Goal: Task Accomplishment & Management: Manage account settings

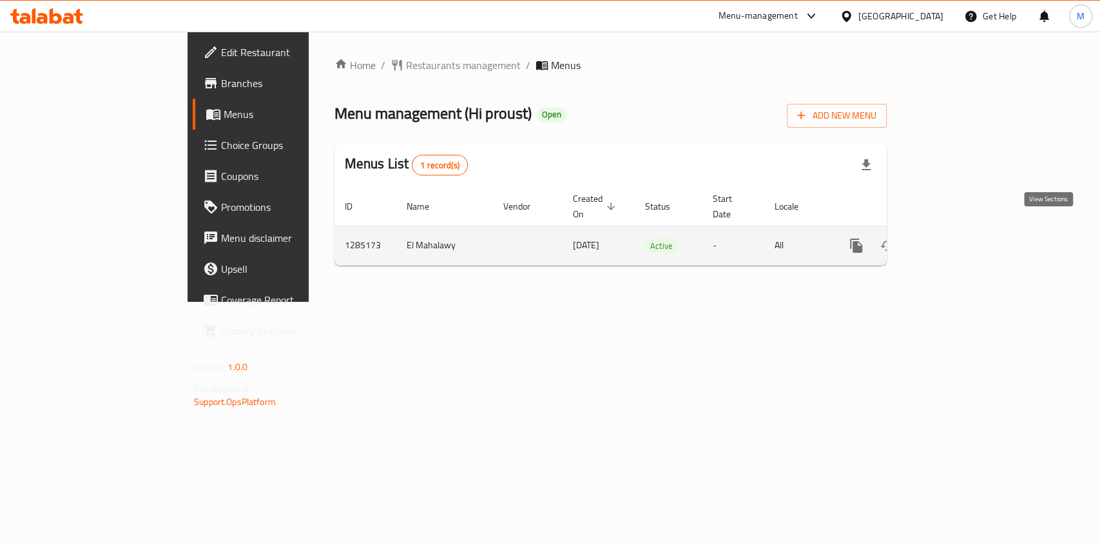
click at [965, 230] on link "enhanced table" at bounding box center [949, 245] width 31 height 31
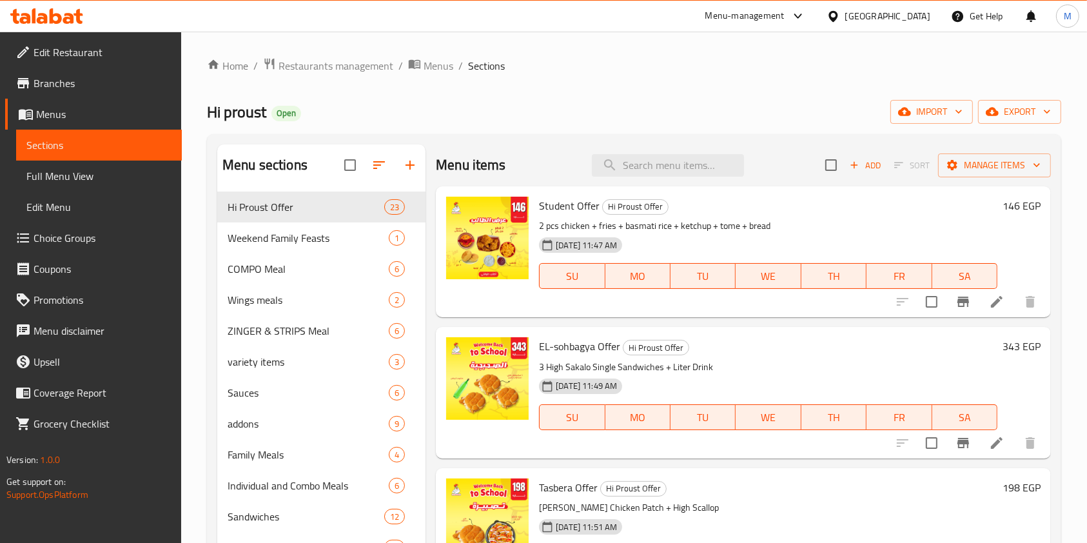
click at [100, 240] on span "Choice Groups" at bounding box center [103, 237] width 138 height 15
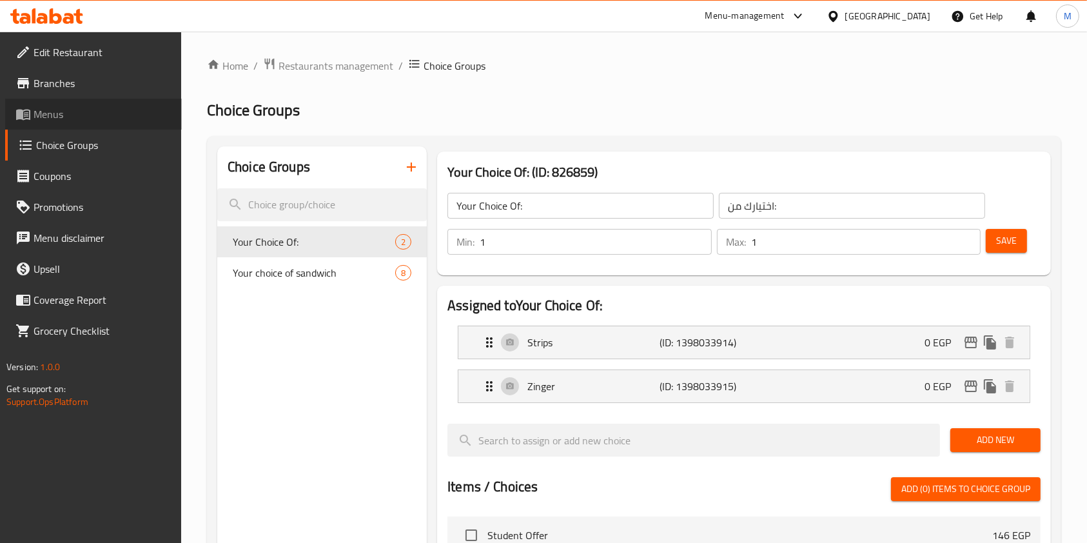
click at [69, 111] on span "Menus" at bounding box center [103, 113] width 138 height 15
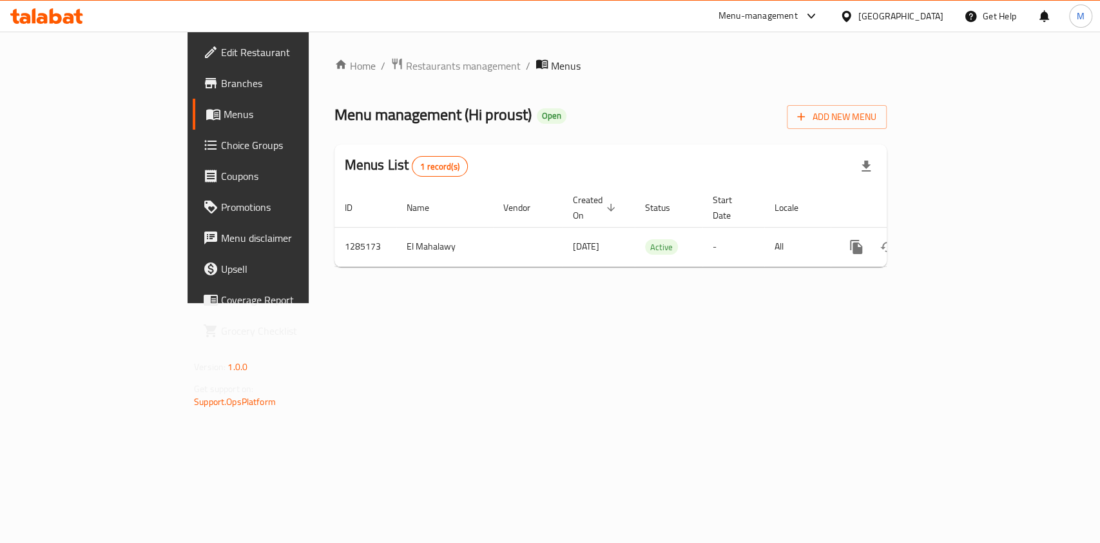
click at [193, 101] on link "Menus" at bounding box center [282, 114] width 179 height 31
click at [221, 87] on span "Branches" at bounding box center [291, 82] width 140 height 15
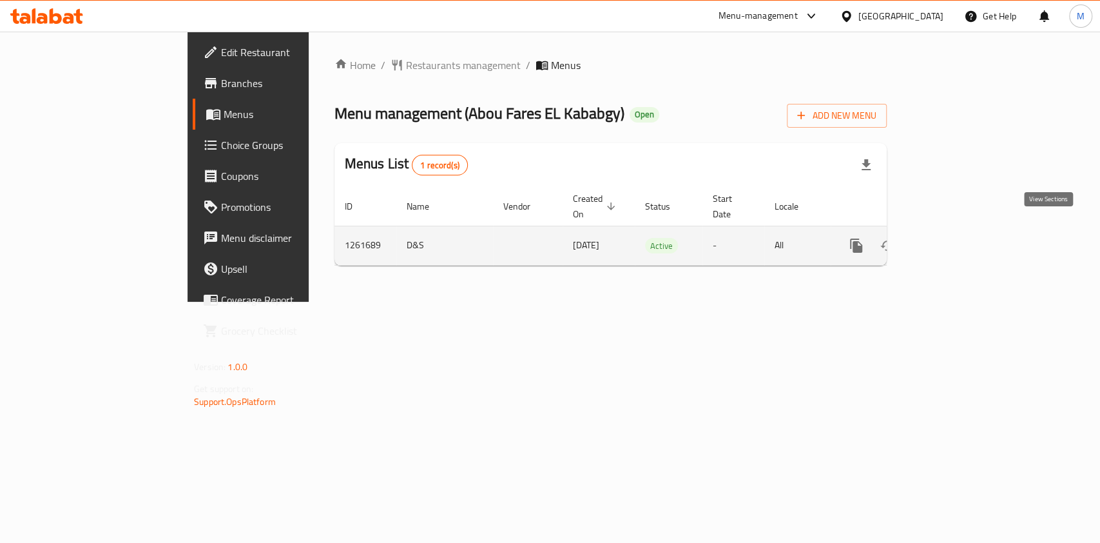
click at [965, 230] on link "enhanced table" at bounding box center [949, 245] width 31 height 31
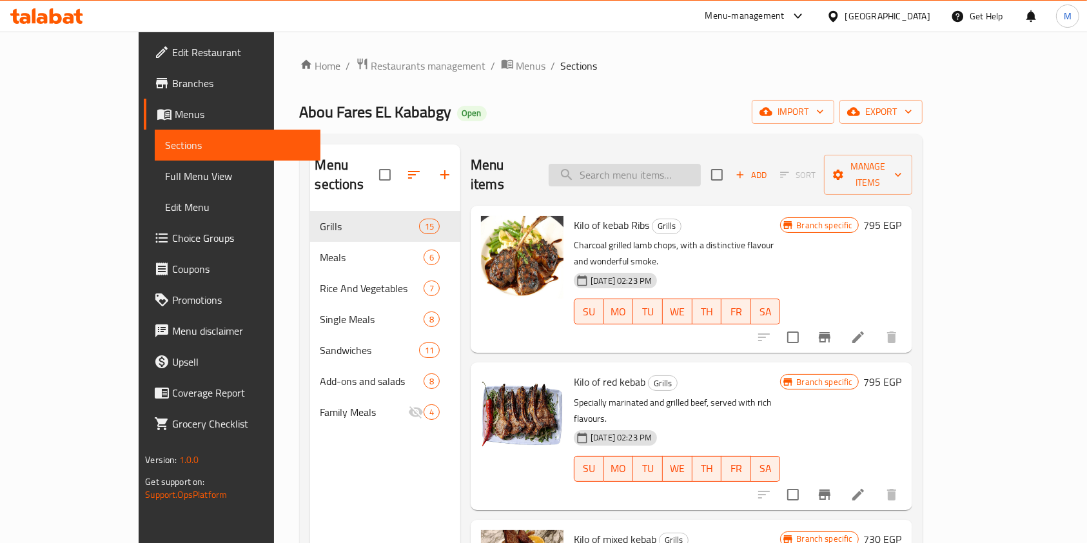
click at [649, 169] on input "search" at bounding box center [625, 175] width 152 height 23
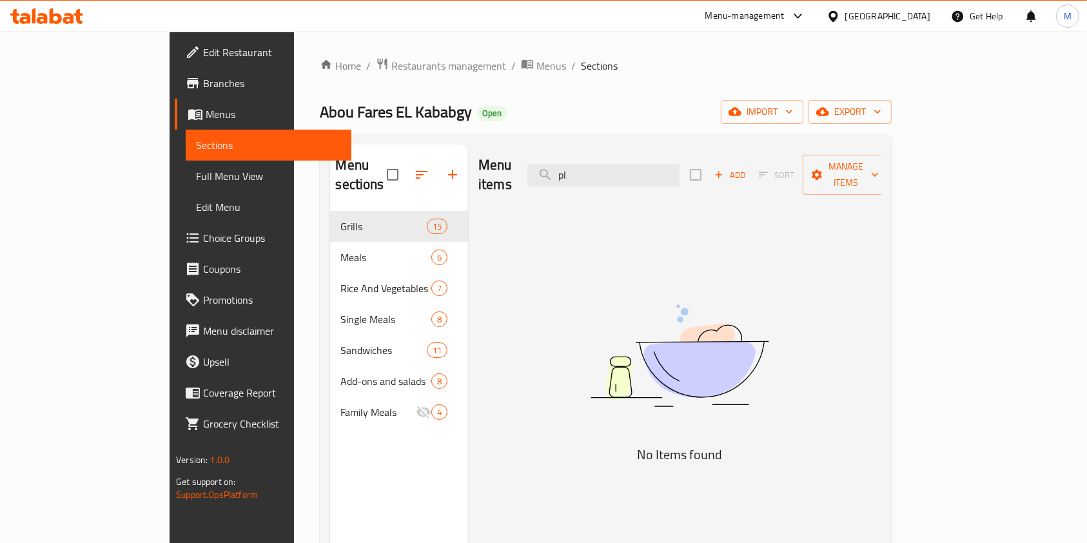
type input "p"
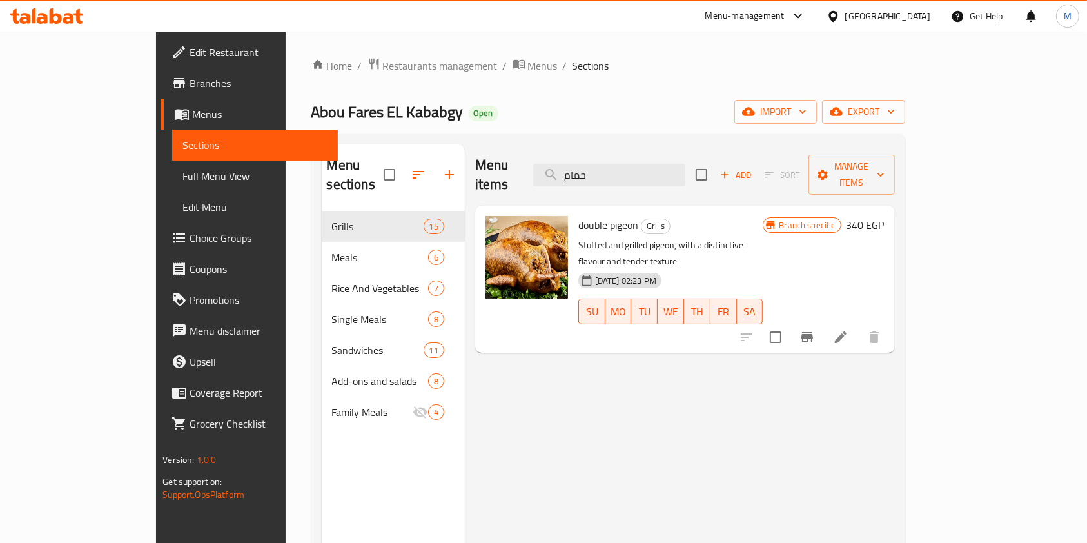
type input "حمام"
click at [822, 322] on button "Branch-specific-item" at bounding box center [807, 337] width 31 height 31
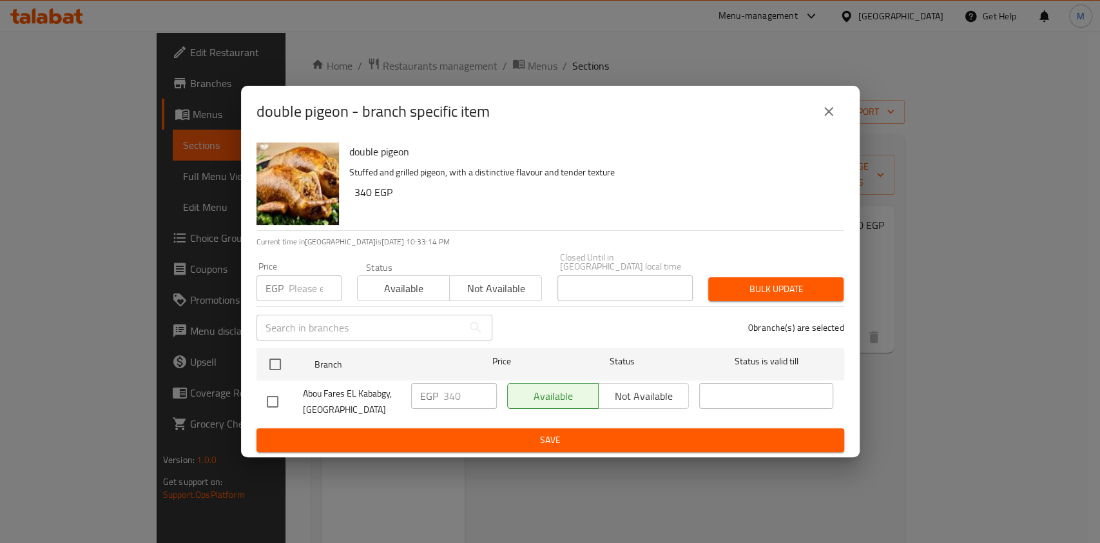
click at [830, 109] on icon "close" at bounding box center [828, 111] width 15 height 15
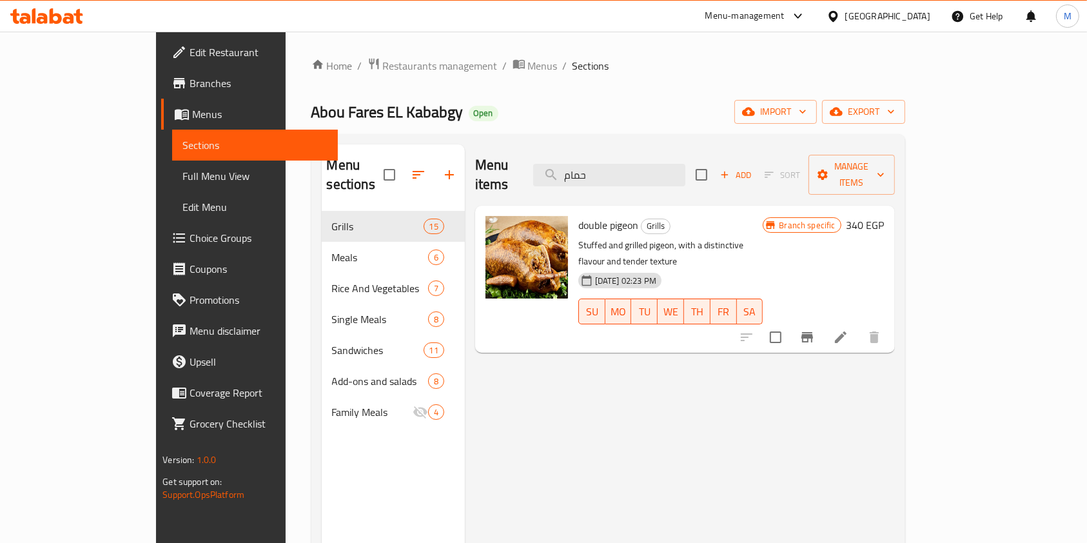
click at [672, 180] on div "Menu items حمام Add Sort Manage items" at bounding box center [685, 174] width 420 height 61
click at [670, 165] on input "حمام" at bounding box center [609, 175] width 152 height 23
click at [890, 322] on div at bounding box center [810, 337] width 159 height 31
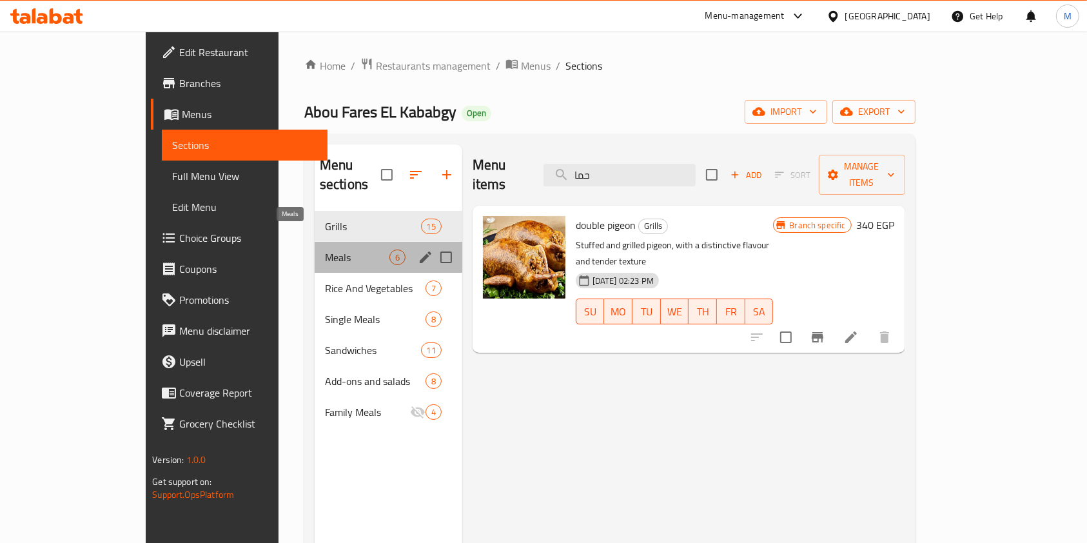
click at [325, 249] on span "Meals" at bounding box center [357, 256] width 64 height 15
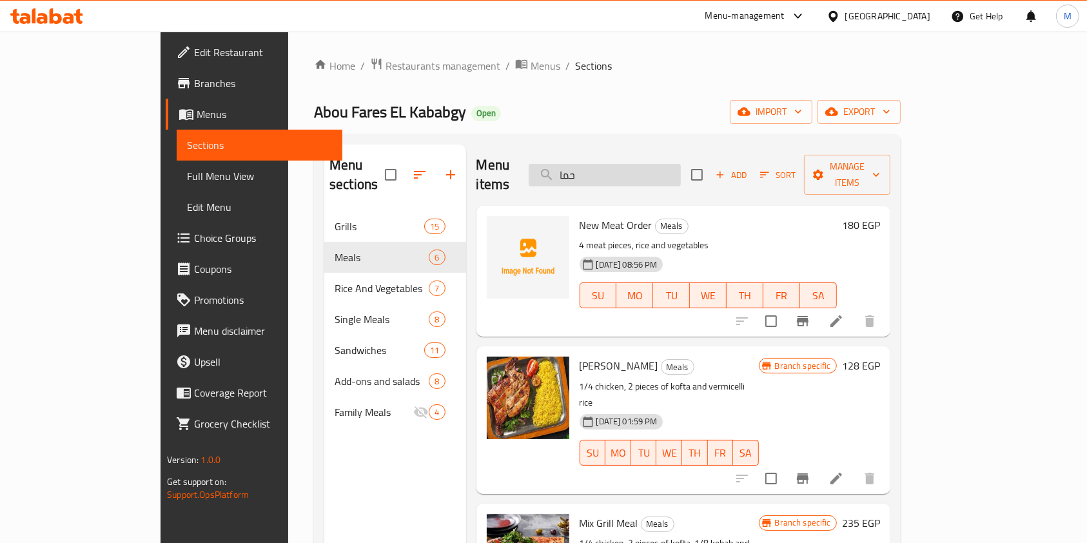
click at [645, 173] on input "حما" at bounding box center [605, 175] width 152 height 23
type input "ح"
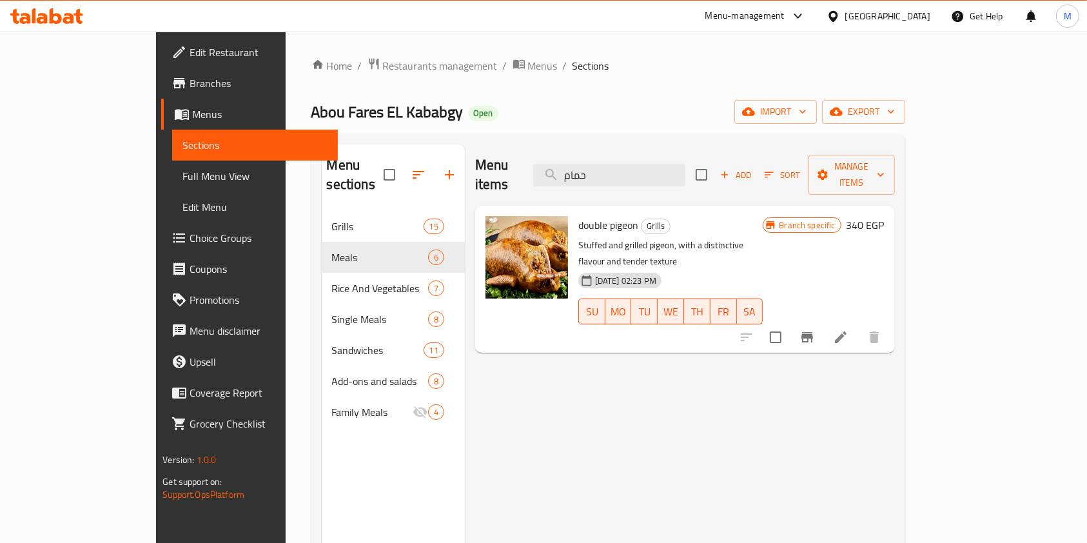
type input "حمام"
click at [848, 329] on icon at bounding box center [840, 336] width 15 height 15
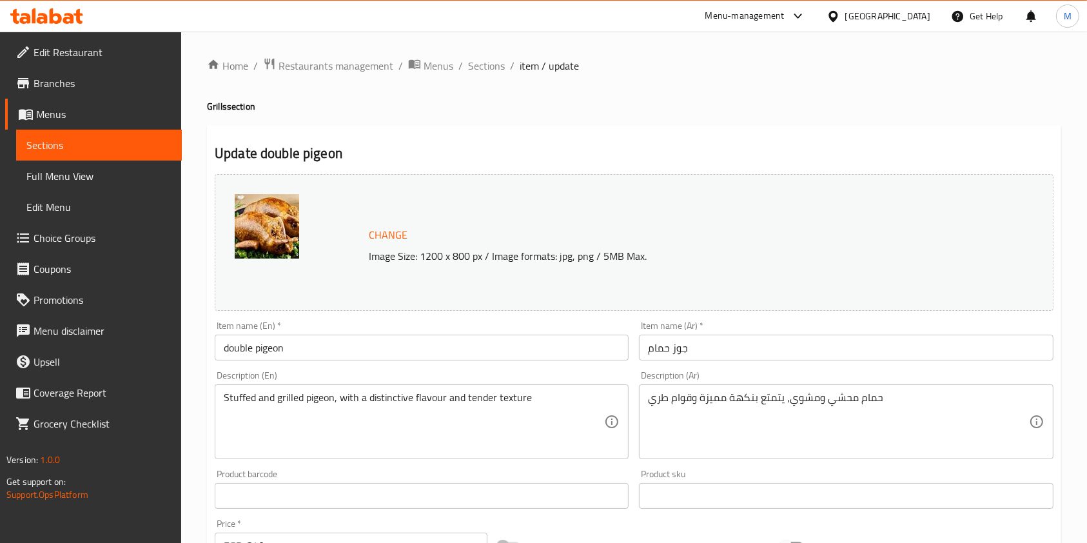
click at [78, 86] on span "Branches" at bounding box center [103, 82] width 138 height 15
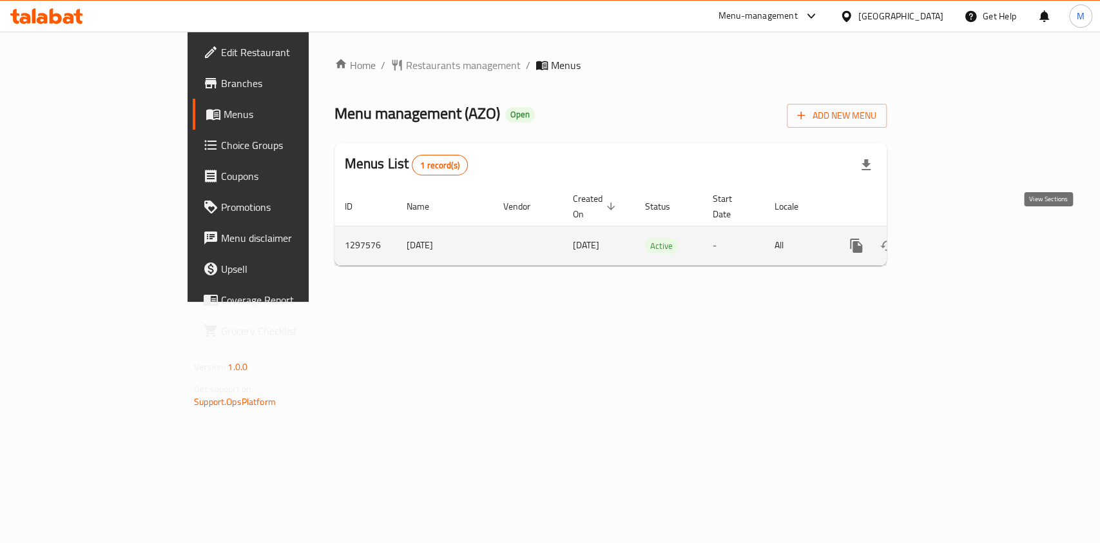
click at [957, 238] on icon "enhanced table" at bounding box center [949, 245] width 15 height 15
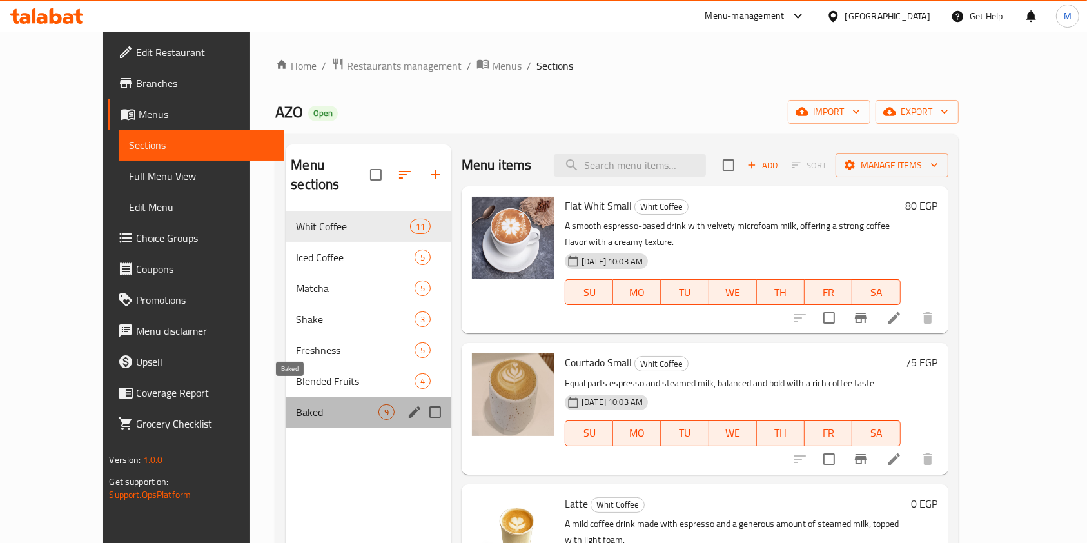
click at [296, 404] on span "Baked" at bounding box center [337, 411] width 83 height 15
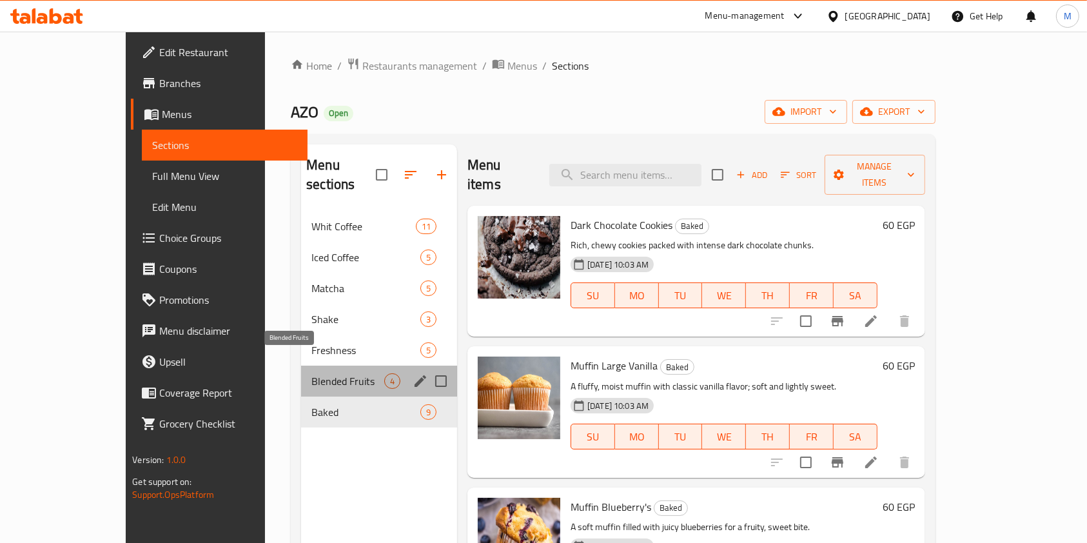
click at [311, 373] on span "Blended Fruits" at bounding box center [347, 380] width 73 height 15
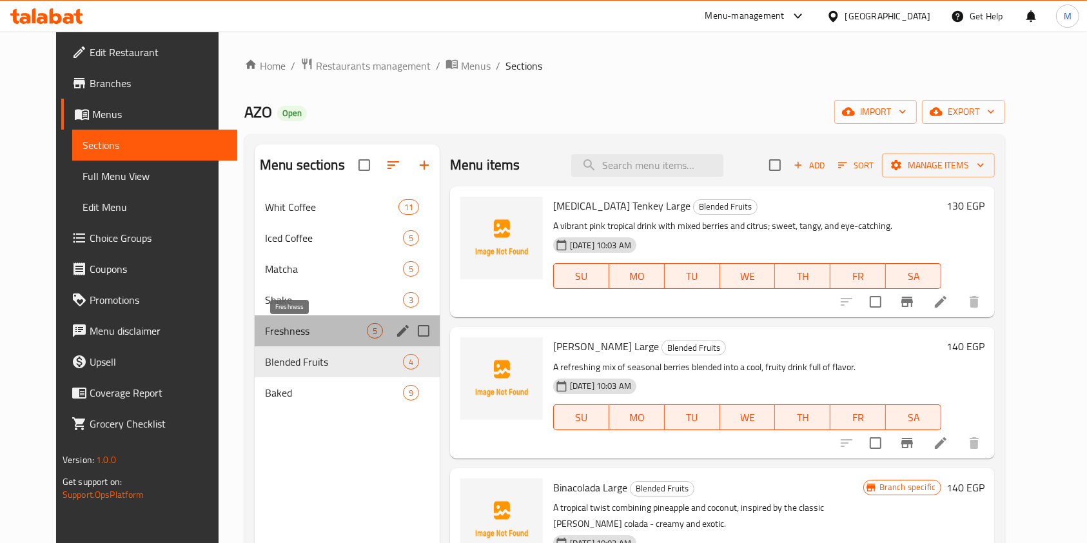
click at [306, 331] on span "Freshness" at bounding box center [316, 330] width 102 height 15
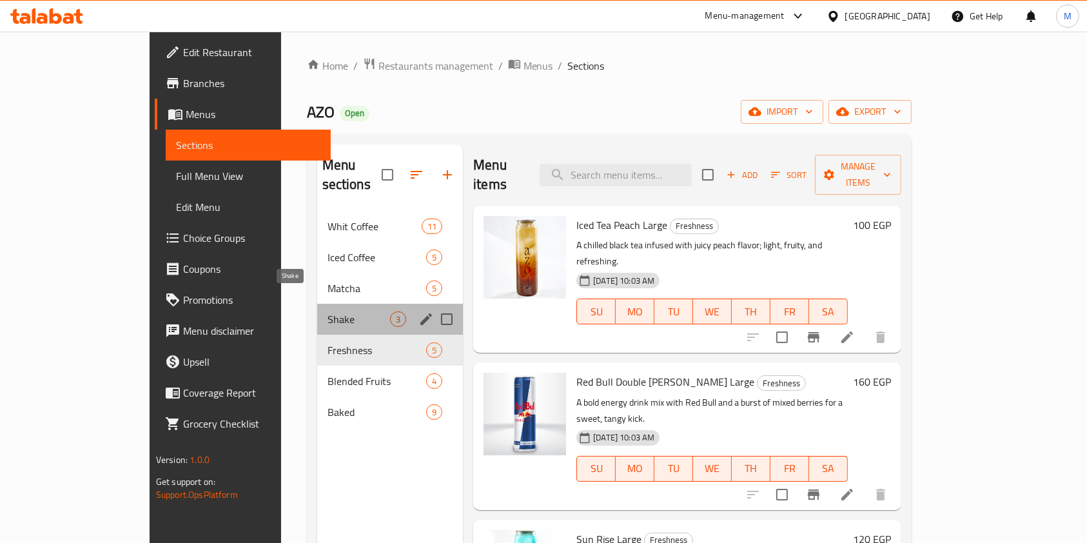
click at [327, 311] on span "Shake" at bounding box center [358, 318] width 63 height 15
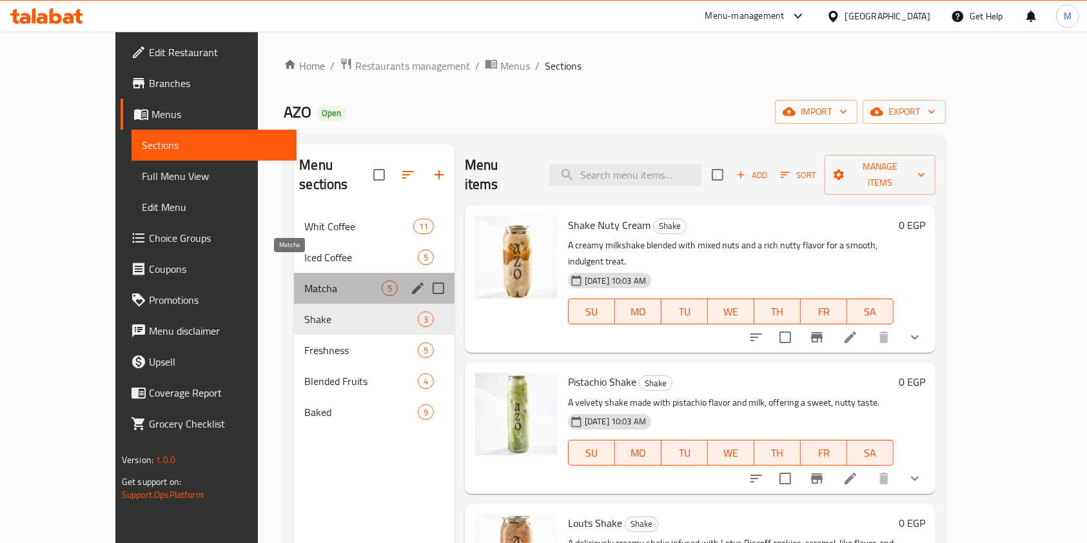
click at [306, 280] on span "Matcha" at bounding box center [342, 287] width 77 height 15
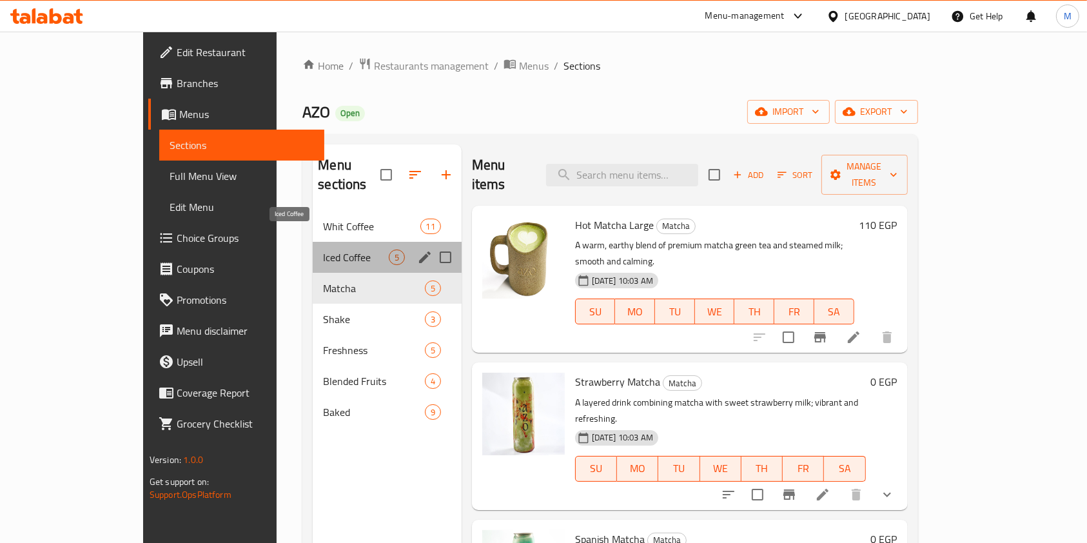
click at [323, 249] on span "Iced Coffee" at bounding box center [355, 256] width 65 height 15
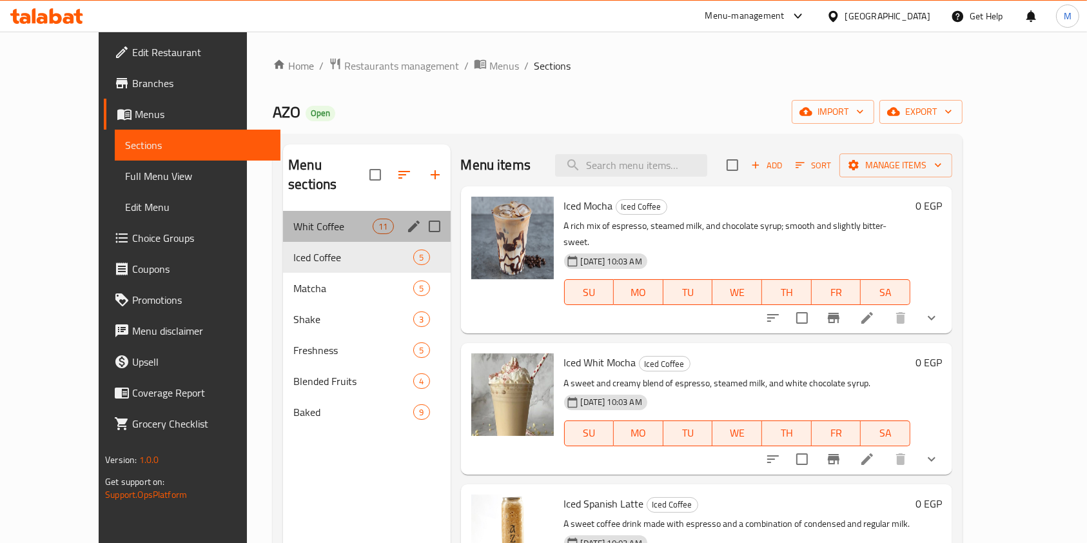
click at [328, 221] on div "Whit Coffee 11" at bounding box center [366, 226] width 167 height 31
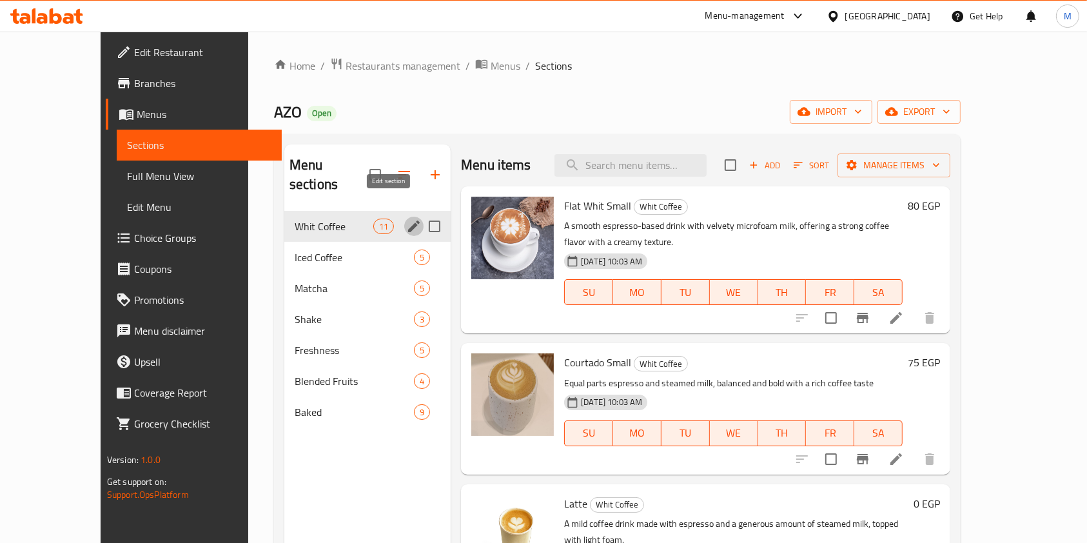
click at [406, 219] on icon "edit" at bounding box center [413, 226] width 15 height 15
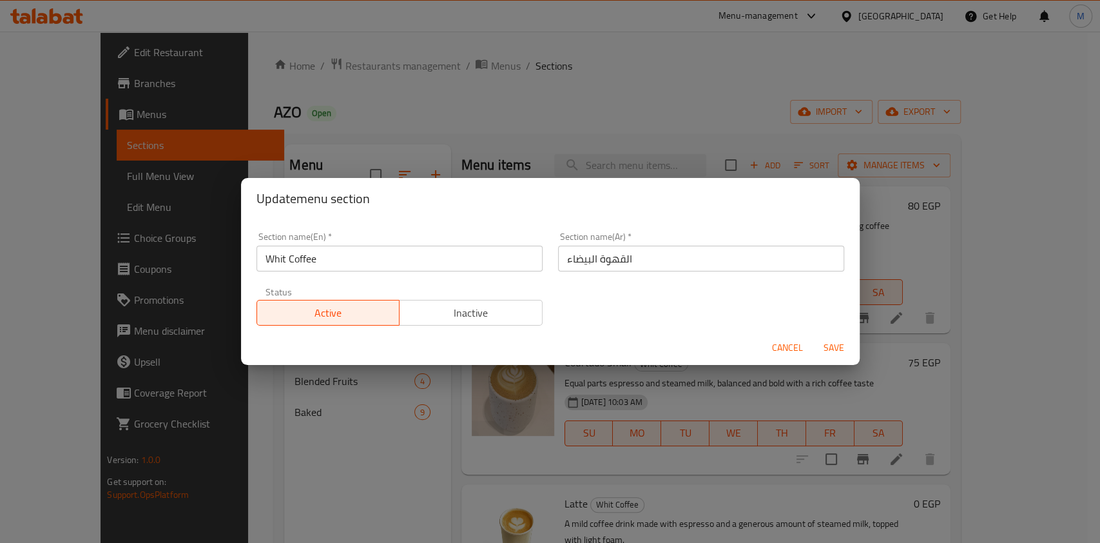
click at [786, 336] on div "Cancel Save" at bounding box center [550, 348] width 619 height 34
click at [786, 336] on button "Cancel" at bounding box center [787, 348] width 41 height 24
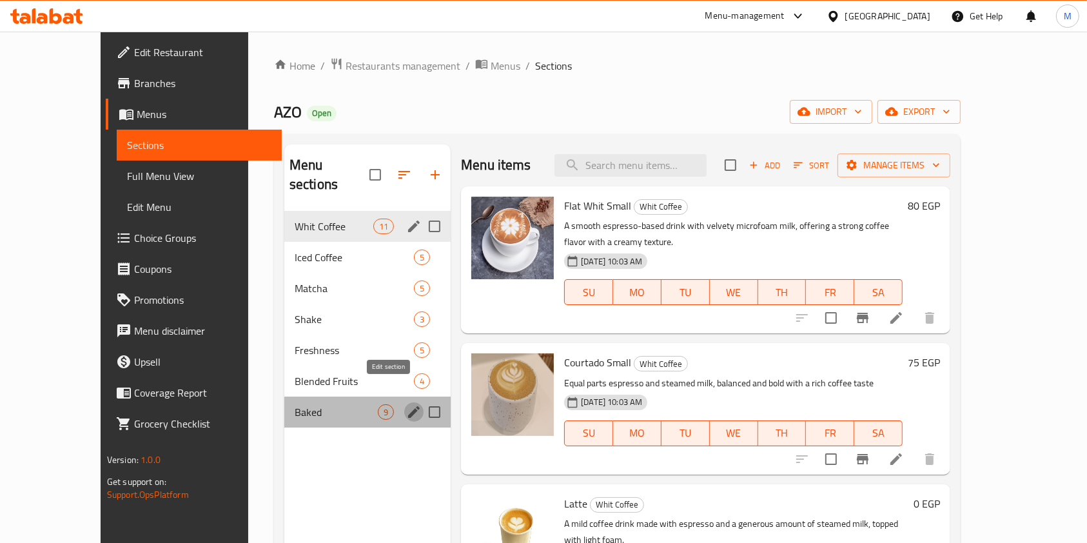
click at [406, 404] on icon "edit" at bounding box center [413, 411] width 15 height 15
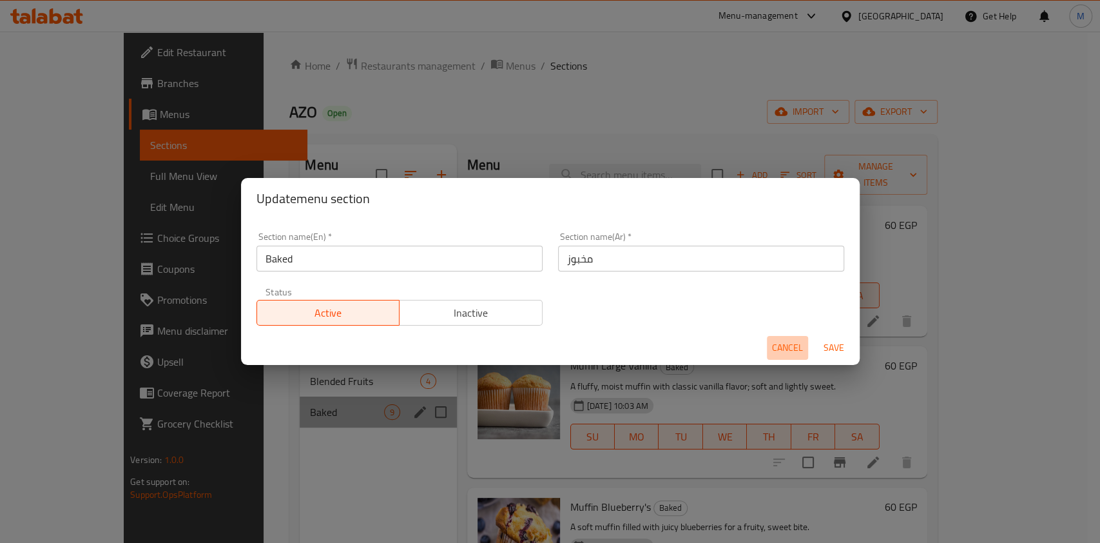
click at [779, 342] on span "Cancel" at bounding box center [787, 348] width 31 height 16
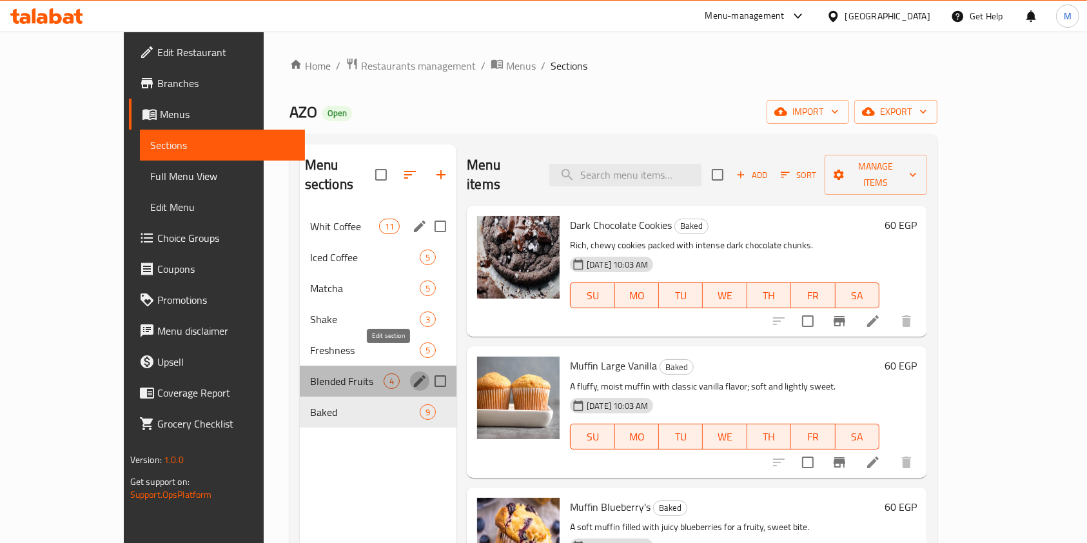
click at [414, 375] on icon "edit" at bounding box center [420, 381] width 12 height 12
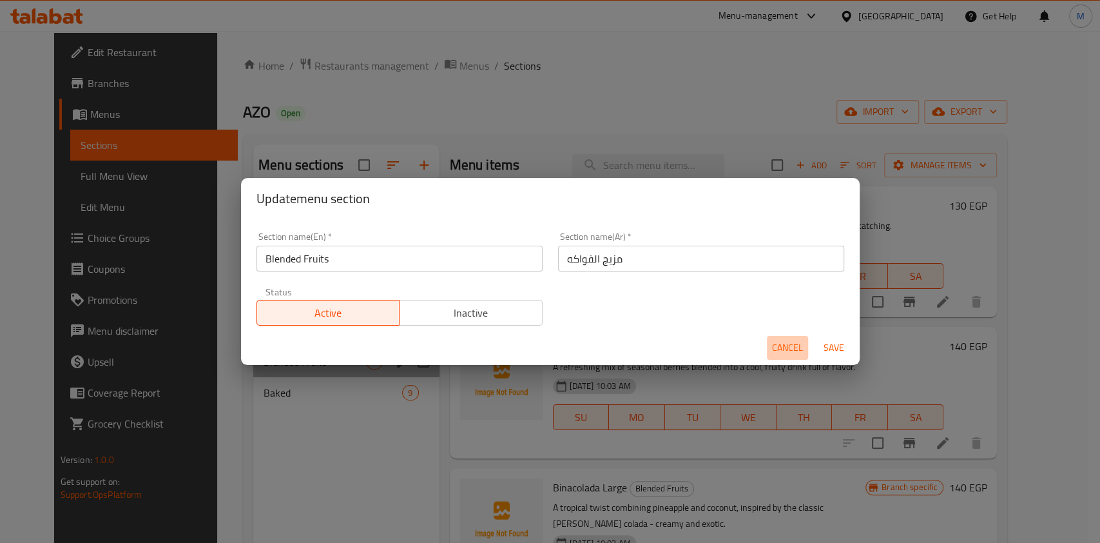
click at [779, 343] on span "Cancel" at bounding box center [787, 348] width 31 height 16
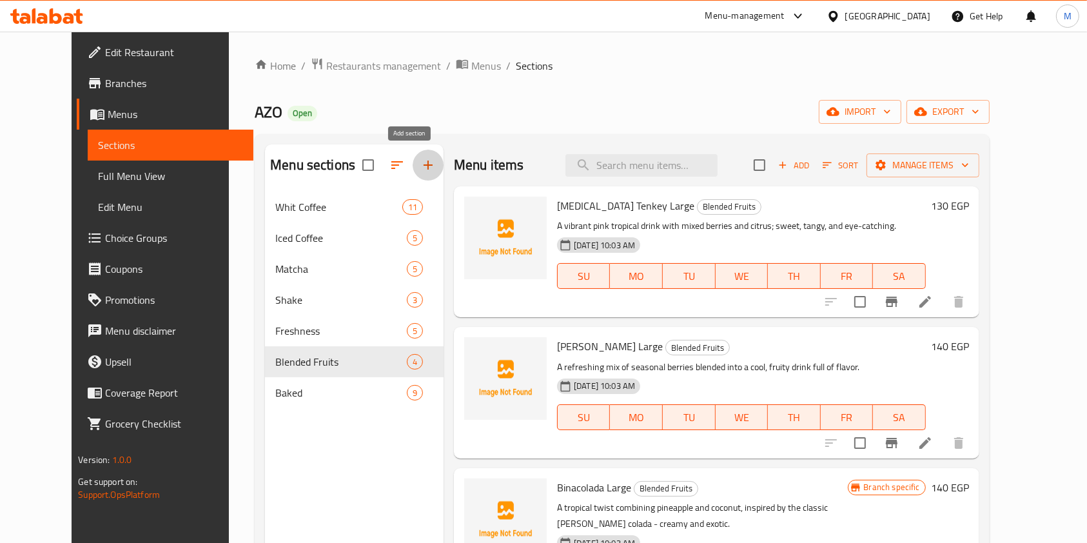
click at [420, 162] on icon "button" at bounding box center [427, 164] width 15 height 15
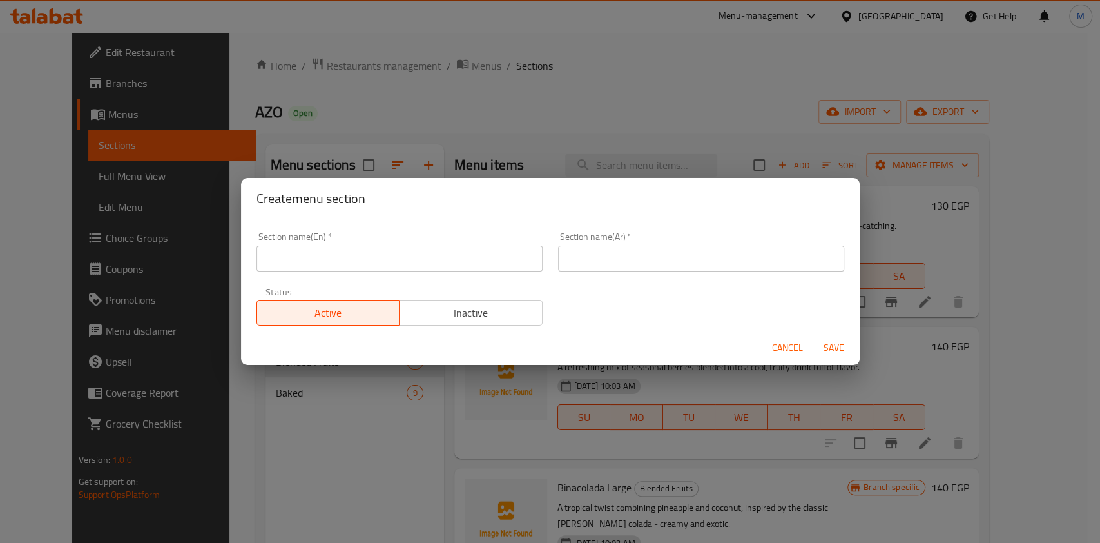
click at [416, 266] on input "text" at bounding box center [400, 259] width 286 height 26
paste input "dessert"
type input "dessert"
click at [558, 256] on input "text" at bounding box center [701, 259] width 286 height 26
paste input "حلويات"
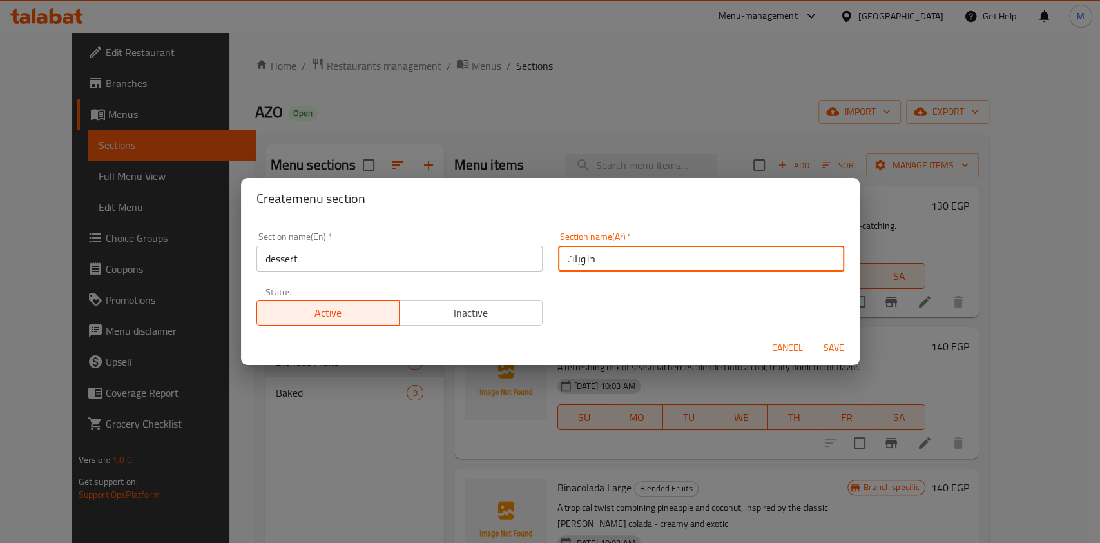
type input "حلويات"
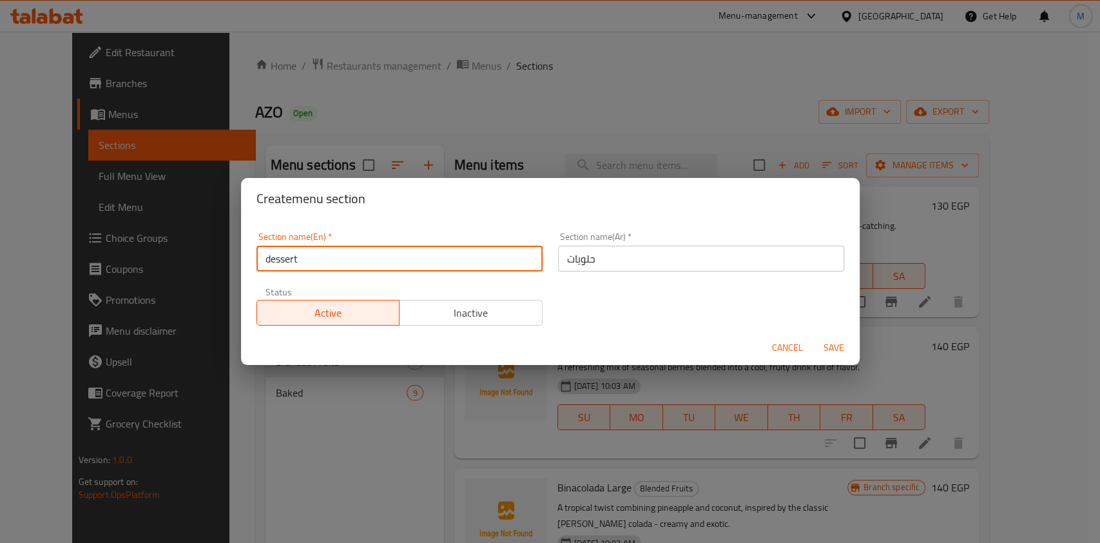
drag, startPoint x: 269, startPoint y: 257, endPoint x: 251, endPoint y: 237, distance: 27.4
click at [262, 260] on input "dessert" at bounding box center [400, 259] width 286 height 26
type input "Dessert"
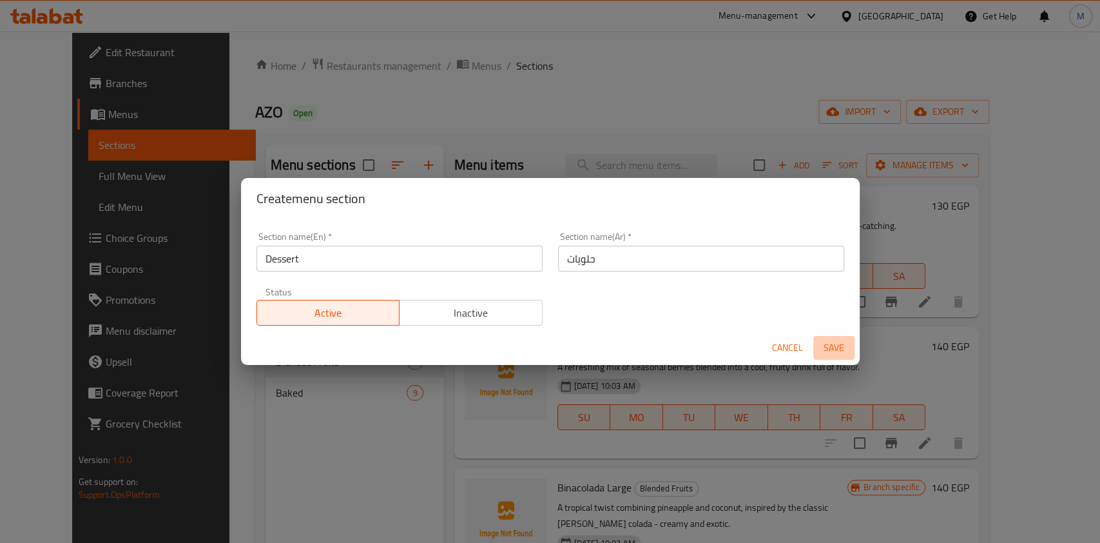
click at [838, 353] on span "Save" at bounding box center [834, 348] width 31 height 16
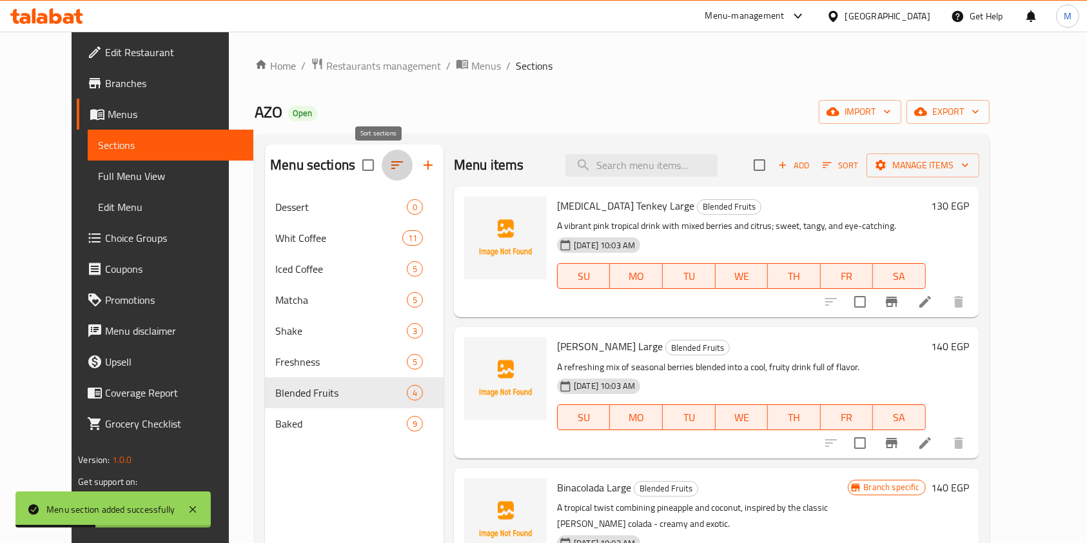
click at [389, 168] on icon "button" at bounding box center [396, 164] width 15 height 15
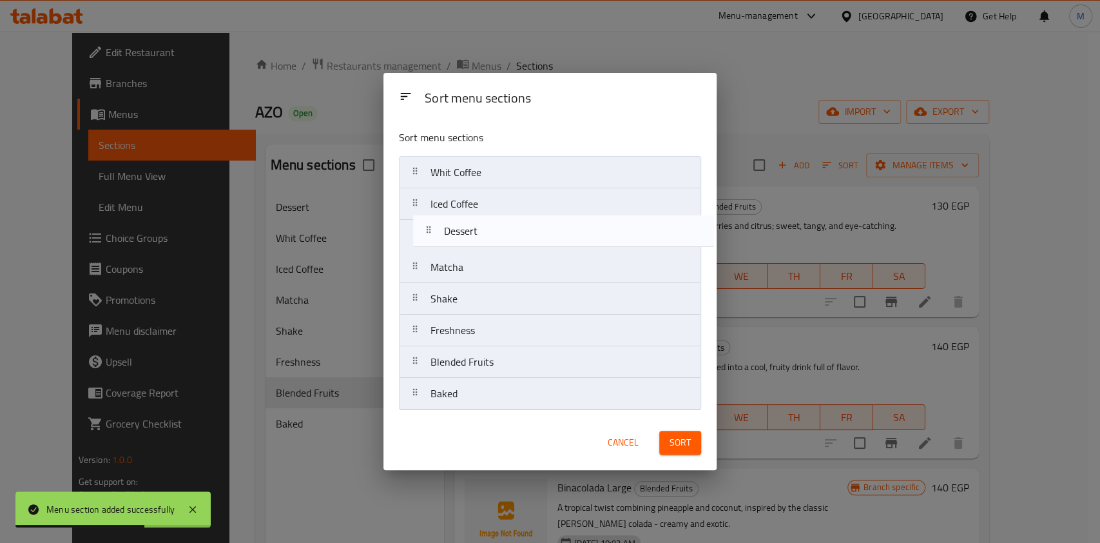
drag, startPoint x: 459, startPoint y: 178, endPoint x: 474, endPoint y: 251, distance: 75.1
click at [474, 251] on nav "Dessert Whit Coffee Iced Coffee Matcha Shake Freshness Blended Fruits Baked" at bounding box center [550, 283] width 302 height 254
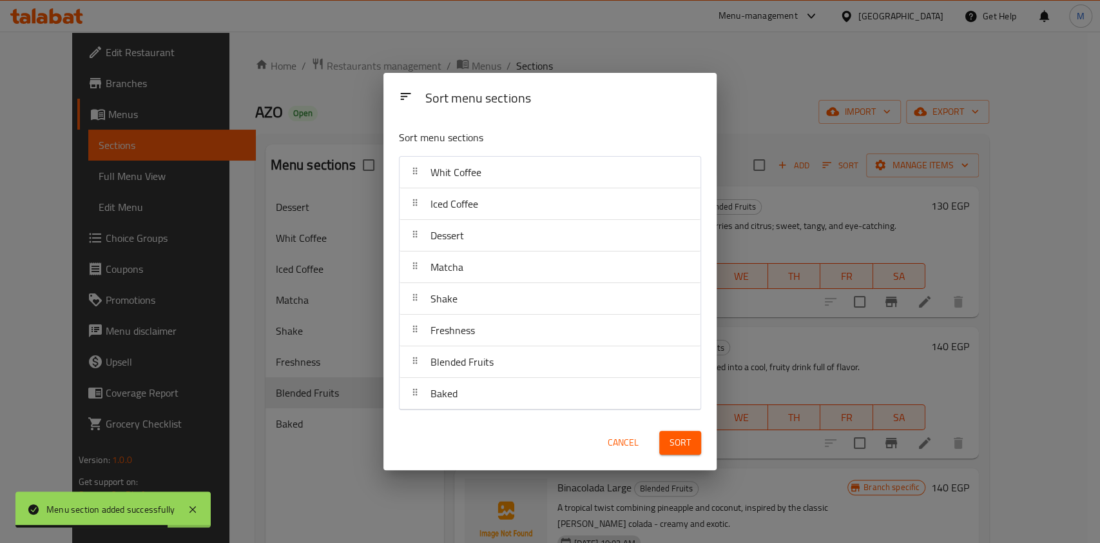
click at [673, 450] on span "Sort" at bounding box center [680, 442] width 21 height 16
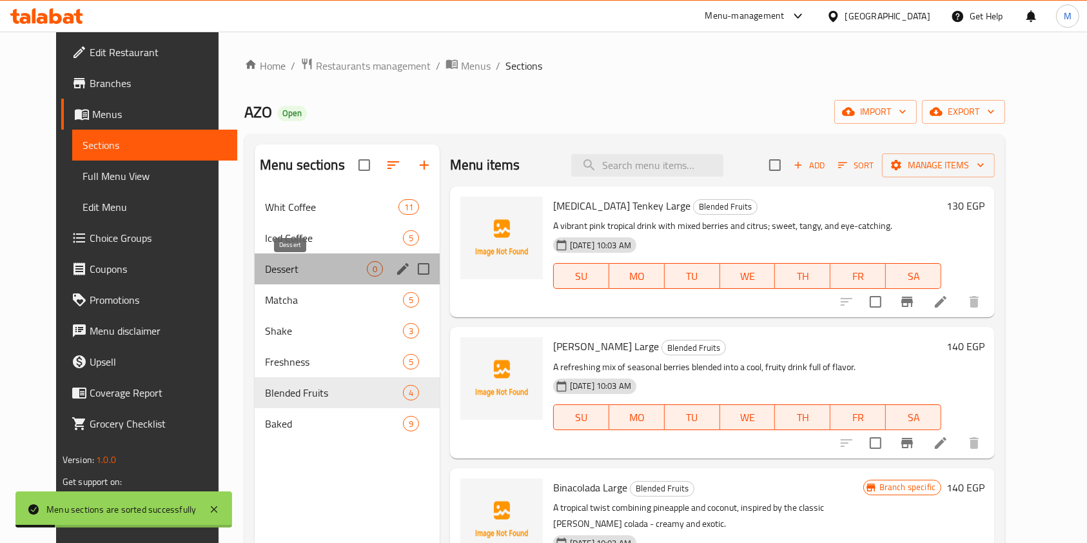
click at [331, 264] on span "Dessert" at bounding box center [316, 268] width 102 height 15
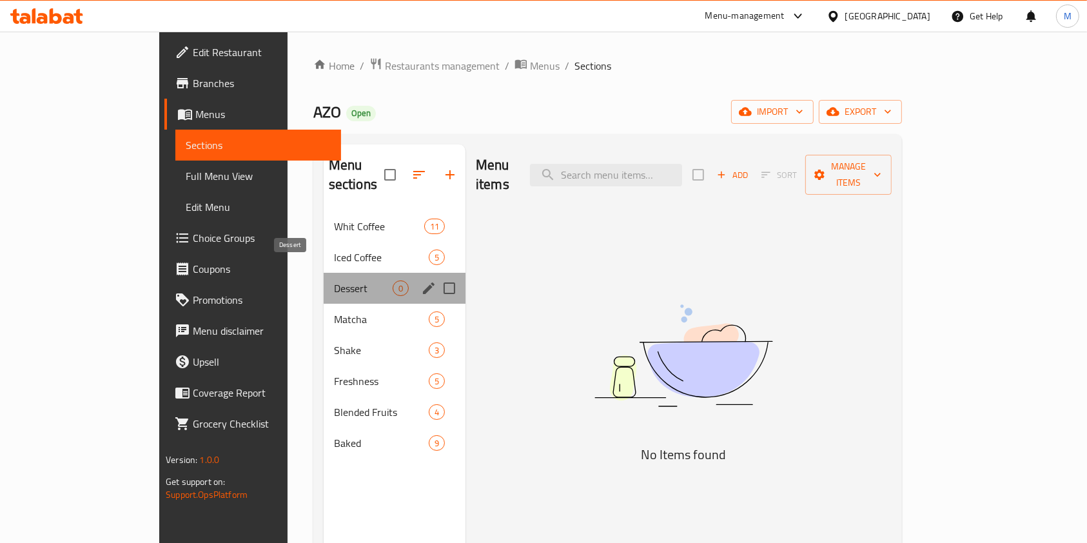
click at [334, 280] on span "Dessert" at bounding box center [363, 287] width 59 height 15
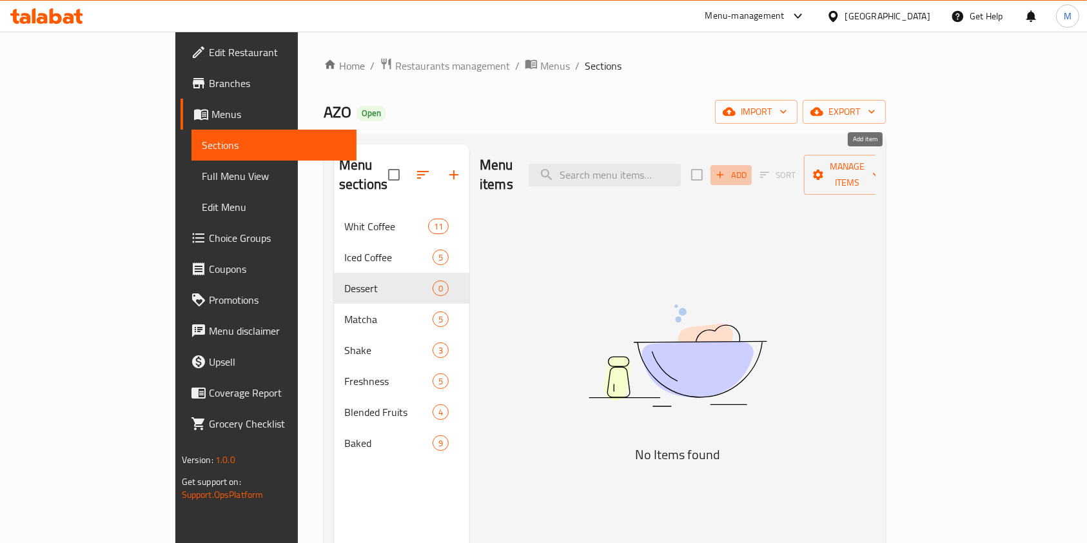
click at [748, 168] on span "Add" at bounding box center [731, 175] width 35 height 15
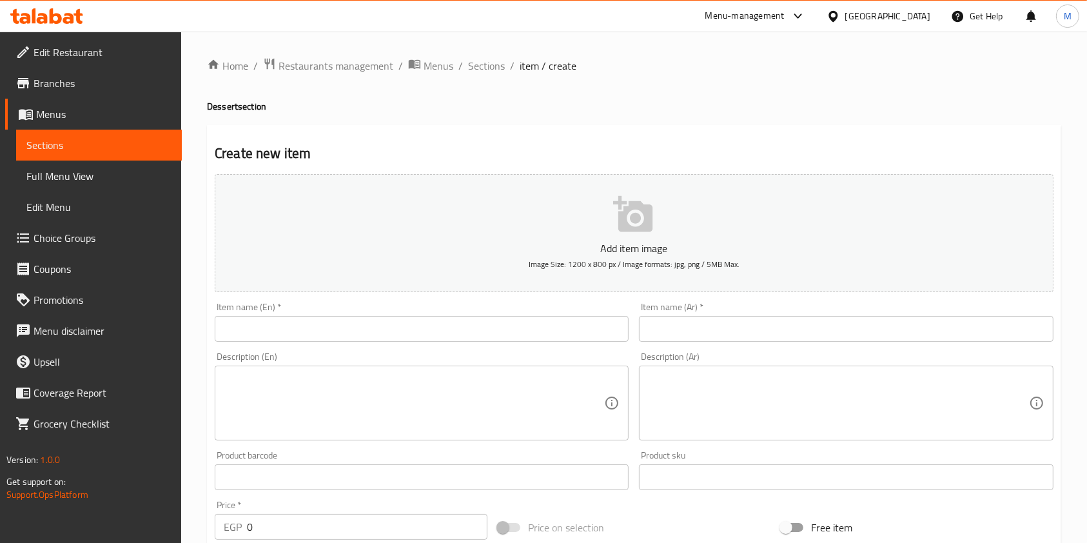
click at [744, 324] on input "text" at bounding box center [846, 329] width 414 height 26
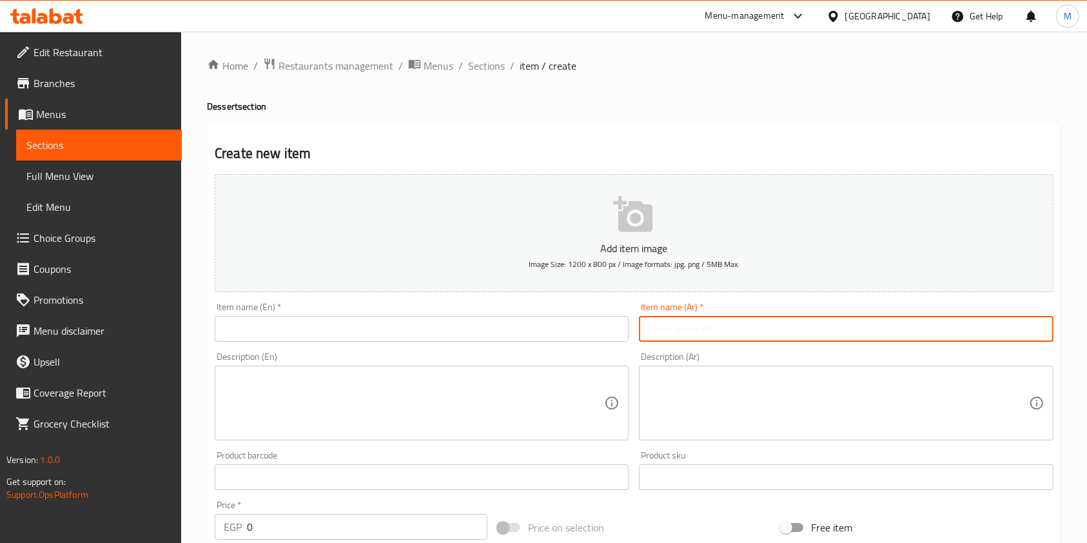
paste input "نوتيلا كيك"
type input "نوتيلا كيك"
click at [514, 316] on input "text" at bounding box center [422, 329] width 414 height 26
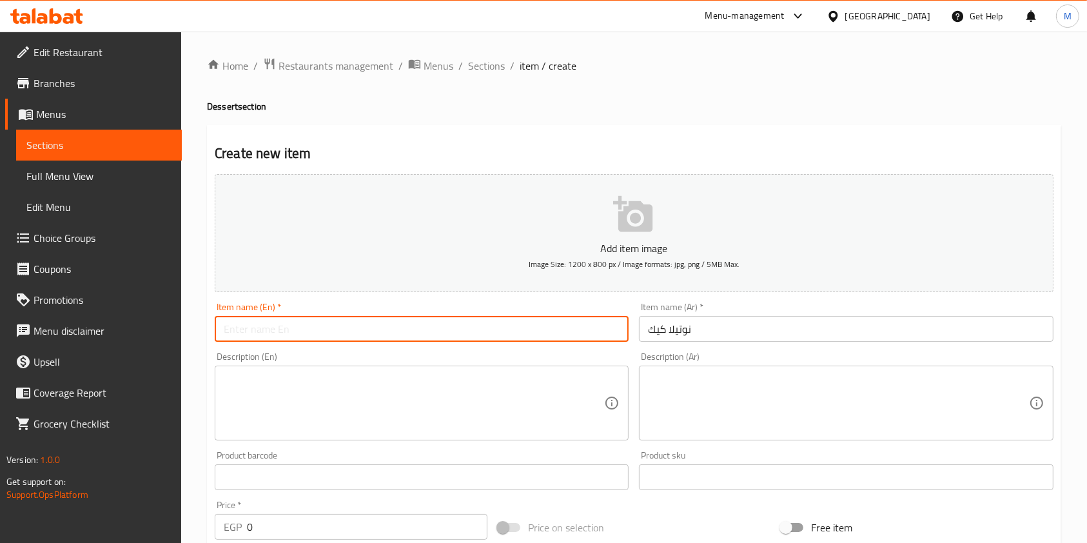
paste input "Nutella Cake"
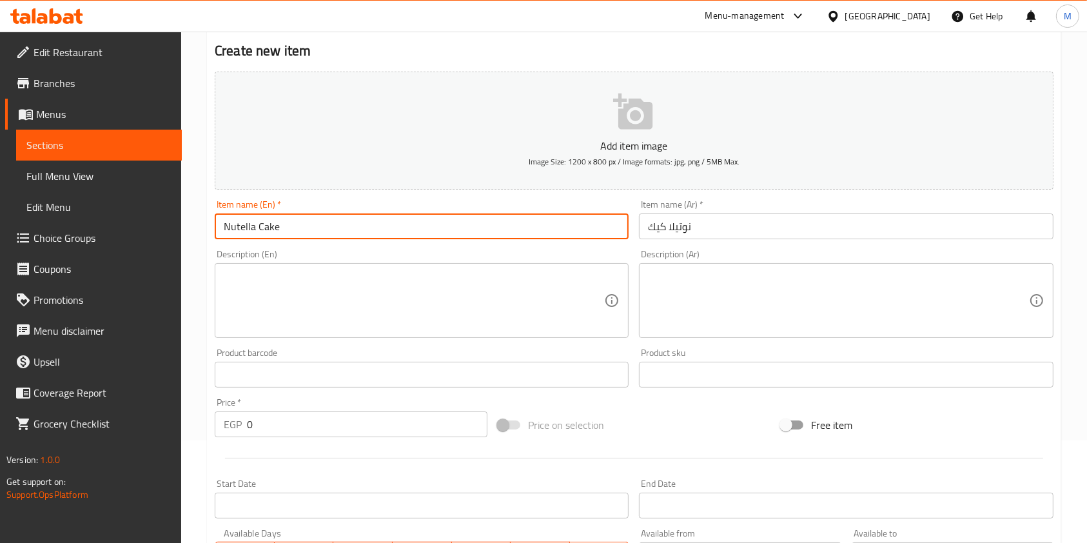
scroll to position [121, 0]
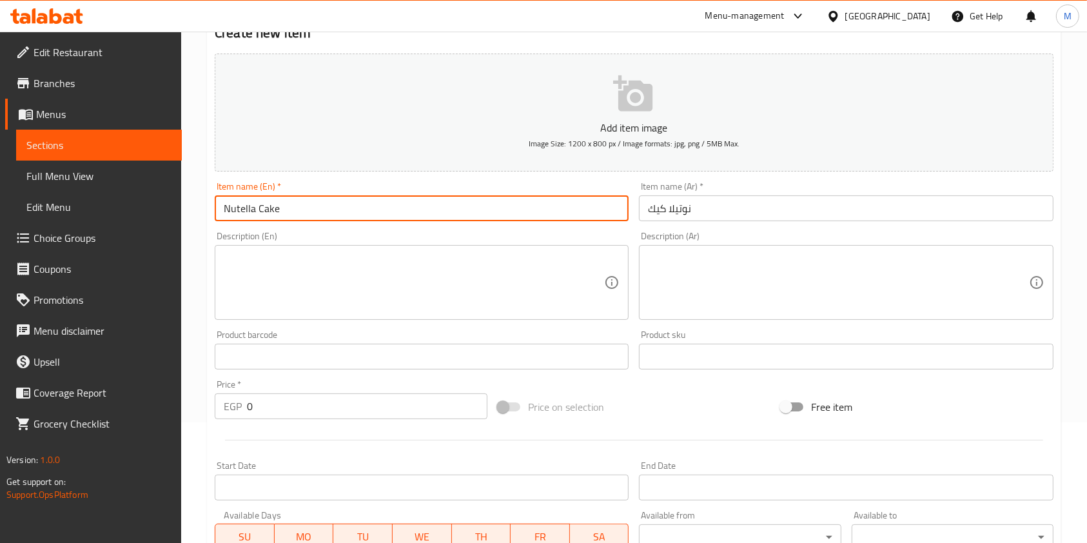
type input "Nutella Cake"
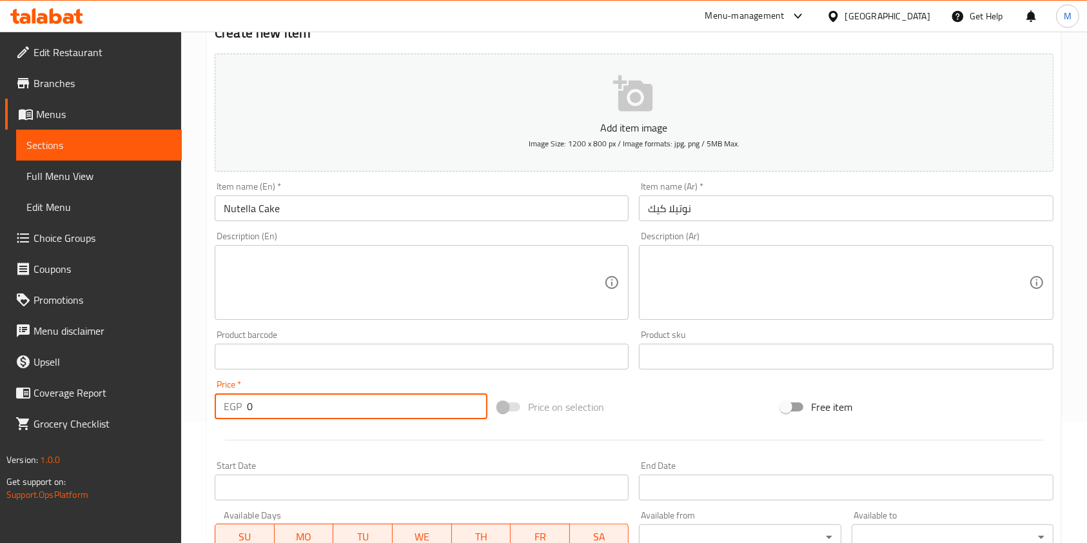
click at [251, 410] on input "0" at bounding box center [367, 406] width 240 height 26
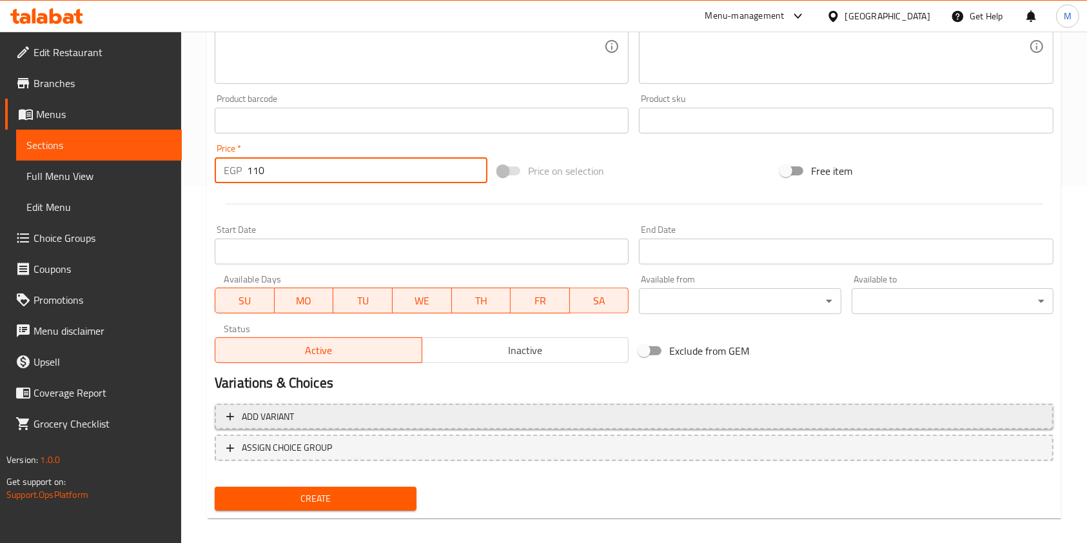
scroll to position [368, 0]
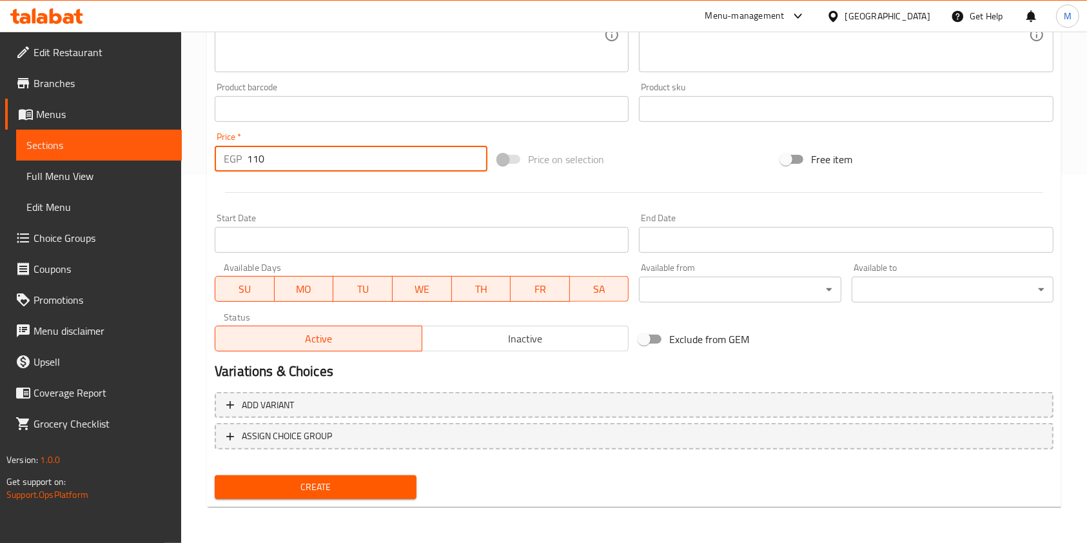
type input "110"
click at [411, 483] on button "Create" at bounding box center [316, 487] width 202 height 24
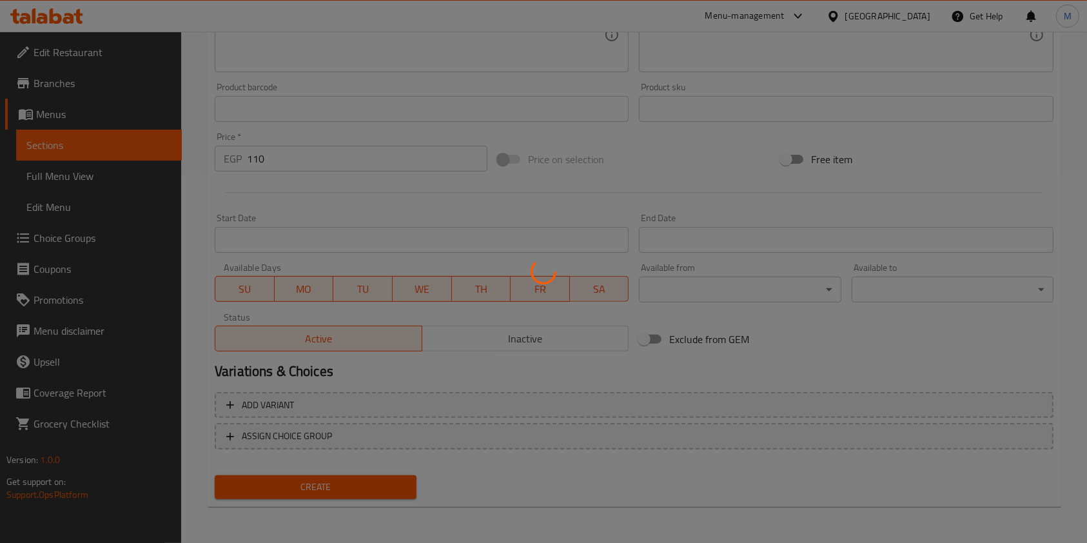
type input "0"
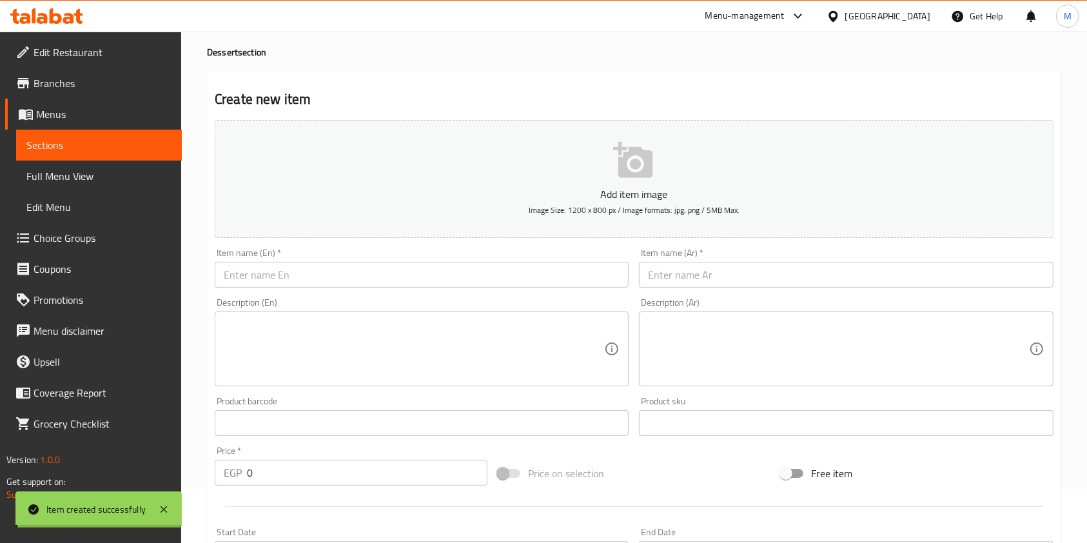
scroll to position [0, 0]
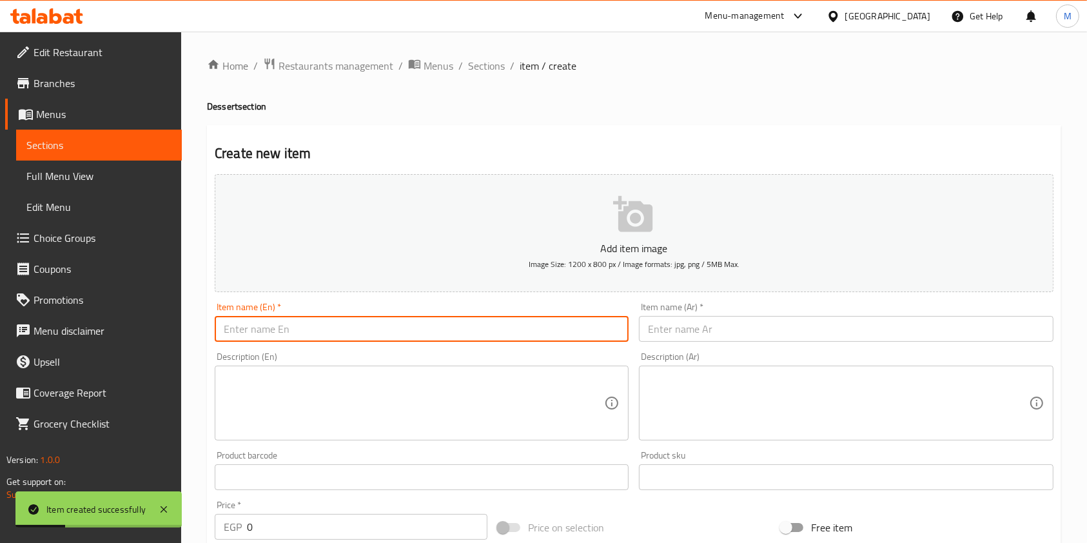
click at [432, 330] on input "text" at bounding box center [422, 329] width 414 height 26
paste input "ريدڤلفت"
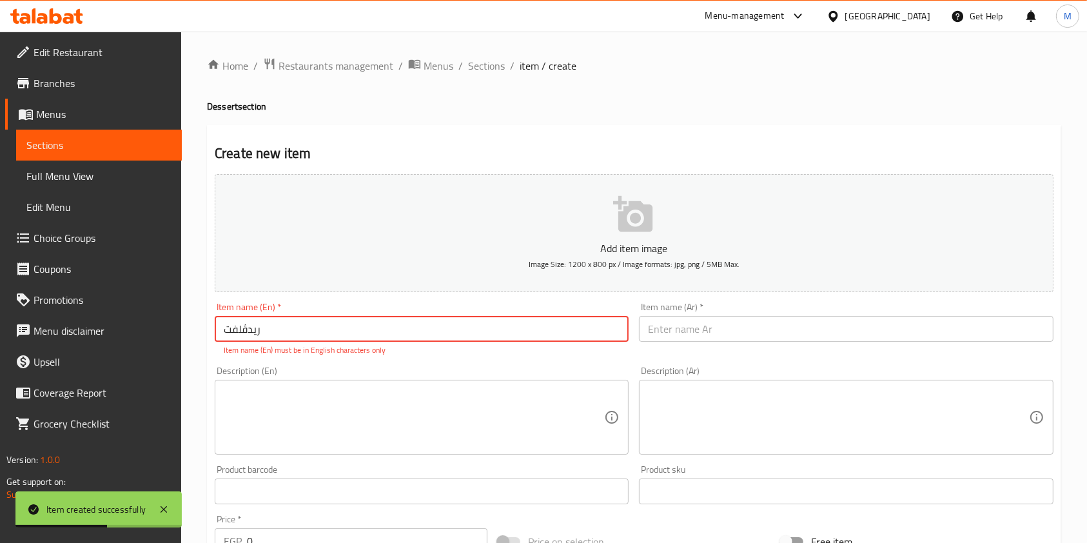
click at [469, 330] on input "ريدڤلفت" at bounding box center [422, 329] width 414 height 26
paste input "Red Velvet"
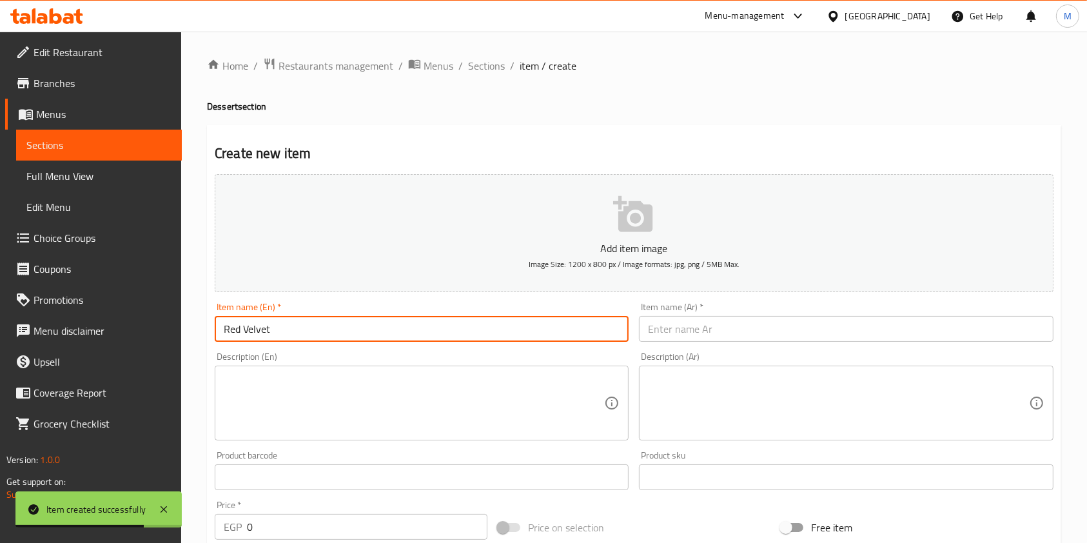
type input "Red Velvet"
click at [749, 327] on input "text" at bounding box center [846, 329] width 414 height 26
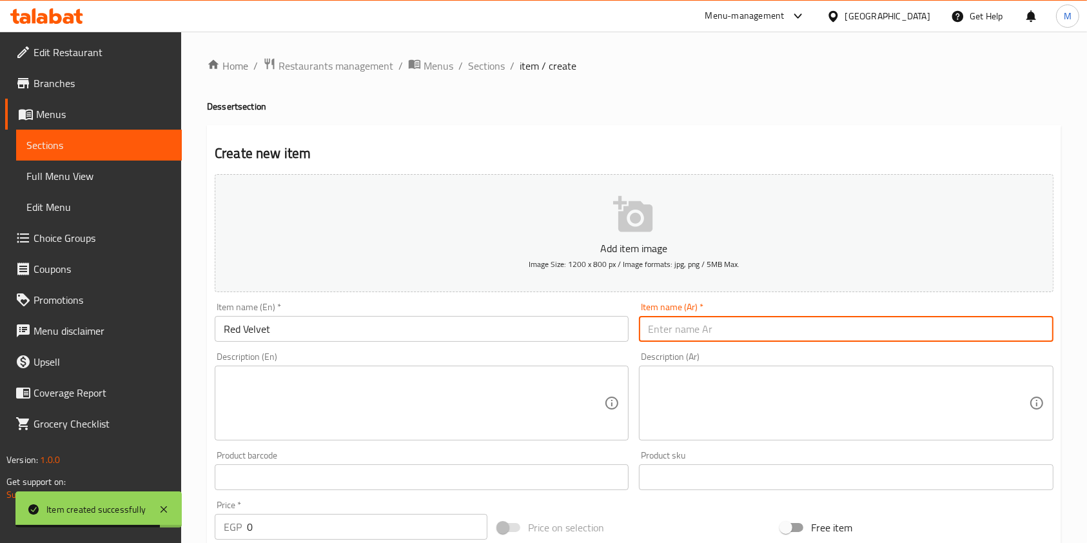
paste input "ريدڤلفت"
drag, startPoint x: 673, startPoint y: 329, endPoint x: 679, endPoint y: 338, distance: 11.1
click at [672, 329] on input "ريدڤلفت" at bounding box center [846, 329] width 414 height 26
type input "ريد ڤلفت"
click at [258, 535] on input "0" at bounding box center [367, 527] width 240 height 26
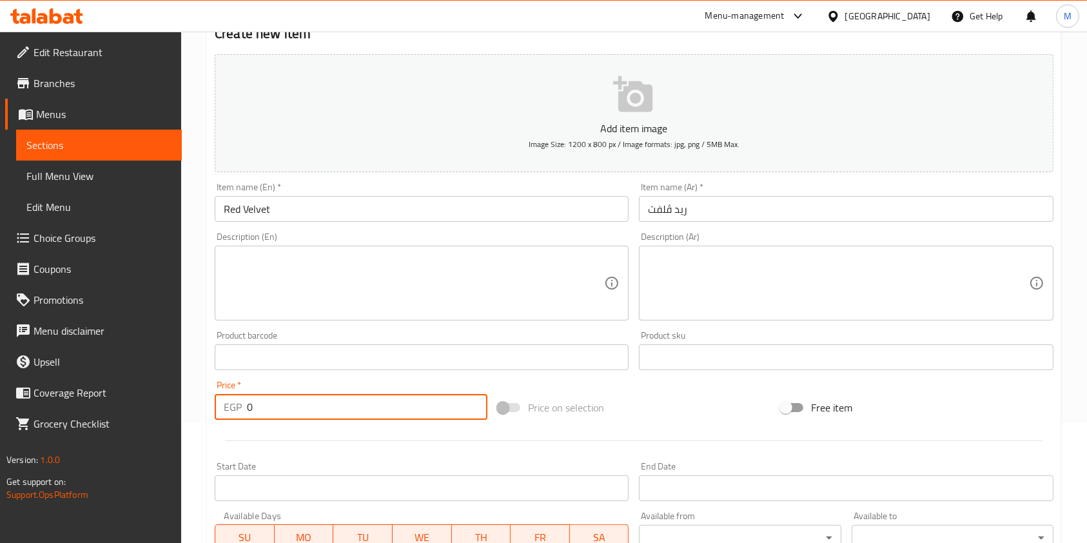
drag, startPoint x: 257, startPoint y: 535, endPoint x: 248, endPoint y: 539, distance: 9.8
click at [248, 539] on div "Add item image Image Size: 1200 x 800 px / Image formats: jpg, png / 5MB Max. I…" at bounding box center [633, 327] width 849 height 556
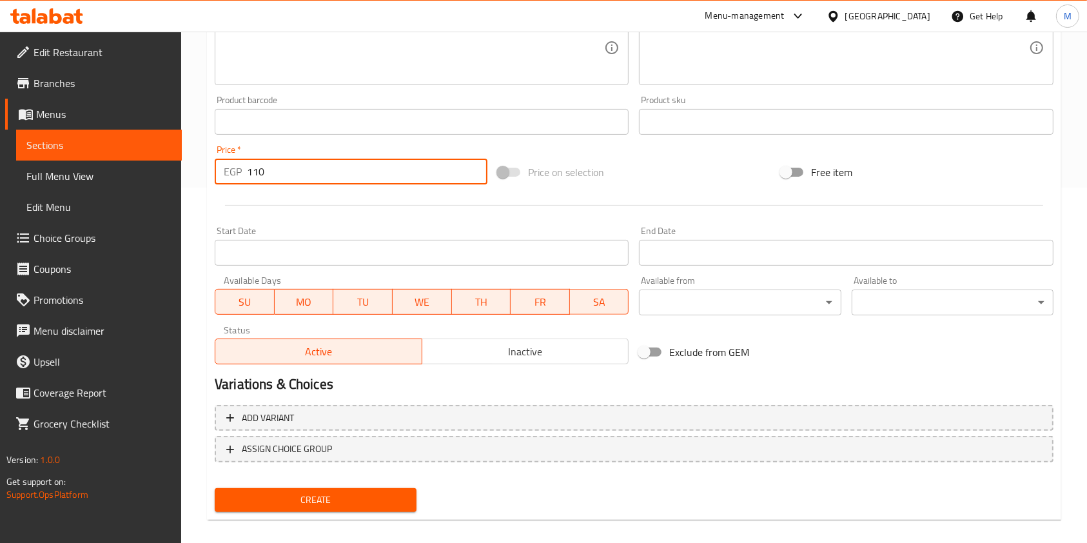
scroll to position [359, 0]
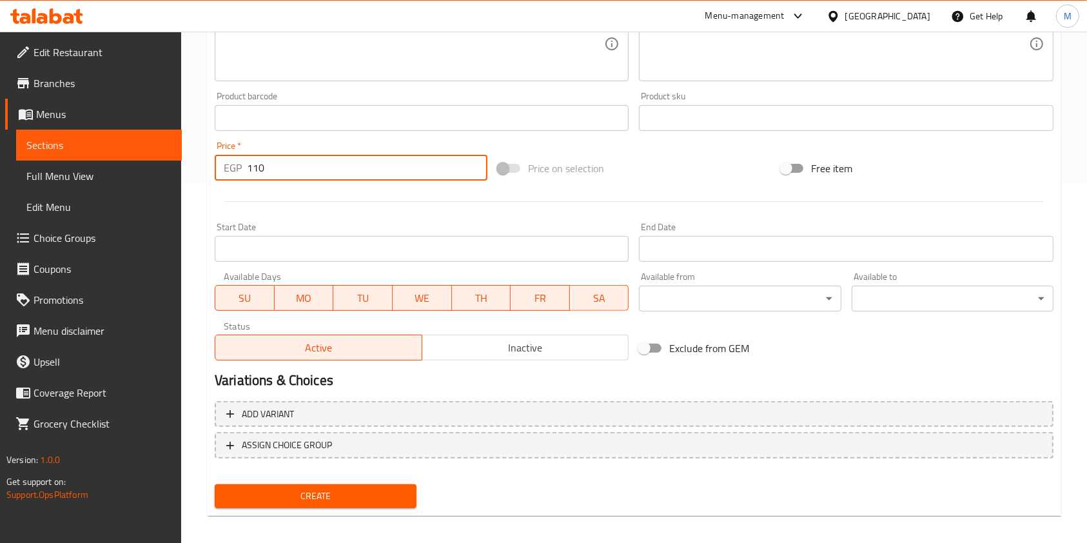
type input "110"
click at [368, 505] on button "Create" at bounding box center [316, 496] width 202 height 24
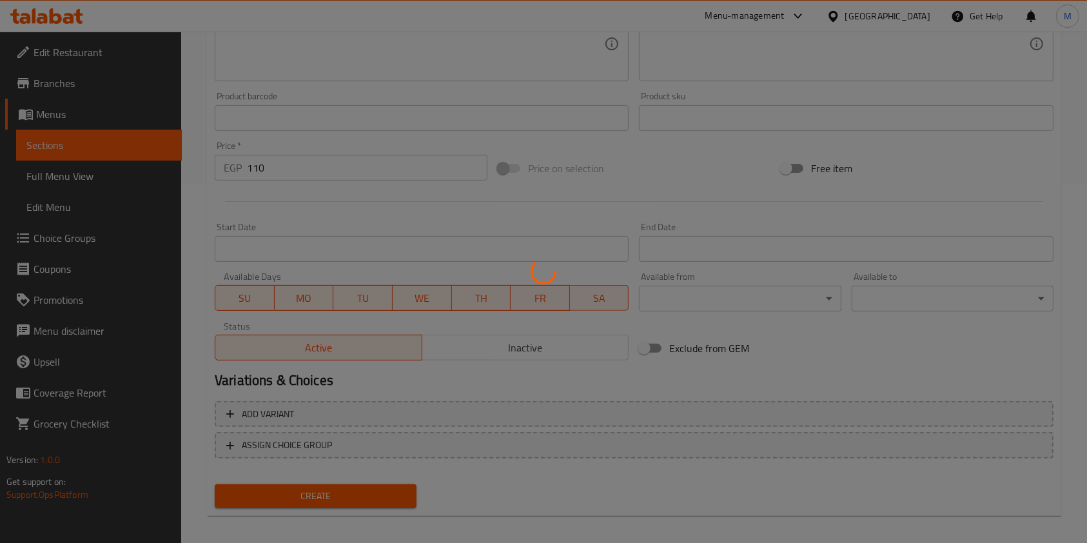
type input "0"
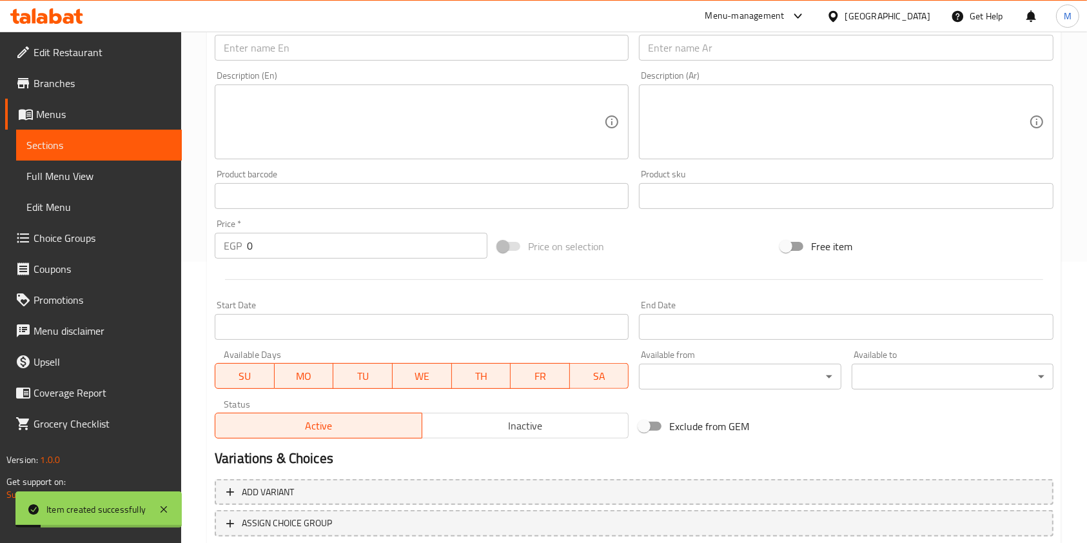
scroll to position [0, 0]
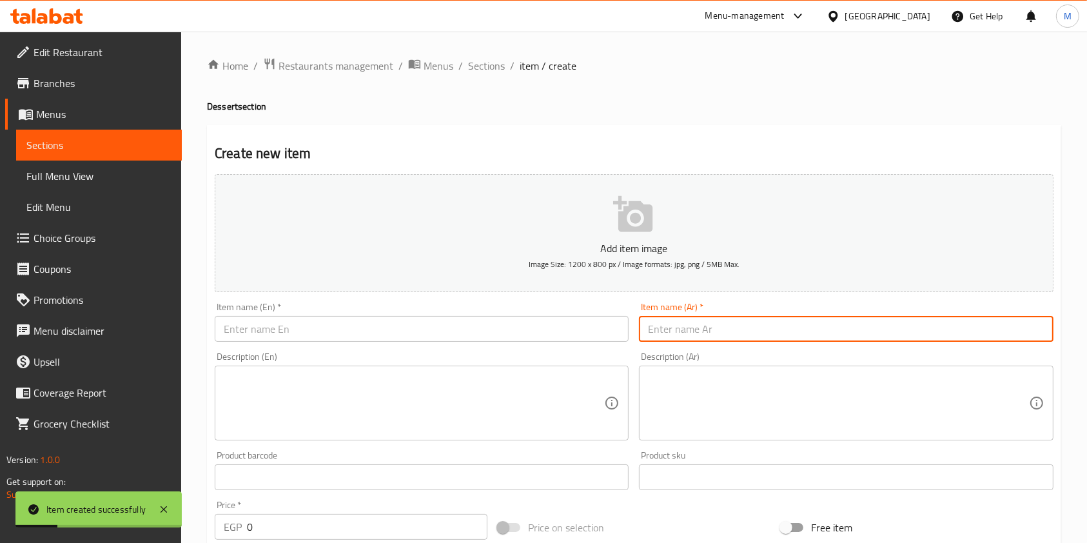
click at [728, 329] on input "text" at bounding box center [846, 329] width 414 height 26
paste input "تشيز كيك"
type input "تشيز كيك"
click at [496, 322] on input "text" at bounding box center [422, 329] width 414 height 26
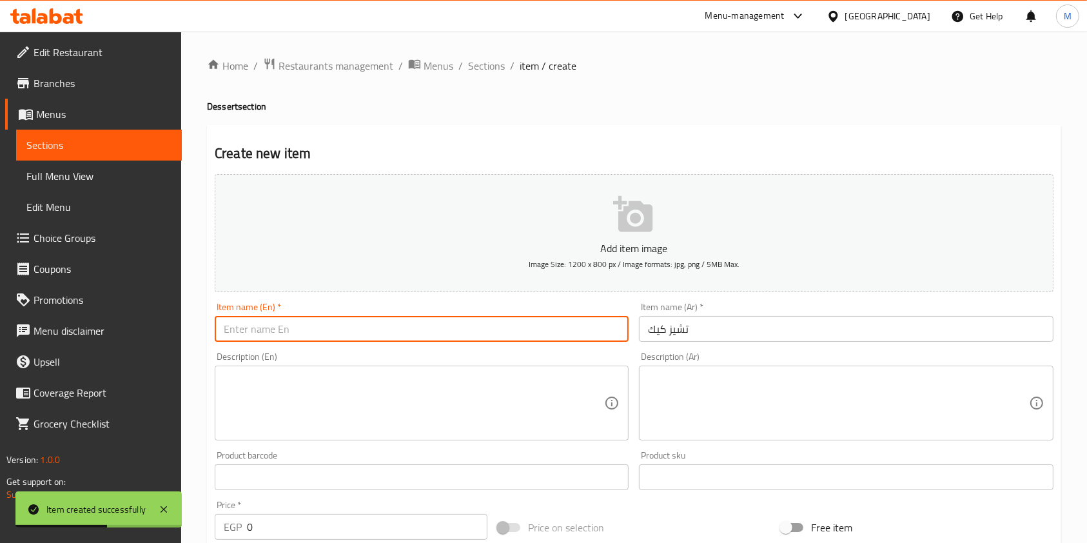
paste input "Cheesecake"
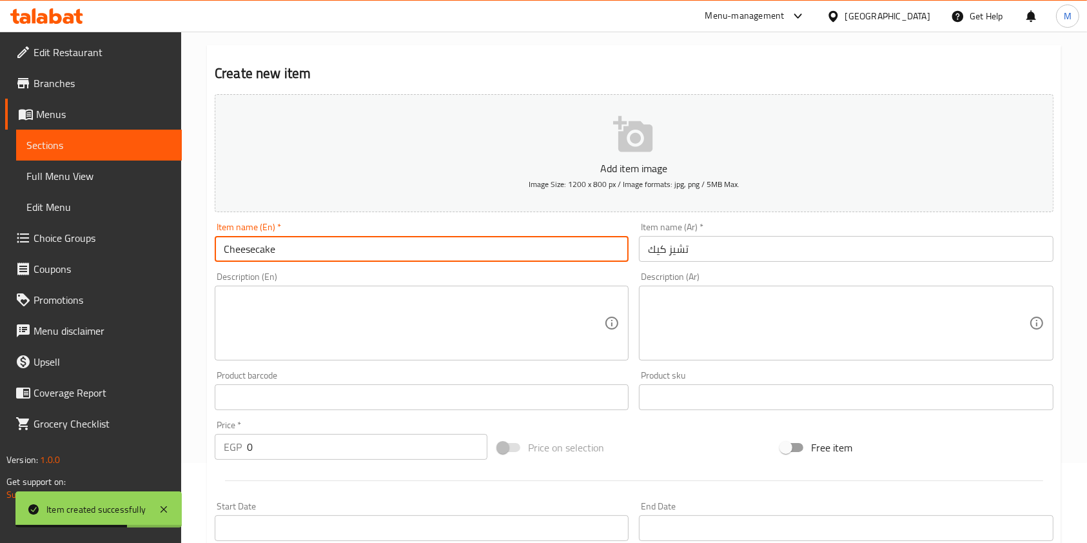
scroll to position [93, 0]
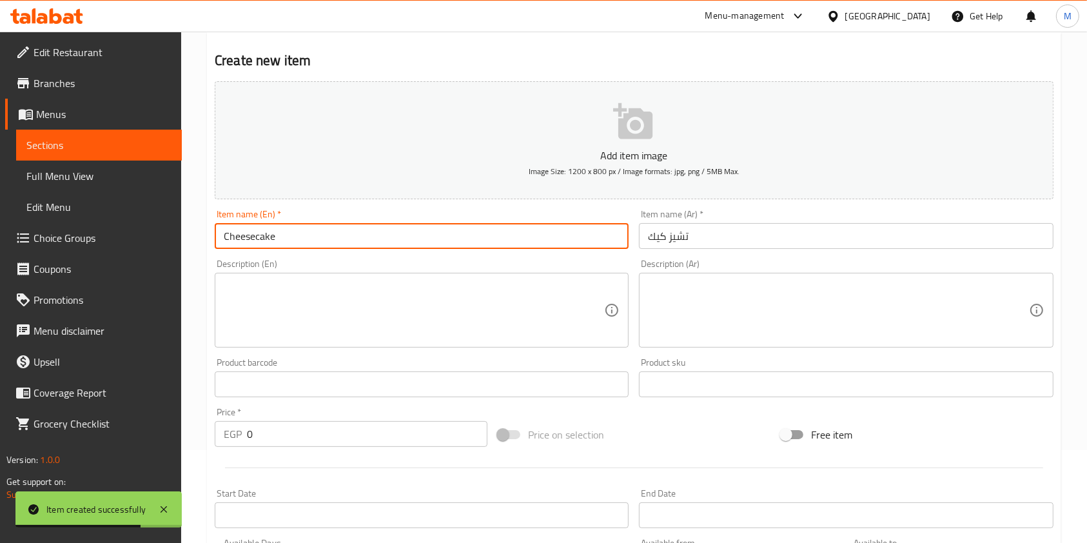
type input "Cheesecake"
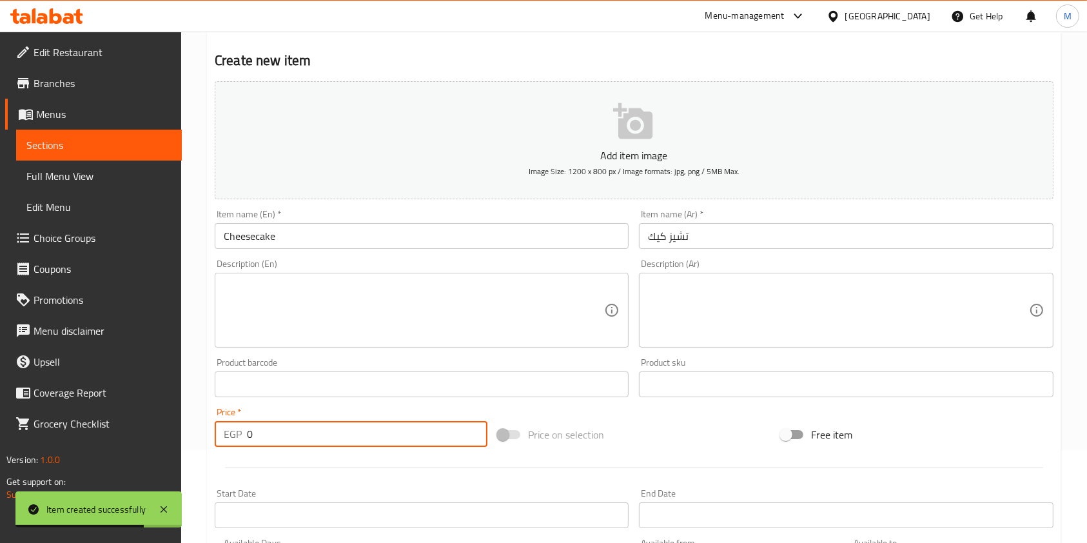
drag, startPoint x: 277, startPoint y: 444, endPoint x: 241, endPoint y: 440, distance: 35.7
click at [241, 440] on div "EGP 0 Price *" at bounding box center [351, 434] width 273 height 26
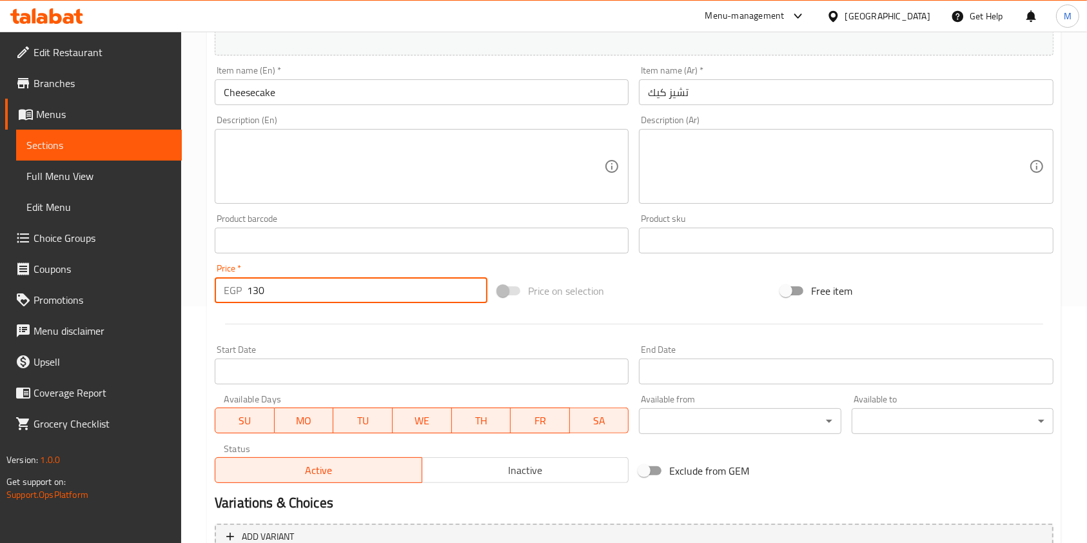
scroll to position [368, 0]
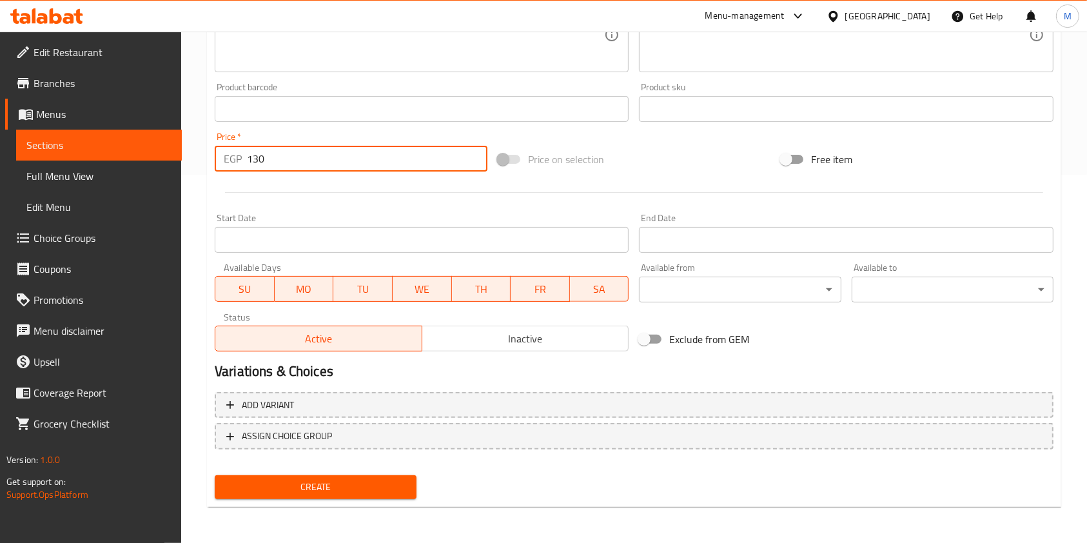
type input "130"
click at [375, 487] on span "Create" at bounding box center [315, 487] width 181 height 16
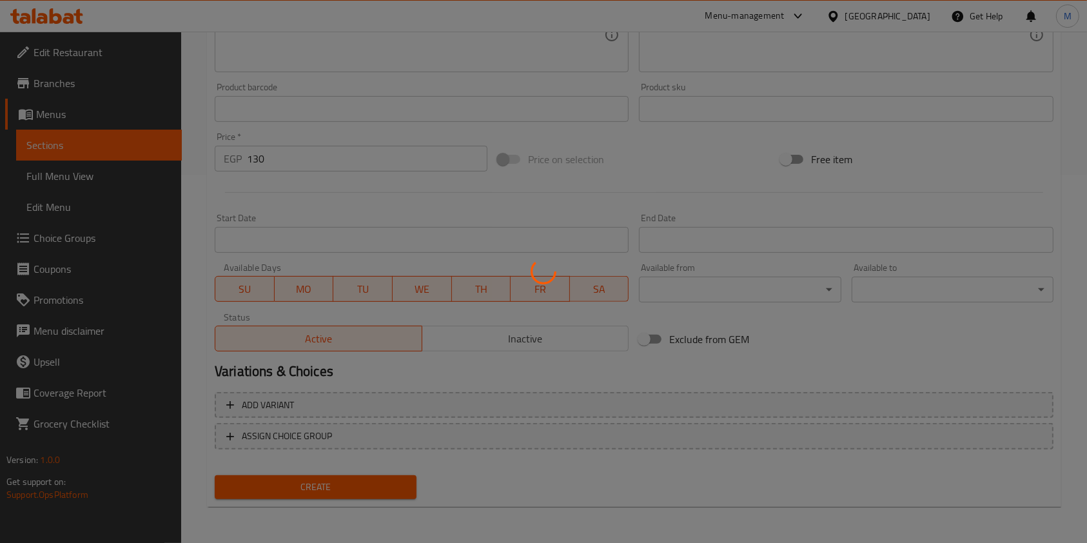
type input "0"
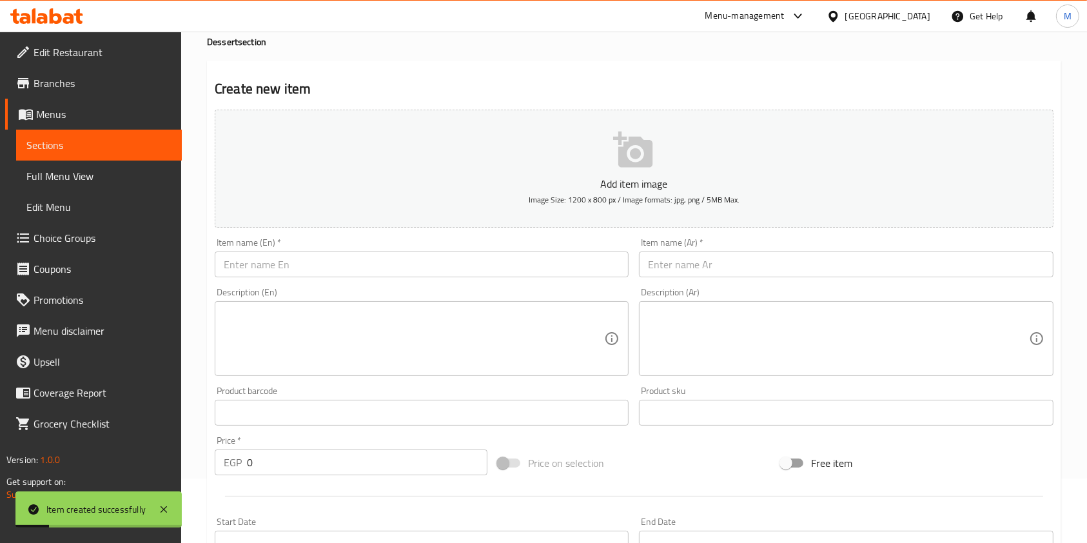
scroll to position [0, 0]
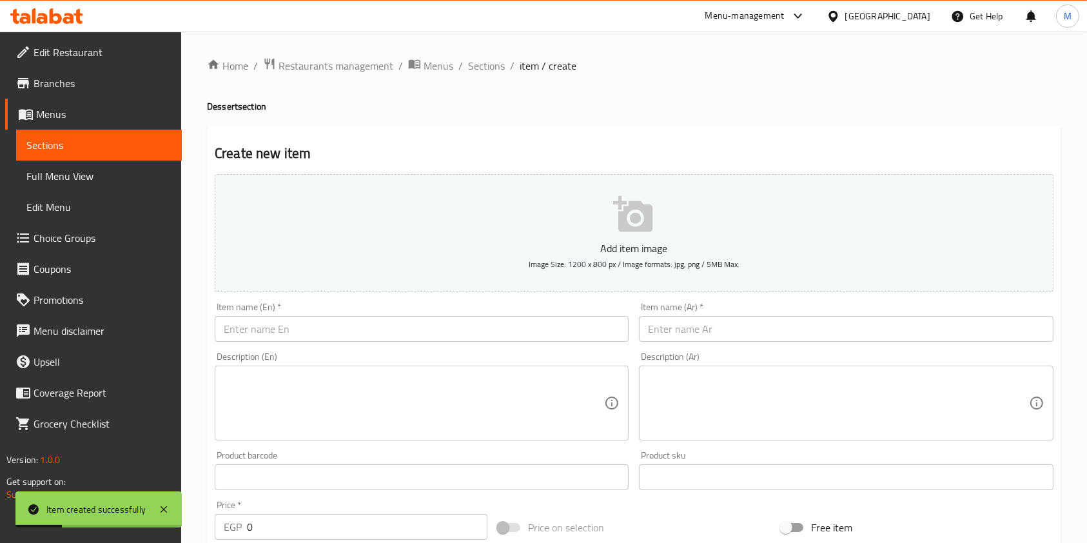
click at [715, 321] on input "text" at bounding box center [846, 329] width 414 height 26
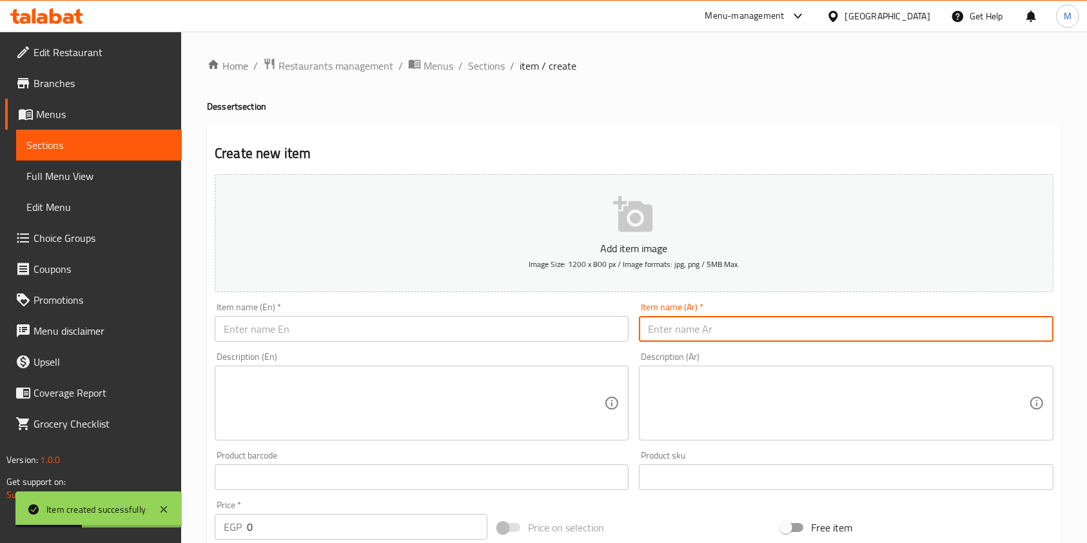
paste input "براونيز"
type input "براونيز"
click at [520, 329] on input "text" at bounding box center [422, 329] width 414 height 26
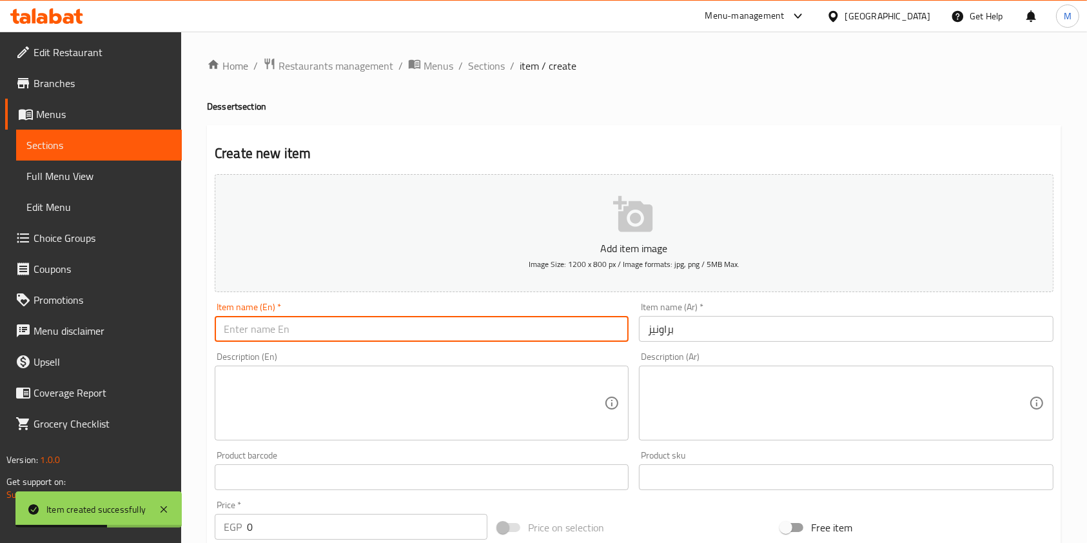
paste input "Brownies"
type input "Brownies"
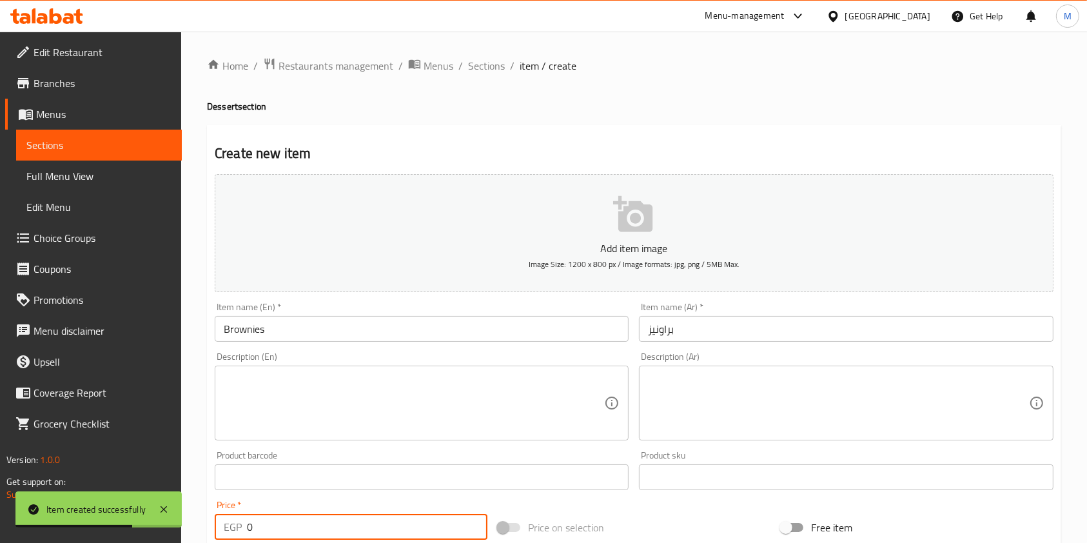
click at [240, 526] on div "EGP 0 Price *" at bounding box center [351, 527] width 273 height 26
type input "130"
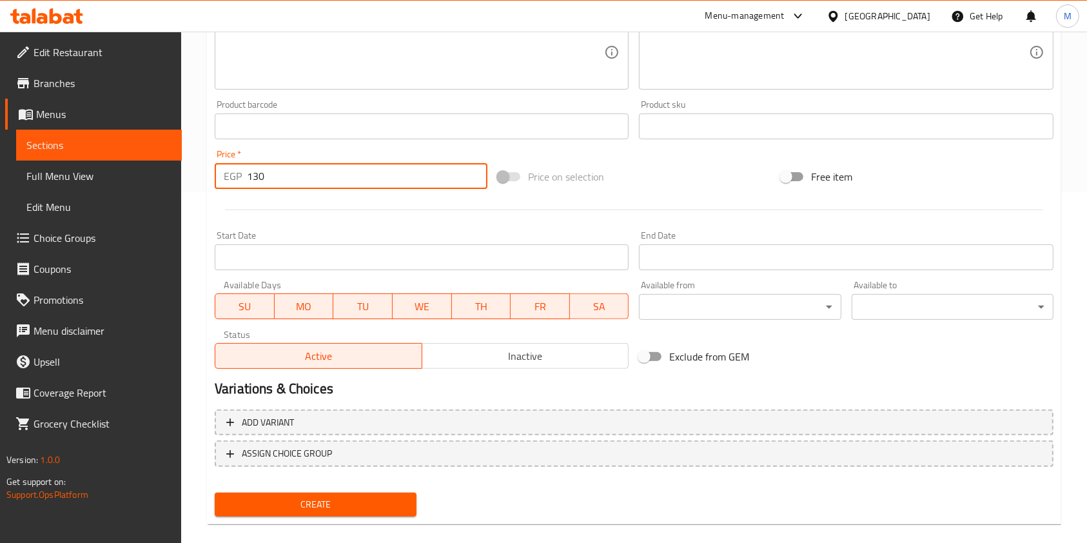
scroll to position [356, 0]
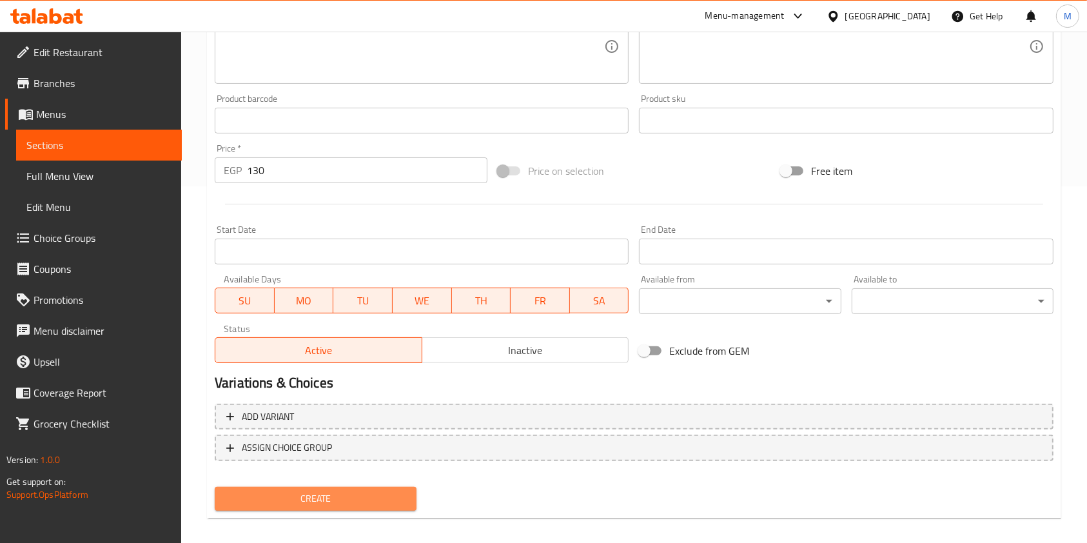
click at [347, 503] on span "Create" at bounding box center [315, 499] width 181 height 16
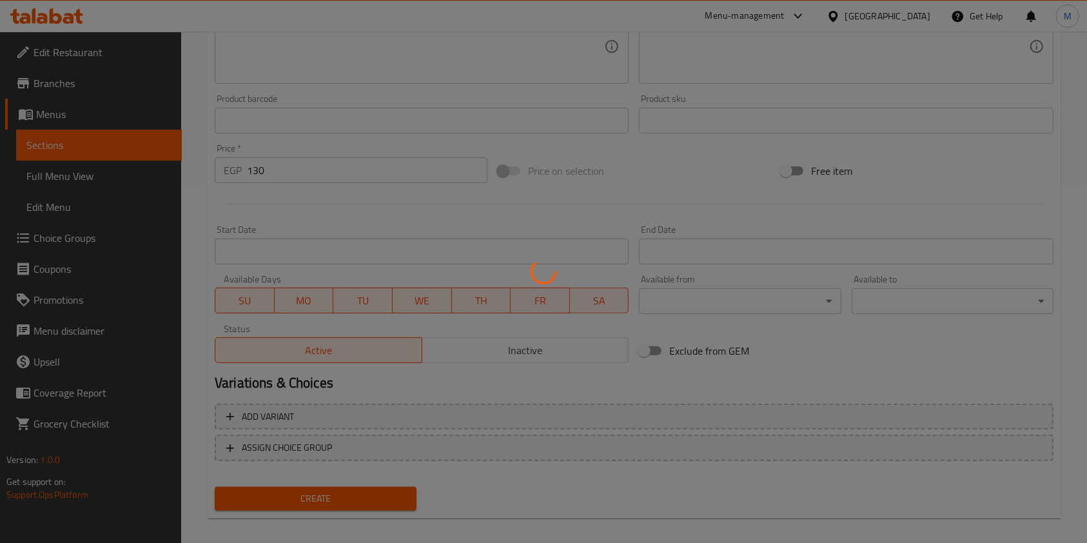
type input "0"
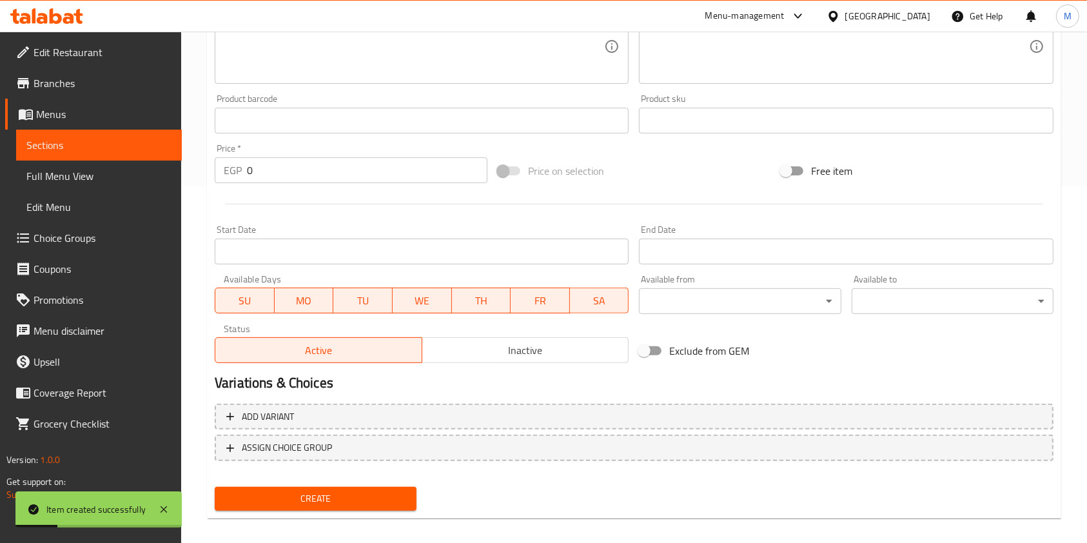
scroll to position [0, 0]
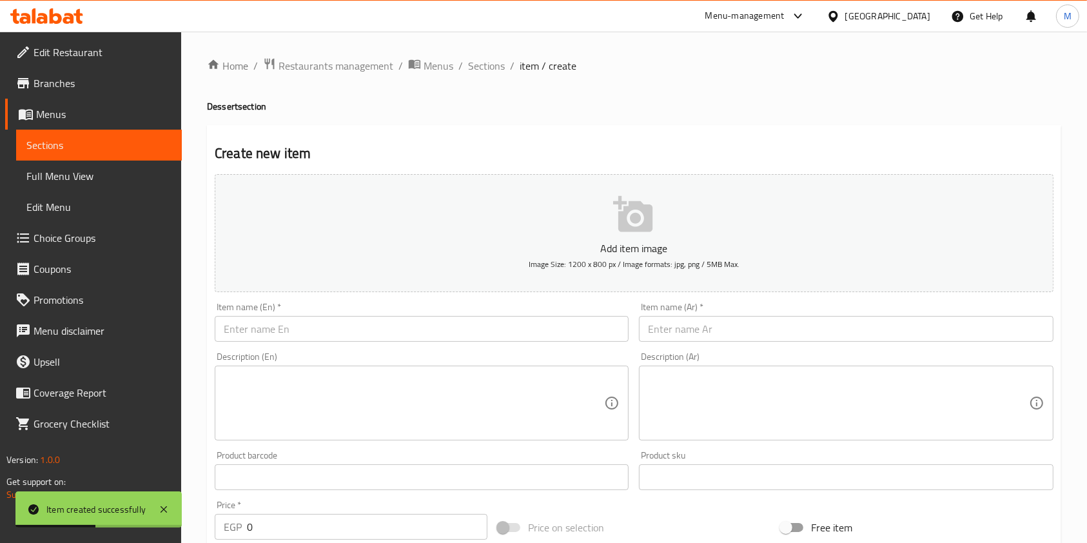
click at [659, 329] on input "text" at bounding box center [846, 329] width 414 height 26
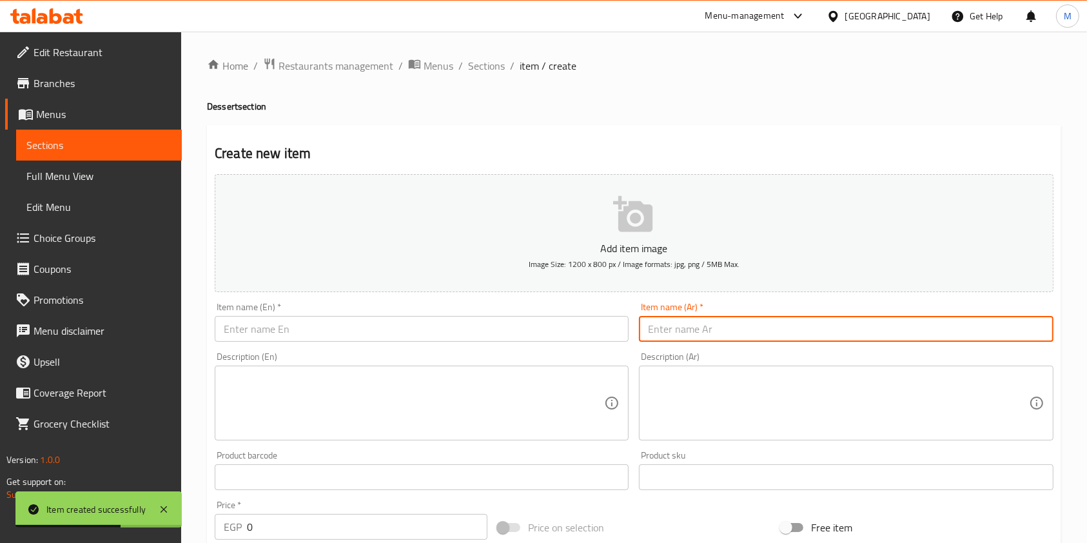
paste input "ترامسيو"
type input "ترامسيو"
click at [514, 336] on input "text" at bounding box center [422, 329] width 414 height 26
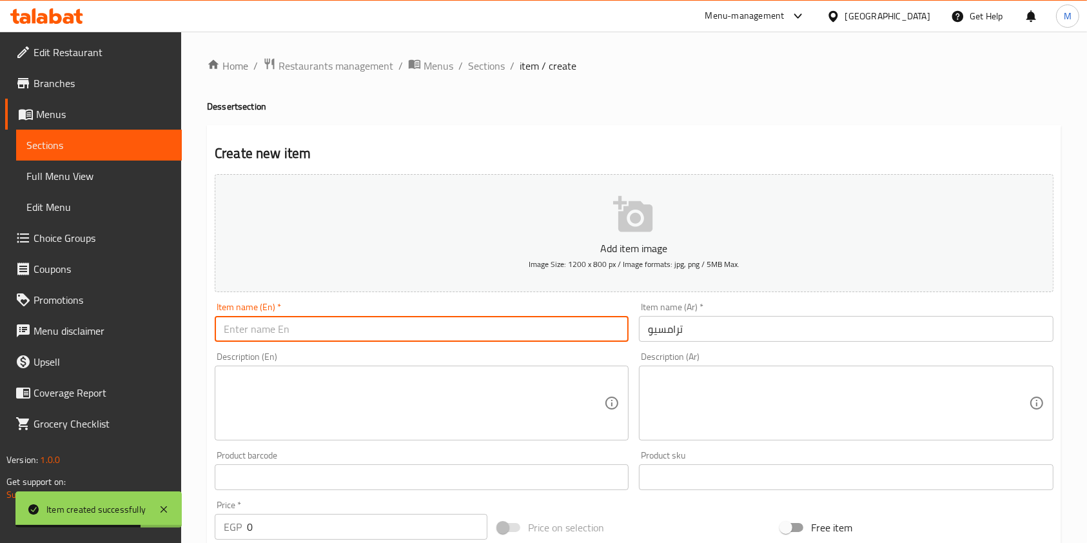
paste input "Tiramisu"
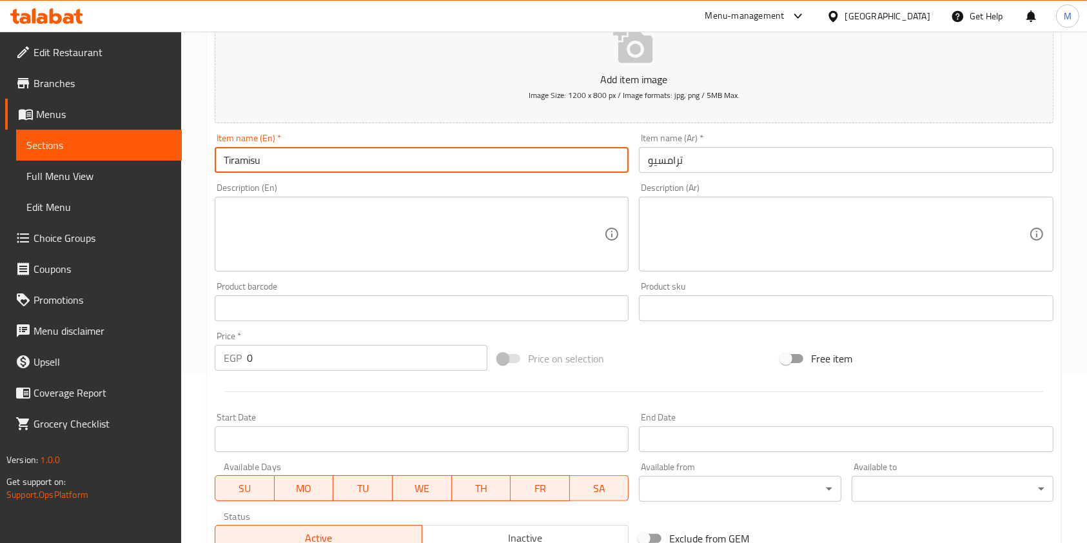
scroll to position [197, 0]
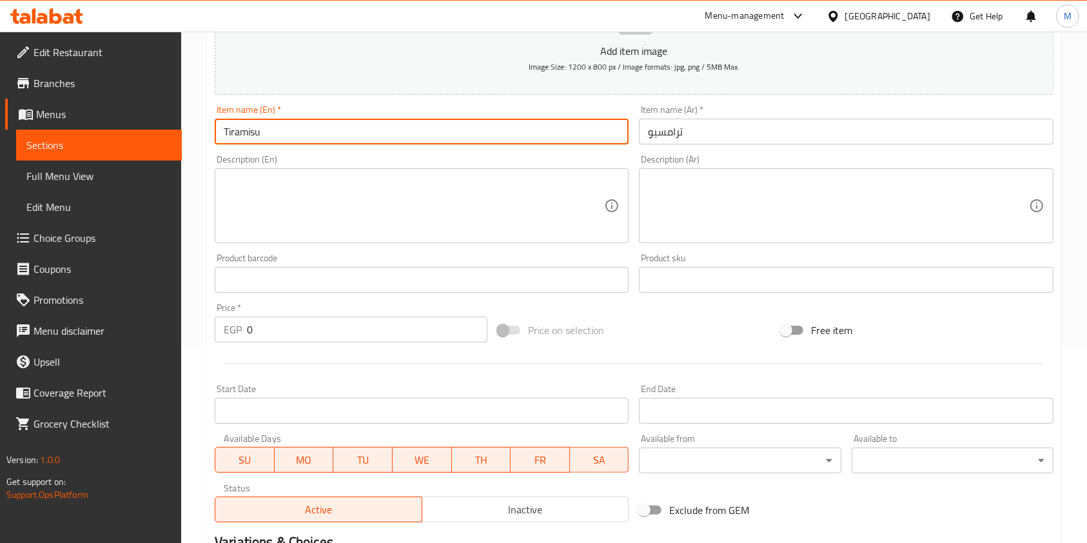
type input "Tiramisu"
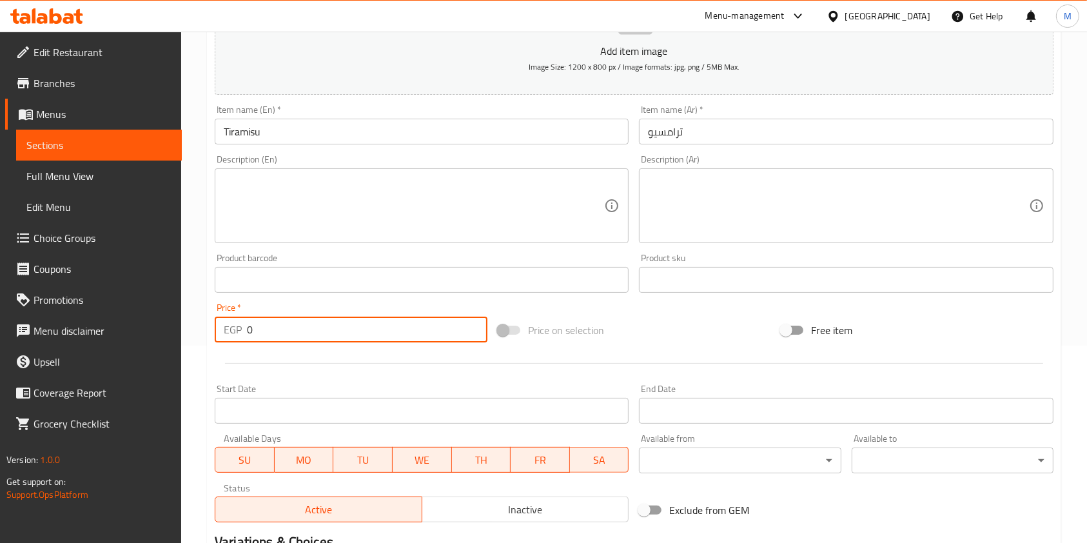
drag, startPoint x: 260, startPoint y: 334, endPoint x: 239, endPoint y: 335, distance: 21.3
click at [239, 335] on div "EGP 0 Price *" at bounding box center [351, 329] width 273 height 26
type input "130"
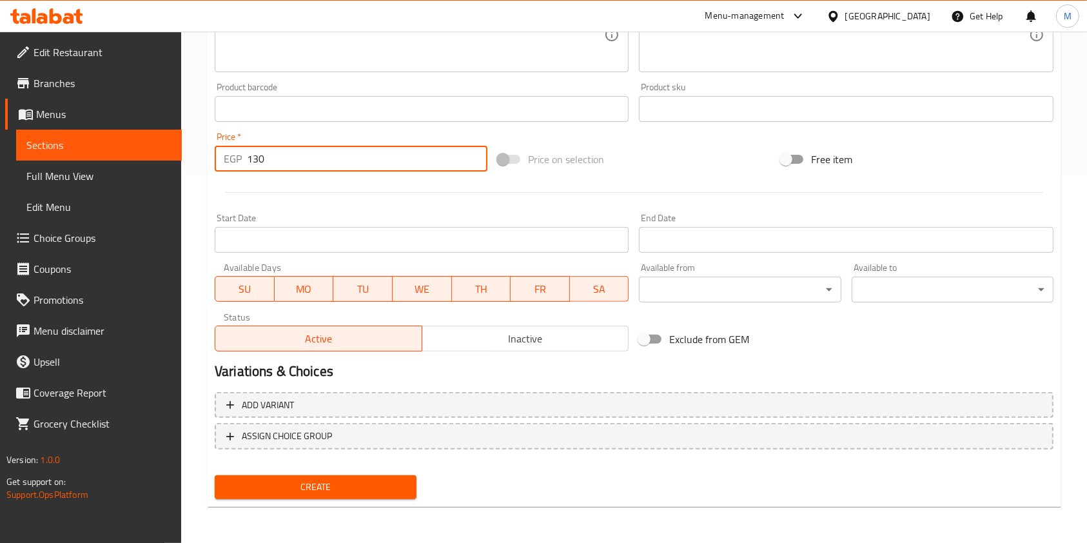
type input "130"
click at [398, 477] on button "Create" at bounding box center [316, 487] width 202 height 24
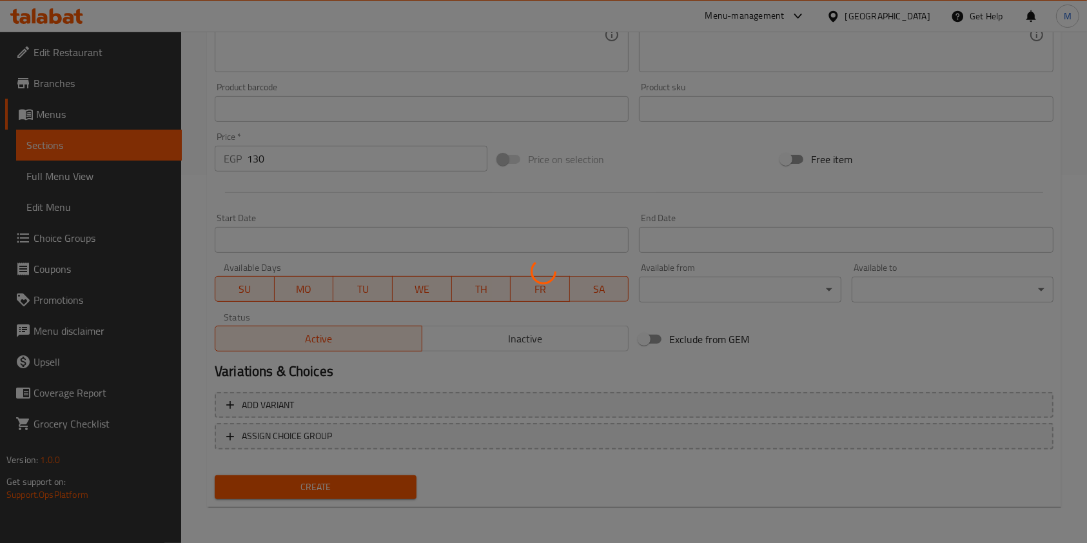
type input "0"
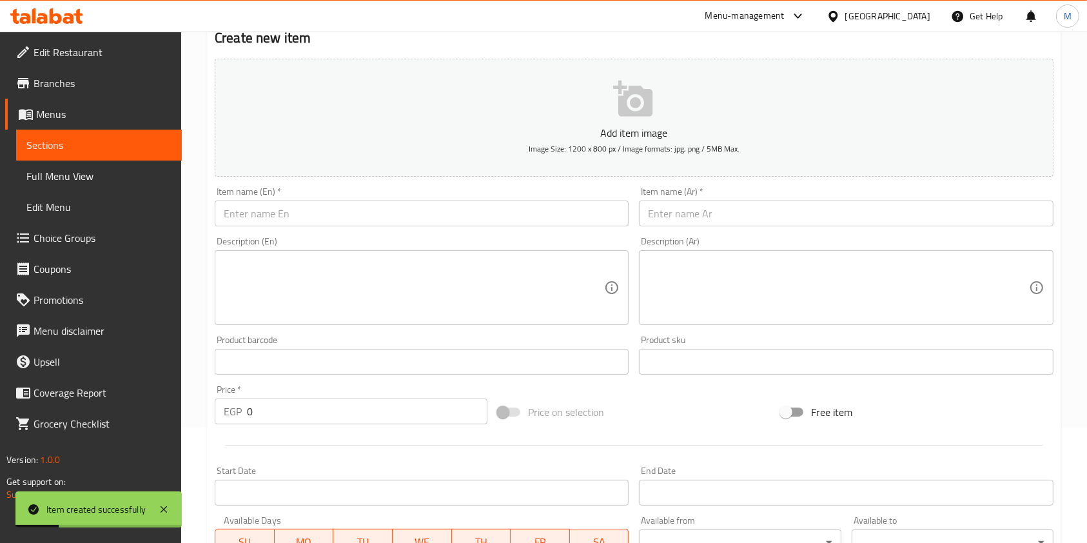
scroll to position [113, 0]
click at [395, 222] on input "text" at bounding box center [422, 216] width 414 height 26
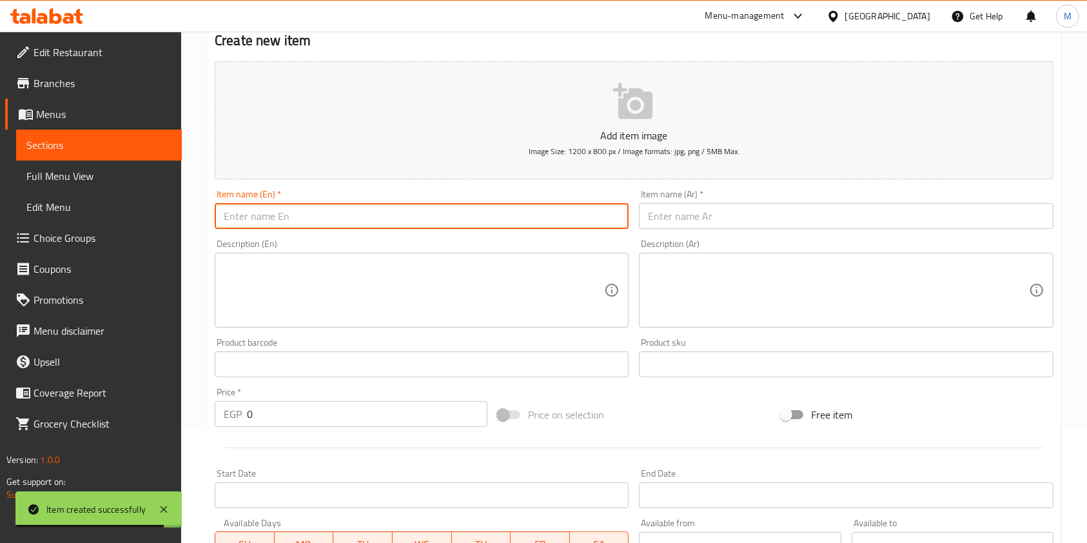
paste input "Blueberry Muffin"
type input "Blueberry Muffin"
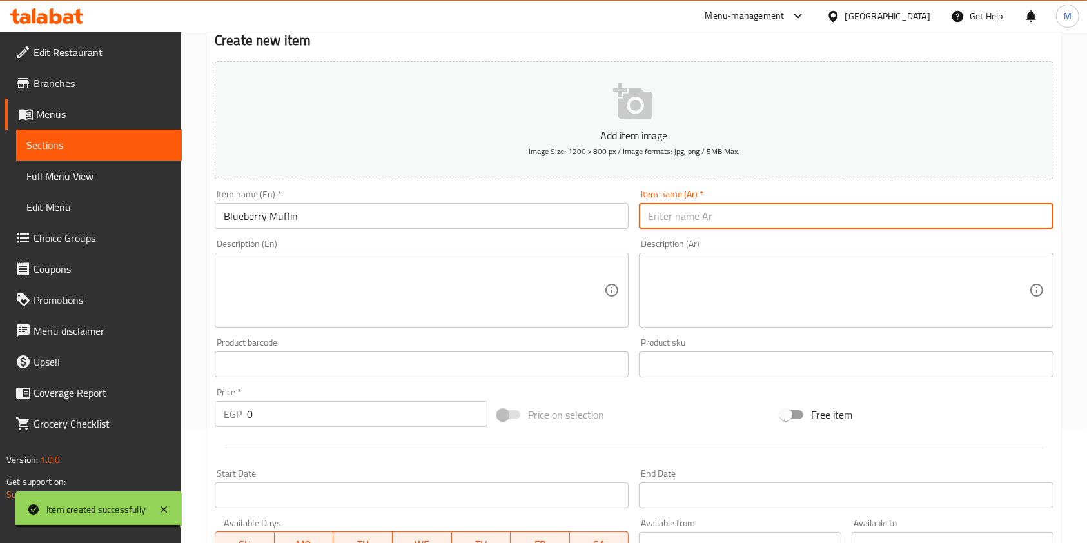
click at [721, 222] on input "text" at bounding box center [846, 216] width 414 height 26
paste input "مافن بلوبيري"
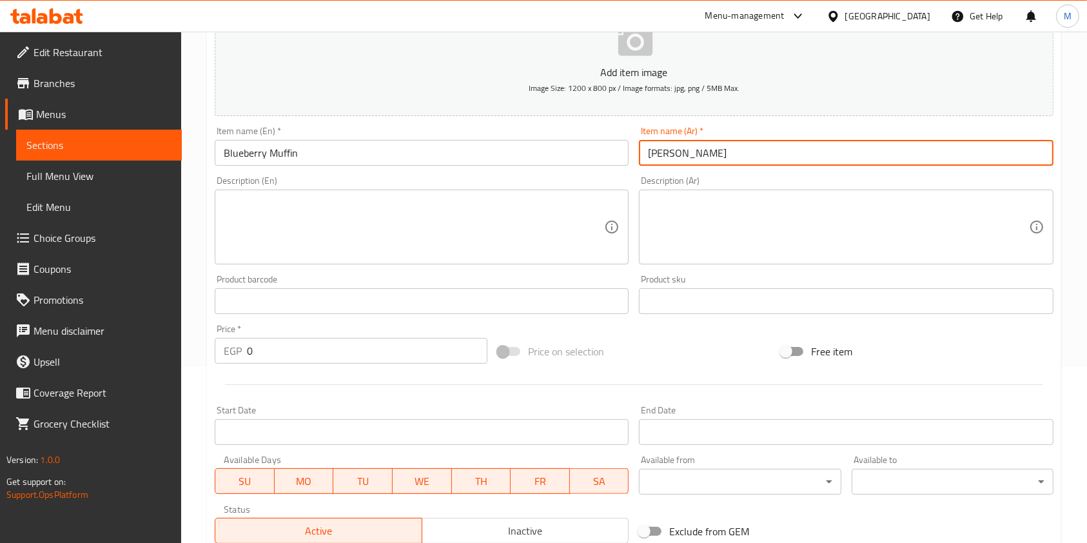
scroll to position [206, 0]
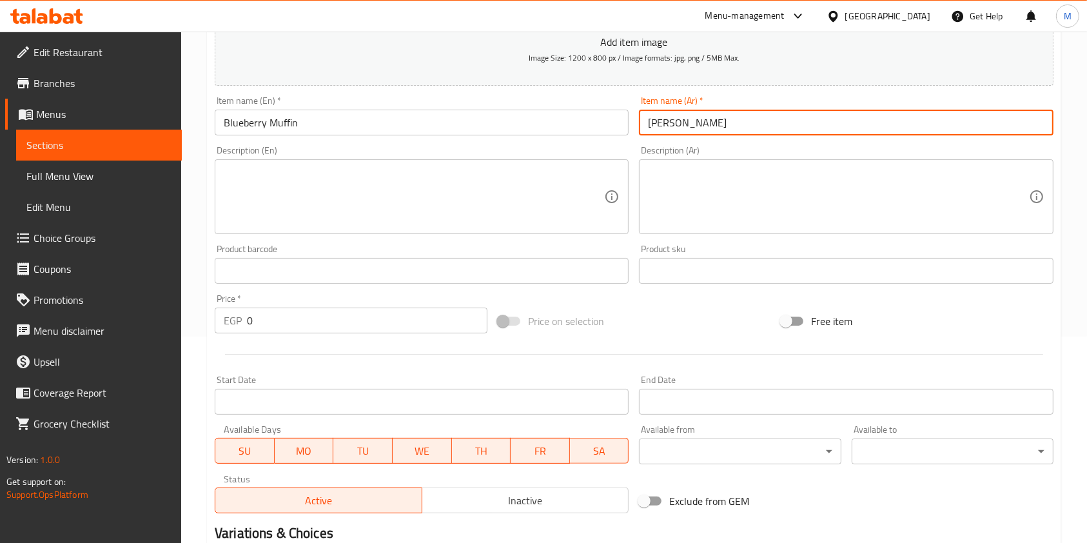
type input "مافن بلوبيري"
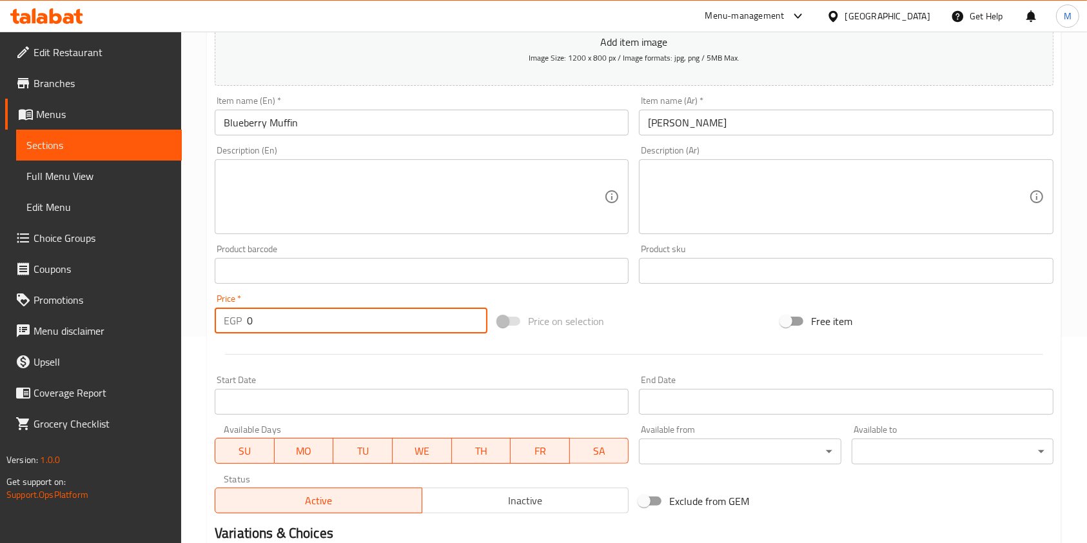
drag, startPoint x: 262, startPoint y: 322, endPoint x: 238, endPoint y: 320, distance: 23.3
click at [238, 320] on div "EGP 0 Price *" at bounding box center [351, 320] width 273 height 26
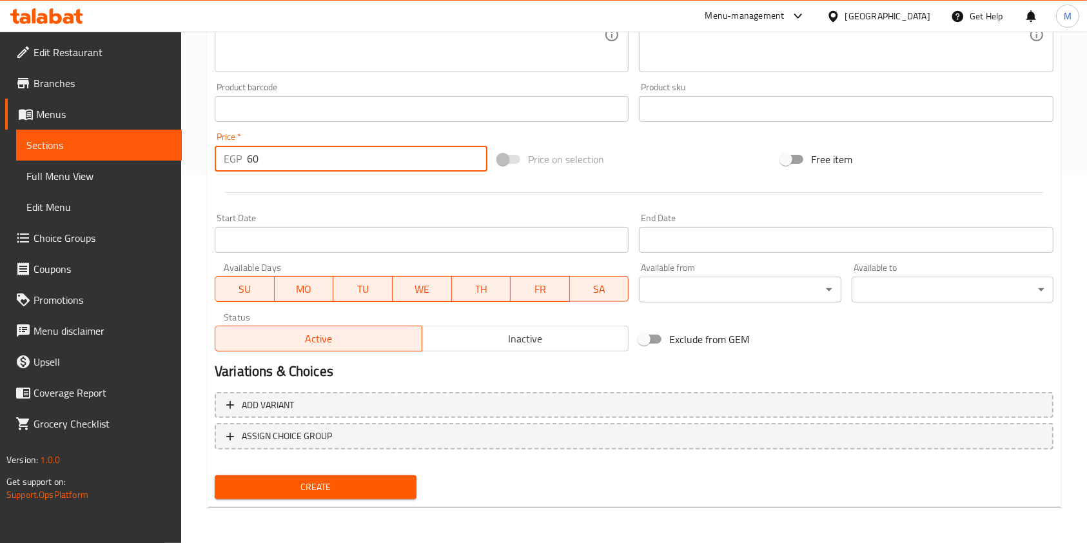
type input "60"
click at [384, 492] on span "Create" at bounding box center [315, 487] width 181 height 16
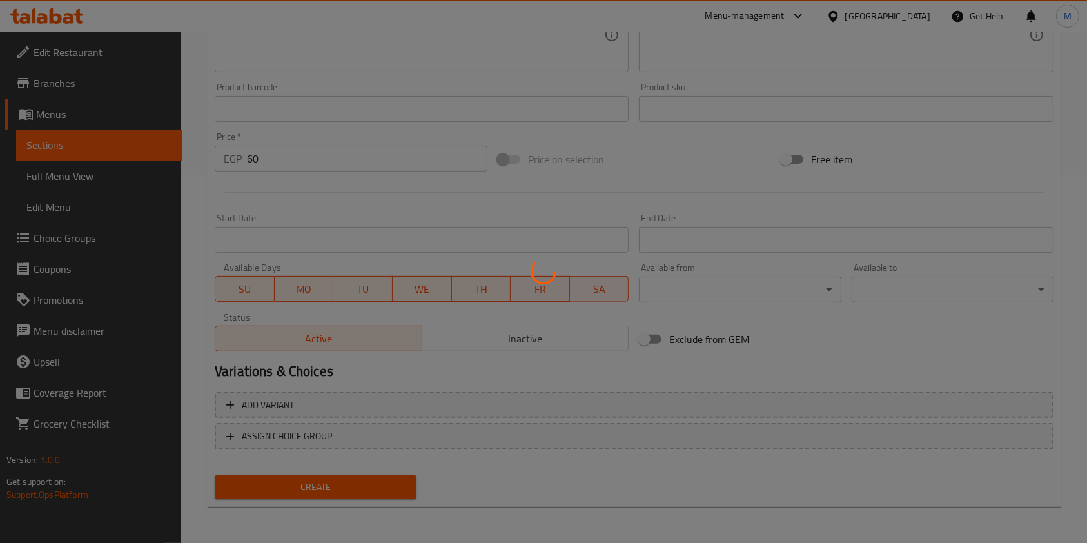
type input "0"
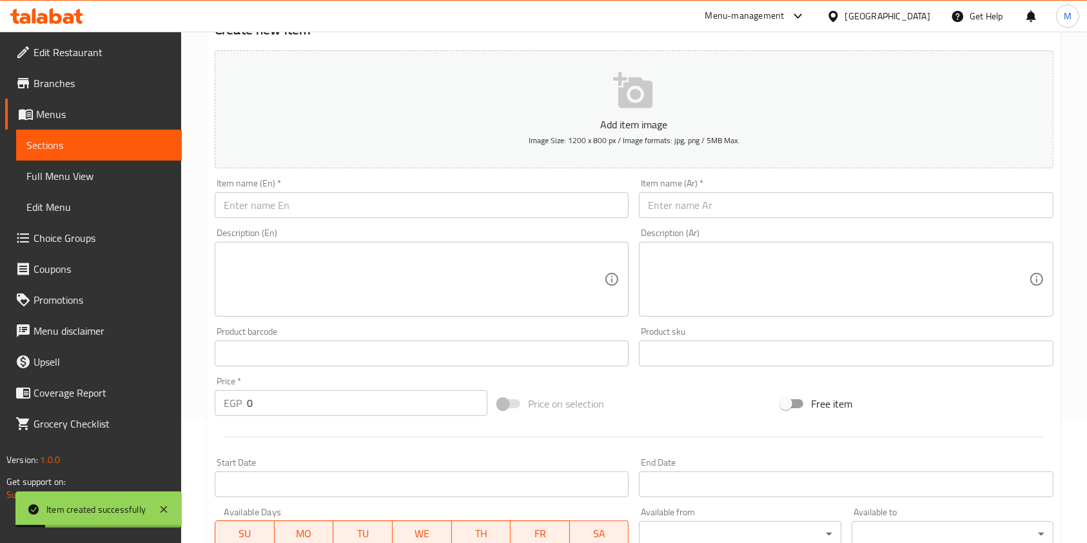
scroll to position [105, 0]
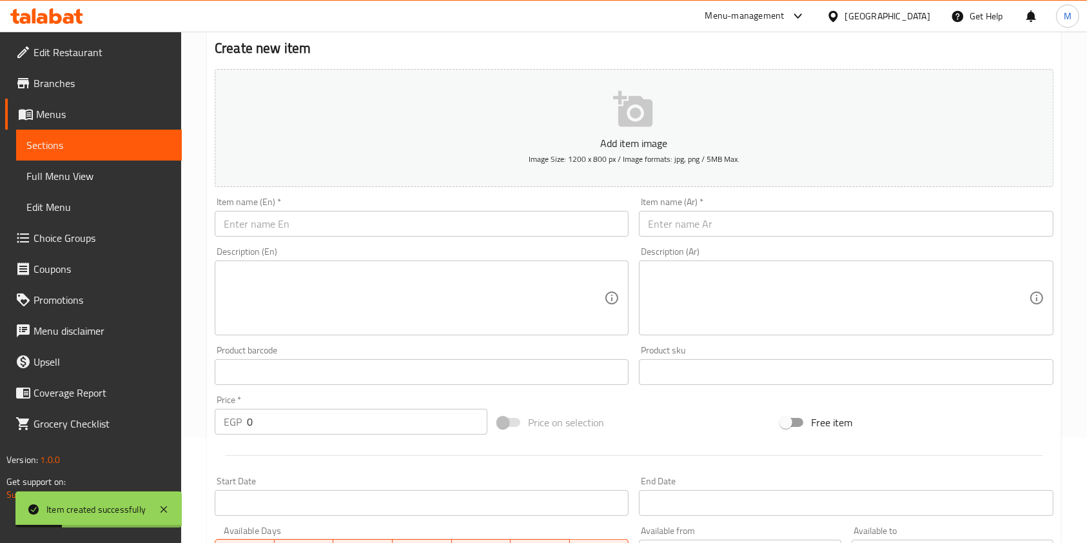
click at [393, 238] on div "Item name (En)   * Item name (En) *" at bounding box center [421, 217] width 424 height 50
click at [396, 229] on input "text" at bounding box center [422, 224] width 414 height 26
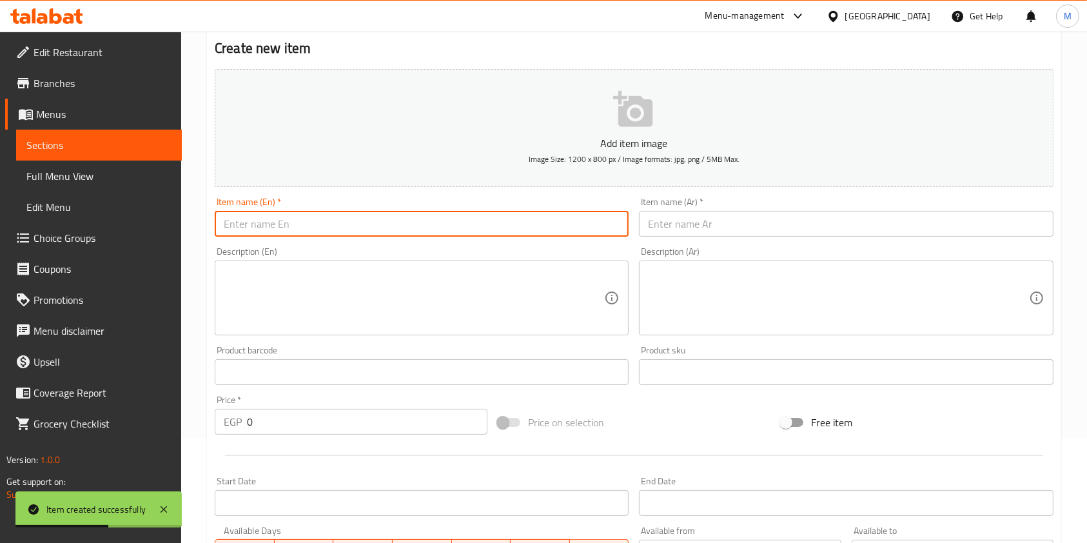
paste input "Brookies"
type input "Brookies"
click at [711, 229] on input "text" at bounding box center [846, 224] width 414 height 26
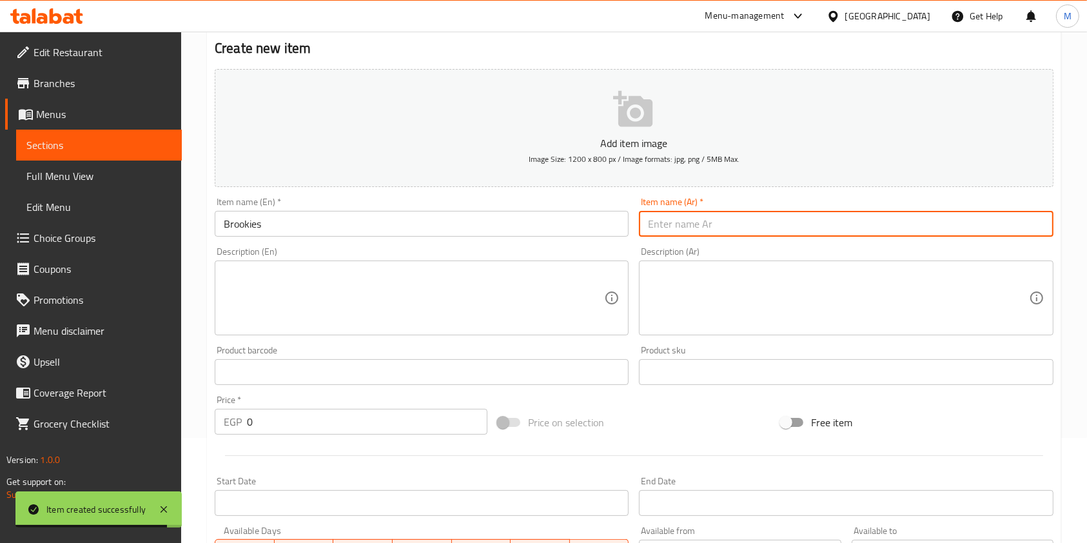
paste input "بروكيز"
type input "بروكيز"
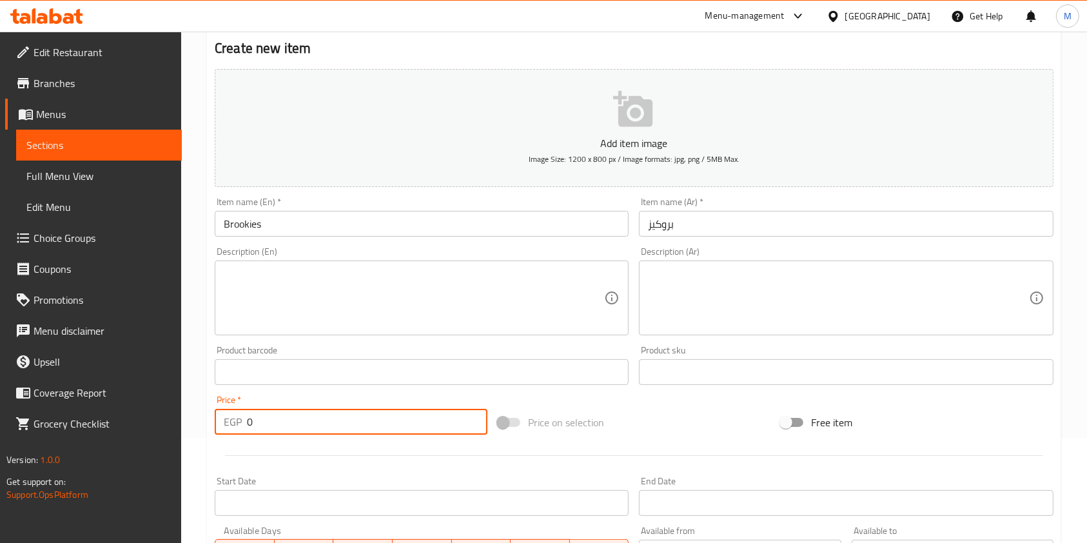
drag, startPoint x: 256, startPoint y: 426, endPoint x: 246, endPoint y: 430, distance: 10.4
click at [247, 430] on input "0" at bounding box center [367, 422] width 240 height 26
drag, startPoint x: 258, startPoint y: 426, endPoint x: 271, endPoint y: 431, distance: 13.7
click at [271, 431] on input "900" at bounding box center [367, 422] width 240 height 26
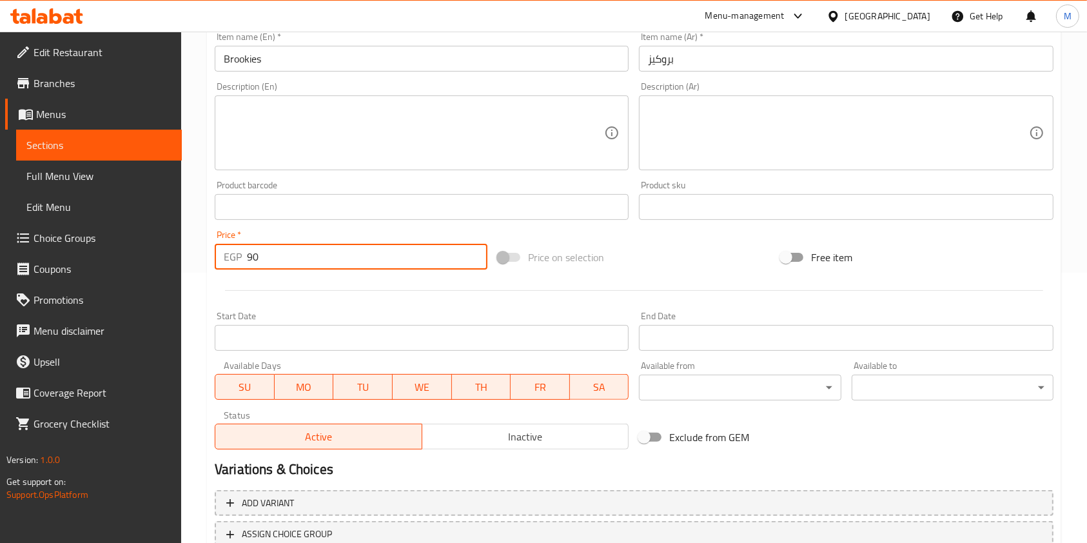
scroll to position [368, 0]
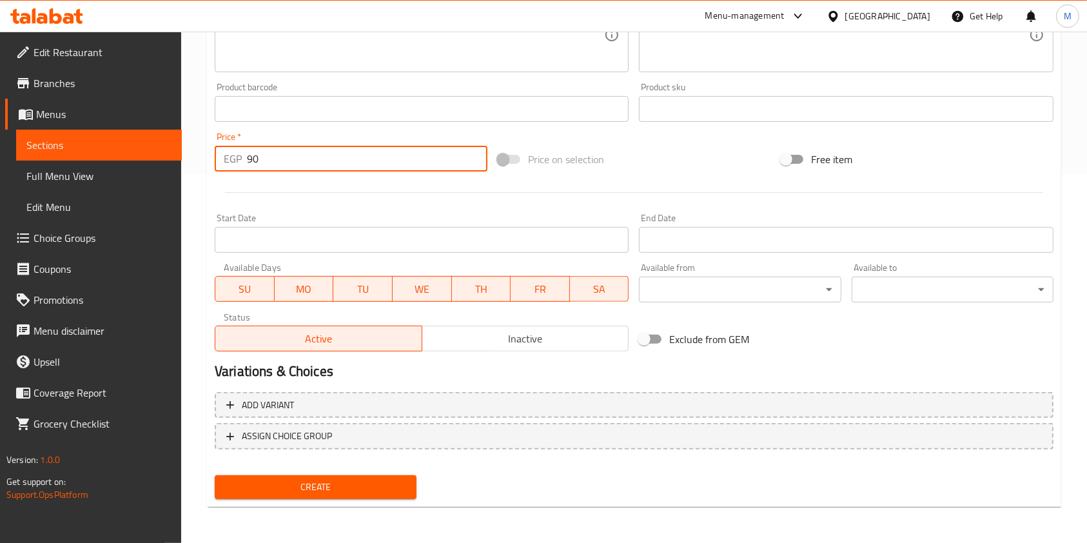
type input "90"
click at [349, 481] on span "Create" at bounding box center [315, 487] width 181 height 16
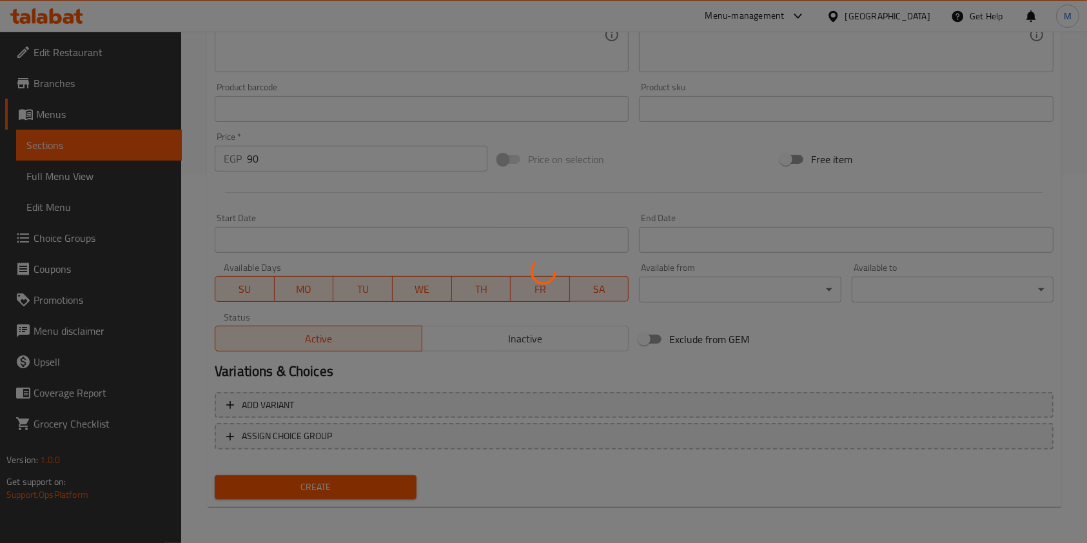
type input "0"
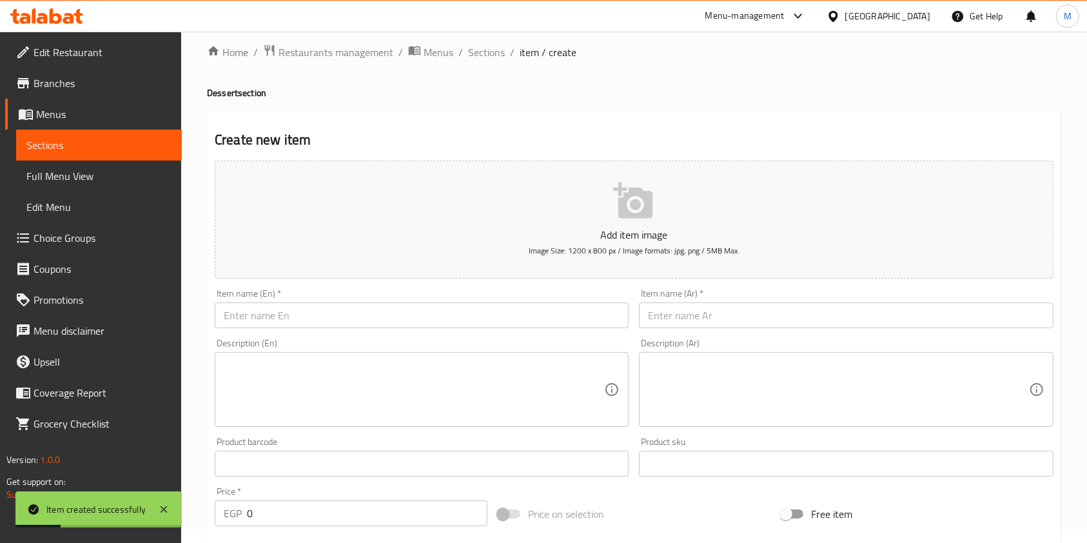
scroll to position [0, 0]
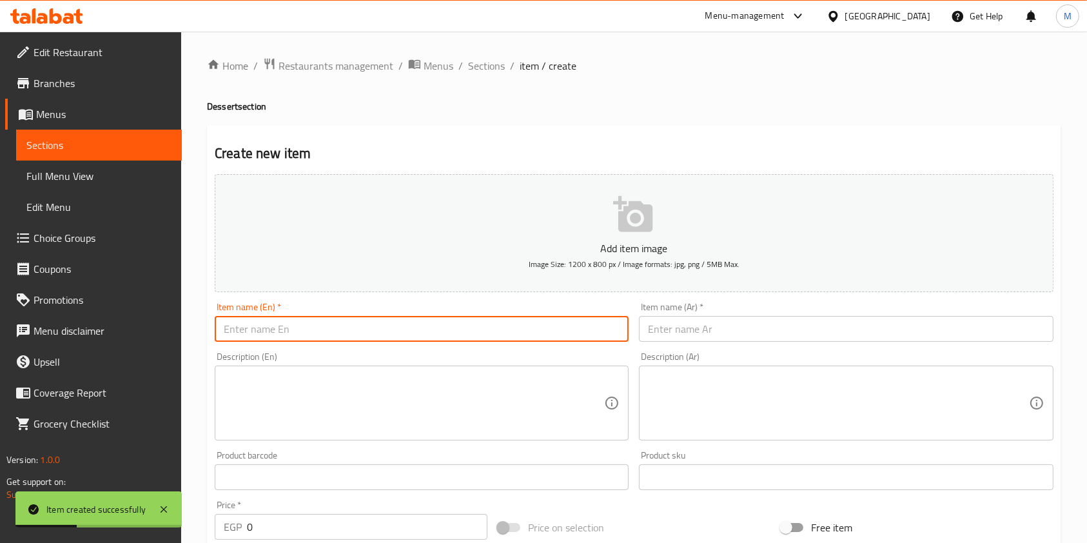
click at [396, 333] on input "text" at bounding box center [422, 329] width 414 height 26
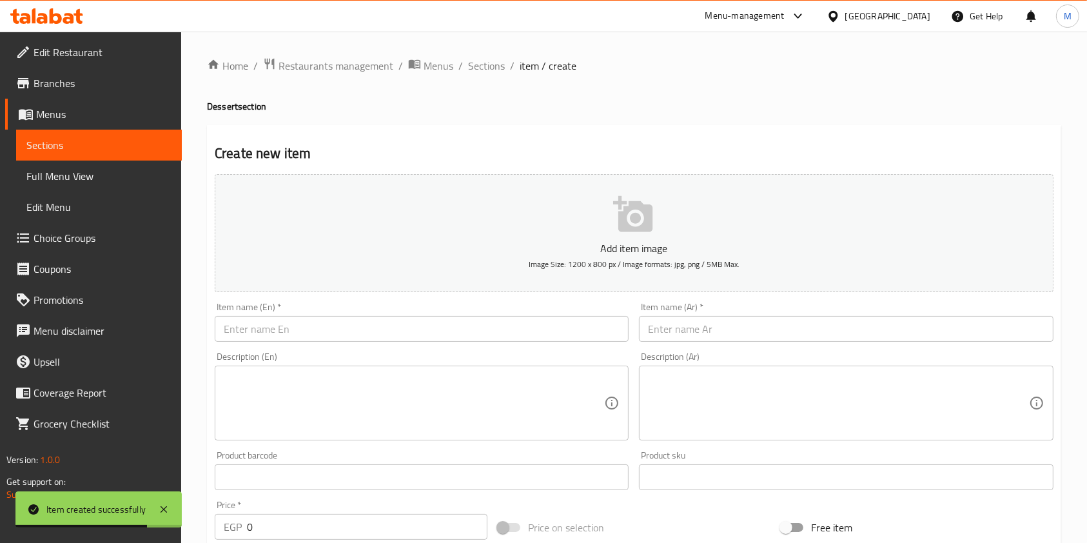
click at [396, 333] on input "text" at bounding box center [422, 329] width 414 height 26
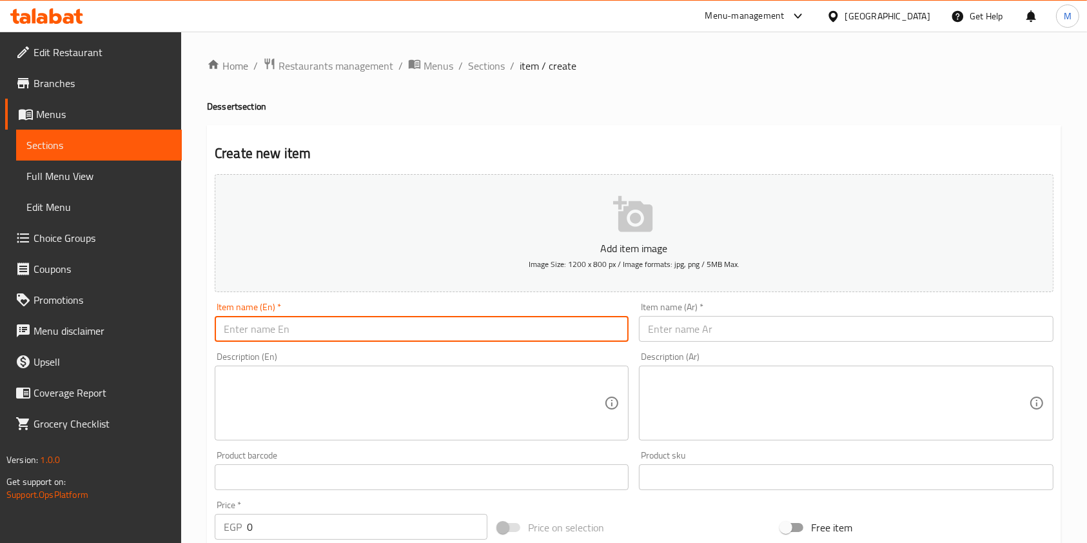
paste input "Lazy Cake"
type input "Lazy Cake"
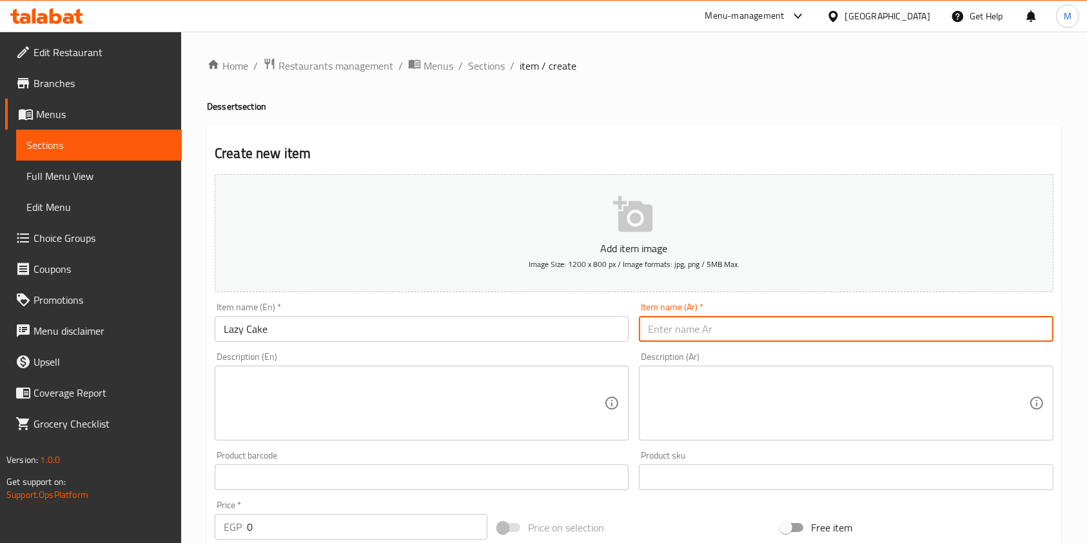
click at [723, 338] on input "text" at bounding box center [846, 329] width 414 height 26
paste input "ليزي كيك"
type input "ليزي كيك"
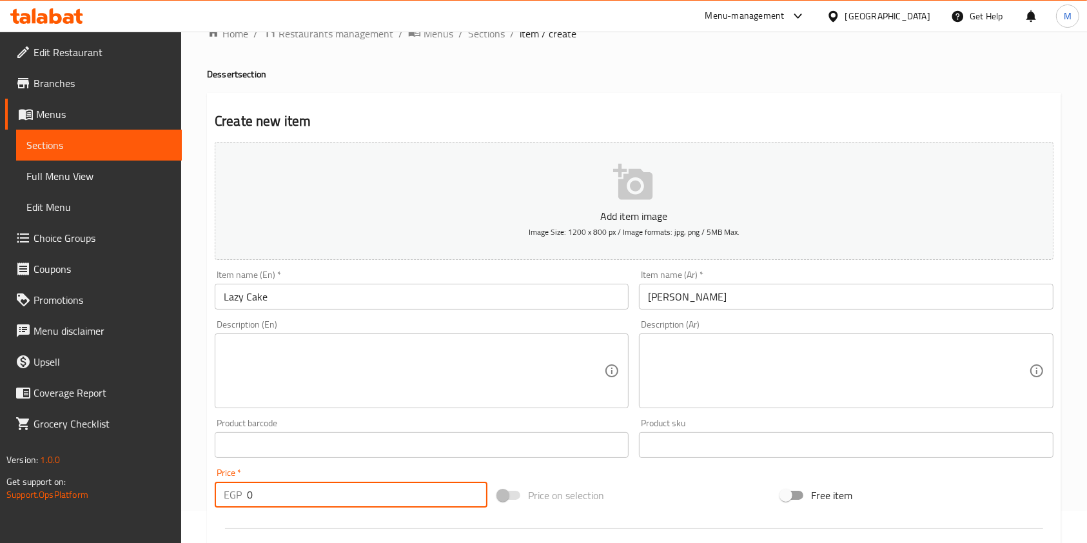
scroll to position [60, 0]
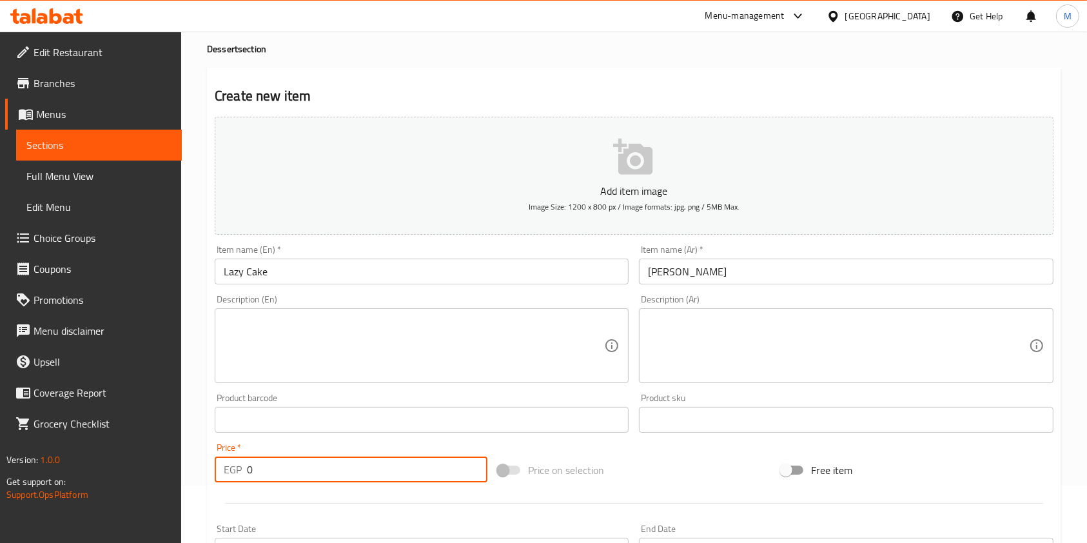
drag, startPoint x: 264, startPoint y: 532, endPoint x: 244, endPoint y: 534, distance: 20.7
click at [244, 534] on div "Add item image Image Size: 1200 x 800 px / Image formats: jpg, png / 5MB Max. I…" at bounding box center [633, 389] width 849 height 556
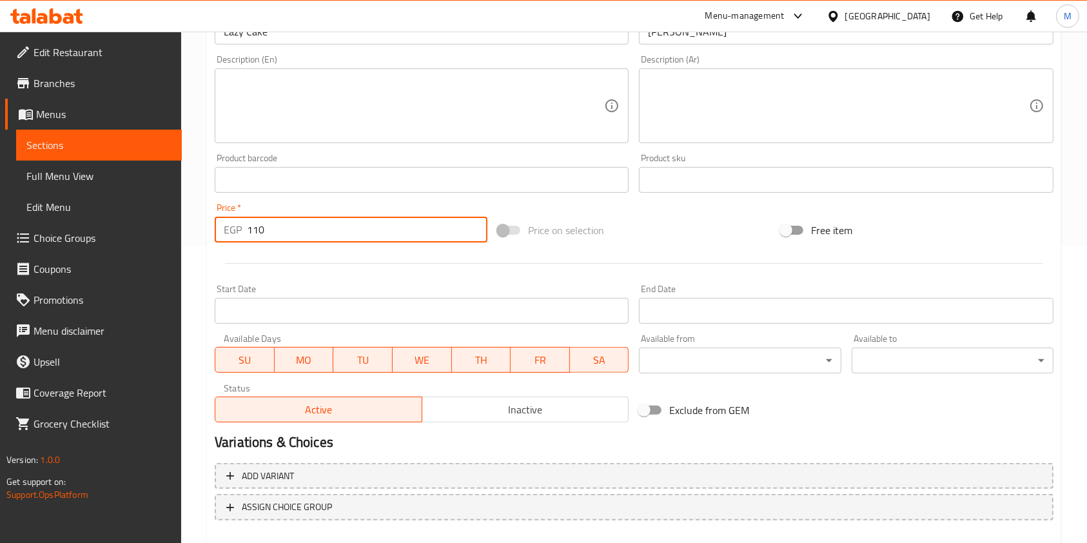
scroll to position [368, 0]
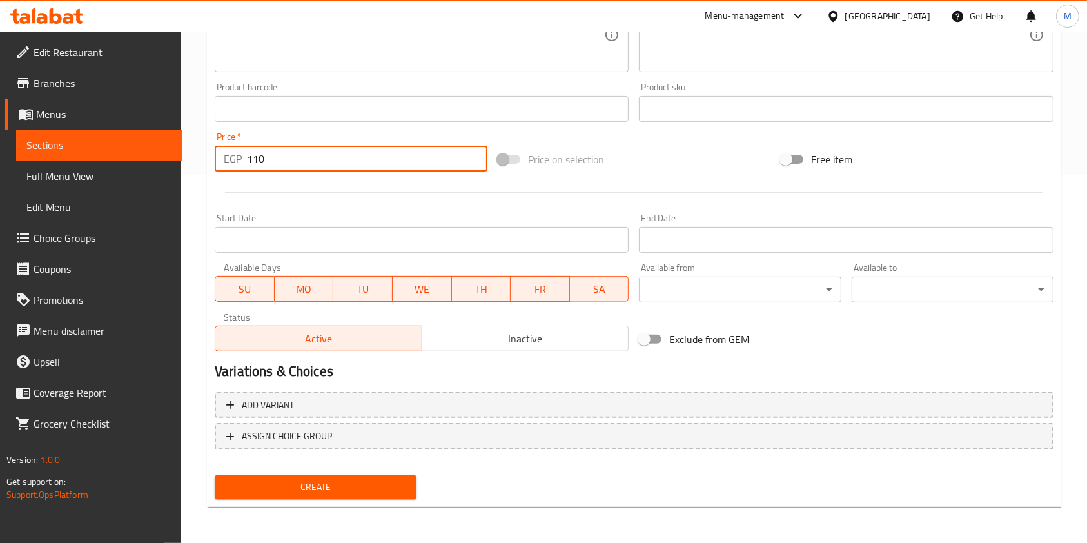
type input "110"
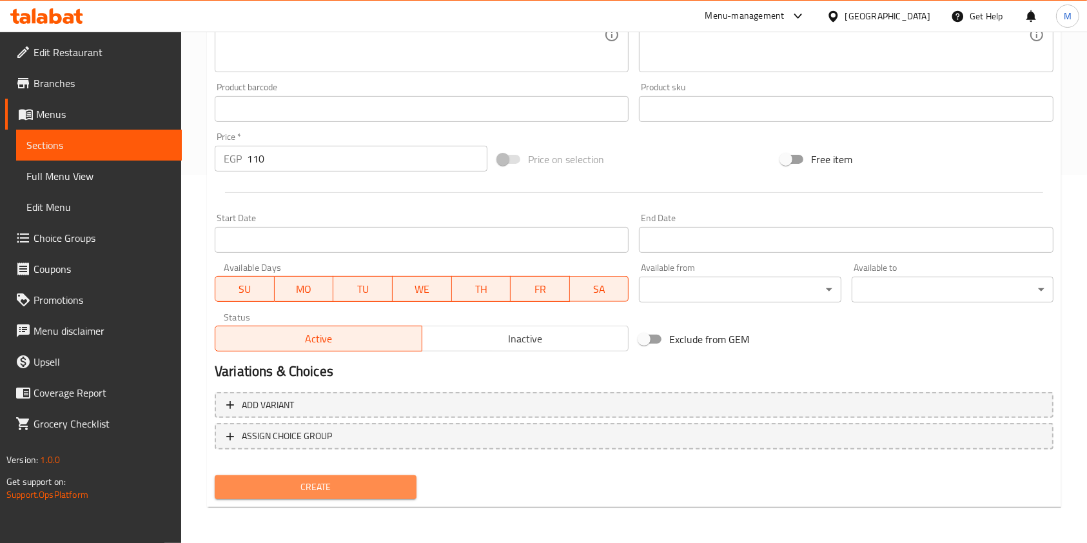
click at [287, 488] on span "Create" at bounding box center [315, 487] width 181 height 16
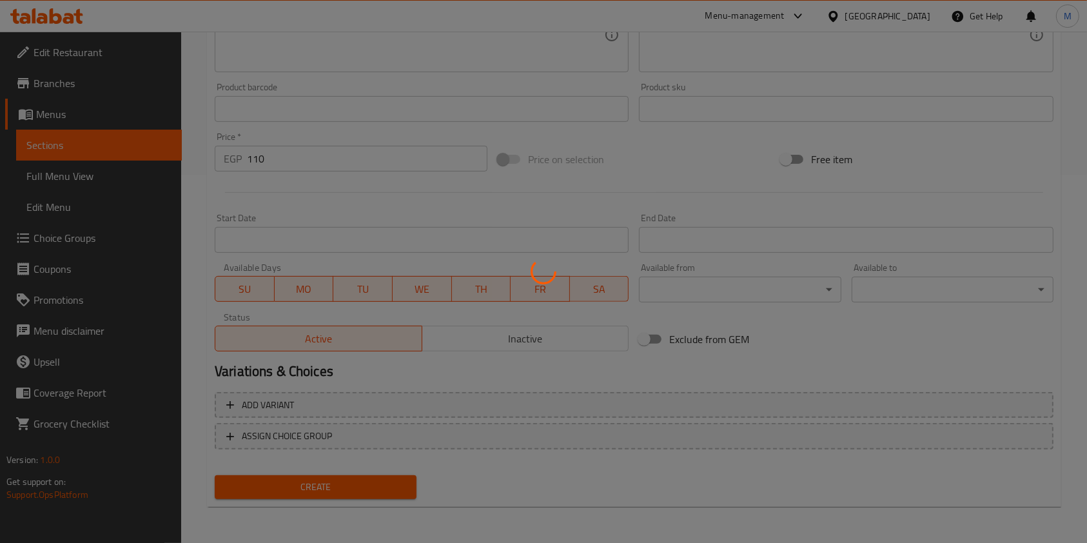
type input "0"
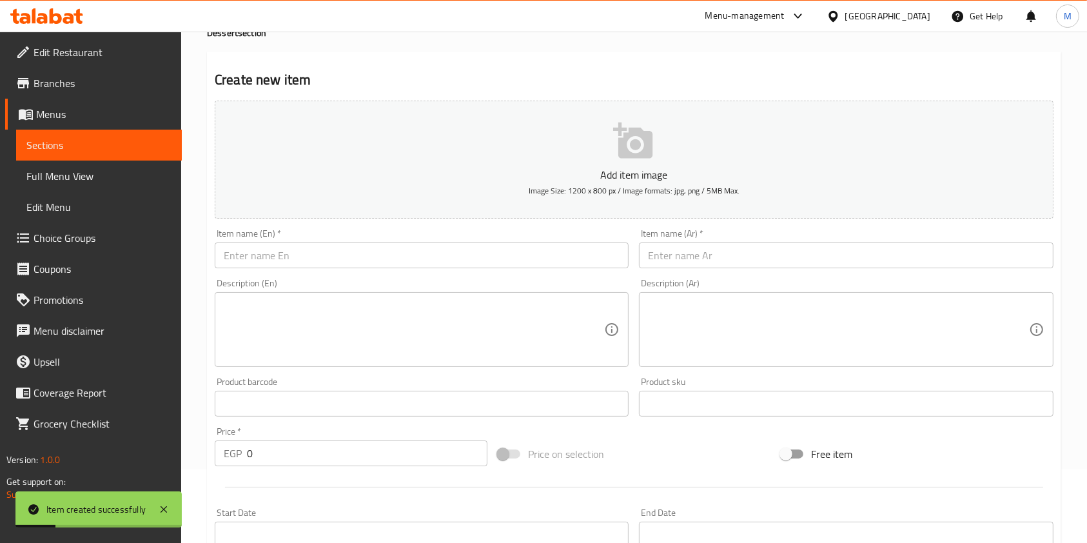
scroll to position [67, 0]
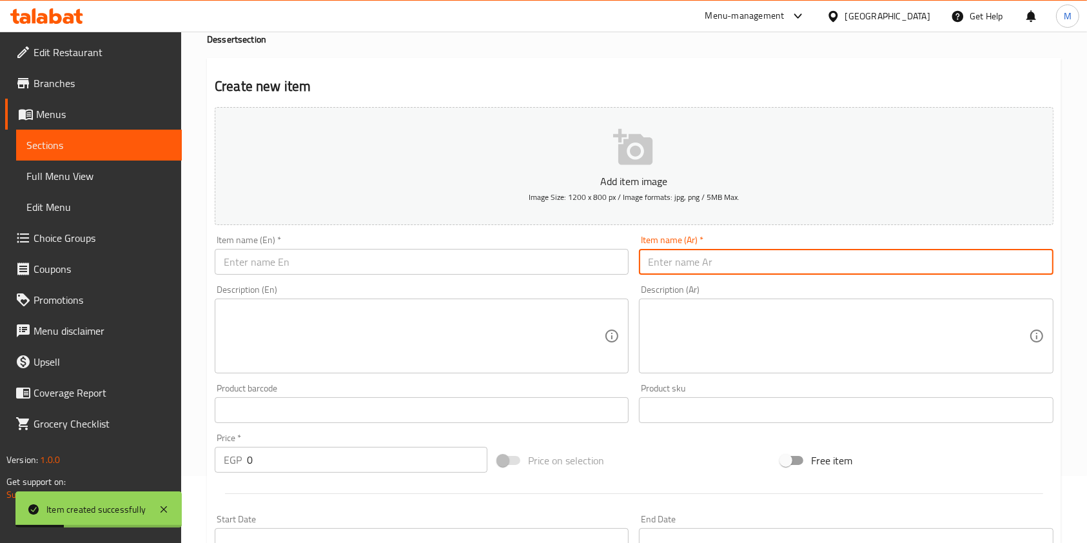
click at [773, 272] on input "text" at bounding box center [846, 262] width 414 height 26
paste input "مافن فانليا"
type input "مافن فانليا"
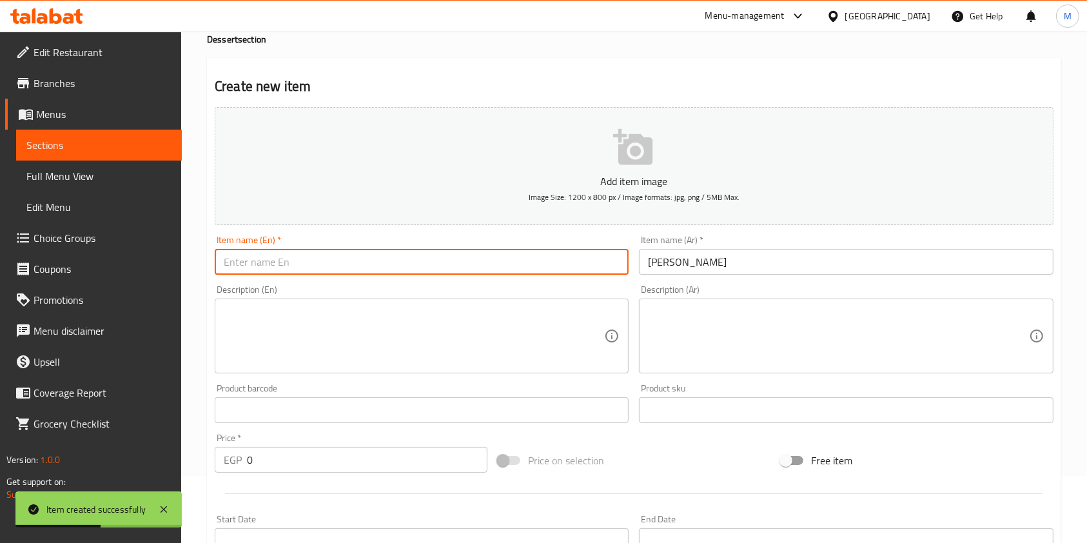
click at [509, 271] on input "text" at bounding box center [422, 262] width 414 height 26
paste input "[PERSON_NAME]"
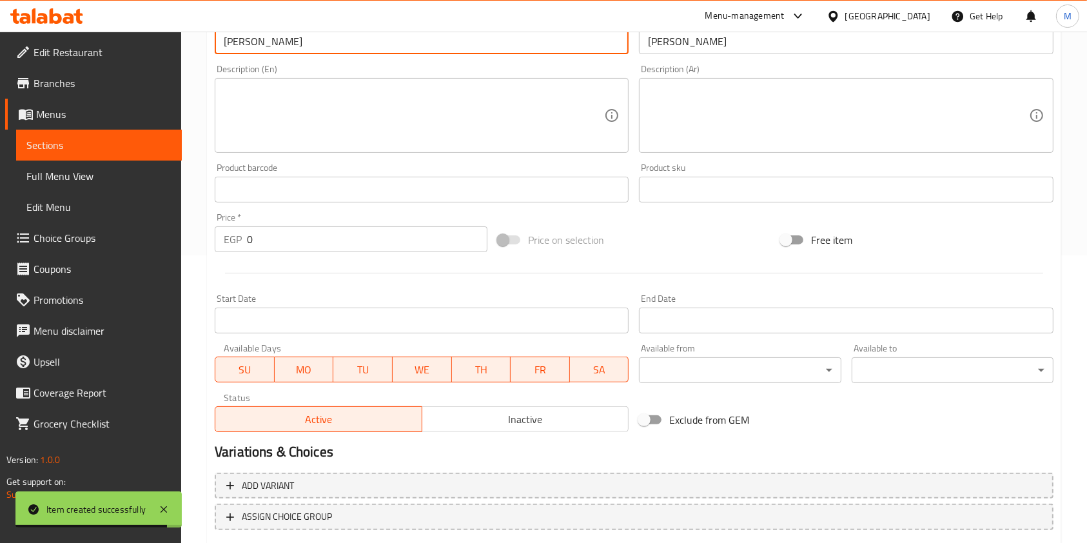
type input "[PERSON_NAME]"
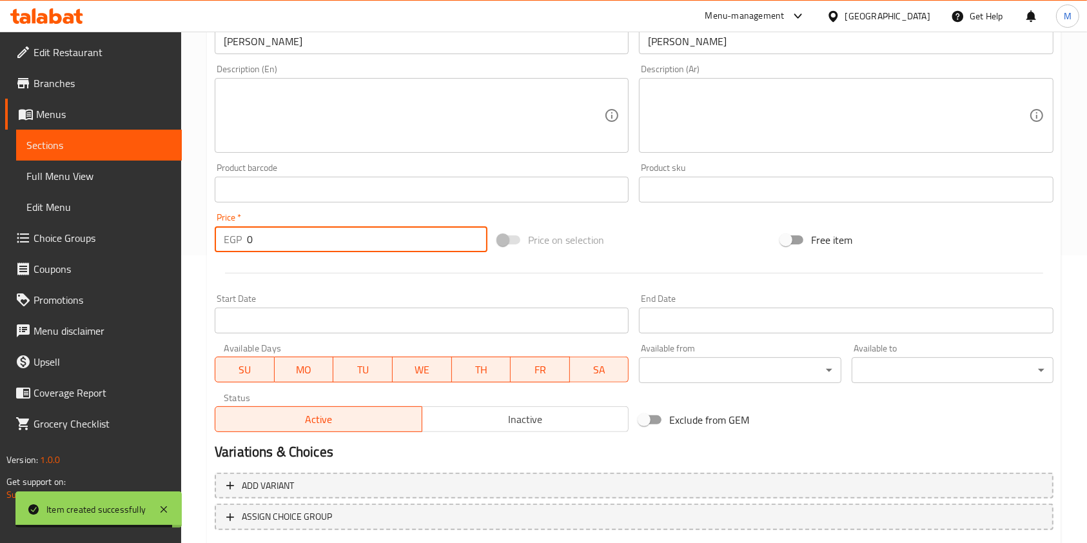
click at [248, 238] on input "0" at bounding box center [367, 239] width 240 height 26
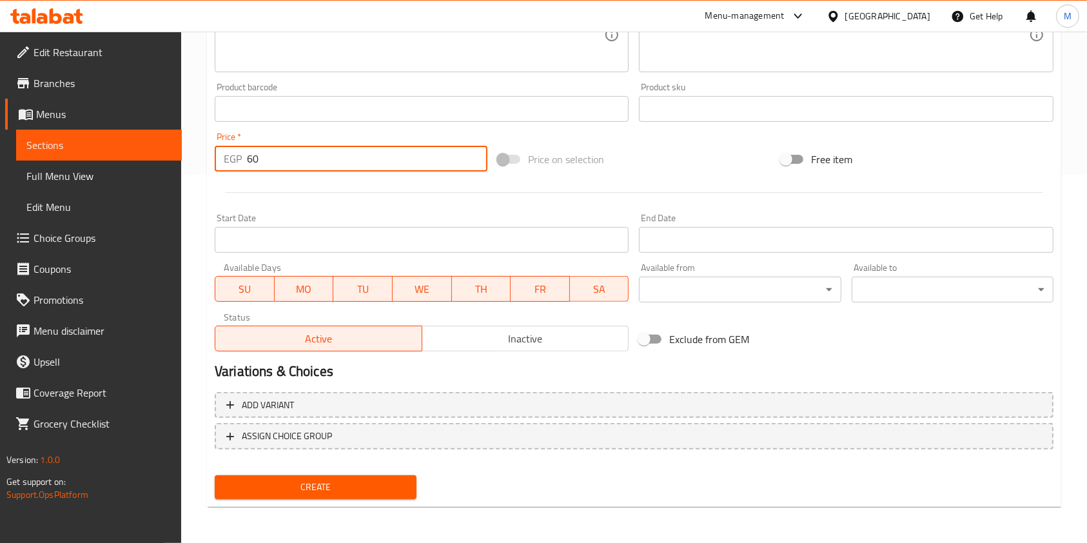
type input "60"
click at [364, 487] on span "Create" at bounding box center [315, 487] width 181 height 16
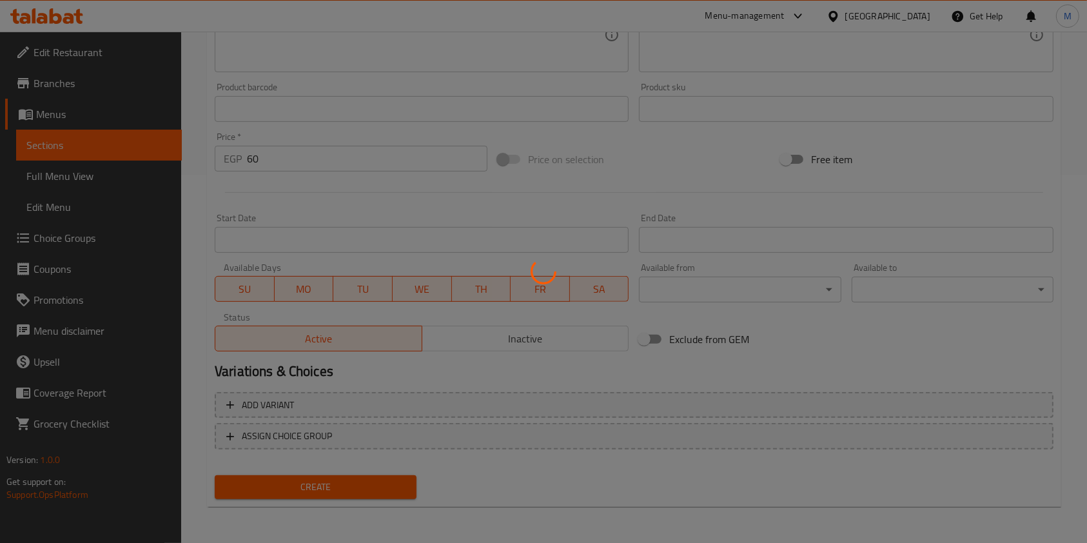
type input "0"
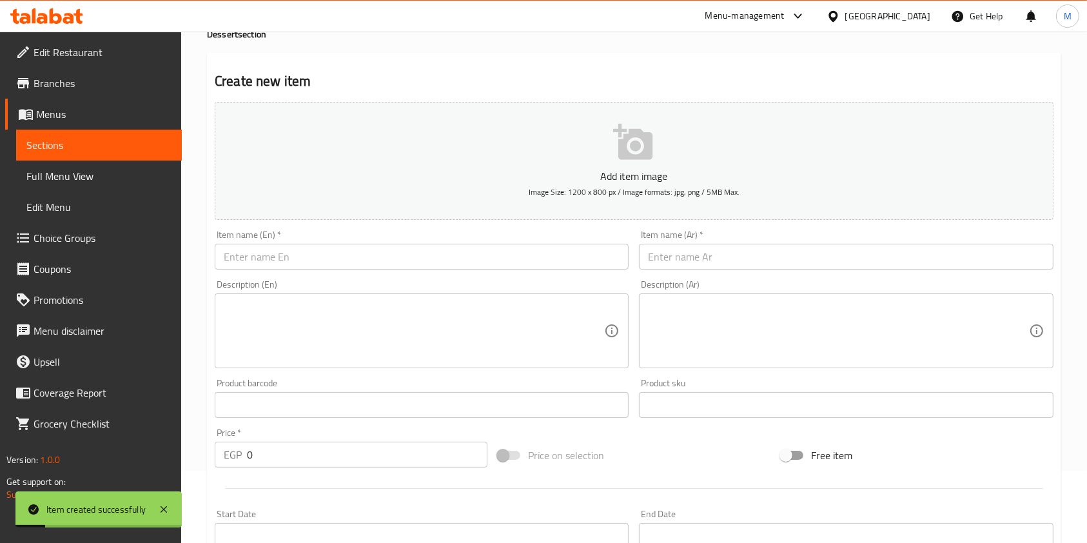
scroll to position [70, 0]
click at [732, 268] on input "text" at bounding box center [846, 259] width 414 height 26
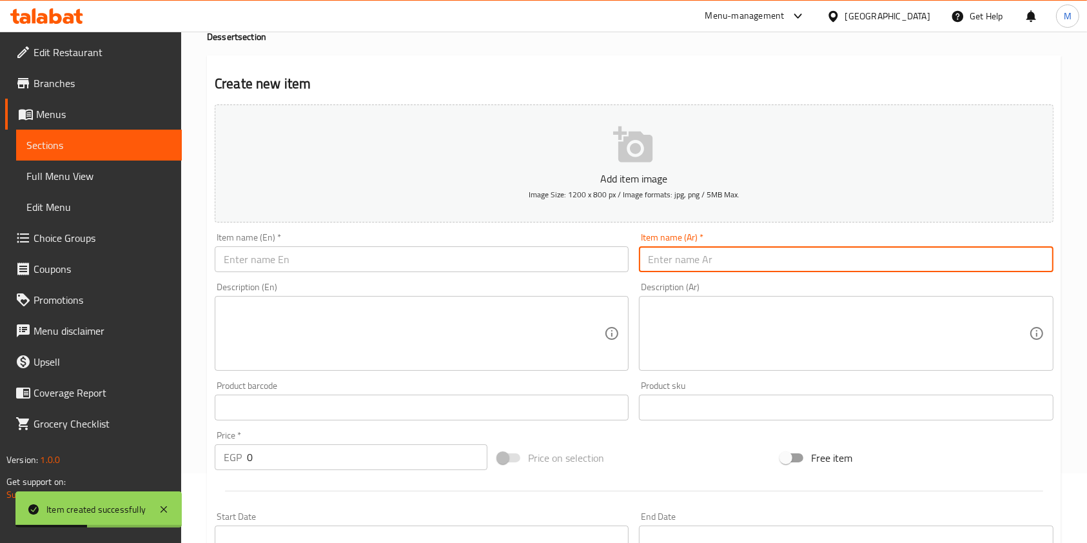
paste input "كاروت كيك"
type input "كاروت كيك"
click at [514, 257] on input "text" at bounding box center [422, 259] width 414 height 26
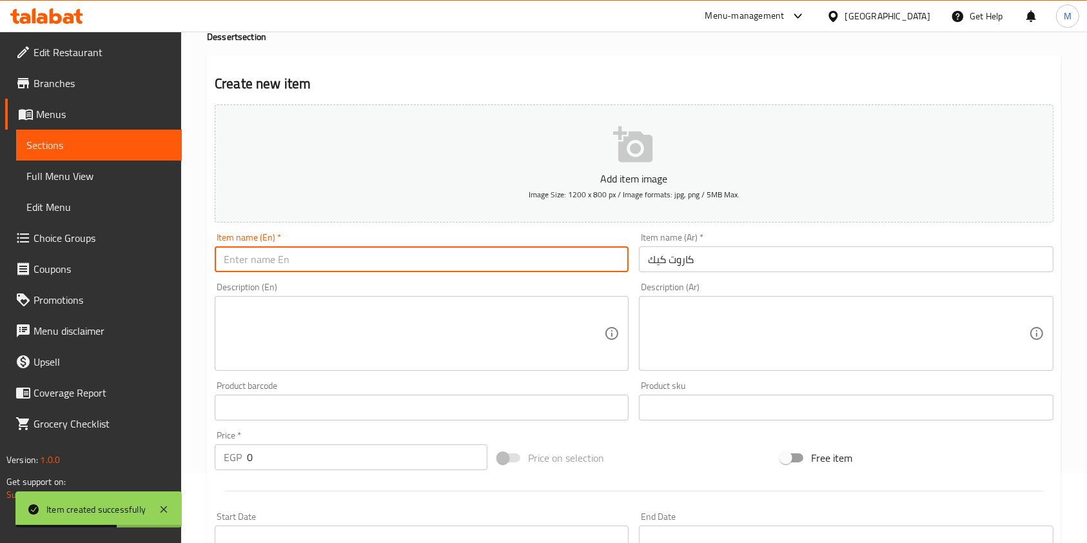
paste input "Carrot Cake"
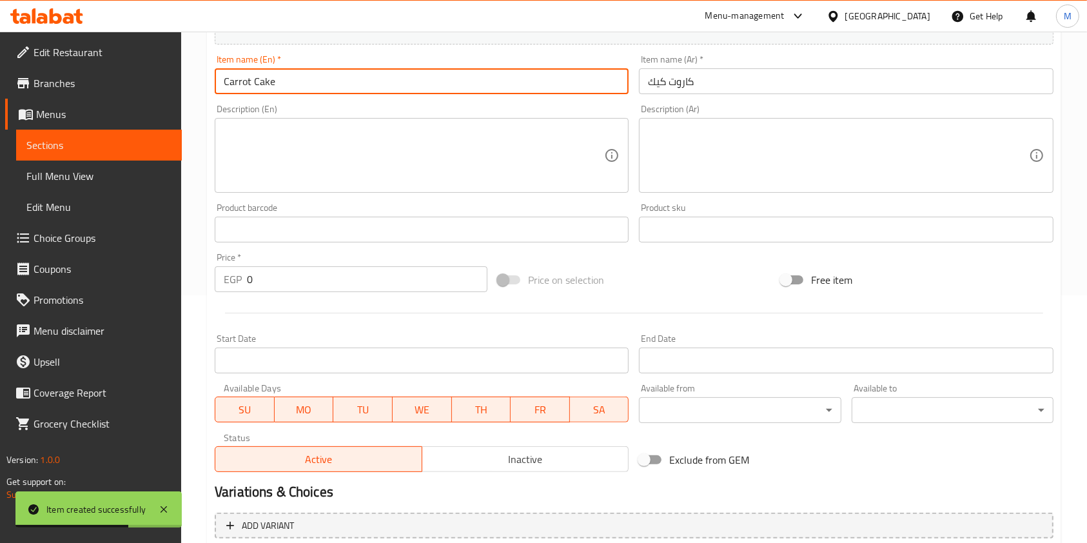
scroll to position [270, 0]
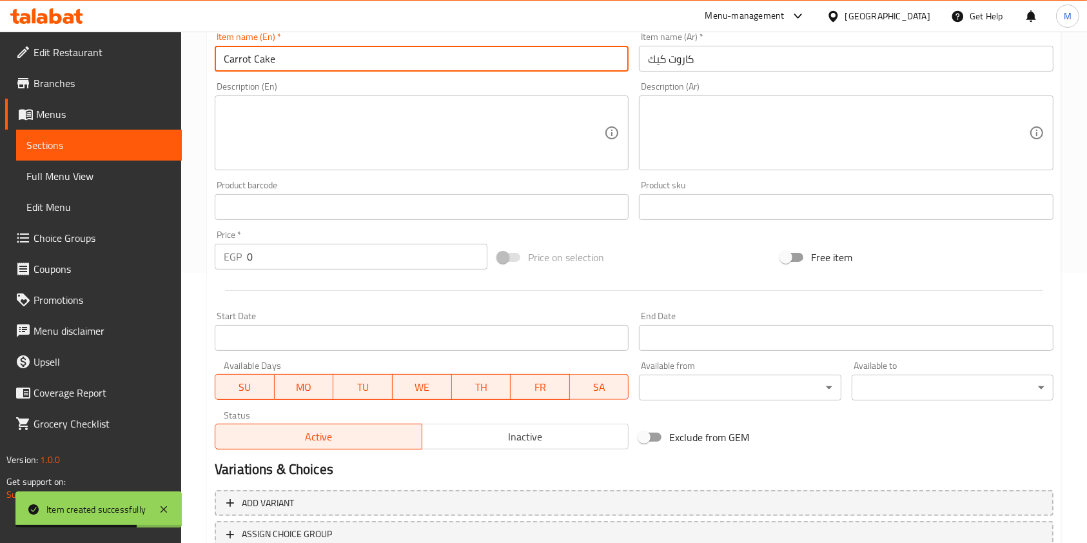
type input "Carrot Cake"
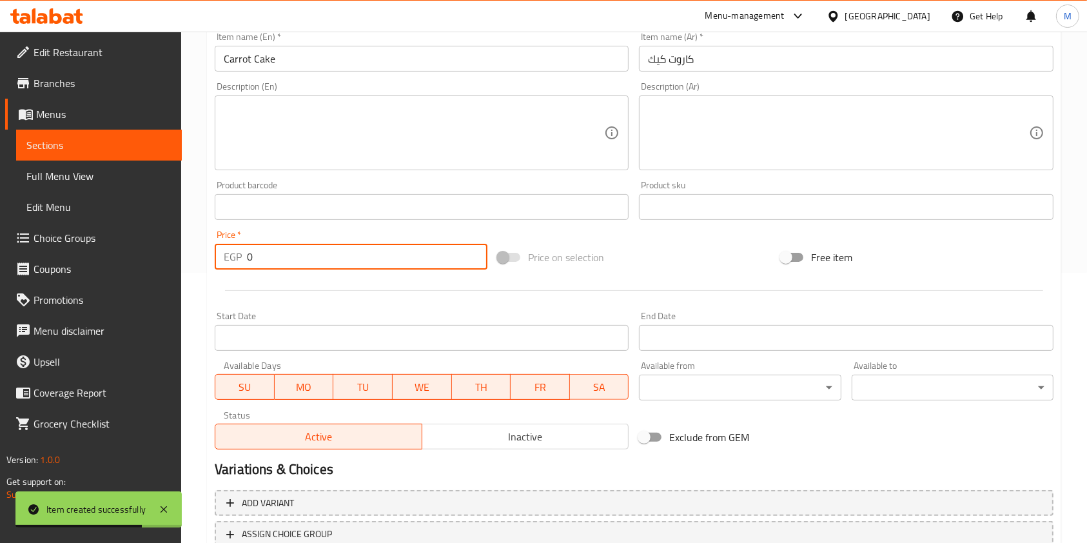
drag, startPoint x: 255, startPoint y: 261, endPoint x: 240, endPoint y: 258, distance: 15.0
click at [240, 258] on div "EGP 0 Price *" at bounding box center [351, 257] width 273 height 26
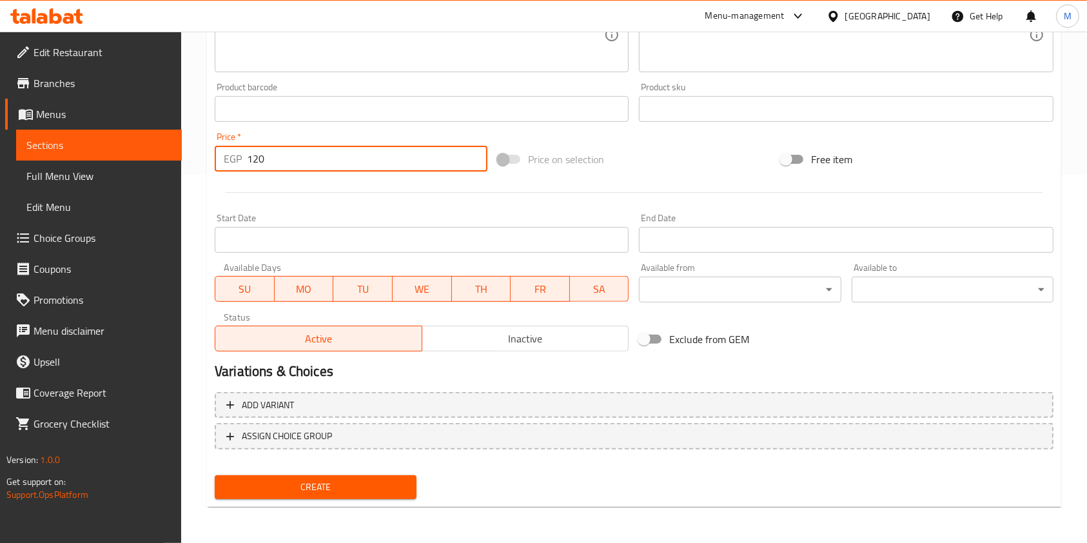
type input "120"
click at [393, 480] on span "Create" at bounding box center [315, 487] width 181 height 16
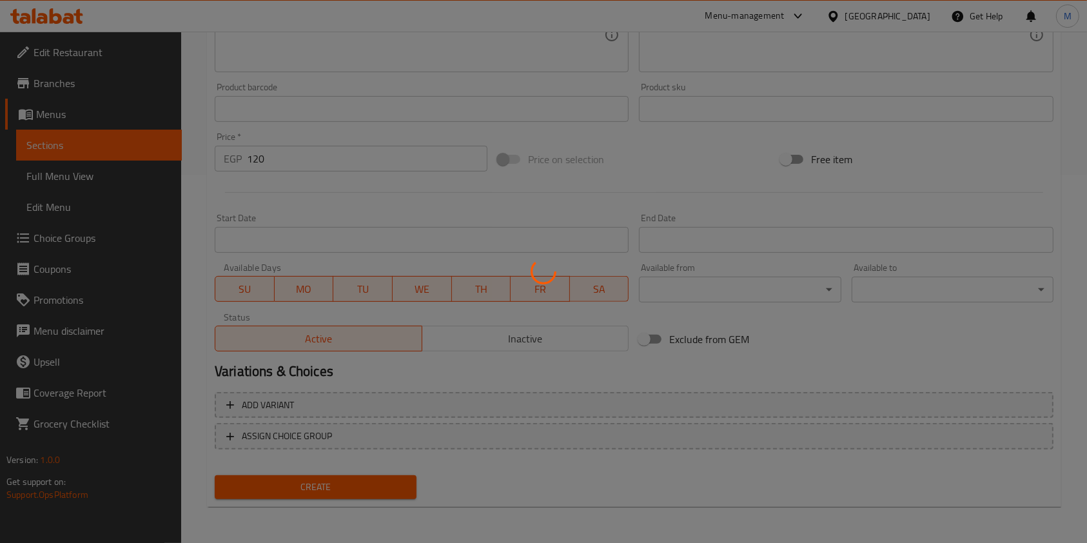
type input "0"
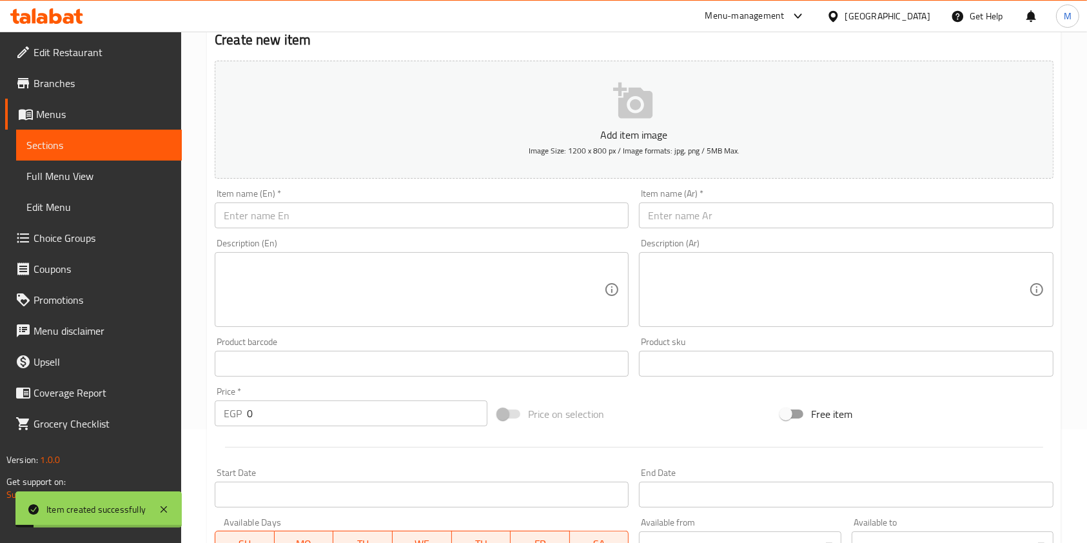
scroll to position [37, 0]
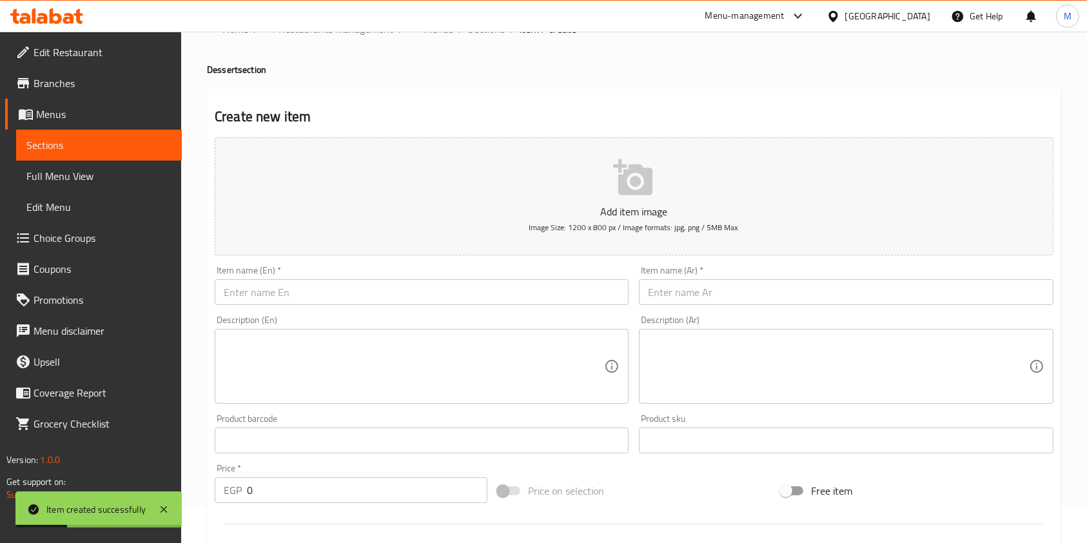
click at [712, 280] on input "text" at bounding box center [846, 292] width 414 height 26
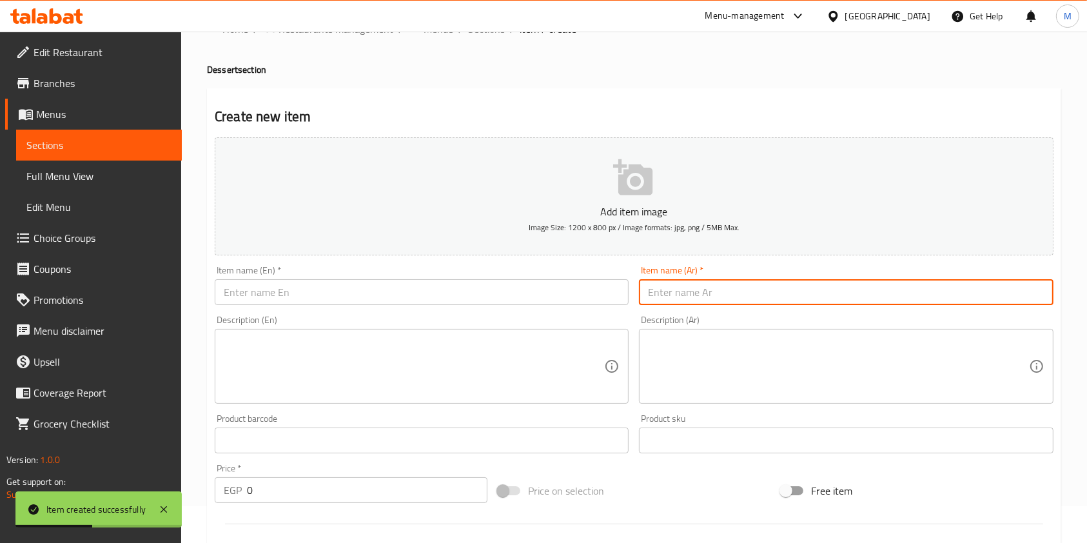
paste input "شوكلت"
type input "شوكلت"
click at [525, 280] on input "text" at bounding box center [422, 292] width 414 height 26
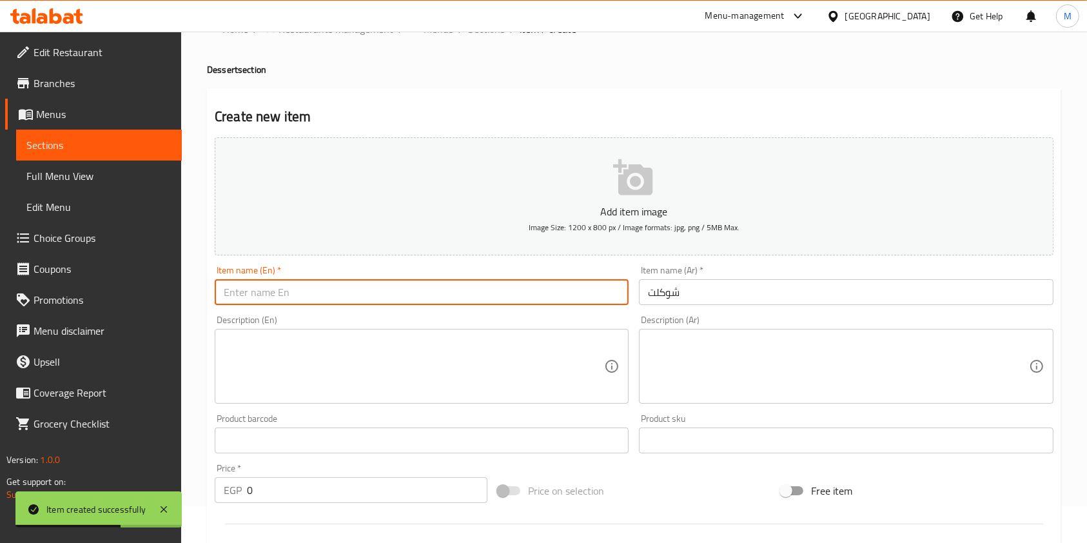
paste input "Chocolate"
type input "Chocolate"
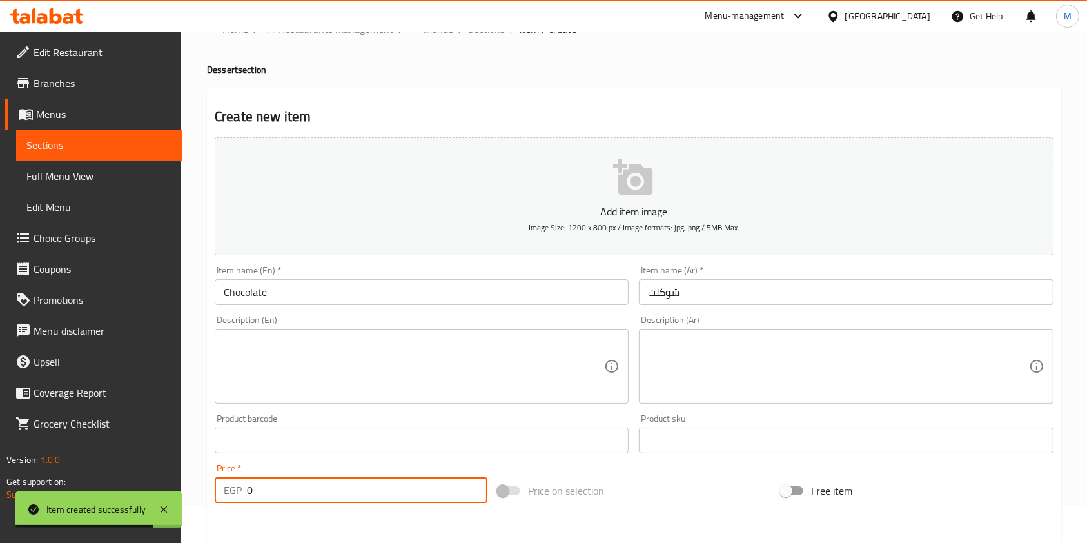
drag, startPoint x: 254, startPoint y: 494, endPoint x: 242, endPoint y: 498, distance: 12.2
click at [242, 498] on div "EGP 0 Price *" at bounding box center [351, 490] width 273 height 26
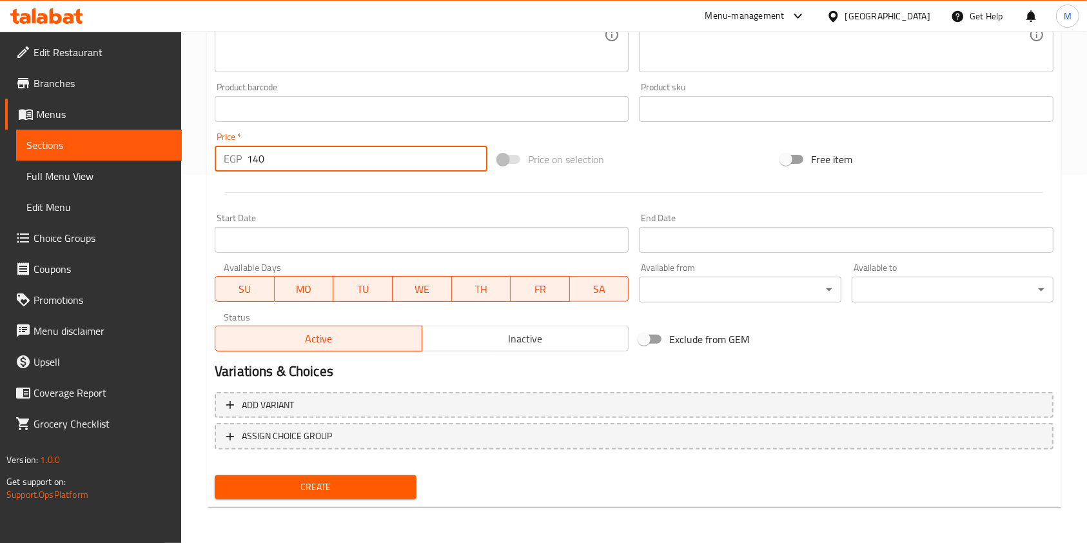
type input "140"
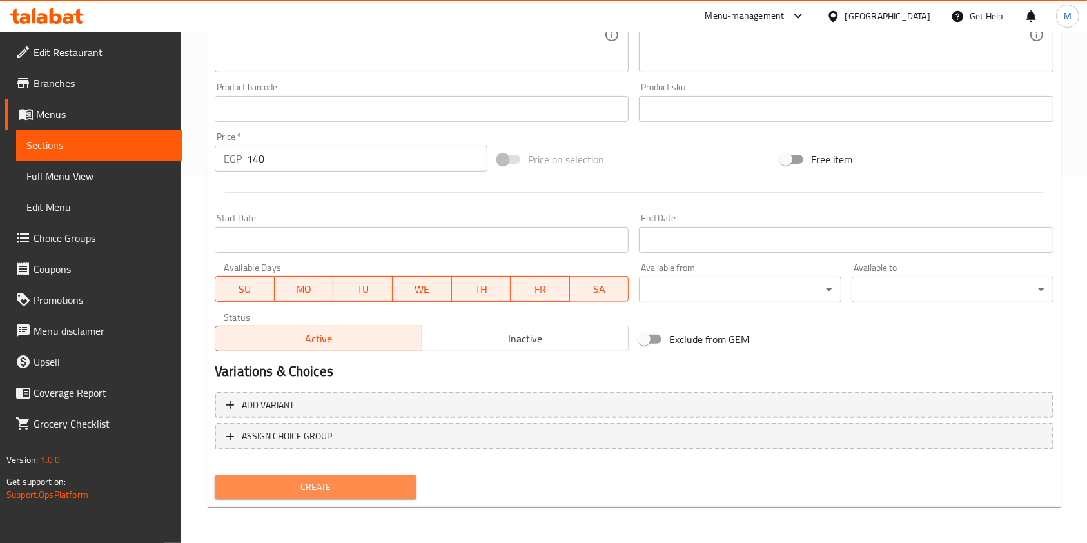
click at [387, 484] on span "Create" at bounding box center [315, 487] width 181 height 16
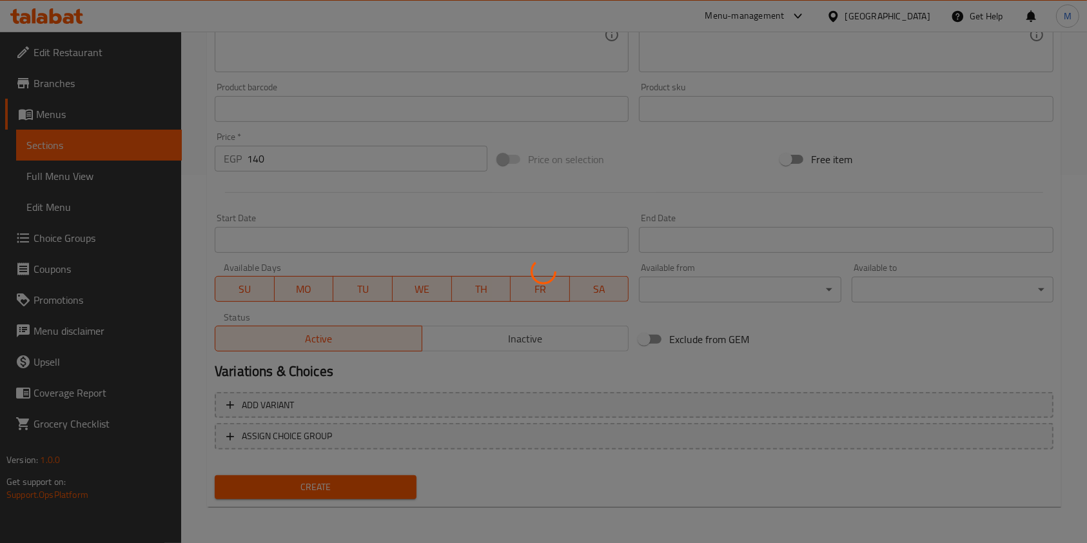
type input "0"
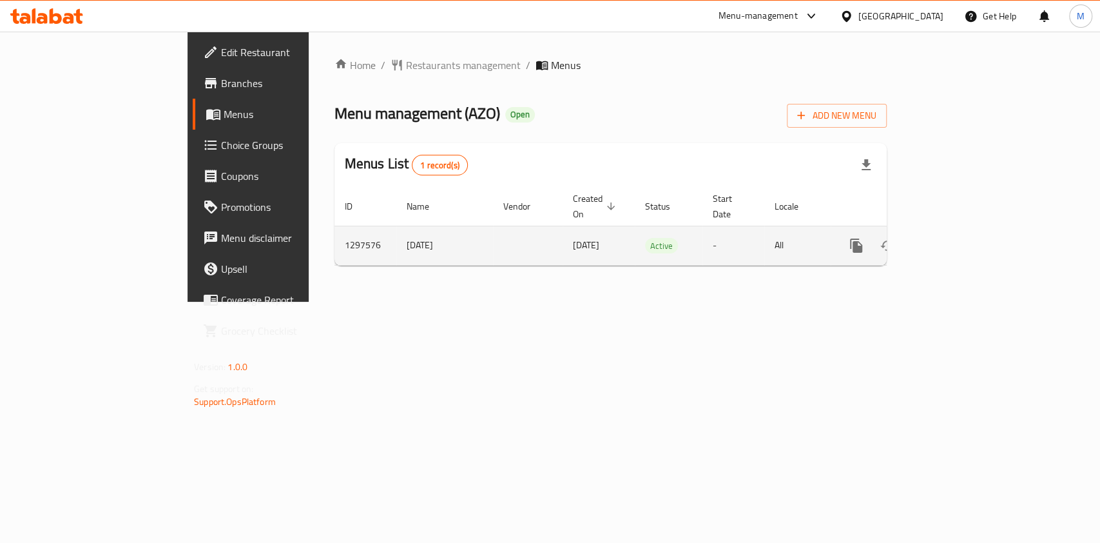
click at [965, 230] on link "enhanced table" at bounding box center [949, 245] width 31 height 31
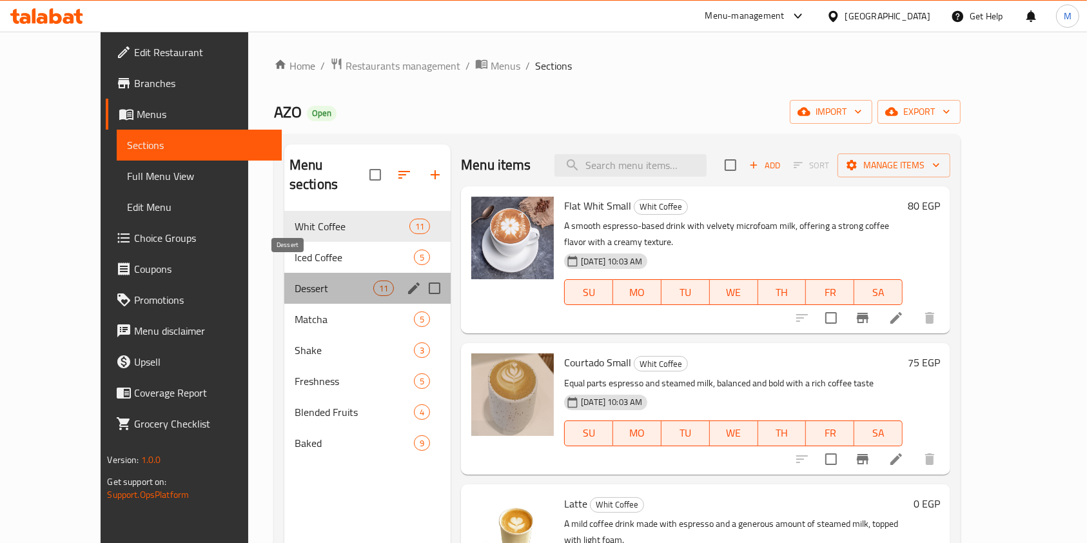
click at [298, 280] on span "Dessert" at bounding box center [334, 287] width 79 height 15
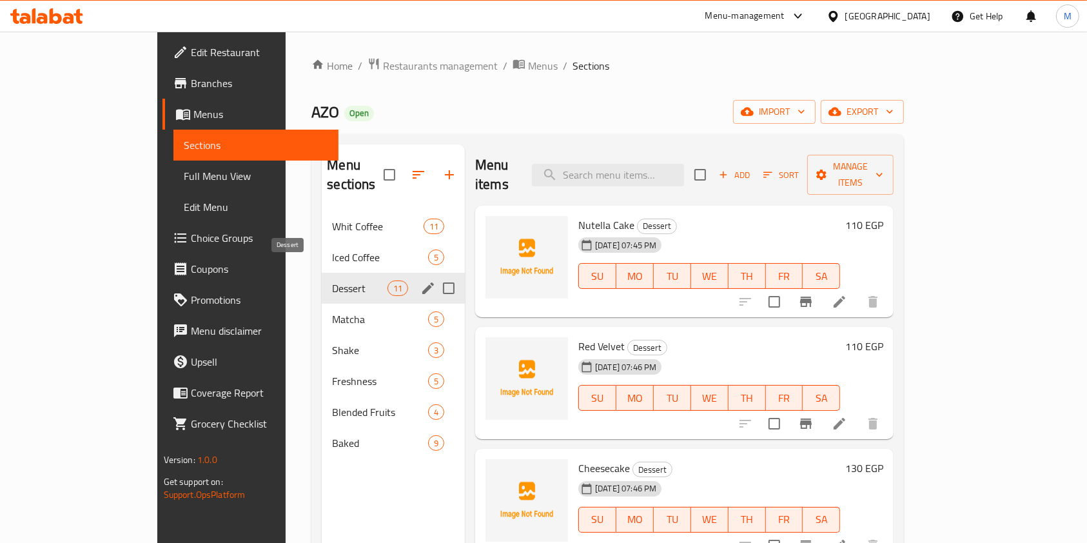
click at [332, 280] on span "Dessert" at bounding box center [359, 287] width 55 height 15
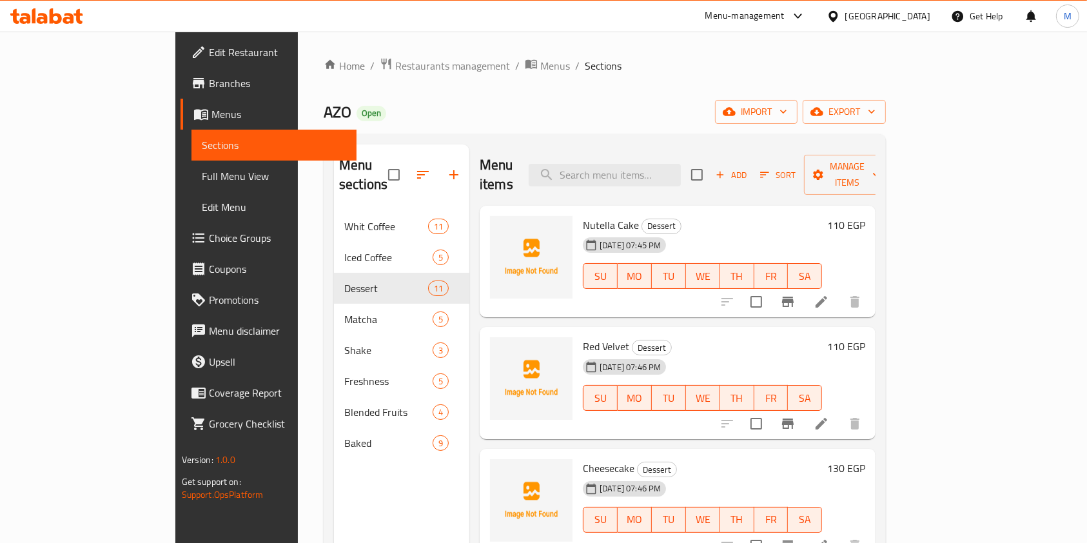
click at [911, 291] on div "Home / Restaurants management / Menus / Sections AZO Open import export Menu se…" at bounding box center [605, 378] width 614 height 692
click at [645, 164] on input "search" at bounding box center [605, 175] width 152 height 23
type input "f"
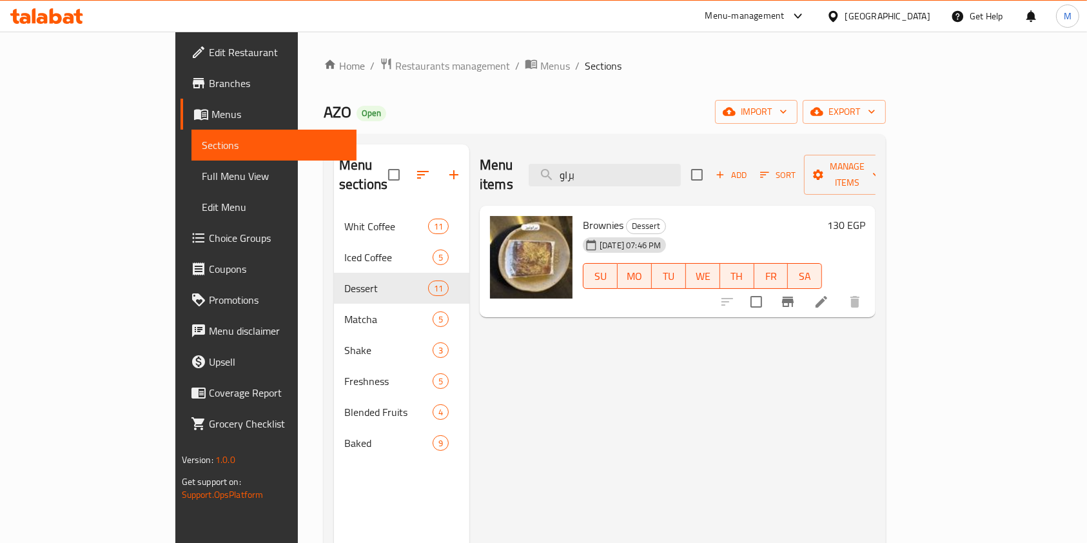
type input "براو"
click at [681, 164] on input "براو" at bounding box center [605, 175] width 152 height 23
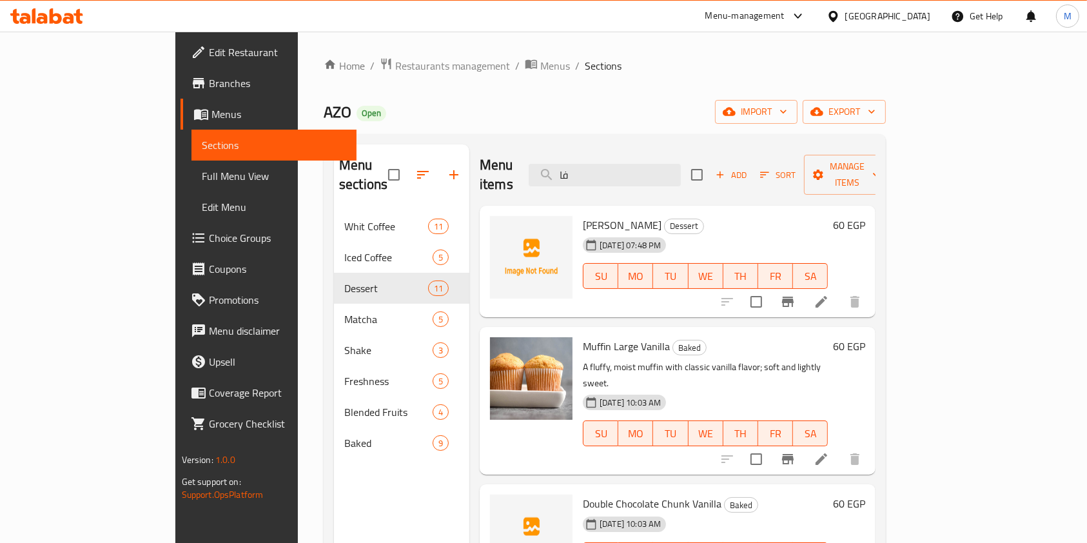
type input "ف"
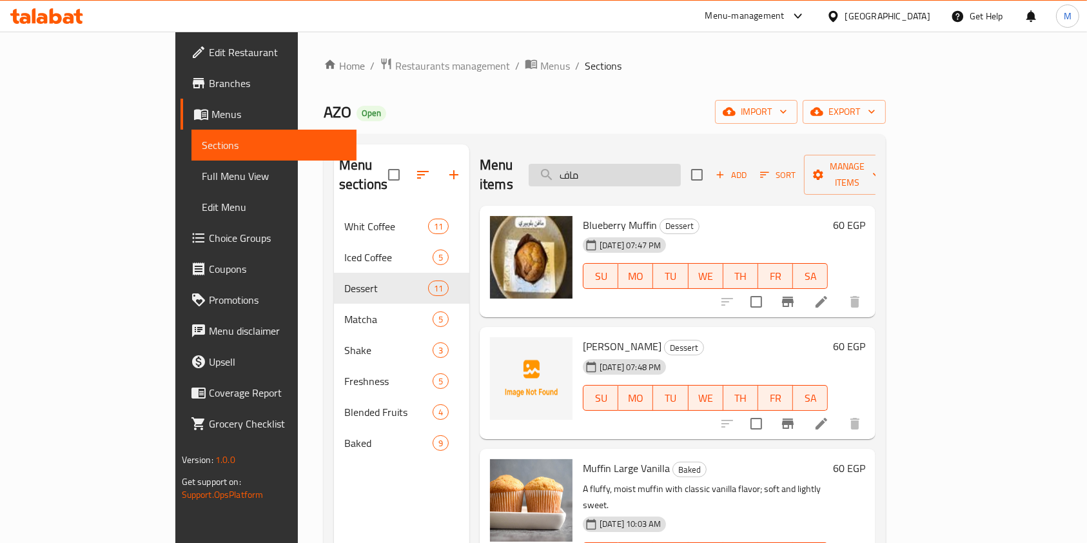
click at [661, 171] on input "ماف" at bounding box center [605, 175] width 152 height 23
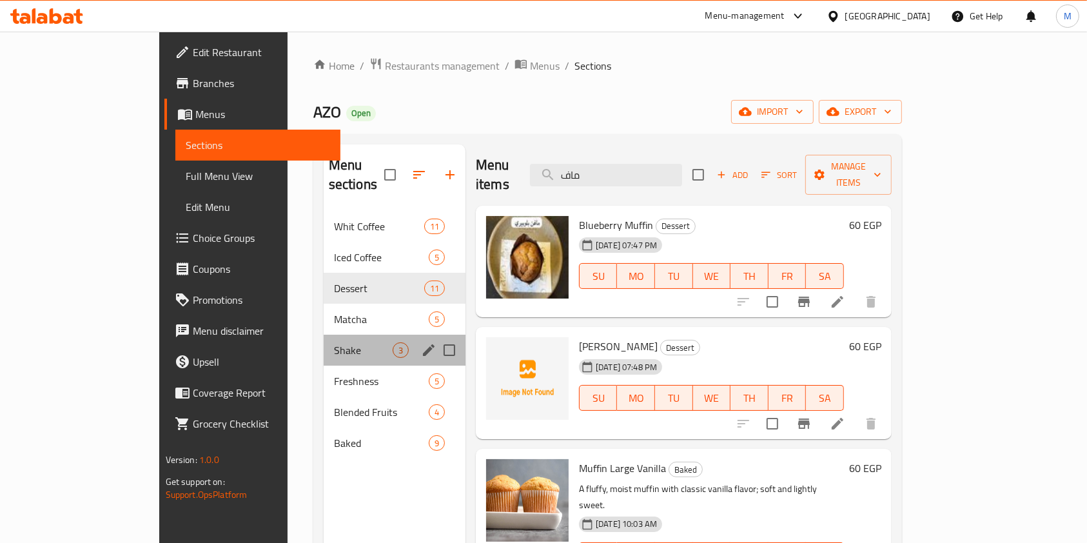
click at [324, 335] on div "Shake 3" at bounding box center [395, 350] width 142 height 31
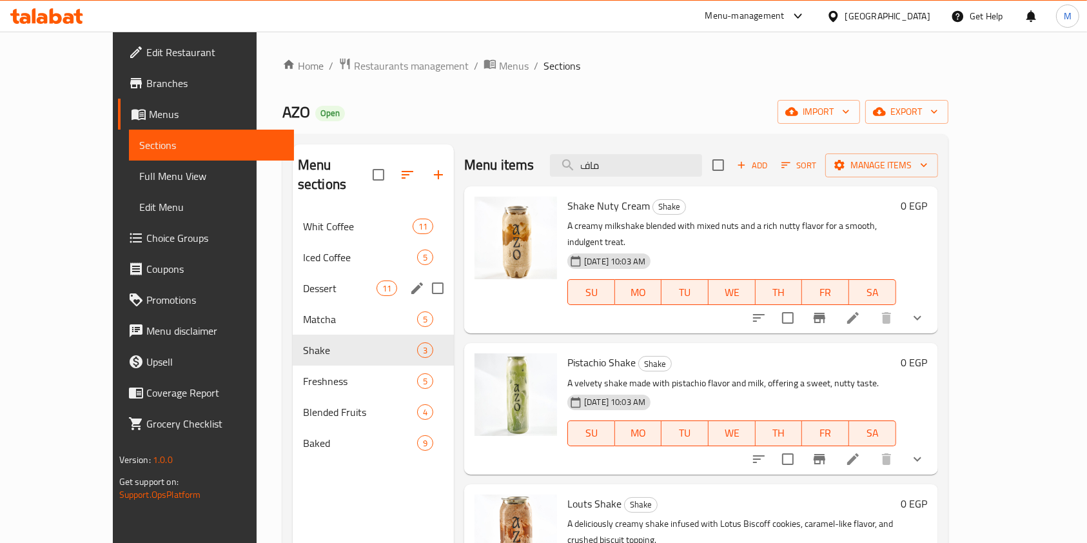
click at [303, 280] on span "Dessert" at bounding box center [339, 287] width 73 height 15
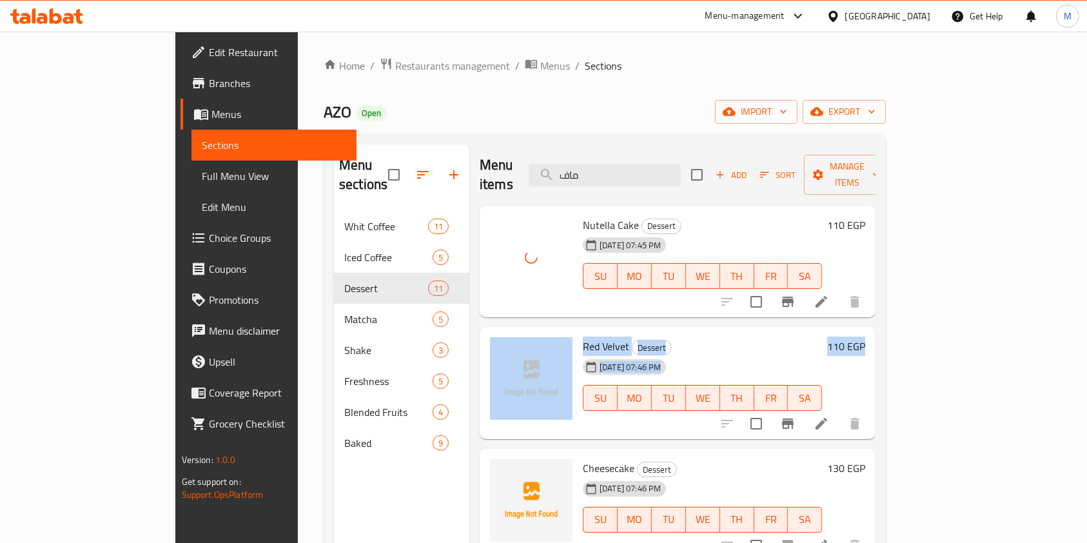
drag, startPoint x: 1035, startPoint y: 289, endPoint x: 1038, endPoint y: 295, distance: 7.2
click at [875, 311] on div "Menu items ماف Add Sort Manage items Nutella Cake Dessert 31-08-2025 07:45 PM S…" at bounding box center [672, 415] width 406 height 543
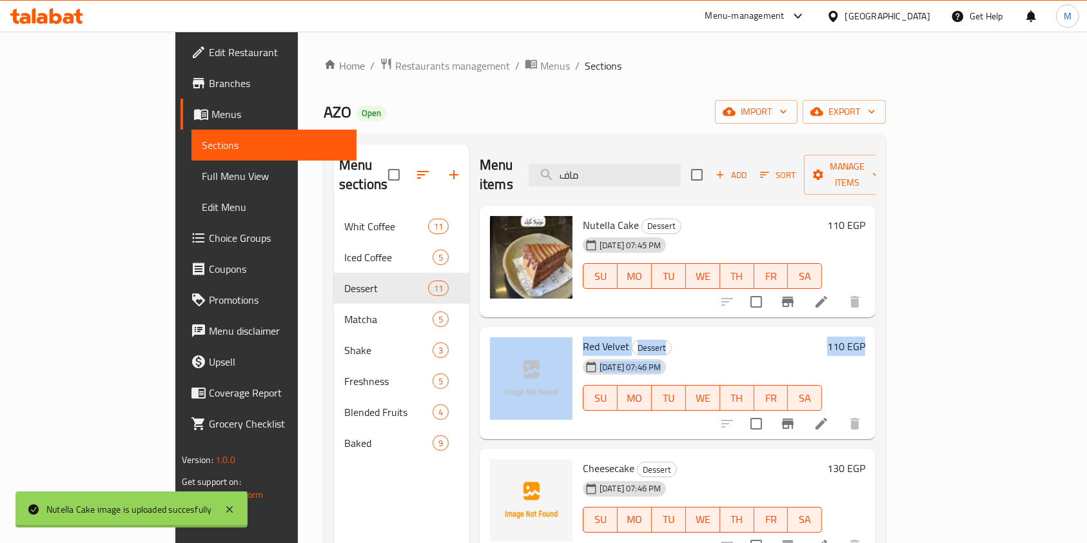
click at [911, 297] on div "Home / Restaurants management / Menus / Sections AZO Open import export Menu se…" at bounding box center [605, 378] width 614 height 692
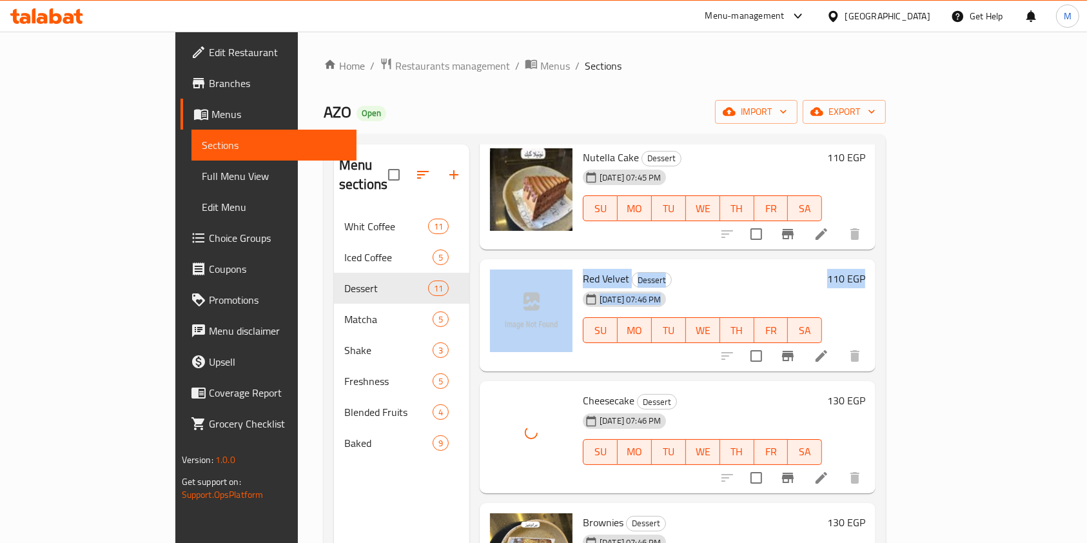
click at [911, 344] on div "Home / Restaurants management / Menus / Sections AZO Open import export Menu se…" at bounding box center [605, 378] width 614 height 692
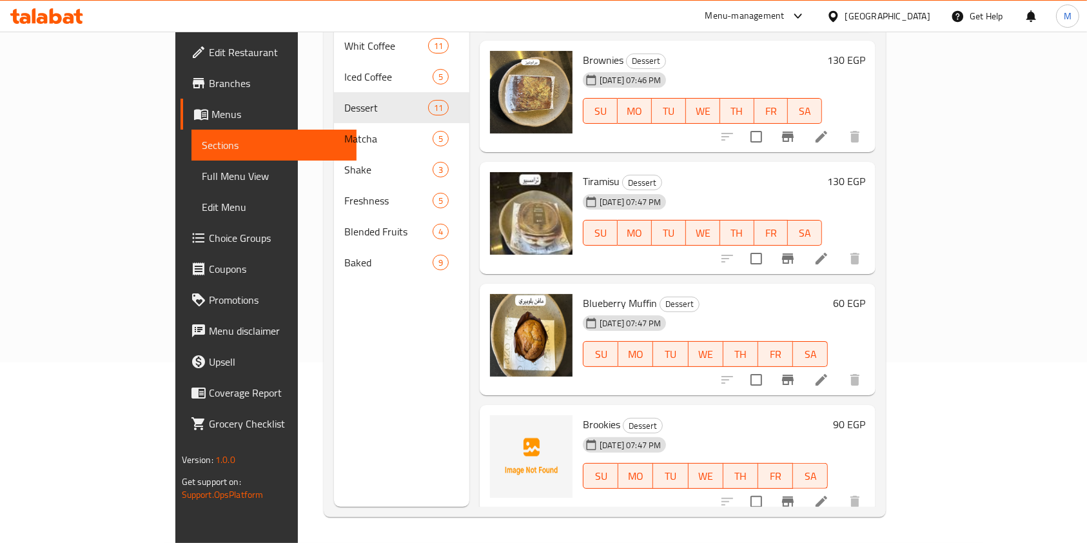
scroll to position [208, 0]
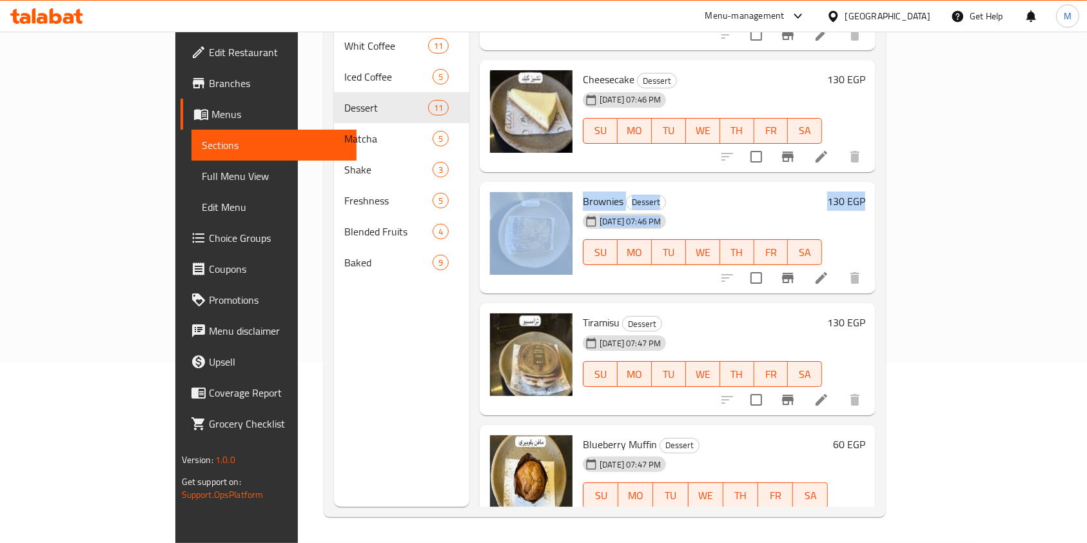
drag, startPoint x: 1085, startPoint y: 214, endPoint x: 1099, endPoint y: 80, distance: 134.8
click at [1087, 62] on html "​ Menu-management Egypt Get Help M Edit Restaurant Branches Menus Sections Full…" at bounding box center [543, 91] width 1087 height 543
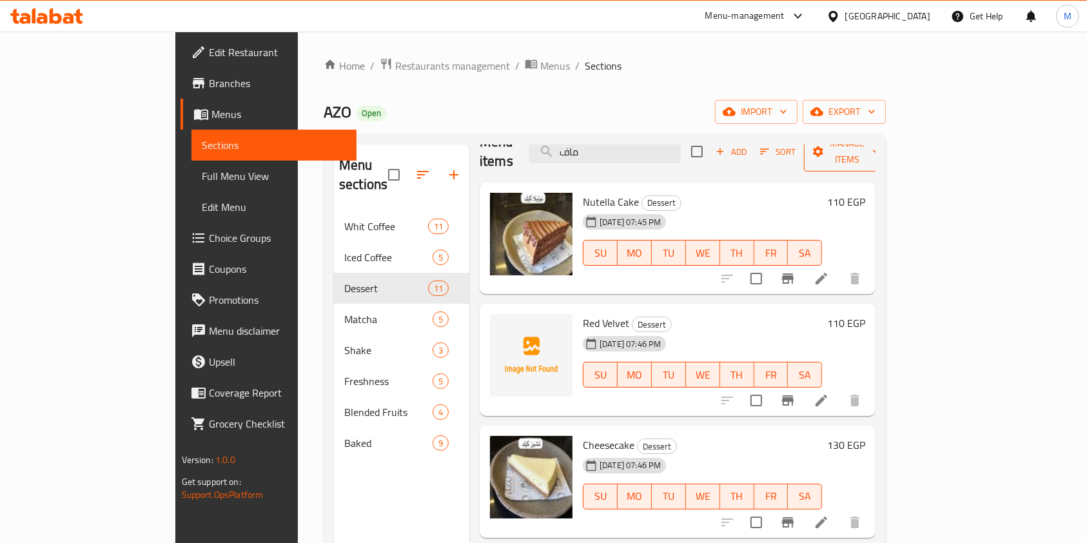
scroll to position [0, 0]
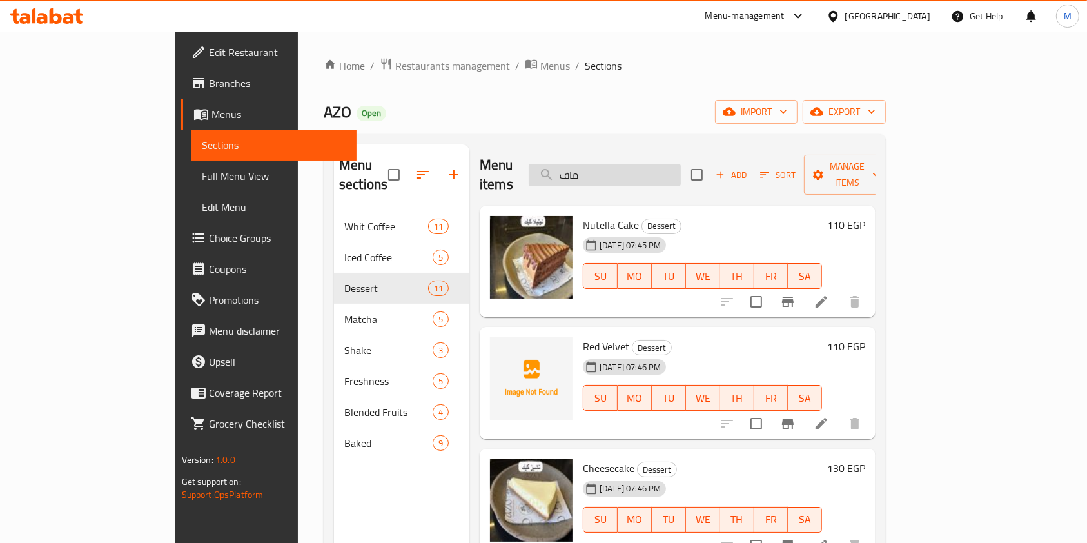
click at [624, 175] on input "ماف" at bounding box center [605, 175] width 152 height 23
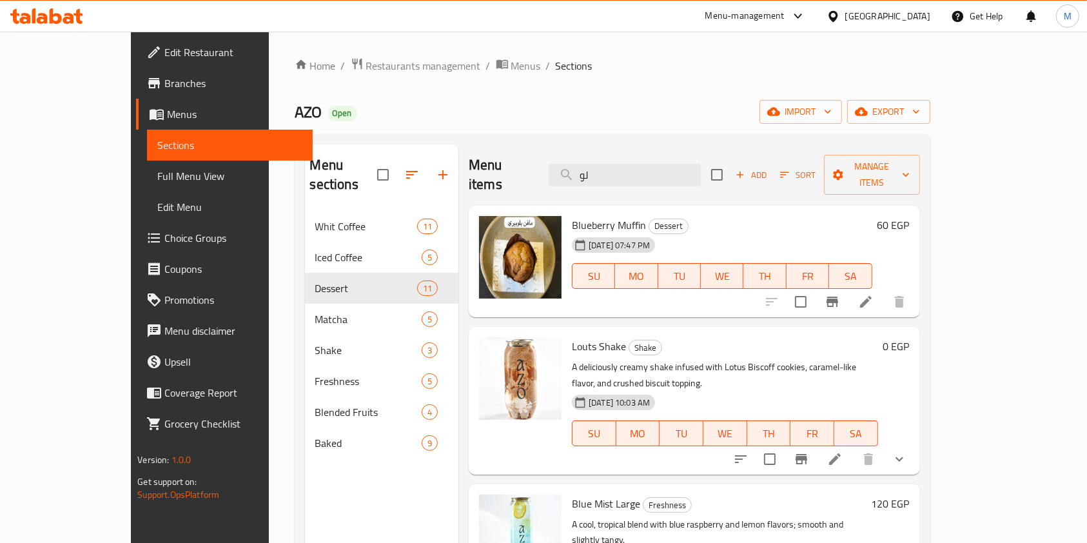
type input "ل"
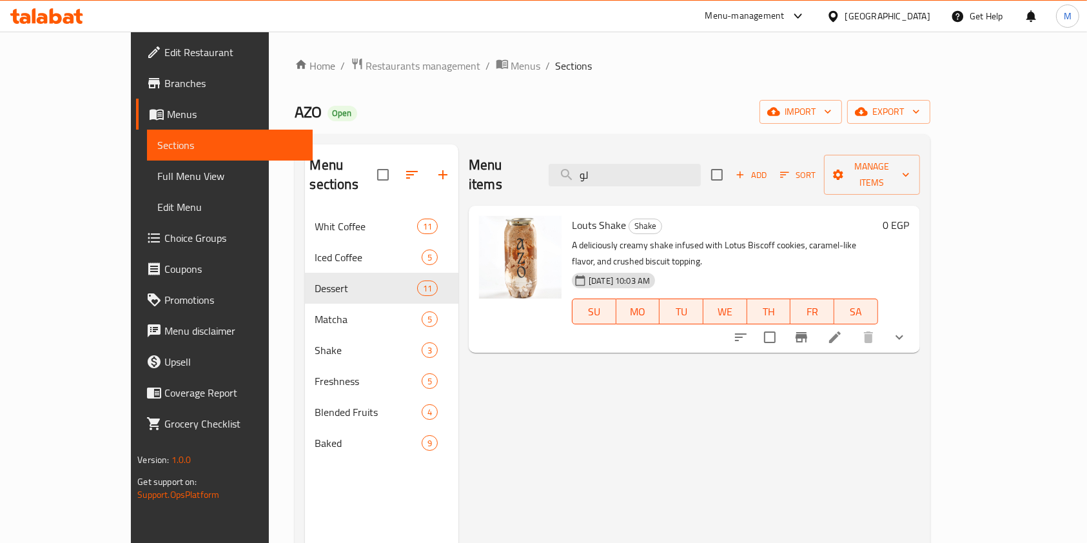
type input "ل"
type input "lot"
click at [645, 164] on input "lot" at bounding box center [625, 175] width 152 height 23
type input "a"
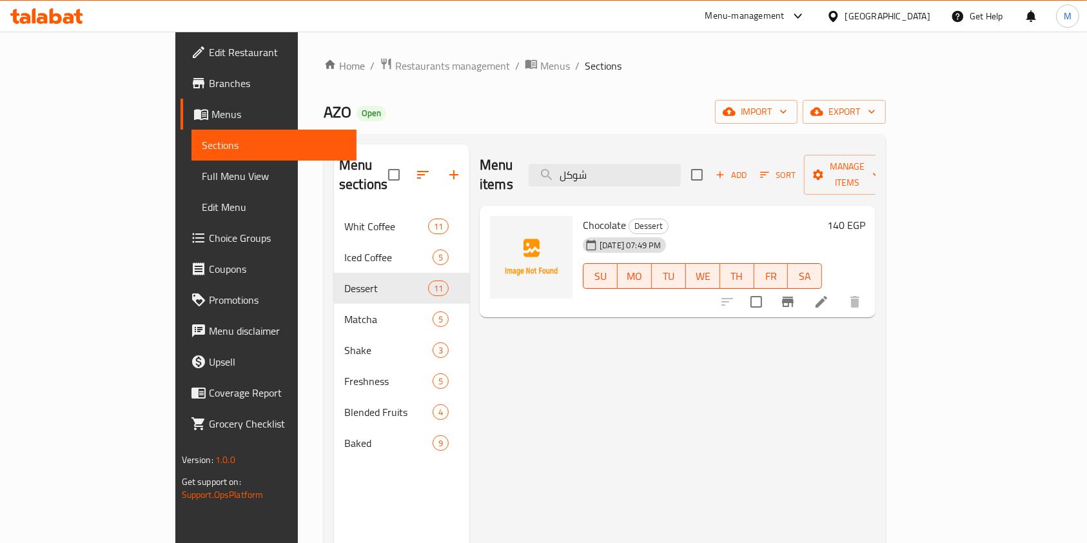
type input "شوكل"
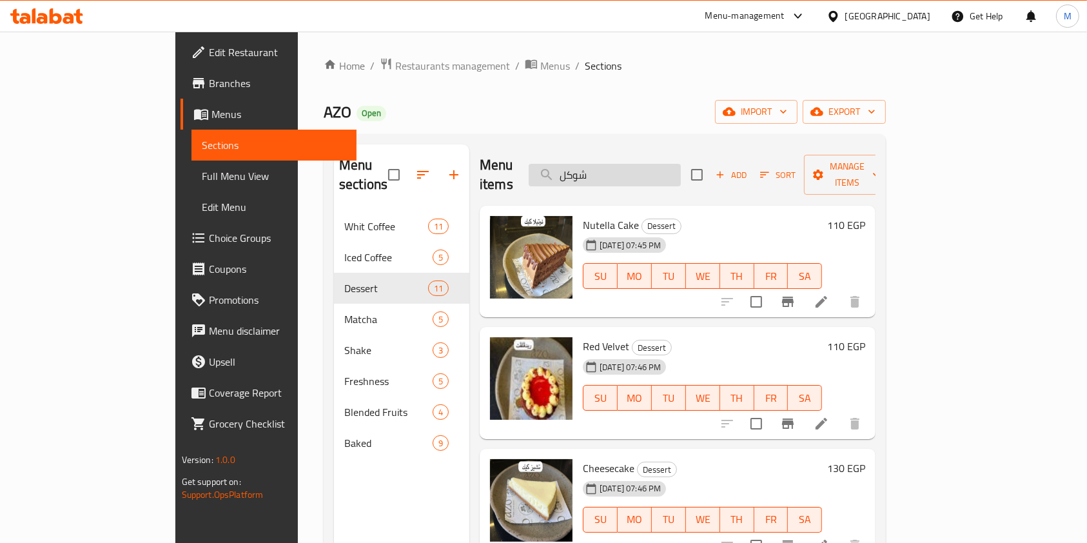
click at [672, 173] on input "شوكل" at bounding box center [605, 175] width 152 height 23
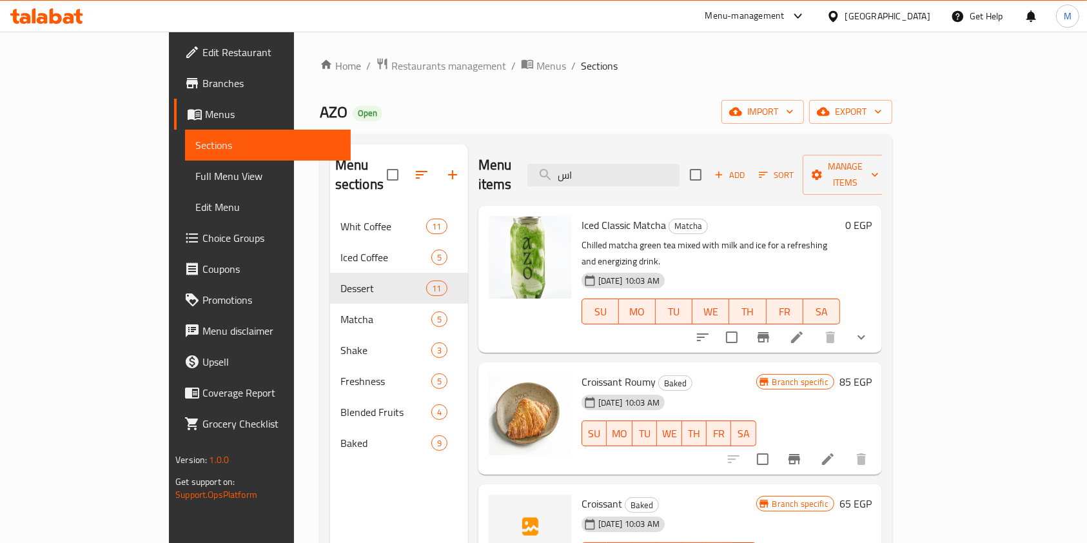
type input "ا"
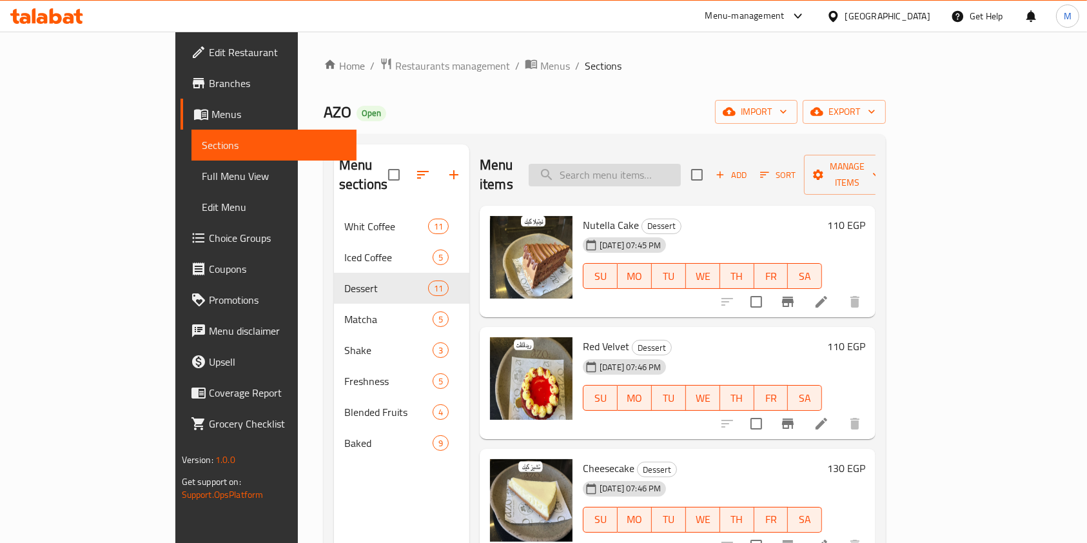
click at [654, 170] on input "search" at bounding box center [605, 175] width 152 height 23
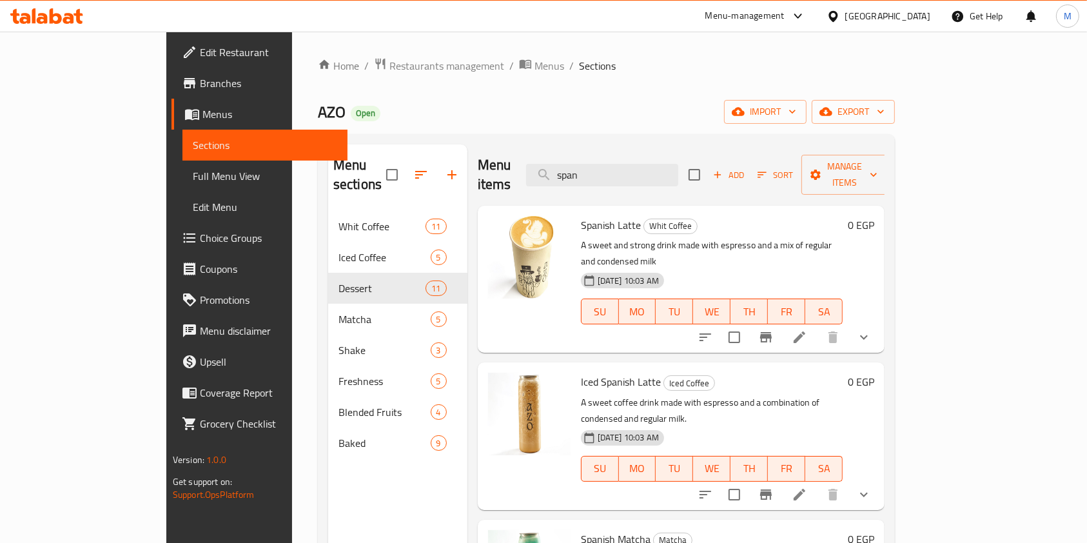
type input "span"
click at [871, 329] on icon "show more" at bounding box center [863, 336] width 15 height 15
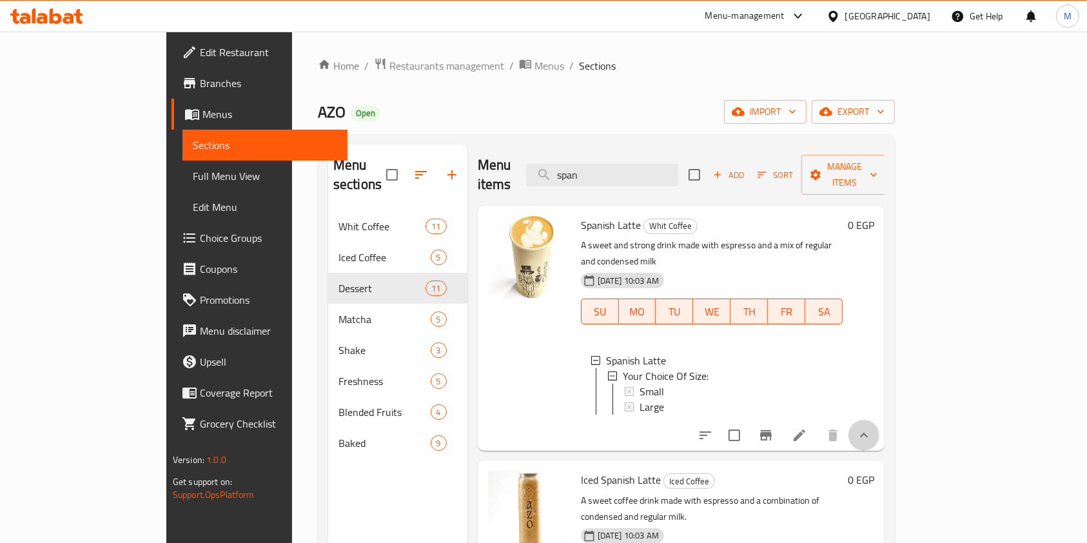
drag, startPoint x: 1021, startPoint y: 421, endPoint x: 1023, endPoint y: 402, distance: 19.4
click at [879, 421] on button "show more" at bounding box center [863, 435] width 31 height 31
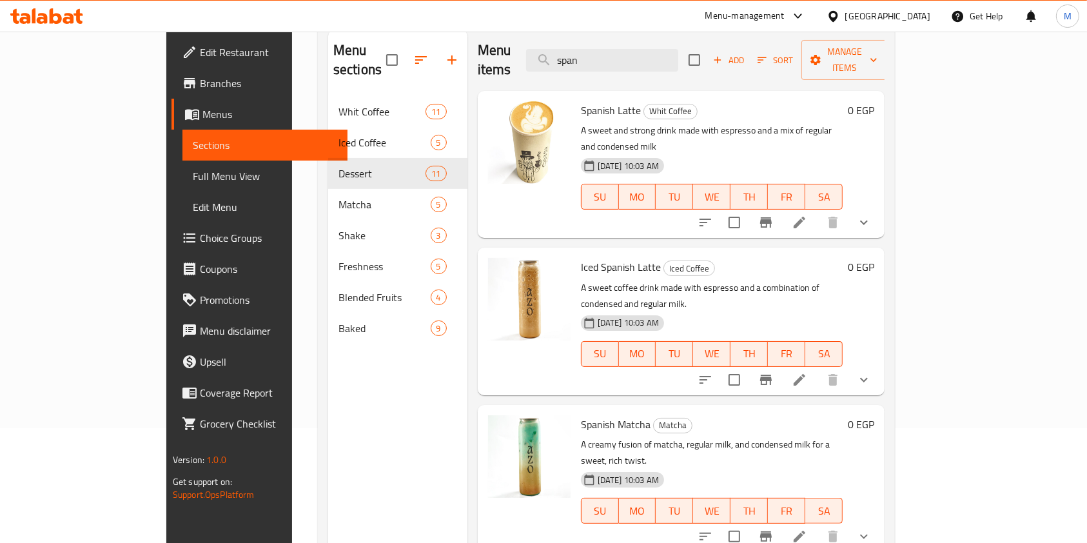
scroll to position [117, 0]
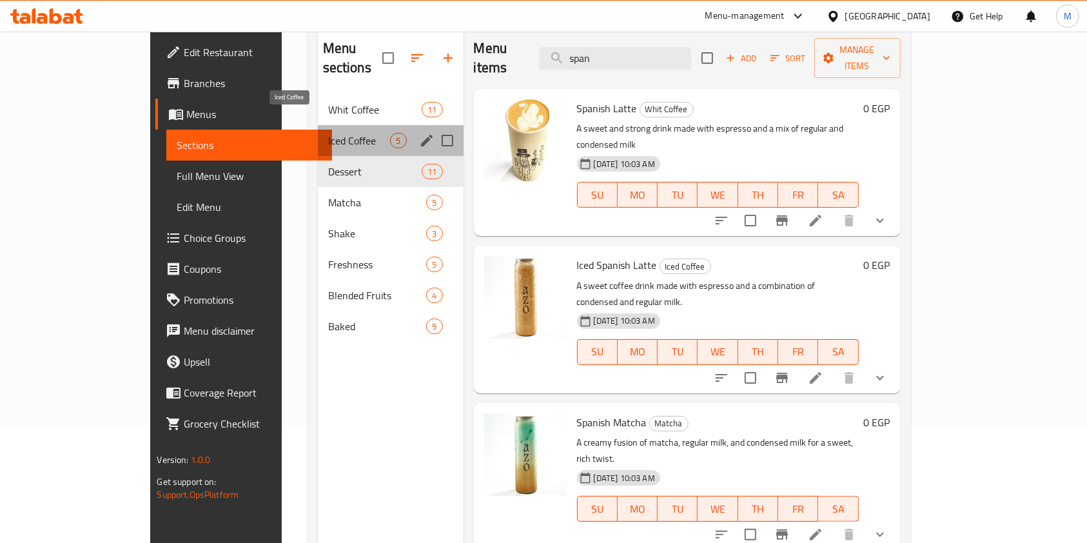
click at [328, 133] on span "Iced Coffee" at bounding box center [359, 140] width 63 height 15
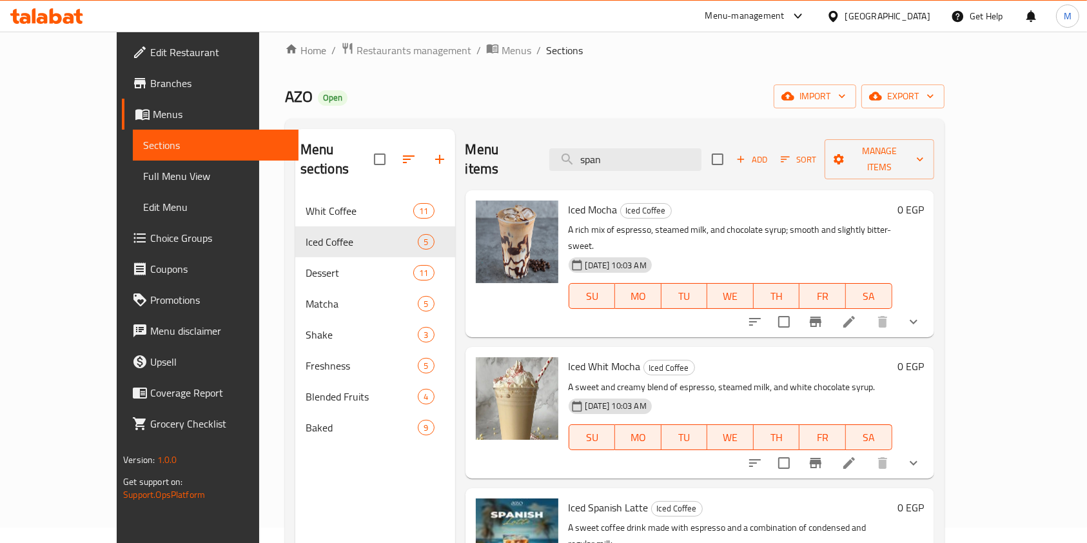
scroll to position [8, 0]
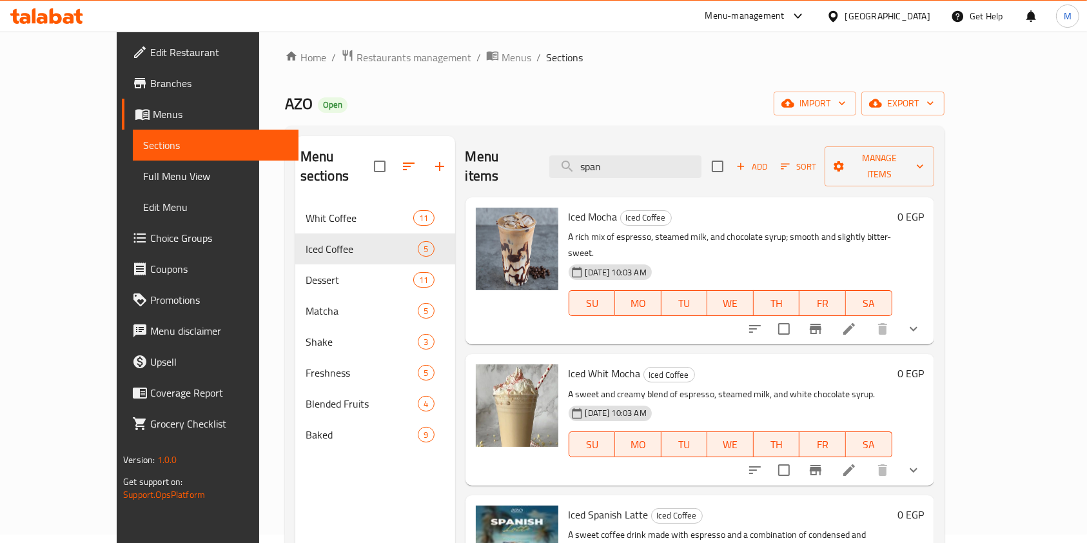
click at [673, 141] on div "Menu items span Add Sort Manage items" at bounding box center [699, 166] width 469 height 61
click at [671, 155] on input "span" at bounding box center [625, 166] width 152 height 23
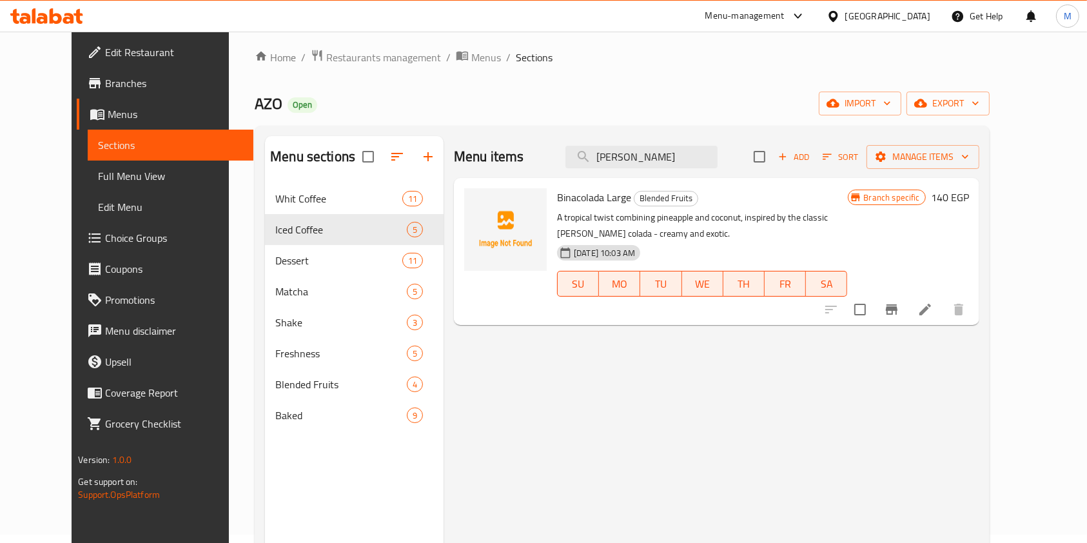
type input "pina"
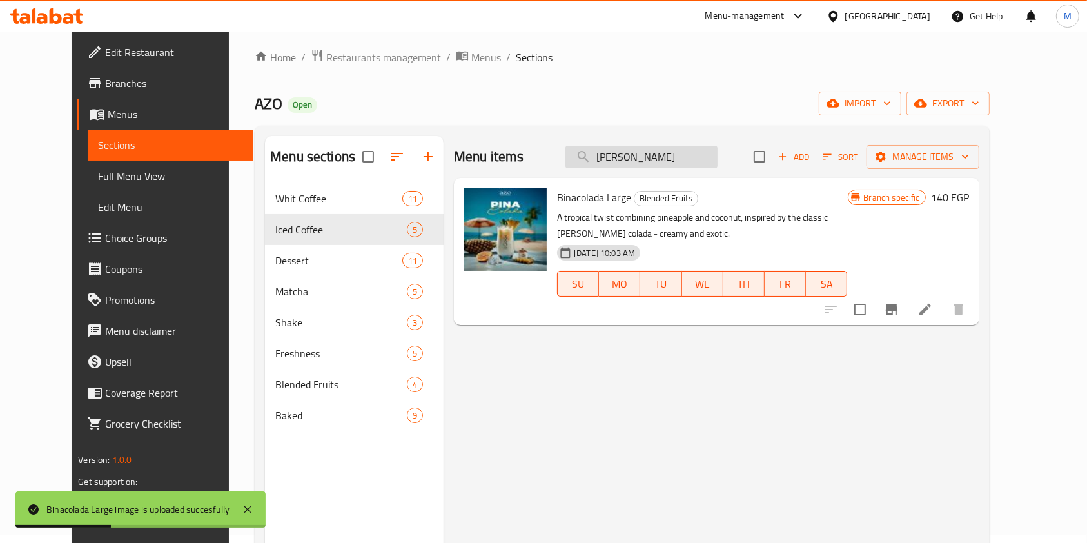
click at [657, 159] on input "pina" at bounding box center [641, 157] width 152 height 23
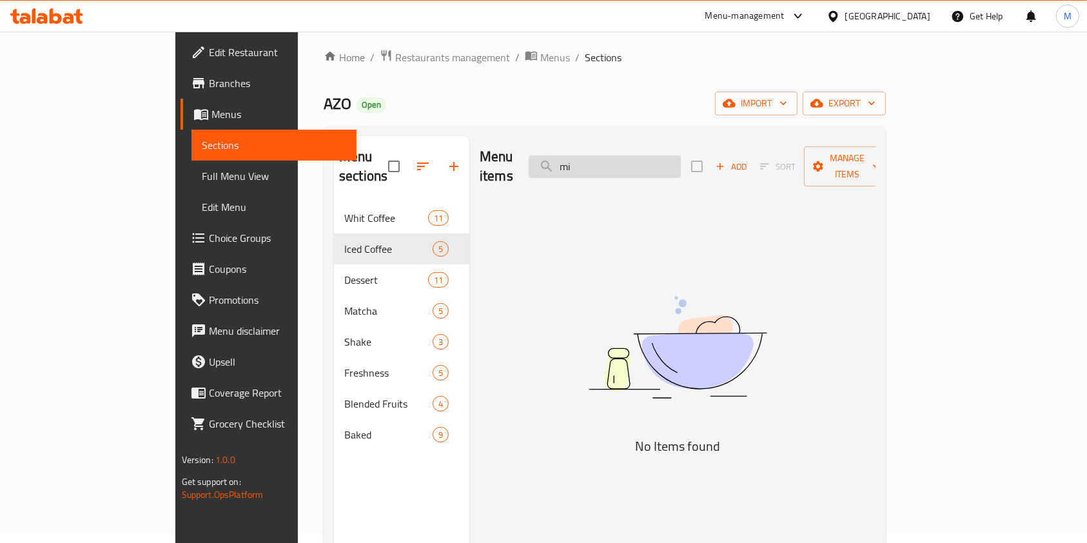
type input "m"
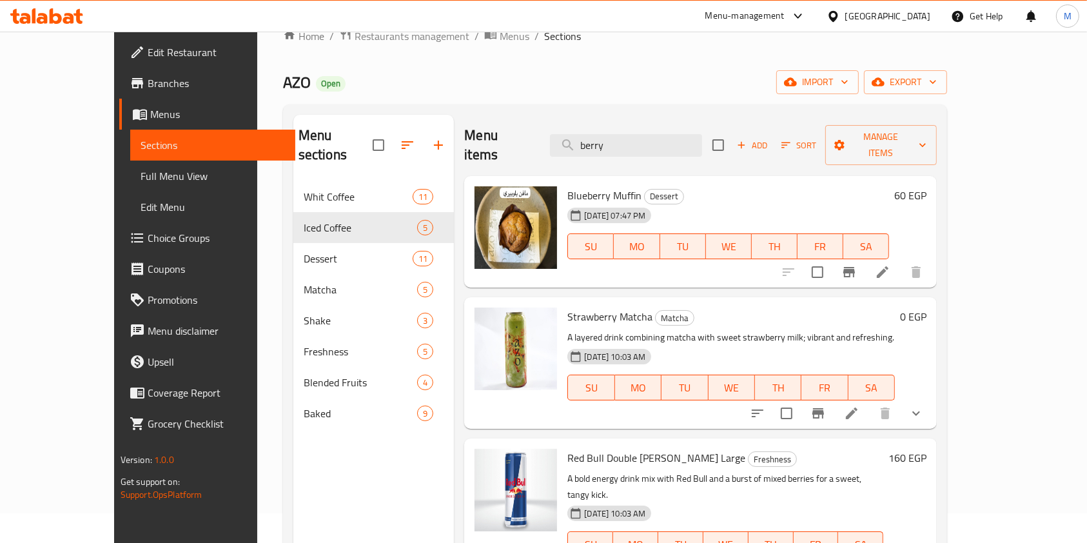
scroll to position [0, 0]
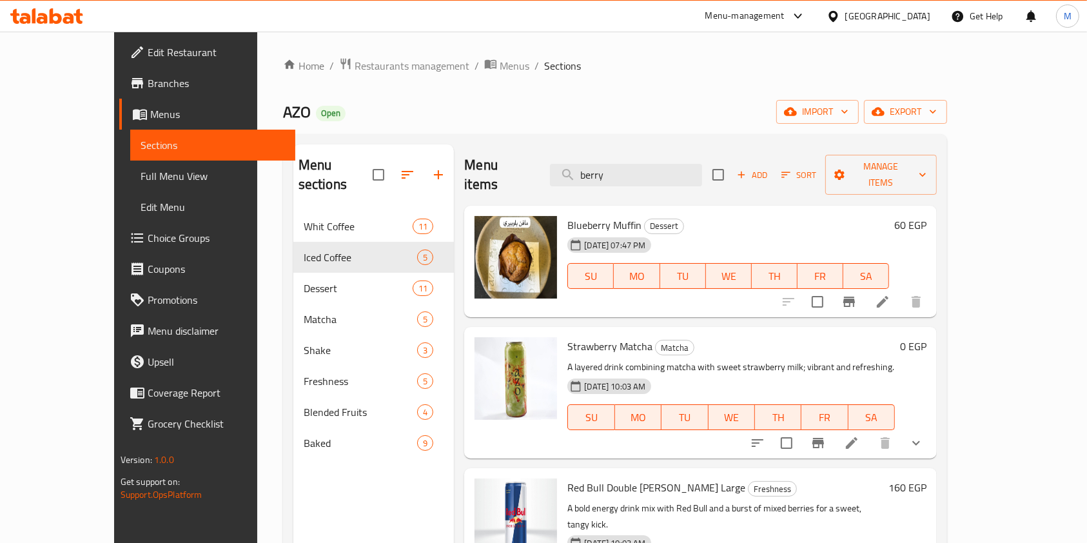
click at [674, 176] on input "berry" at bounding box center [626, 175] width 152 height 23
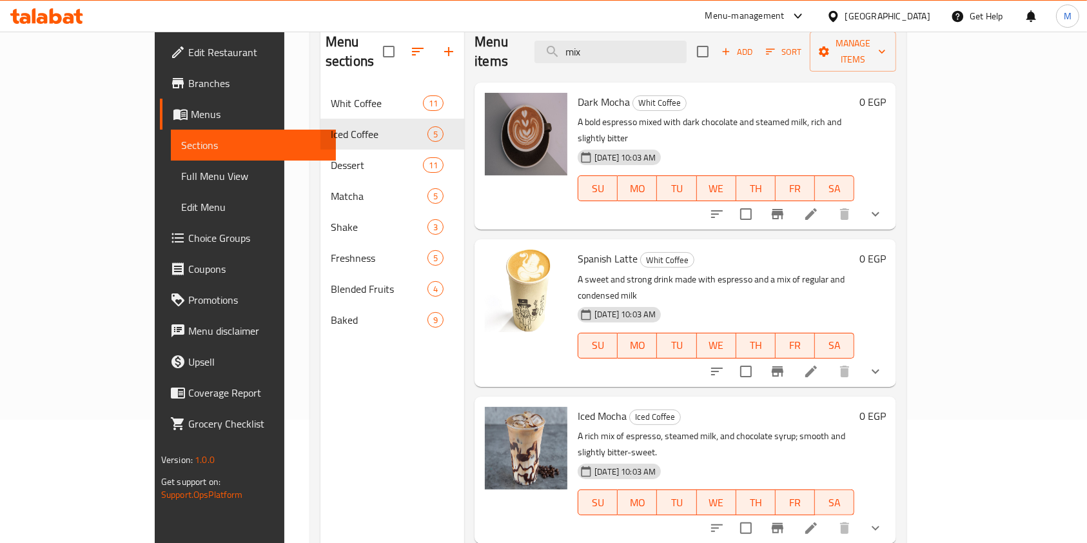
scroll to position [126, 0]
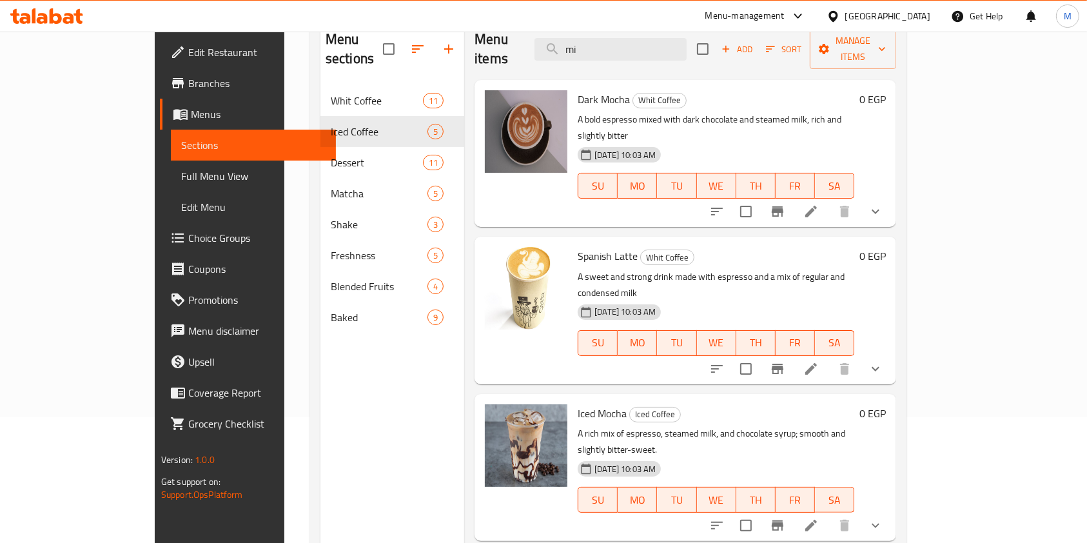
type input "m"
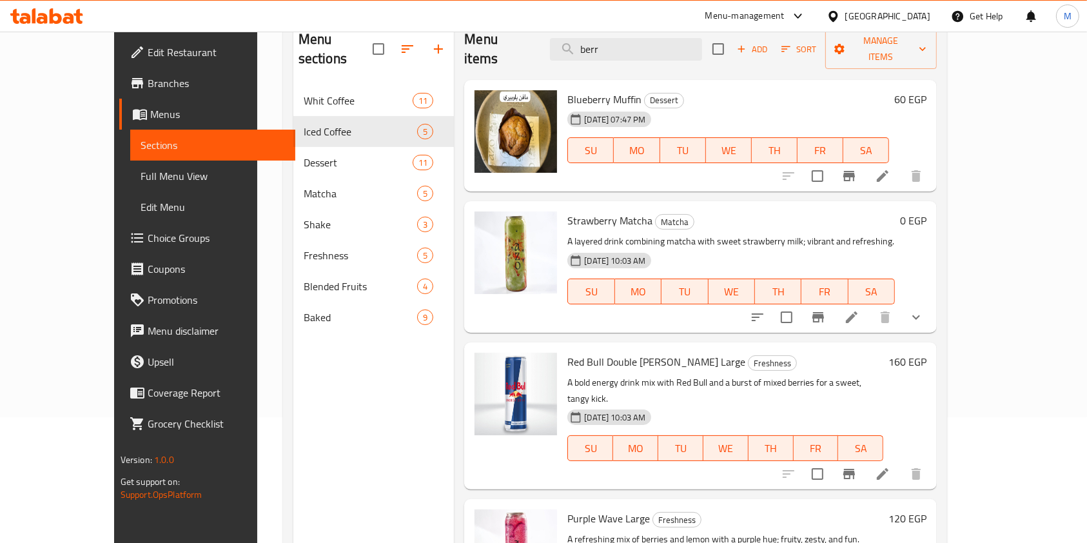
type input "berry"
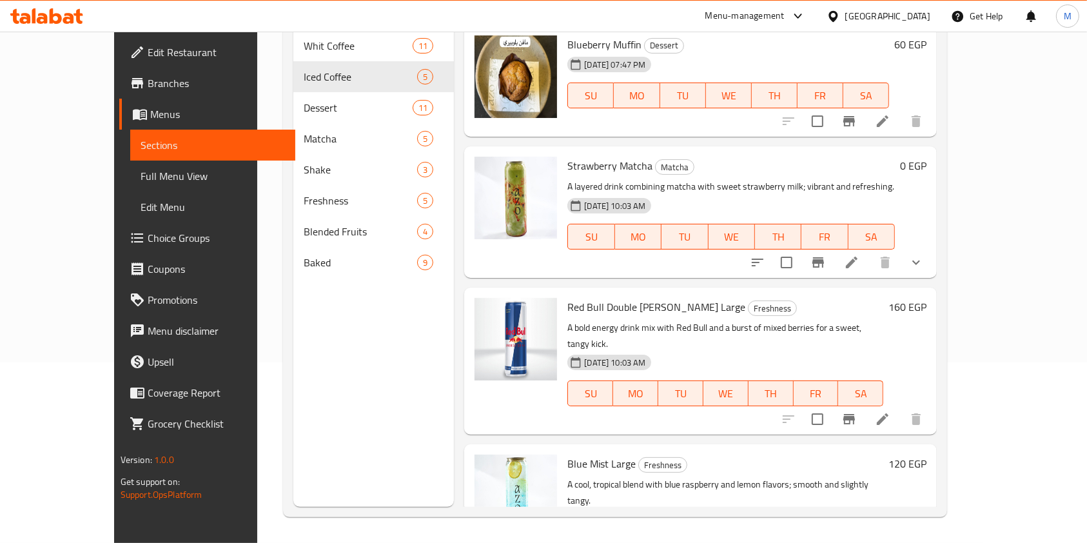
scroll to position [0, 0]
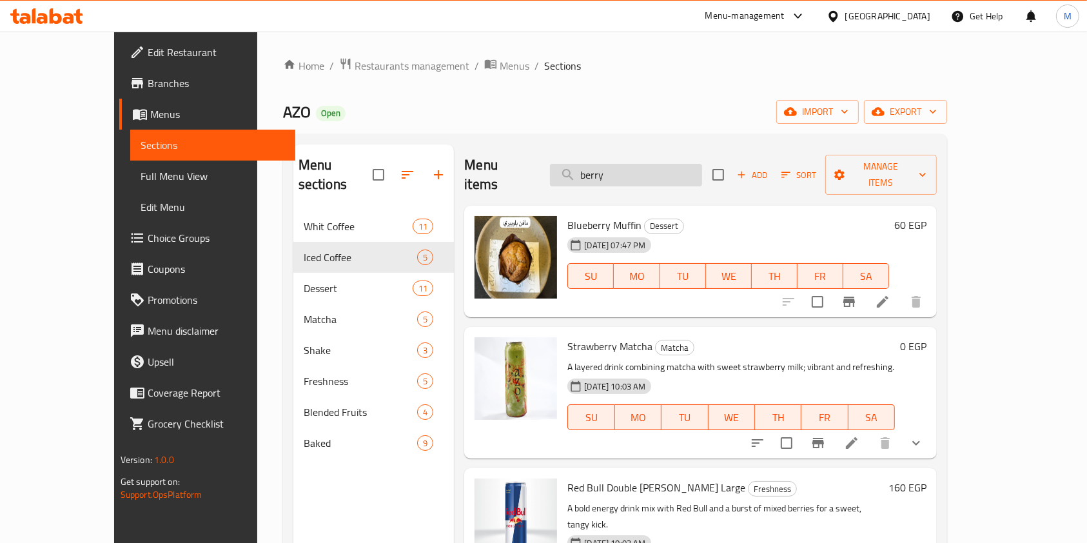
click at [681, 167] on input "berry" at bounding box center [626, 175] width 152 height 23
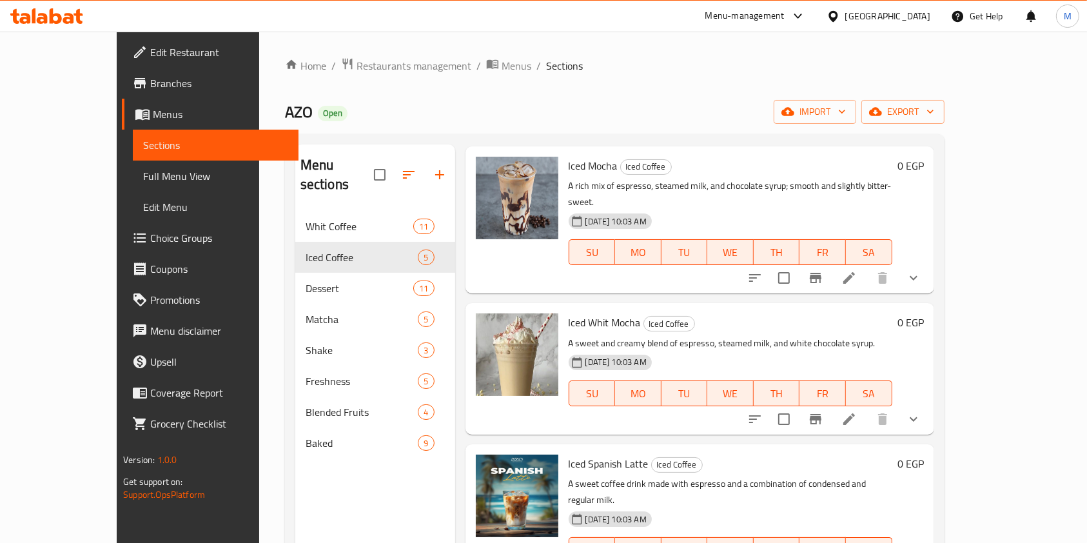
scroll to position [86, 0]
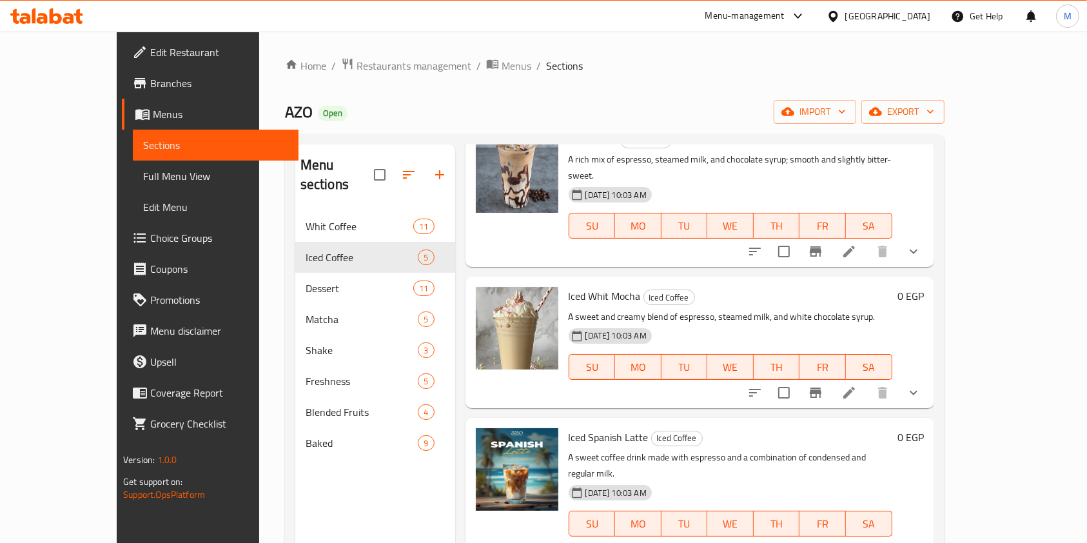
click at [934, 173] on div "Iced Mocha Iced Coffee A rich mix of espresso, steamed milk, and chocolate syru…" at bounding box center [699, 193] width 469 height 147
click at [934, 166] on div "Iced Mocha Iced Coffee A rich mix of espresso, steamed milk, and chocolate syru…" at bounding box center [699, 193] width 469 height 147
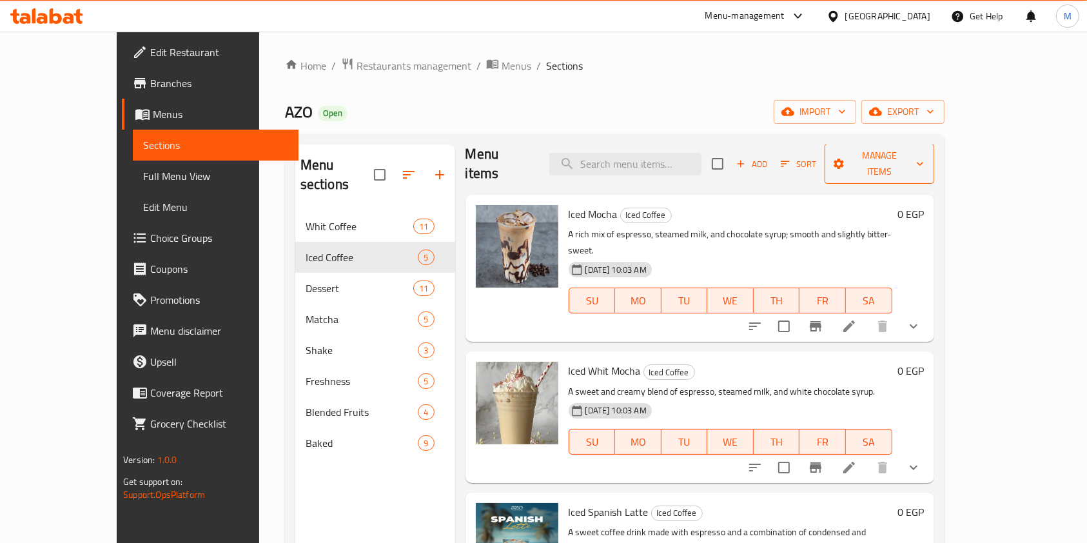
scroll to position [0, 0]
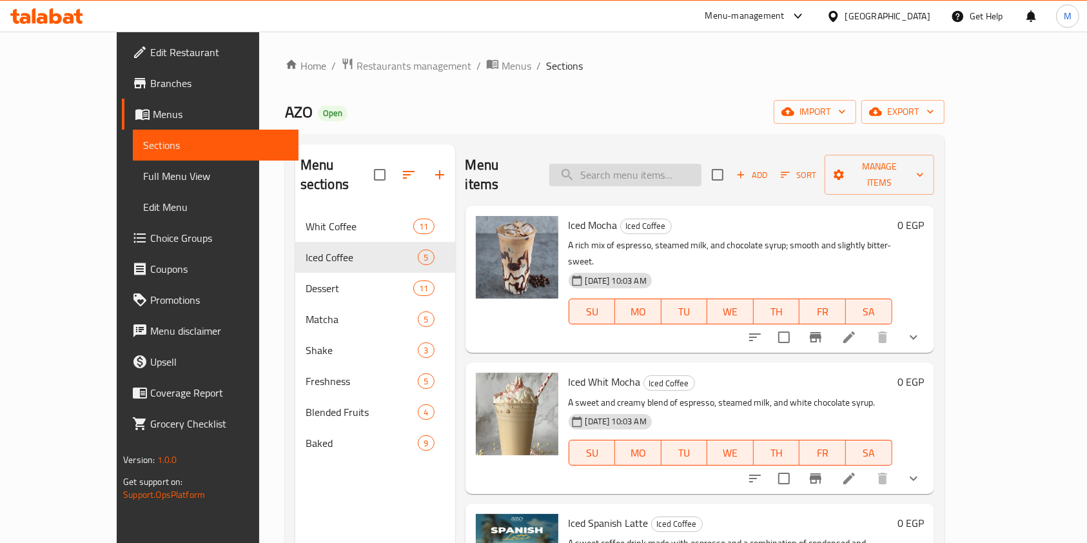
click at [648, 164] on input "search" at bounding box center [625, 175] width 152 height 23
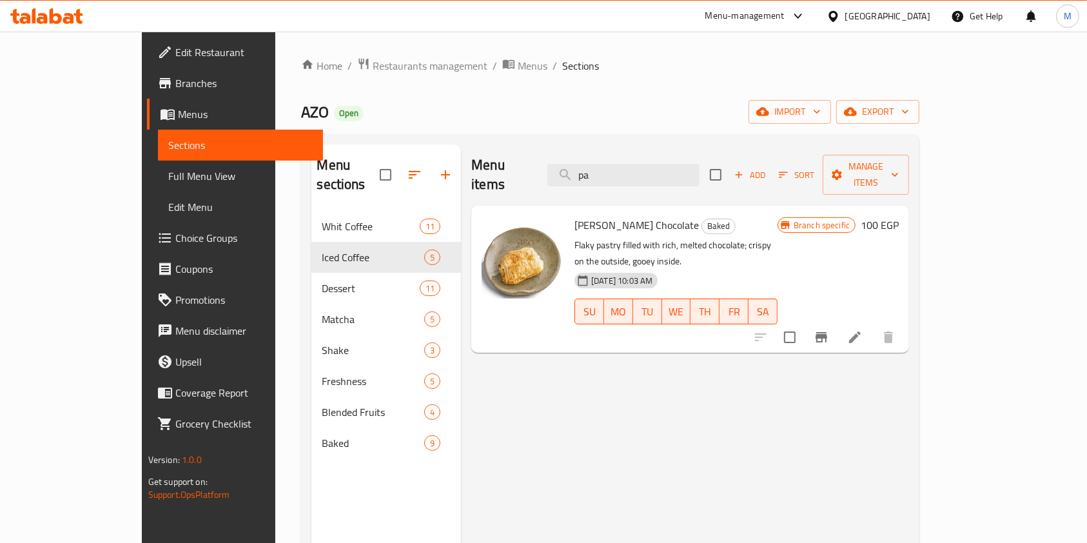
type input "p"
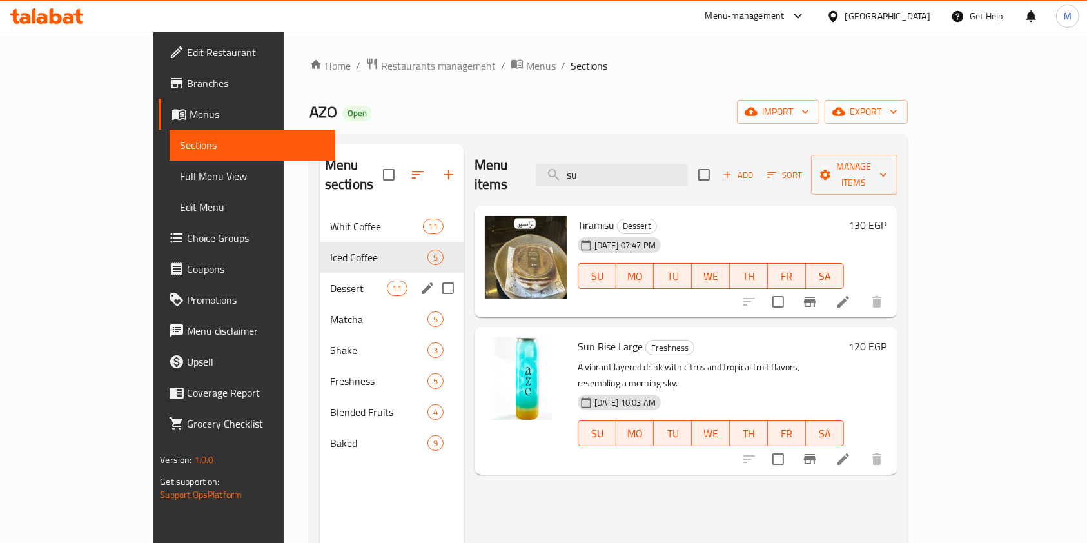
type input "su"
click at [320, 273] on div "Dessert 11" at bounding box center [392, 288] width 144 height 31
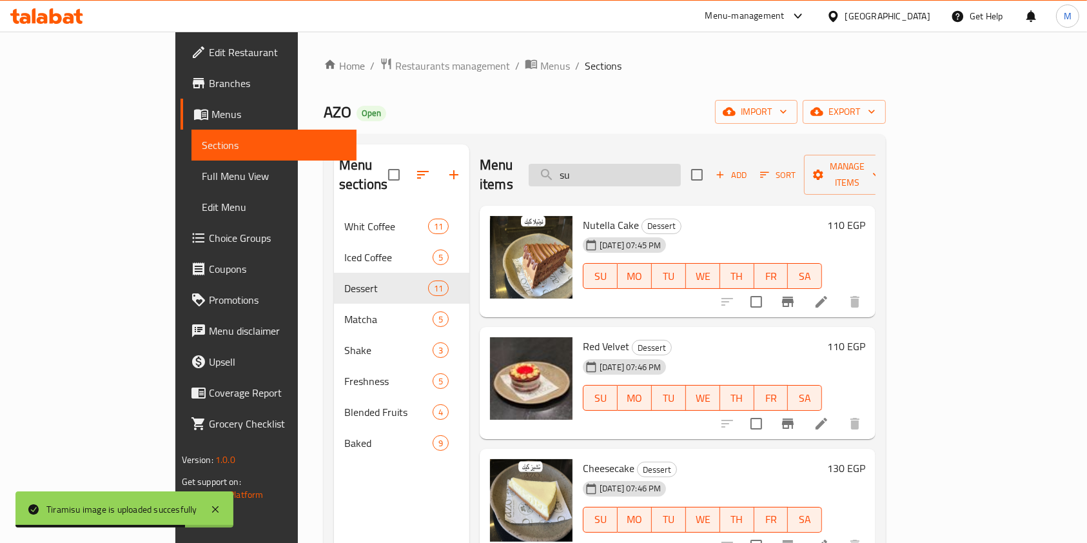
click at [681, 164] on input "su" at bounding box center [605, 175] width 152 height 23
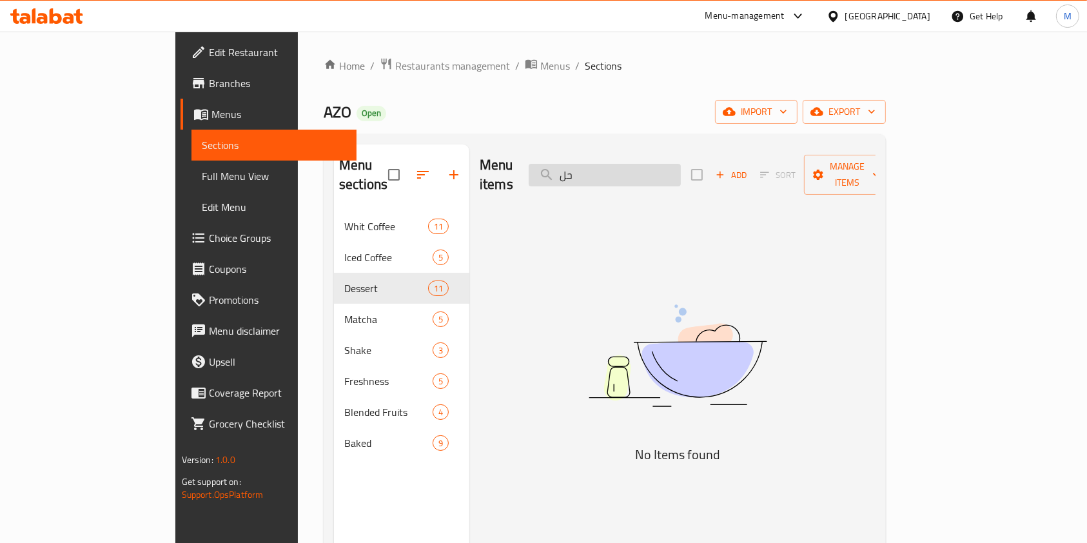
type input "ح"
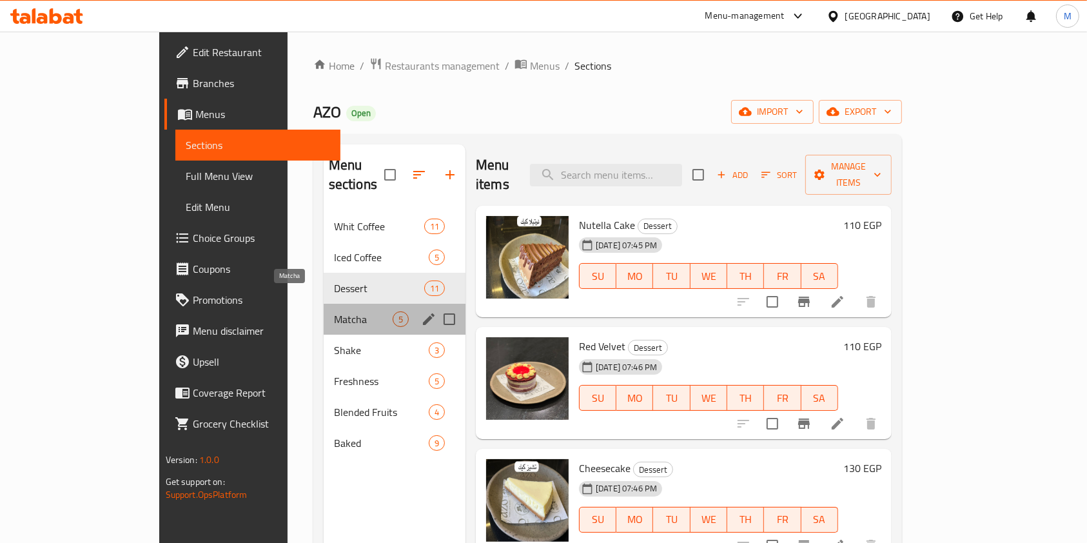
click at [334, 311] on span "Matcha" at bounding box center [363, 318] width 59 height 15
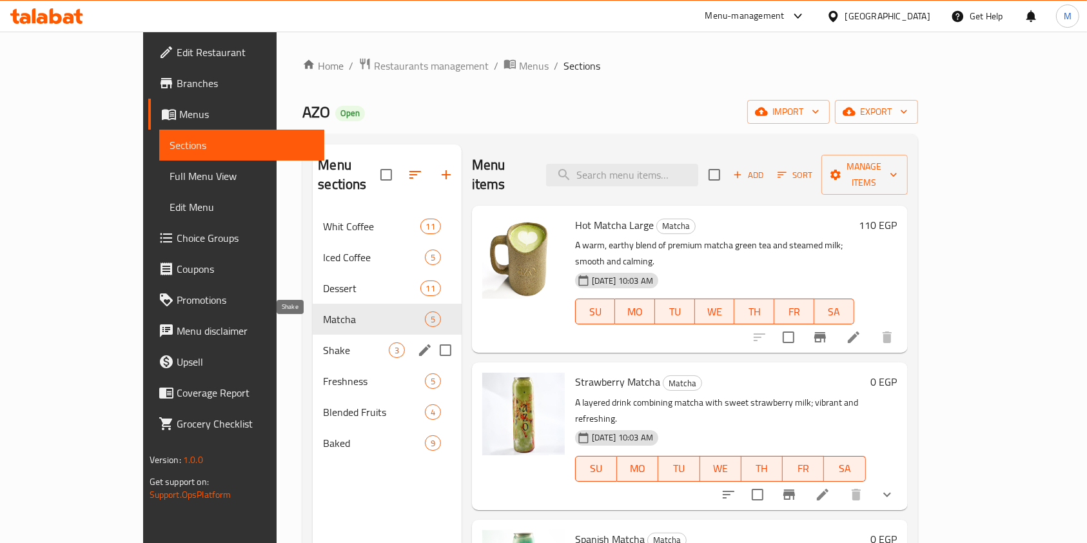
drag, startPoint x: 269, startPoint y: 322, endPoint x: 286, endPoint y: 324, distance: 16.8
click at [313, 335] on div "Shake 3" at bounding box center [387, 350] width 149 height 31
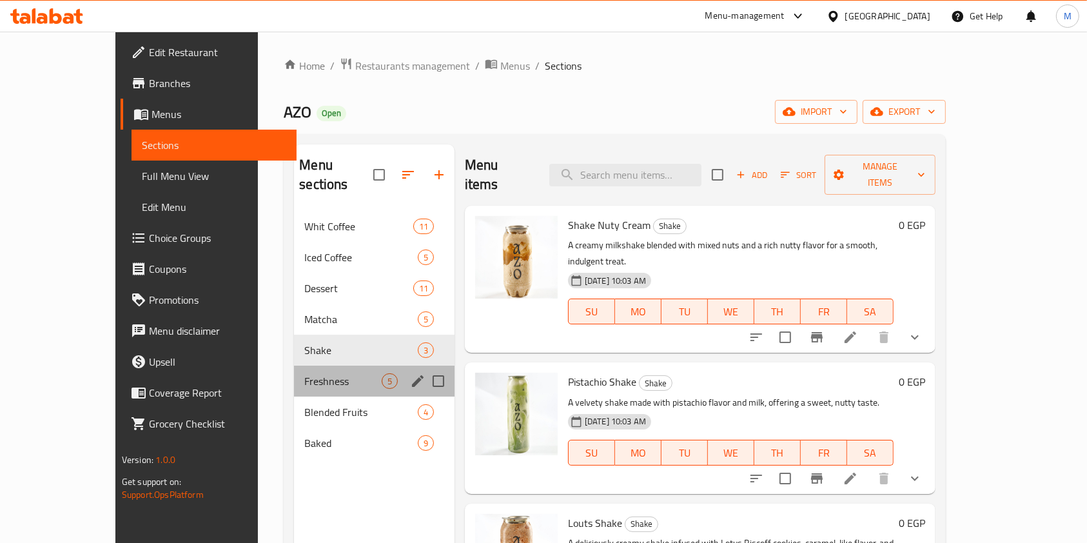
click at [294, 372] on div "Freshness 5" at bounding box center [374, 380] width 161 height 31
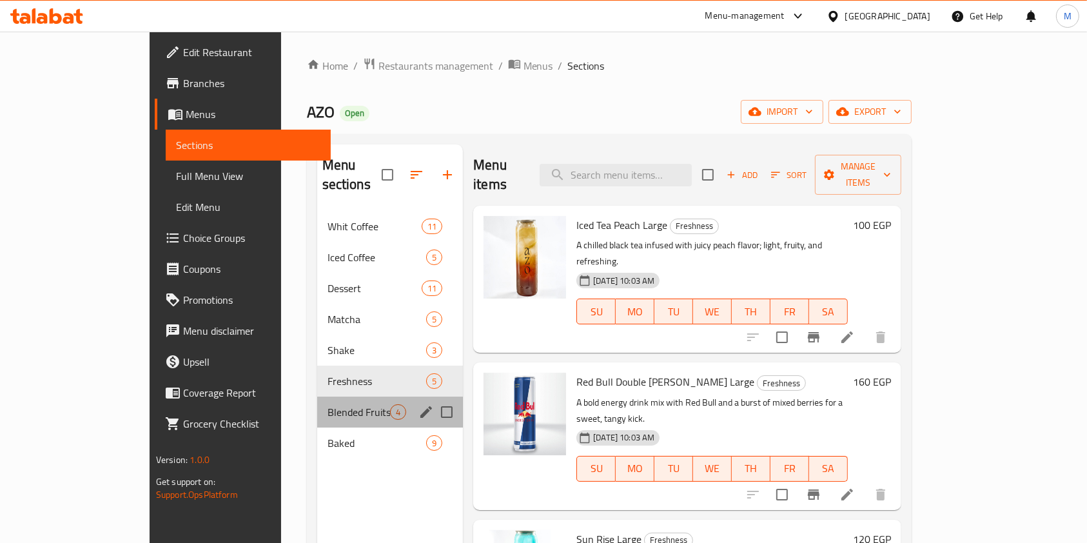
click at [317, 401] on div "Blended Fruits 4" at bounding box center [390, 411] width 146 height 31
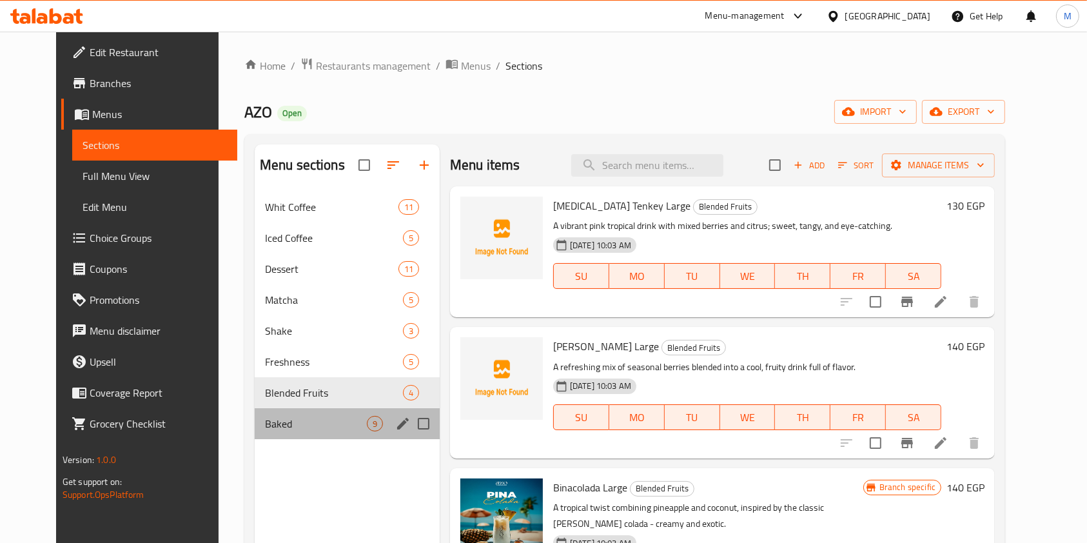
click at [302, 413] on div "Baked 9" at bounding box center [347, 423] width 185 height 31
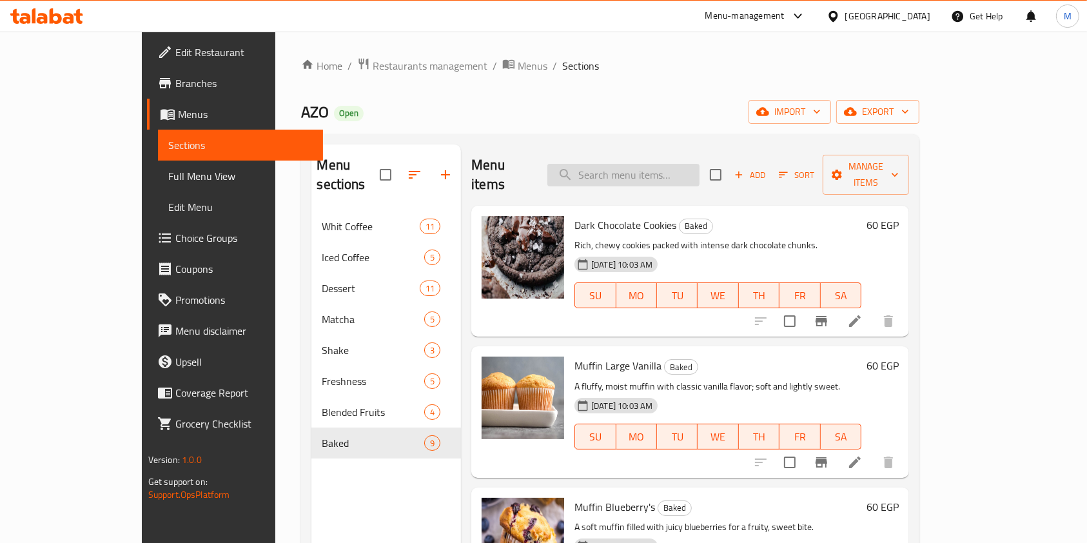
click at [699, 164] on input "search" at bounding box center [623, 175] width 152 height 23
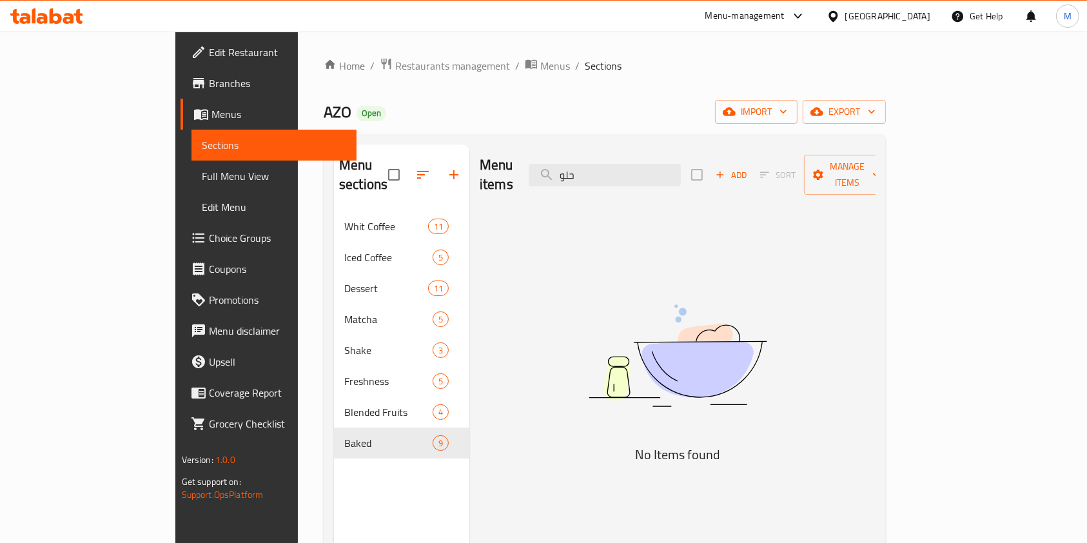
type input "حلو"
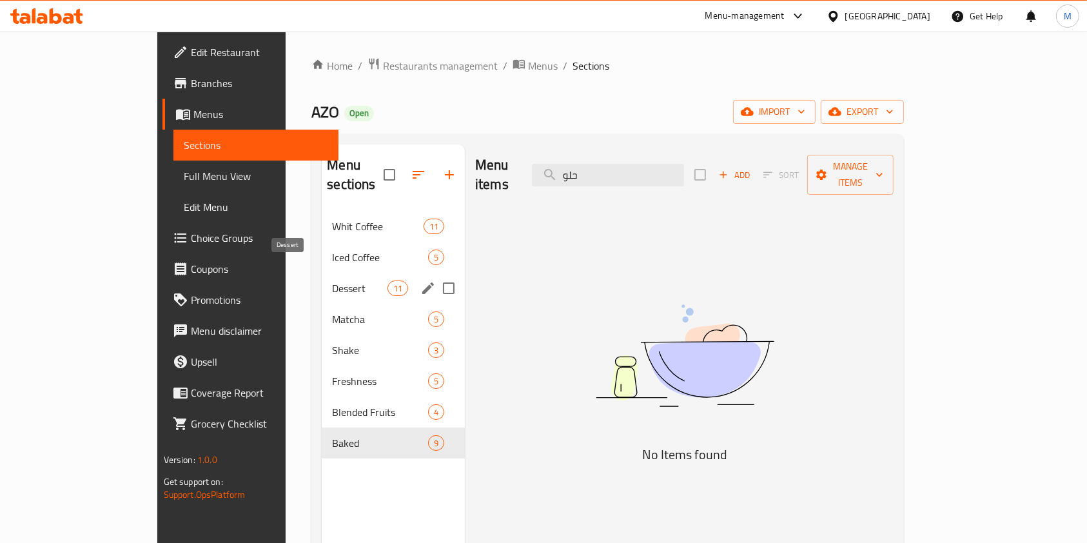
click at [332, 280] on span "Dessert" at bounding box center [359, 287] width 55 height 15
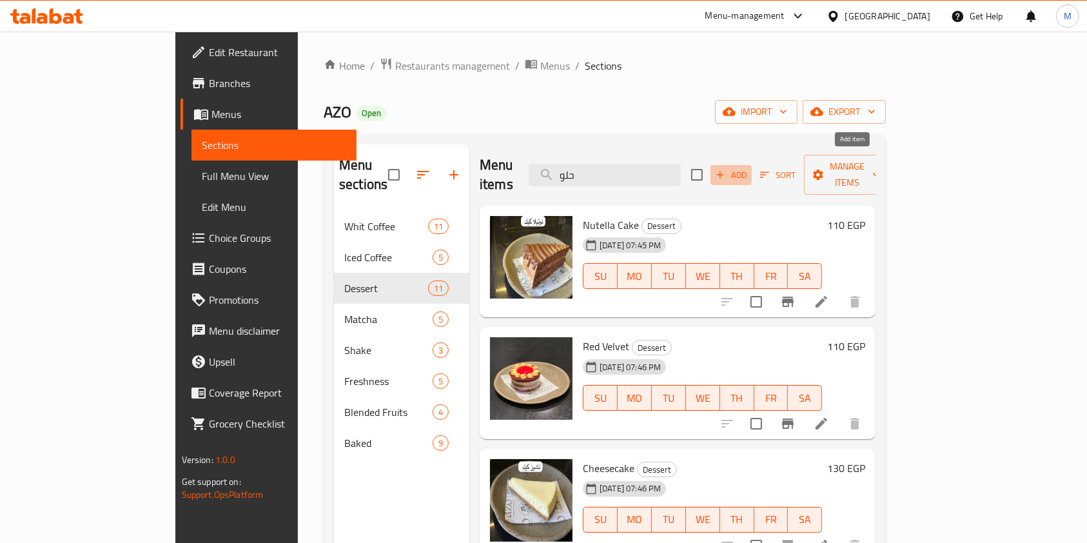
click at [748, 168] on span "Add" at bounding box center [731, 175] width 35 height 15
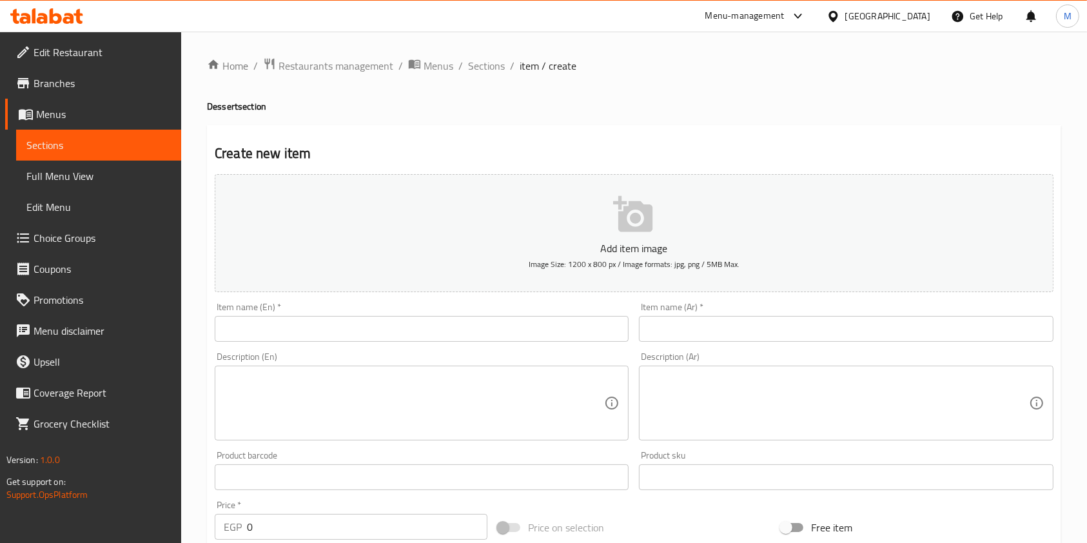
click at [505, 326] on input "text" at bounding box center [422, 329] width 414 height 26
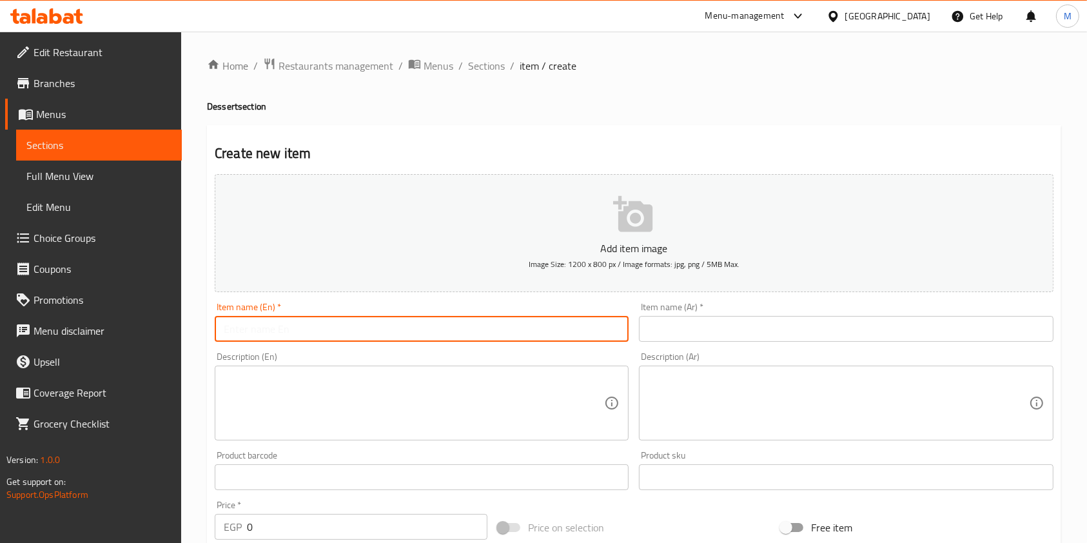
paste input "لوتس كيك"
type input "لوتس كيك"
click at [315, 318] on input "لوتس كيك" at bounding box center [422, 329] width 414 height 26
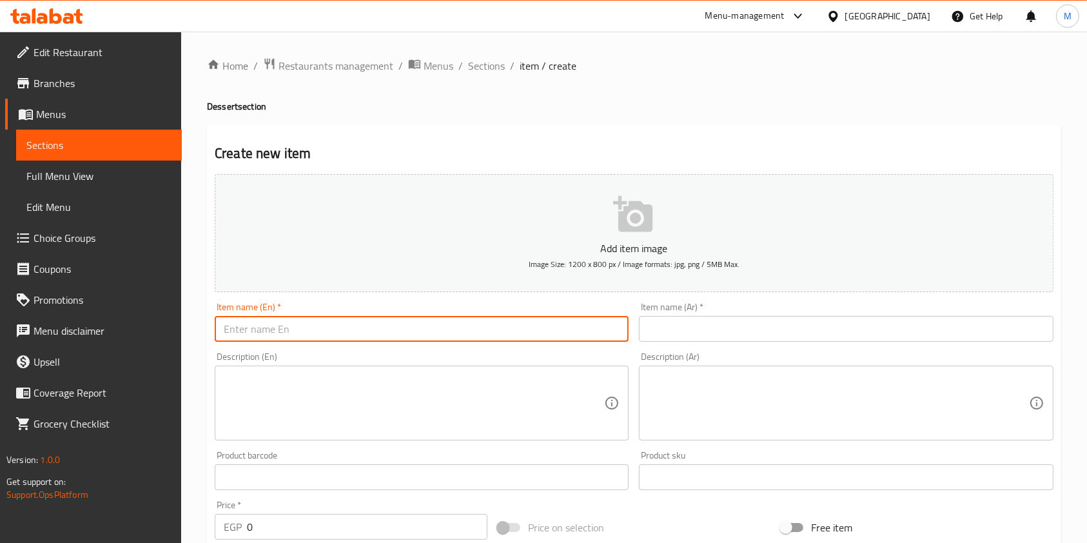
paste input "Lotus cake"
type input "Lotus cake"
click at [683, 343] on div "Item name (Ar)   * Item name (Ar) *" at bounding box center [846, 322] width 424 height 50
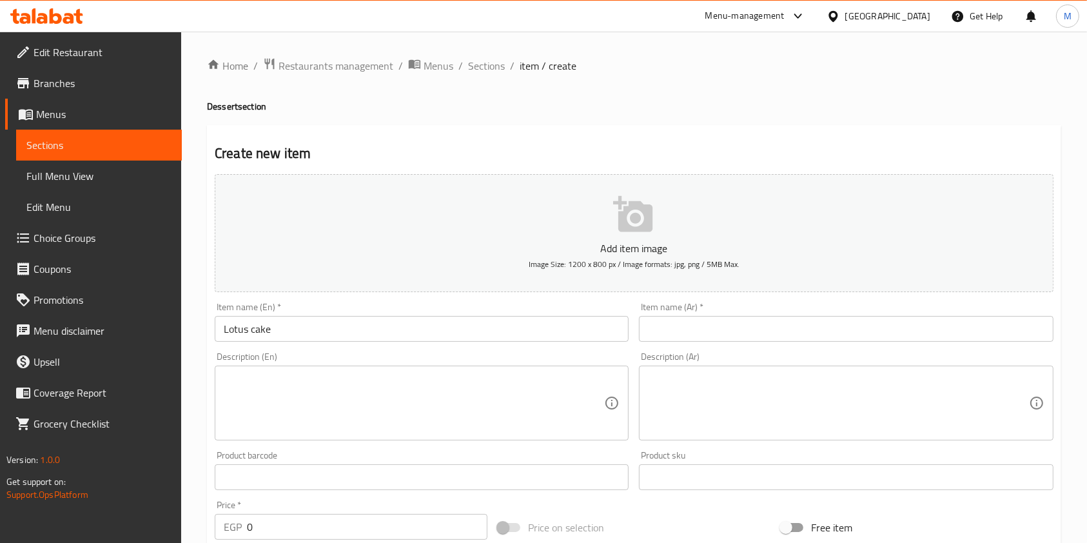
click at [680, 329] on input "text" at bounding box center [846, 329] width 414 height 26
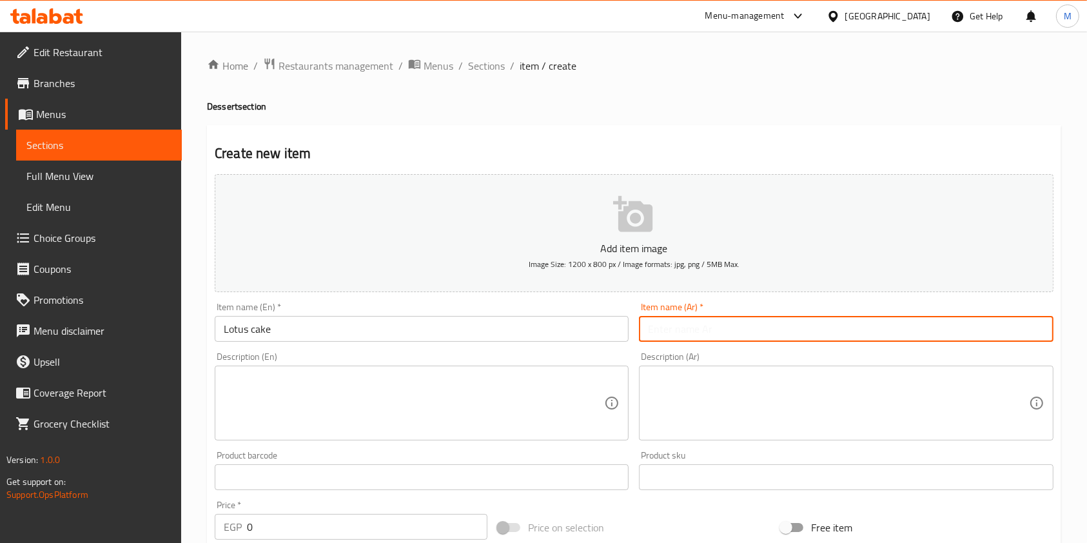
paste input "لوتس كيك"
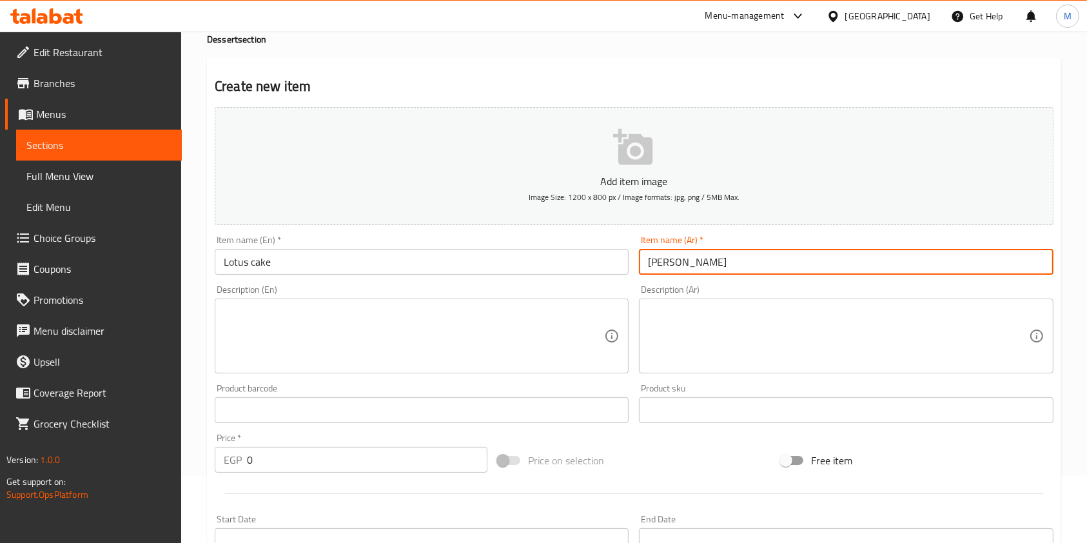
type input "لوتس كيك"
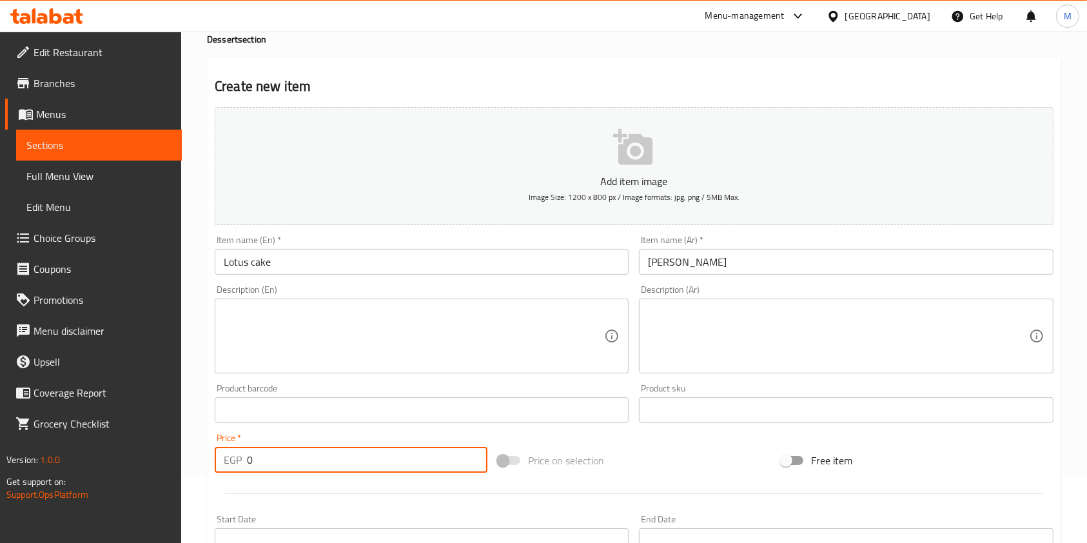
drag, startPoint x: 246, startPoint y: 462, endPoint x: 255, endPoint y: 462, distance: 9.7
click at [255, 462] on div "EGP 0 Price *" at bounding box center [351, 460] width 273 height 26
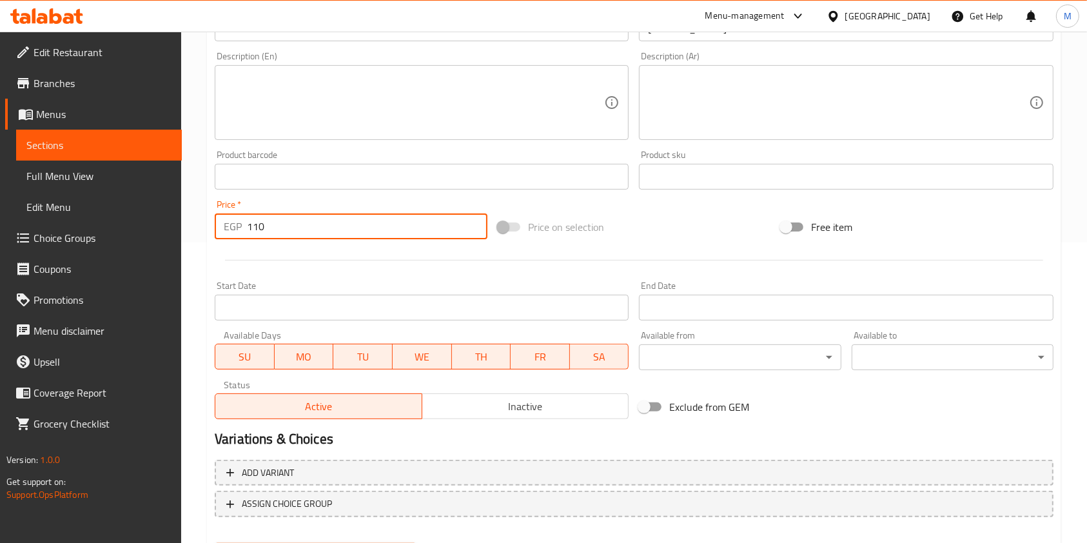
scroll to position [368, 0]
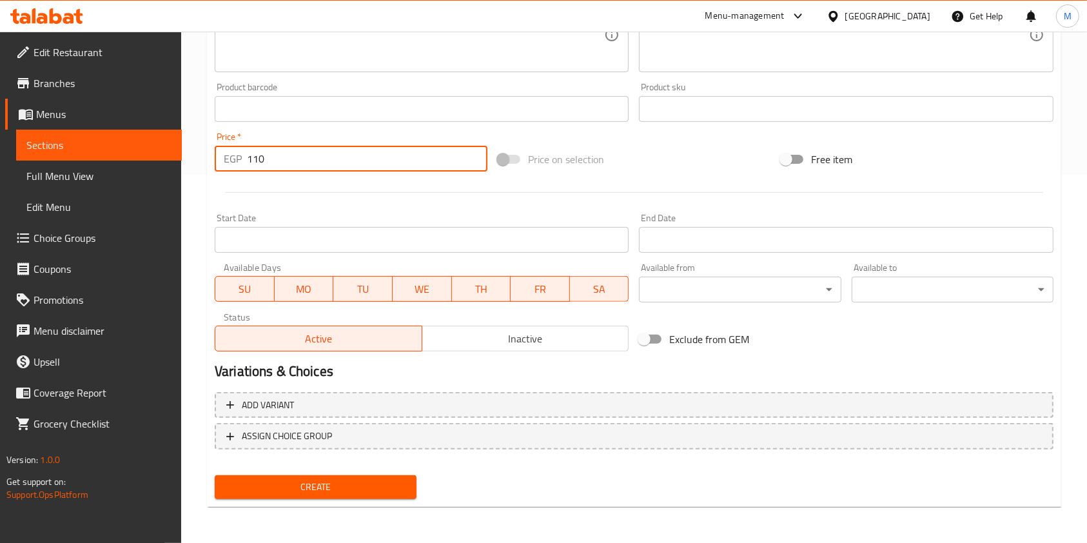
type input "110"
click at [371, 480] on span "Create" at bounding box center [315, 487] width 181 height 16
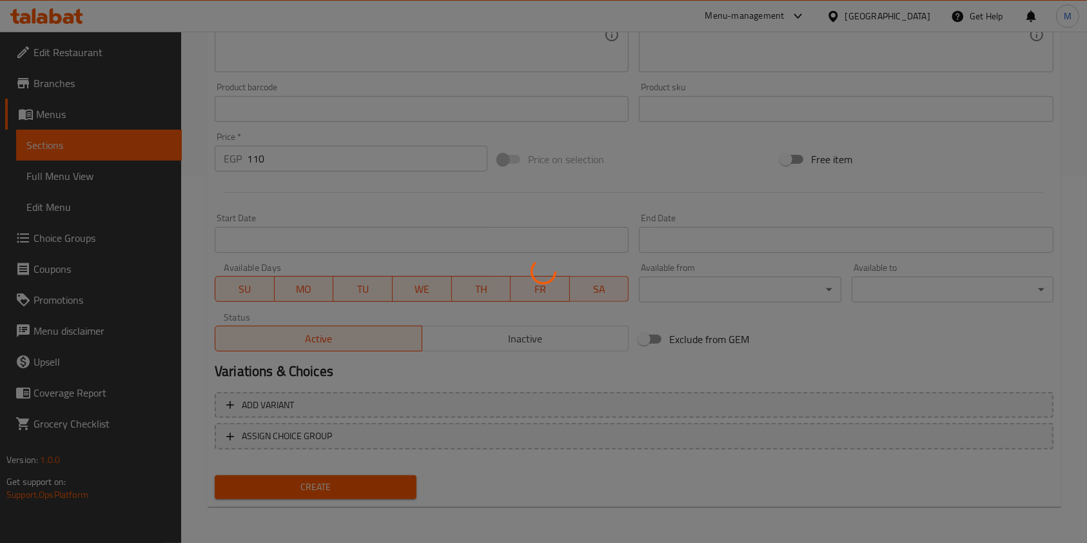
type input "0"
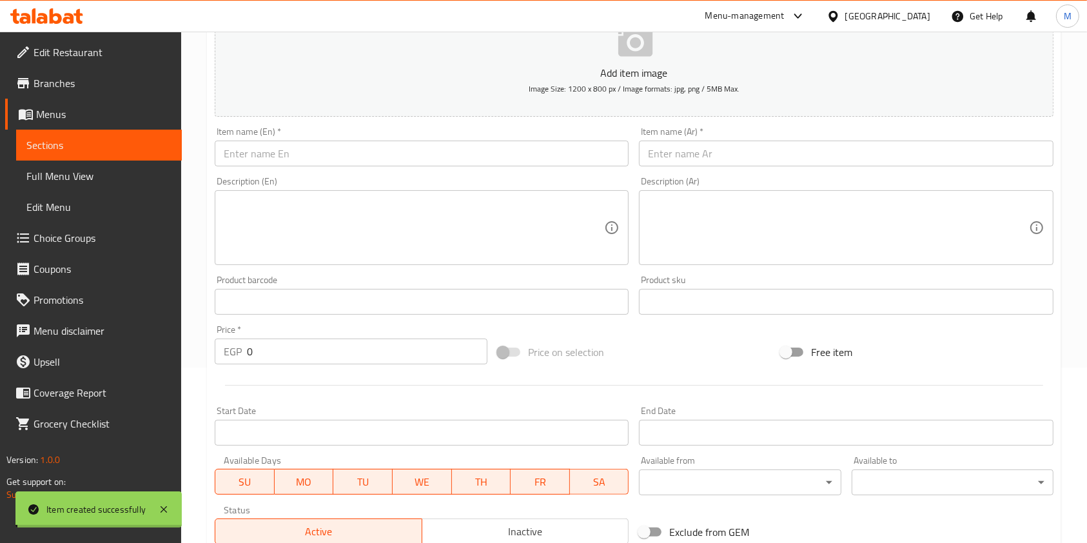
scroll to position [0, 0]
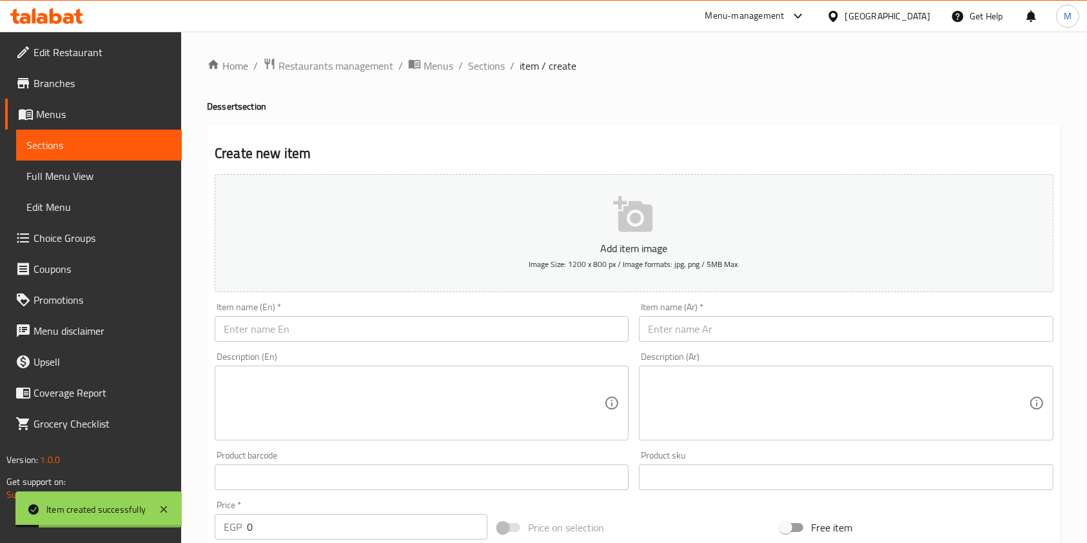
click at [480, 45] on div "Home / Restaurants management / Menus / Sections / item / create Dessert sectio…" at bounding box center [634, 471] width 906 height 879
click at [481, 63] on span "Sections" at bounding box center [486, 65] width 37 height 15
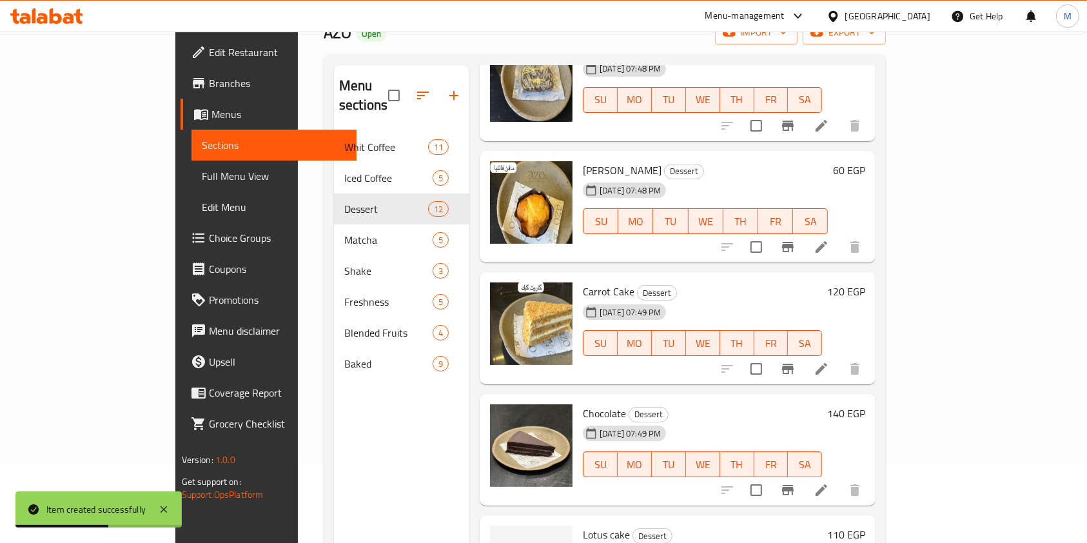
scroll to position [180, 0]
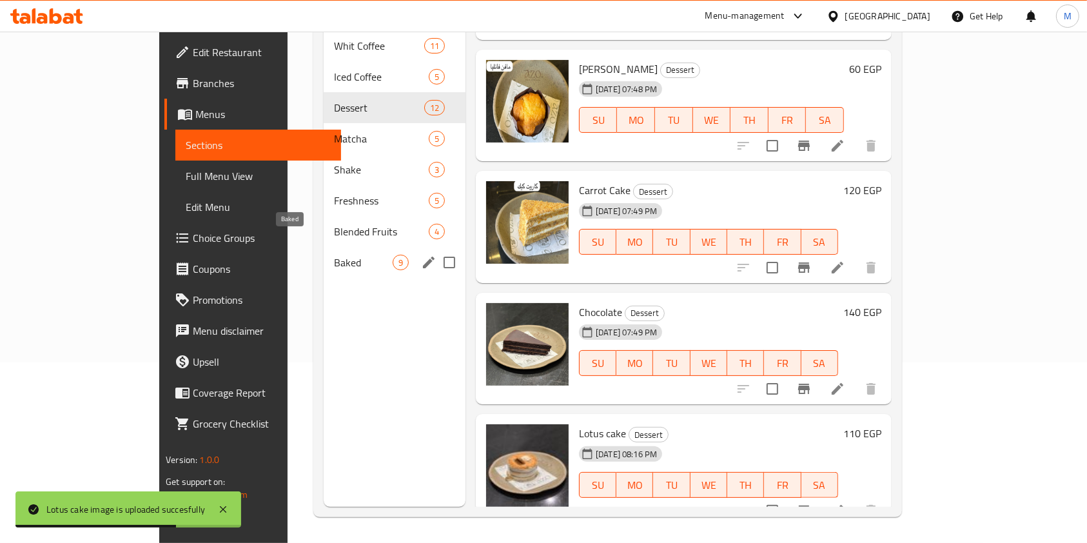
click at [334, 255] on span "Baked" at bounding box center [363, 262] width 59 height 15
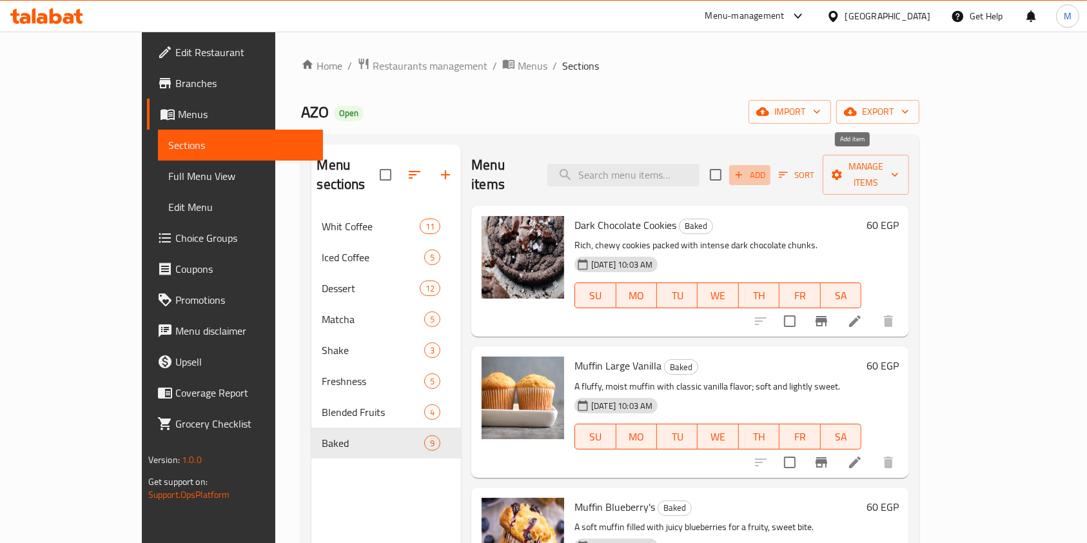
click at [767, 168] on span "Add" at bounding box center [749, 175] width 35 height 15
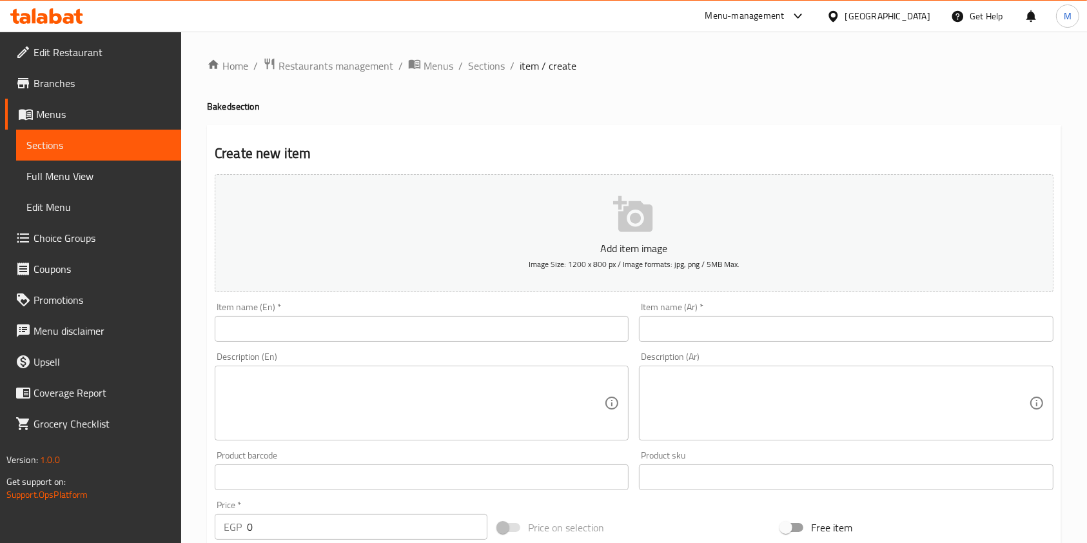
click at [563, 329] on input "text" at bounding box center [422, 329] width 414 height 26
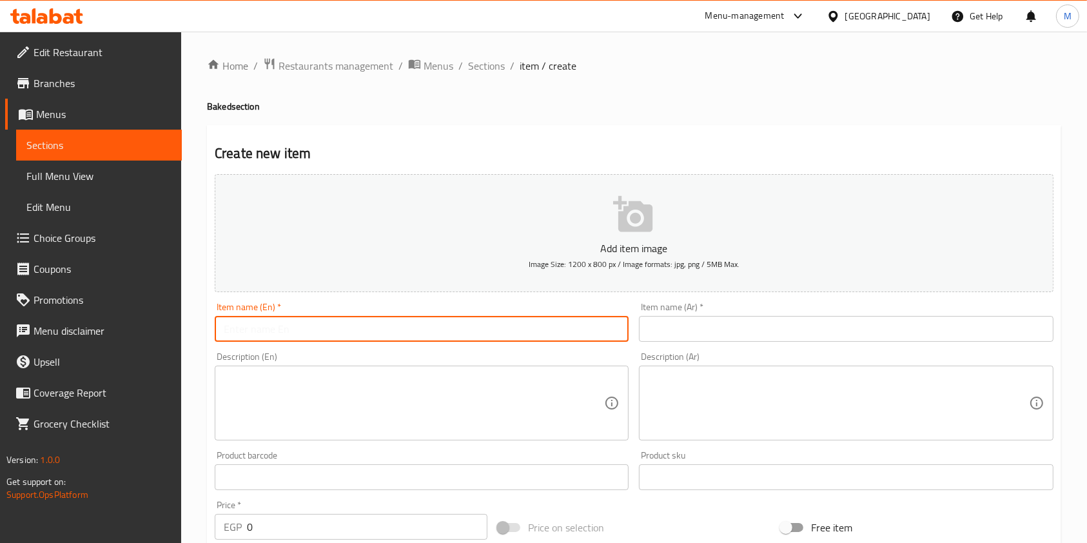
paste input "Halloumi"
type input "Halloumi"
click at [685, 326] on input "text" at bounding box center [846, 329] width 414 height 26
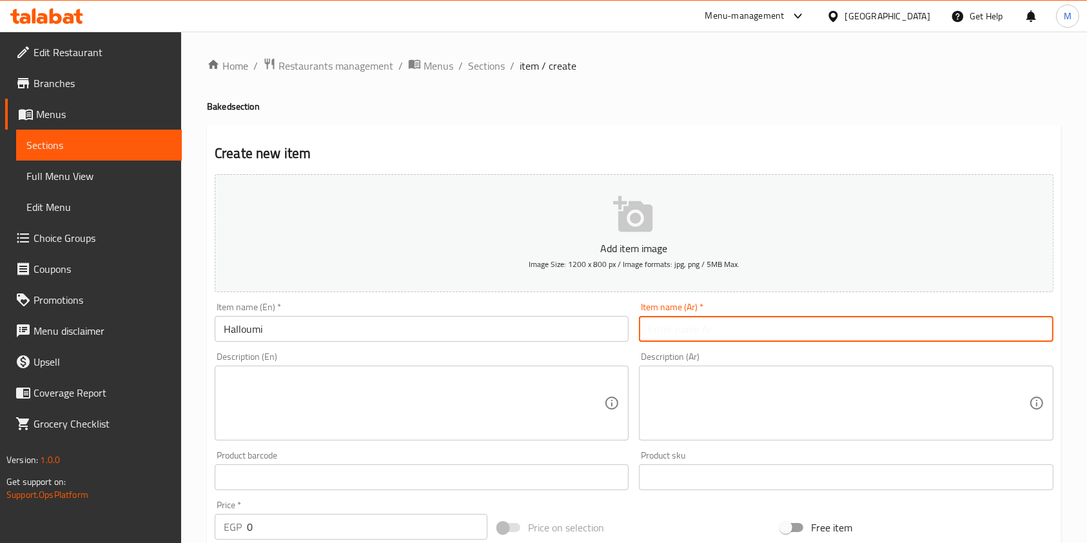
paste input "حلومي"
type input "حلومي"
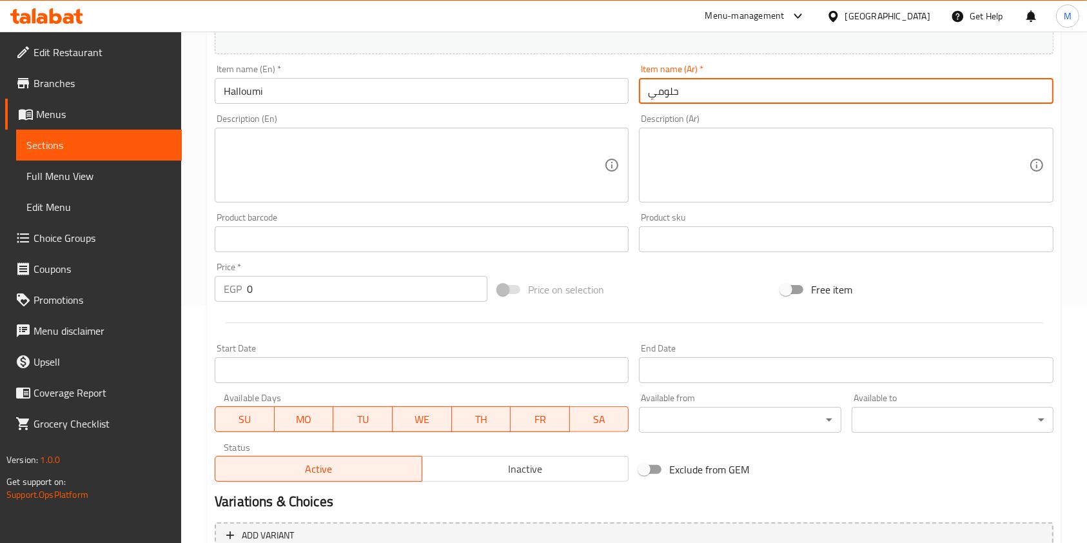
scroll to position [243, 0]
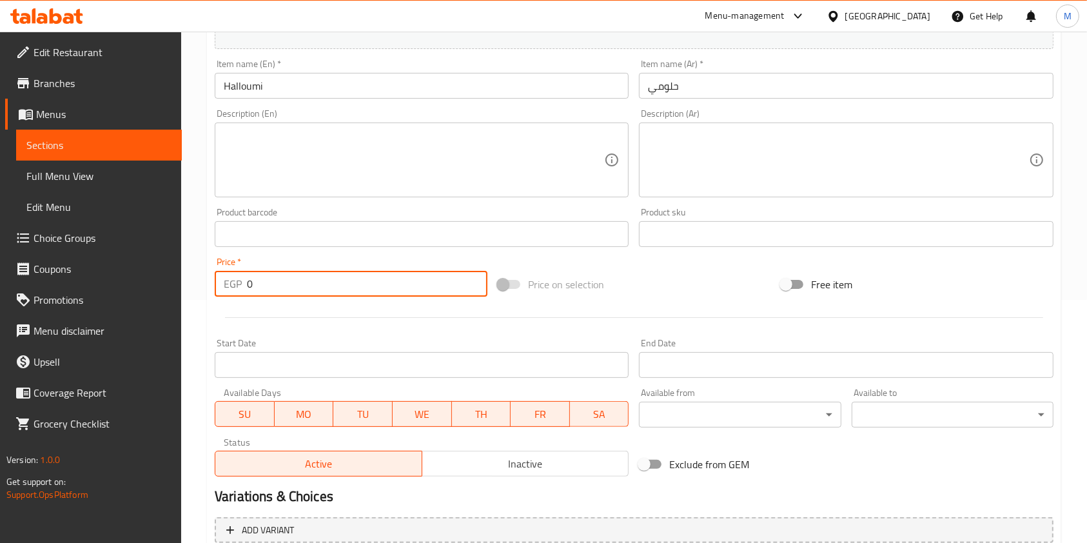
drag, startPoint x: 258, startPoint y: 290, endPoint x: 244, endPoint y: 292, distance: 14.3
click at [244, 292] on div "EGP 0 Price *" at bounding box center [351, 284] width 273 height 26
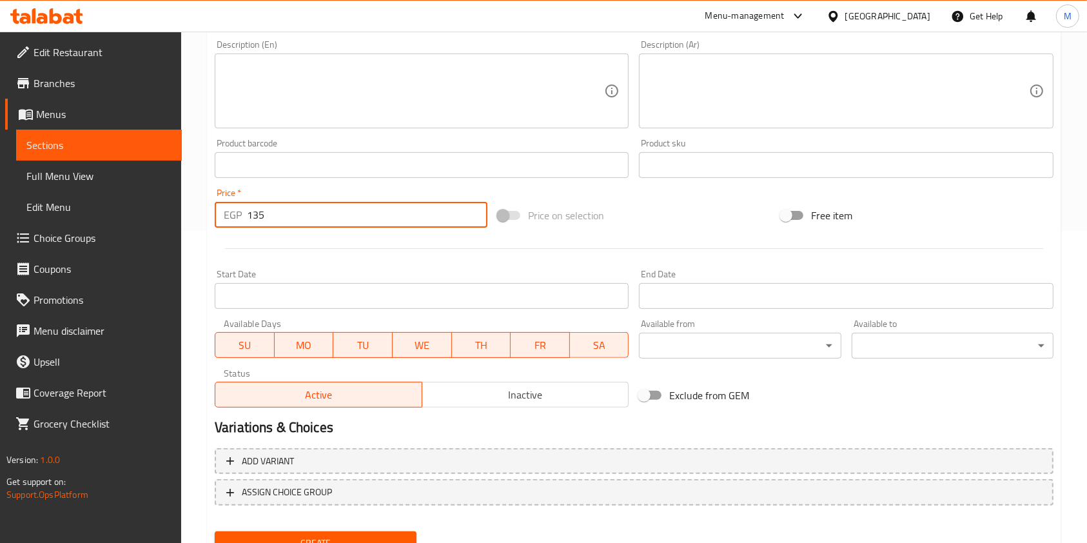
scroll to position [368, 0]
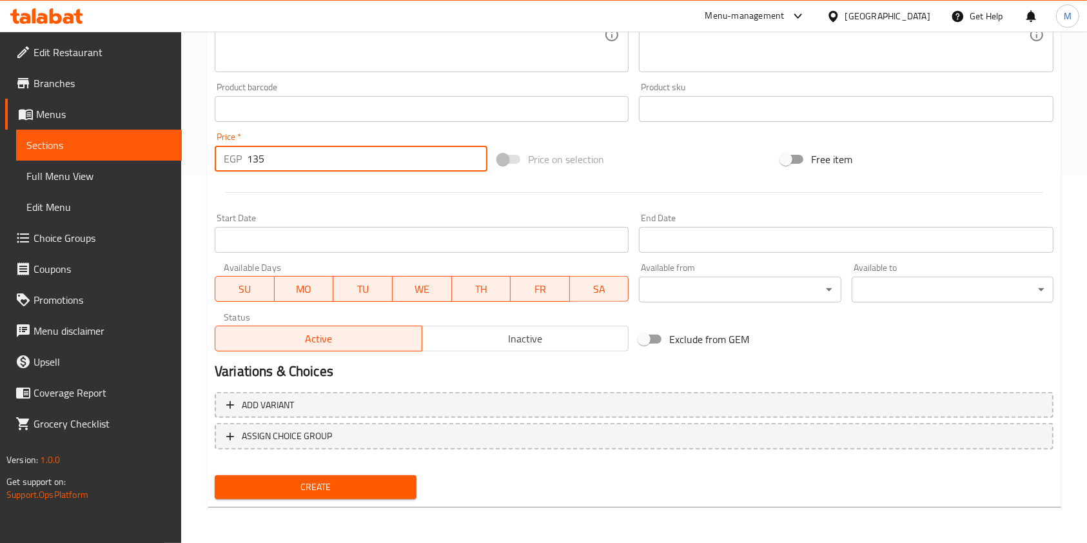
type input "135"
drag, startPoint x: 360, startPoint y: 486, endPoint x: 373, endPoint y: 487, distance: 13.6
click at [360, 487] on span "Create" at bounding box center [315, 487] width 181 height 16
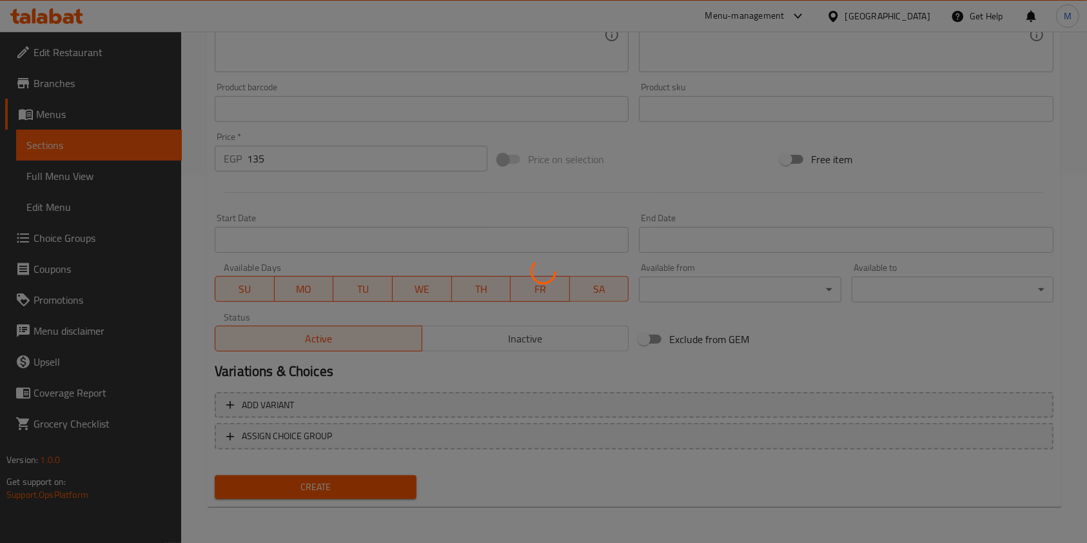
type input "0"
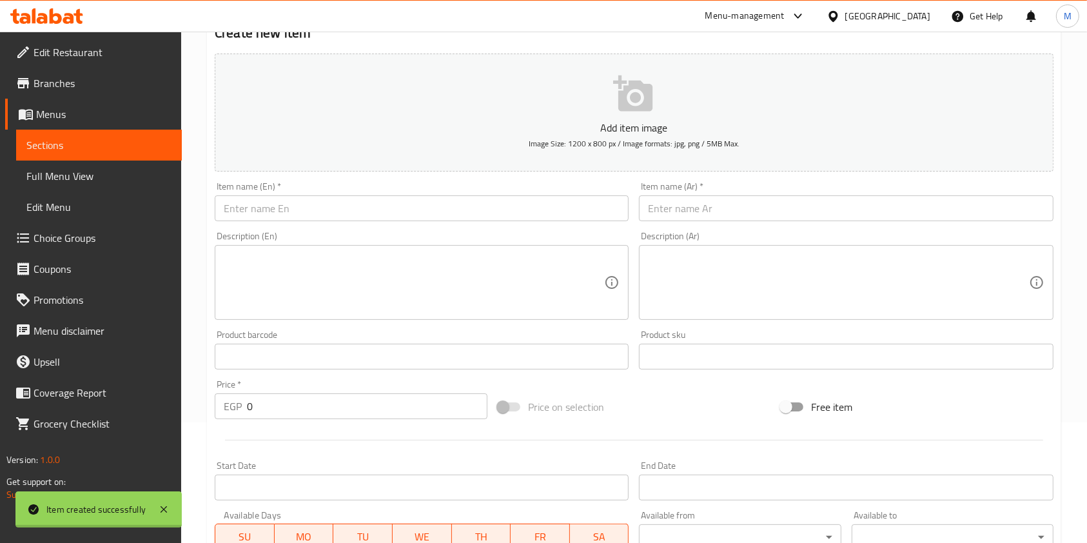
scroll to position [0, 0]
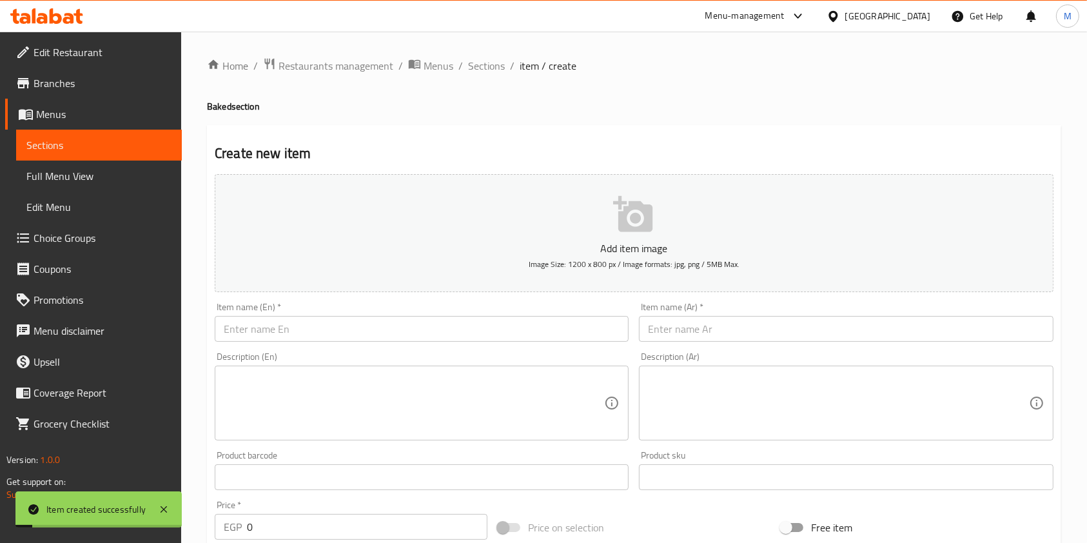
drag, startPoint x: 495, startPoint y: 64, endPoint x: 496, endPoint y: 92, distance: 27.7
click at [495, 64] on span "Sections" at bounding box center [486, 65] width 37 height 15
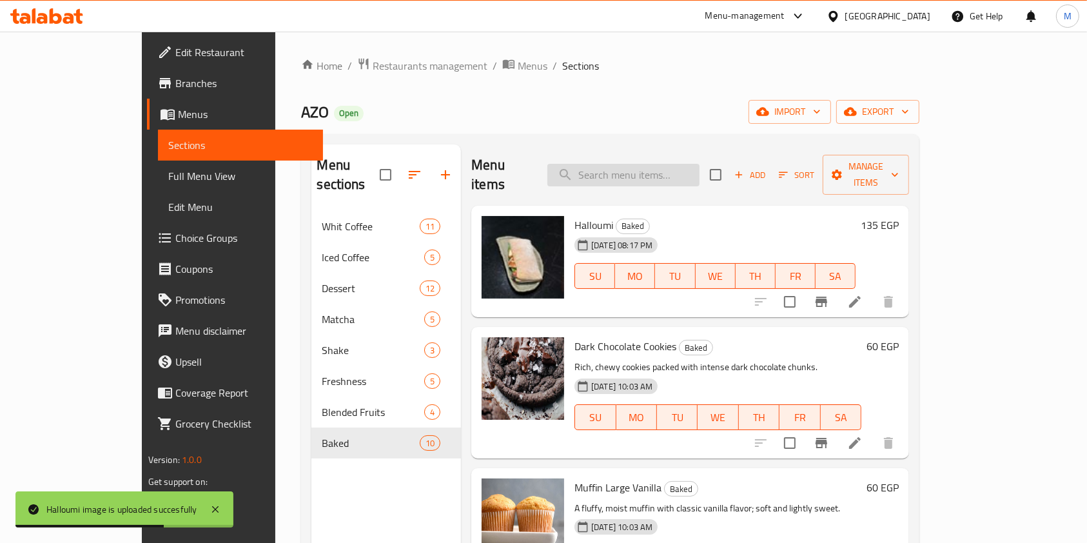
click at [658, 167] on input "search" at bounding box center [623, 175] width 152 height 23
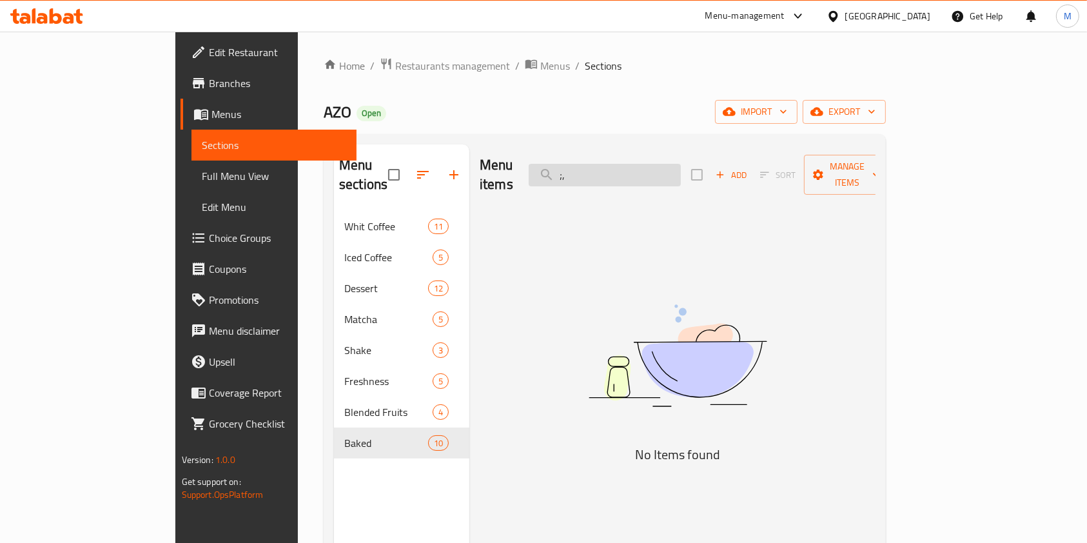
type input ";"
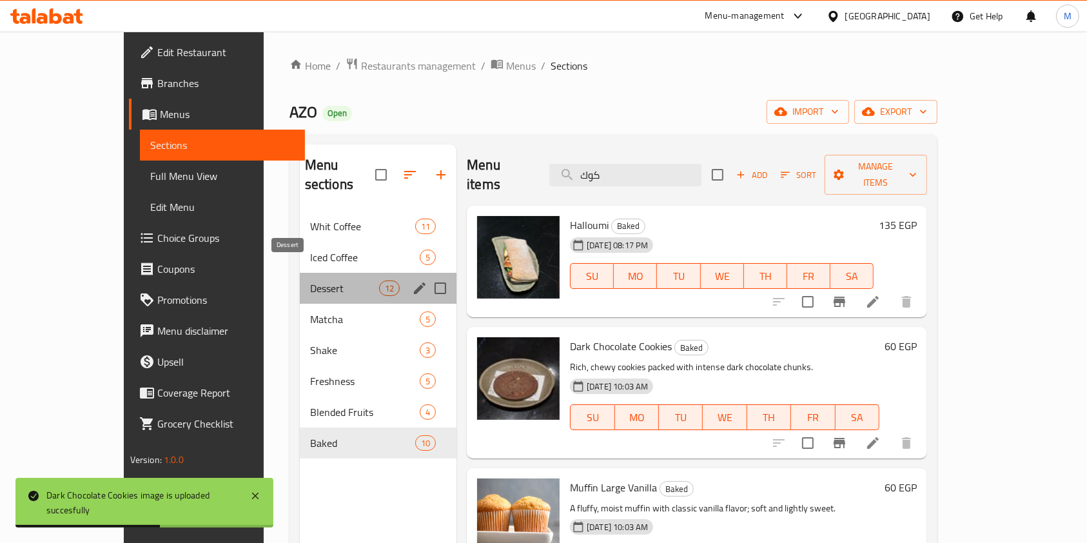
click at [310, 280] on span "Dessert" at bounding box center [344, 287] width 69 height 15
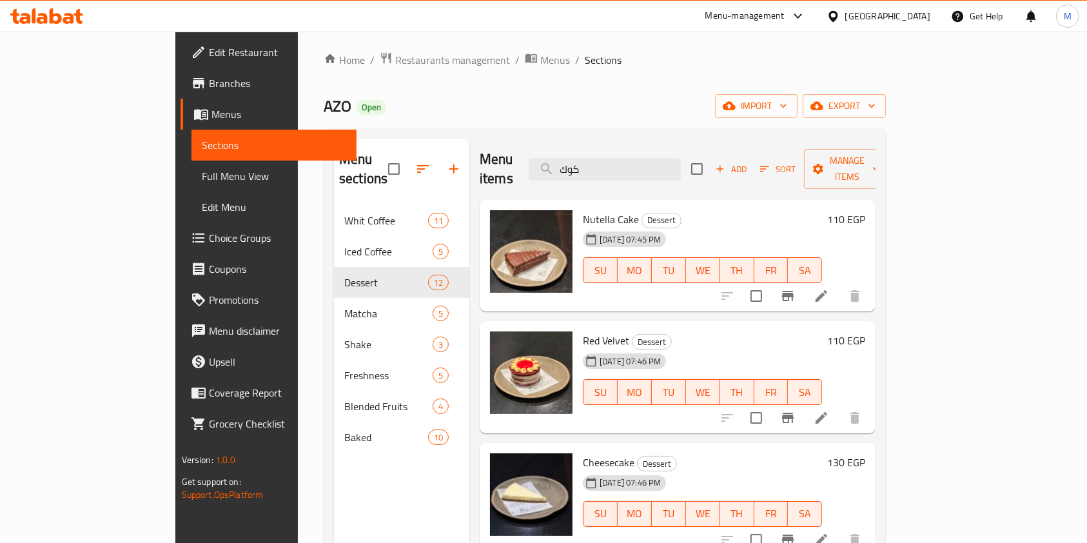
scroll to position [7, 0]
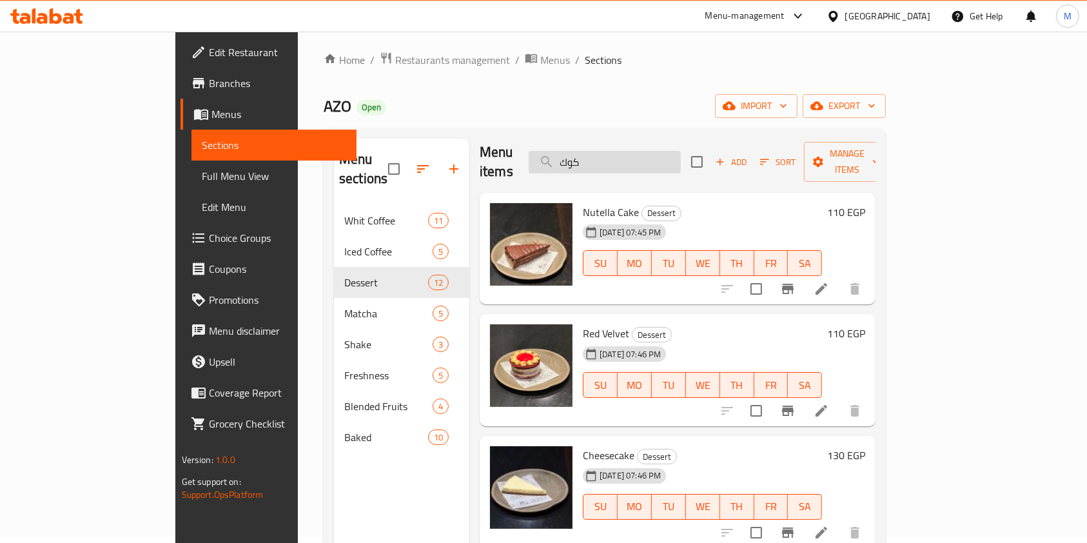
click at [641, 159] on input "كوك" at bounding box center [605, 162] width 152 height 23
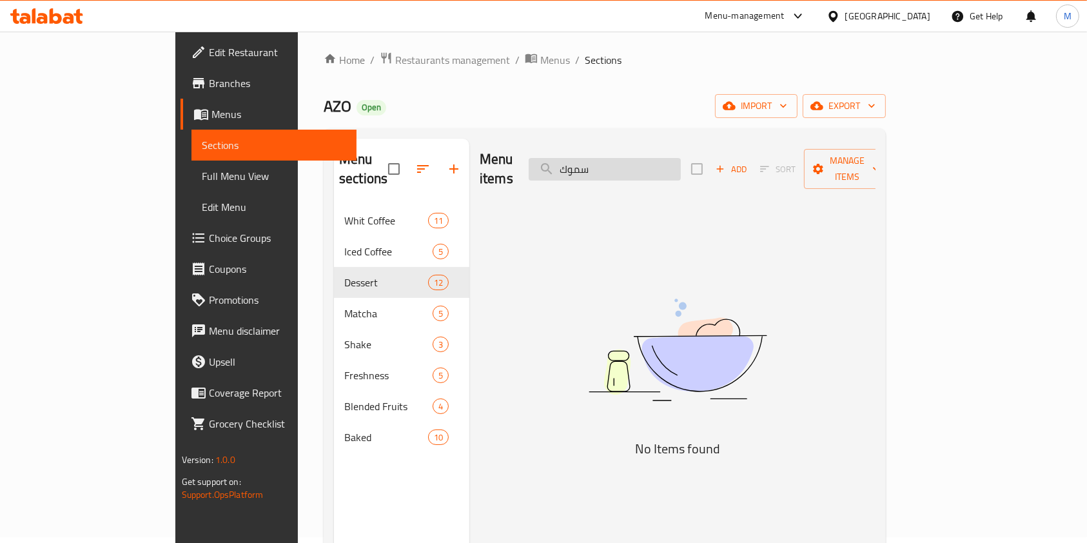
scroll to position [0, 0]
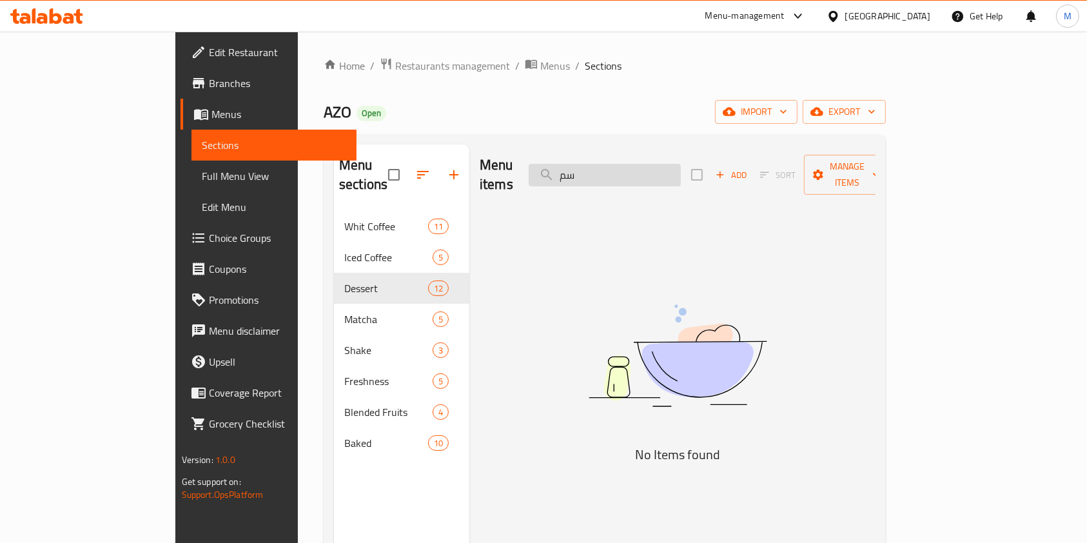
type input "س"
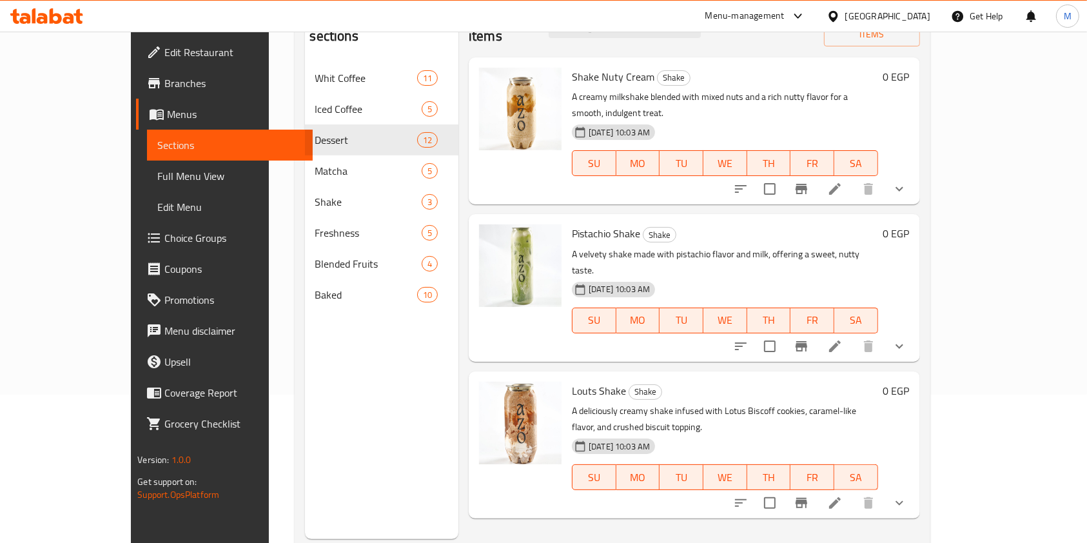
scroll to position [32, 0]
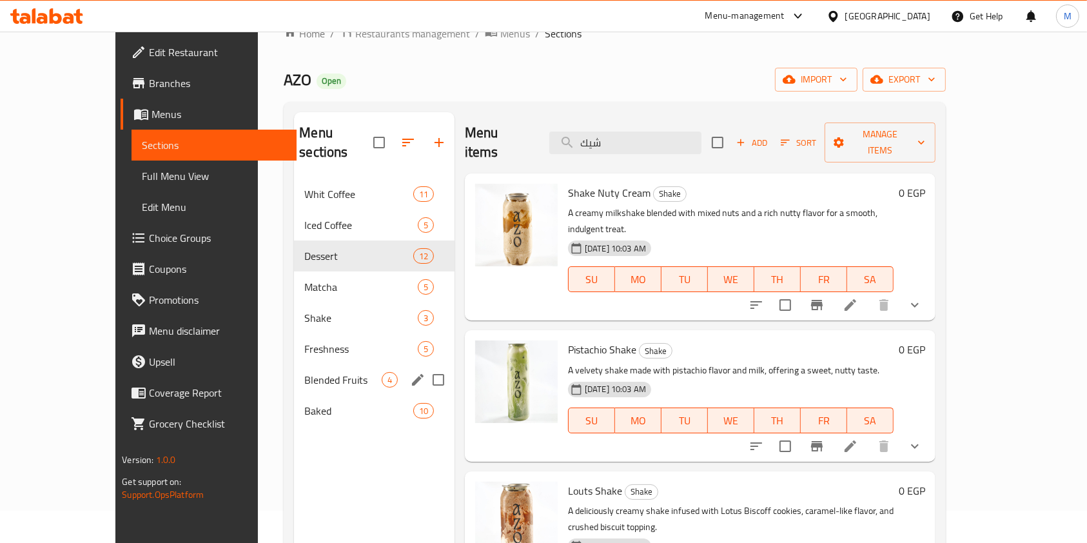
type input "شيك"
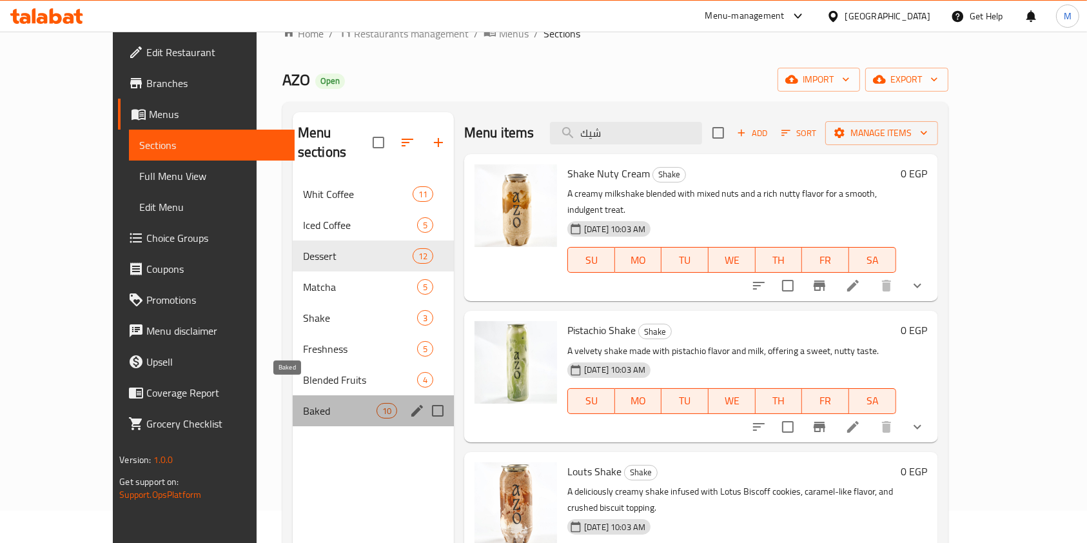
click at [333, 403] on span "Baked" at bounding box center [339, 410] width 73 height 15
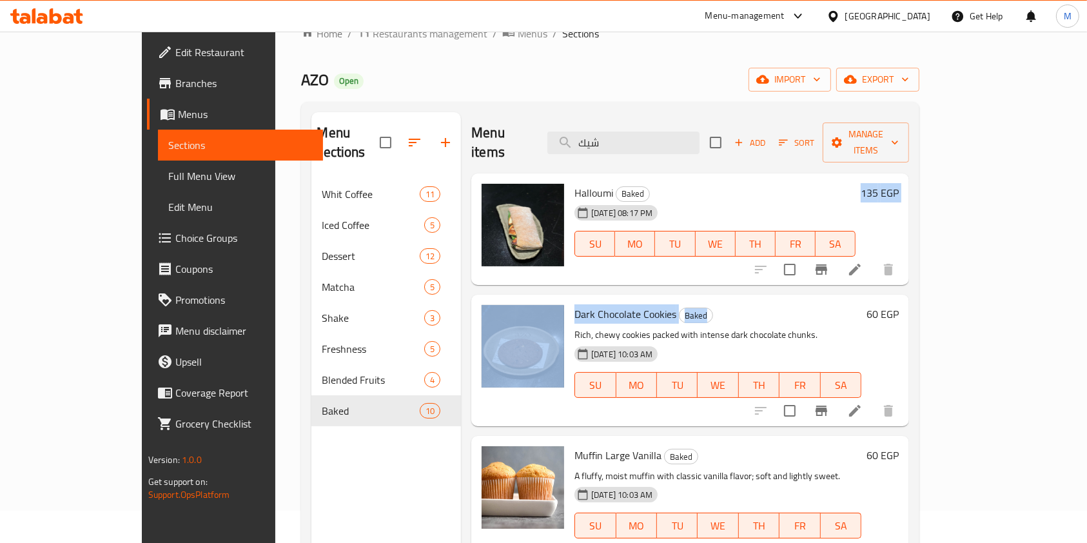
drag, startPoint x: 1006, startPoint y: 260, endPoint x: 886, endPoint y: 219, distance: 127.0
click at [876, 224] on div "Menu items شيك Add Sort Manage items Halloumi Baked 31-08-2025 08:17 PM SU MO T…" at bounding box center [685, 383] width 448 height 543
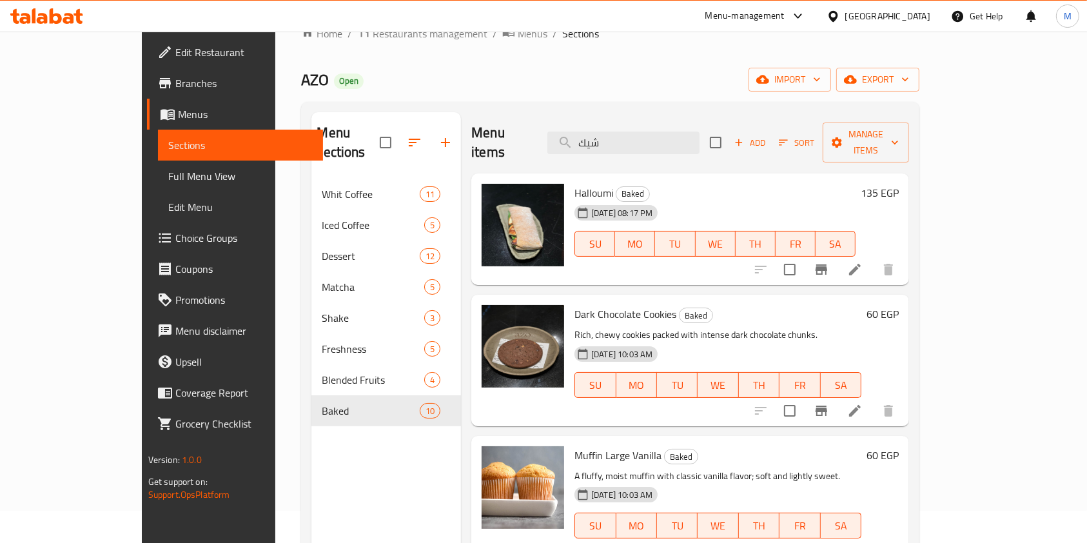
click at [919, 277] on div "Menu sections Whit Coffee 11 Iced Coffee 5 Dessert 12 Matcha 5 Shake 3 Freshnes…" at bounding box center [610, 383] width 618 height 563
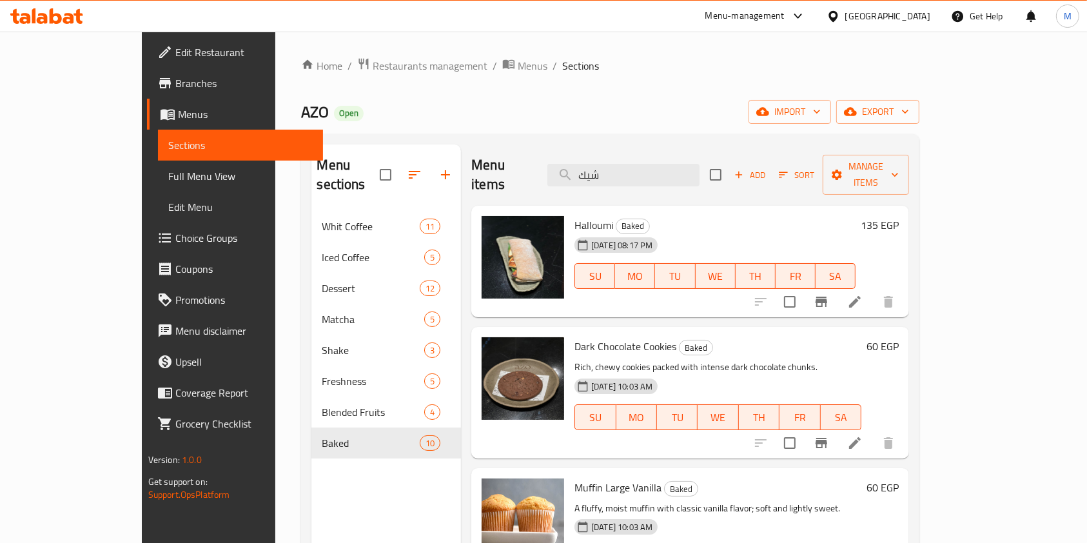
click at [767, 170] on span "Add" at bounding box center [749, 175] width 35 height 15
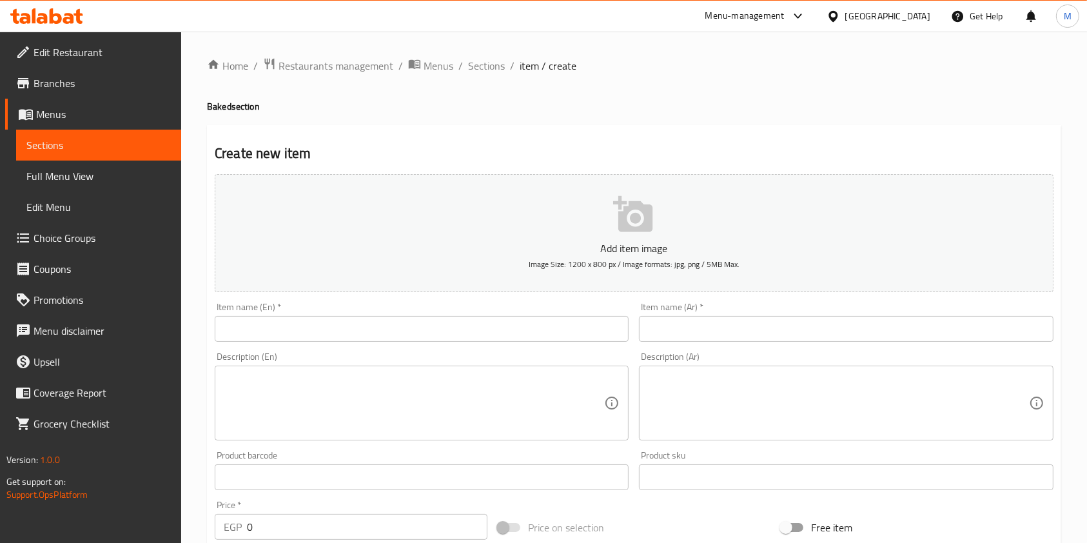
drag, startPoint x: 692, startPoint y: 286, endPoint x: 694, endPoint y: 334, distance: 48.4
click at [692, 329] on div "Add item image Image Size: 1200 x 800 px / Image formats: jpg, png / 5MB Max. I…" at bounding box center [633, 447] width 849 height 556
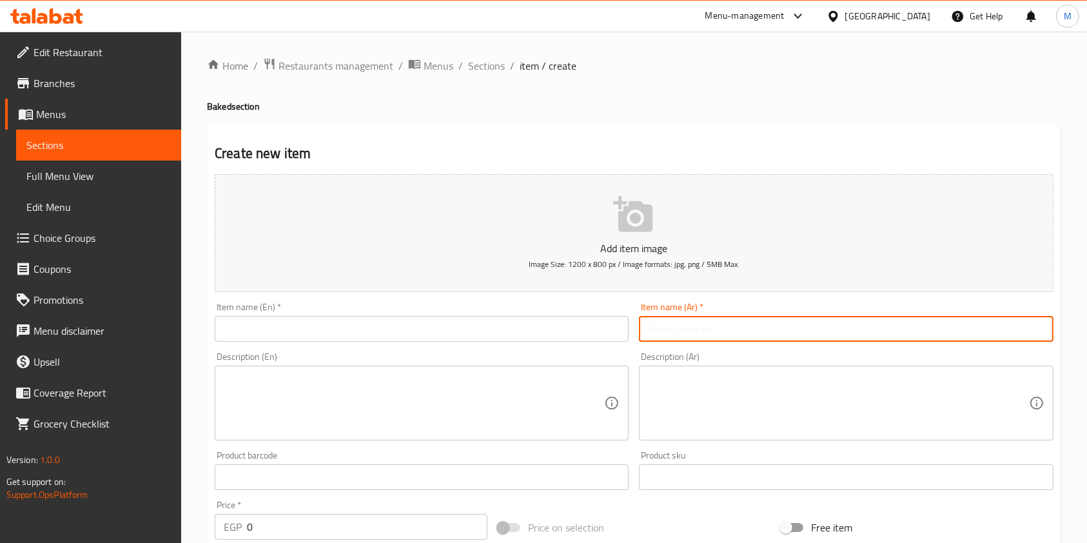
click at [694, 336] on input "text" at bounding box center [846, 329] width 414 height 26
paste input "Smoked Chicken"
type input "Smoked Chicken"
click at [496, 331] on input "text" at bounding box center [422, 329] width 414 height 26
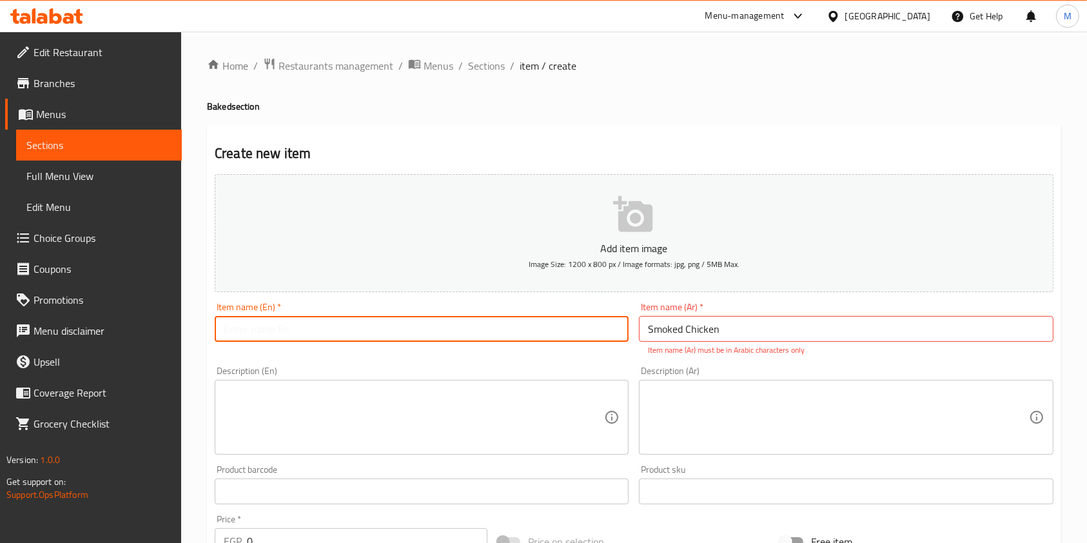
paste input "Smoked Chicken"
type input "Smoked Chicken"
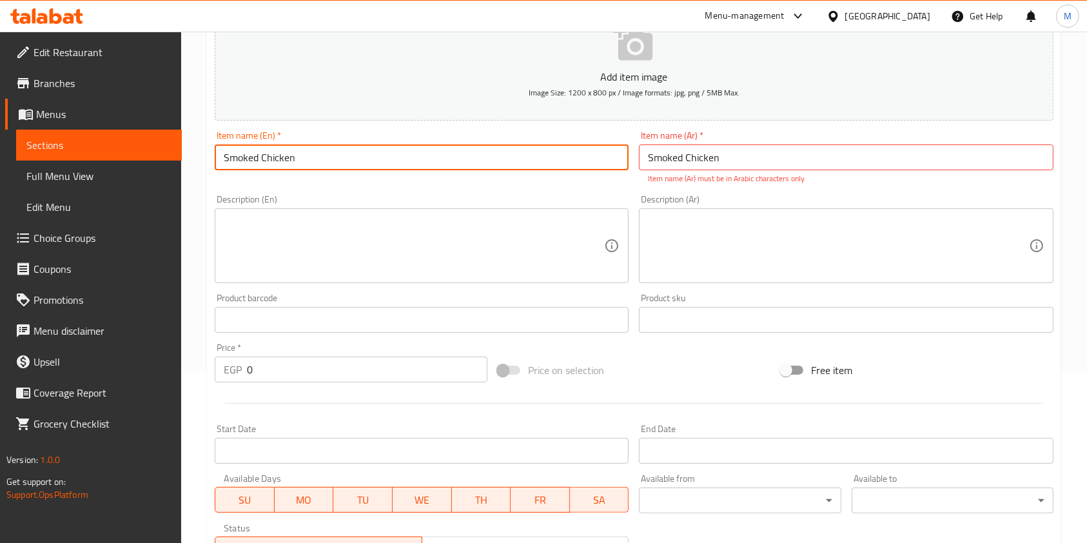
scroll to position [352, 0]
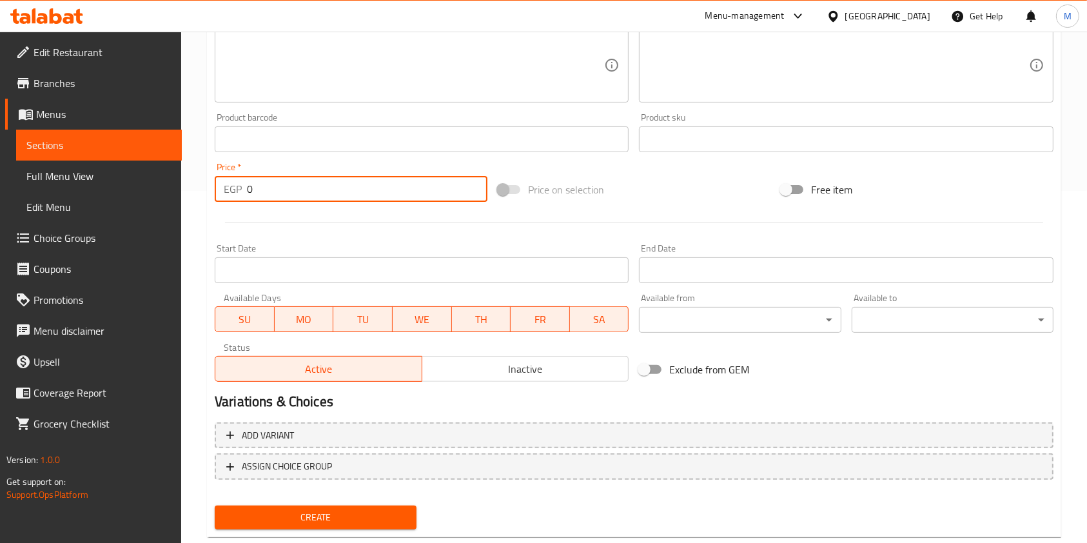
drag, startPoint x: 262, startPoint y: 187, endPoint x: 240, endPoint y: 193, distance: 22.7
click at [240, 193] on div "EGP 0 Price *" at bounding box center [351, 189] width 273 height 26
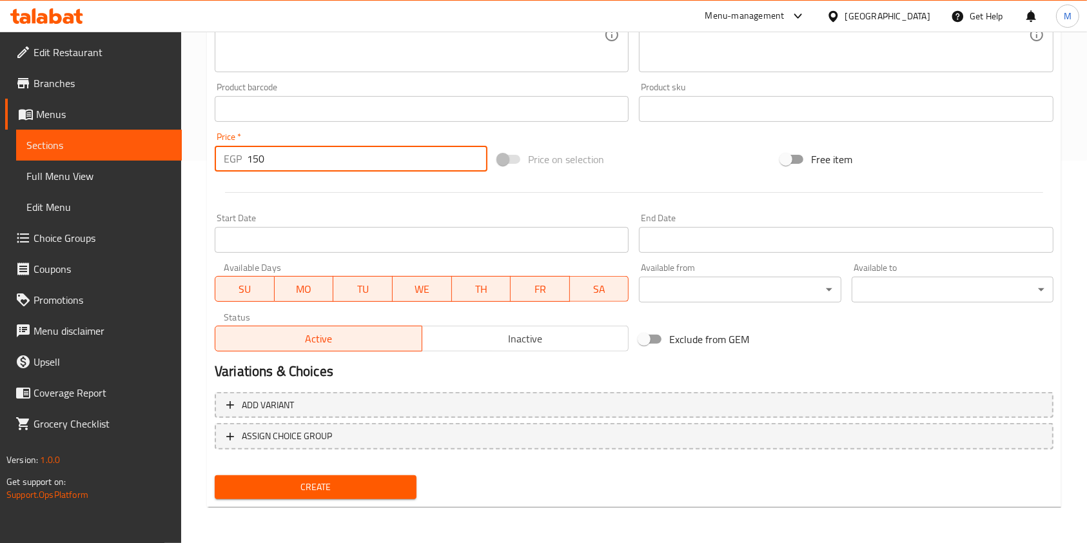
type input "150"
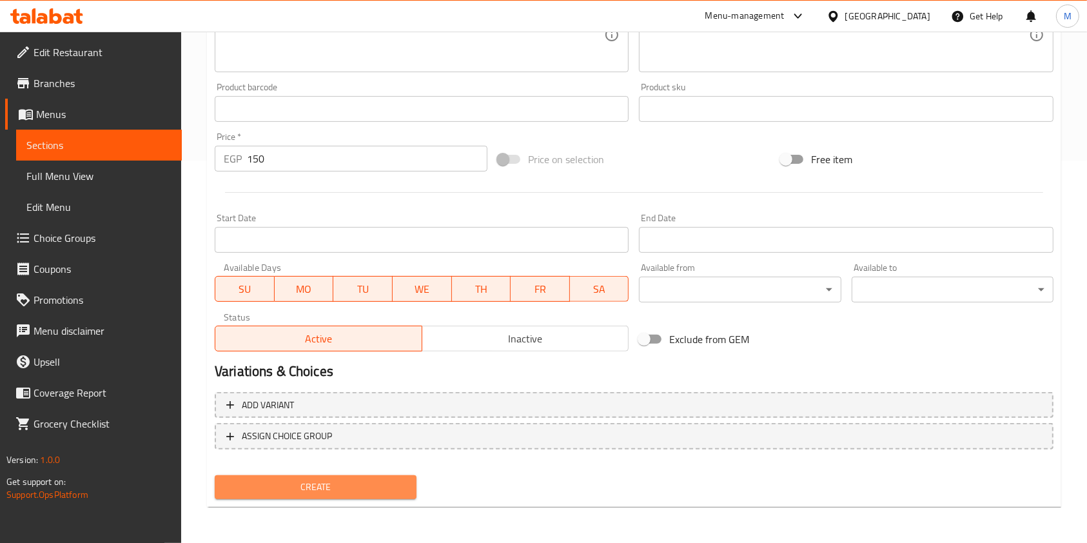
click at [382, 487] on span "Create" at bounding box center [315, 487] width 181 height 16
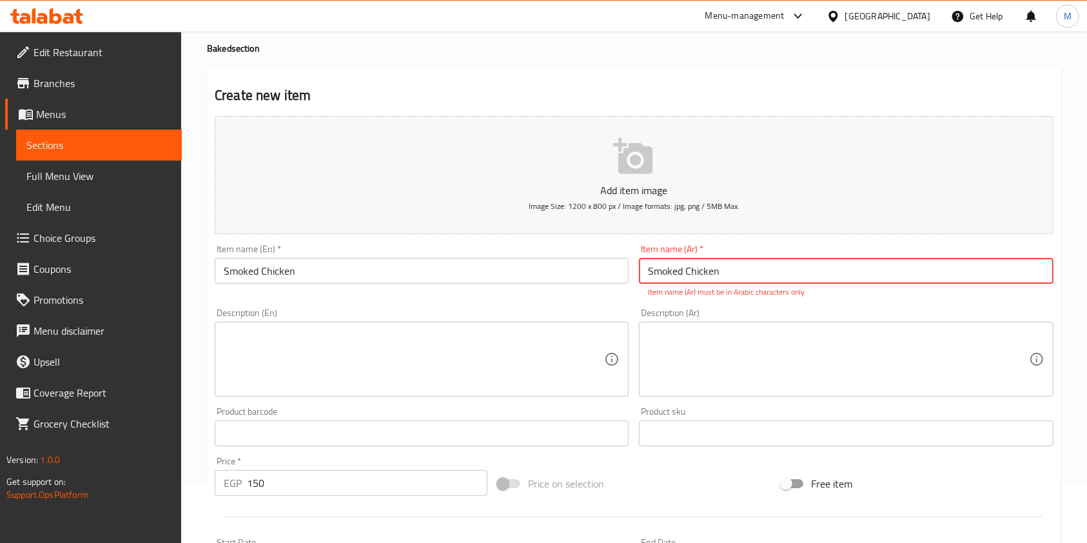
click at [731, 269] on input "Smoked Chicken" at bounding box center [846, 271] width 414 height 26
paste input "سموكد تشكن"
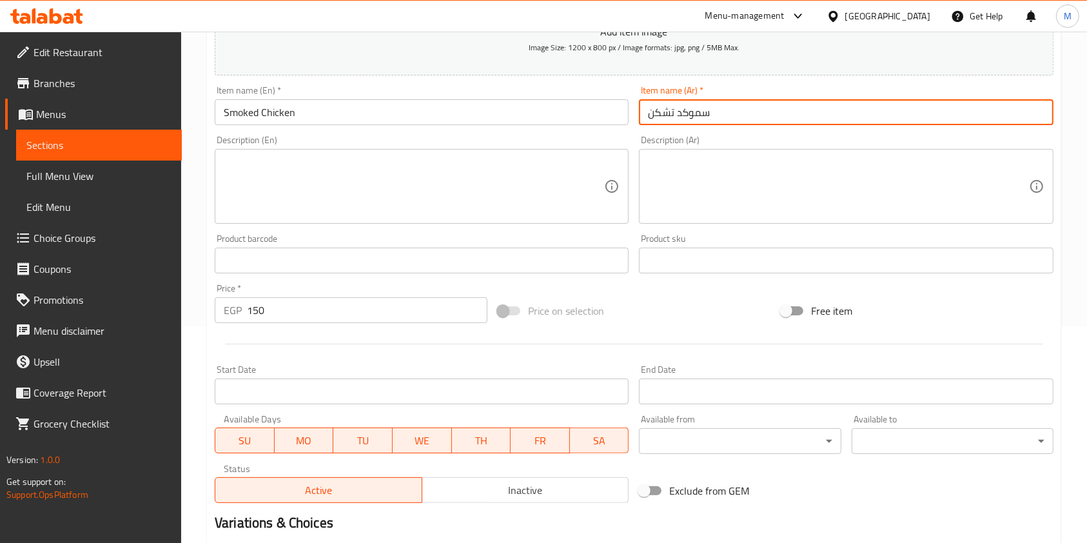
scroll to position [368, 0]
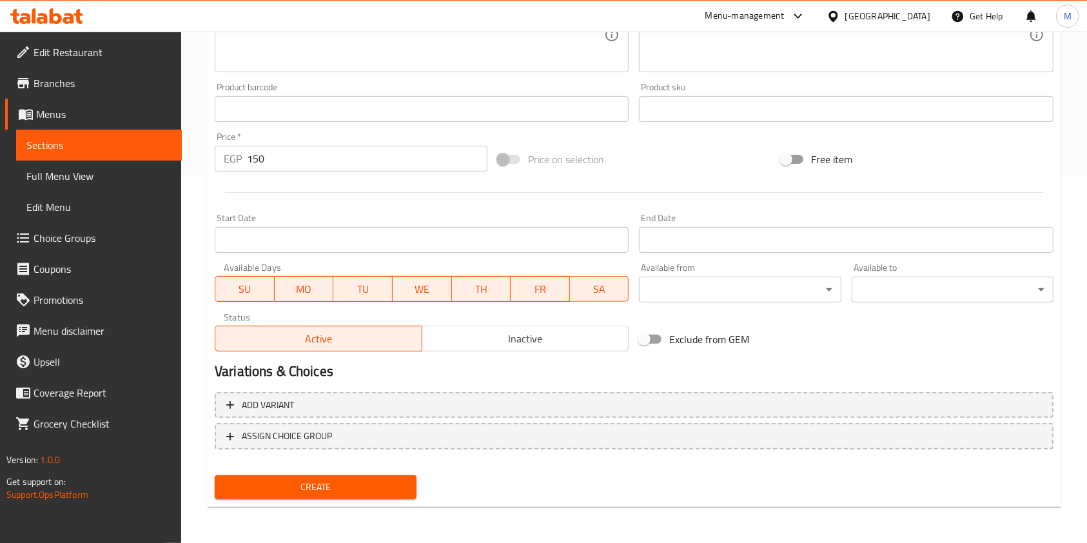
type input "سموكد تشكن"
click at [358, 479] on span "Create" at bounding box center [315, 487] width 181 height 16
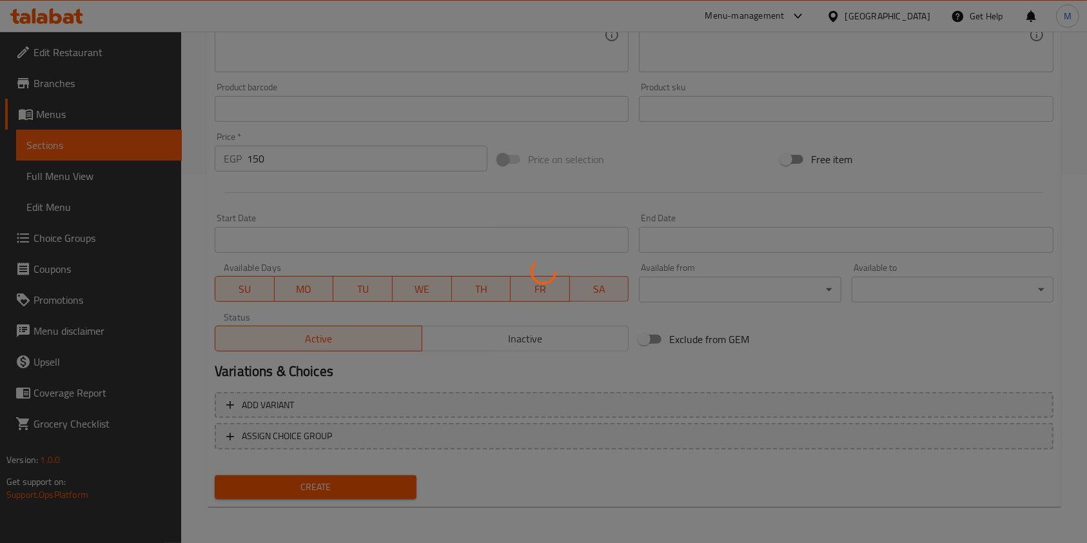
type input "0"
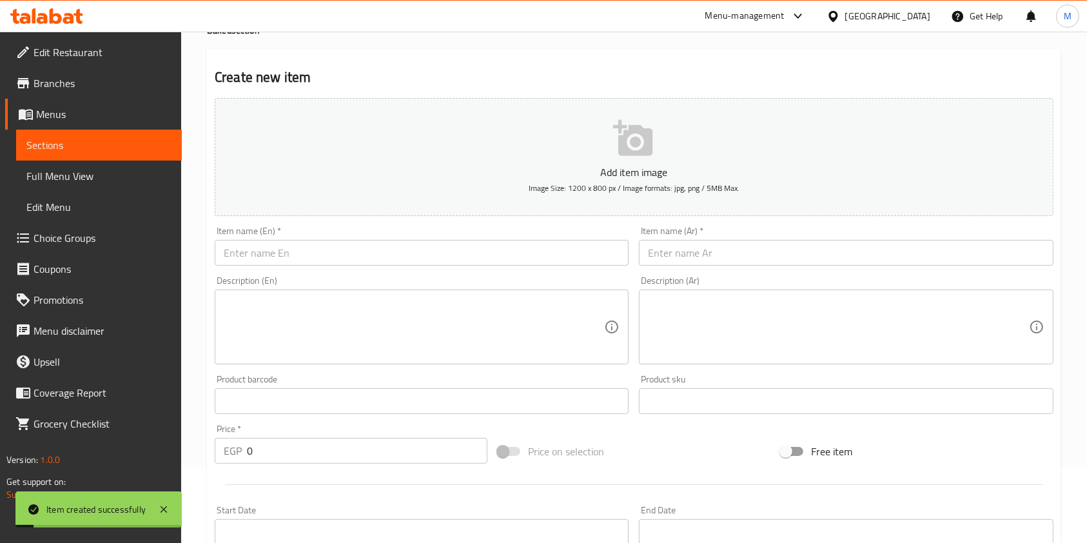
scroll to position [0, 0]
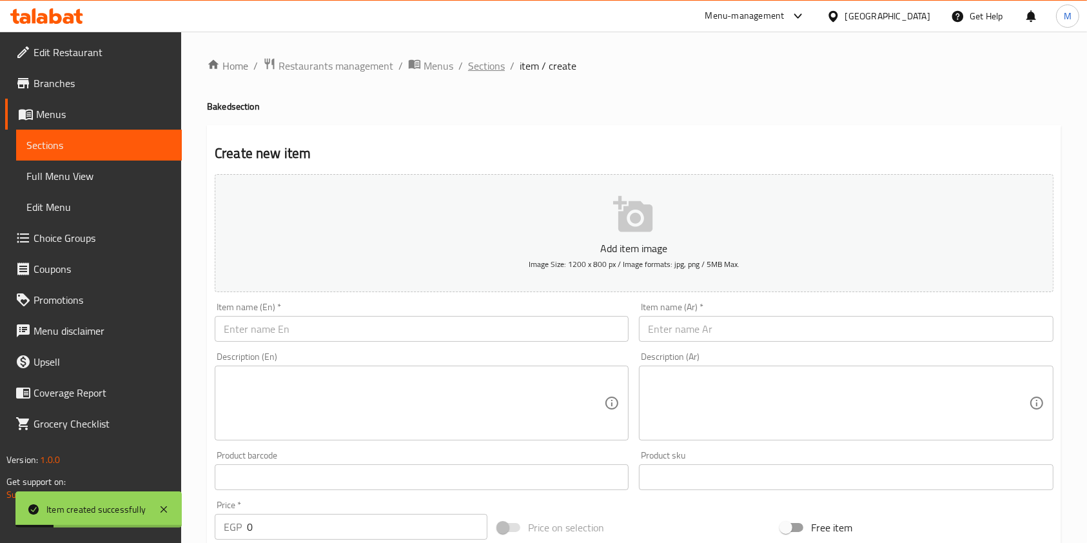
click at [484, 65] on span "Sections" at bounding box center [486, 65] width 37 height 15
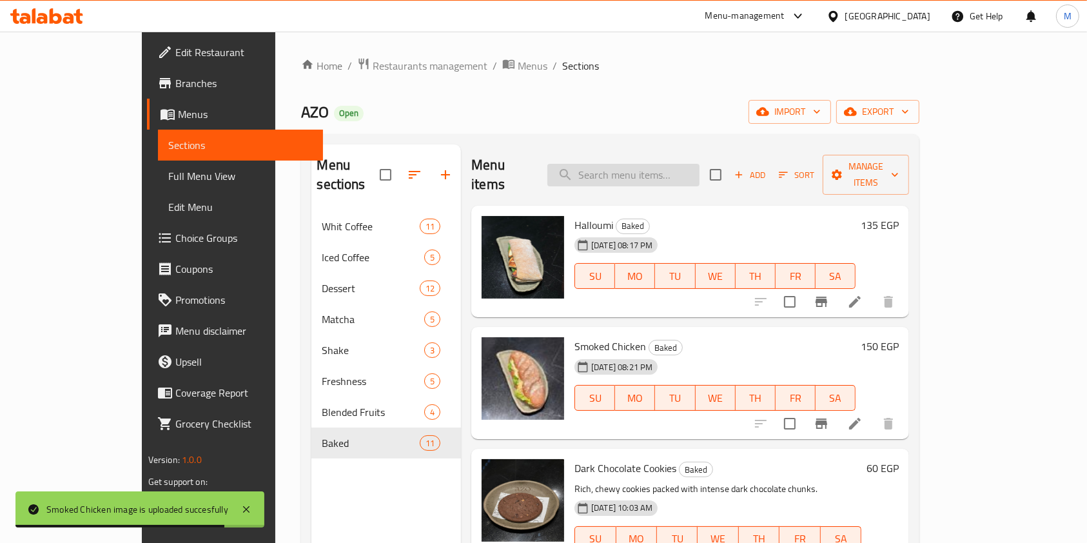
click at [655, 168] on input "search" at bounding box center [623, 175] width 152 height 23
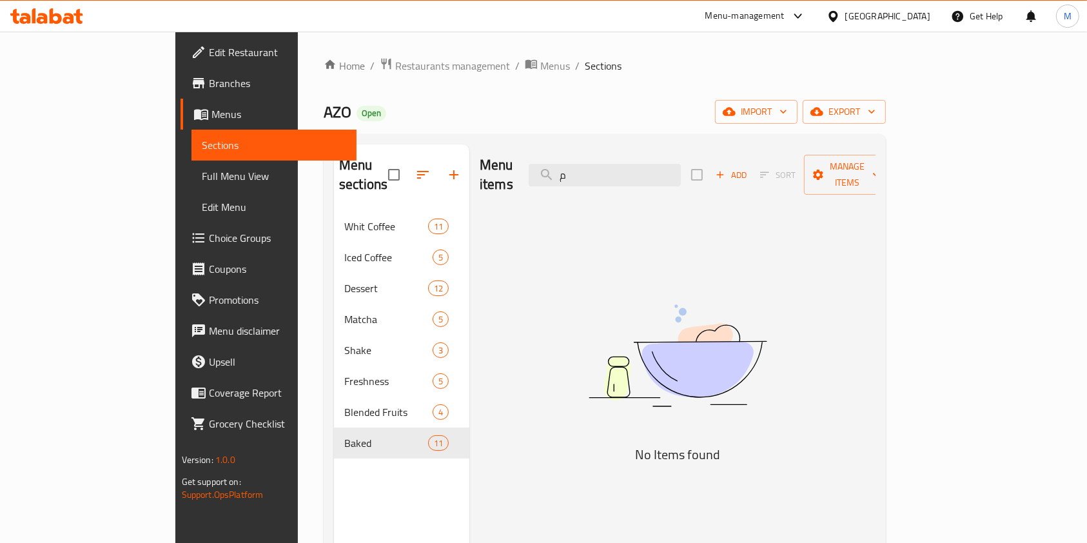
type input "م"
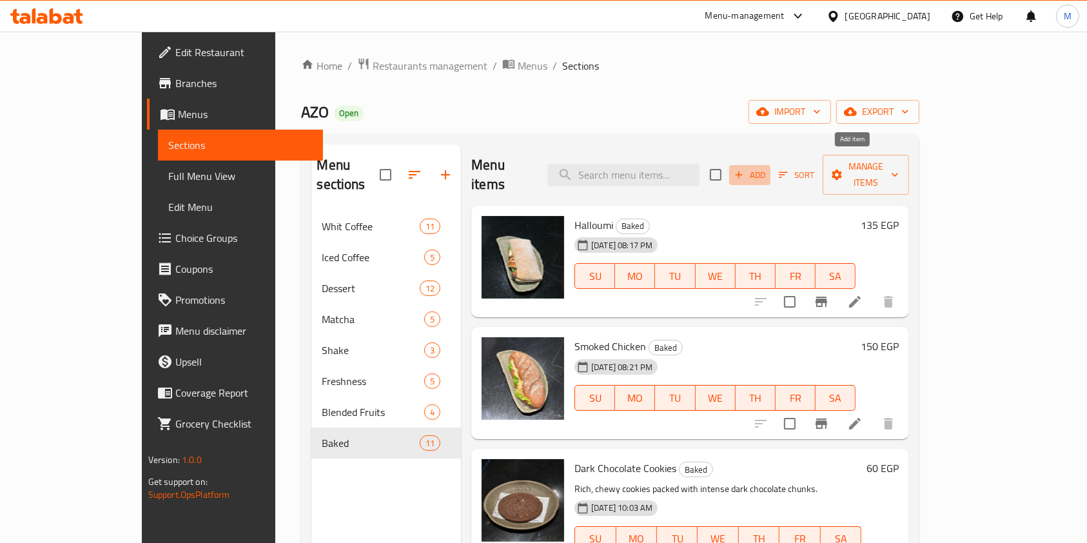
click at [767, 168] on span "Add" at bounding box center [749, 175] width 35 height 15
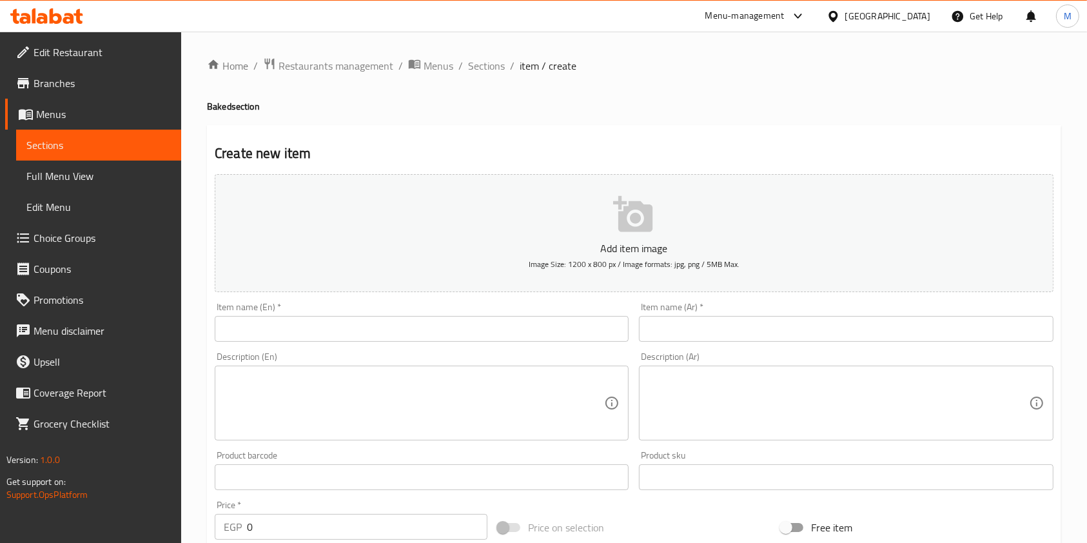
click at [550, 347] on div "Item name (En)   * Item name (En) *" at bounding box center [421, 322] width 424 height 50
click at [546, 336] on input "text" at bounding box center [422, 329] width 414 height 26
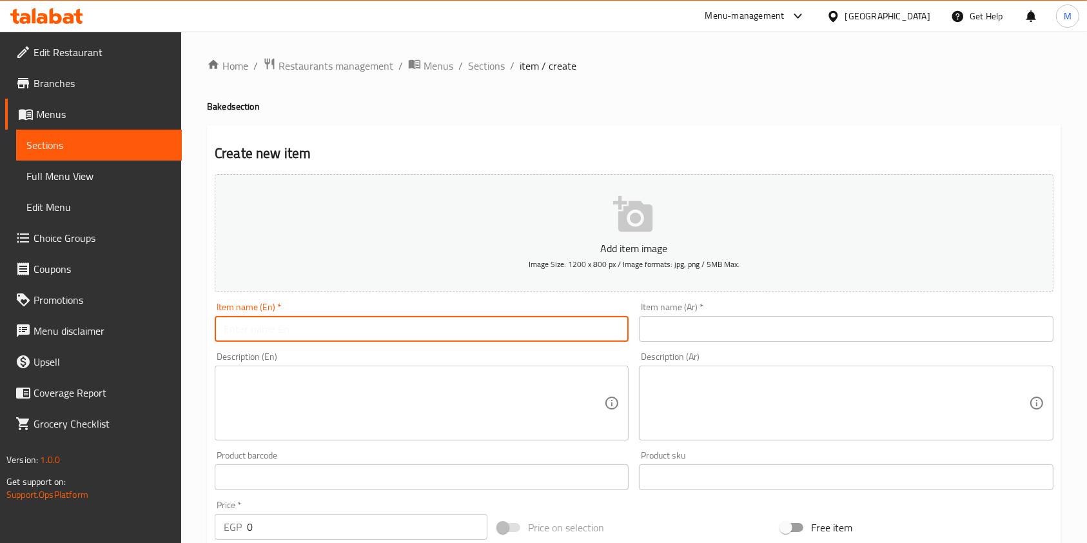
paste input "Mix cheese"
type input "Mix cheese"
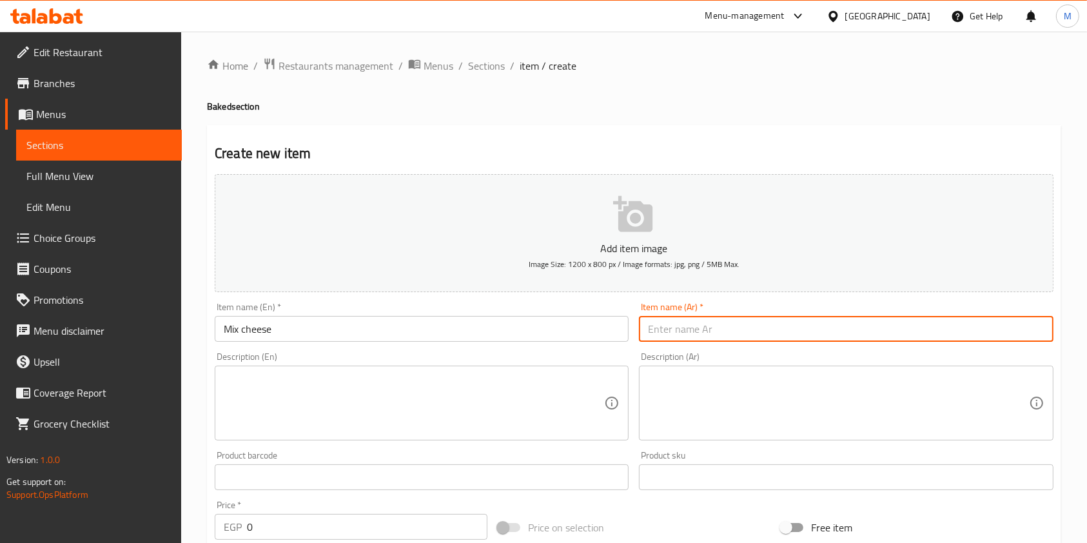
click at [727, 329] on input "text" at bounding box center [846, 329] width 414 height 26
paste input "ميكس تشيز"
type input "ميكس تشيز"
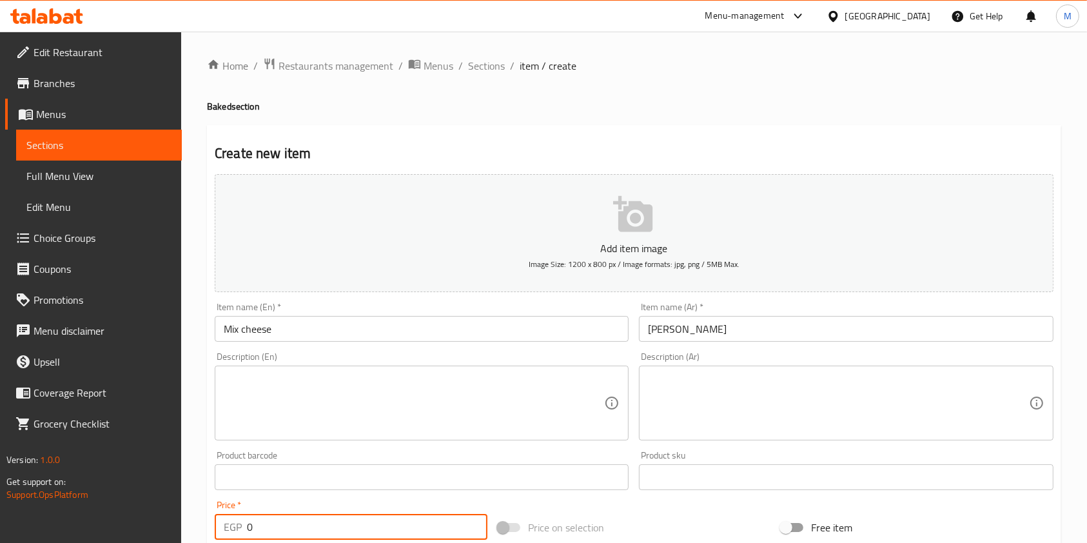
drag, startPoint x: 266, startPoint y: 529, endPoint x: 242, endPoint y: 529, distance: 23.9
click at [242, 529] on div "EGP 0 Price *" at bounding box center [351, 527] width 273 height 26
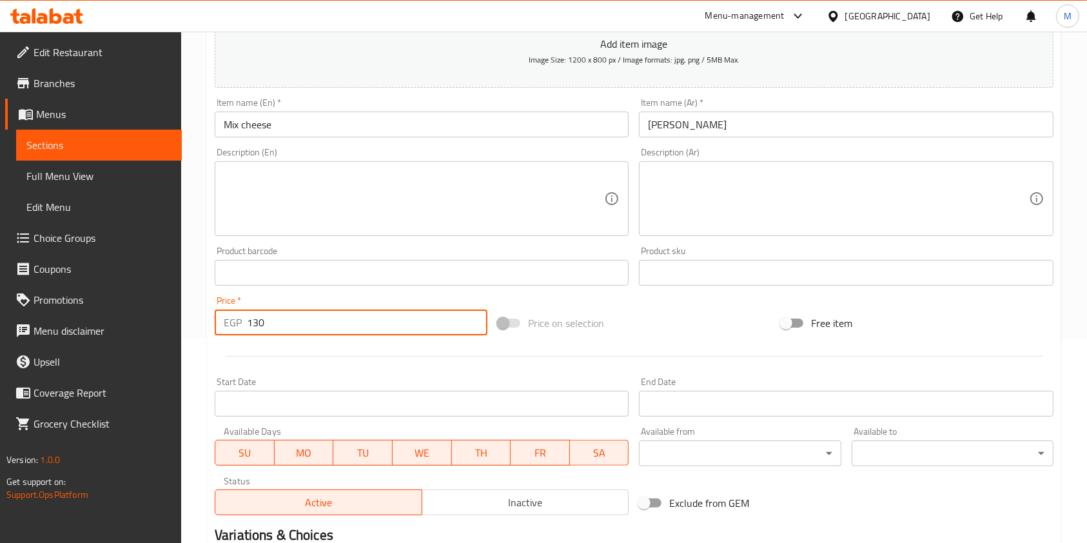
scroll to position [330, 0]
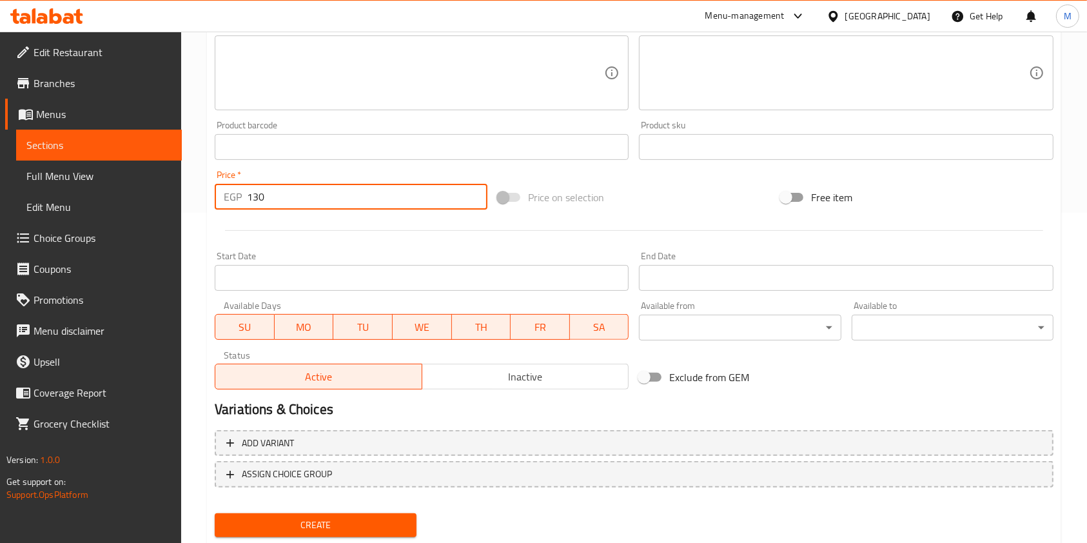
type input "130"
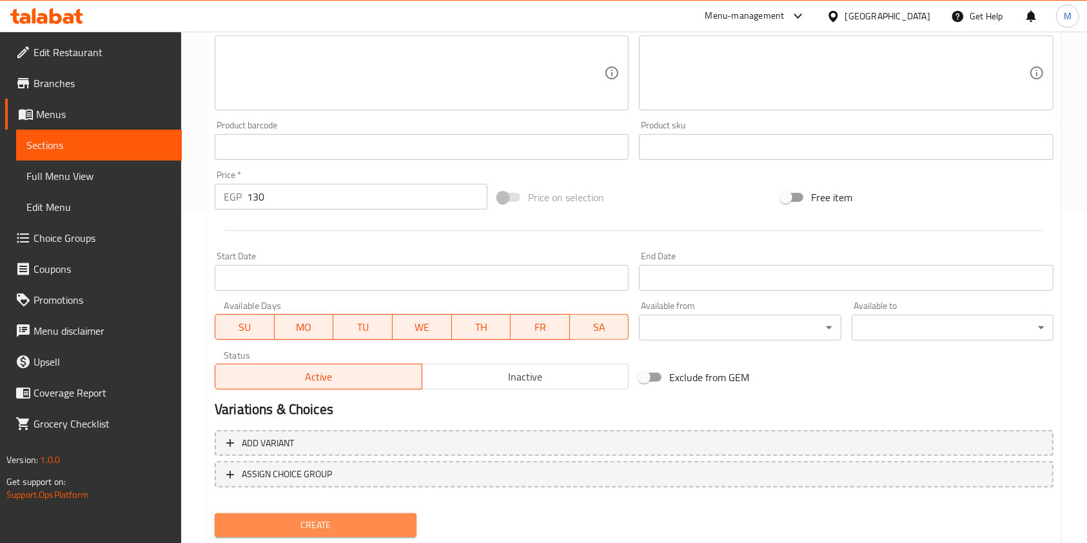
click at [338, 522] on span "Create" at bounding box center [315, 525] width 181 height 16
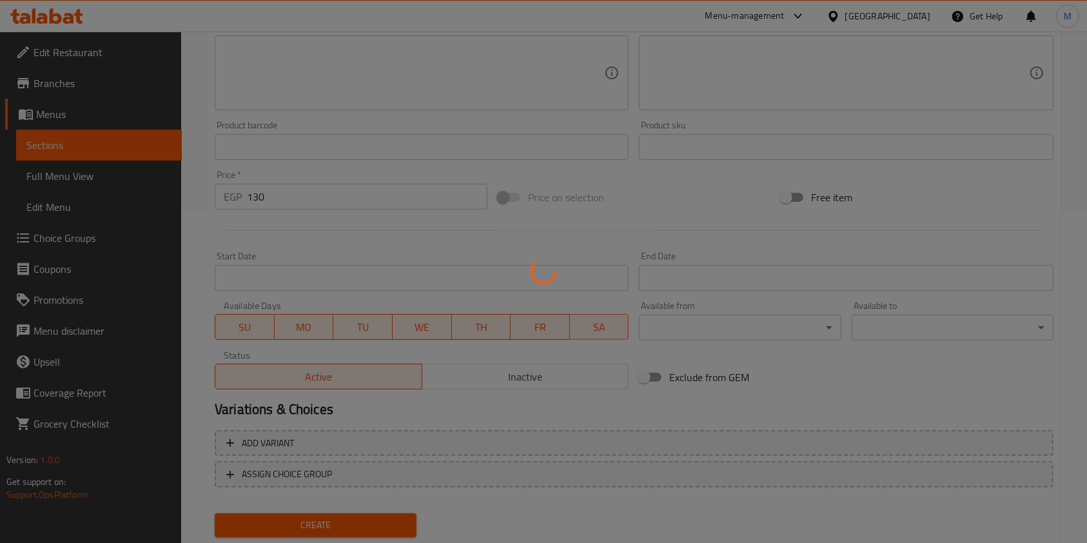
type input "0"
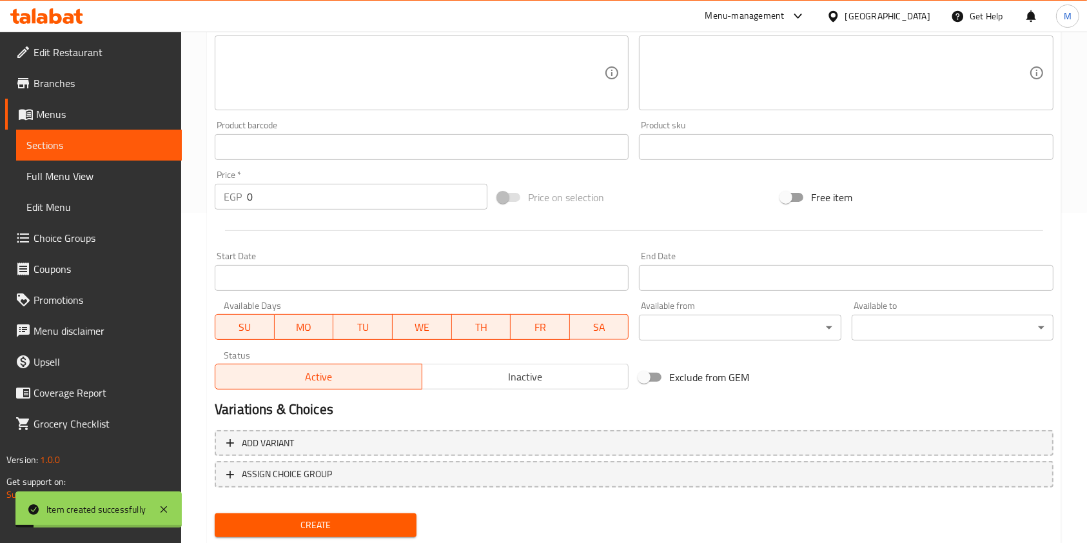
scroll to position [0, 0]
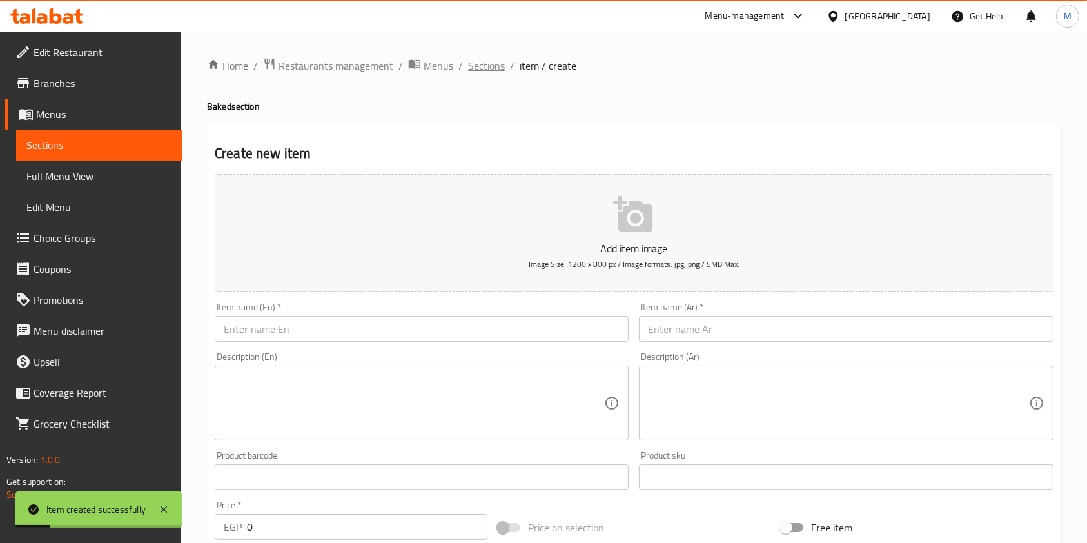
click at [488, 63] on span "Sections" at bounding box center [486, 65] width 37 height 15
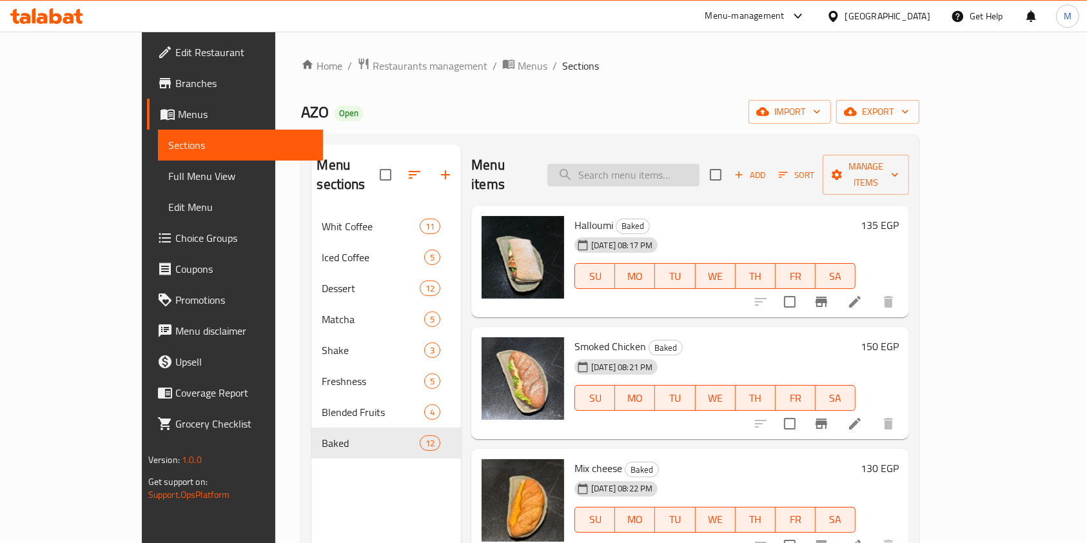
click at [669, 173] on input "search" at bounding box center [623, 175] width 152 height 23
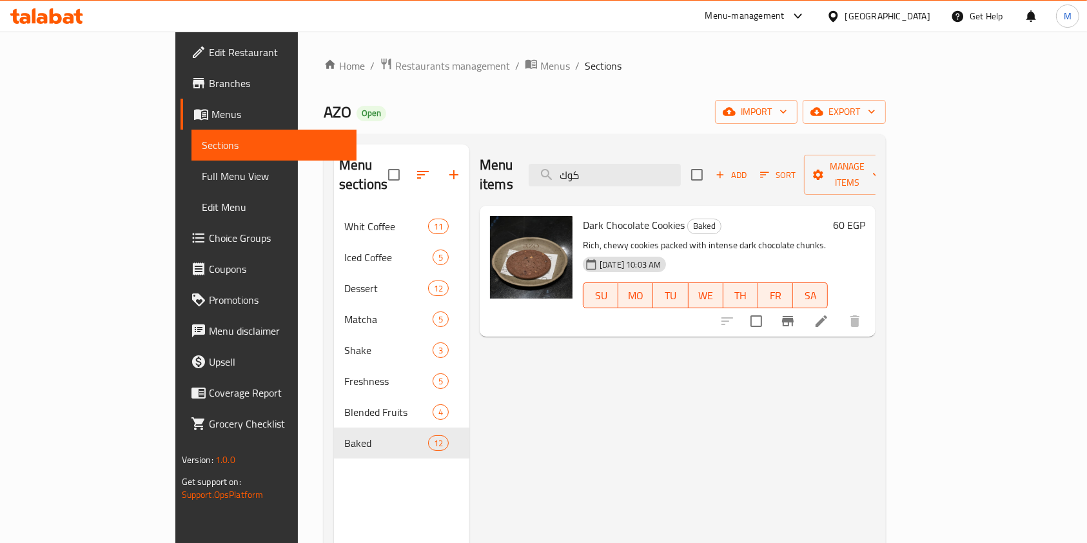
type input "كوك"
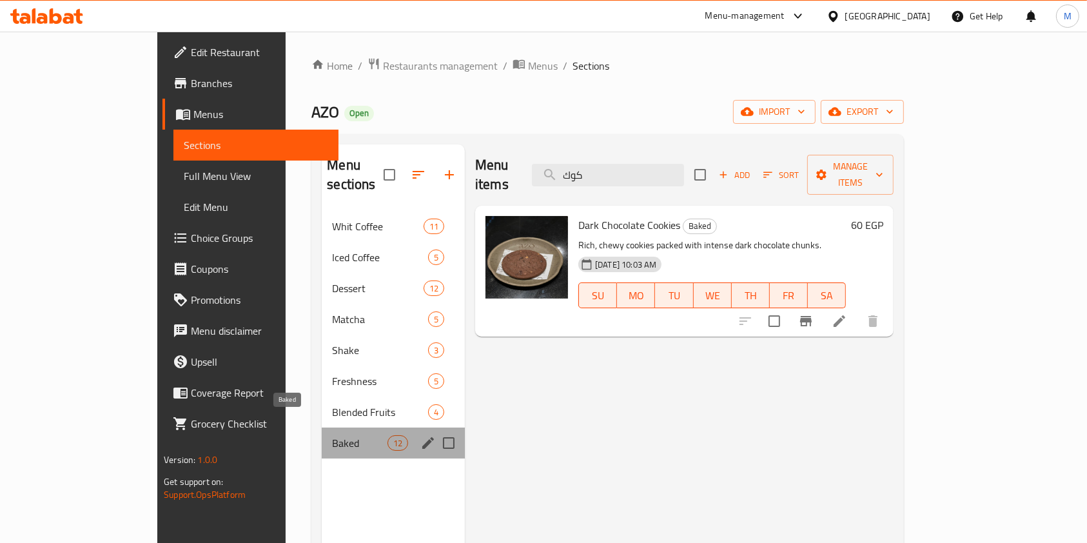
click at [332, 435] on span "Baked" at bounding box center [359, 442] width 55 height 15
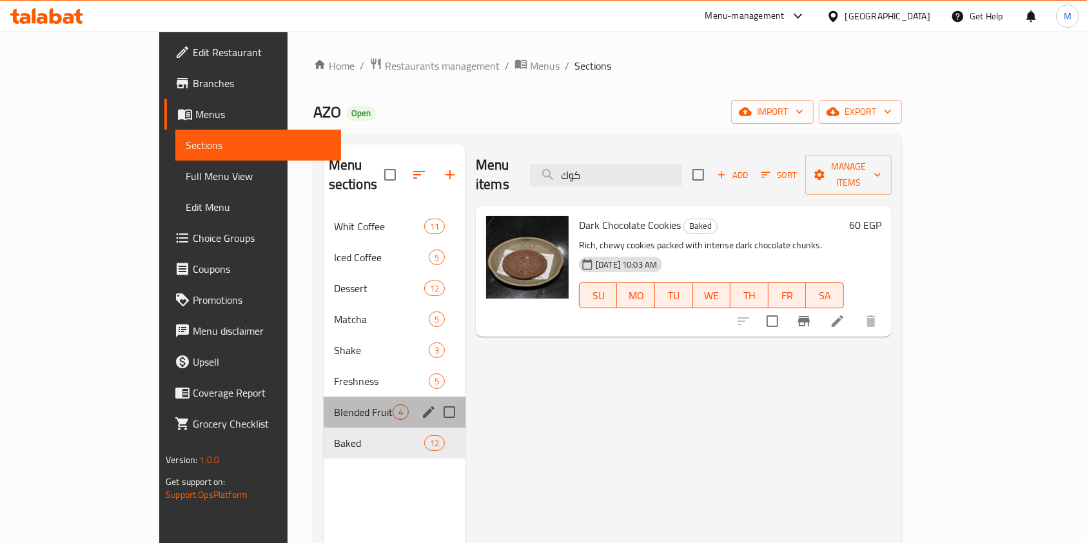
click at [324, 405] on div "Blended Fruits 4" at bounding box center [395, 411] width 142 height 31
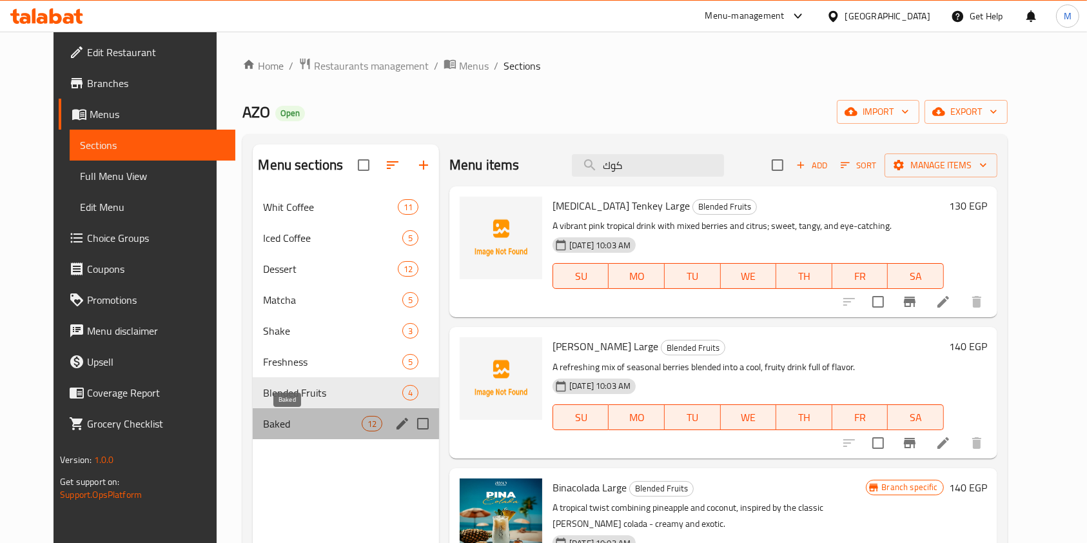
click at [320, 420] on span "Baked" at bounding box center [312, 423] width 98 height 15
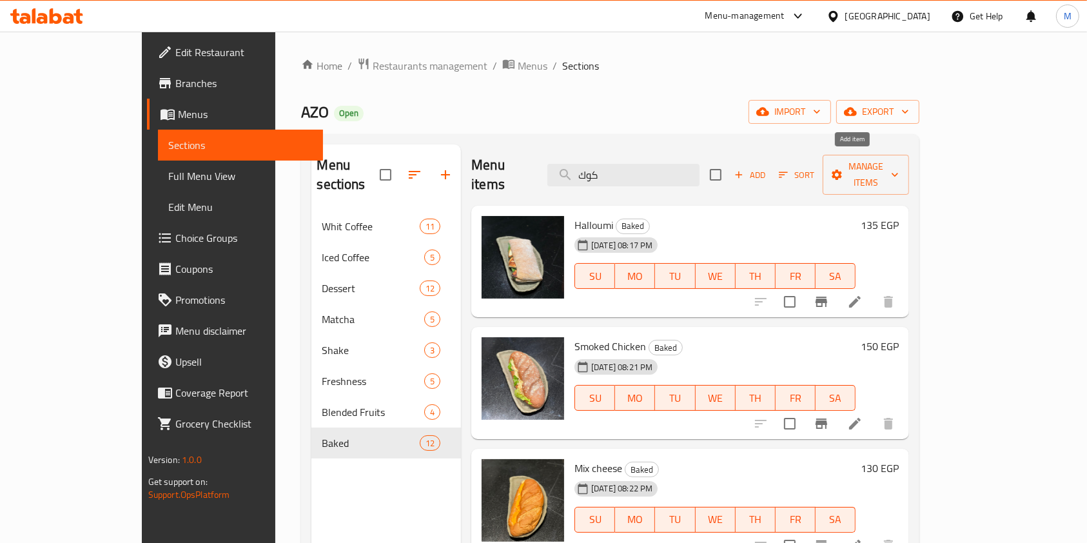
click at [767, 168] on span "Add" at bounding box center [749, 175] width 35 height 15
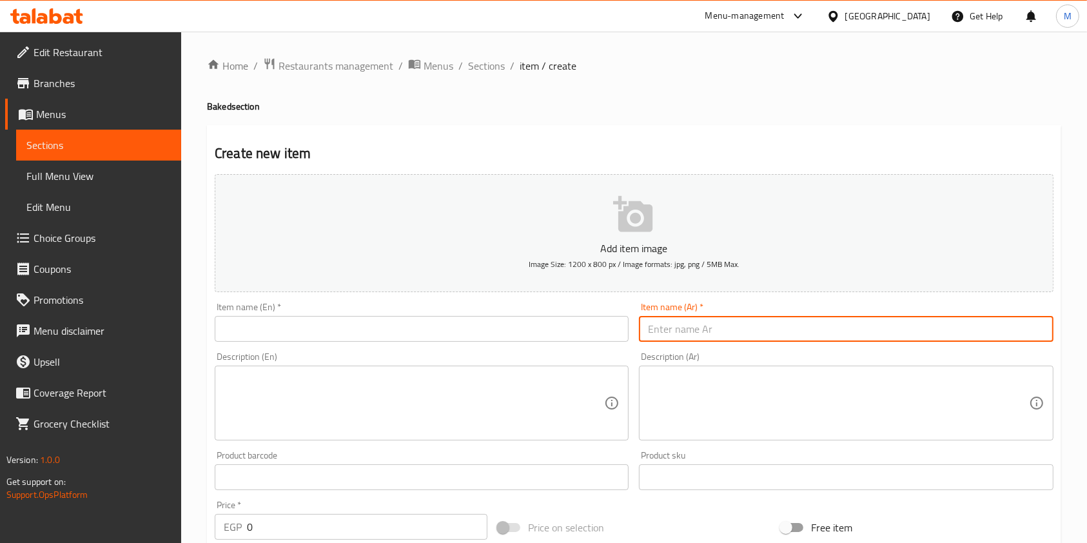
click at [657, 327] on input "text" at bounding box center [846, 329] width 414 height 26
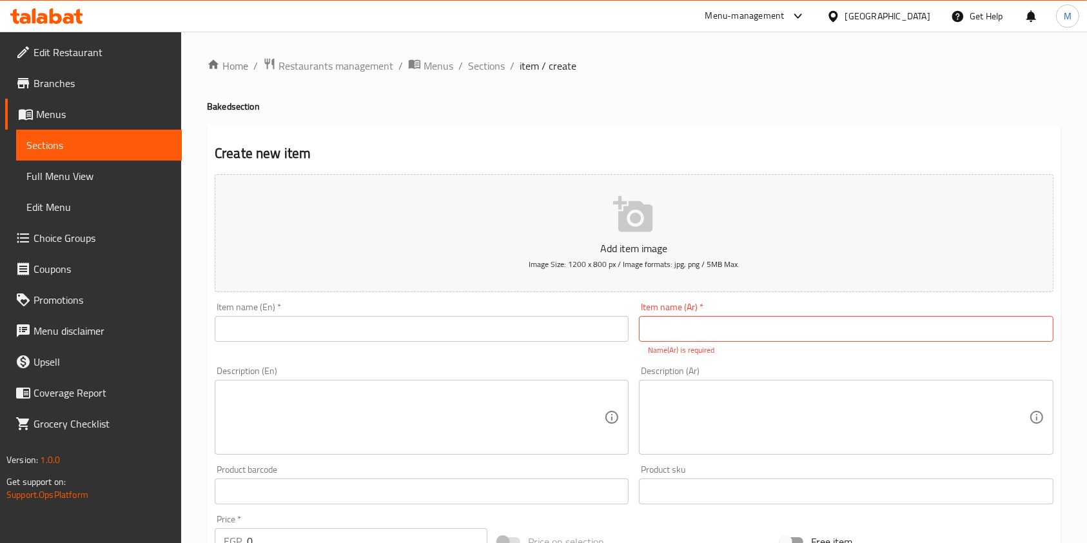
click at [513, 329] on input "text" at bounding box center [422, 329] width 414 height 26
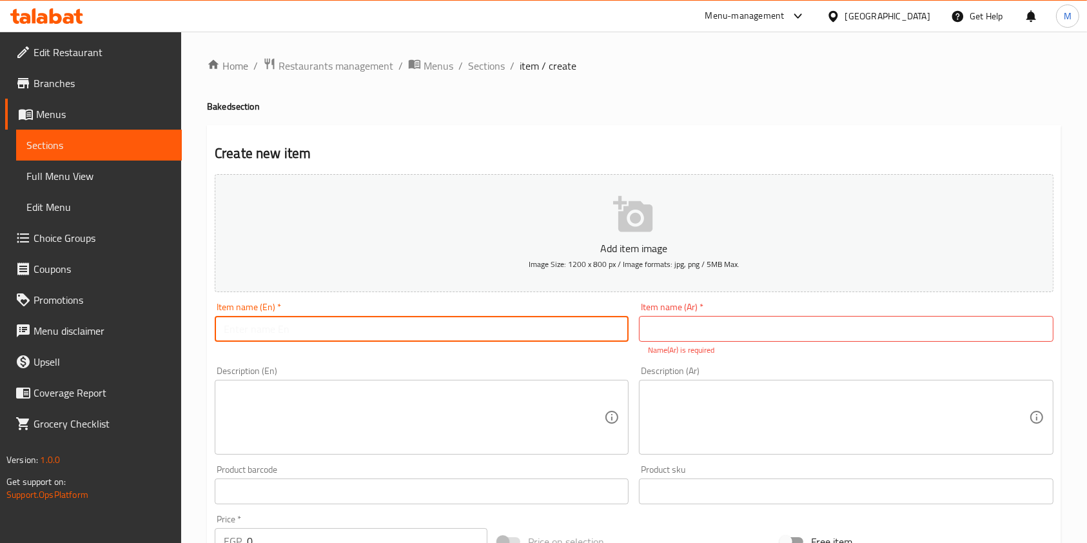
paste input "Chocolate Chip Cookies"
type input "Chocolate Chip Cookies"
click at [670, 320] on input "text" at bounding box center [846, 329] width 414 height 26
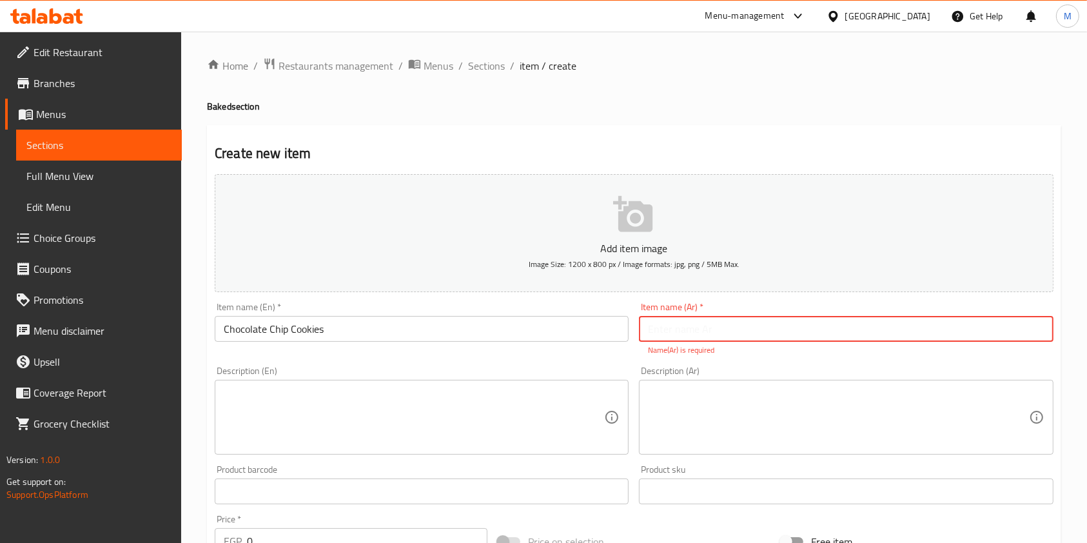
paste input "كوكيز شوكلت شيبس"
type input "كوكيز شوكلت شيبس"
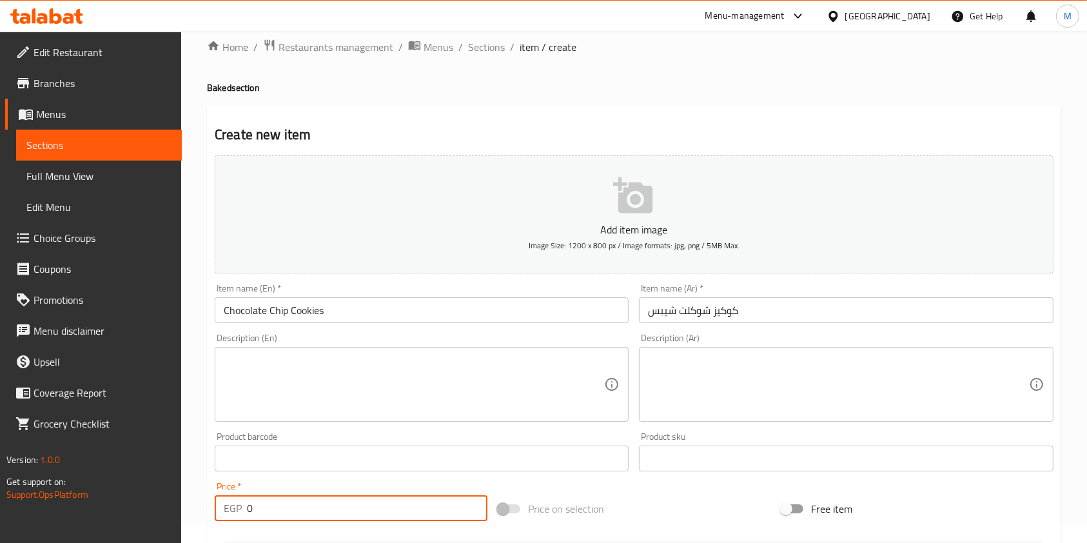
drag, startPoint x: 284, startPoint y: 530, endPoint x: 227, endPoint y: 532, distance: 56.7
click at [227, 532] on div "Add item image Image Size: 1200 x 800 px / Image formats: jpg, png / 5MB Max. I…" at bounding box center [633, 428] width 849 height 556
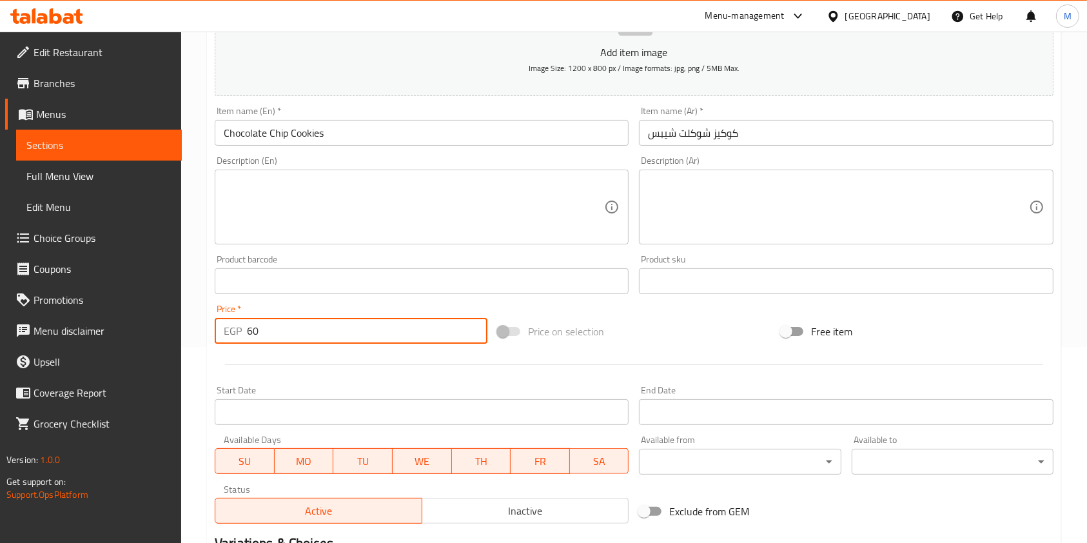
scroll to position [368, 0]
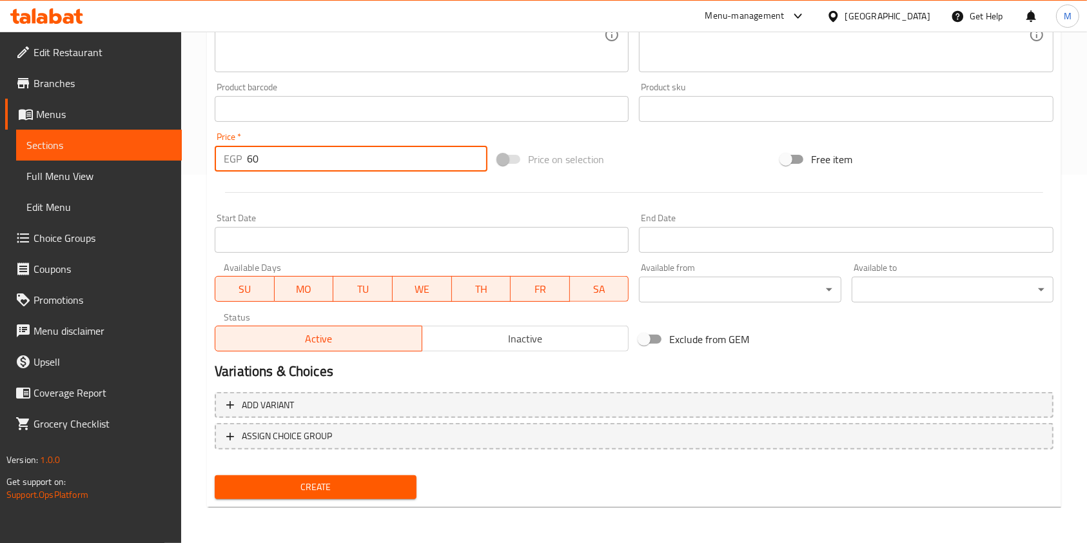
type input "60"
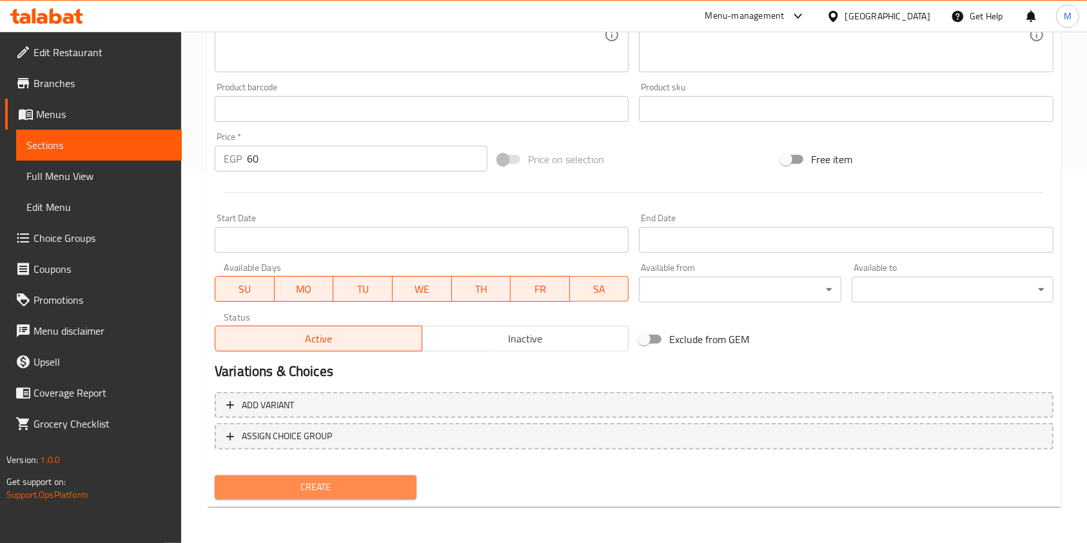
click at [359, 483] on span "Create" at bounding box center [315, 487] width 181 height 16
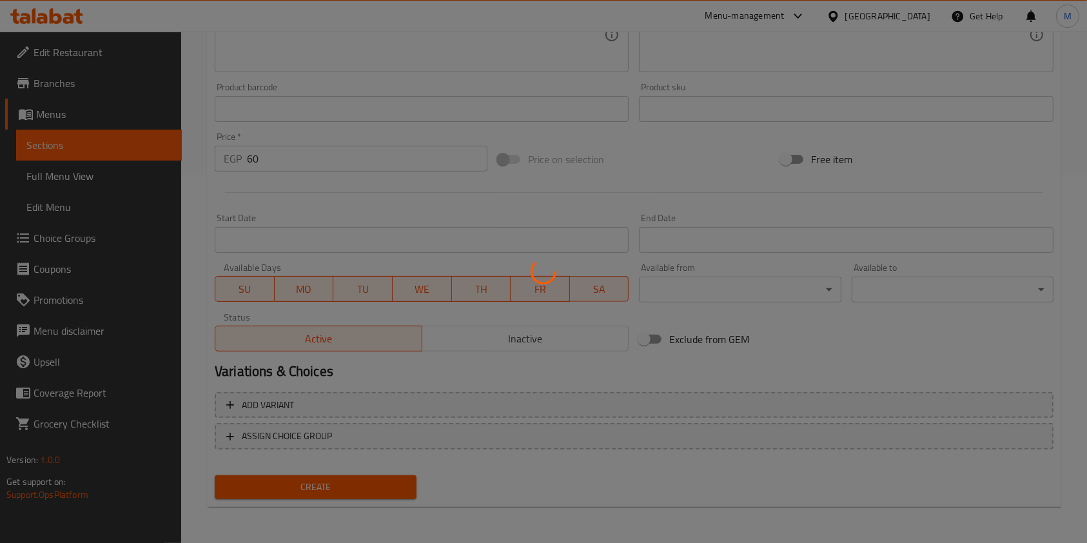
type input "0"
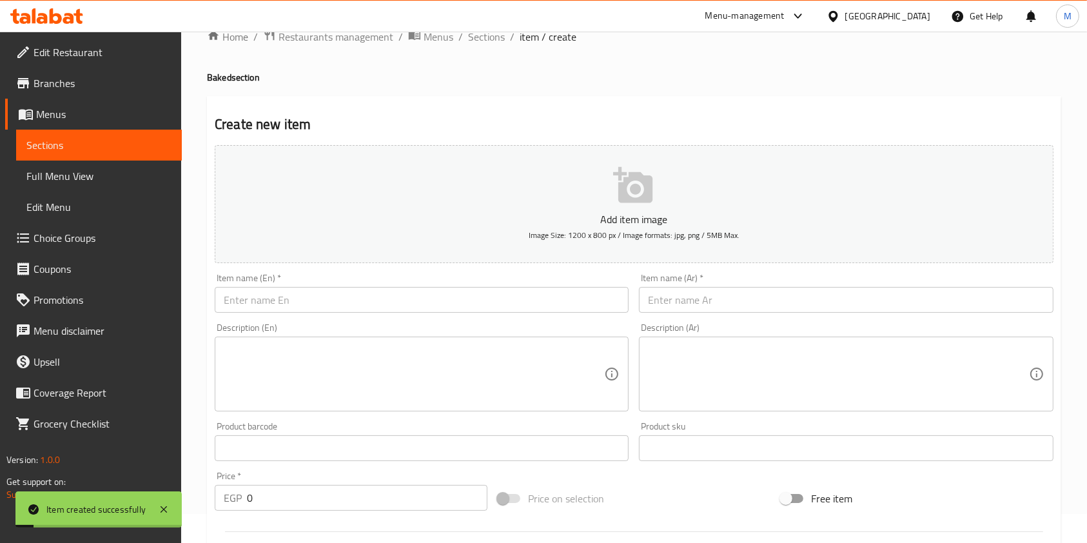
scroll to position [0, 0]
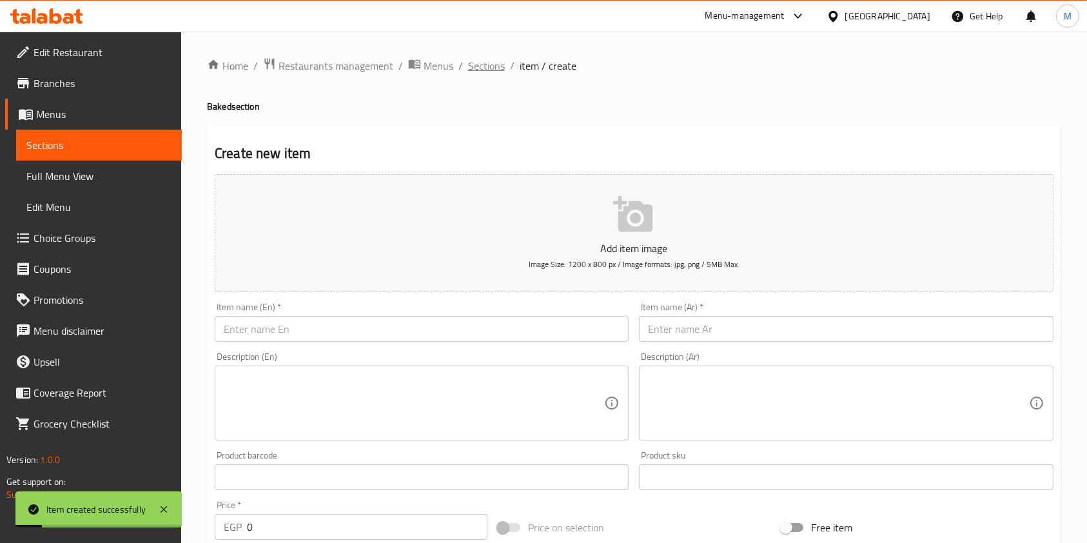
click at [498, 68] on span "Sections" at bounding box center [486, 65] width 37 height 15
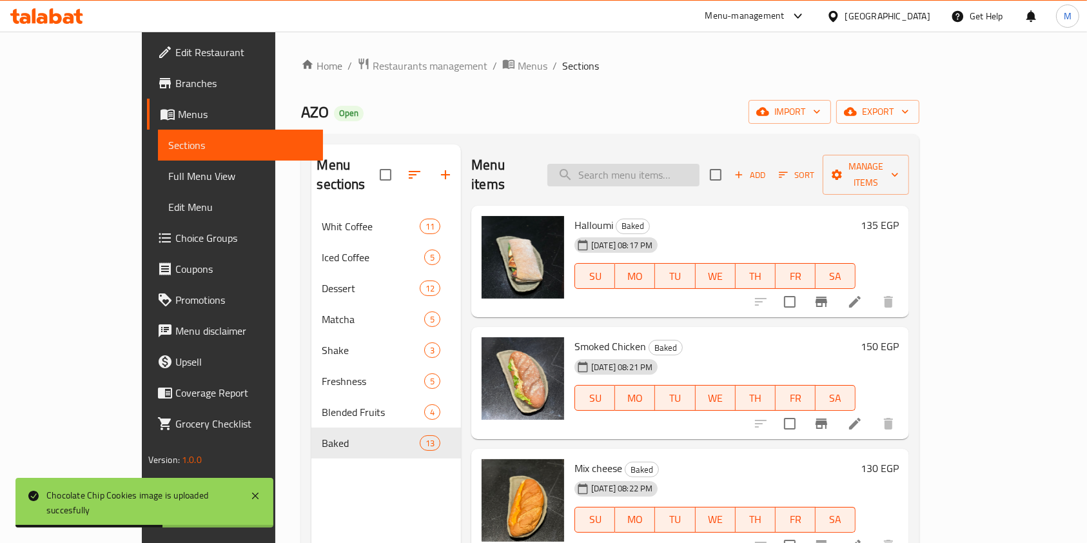
click at [650, 173] on input "search" at bounding box center [623, 175] width 152 height 23
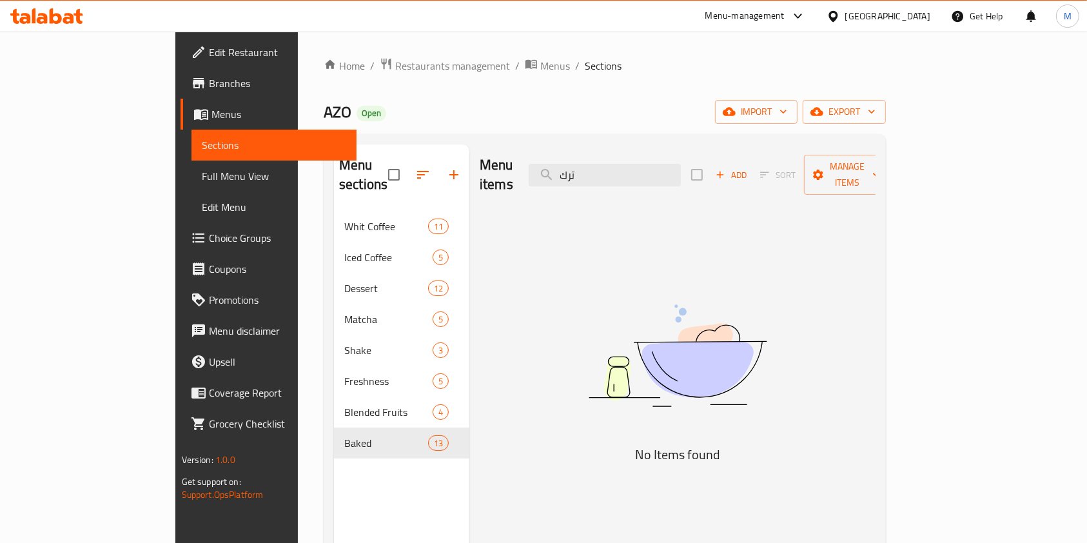
type input "ترك"
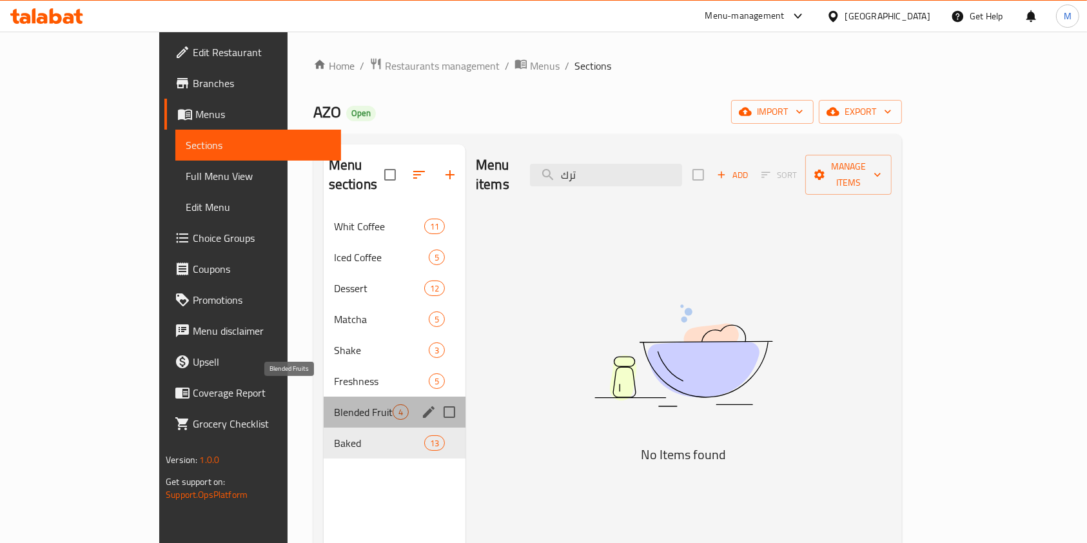
click at [334, 404] on span "Blended Fruits" at bounding box center [363, 411] width 59 height 15
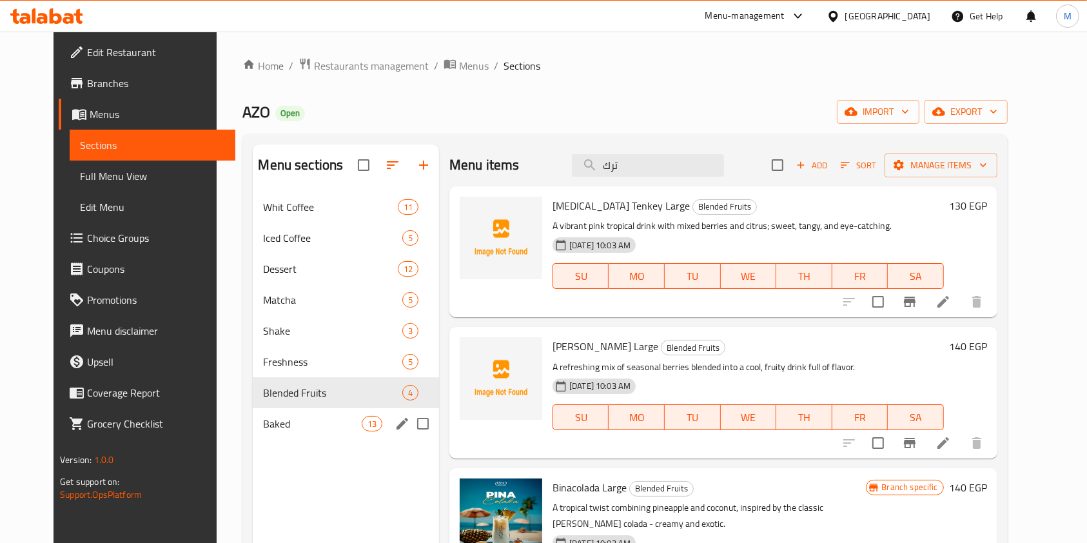
click at [319, 417] on span "Baked" at bounding box center [312, 423] width 98 height 15
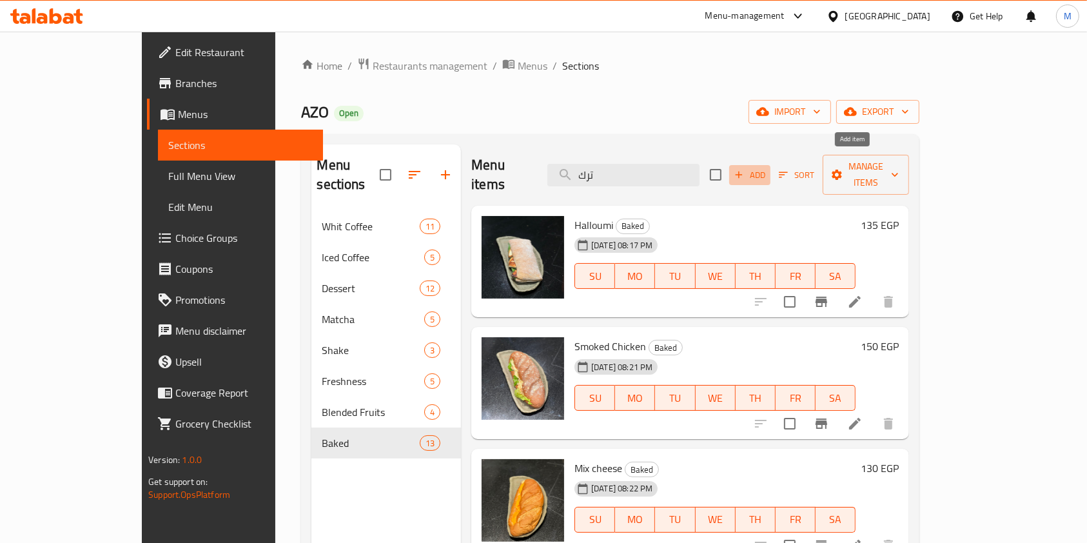
click at [770, 173] on button "Add" at bounding box center [749, 175] width 41 height 20
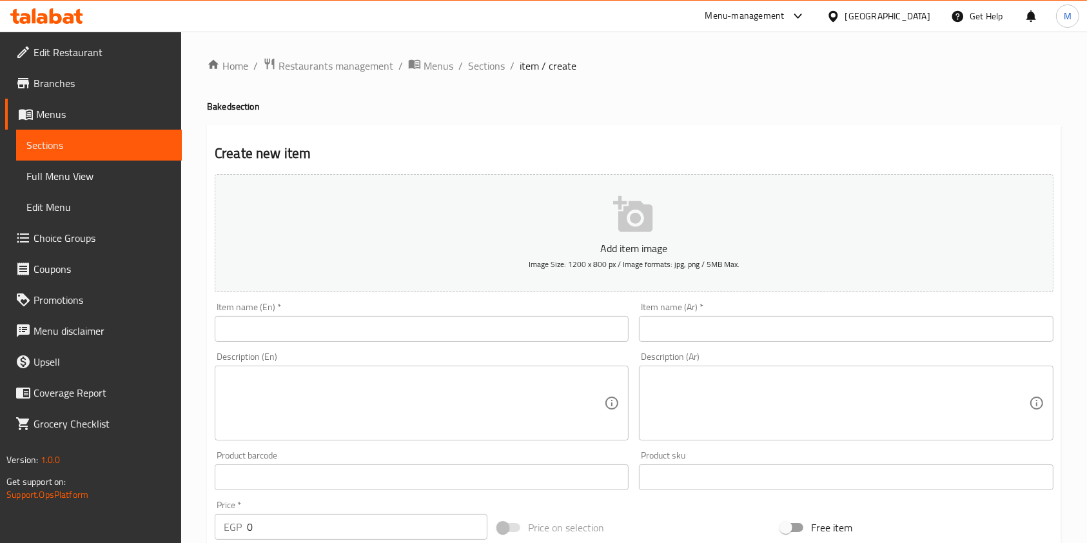
click at [689, 310] on div "Item name (Ar)   * Item name (Ar) *" at bounding box center [846, 321] width 414 height 39
click at [694, 331] on input "text" at bounding box center [846, 329] width 414 height 26
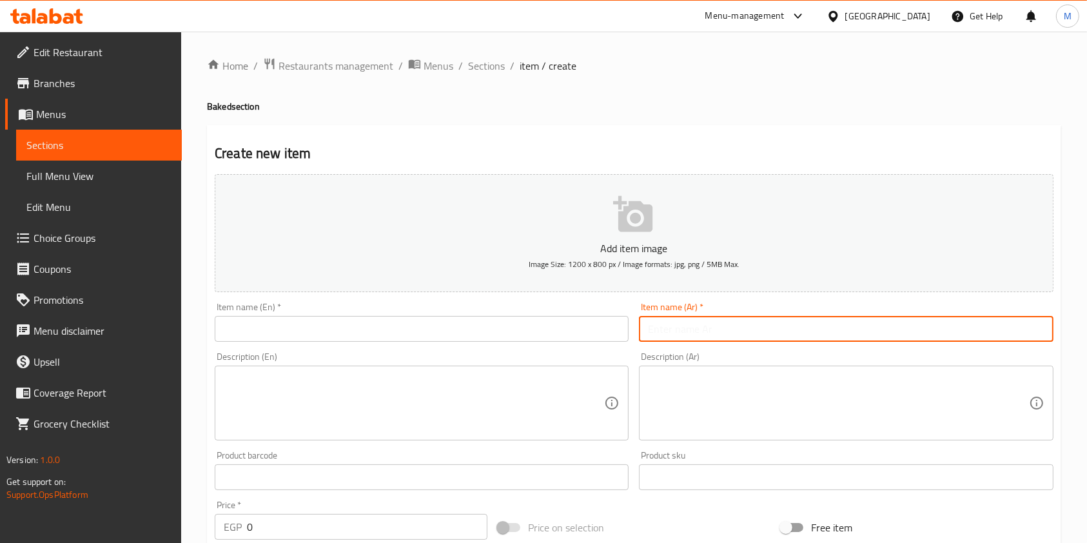
paste input "تركي"
type input "تركي"
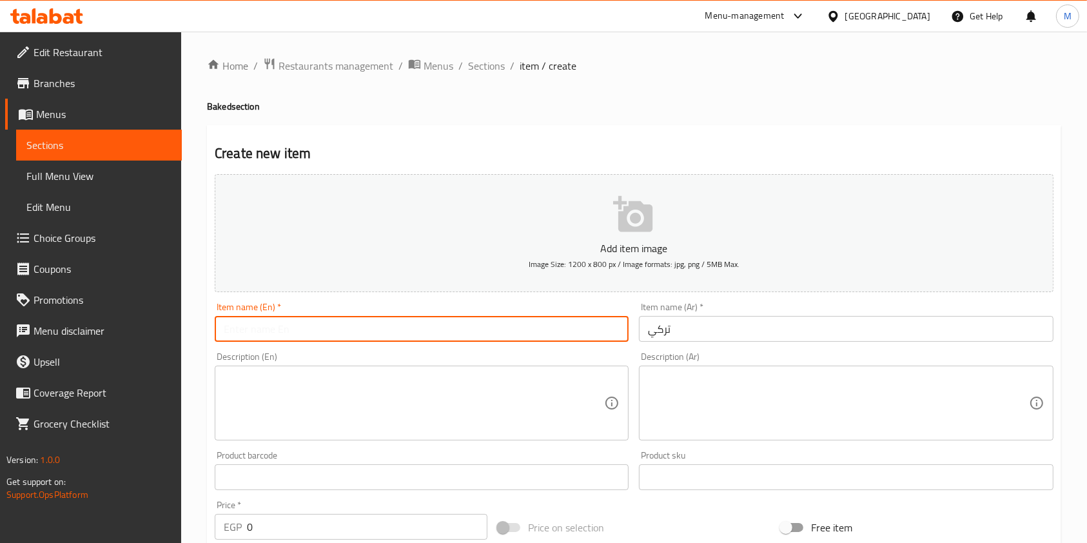
drag, startPoint x: 514, startPoint y: 318, endPoint x: 516, endPoint y: 326, distance: 7.3
click at [516, 326] on input "text" at bounding box center [422, 329] width 414 height 26
click at [315, 320] on input "text" at bounding box center [422, 329] width 414 height 26
paste input "Turkish"
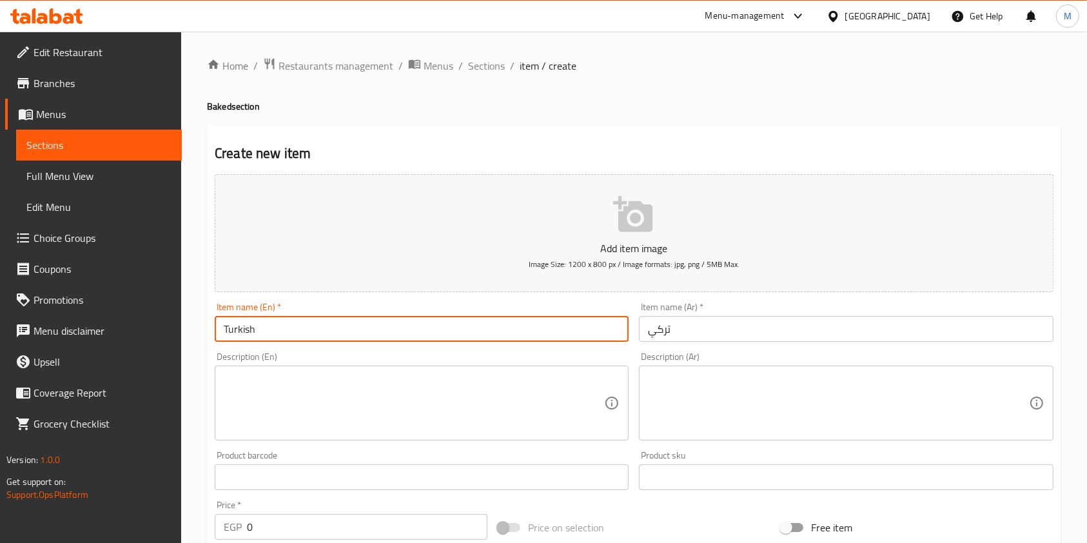
type input "Turkish"
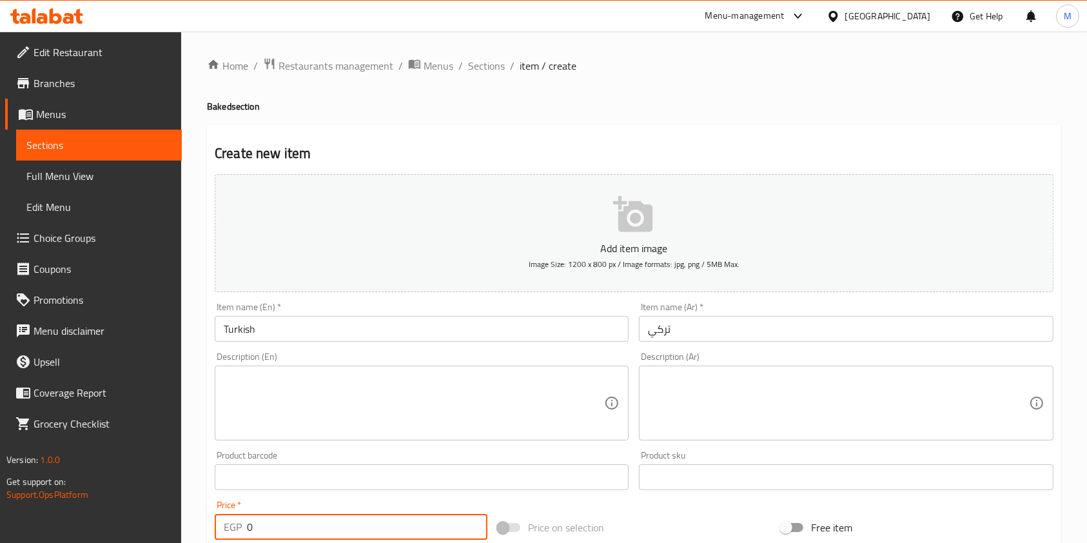
drag, startPoint x: 266, startPoint y: 518, endPoint x: 252, endPoint y: 521, distance: 14.1
click at [252, 521] on input "0" at bounding box center [367, 527] width 240 height 26
click at [247, 523] on input "0" at bounding box center [367, 527] width 240 height 26
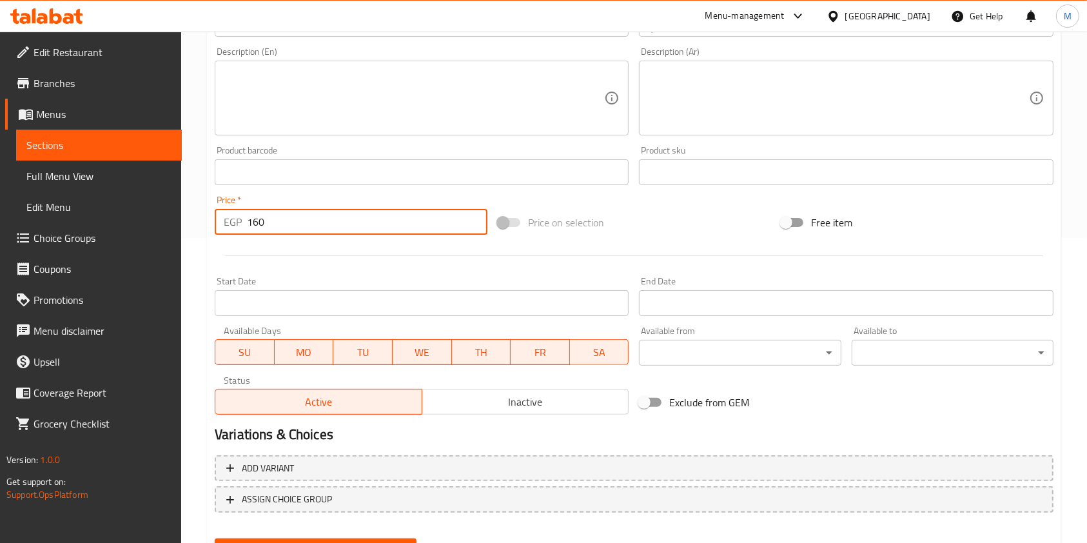
scroll to position [368, 0]
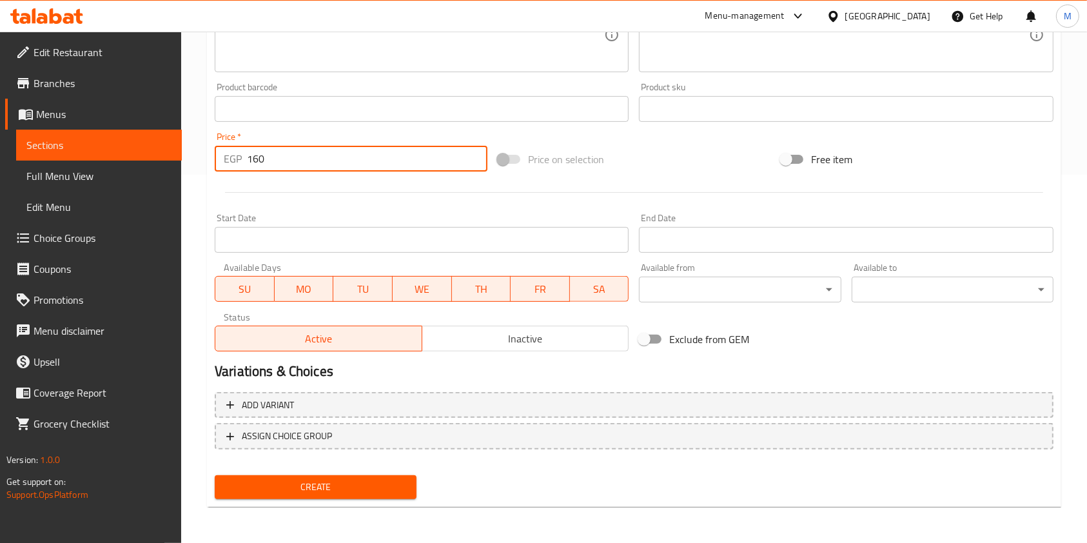
type input "160"
click at [351, 484] on span "Create" at bounding box center [315, 487] width 181 height 16
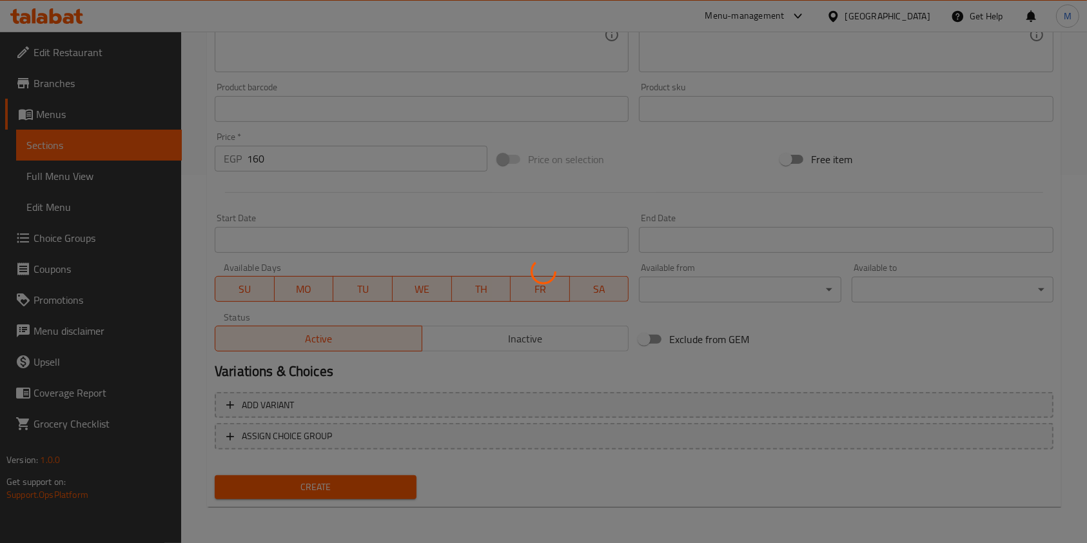
type input "0"
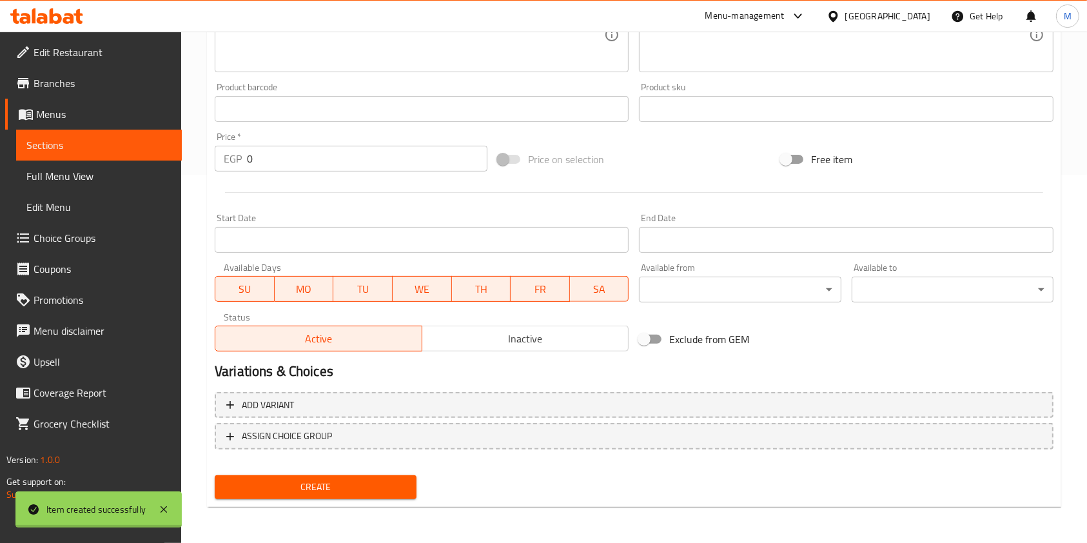
scroll to position [0, 0]
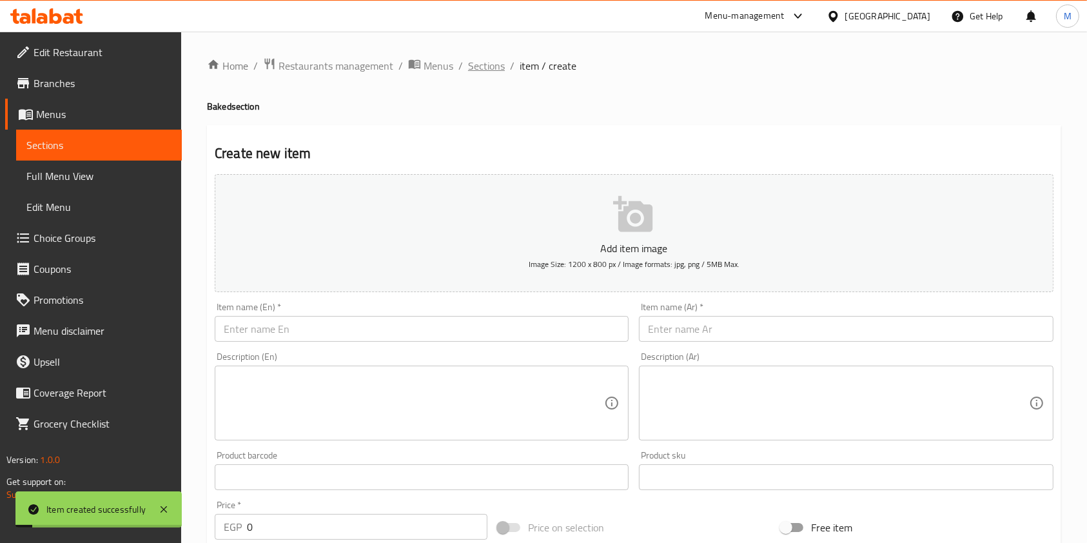
click at [490, 66] on span "Sections" at bounding box center [486, 65] width 37 height 15
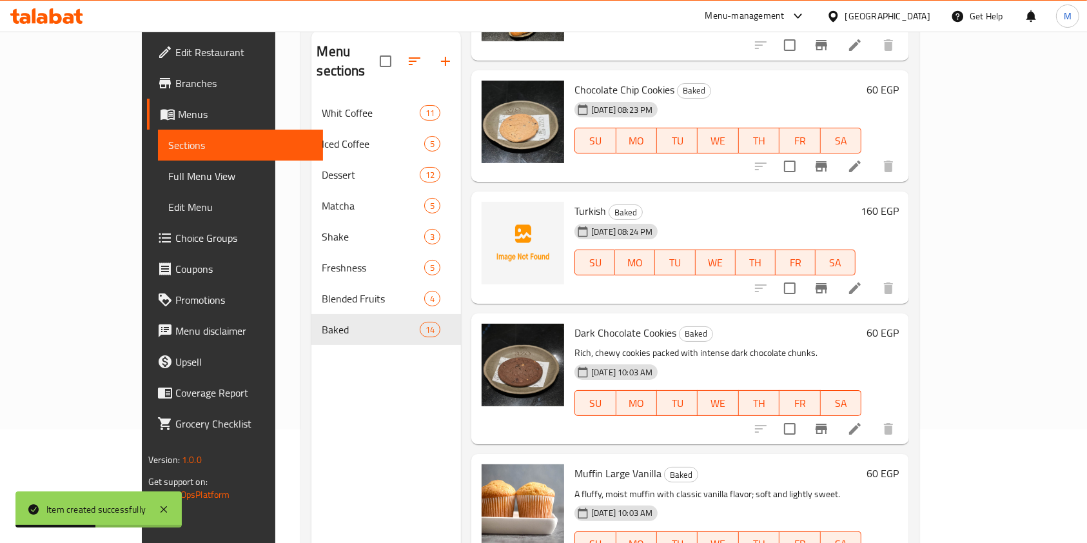
scroll to position [409, 0]
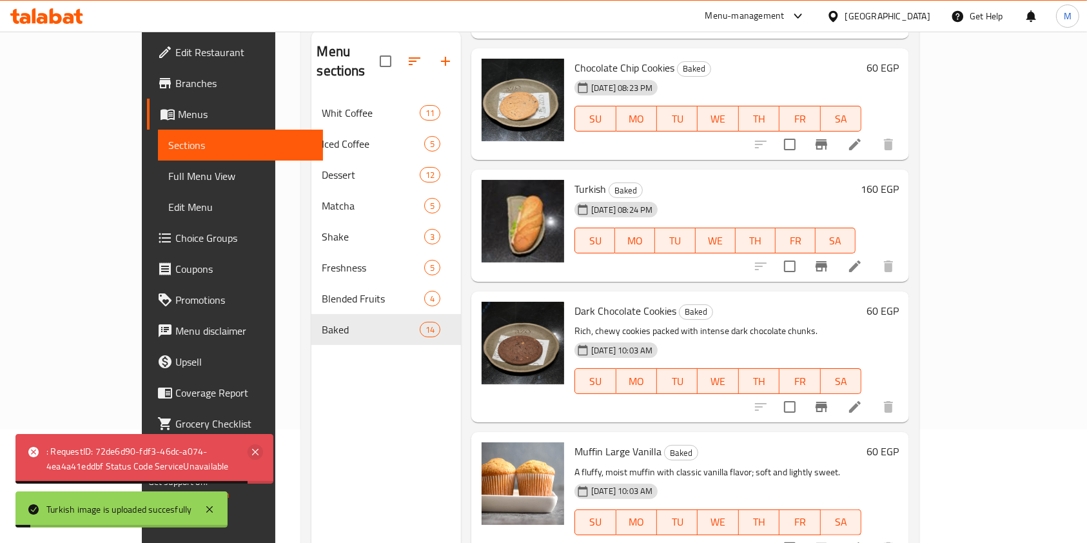
click at [258, 451] on icon at bounding box center [255, 451] width 15 height 15
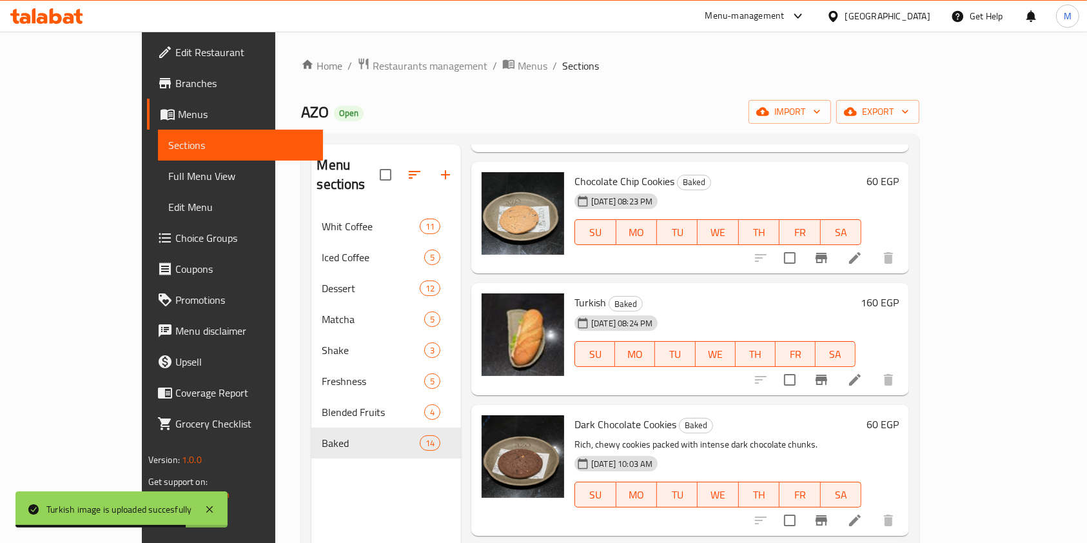
scroll to position [0, 0]
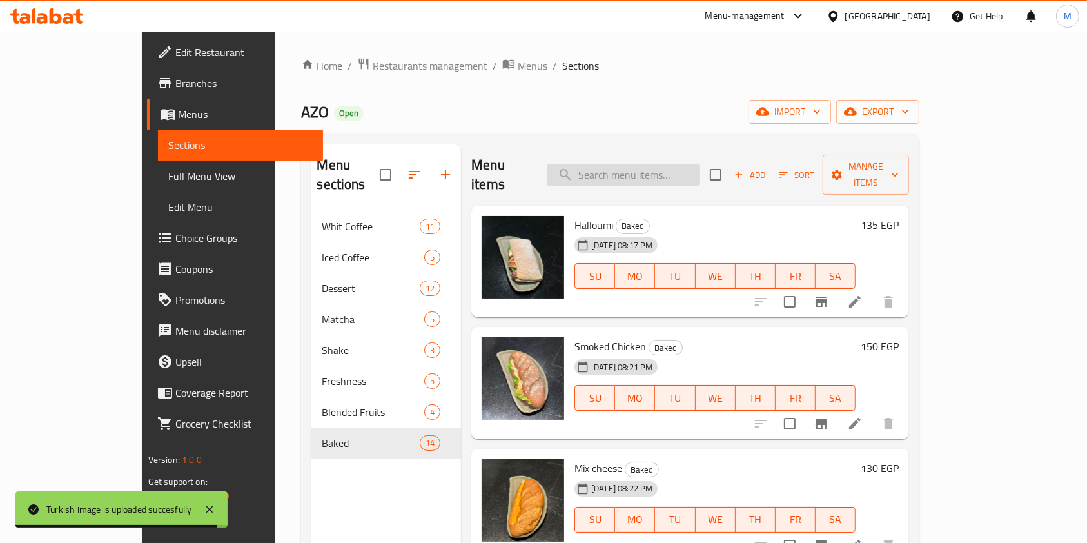
click at [660, 175] on input "search" at bounding box center [623, 175] width 152 height 23
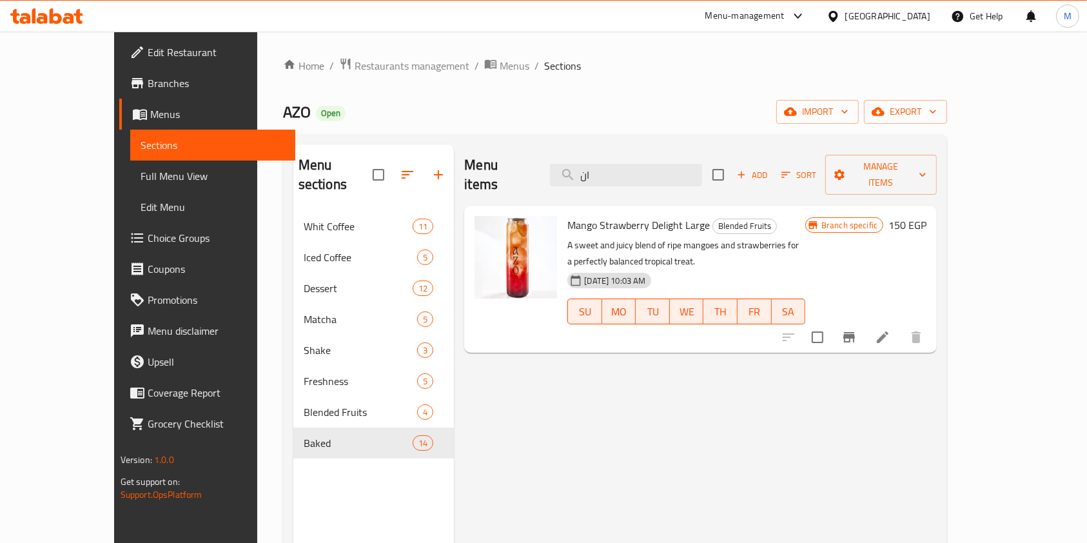
type input "ا"
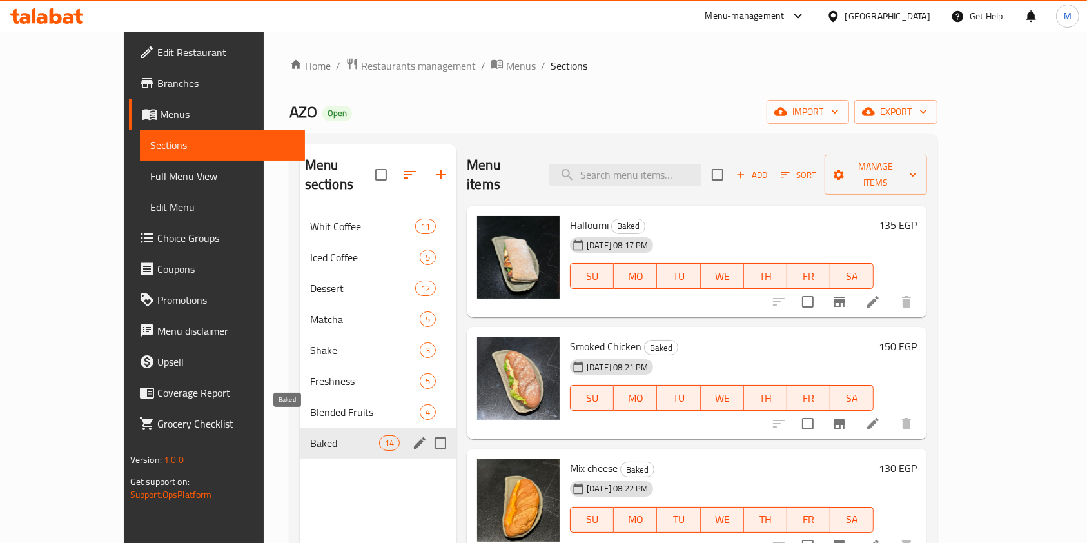
click at [315, 435] on span "Baked" at bounding box center [344, 442] width 69 height 15
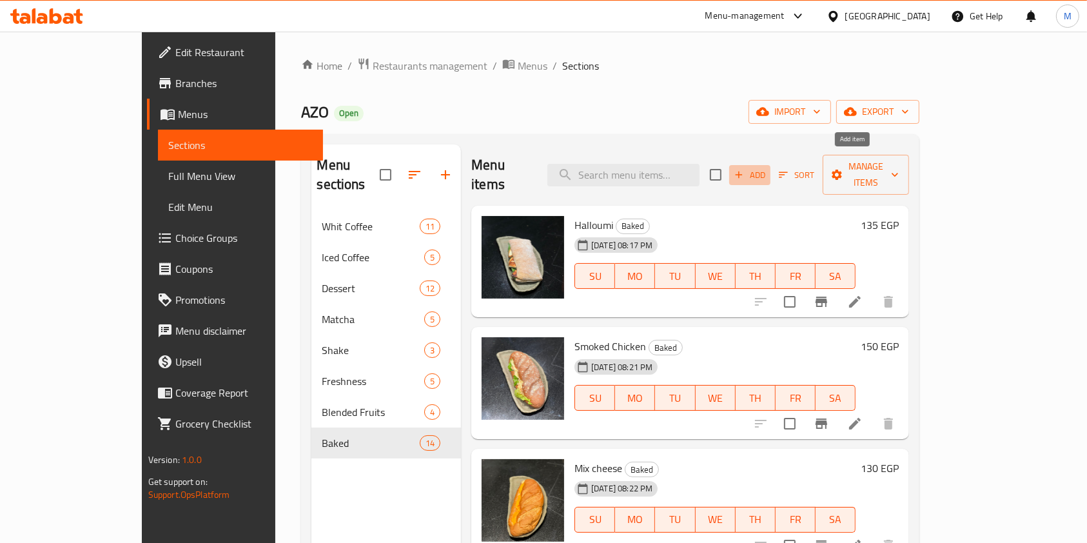
click at [767, 171] on span "Add" at bounding box center [749, 175] width 35 height 15
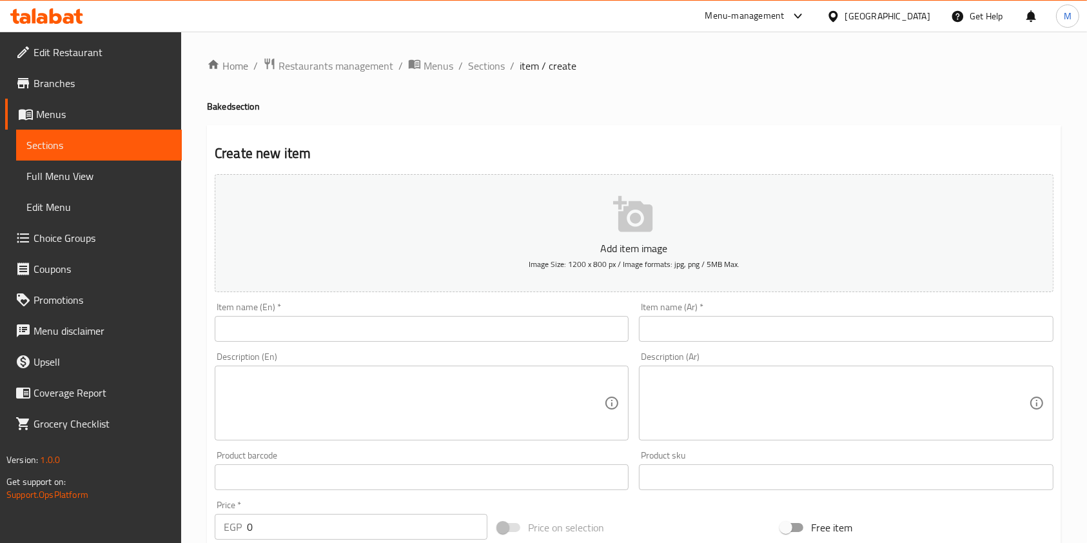
click at [507, 59] on ol "Home / Restaurants management / Menus / Sections / item / create" at bounding box center [634, 65] width 854 height 17
click at [494, 68] on span "Sections" at bounding box center [486, 65] width 37 height 15
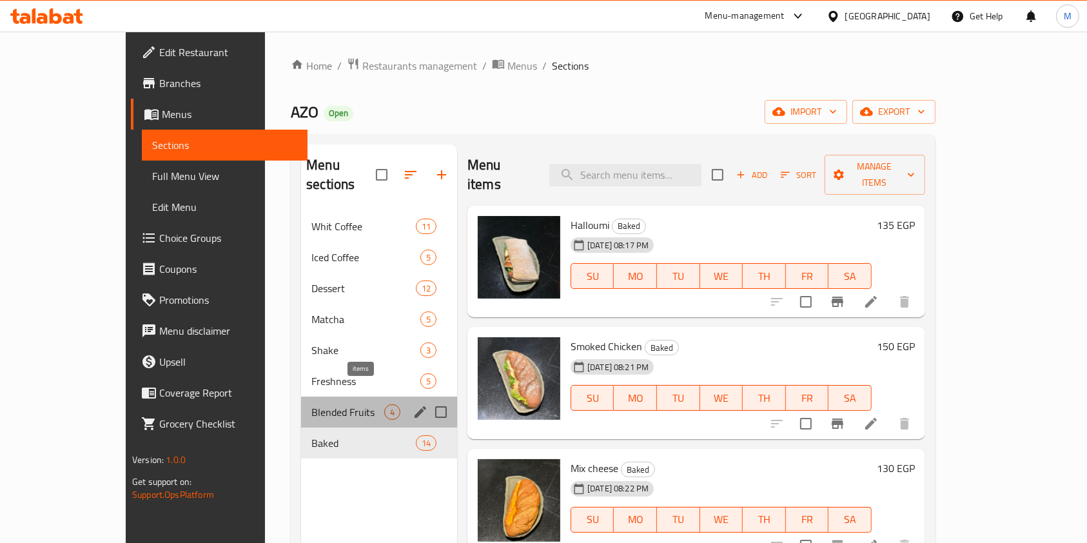
click at [385, 406] on span "4" at bounding box center [392, 412] width 15 height 12
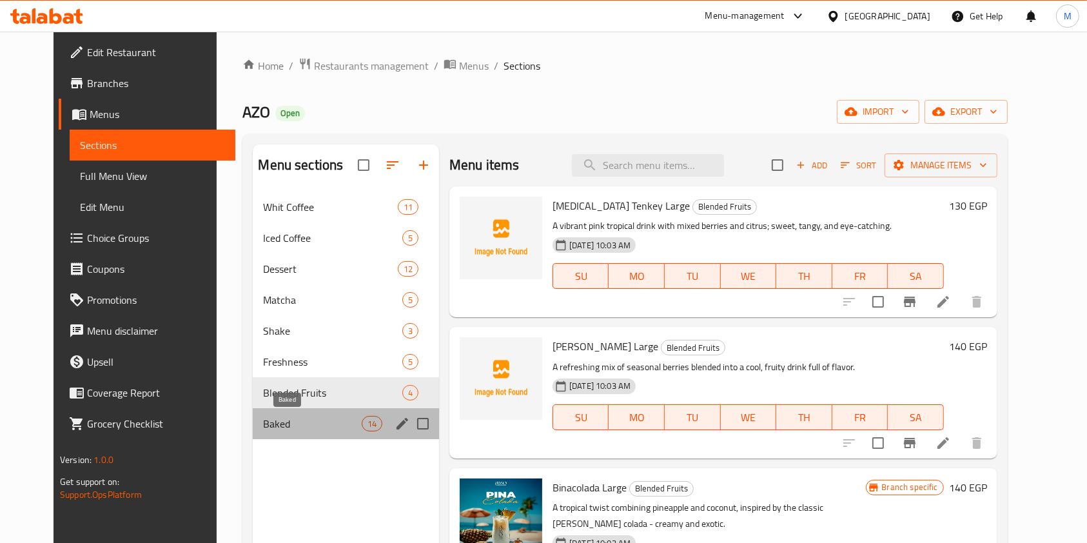
click at [286, 426] on span "Baked" at bounding box center [312, 423] width 98 height 15
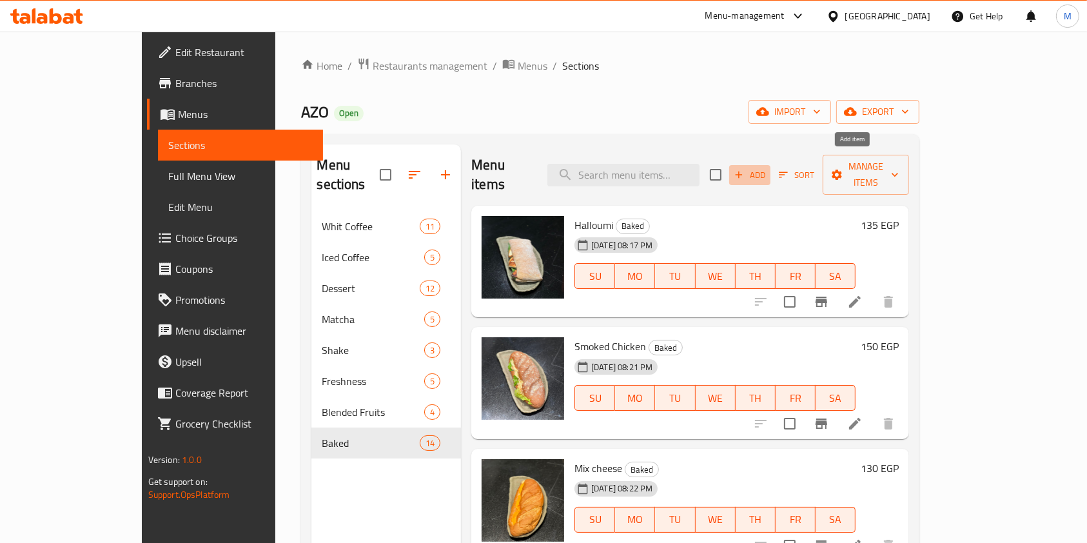
click at [767, 168] on span "Add" at bounding box center [749, 175] width 35 height 15
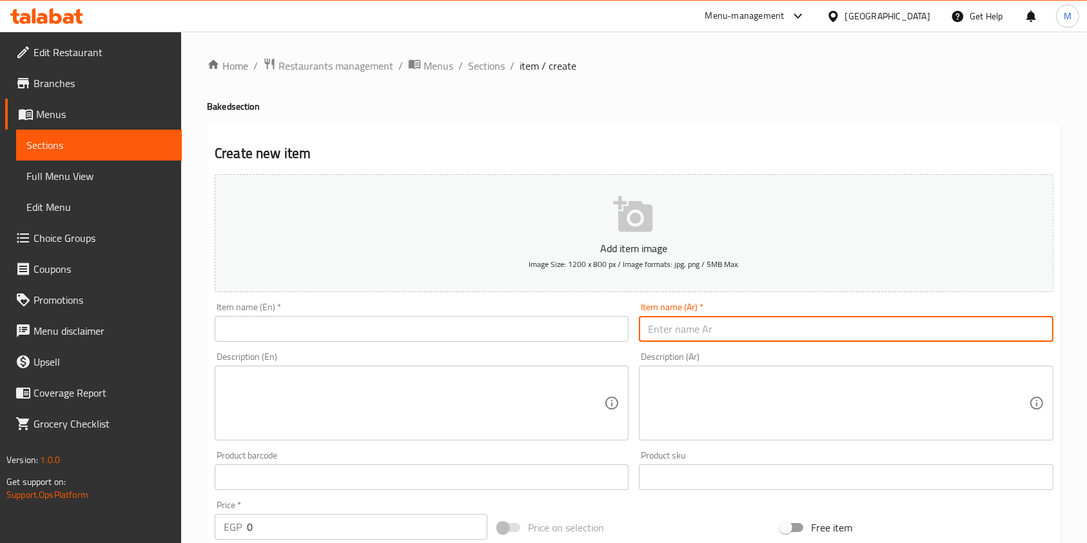
click at [709, 324] on input "text" at bounding box center [846, 329] width 414 height 26
paste input "انجلش كيك"
type input "انجلش كيك"
click at [556, 338] on input "text" at bounding box center [422, 329] width 414 height 26
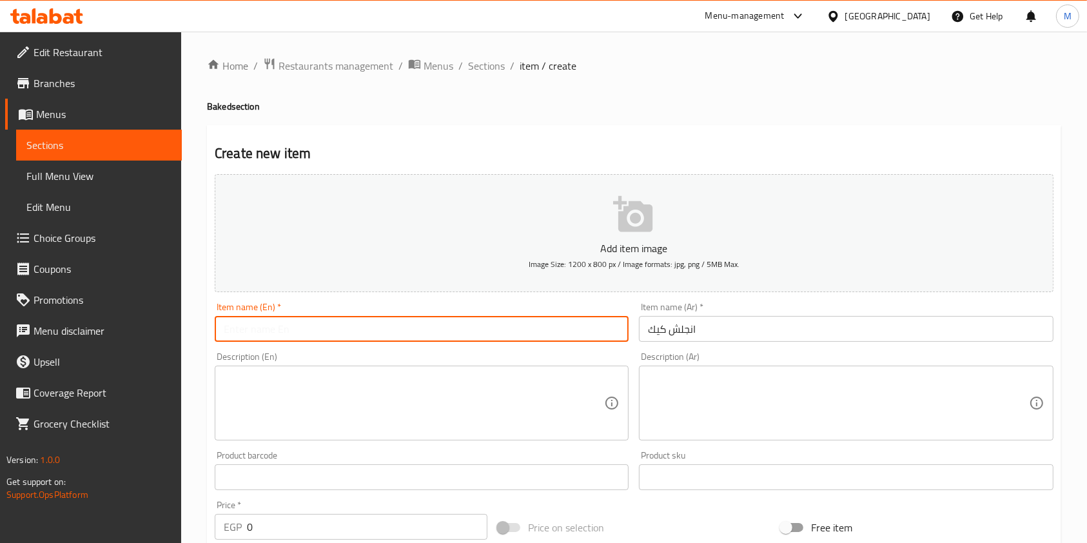
paste input "English cake"
type input "English cake"
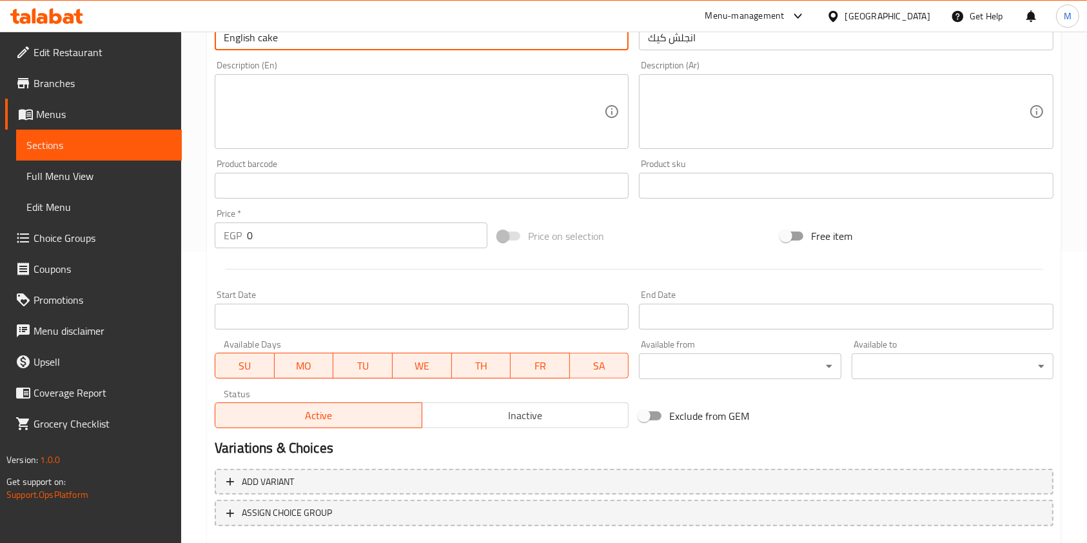
scroll to position [368, 0]
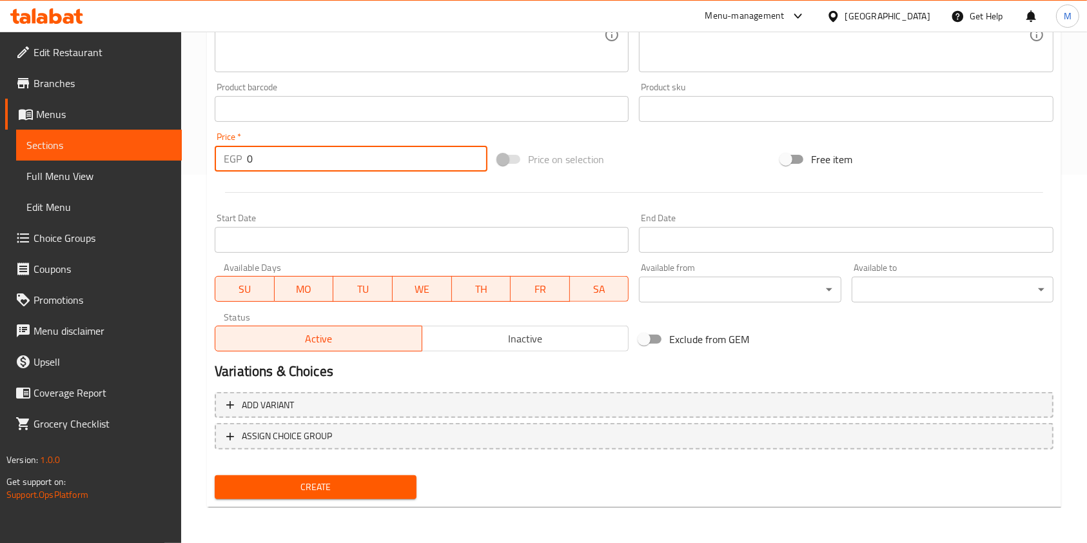
drag, startPoint x: 287, startPoint y: 166, endPoint x: 234, endPoint y: 166, distance: 52.9
click at [234, 166] on div "EGP 0 Price *" at bounding box center [351, 159] width 273 height 26
type input "60"
click at [394, 502] on div "Create" at bounding box center [315, 487] width 212 height 34
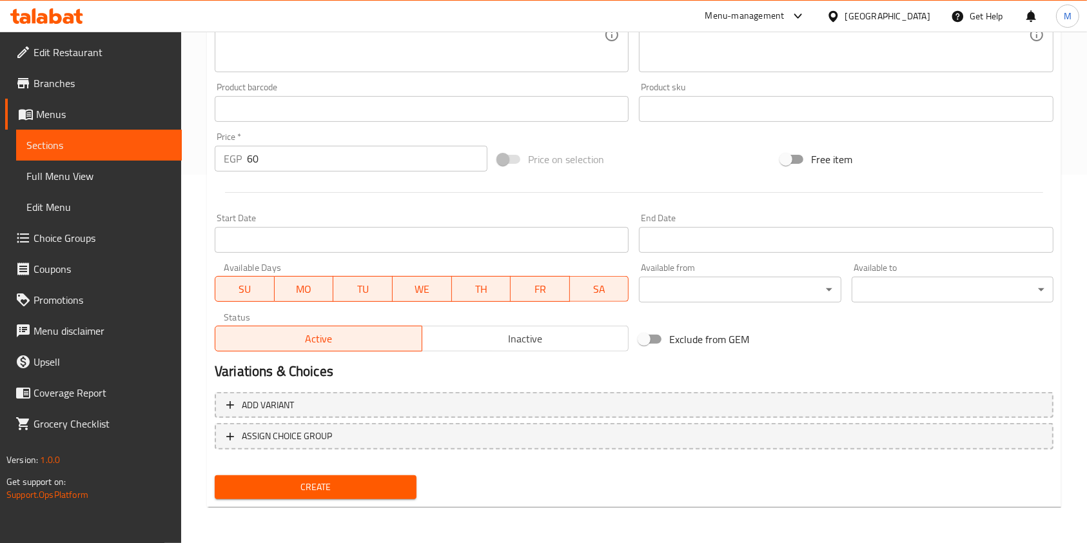
click at [394, 492] on span "Create" at bounding box center [315, 487] width 181 height 16
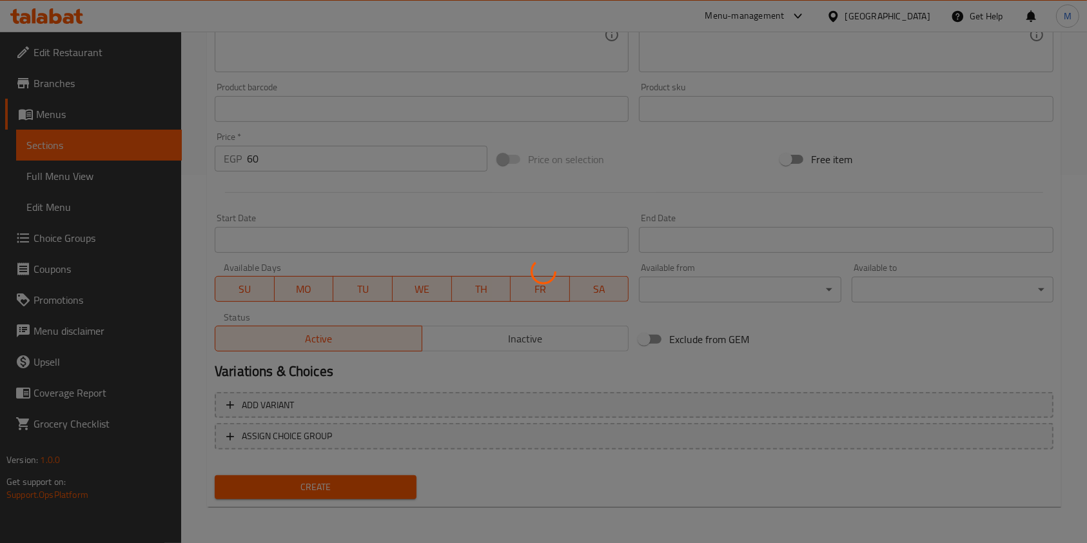
type input "0"
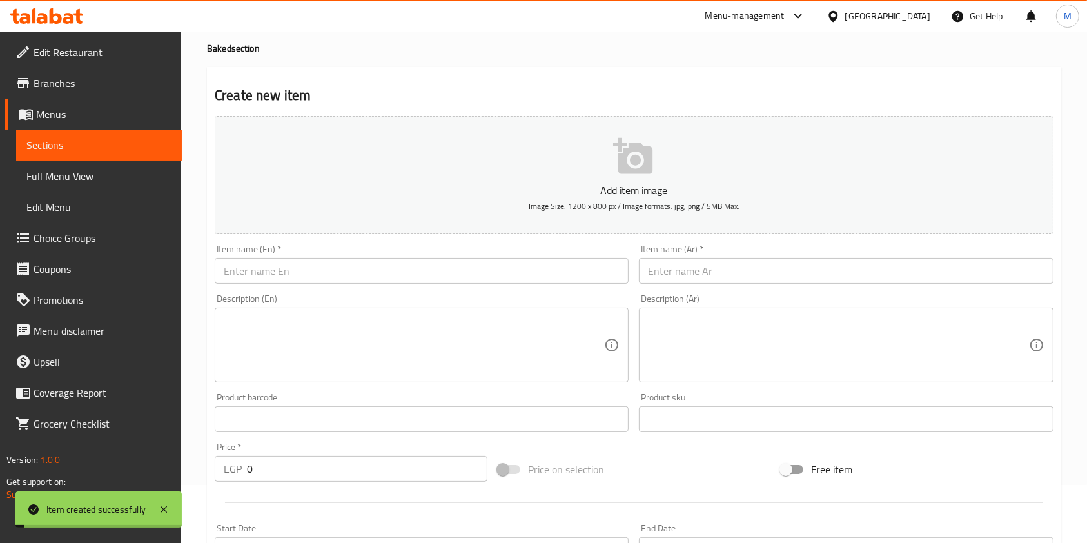
scroll to position [0, 0]
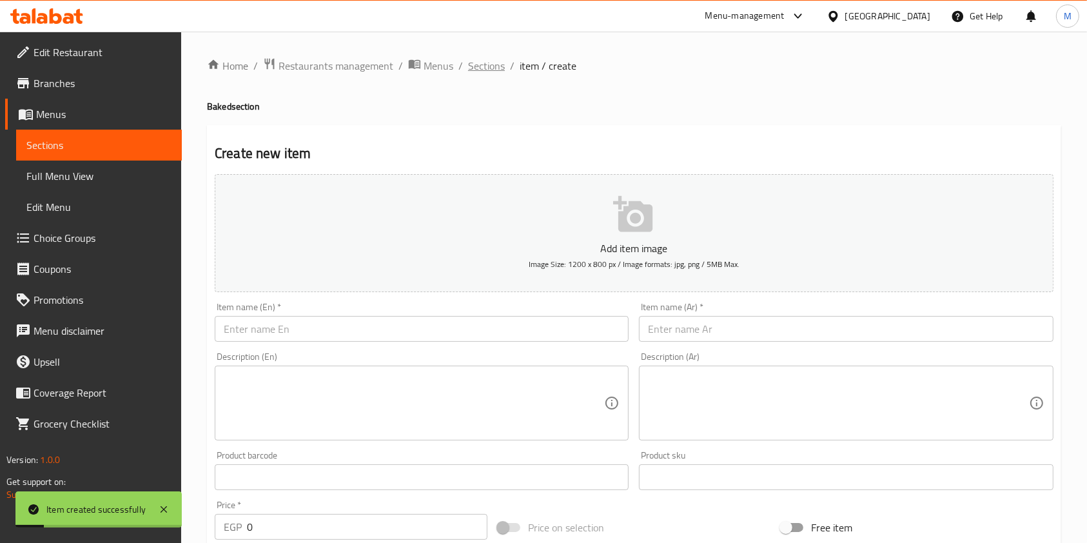
click at [500, 63] on span "Sections" at bounding box center [486, 65] width 37 height 15
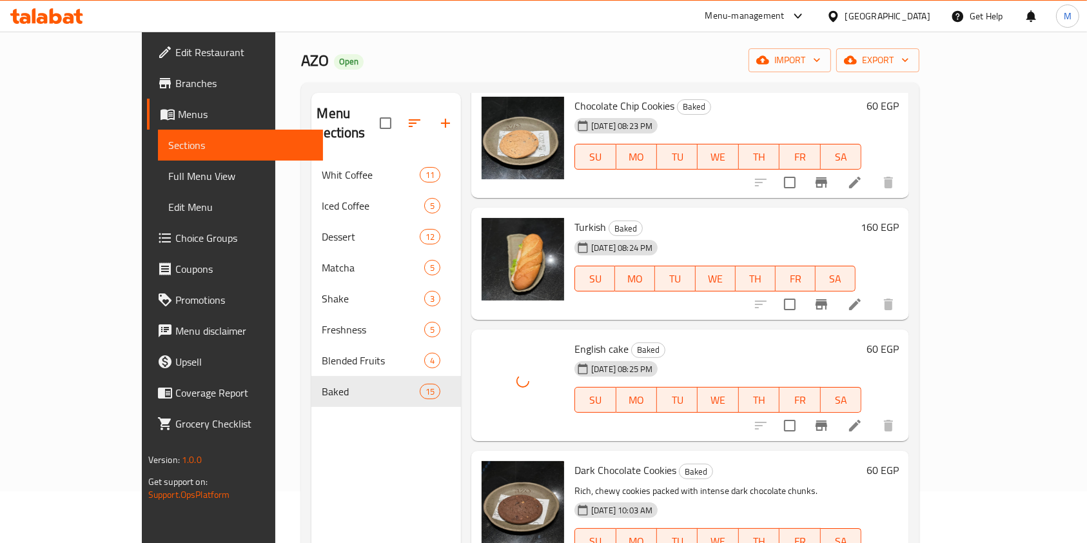
scroll to position [102, 0]
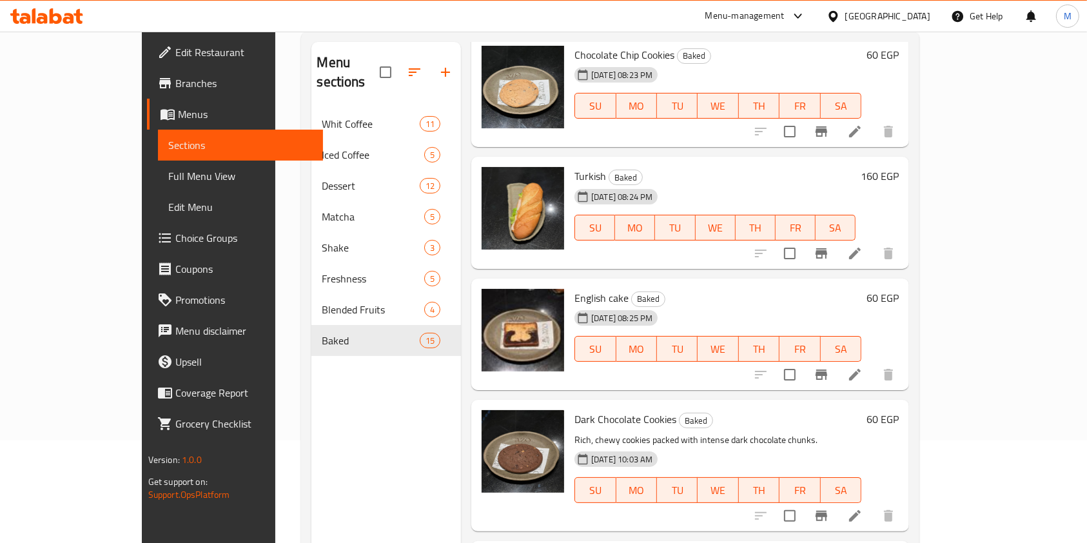
click at [72, 15] on icon at bounding box center [68, 18] width 11 height 11
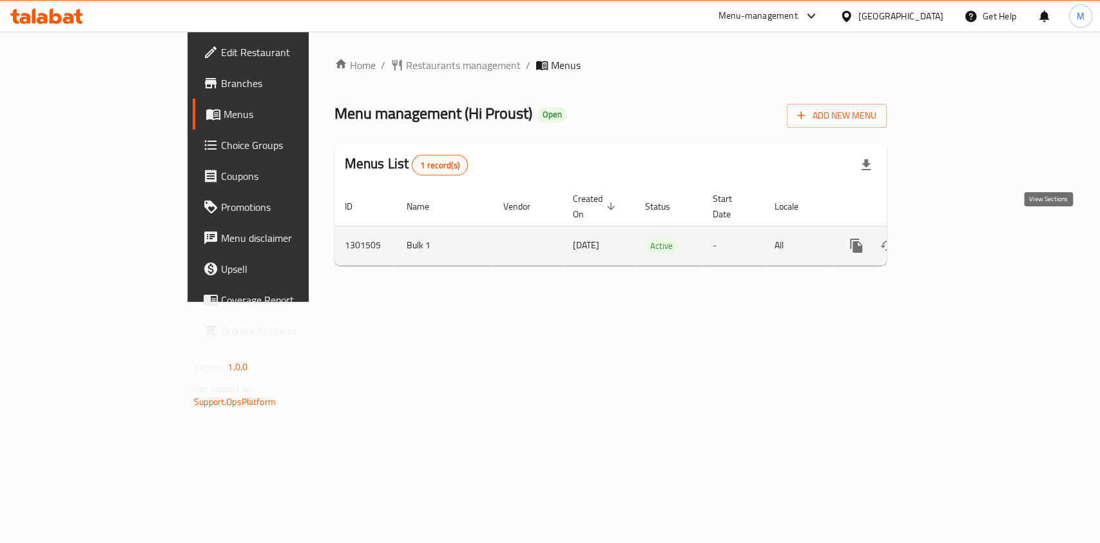
click at [965, 230] on link "enhanced table" at bounding box center [949, 245] width 31 height 31
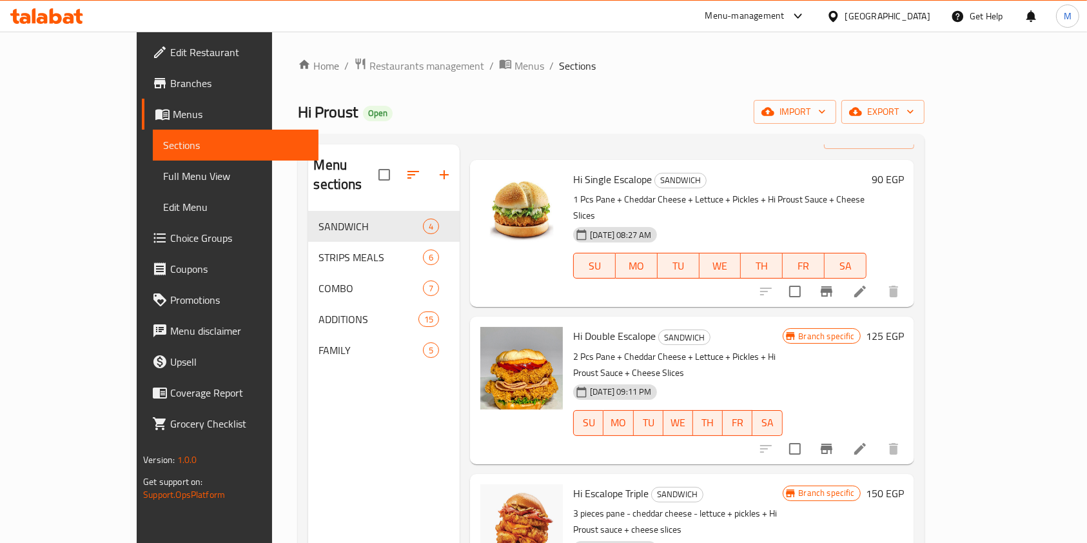
scroll to position [52, 0]
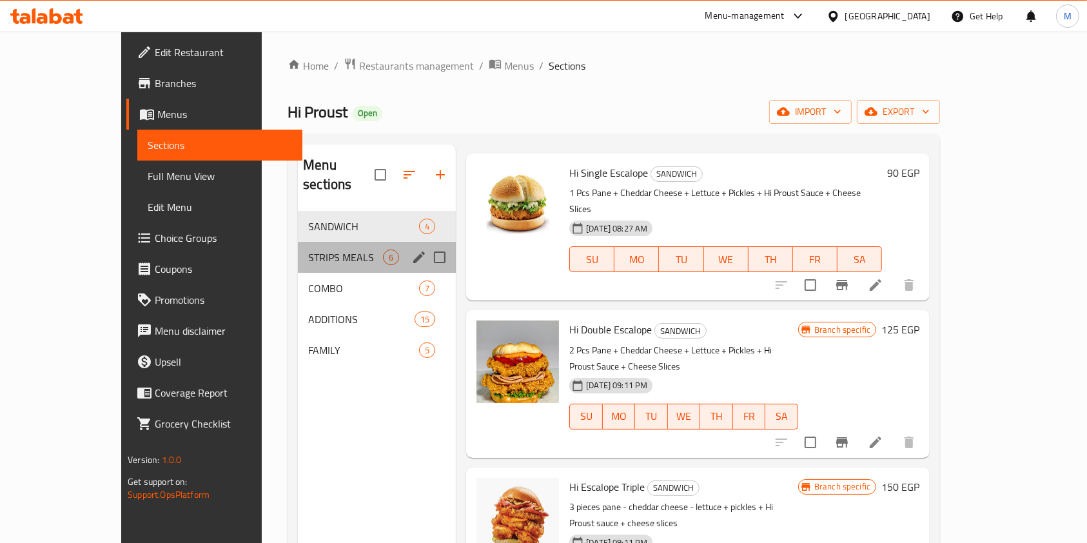
click at [322, 249] on span "STRIPS MEALS" at bounding box center [345, 256] width 75 height 15
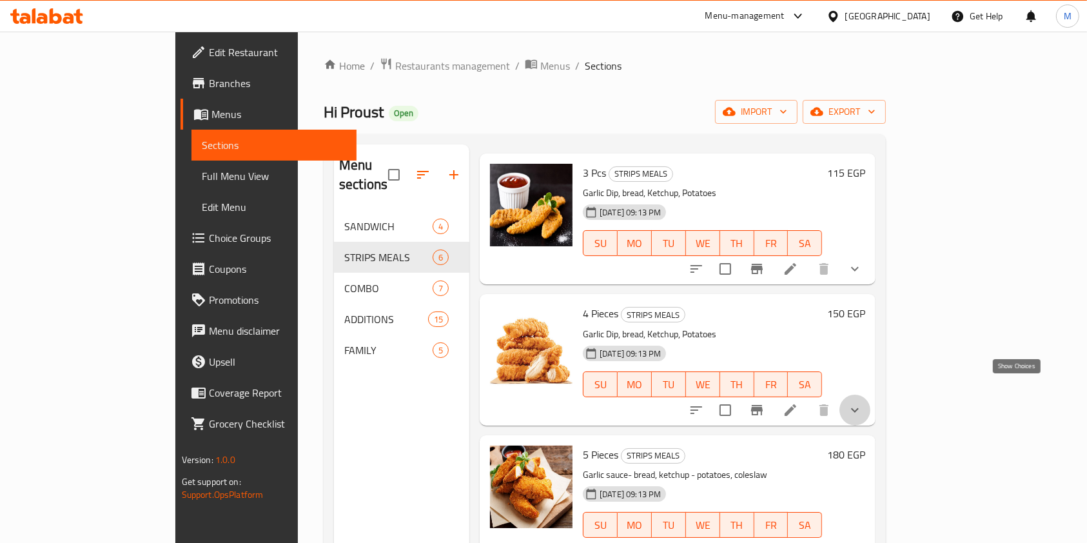
click at [862, 402] on icon "show more" at bounding box center [854, 409] width 15 height 15
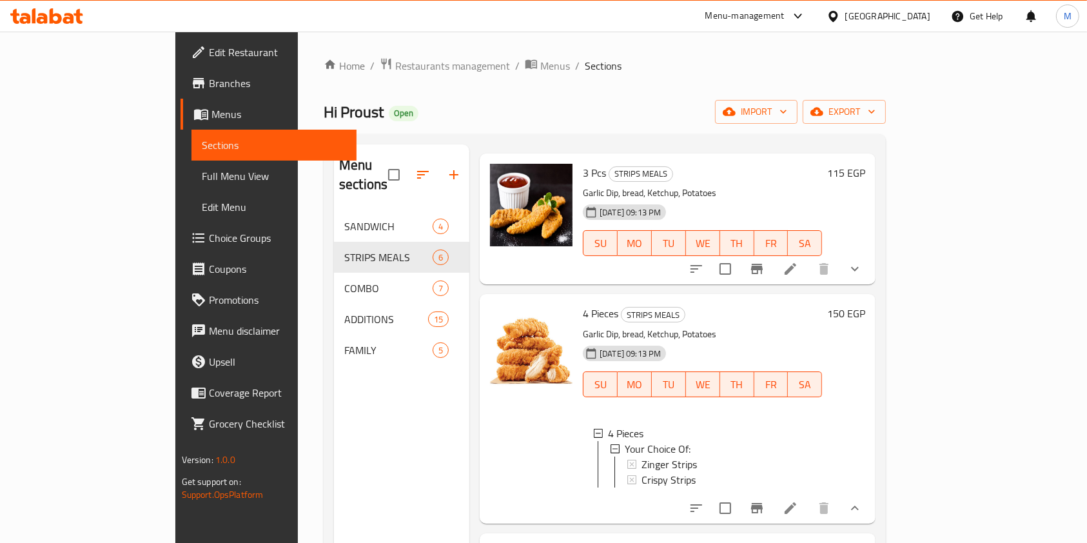
click at [862, 261] on icon "show more" at bounding box center [854, 268] width 15 height 15
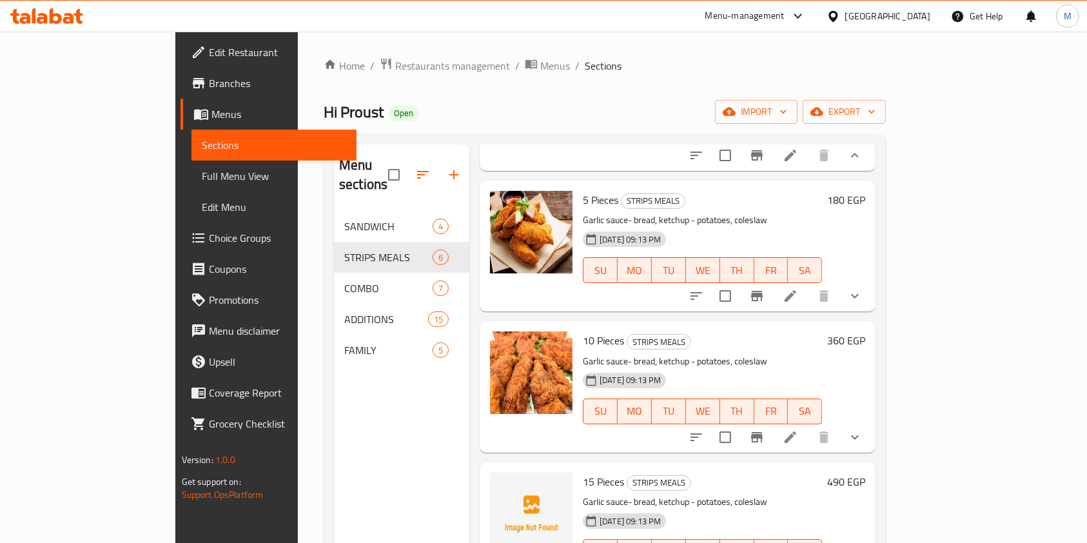
scroll to position [501, 0]
click at [862, 298] on icon "show more" at bounding box center [854, 296] width 15 height 15
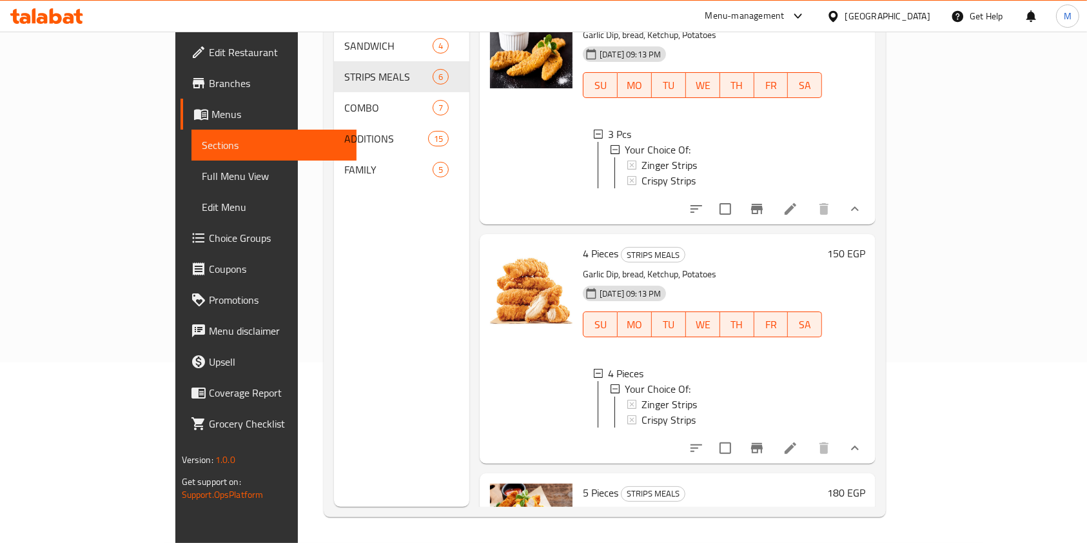
scroll to position [0, 0]
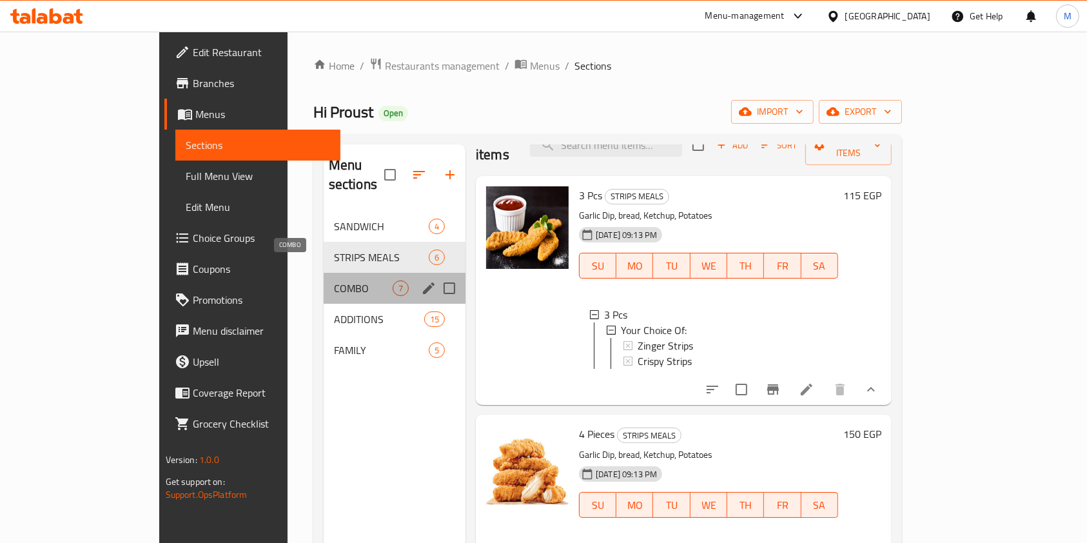
click at [334, 280] on span "COMBO" at bounding box center [363, 287] width 59 height 15
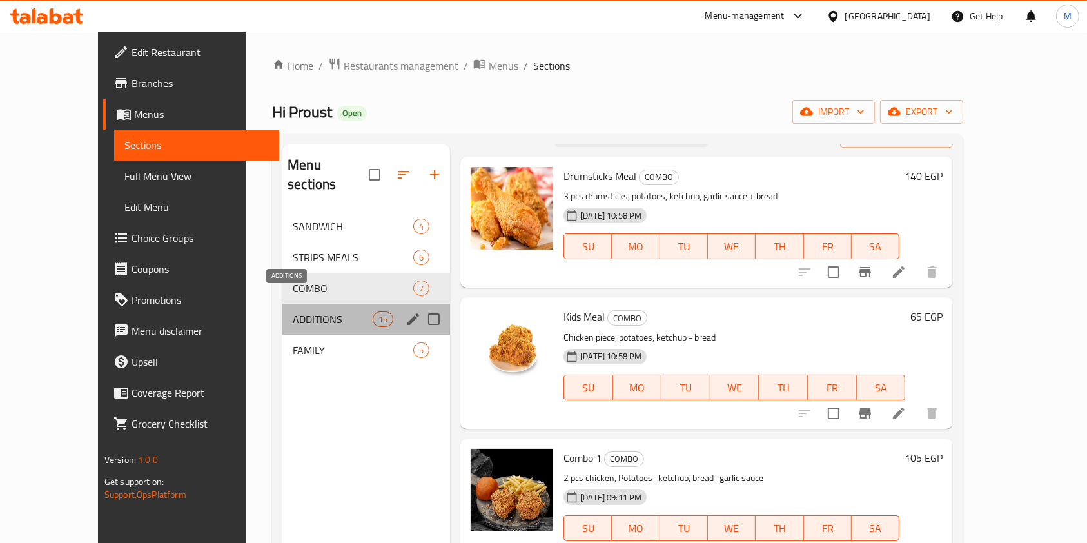
click at [313, 311] on span "ADDITIONS" at bounding box center [333, 318] width 80 height 15
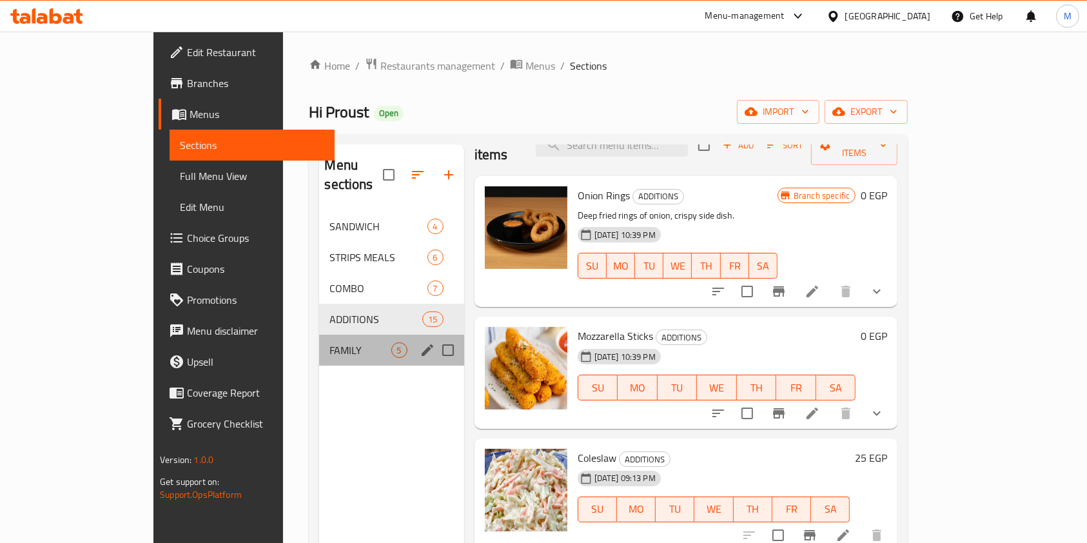
click at [319, 335] on div "FAMILY 5" at bounding box center [391, 350] width 144 height 31
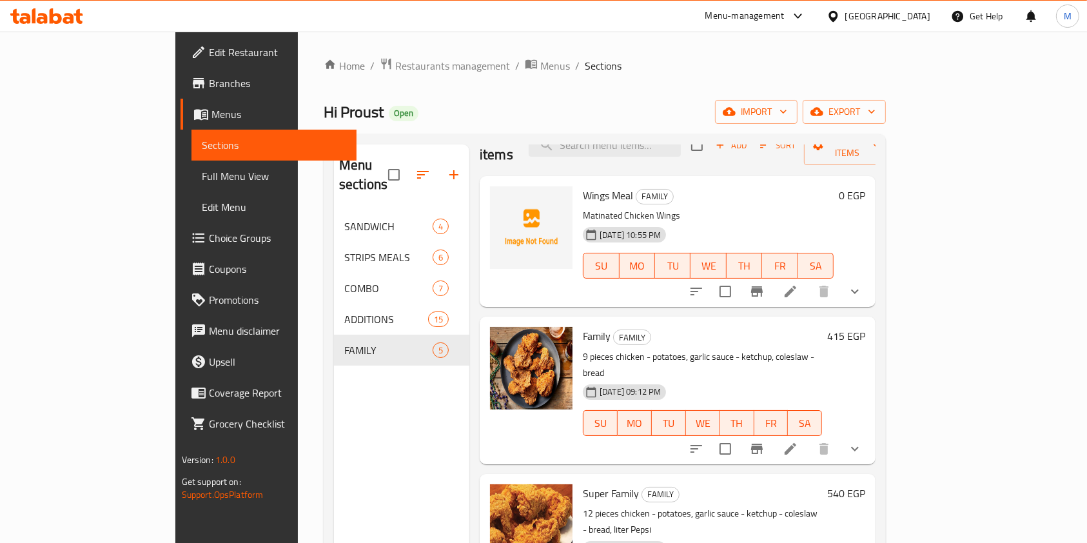
click at [209, 243] on span "Choice Groups" at bounding box center [278, 237] width 138 height 15
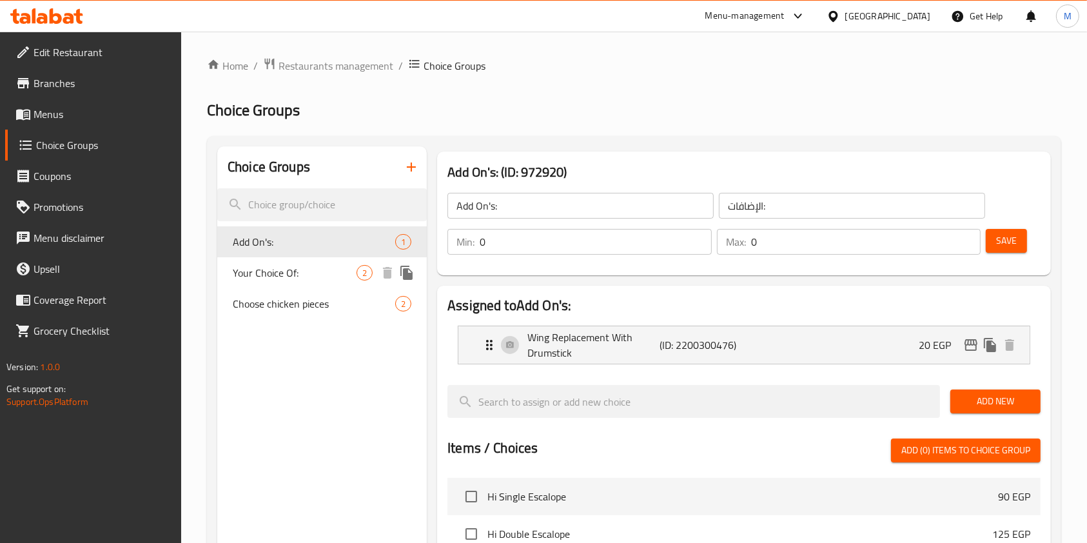
click at [339, 263] on div "Your Choice Of: 2" at bounding box center [321, 272] width 209 height 31
type input "Your Choice Of:"
type input "إختيارك من:"
type input "1"
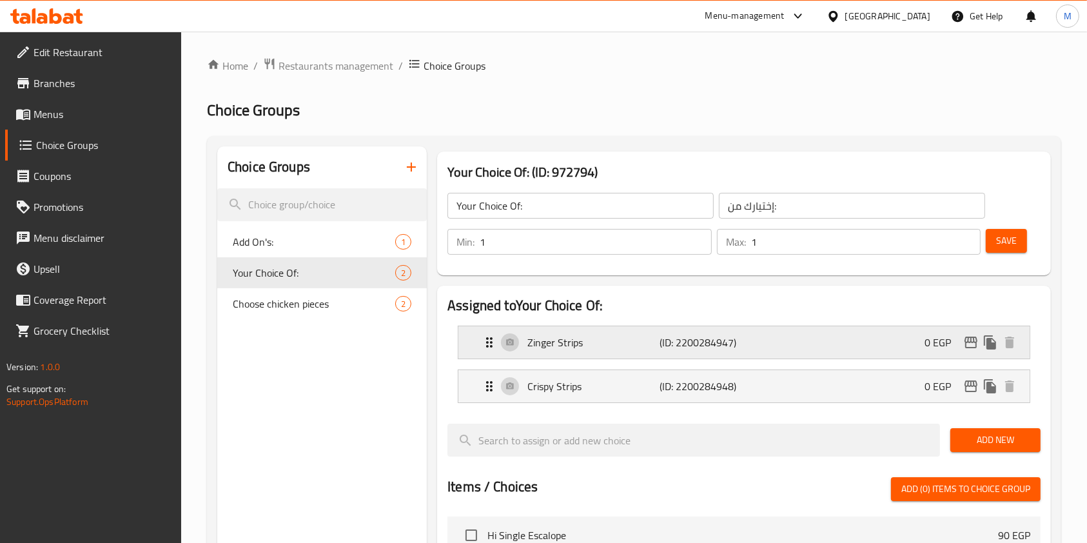
click at [766, 347] on div "Zinger Strips (ID: 2200284947) 0 EGP" at bounding box center [748, 342] width 532 height 32
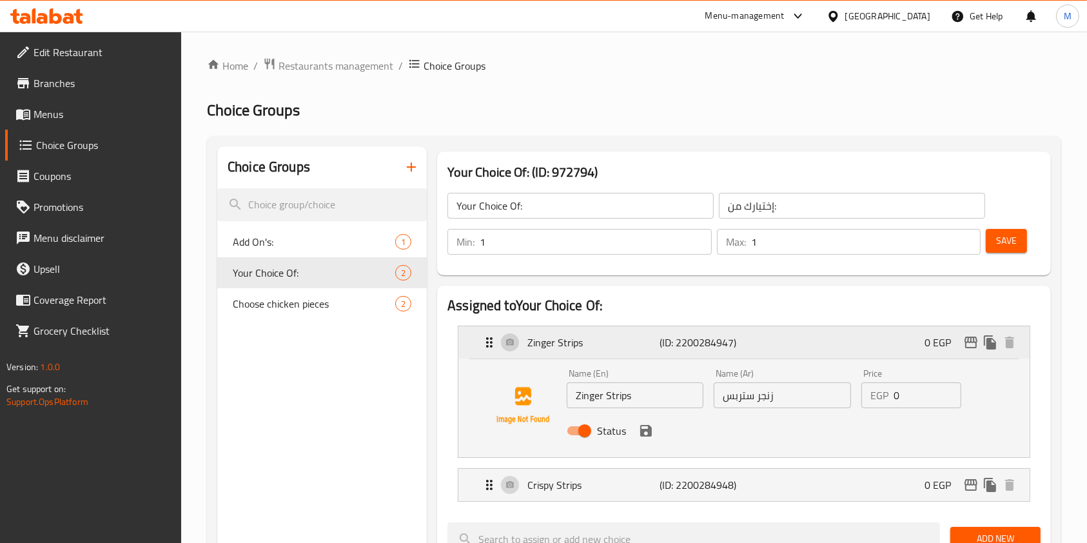
click at [766, 347] on div "Zinger Strips (ID: 2200284947) 0 EGP" at bounding box center [748, 342] width 532 height 32
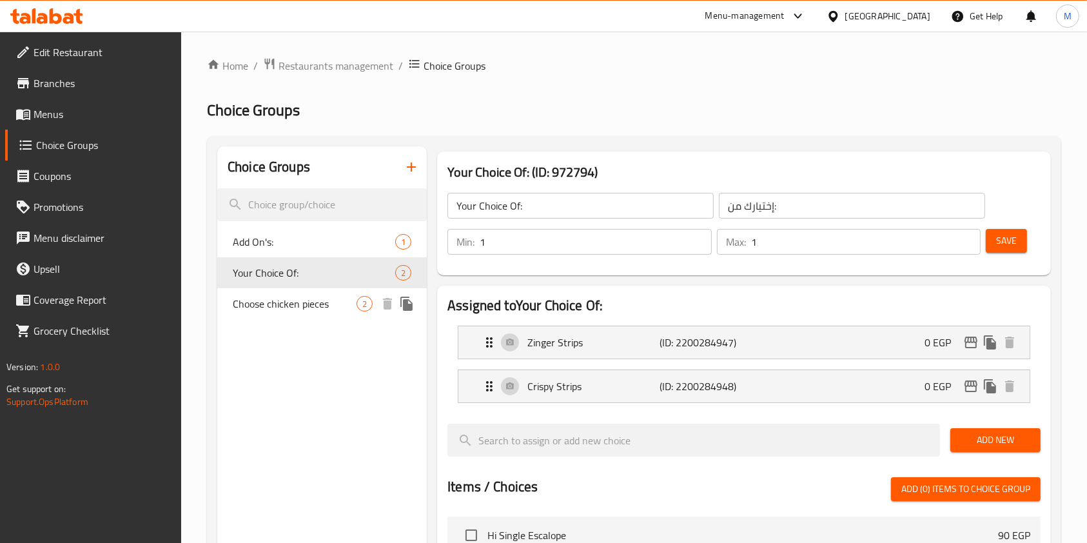
click at [288, 288] on div "Choose chicken pieces 2" at bounding box center [321, 303] width 209 height 31
type input "Choose chicken pieces"
type input "اختر قطع الدجاج"
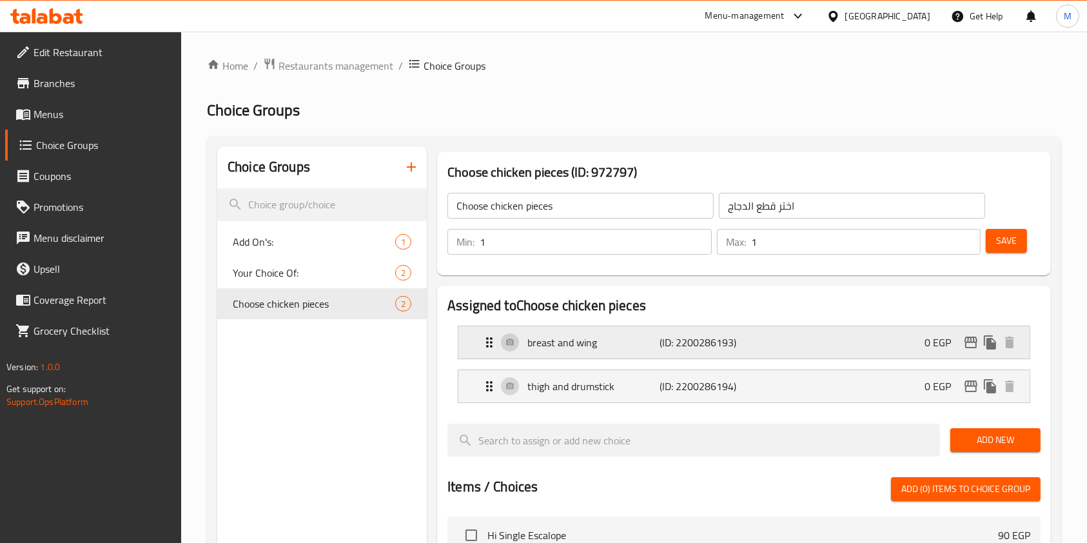
click at [749, 348] on div "breast and wing (ID: 2200286193) 0 EGP" at bounding box center [748, 342] width 532 height 32
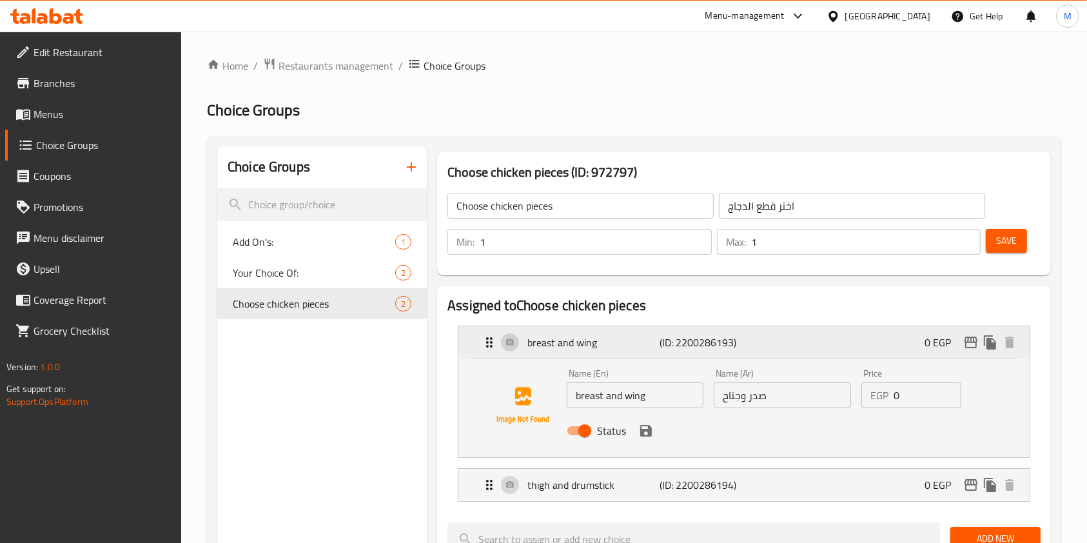
click at [749, 348] on div "breast and wing (ID: 2200286193) 0 EGP" at bounding box center [748, 342] width 532 height 32
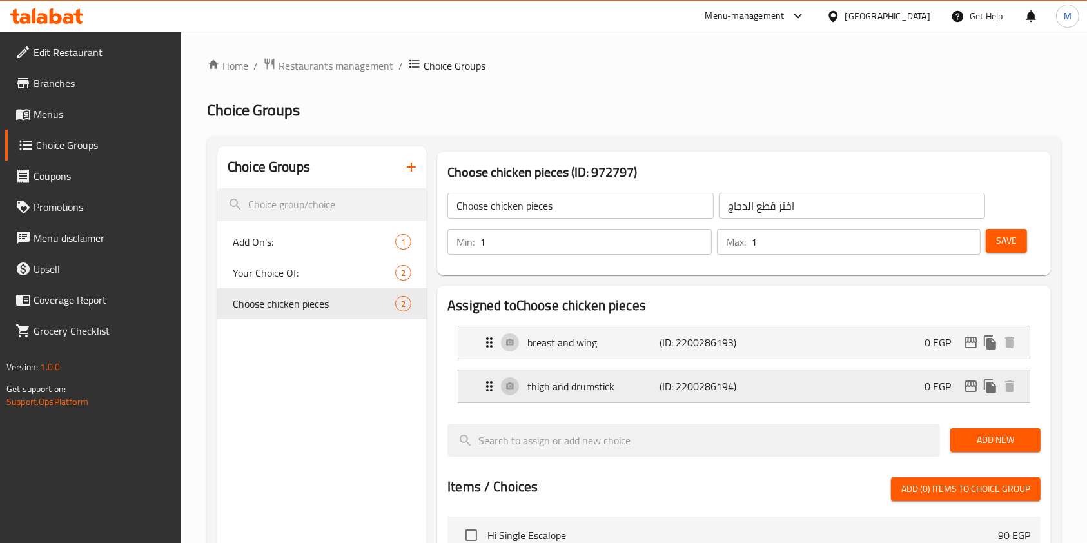
click at [753, 395] on div "thigh and drumstick (ID: 2200286194) 0 EGP" at bounding box center [748, 386] width 532 height 32
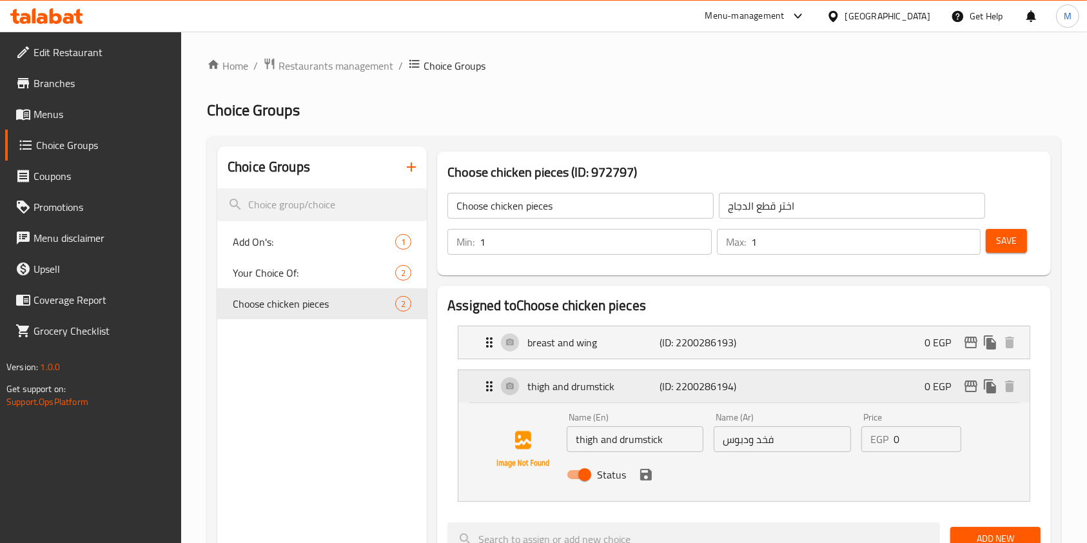
click at [761, 382] on div "thigh and drumstick (ID: 2200286194) 0 EGP" at bounding box center [748, 386] width 532 height 32
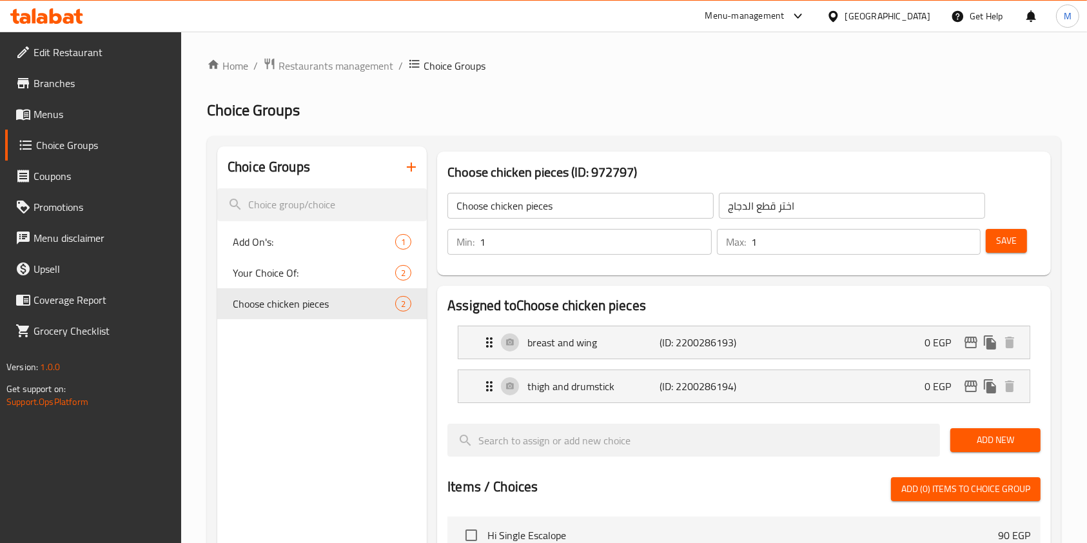
click at [70, 119] on span "Menus" at bounding box center [103, 113] width 138 height 15
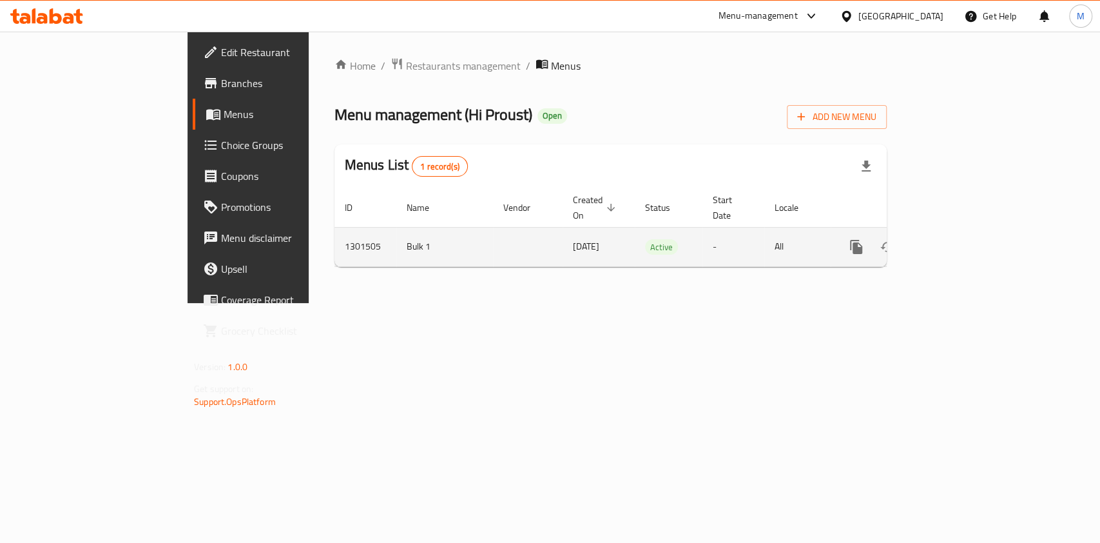
click at [957, 239] on icon "enhanced table" at bounding box center [949, 246] width 15 height 15
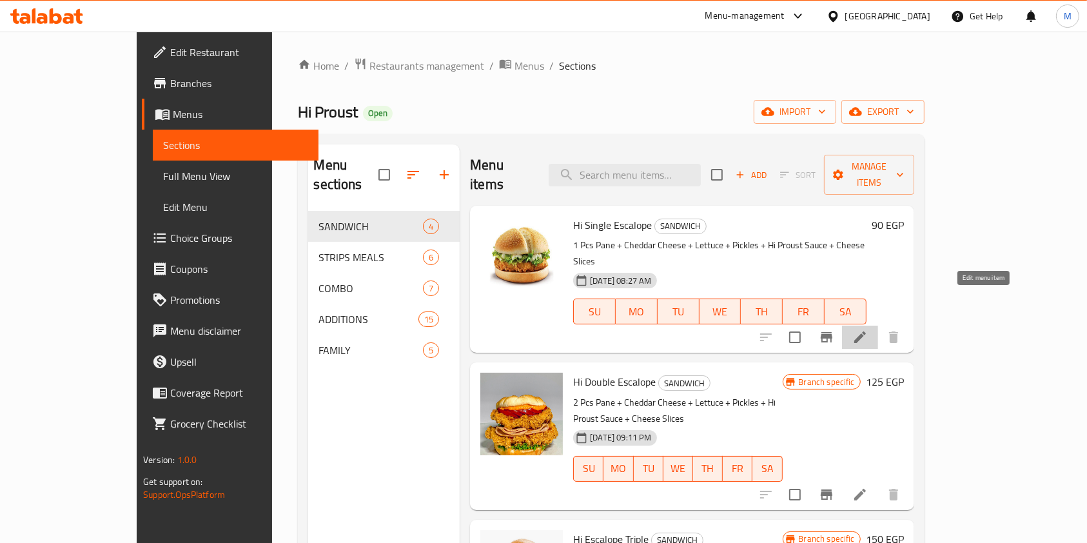
click at [868, 329] on icon at bounding box center [859, 336] width 15 height 15
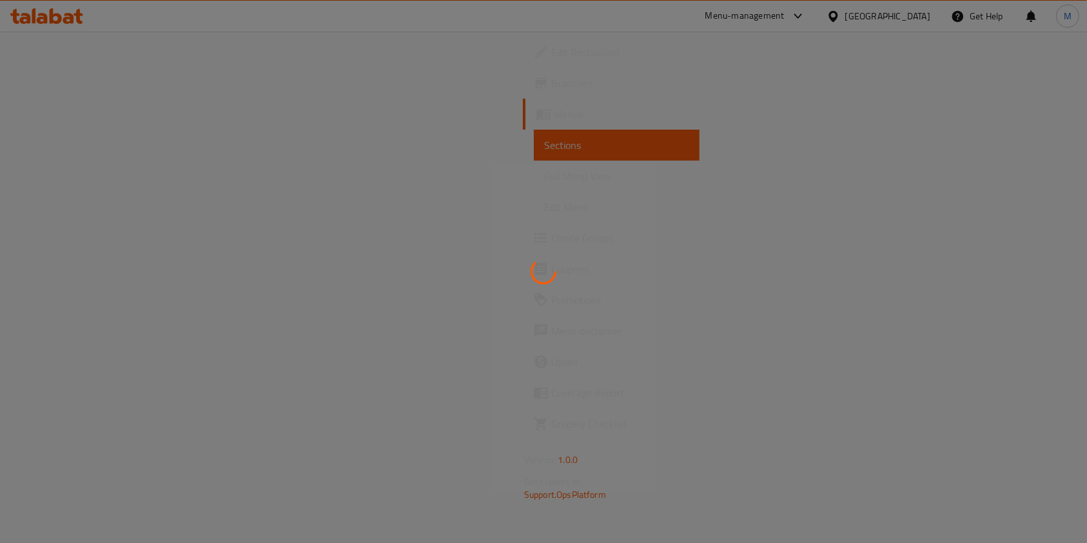
click at [989, 303] on div at bounding box center [543, 271] width 1087 height 543
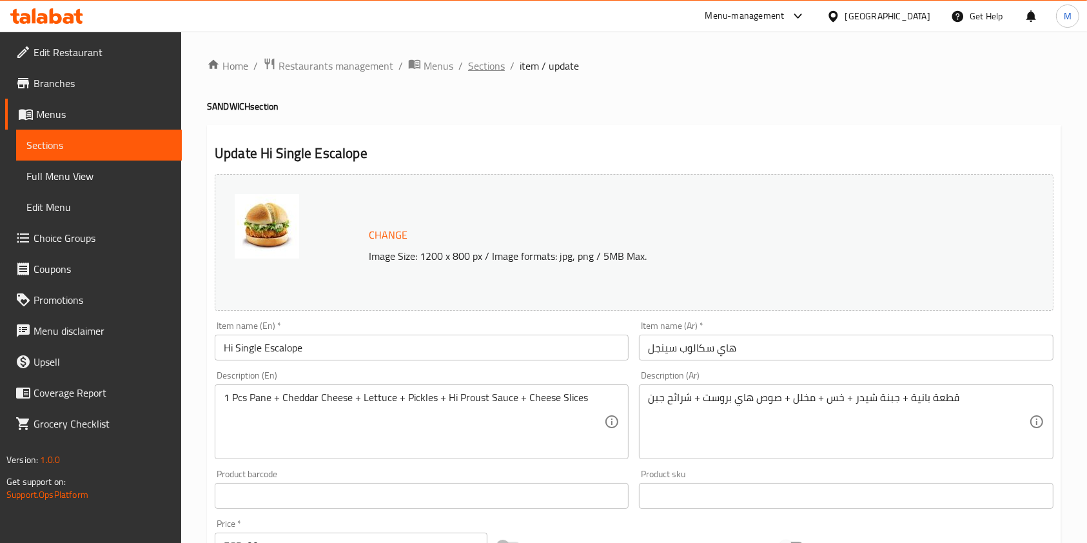
click at [494, 60] on span "Sections" at bounding box center [486, 65] width 37 height 15
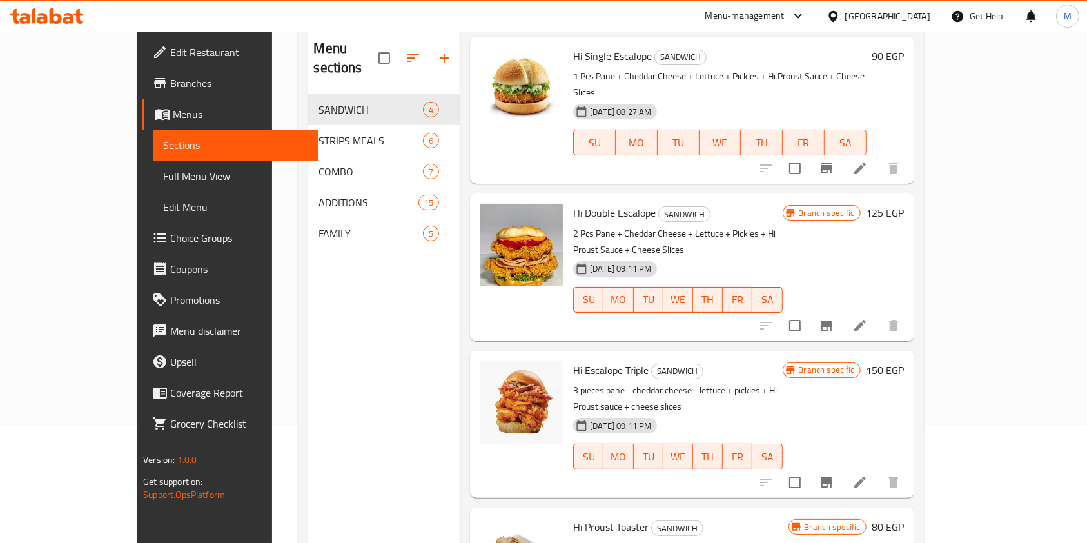
scroll to position [180, 0]
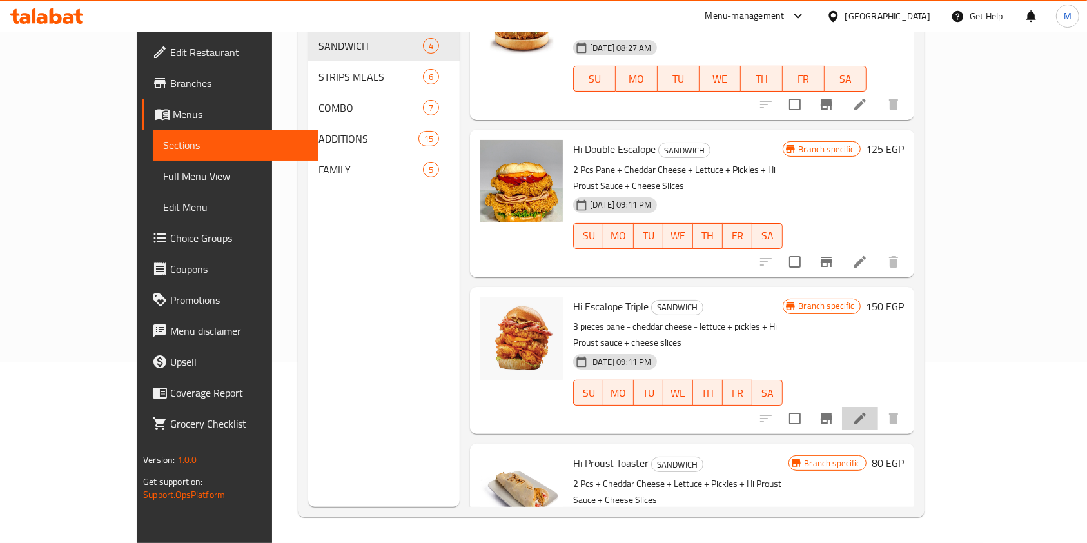
click at [878, 407] on li at bounding box center [860, 418] width 36 height 23
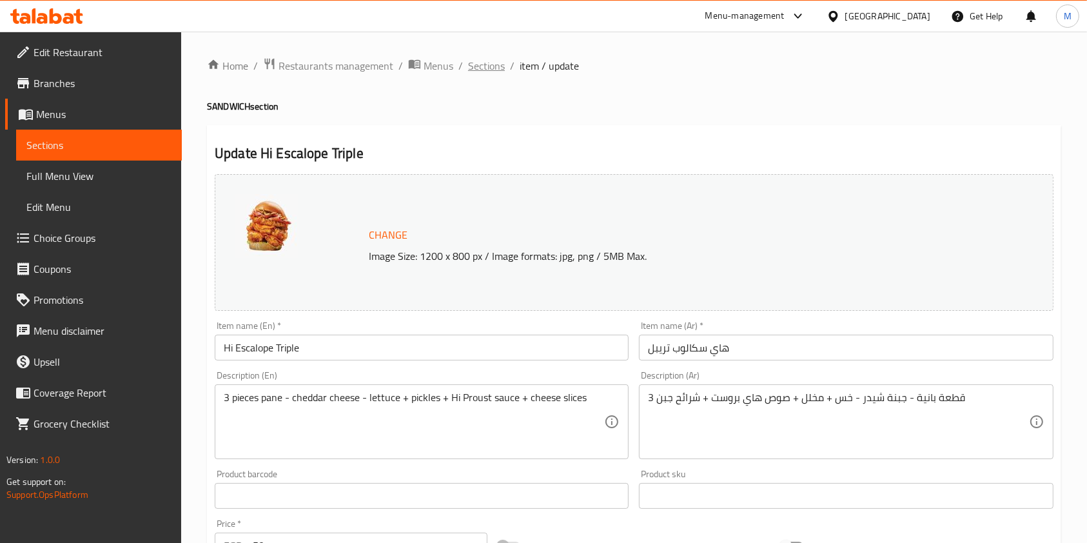
click at [498, 71] on span "Sections" at bounding box center [486, 65] width 37 height 15
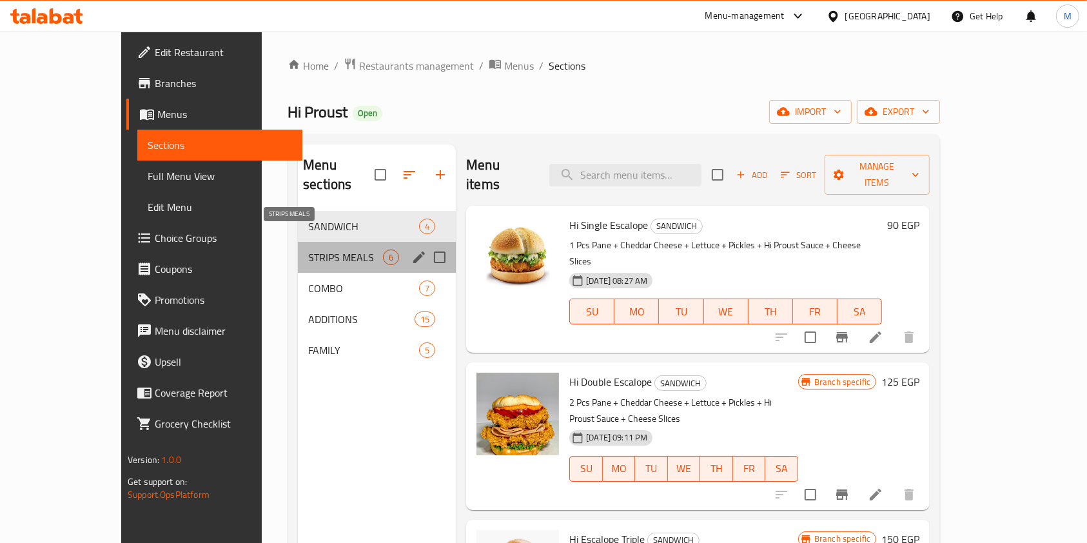
click at [322, 249] on span "STRIPS MEALS" at bounding box center [345, 256] width 75 height 15
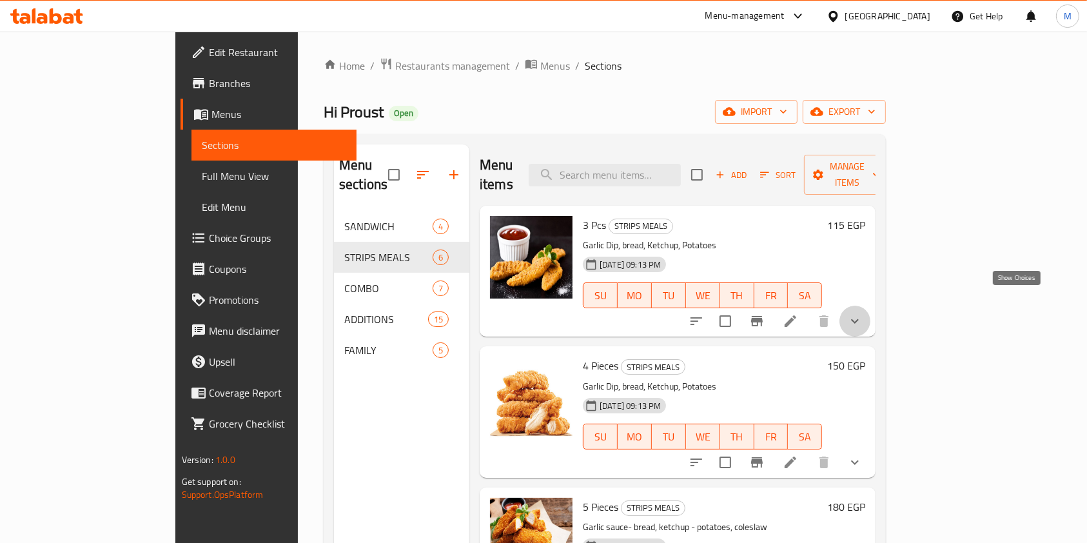
click at [862, 313] on icon "show more" at bounding box center [854, 320] width 15 height 15
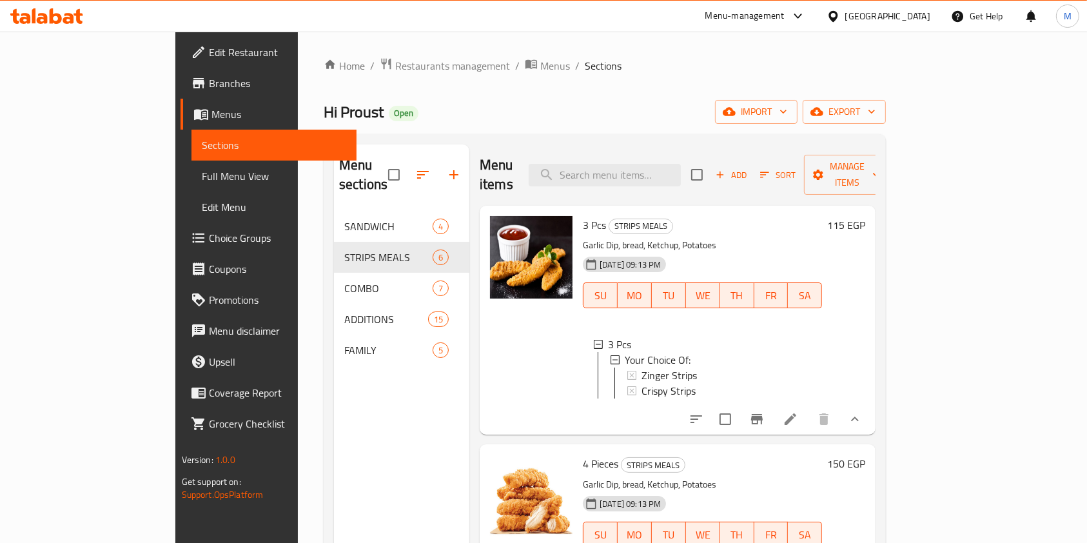
drag, startPoint x: 1051, startPoint y: 312, endPoint x: 1061, endPoint y: 379, distance: 67.7
click at [911, 379] on div "Home / Restaurants management / Menus / Sections Hi Proust Open import export M…" at bounding box center [605, 378] width 614 height 692
click at [209, 239] on span "Choice Groups" at bounding box center [278, 237] width 138 height 15
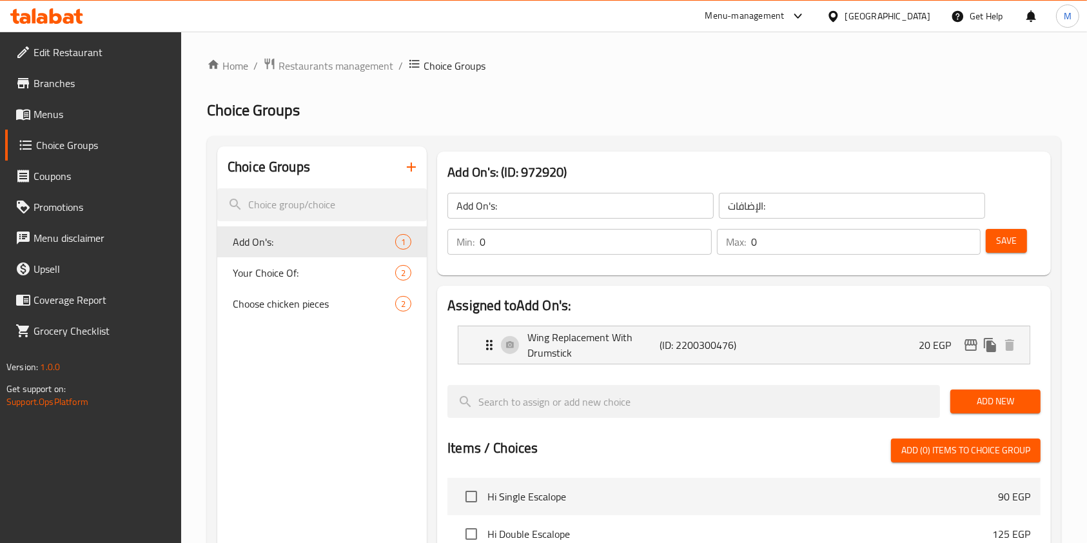
click at [407, 168] on icon "button" at bounding box center [411, 166] width 9 height 9
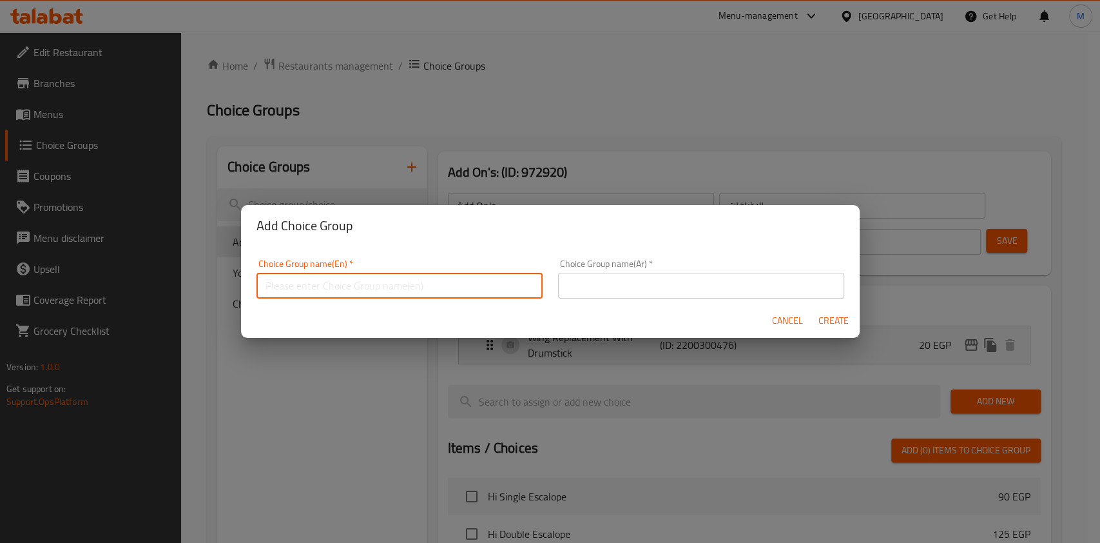
click at [486, 291] on input "text" at bounding box center [400, 286] width 286 height 26
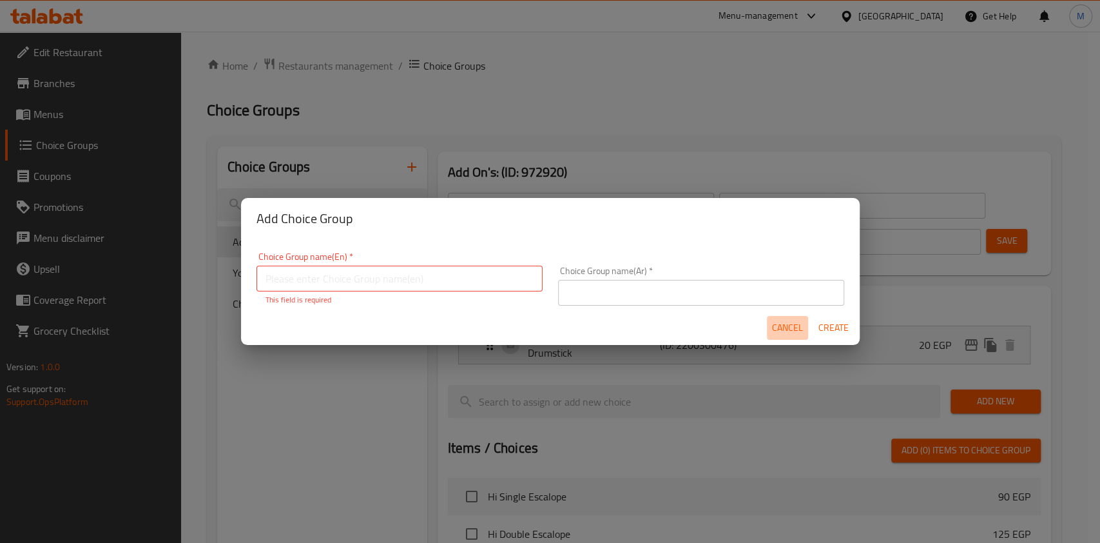
click at [797, 320] on span "Cancel" at bounding box center [787, 328] width 31 height 16
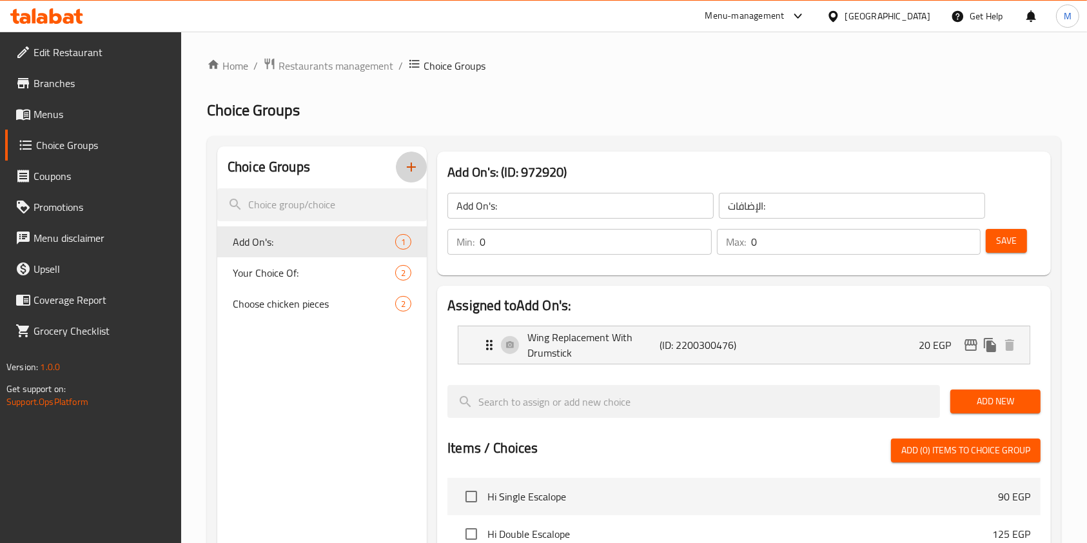
click at [405, 170] on icon "button" at bounding box center [411, 166] width 15 height 15
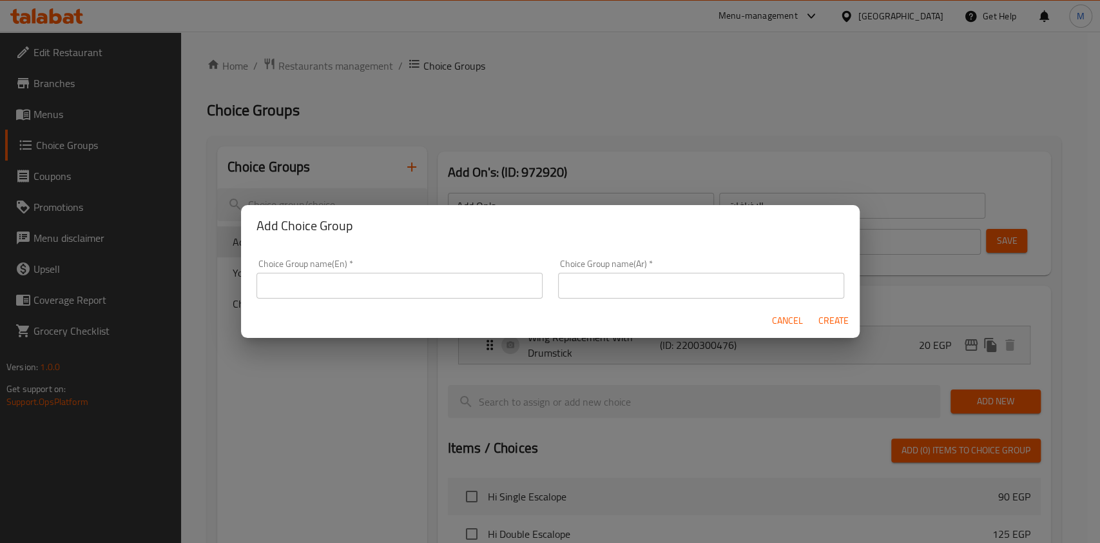
click at [405, 287] on input "text" at bounding box center [400, 286] width 286 height 26
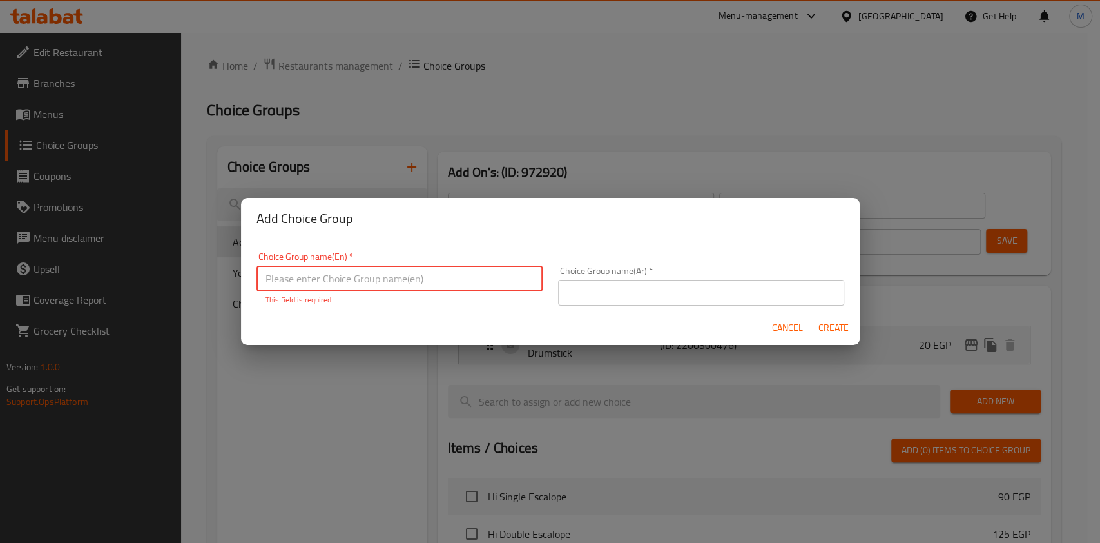
click at [449, 282] on input "text" at bounding box center [400, 279] width 286 height 26
paste input "Your choice of flavor"
type input "Your choice of flavor"
click at [613, 287] on input "text" at bounding box center [701, 293] width 286 height 26
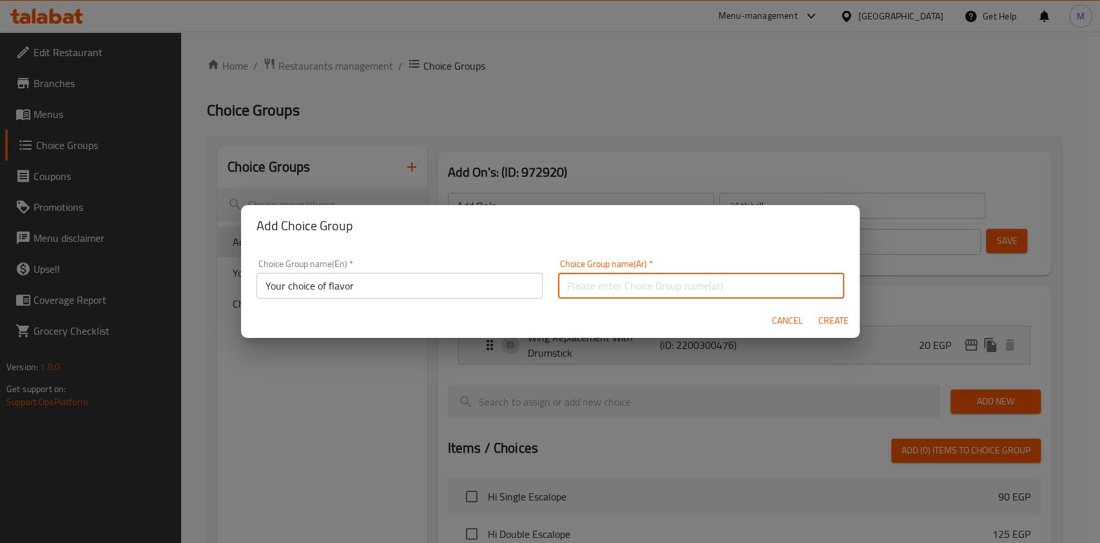
paste input "اختيارك من الطعم"
type input "اختيارك من الطعم"
click at [841, 326] on span "Create" at bounding box center [834, 321] width 31 height 16
type input "Your choice of flavor"
type input "اختيارك من الطعم"
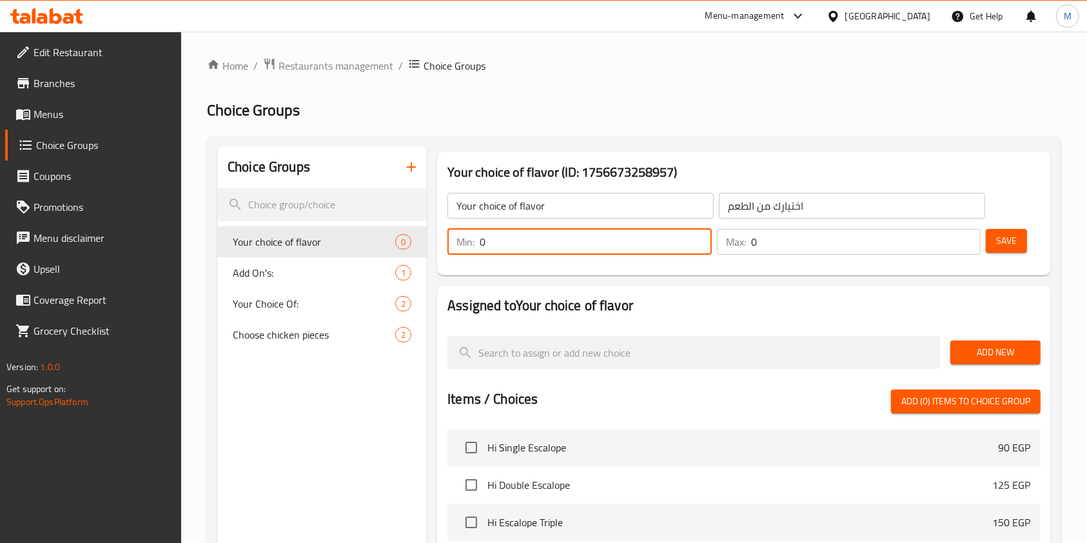
drag, startPoint x: 508, startPoint y: 240, endPoint x: 482, endPoint y: 242, distance: 26.5
click at [482, 242] on input "0" at bounding box center [596, 242] width 232 height 26
type input "1"
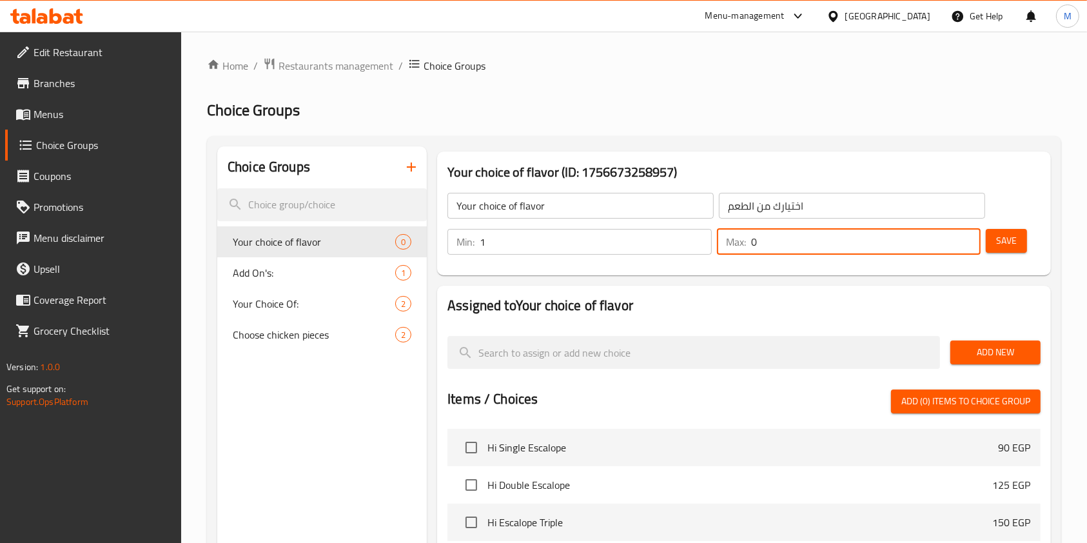
drag, startPoint x: 764, startPoint y: 242, endPoint x: 746, endPoint y: 242, distance: 18.7
click at [746, 242] on div "Max: 0 ​" at bounding box center [849, 242] width 264 height 26
type input "1"
click at [998, 238] on span "Save" at bounding box center [1006, 241] width 21 height 16
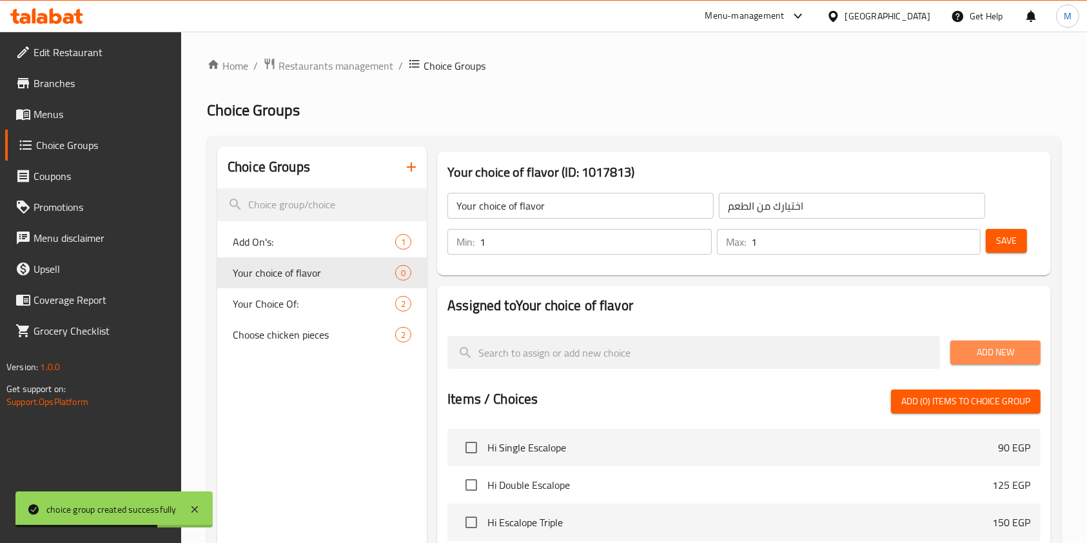
click at [964, 352] on span "Add New" at bounding box center [995, 352] width 70 height 16
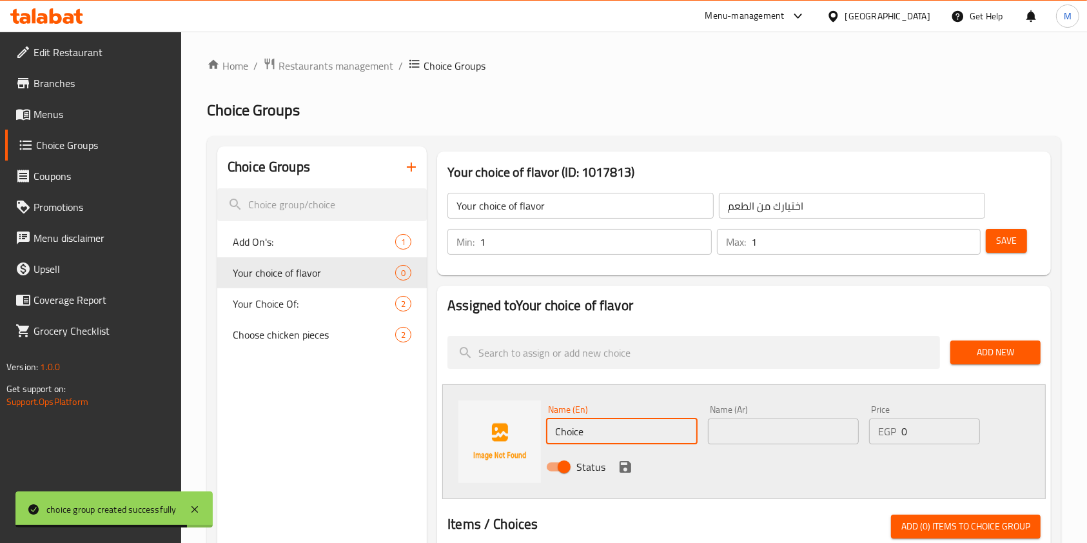
click at [627, 436] on input "Choice" at bounding box center [621, 431] width 151 height 26
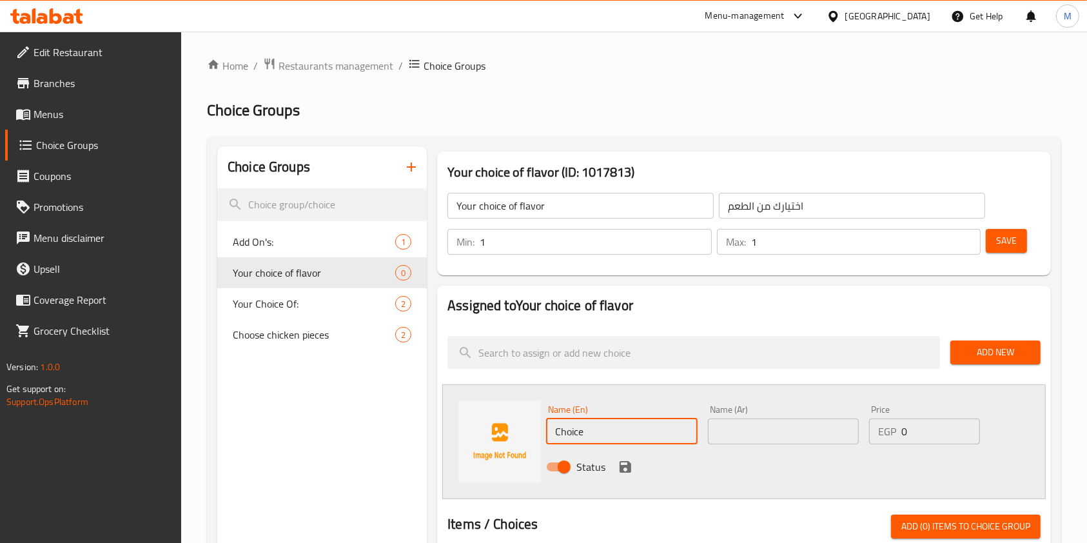
click at [732, 442] on input "text" at bounding box center [783, 431] width 151 height 26
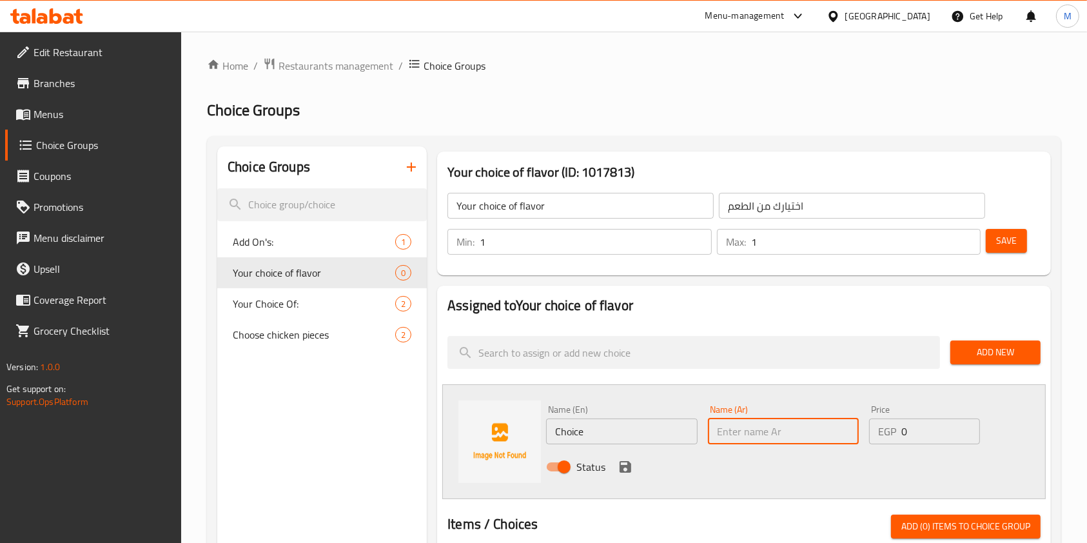
click at [732, 442] on input "text" at bounding box center [783, 431] width 151 height 26
paste input "حار"
type input "حار"
click at [611, 426] on input "Choice" at bounding box center [621, 431] width 151 height 26
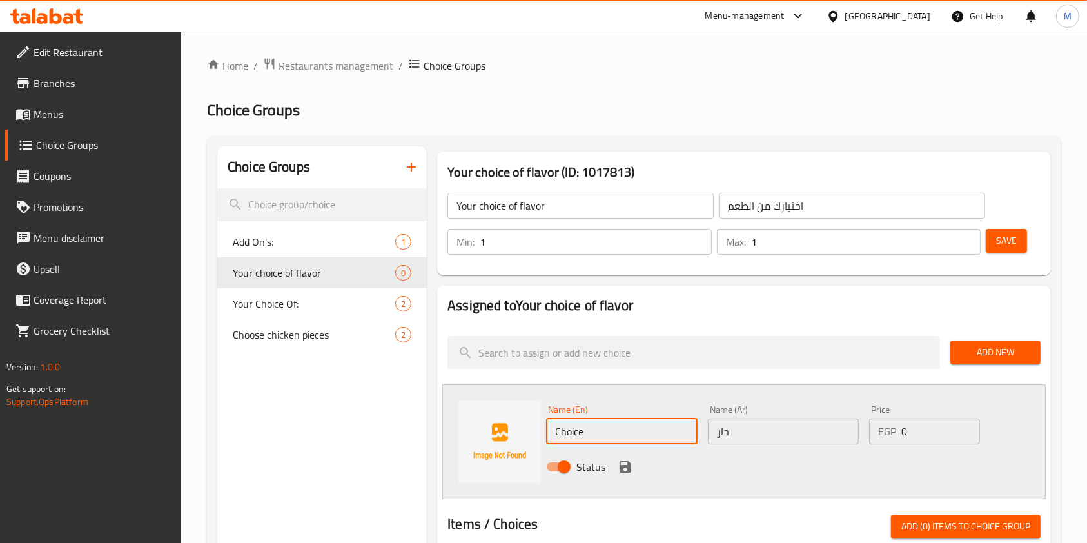
click at [611, 426] on input "Choice" at bounding box center [621, 431] width 151 height 26
type input "س"
type input "Spicy"
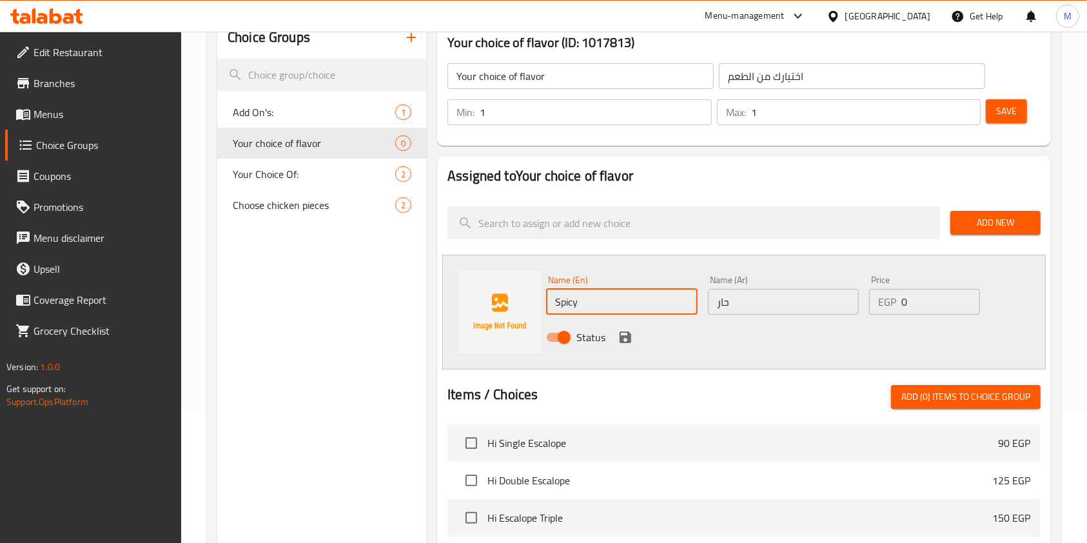
scroll to position [133, 0]
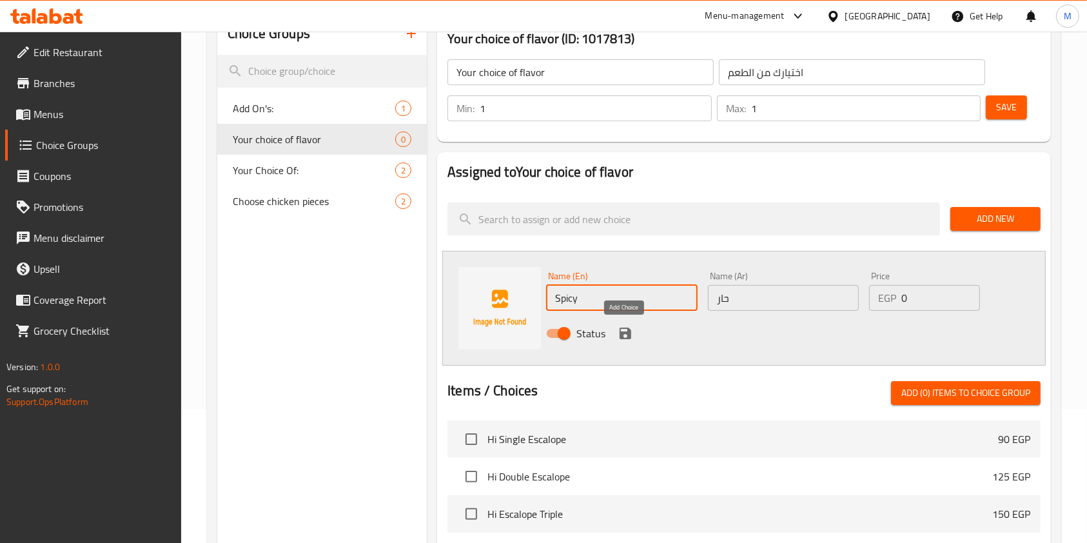
click at [629, 330] on icon "save" at bounding box center [625, 333] width 12 height 12
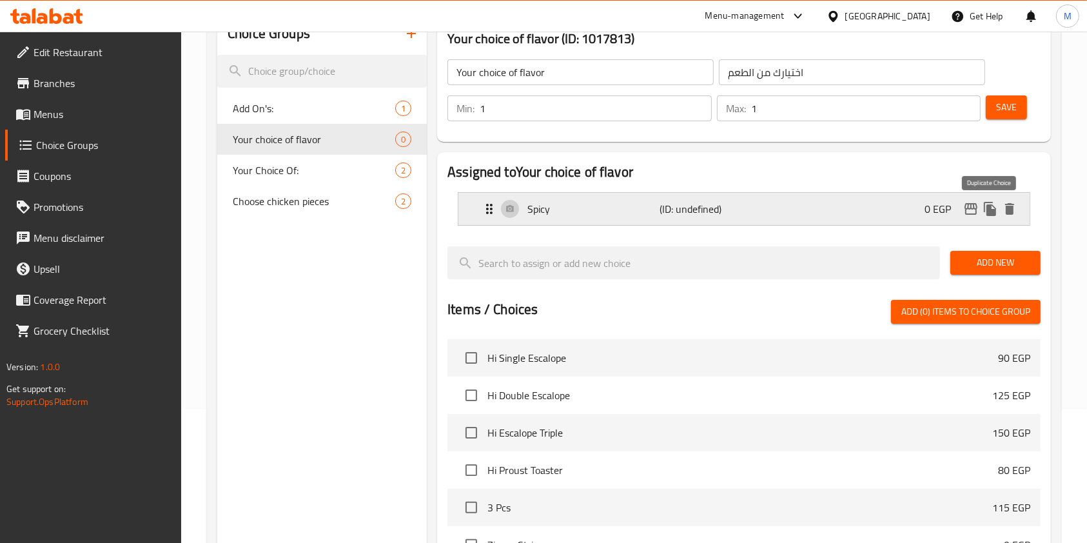
click at [995, 206] on icon "duplicate" at bounding box center [989, 208] width 15 height 15
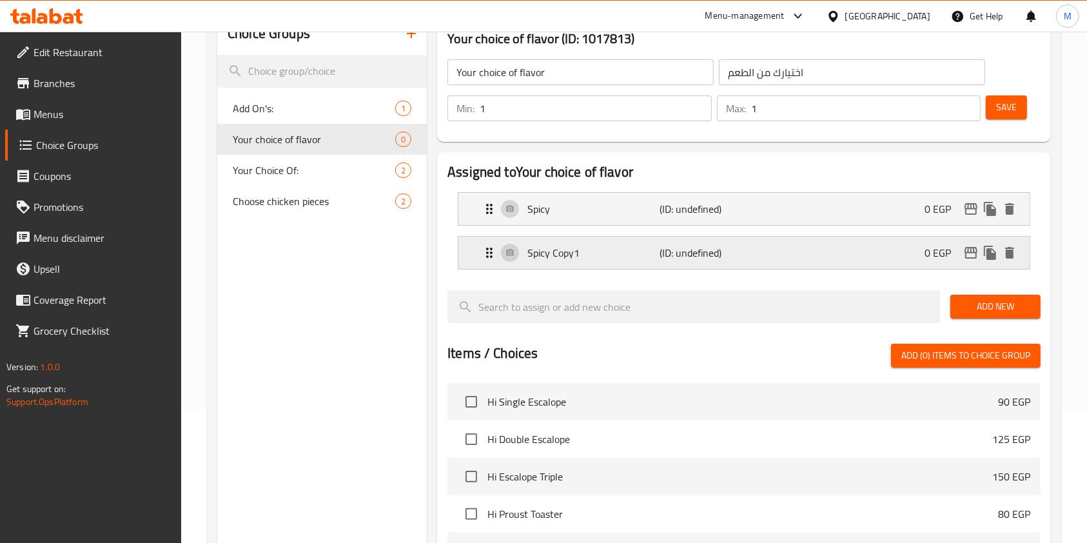
click at [614, 266] on div "Spicy Copy1 (ID: undefined) 0 EGP" at bounding box center [748, 253] width 532 height 32
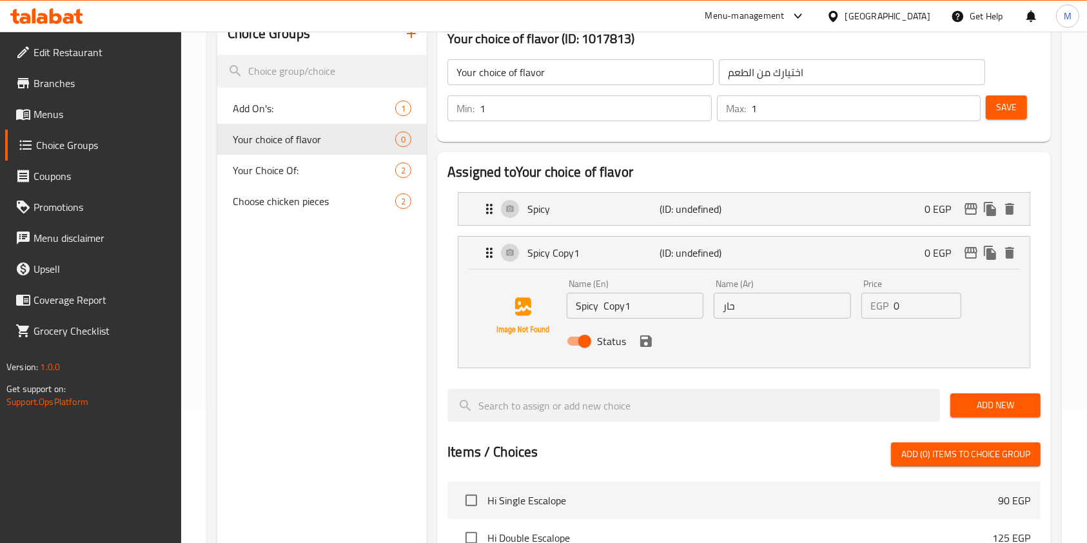
click at [634, 314] on input "Spicy Copy1" at bounding box center [635, 306] width 137 height 26
type input "r"
type input "Regular"
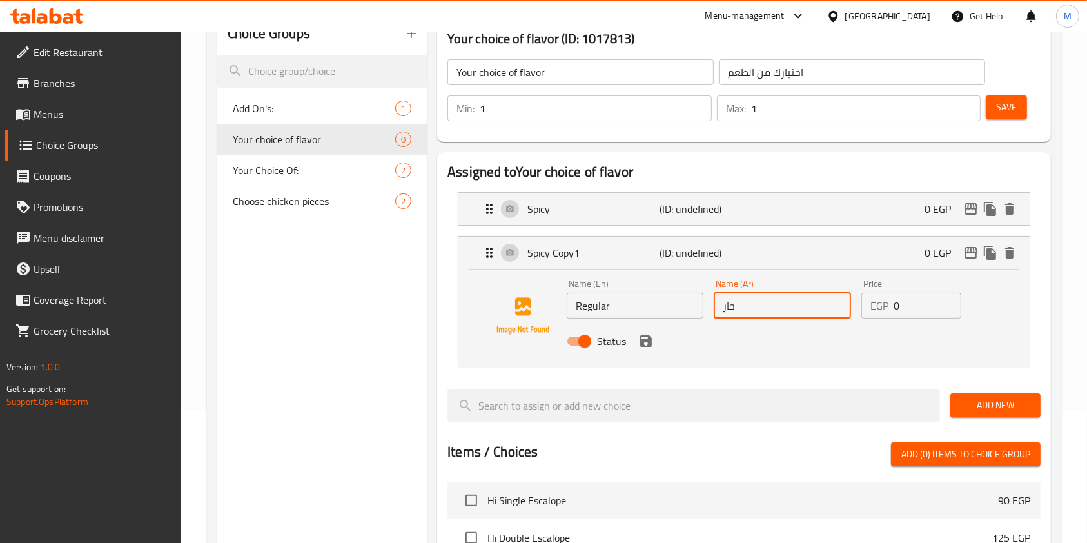
click at [768, 304] on input "حار" at bounding box center [782, 306] width 137 height 26
click at [651, 345] on icon "save" at bounding box center [645, 340] width 15 height 15
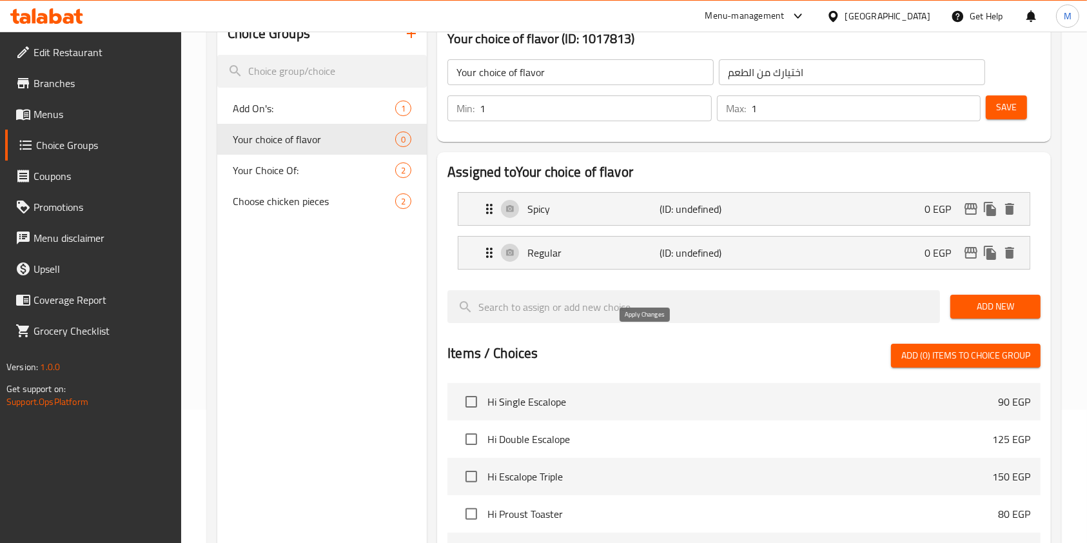
type input "uh]d"
click at [552, 336] on div at bounding box center [743, 338] width 593 height 10
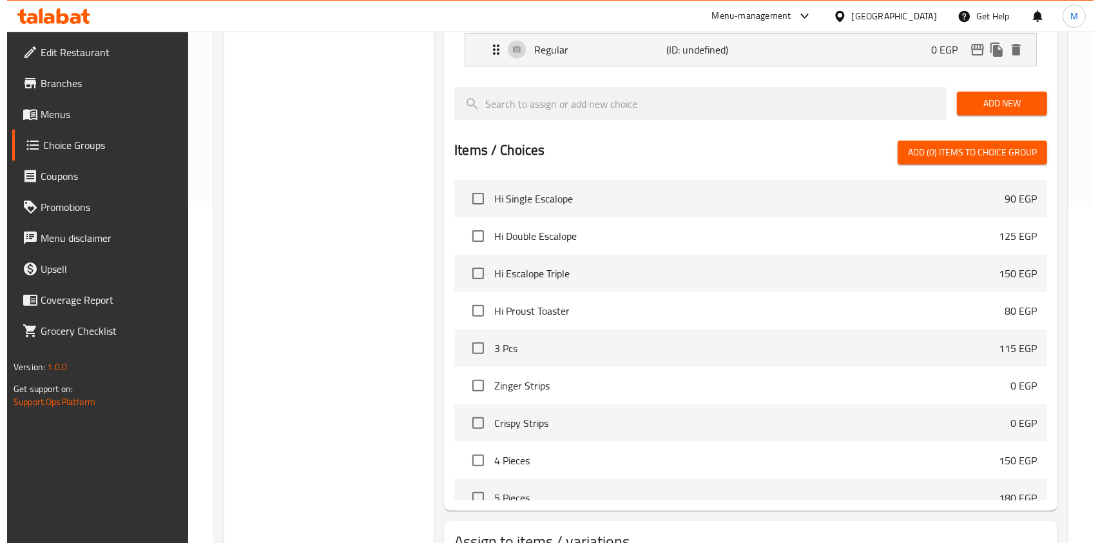
scroll to position [436, 0]
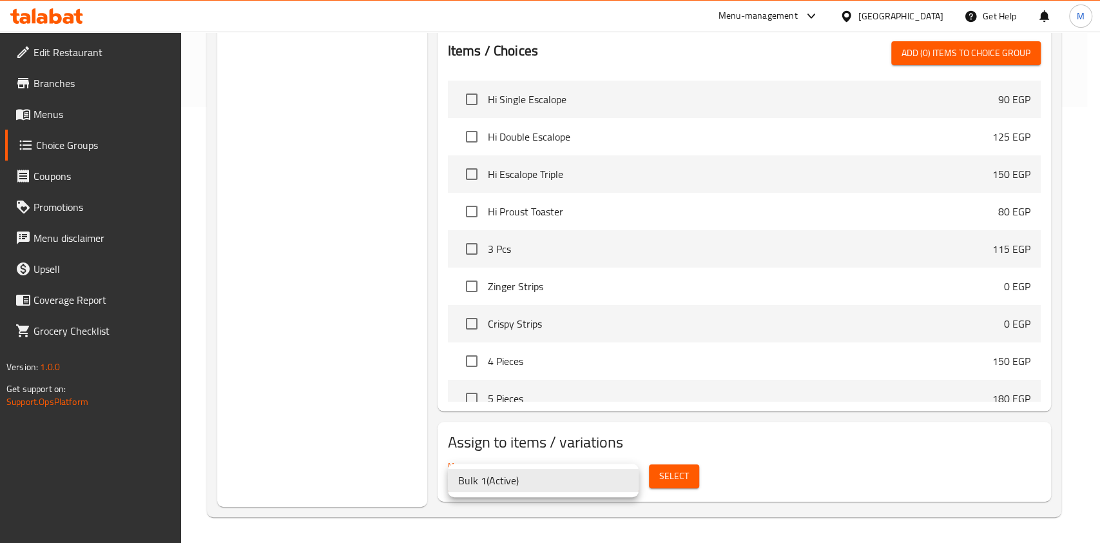
drag, startPoint x: 557, startPoint y: 483, endPoint x: 611, endPoint y: 469, distance: 56.1
click at [558, 483] on li "Bulk 1 ( Active )" at bounding box center [543, 480] width 191 height 23
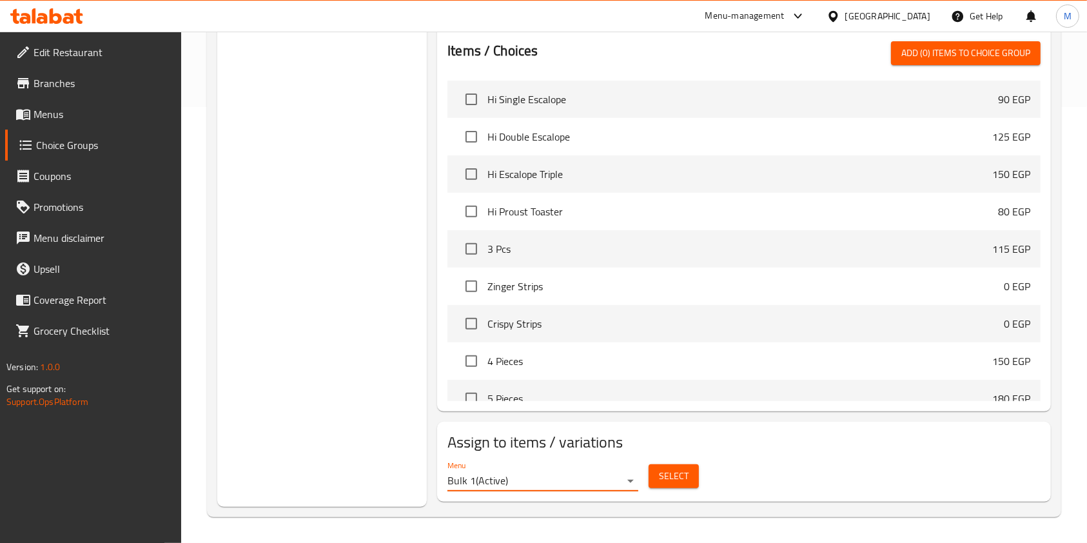
click at [664, 469] on span "Select" at bounding box center [674, 476] width 30 height 16
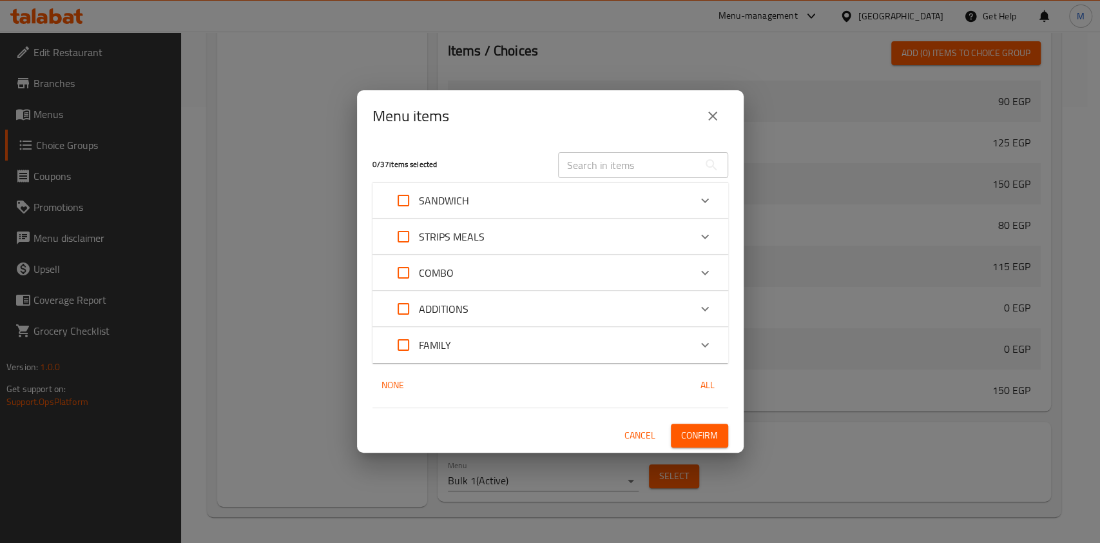
click at [405, 198] on input "Expand" at bounding box center [403, 200] width 31 height 31
checkbox input "true"
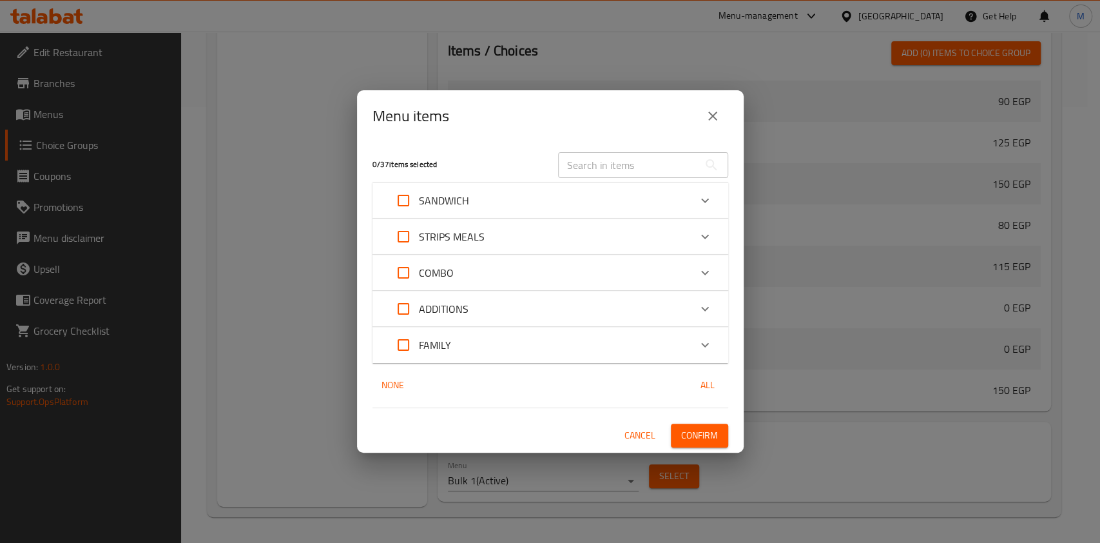
checkbox input "true"
click at [409, 232] on input "Expand" at bounding box center [403, 236] width 31 height 31
checkbox input "true"
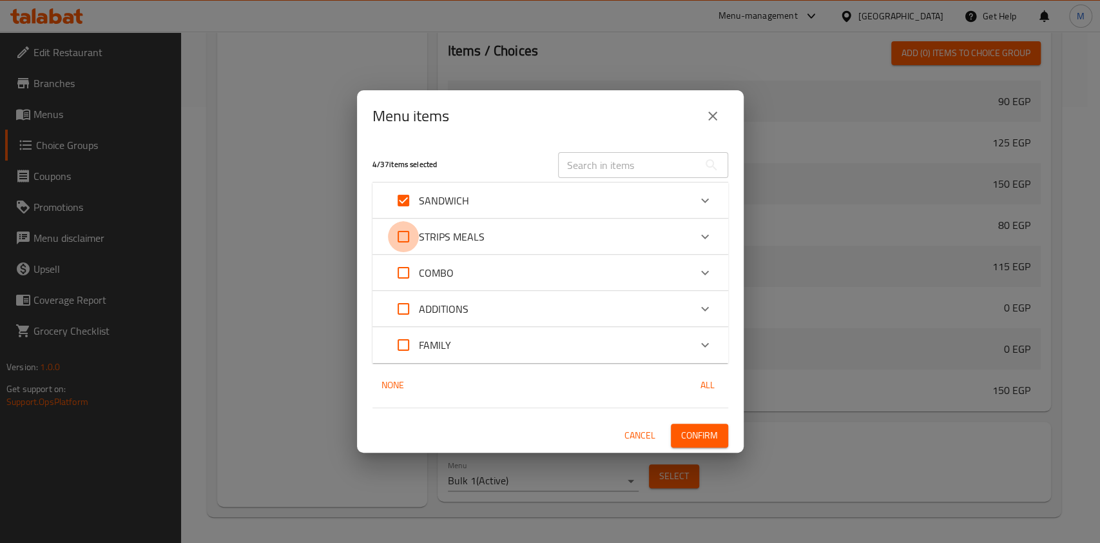
checkbox input "true"
click at [410, 278] on input "Expand" at bounding box center [403, 272] width 31 height 31
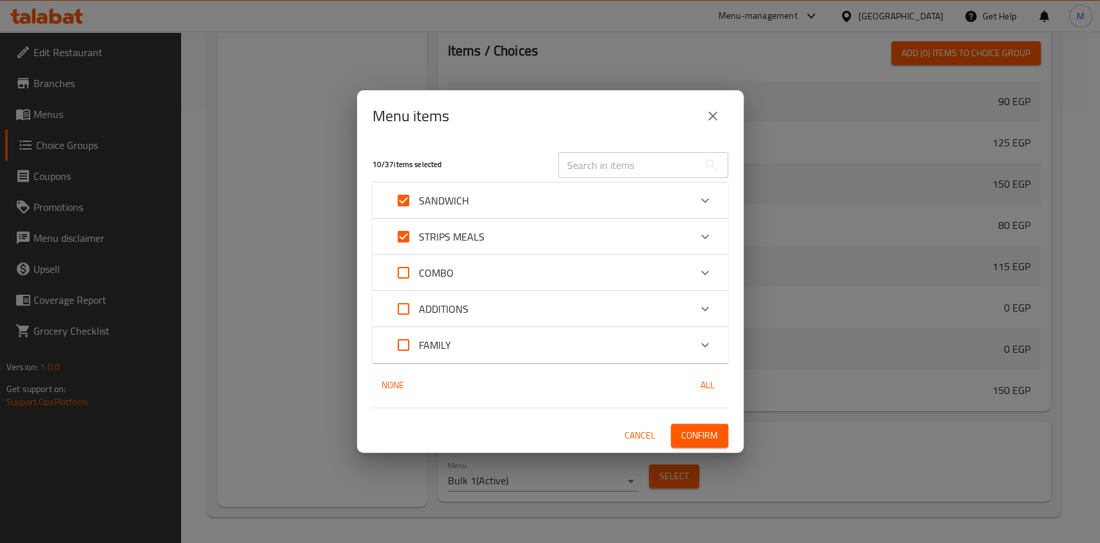
click at [410, 278] on input "Expand" at bounding box center [403, 272] width 31 height 31
checkbox input "false"
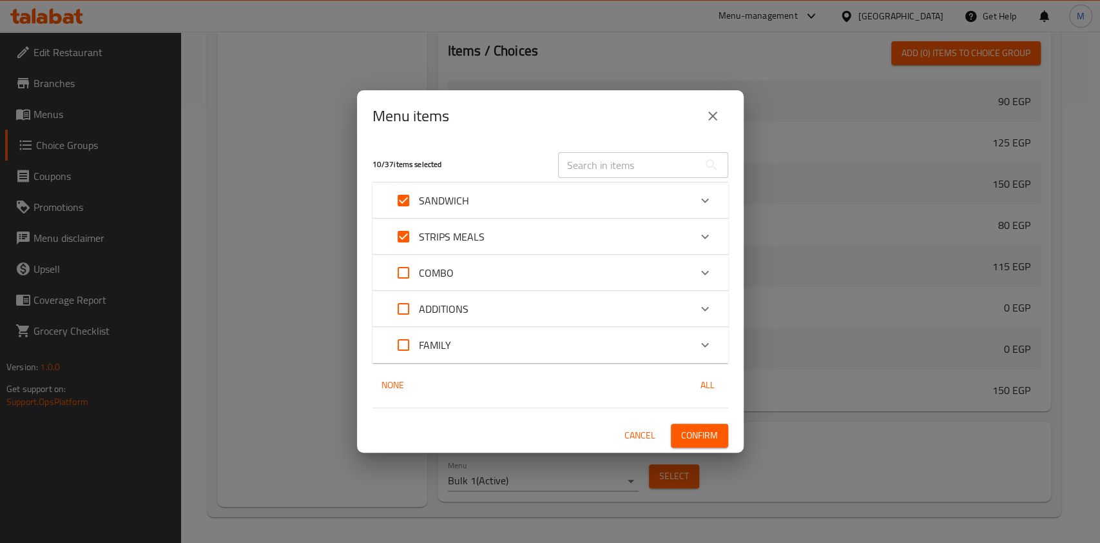
checkbox input "false"
click at [407, 271] on input "Expand" at bounding box center [403, 272] width 31 height 31
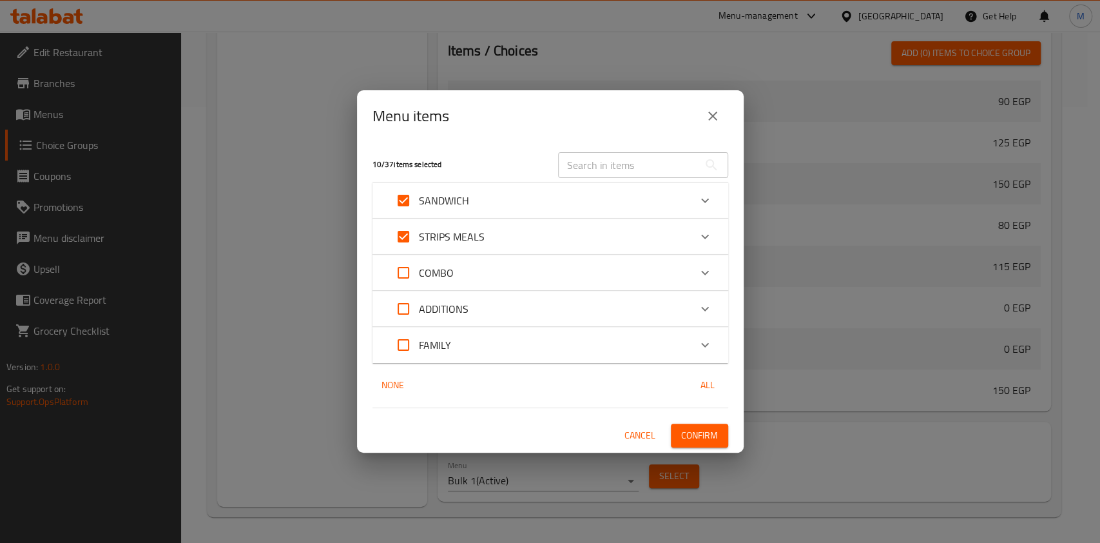
checkbox input "true"
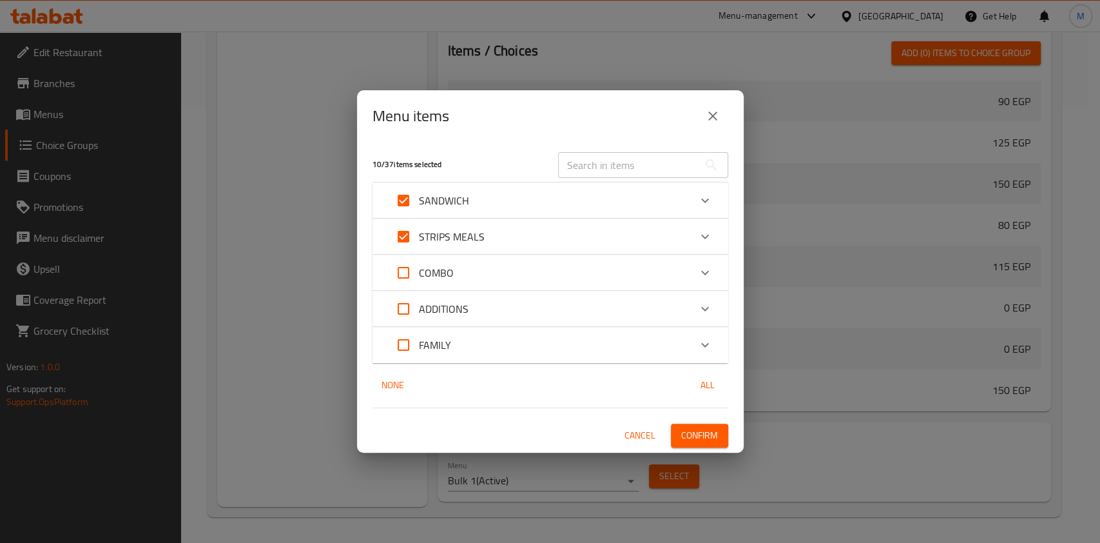
checkbox input "true"
click at [712, 428] on span "Confirm" at bounding box center [699, 435] width 37 height 16
click at [712, 428] on div at bounding box center [550, 271] width 1100 height 543
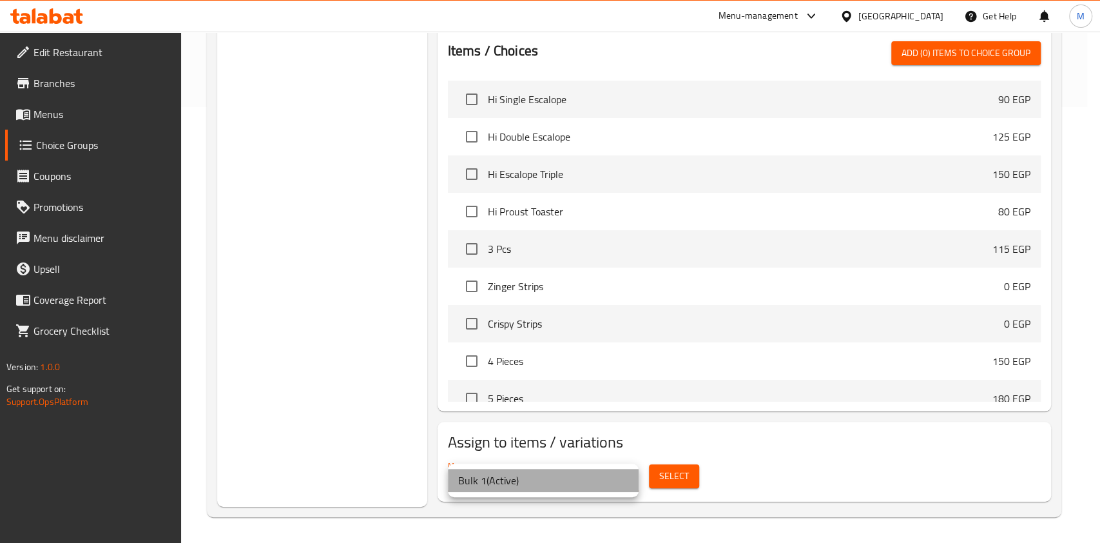
click at [543, 482] on li "Bulk 1 ( Active )" at bounding box center [543, 480] width 191 height 23
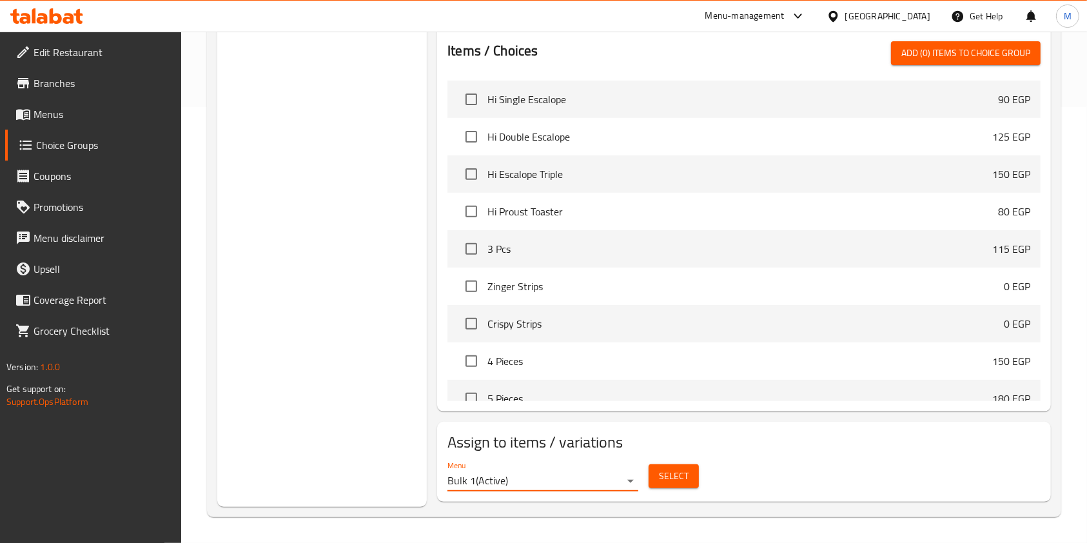
click at [657, 479] on button "Select" at bounding box center [673, 476] width 50 height 24
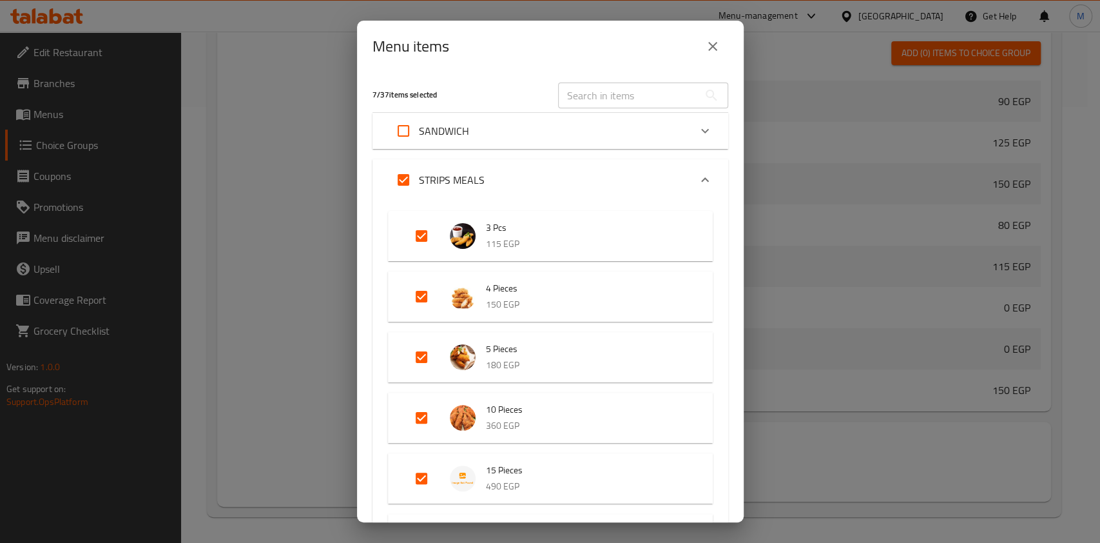
click at [424, 236] on input "Expand" at bounding box center [421, 235] width 31 height 31
checkbox input "false"
click at [697, 174] on icon "Expand" at bounding box center [704, 179] width 15 height 15
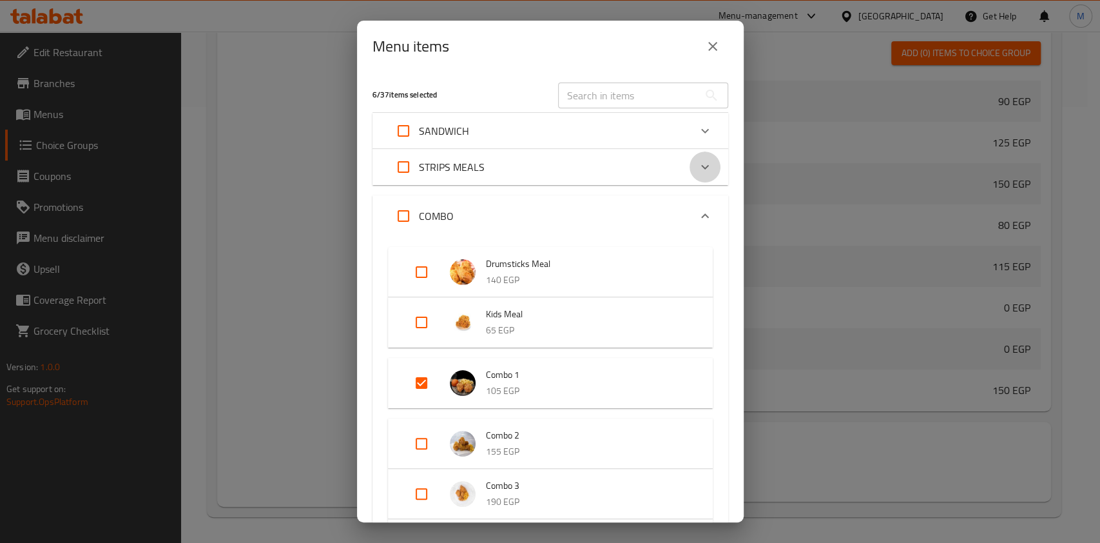
click at [697, 174] on icon "Expand" at bounding box center [704, 166] width 15 height 15
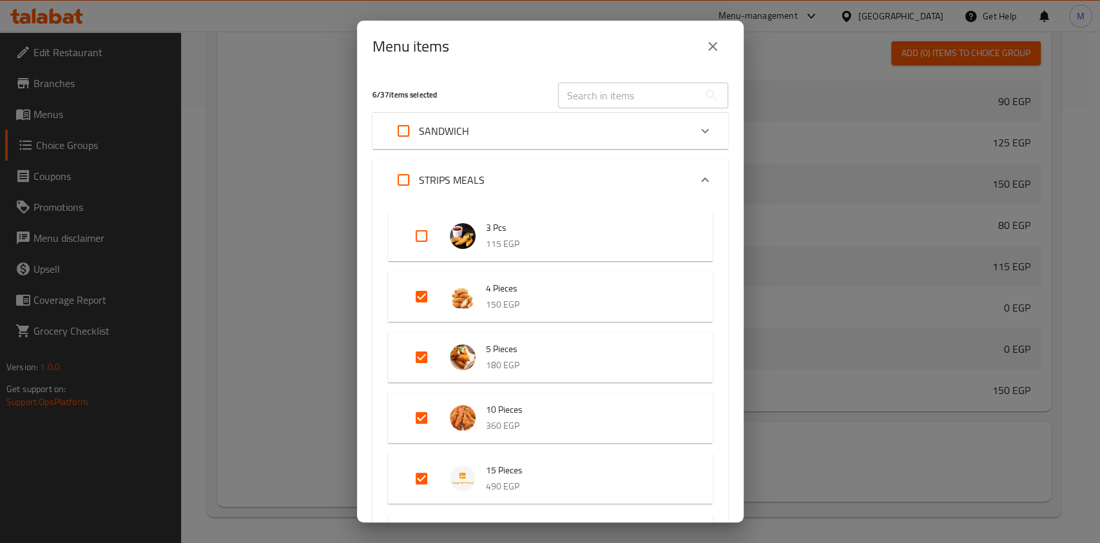
click at [420, 231] on input "Expand" at bounding box center [421, 235] width 31 height 31
checkbox input "true"
click at [404, 133] on input "Expand" at bounding box center [403, 130] width 31 height 31
checkbox input "true"
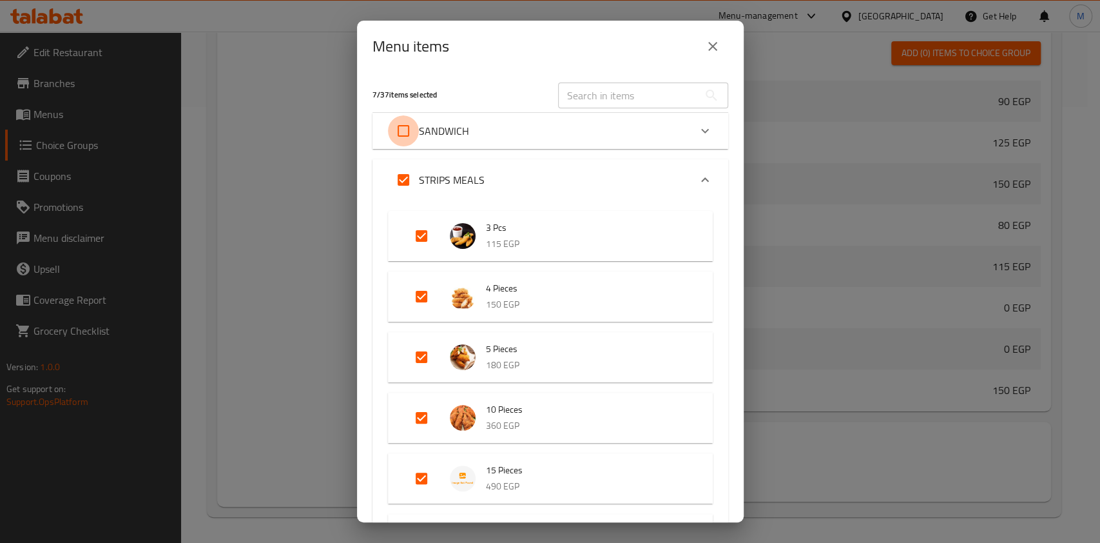
checkbox input "true"
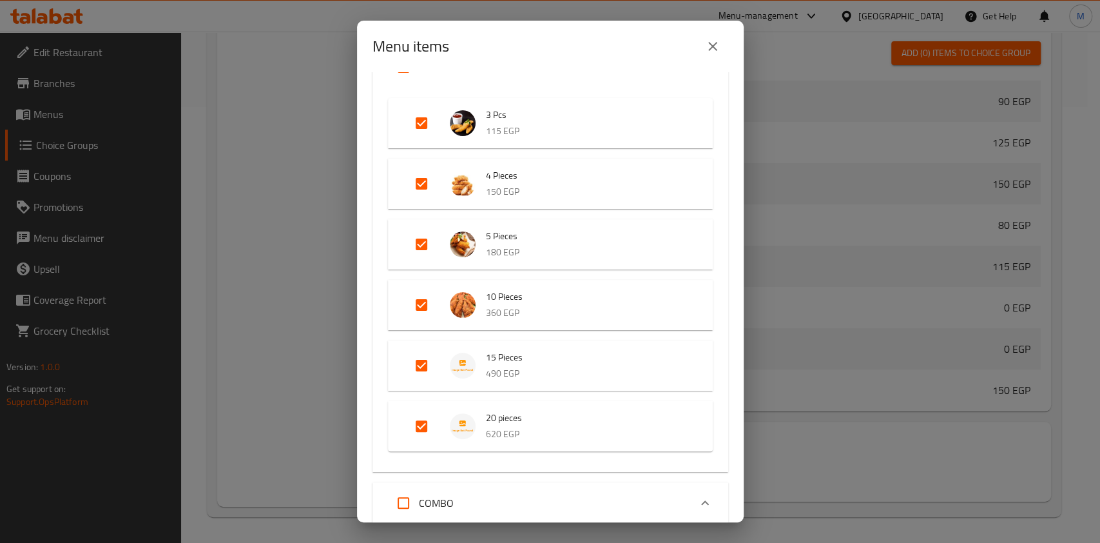
scroll to position [0, 0]
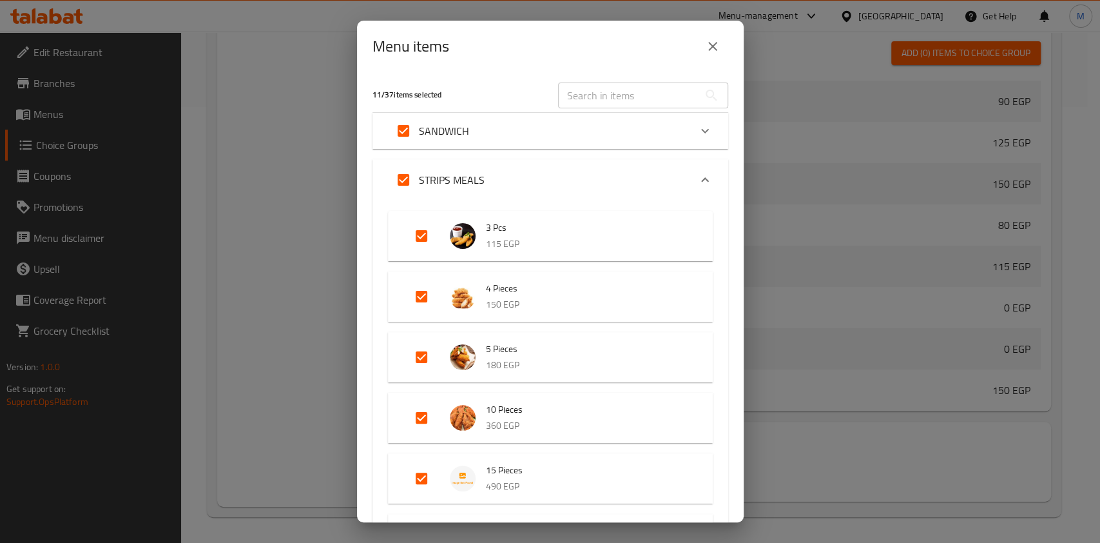
click at [697, 129] on icon "Expand" at bounding box center [704, 130] width 15 height 15
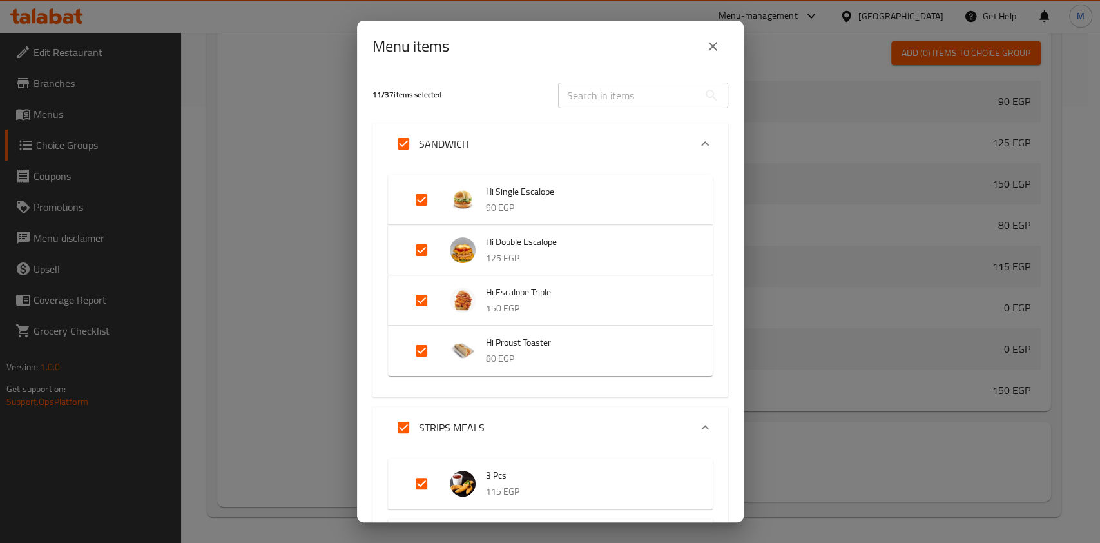
click at [483, 205] on div "Expand" at bounding box center [468, 200] width 36 height 26
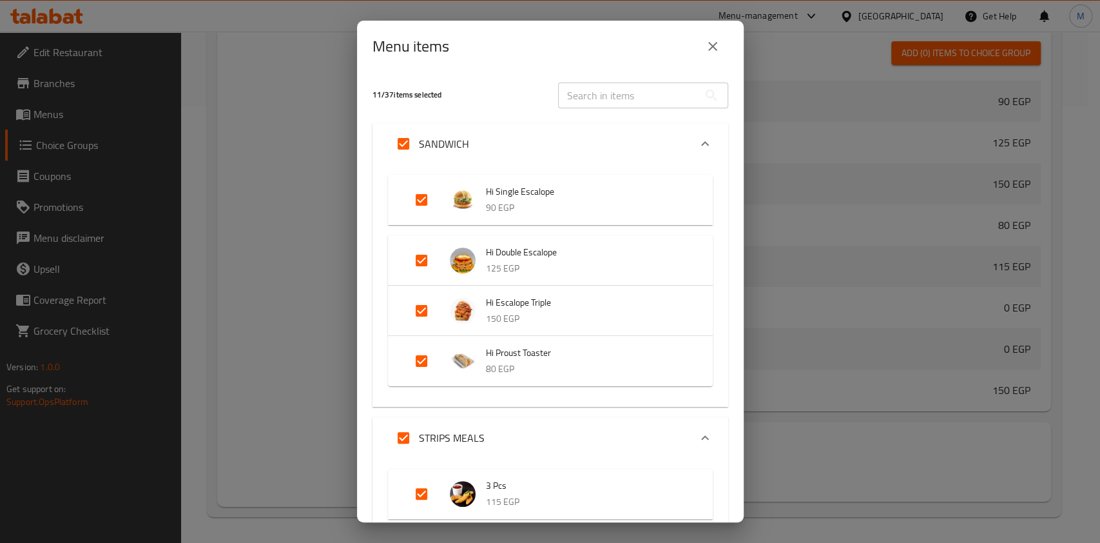
drag, startPoint x: 728, startPoint y: 217, endPoint x: 715, endPoint y: 235, distance: 21.8
click at [730, 340] on div "11 / 37 items selected ​ SANDWICH Hi Single Escalope 90 EGP Hi Double Escalope …" at bounding box center [550, 297] width 387 height 450
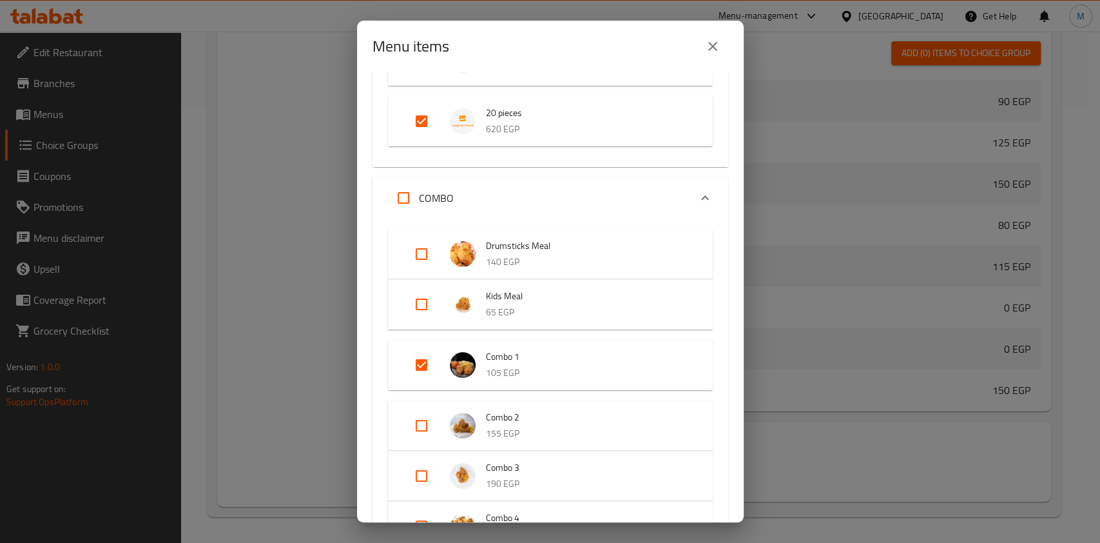
scroll to position [948, 0]
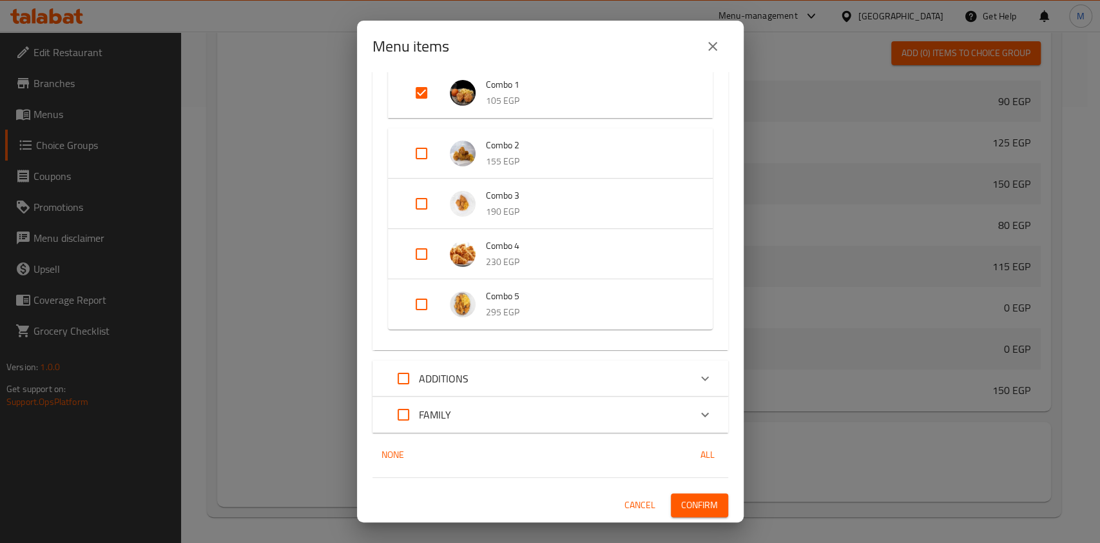
click at [697, 410] on icon "Expand" at bounding box center [704, 414] width 15 height 15
click at [399, 428] on input "Expand" at bounding box center [403, 427] width 31 height 31
checkbox input "true"
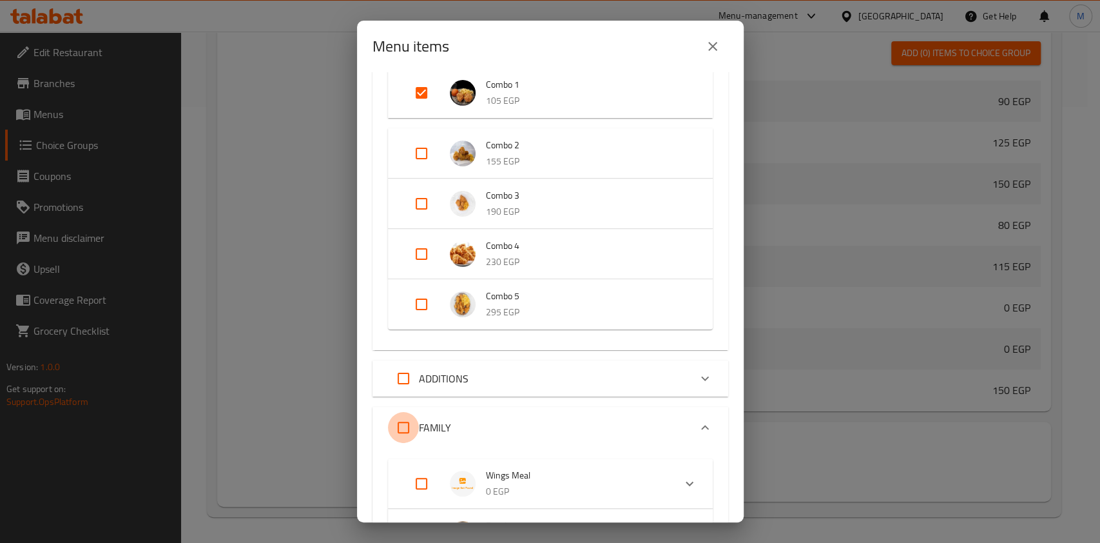
checkbox input "true"
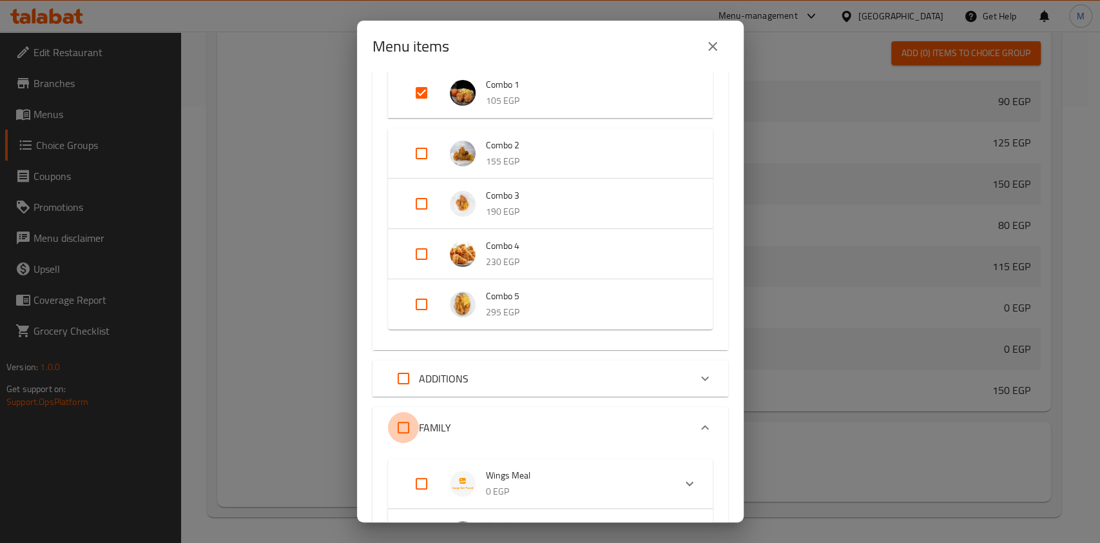
checkbox input "true"
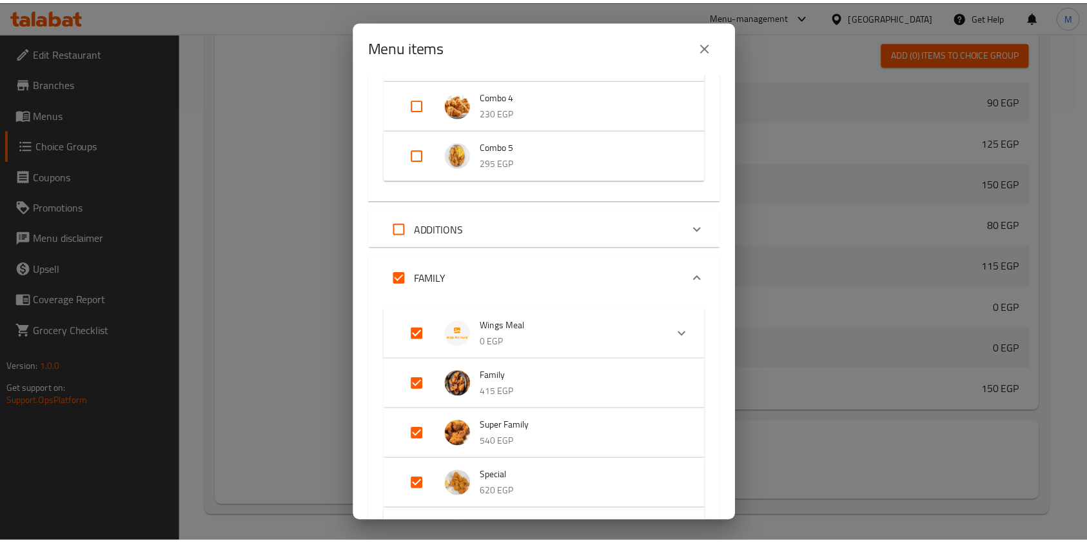
scroll to position [1245, 0]
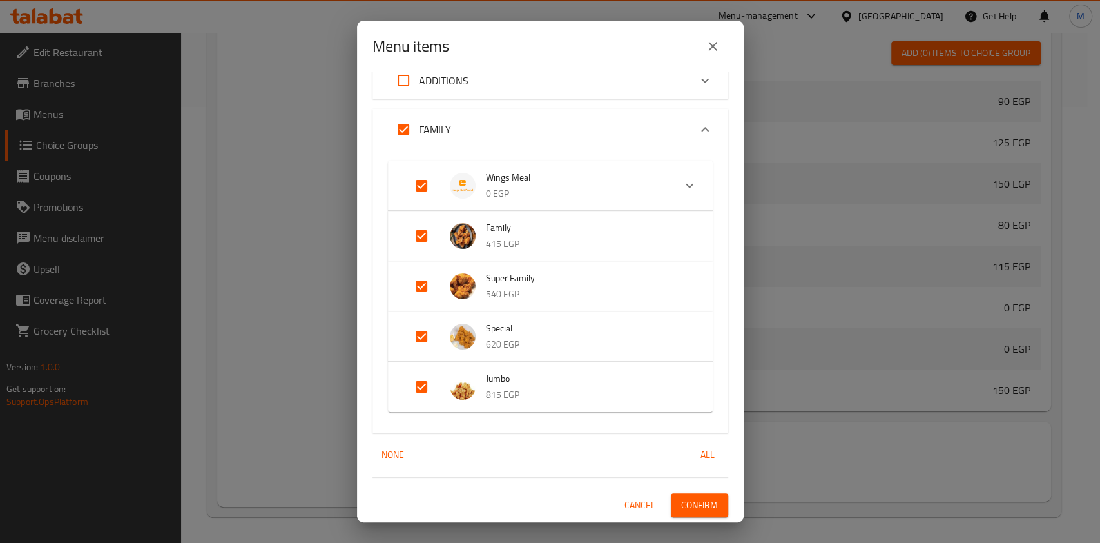
click at [708, 499] on button "Confirm" at bounding box center [699, 505] width 57 height 24
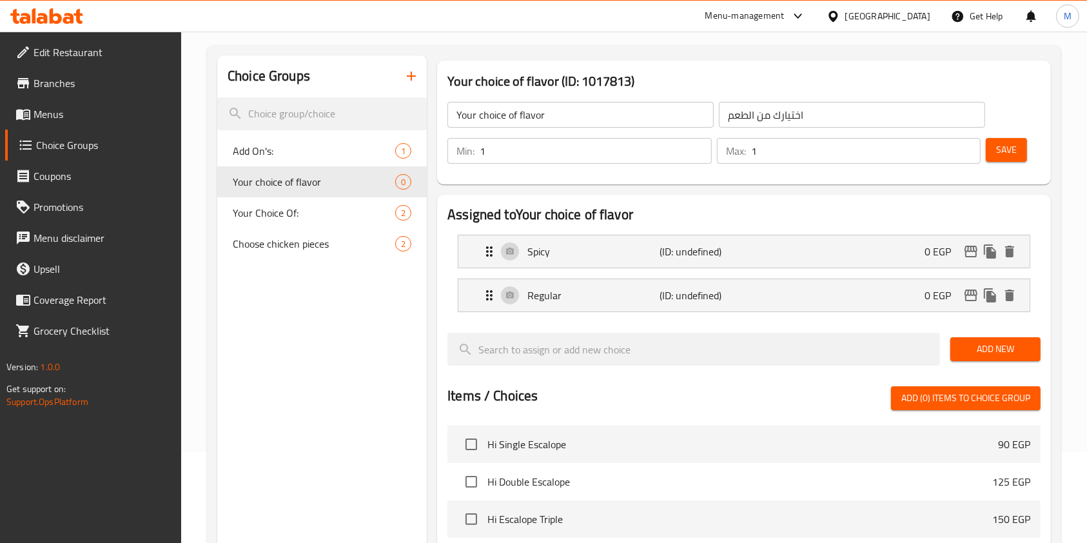
scroll to position [10, 0]
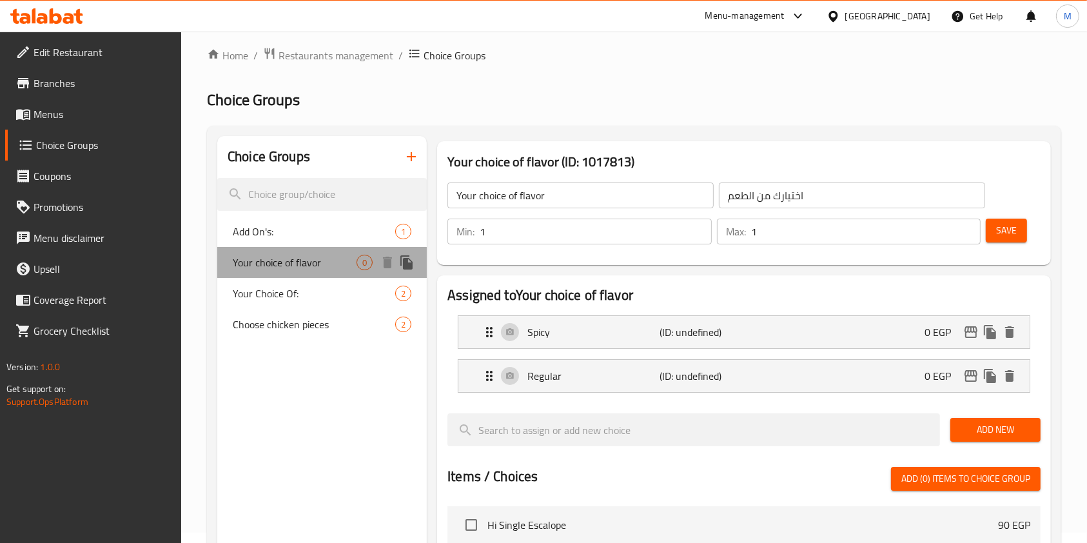
click at [317, 258] on span "Your choice of flavor" at bounding box center [295, 262] width 124 height 15
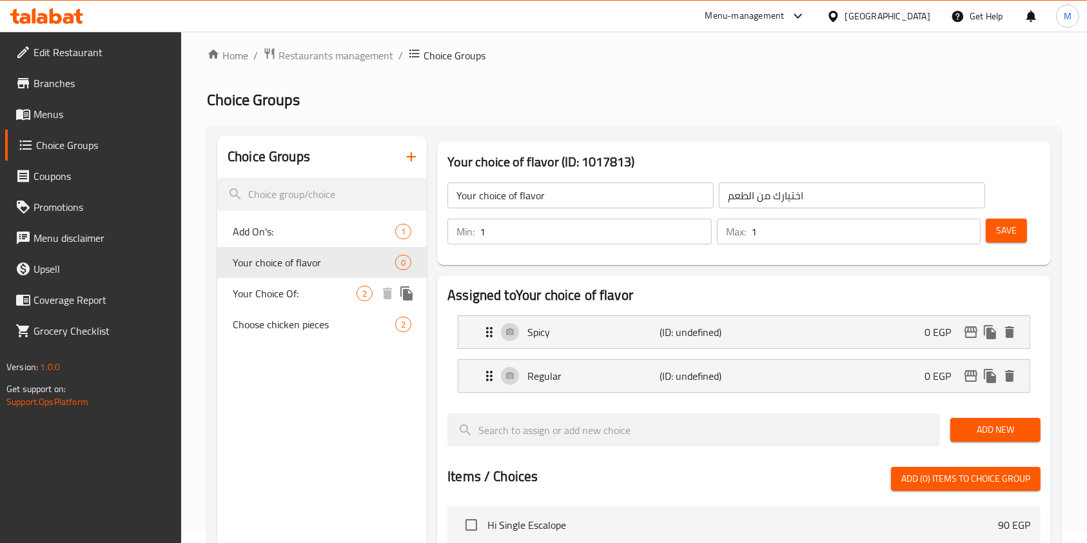
click at [330, 284] on div "Your Choice Of: 2" at bounding box center [321, 293] width 209 height 31
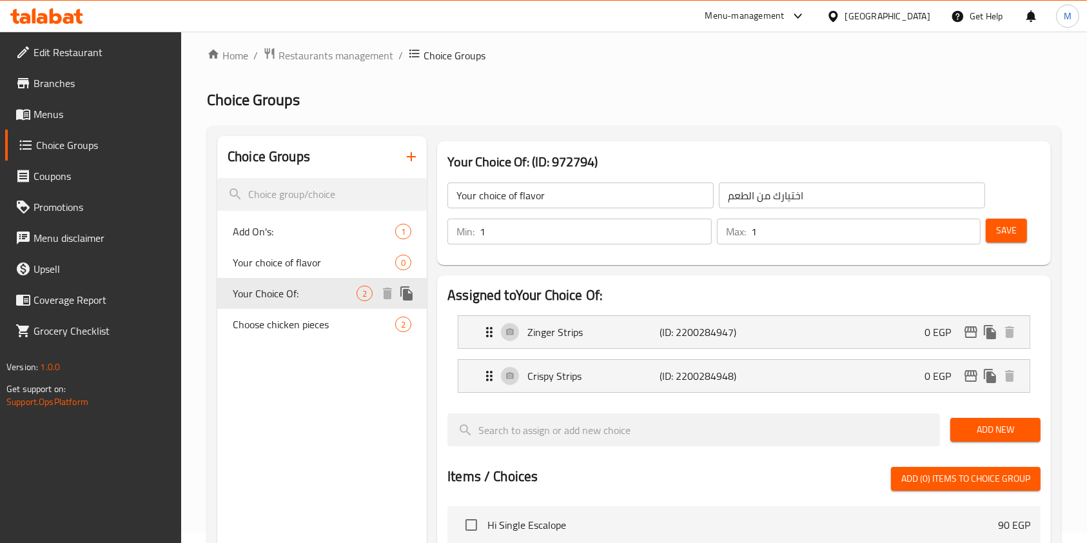
type input "Your Choice Of:"
type input "إختيارك من:"
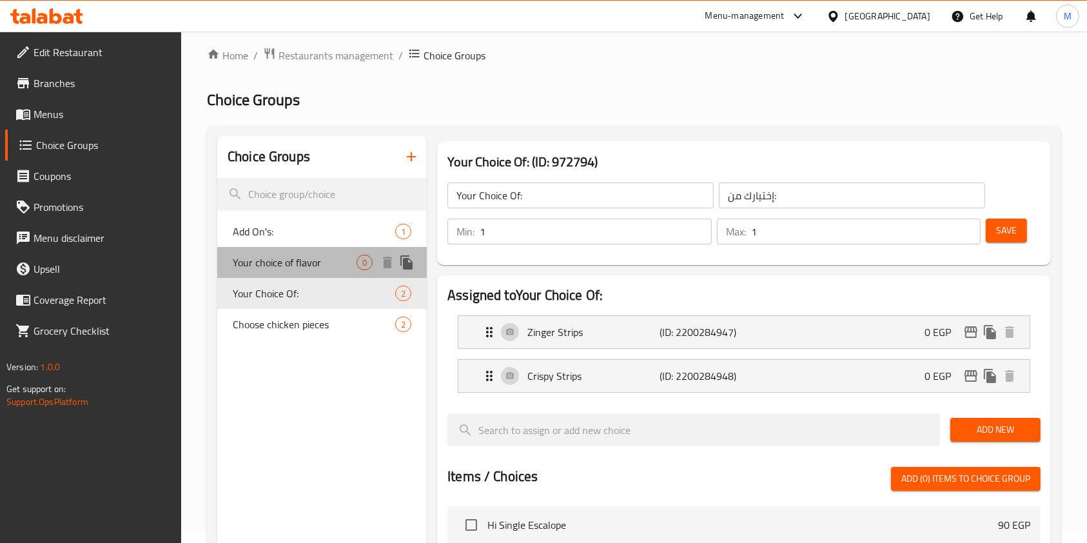
click at [330, 263] on span "Your choice of flavor" at bounding box center [295, 262] width 124 height 15
type input "Your choice of flavor"
type input "اختيارك من الطعم"
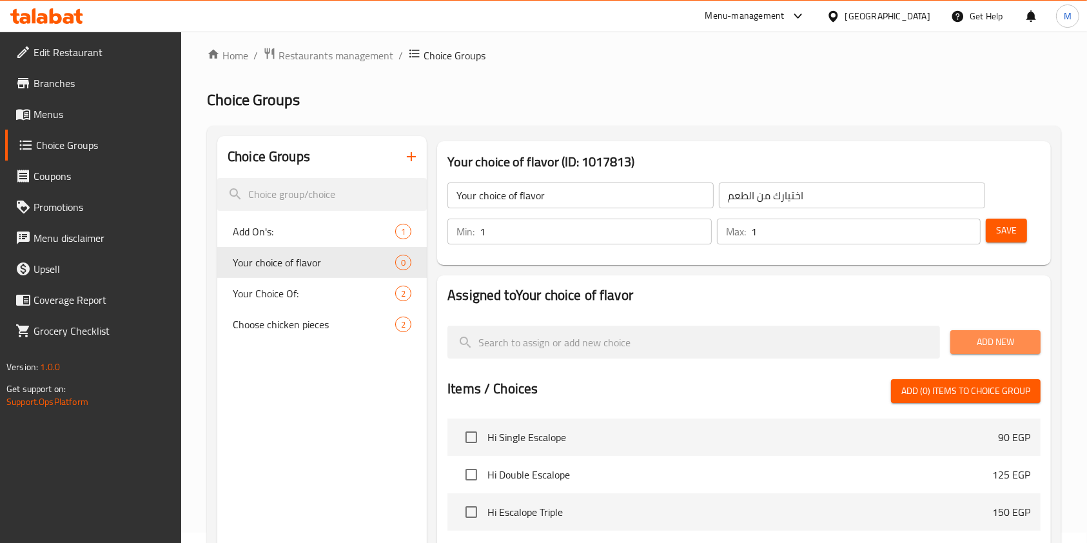
click at [971, 341] on span "Add New" at bounding box center [995, 342] width 70 height 16
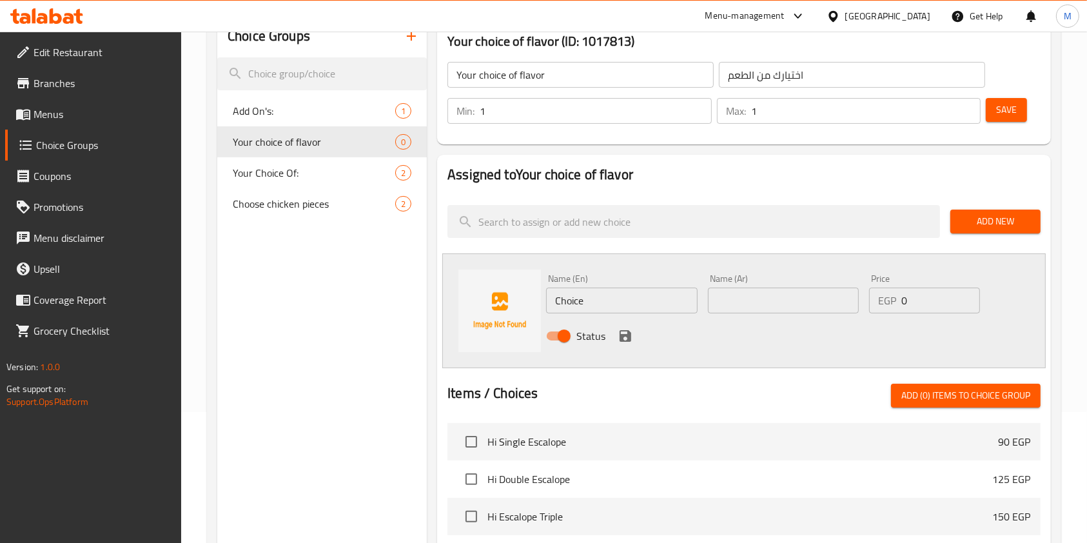
scroll to position [88, 0]
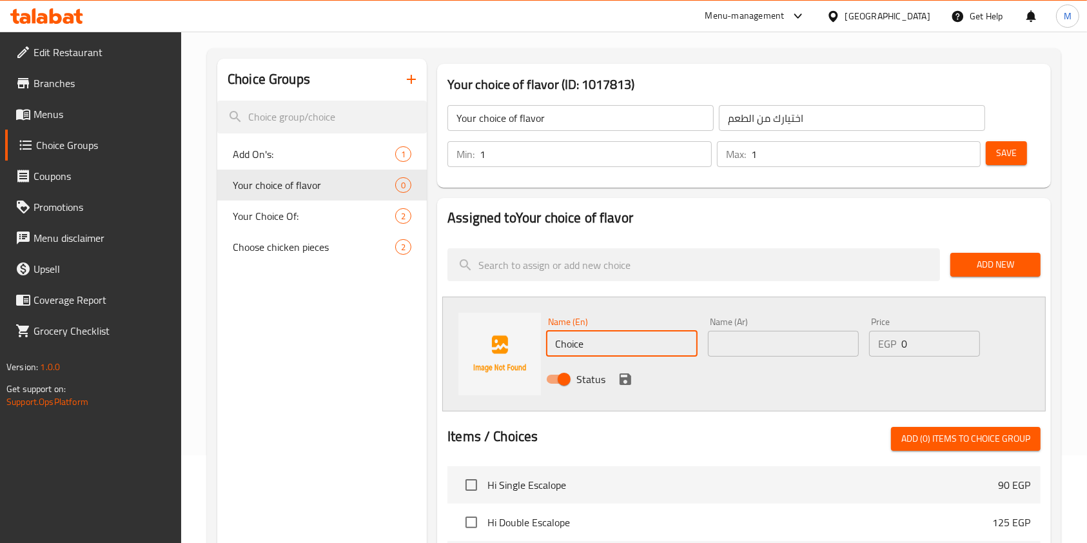
drag, startPoint x: 585, startPoint y: 340, endPoint x: 556, endPoint y: 348, distance: 30.0
click at [581, 341] on input "Choice" at bounding box center [621, 344] width 151 height 26
click at [552, 348] on input "Choice" at bounding box center [621, 344] width 151 height 26
type input "Spicy"
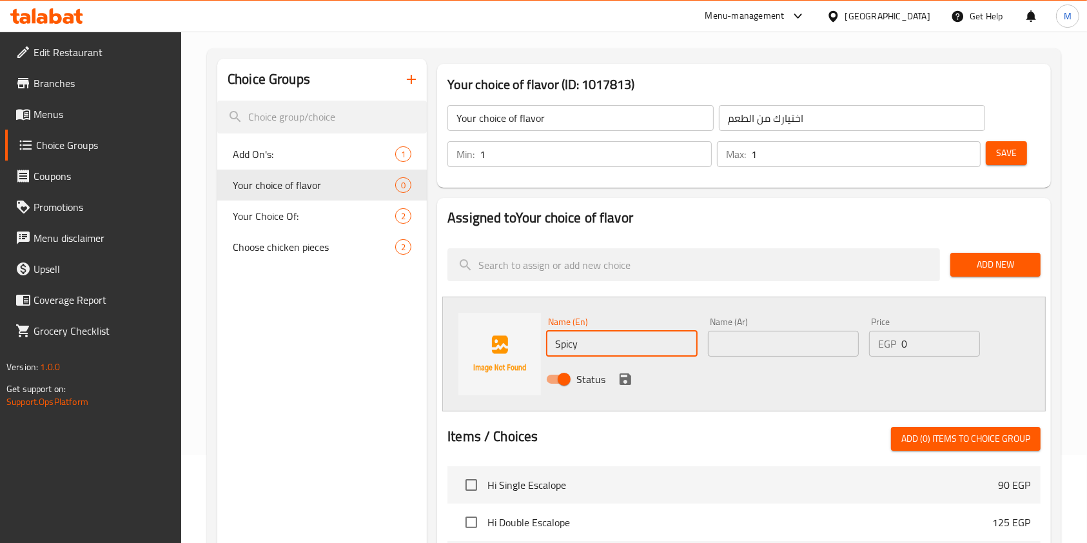
click at [776, 341] on input "text" at bounding box center [783, 344] width 151 height 26
type input "p"
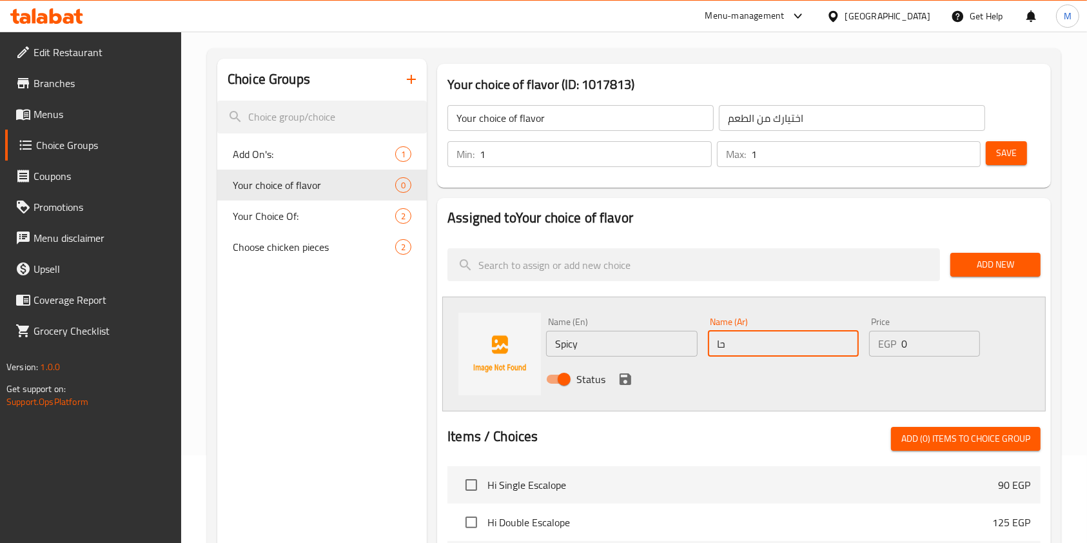
type input "حار"
click at [625, 385] on icon "save" at bounding box center [625, 378] width 15 height 15
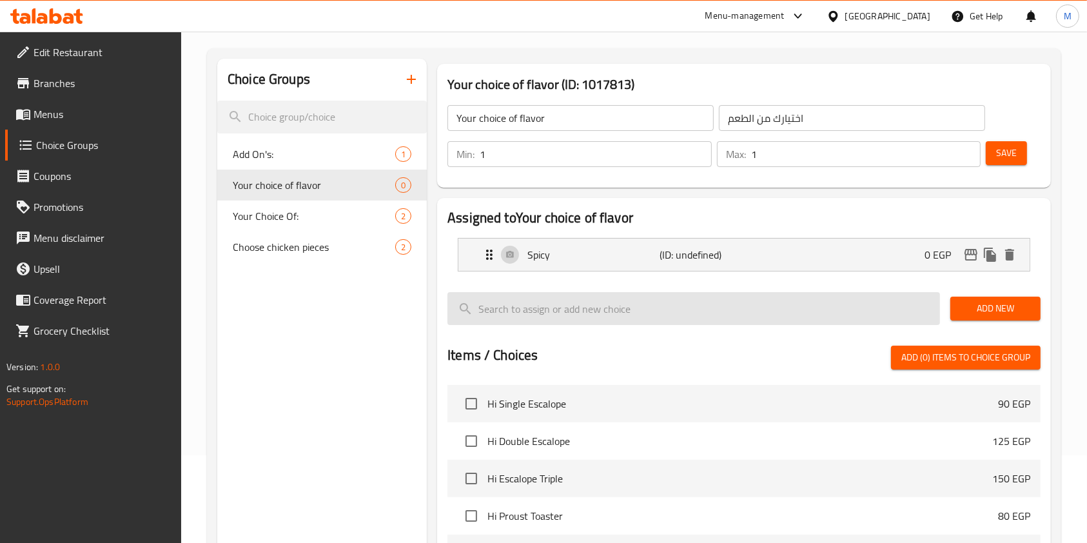
click at [577, 313] on input "search" at bounding box center [693, 308] width 492 height 33
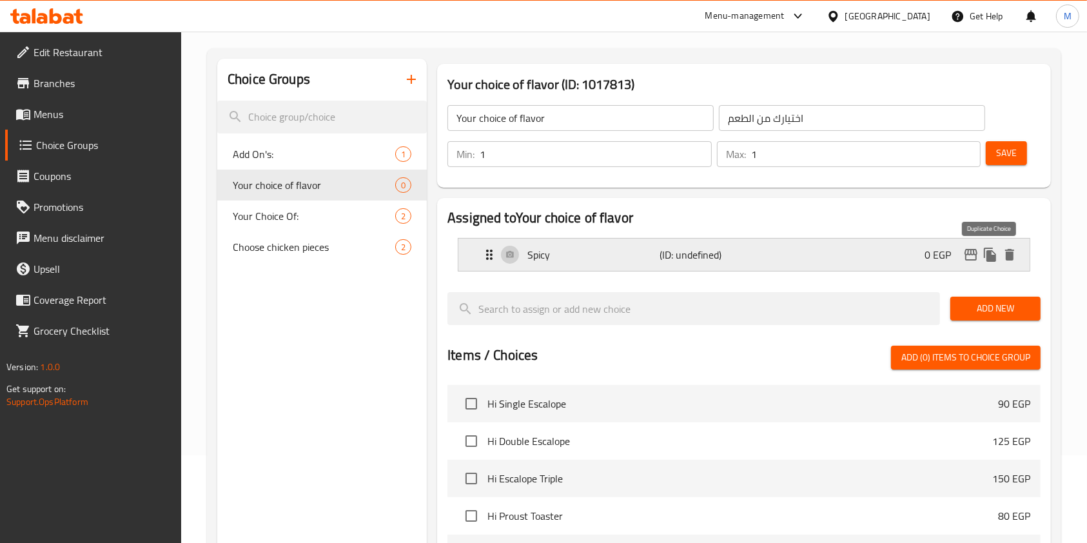
click at [987, 250] on icon "duplicate" at bounding box center [989, 254] width 15 height 15
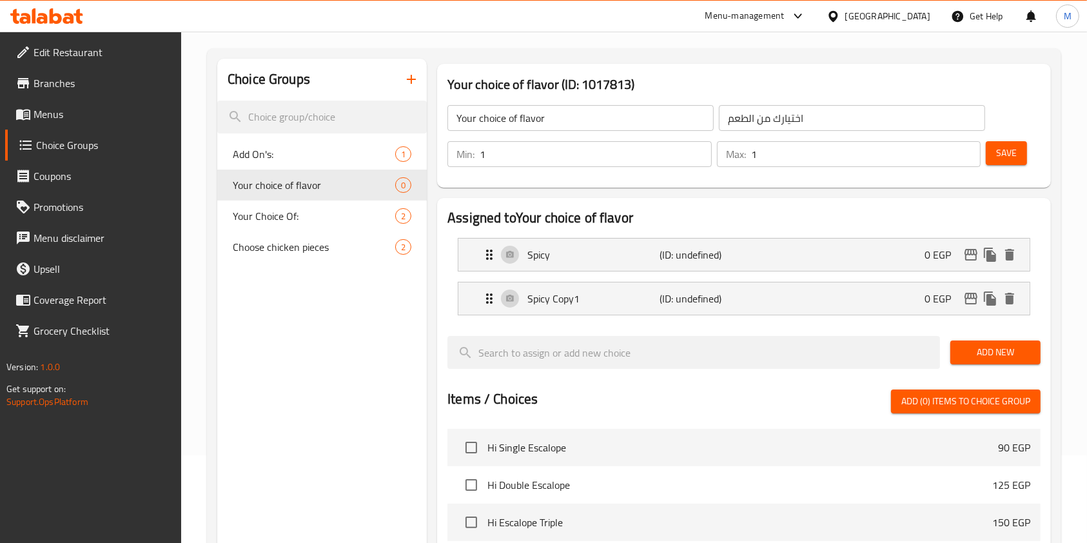
click at [594, 316] on li "Spicy Copy1 (ID: undefined) 0 EGP Name (En) Spicy Copy1 Name (En) Name (Ar) حار…" at bounding box center [743, 299] width 593 height 44
click at [606, 303] on p "Spicy Copy1" at bounding box center [593, 298] width 132 height 15
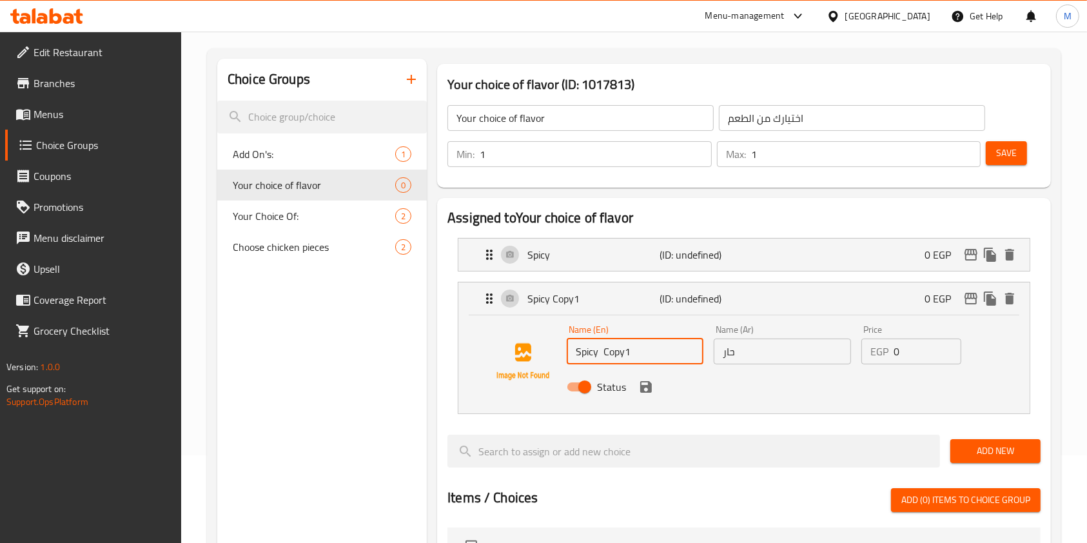
click at [623, 351] on input "Spicy Copy1" at bounding box center [635, 351] width 137 height 26
type input "ق"
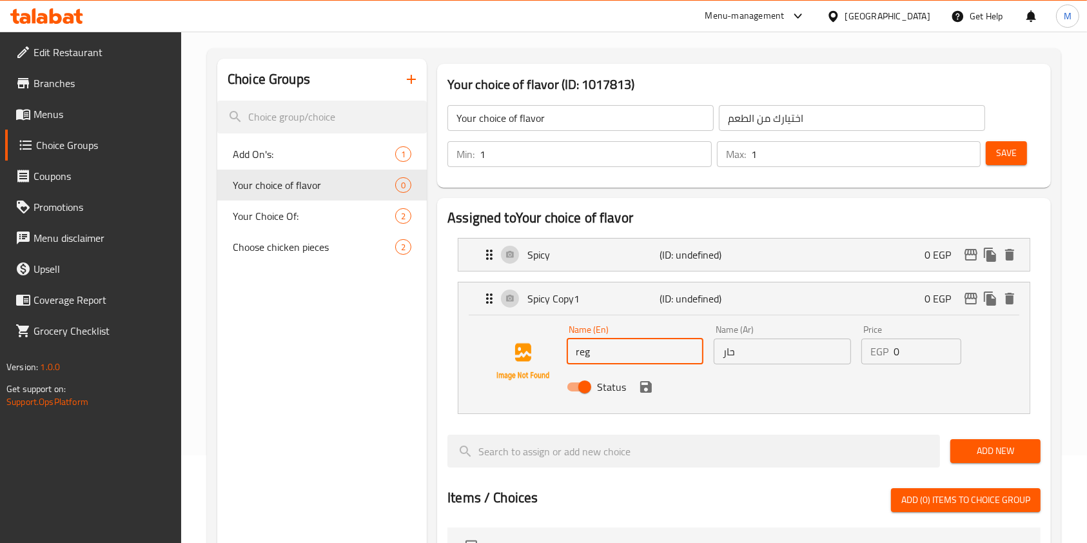
type input "Regular"
click at [761, 360] on input "حار" at bounding box center [782, 351] width 137 height 26
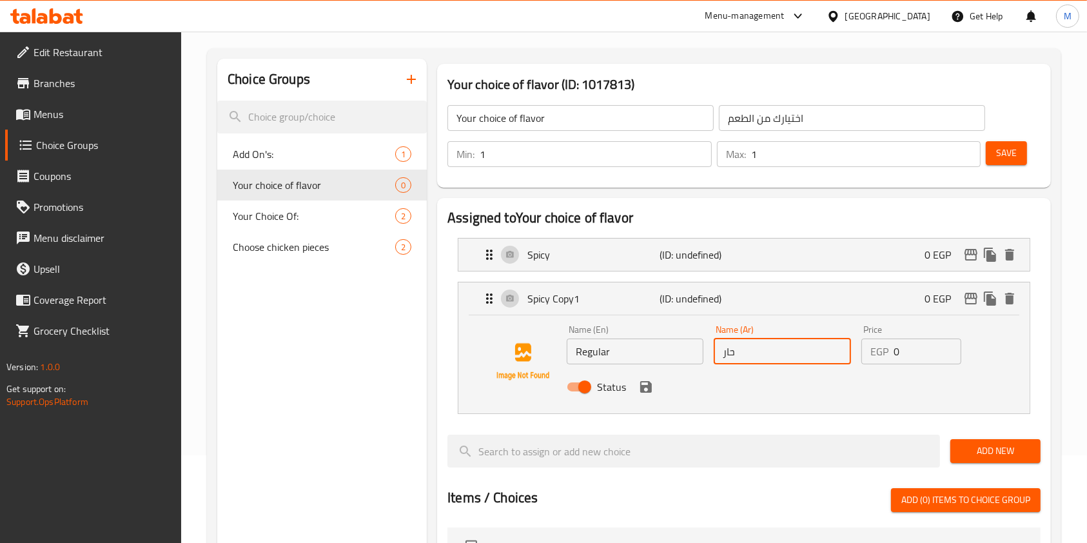
click at [761, 360] on input "حار" at bounding box center [782, 351] width 137 height 26
type input "u"
type input "ه"
type input "="
click at [766, 358] on input "text" at bounding box center [782, 351] width 137 height 26
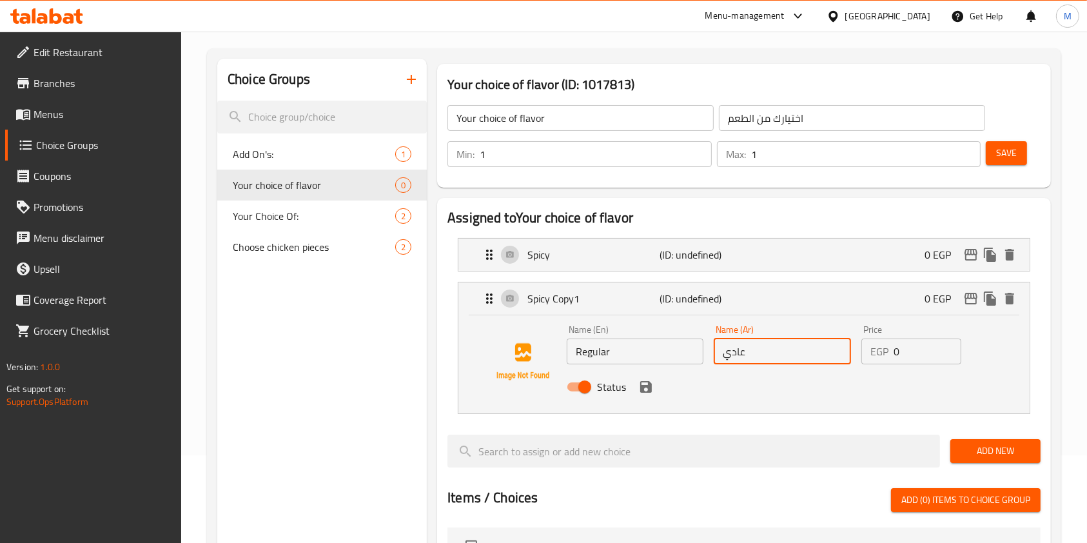
click at [648, 389] on icon "save" at bounding box center [646, 387] width 12 height 12
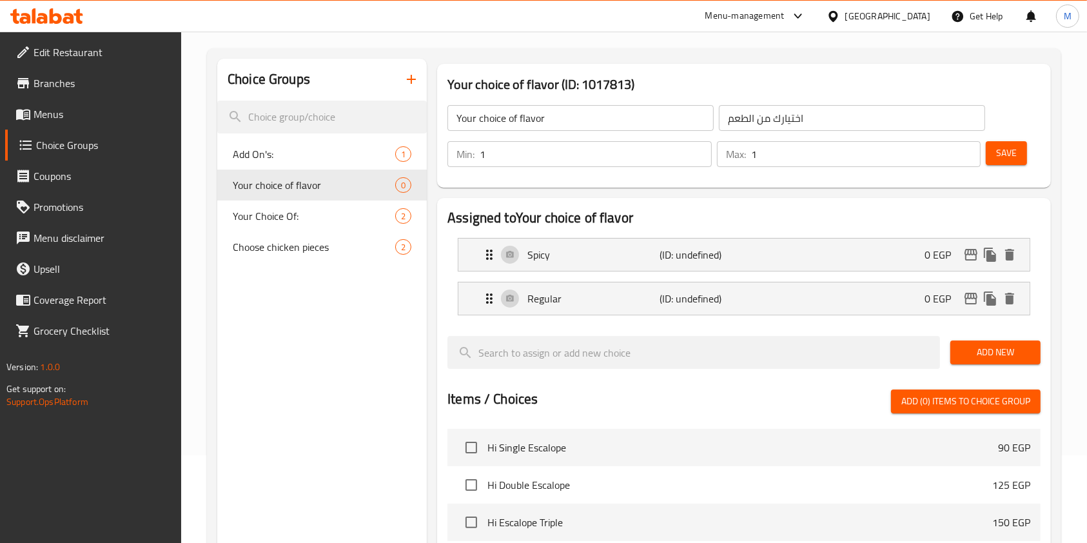
type input "عادي"
click at [1004, 153] on span "Save" at bounding box center [1006, 153] width 21 height 16
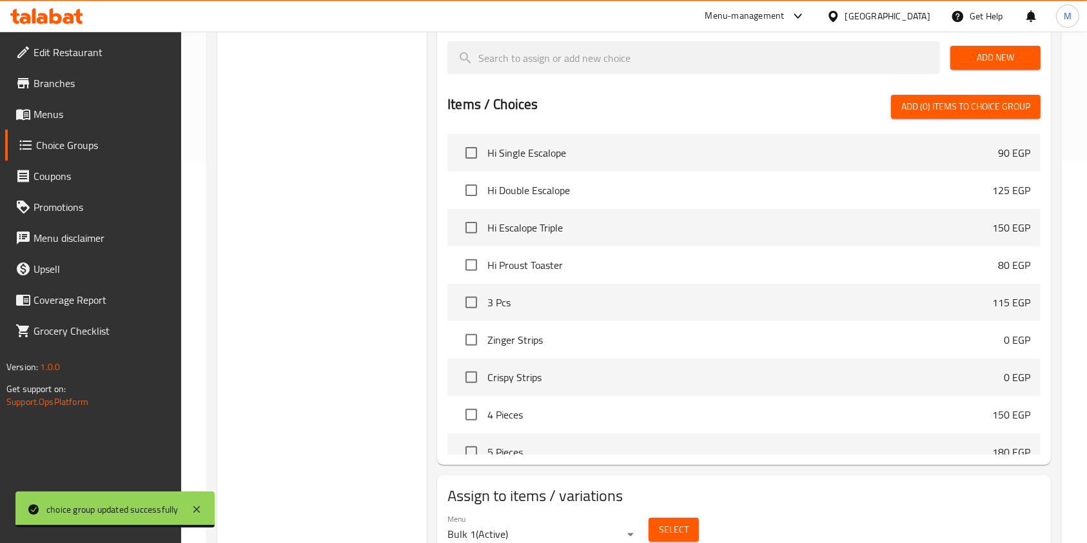
scroll to position [436, 0]
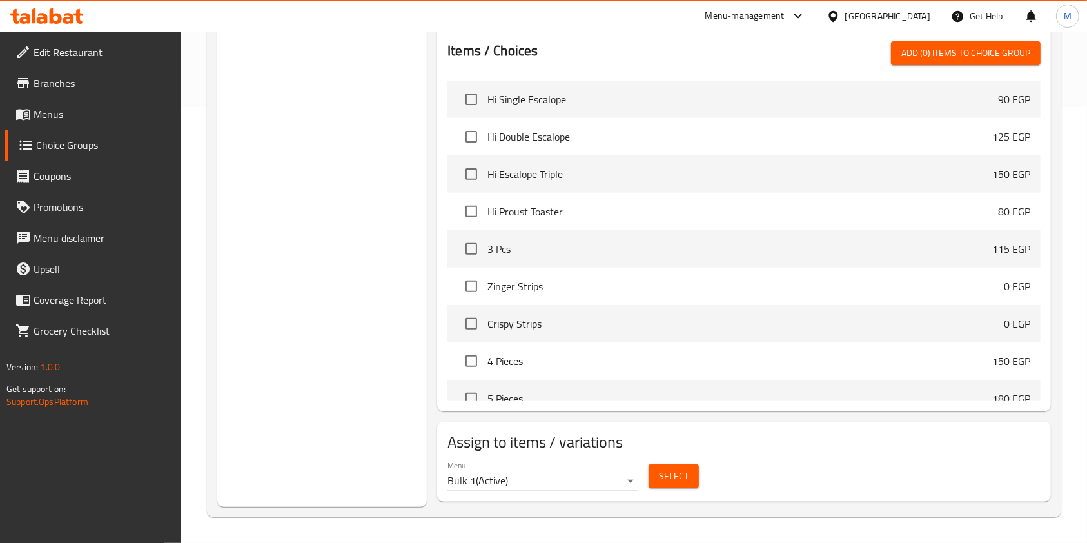
click at [668, 461] on div "Select" at bounding box center [673, 476] width 61 height 34
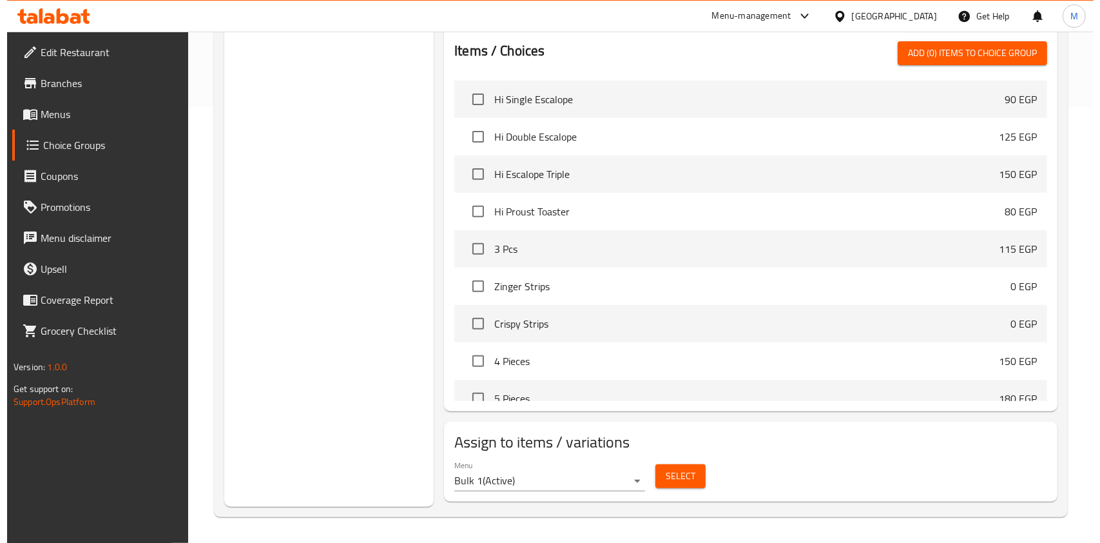
scroll to position [435, 0]
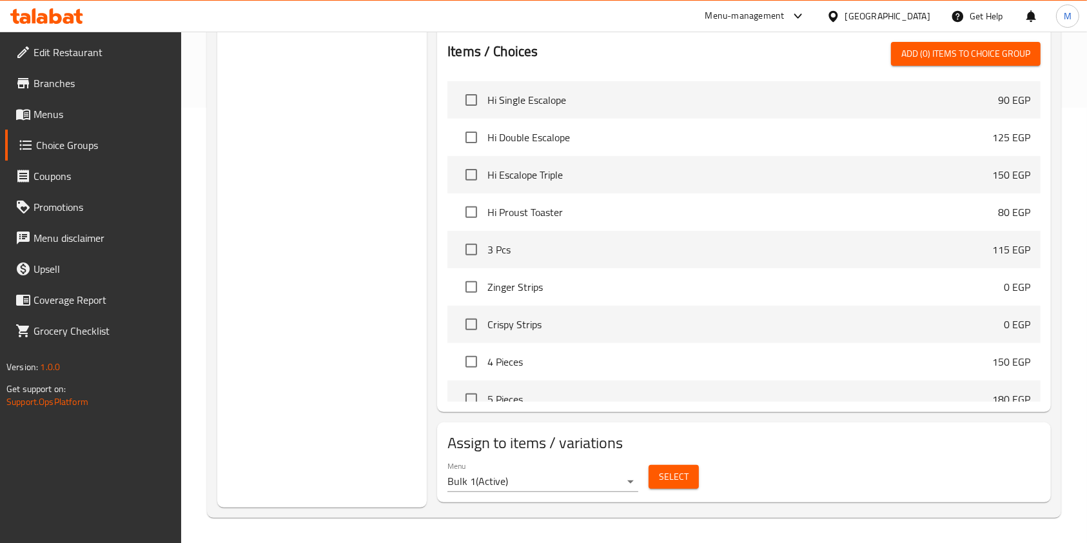
click at [689, 477] on button "Select" at bounding box center [673, 477] width 50 height 24
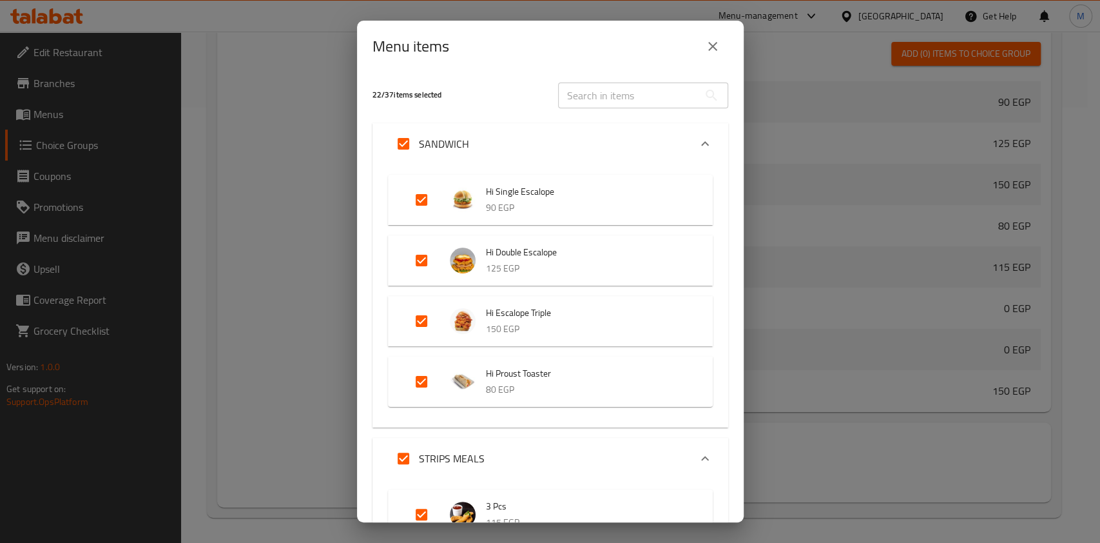
click at [697, 140] on icon "Expand" at bounding box center [704, 143] width 15 height 15
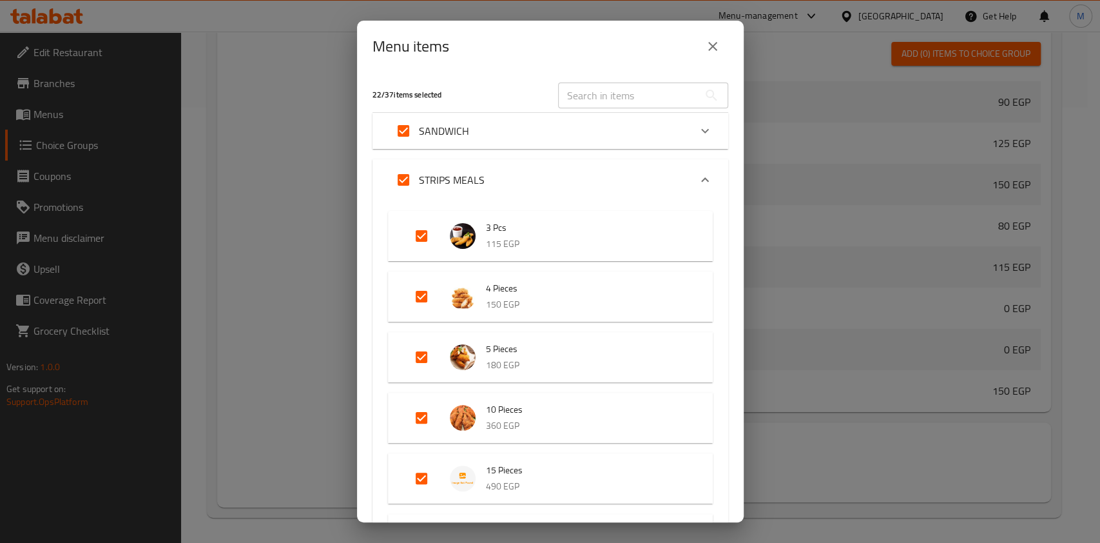
click at [676, 128] on div "SANDWICH" at bounding box center [539, 130] width 302 height 31
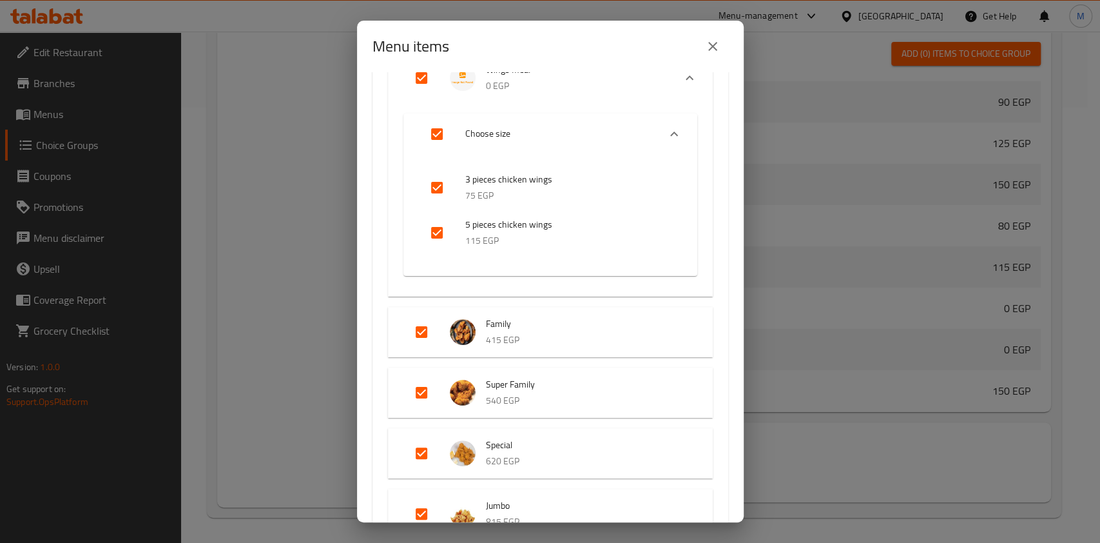
scroll to position [1542, 0]
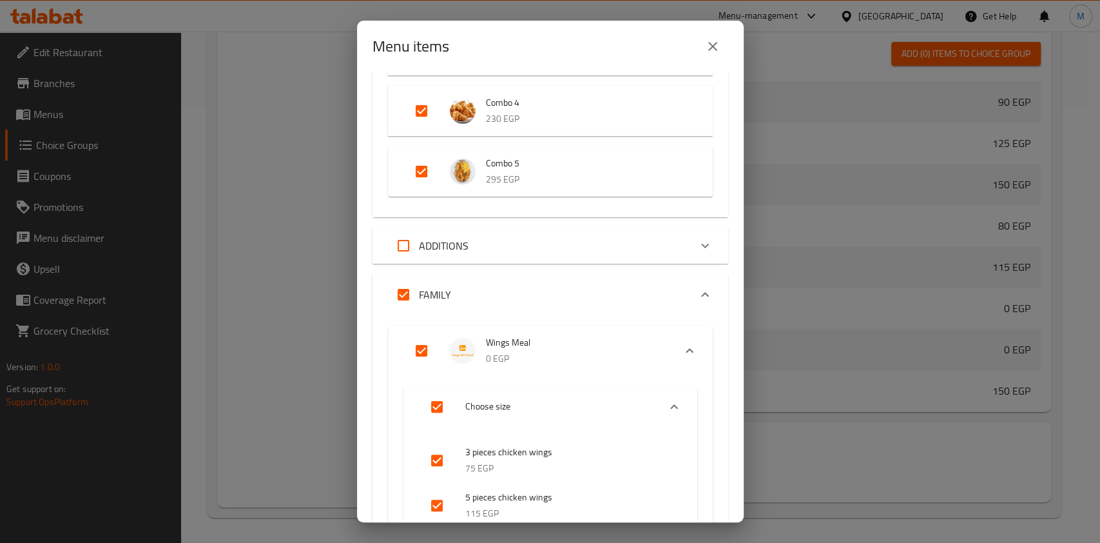
click at [743, 355] on div "22 / 37 items selected ​ SANDWICH Hi Single Escalope 90 EGP Hi Double Escalope …" at bounding box center [550, 297] width 387 height 450
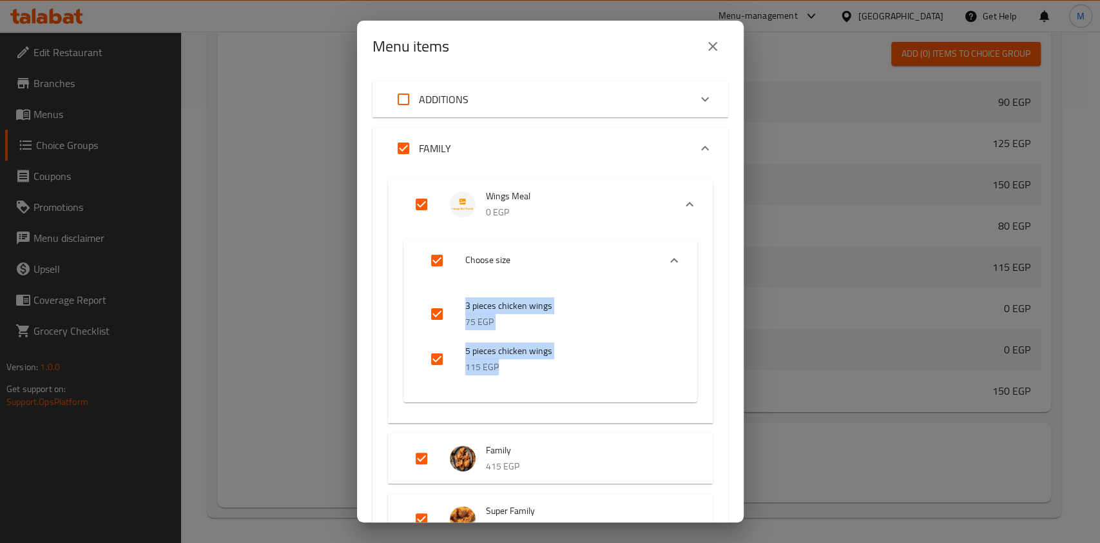
drag, startPoint x: 743, startPoint y: 396, endPoint x: 743, endPoint y: 407, distance: 11.6
click at [743, 404] on div "22 / 37 items selected ​ SANDWICH Hi Single Escalope 90 EGP Hi Double Escalope …" at bounding box center [550, 297] width 387 height 450
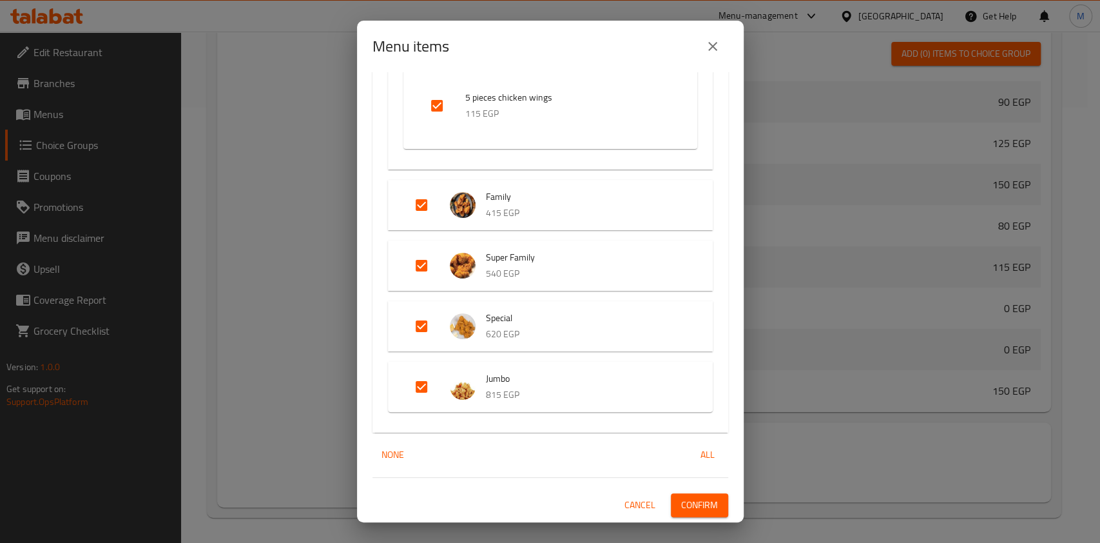
drag, startPoint x: 743, startPoint y: 444, endPoint x: 757, endPoint y: 506, distance: 63.6
click at [757, 506] on div "Menu items 22 / 37 items selected ​ SANDWICH Hi Single Escalope 90 EGP Hi Doubl…" at bounding box center [550, 271] width 1100 height 543
click at [712, 31] on button "close" at bounding box center [712, 46] width 31 height 31
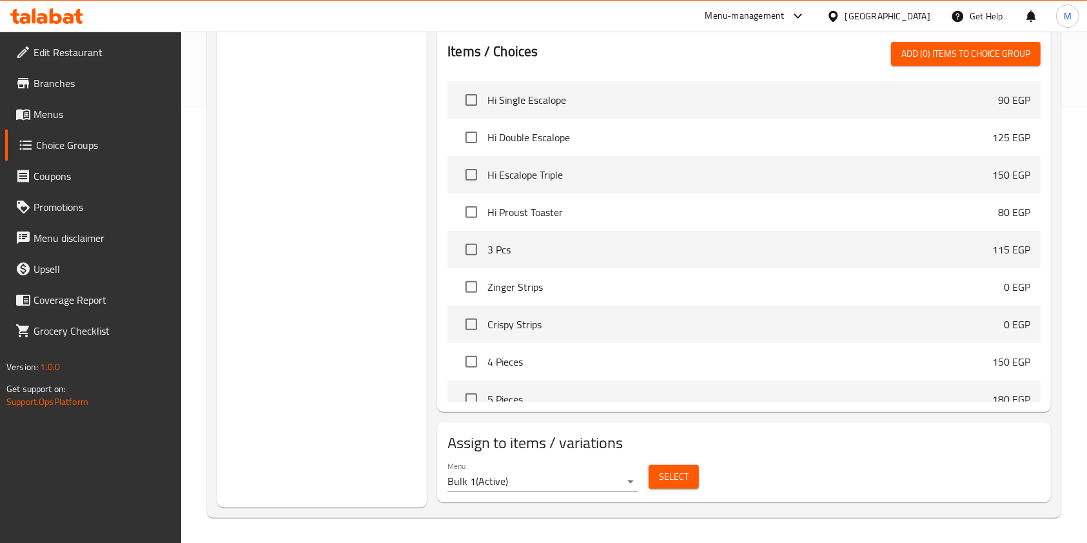
click at [70, 18] on icon at bounding box center [68, 18] width 11 height 11
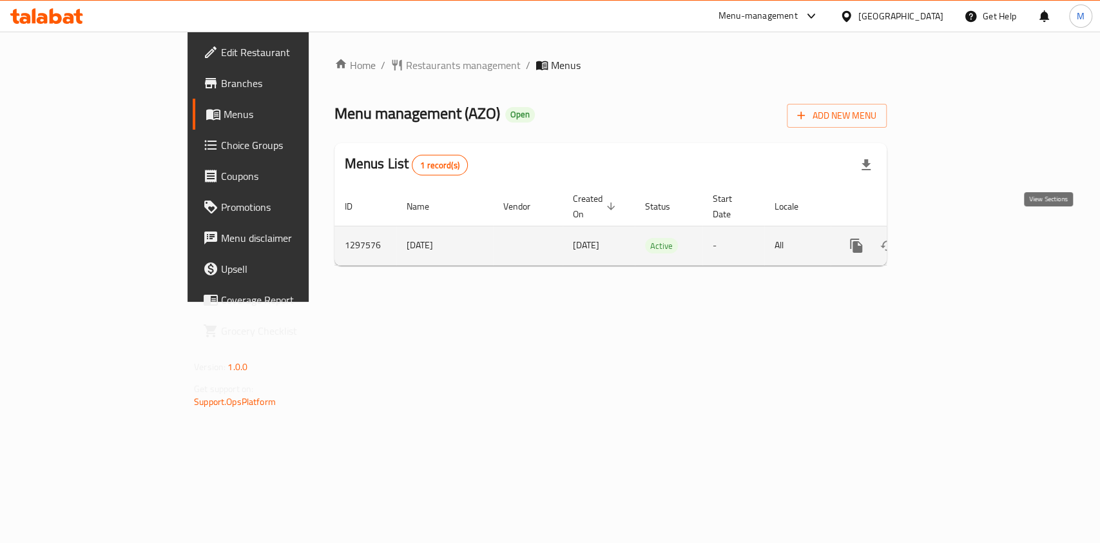
click at [957, 238] on icon "enhanced table" at bounding box center [949, 245] width 15 height 15
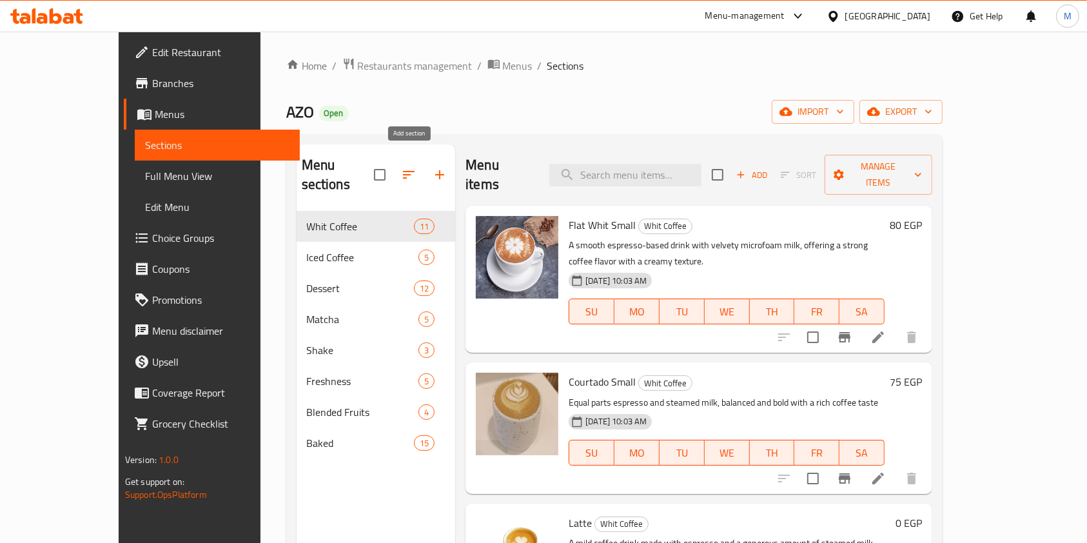
click at [404, 162] on div "Menu sections Whit Coffee 11 Iced Coffee 5 Dessert 12 Matcha 5 Shake 3 Freshnes…" at bounding box center [376, 303] width 159 height 319
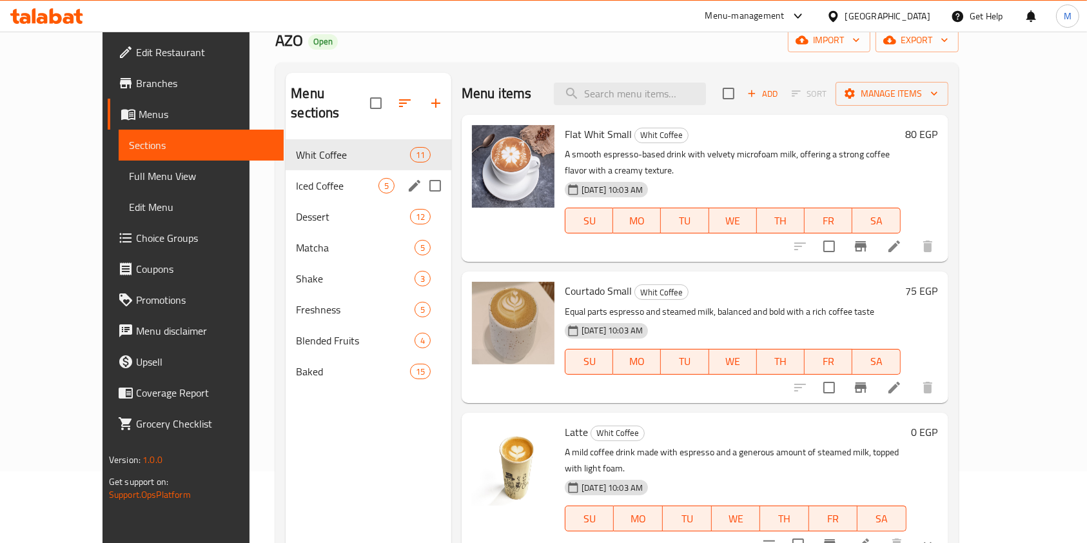
scroll to position [86, 0]
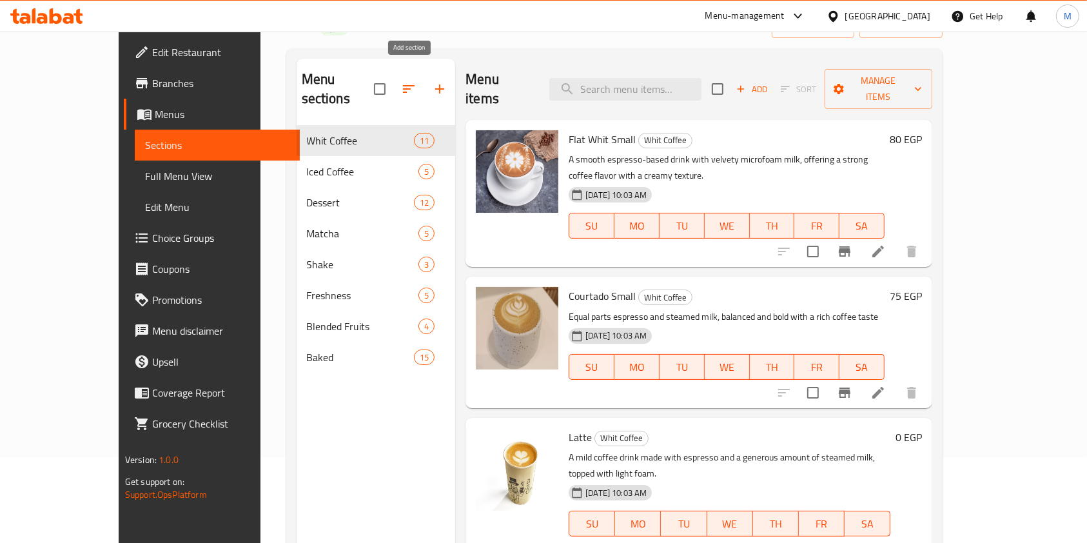
click at [432, 84] on icon "button" at bounding box center [439, 88] width 15 height 15
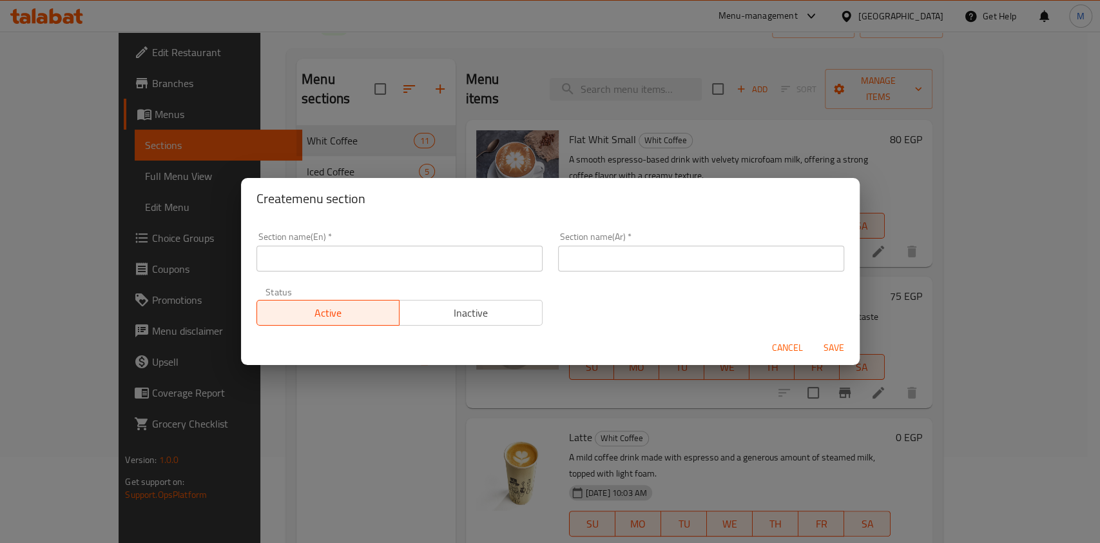
click at [399, 264] on input "text" at bounding box center [400, 259] width 286 height 26
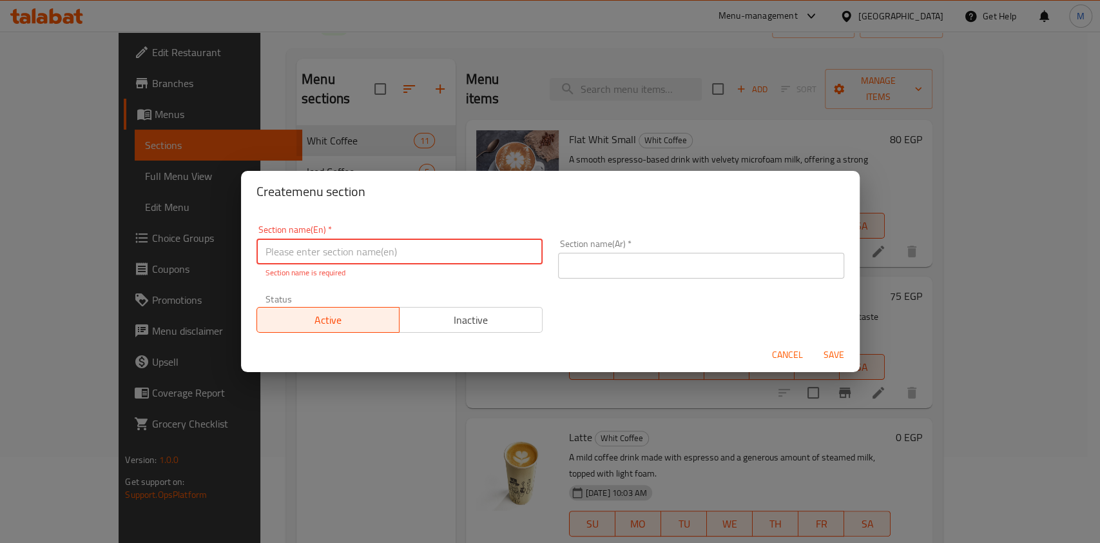
click at [420, 241] on input "text" at bounding box center [400, 251] width 286 height 26
paste input "Summer Drinks"
type input "Summer Drinks"
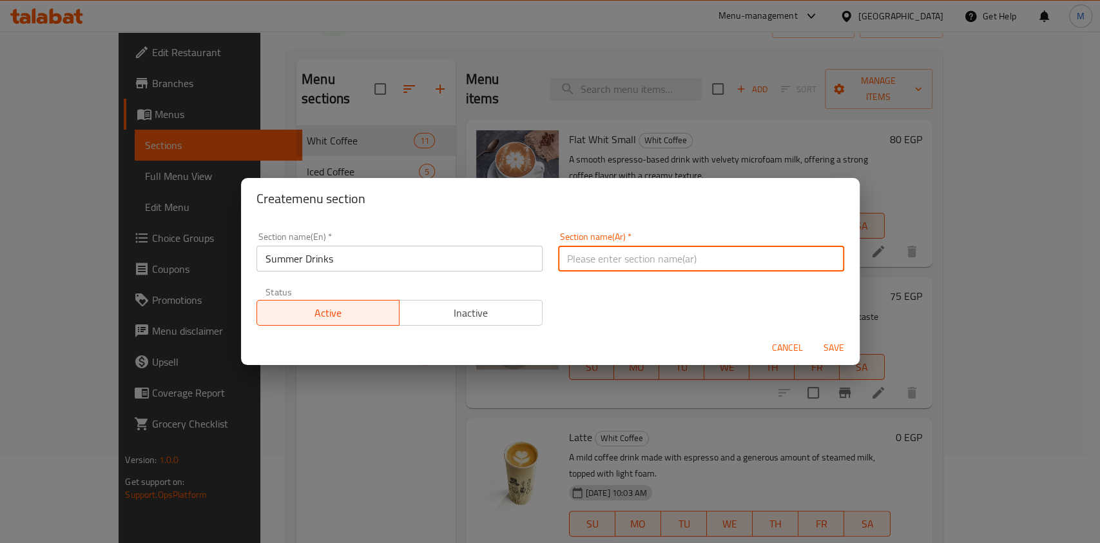
click at [607, 267] on input "text" at bounding box center [701, 259] width 286 height 26
paste input "مشروبات الصيف"
type input "مشروبات الصيف"
click at [843, 341] on span "Save" at bounding box center [834, 348] width 31 height 16
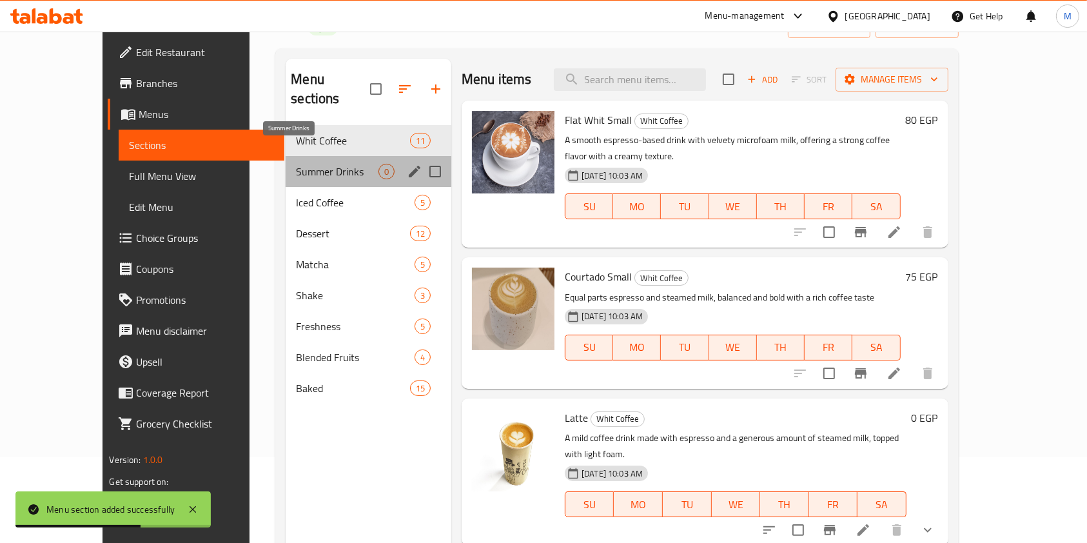
click at [301, 164] on span "Summer Drinks" at bounding box center [337, 171] width 83 height 15
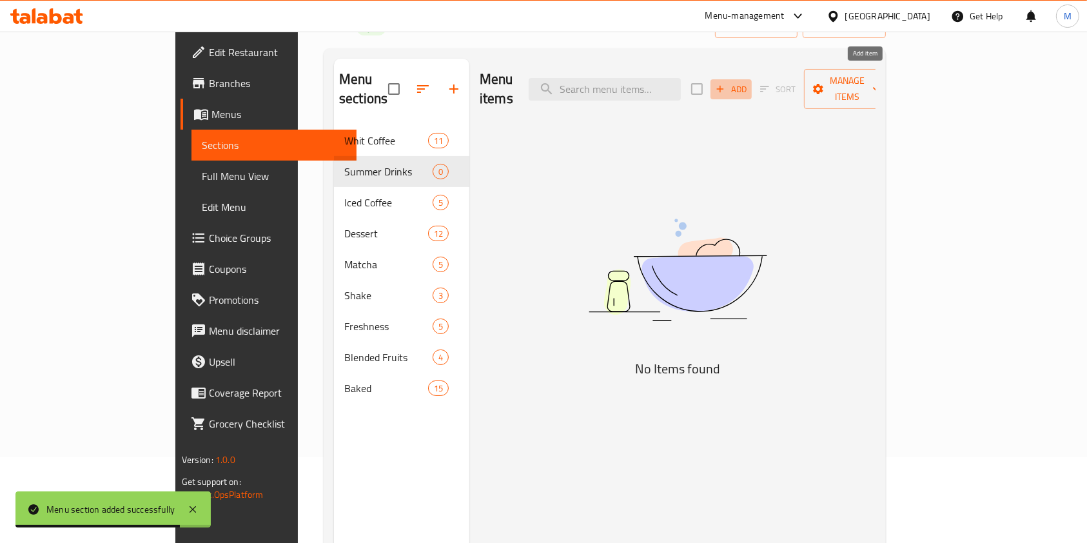
click at [748, 82] on span "Add" at bounding box center [731, 89] width 35 height 15
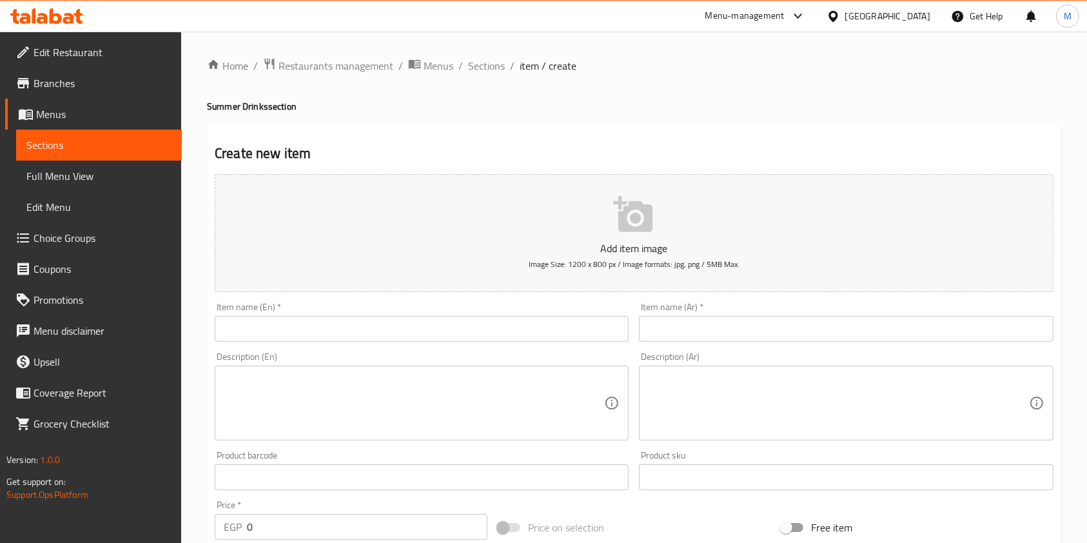
click at [504, 65] on ol "Home / Restaurants management / Menus / Sections / item / create" at bounding box center [634, 65] width 854 height 17
click at [485, 64] on span "Sections" at bounding box center [486, 65] width 37 height 15
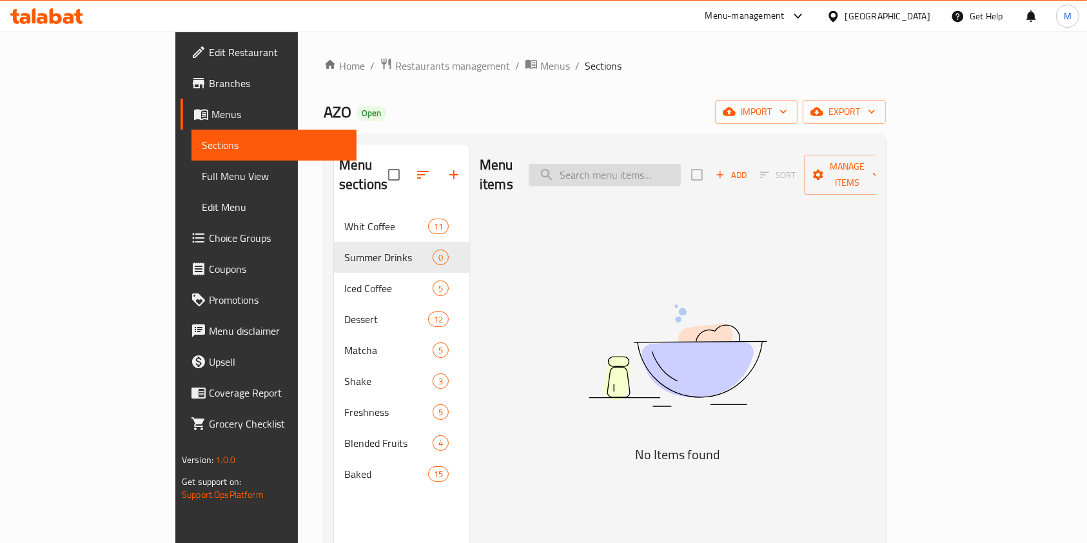
click at [672, 164] on input "search" at bounding box center [605, 175] width 152 height 23
type input "h"
type input "ا"
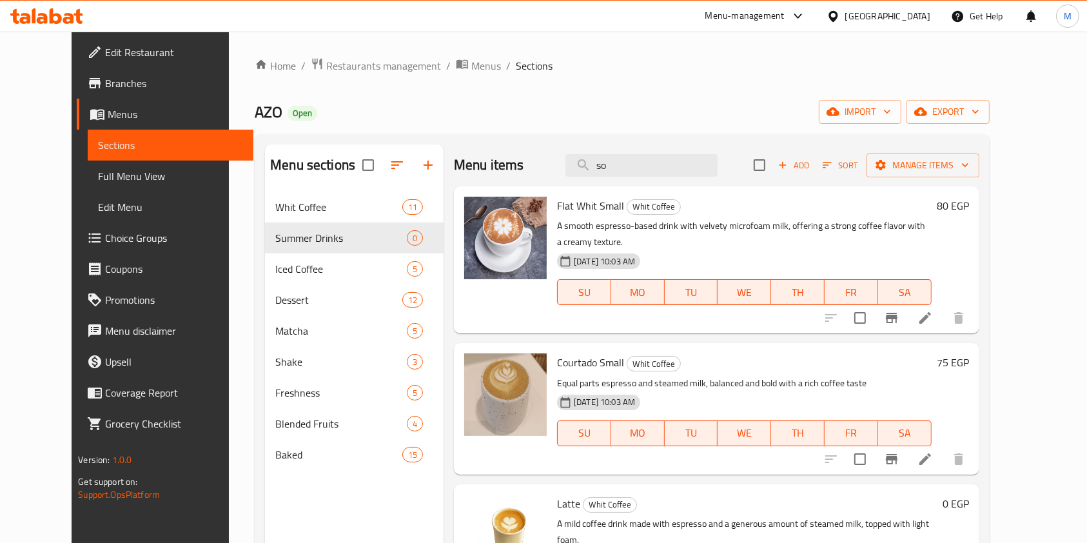
type input "s"
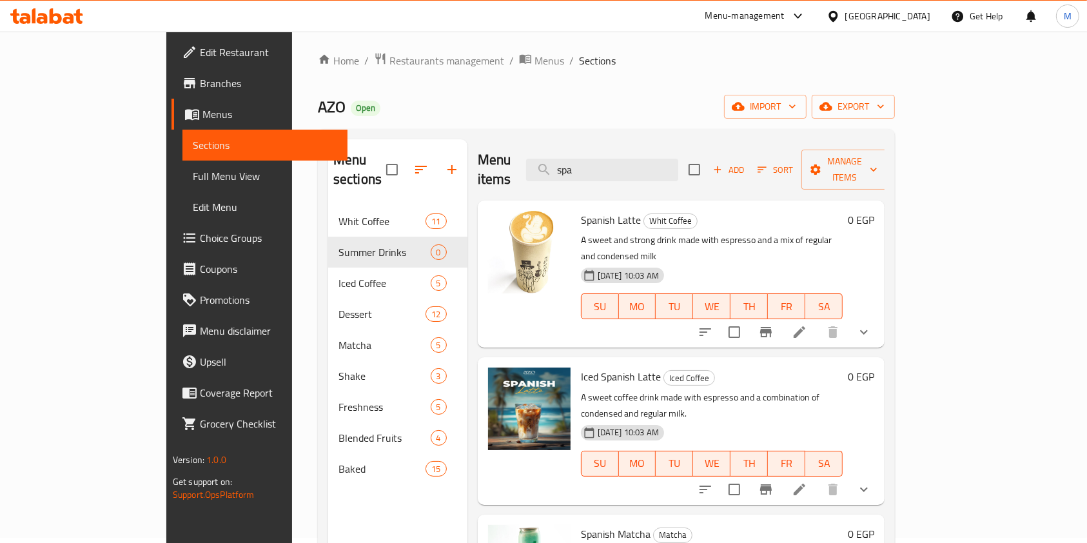
scroll to position [1, 0]
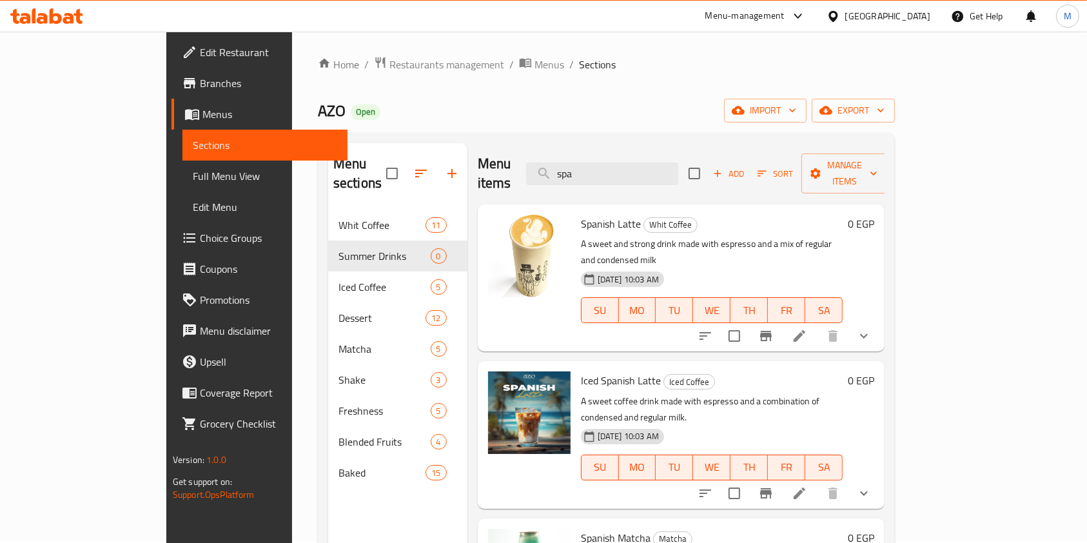
type input "spa"
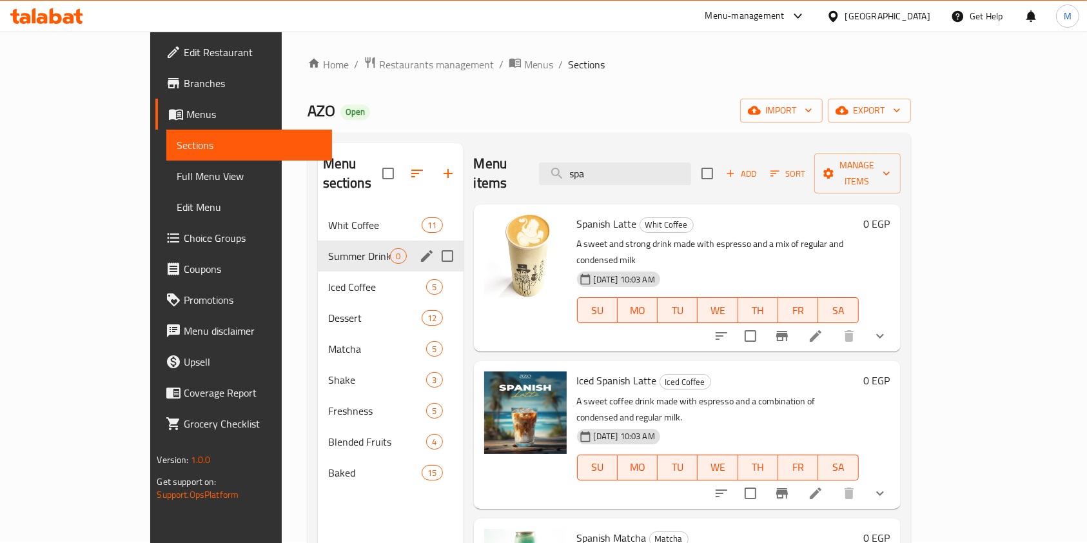
click at [318, 250] on div "Summer Drinks 0" at bounding box center [391, 255] width 146 height 31
click at [328, 279] on span "Iced Coffee" at bounding box center [359, 286] width 63 height 15
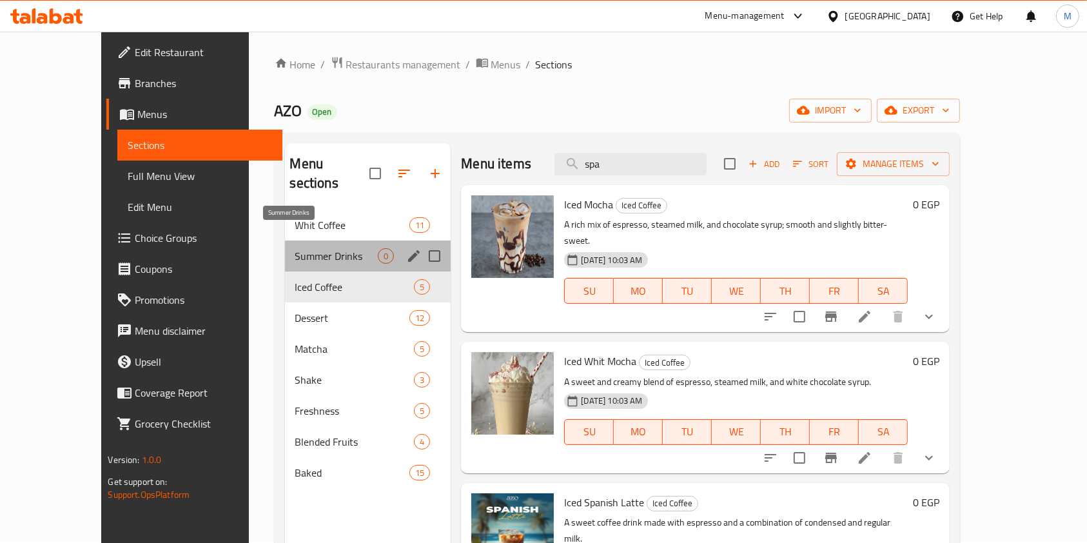
click at [306, 248] on span "Summer Drinks" at bounding box center [336, 255] width 83 height 15
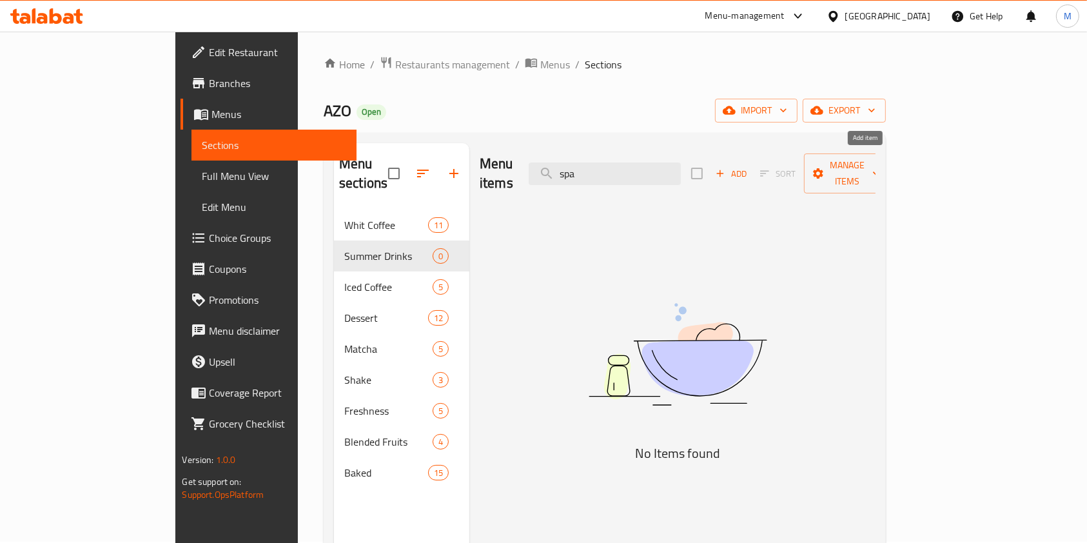
click at [726, 168] on icon "button" at bounding box center [720, 174] width 12 height 12
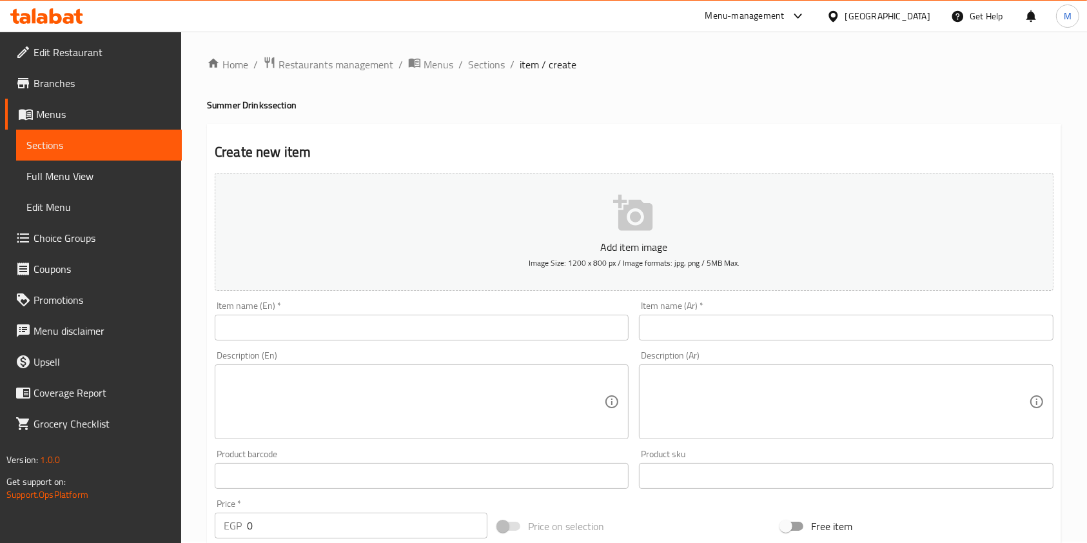
click at [463, 333] on input "text" at bounding box center [422, 328] width 414 height 26
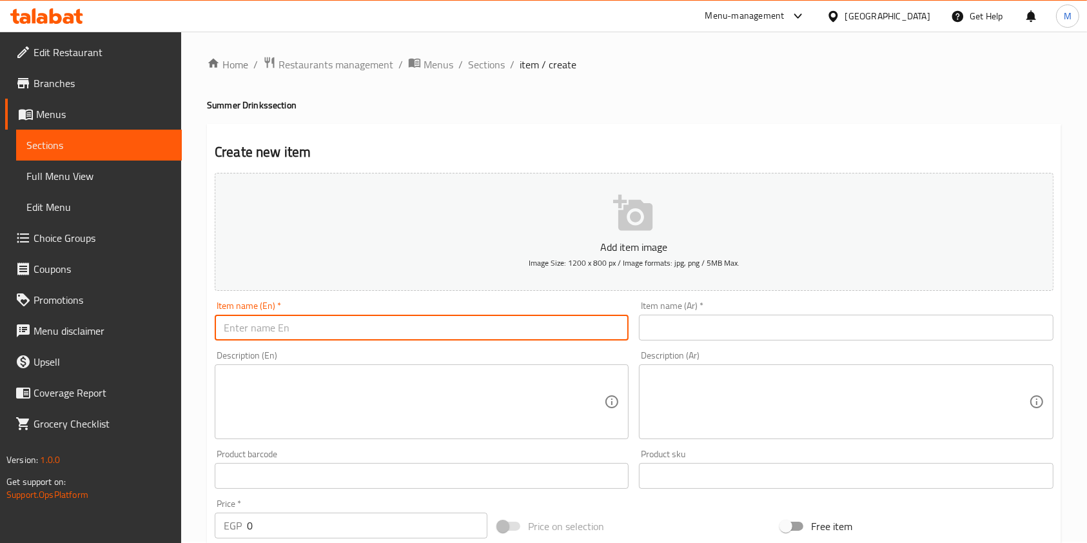
paste input "[PERSON_NAME]"
type input "[PERSON_NAME]"
click at [715, 334] on input "text" at bounding box center [846, 328] width 414 height 26
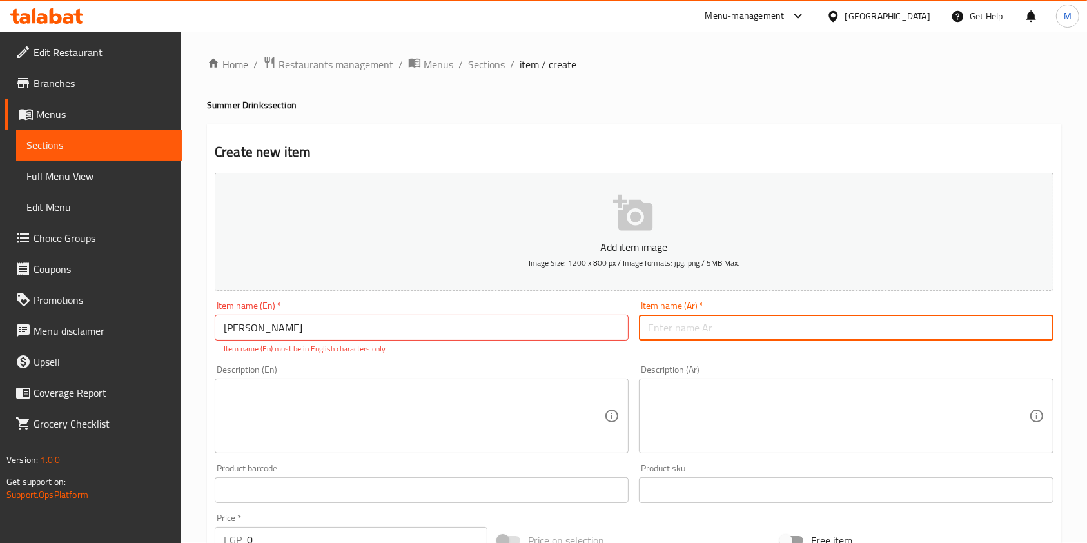
paste input "Passion Lemon"
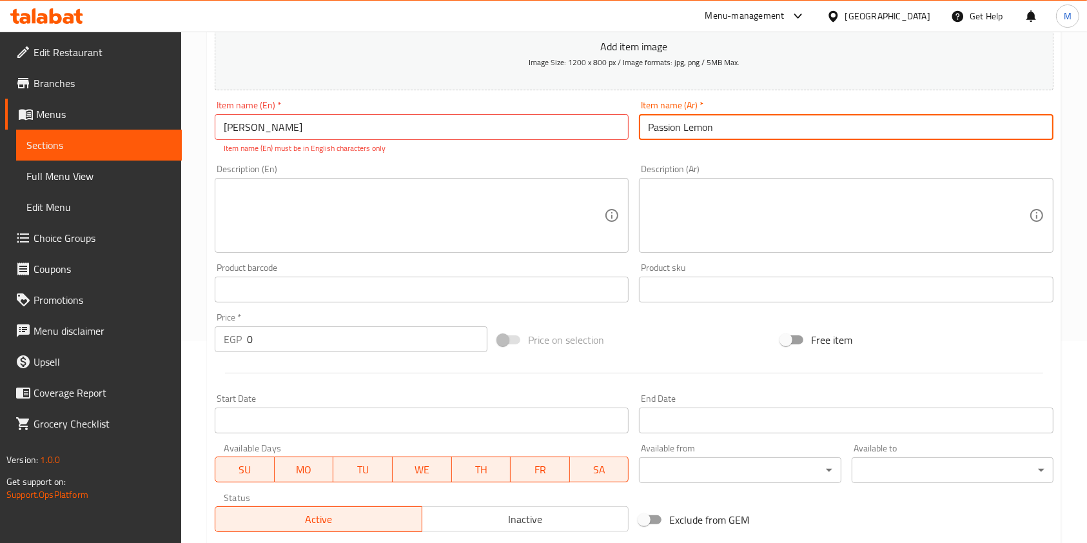
scroll to position [283, 0]
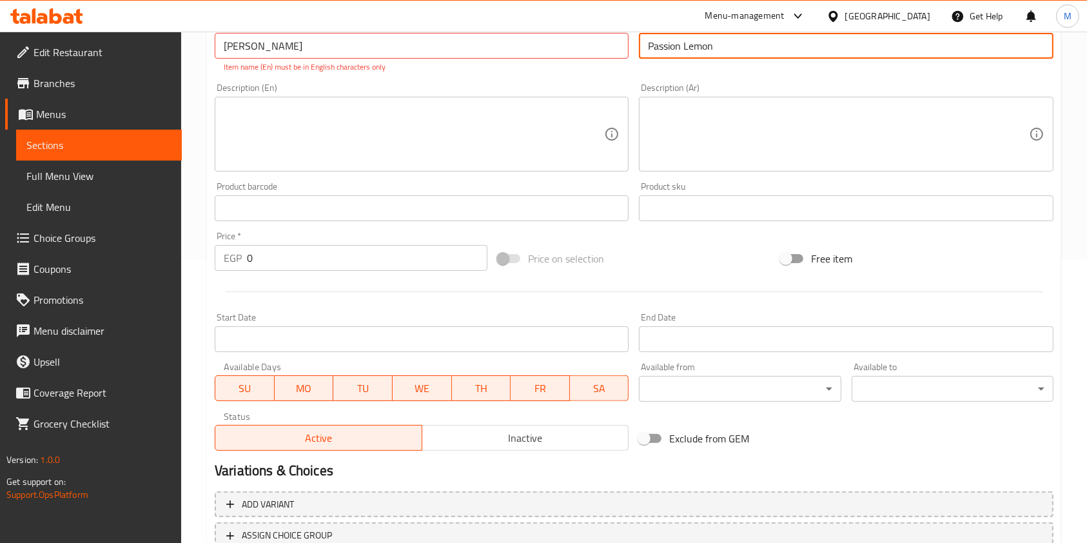
type input "Passion Lemon"
drag, startPoint x: 276, startPoint y: 252, endPoint x: 262, endPoint y: 255, distance: 14.4
click at [266, 254] on input "0" at bounding box center [367, 258] width 240 height 26
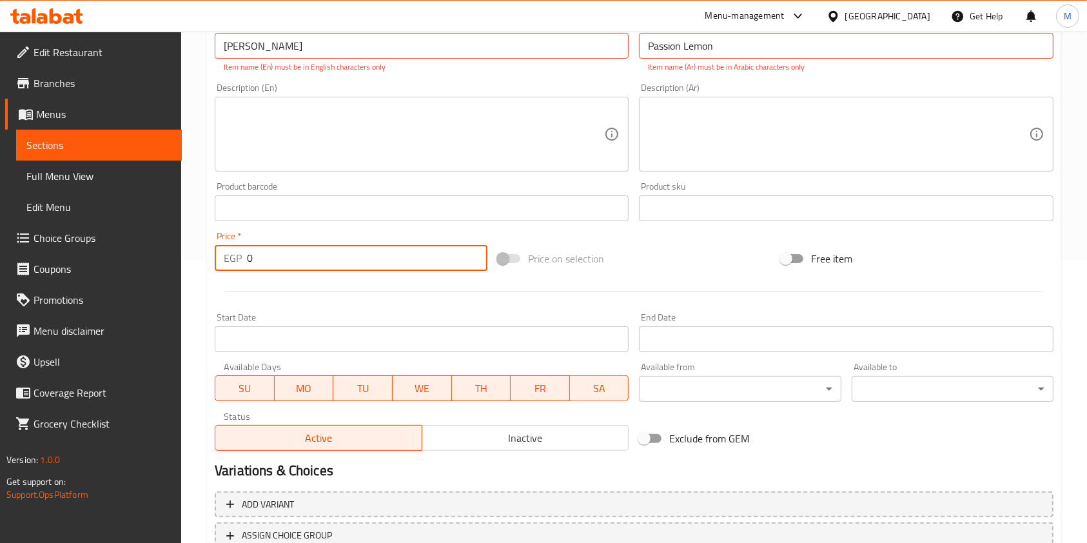
click at [249, 258] on input "0" at bounding box center [367, 258] width 240 height 26
drag, startPoint x: 255, startPoint y: 262, endPoint x: 246, endPoint y: 266, distance: 9.2
click at [247, 266] on input "0" at bounding box center [367, 258] width 240 height 26
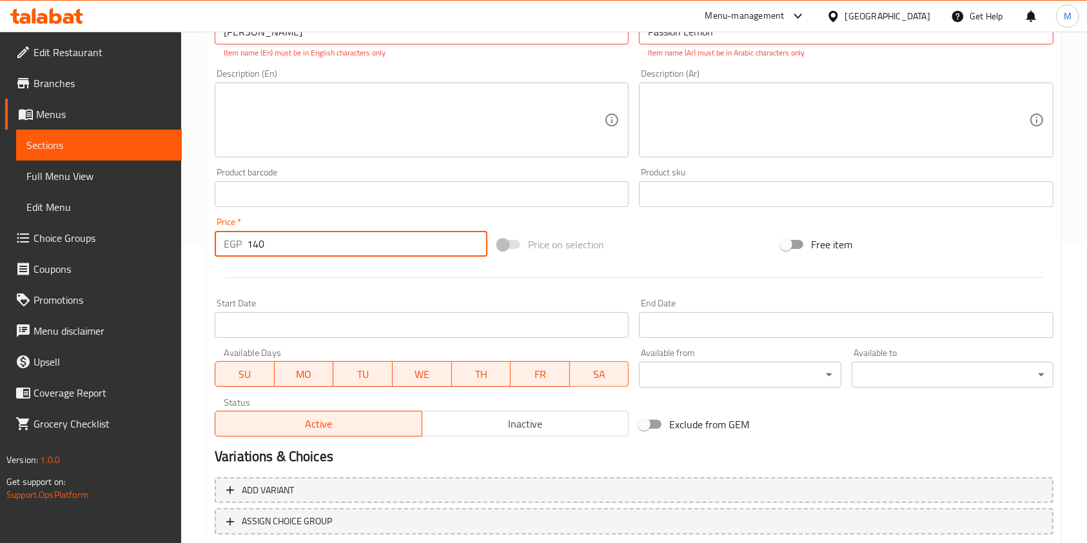
scroll to position [382, 0]
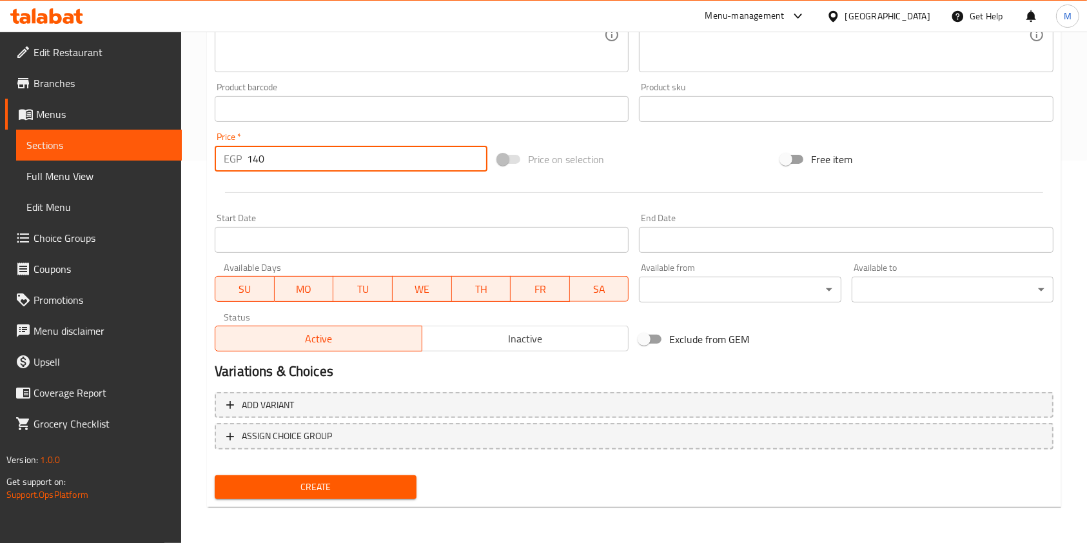
type input "140"
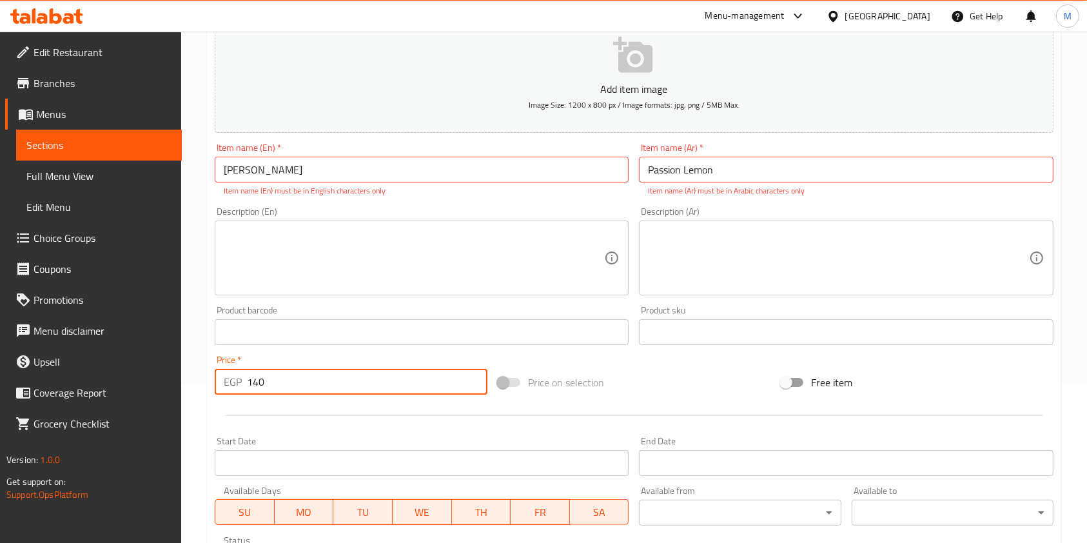
scroll to position [0, 0]
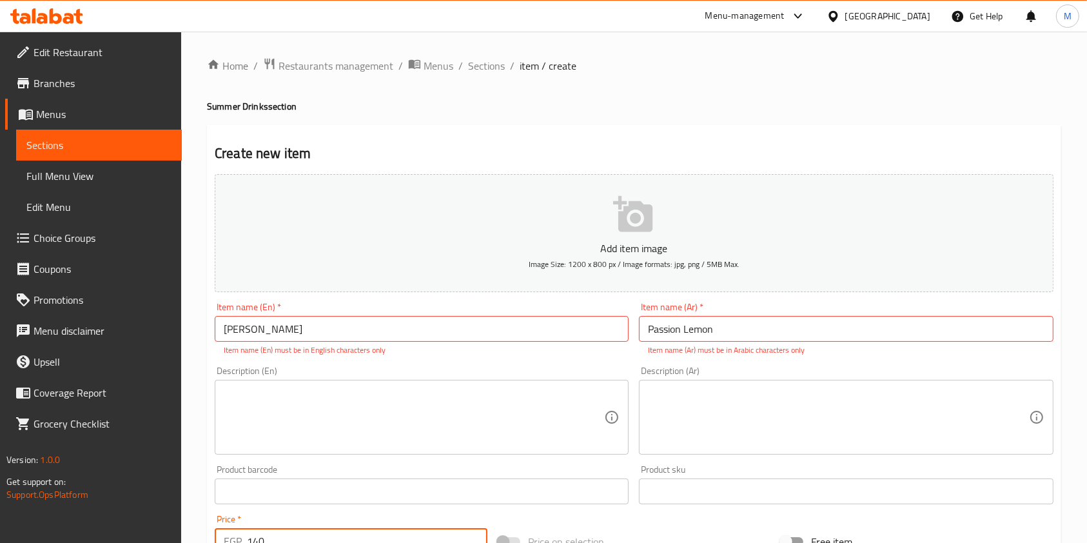
click at [446, 333] on input "ليمون باشن" at bounding box center [422, 329] width 414 height 26
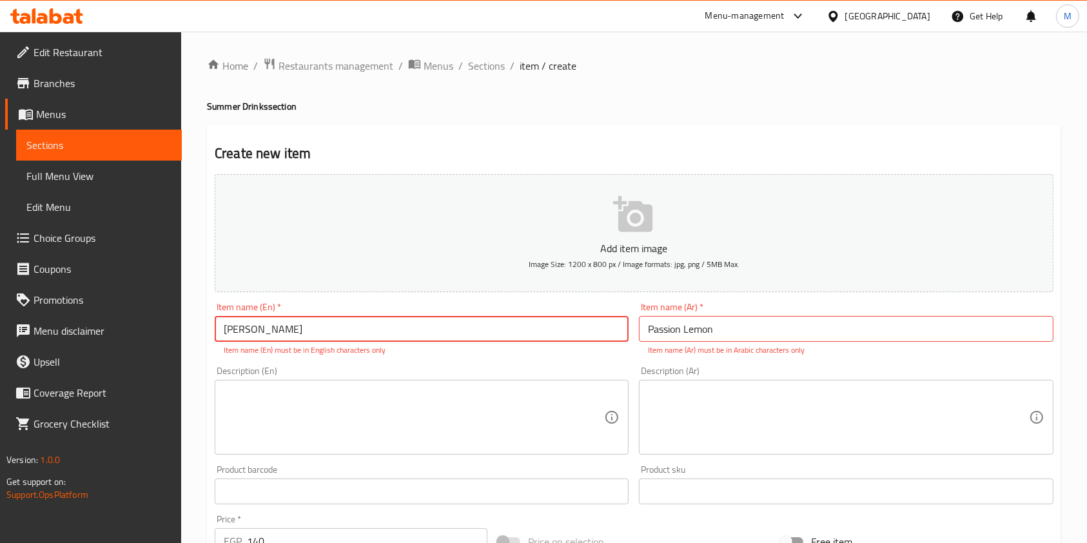
paste input "Pina Colada"
type input "Pina Colada"
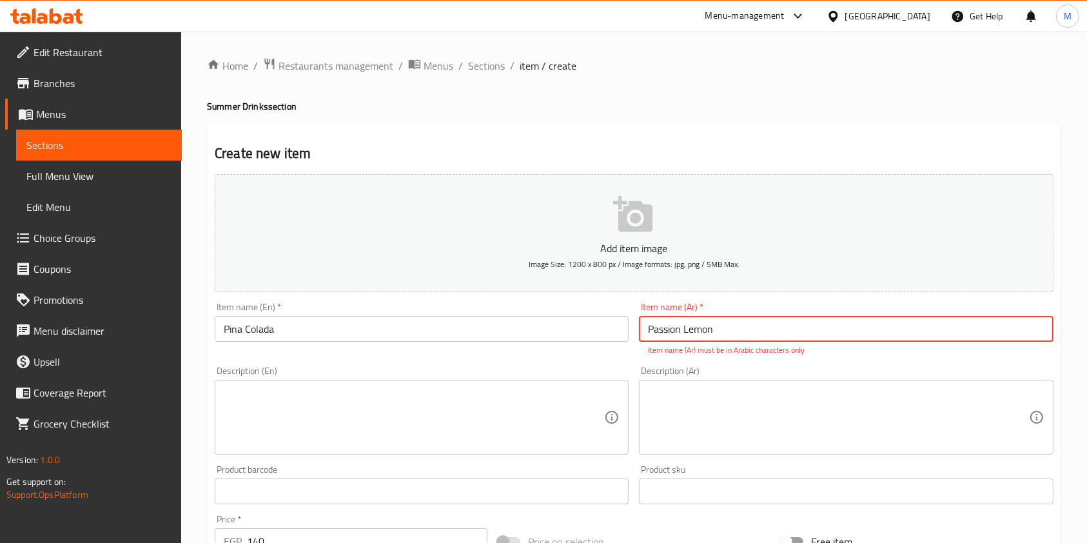
click at [685, 326] on input "Passion Lemon" at bounding box center [846, 329] width 414 height 26
paste input "بينا كولادا"
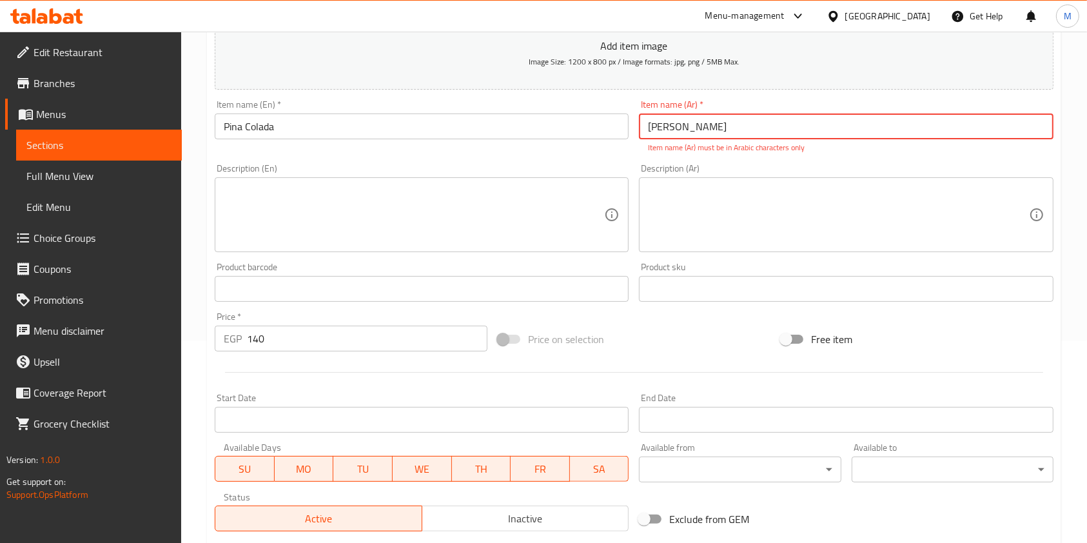
scroll to position [382, 0]
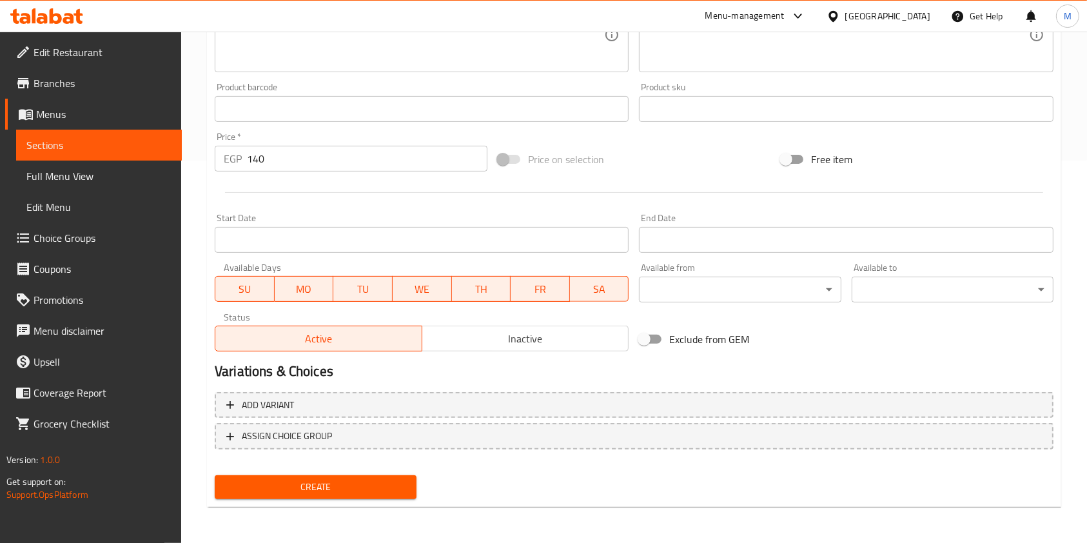
type input "بينا كولادا"
click at [387, 488] on span "Create" at bounding box center [315, 487] width 181 height 16
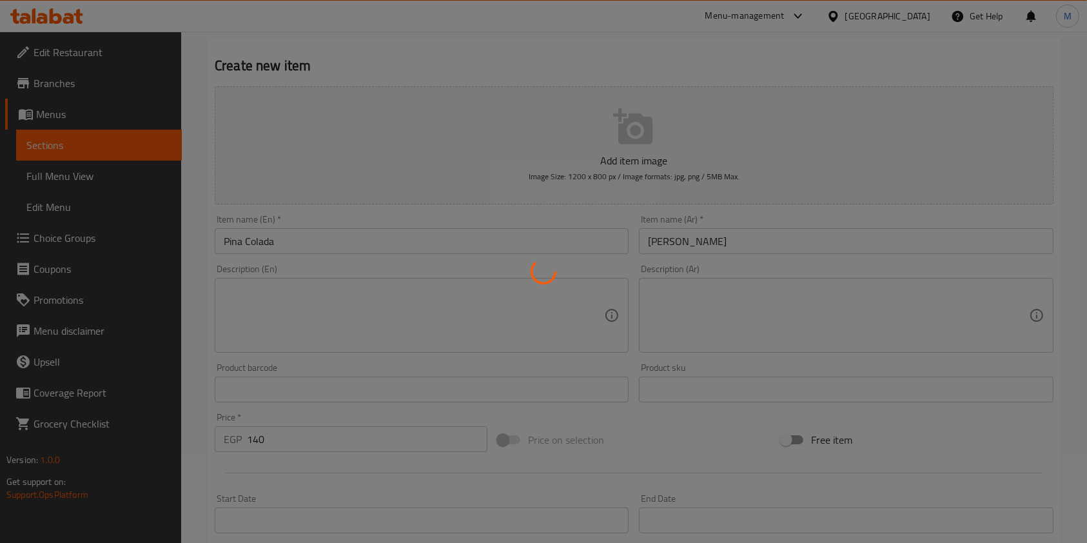
scroll to position [0, 0]
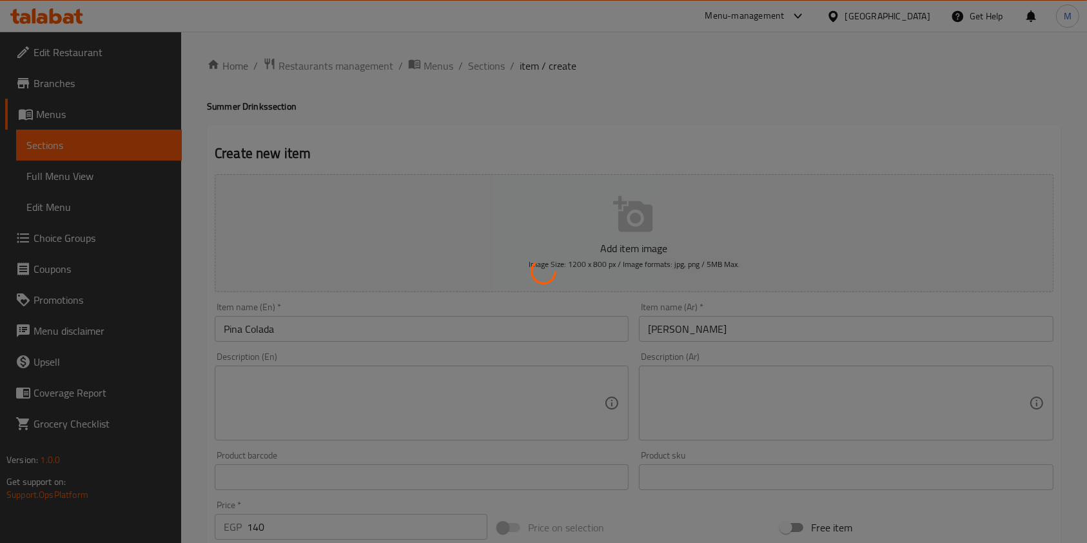
type input "0"
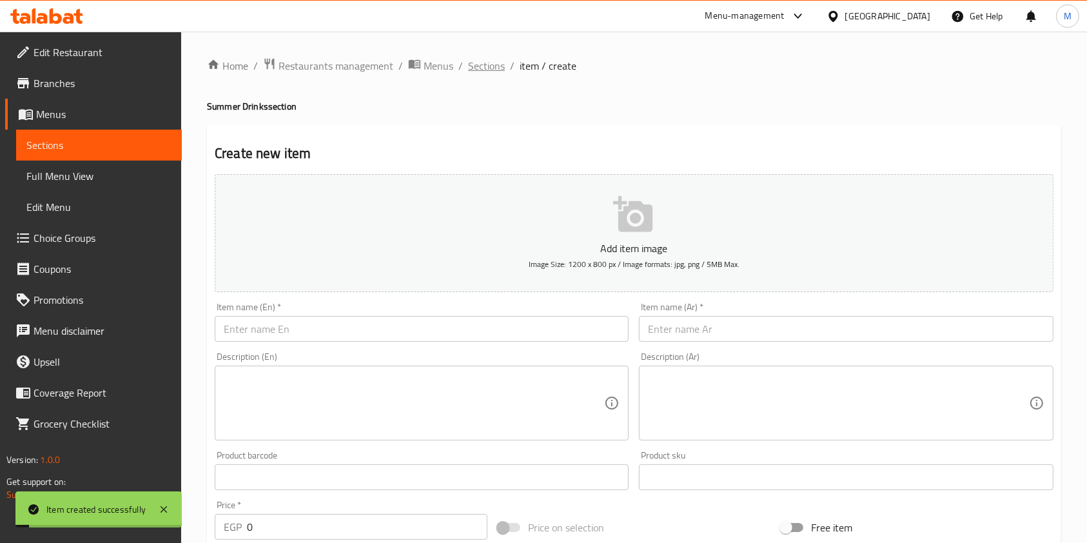
click at [485, 64] on span "Sections" at bounding box center [486, 65] width 37 height 15
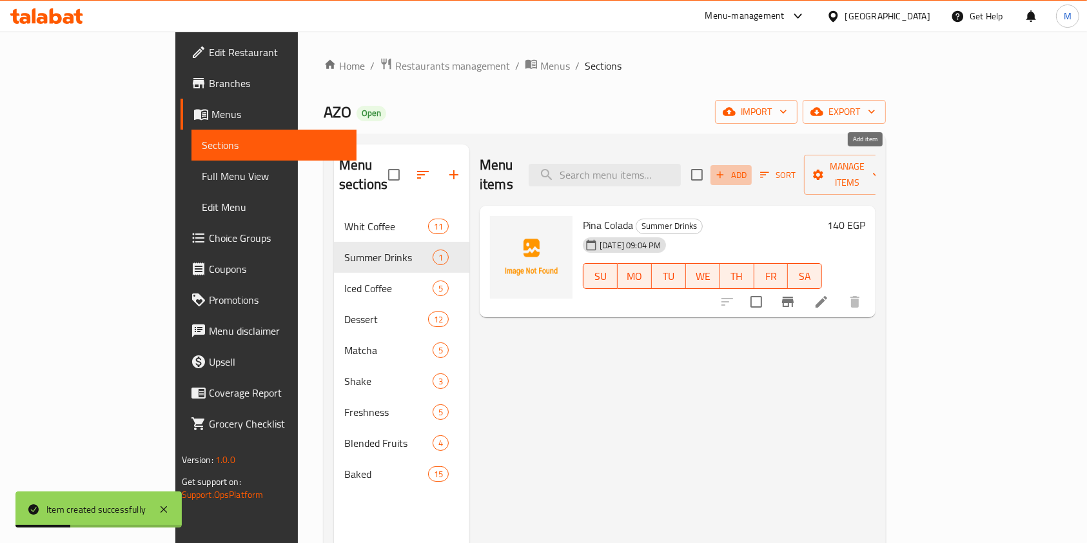
click at [748, 171] on span "Add" at bounding box center [731, 175] width 35 height 15
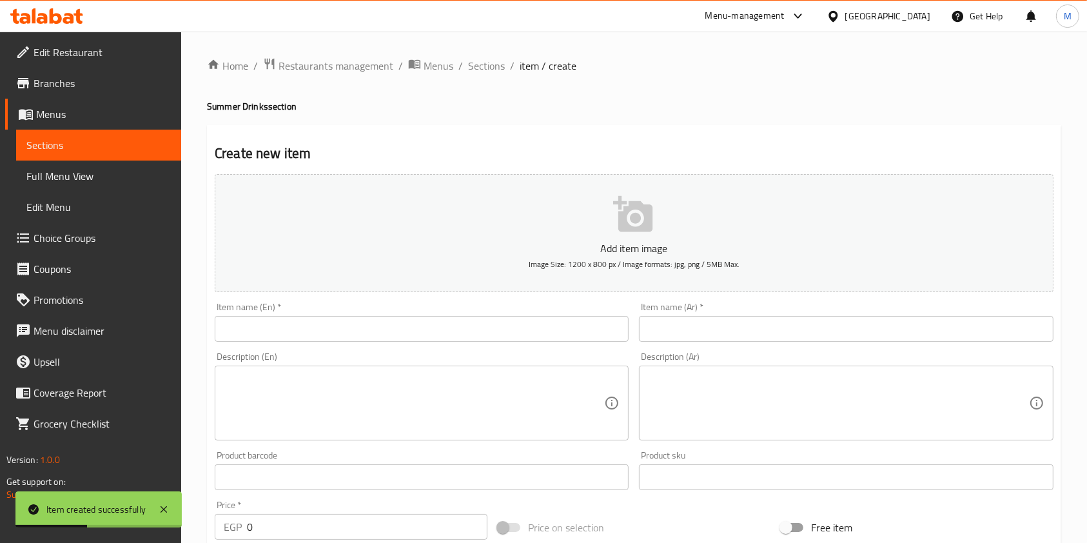
click at [547, 329] on input "text" at bounding box center [422, 329] width 414 height 26
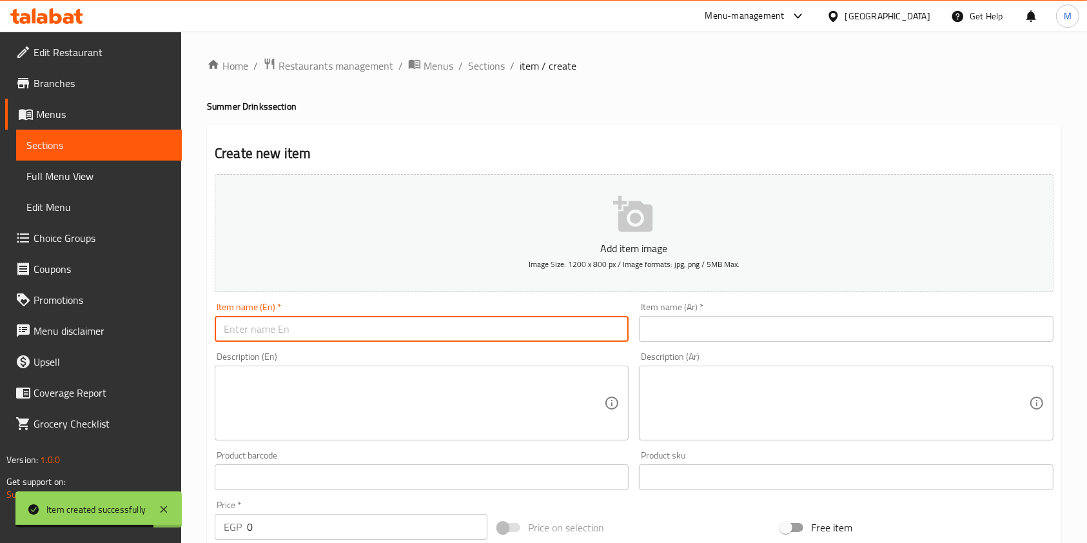
paste input "Passion Lemon"
type input "Passion Lemon"
click at [663, 338] on input "text" at bounding box center [846, 329] width 414 height 26
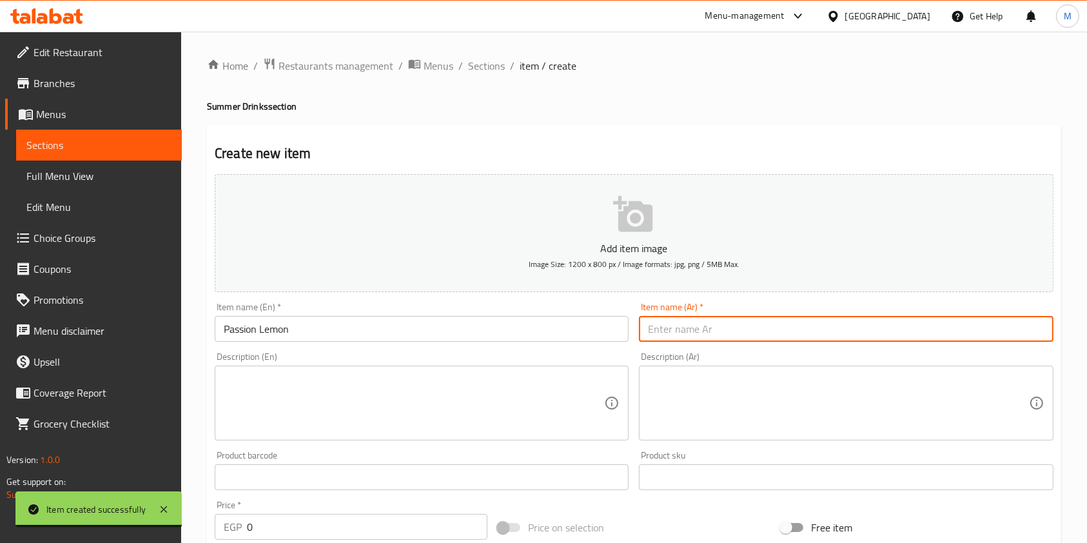
paste input "ليمون باشن"
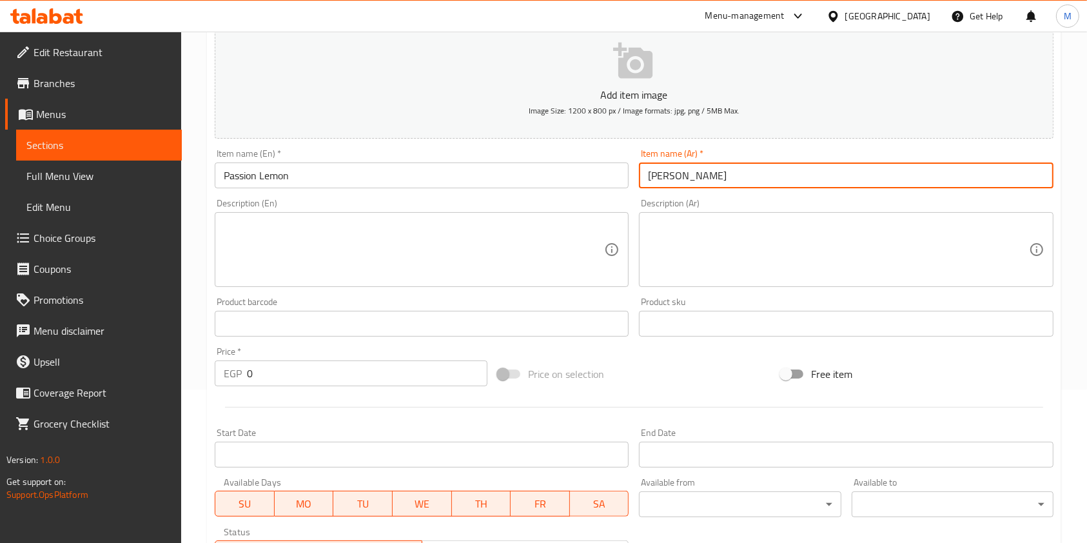
scroll to position [165, 0]
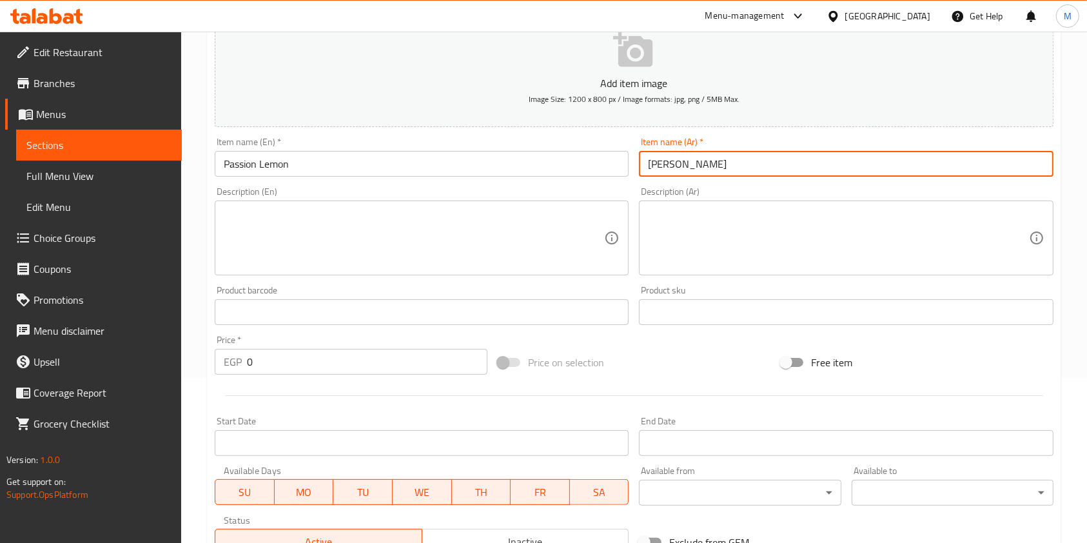
type input "ليمون باشن"
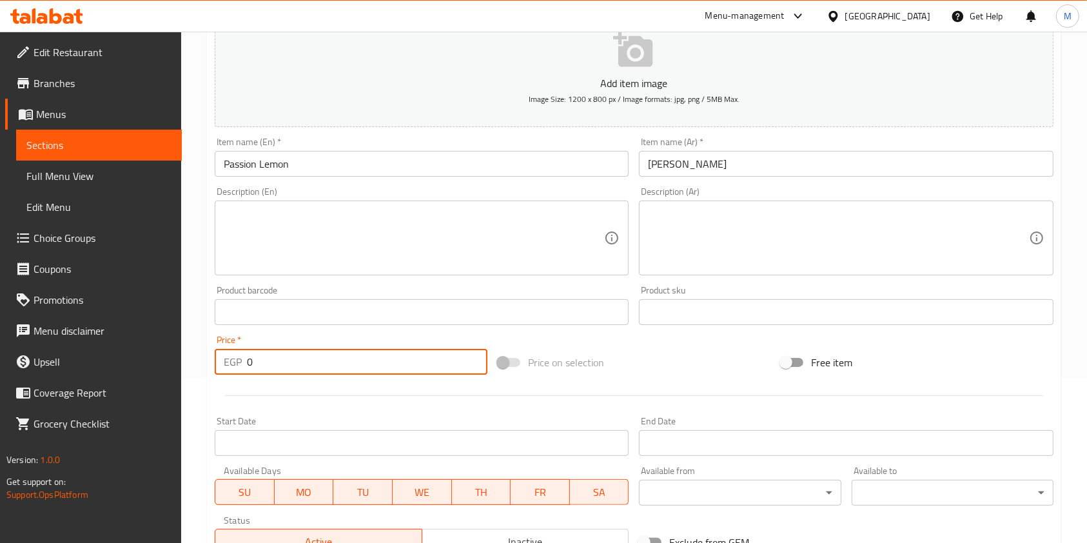
drag, startPoint x: 264, startPoint y: 360, endPoint x: 229, endPoint y: 367, distance: 35.5
click at [234, 366] on div "EGP 0 Price *" at bounding box center [351, 362] width 273 height 26
click at [229, 367] on p "EGP" at bounding box center [233, 361] width 18 height 15
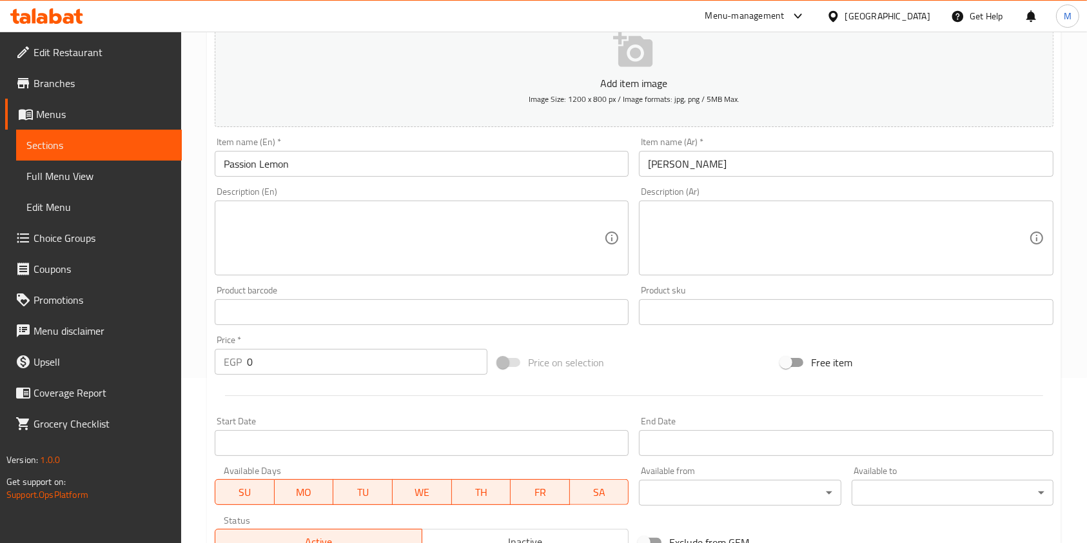
drag, startPoint x: 262, startPoint y: 366, endPoint x: 217, endPoint y: 364, distance: 45.8
click at [238, 367] on div "EGP 0 Price *" at bounding box center [351, 362] width 273 height 26
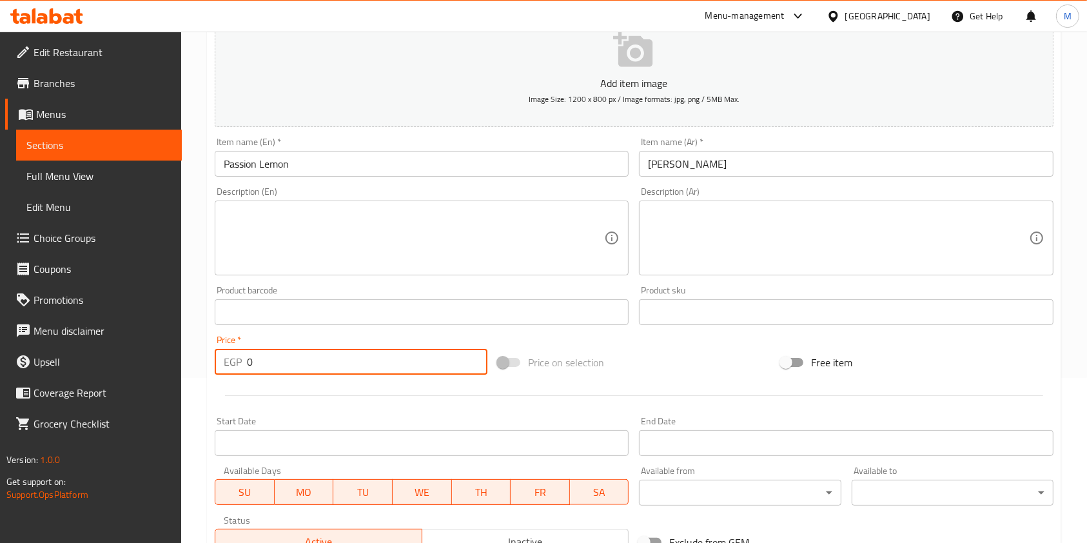
click at [217, 364] on div "EGP 0 Price *" at bounding box center [351, 362] width 273 height 26
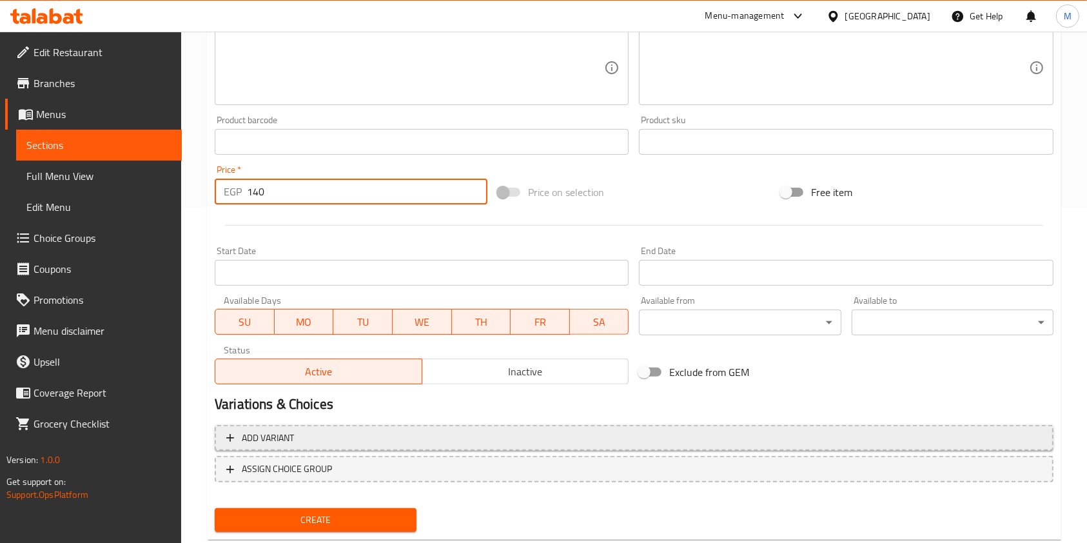
scroll to position [338, 0]
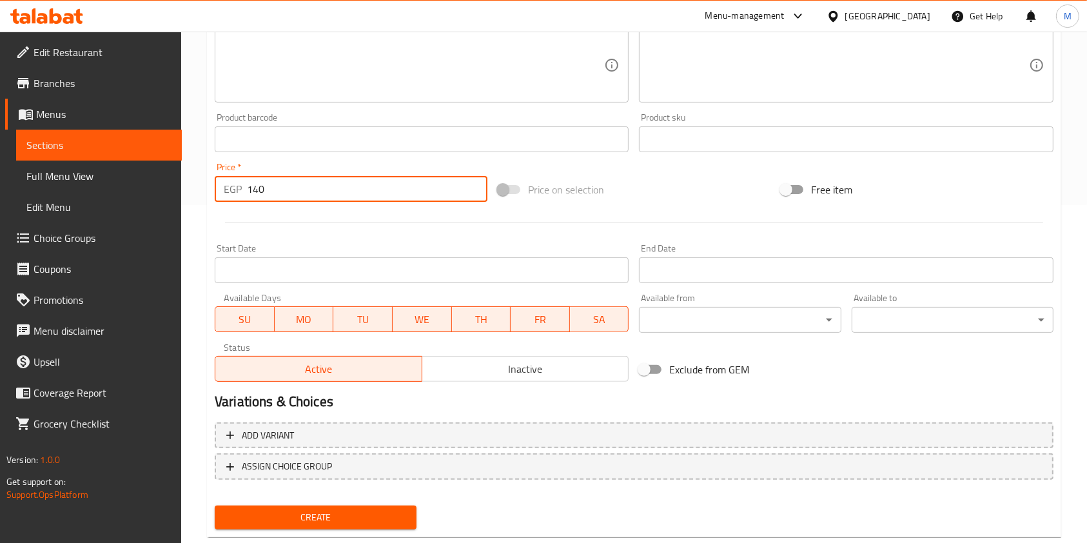
type input "140"
click at [394, 504] on div "Create" at bounding box center [315, 517] width 212 height 34
click at [412, 518] on button "Create" at bounding box center [316, 517] width 202 height 24
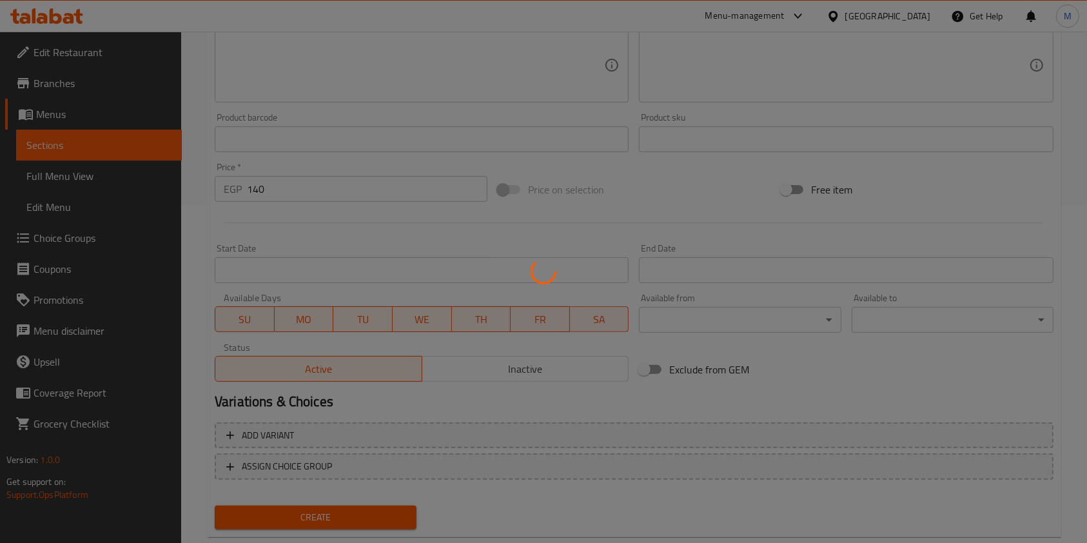
type input "0"
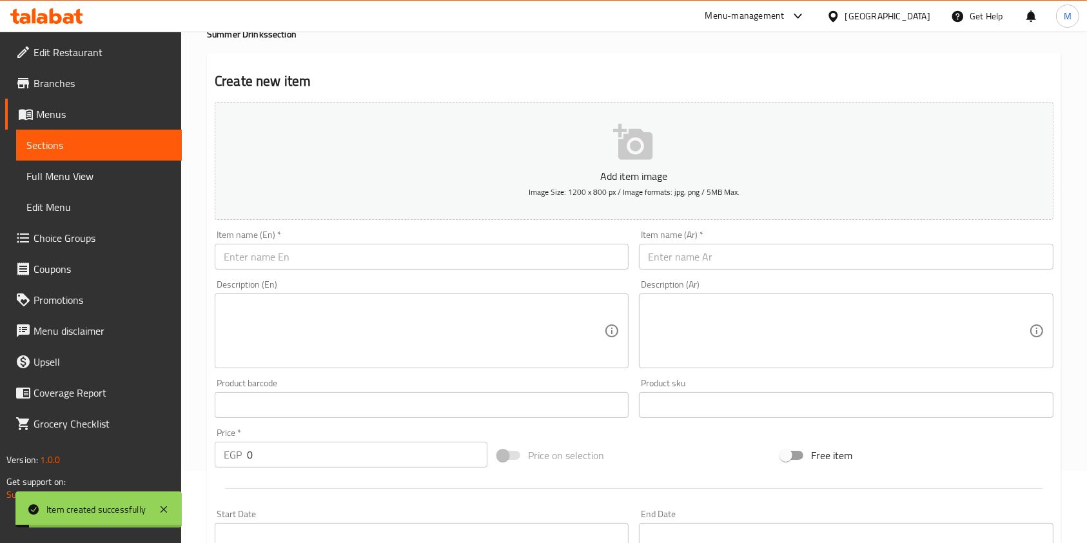
scroll to position [0, 0]
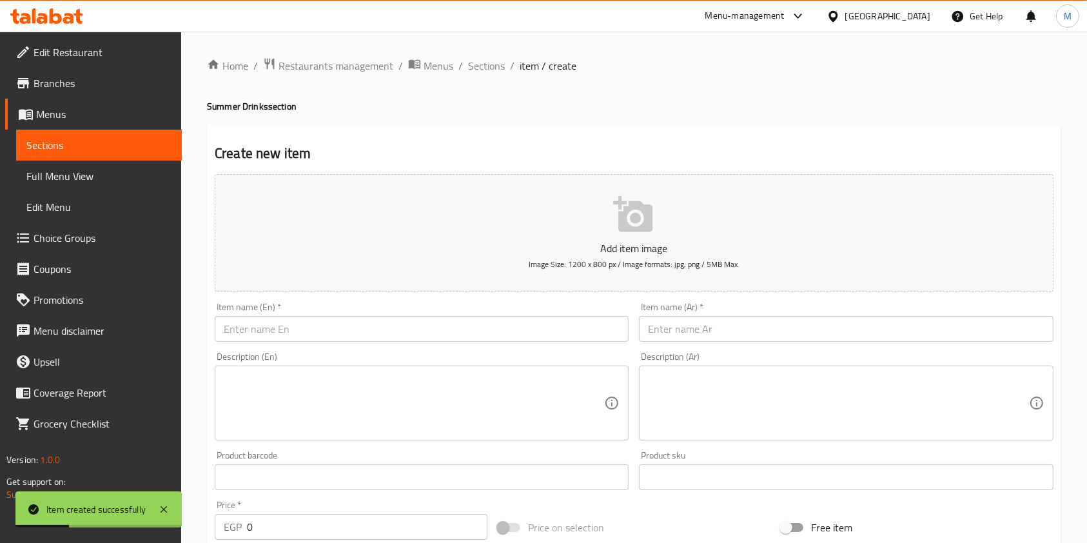
click at [439, 339] on input "text" at bounding box center [422, 329] width 414 height 26
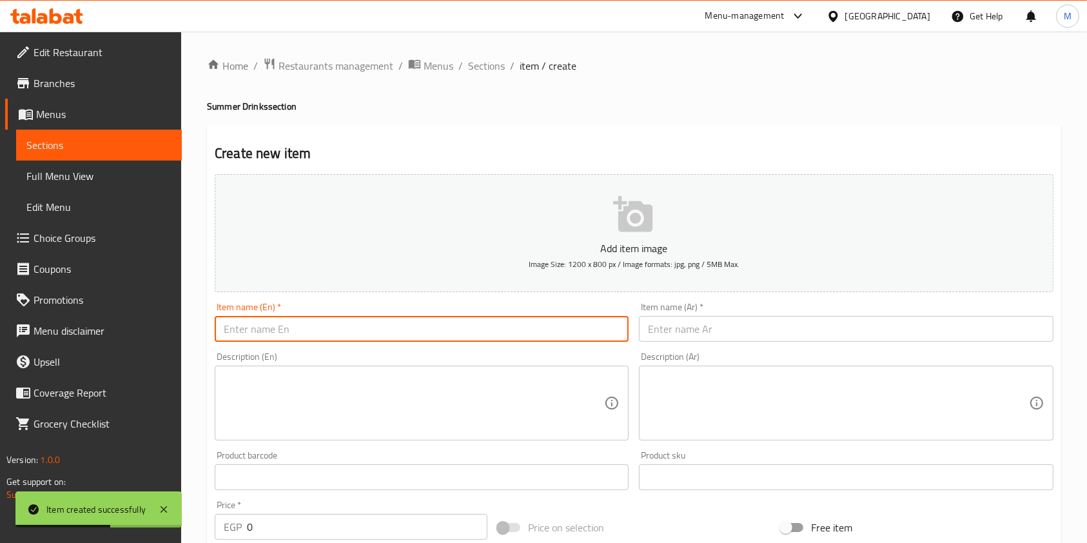
paste input "مزيج التوت"
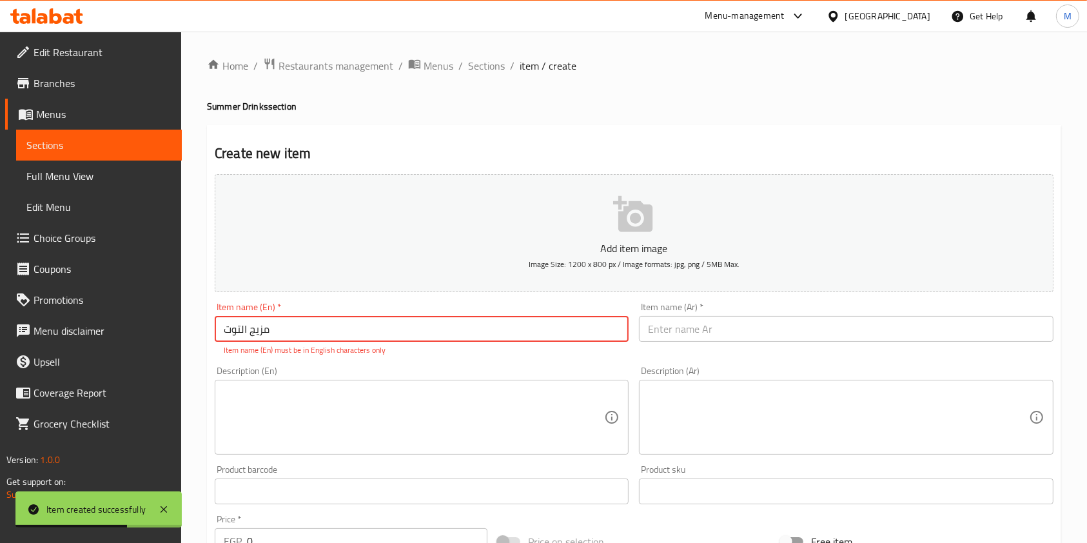
click at [320, 333] on input "مزيج التوت" at bounding box center [422, 329] width 414 height 26
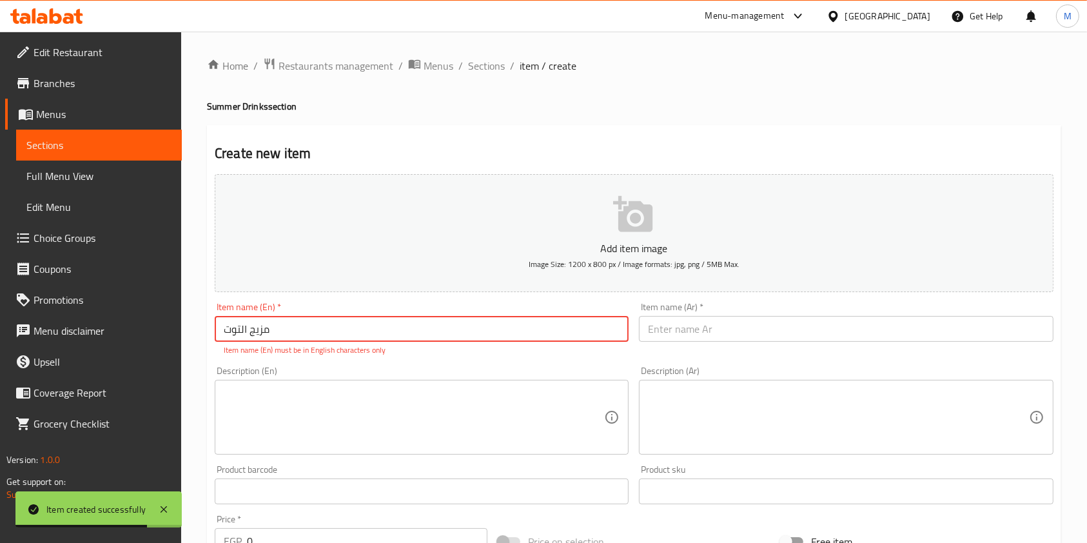
paste input "Mix Berry"
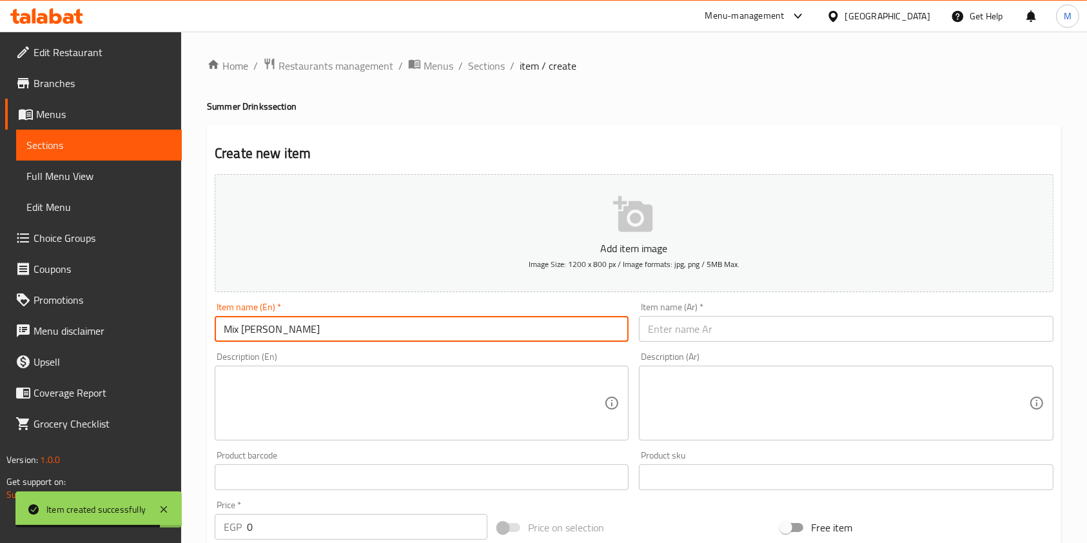
type input "Mix Berry"
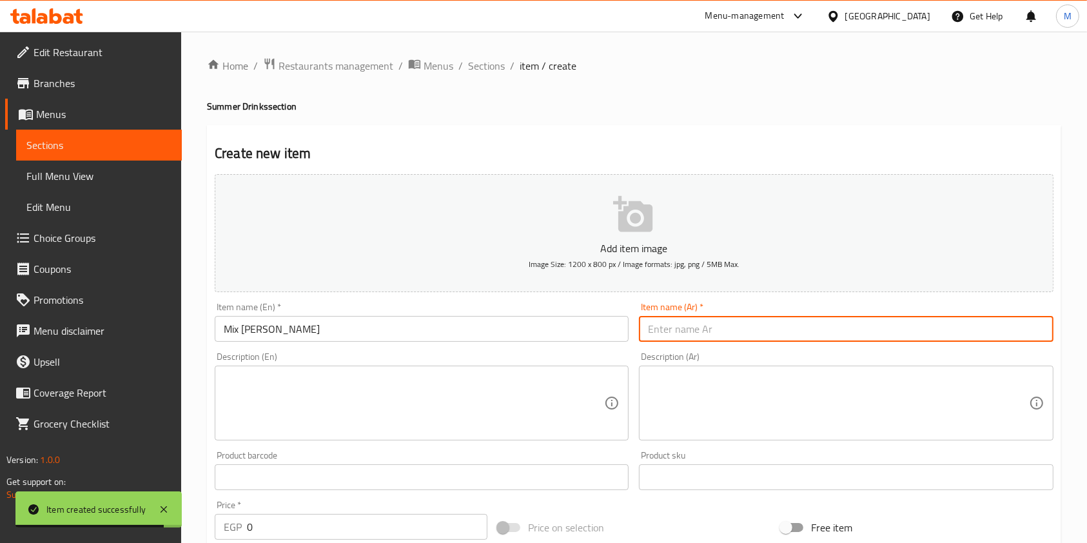
click at [683, 329] on input "text" at bounding box center [846, 329] width 414 height 26
paste input "Mix Berry"
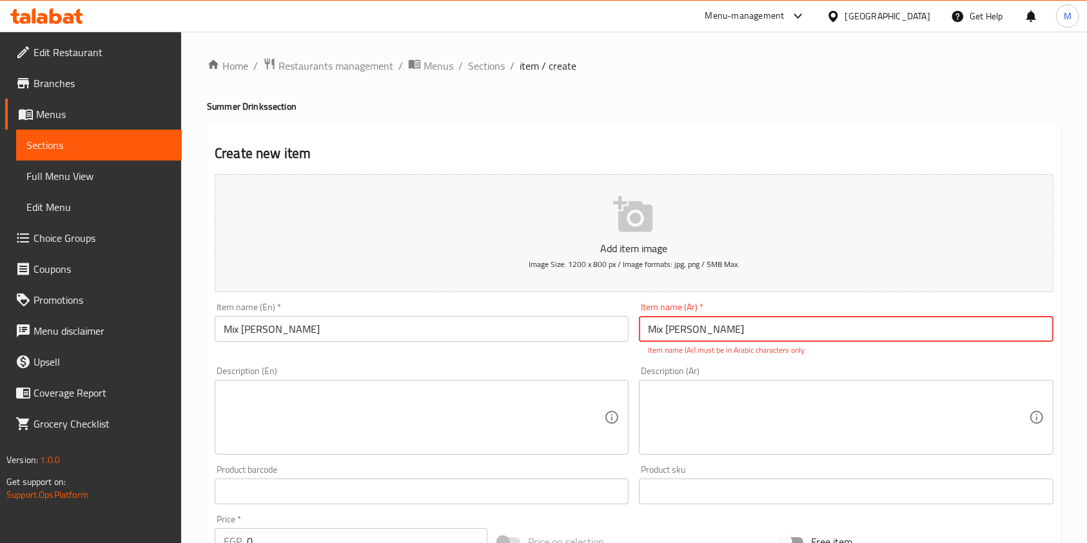
click at [654, 331] on input "Mix Berry" at bounding box center [846, 329] width 414 height 26
click at [897, 321] on input "v" at bounding box center [846, 329] width 414 height 26
drag, startPoint x: 897, startPoint y: 321, endPoint x: 883, endPoint y: 333, distance: 18.3
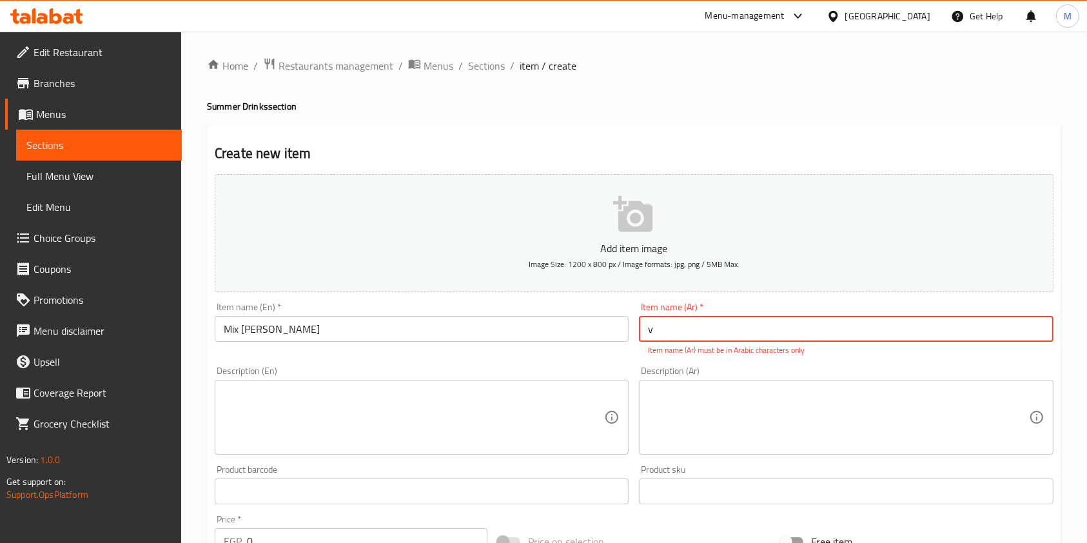
click at [883, 333] on input "v" at bounding box center [846, 329] width 414 height 26
paste input "مزيج التوت"
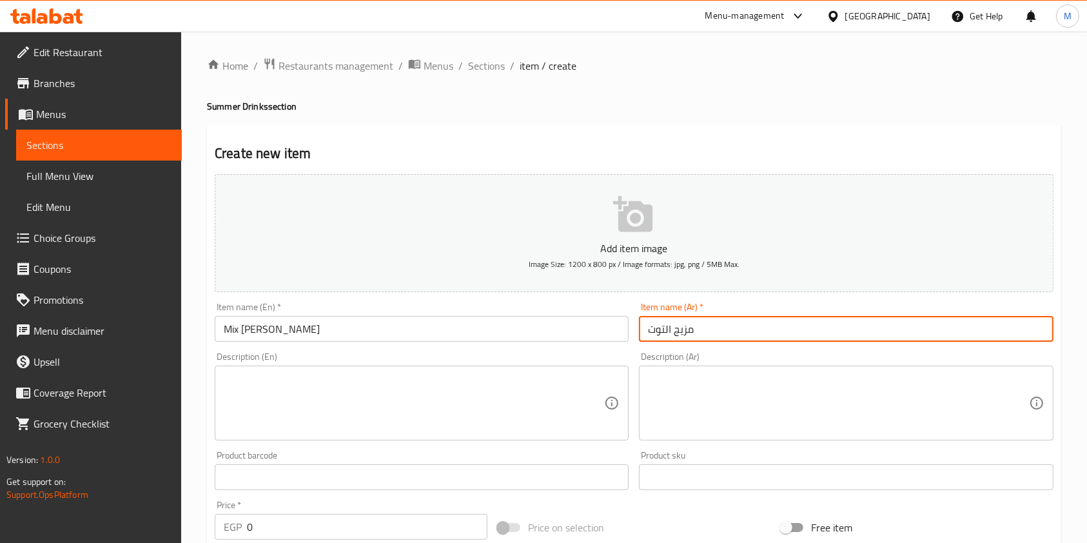
drag, startPoint x: 672, startPoint y: 331, endPoint x: 694, endPoint y: 331, distance: 21.9
click at [694, 331] on input "مزيج التوت" at bounding box center [846, 329] width 414 height 26
click at [687, 325] on input "مزيج التوت" at bounding box center [846, 329] width 414 height 26
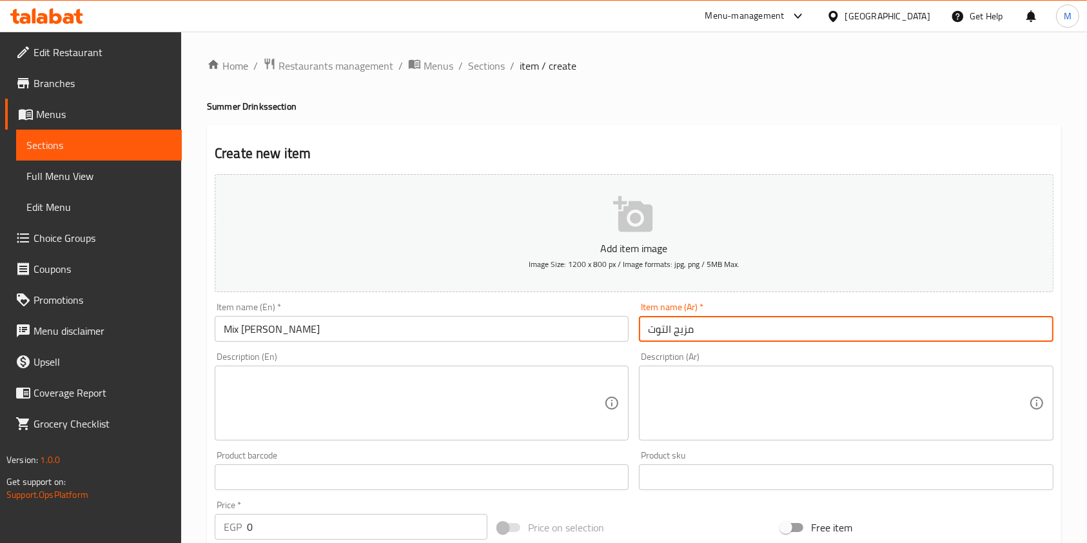
click at [687, 325] on input "مزيج التوت" at bounding box center [846, 329] width 414 height 26
click at [684, 333] on input "مزيج التوت" at bounding box center [846, 329] width 414 height 26
click at [687, 331] on input "مزيج التوت" at bounding box center [846, 329] width 414 height 26
click at [670, 333] on input "مكس التوت" at bounding box center [846, 329] width 414 height 26
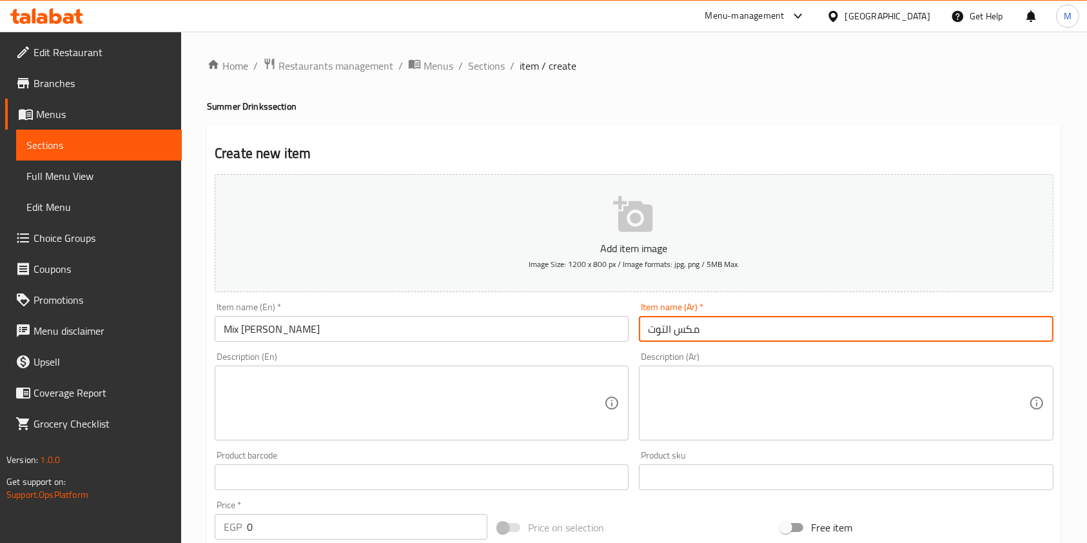
click at [668, 330] on input "مكس التوت" at bounding box center [846, 329] width 414 height 26
click at [670, 332] on input "مكس التوت" at bounding box center [846, 329] width 414 height 26
click at [665, 332] on input "مكس اتوت" at bounding box center [846, 329] width 414 height 26
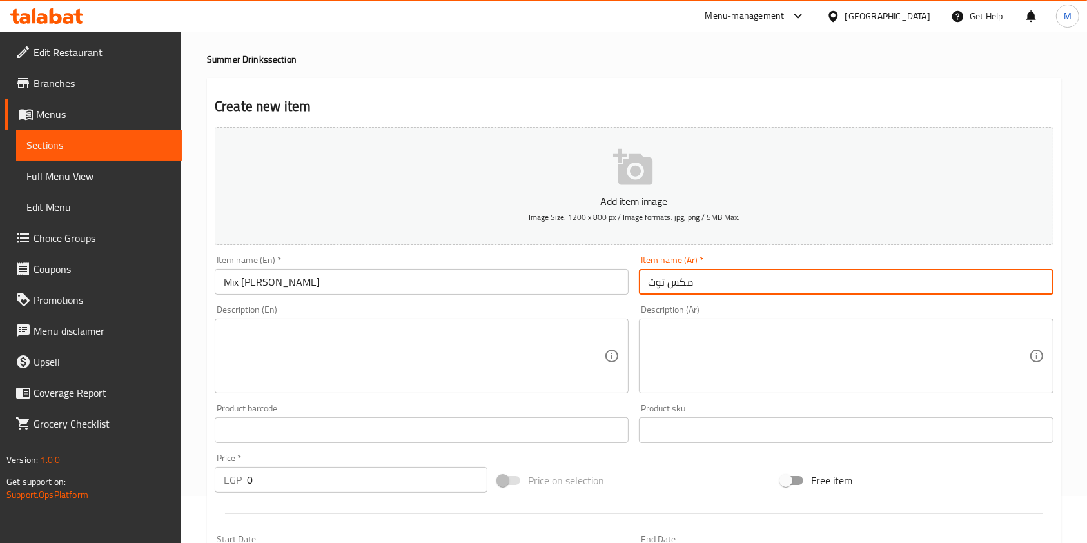
scroll to position [133, 0]
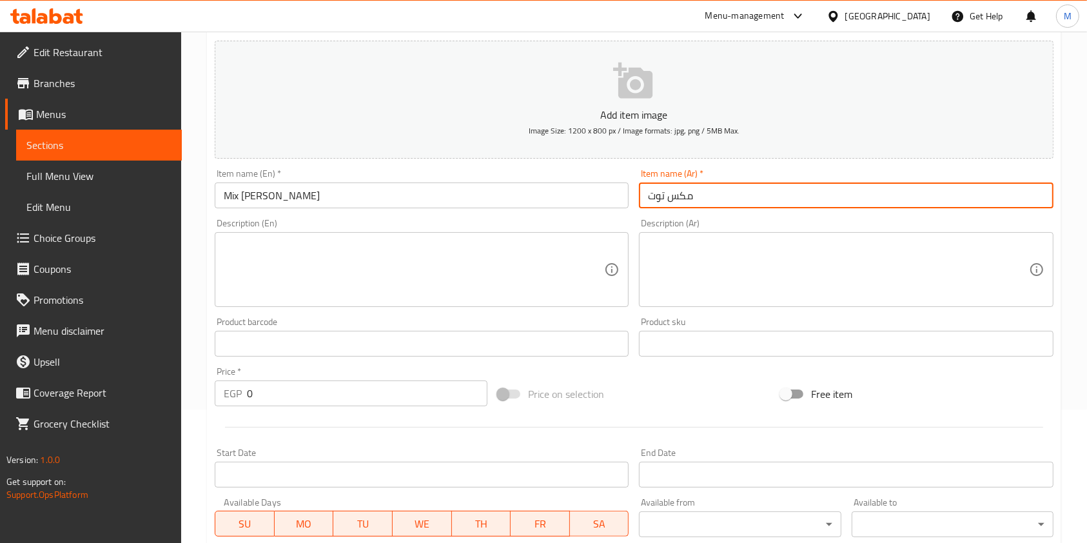
type input "مكس توت"
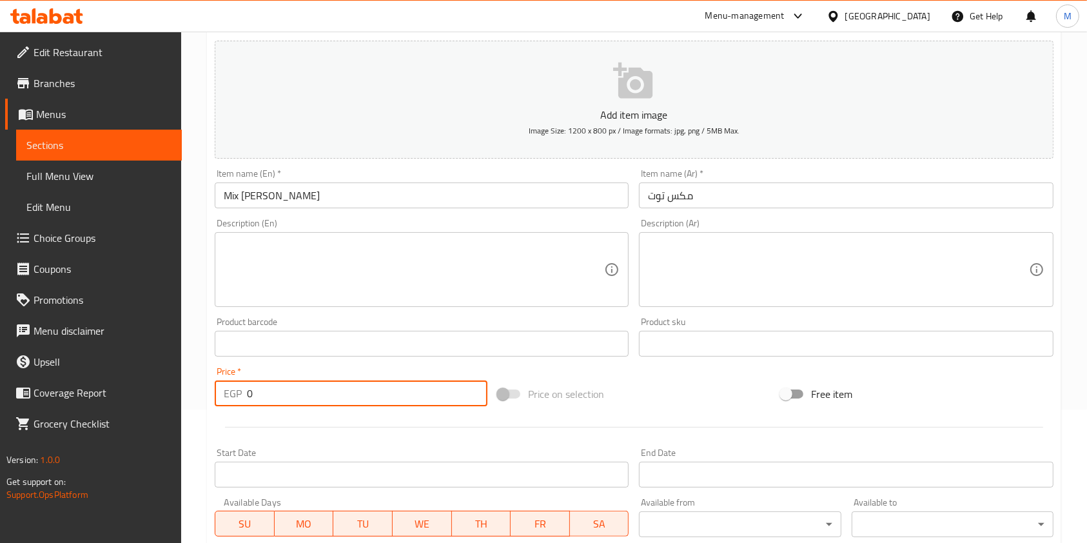
drag, startPoint x: 264, startPoint y: 405, endPoint x: 248, endPoint y: 402, distance: 17.1
click at [248, 402] on input "0" at bounding box center [367, 393] width 240 height 26
click at [296, 384] on input "0" at bounding box center [367, 393] width 240 height 26
drag, startPoint x: 272, startPoint y: 388, endPoint x: 249, endPoint y: 393, distance: 23.1
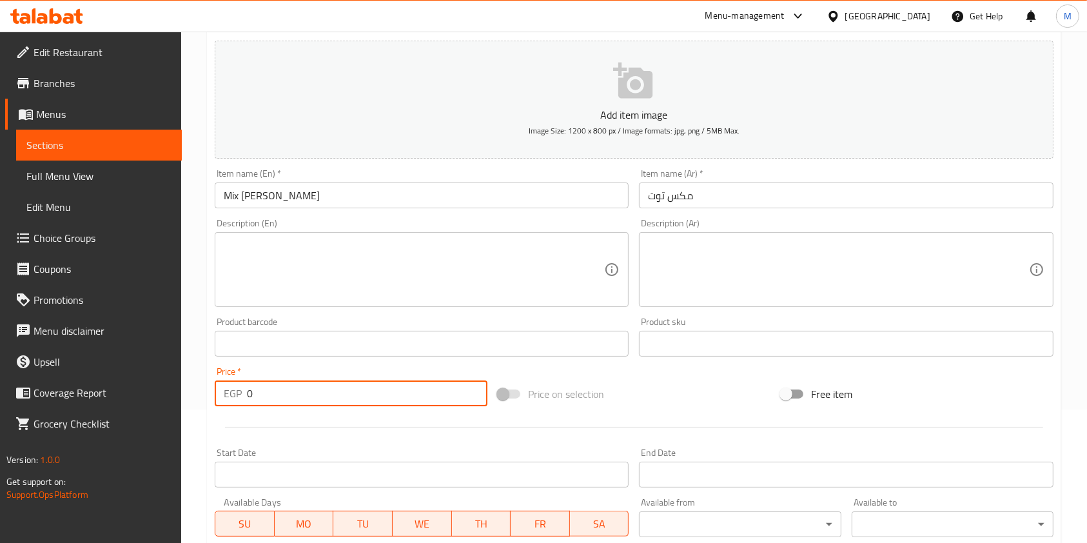
click at [255, 392] on input "0" at bounding box center [367, 393] width 240 height 26
click at [249, 393] on input "0" at bounding box center [367, 393] width 240 height 26
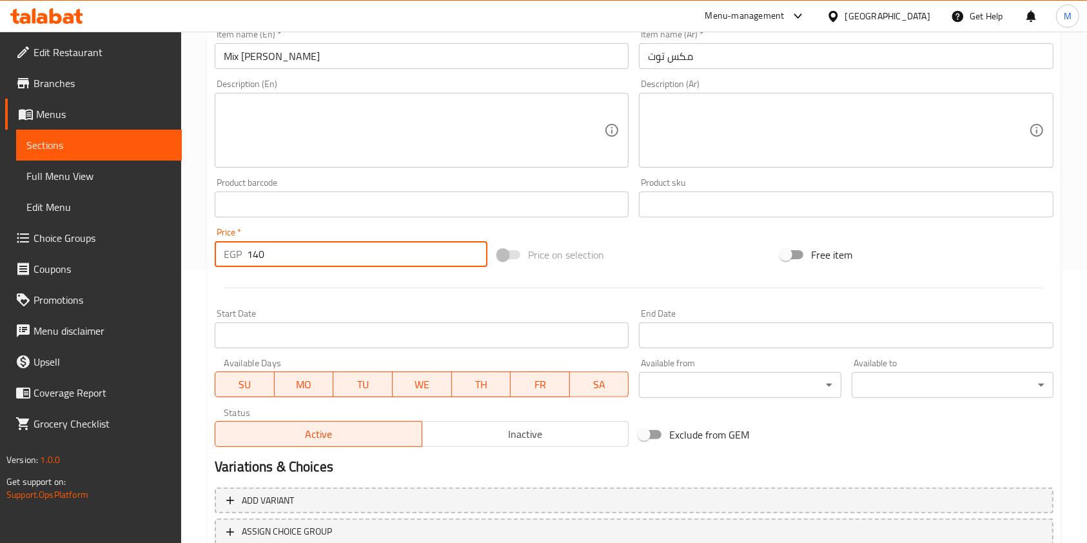
scroll to position [368, 0]
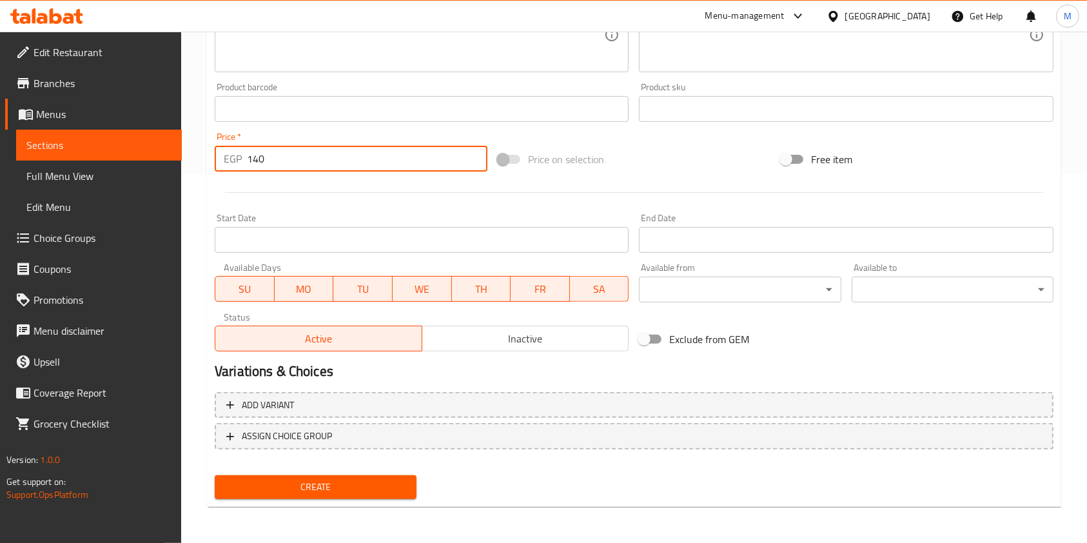
type input "140"
click at [335, 479] on span "Create" at bounding box center [315, 487] width 181 height 16
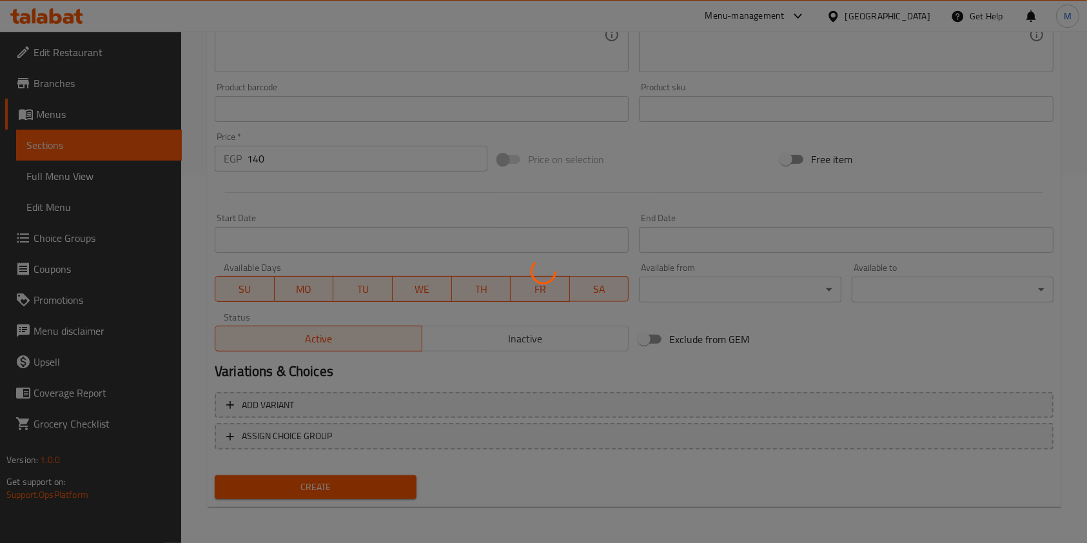
type input "0"
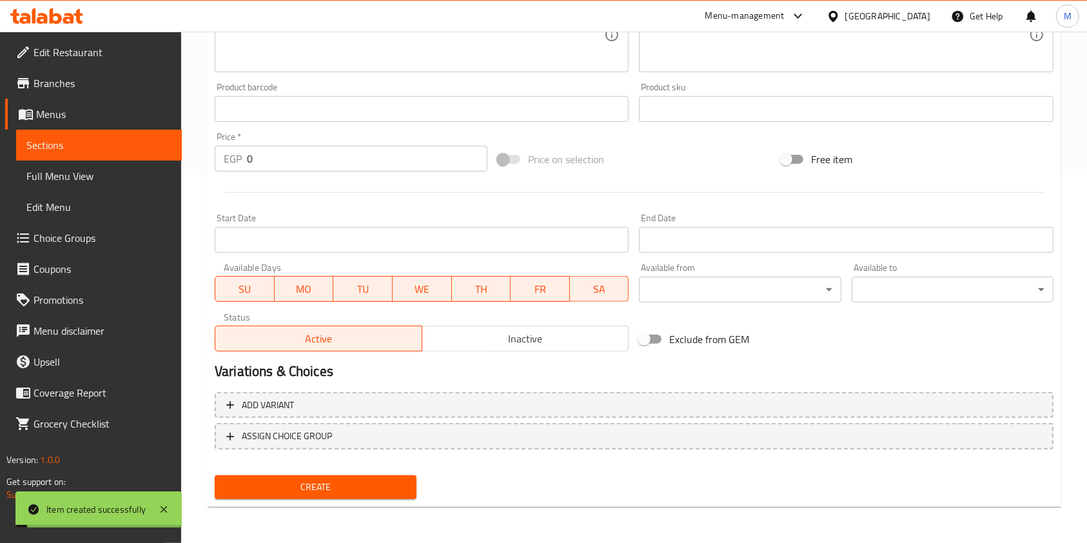
scroll to position [162, 0]
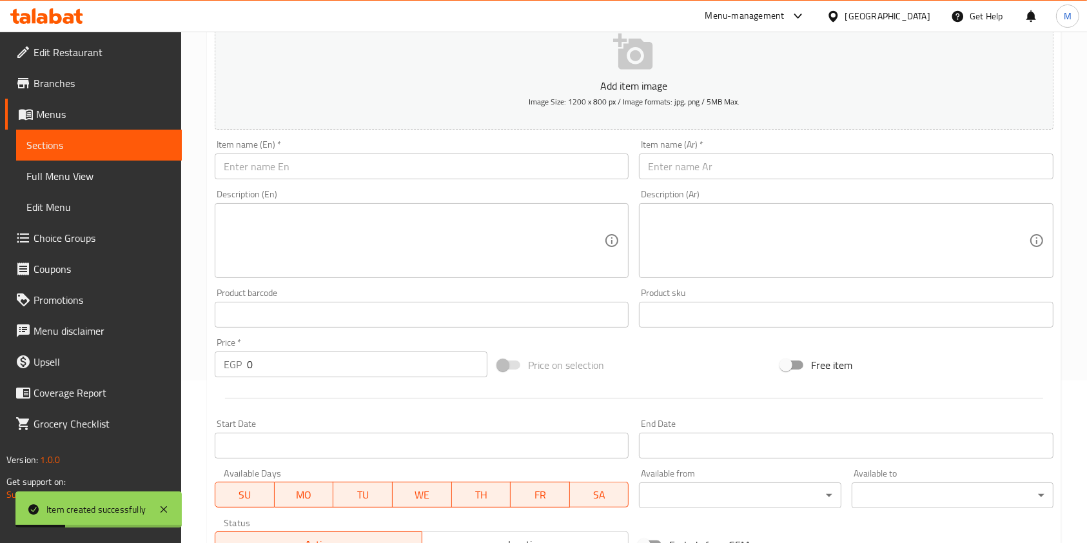
drag, startPoint x: 1085, startPoint y: 202, endPoint x: 1089, endPoint y: 175, distance: 26.7
click at [1087, 183] on html "Item created successfully ​ Menu-management Egypt Get Help M Edit Restaurant Br…" at bounding box center [543, 109] width 1087 height 543
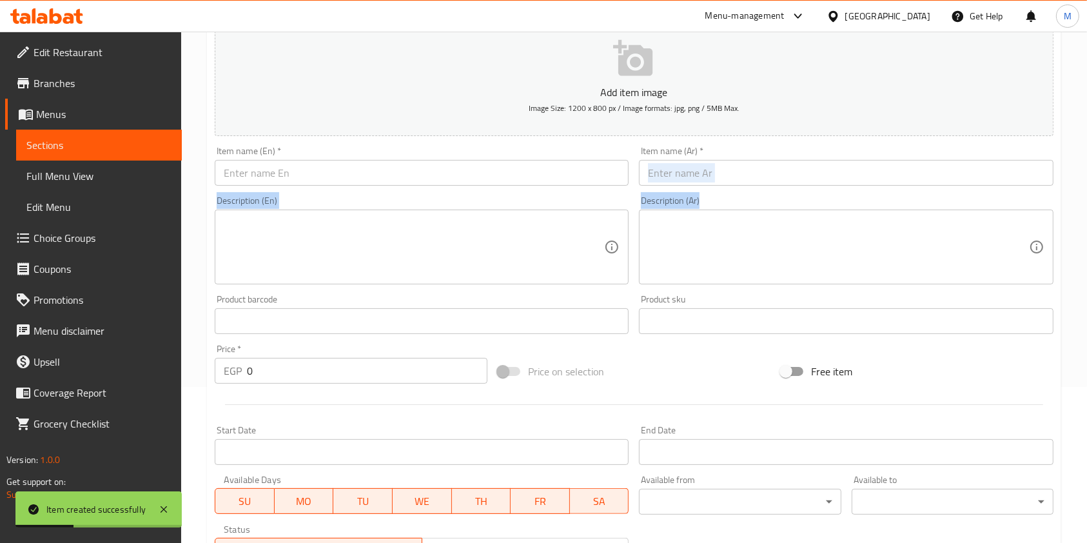
scroll to position [0, 0]
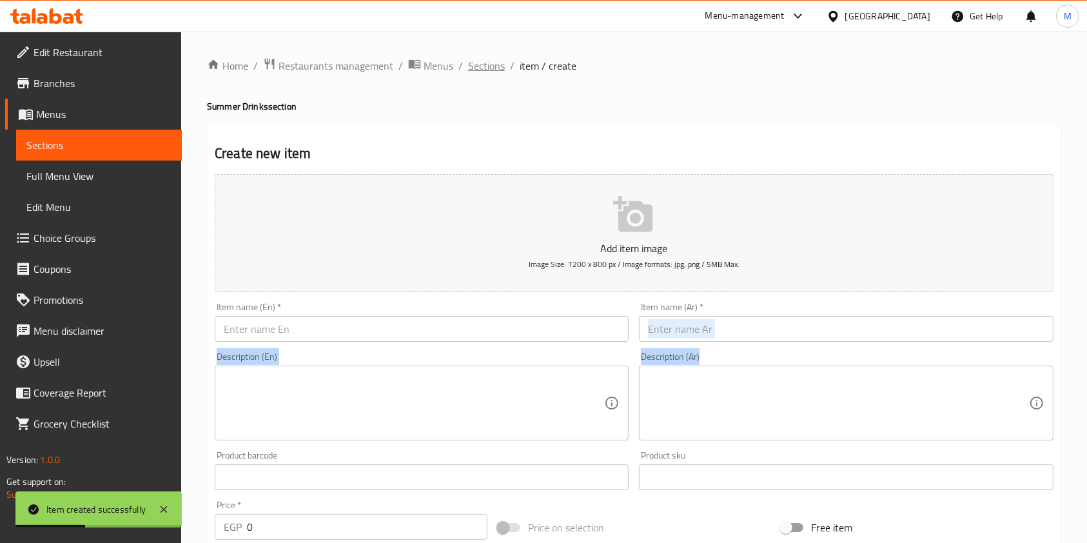
click at [488, 59] on span "Sections" at bounding box center [486, 65] width 37 height 15
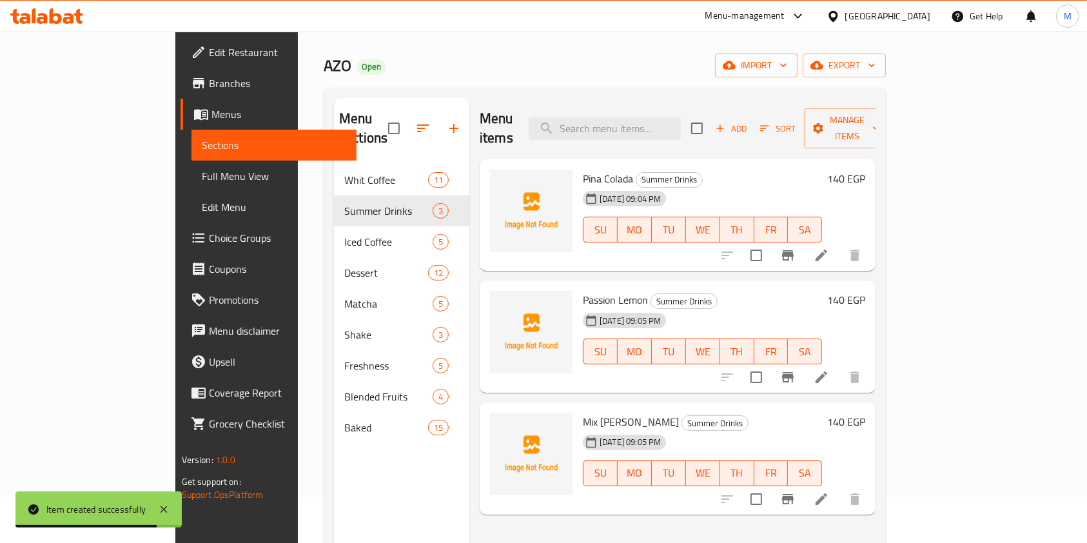
scroll to position [53, 0]
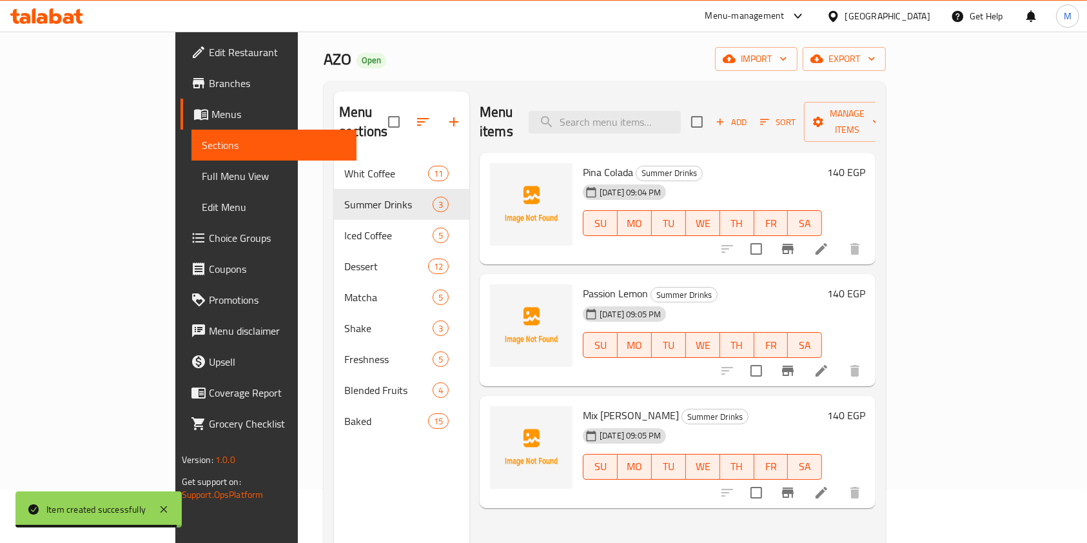
click at [639, 97] on div "Menu items Add Sort Manage items" at bounding box center [678, 122] width 396 height 61
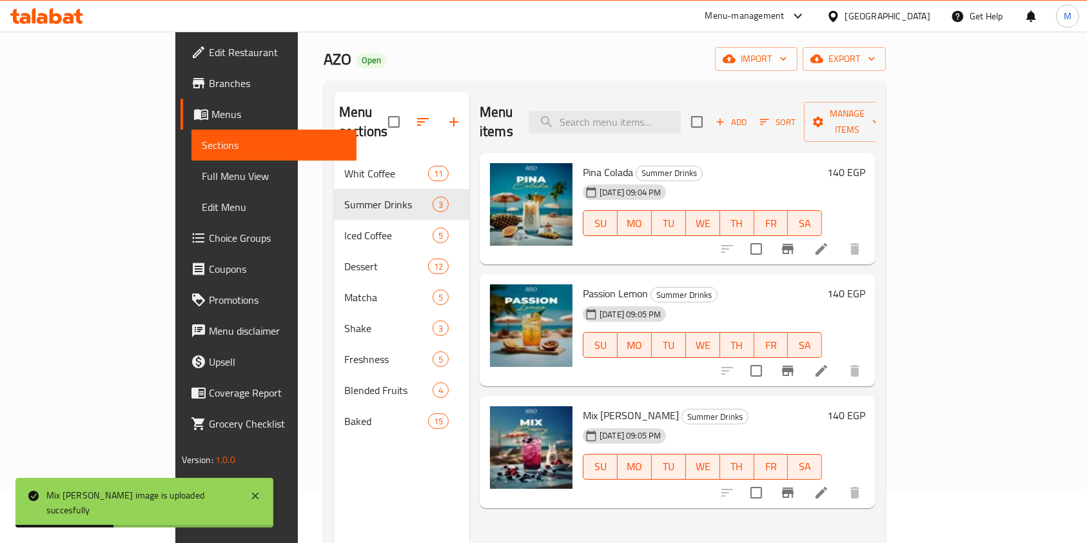
click at [683, 99] on div "Menu items Add Sort Manage items" at bounding box center [678, 122] width 396 height 61
click at [677, 121] on input "search" at bounding box center [605, 122] width 152 height 23
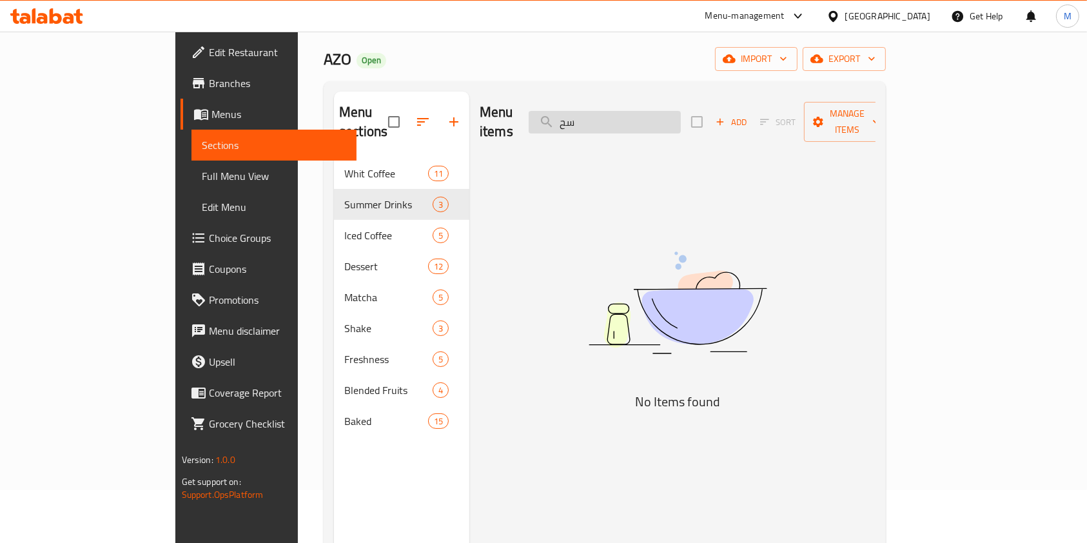
type input "س"
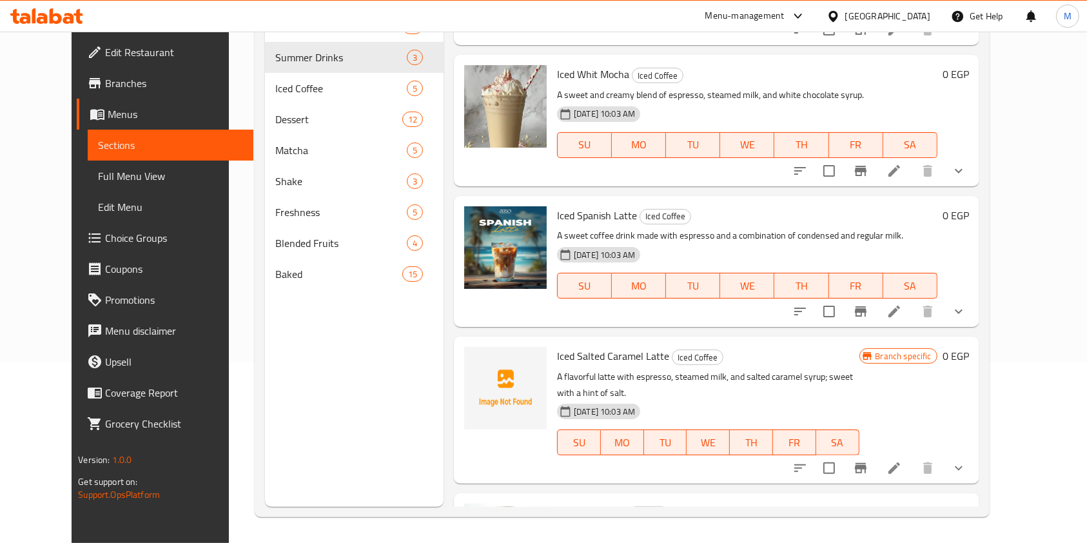
scroll to position [1310, 0]
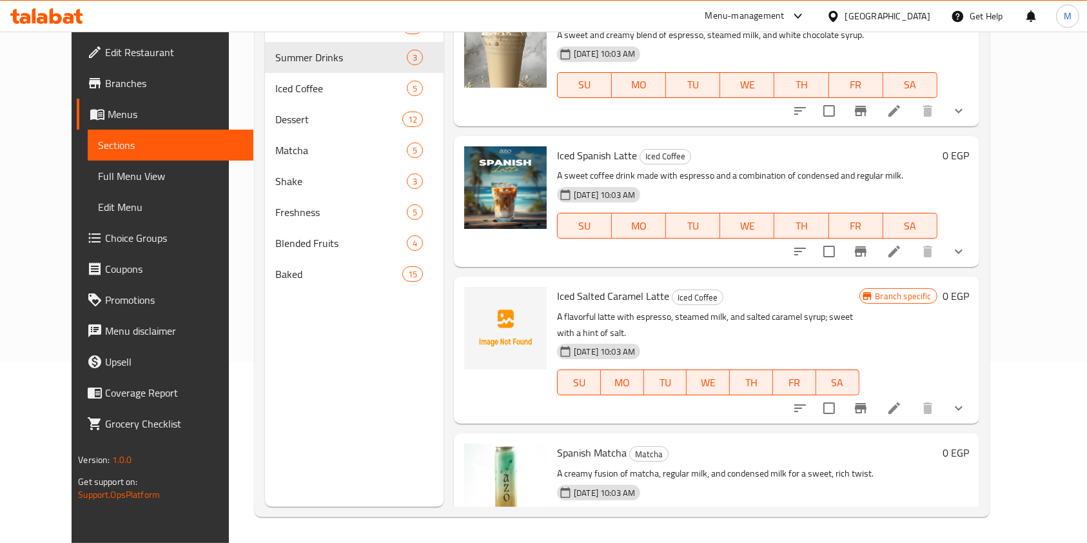
type input "sp"
drag, startPoint x: 1052, startPoint y: 355, endPoint x: 1055, endPoint y: 362, distance: 7.8
click at [989, 361] on div "Menu sections Whit Coffee 11 Summer Drinks 3 Iced Coffee 5 Dessert 12 Matcha 5 …" at bounding box center [622, 235] width 735 height 563
click at [989, 362] on div "Menu sections Whit Coffee 11 Summer Drinks 3 Iced Coffee 5 Dessert 12 Matcha 5 …" at bounding box center [622, 235] width 735 height 563
click at [966, 244] on icon "show more" at bounding box center [958, 251] width 15 height 15
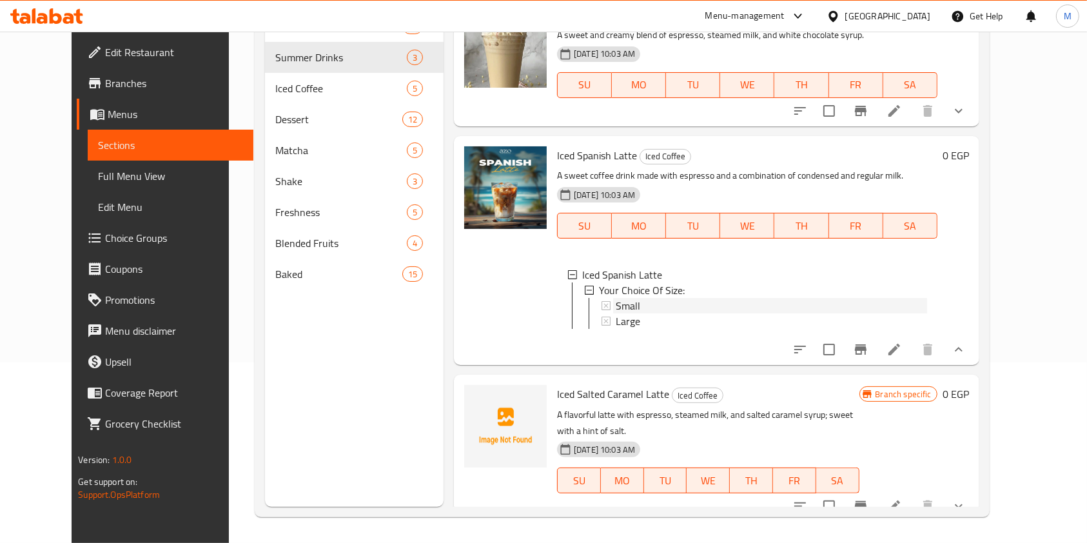
click at [777, 298] on div "Small" at bounding box center [771, 305] width 311 height 15
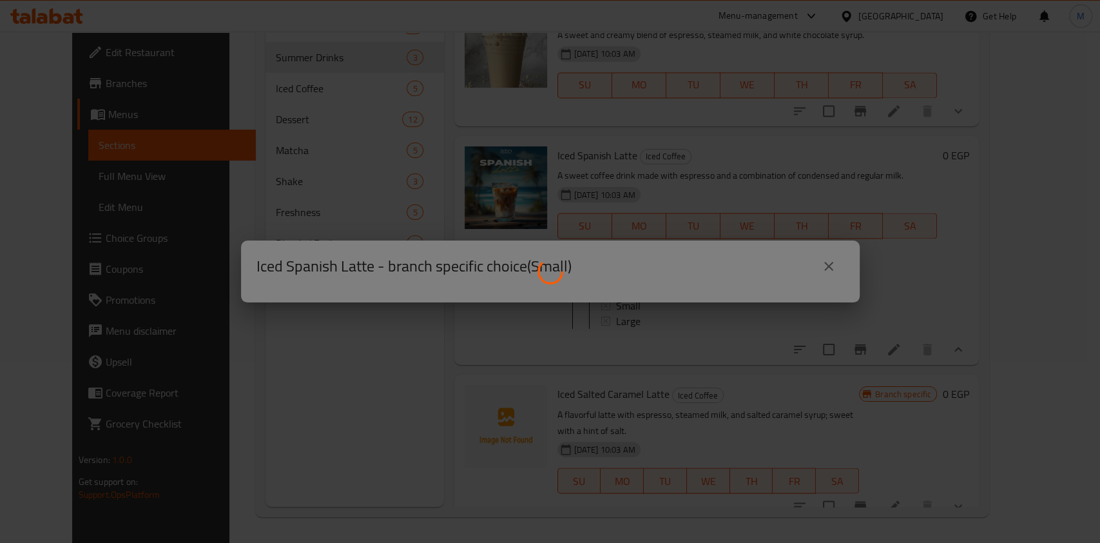
click at [777, 277] on div at bounding box center [550, 271] width 1100 height 543
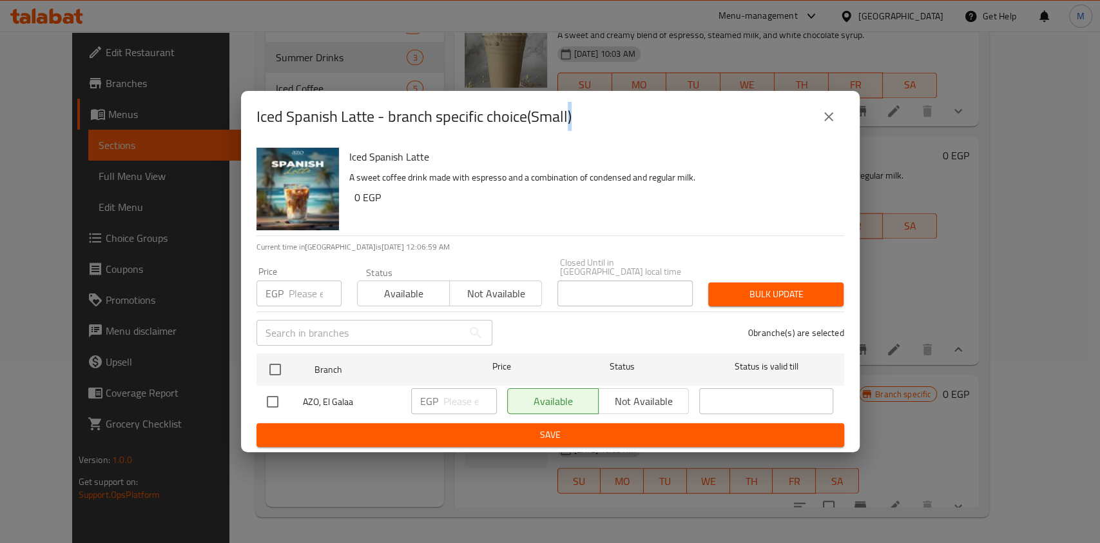
click at [833, 129] on button "close" at bounding box center [828, 116] width 31 height 31
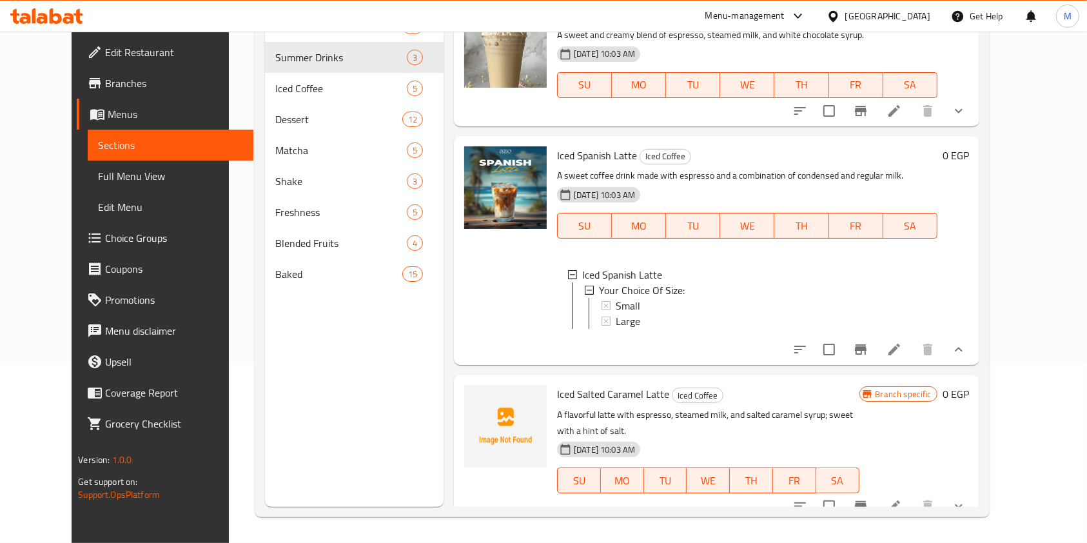
scroll to position [0, 0]
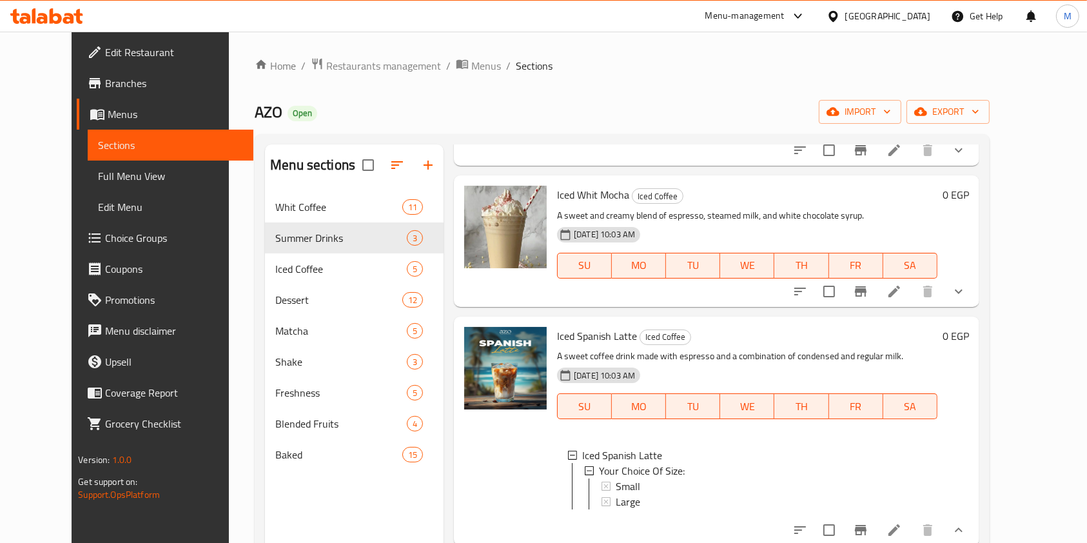
click at [64, 8] on icon at bounding box center [46, 15] width 73 height 15
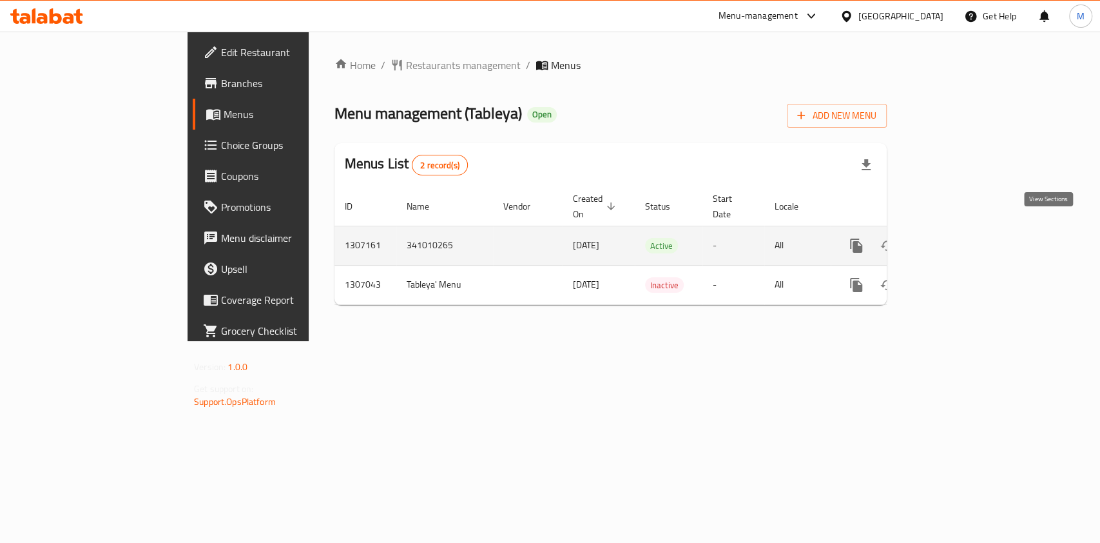
click at [957, 238] on icon "enhanced table" at bounding box center [949, 245] width 15 height 15
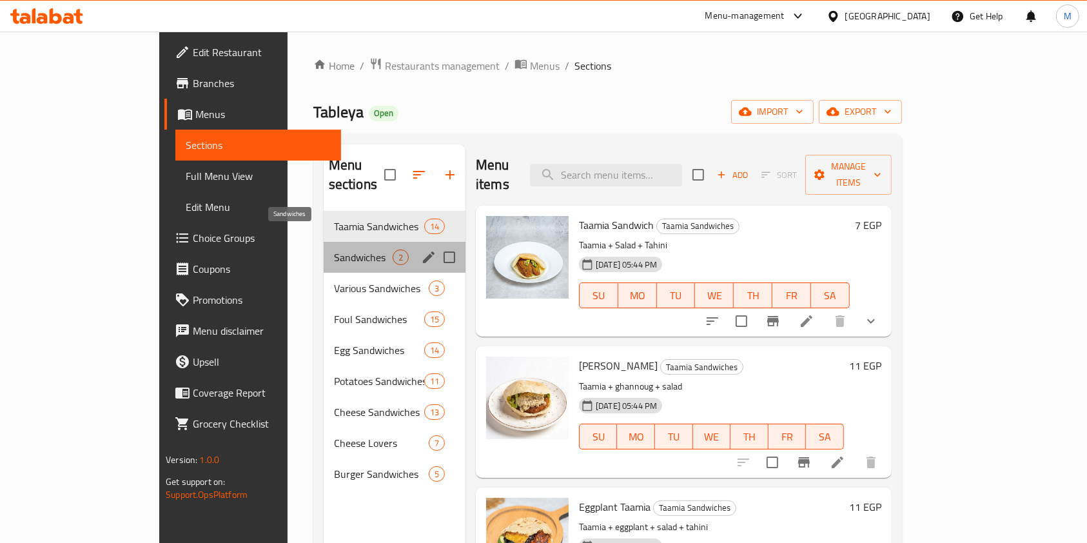
click at [342, 249] on span "Sandwiches" at bounding box center [363, 256] width 59 height 15
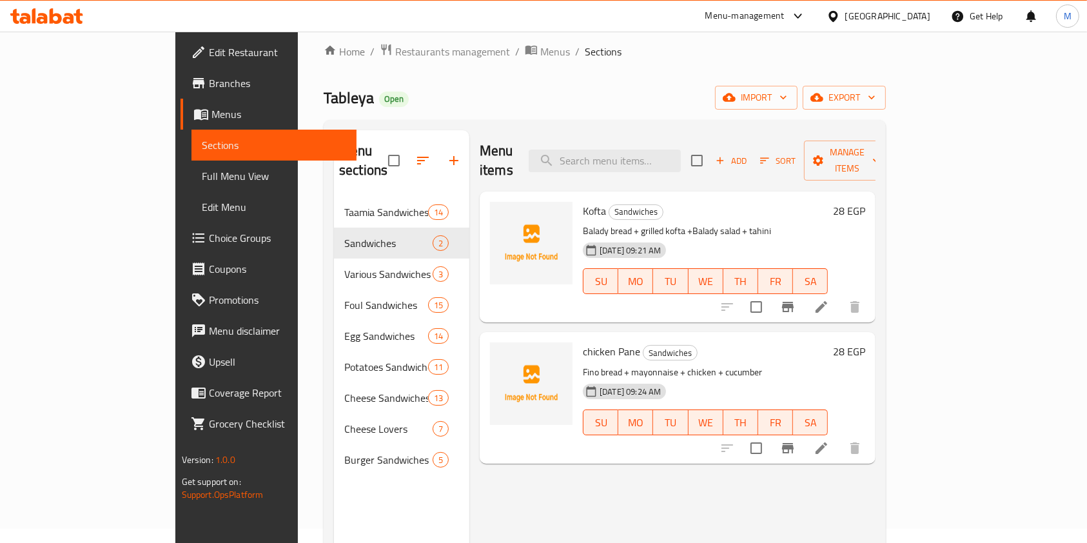
scroll to position [10, 0]
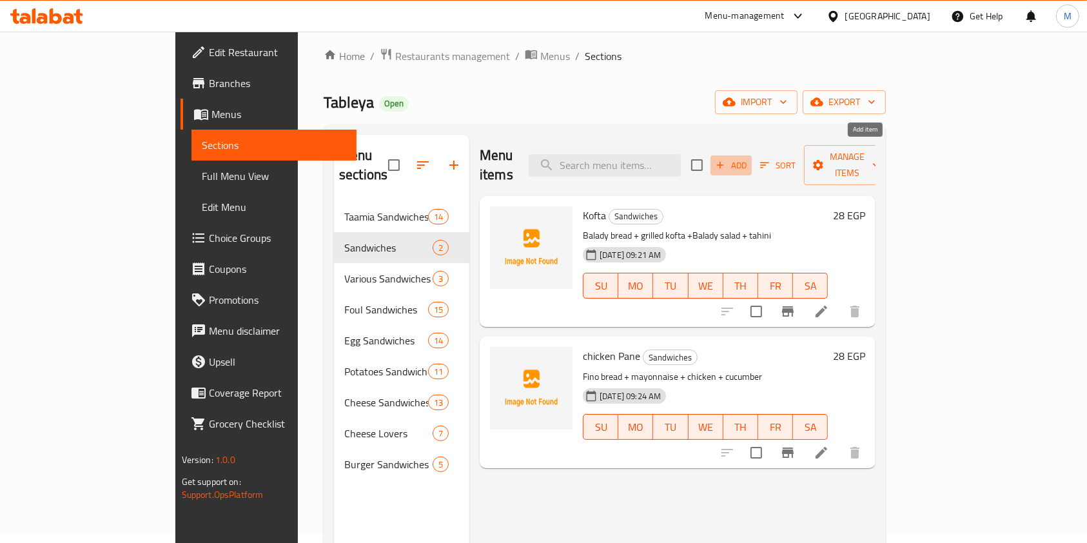
click at [748, 158] on span "Add" at bounding box center [731, 165] width 35 height 15
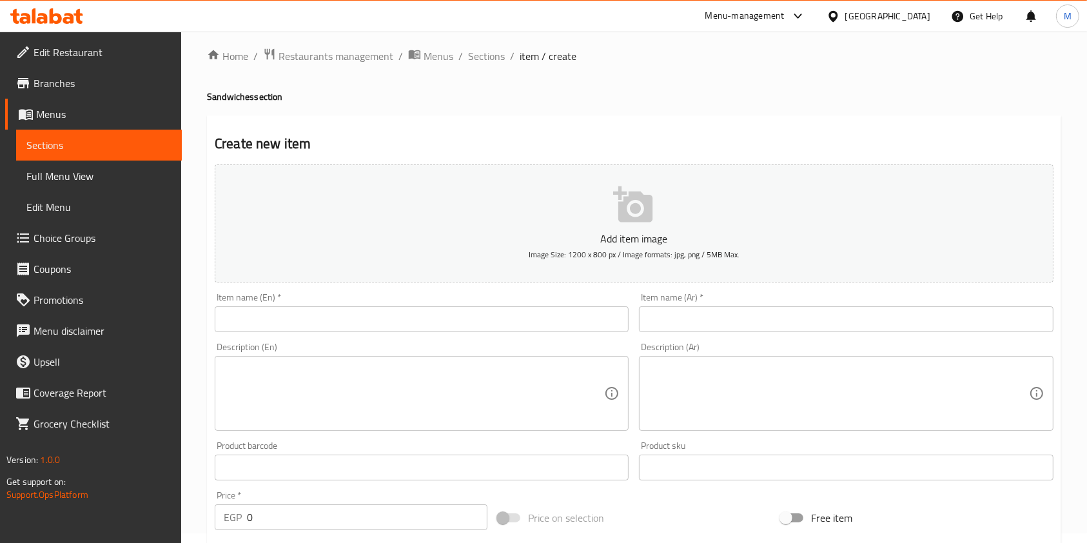
click at [376, 307] on input "text" at bounding box center [422, 319] width 414 height 26
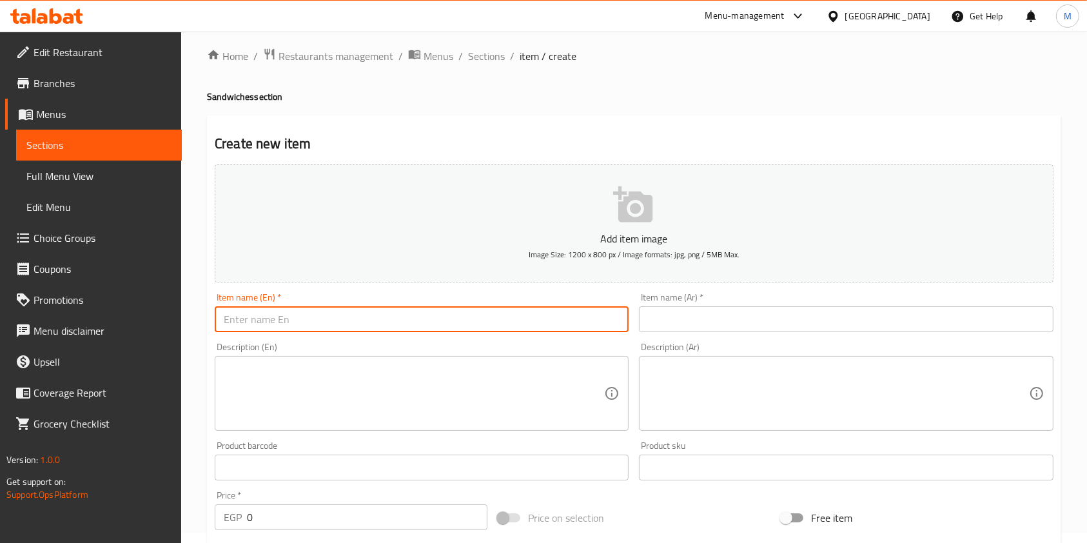
paste input "Sausage"
type input "Sausage"
click at [648, 307] on input "text" at bounding box center [846, 319] width 414 height 26
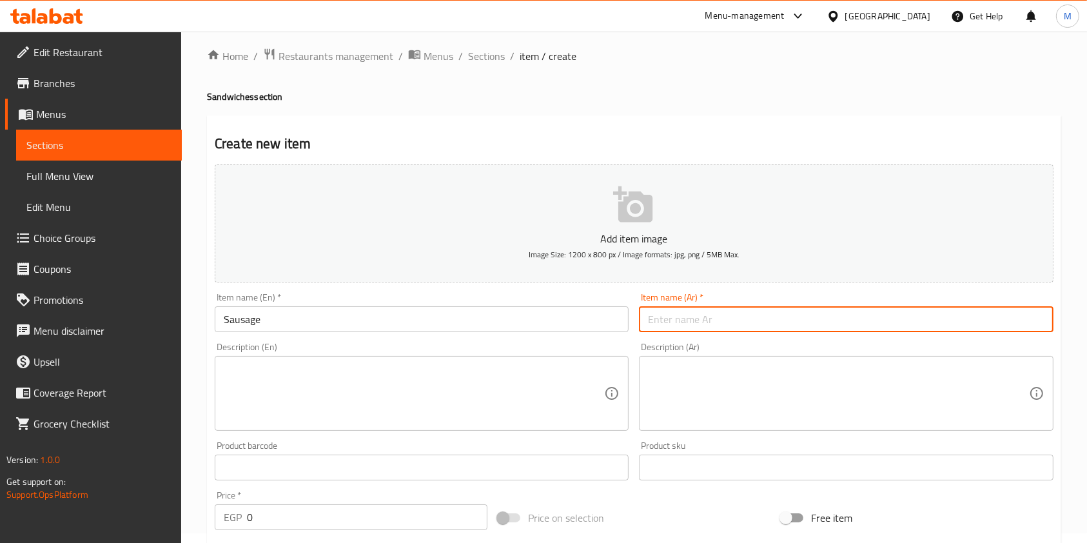
paste input "سوسيس"
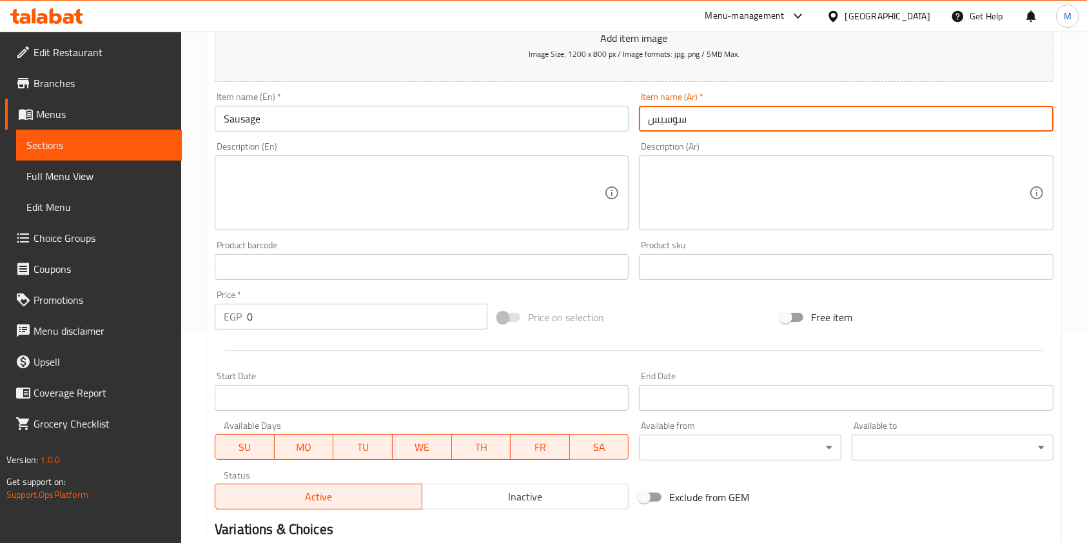
scroll to position [238, 0]
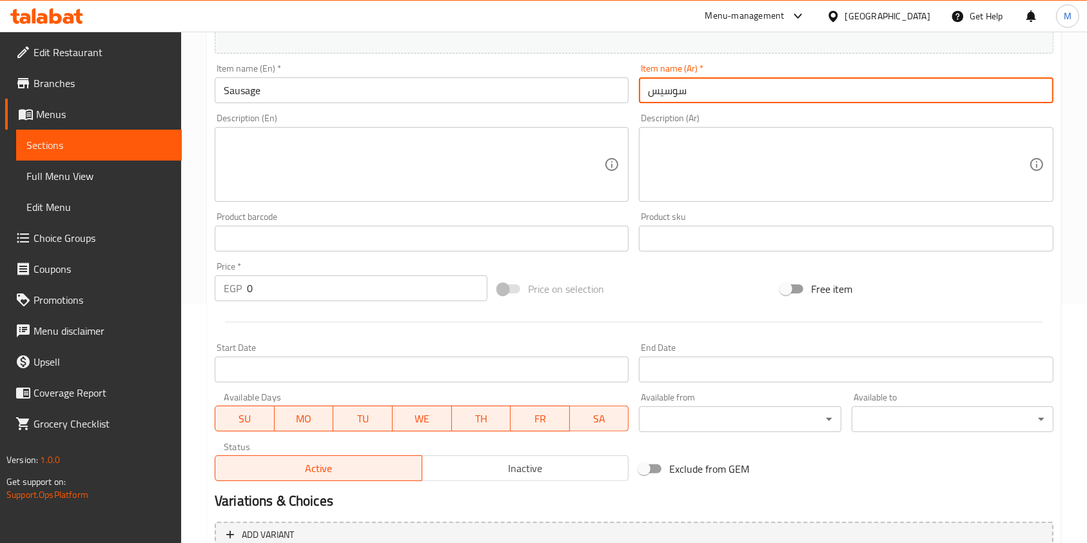
type input "سوسيس"
click at [264, 301] on input "0" at bounding box center [367, 288] width 240 height 26
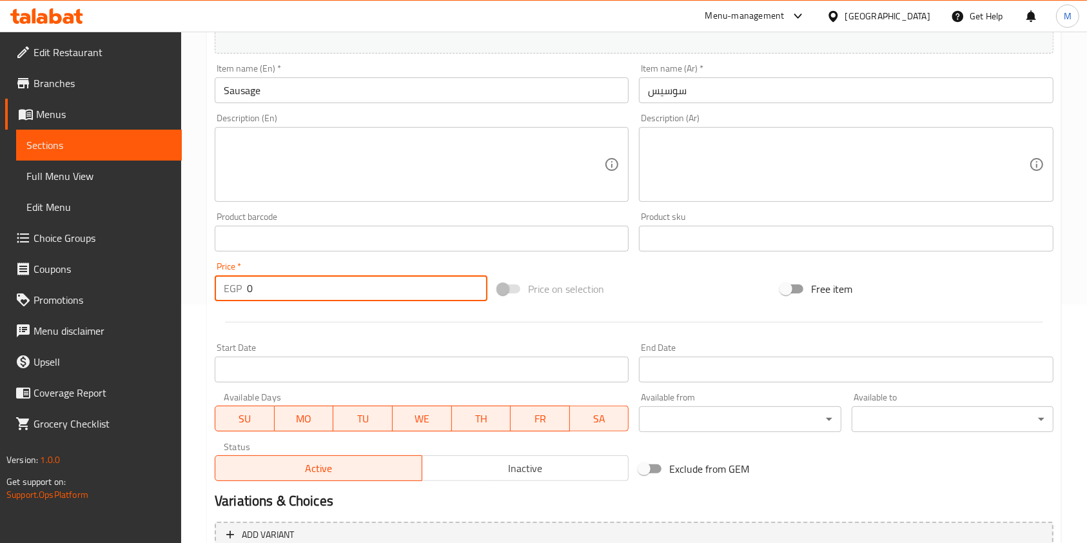
click at [247, 298] on input "0" at bounding box center [367, 288] width 240 height 26
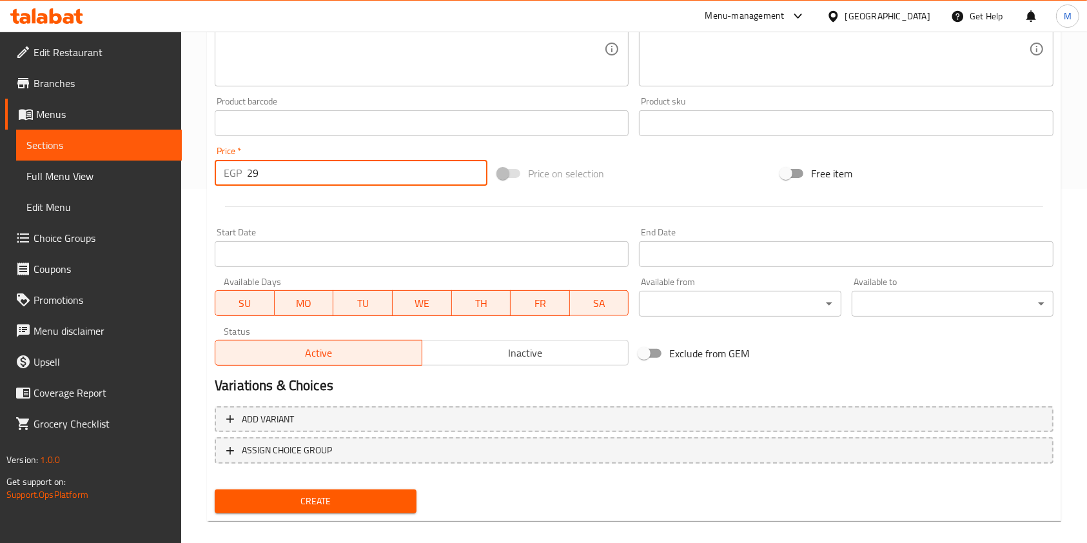
scroll to position [358, 0]
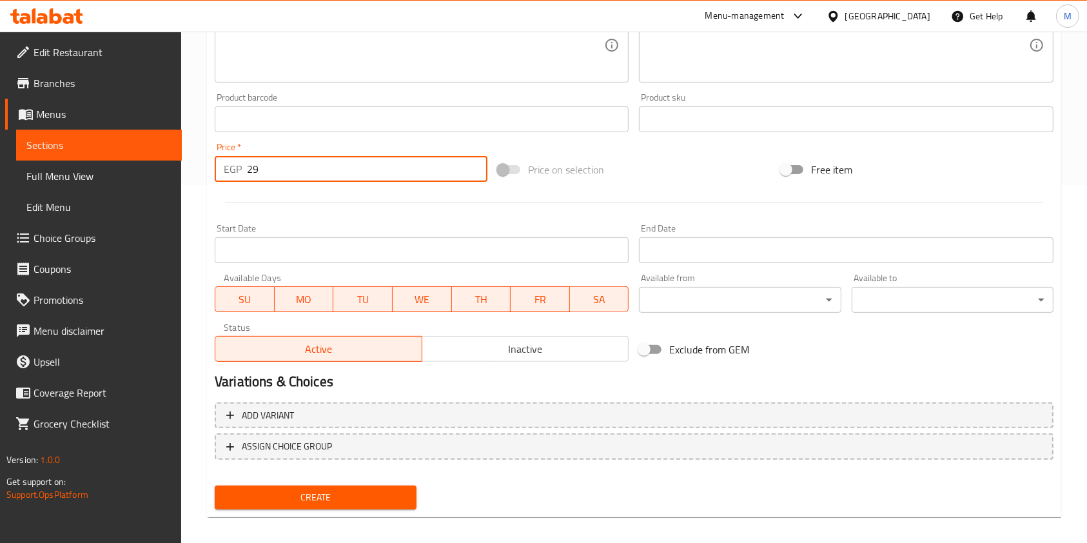
type input "29"
click at [386, 493] on span "Create" at bounding box center [315, 497] width 181 height 16
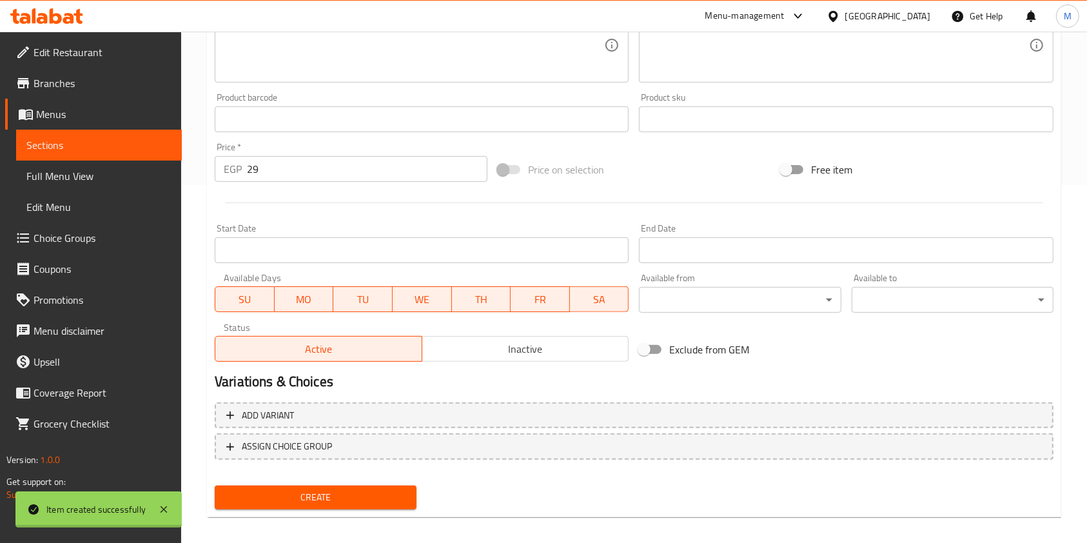
type input "0"
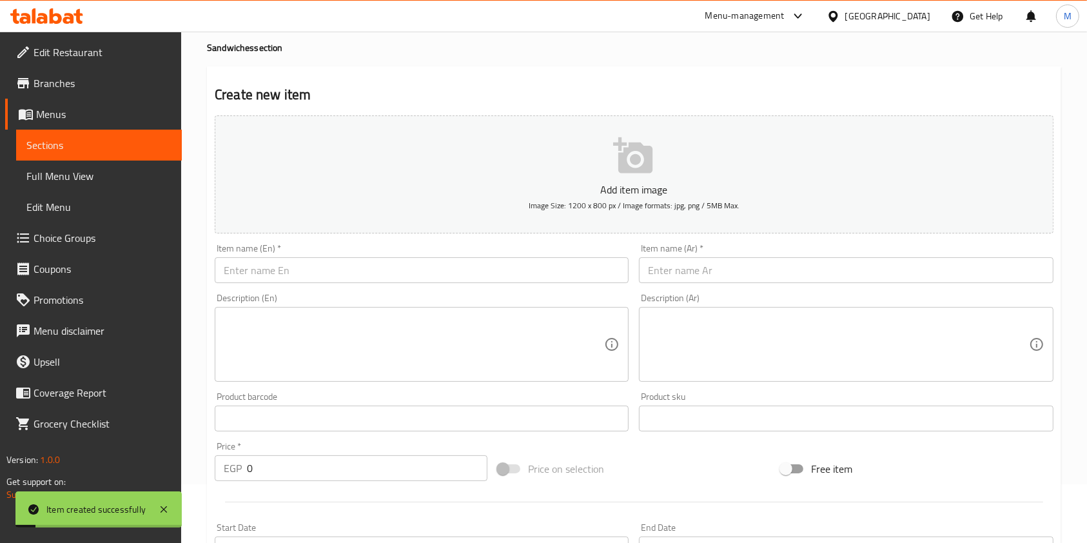
scroll to position [19, 0]
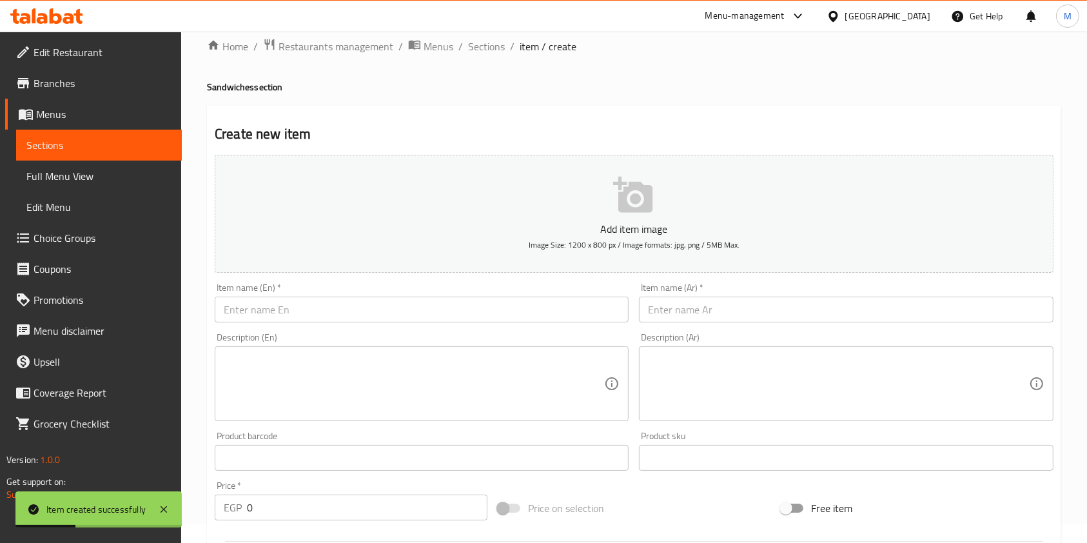
click at [500, 313] on input "text" at bounding box center [422, 310] width 414 height 26
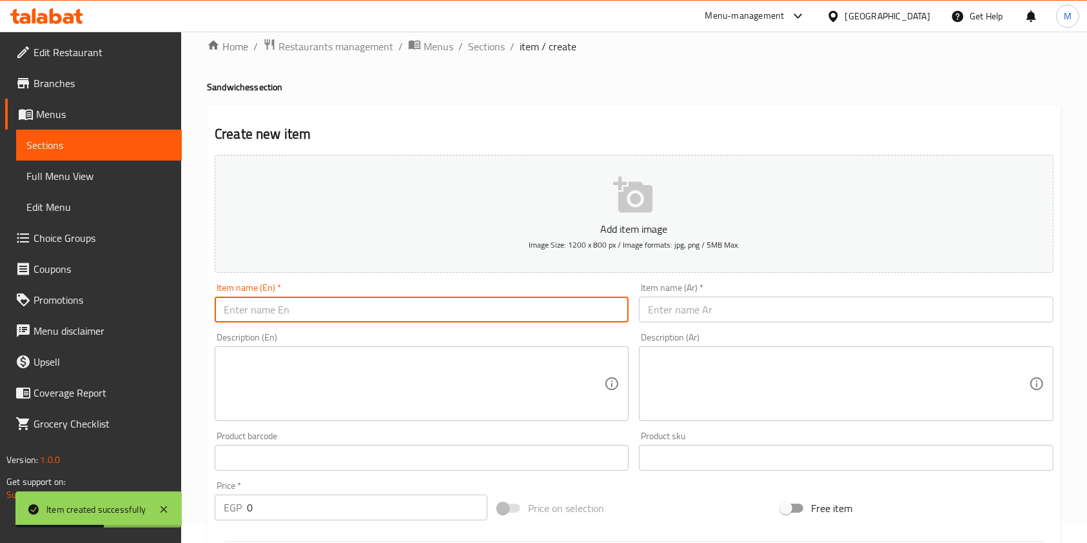
paste input "كبده"
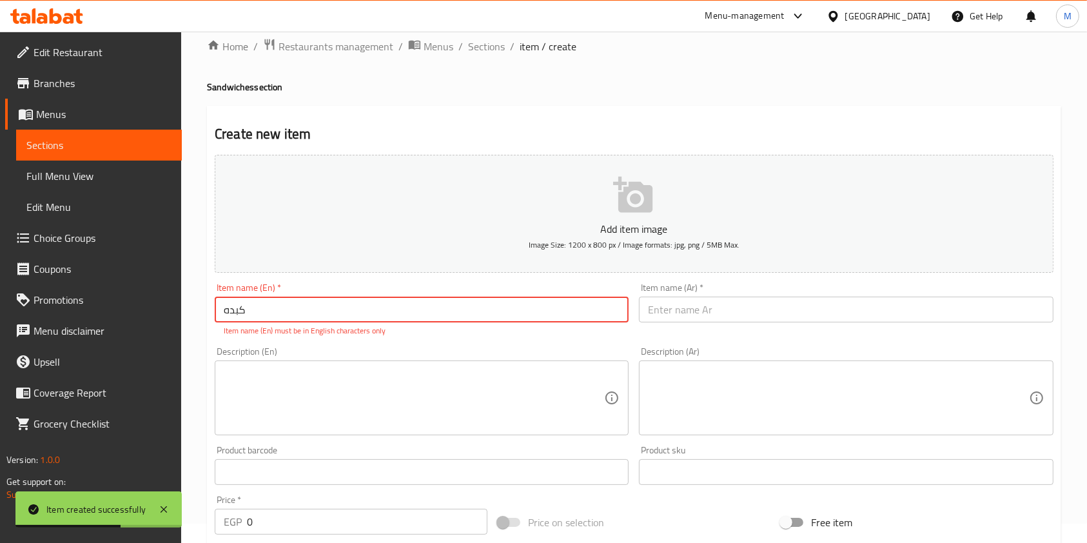
click at [289, 320] on input "كبده" at bounding box center [422, 310] width 414 height 26
paste input "Liver"
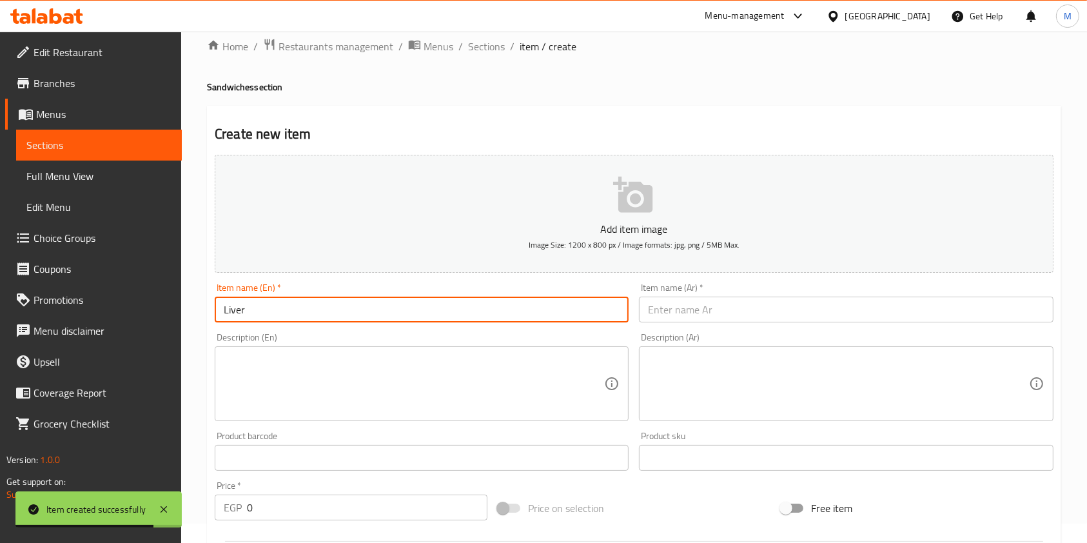
type input "Liver"
click at [655, 317] on input "text" at bounding box center [846, 310] width 414 height 26
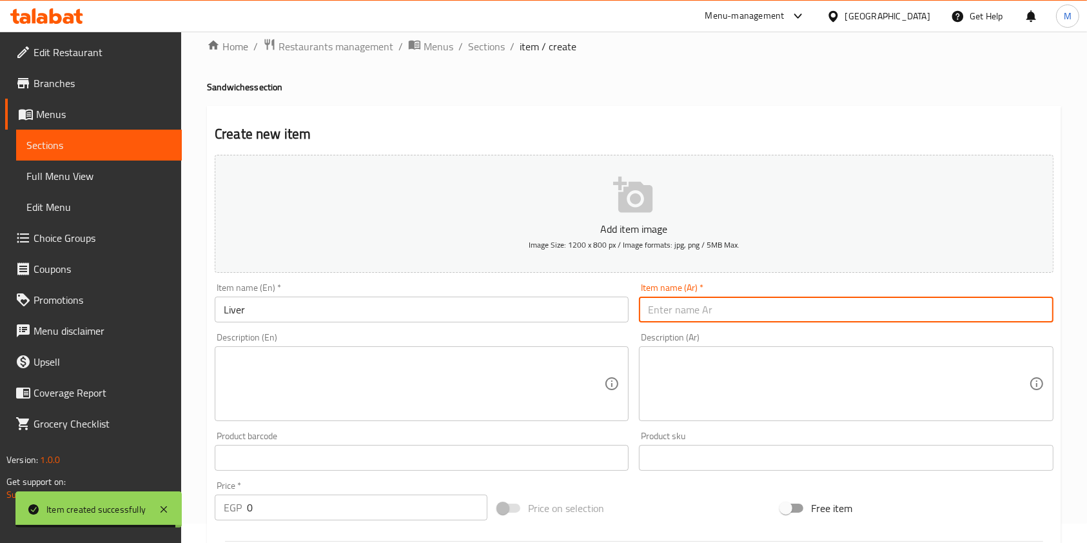
paste input "كبده"
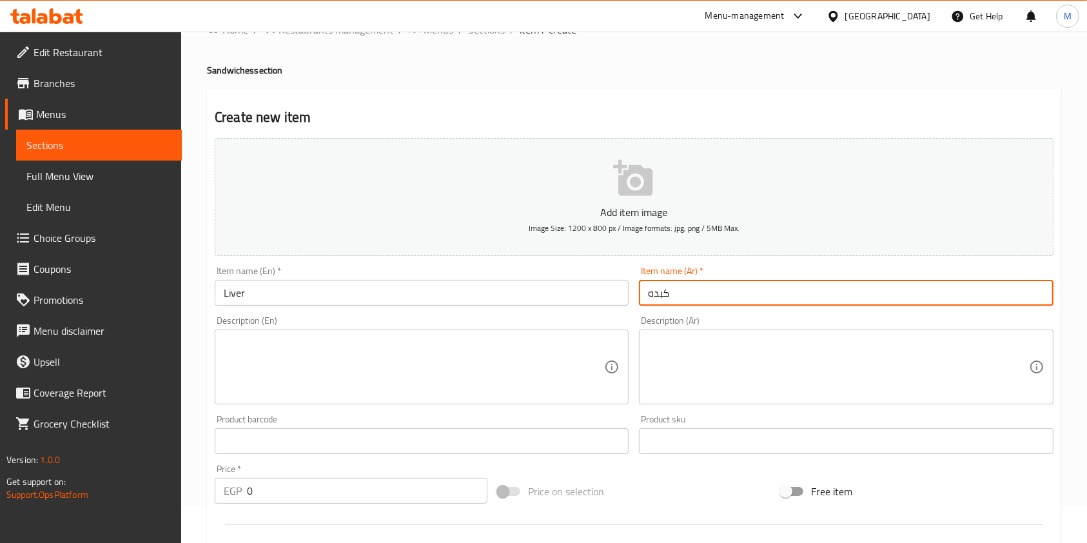
scroll to position [188, 0]
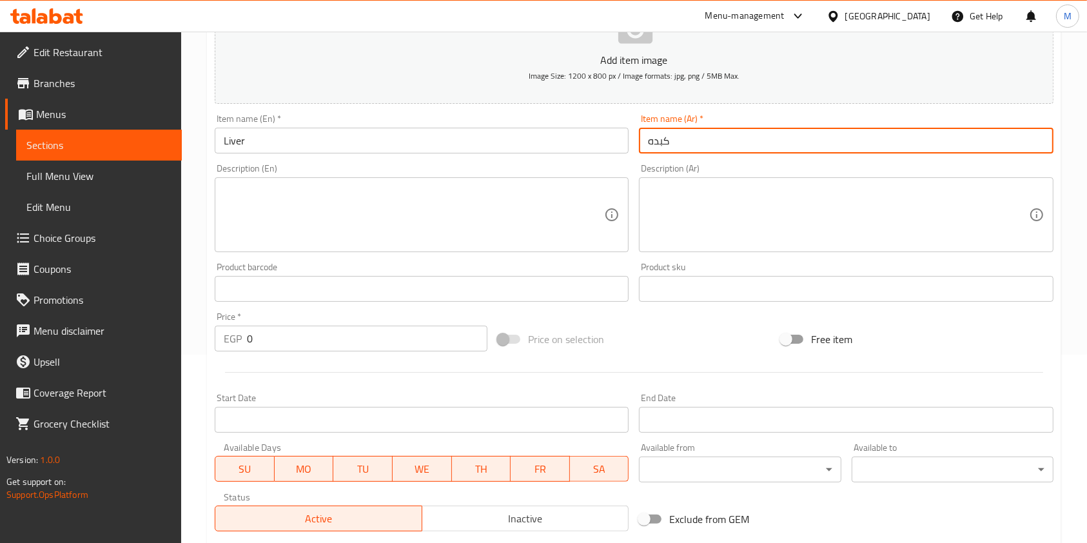
type input "كبده"
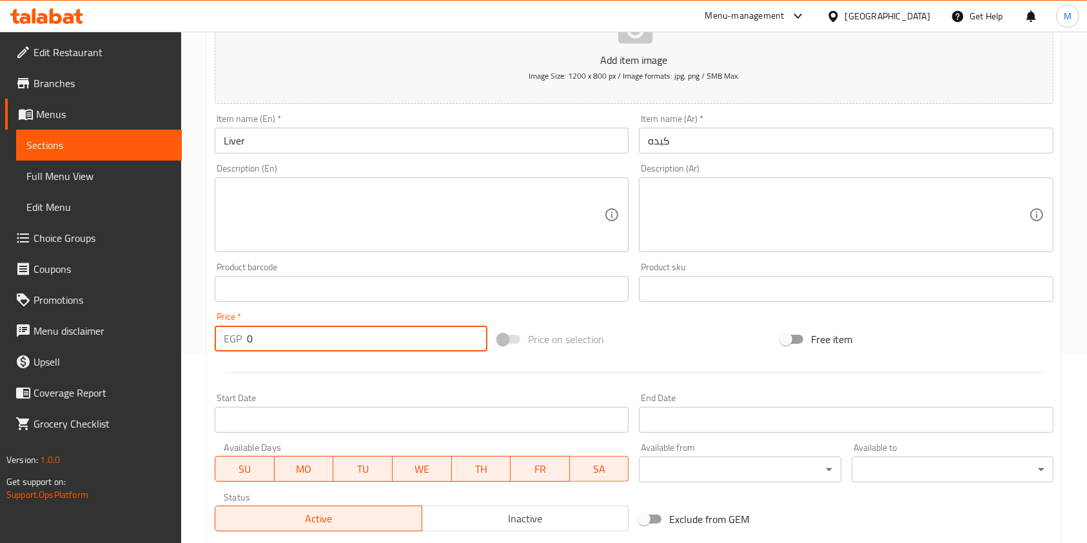
drag, startPoint x: 268, startPoint y: 346, endPoint x: 244, endPoint y: 341, distance: 24.4
click at [261, 347] on input "0" at bounding box center [367, 339] width 240 height 26
click at [244, 341] on div "EGP 0 Price *" at bounding box center [351, 339] width 273 height 26
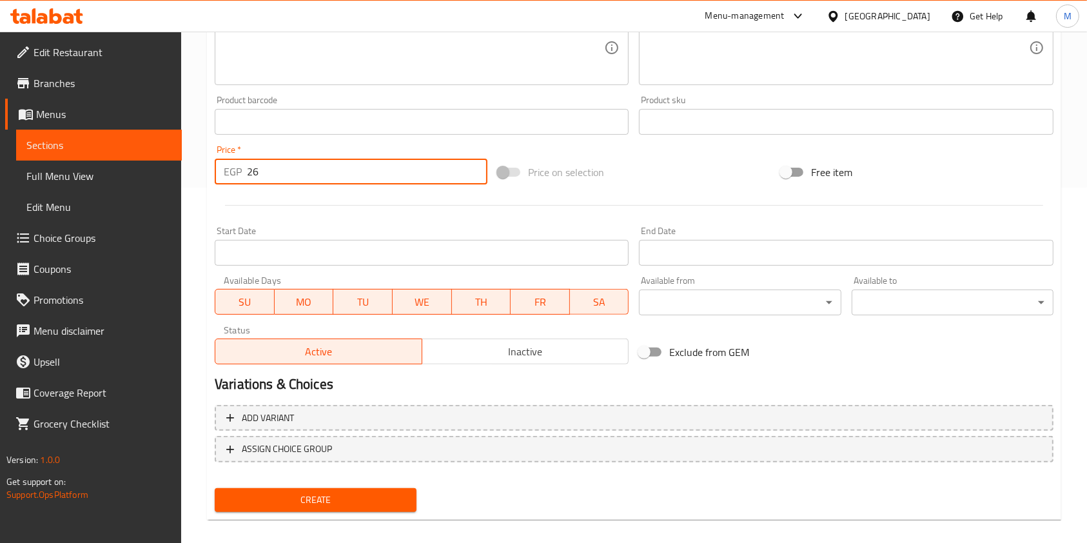
scroll to position [368, 0]
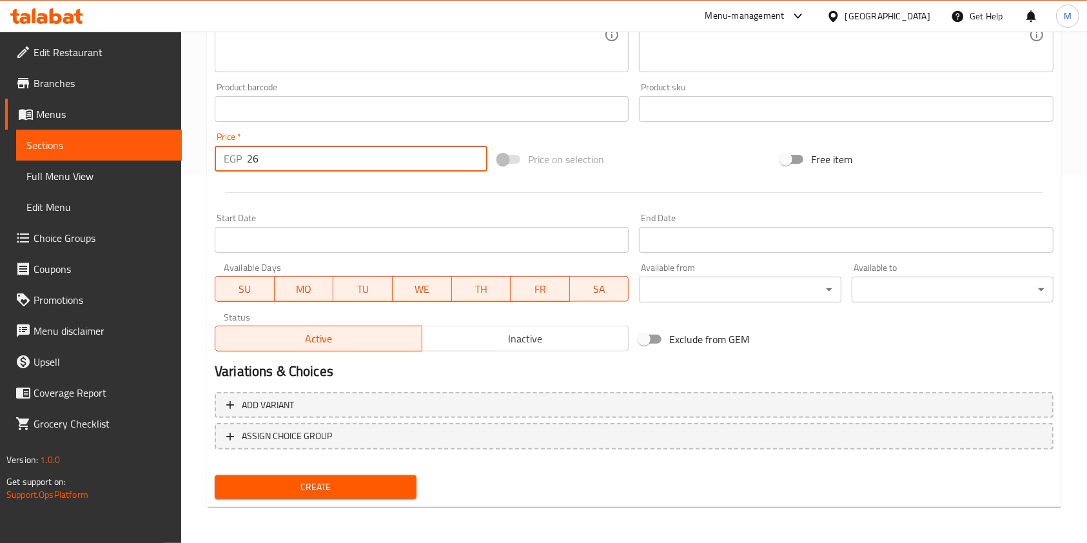
type input "26"
click at [367, 485] on span "Create" at bounding box center [315, 487] width 181 height 16
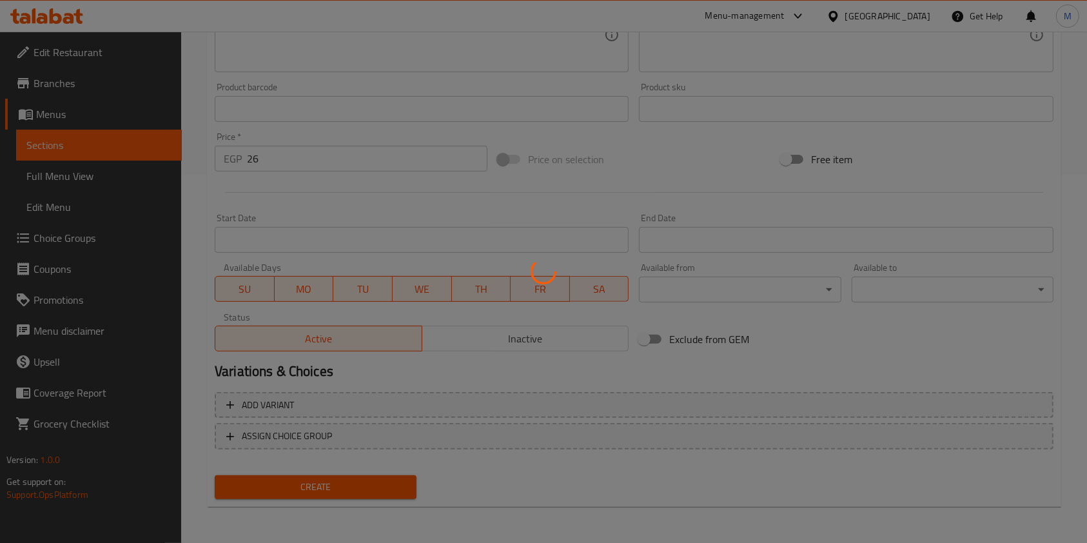
type input "0"
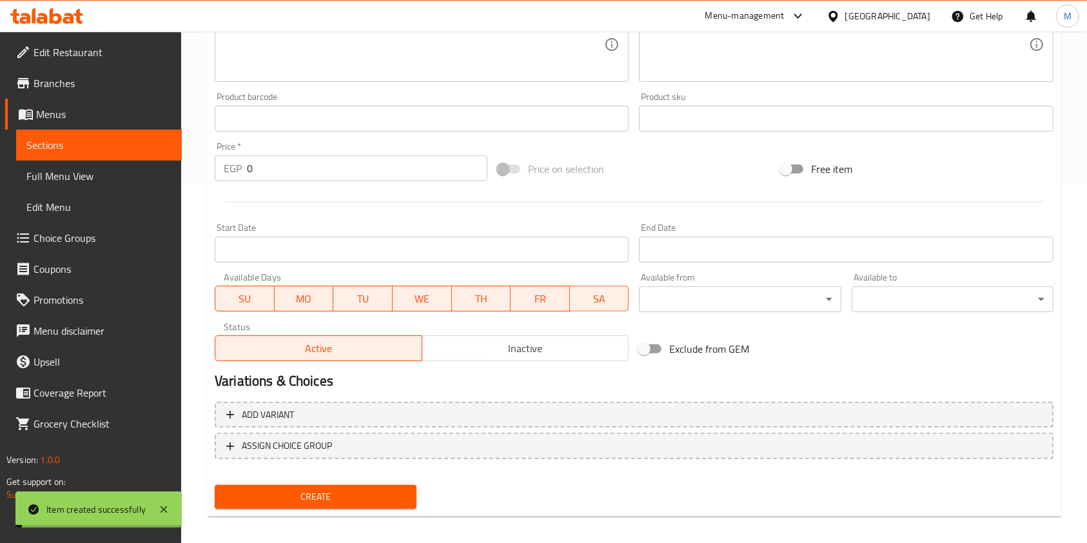
scroll to position [302, 0]
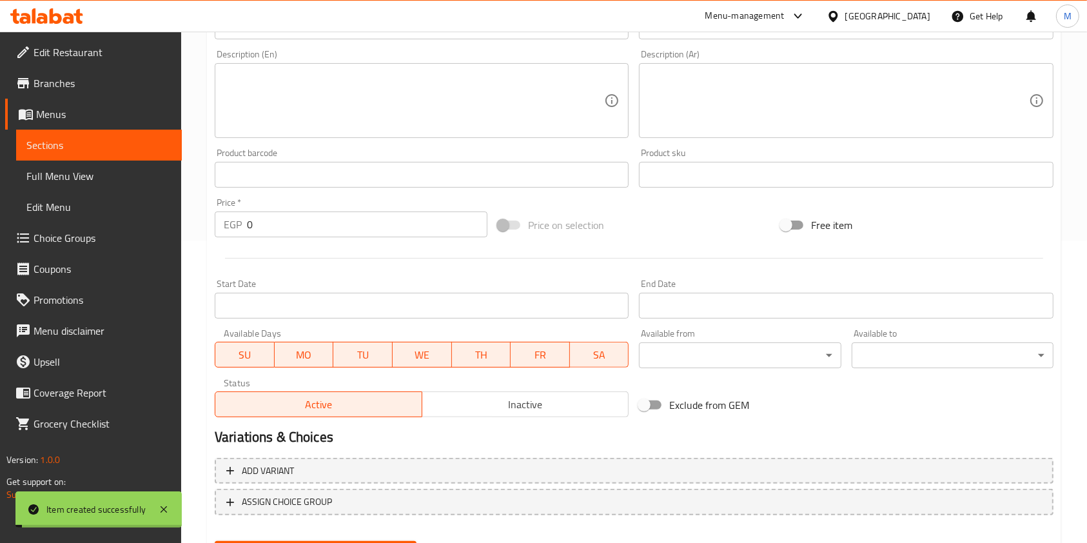
click at [1084, 128] on div "Home / Restaurants management / Menus / Sections / item / create Sandwiches sec…" at bounding box center [634, 168] width 906 height 879
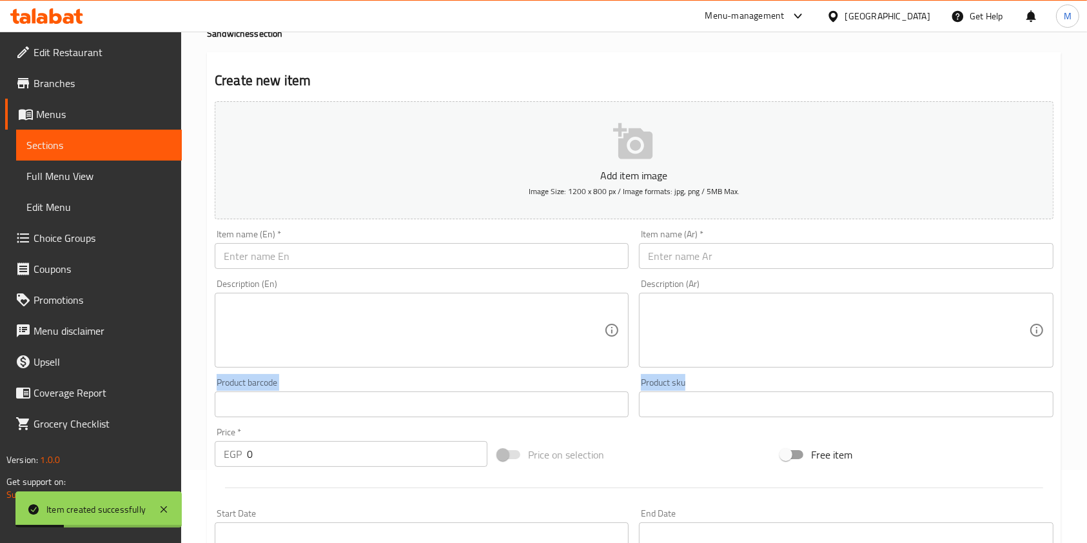
scroll to position [0, 0]
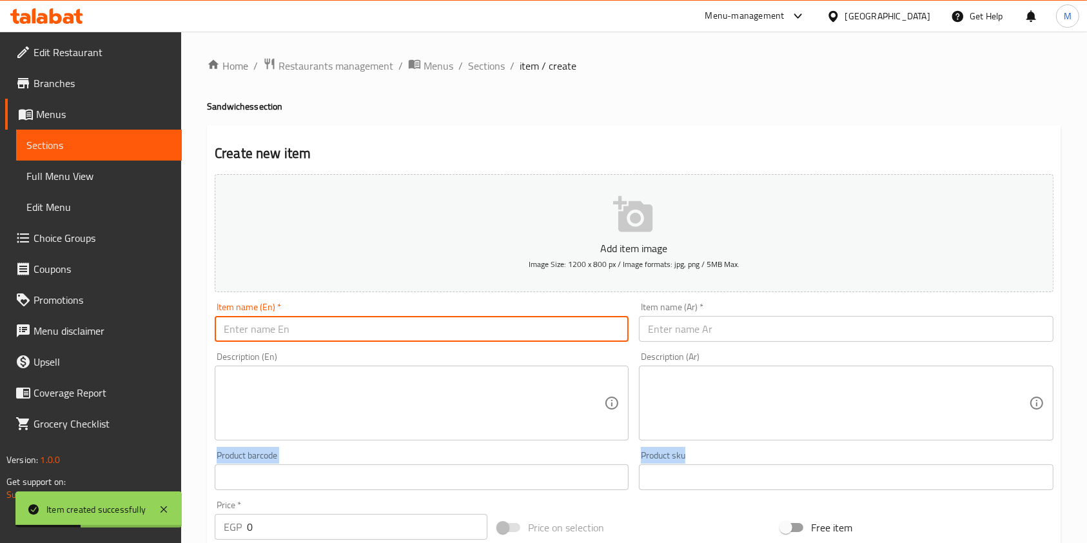
click at [445, 327] on input "text" at bounding box center [422, 329] width 414 height 26
paste input "Streps"
type input "Streps"
click at [700, 320] on input "text" at bounding box center [846, 329] width 414 height 26
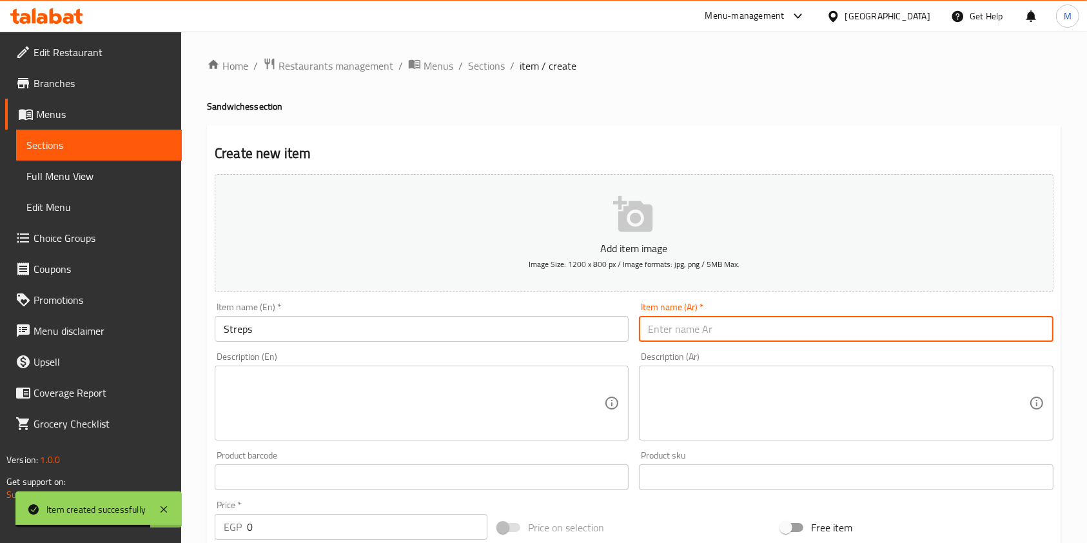
paste input "استربس"
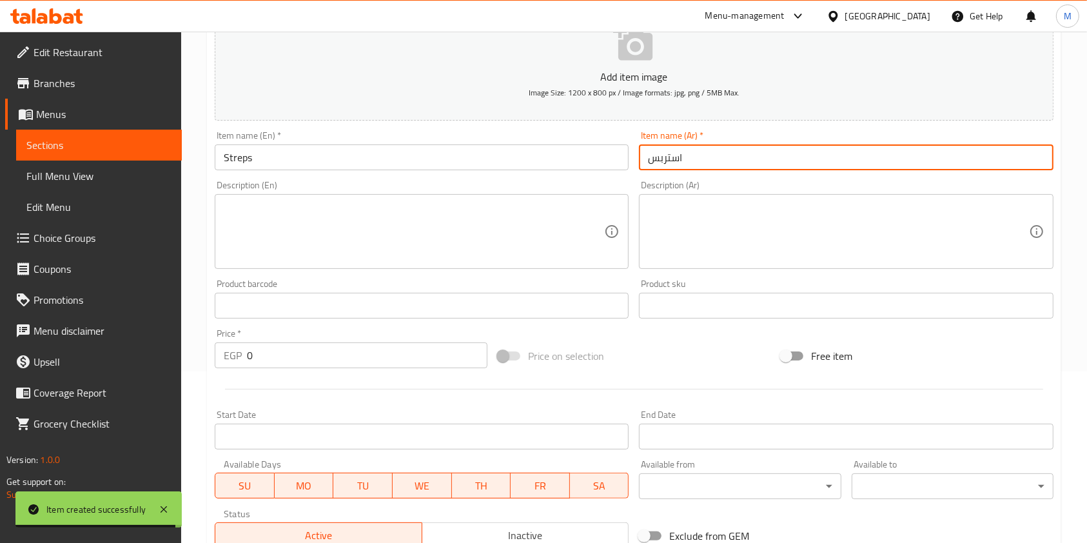
scroll to position [193, 0]
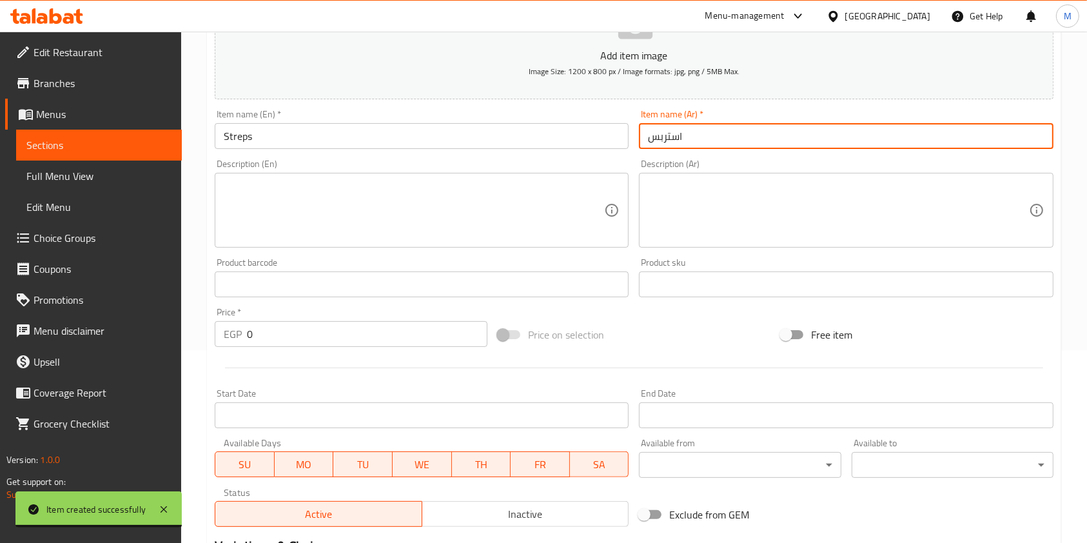
type input "استربس"
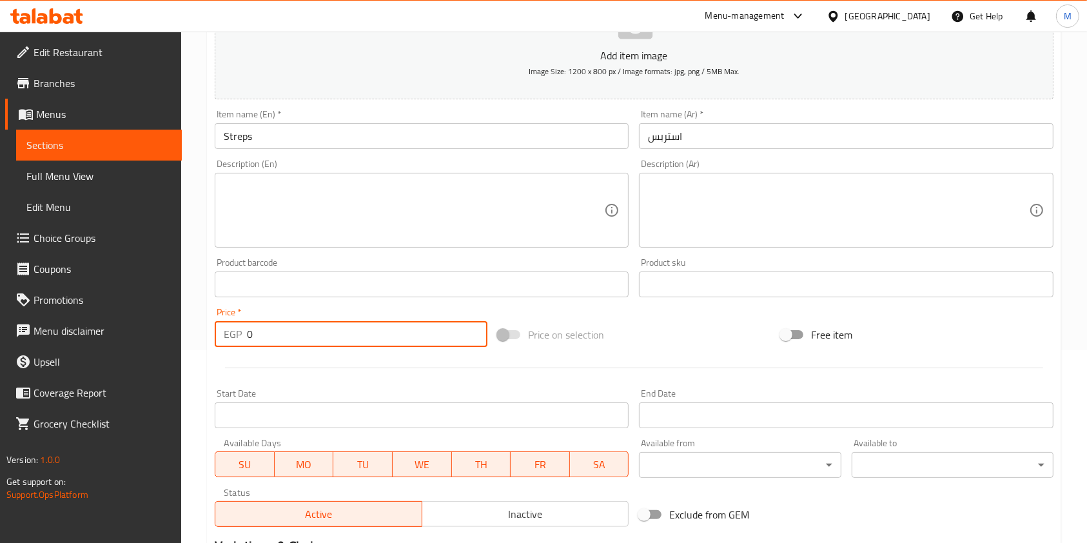
drag, startPoint x: 278, startPoint y: 337, endPoint x: 246, endPoint y: 337, distance: 32.2
click at [246, 337] on div "EGP 0 Price *" at bounding box center [351, 334] width 273 height 26
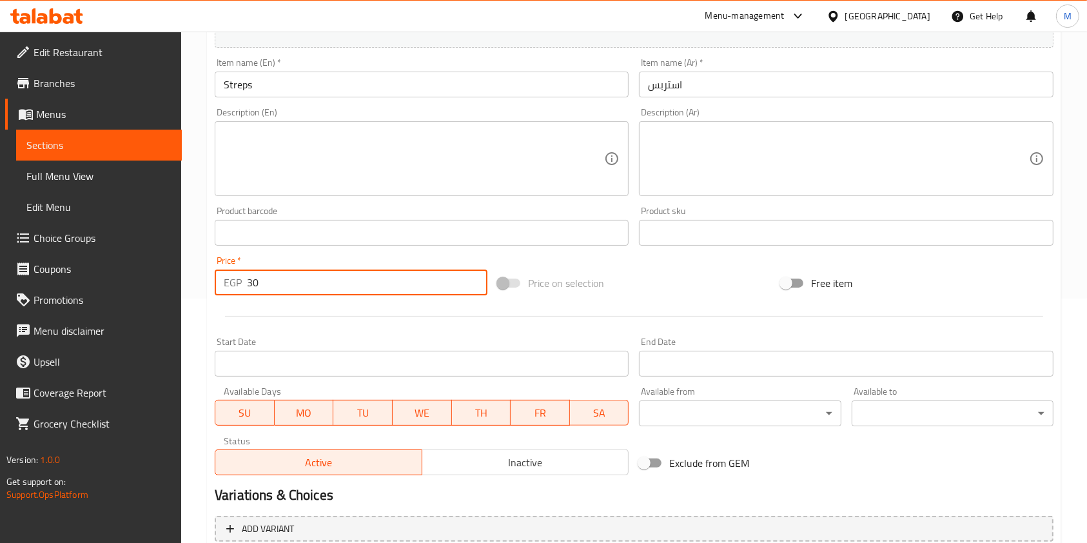
scroll to position [368, 0]
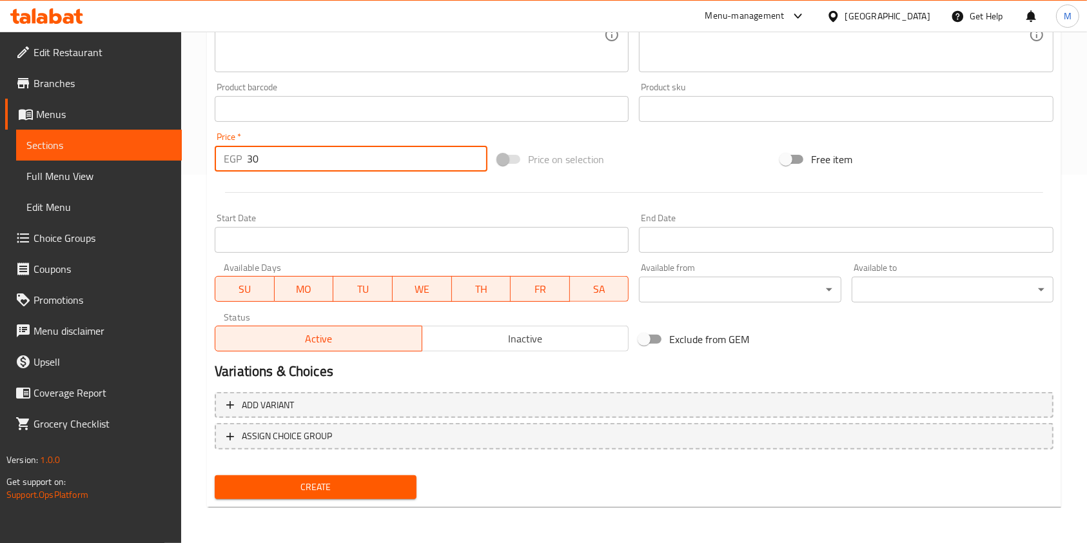
type input "30"
click at [365, 485] on span "Create" at bounding box center [315, 487] width 181 height 16
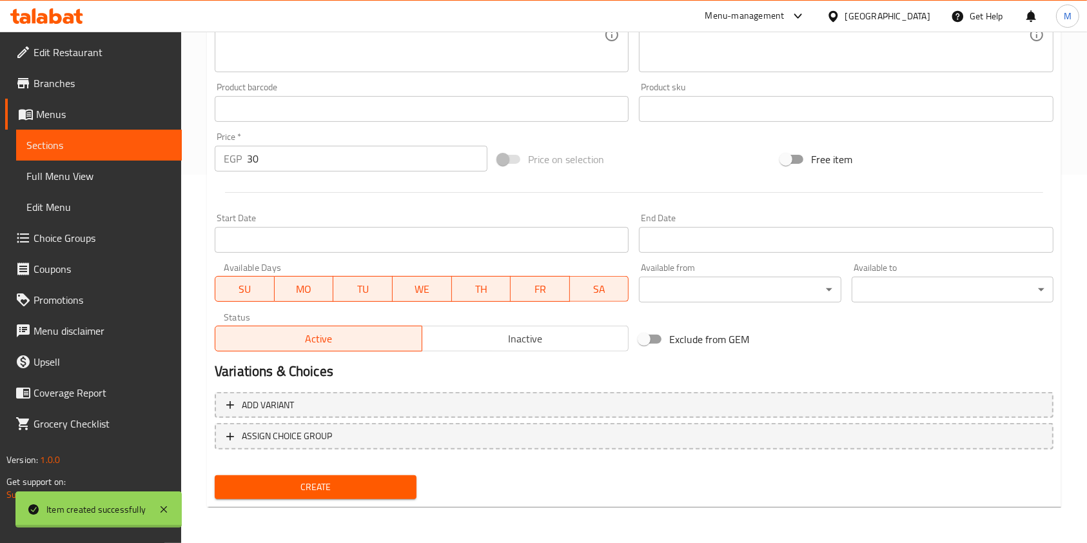
type input "0"
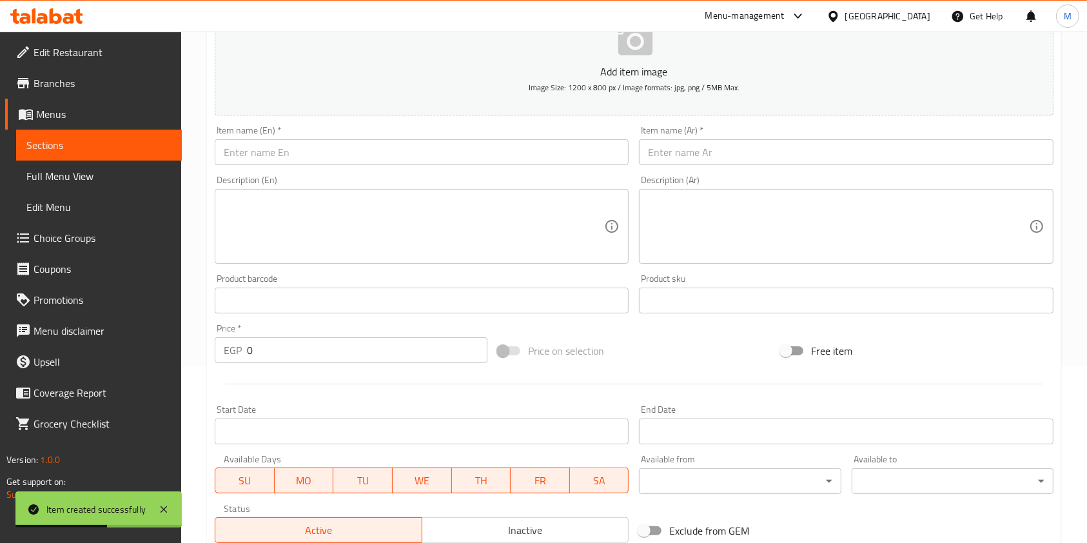
scroll to position [161, 0]
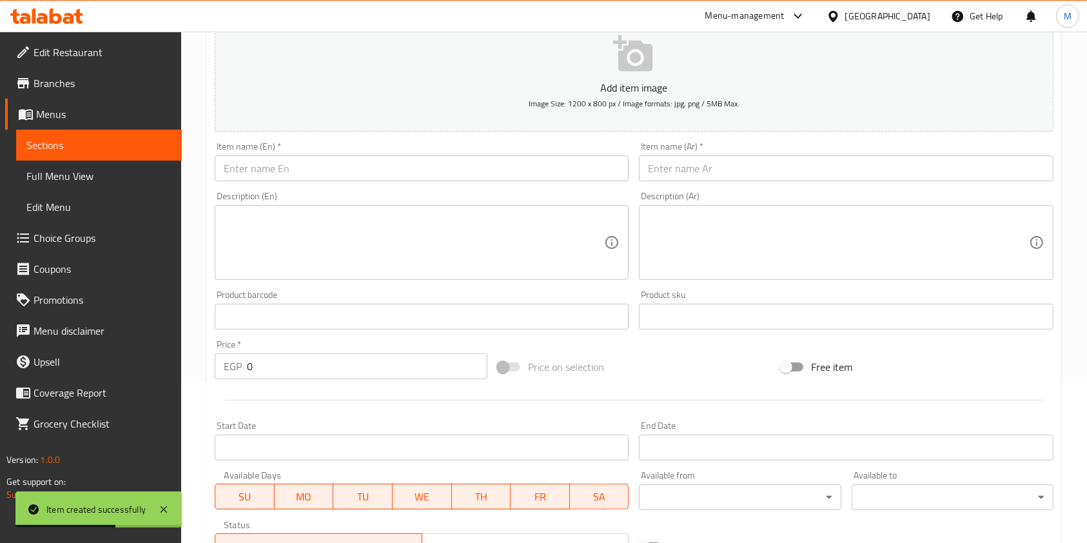
click at [408, 170] on input "text" at bounding box center [422, 168] width 414 height 26
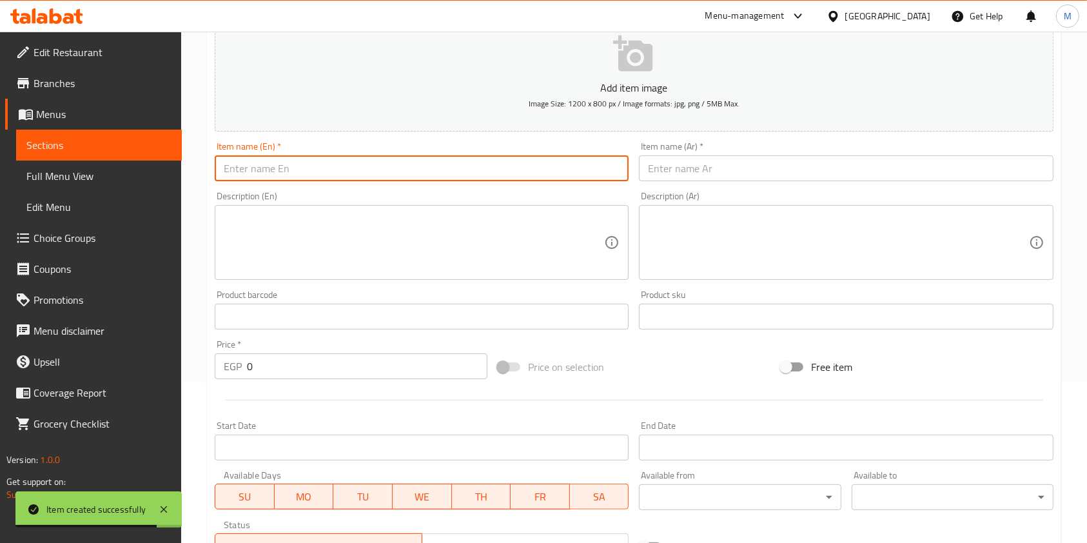
paste input "رومي مقلى"
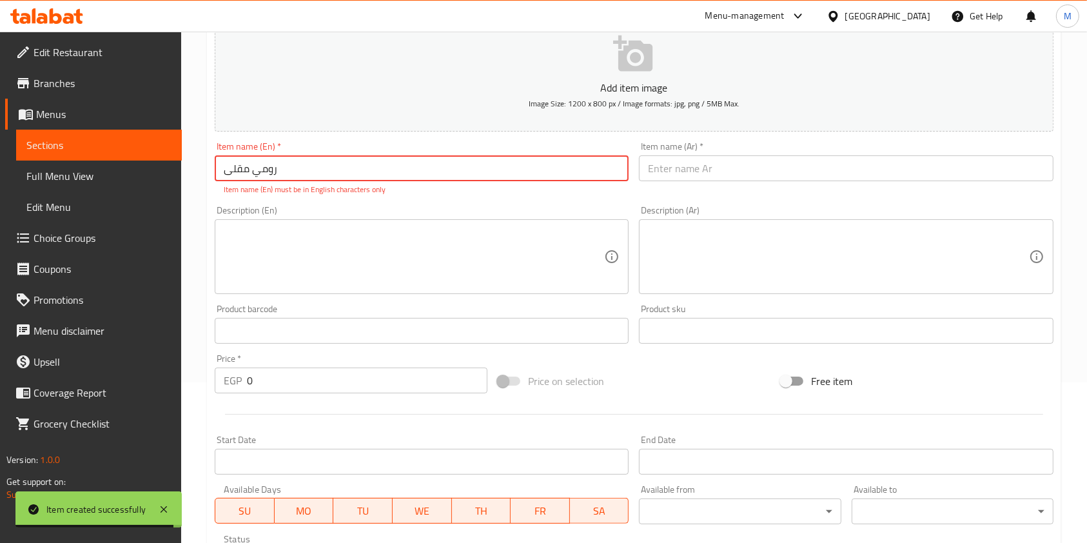
click at [300, 171] on input "رومي مقلى" at bounding box center [422, 168] width 414 height 26
paste input "Fried [GEOGRAPHIC_DATA]"
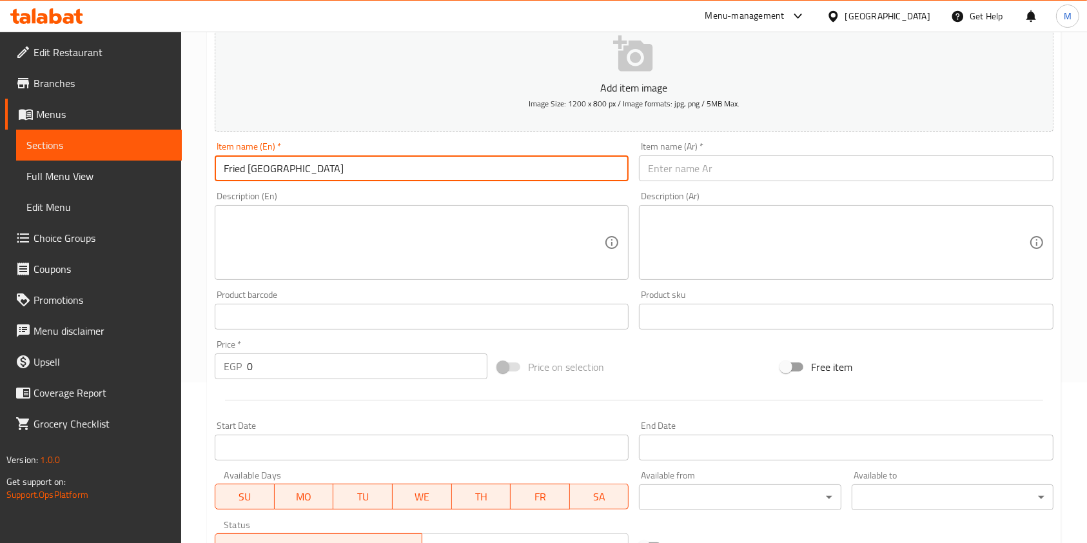
type input "Fried [GEOGRAPHIC_DATA]"
click at [715, 167] on input "text" at bounding box center [846, 168] width 414 height 26
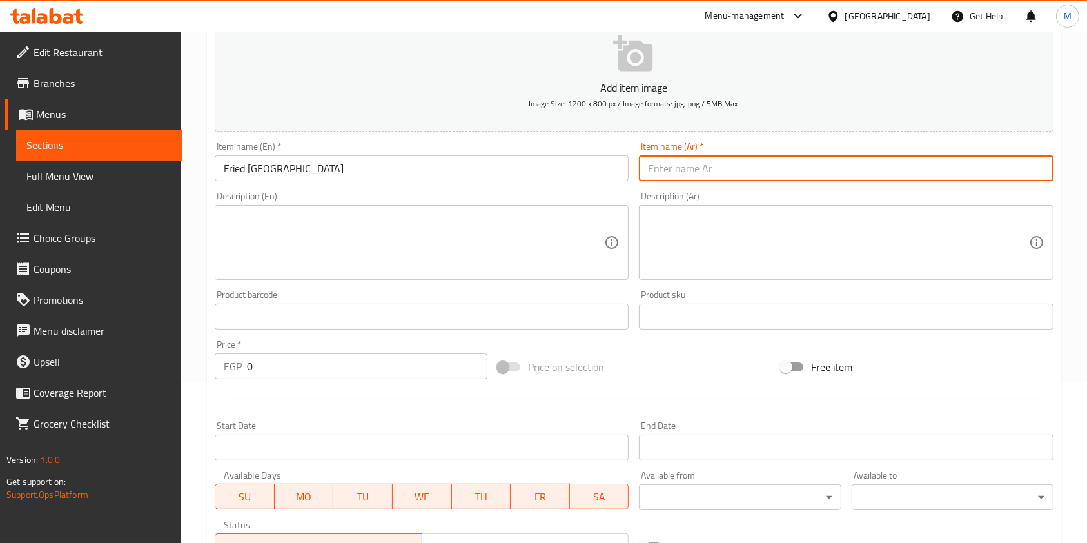
paste input "Fried [GEOGRAPHIC_DATA]"
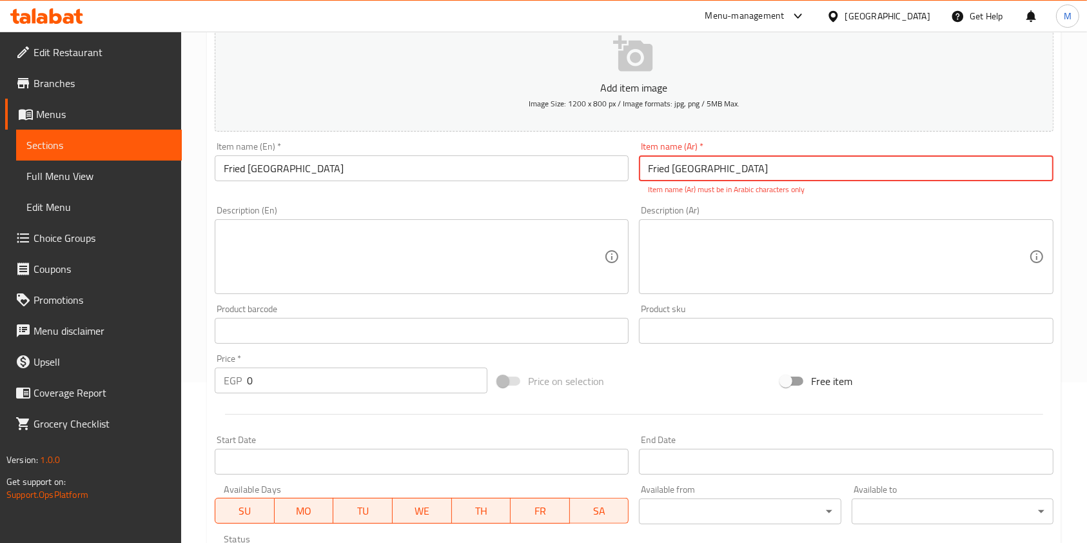
type input "Fried [GEOGRAPHIC_DATA]"
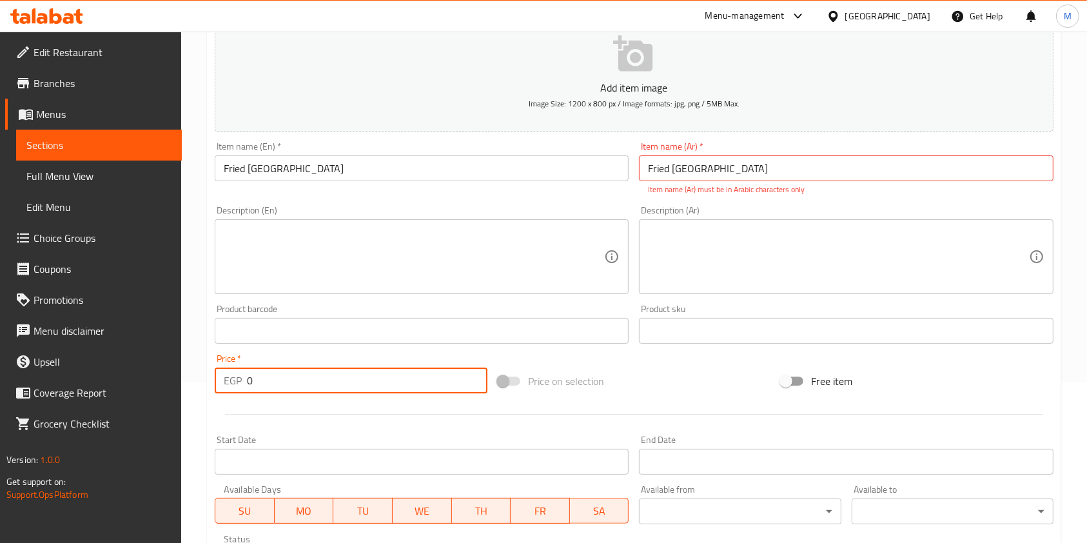
drag, startPoint x: 256, startPoint y: 383, endPoint x: 232, endPoint y: 383, distance: 23.8
click at [232, 383] on div "EGP 0 Price *" at bounding box center [351, 380] width 273 height 26
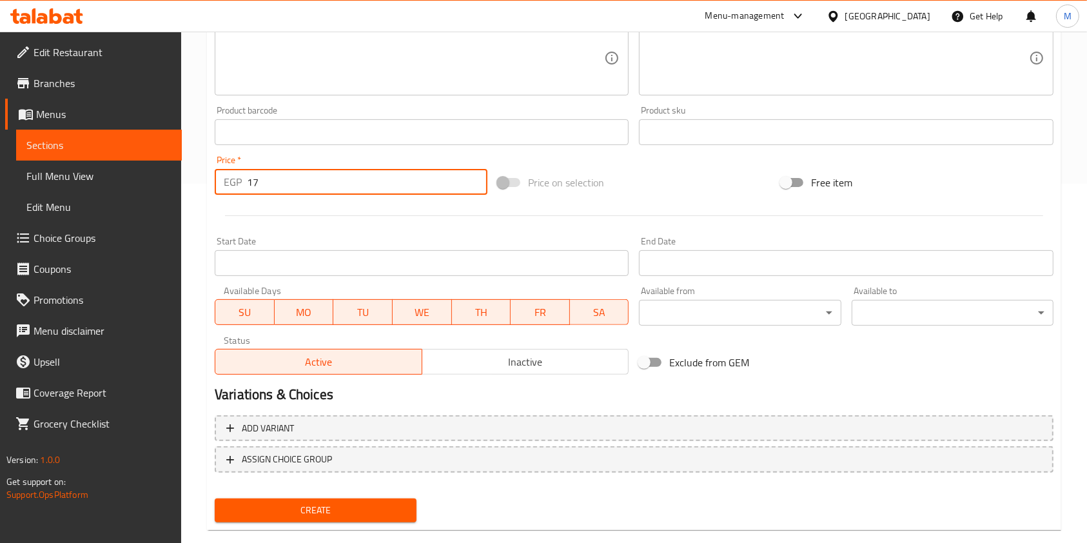
type input "17"
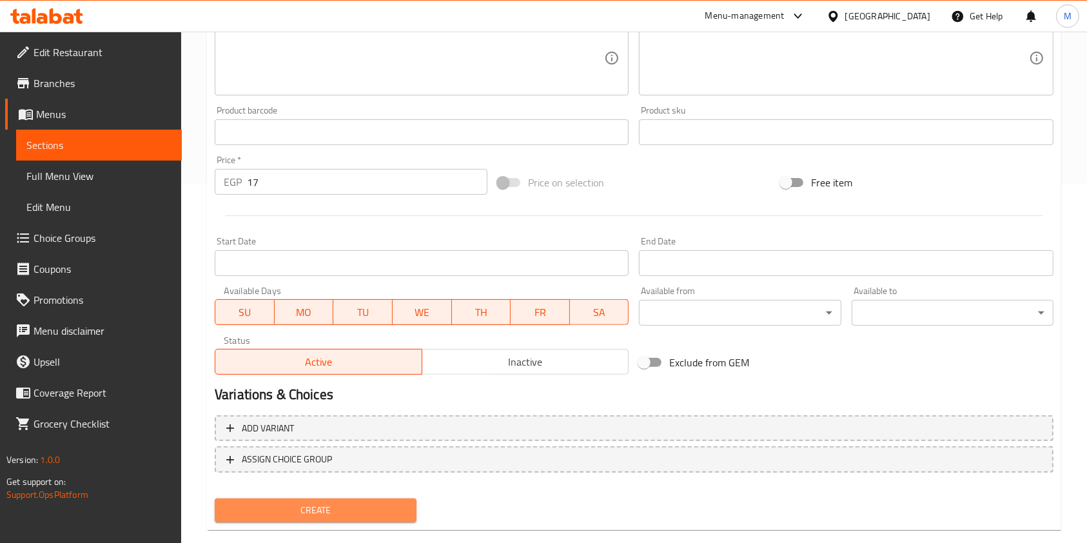
click at [385, 511] on span "Create" at bounding box center [315, 510] width 181 height 16
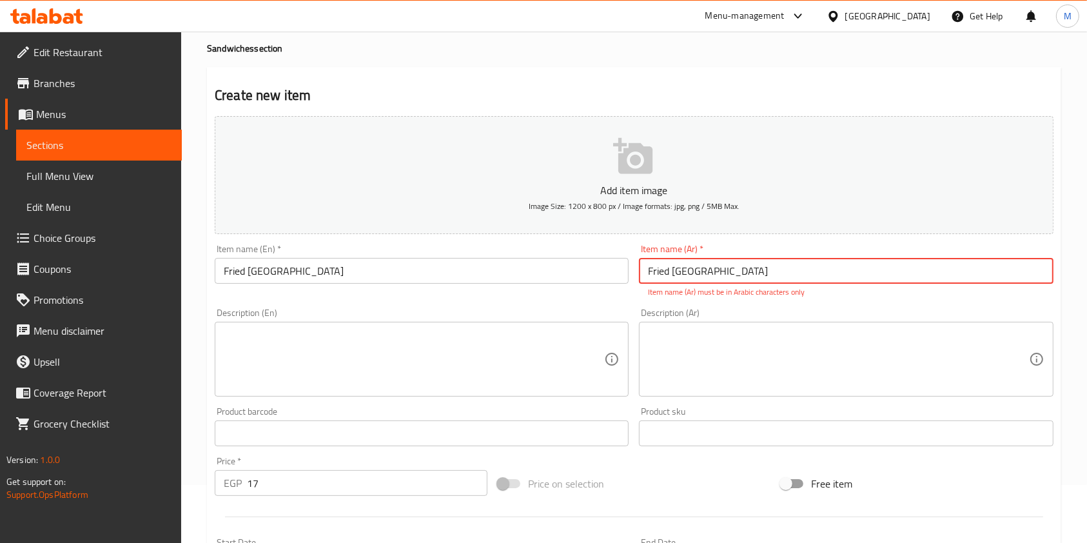
click at [727, 280] on input "Fried [GEOGRAPHIC_DATA]" at bounding box center [846, 271] width 414 height 26
paste input "رومي مقلى"
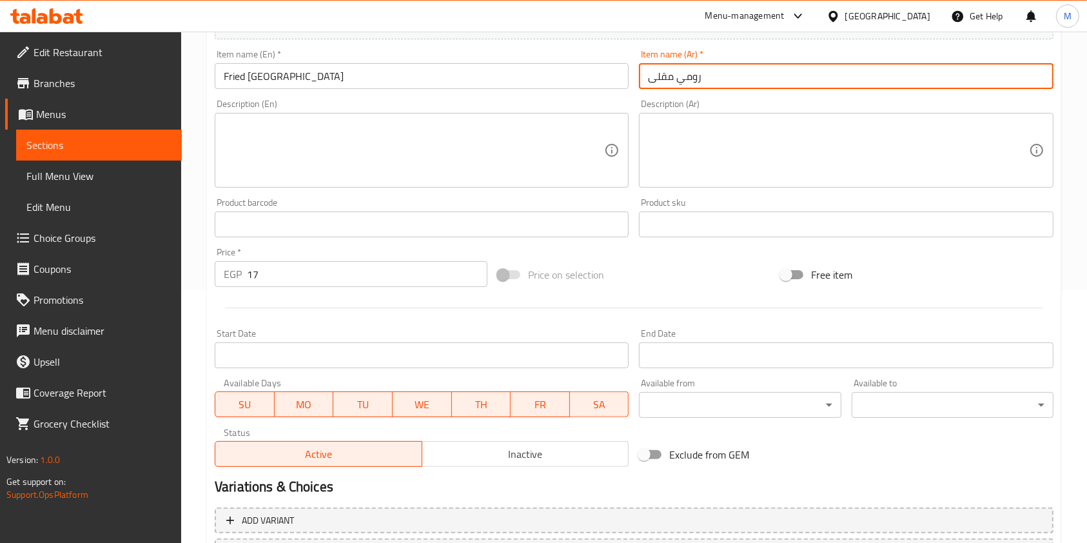
scroll to position [368, 0]
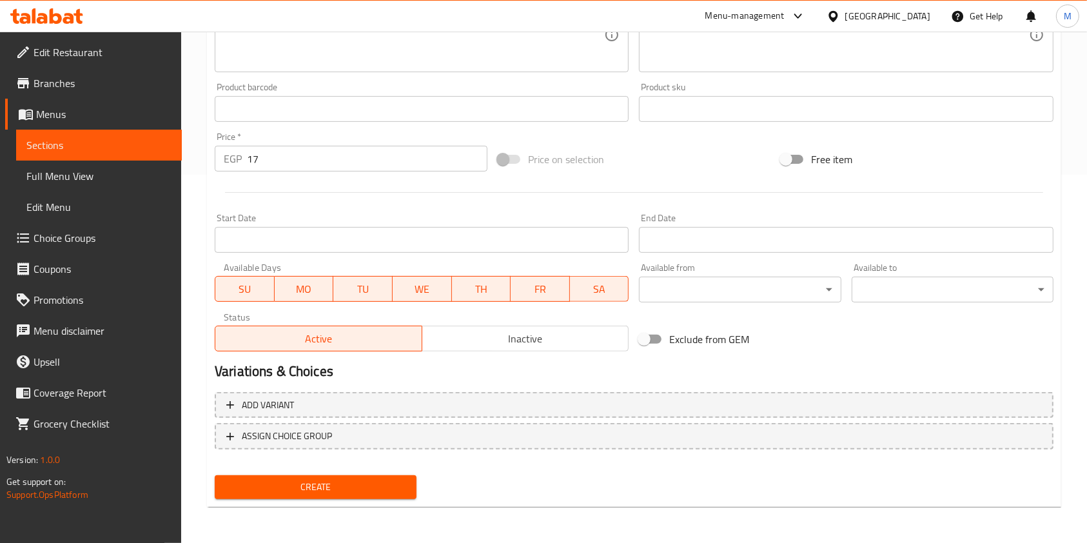
type input "رومي مقلى"
click at [391, 494] on span "Create" at bounding box center [315, 487] width 181 height 16
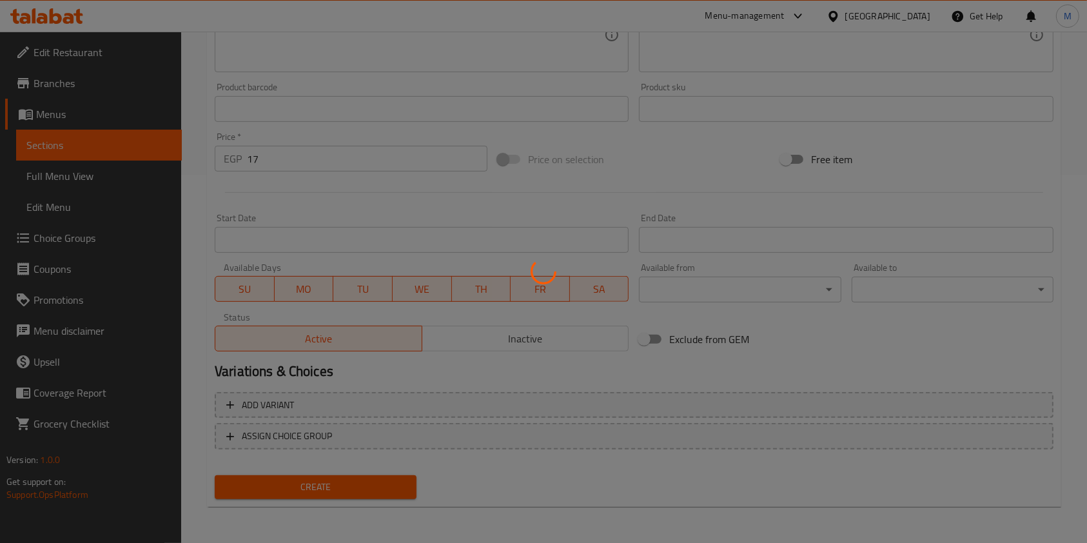
type input "0"
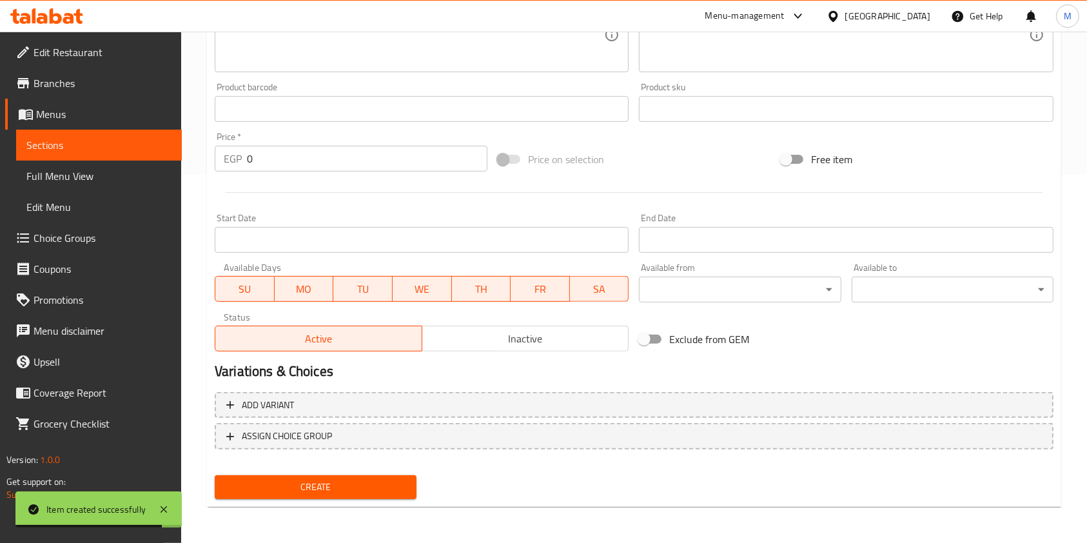
scroll to position [361, 0]
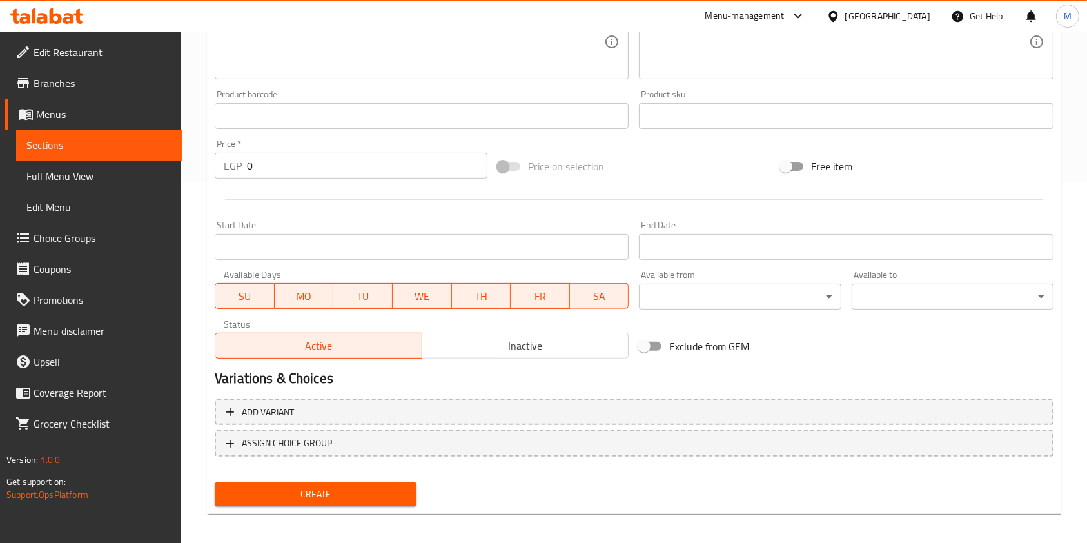
click at [1075, 342] on div "Home / Restaurants management / Menus / Sections / item / create Sandwiches sec…" at bounding box center [634, 110] width 906 height 879
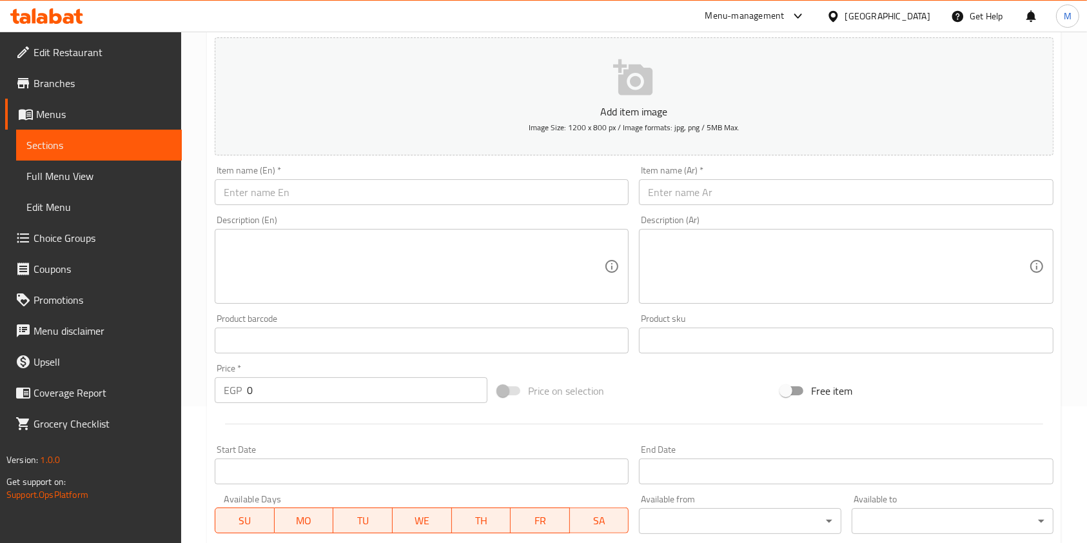
scroll to position [0, 0]
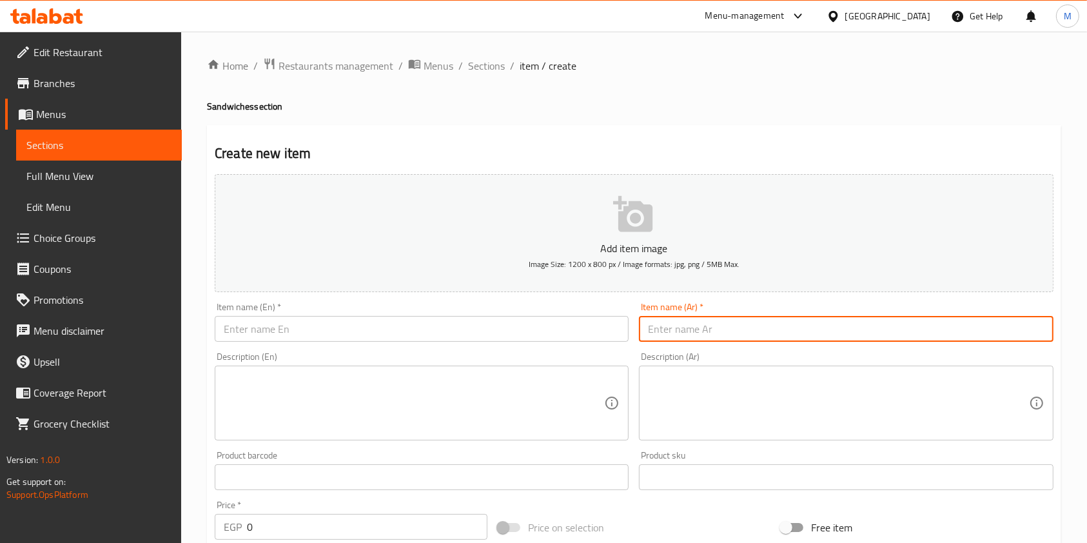
click at [719, 325] on input "text" at bounding box center [846, 329] width 414 height 26
paste input "سجق موتزريلا"
type input "سجق موتزريلا"
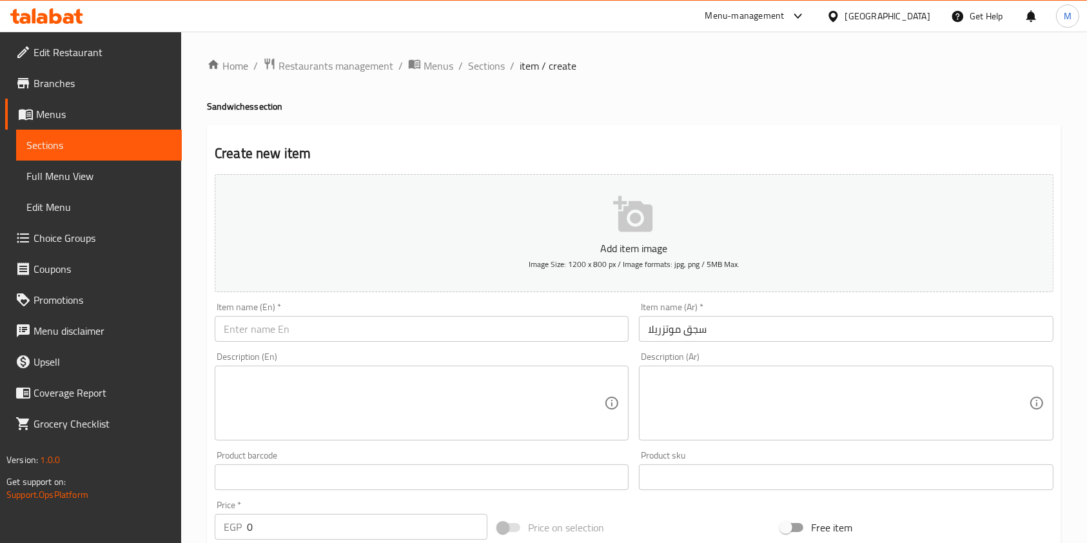
click at [531, 307] on div "Item name (En)   * Item name (En) *" at bounding box center [422, 321] width 414 height 39
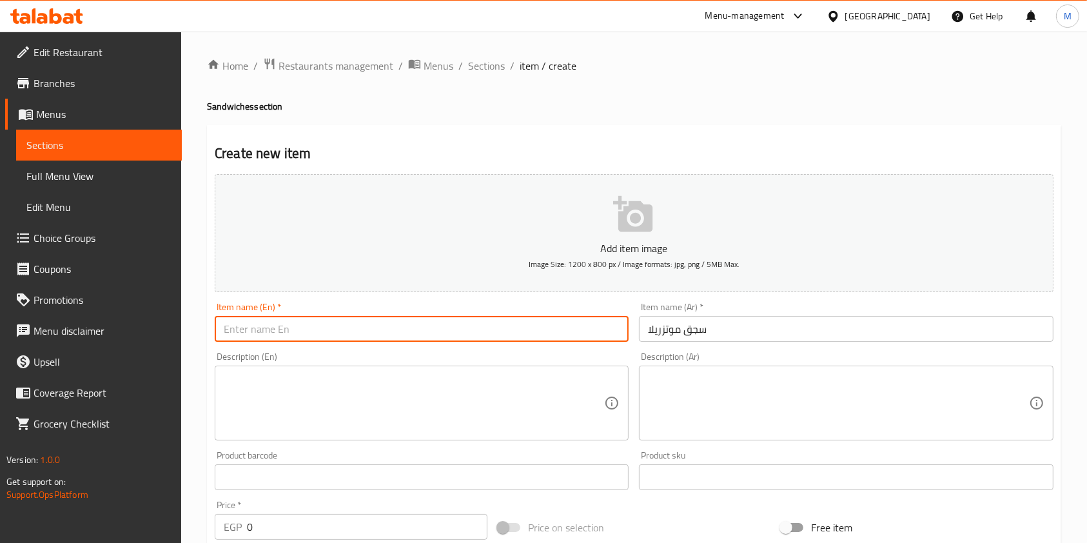
click at [530, 326] on input "text" at bounding box center [422, 329] width 414 height 26
paste input "Mozzarella Sausage"
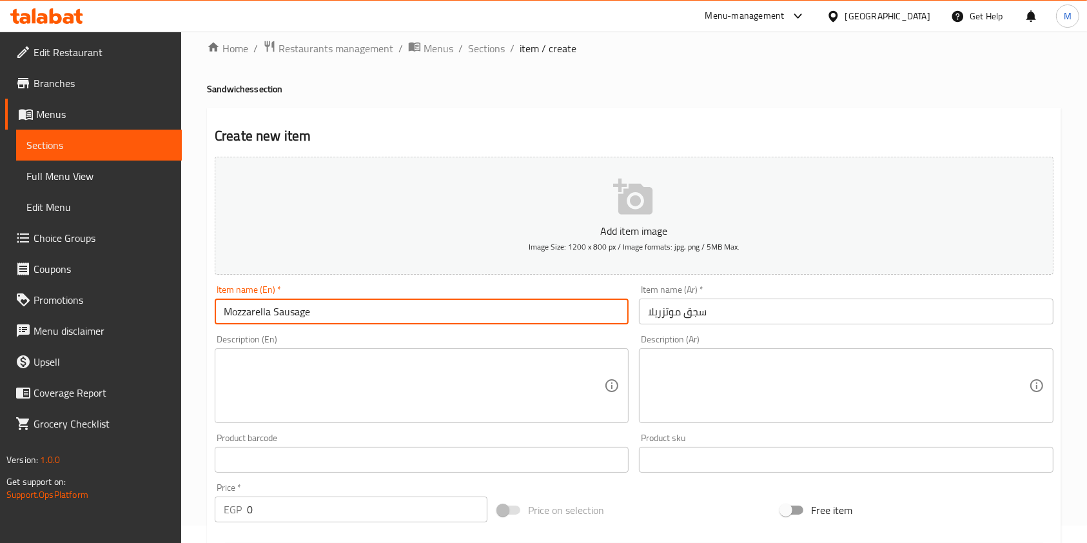
scroll to position [368, 0]
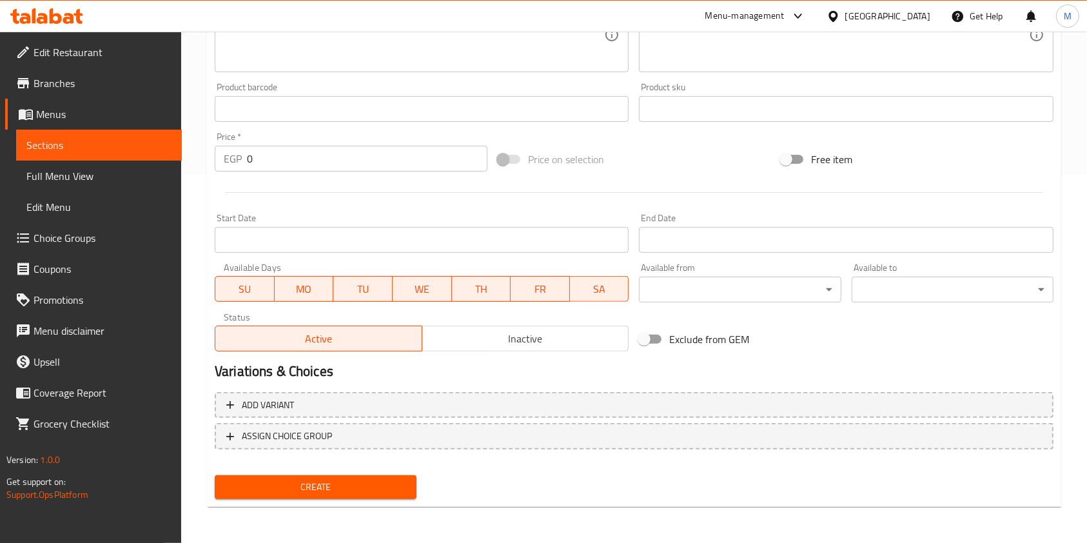
type input "Mozzarella Sausage"
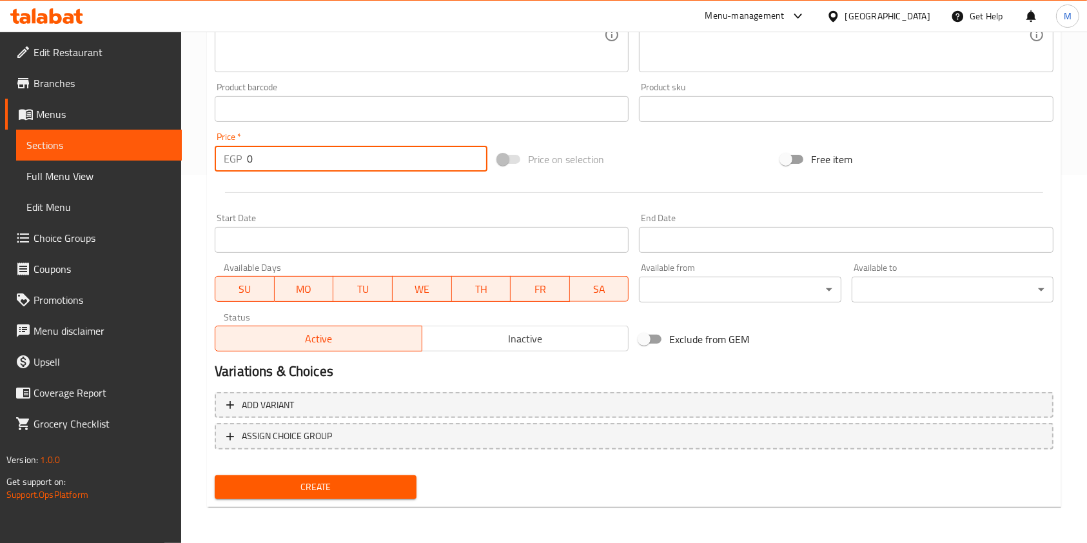
drag, startPoint x: 272, startPoint y: 155, endPoint x: 247, endPoint y: 155, distance: 25.1
click at [247, 155] on input "0" at bounding box center [367, 159] width 240 height 26
type input "31"
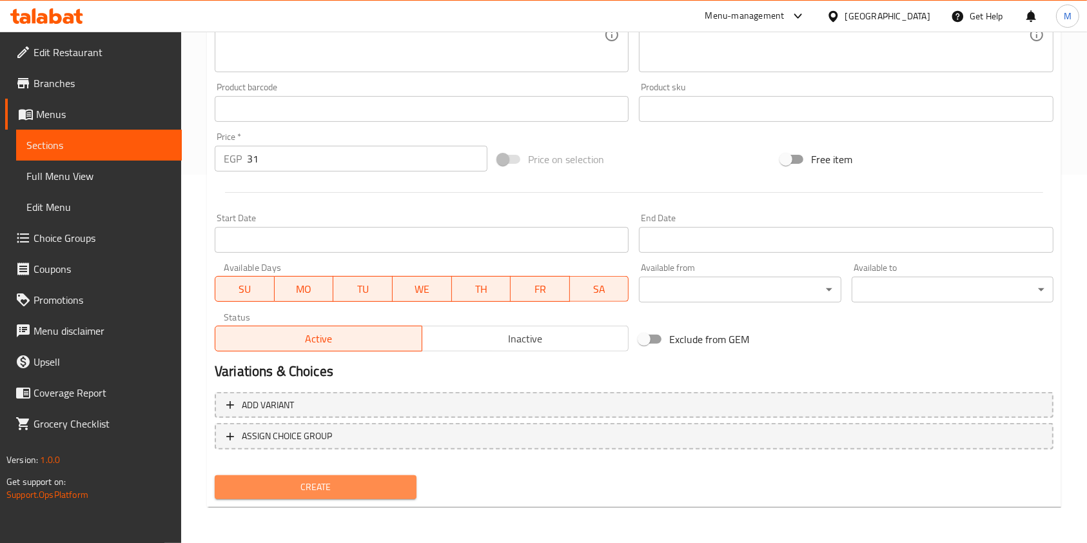
click at [397, 493] on span "Create" at bounding box center [315, 487] width 181 height 16
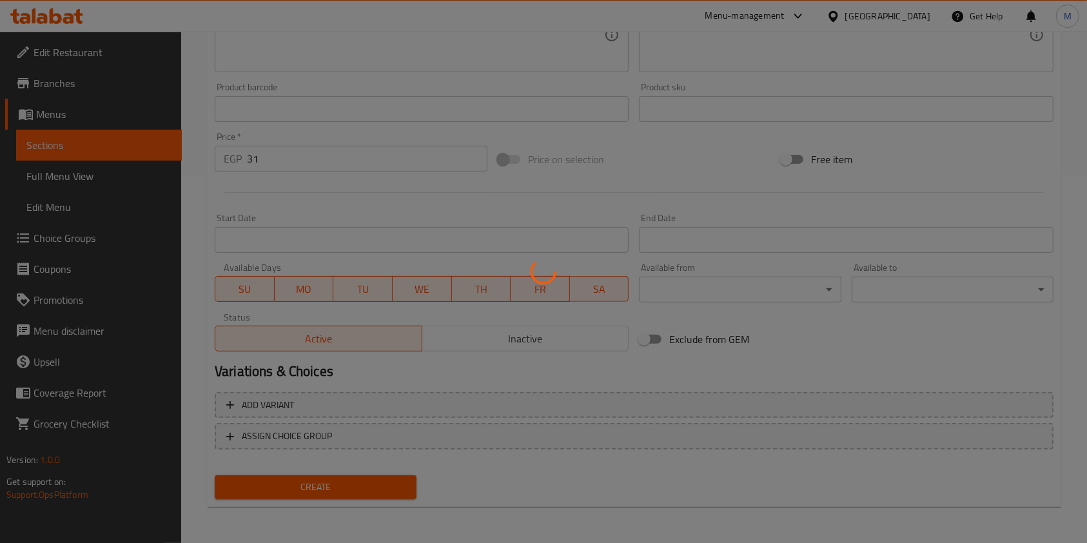
type input "0"
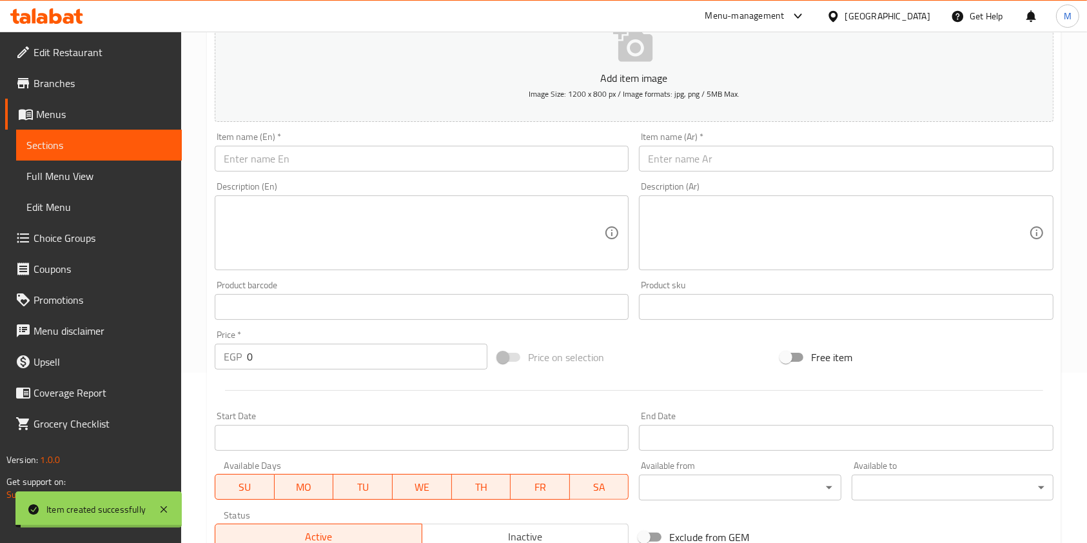
scroll to position [0, 0]
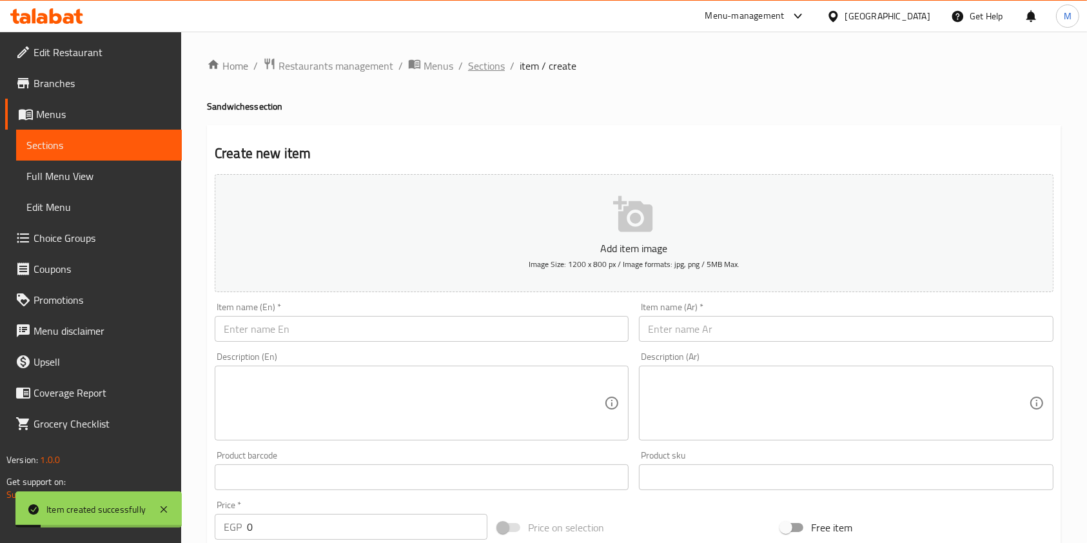
click at [495, 63] on span "Sections" at bounding box center [486, 65] width 37 height 15
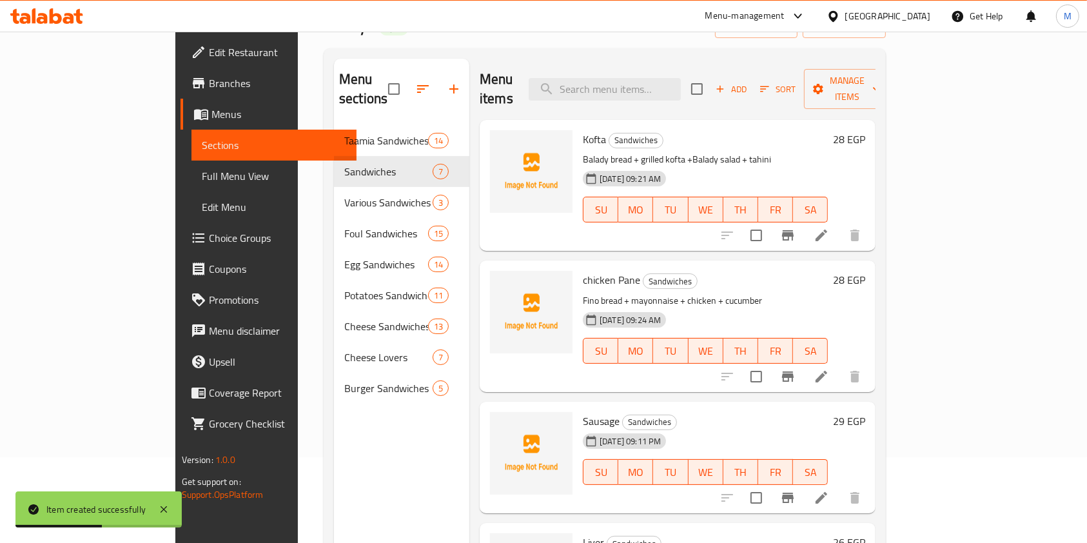
scroll to position [130, 0]
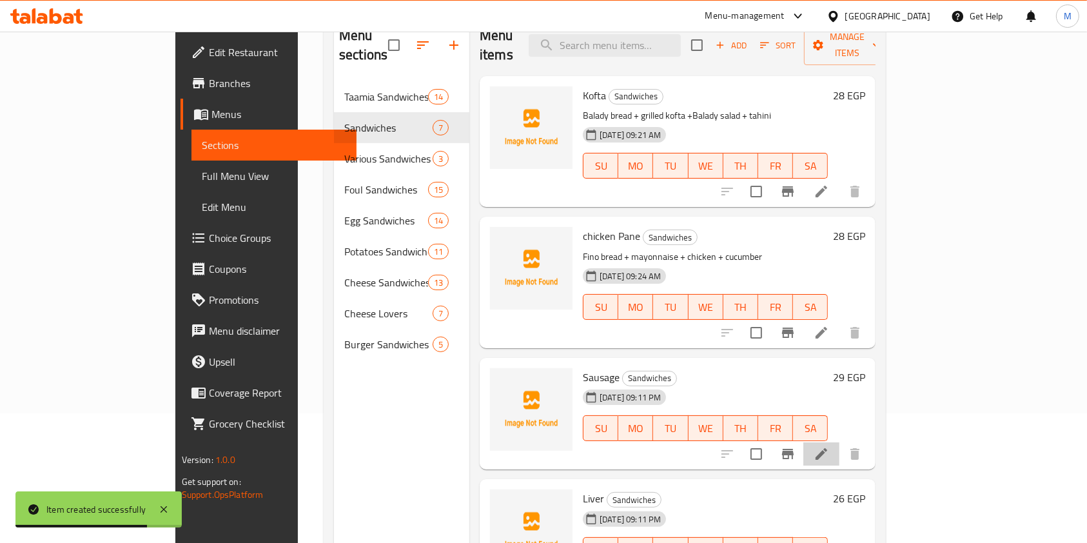
click at [839, 442] on li at bounding box center [821, 453] width 36 height 23
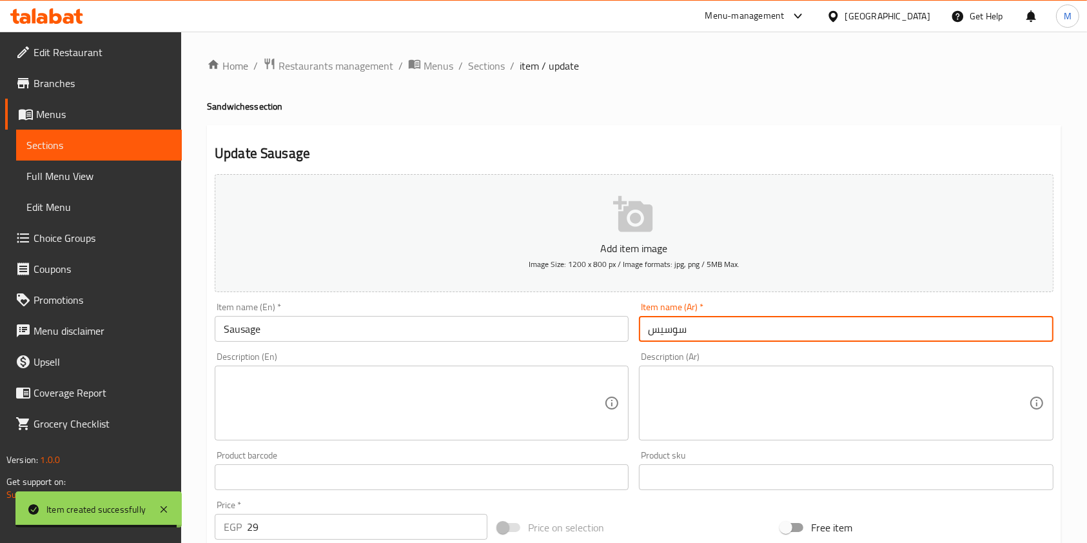
drag, startPoint x: 688, startPoint y: 333, endPoint x: 643, endPoint y: 333, distance: 45.1
click at [643, 333] on input "سوسيس" at bounding box center [846, 329] width 414 height 26
type input "سجق"
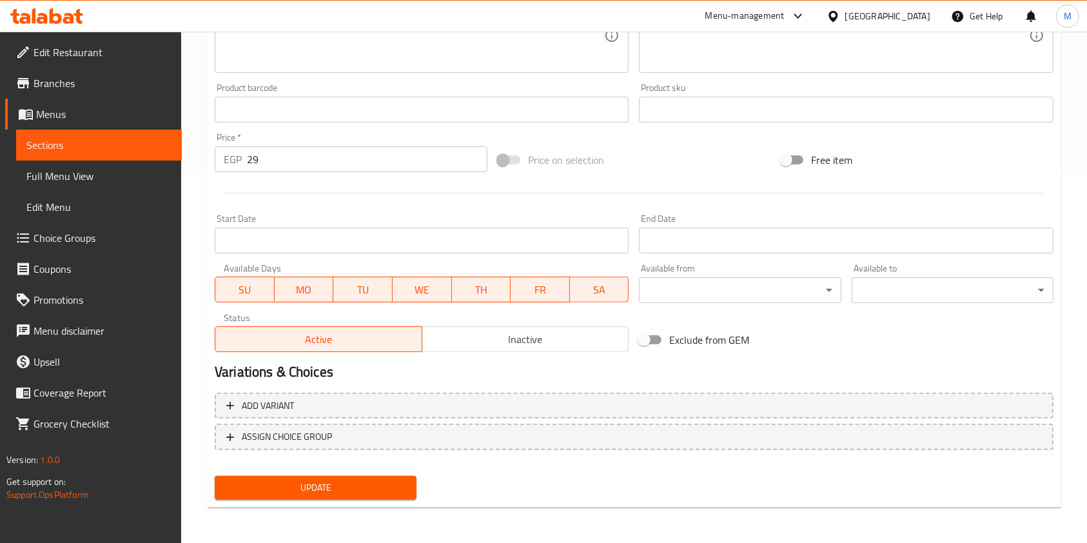
scroll to position [368, 0]
click at [414, 483] on button "Update" at bounding box center [316, 487] width 202 height 24
click at [414, 483] on div at bounding box center [543, 271] width 1087 height 543
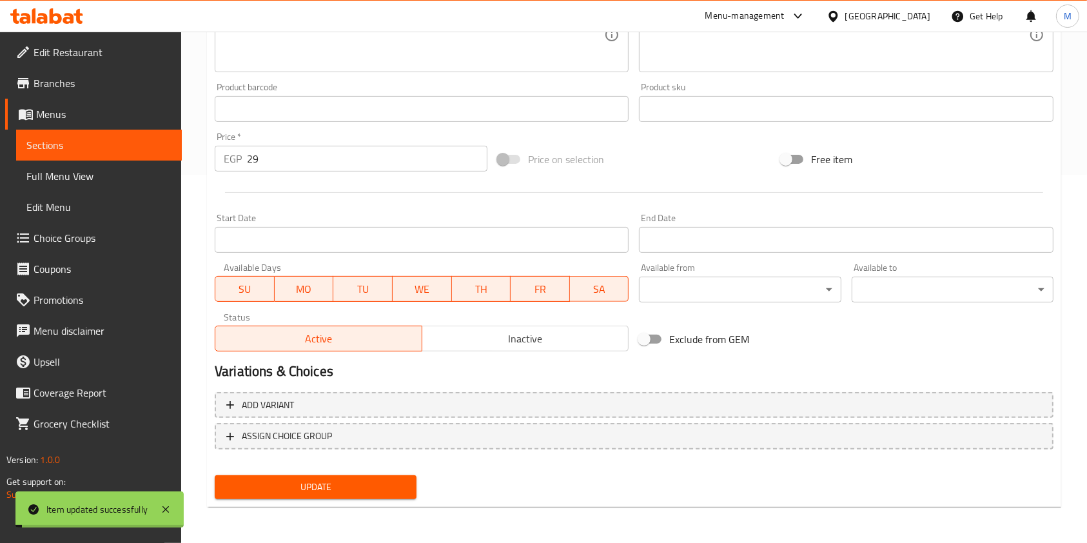
scroll to position [0, 0]
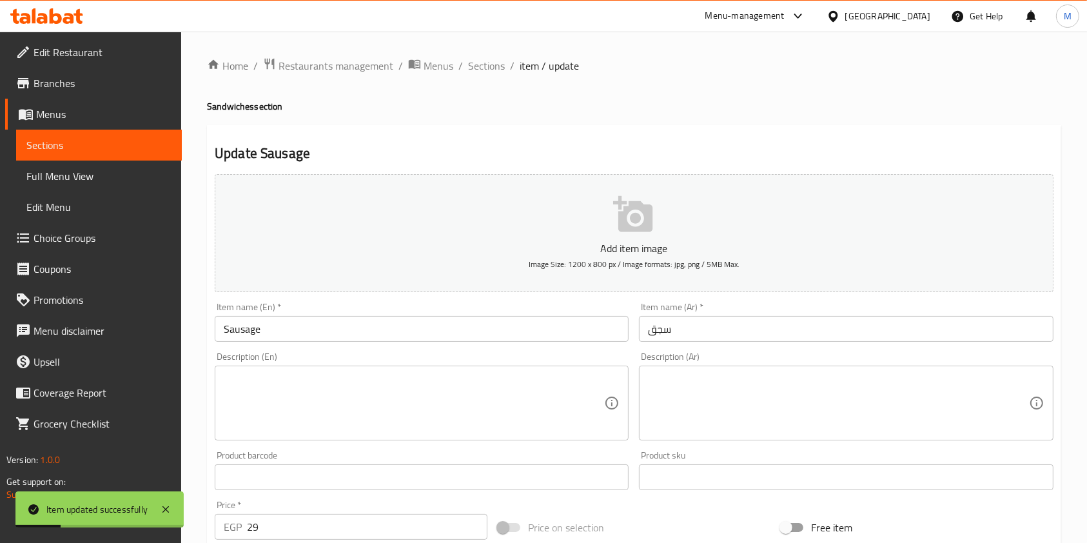
click at [473, 77] on div "Home / Restaurants management / Menus / Sections / item / update Sandwiches sec…" at bounding box center [634, 471] width 854 height 828
click at [498, 59] on span "Sections" at bounding box center [486, 65] width 37 height 15
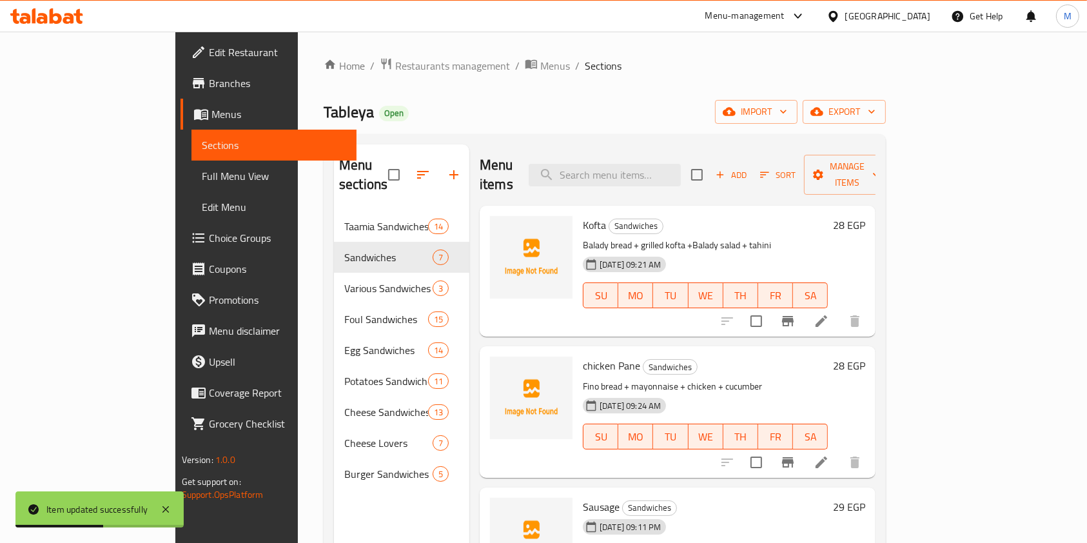
drag, startPoint x: 1036, startPoint y: 321, endPoint x: 1049, endPoint y: 355, distance: 36.5
click at [875, 355] on div "Menu items Add Sort Manage items Kofta Sandwiches Balady bread + grilled kofta …" at bounding box center [672, 415] width 406 height 543
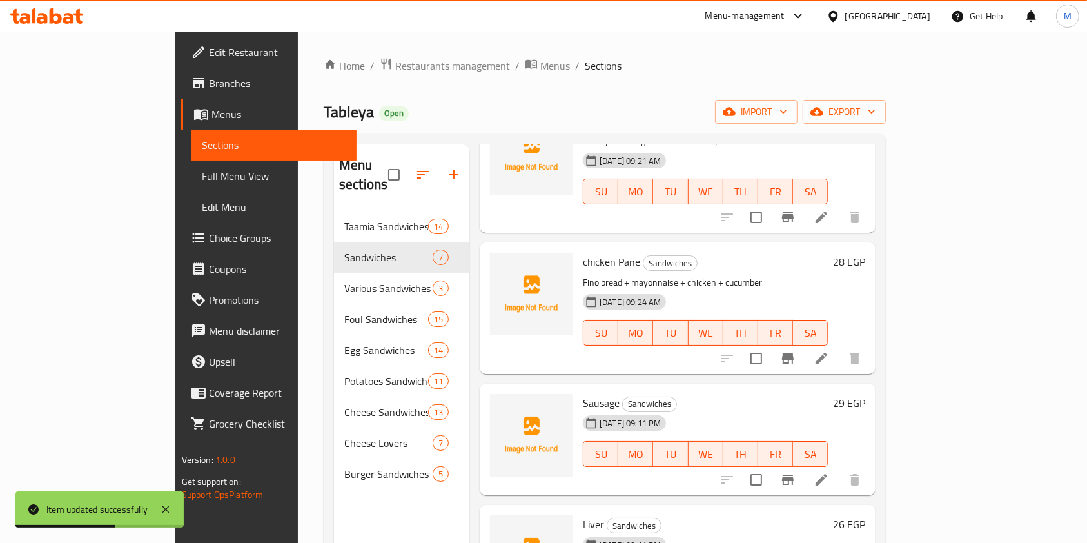
scroll to position [141, 0]
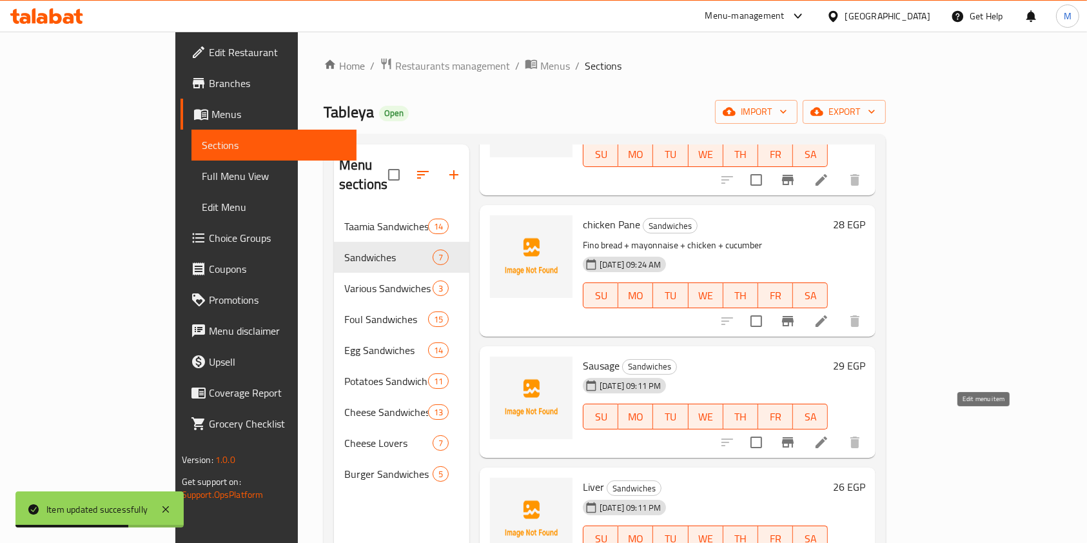
click at [829, 434] on icon at bounding box center [820, 441] width 15 height 15
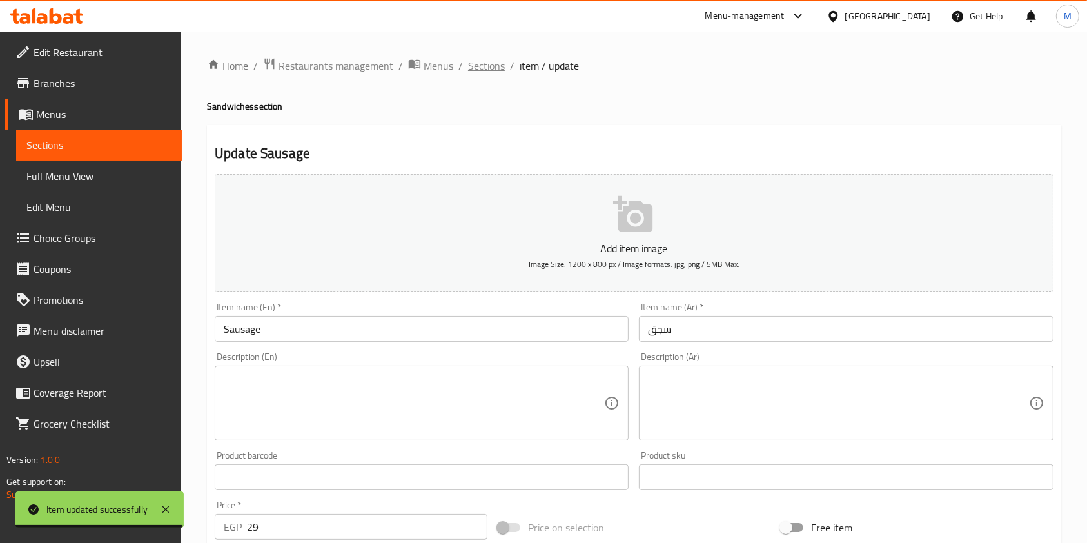
click at [484, 64] on span "Sections" at bounding box center [486, 65] width 37 height 15
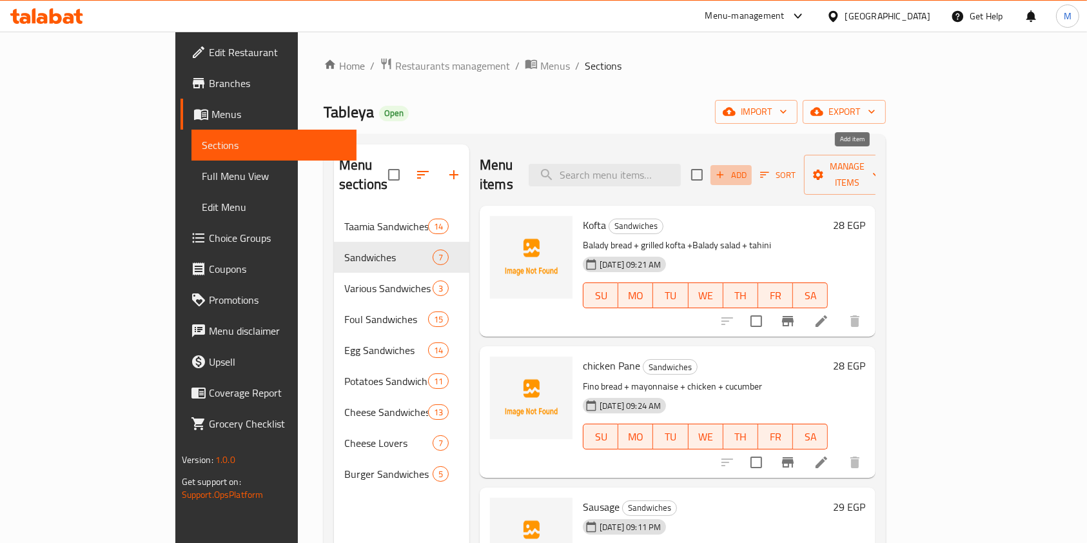
click at [748, 173] on span "Add" at bounding box center [731, 175] width 35 height 15
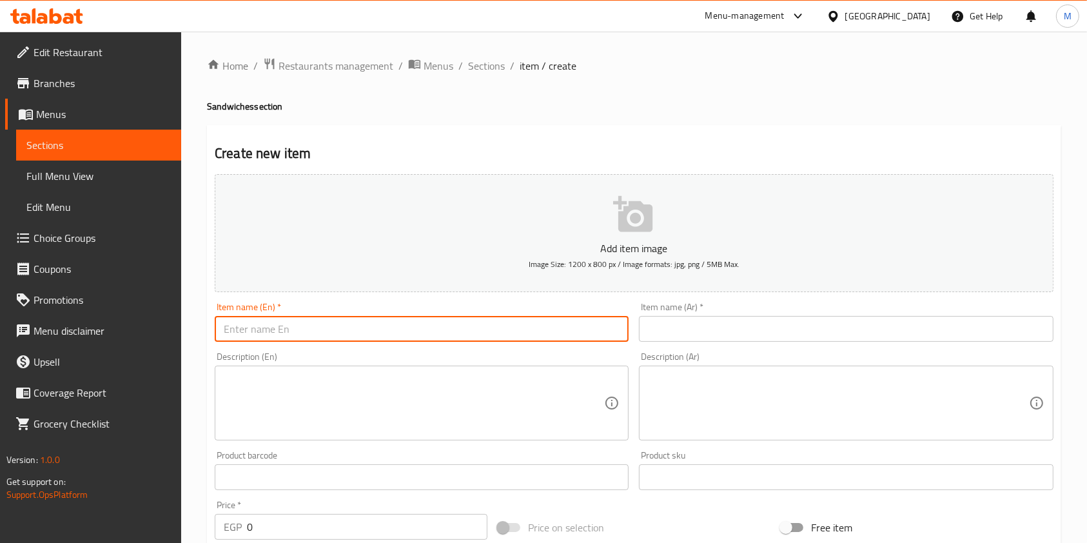
click at [420, 327] on input "text" at bounding box center [422, 329] width 414 height 26
paste input "hot dog"
type input "hot dog"
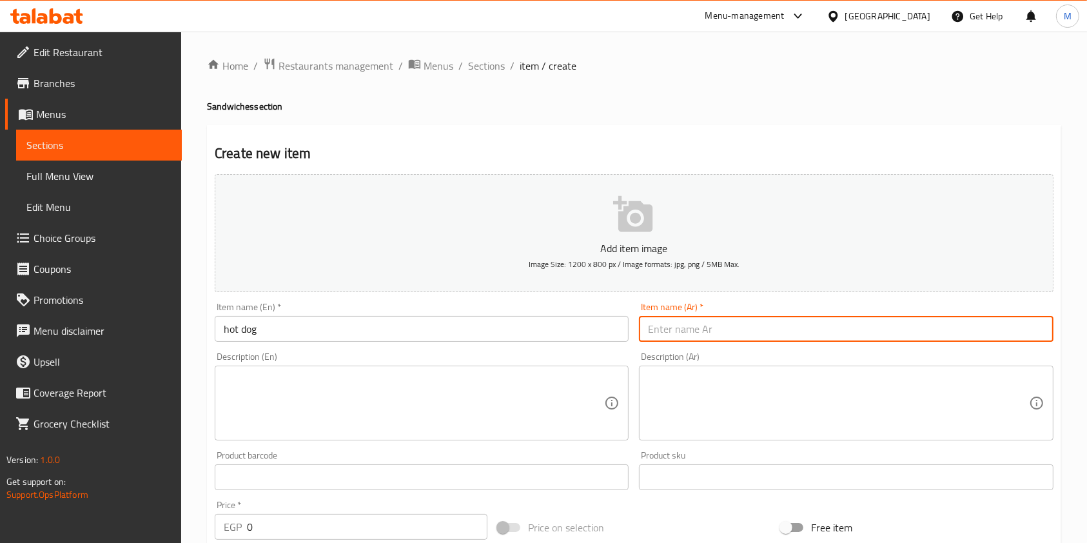
click at [681, 324] on input "text" at bounding box center [846, 329] width 414 height 26
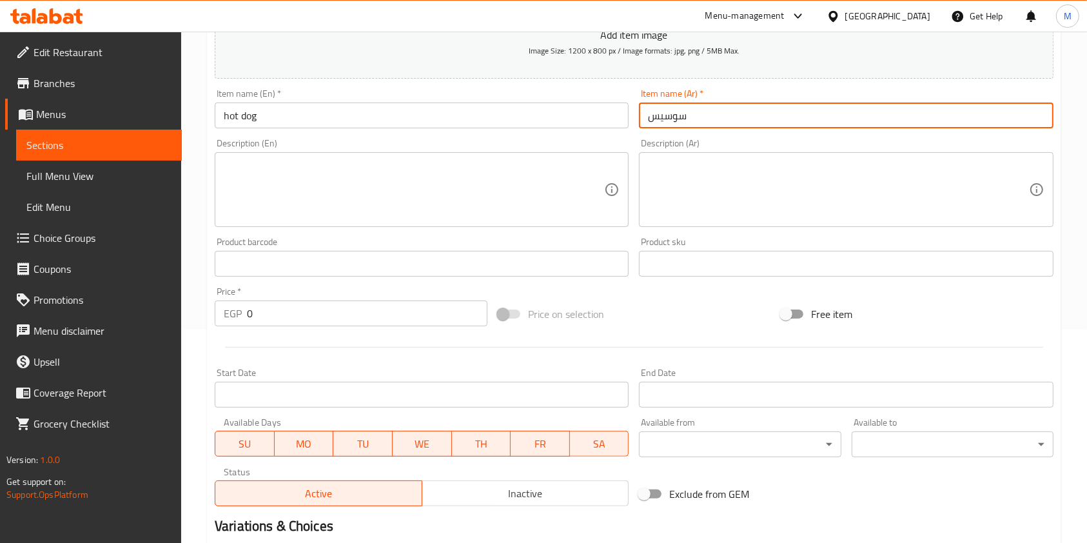
scroll to position [368, 0]
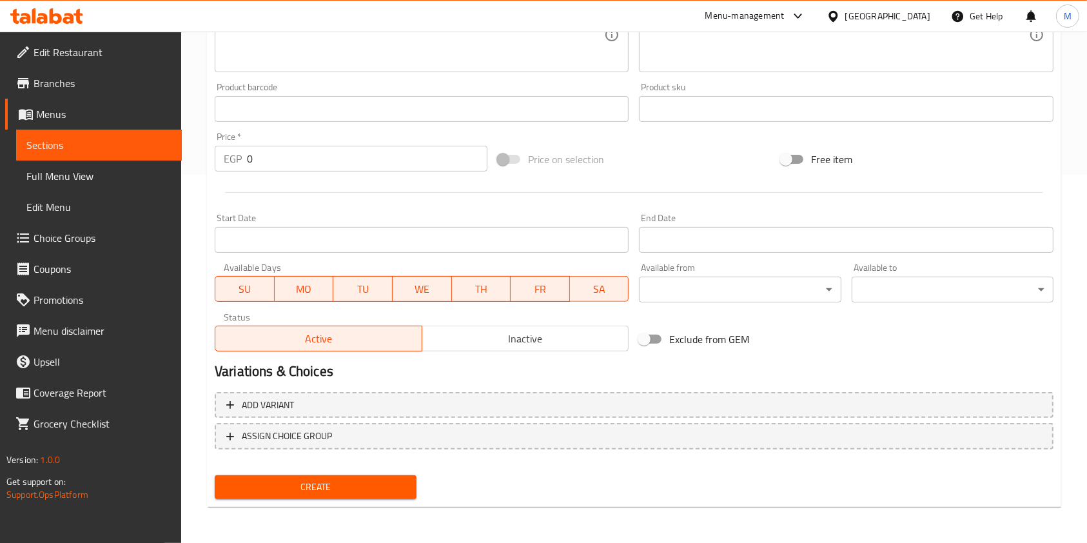
type input "سوسيس"
click at [248, 159] on input "0" at bounding box center [367, 159] width 240 height 26
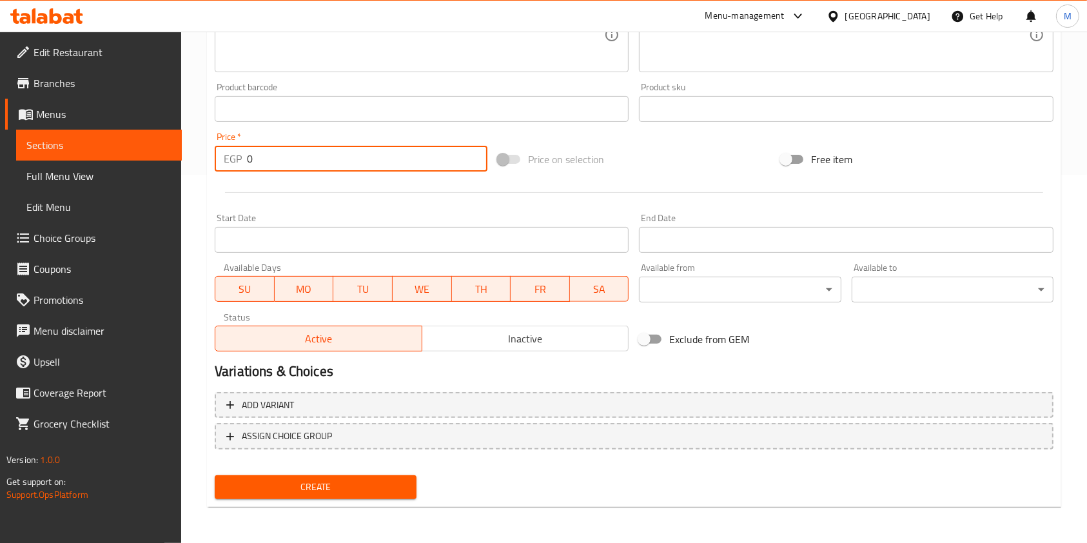
click at [246, 160] on div "EGP 0 Price *" at bounding box center [351, 159] width 273 height 26
type input "29"
click at [399, 472] on div "Create" at bounding box center [315, 487] width 212 height 34
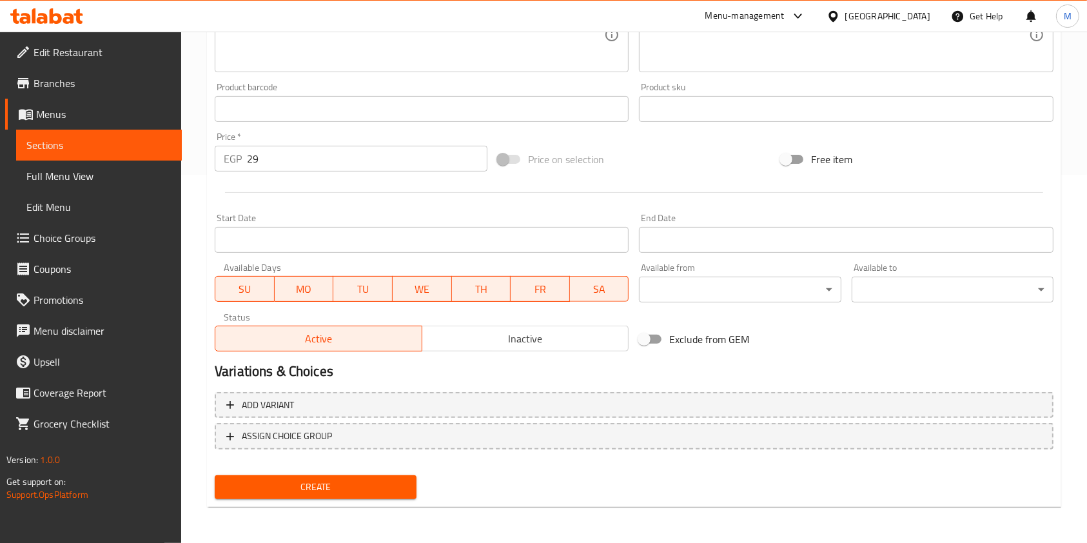
click at [399, 477] on button "Create" at bounding box center [316, 487] width 202 height 24
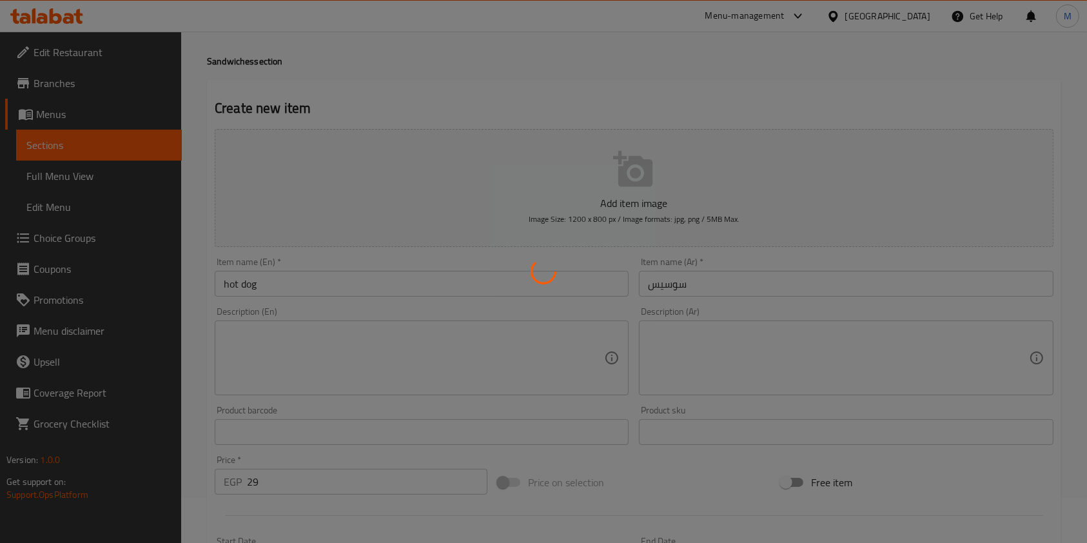
scroll to position [0, 0]
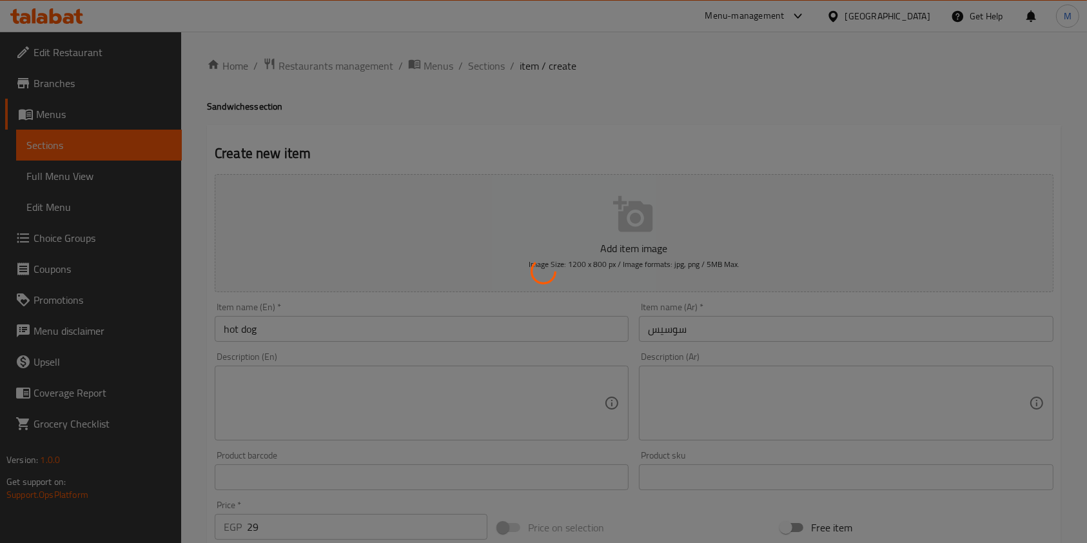
type input "0"
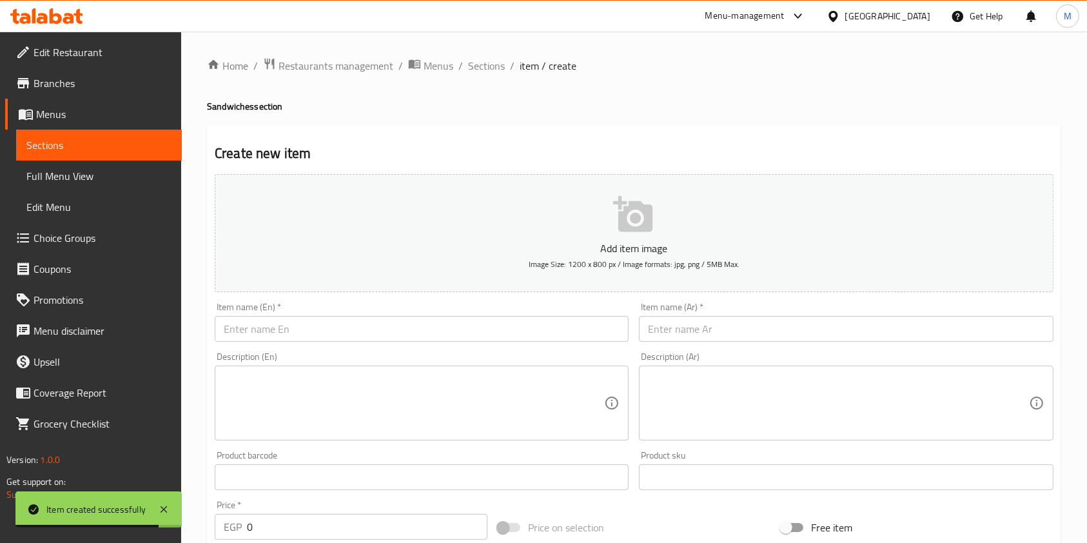
click at [490, 79] on div "Home / Restaurants management / Menus / Sections / item / create Sandwiches sec…" at bounding box center [634, 471] width 854 height 828
click at [490, 68] on span "Sections" at bounding box center [486, 65] width 37 height 15
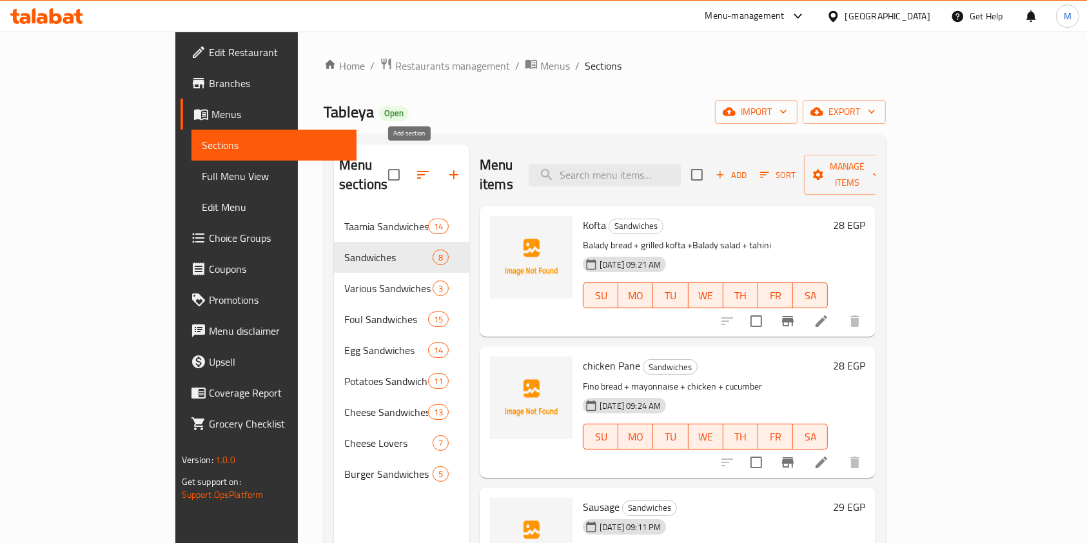
click at [449, 170] on icon "button" at bounding box center [453, 174] width 9 height 9
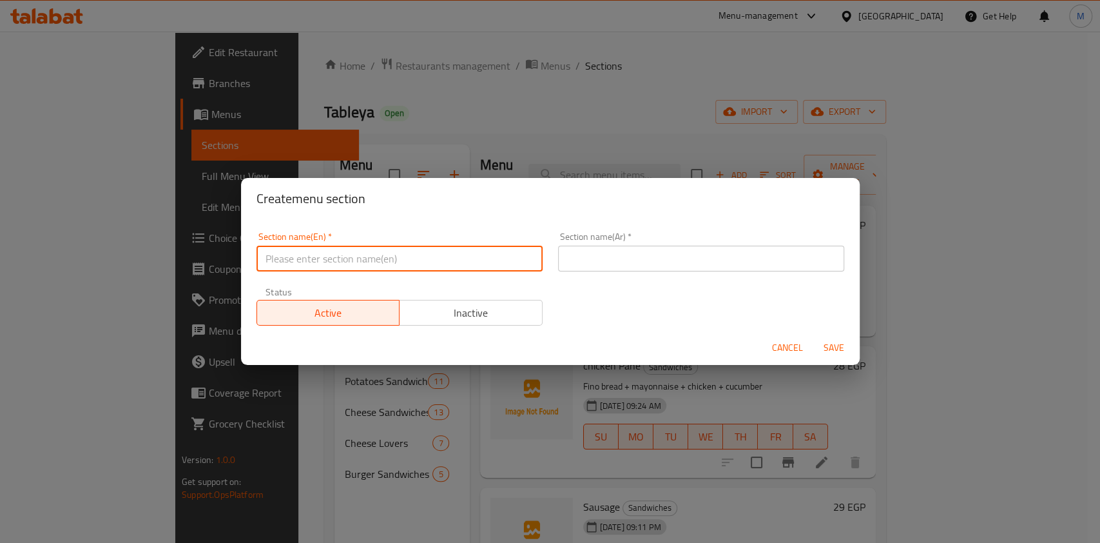
click at [307, 265] on input "text" at bounding box center [400, 259] width 286 height 26
paste input "Drinks"
type input "Drinks"
click at [558, 258] on input "text" at bounding box center [701, 259] width 286 height 26
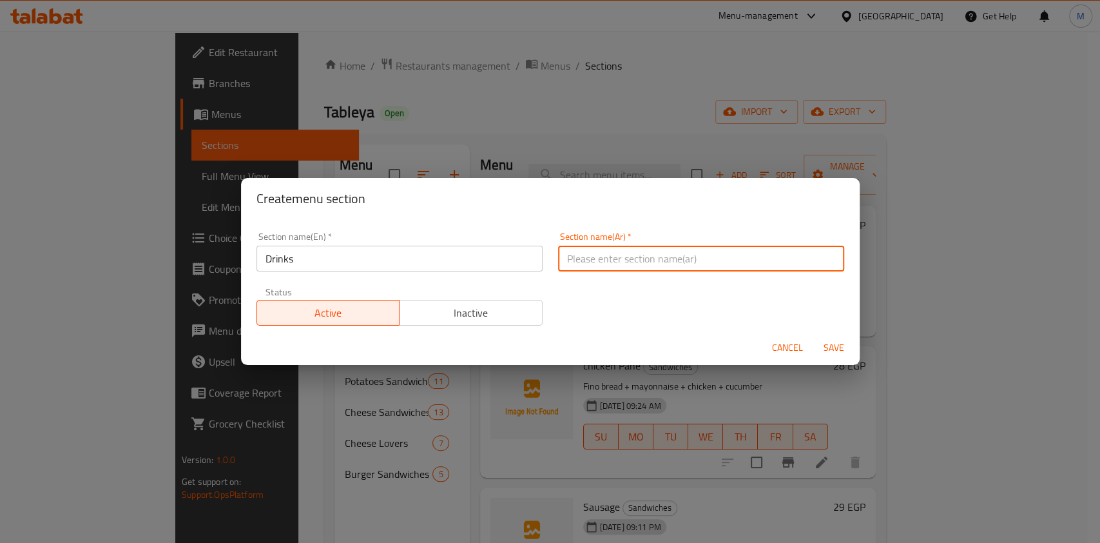
paste input "المشروبات"
type input "المشروبات"
click at [831, 340] on span "Save" at bounding box center [834, 348] width 31 height 16
click at [831, 340] on div at bounding box center [550, 271] width 1100 height 543
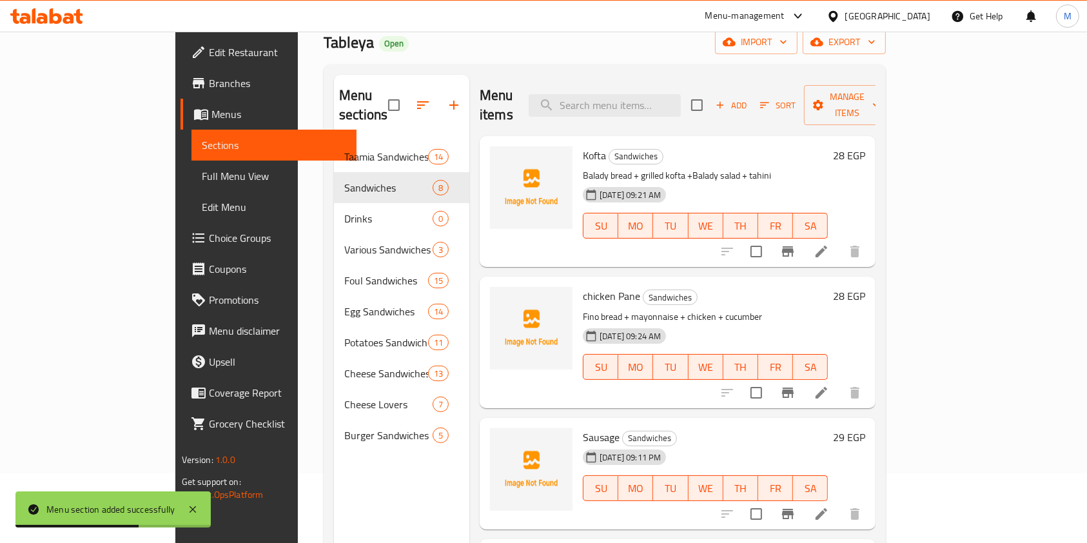
scroll to position [104, 0]
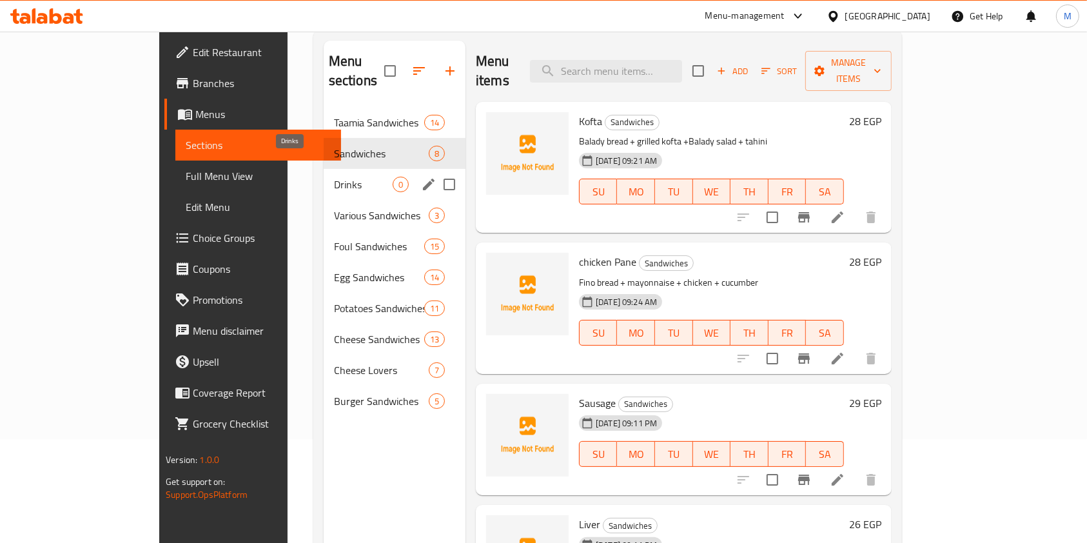
click at [334, 177] on span "Drinks" at bounding box center [363, 184] width 59 height 15
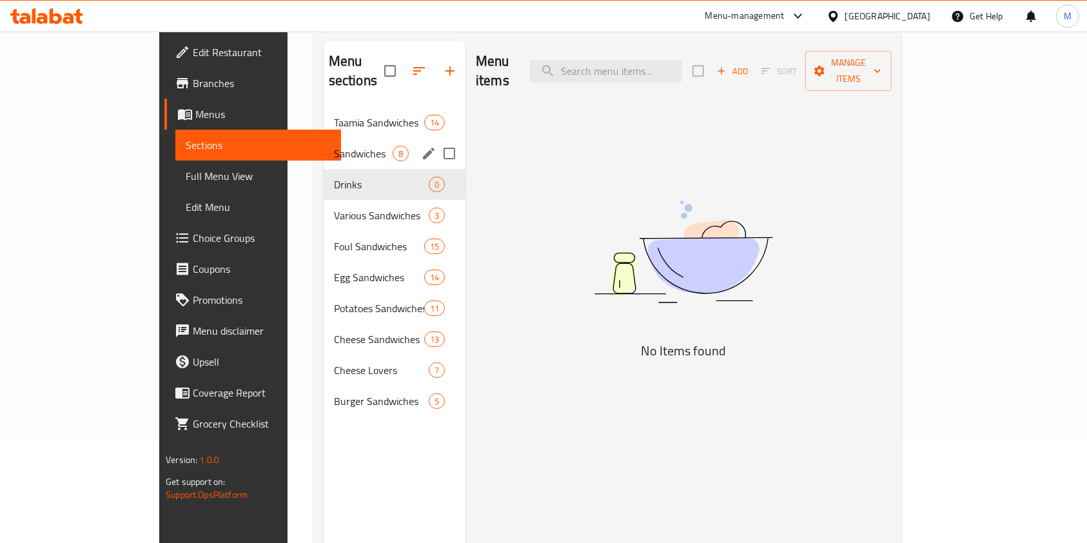
click at [324, 142] on div "Sandwiches 8" at bounding box center [395, 153] width 142 height 31
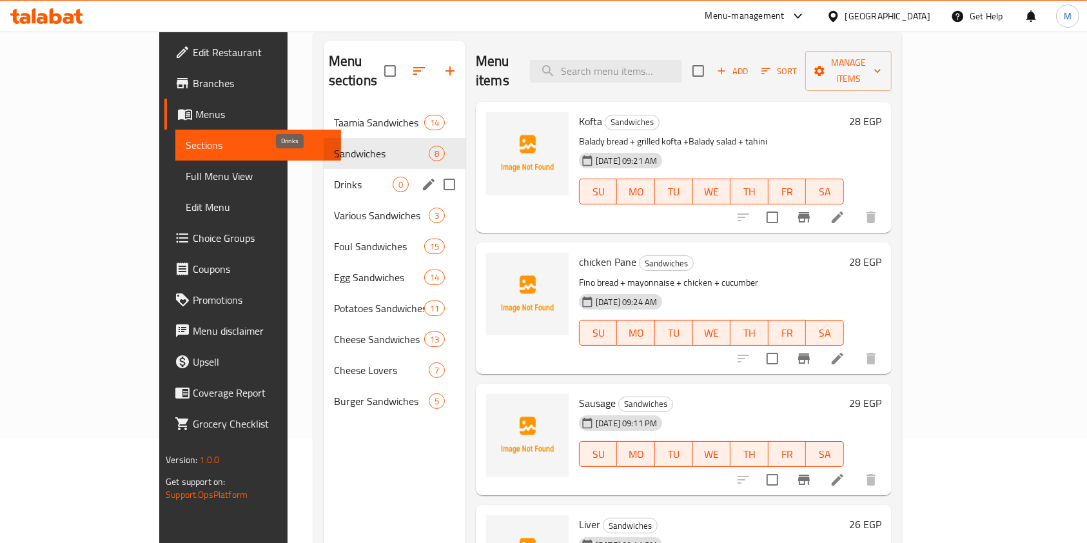
click at [334, 177] on span "Drinks" at bounding box center [363, 184] width 59 height 15
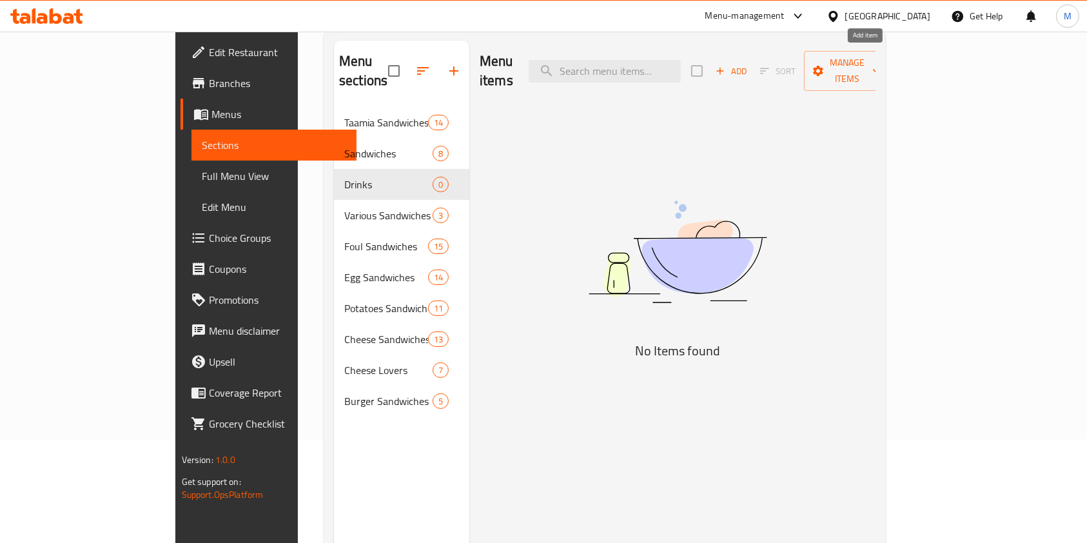
click at [748, 64] on span "Add" at bounding box center [731, 71] width 35 height 15
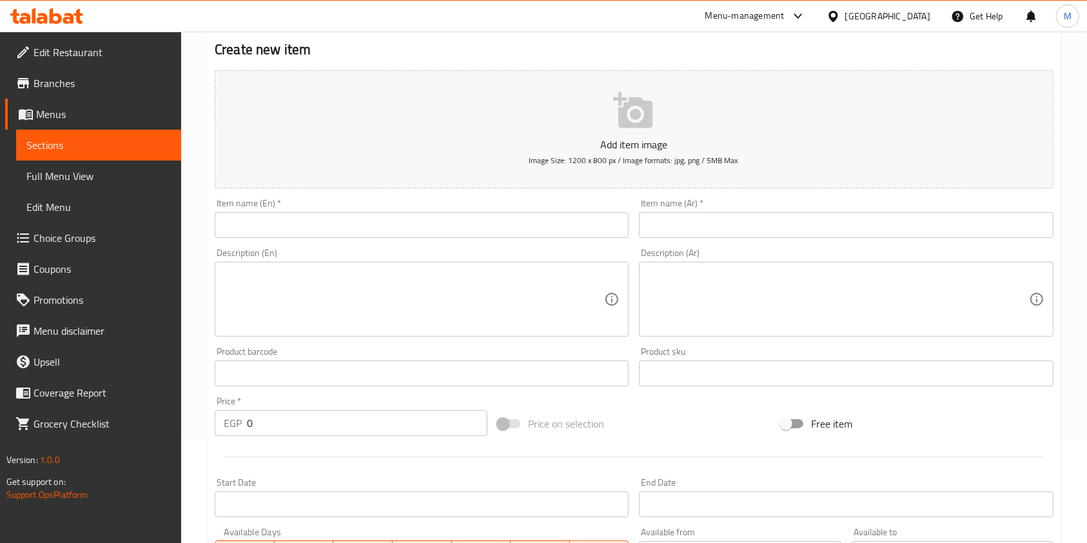
click at [714, 209] on div "Item name (Ar)   * Item name (Ar) *" at bounding box center [846, 218] width 414 height 39
click at [325, 244] on div "Description (En) Description (En)" at bounding box center [421, 292] width 424 height 99
click at [332, 231] on input "text" at bounding box center [422, 225] width 414 height 26
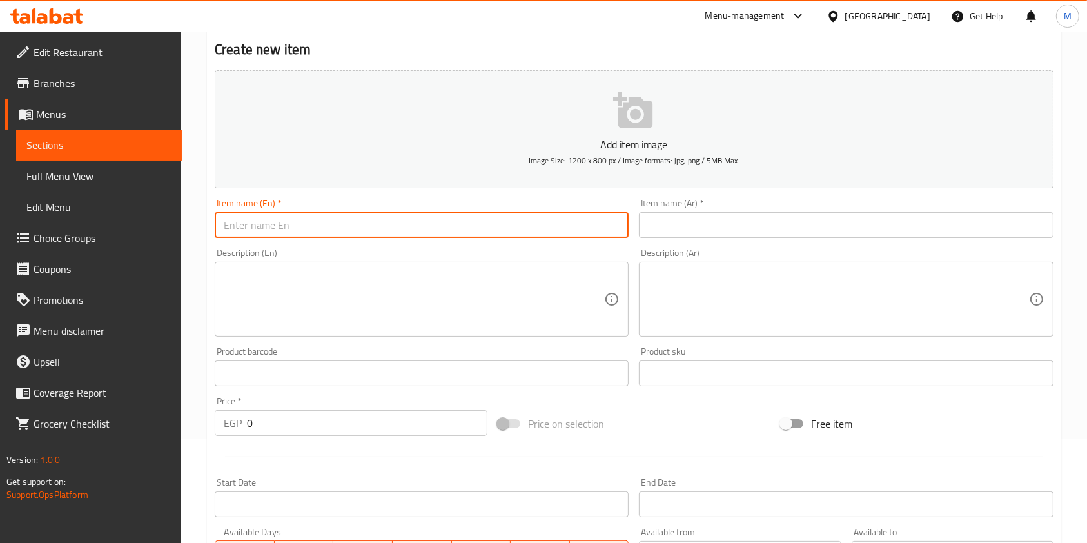
paste input "Big Cola"
type input "Big Cola"
click at [679, 244] on div "Description (Ar) Description (Ar)" at bounding box center [846, 292] width 424 height 99
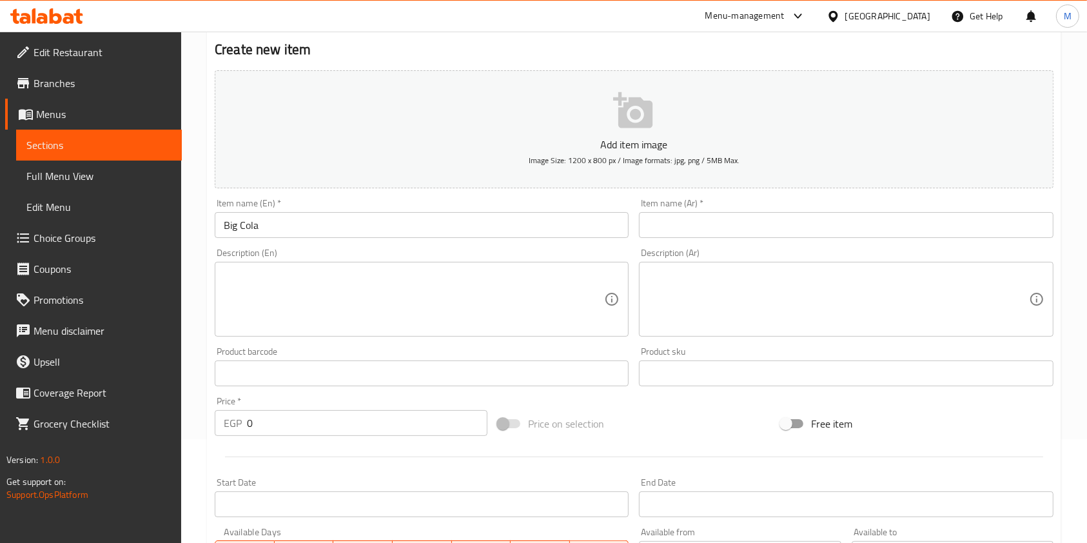
click at [687, 230] on input "text" at bounding box center [846, 225] width 414 height 26
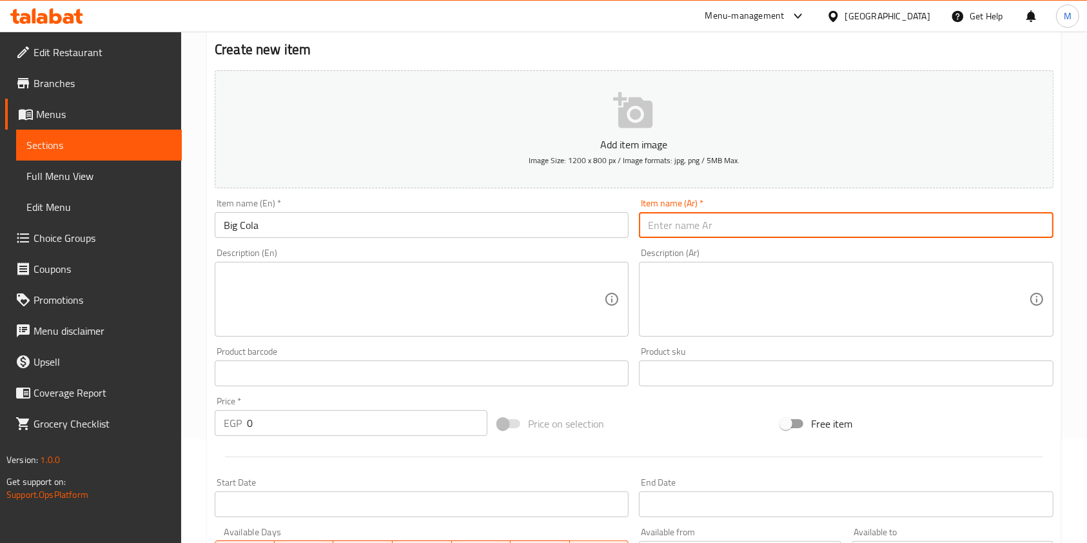
paste input "بيج كولا"
type input "بيج كولا"
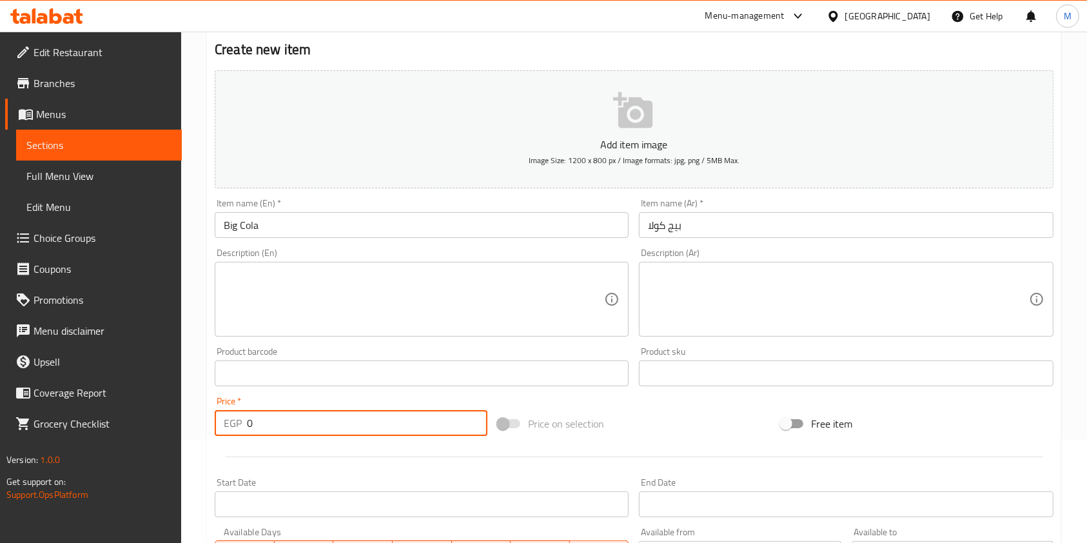
drag, startPoint x: 273, startPoint y: 429, endPoint x: 253, endPoint y: 428, distance: 20.7
click at [256, 427] on input "0" at bounding box center [367, 423] width 240 height 26
click at [238, 431] on p "EGP" at bounding box center [233, 422] width 18 height 15
drag, startPoint x: 251, startPoint y: 431, endPoint x: 242, endPoint y: 429, distance: 8.8
click at [242, 429] on div "EGP 0 Price *" at bounding box center [351, 423] width 273 height 26
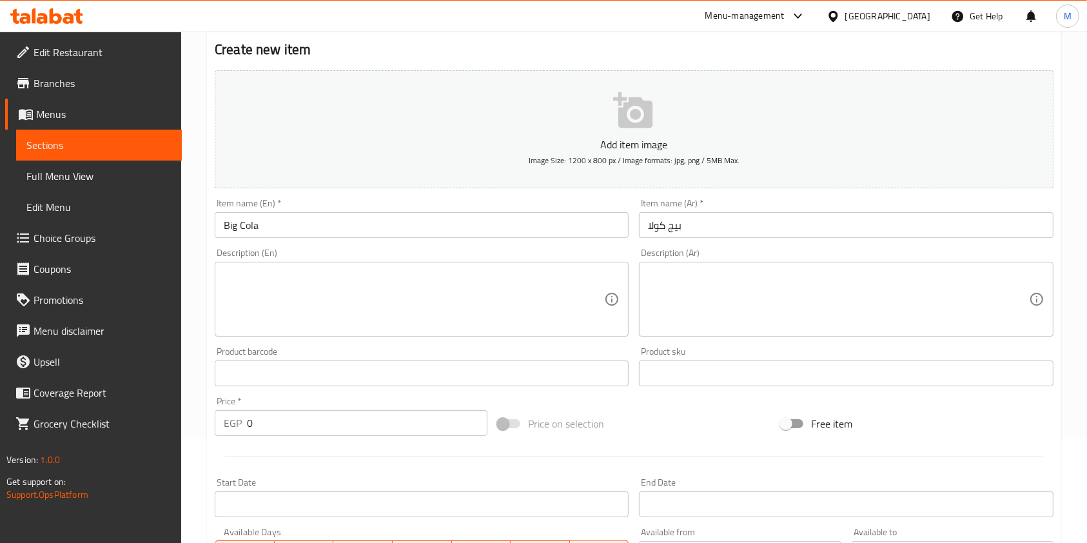
click at [242, 429] on div "EGP 0 Price *" at bounding box center [351, 423] width 273 height 26
click at [268, 424] on input "0" at bounding box center [367, 423] width 240 height 26
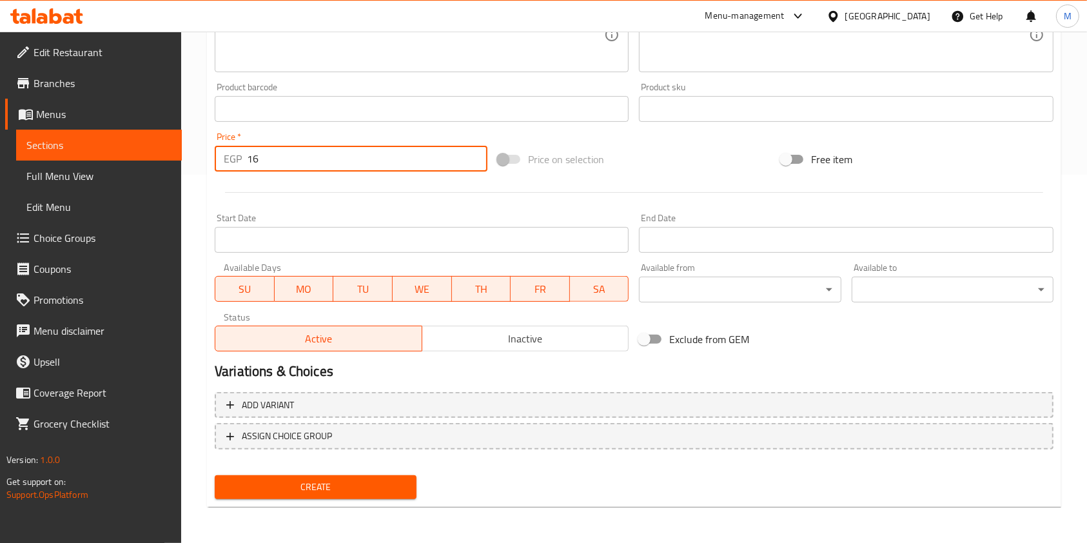
type input "16"
click at [411, 492] on button "Create" at bounding box center [316, 487] width 202 height 24
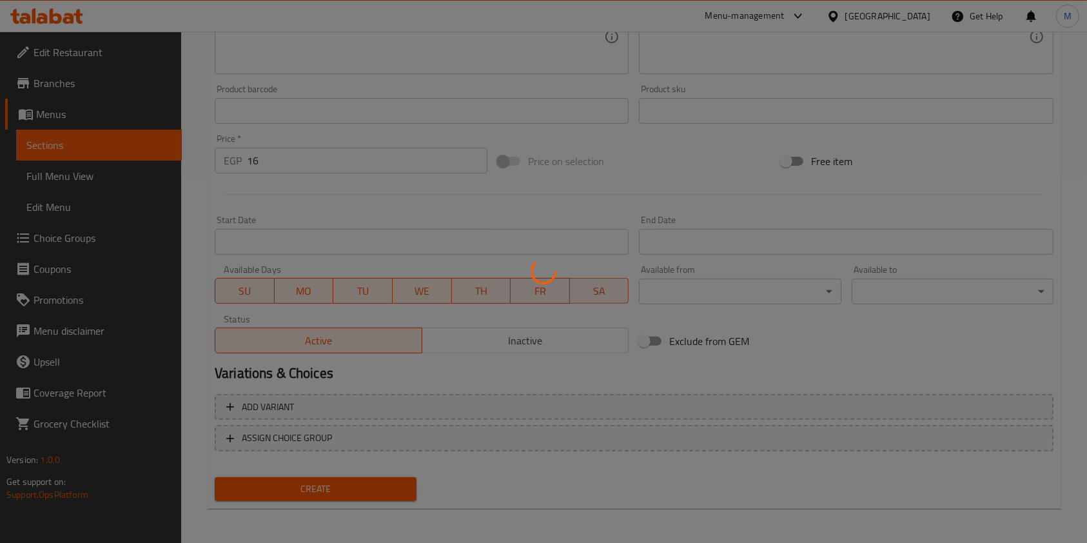
type input "0"
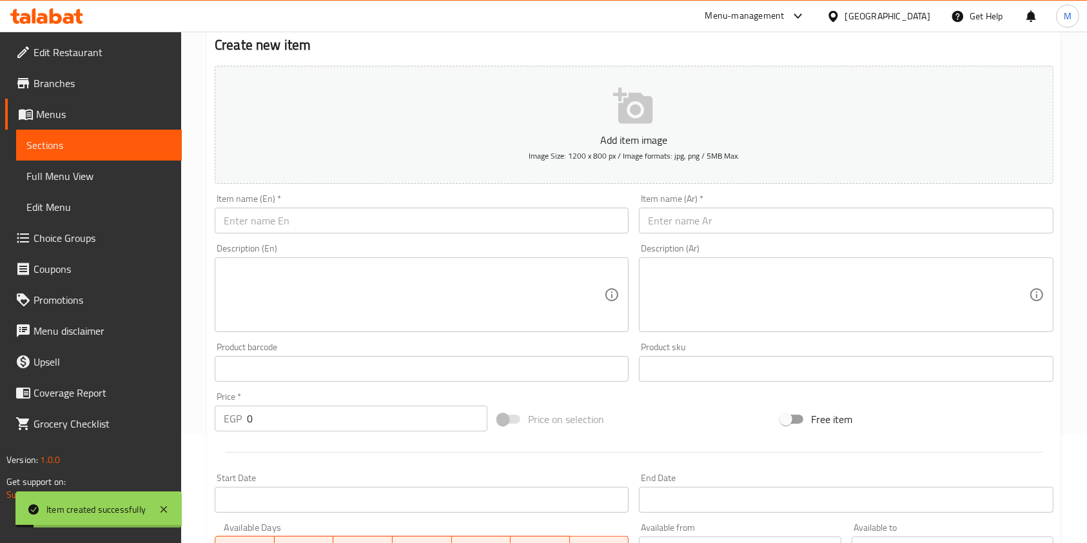
scroll to position [100, 0]
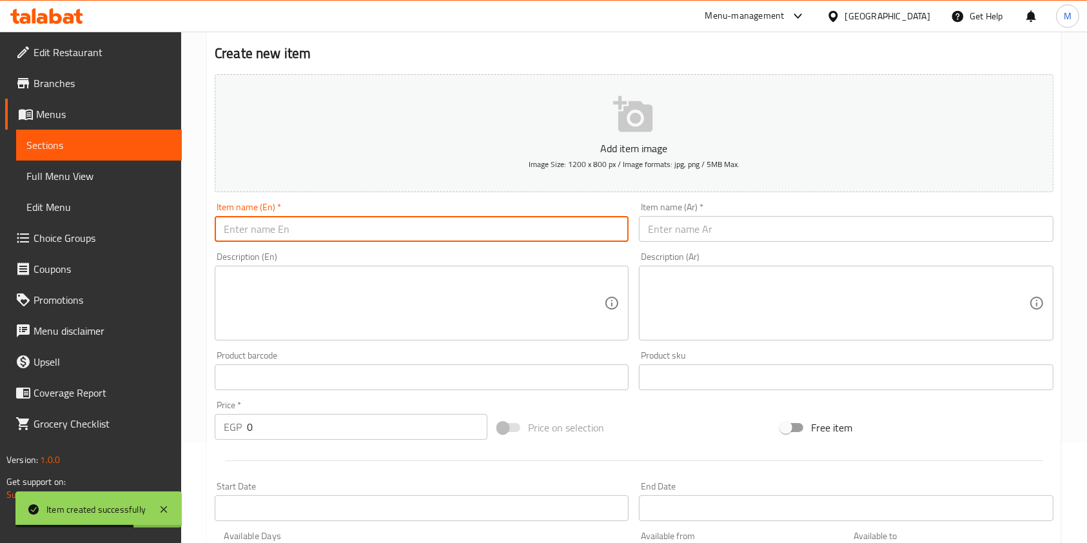
click at [349, 236] on input "text" at bounding box center [422, 229] width 414 height 26
paste input "Big Water"
type input "Big Water"
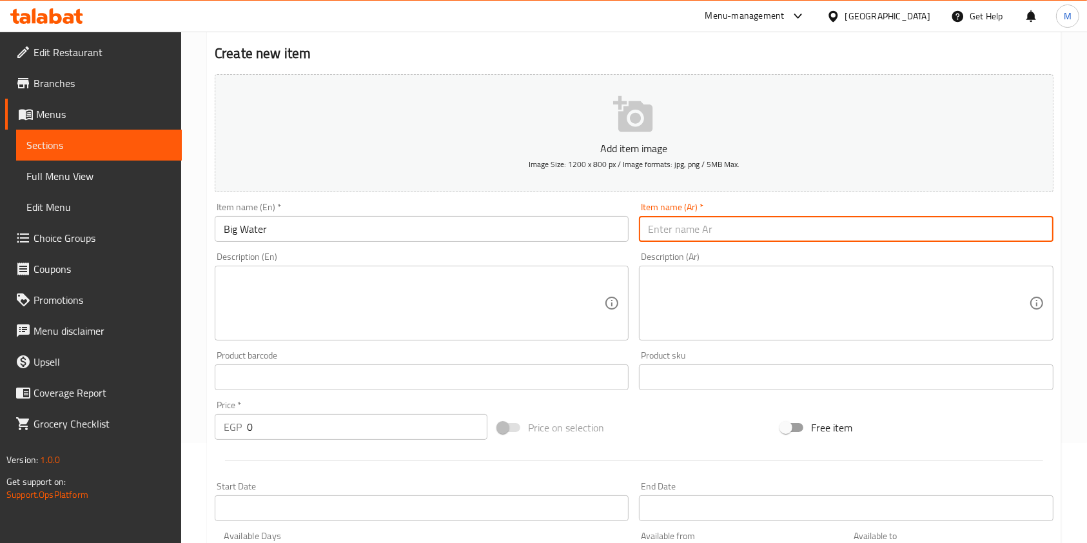
click at [685, 223] on input "text" at bounding box center [846, 229] width 414 height 26
paste input "مياة كبيرة"
type input "مياة كبيرة"
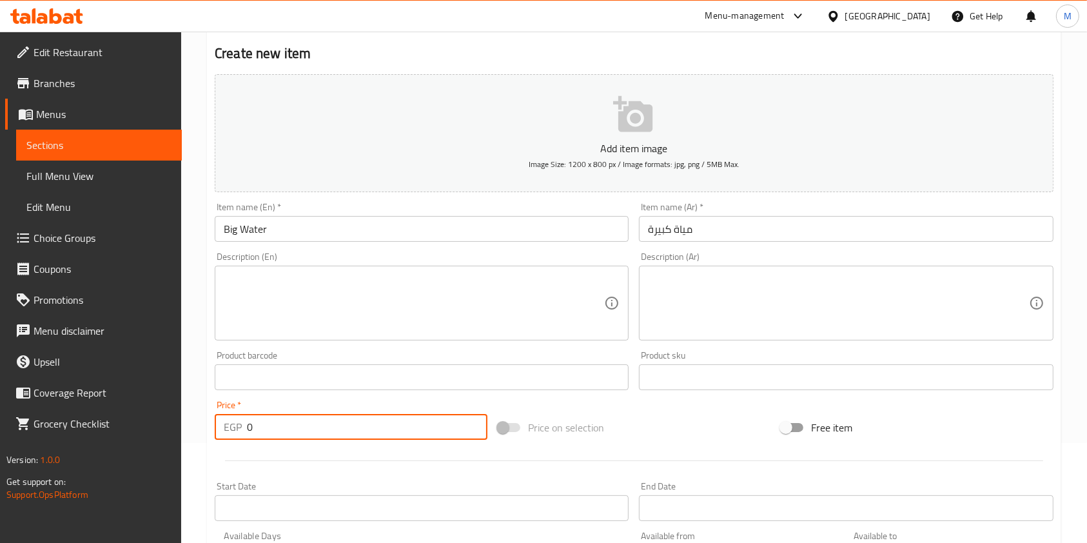
drag, startPoint x: 263, startPoint y: 428, endPoint x: 244, endPoint y: 430, distance: 19.4
click at [244, 430] on div "EGP 0 Price *" at bounding box center [351, 427] width 273 height 26
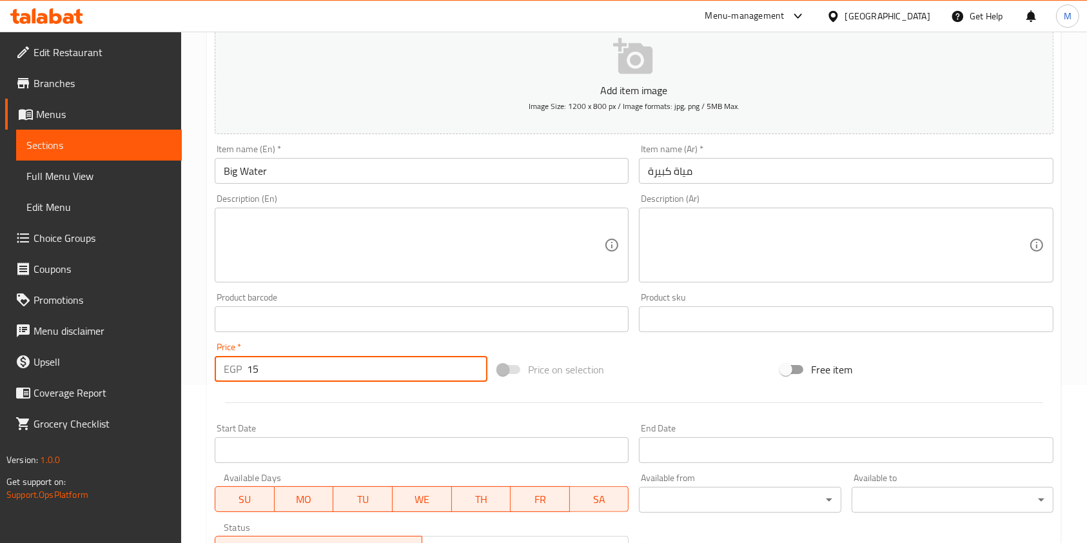
scroll to position [368, 0]
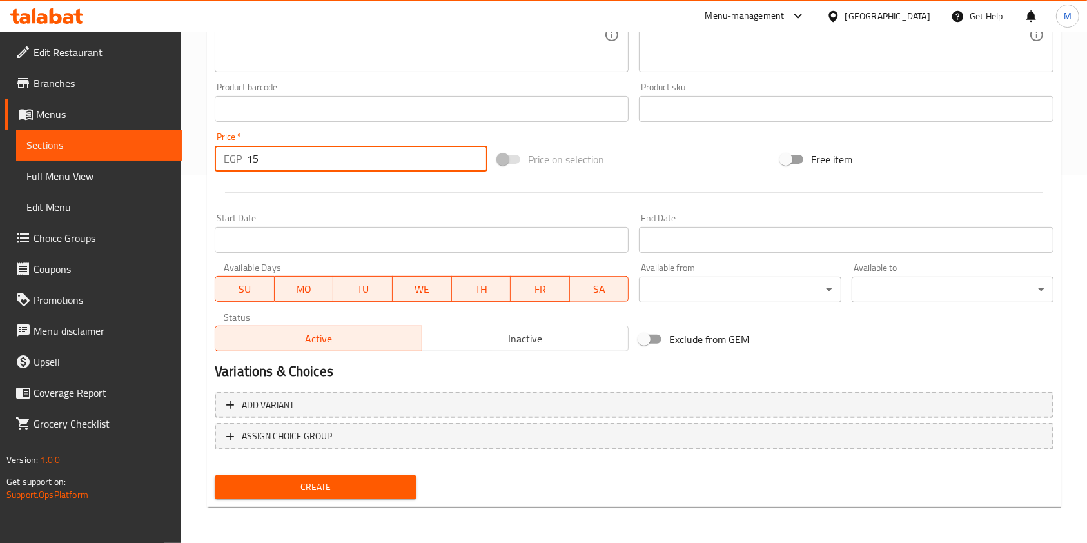
type input "15"
click at [393, 494] on span "Create" at bounding box center [315, 487] width 181 height 16
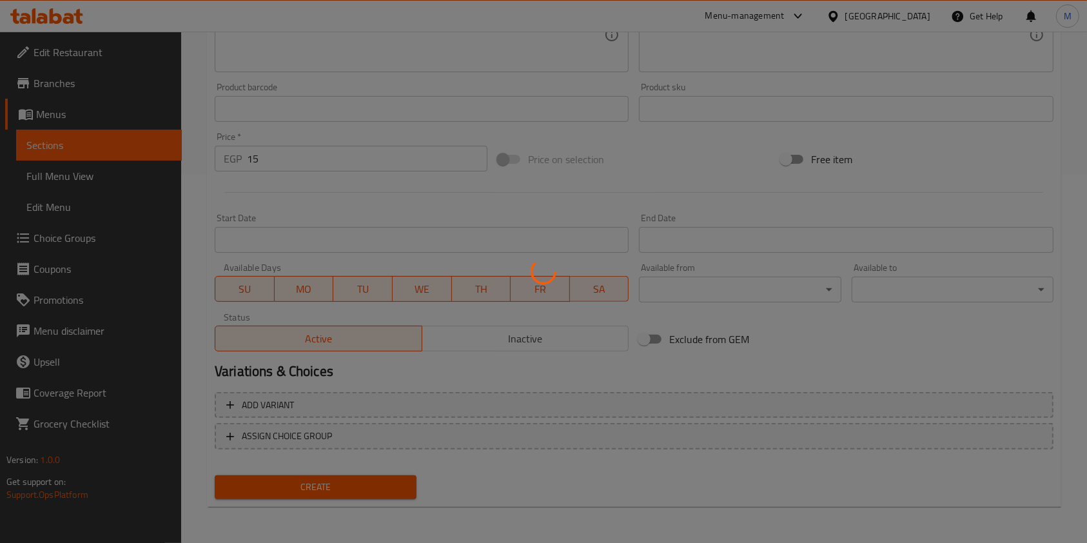
type input "0"
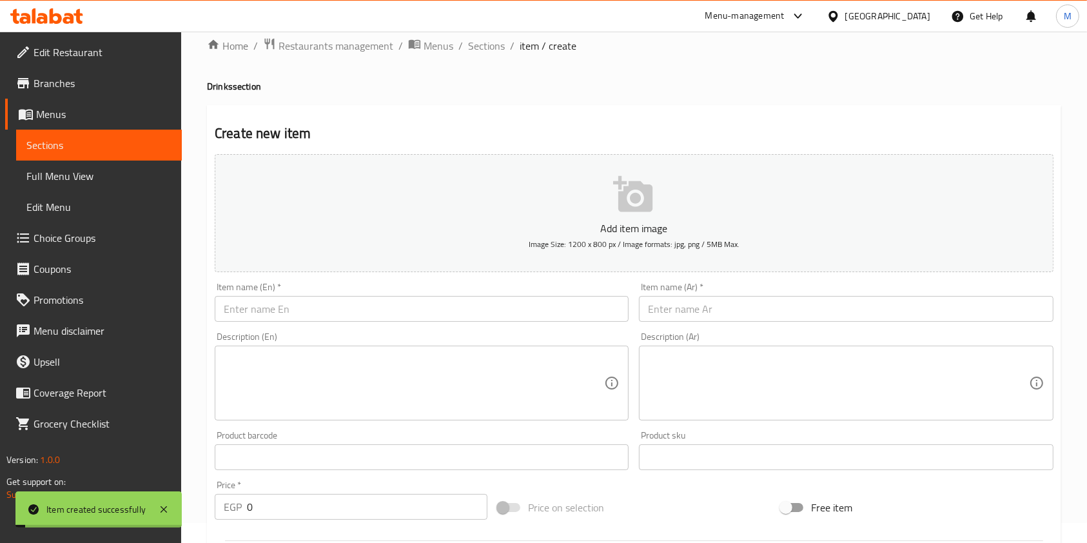
scroll to position [0, 0]
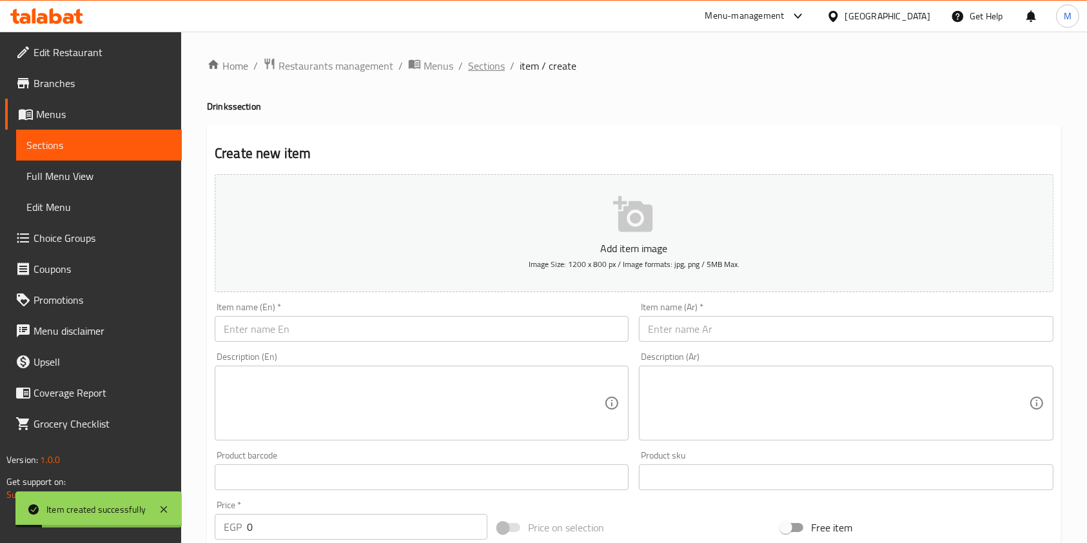
click at [501, 69] on span "Sections" at bounding box center [486, 65] width 37 height 15
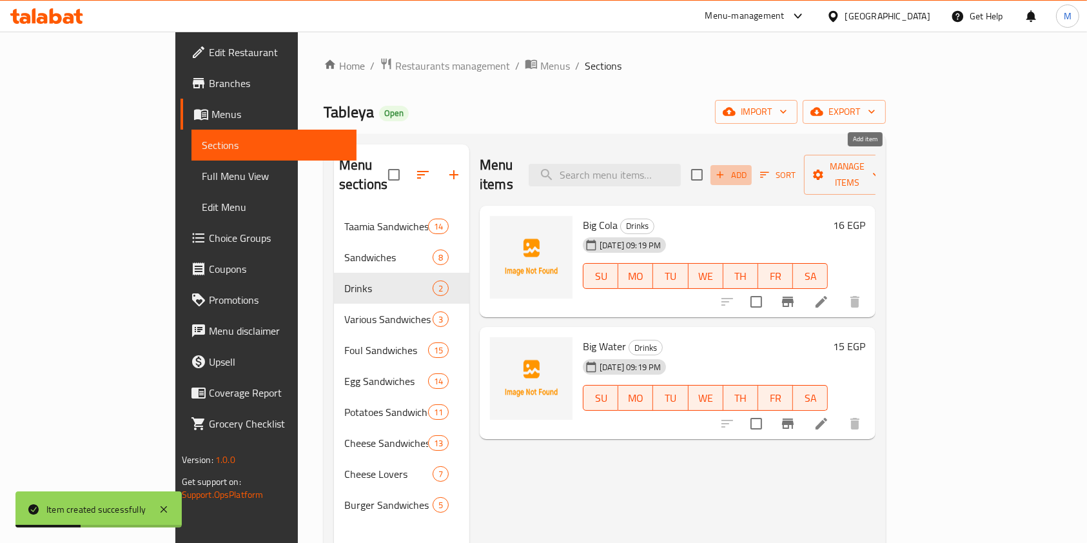
click at [748, 168] on span "Add" at bounding box center [731, 175] width 35 height 15
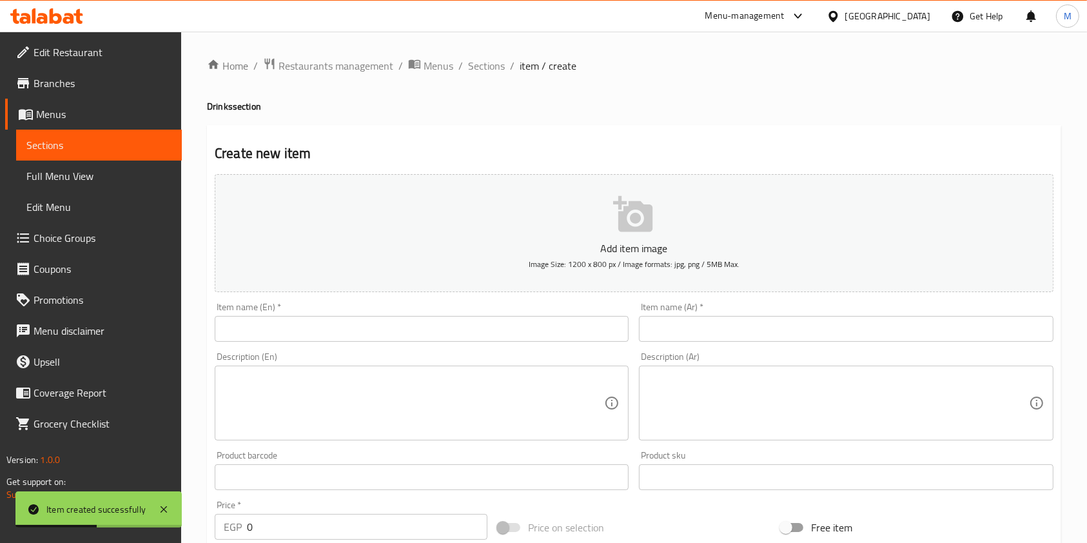
click at [400, 342] on input "text" at bounding box center [422, 329] width 414 height 26
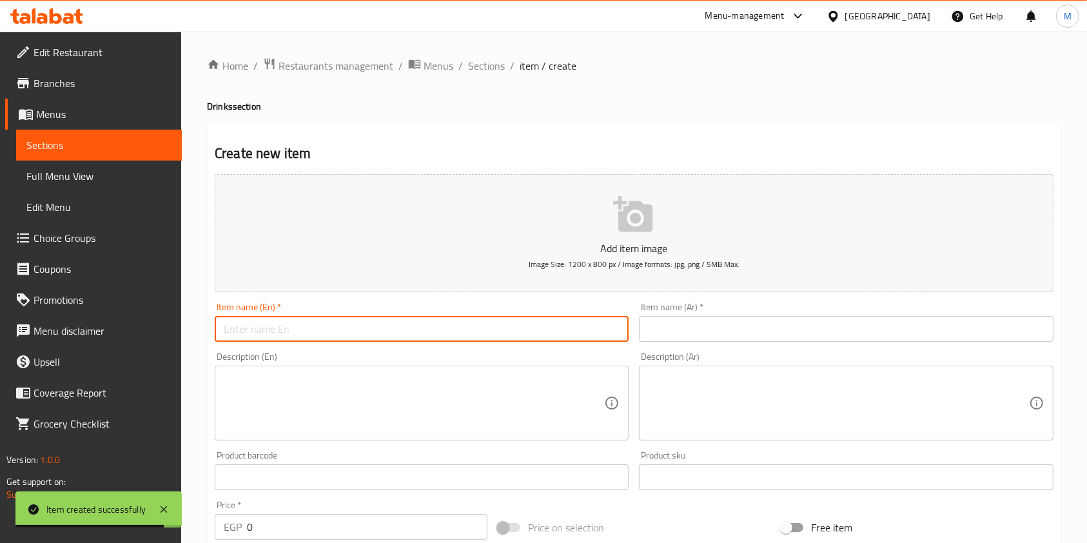
paste input "Small Water"
type input "Small Water"
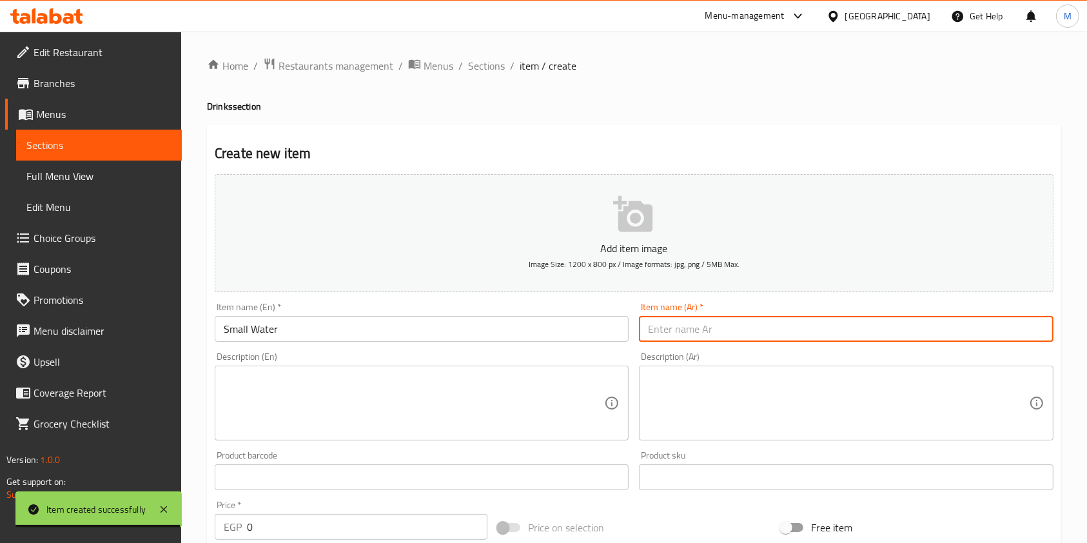
click at [663, 326] on input "text" at bounding box center [846, 329] width 414 height 26
paste input "مياة صغيرة"
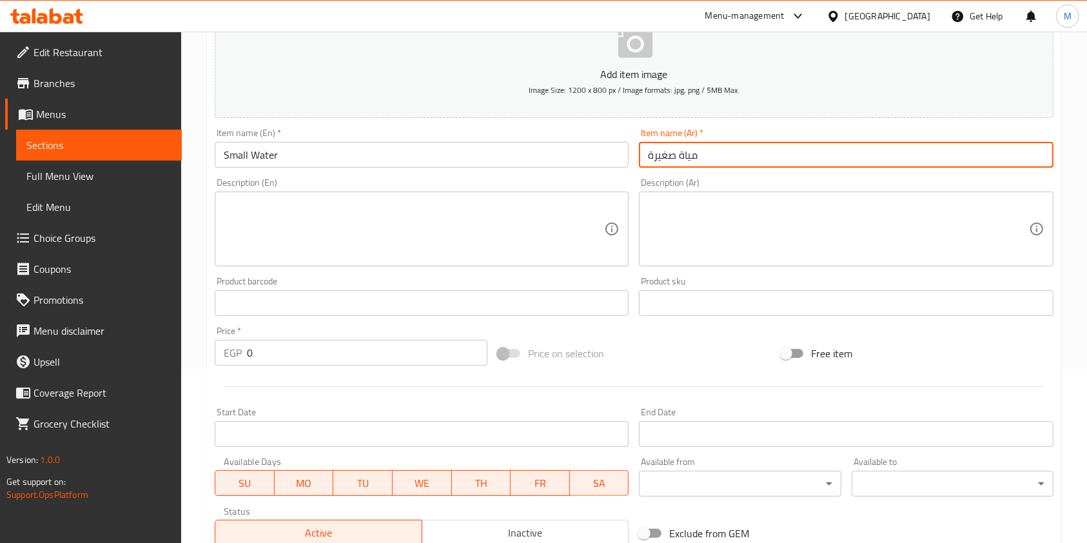
scroll to position [221, 0]
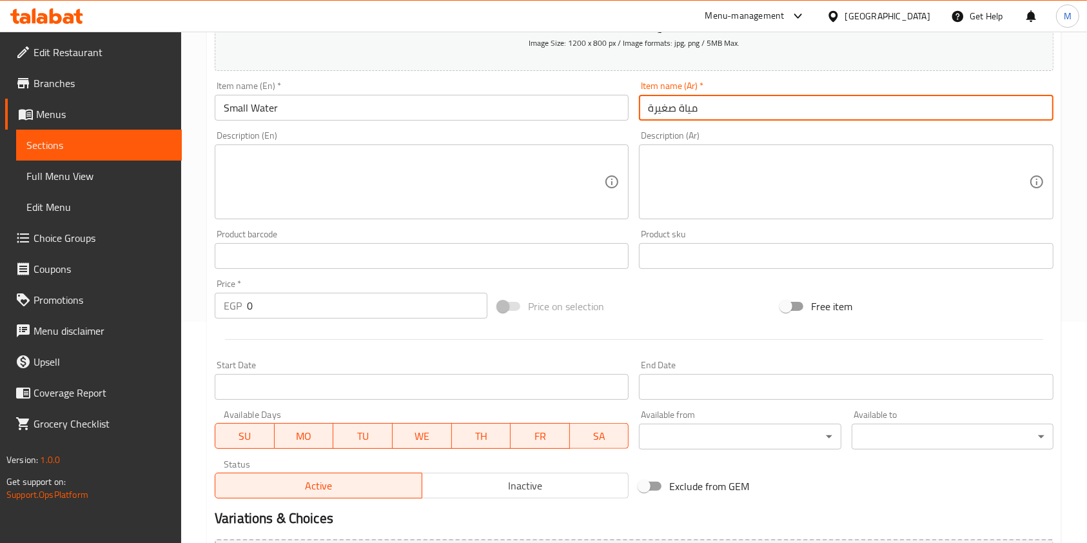
type input "مياة صغيرة"
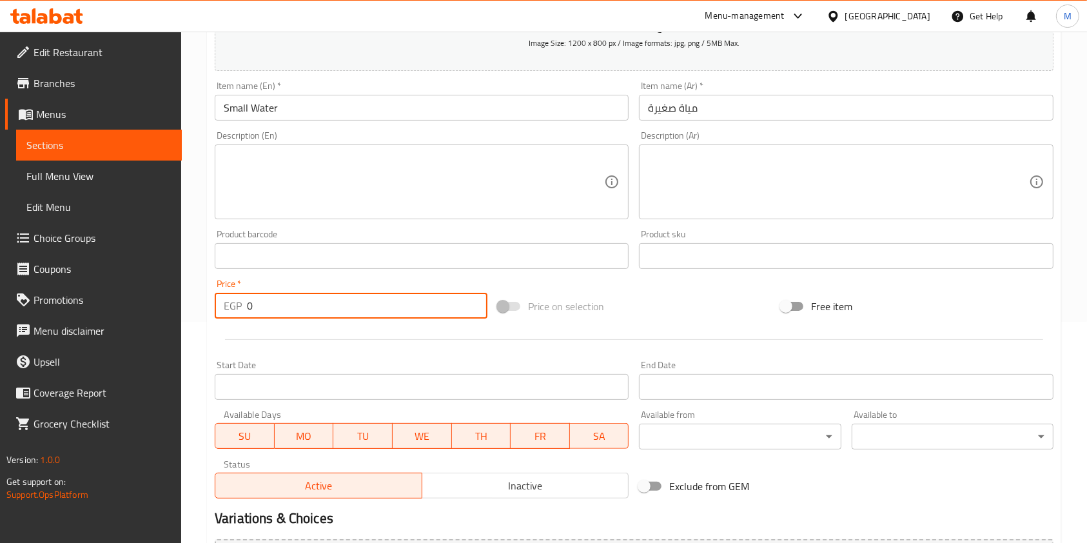
drag, startPoint x: 316, startPoint y: 318, endPoint x: 232, endPoint y: 315, distance: 83.9
click at [232, 315] on div "EGP 0 Price *" at bounding box center [351, 306] width 273 height 26
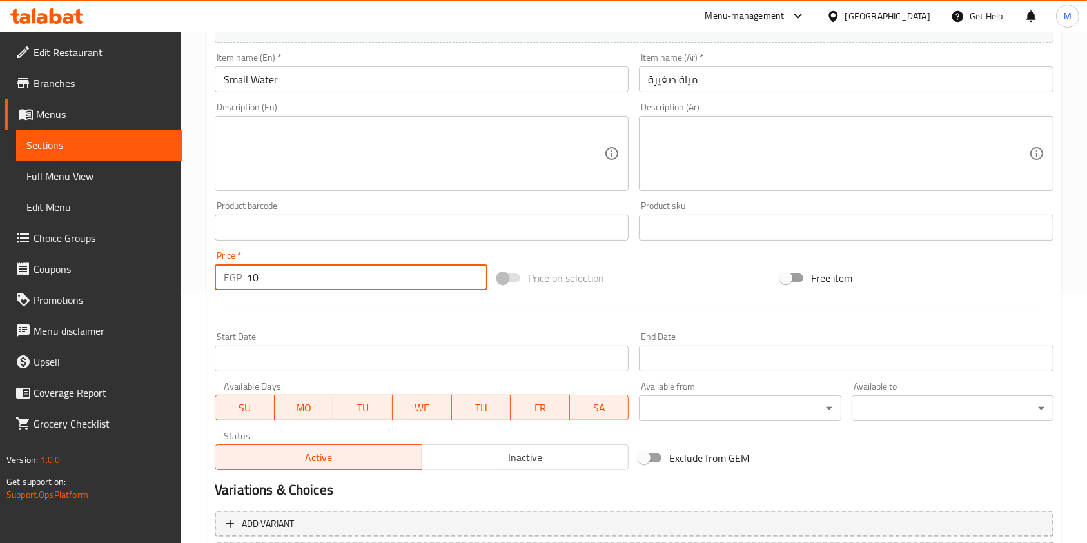
scroll to position [368, 0]
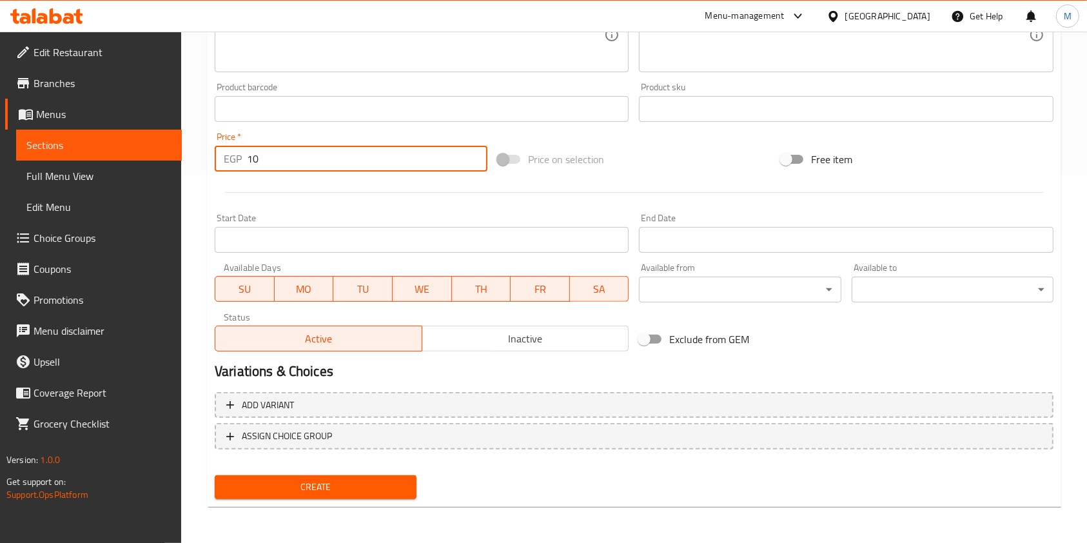
type input "10"
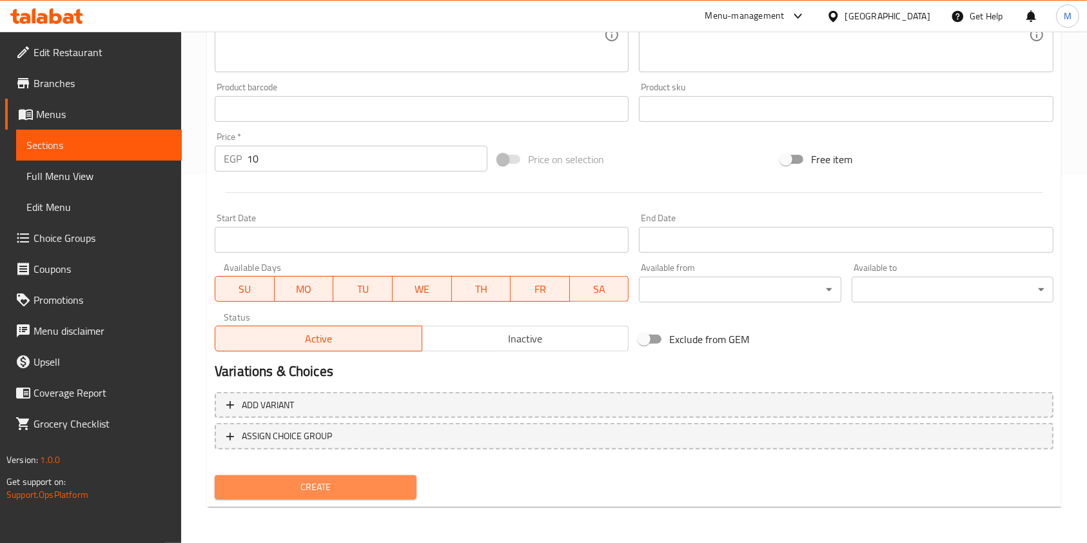
click at [406, 480] on span "Create" at bounding box center [315, 487] width 181 height 16
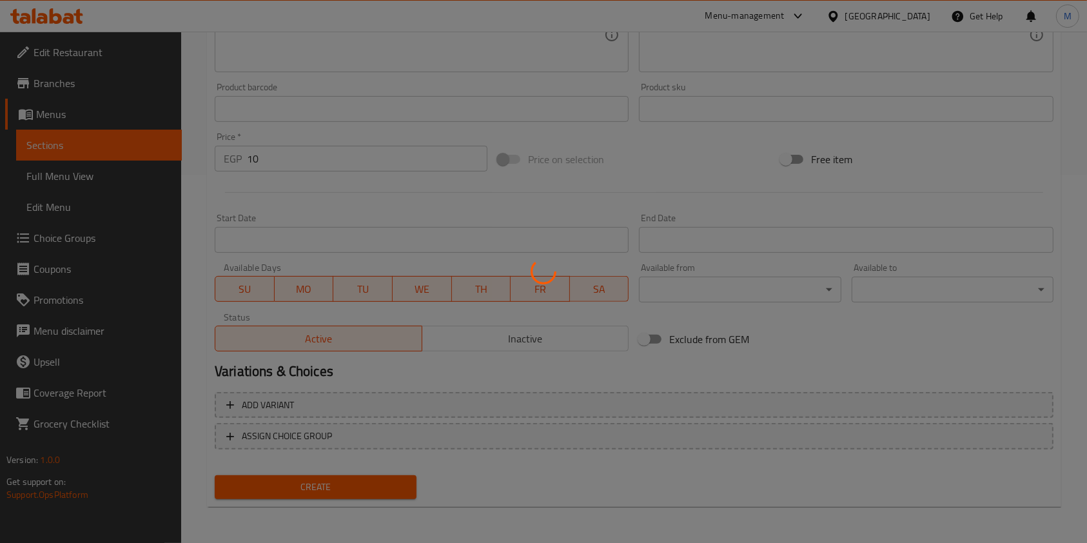
type input "0"
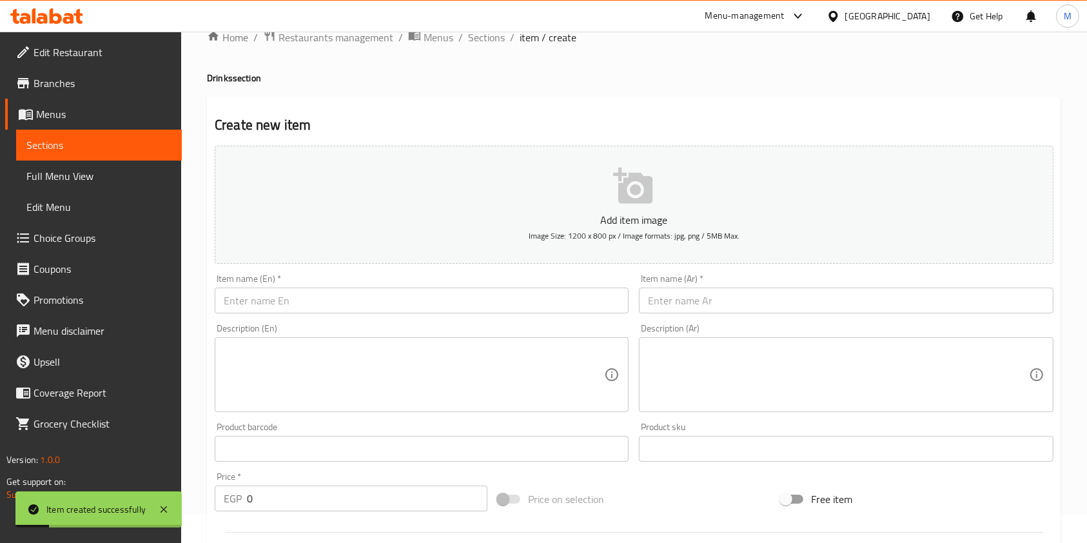
scroll to position [10, 0]
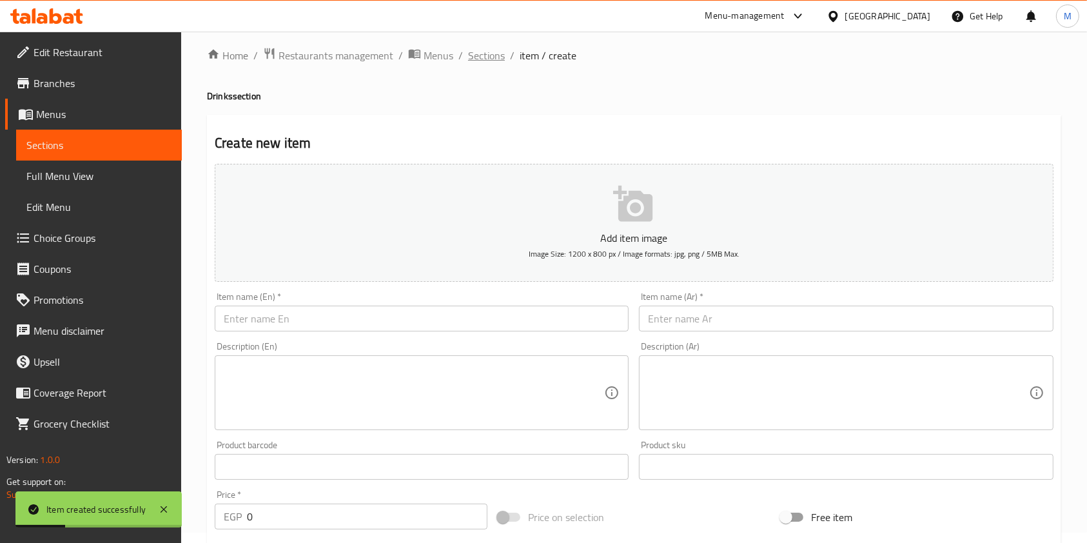
click at [502, 61] on span "Sections" at bounding box center [486, 55] width 37 height 15
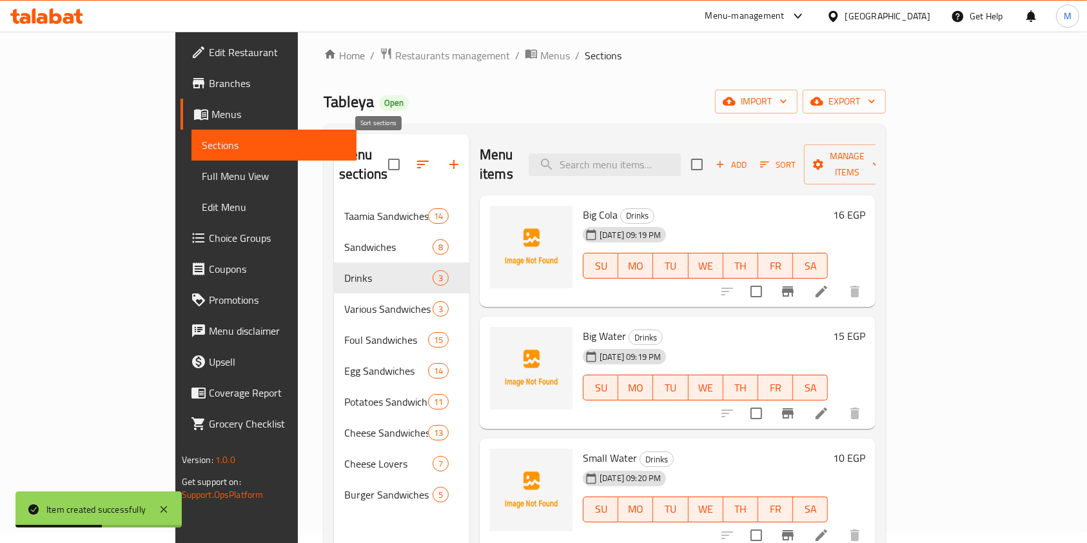
click at [415, 157] on icon "button" at bounding box center [422, 164] width 15 height 15
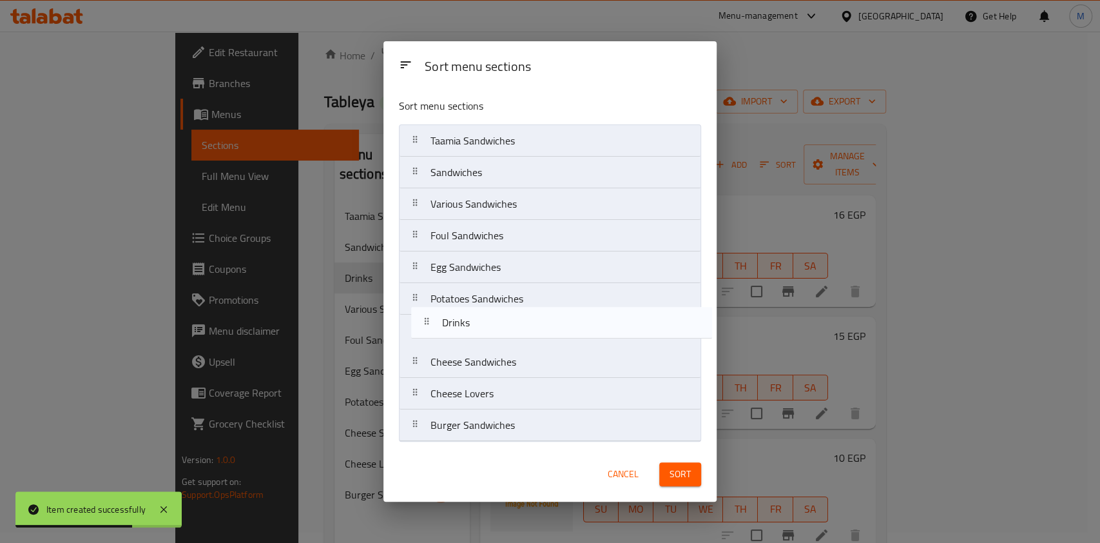
drag, startPoint x: 495, startPoint y: 211, endPoint x: 509, endPoint y: 410, distance: 199.0
click at [510, 384] on nav "Taamia Sandwiches Sandwiches Drinks Various Sandwiches Foul Sandwiches Egg Sand…" at bounding box center [550, 282] width 302 height 317
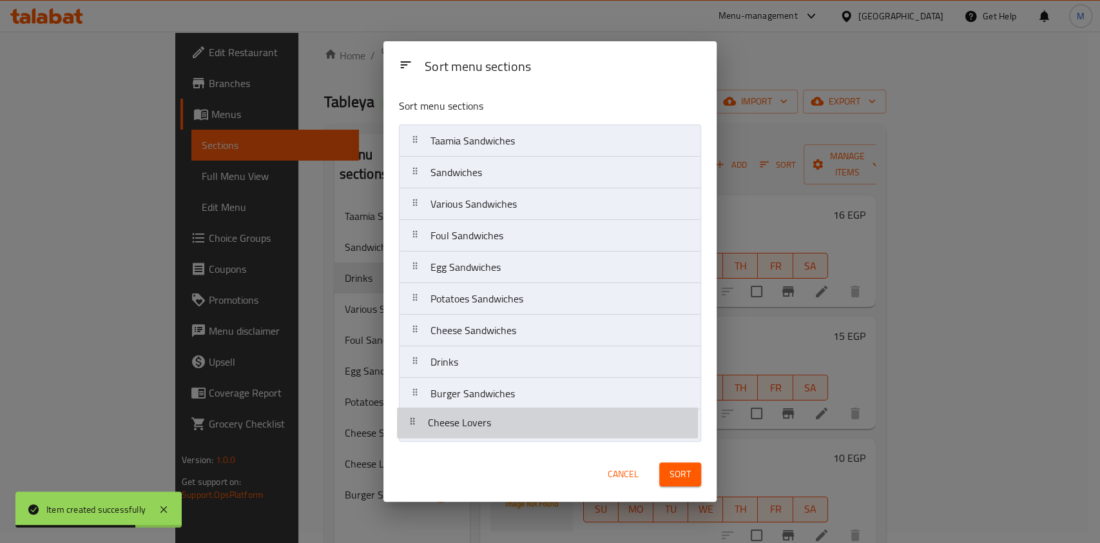
drag, startPoint x: 509, startPoint y: 410, endPoint x: 507, endPoint y: 427, distance: 17.5
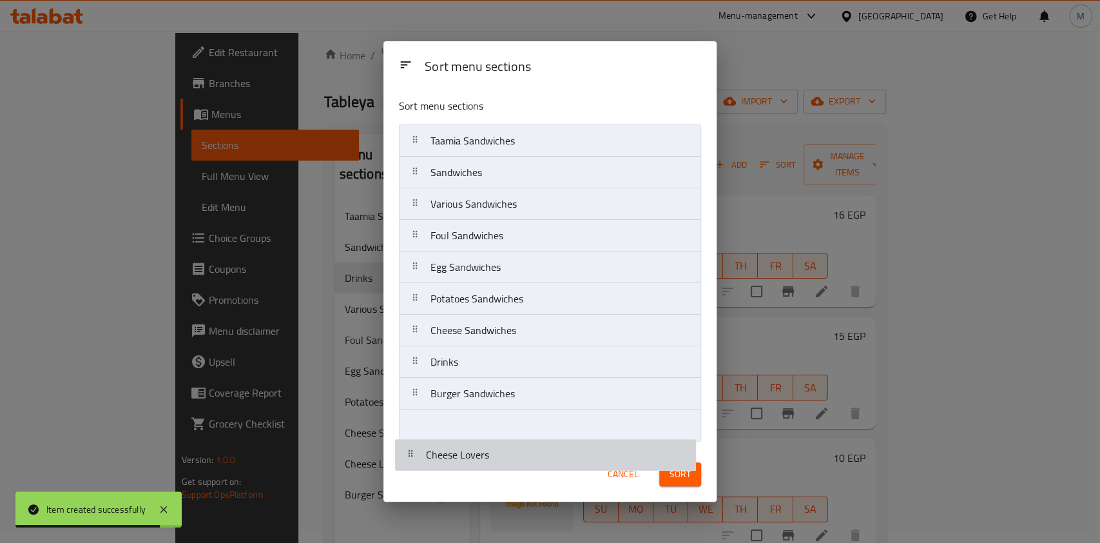
drag, startPoint x: 565, startPoint y: 441, endPoint x: 556, endPoint y: 443, distance: 10.0
click at [556, 445] on div "Sort menu sections Taamia Sandwiches Sandwiches Various Sandwiches Foul Sandwic…" at bounding box center [550, 267] width 333 height 359
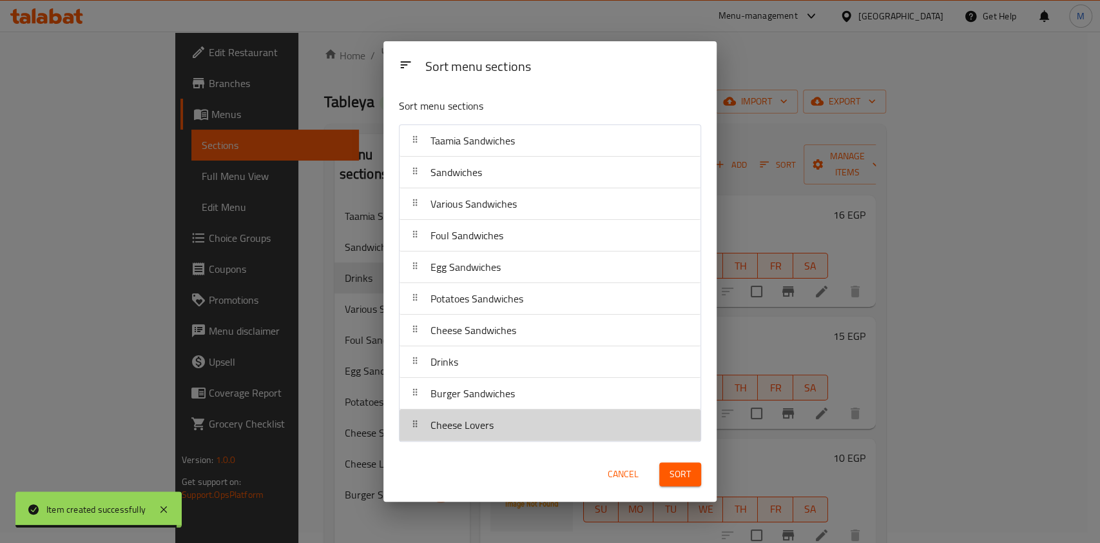
drag, startPoint x: 556, startPoint y: 442, endPoint x: 535, endPoint y: 307, distance: 136.9
click at [547, 238] on div "Sort menu sections Taamia Sandwiches Sandwiches Various Sandwiches Foul Sandwic…" at bounding box center [550, 267] width 333 height 359
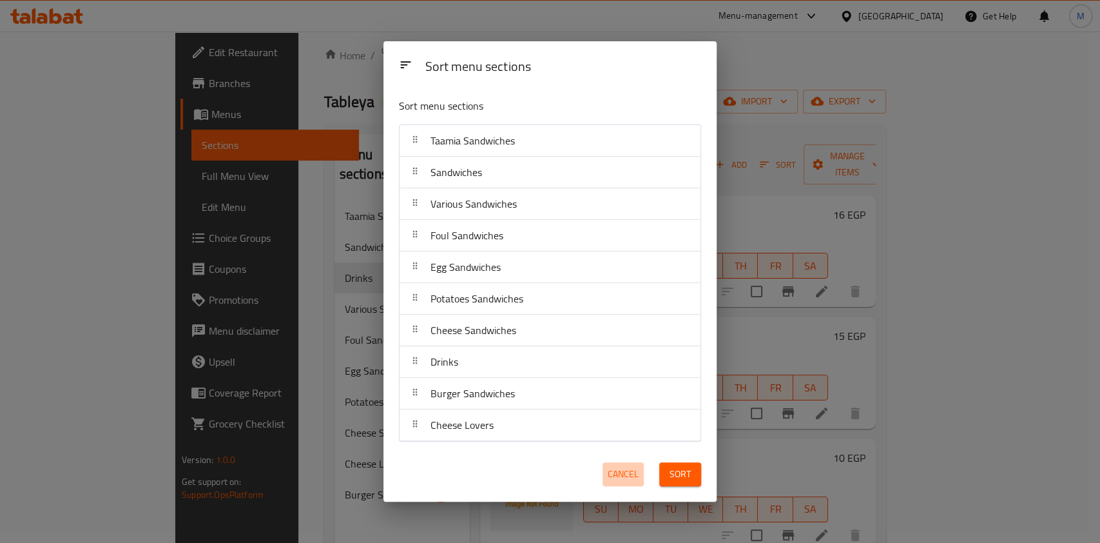
click at [614, 482] on span "Cancel" at bounding box center [623, 474] width 31 height 16
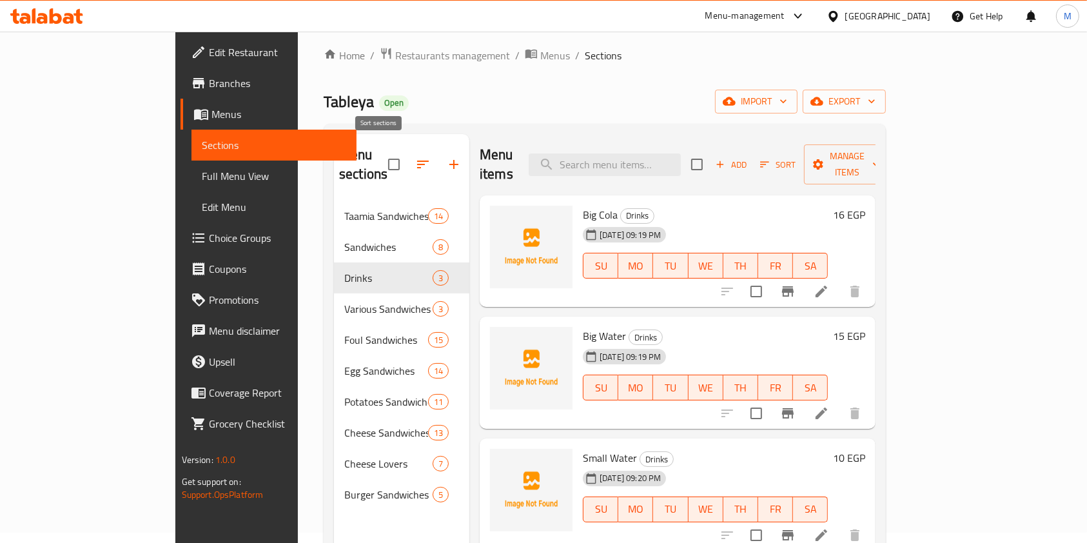
click at [407, 149] on button "button" at bounding box center [422, 164] width 31 height 31
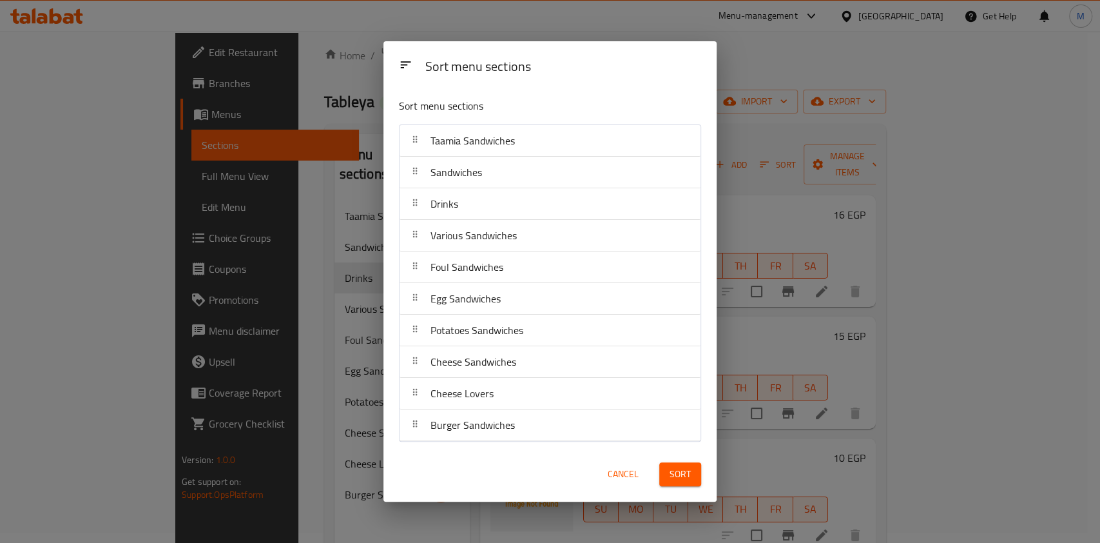
drag, startPoint x: 473, startPoint y: 208, endPoint x: 472, endPoint y: 257, distance: 48.3
click at [472, 214] on nav "Taamia Sandwiches Sandwiches Drinks Various Sandwiches Foul Sandwiches Egg Sand…" at bounding box center [550, 282] width 302 height 317
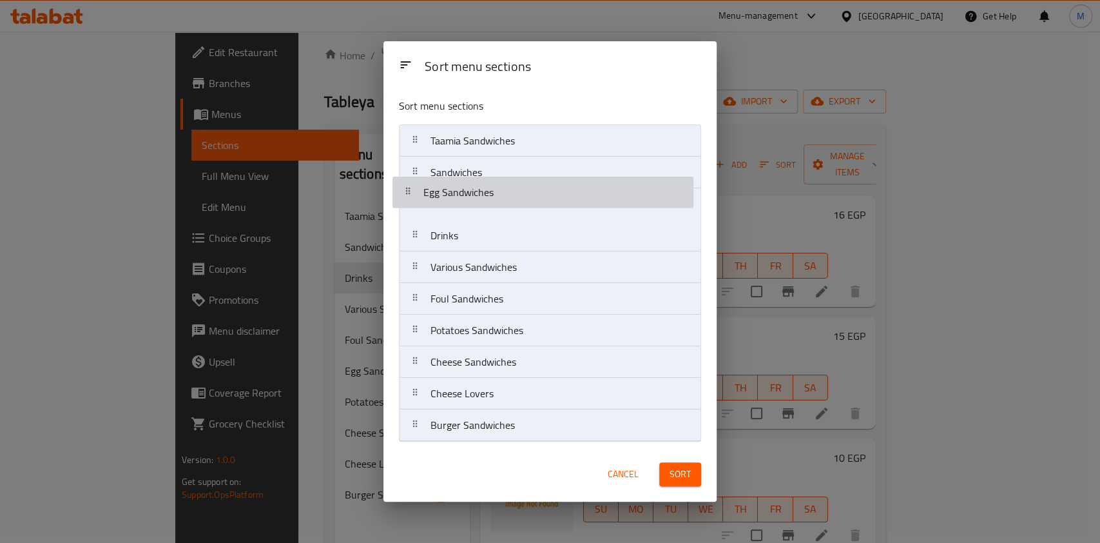
drag, startPoint x: 472, startPoint y: 345, endPoint x: 465, endPoint y: 198, distance: 147.8
click at [466, 197] on nav "Taamia Sandwiches Sandwiches Drinks Various Sandwiches Foul Sandwiches Egg Sand…" at bounding box center [550, 282] width 302 height 317
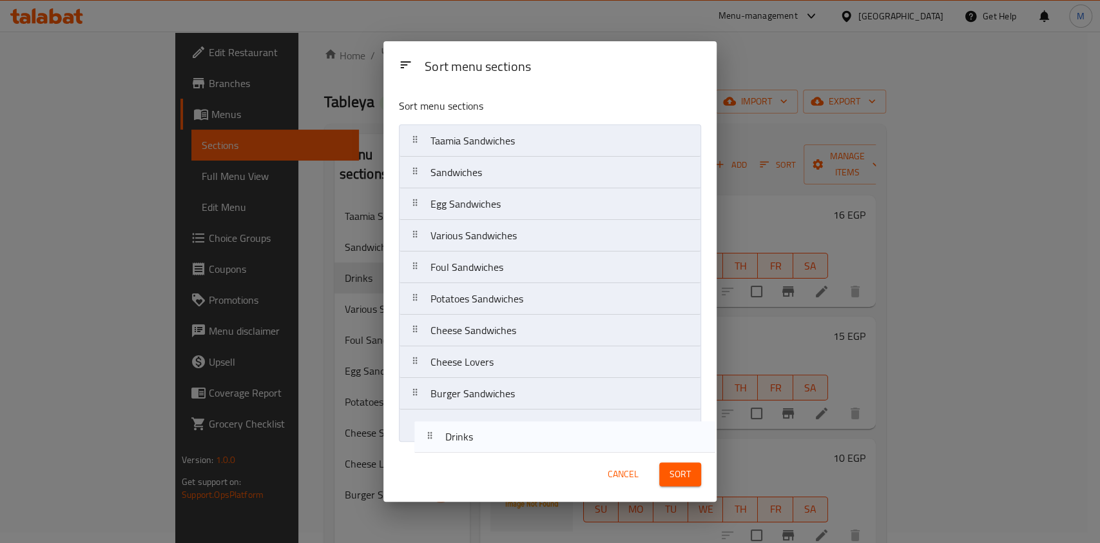
drag, startPoint x: 459, startPoint y: 249, endPoint x: 471, endPoint y: 442, distance: 193.1
click at [471, 442] on div "Sort menu sections Taamia Sandwiches Sandwiches Egg Sandwiches Drinks Various S…" at bounding box center [550, 267] width 333 height 359
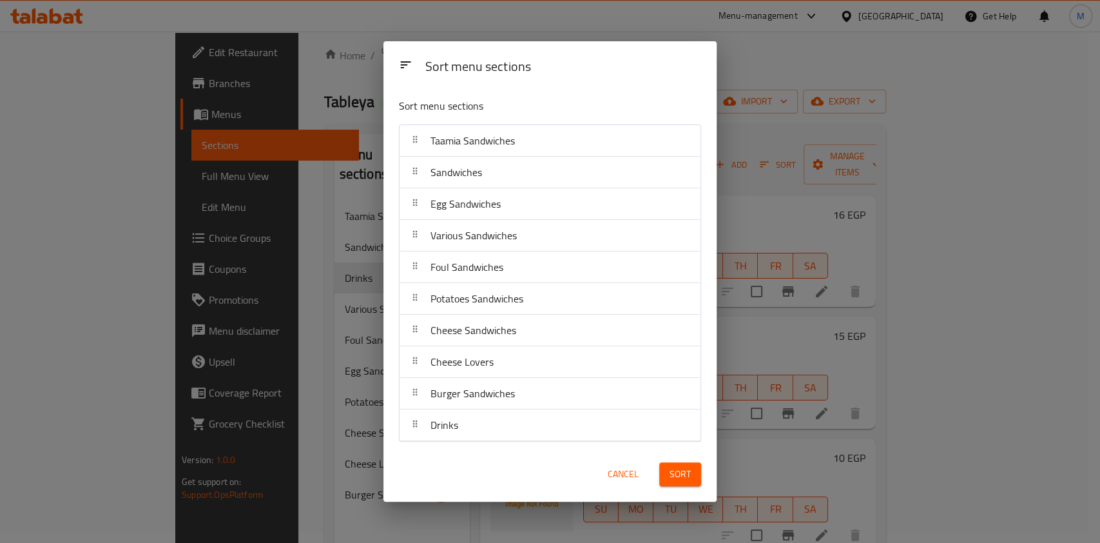
click at [668, 472] on button "Sort" at bounding box center [680, 474] width 42 height 24
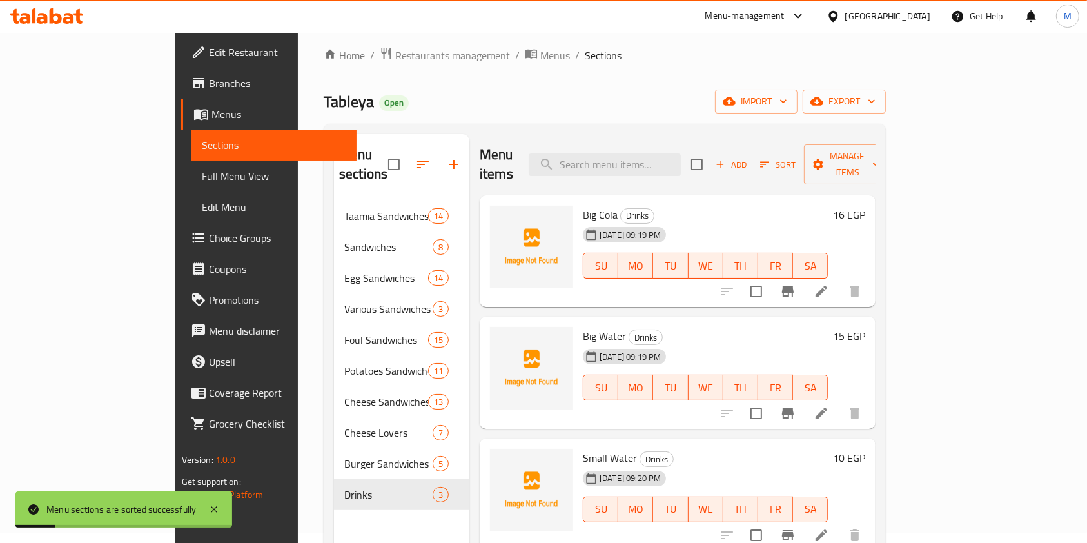
scroll to position [180, 0]
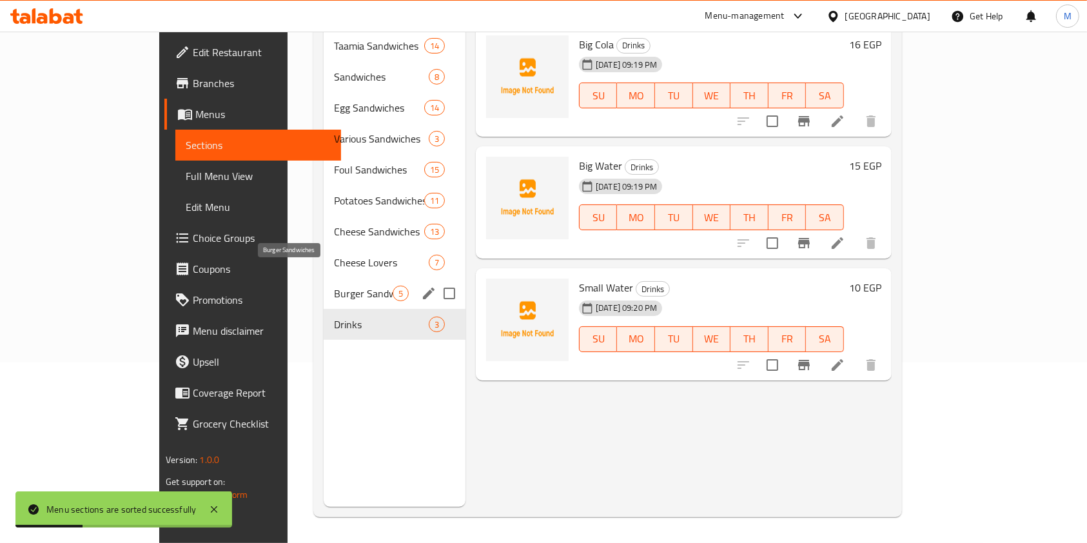
click at [334, 286] on span "Burger Sandwiches" at bounding box center [363, 293] width 59 height 15
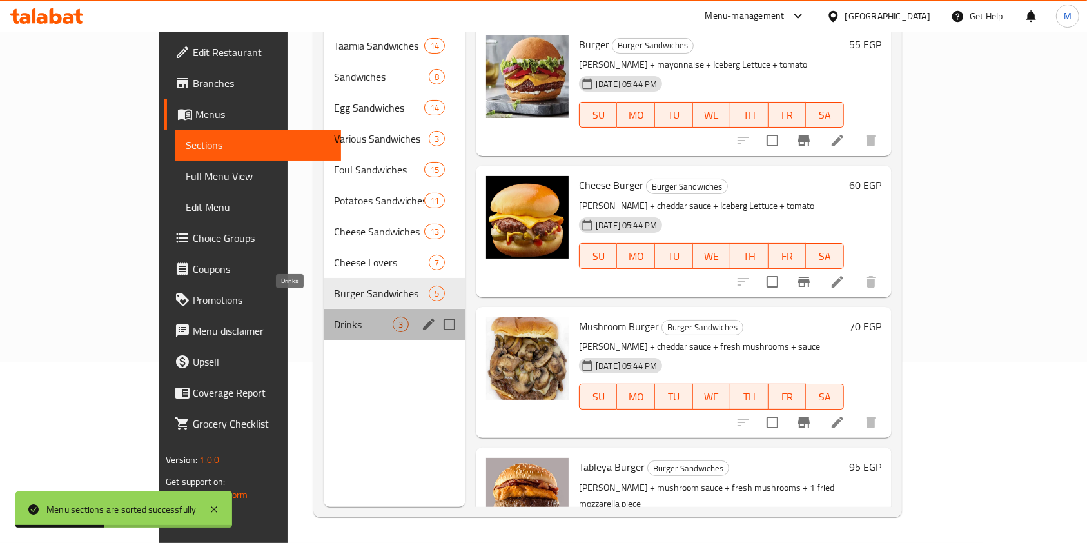
click at [334, 316] on span "Drinks" at bounding box center [363, 323] width 59 height 15
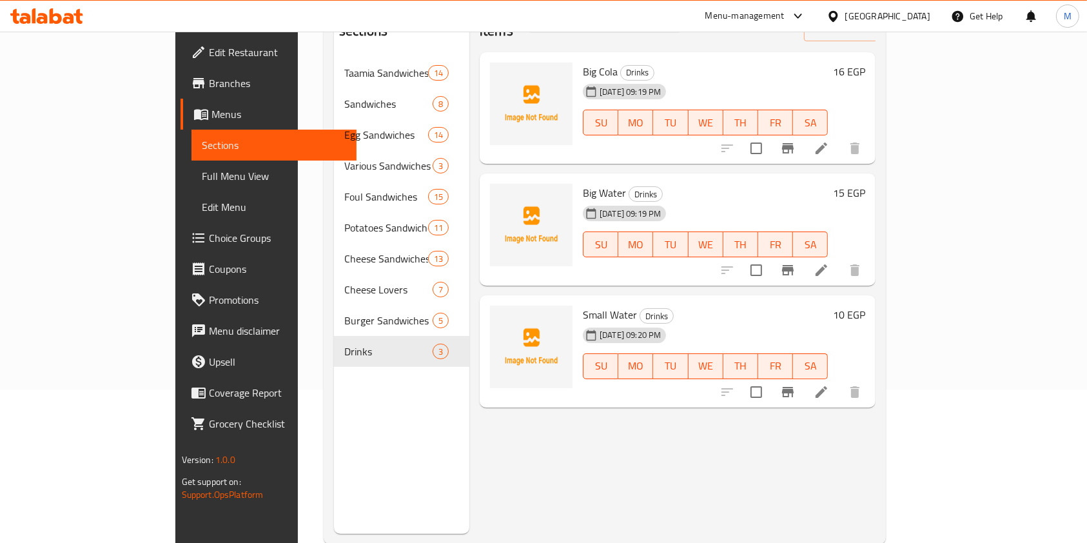
scroll to position [10, 0]
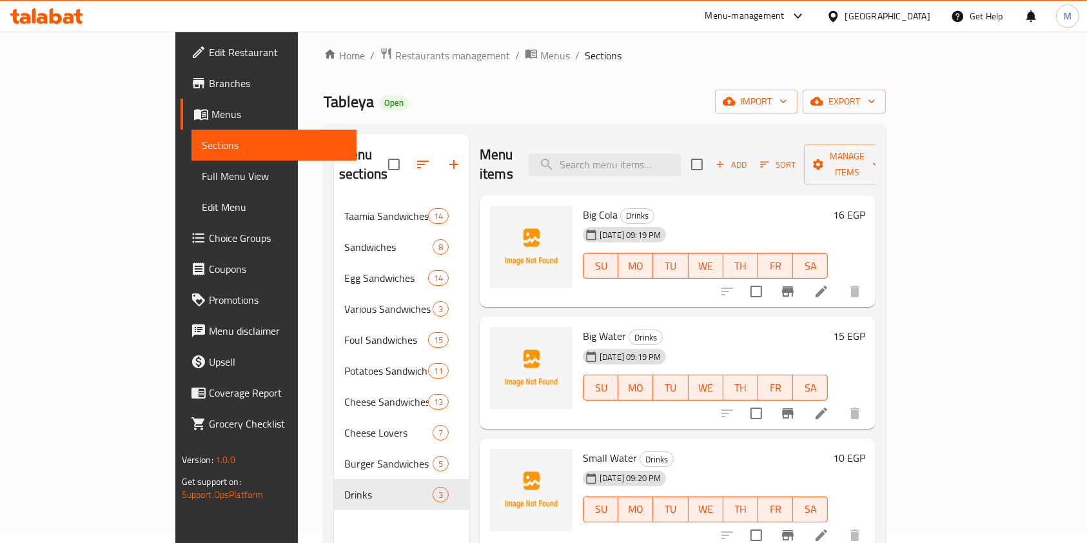
click at [446, 157] on icon "button" at bounding box center [453, 164] width 15 height 15
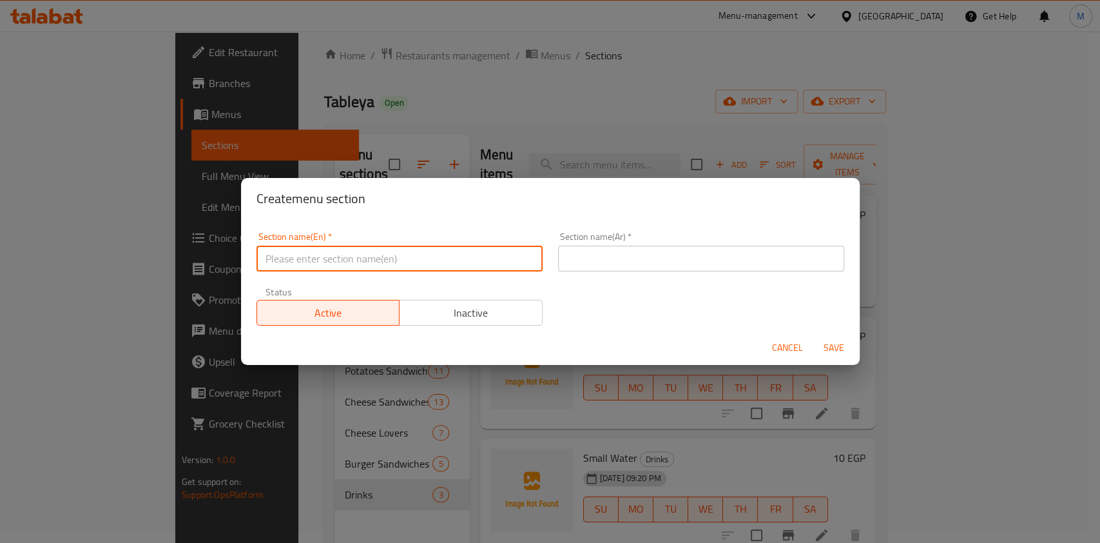
click at [379, 261] on input "text" at bounding box center [400, 259] width 286 height 26
paste input "الاضافات"
type input "الاضافات"
click at [562, 259] on input "text" at bounding box center [701, 259] width 286 height 26
paste input "الاضافات"
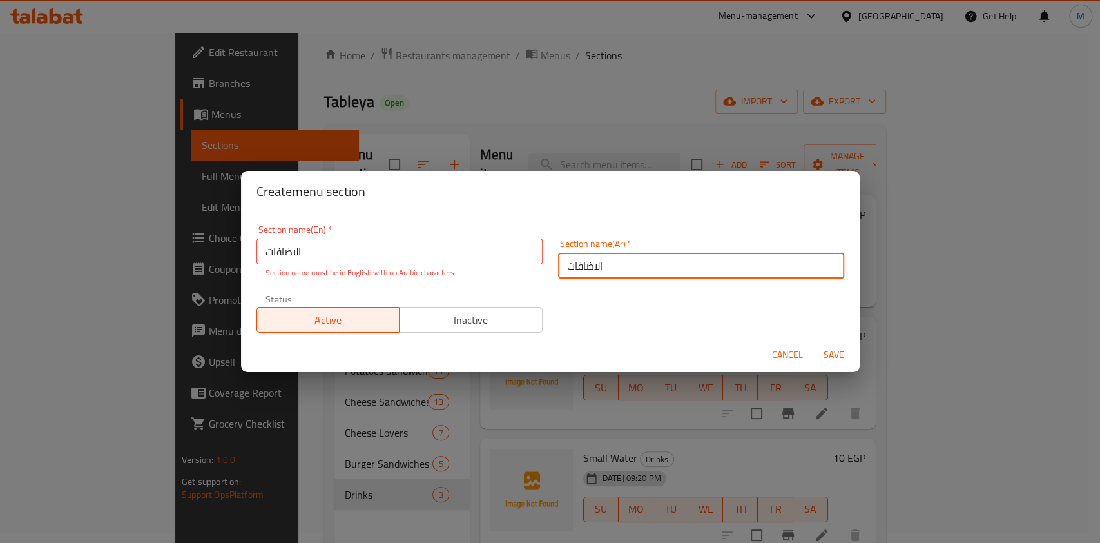
type input "الاضافات"
click at [423, 233] on div "Section name(En)   * الاضافات Section name(En) * Section name must be in Englis…" at bounding box center [400, 252] width 286 height 54
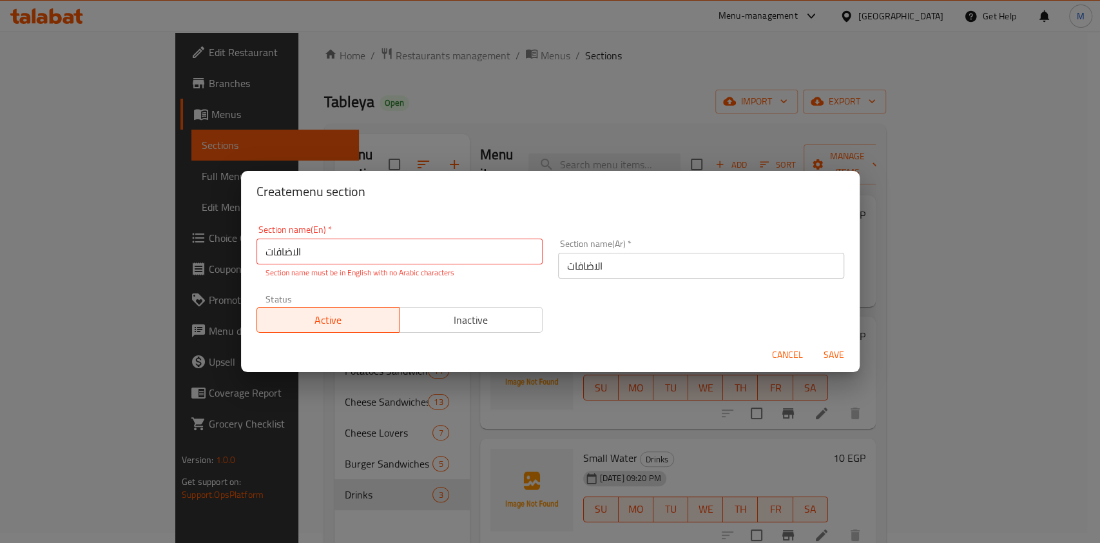
click at [423, 233] on div "Section name(En)   * الاضافات Section name(En) * Section name must be in Englis…" at bounding box center [400, 252] width 286 height 54
click at [417, 239] on input "الاضافات" at bounding box center [400, 251] width 286 height 26
type input "ا"
type input "ش"
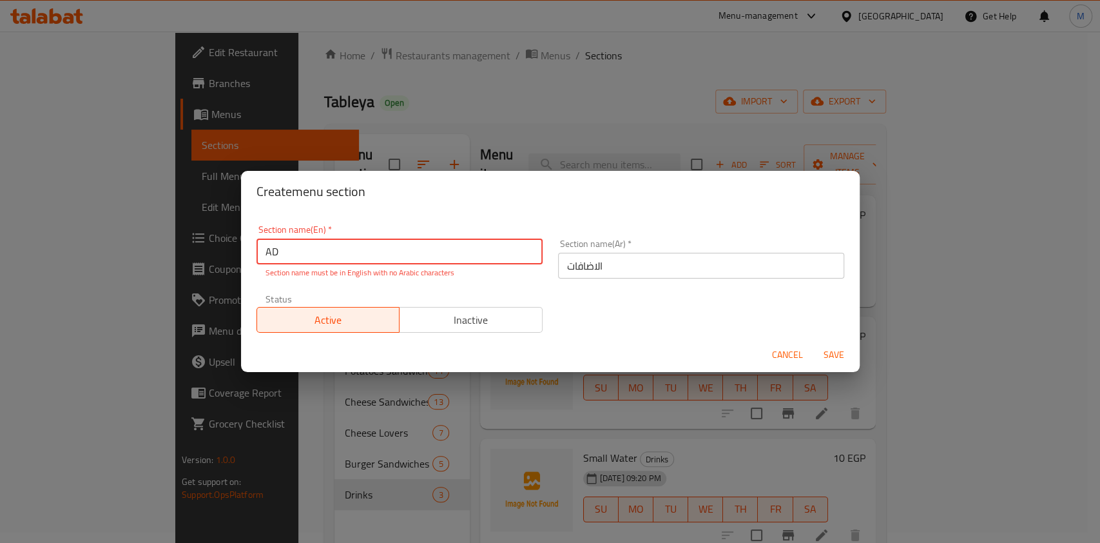
type input "Add Ons"
click at [829, 348] on span "Save" at bounding box center [834, 355] width 31 height 16
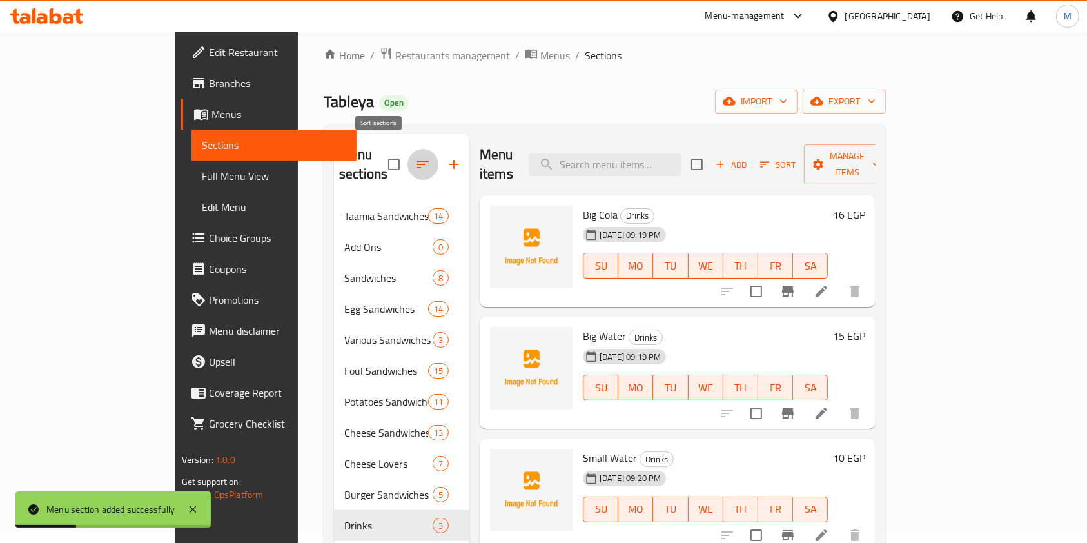
click at [415, 161] on icon "button" at bounding box center [422, 164] width 15 height 15
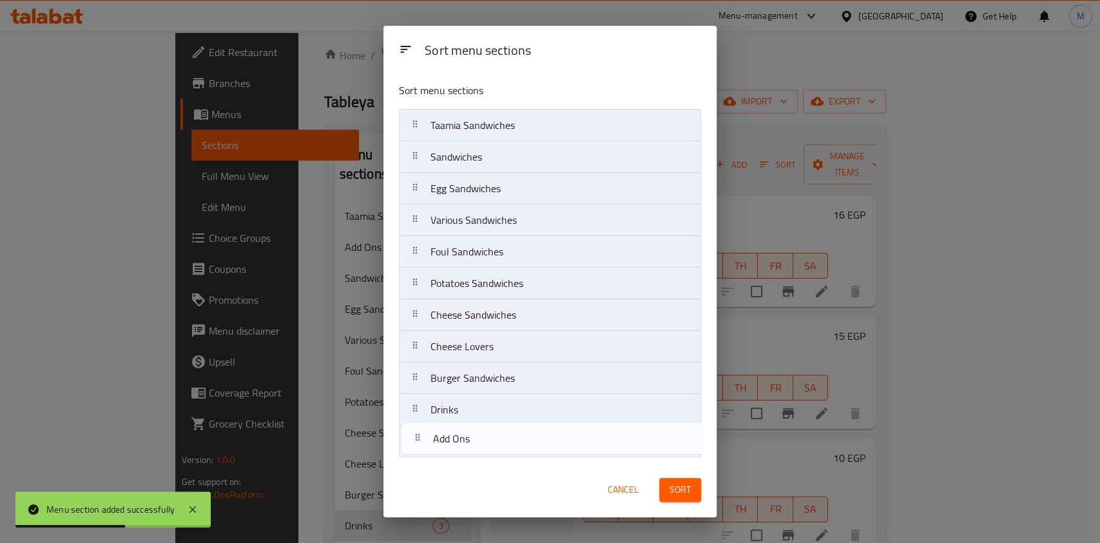
drag, startPoint x: 449, startPoint y: 163, endPoint x: 451, endPoint y: 448, distance: 284.9
click at [451, 449] on nav "Taamia Sandwiches Add Ons Sandwiches Egg Sandwiches Various Sandwiches Foul San…" at bounding box center [550, 283] width 302 height 349
click at [451, 448] on nav "Taamia Sandwiches Add Ons Sandwiches Egg Sandwiches Various Sandwiches Foul San…" at bounding box center [550, 283] width 302 height 349
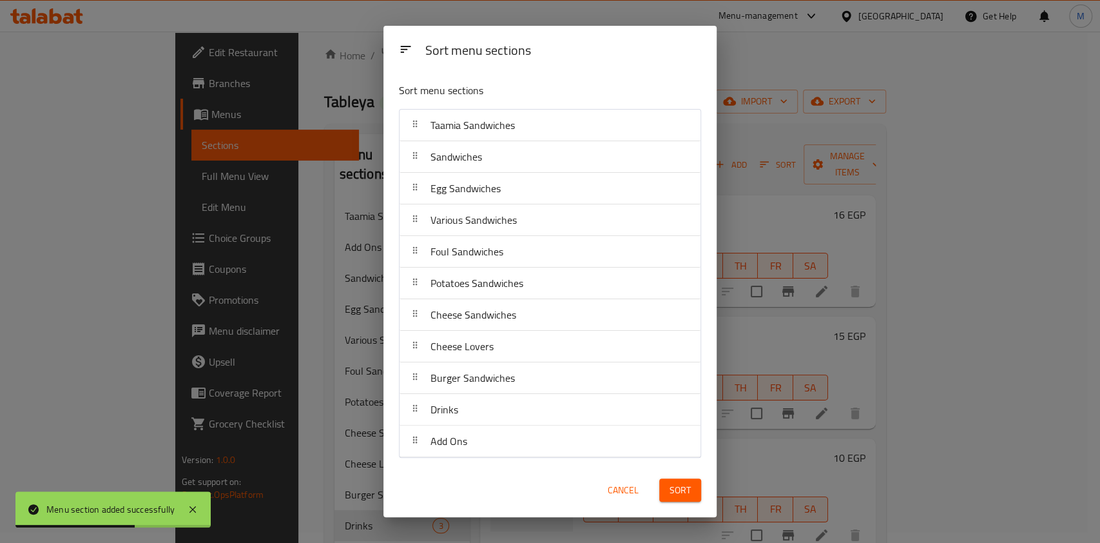
click at [451, 448] on nav "Taamia Sandwiches Sandwiches Egg Sandwiches Various Sandwiches Foul Sandwiches …" at bounding box center [550, 283] width 302 height 349
drag, startPoint x: 460, startPoint y: 433, endPoint x: 460, endPoint y: 420, distance: 12.9
click at [460, 428] on nav "Taamia Sandwiches Sandwiches Egg Sandwiches Various Sandwiches Foul Sandwiches …" at bounding box center [550, 283] width 302 height 349
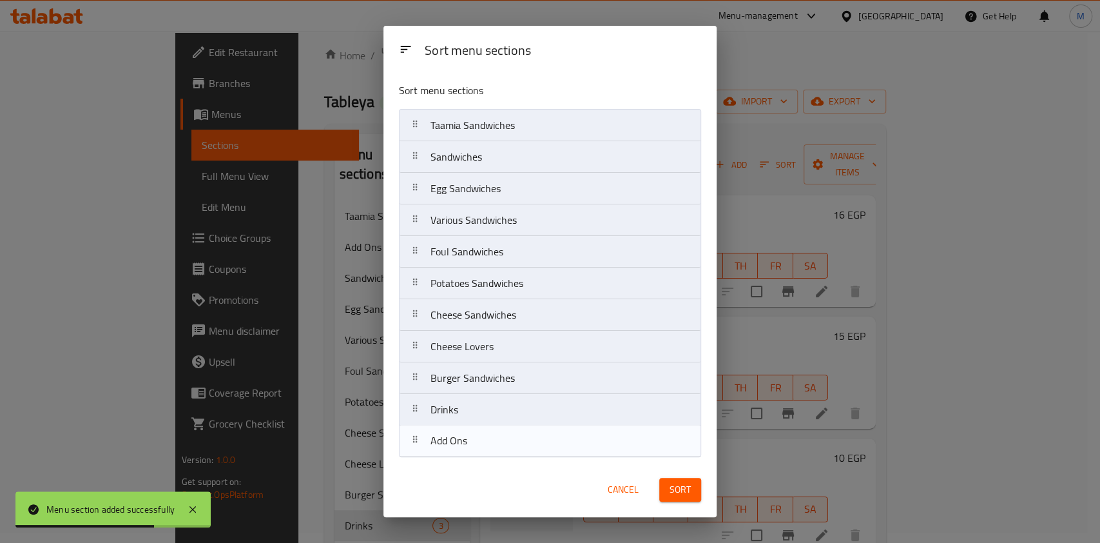
click at [458, 413] on nav "Taamia Sandwiches Sandwiches Egg Sandwiches Various Sandwiches Foul Sandwiches …" at bounding box center [550, 283] width 302 height 349
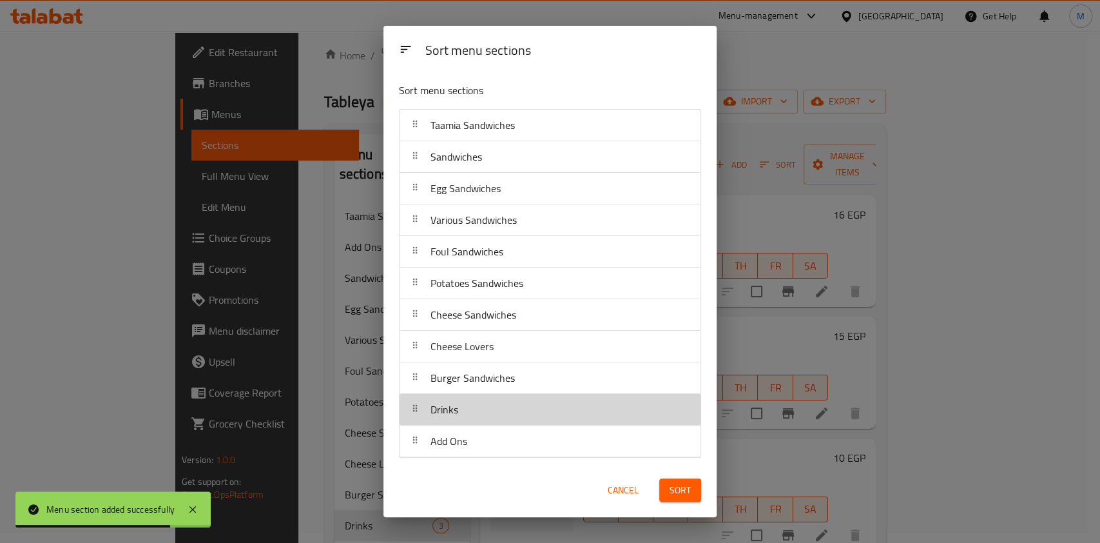
drag, startPoint x: 460, startPoint y: 434, endPoint x: 458, endPoint y: 412, distance: 22.0
click at [458, 412] on nav "Taamia Sandwiches Sandwiches Egg Sandwiches Various Sandwiches Foul Sandwiches …" at bounding box center [550, 283] width 302 height 349
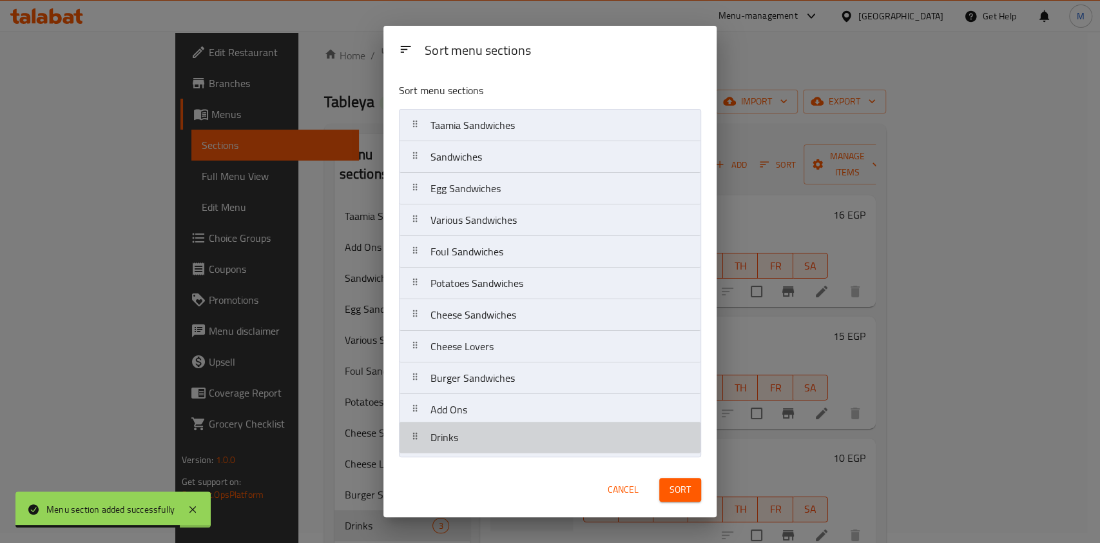
drag, startPoint x: 458, startPoint y: 412, endPoint x: 456, endPoint y: 405, distance: 6.6
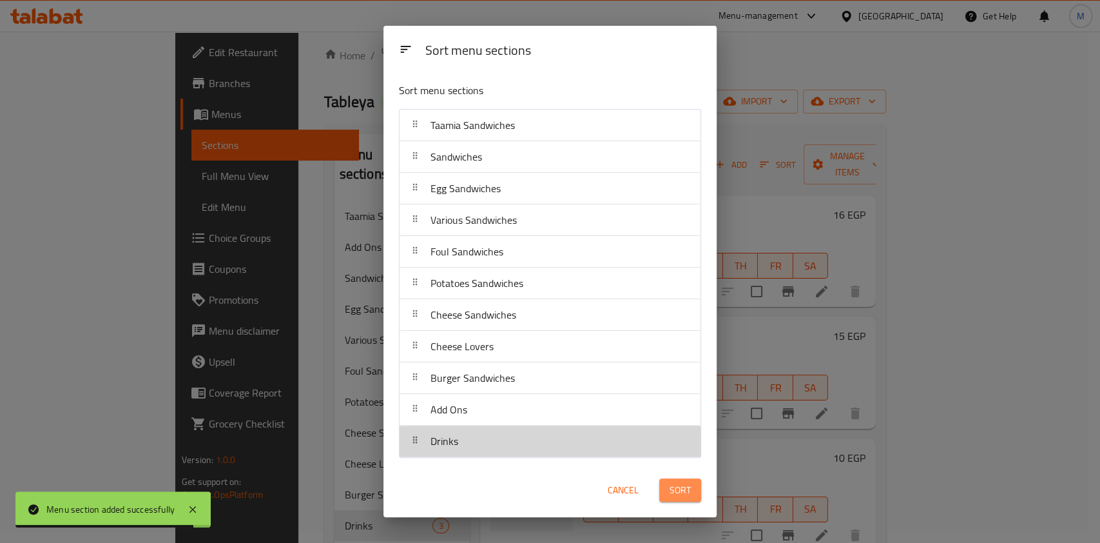
click at [670, 487] on span "Sort" at bounding box center [680, 490] width 21 height 16
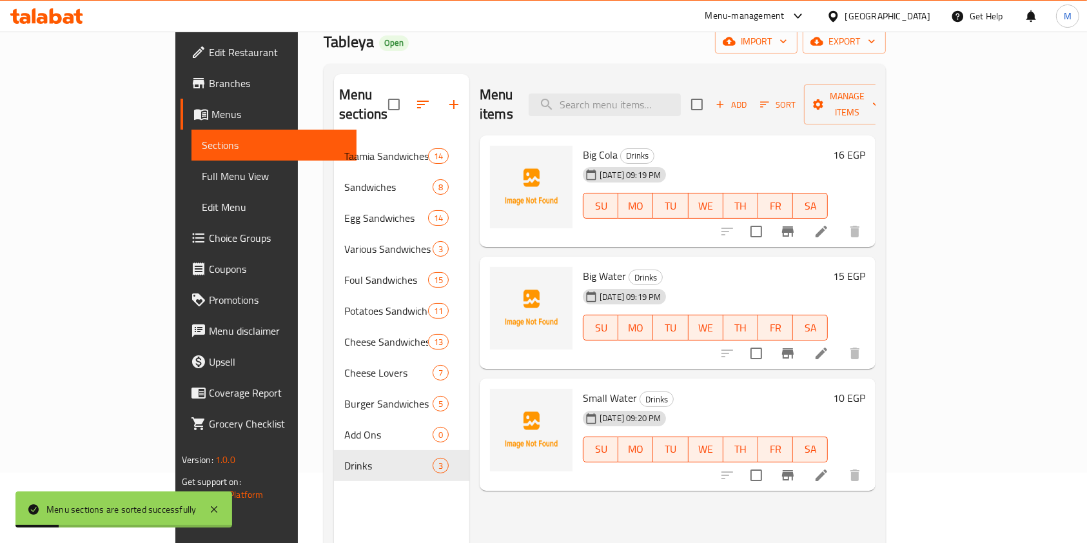
scroll to position [122, 0]
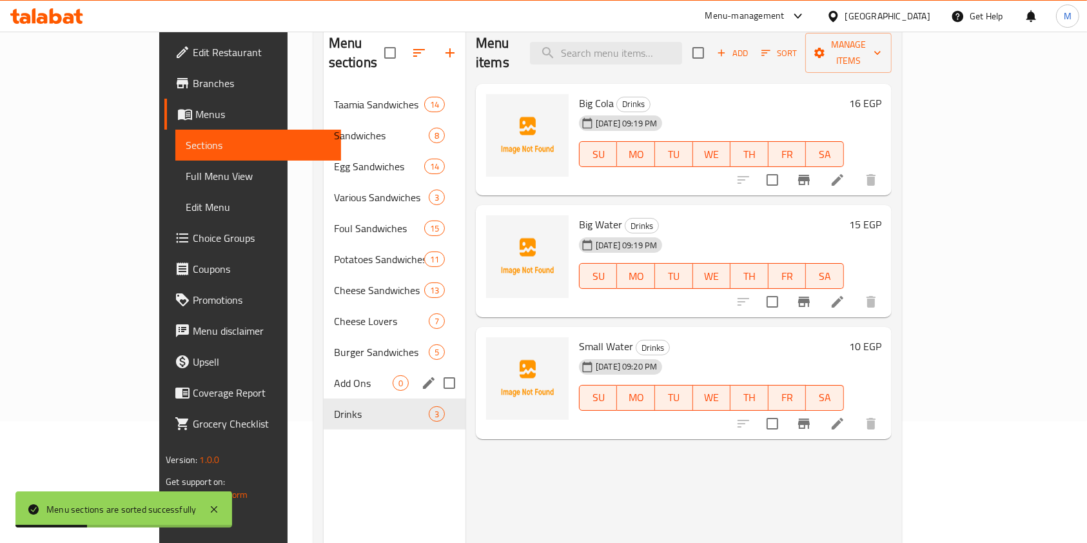
click at [335, 375] on div "Add Ons 0" at bounding box center [395, 382] width 142 height 31
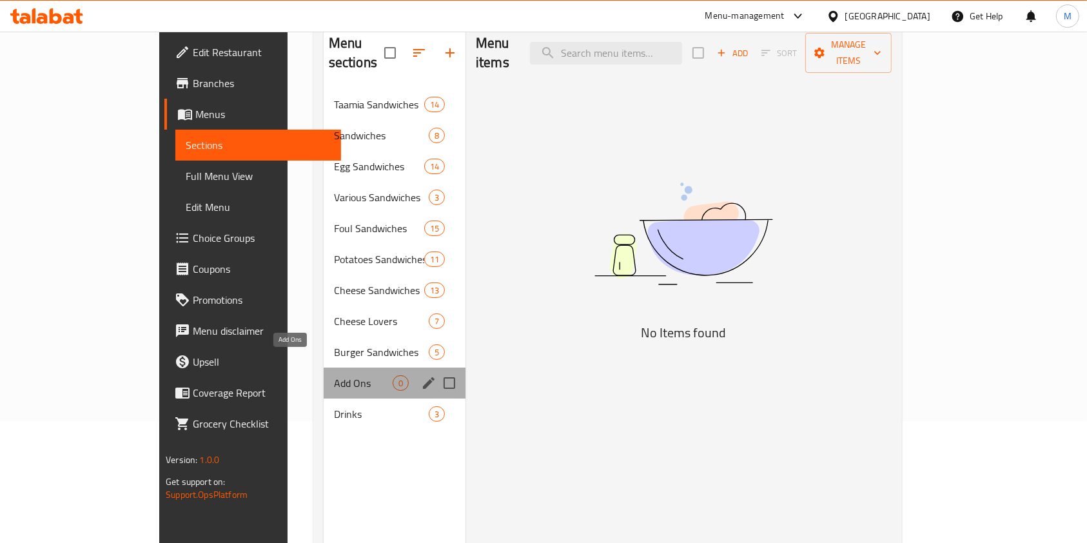
click at [334, 375] on span "Add Ons" at bounding box center [363, 382] width 59 height 15
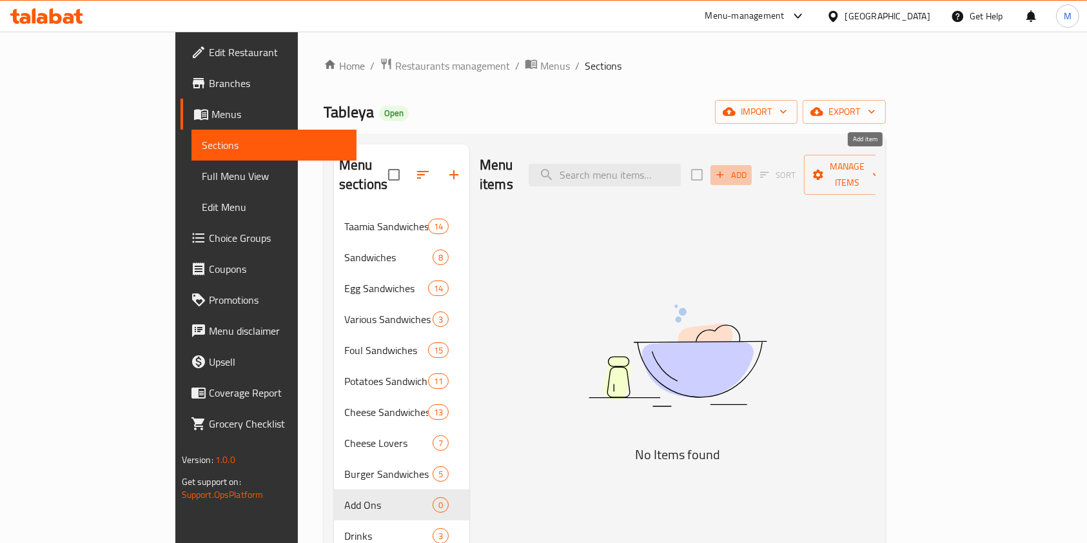
click at [748, 168] on span "Add" at bounding box center [731, 175] width 35 height 15
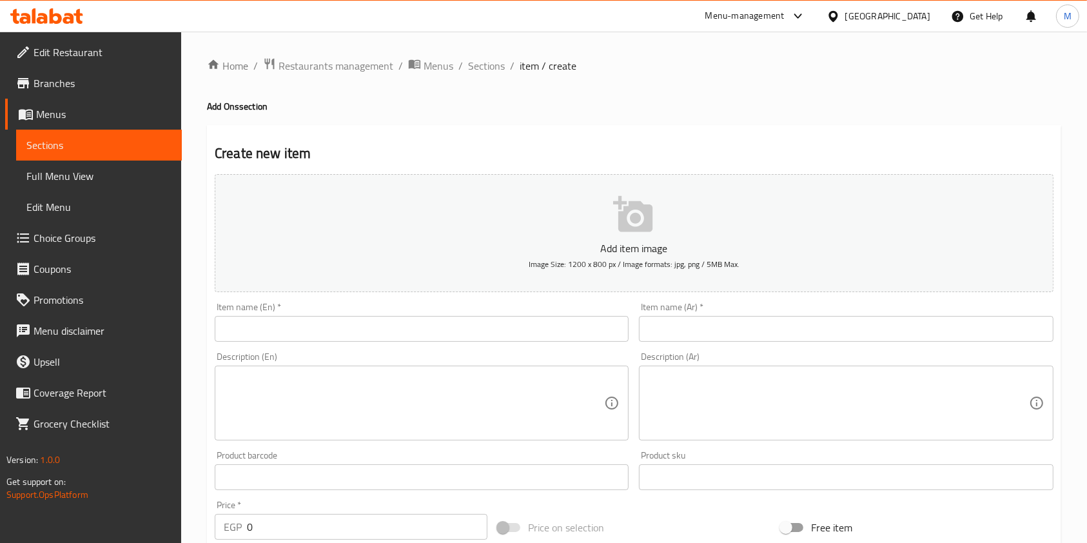
click at [645, 335] on input "text" at bounding box center [846, 329] width 414 height 26
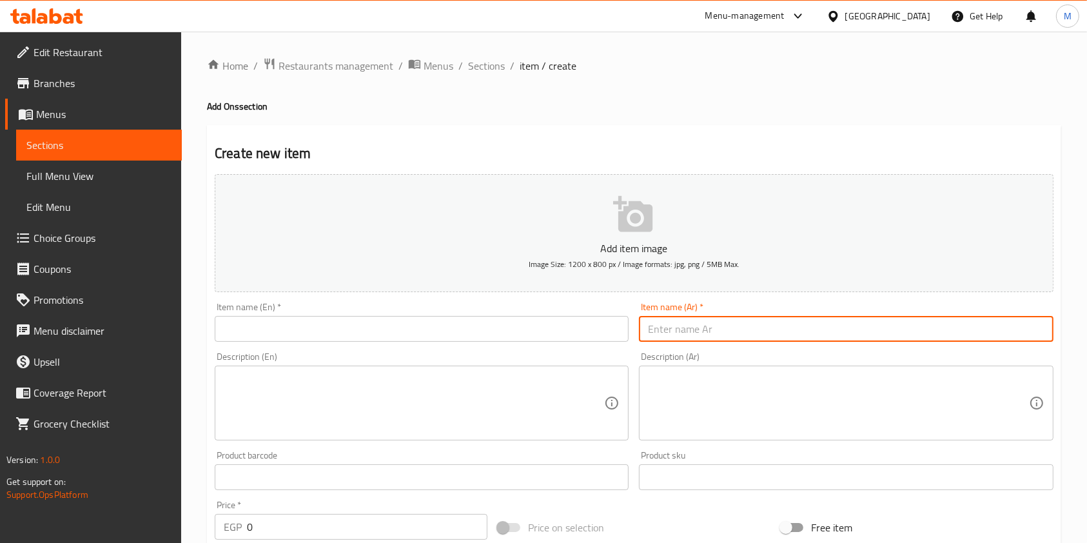
paste input "زيت حار"
type input "زيت حار"
click at [544, 329] on input "text" at bounding box center [422, 329] width 414 height 26
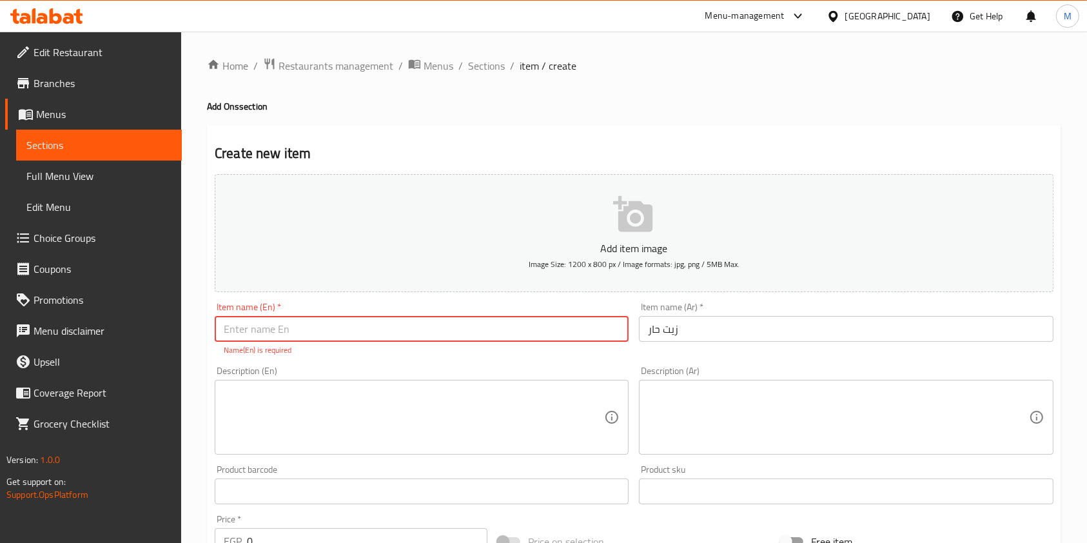
click at [350, 332] on input "text" at bounding box center [422, 329] width 414 height 26
paste input "Hot Oil"
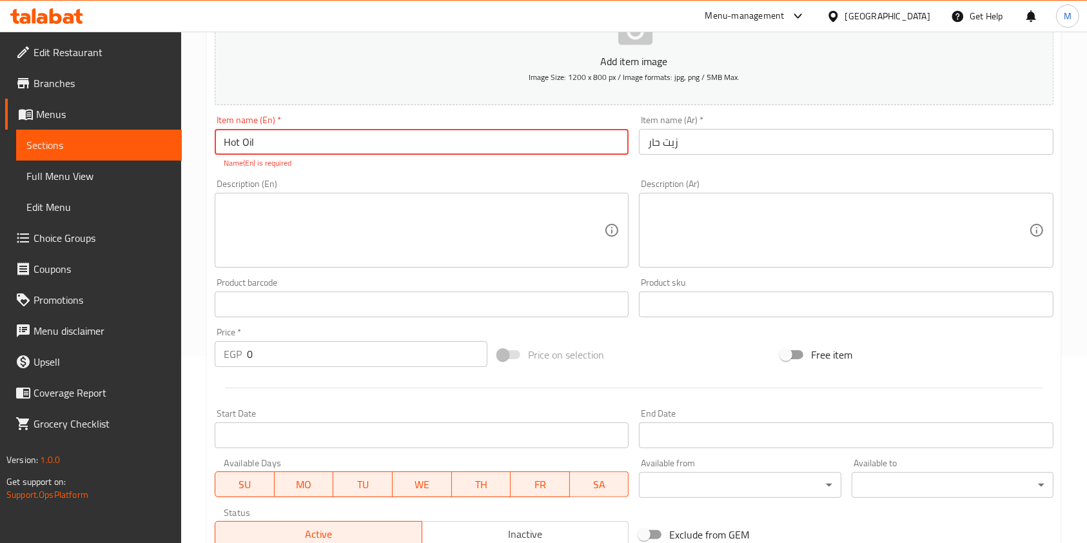
scroll to position [237, 0]
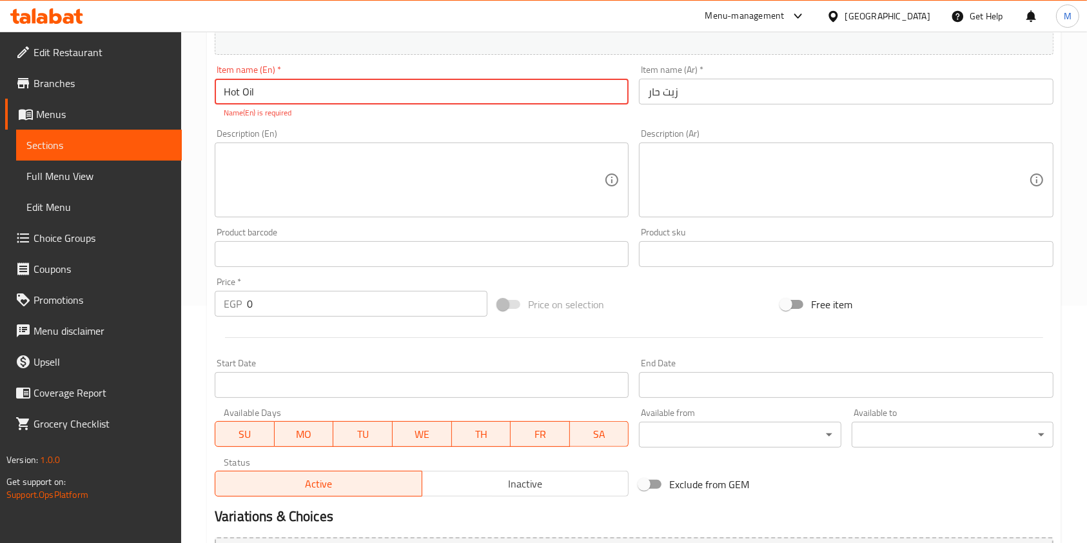
type input "Hot Oil"
click at [249, 300] on input "0" at bounding box center [367, 304] width 240 height 26
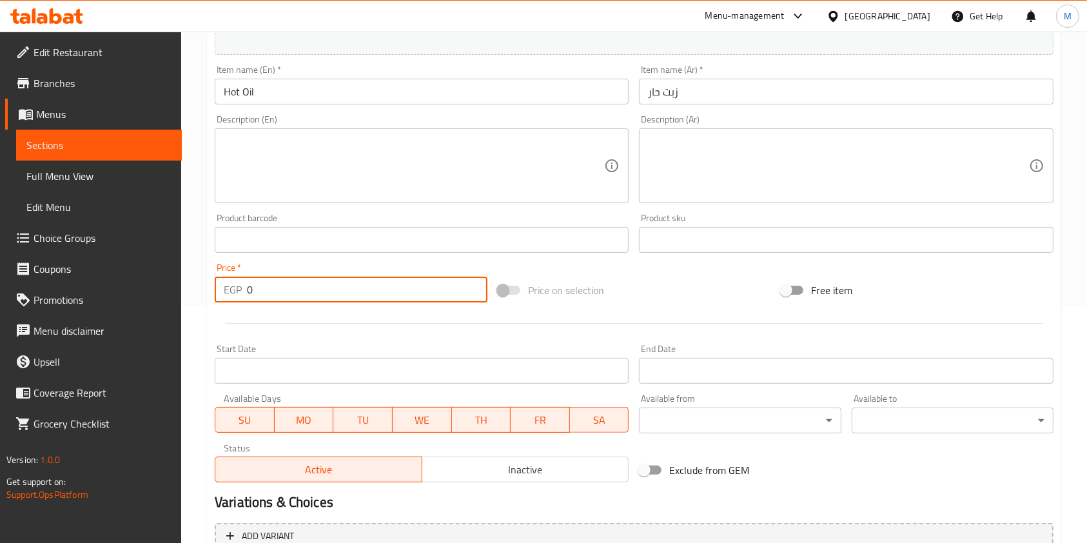
click at [244, 302] on div "EGP 0 Price *" at bounding box center [351, 290] width 273 height 26
drag, startPoint x: 287, startPoint y: 290, endPoint x: 249, endPoint y: 293, distance: 38.1
click at [249, 293] on input "0" at bounding box center [367, 290] width 240 height 26
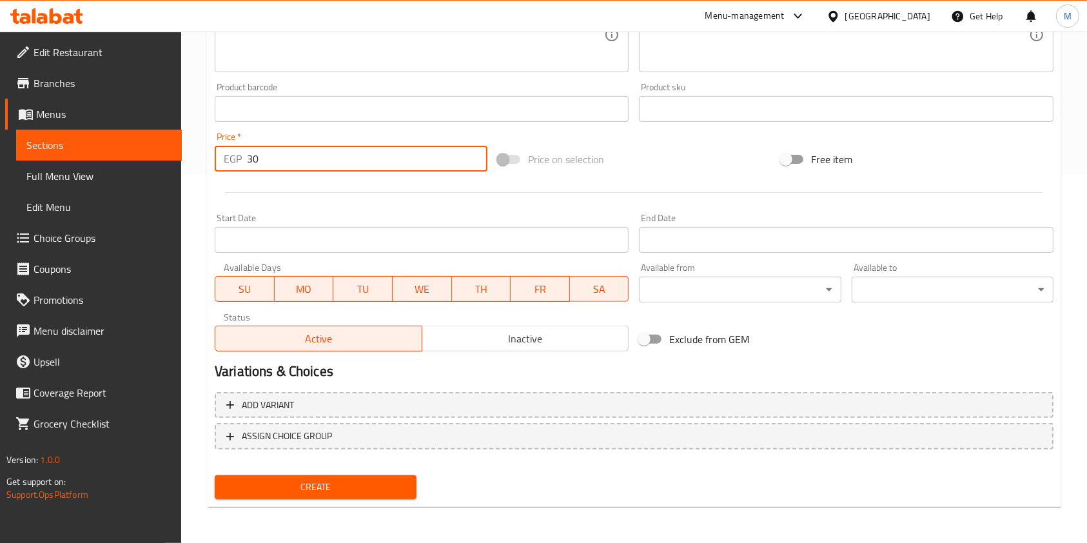
drag, startPoint x: 269, startPoint y: 166, endPoint x: 247, endPoint y: 166, distance: 21.9
click at [247, 166] on input "30" at bounding box center [367, 159] width 240 height 26
type input "3"
click at [400, 486] on span "Create" at bounding box center [315, 487] width 181 height 16
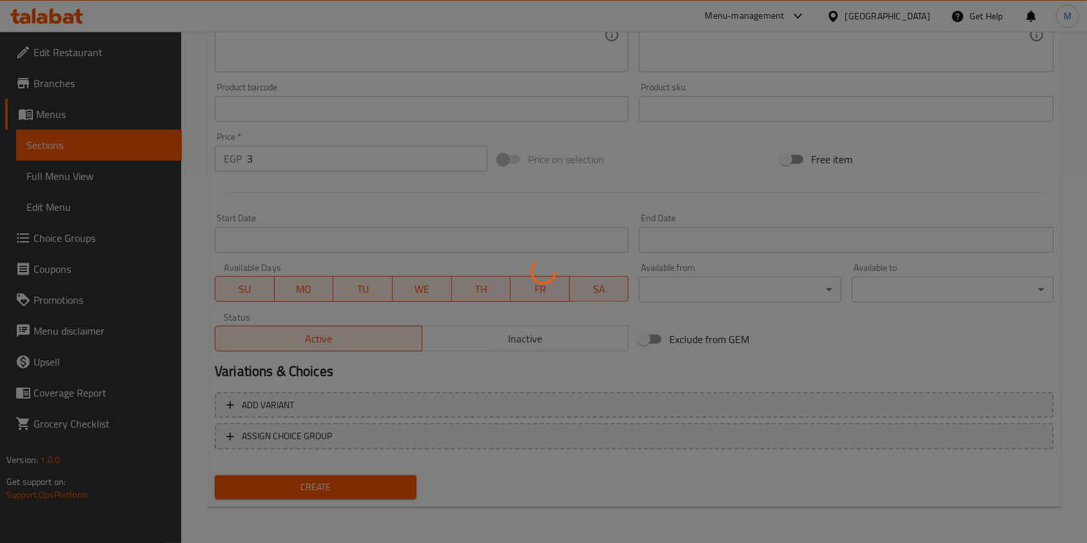
type input "0"
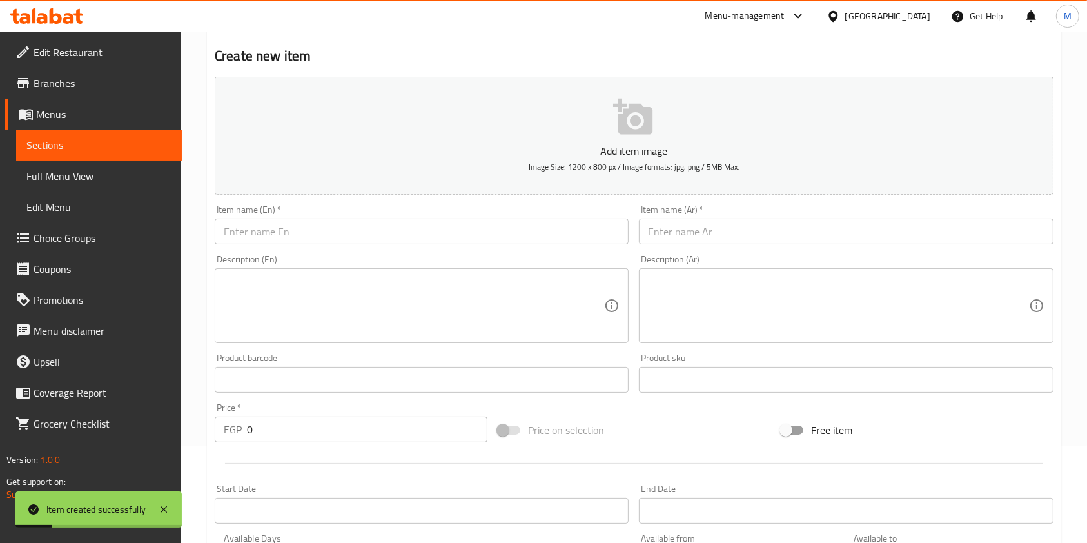
scroll to position [48, 0]
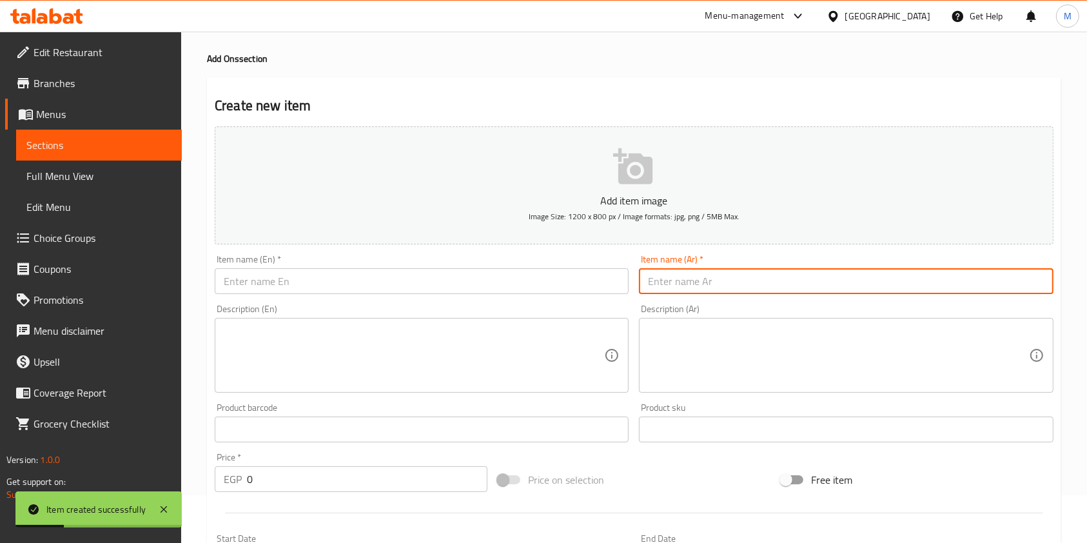
click at [756, 277] on input "text" at bounding box center [846, 281] width 414 height 26
paste input "خيار"
type input "خيار"
click at [490, 284] on input "text" at bounding box center [422, 281] width 414 height 26
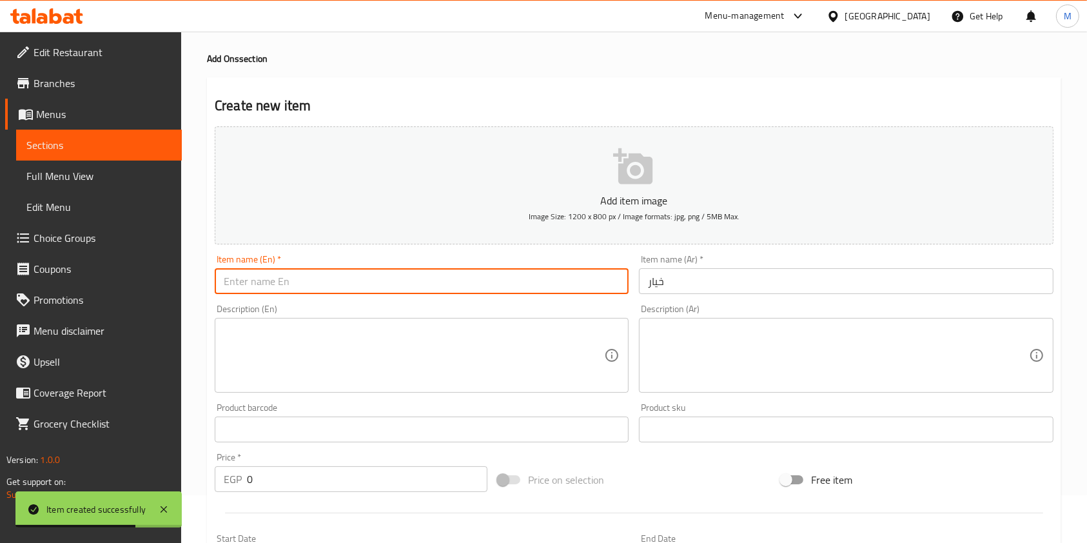
paste input "Cucumber"
type input "Cucumber"
click at [249, 487] on input "0" at bounding box center [367, 479] width 240 height 26
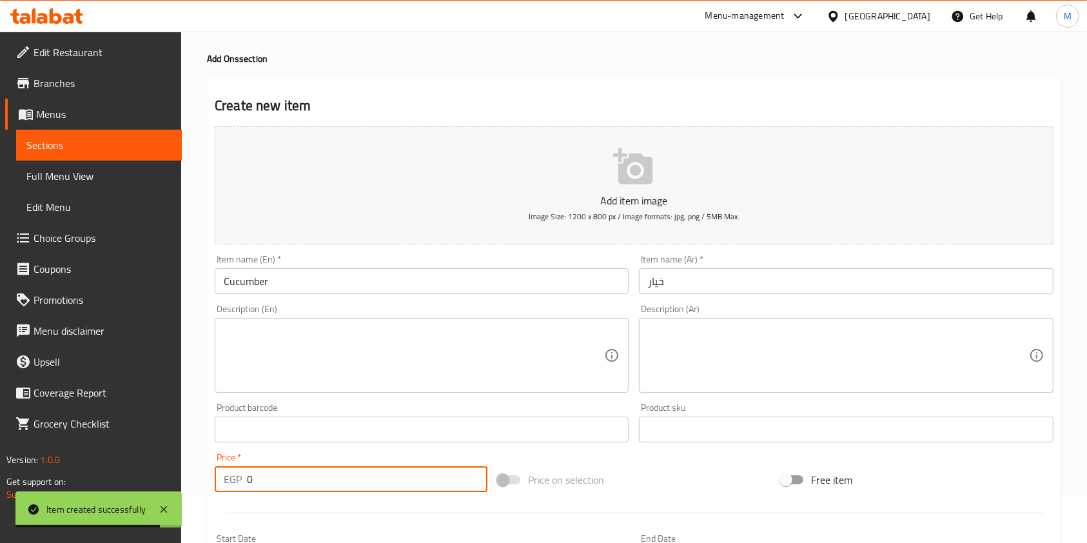
click at [244, 488] on div "EGP 0 Price *" at bounding box center [351, 479] width 273 height 26
click at [260, 476] on input "0" at bounding box center [367, 479] width 240 height 26
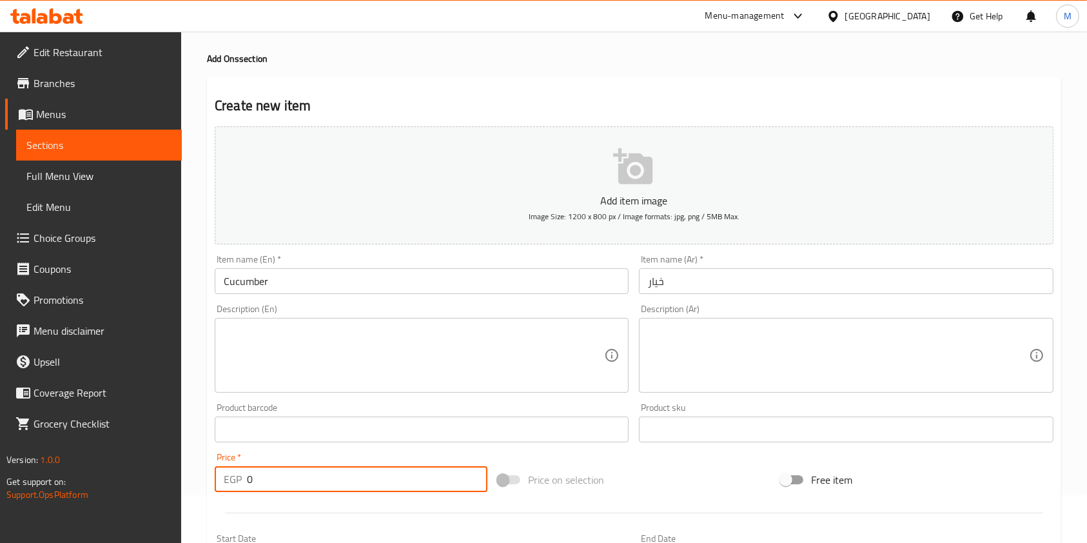
click at [260, 476] on input "0" at bounding box center [367, 479] width 240 height 26
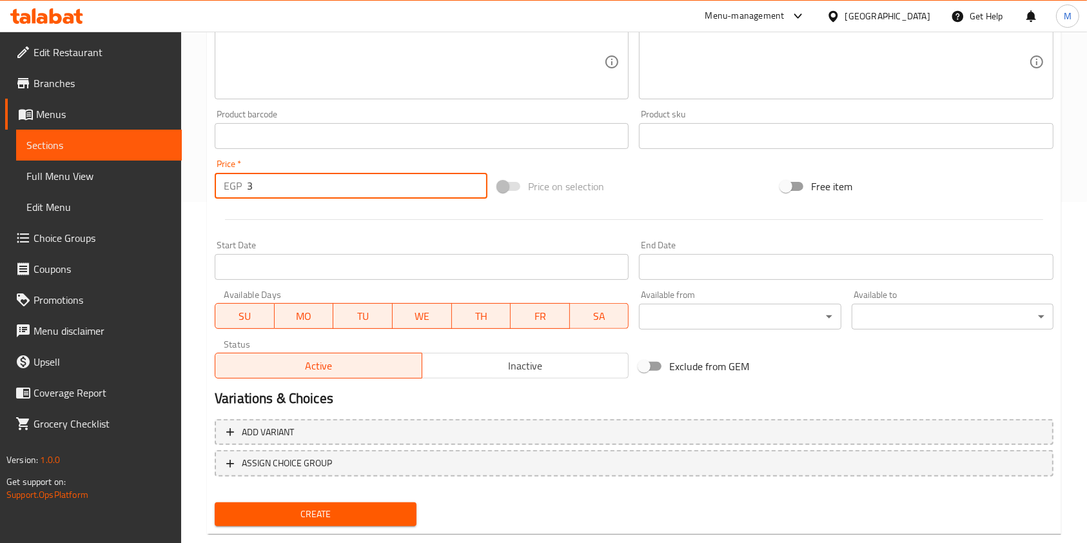
scroll to position [346, 0]
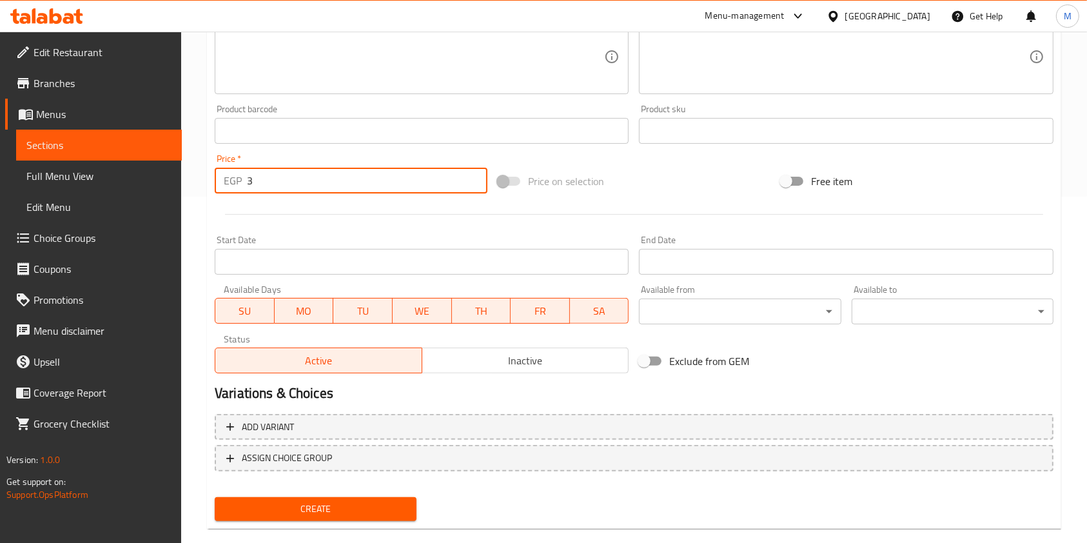
type input "3"
click at [405, 520] on button "Create" at bounding box center [316, 509] width 202 height 24
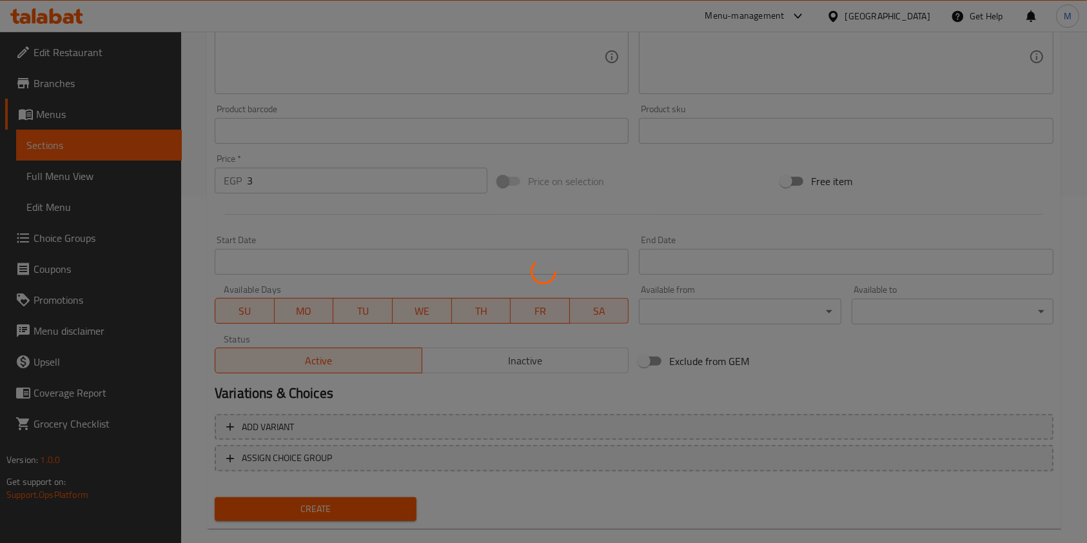
type input "0"
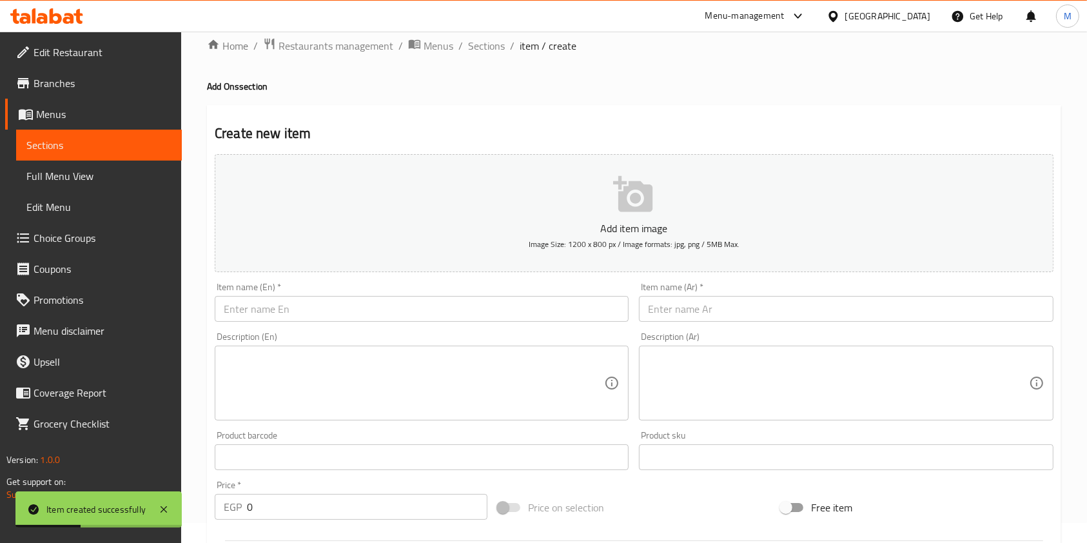
scroll to position [0, 0]
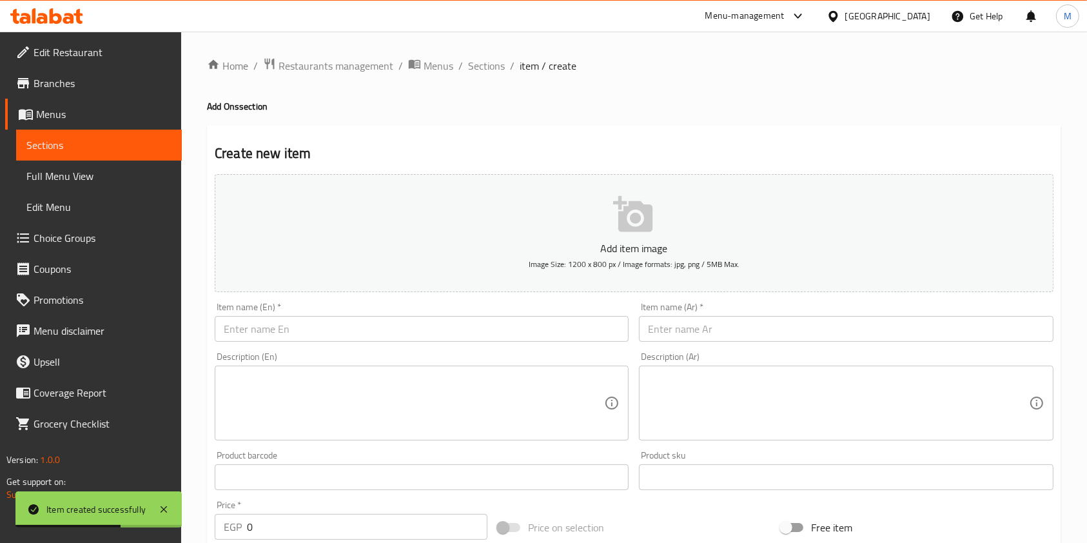
click at [454, 331] on input "text" at bounding box center [422, 329] width 414 height 26
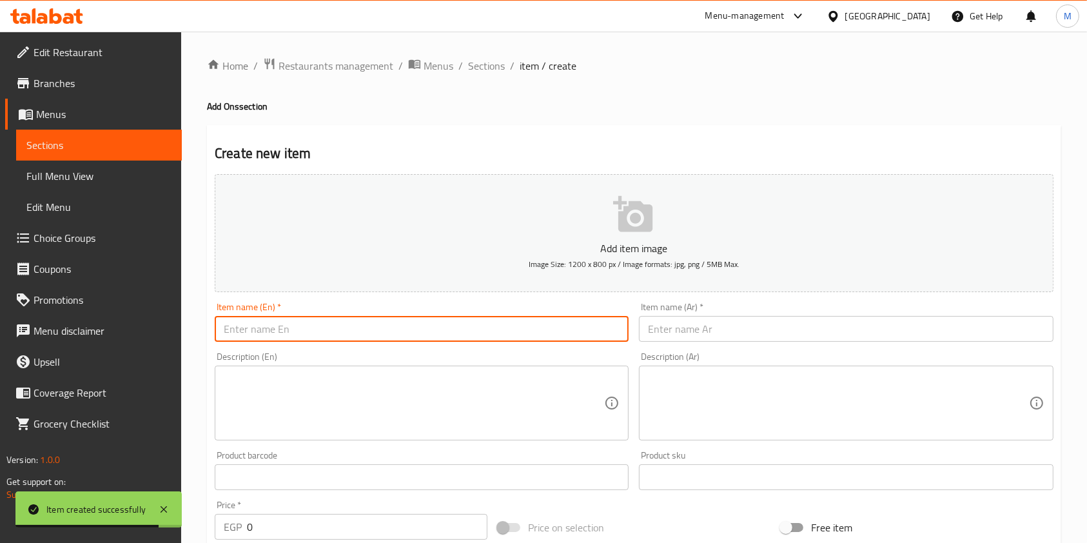
paste input "Tomatoes"
type input "Tomatoes"
click at [689, 336] on input "text" at bounding box center [846, 329] width 414 height 26
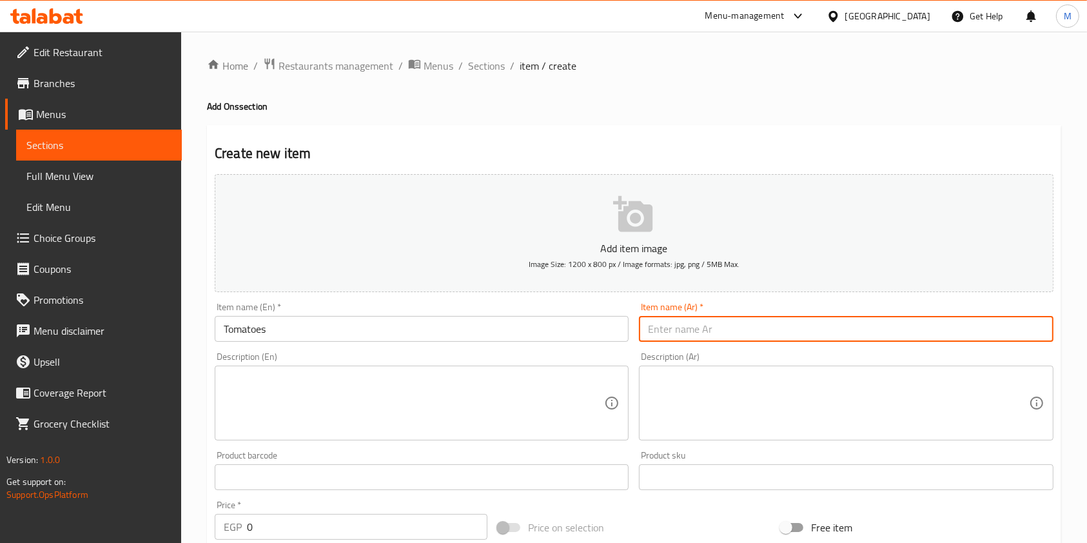
paste input "طماطم"
type input "طماطم"
click at [247, 529] on input "0" at bounding box center [367, 527] width 240 height 26
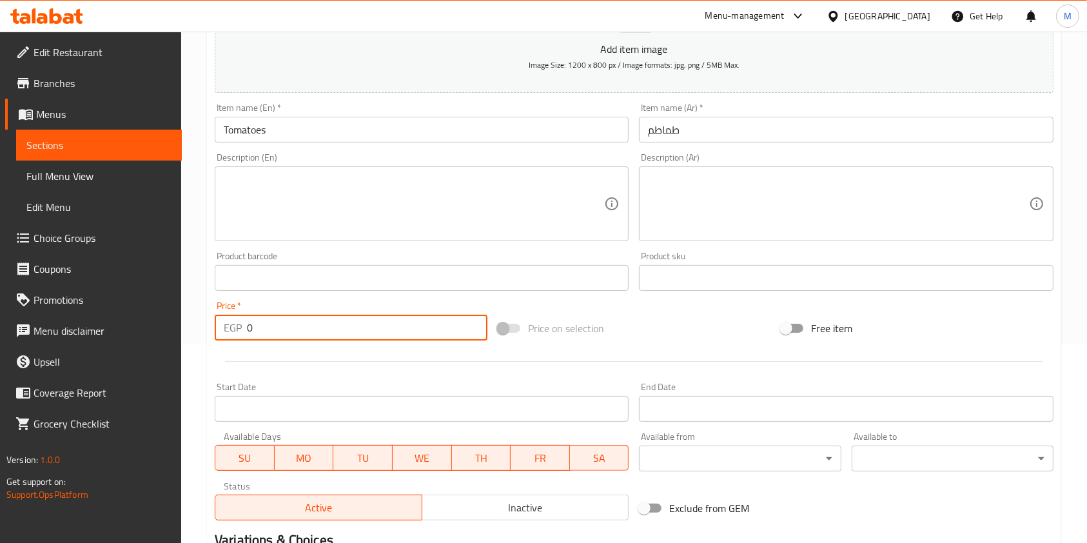
scroll to position [204, 0]
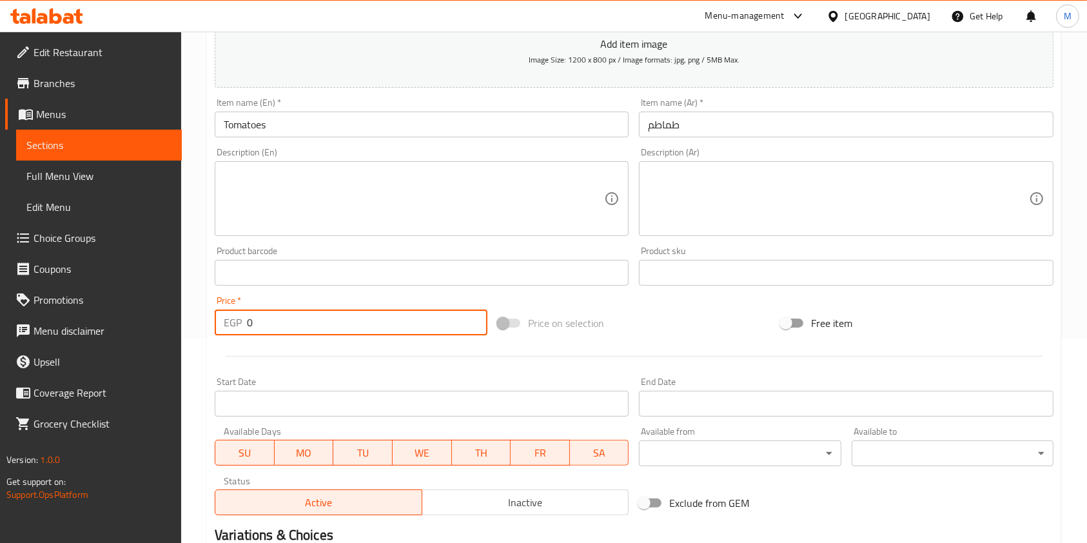
click at [306, 333] on input "0" at bounding box center [367, 322] width 240 height 26
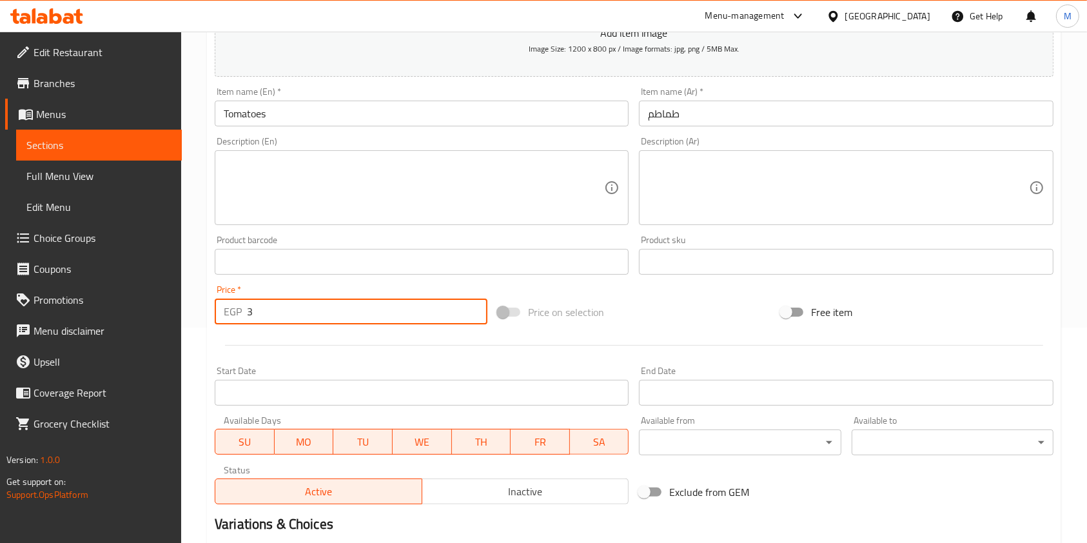
type input "3"
drag, startPoint x: 1095, startPoint y: 400, endPoint x: 1097, endPoint y: 413, distance: 13.0
click at [1087, 327] on html "​ Menu-management Egypt Get Help M Edit Restaurant Branches Menus Sections Full…" at bounding box center [543, 56] width 1087 height 543
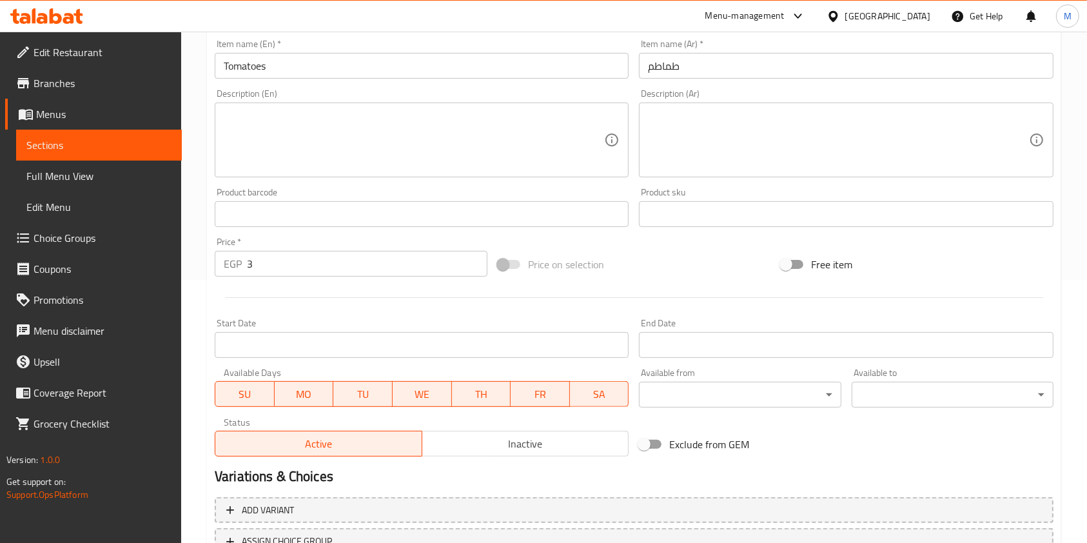
drag, startPoint x: 1097, startPoint y: 415, endPoint x: 1077, endPoint y: 474, distance: 62.6
click at [1077, 474] on div "Home / Restaurants management / Menus / Sections / item / create Add Ons sectio…" at bounding box center [634, 208] width 906 height 879
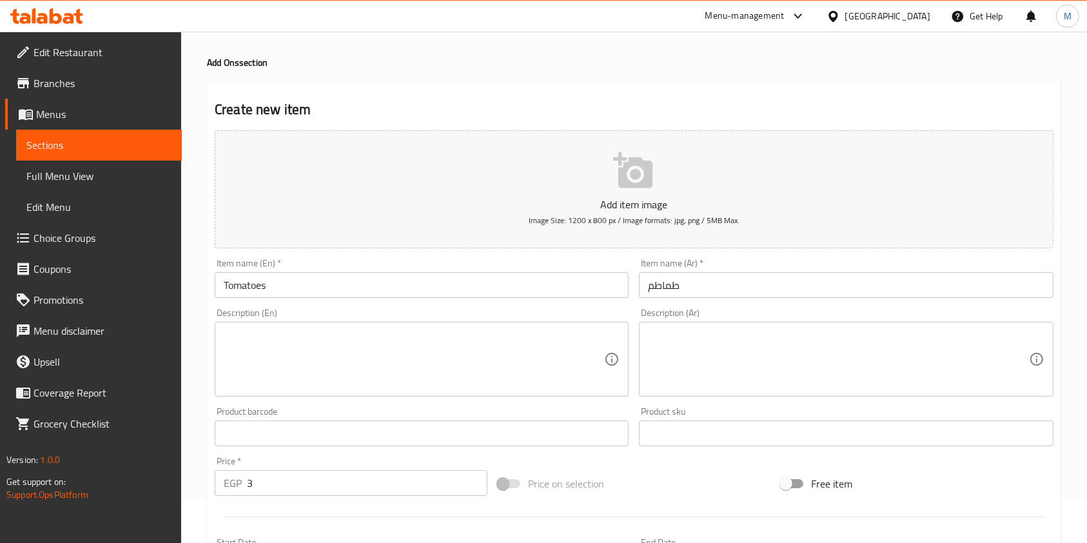
scroll to position [368, 0]
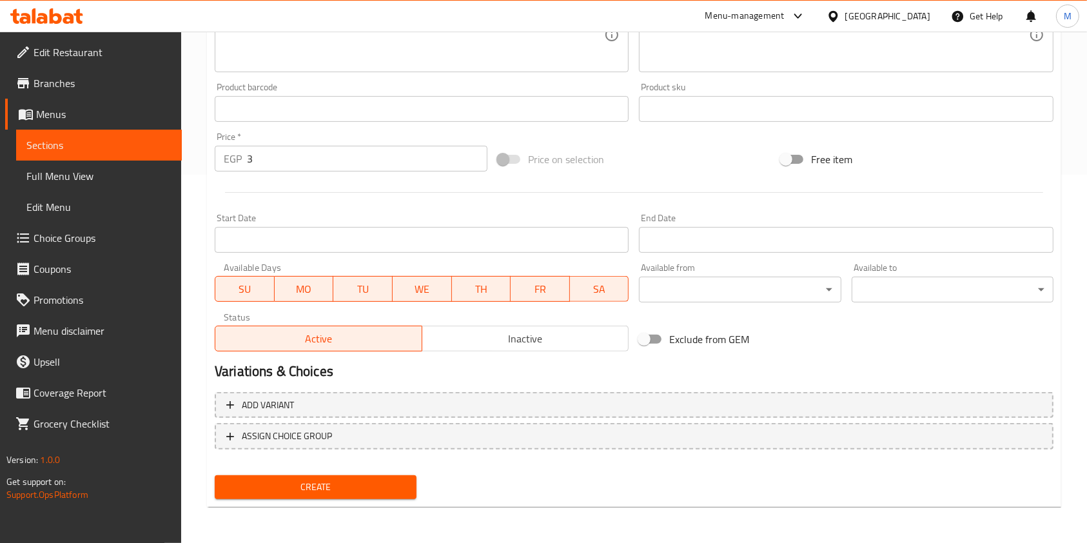
click at [412, 492] on button "Create" at bounding box center [316, 487] width 202 height 24
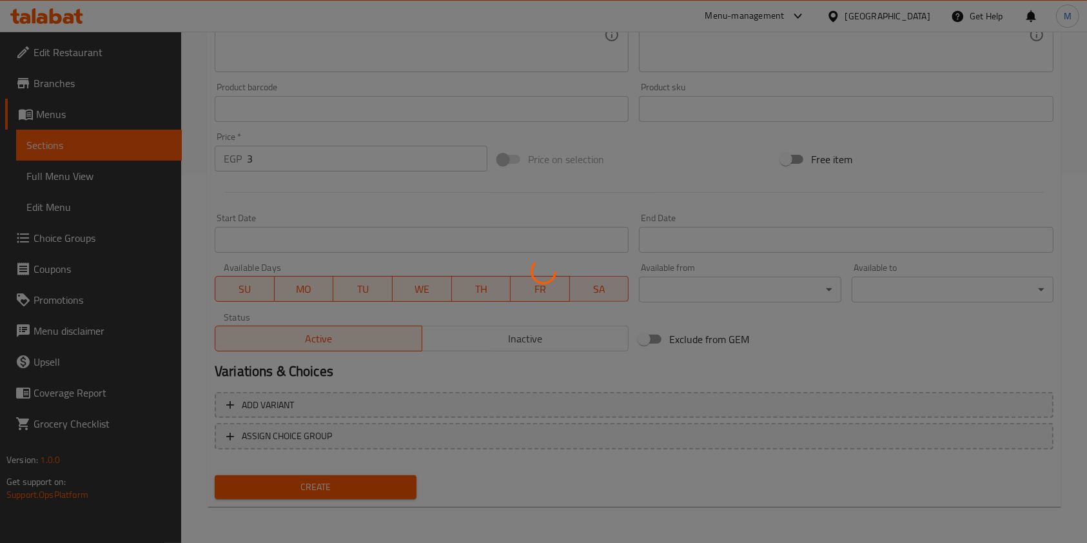
type input "0"
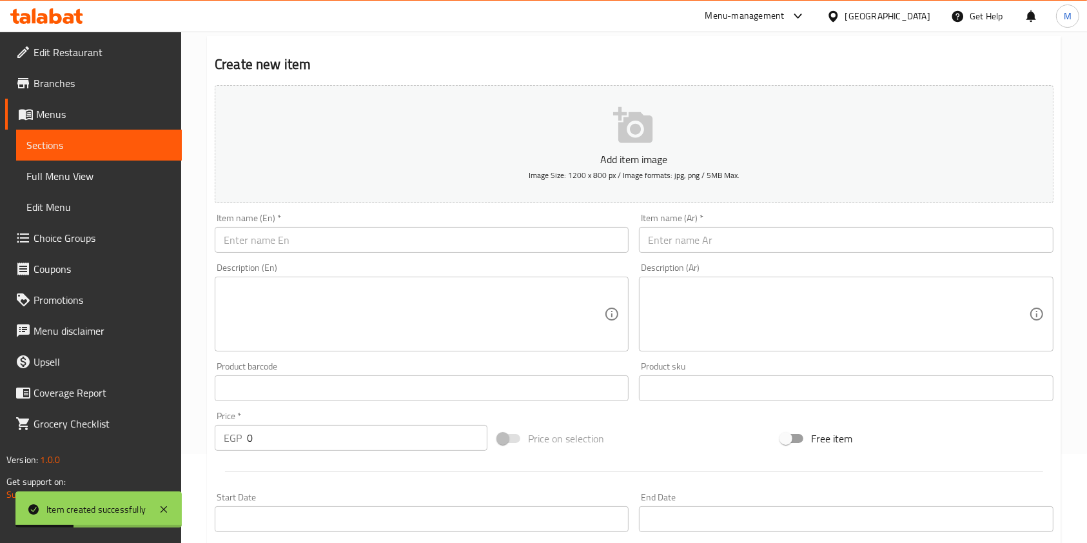
scroll to position [70, 0]
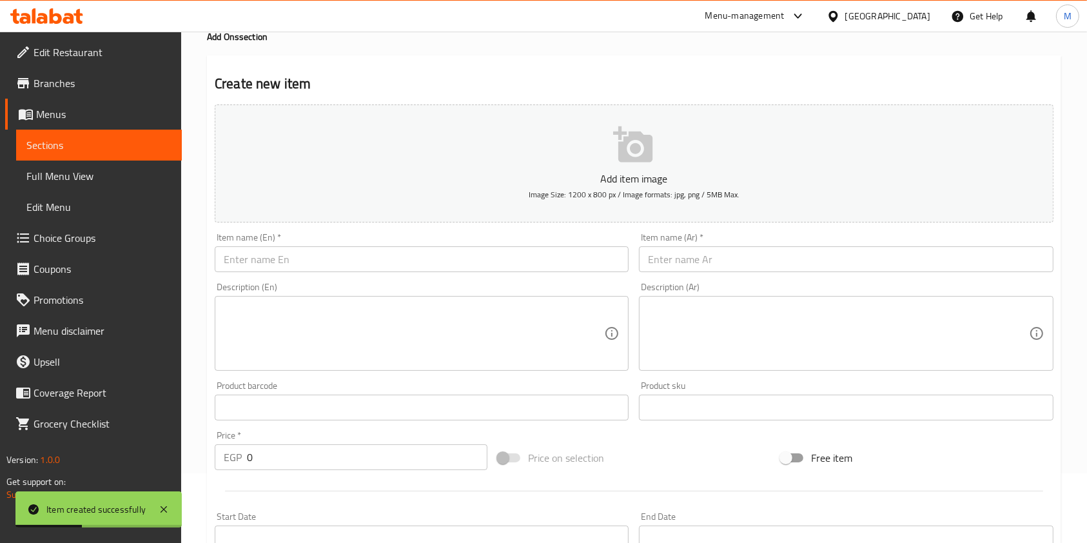
click at [697, 264] on input "text" at bounding box center [846, 259] width 414 height 26
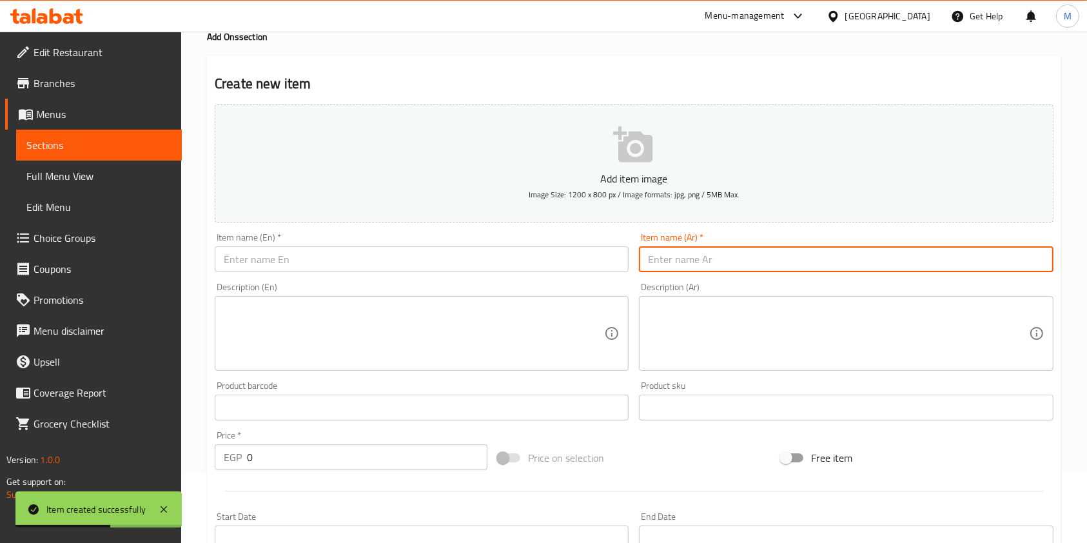
paste input "بصل"
type input "بصل"
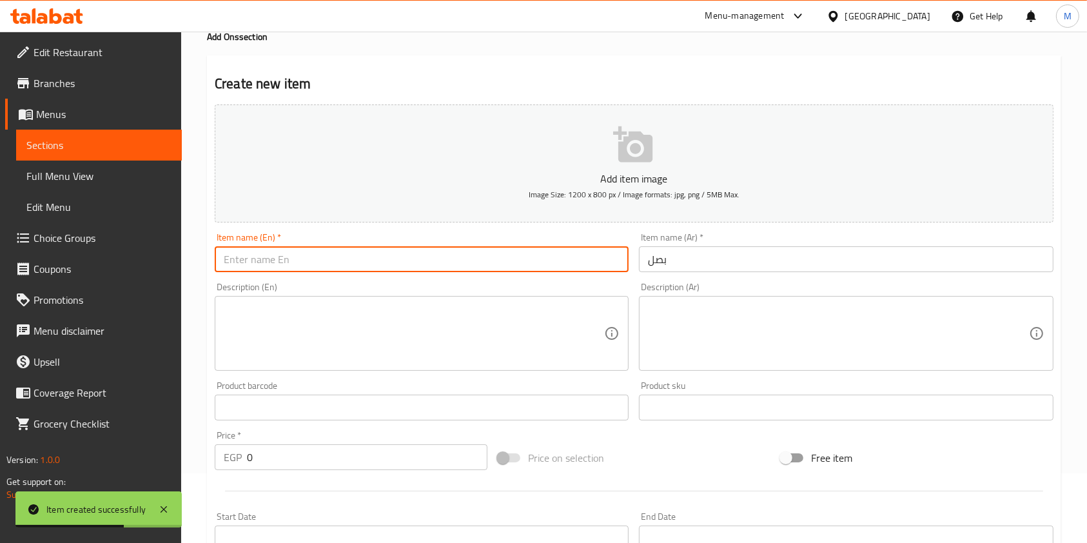
click at [576, 267] on input "text" at bounding box center [422, 259] width 414 height 26
paste input "Onions"
type input "Onions"
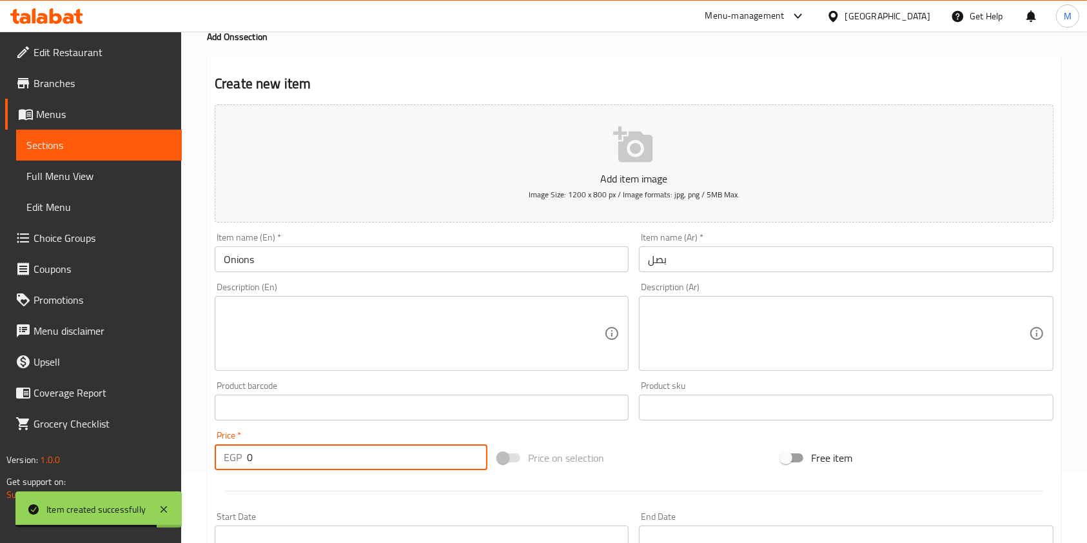
click at [249, 457] on input "0" at bounding box center [367, 457] width 240 height 26
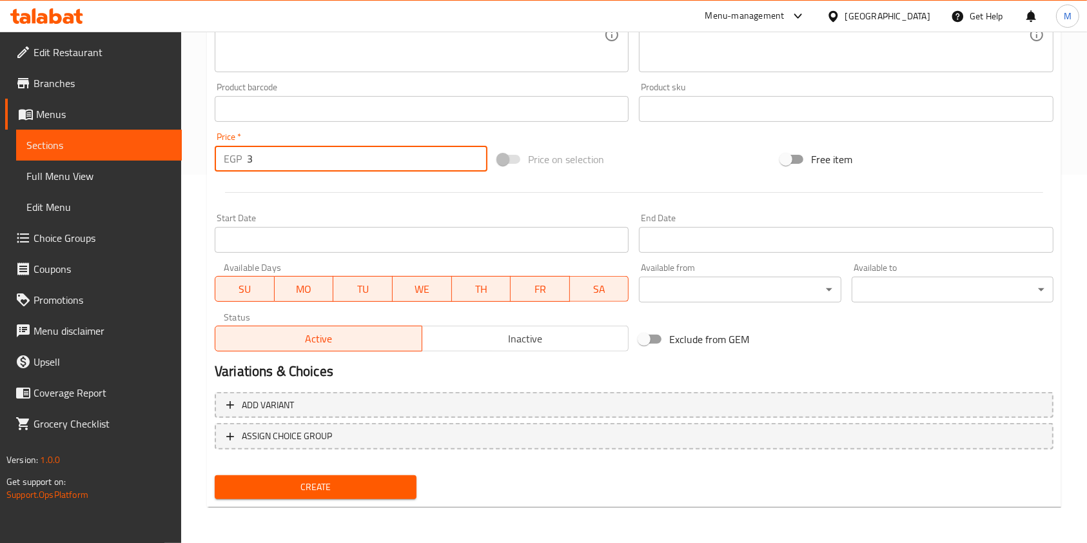
type input "3"
click at [368, 480] on span "Create" at bounding box center [315, 487] width 181 height 16
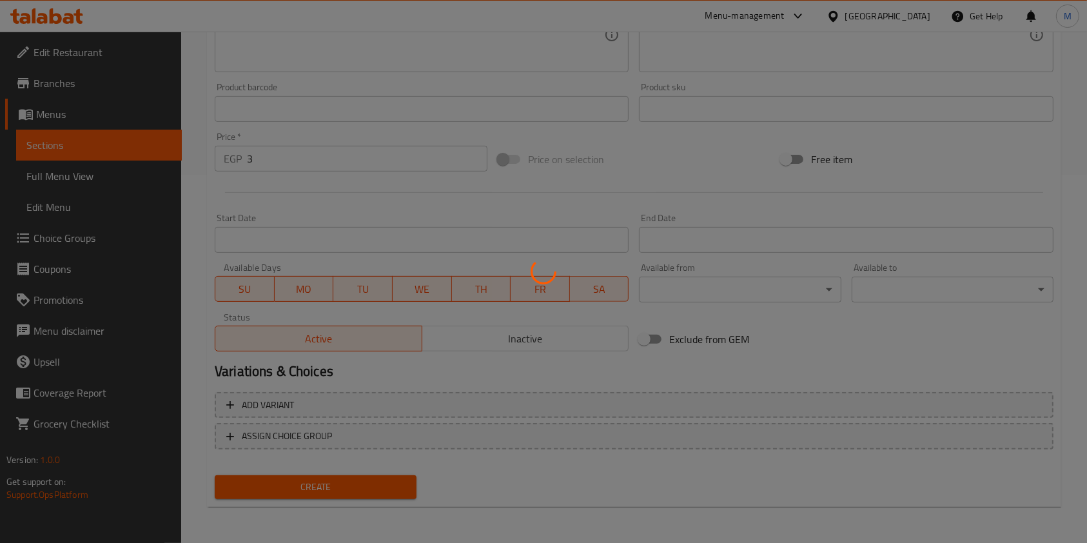
type input "0"
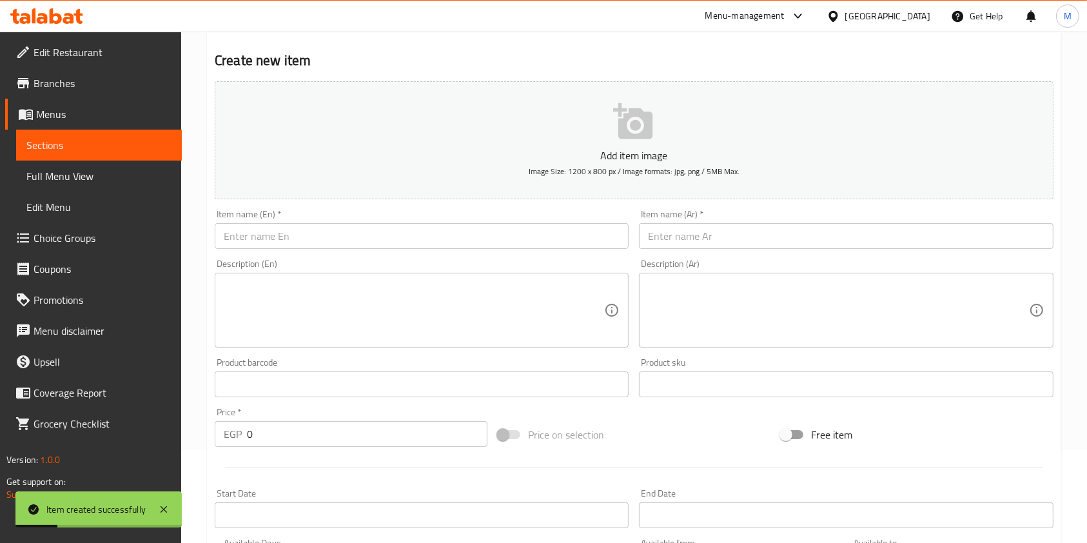
scroll to position [89, 0]
click at [719, 238] on input "text" at bounding box center [846, 240] width 414 height 26
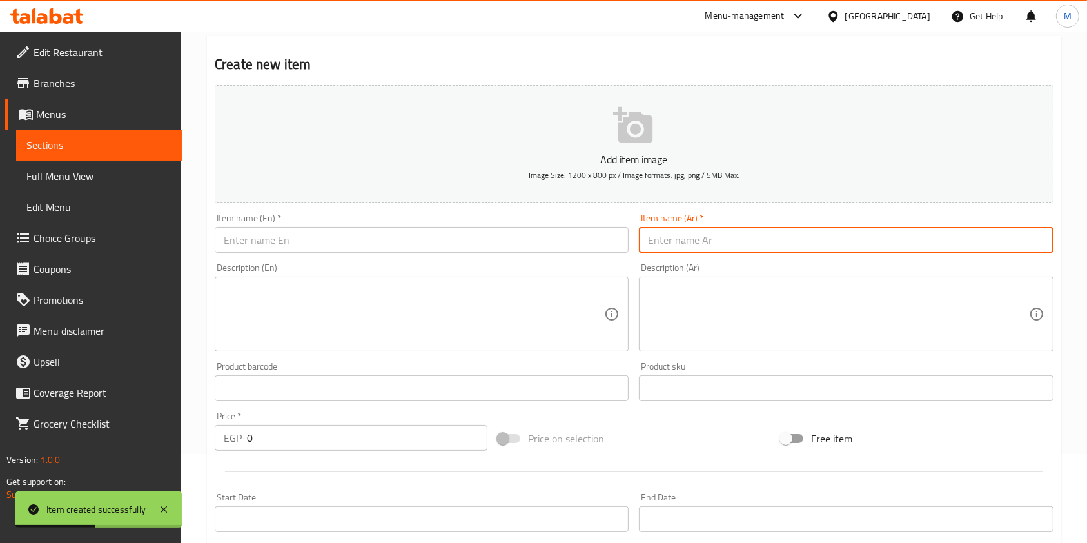
paste input "طحينه"
type input "طحينه"
click at [418, 246] on input "text" at bounding box center [422, 240] width 414 height 26
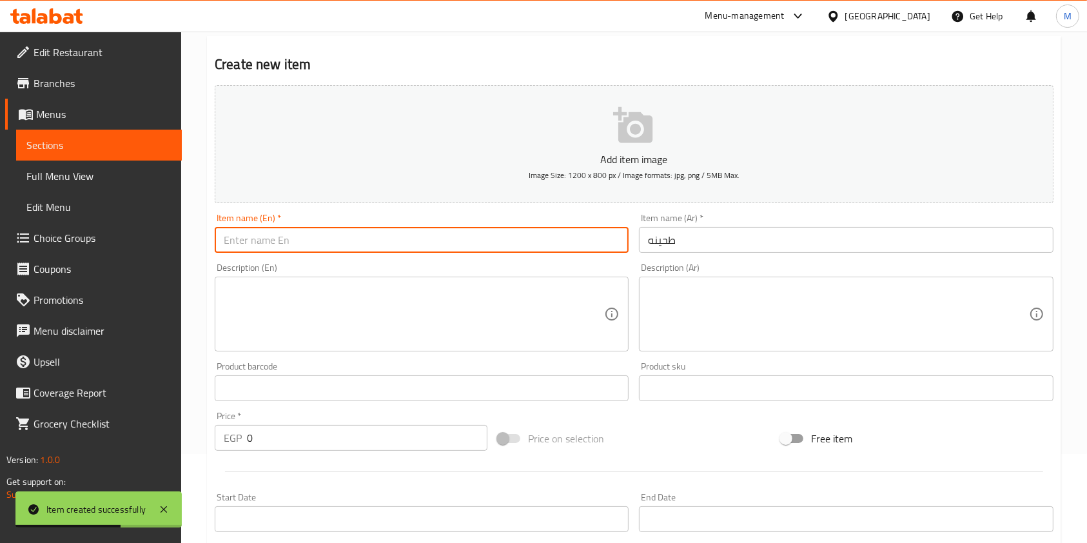
paste input "Tahini"
type input "Tahini"
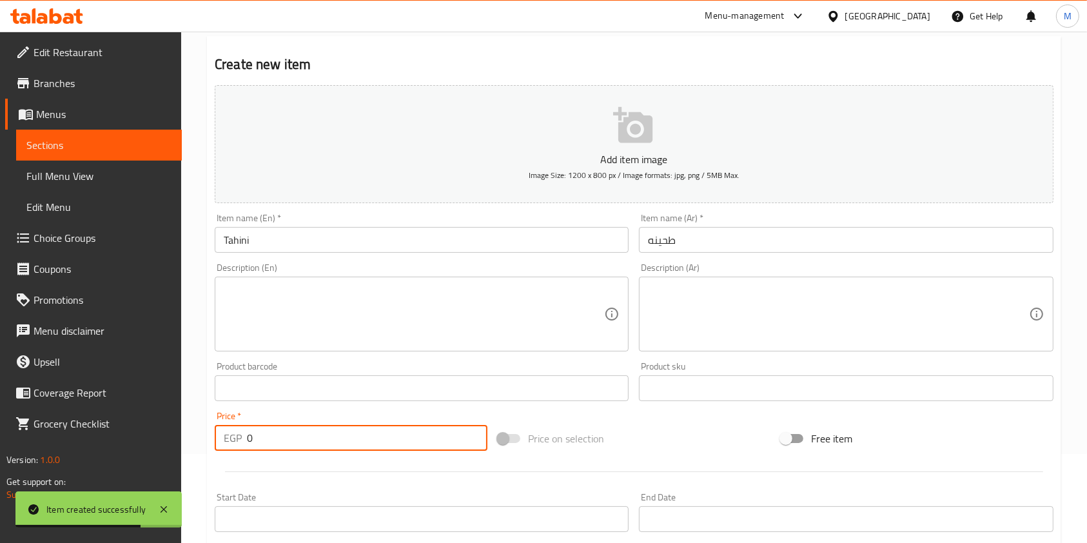
drag, startPoint x: 265, startPoint y: 429, endPoint x: 245, endPoint y: 438, distance: 21.9
click at [245, 438] on div "EGP 0 Price *" at bounding box center [351, 438] width 273 height 26
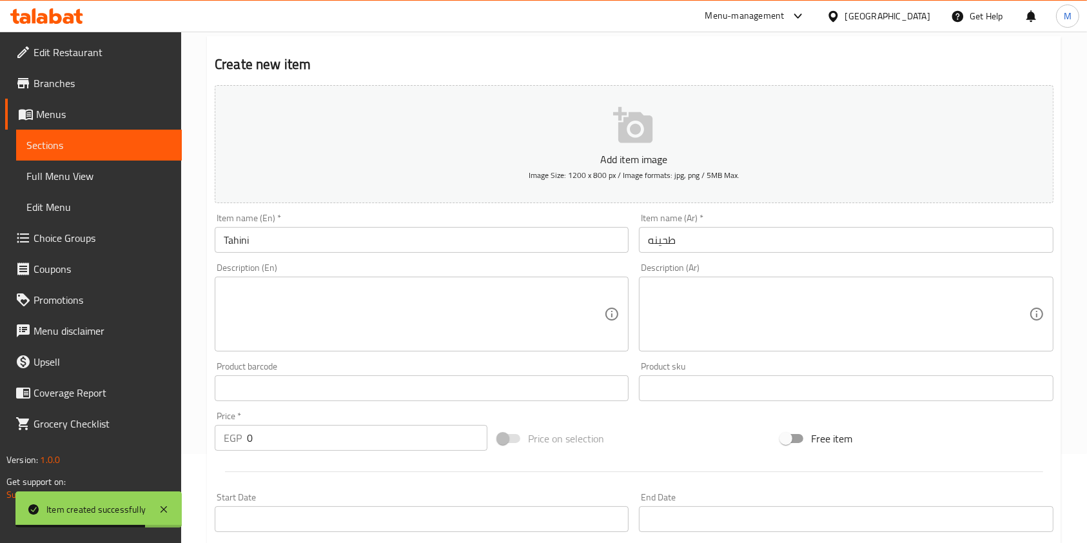
click at [245, 438] on div "EGP 0 Price *" at bounding box center [351, 438] width 273 height 26
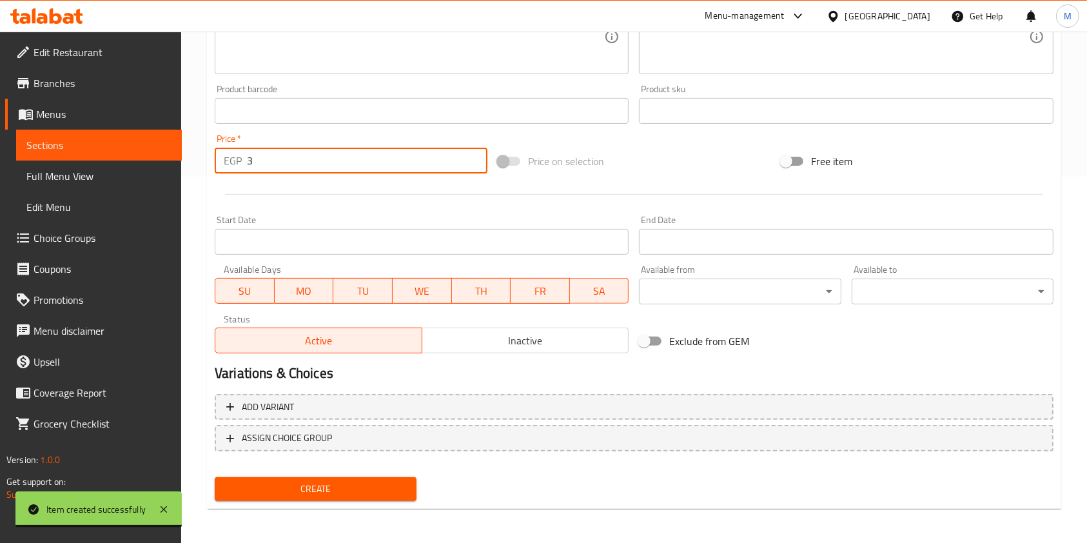
scroll to position [361, 0]
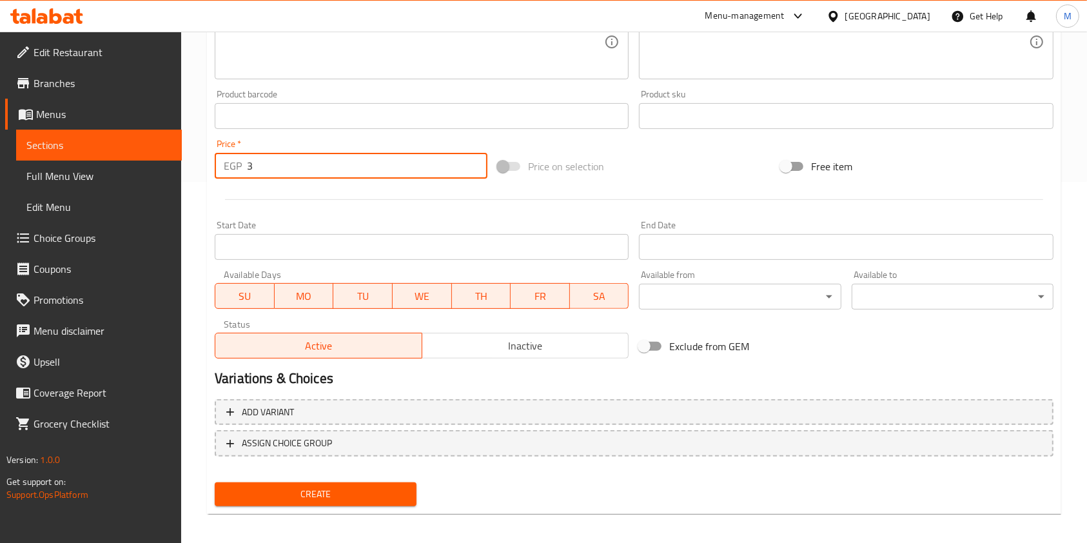
type input "3"
click at [430, 480] on div "Create" at bounding box center [633, 494] width 849 height 34
click at [387, 494] on span "Create" at bounding box center [315, 494] width 181 height 16
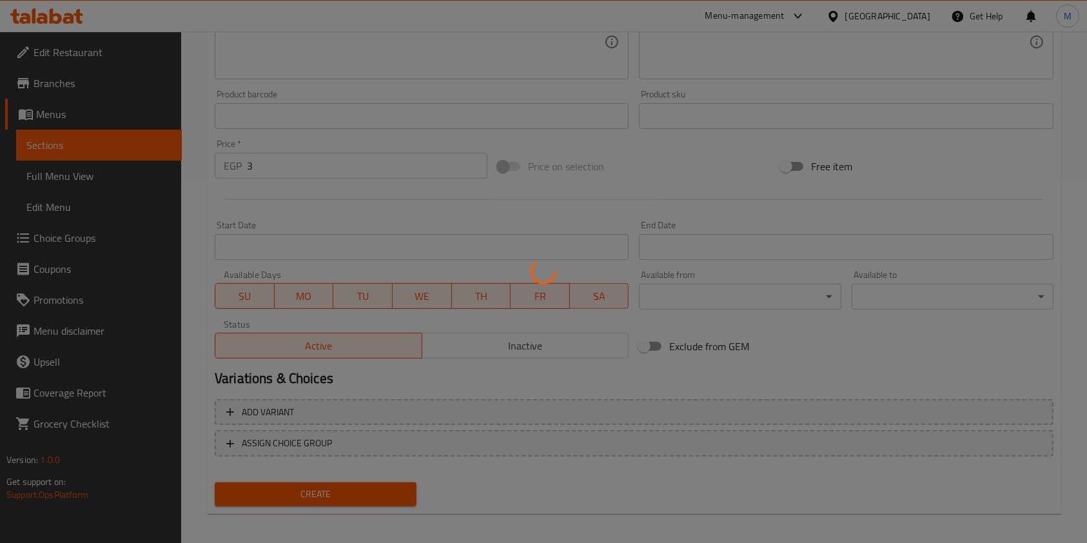
type input "0"
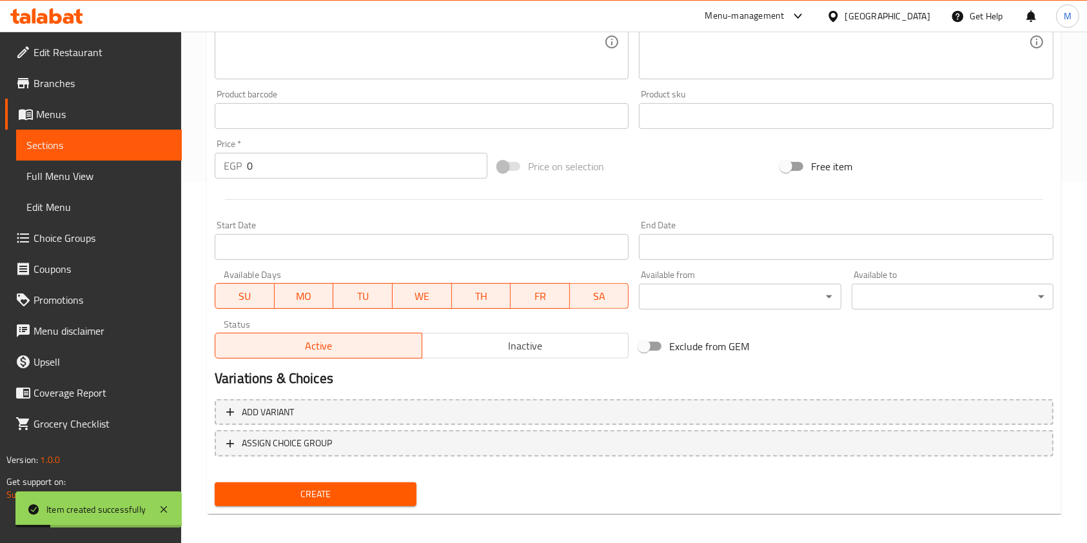
scroll to position [0, 0]
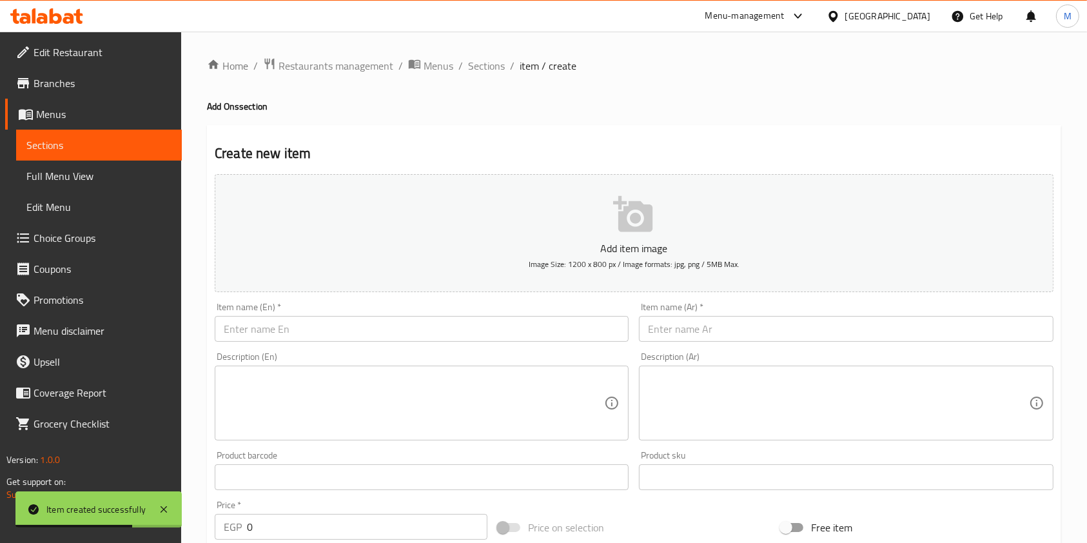
click at [746, 341] on input "text" at bounding box center [846, 329] width 414 height 26
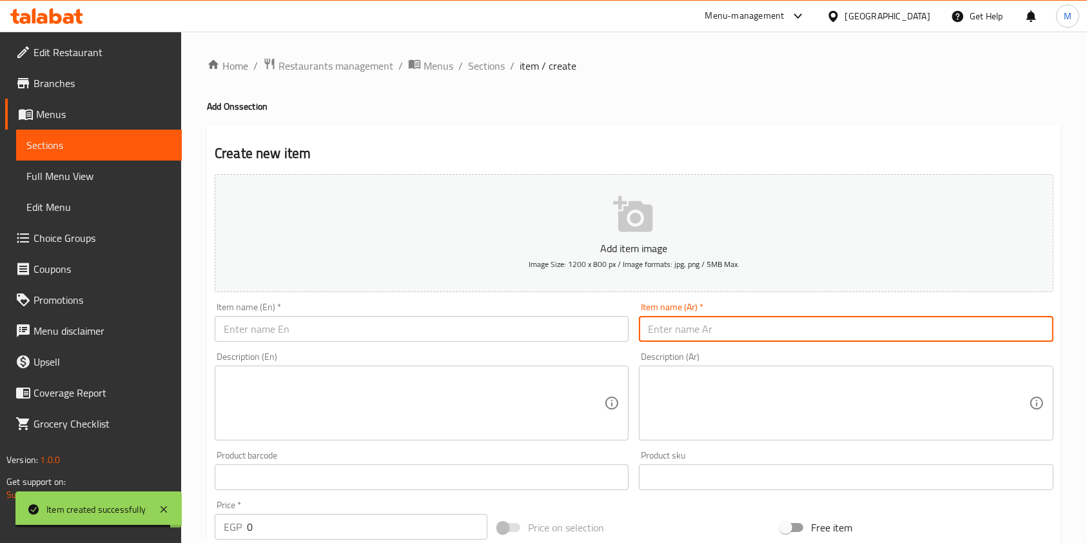
paste input "موتزريلا"
type input "موتزريلا"
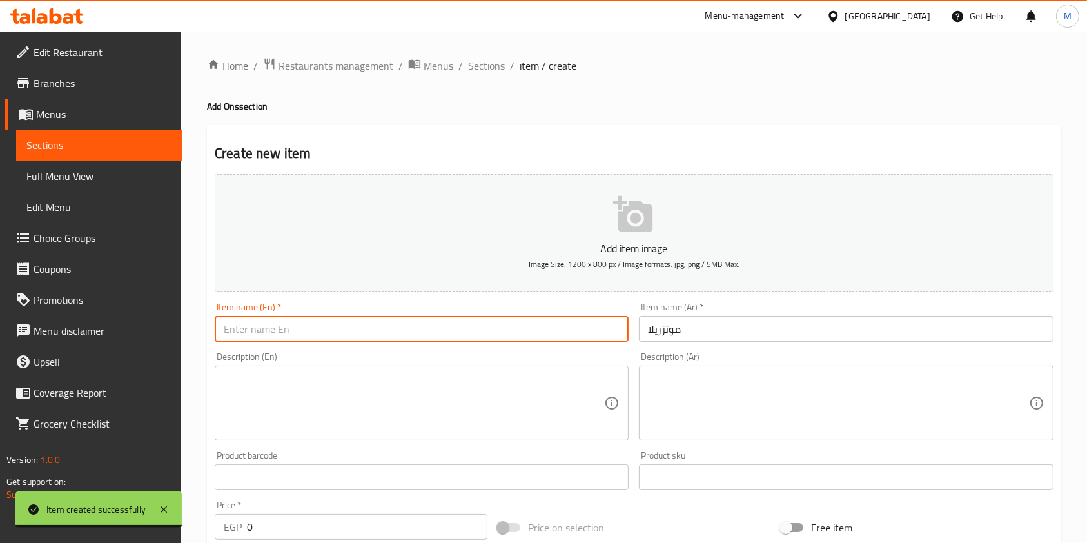
click at [466, 319] on input "text" at bounding box center [422, 329] width 414 height 26
paste input "Mozzarella"
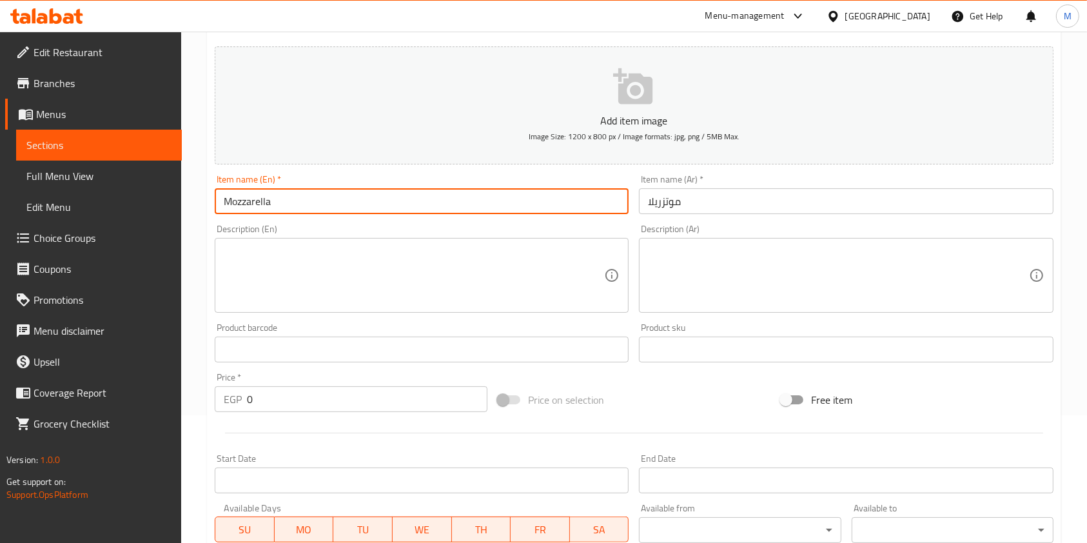
scroll to position [146, 0]
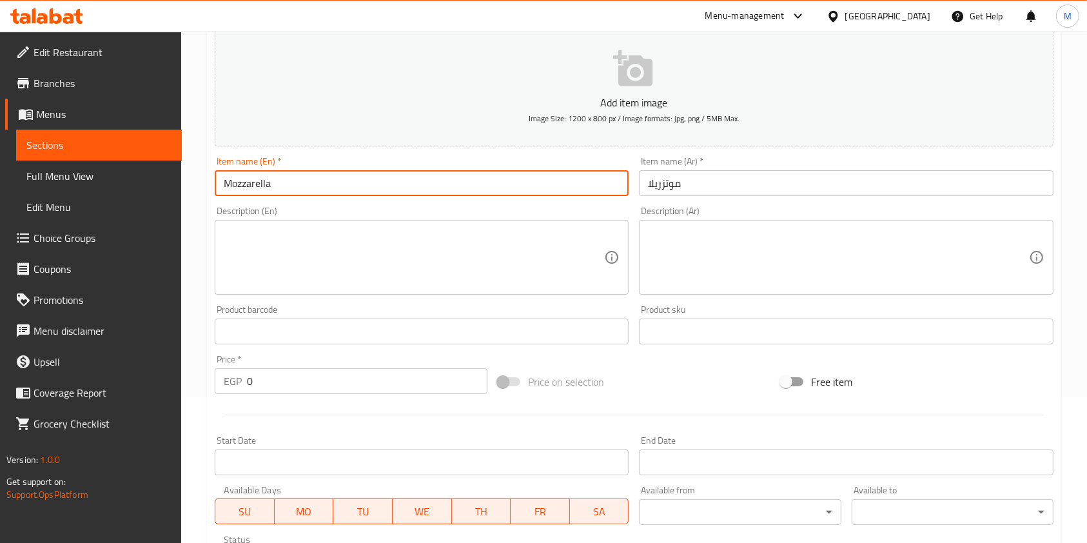
type input "Mozzarella"
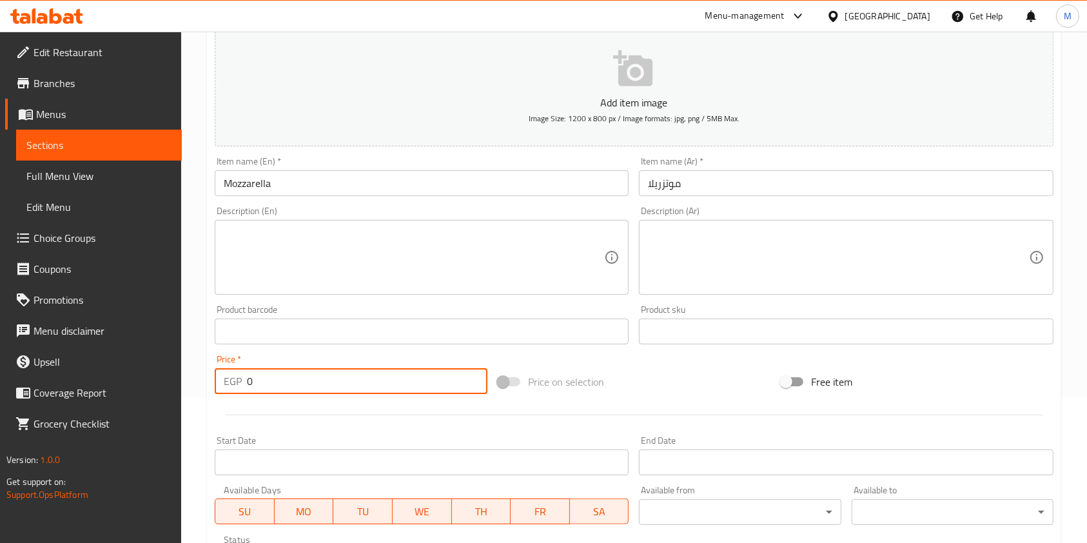
drag, startPoint x: 277, startPoint y: 384, endPoint x: 242, endPoint y: 385, distance: 34.8
click at [242, 385] on div "EGP 0 Price *" at bounding box center [351, 381] width 273 height 26
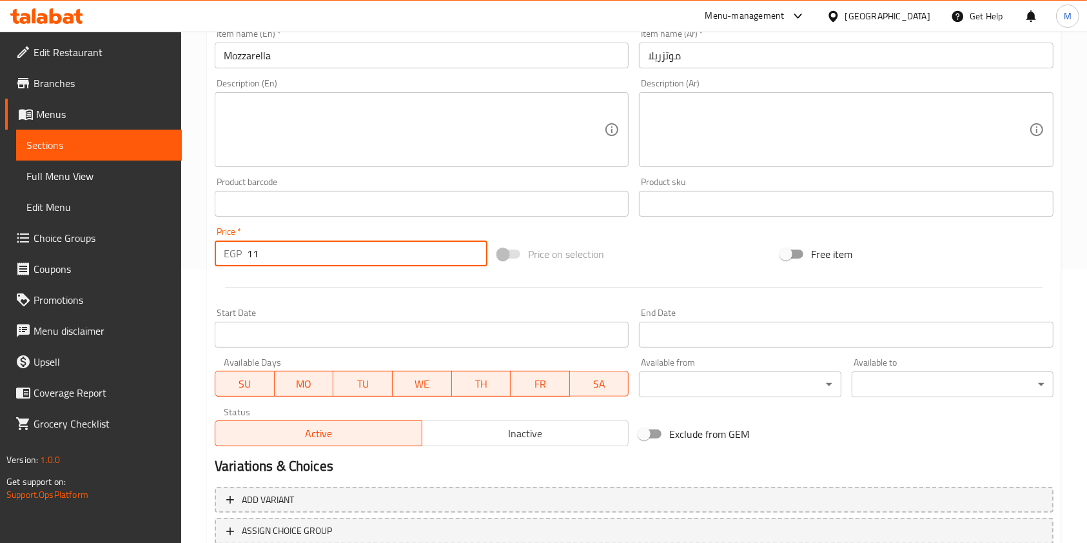
scroll to position [368, 0]
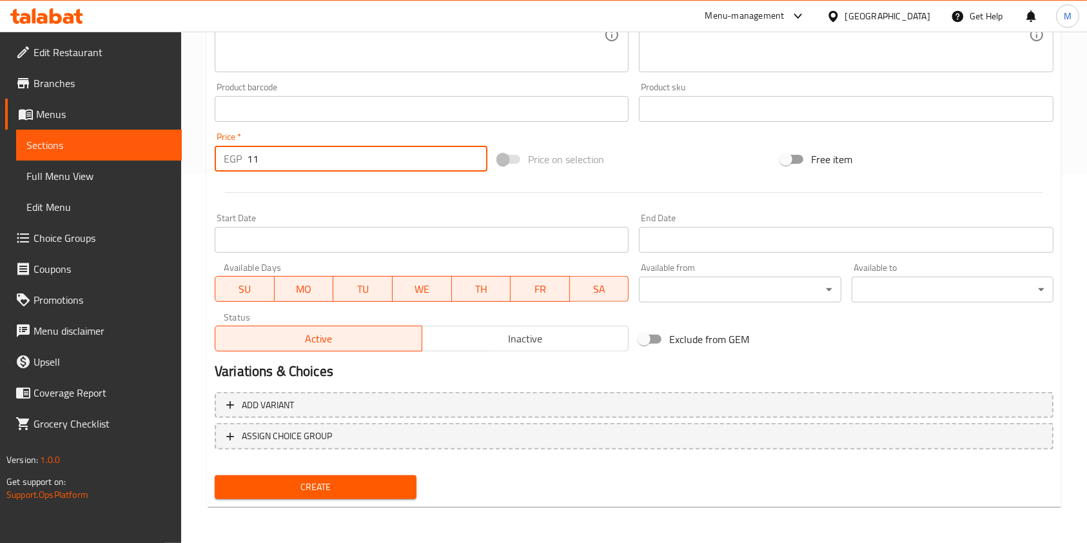
type input "11"
click at [362, 482] on span "Create" at bounding box center [315, 487] width 181 height 16
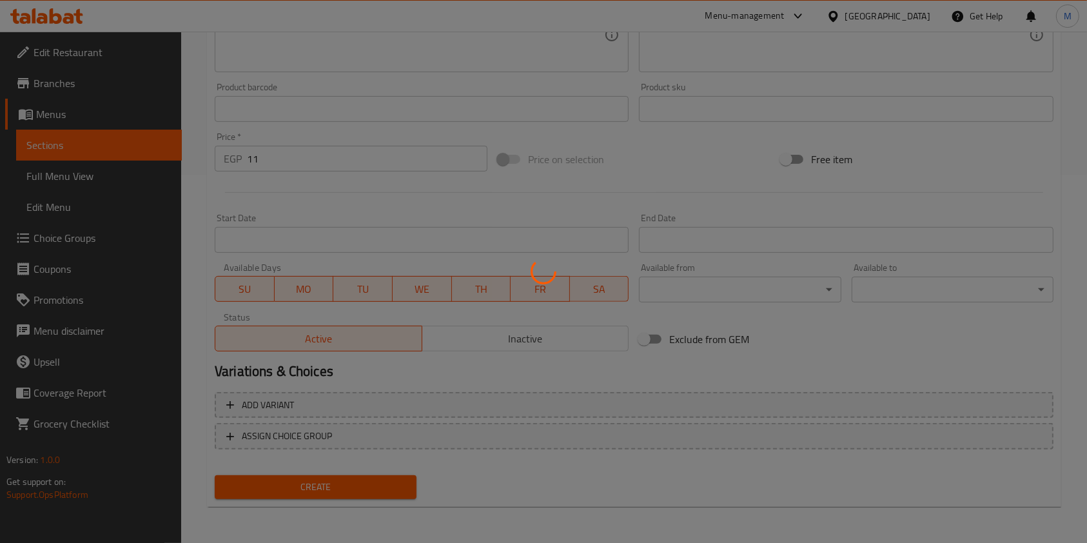
type input "0"
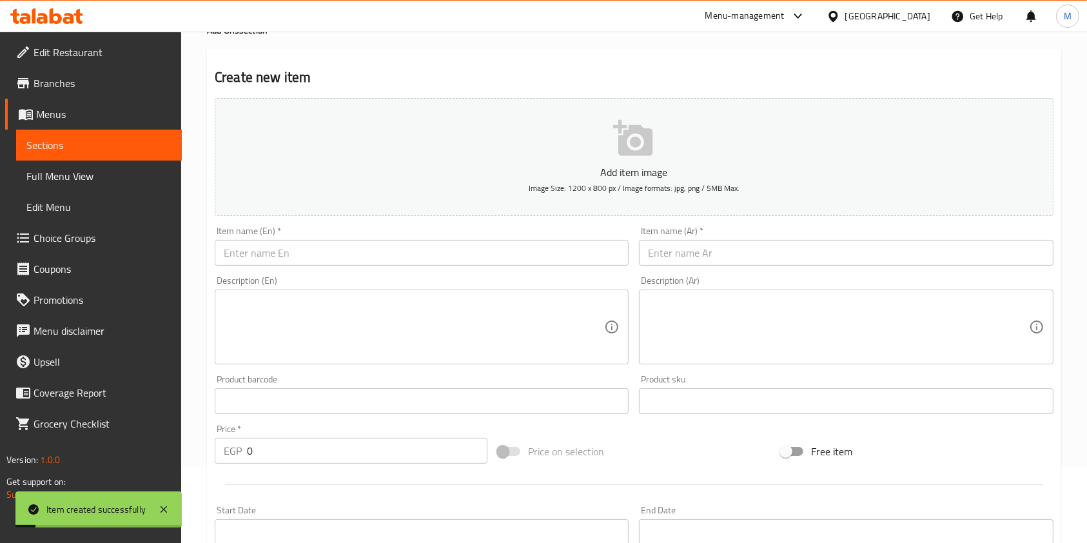
scroll to position [55, 0]
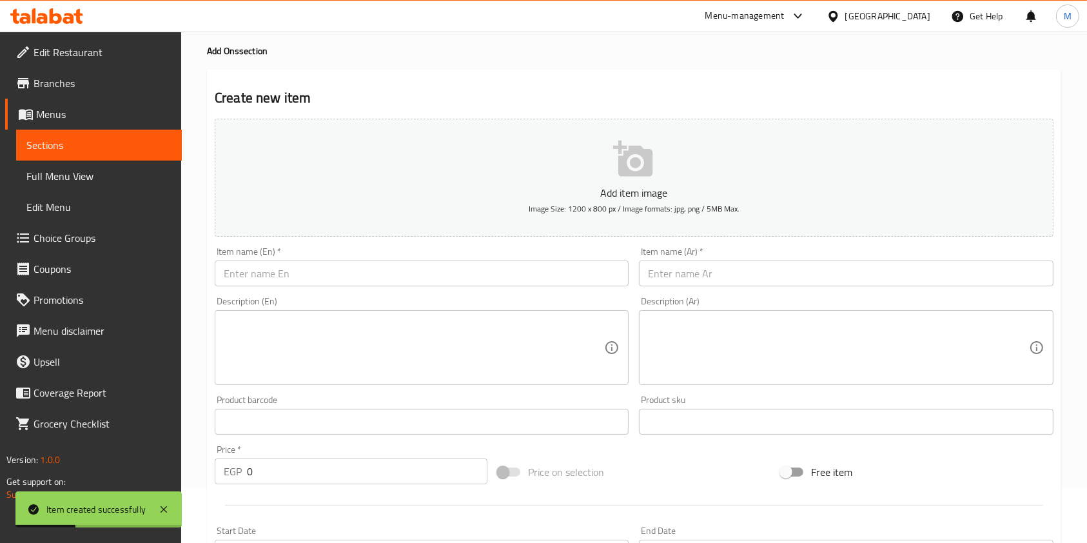
click at [706, 274] on input "text" at bounding box center [846, 273] width 414 height 26
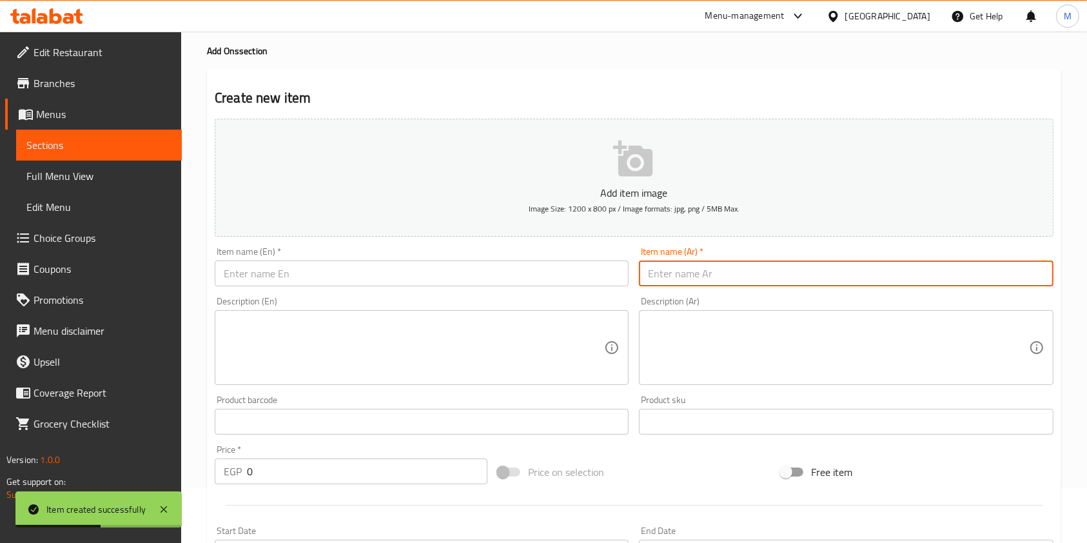
paste input "رومي"
type input "رومي"
click at [514, 270] on input "text" at bounding box center [422, 273] width 414 height 26
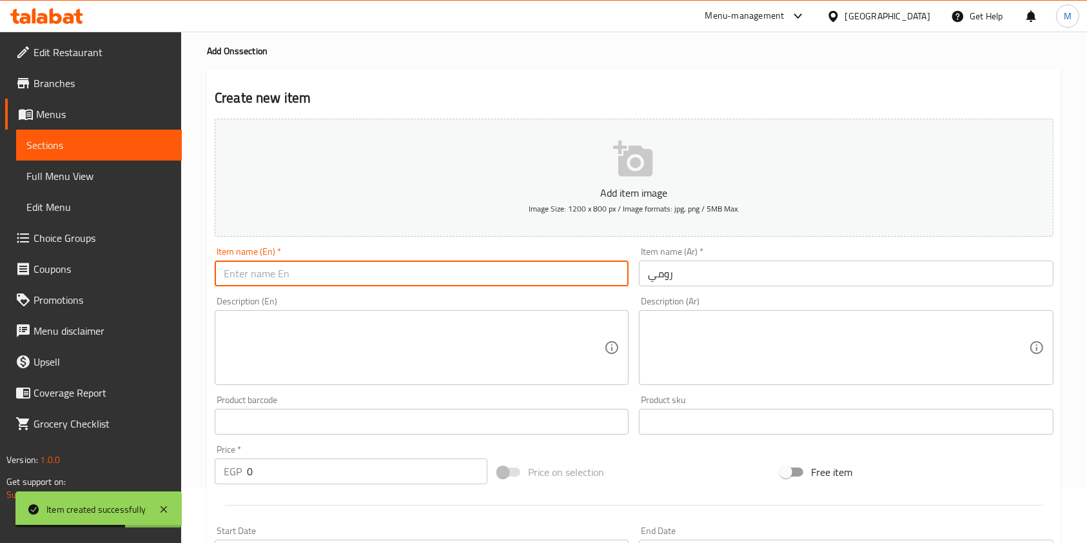
paste input "Roman"
type input "Roman"
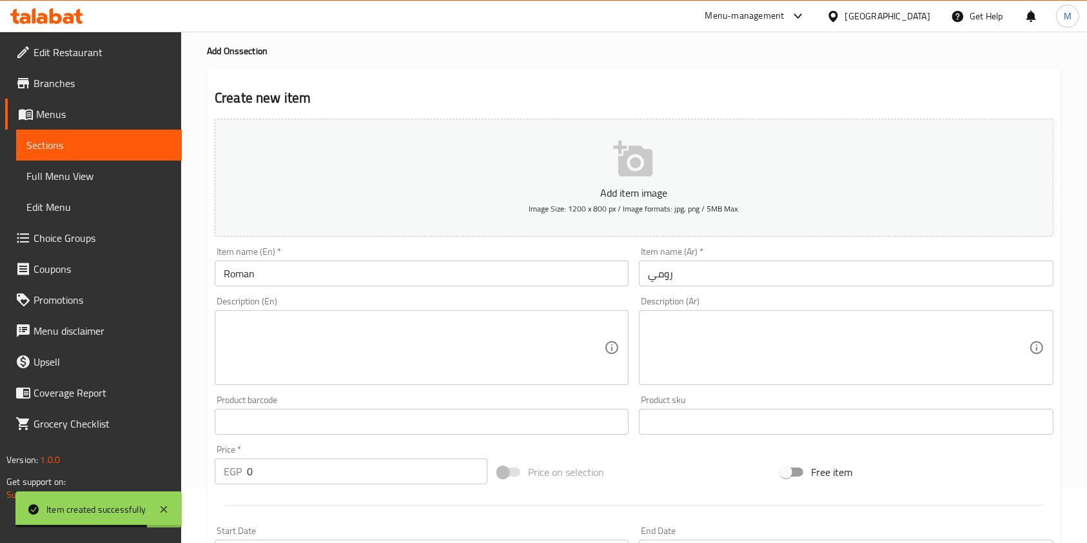
click at [219, 474] on div "EGP 0 Price *" at bounding box center [351, 471] width 273 height 26
click at [260, 469] on input "0" at bounding box center [367, 471] width 240 height 26
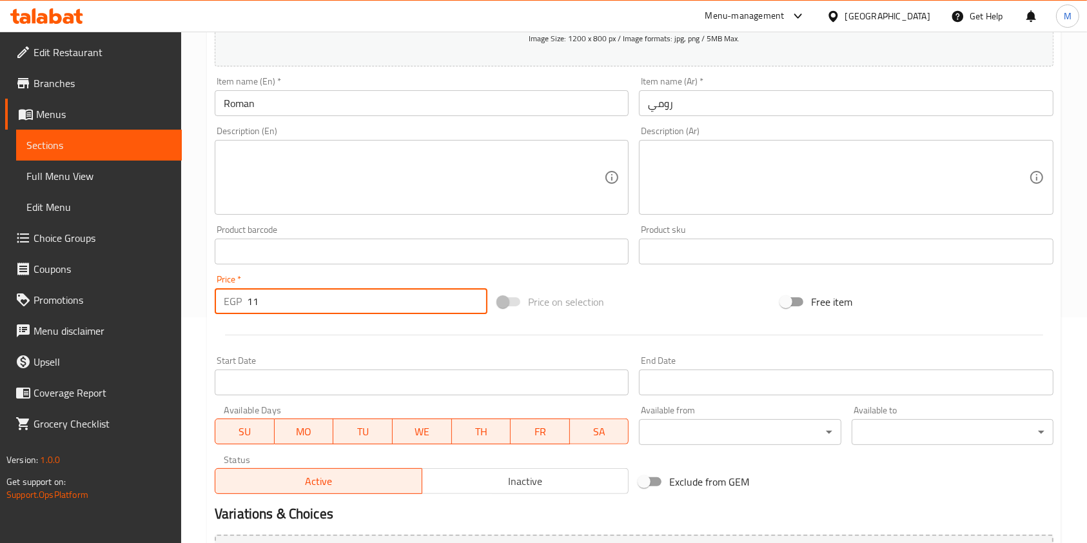
scroll to position [324, 0]
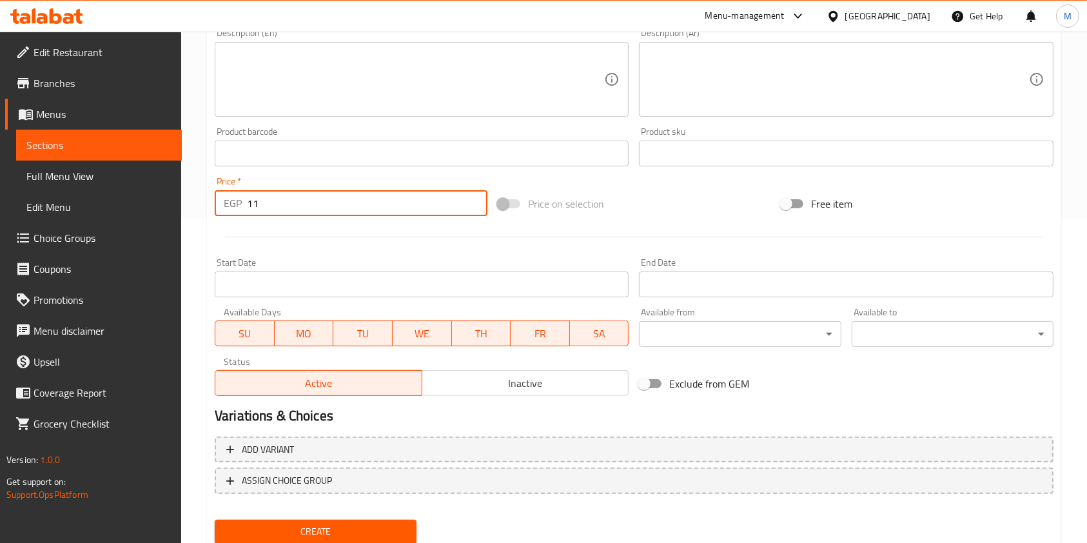
type input "11"
click at [391, 520] on button "Create" at bounding box center [316, 532] width 202 height 24
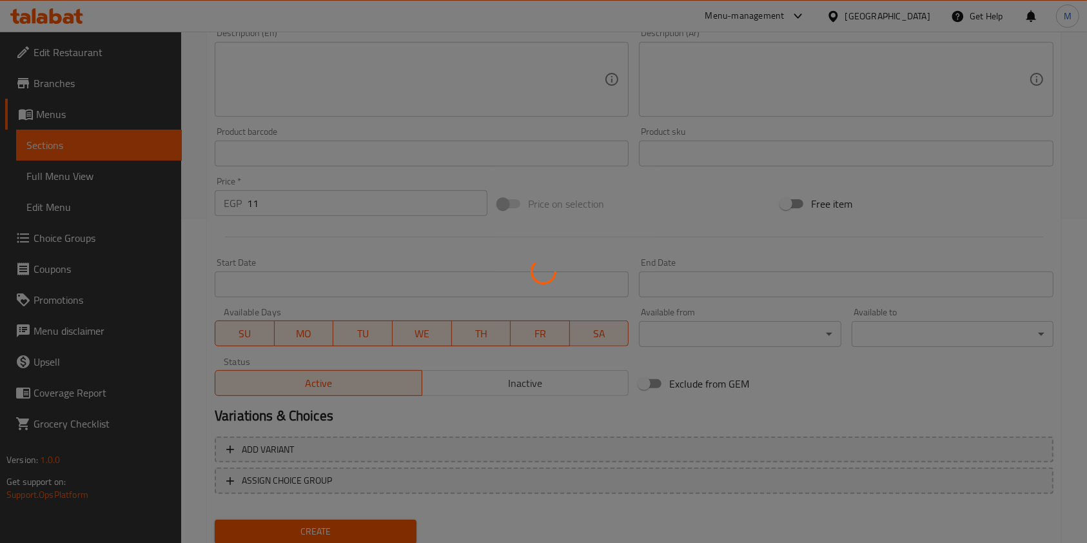
type input "0"
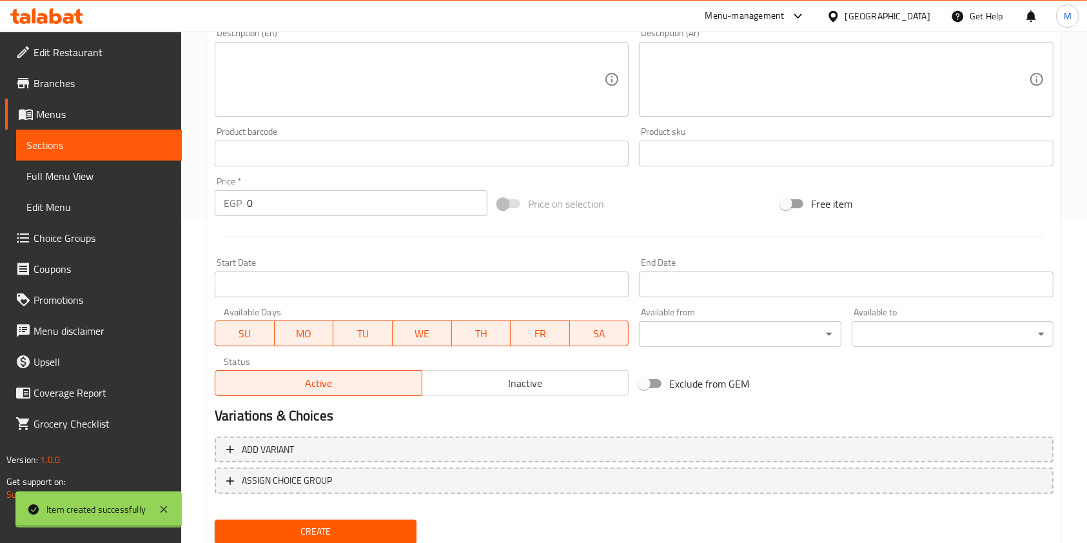
scroll to position [70, 0]
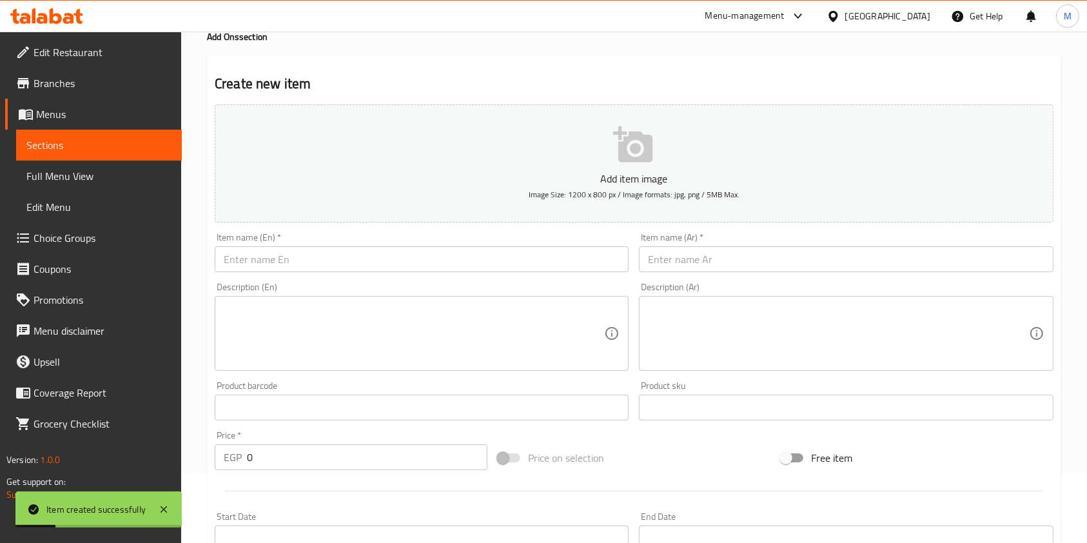
click at [664, 258] on input "text" at bounding box center [846, 259] width 414 height 26
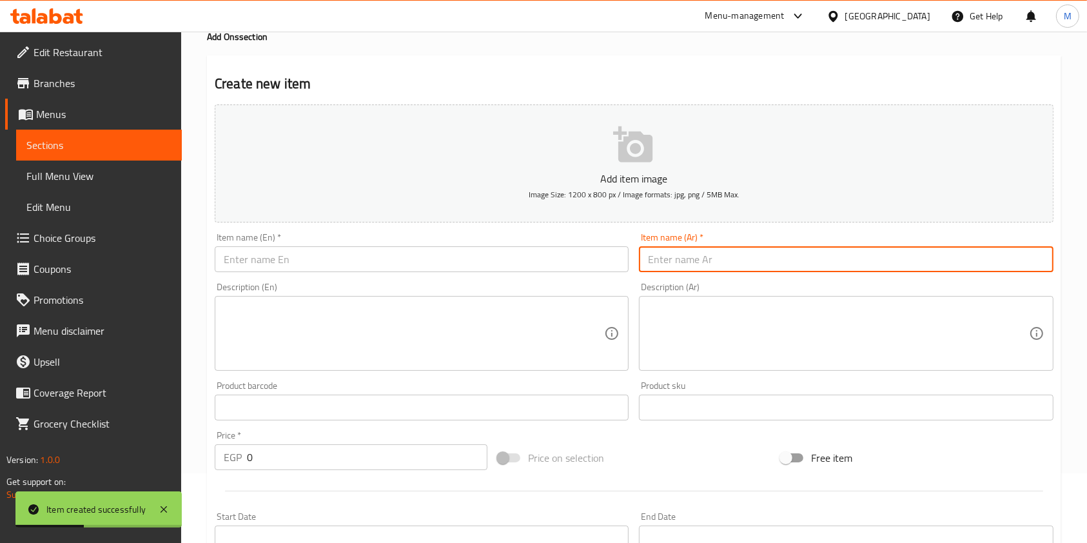
paste input "شيدر"
type input "شيدر"
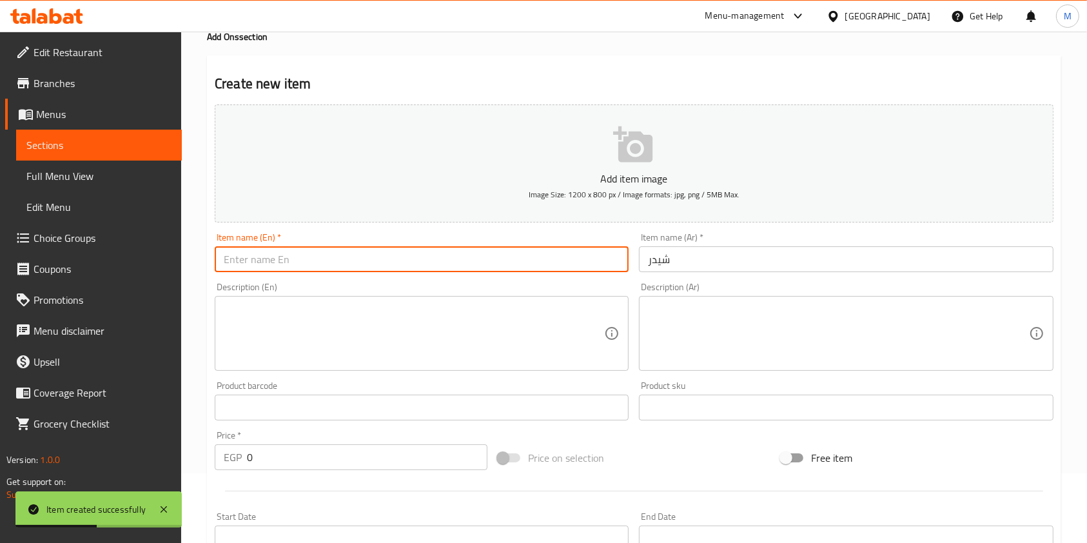
click at [520, 248] on input "text" at bounding box center [422, 259] width 414 height 26
paste input "Cheddar"
type input "Cheddar"
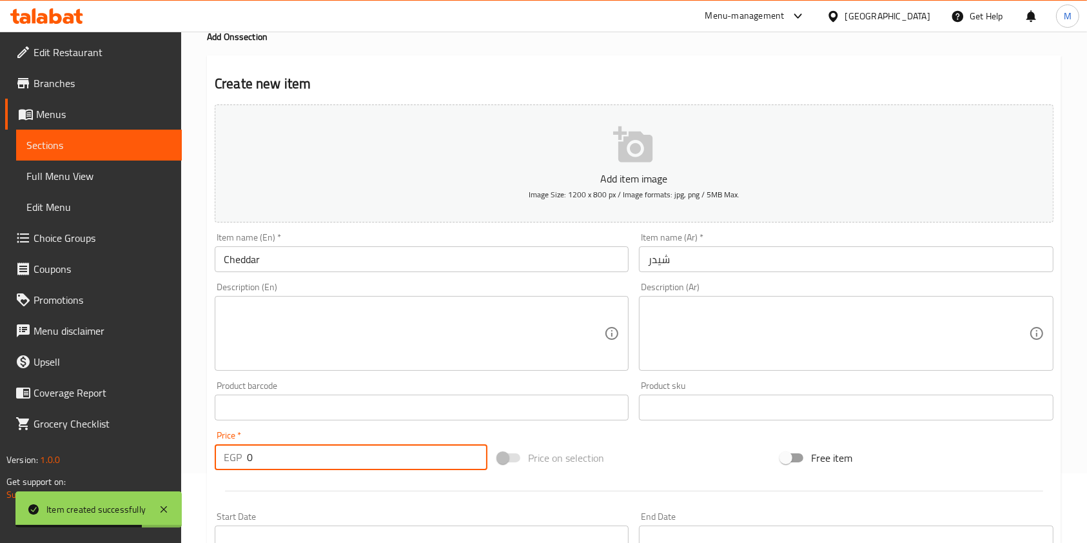
drag, startPoint x: 276, startPoint y: 452, endPoint x: 248, endPoint y: 461, distance: 29.8
click at [248, 461] on input "0" at bounding box center [367, 457] width 240 height 26
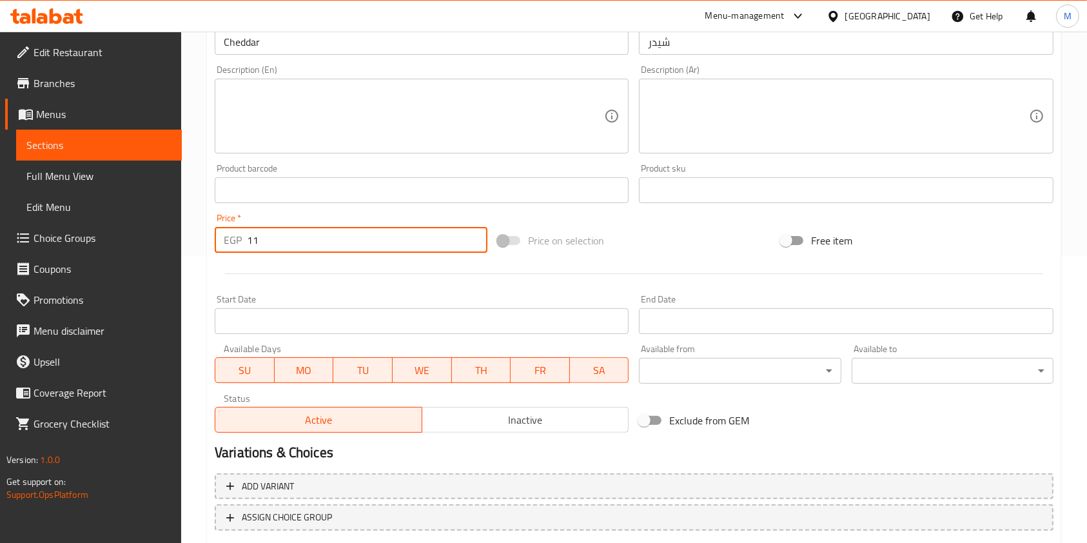
scroll to position [368, 0]
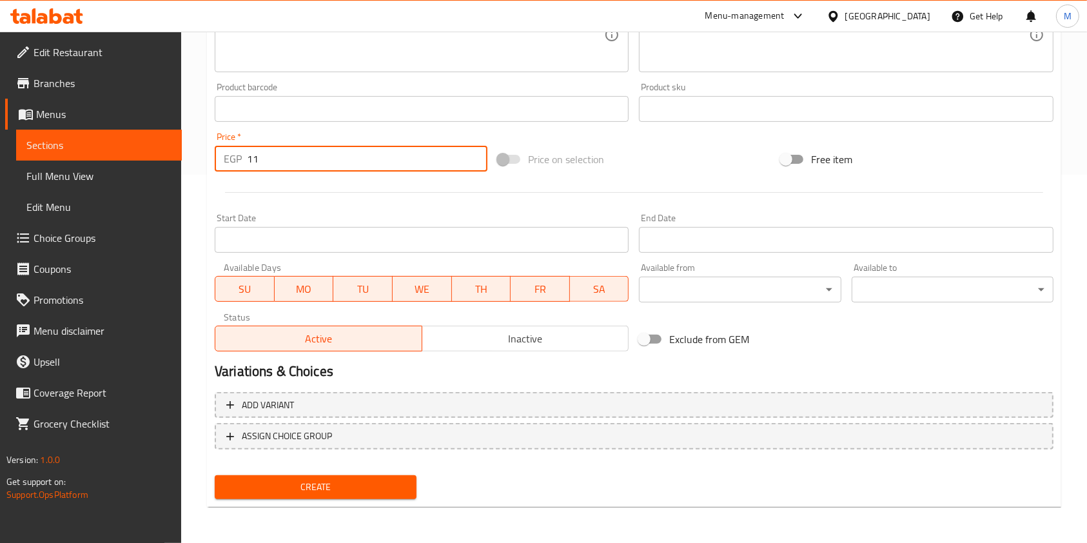
type input "11"
click at [360, 496] on button "Create" at bounding box center [316, 487] width 202 height 24
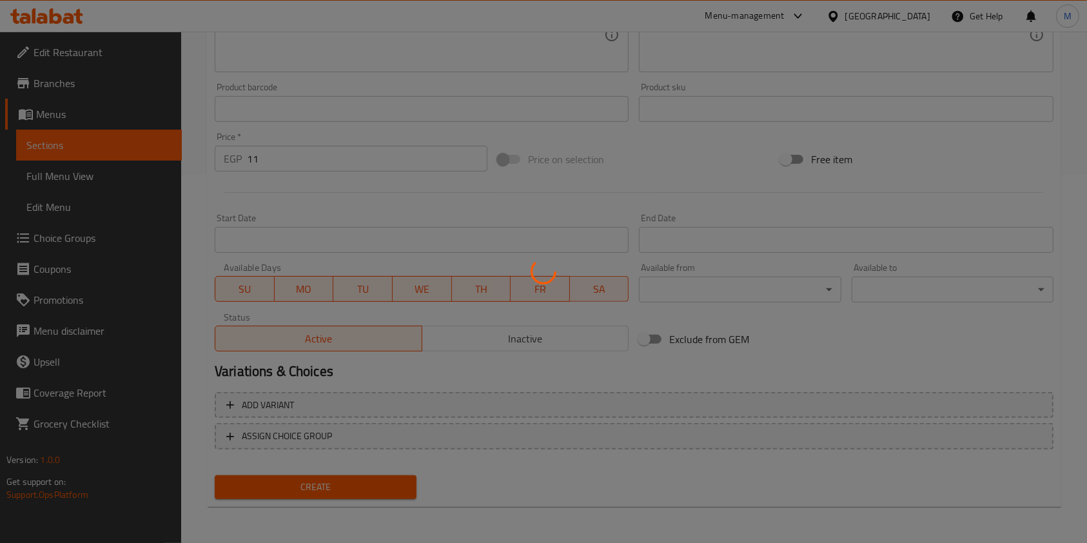
type input "0"
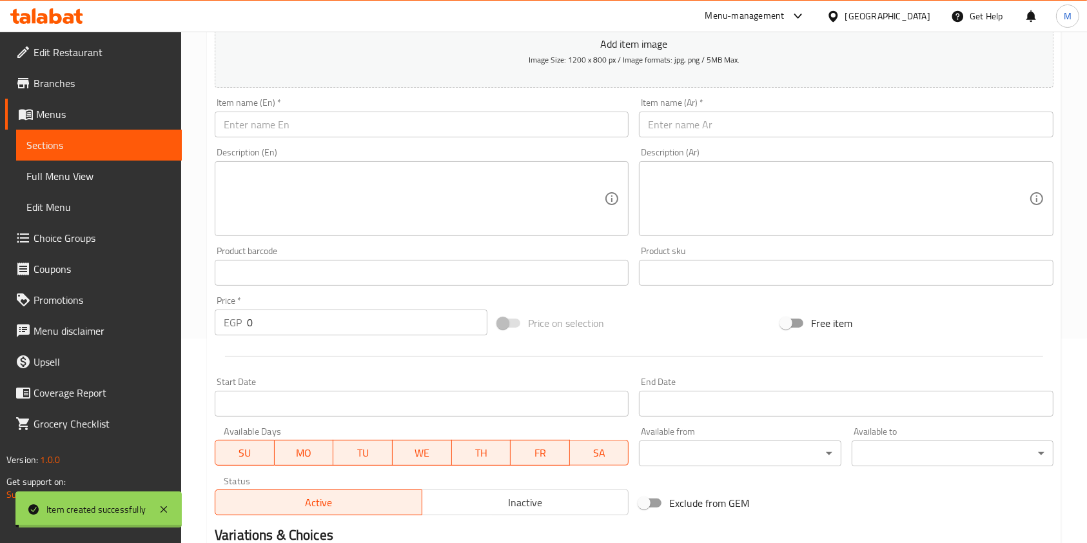
scroll to position [15, 0]
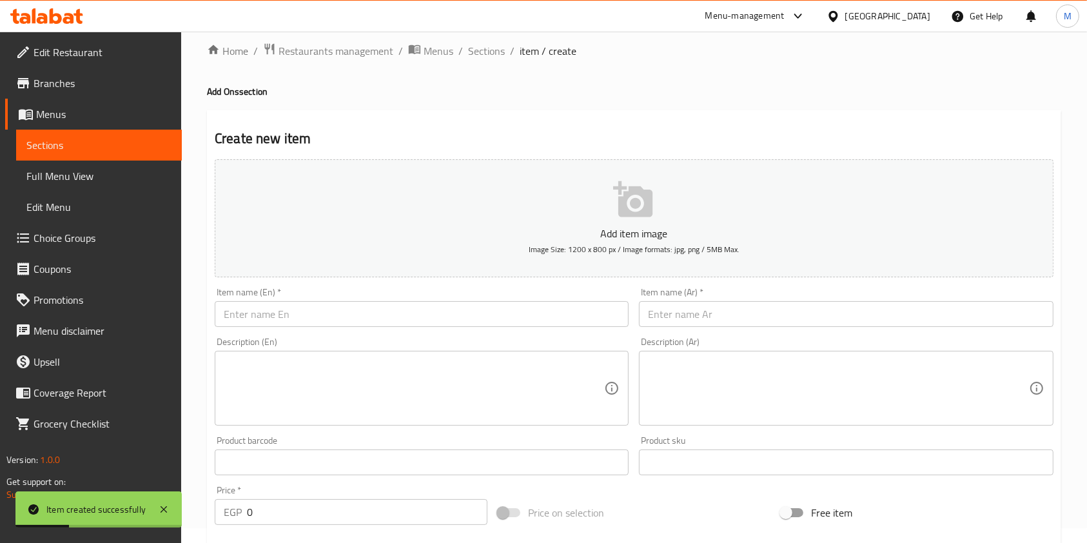
click at [708, 319] on input "text" at bounding box center [846, 314] width 414 height 26
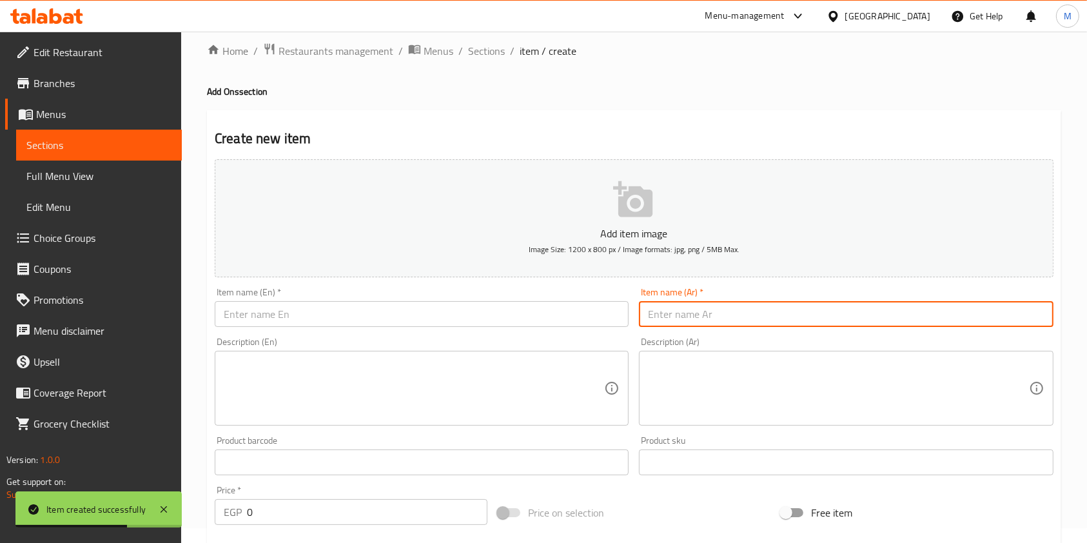
paste input "سجق"
paste input "Sausage"
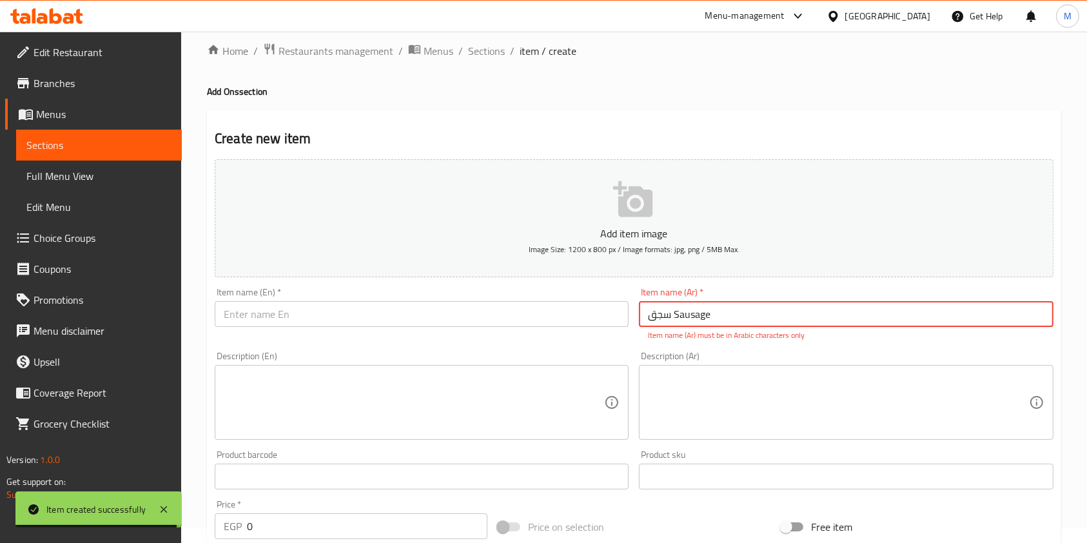
type input "سجق Sausage"
click at [563, 322] on input "text" at bounding box center [422, 314] width 414 height 26
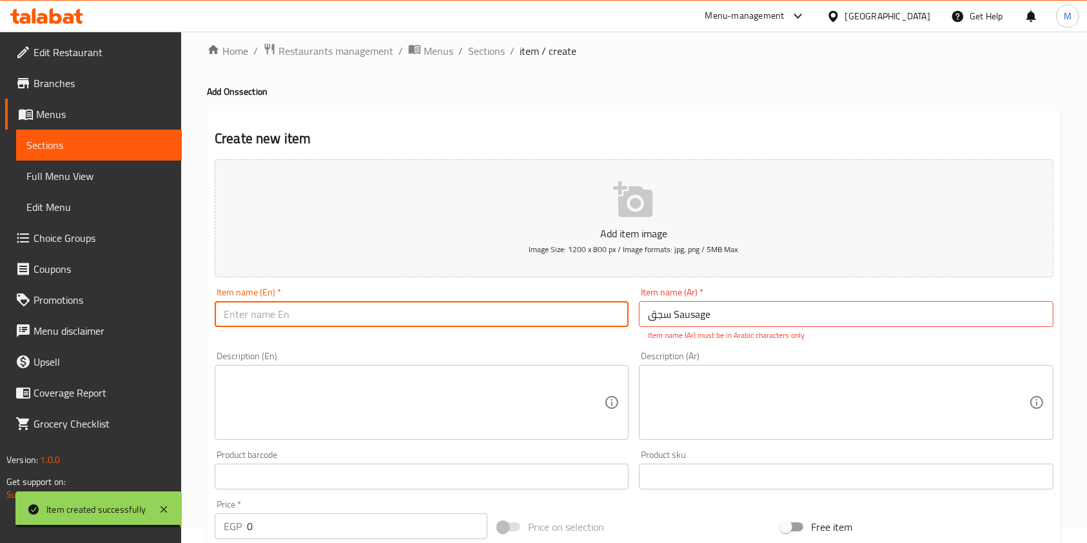
click at [563, 322] on input "text" at bounding box center [422, 314] width 414 height 26
paste input "Sausage"
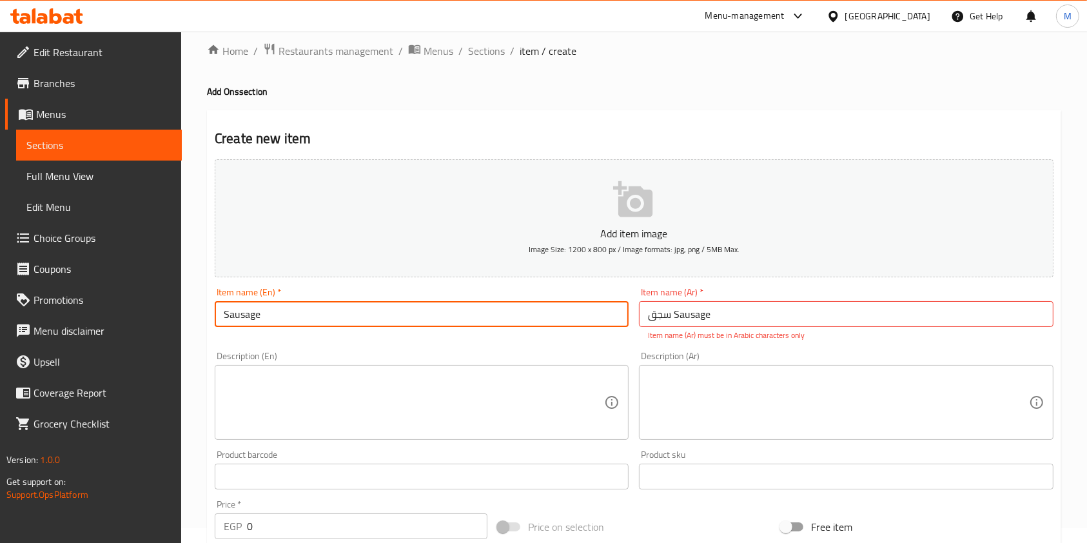
type input "Sausage"
drag, startPoint x: 672, startPoint y: 317, endPoint x: 696, endPoint y: 317, distance: 23.8
click at [672, 317] on input "سجق Sausage" at bounding box center [846, 314] width 414 height 26
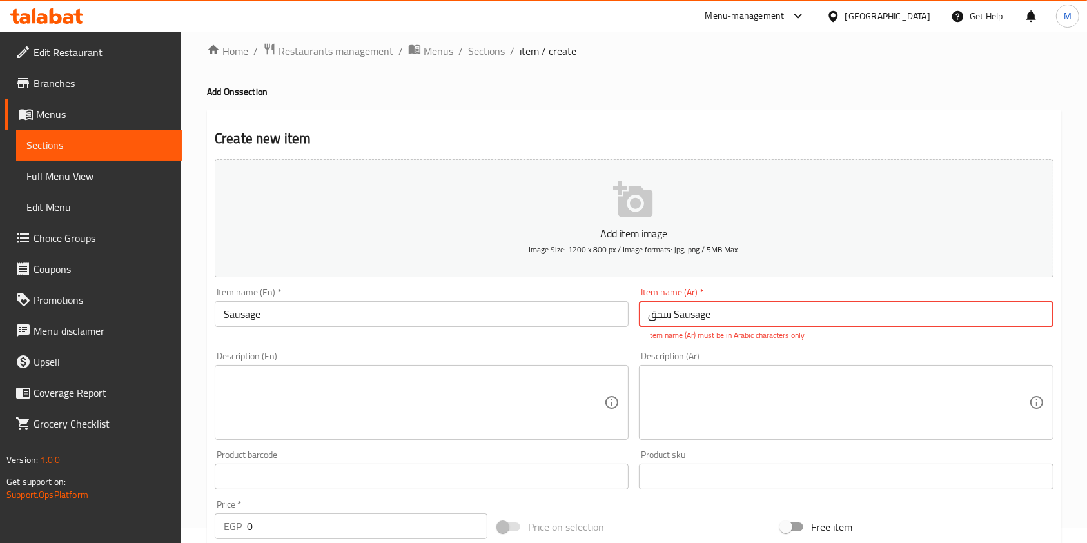
drag, startPoint x: 696, startPoint y: 317, endPoint x: 721, endPoint y: 317, distance: 25.1
click at [721, 317] on input "سجق Sausage" at bounding box center [846, 314] width 414 height 26
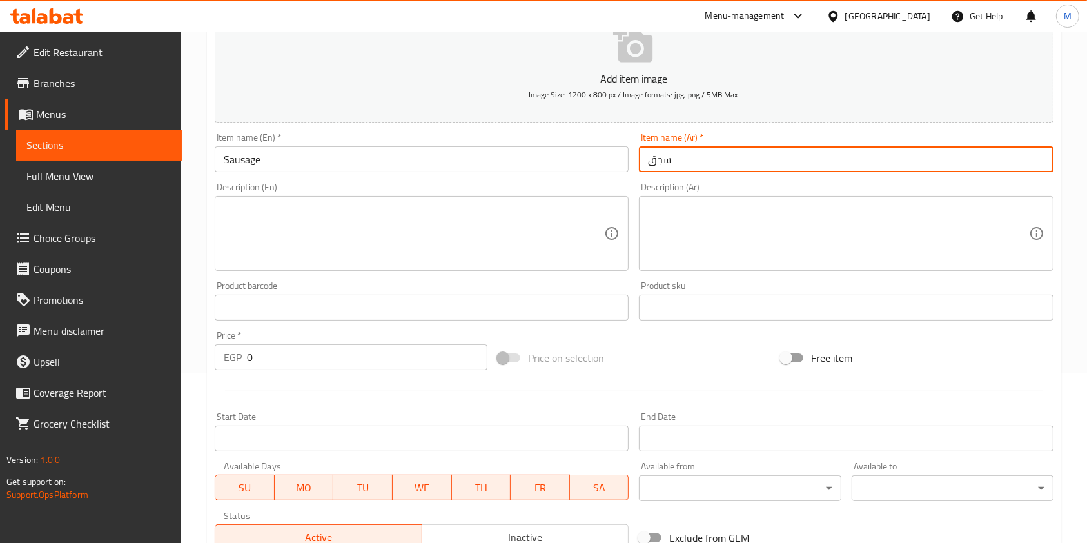
scroll to position [180, 0]
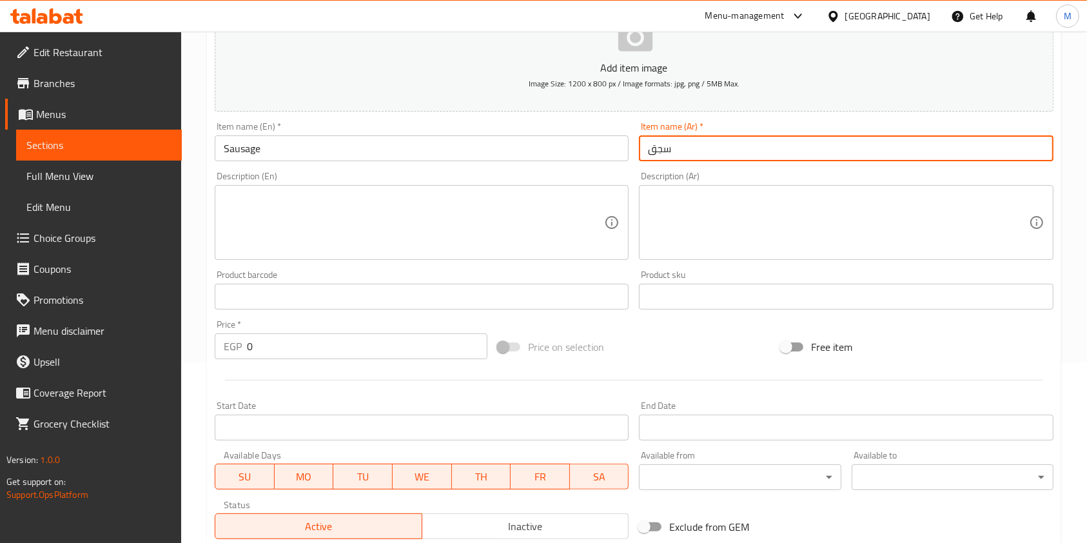
type input "سجق"
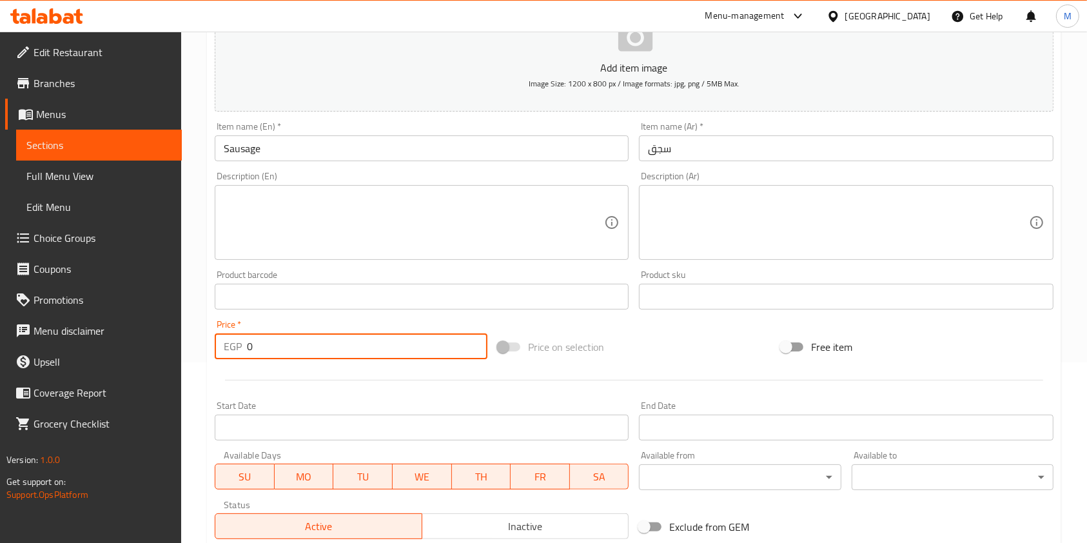
click at [348, 358] on input "0" at bounding box center [367, 346] width 240 height 26
click at [347, 353] on input "0" at bounding box center [367, 346] width 240 height 26
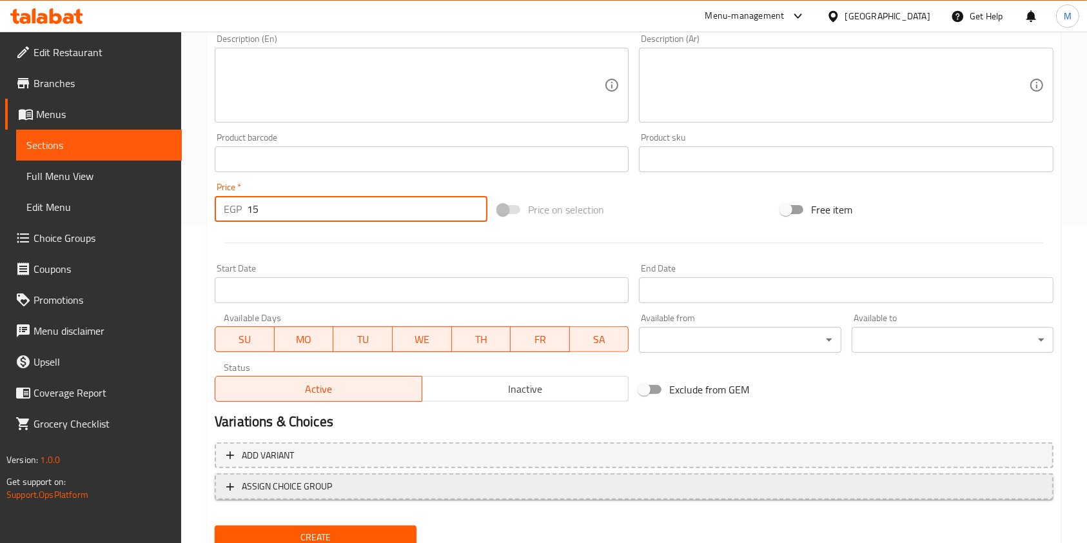
scroll to position [325, 0]
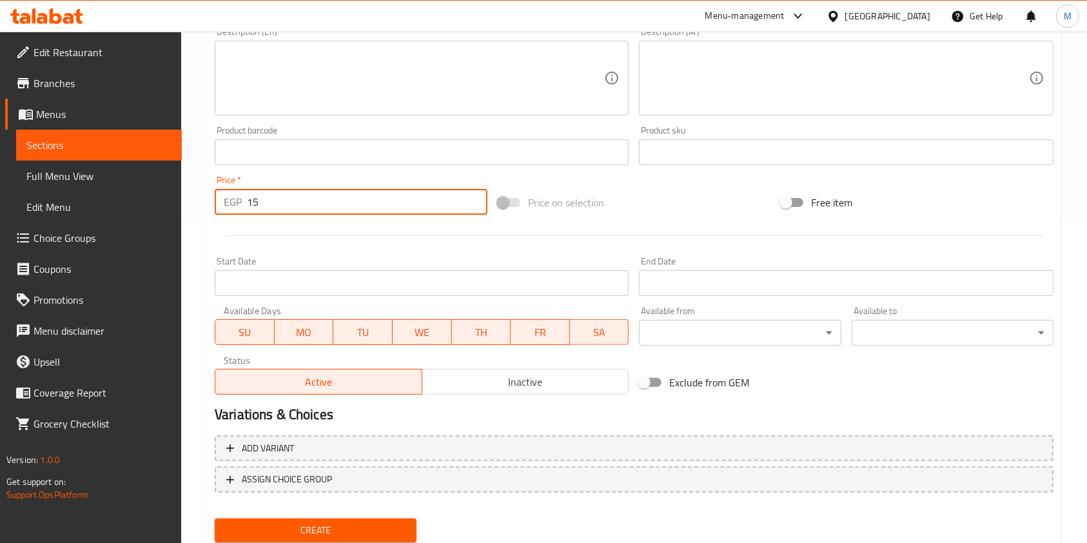
type input "15"
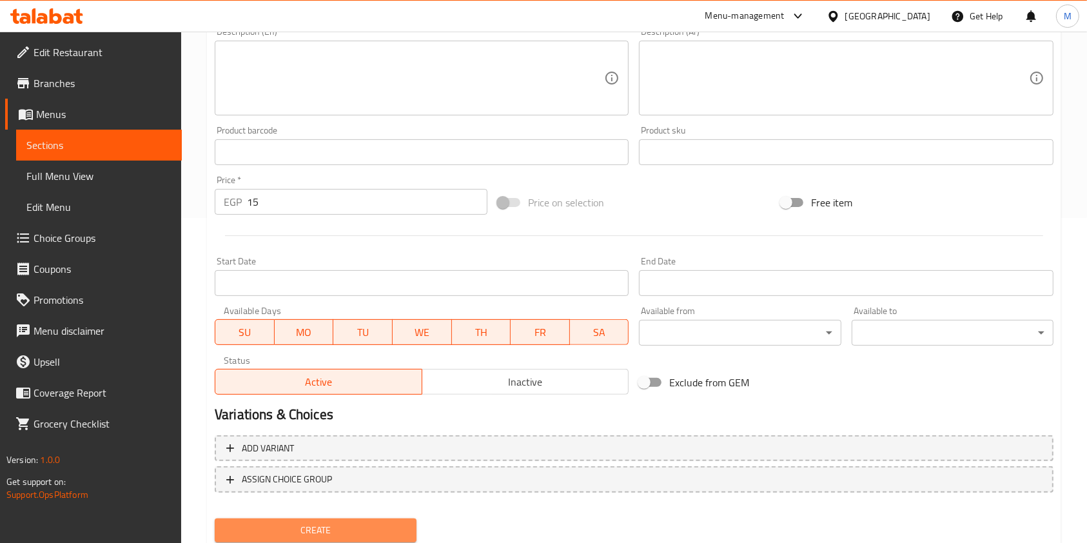
click at [361, 541] on button "Create" at bounding box center [316, 530] width 202 height 24
click at [361, 541] on div at bounding box center [543, 271] width 1087 height 543
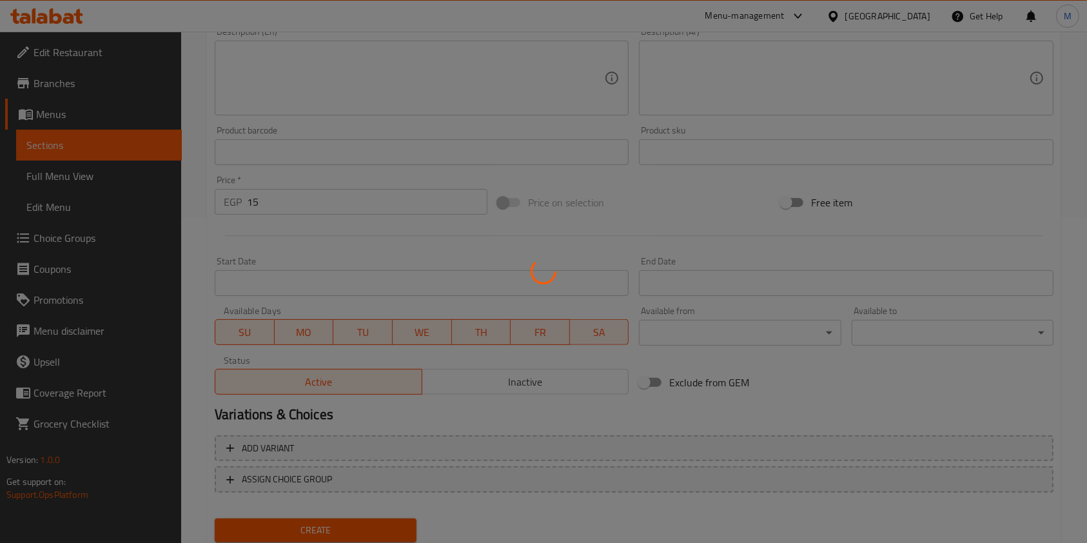
type input "0"
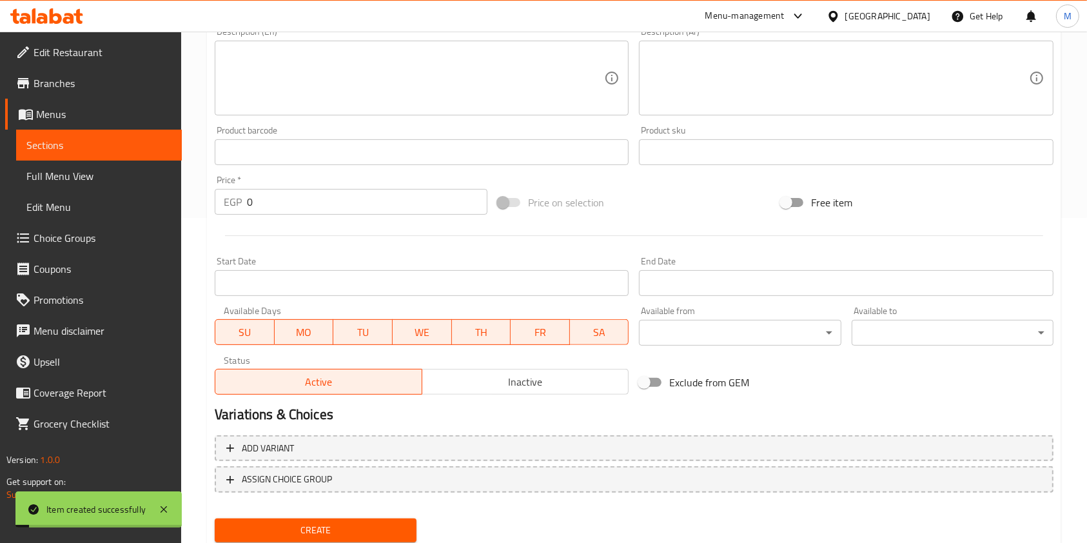
scroll to position [0, 0]
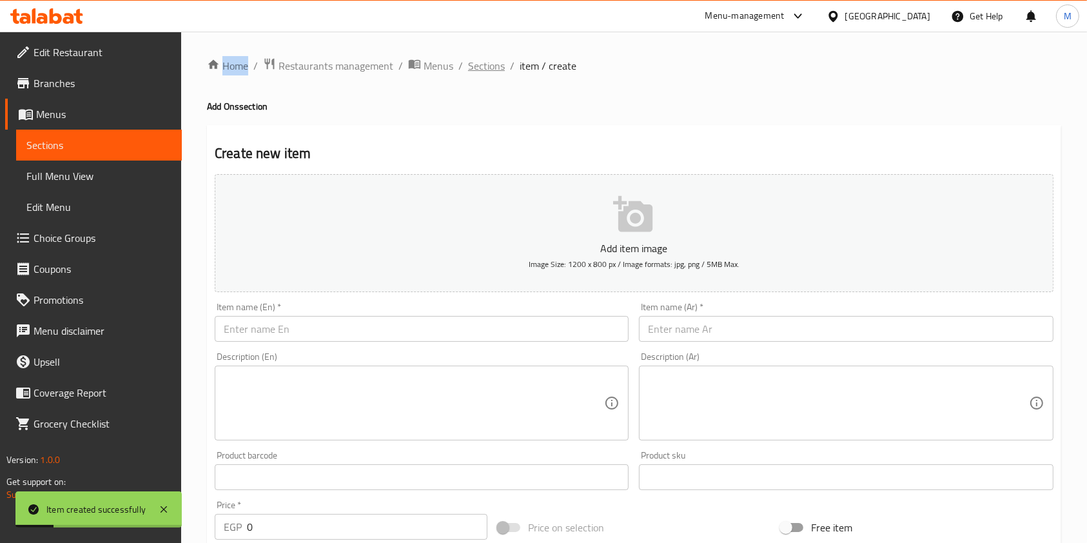
click at [498, 70] on span "Sections" at bounding box center [486, 65] width 37 height 15
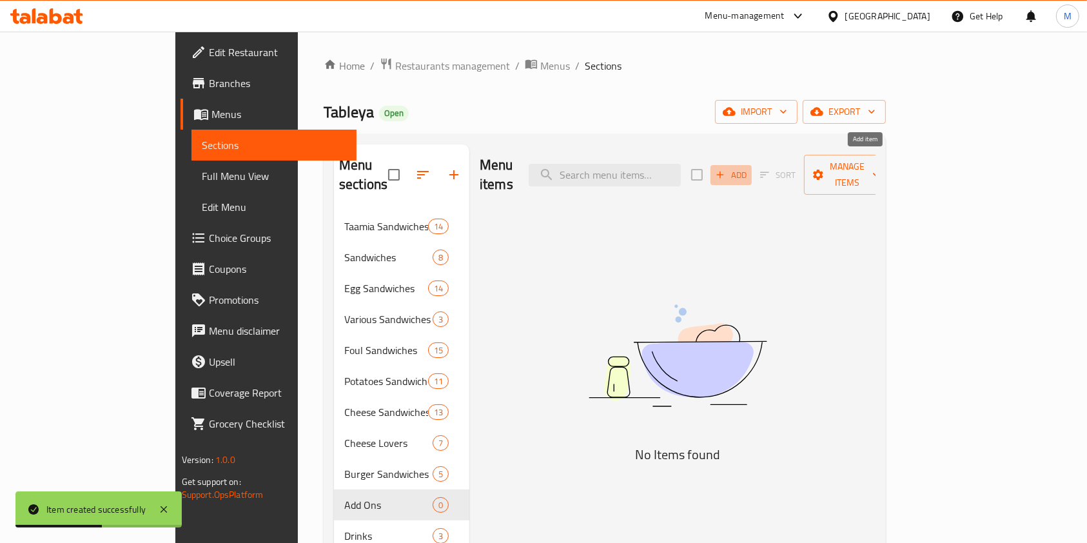
click at [748, 168] on span "Add" at bounding box center [731, 175] width 35 height 15
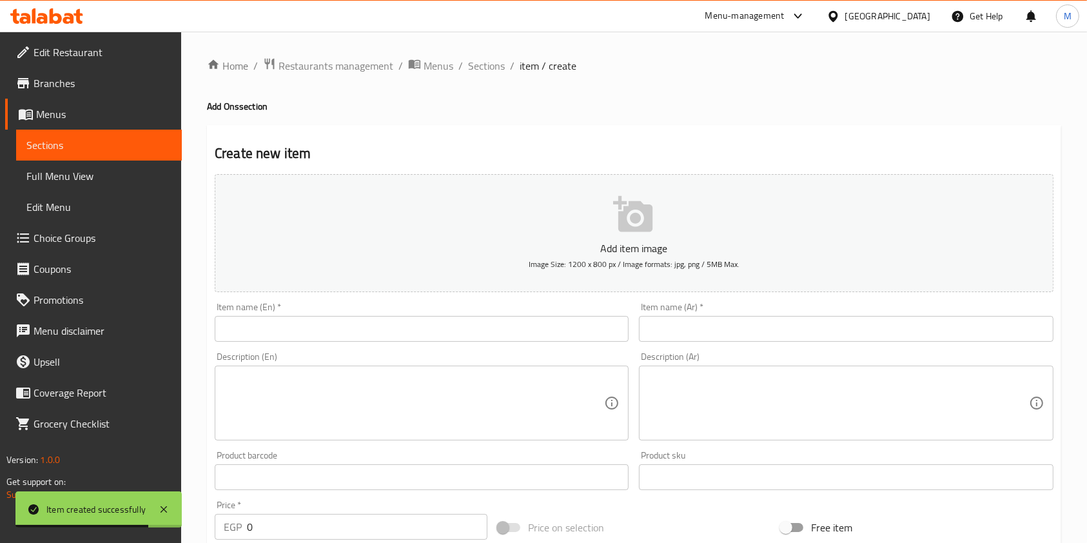
click at [697, 335] on input "text" at bounding box center [846, 329] width 414 height 26
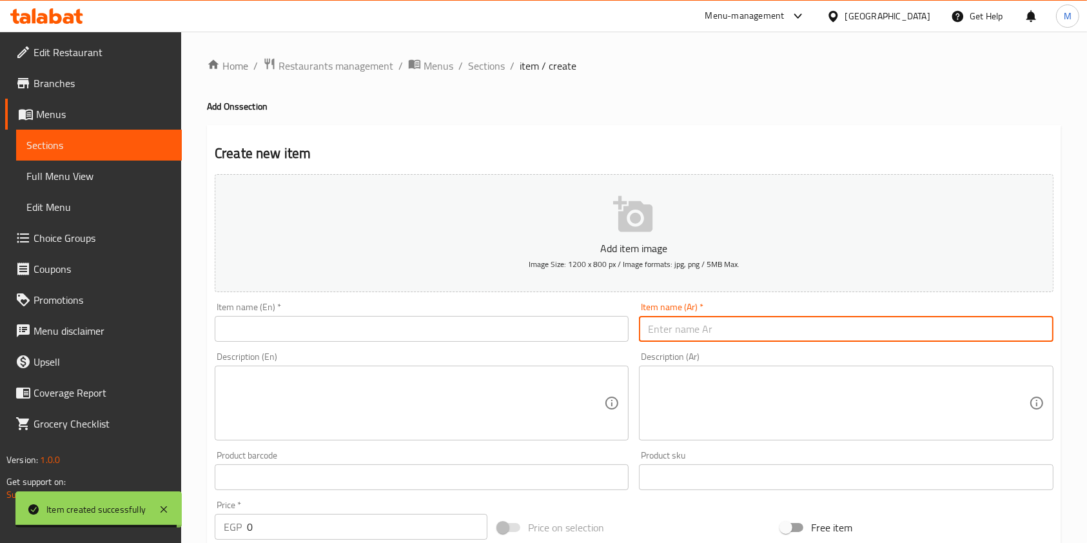
paste input "كبدة"
type input "كبدة"
click at [495, 312] on div "Item name (En)   * Item name (En) *" at bounding box center [422, 321] width 414 height 39
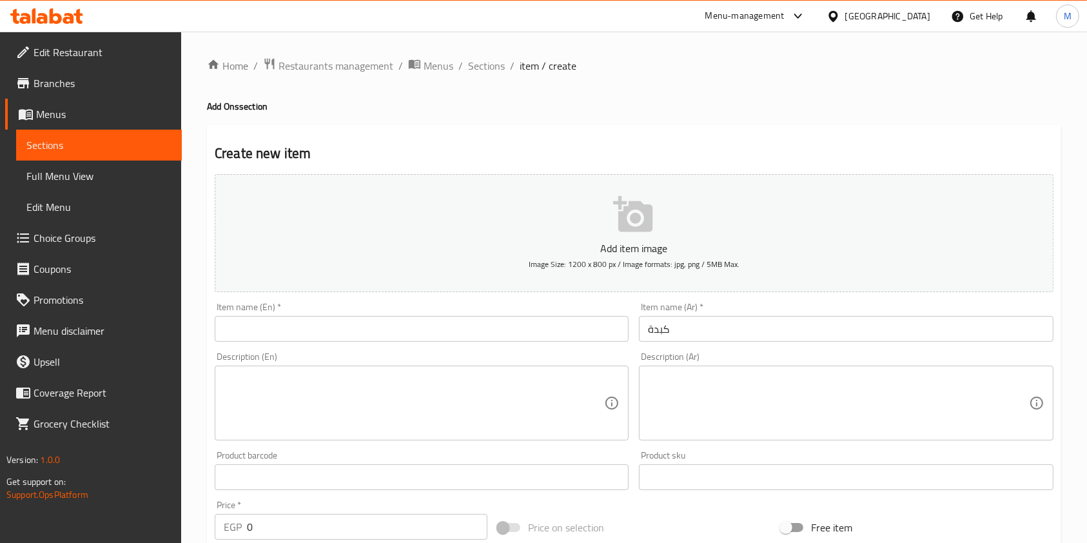
click at [282, 327] on input "text" at bounding box center [422, 329] width 414 height 26
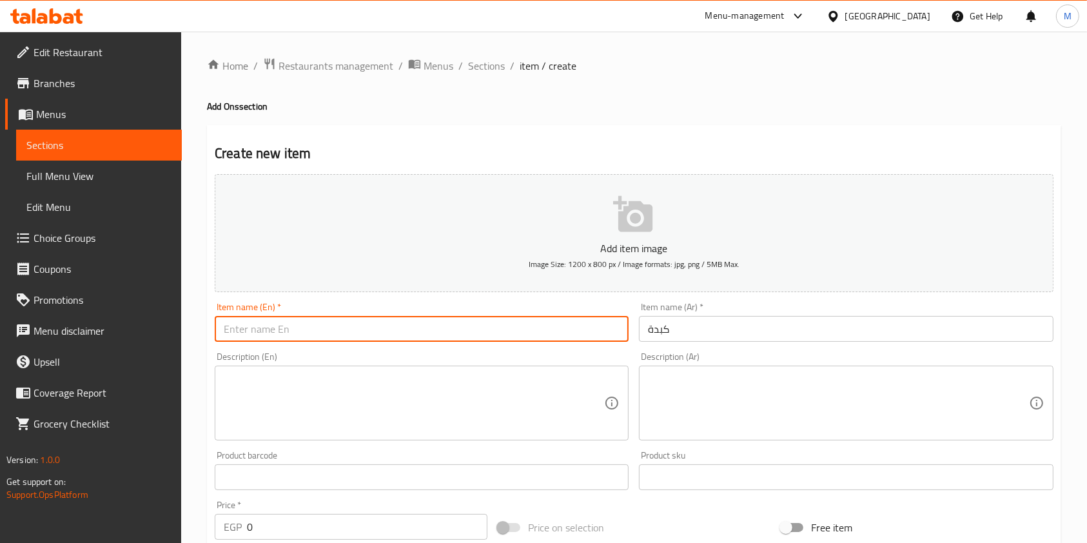
paste input "Liver"
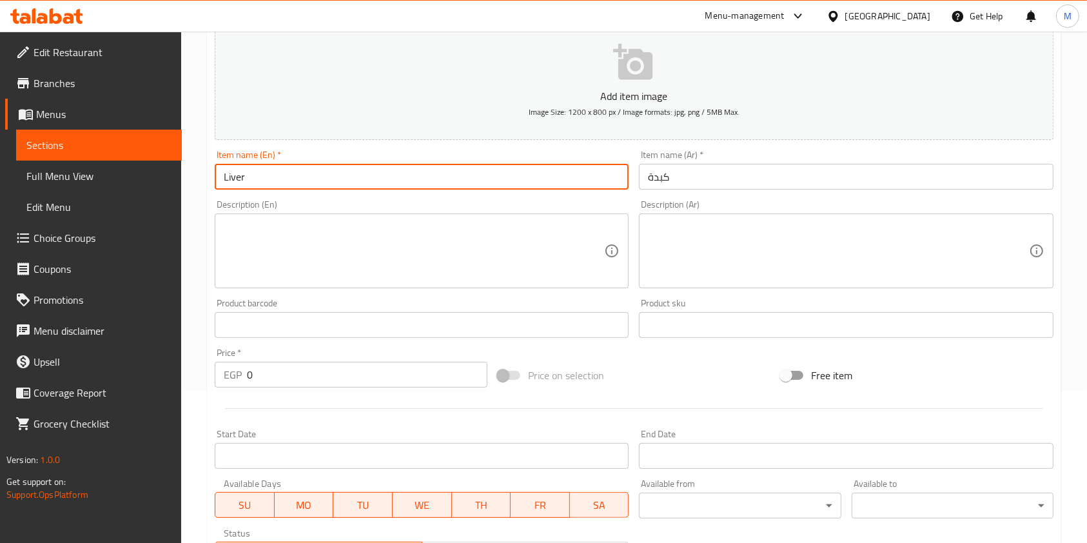
scroll to position [162, 0]
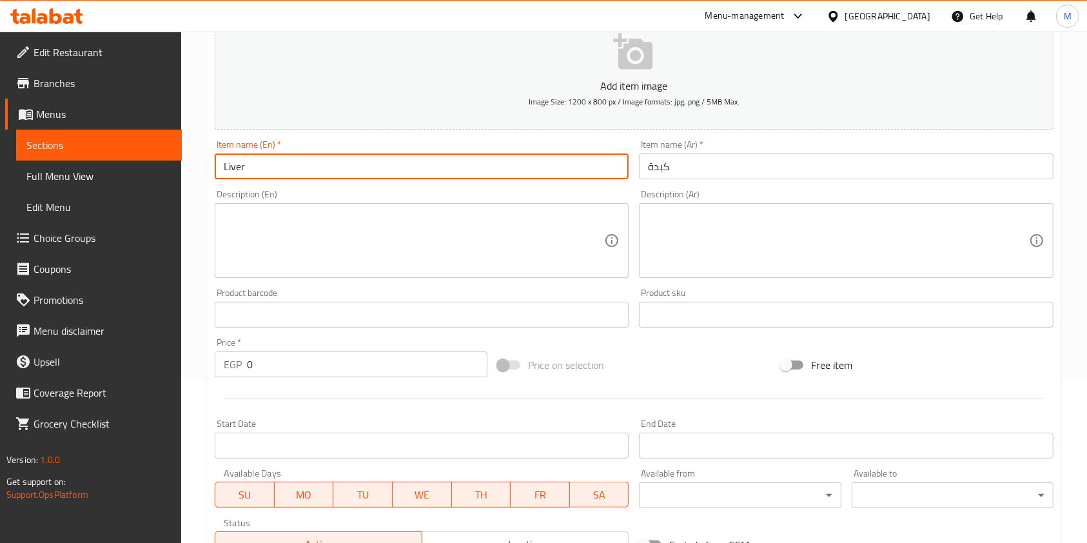
type input "Liver"
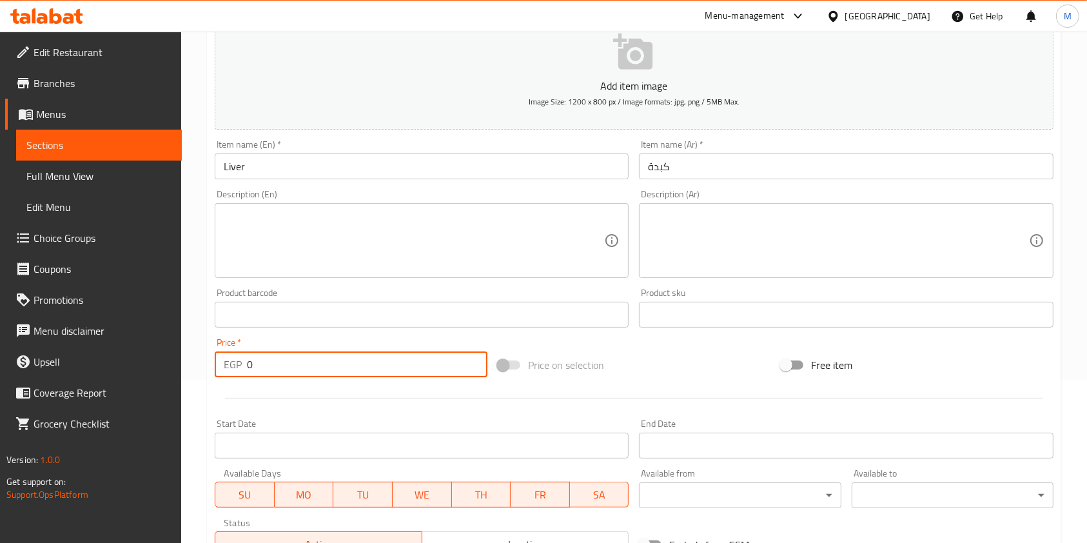
drag, startPoint x: 286, startPoint y: 375, endPoint x: 236, endPoint y: 374, distance: 49.6
click at [236, 374] on div "EGP 0 Price *" at bounding box center [351, 364] width 273 height 26
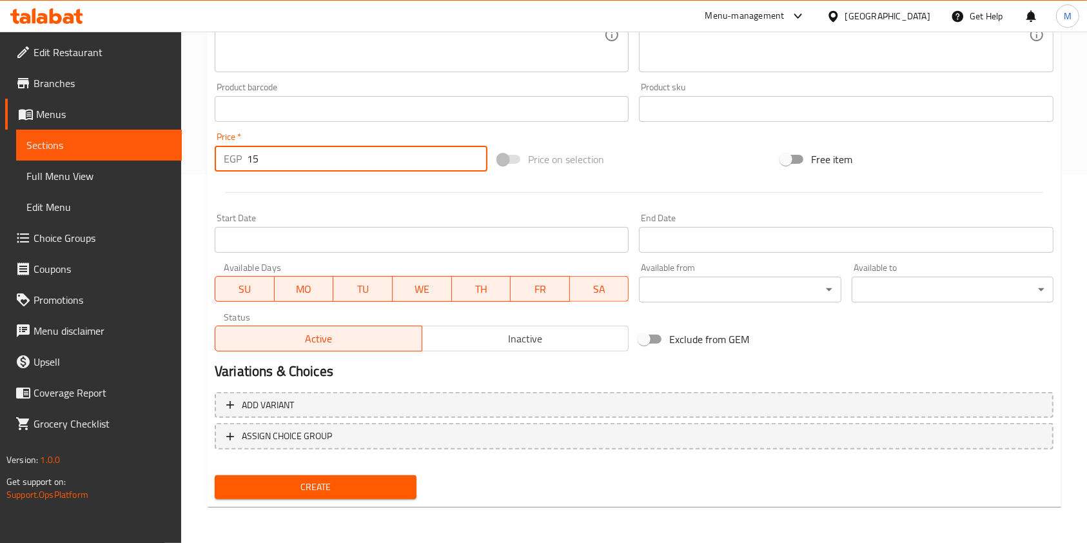
type input "15"
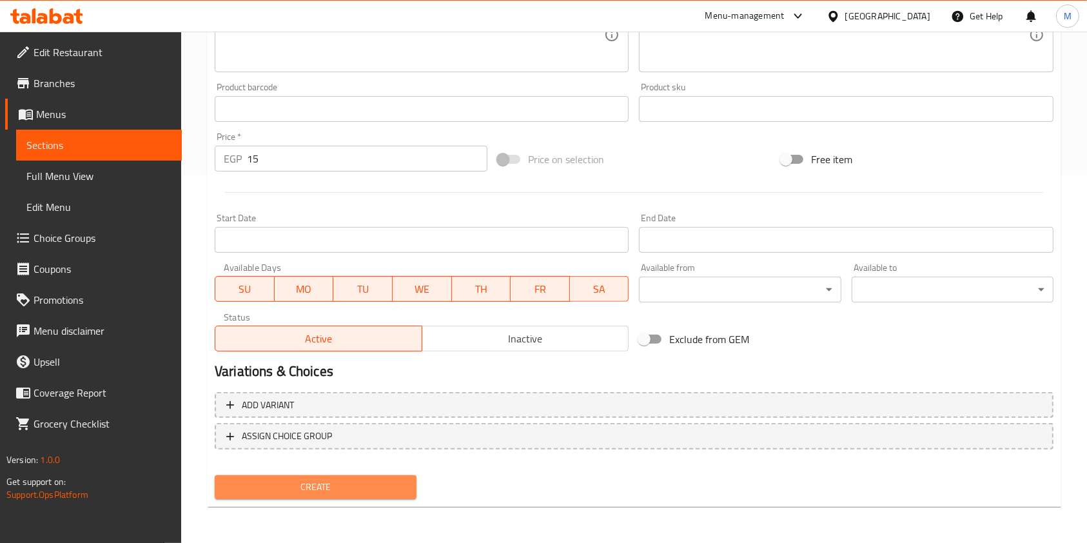
click at [382, 492] on span "Create" at bounding box center [315, 487] width 181 height 16
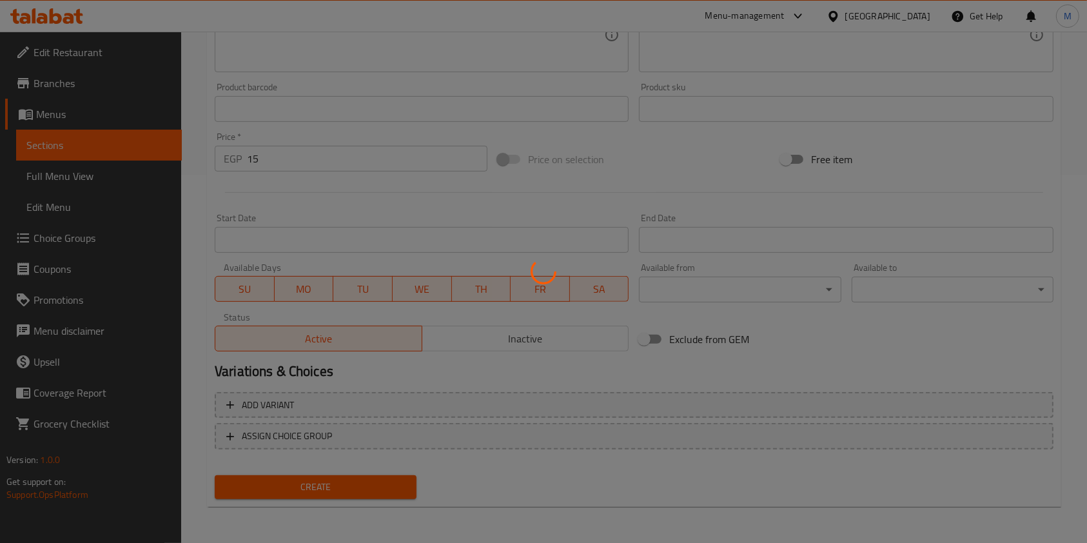
type input "0"
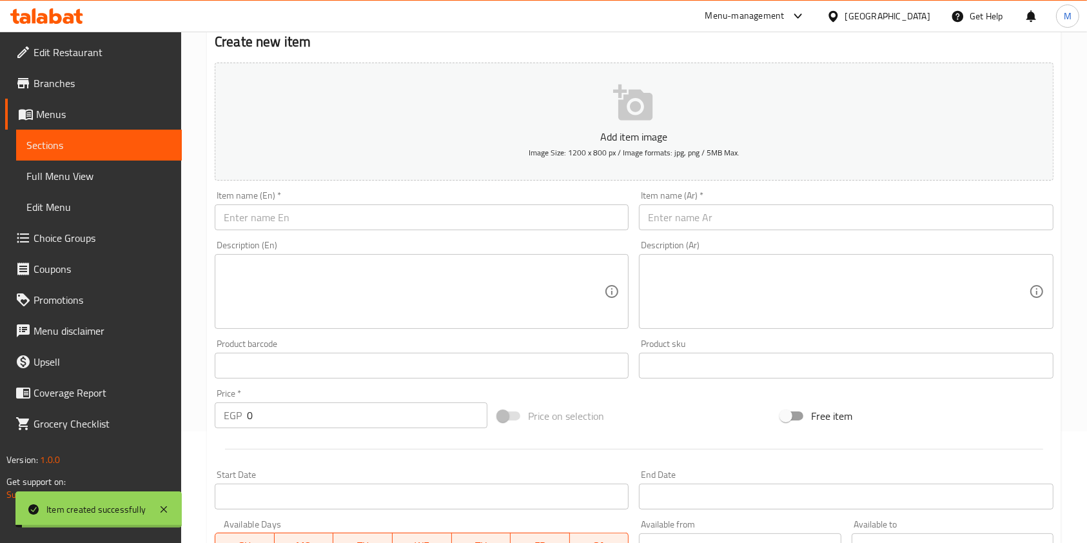
scroll to position [0, 0]
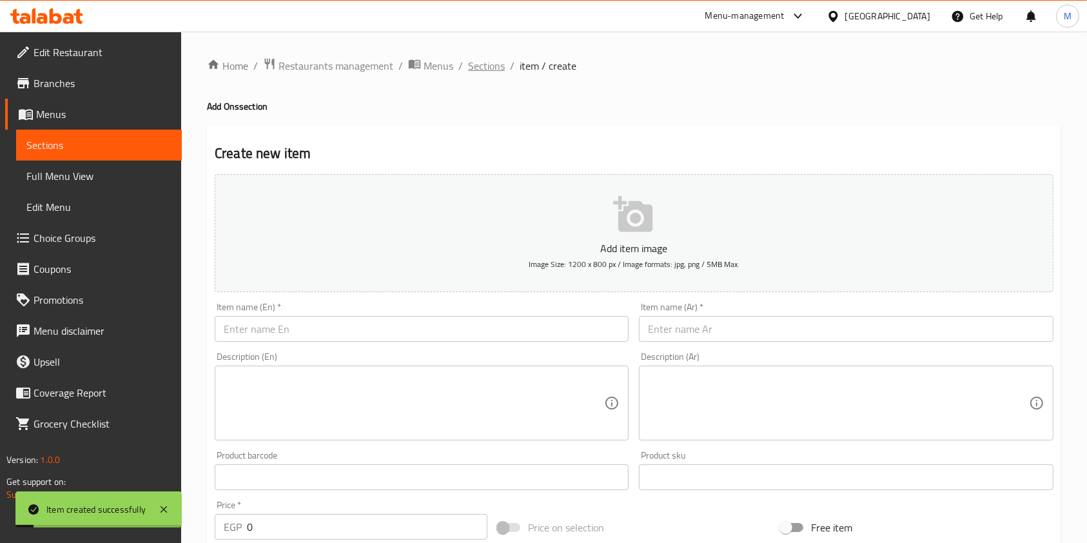
click at [485, 66] on span "Sections" at bounding box center [486, 65] width 37 height 15
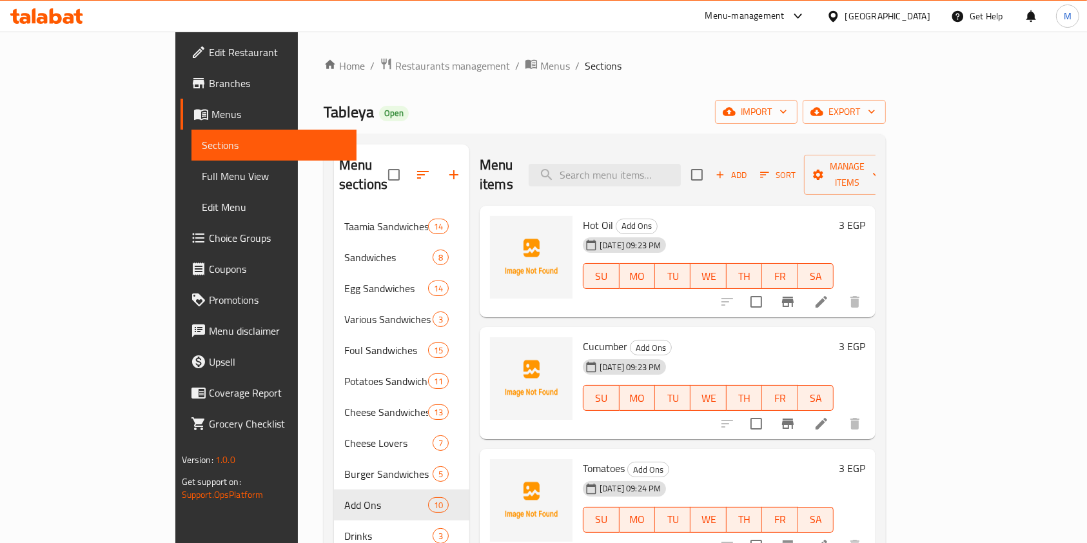
click at [438, 165] on button "button" at bounding box center [453, 174] width 31 height 31
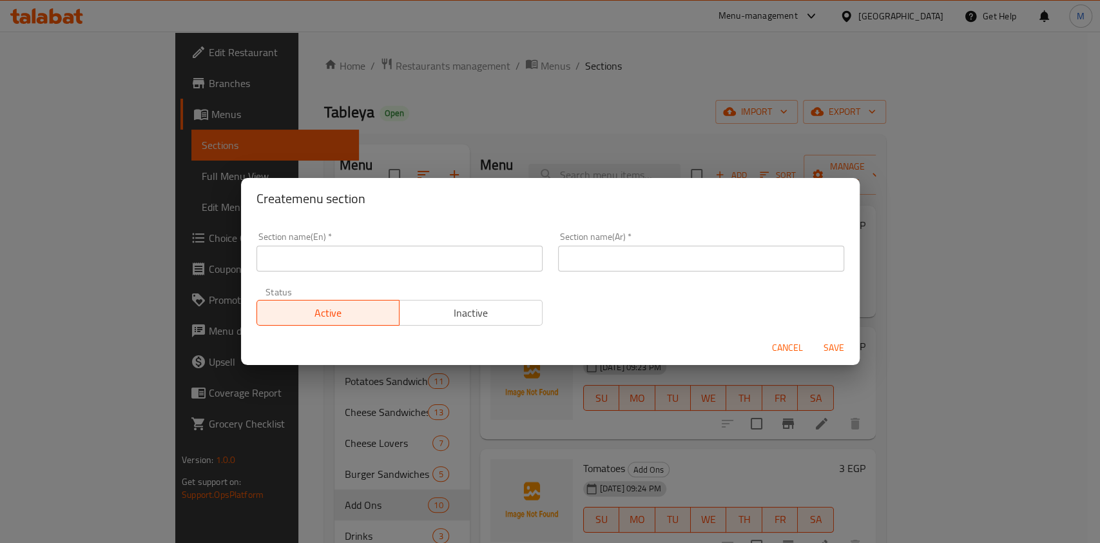
click at [451, 257] on input "text" at bounding box center [400, 259] width 286 height 26
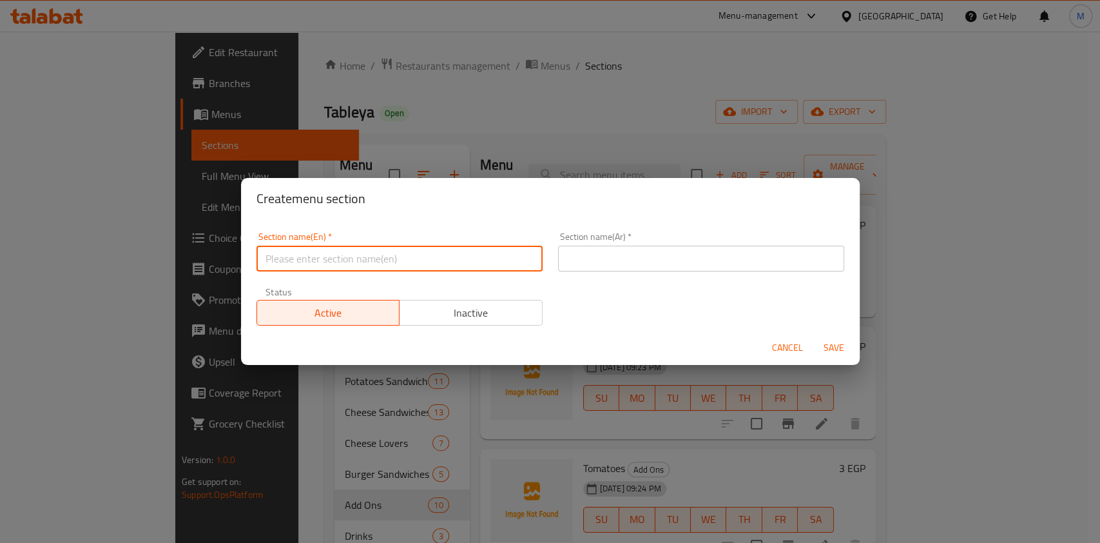
paste input "Boxes"
type input "Boxes"
click at [623, 259] on input "text" at bounding box center [701, 259] width 286 height 26
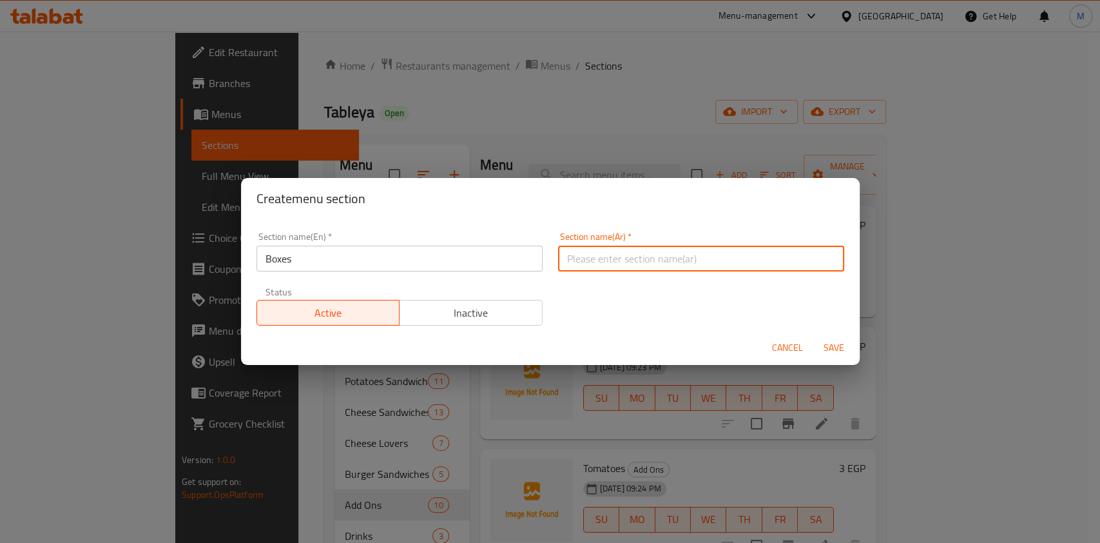
paste input "علب"
type input "علب"
click at [830, 349] on span "Save" at bounding box center [834, 348] width 31 height 16
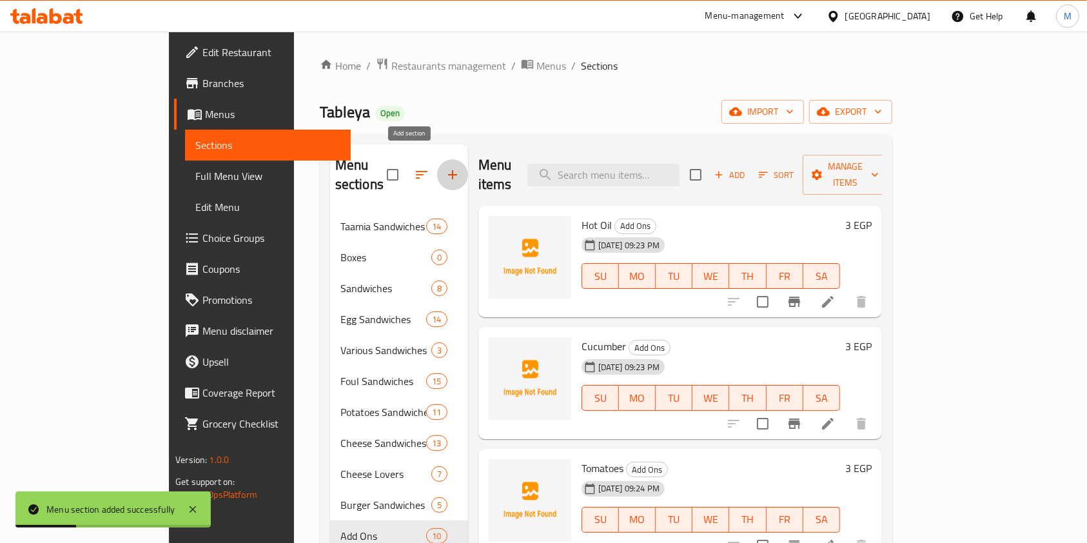
click at [445, 167] on icon "button" at bounding box center [452, 174] width 15 height 15
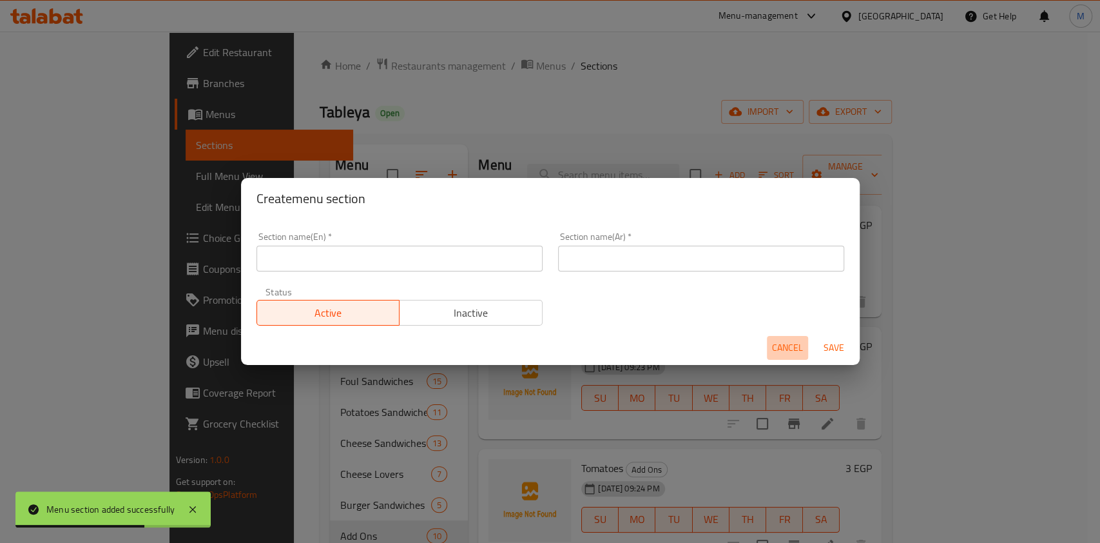
click at [781, 349] on span "Cancel" at bounding box center [787, 348] width 31 height 16
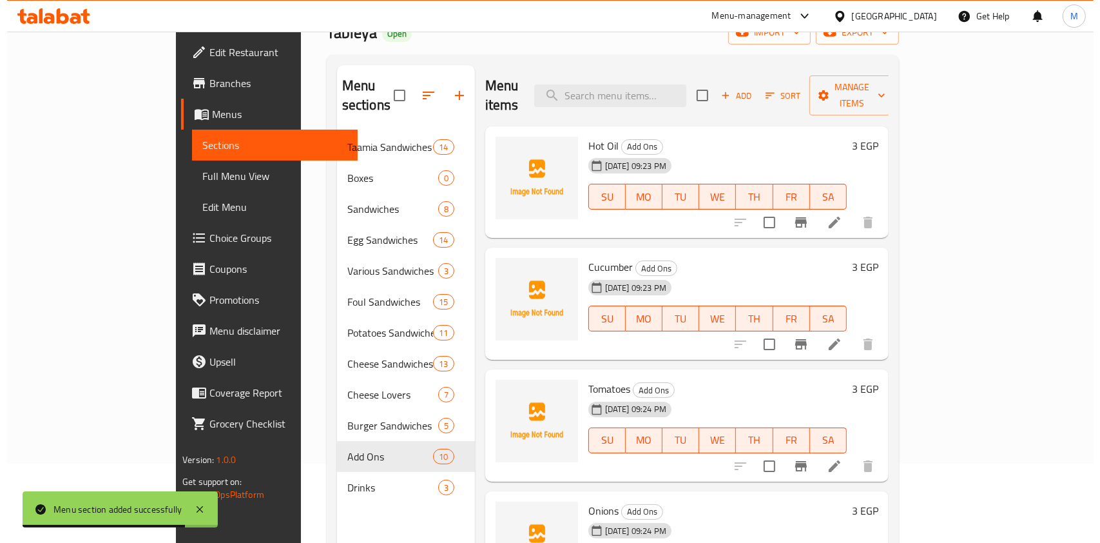
scroll to position [82, 0]
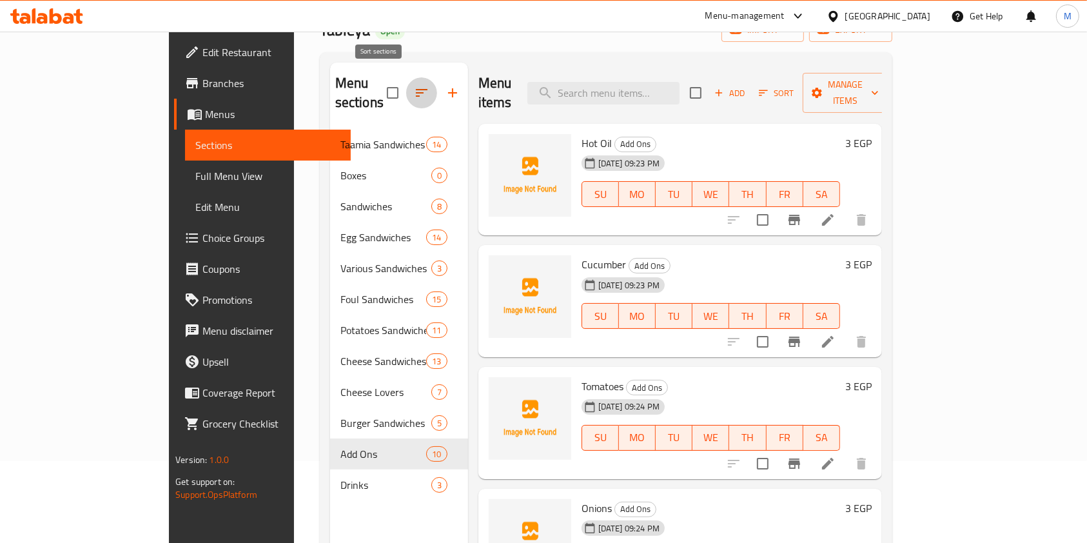
click at [414, 86] on icon "button" at bounding box center [421, 92] width 15 height 15
click at [406, 77] on button "button" at bounding box center [421, 92] width 31 height 31
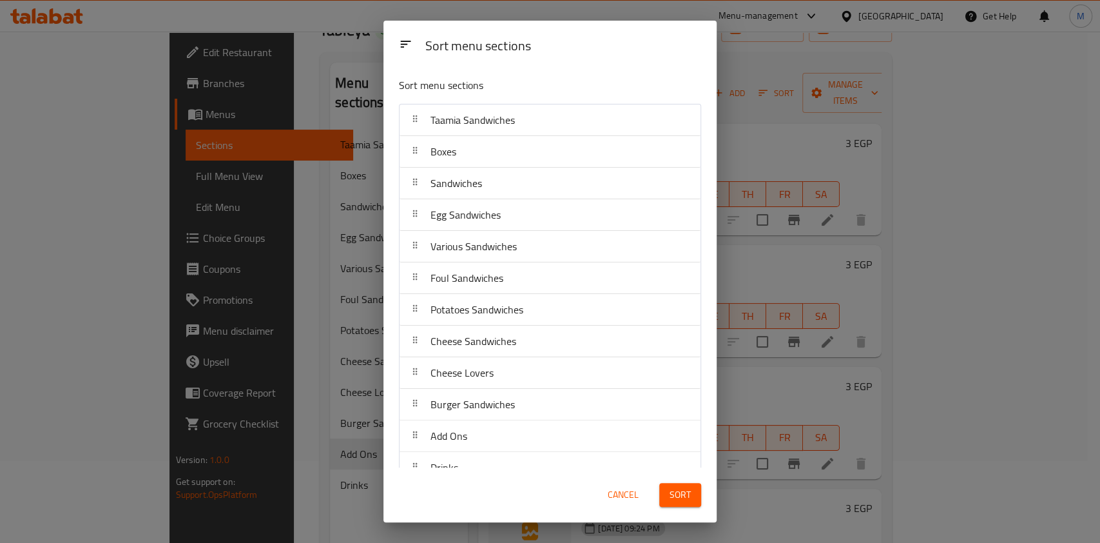
click at [447, 161] on div "Boxes" at bounding box center [443, 151] width 36 height 31
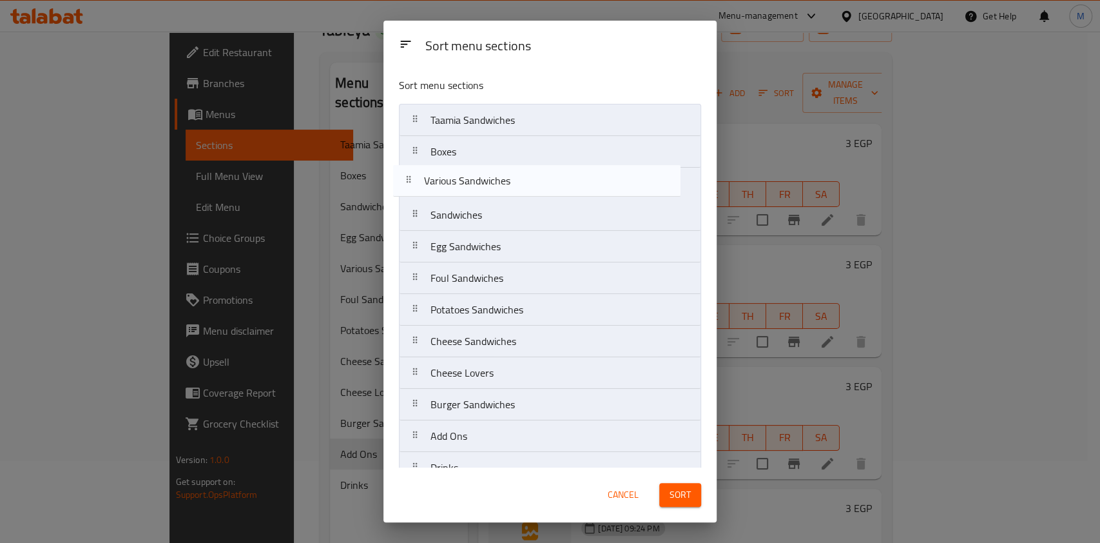
drag, startPoint x: 464, startPoint y: 259, endPoint x: 454, endPoint y: 173, distance: 87.0
click at [454, 173] on nav "Taamia Sandwiches Boxes Sandwiches Egg Sandwiches Various Sandwiches Foul Sandw…" at bounding box center [550, 294] width 302 height 380
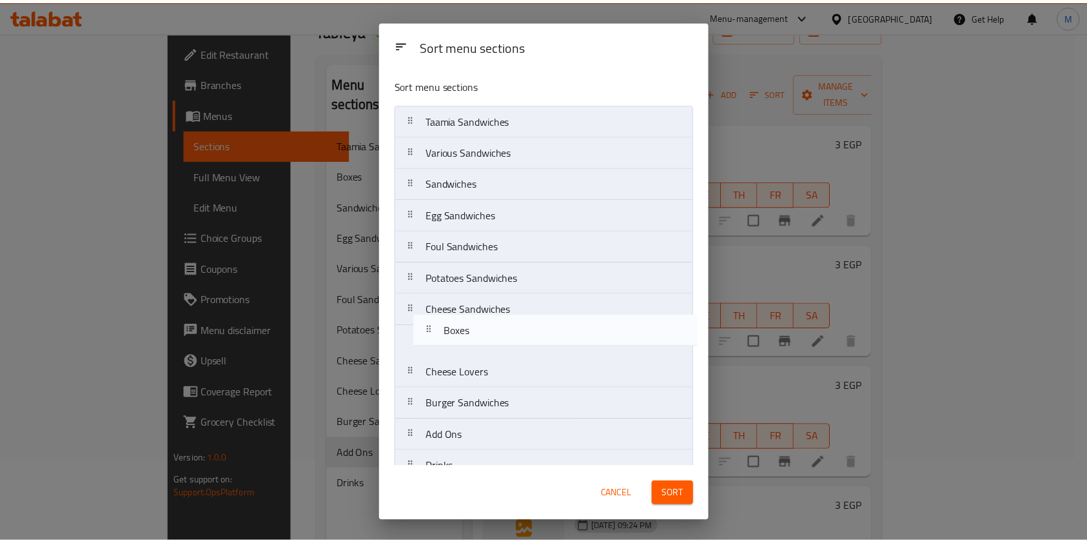
scroll to position [21, 0]
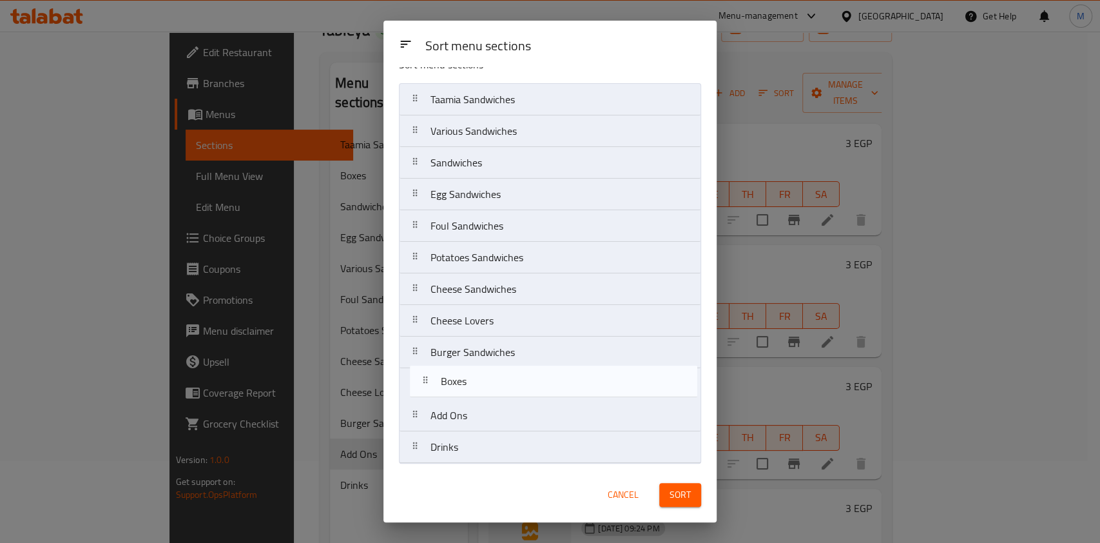
click at [467, 385] on nav "Taamia Sandwiches Boxes Various Sandwiches Sandwiches Egg Sandwiches Foul Sandw…" at bounding box center [550, 273] width 302 height 380
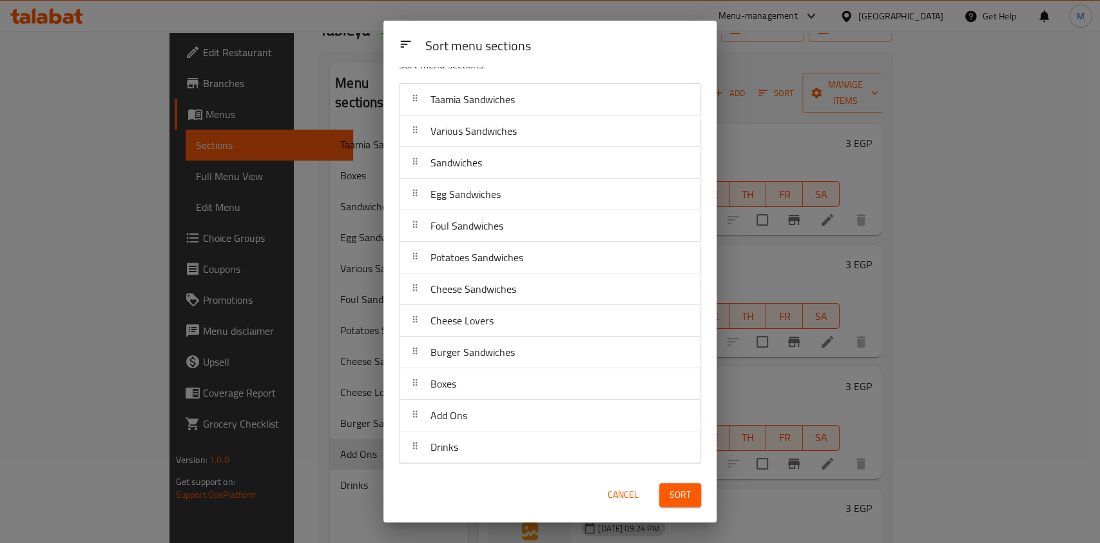
click at [675, 495] on span "Sort" at bounding box center [680, 495] width 21 height 16
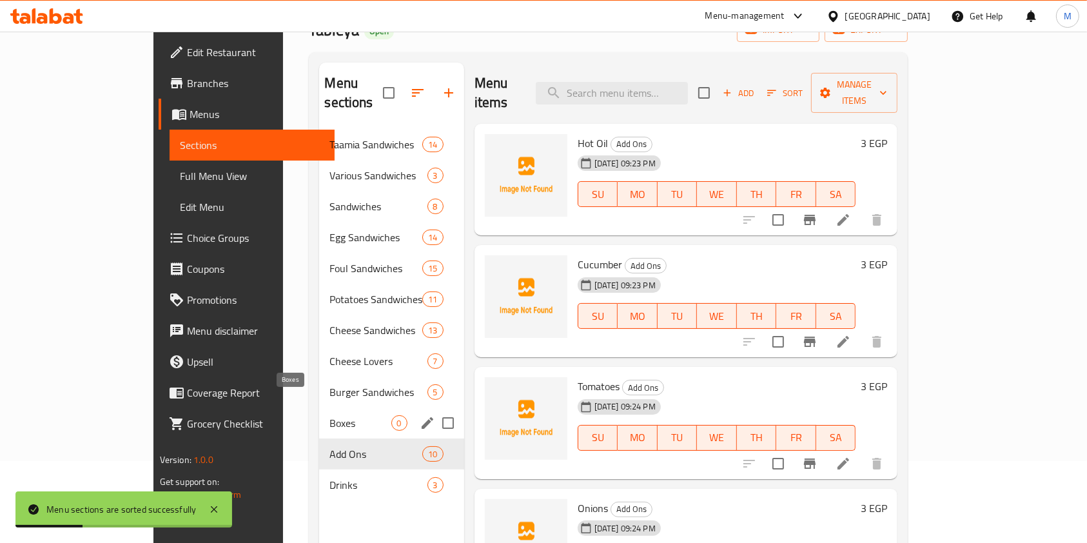
click at [329, 415] on span "Boxes" at bounding box center [359, 422] width 61 height 15
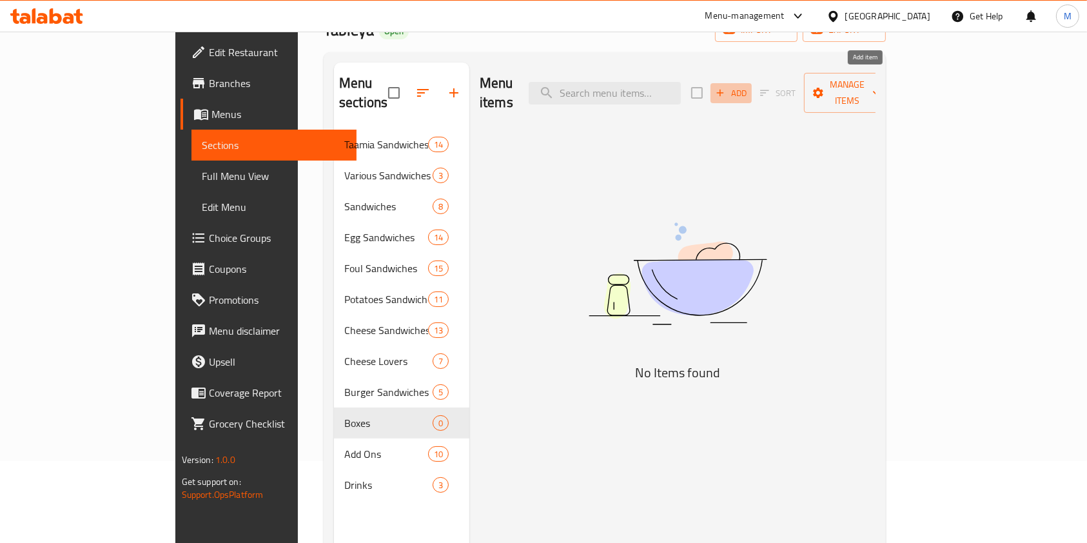
click at [748, 88] on span "Add" at bounding box center [731, 93] width 35 height 15
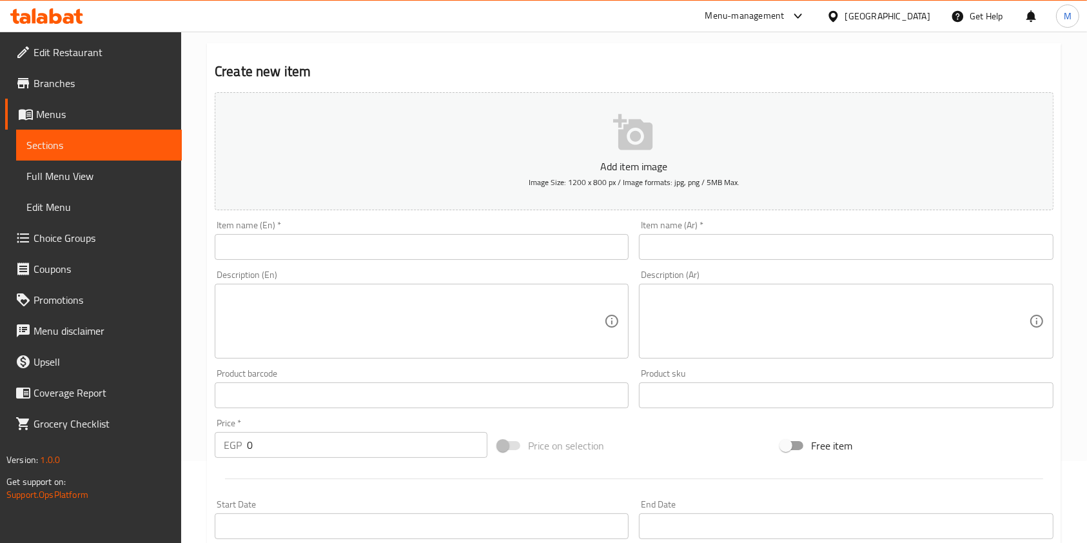
click at [469, 238] on div "Home / Restaurants management / Menus / Sections / item / create Boxes section …" at bounding box center [634, 390] width 854 height 828
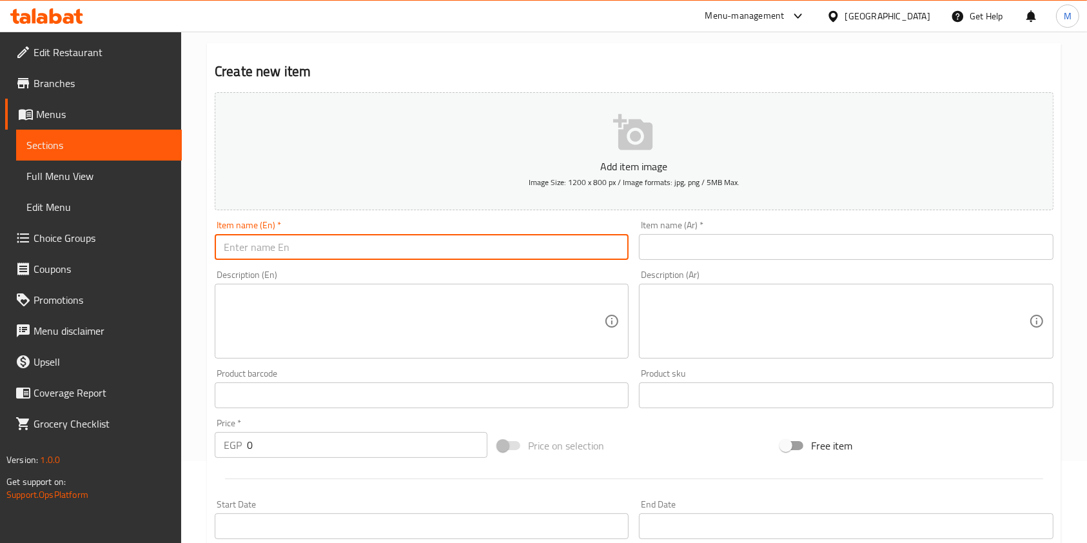
click at [454, 253] on input "text" at bounding box center [422, 247] width 414 height 26
paste input "A can of mashed beans"
type input "A can of mashed beans"
click at [662, 255] on input "text" at bounding box center [846, 247] width 414 height 26
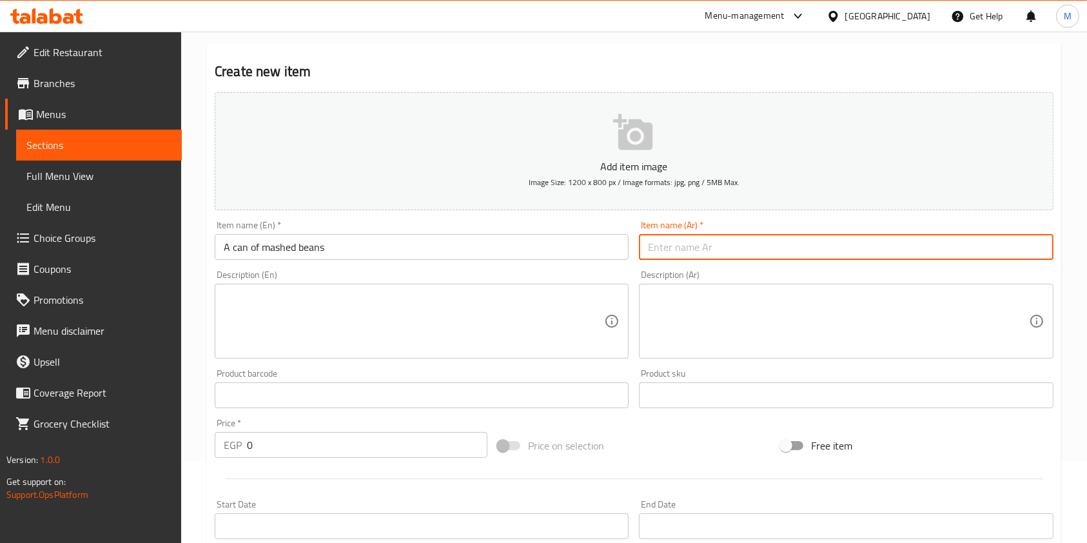
paste input "A can of mashed beans"
paste input "علبة فول مهروس"
click at [688, 240] on input "A can of mashed beansعلبة فول مهروس" at bounding box center [846, 247] width 414 height 26
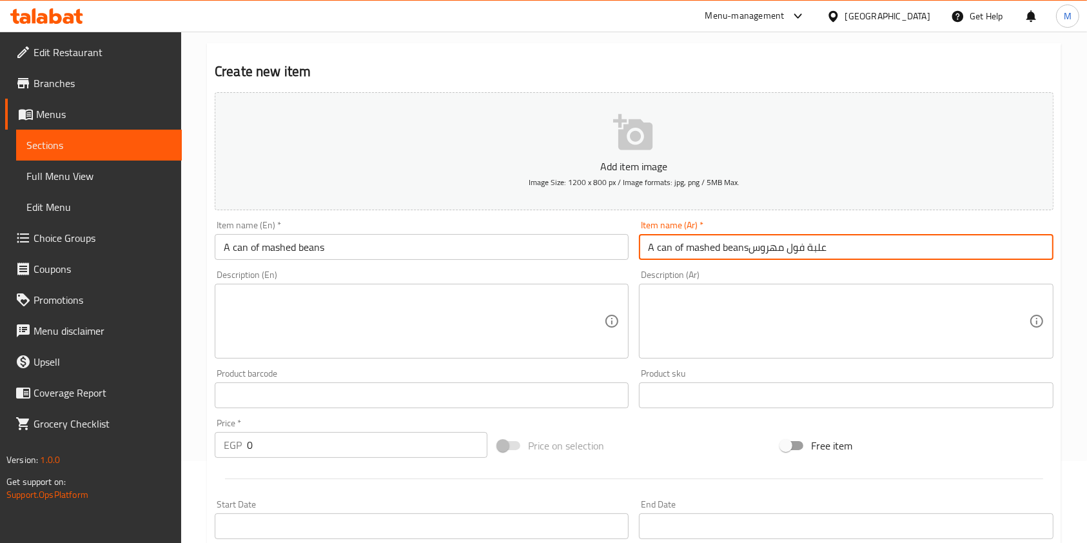
click at [688, 240] on input "A can of mashed beansعلبة فول مهروس" at bounding box center [846, 247] width 414 height 26
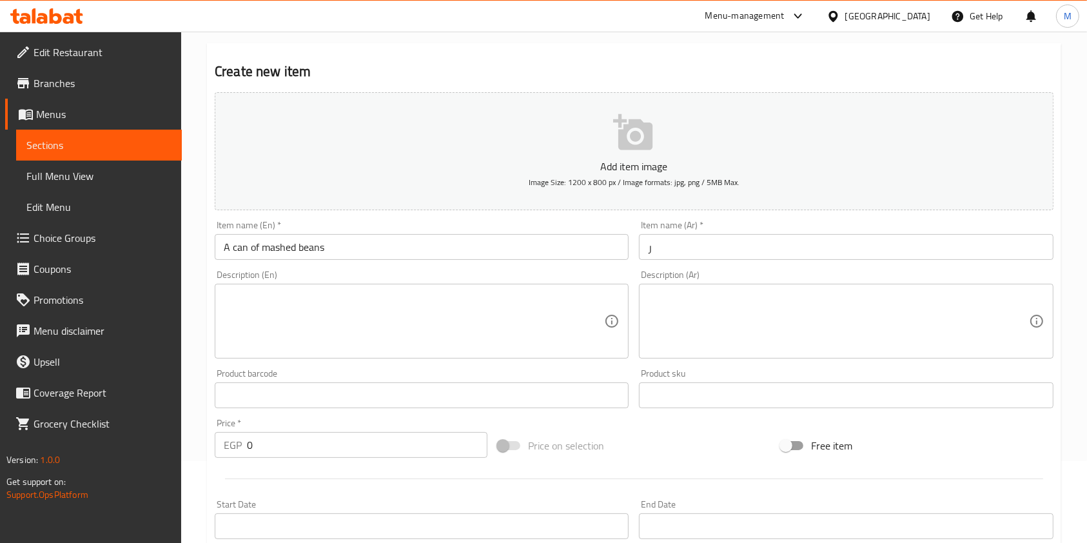
click at [848, 246] on input "ر" at bounding box center [846, 247] width 414 height 26
click at [670, 248] on input "ر" at bounding box center [846, 247] width 414 height 26
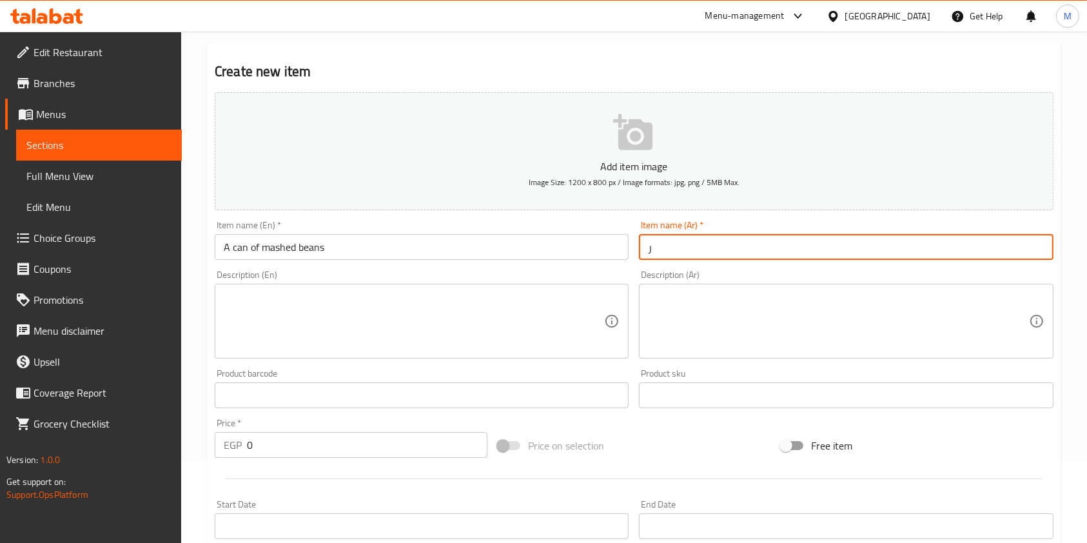
click at [670, 248] on input "ر" at bounding box center [846, 247] width 414 height 26
paste input "لبة فول مهروس"
type input "علبة فول مهروس"
click at [247, 253] on input "A can of mashed beans" at bounding box center [422, 247] width 414 height 26
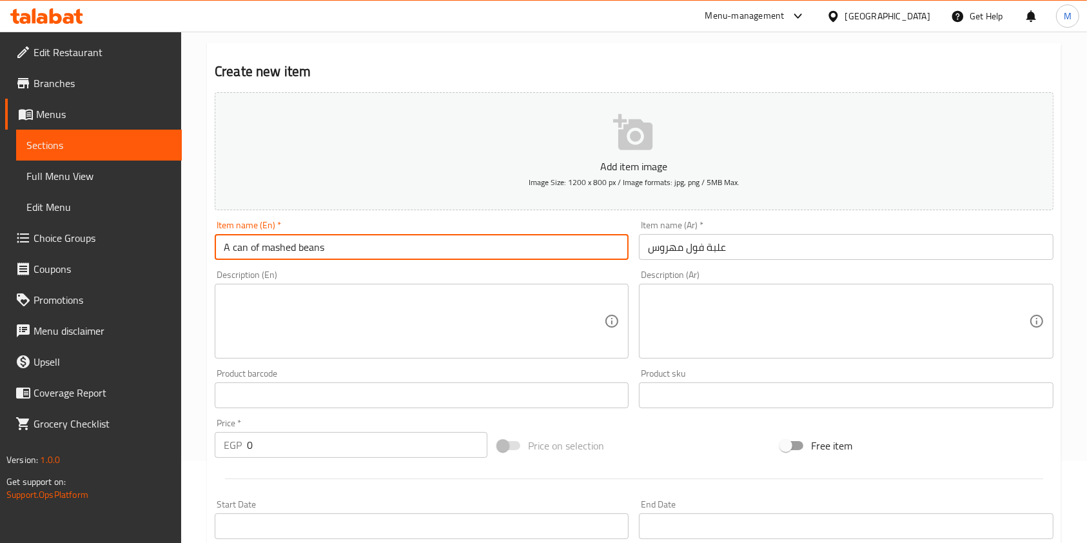
drag, startPoint x: 247, startPoint y: 253, endPoint x: 238, endPoint y: 253, distance: 8.4
click at [238, 253] on input "A can of mashed beans" at bounding box center [422, 247] width 414 height 26
click at [237, 253] on input "A can of mashed beans" at bounding box center [422, 247] width 414 height 26
drag, startPoint x: 234, startPoint y: 249, endPoint x: 242, endPoint y: 251, distance: 7.8
click at [242, 251] on input "A can of mashed beans" at bounding box center [422, 247] width 414 height 26
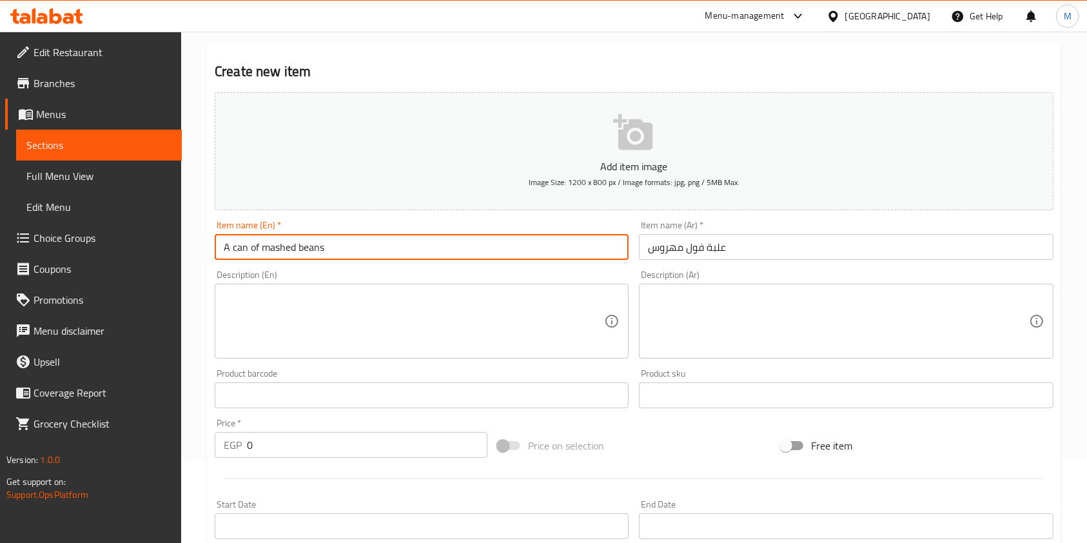
click at [243, 251] on input "A can of mashed beans" at bounding box center [422, 247] width 414 height 26
click at [244, 251] on input "A can of mashed beans" at bounding box center [422, 247] width 414 height 26
click at [246, 253] on input "A can of mashed beans" at bounding box center [422, 247] width 414 height 26
drag, startPoint x: 299, startPoint y: 250, endPoint x: 332, endPoint y: 257, distance: 33.5
click at [332, 257] on input "A box of mashed beans" at bounding box center [422, 247] width 414 height 26
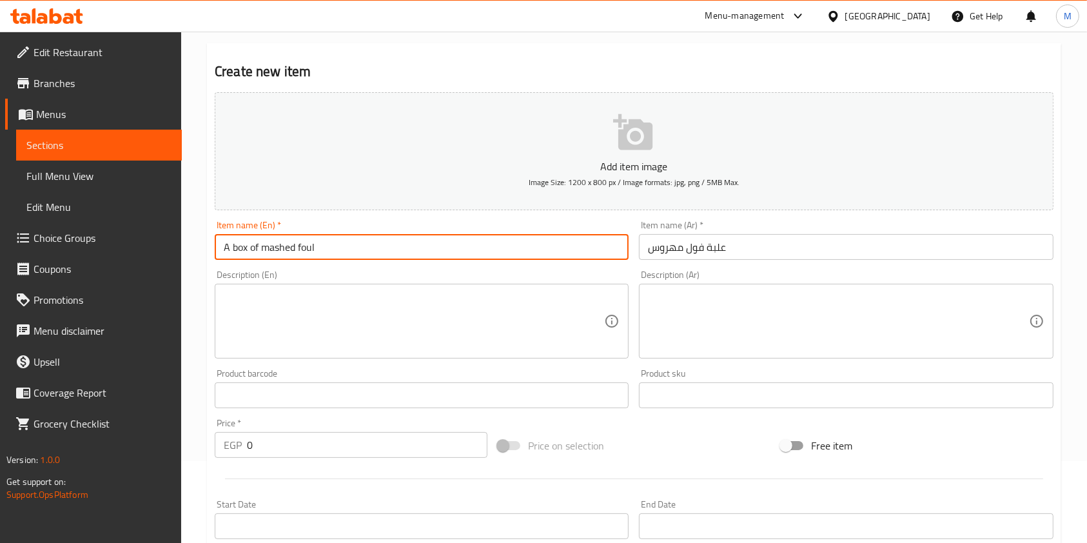
type input "A box of mashed foul"
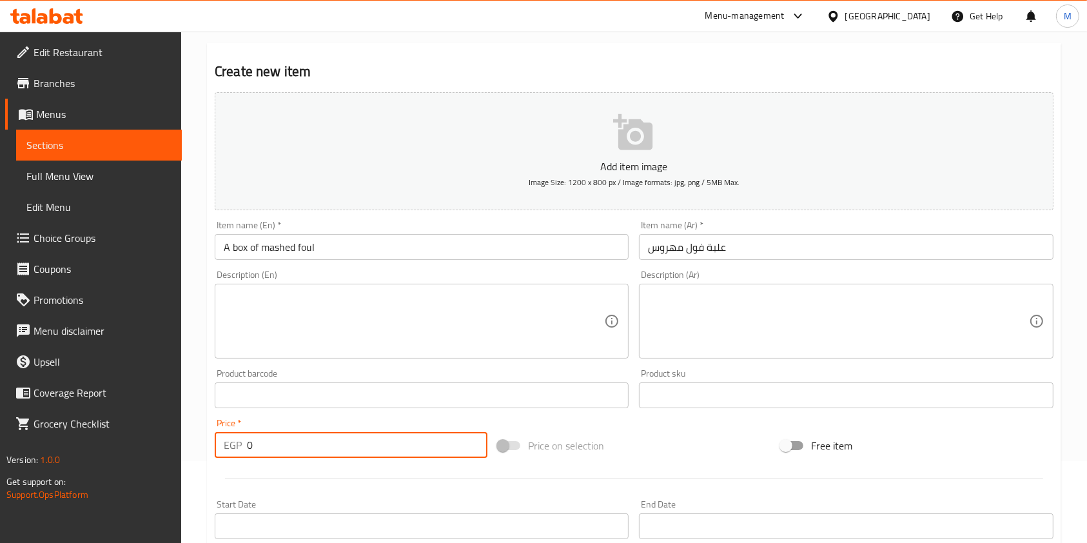
drag, startPoint x: 264, startPoint y: 446, endPoint x: 240, endPoint y: 445, distance: 23.9
click at [240, 445] on div "EGP 0 Price *" at bounding box center [351, 445] width 273 height 26
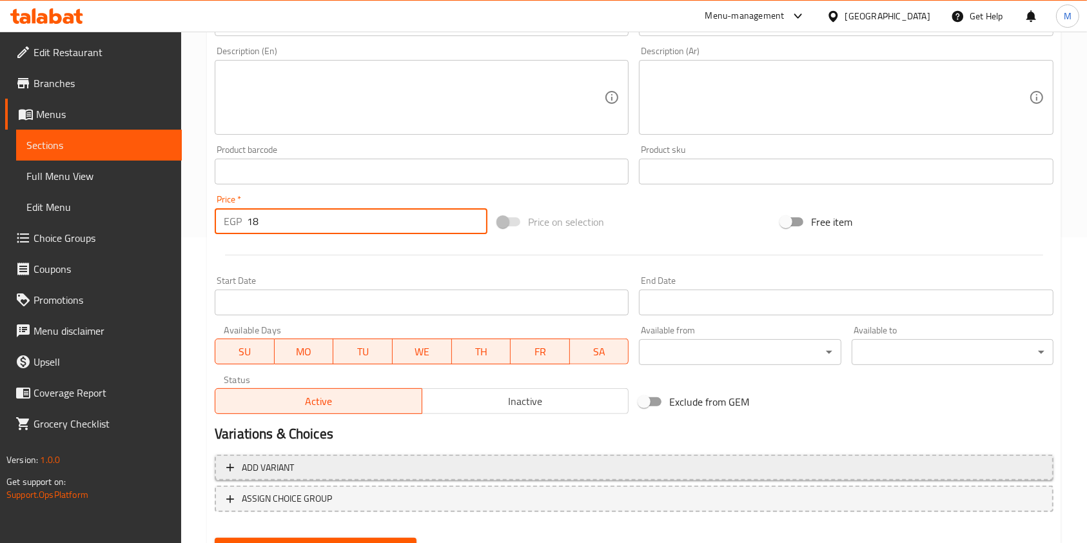
scroll to position [316, 0]
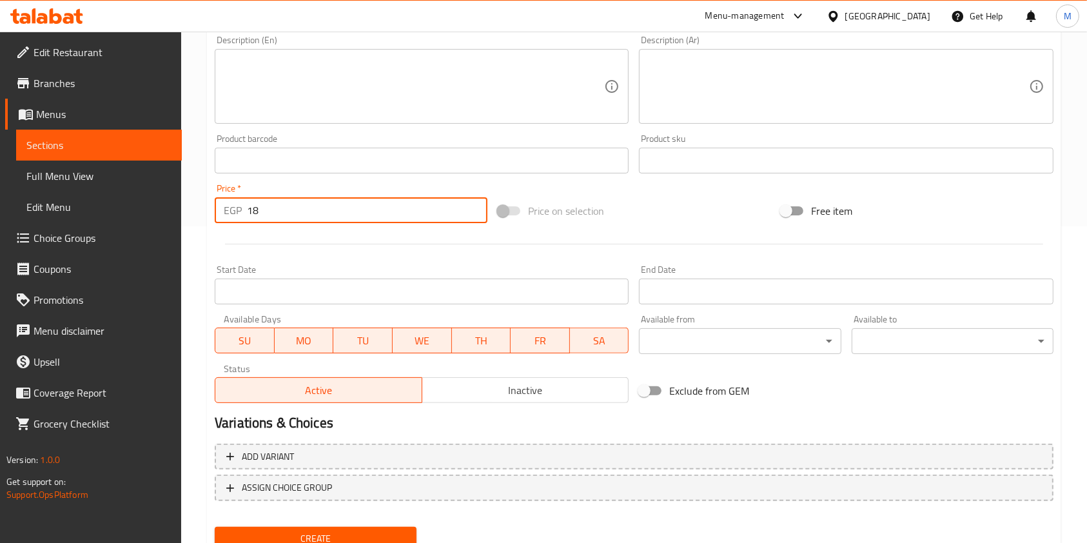
type input "18"
click at [393, 532] on span "Create" at bounding box center [315, 538] width 181 height 16
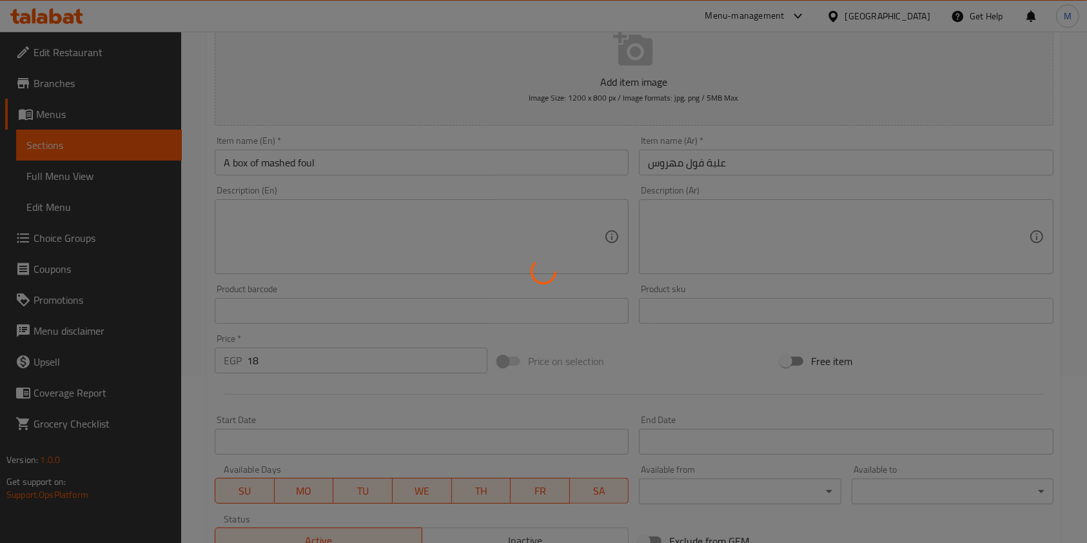
scroll to position [44, 0]
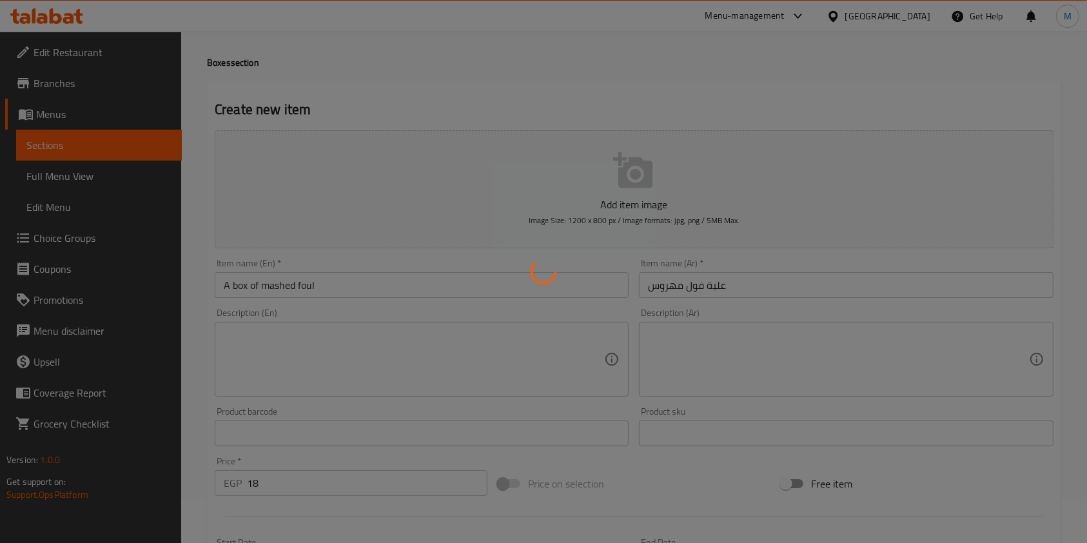
type input "0"
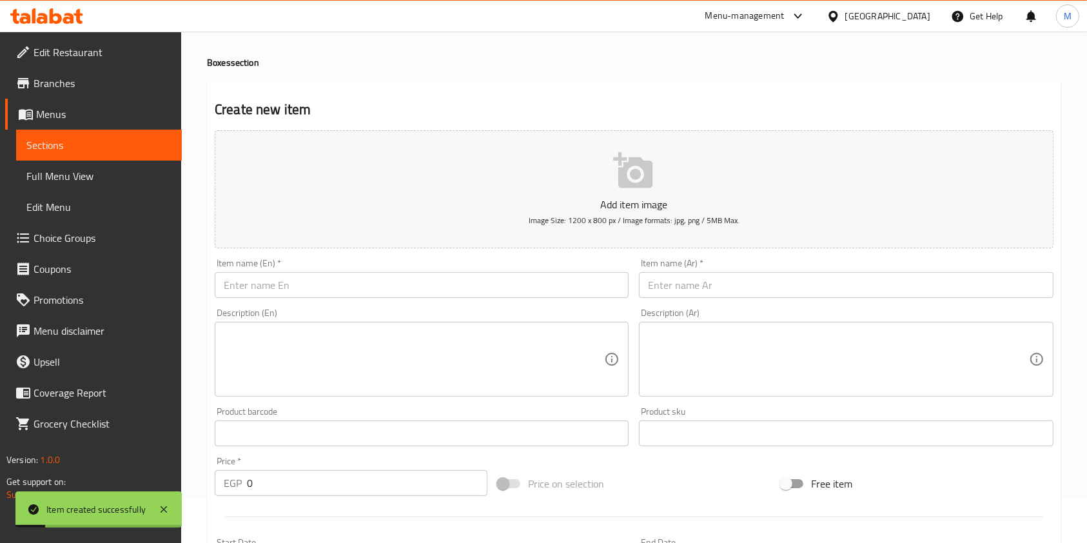
click at [696, 291] on input "text" at bounding box center [846, 285] width 414 height 26
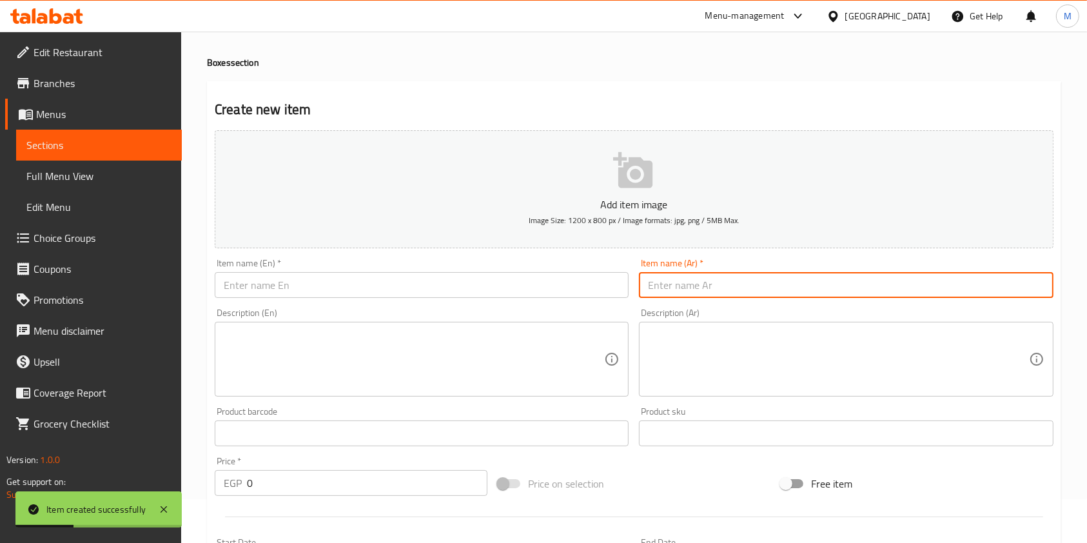
paste input "علبة فول سادة"
type input "علبة فول سادة"
click at [526, 282] on input "text" at bounding box center [422, 285] width 414 height 26
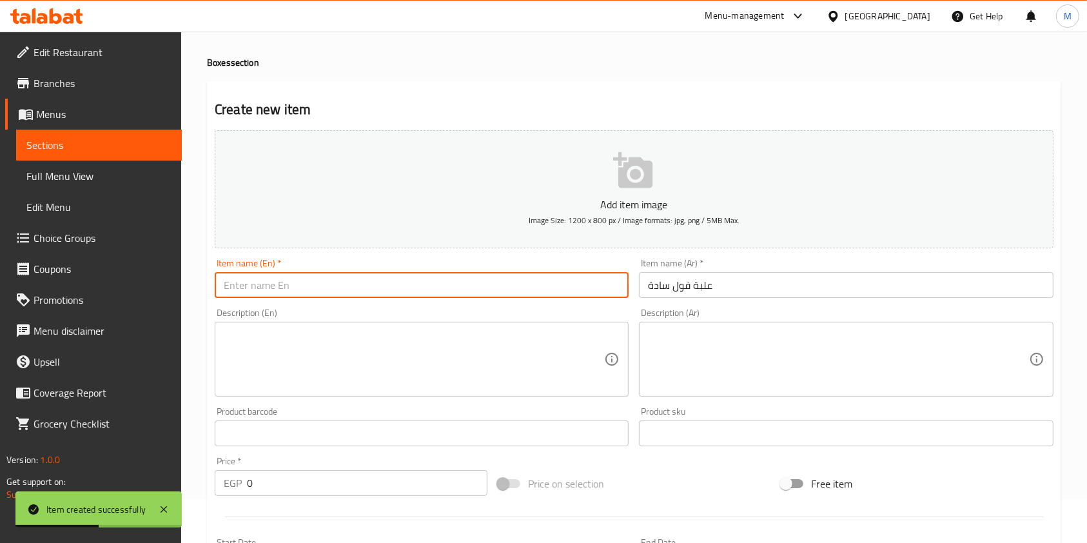
paste input "A can of plain beans"
drag, startPoint x: 244, startPoint y: 289, endPoint x: 232, endPoint y: 291, distance: 12.4
click at [232, 291] on input "A can of plain beans" at bounding box center [422, 285] width 414 height 26
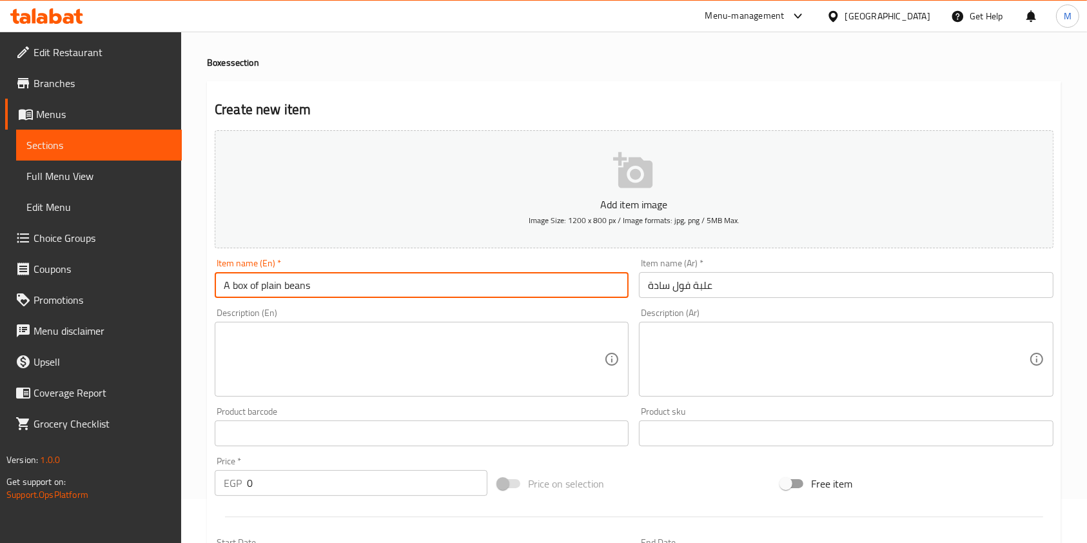
drag, startPoint x: 284, startPoint y: 285, endPoint x: 320, endPoint y: 286, distance: 36.1
click at [320, 286] on input "A box of plain beans" at bounding box center [422, 285] width 414 height 26
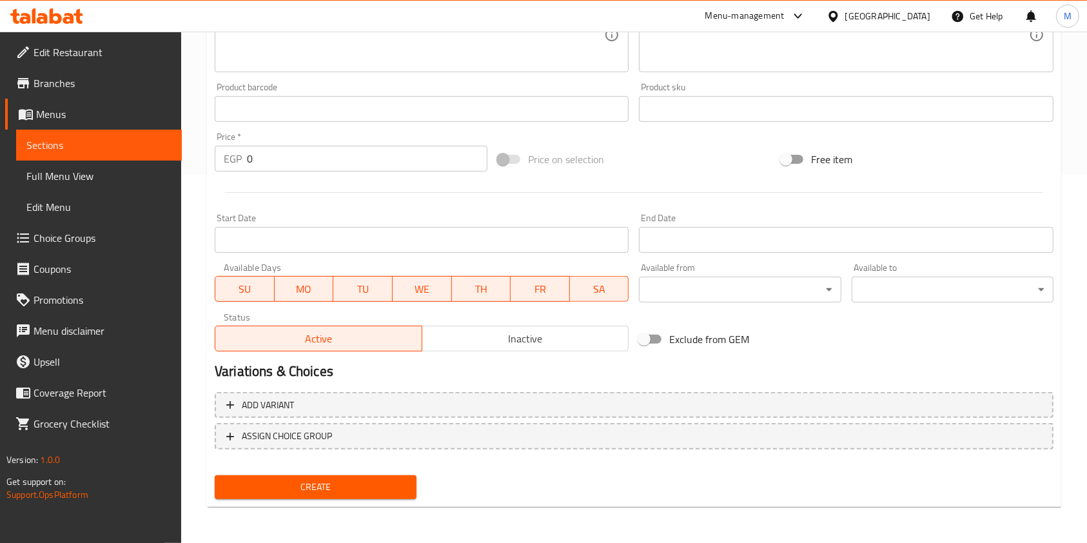
type input "A box of plain foul"
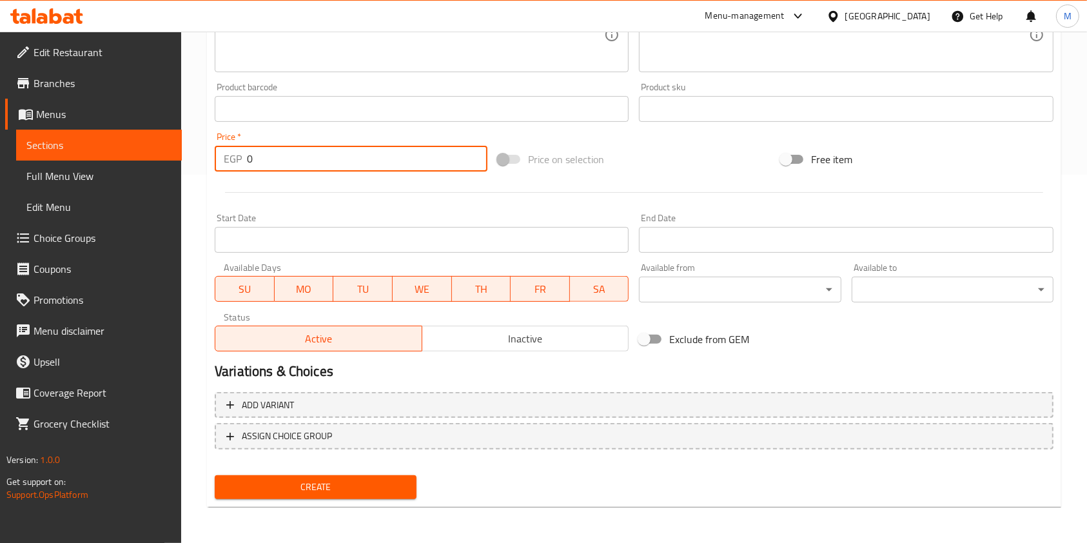
drag, startPoint x: 260, startPoint y: 152, endPoint x: 244, endPoint y: 157, distance: 16.9
click at [244, 157] on div "EGP 0 Price *" at bounding box center [351, 159] width 273 height 26
type input "13"
click at [377, 477] on button "Create" at bounding box center [316, 487] width 202 height 24
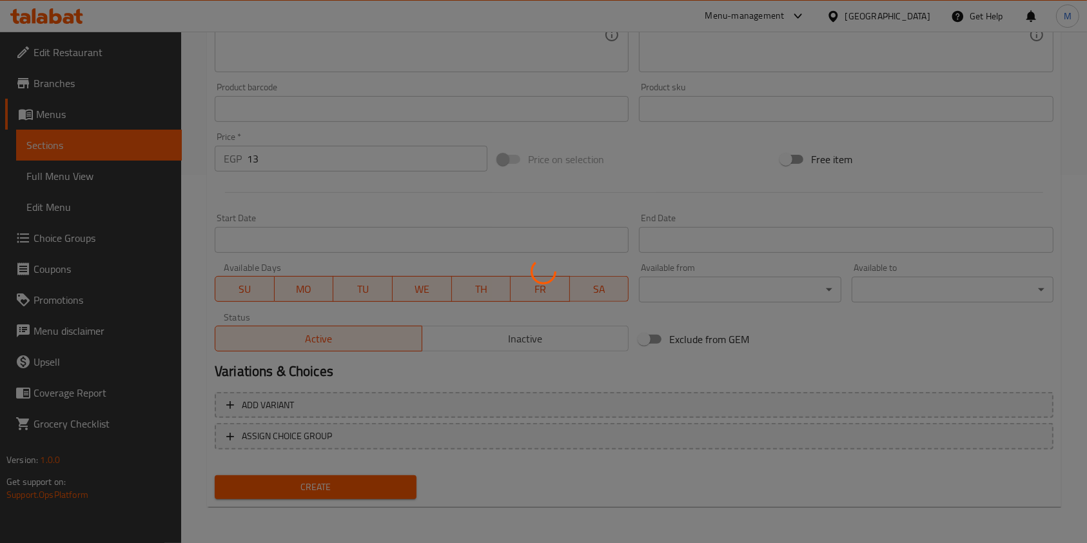
type input "0"
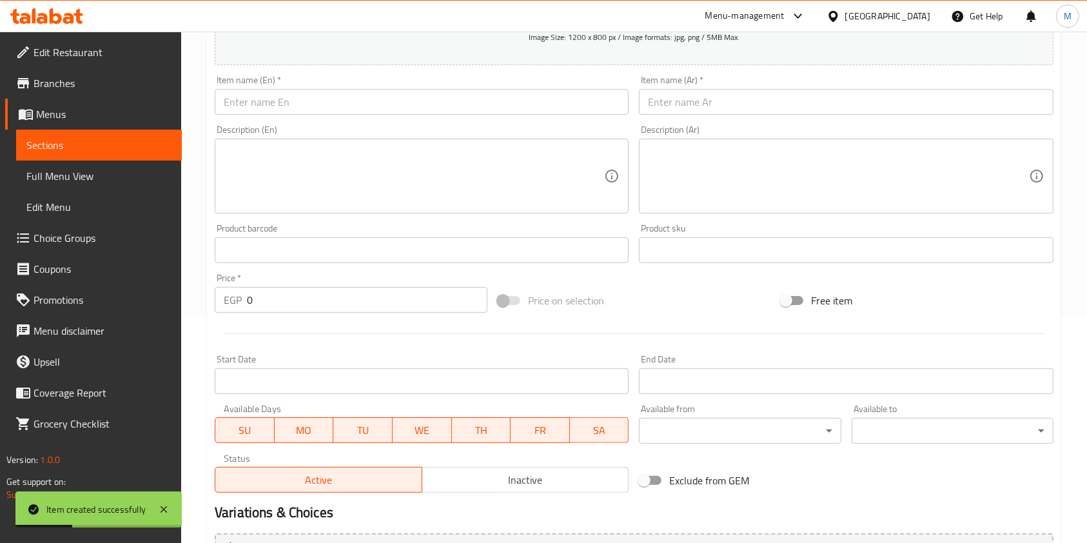
scroll to position [141, 0]
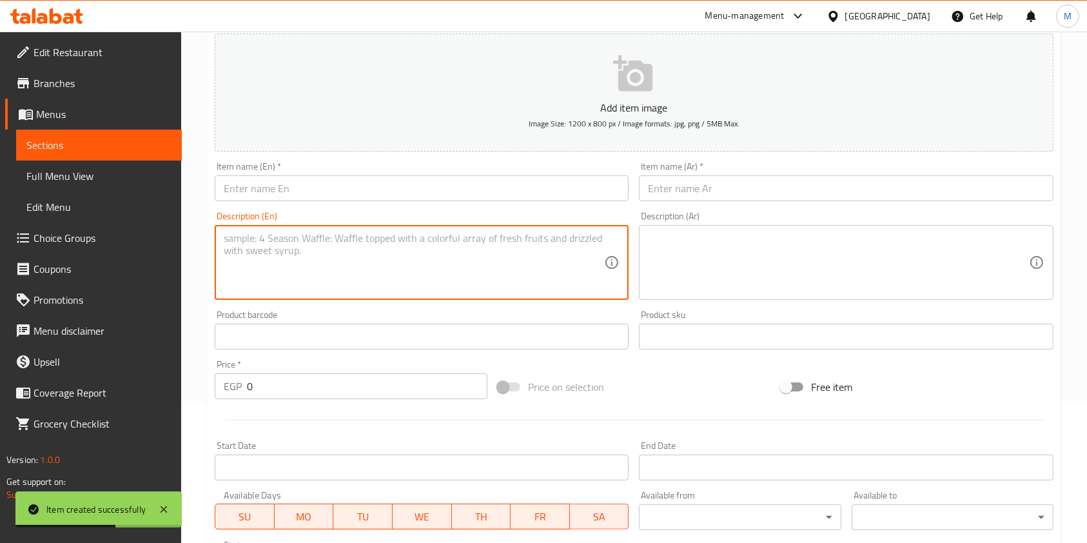
drag, startPoint x: 383, startPoint y: 273, endPoint x: 385, endPoint y: 208, distance: 65.2
click at [384, 273] on textarea at bounding box center [414, 262] width 380 height 61
click at [385, 197] on input "text" at bounding box center [422, 188] width 414 height 26
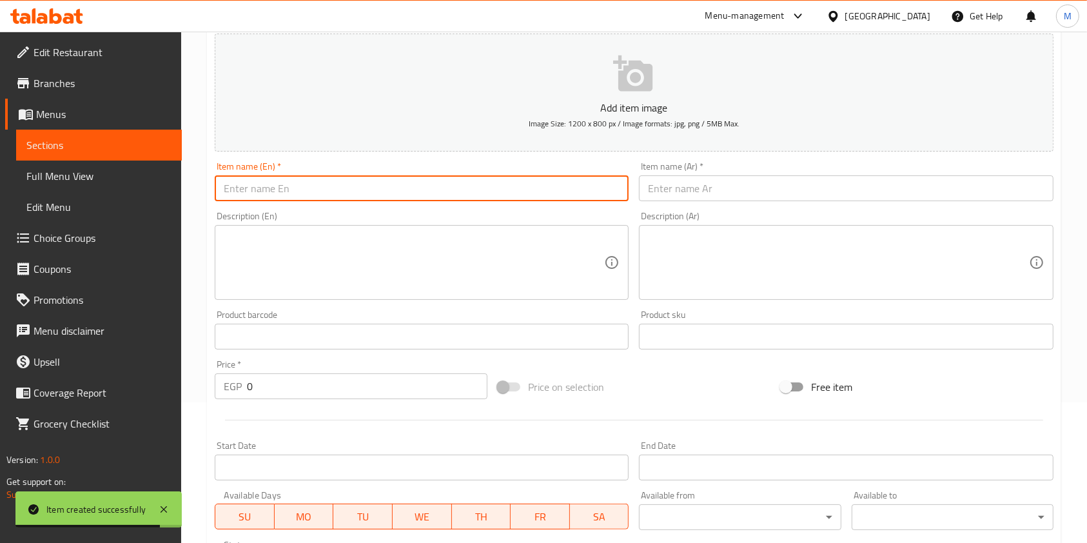
paste input "A can of puree"
type input "A can of puree"
click at [770, 200] on input "text" at bounding box center [846, 188] width 414 height 26
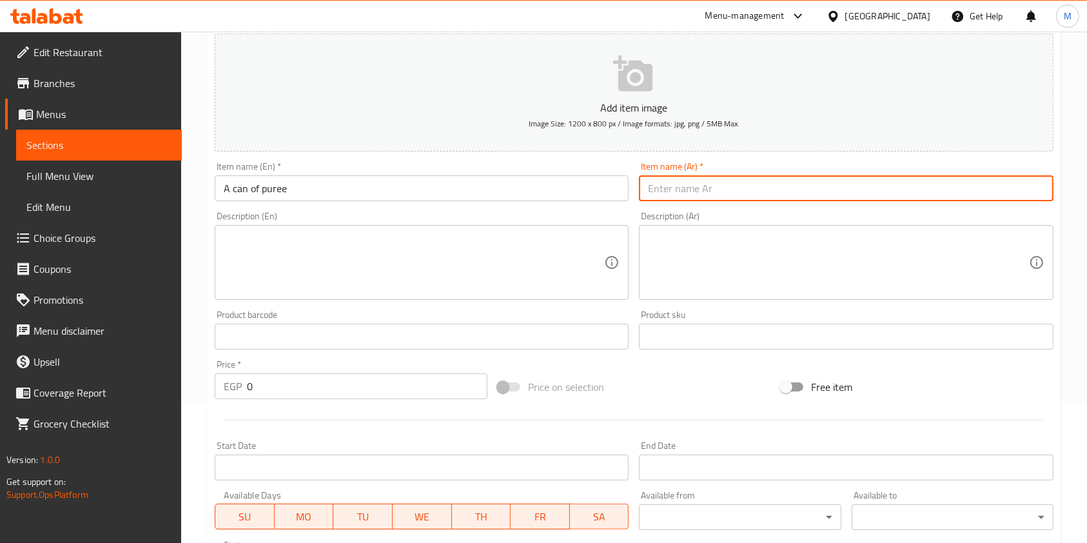
paste input "علبة بيورية"
type input "علبة بيورية"
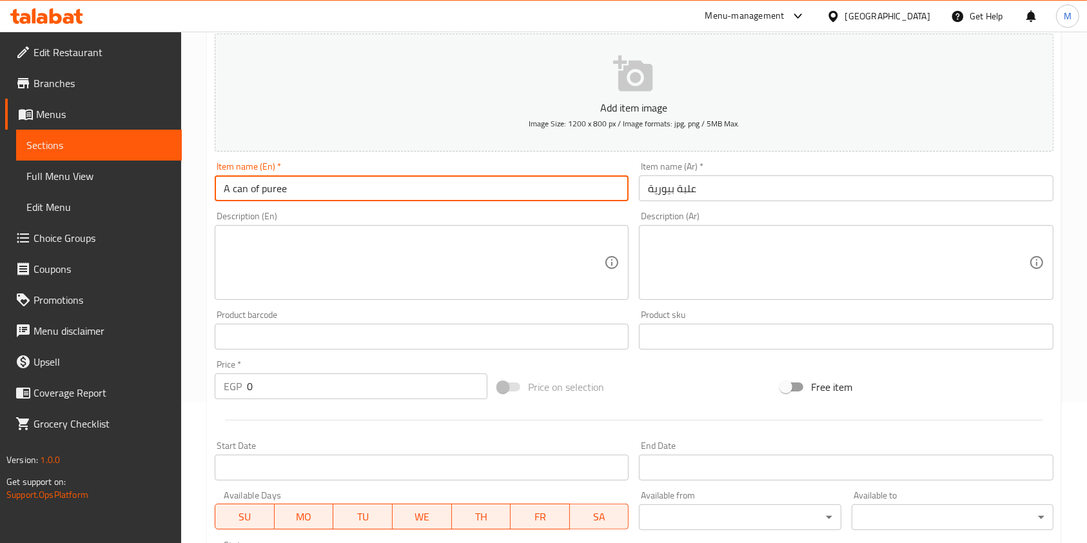
drag, startPoint x: 246, startPoint y: 187, endPoint x: 237, endPoint y: 190, distance: 9.4
click at [237, 190] on input "A can of puree" at bounding box center [422, 188] width 414 height 26
click at [233, 191] on input "A anc of puree" at bounding box center [422, 188] width 414 height 26
drag, startPoint x: 245, startPoint y: 188, endPoint x: 235, endPoint y: 193, distance: 11.0
click at [235, 193] on input "A anc of puree" at bounding box center [422, 188] width 414 height 26
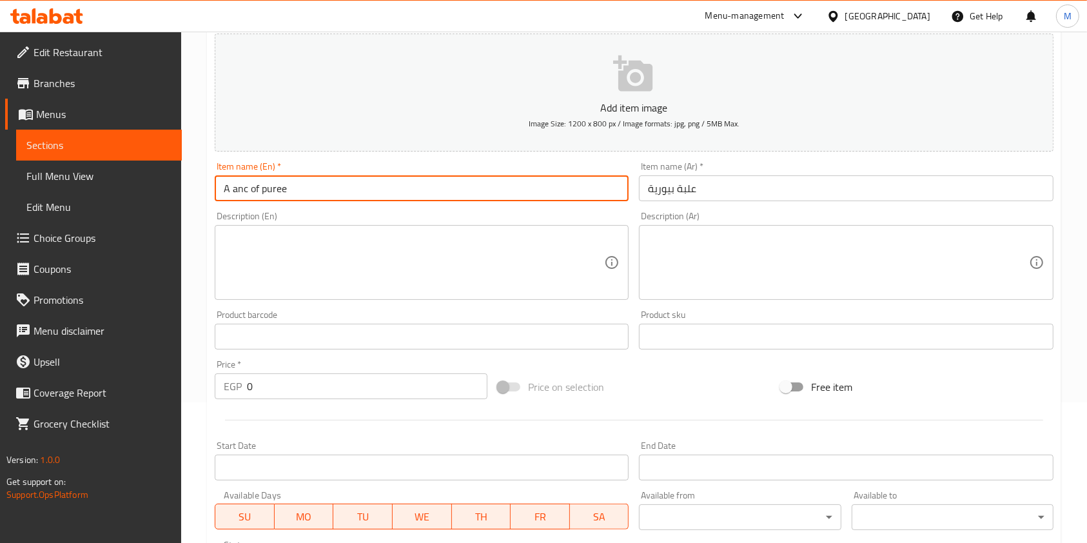
click at [235, 193] on input "A anc of puree" at bounding box center [422, 188] width 414 height 26
click at [234, 193] on input "A anc of puree" at bounding box center [422, 188] width 414 height 26
click at [235, 192] on input "A anc of puree" at bounding box center [422, 188] width 414 height 26
click at [237, 190] on input "A anc of puree" at bounding box center [422, 188] width 414 height 26
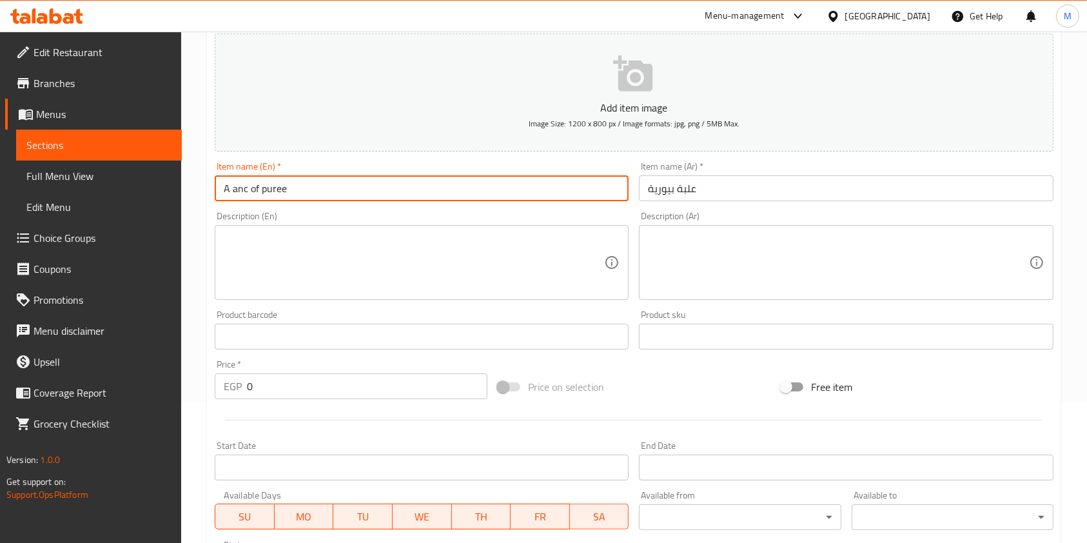
click at [237, 190] on input "A anc of puree" at bounding box center [422, 188] width 414 height 26
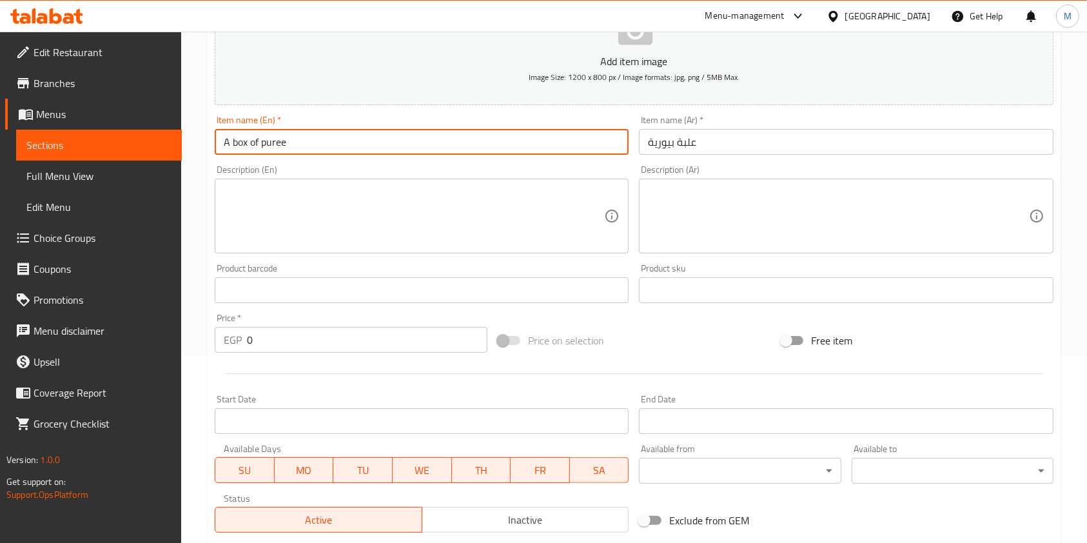
scroll to position [192, 0]
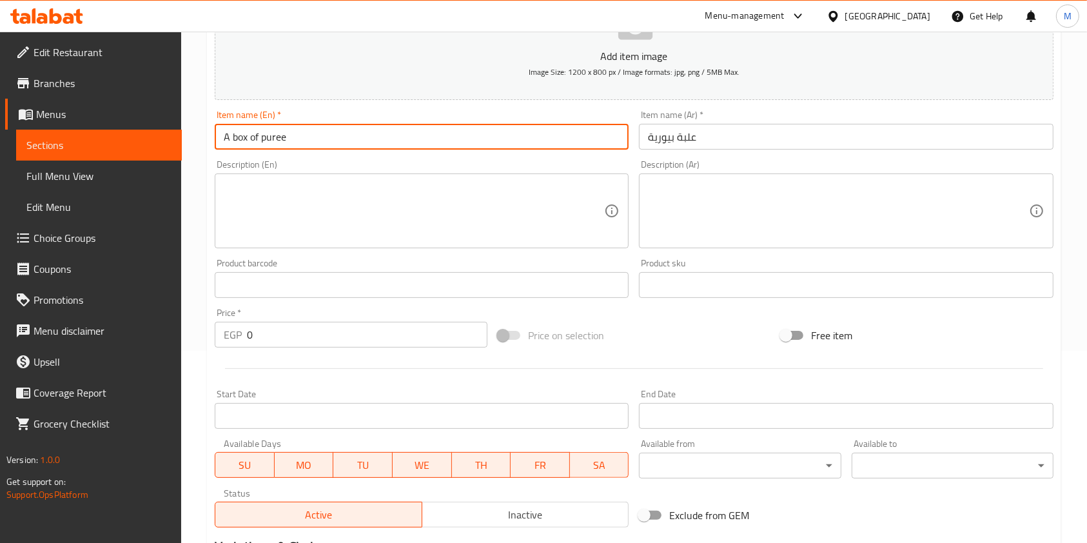
type input "A box of puree"
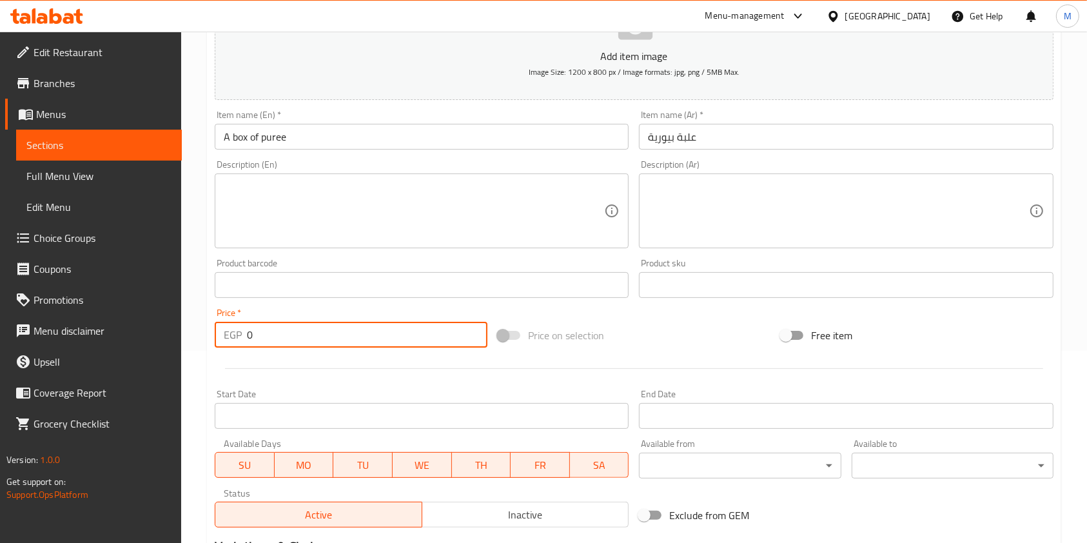
drag, startPoint x: 293, startPoint y: 331, endPoint x: 233, endPoint y: 332, distance: 59.9
click at [233, 332] on div "EGP 0 Price *" at bounding box center [351, 335] width 273 height 26
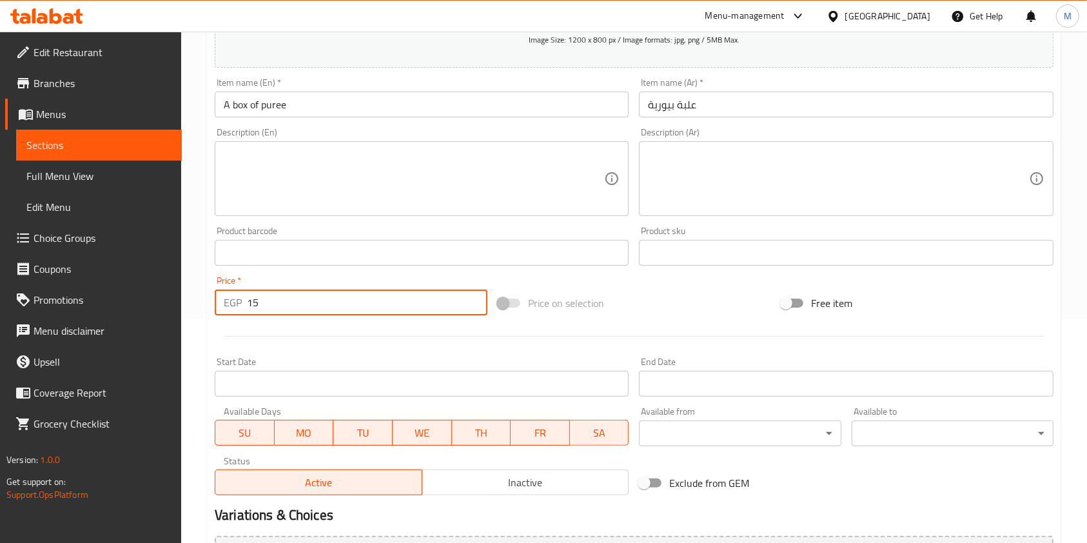
scroll to position [367, 0]
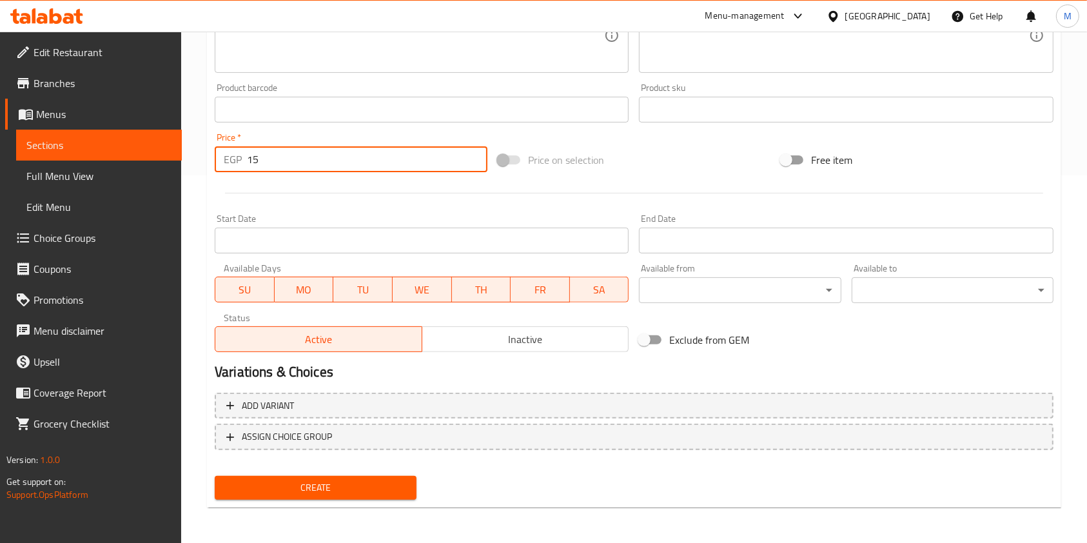
type input "15"
click at [345, 480] on span "Create" at bounding box center [315, 488] width 181 height 16
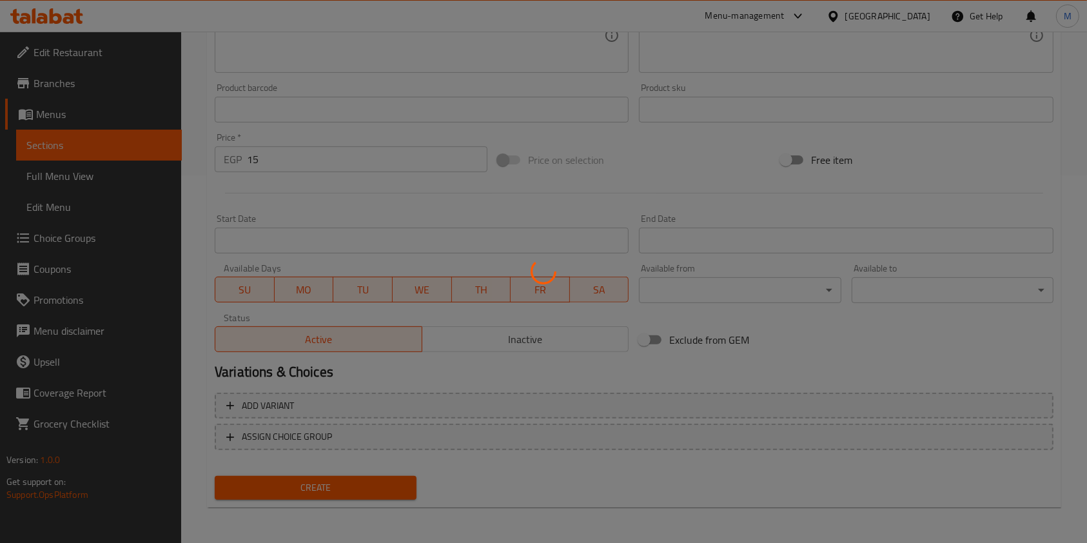
type input "0"
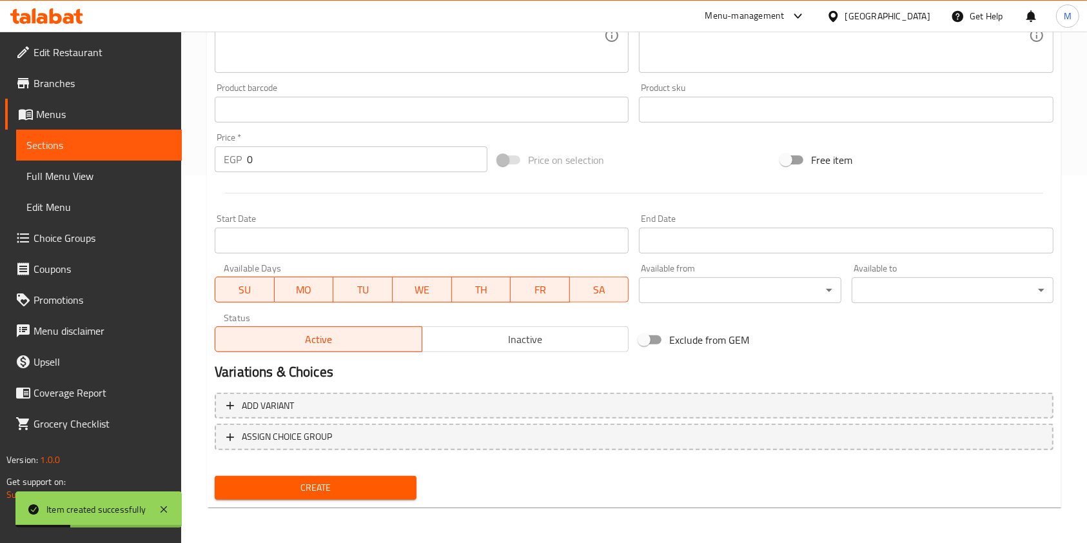
scroll to position [0, 0]
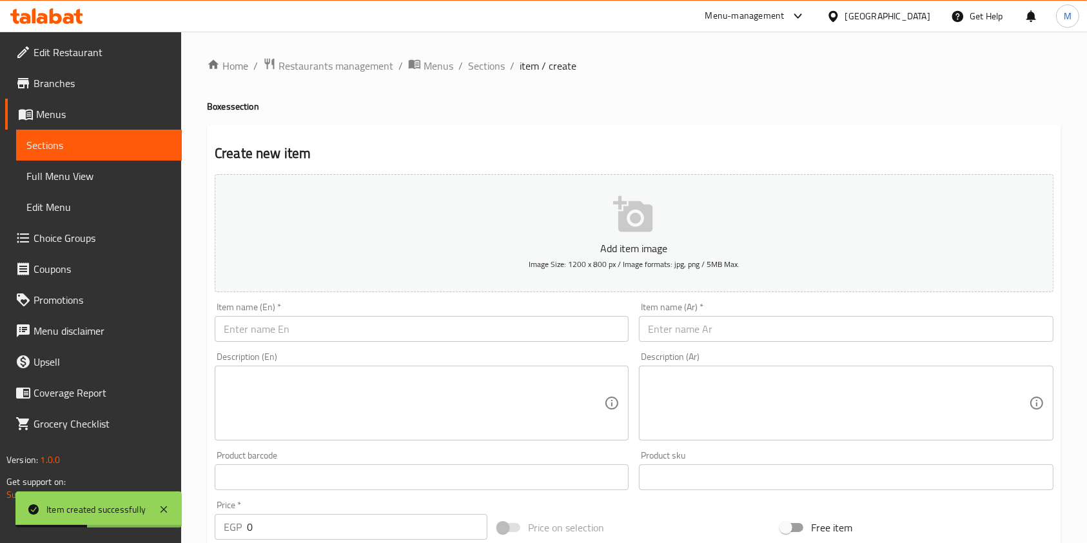
click at [369, 327] on input "text" at bounding box center [422, 329] width 414 height 26
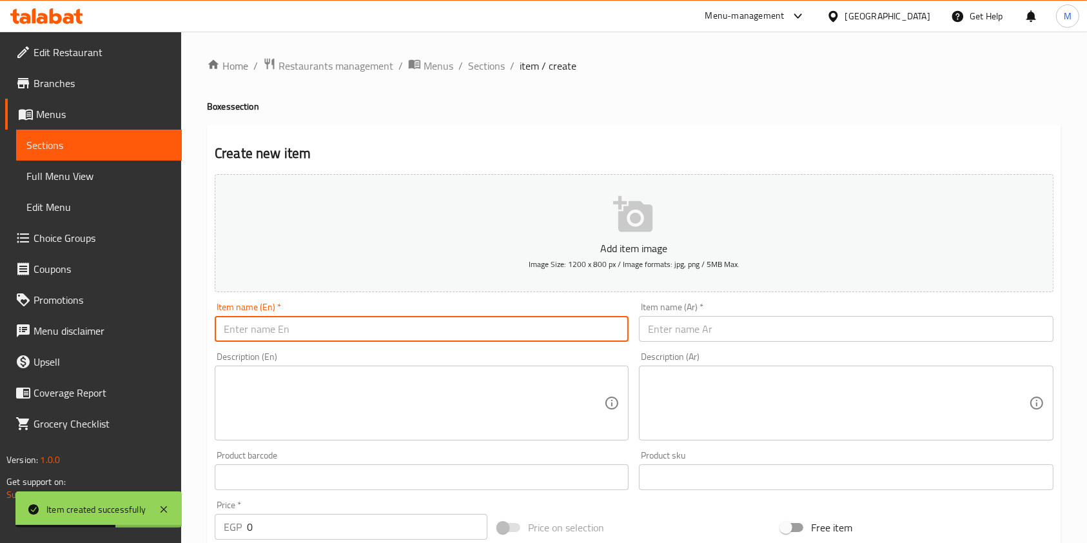
paste input "A can of mashed"
type input "A can of mashed"
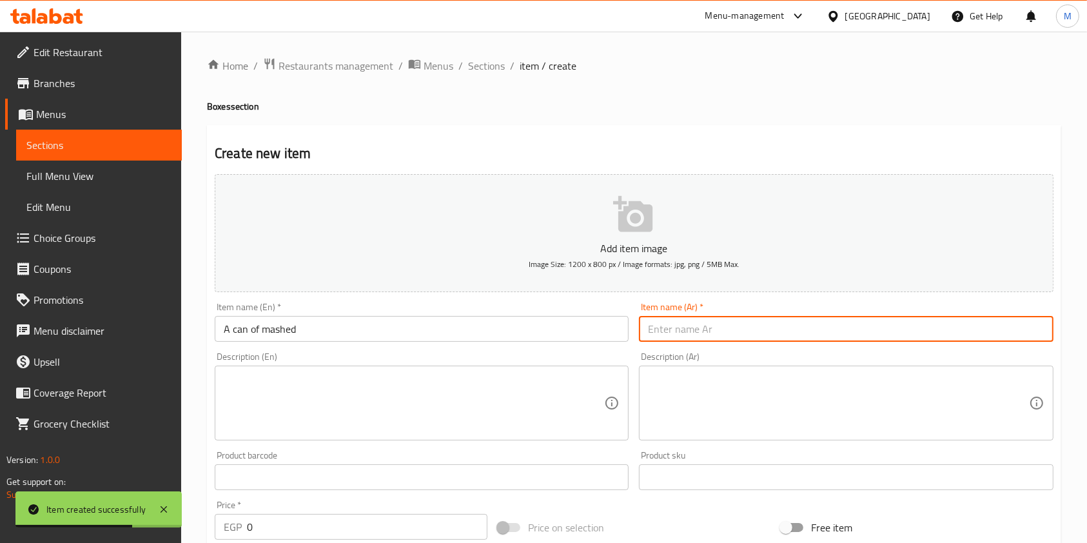
click at [667, 342] on input "text" at bounding box center [846, 329] width 414 height 26
paste input "علبة مهروسه"
type input "علبة مهروسه"
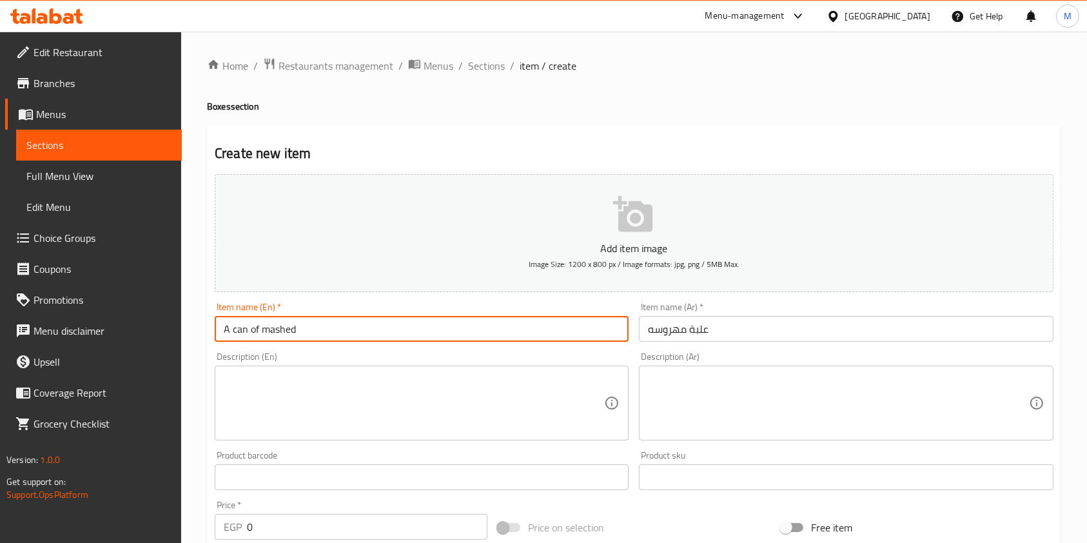
click at [244, 333] on input "A can of mashed" at bounding box center [422, 329] width 414 height 26
click at [240, 335] on input "A can of mashed" at bounding box center [422, 329] width 414 height 26
click at [238, 336] on input "A can of mashed" at bounding box center [422, 329] width 414 height 26
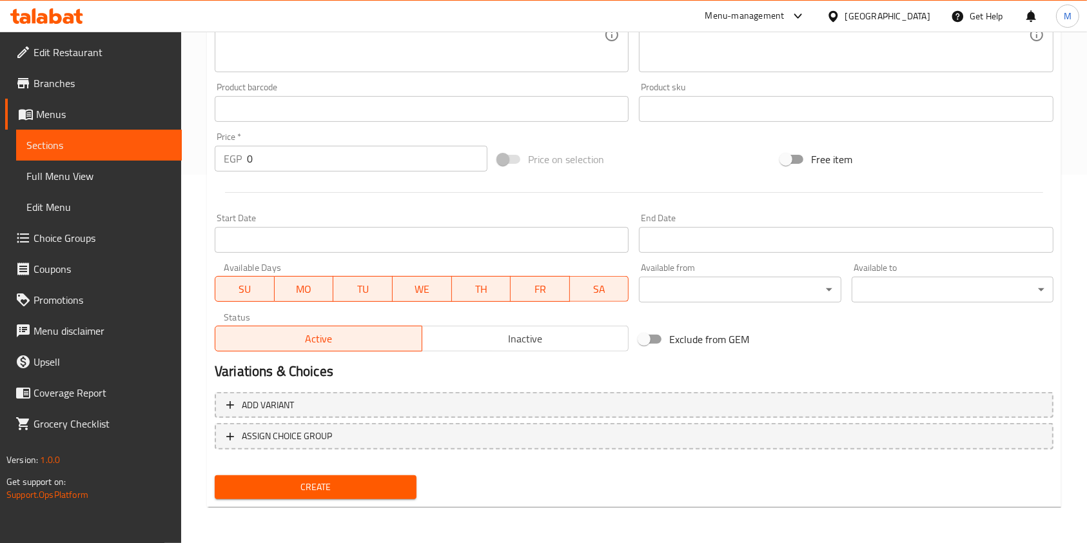
type input "A box of mashed"
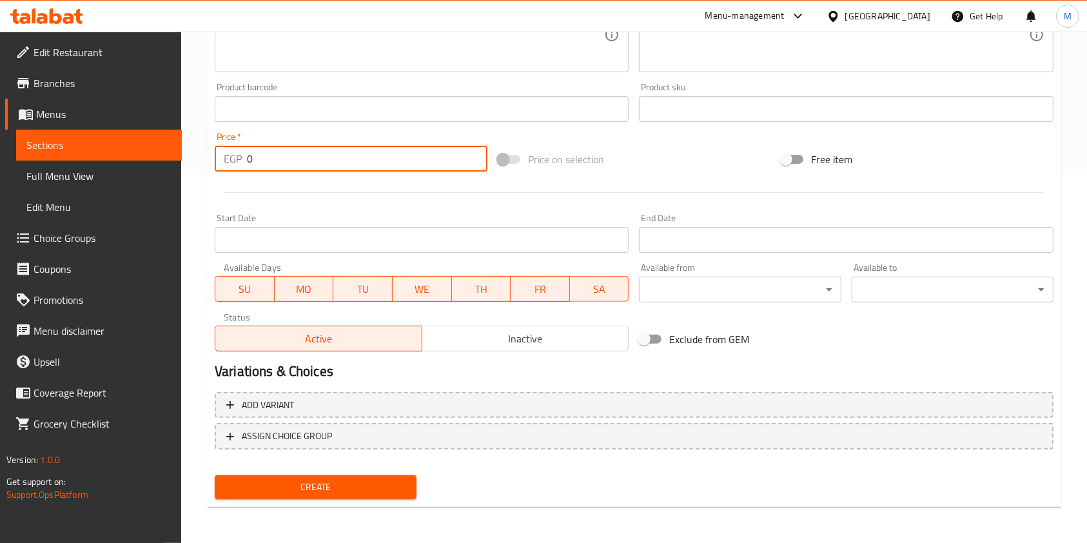
drag, startPoint x: 278, startPoint y: 169, endPoint x: 248, endPoint y: 168, distance: 29.7
click at [248, 168] on input "0" at bounding box center [367, 159] width 240 height 26
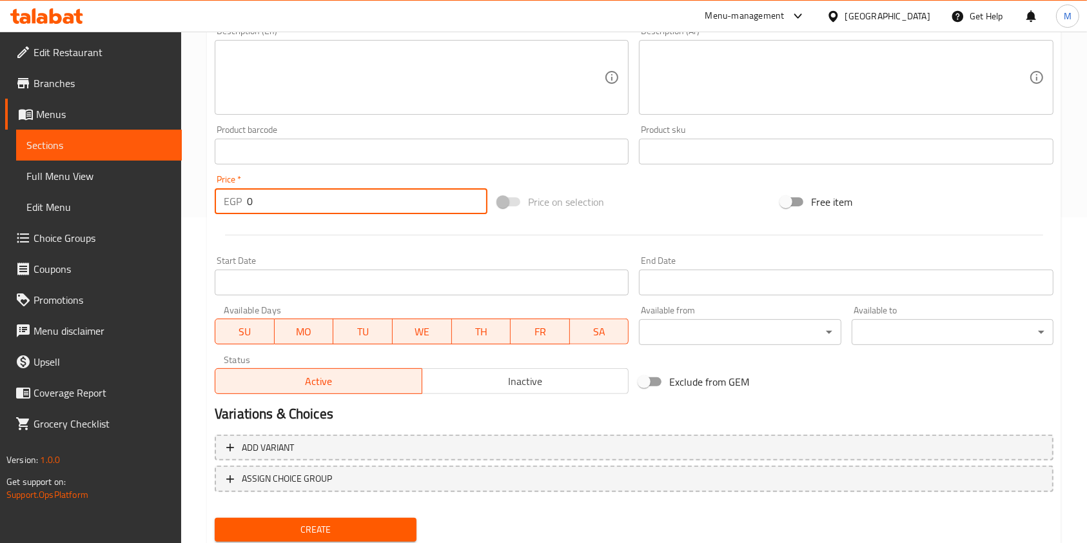
scroll to position [313, 0]
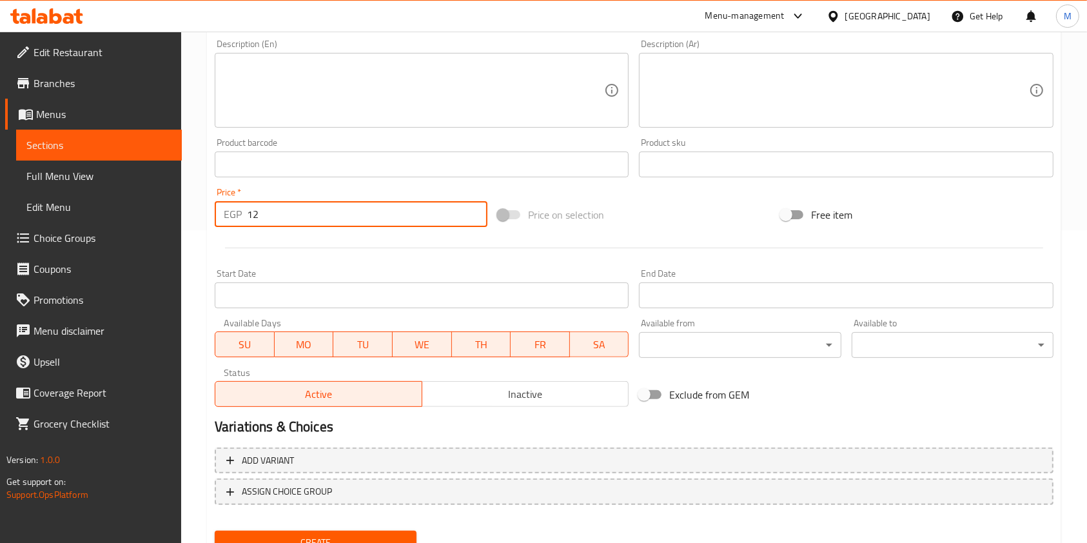
type input "12"
click at [397, 534] on span "Create" at bounding box center [315, 542] width 181 height 16
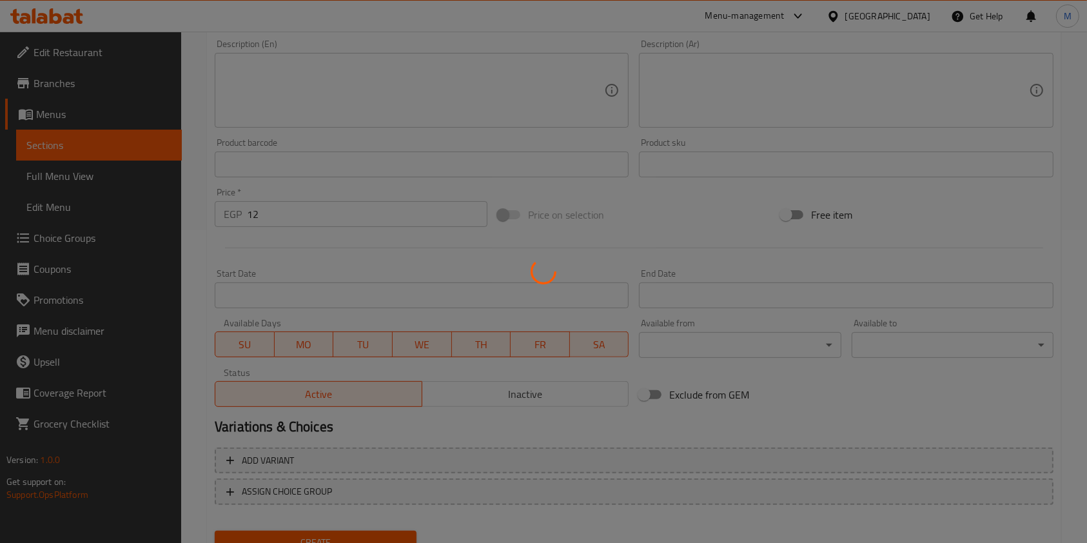
type input "0"
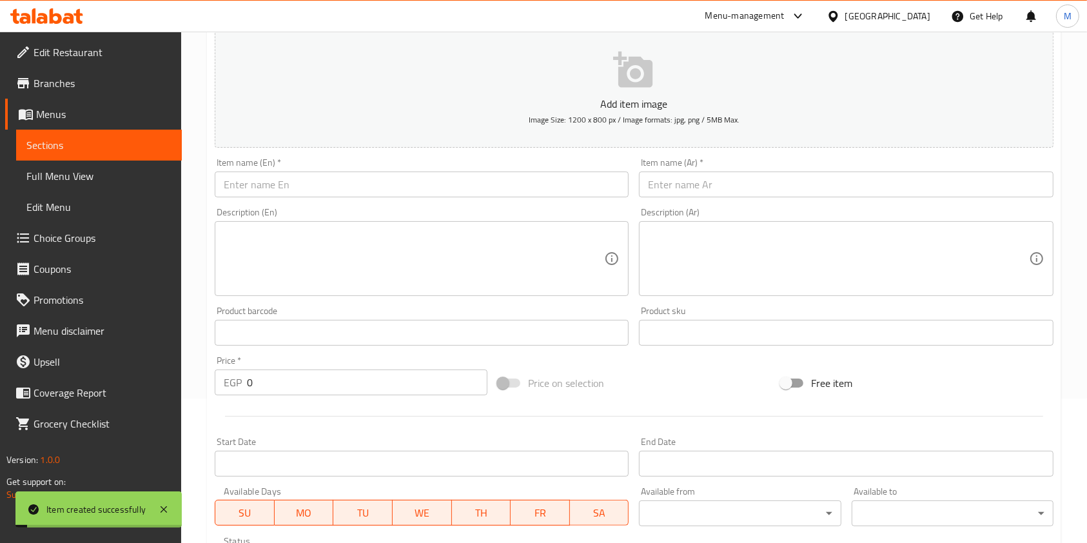
scroll to position [0, 0]
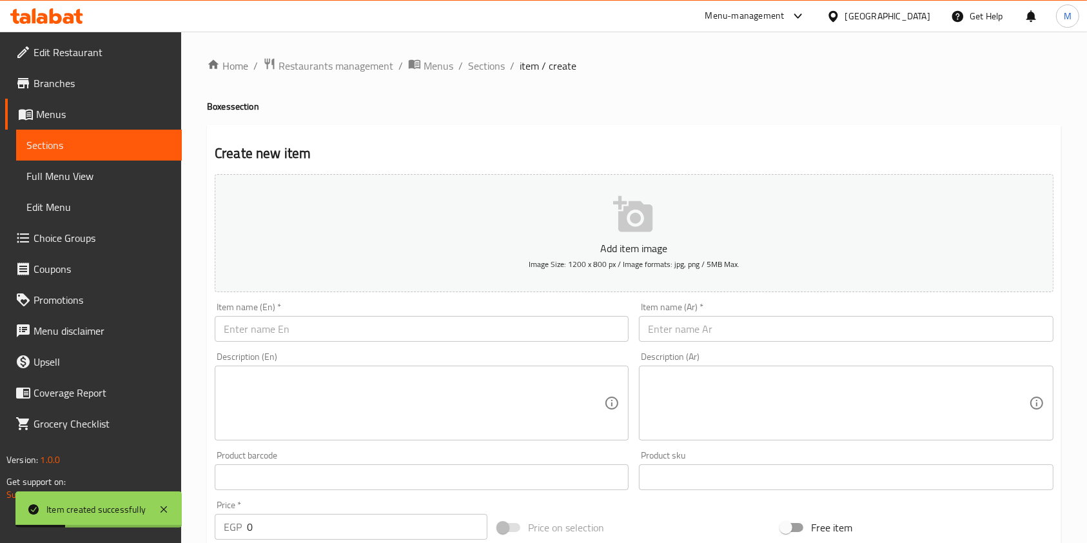
click at [520, 334] on input "text" at bounding box center [422, 329] width 414 height 26
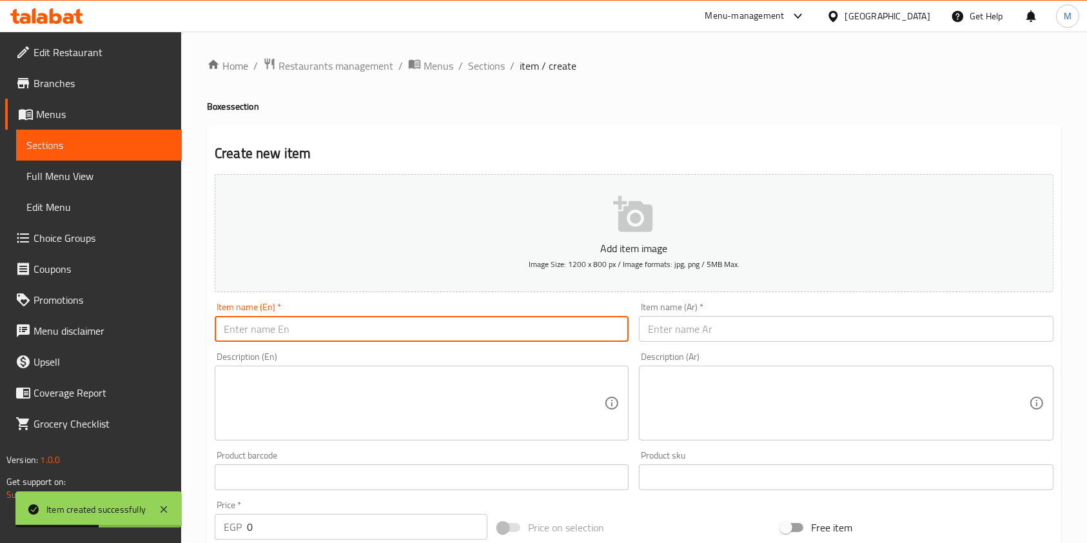
paste input "A can of mashed"
type input "A can of mashed"
click at [722, 333] on input "text" at bounding box center [846, 329] width 414 height 26
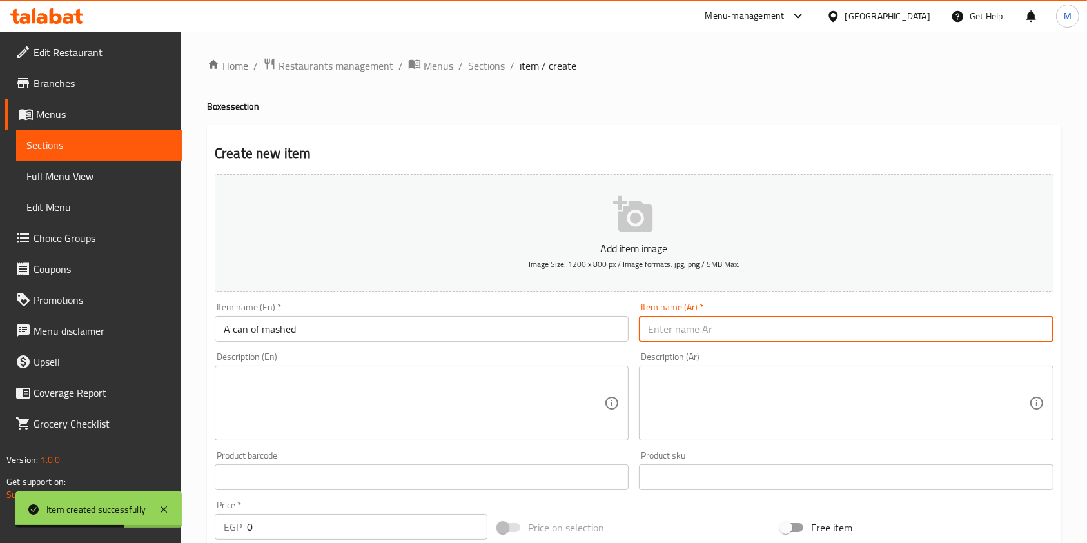
paste input "علبة مسقعه"
type input "علبة مسقعه"
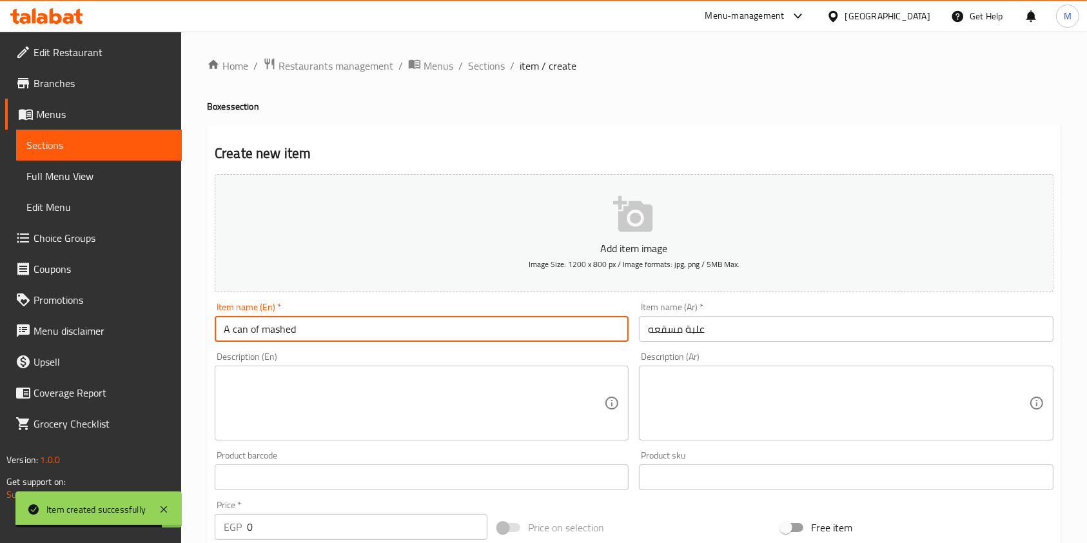
drag, startPoint x: 247, startPoint y: 331, endPoint x: 234, endPoint y: 334, distance: 13.1
click at [234, 334] on input "A can of mashed" at bounding box center [422, 329] width 414 height 26
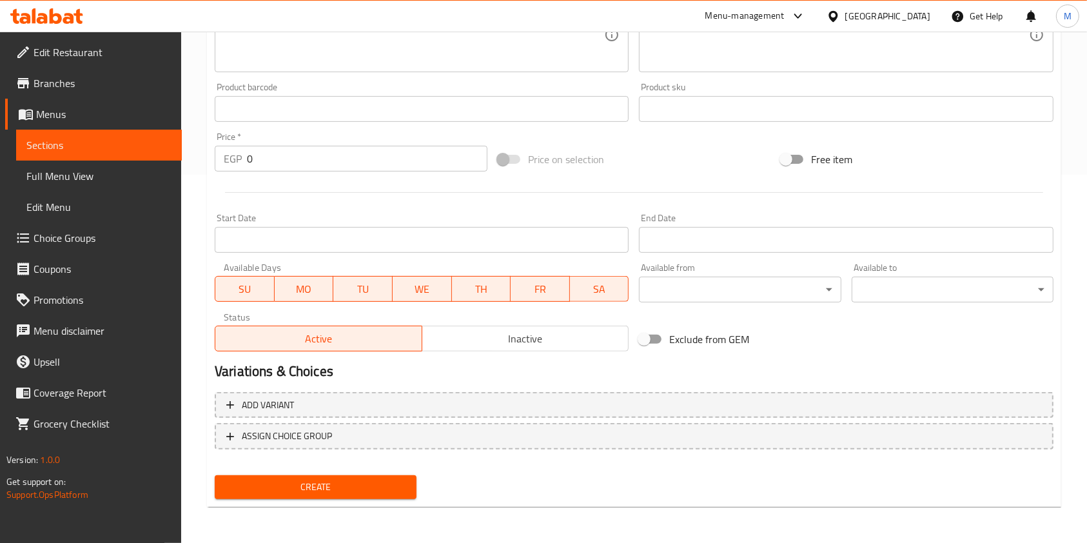
type input "A box of mashed"
drag, startPoint x: 260, startPoint y: 166, endPoint x: 243, endPoint y: 165, distance: 16.8
click at [243, 165] on div "EGP 0 Price *" at bounding box center [351, 159] width 273 height 26
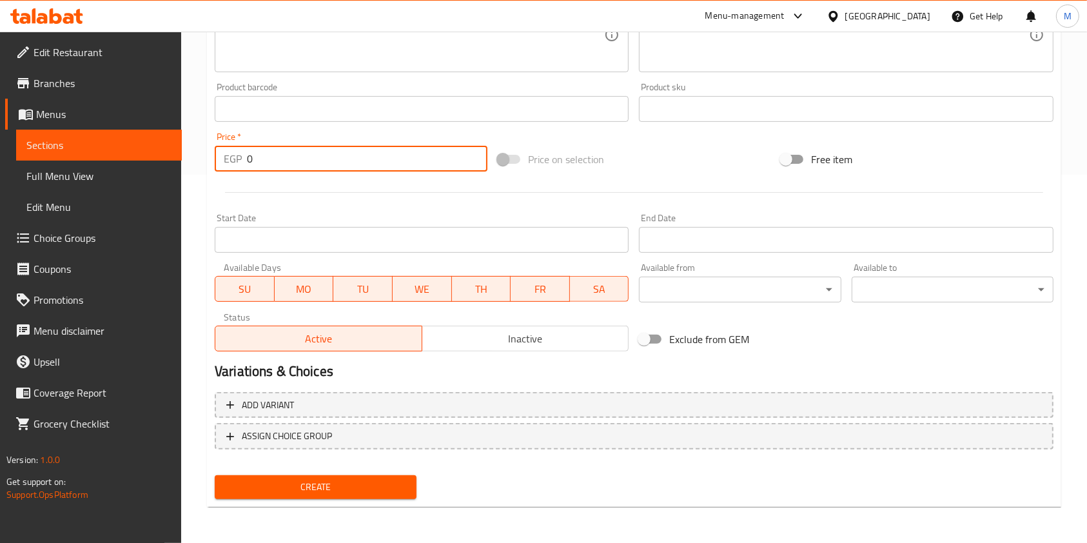
click at [243, 165] on div "EGP 0 Price *" at bounding box center [351, 159] width 273 height 26
type input "12"
click at [412, 488] on button "Create" at bounding box center [316, 487] width 202 height 24
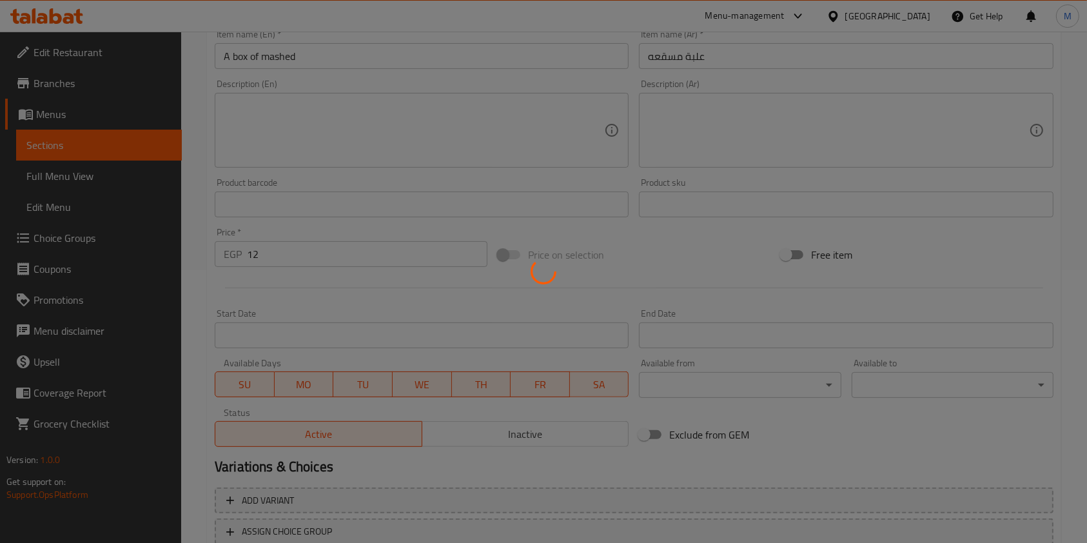
type input "0"
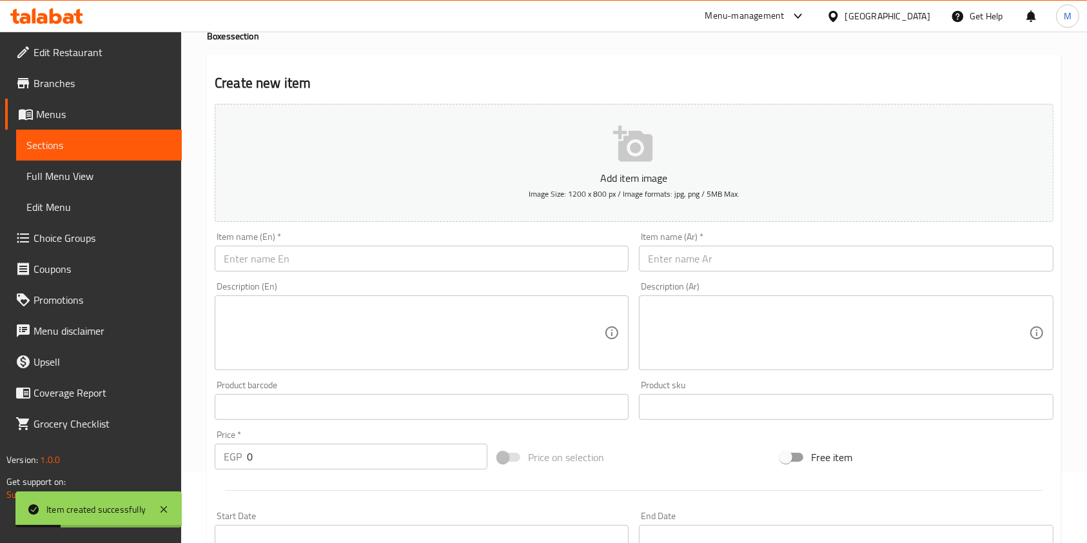
click at [725, 257] on input "text" at bounding box center [846, 259] width 414 height 26
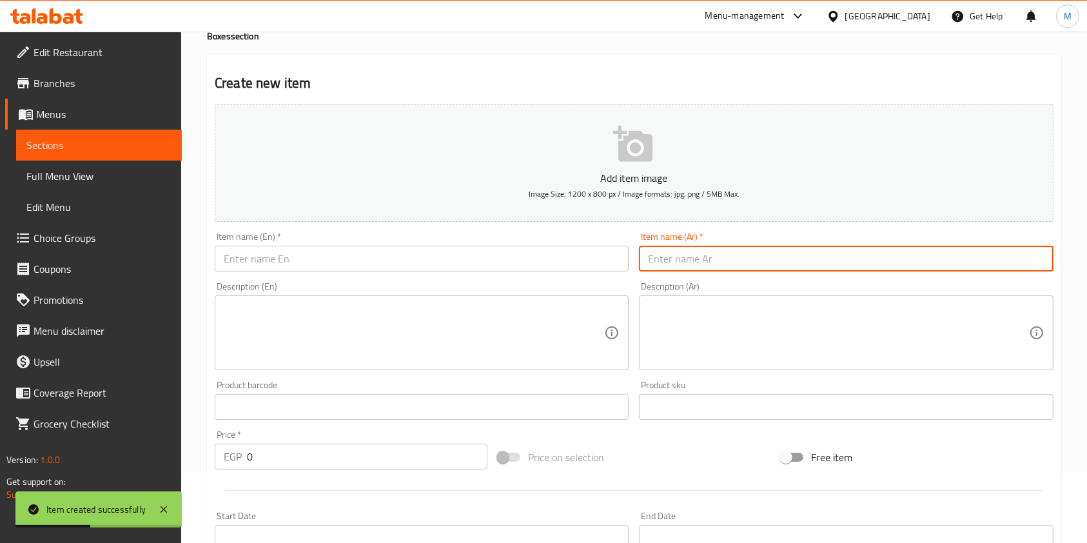
paste input "علبة بتنجان"
type input "علبة بتنجان"
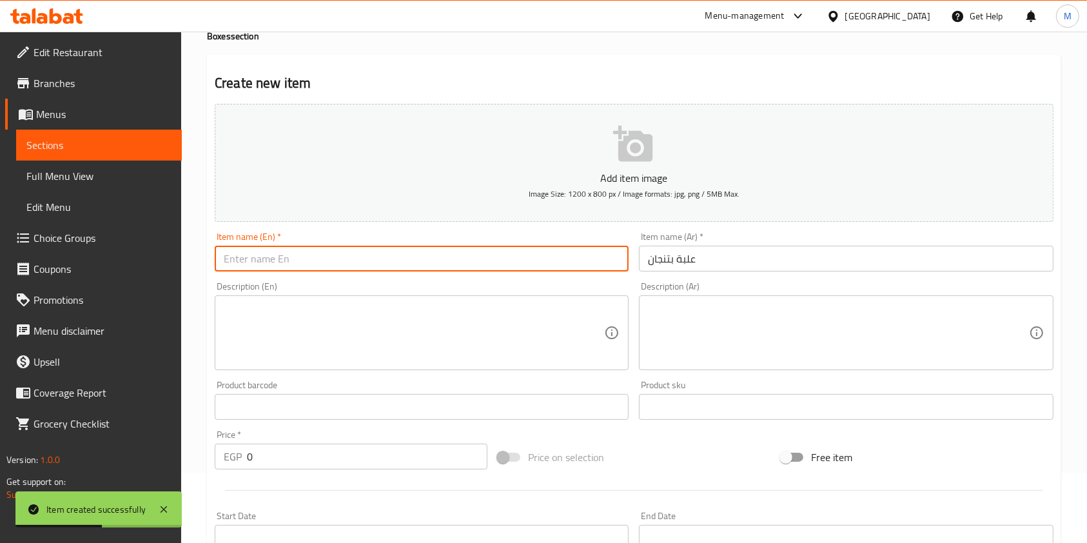
click at [505, 254] on input "text" at bounding box center [422, 259] width 414 height 26
paste input "علبة بتنجان"
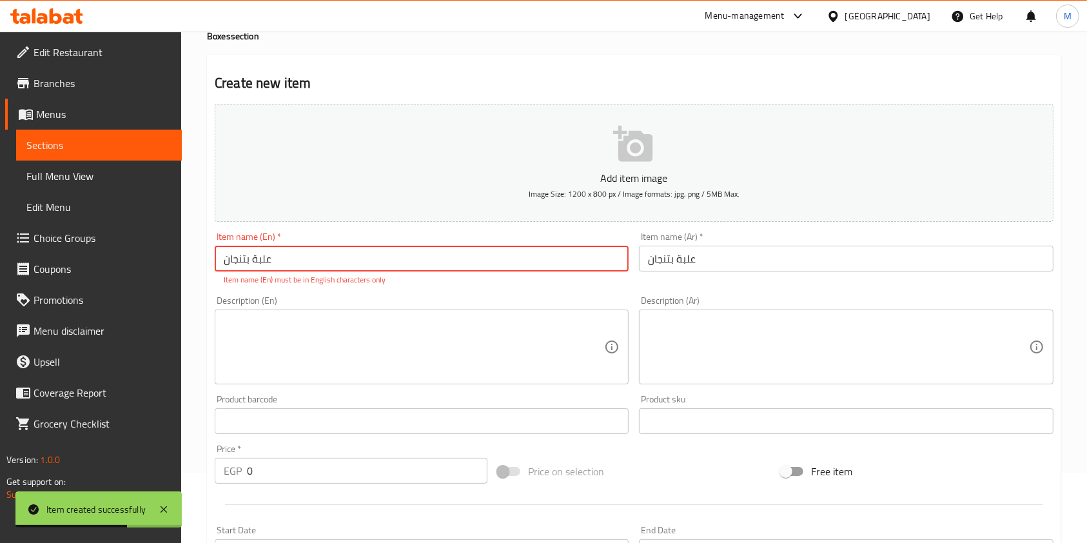
paste input "A can of eggplant"
click at [338, 260] on input "علبة بتنجان A can of eggplant" at bounding box center [422, 259] width 414 height 26
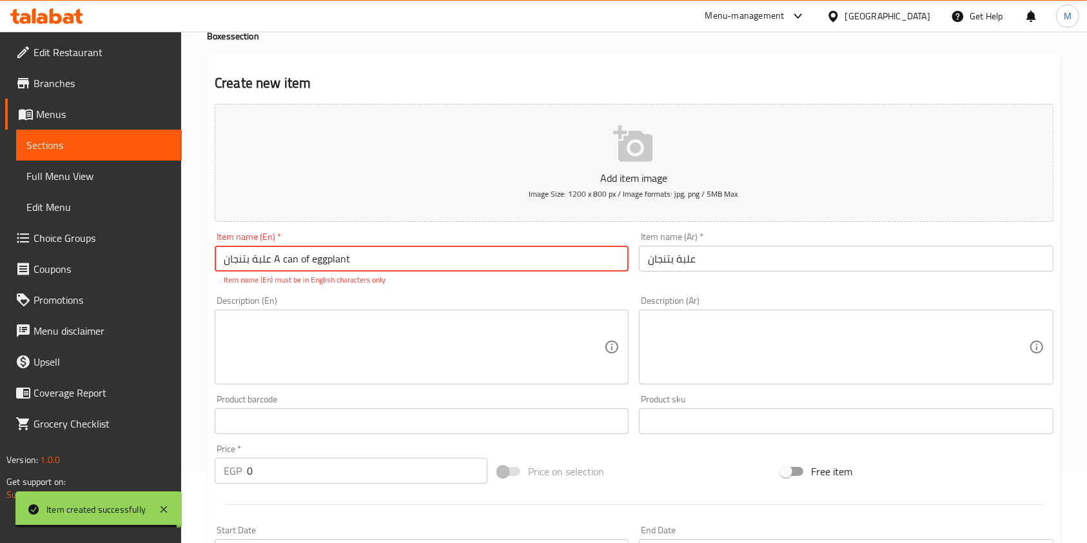
click at [249, 247] on input "علبة بتنجان A can of eggplant" at bounding box center [422, 259] width 414 height 26
click at [248, 249] on input "علبة بتنجان A can of eggplant" at bounding box center [422, 259] width 414 height 26
click at [262, 258] on input "علبة بتنجان A can of eggplant" at bounding box center [422, 259] width 414 height 26
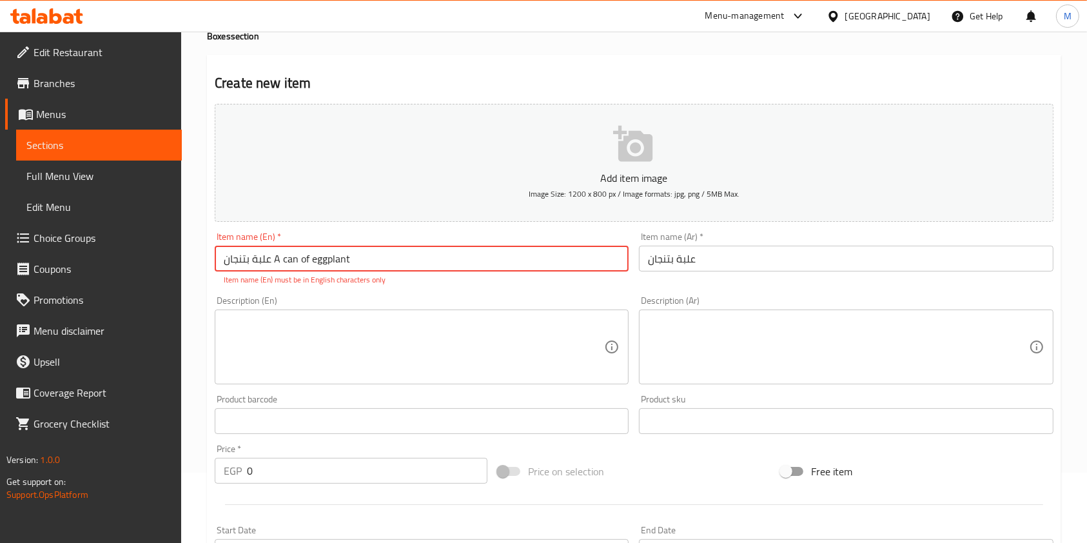
click at [262, 258] on input "علبة بتنجان A can of eggplant" at bounding box center [422, 259] width 414 height 26
paste input "text"
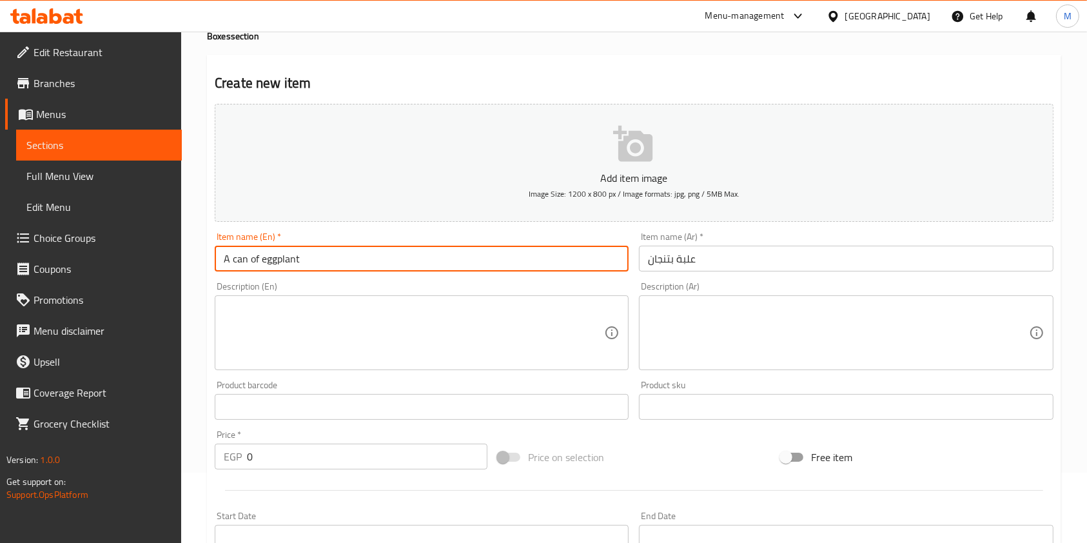
drag, startPoint x: 246, startPoint y: 257, endPoint x: 237, endPoint y: 260, distance: 10.2
click at [237, 260] on input "A can of eggplant" at bounding box center [422, 259] width 414 height 26
click at [244, 260] on input "A anc of eggplant" at bounding box center [422, 259] width 414 height 26
click at [239, 261] on input "A anc of eggplant" at bounding box center [422, 259] width 414 height 26
type input "A box of eggplant"
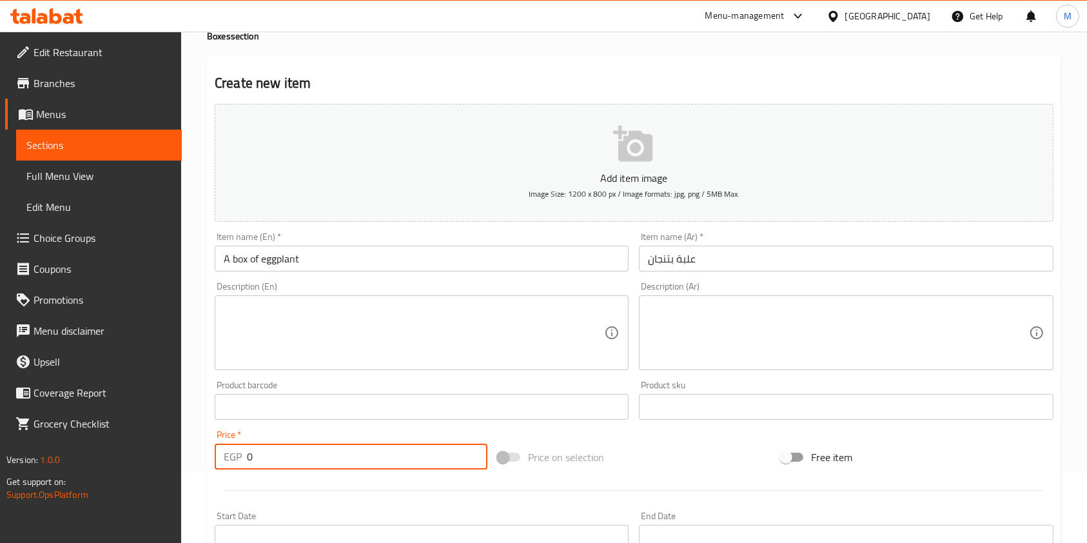
drag, startPoint x: 278, startPoint y: 464, endPoint x: 241, endPoint y: 462, distance: 37.5
click at [241, 462] on div "EGP 0 Price *" at bounding box center [351, 456] width 273 height 26
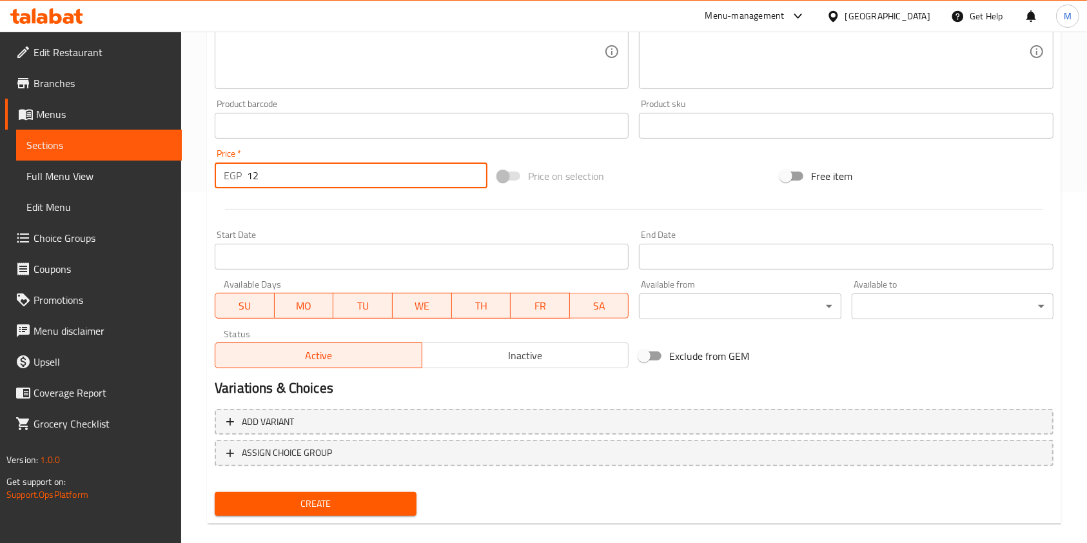
scroll to position [353, 0]
type input "12"
click at [331, 483] on div "Add variant ASSIGN CHOICE GROUP" at bounding box center [633, 444] width 849 height 84
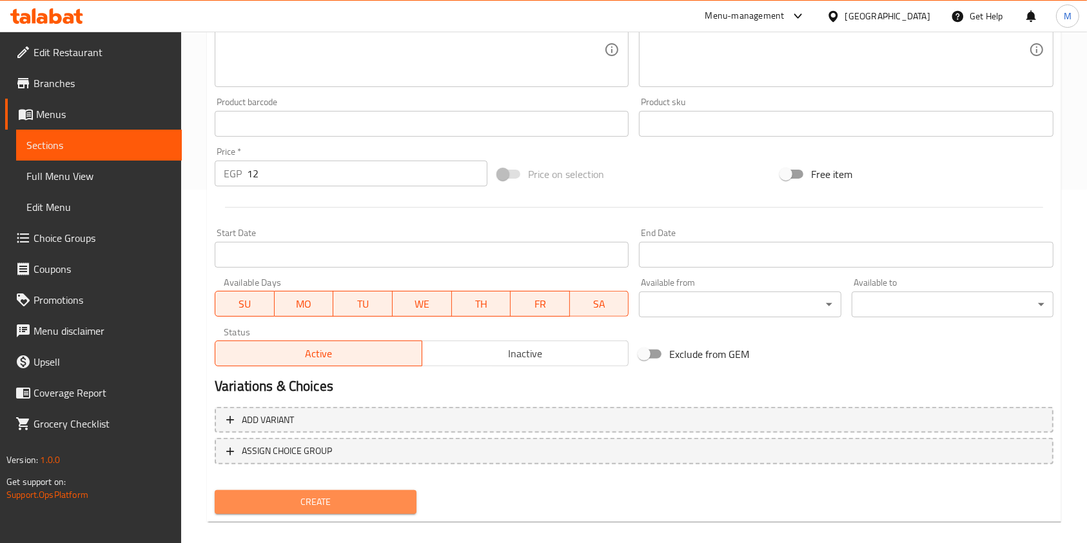
click at [343, 494] on span "Create" at bounding box center [315, 502] width 181 height 16
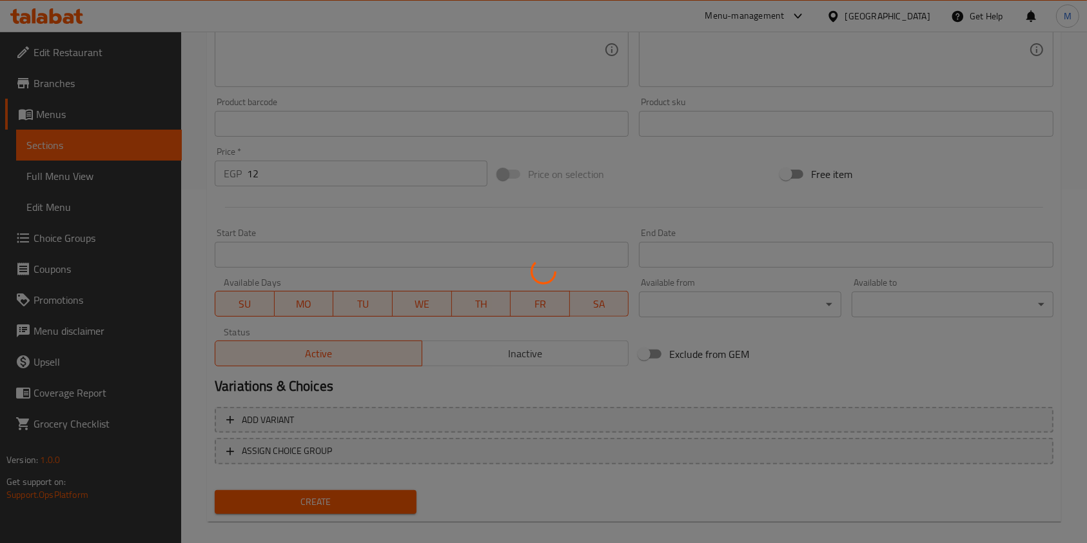
type input "0"
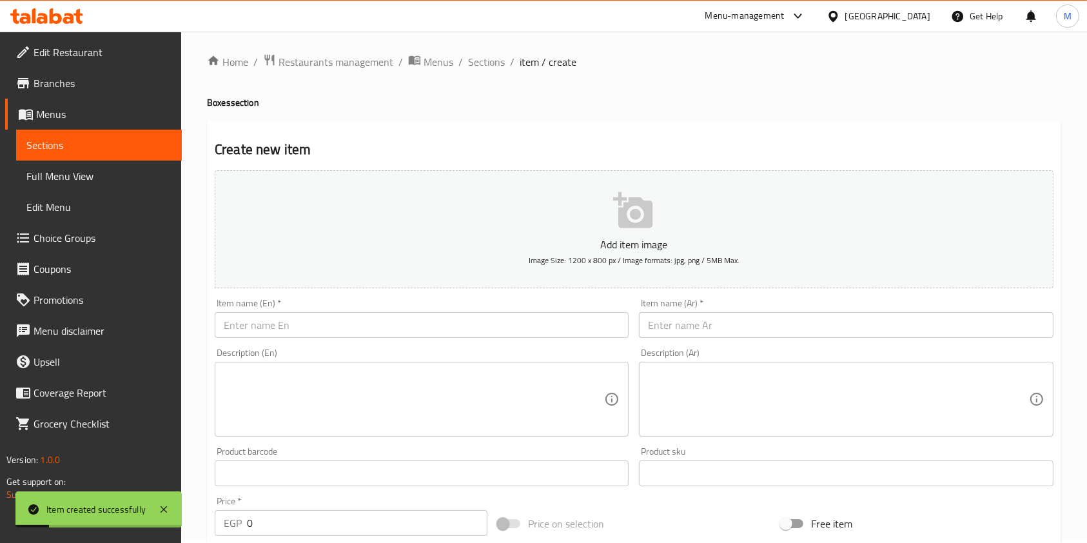
scroll to position [0, 0]
click at [720, 340] on input "text" at bounding box center [846, 329] width 414 height 26
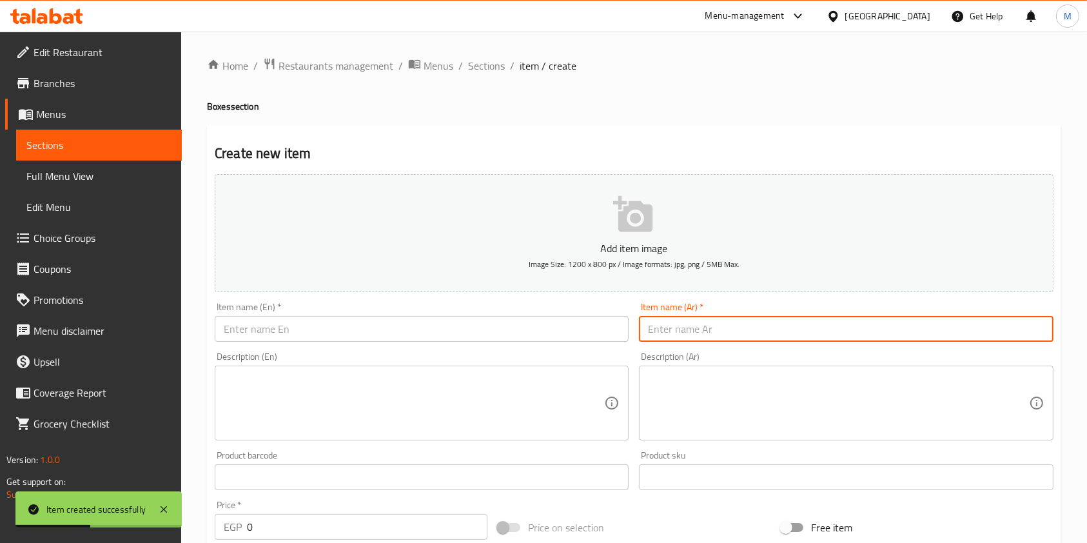
paste input "علبة جبنه بيضاء"
type input "علبة جبنه بيضاء"
click at [467, 340] on input "text" at bounding box center [422, 329] width 414 height 26
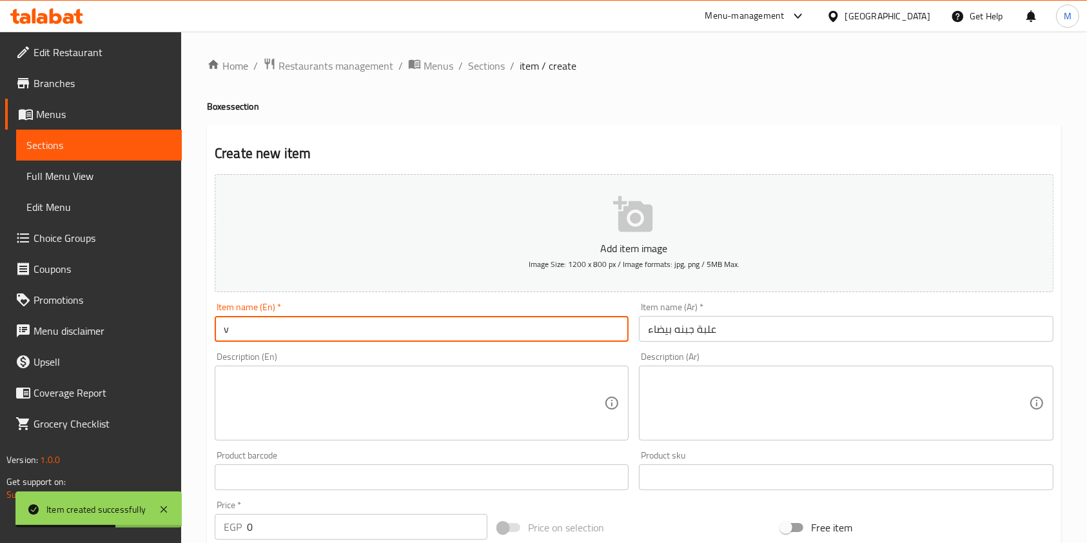
click at [422, 336] on input "v" at bounding box center [422, 329] width 414 height 26
paste input "A can of white cheese"
click at [222, 335] on input "vA can of white cheese" at bounding box center [422, 329] width 414 height 26
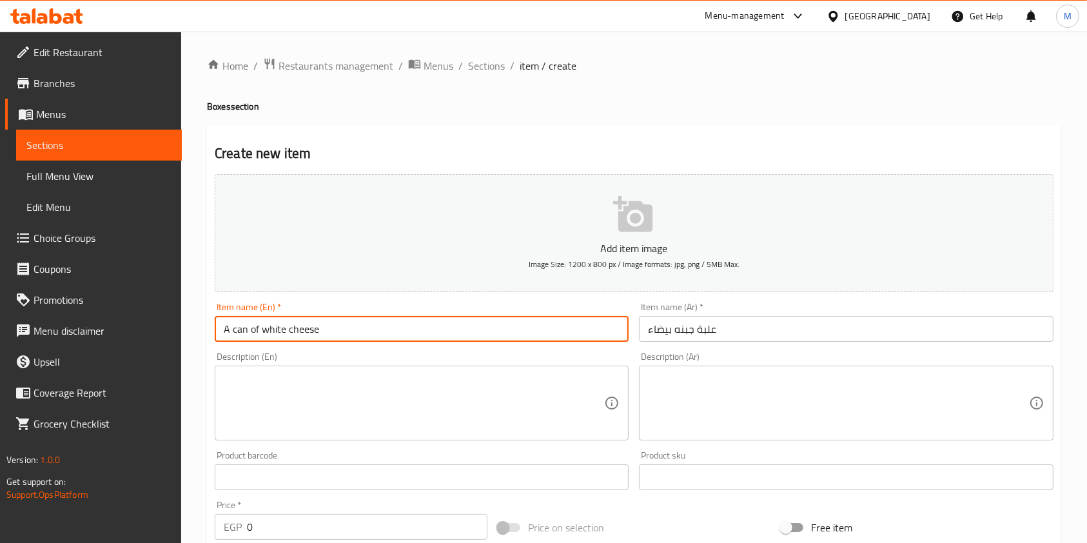
drag, startPoint x: 245, startPoint y: 335, endPoint x: 233, endPoint y: 338, distance: 12.7
click at [233, 338] on input "A can of white cheese" at bounding box center [422, 329] width 414 height 26
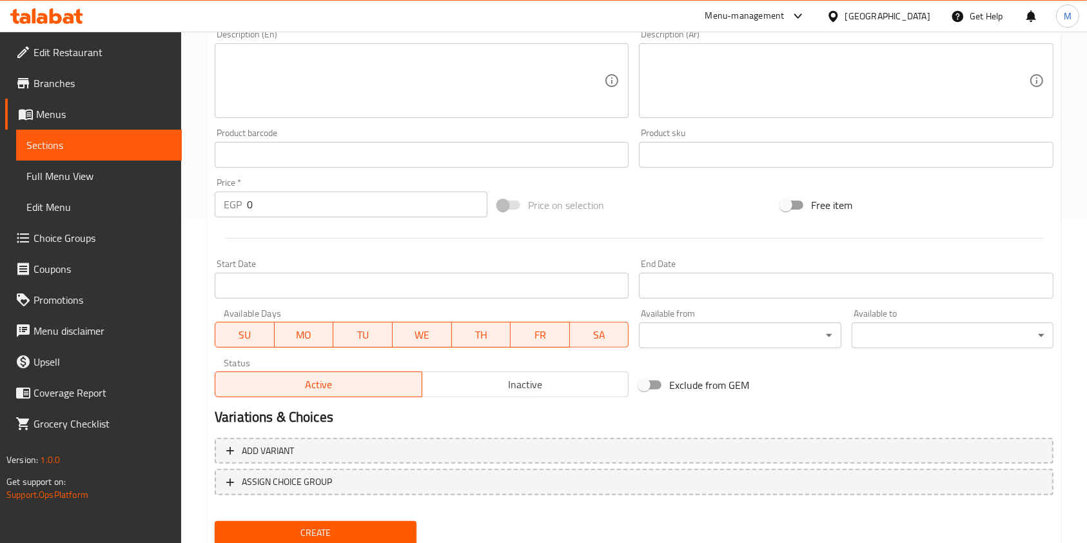
scroll to position [322, 0]
type input "A box of white cheese"
drag, startPoint x: 283, startPoint y: 211, endPoint x: 266, endPoint y: 208, distance: 17.7
click at [269, 209] on input "0" at bounding box center [367, 205] width 240 height 26
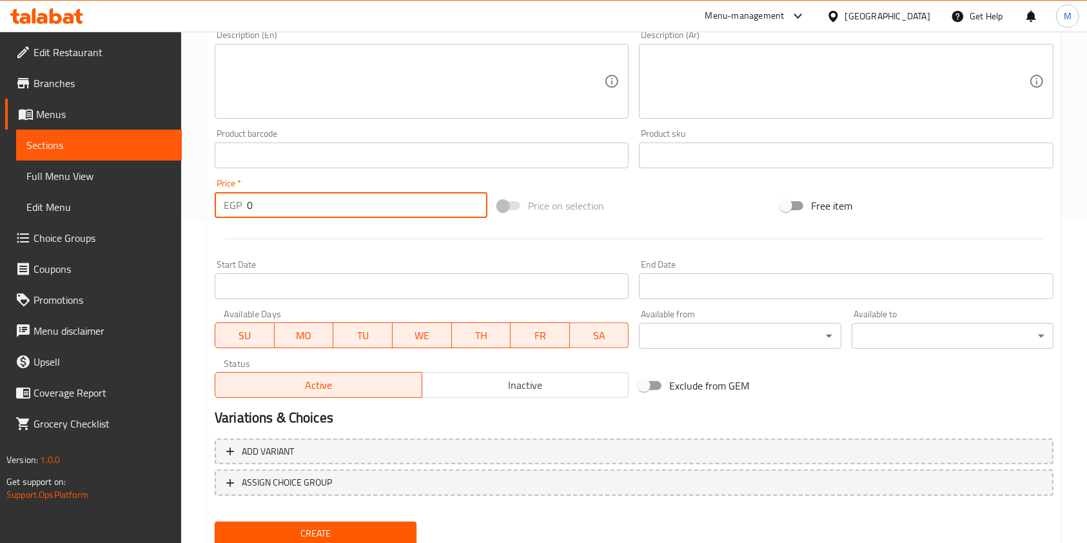
click at [242, 206] on div "EGP 0 Price *" at bounding box center [351, 205] width 273 height 26
type input "15"
click at [318, 533] on span "Create" at bounding box center [315, 533] width 181 height 16
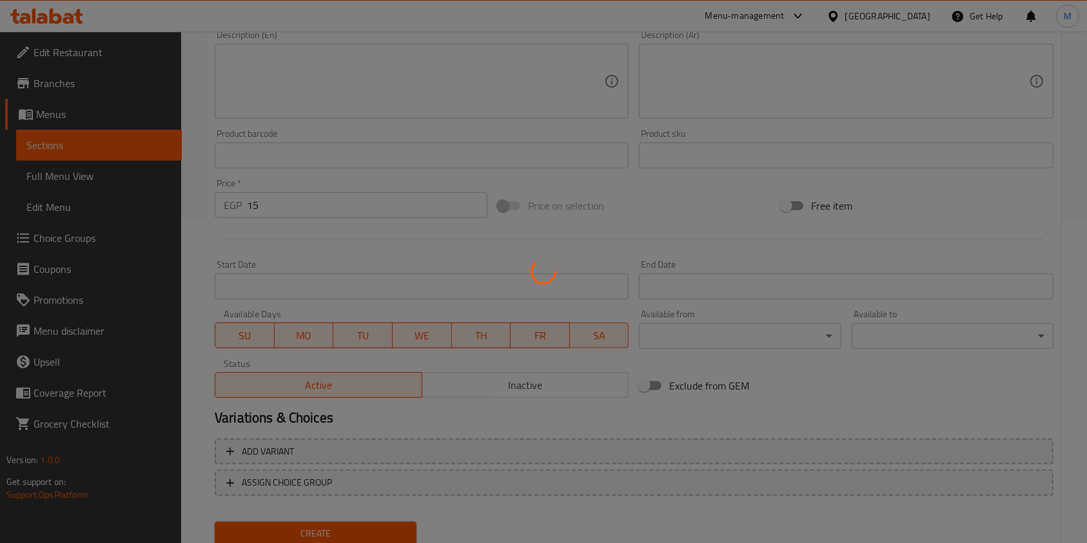
type input "0"
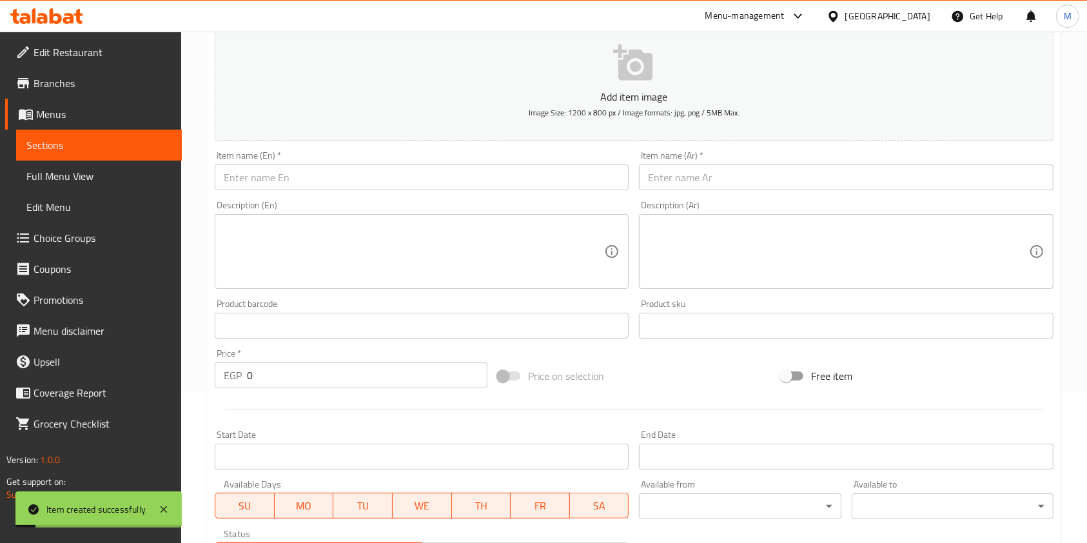
scroll to position [67, 0]
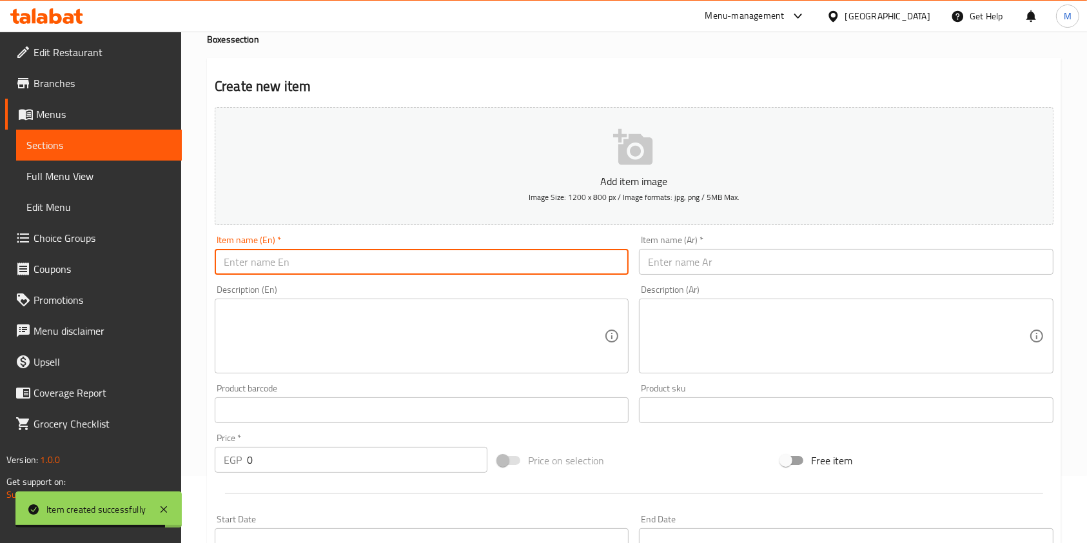
click at [429, 271] on input "text" at bounding box center [422, 262] width 414 height 26
paste input "Spicy Cheese Box"
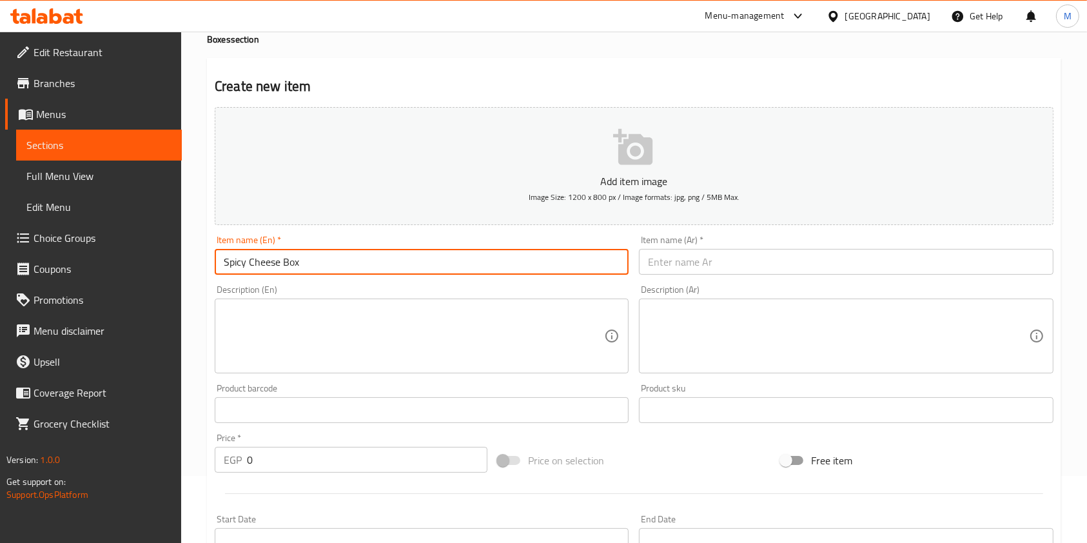
type input "Spicy Cheese Box"
click at [677, 264] on input "text" at bounding box center [846, 262] width 414 height 26
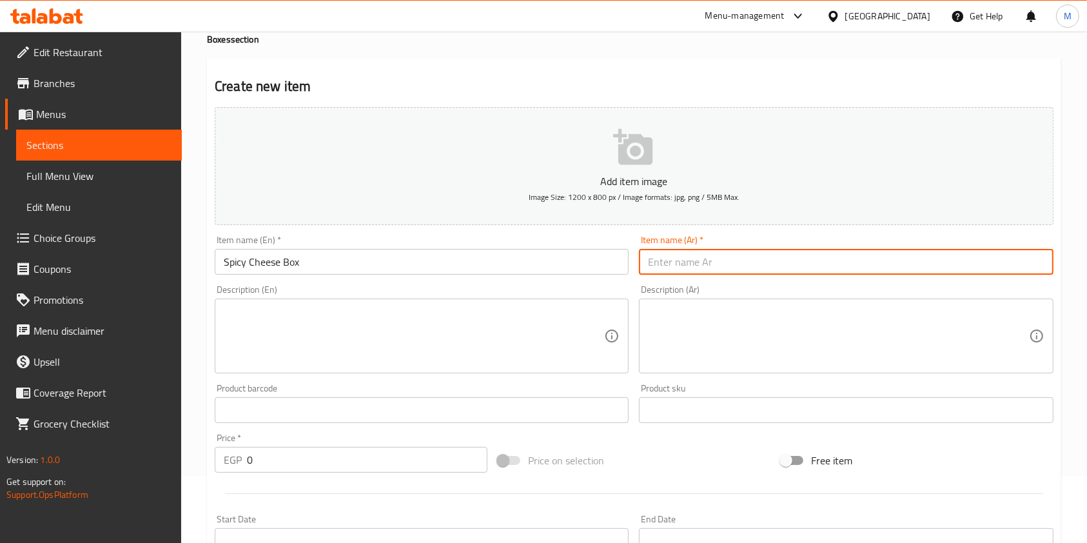
paste input "علبة جبنه حار"
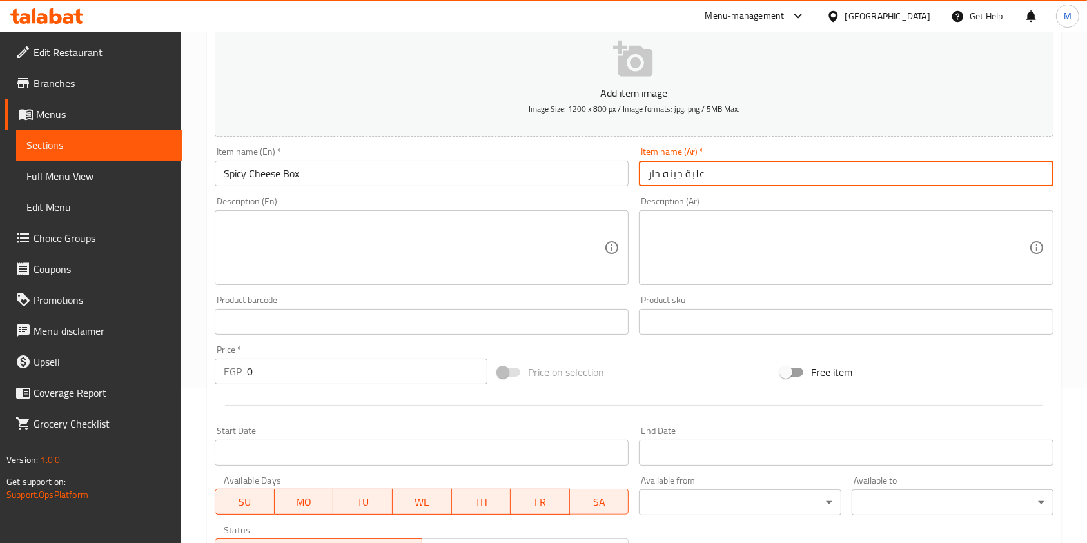
scroll to position [159, 0]
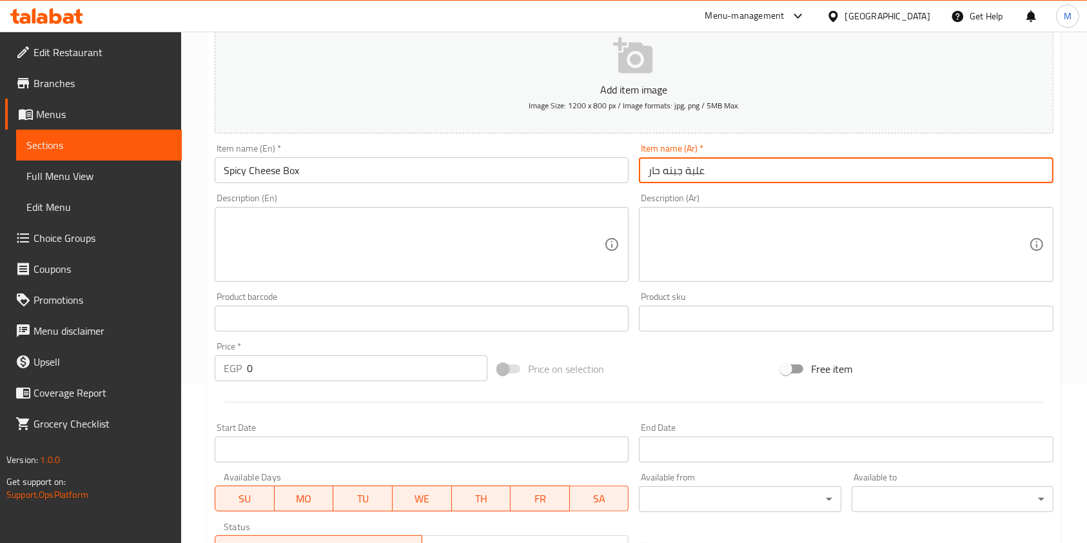
type input "علبة جبنه حار"
click at [248, 360] on input "0" at bounding box center [367, 368] width 240 height 26
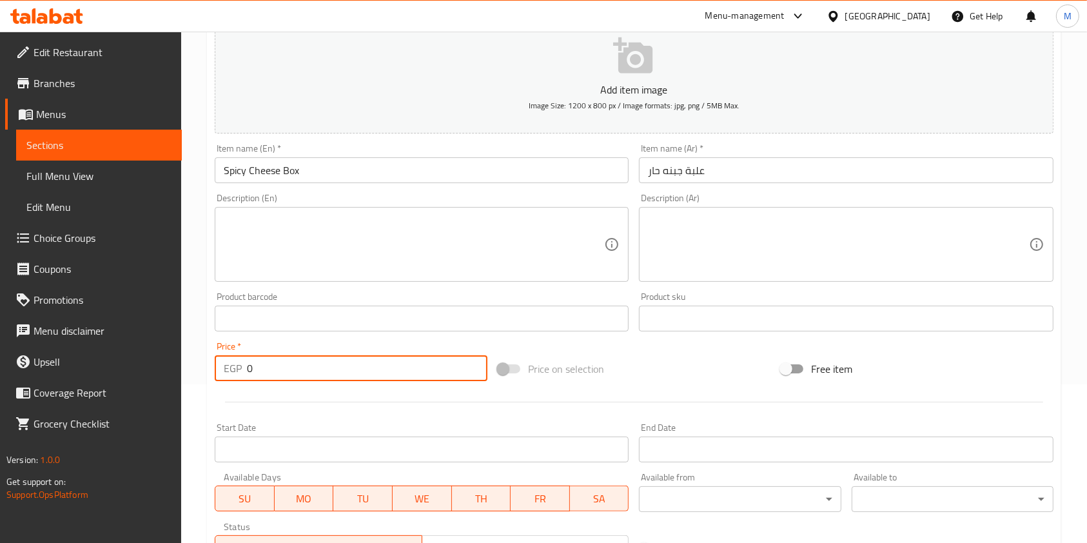
click at [274, 374] on input "0" at bounding box center [367, 368] width 240 height 26
drag, startPoint x: 268, startPoint y: 374, endPoint x: 245, endPoint y: 370, distance: 23.5
click at [249, 370] on input "0" at bounding box center [367, 368] width 240 height 26
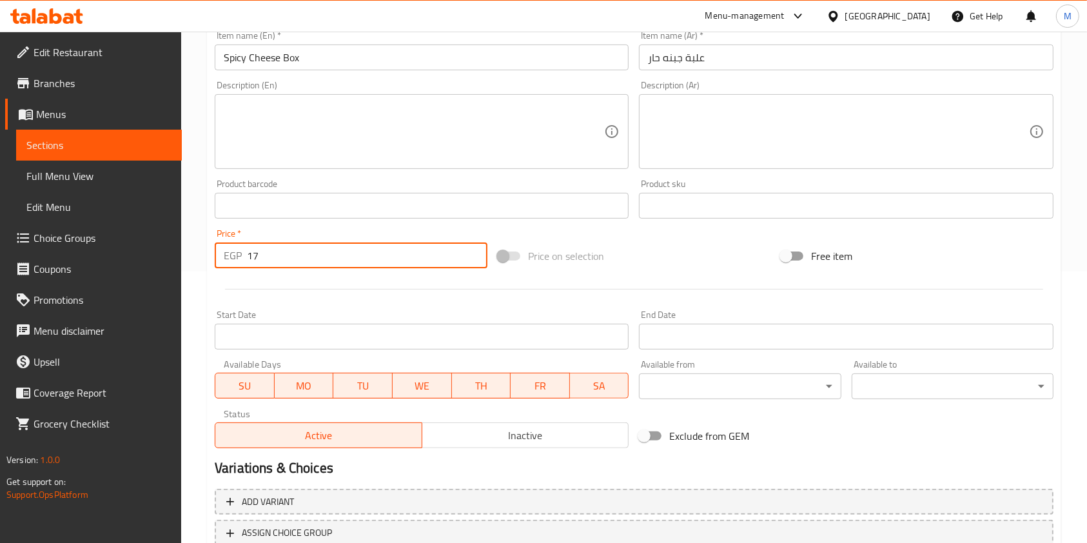
scroll to position [368, 0]
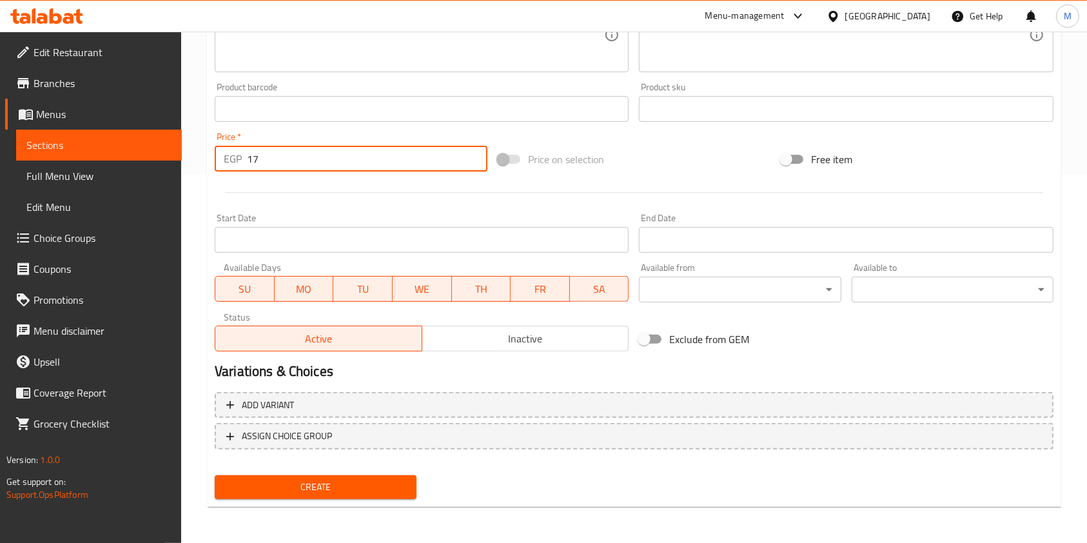
type input "17"
click at [345, 484] on span "Create" at bounding box center [315, 487] width 181 height 16
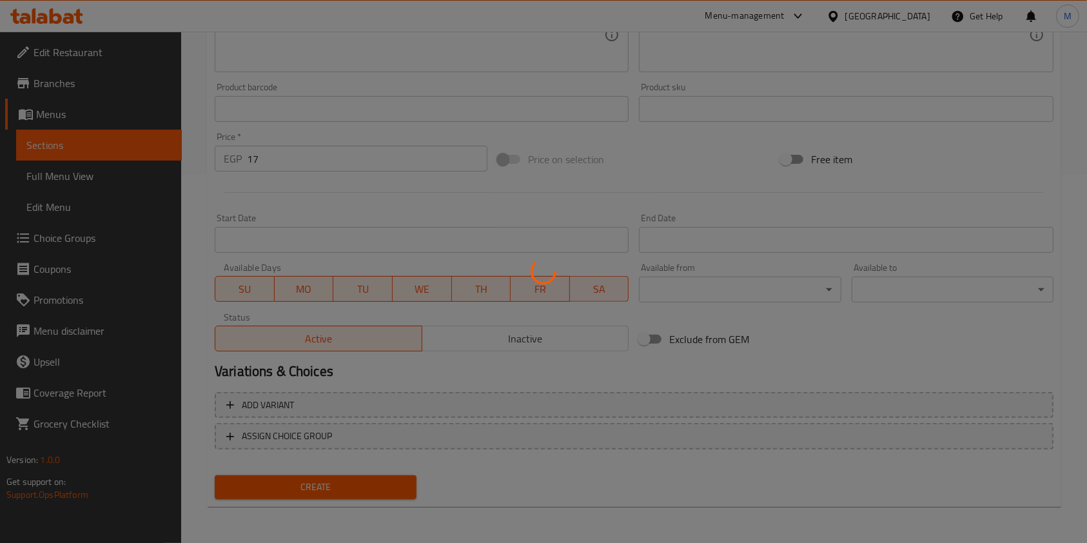
type input "0"
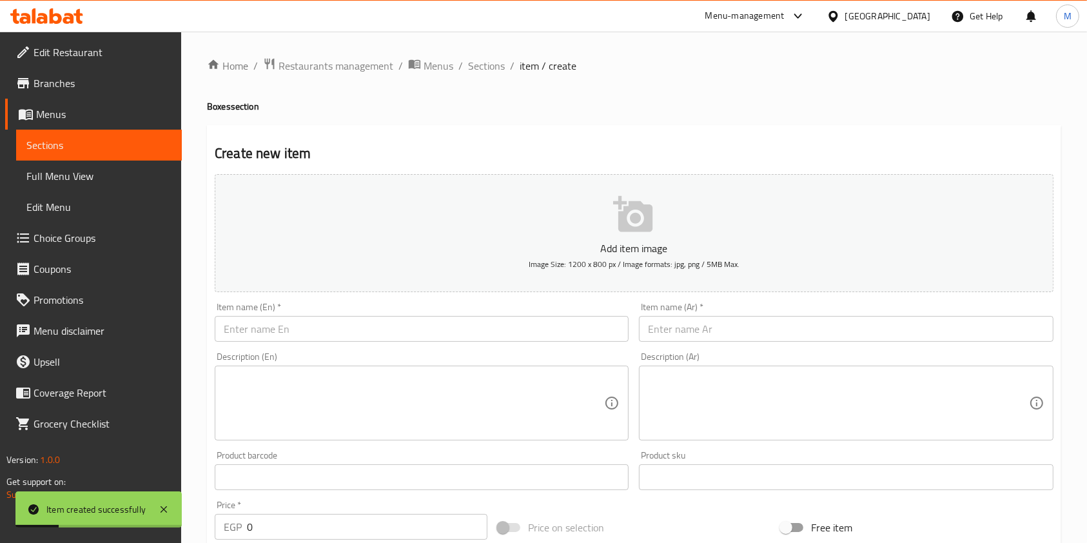
scroll to position [0, 0]
click at [749, 338] on input "text" at bounding box center [846, 329] width 414 height 26
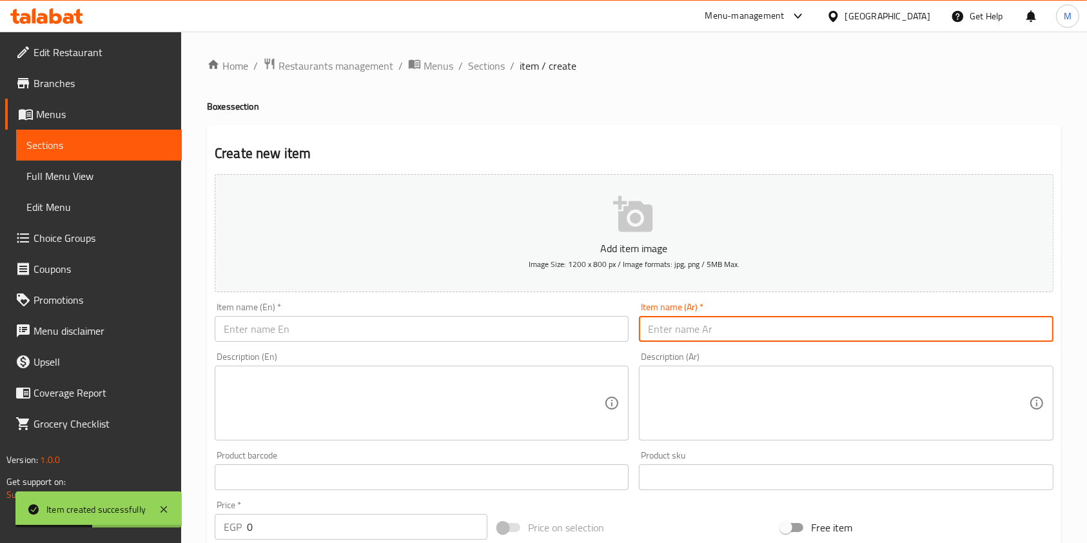
paste input "باكت فارم"
type input "باكت فارم ر"
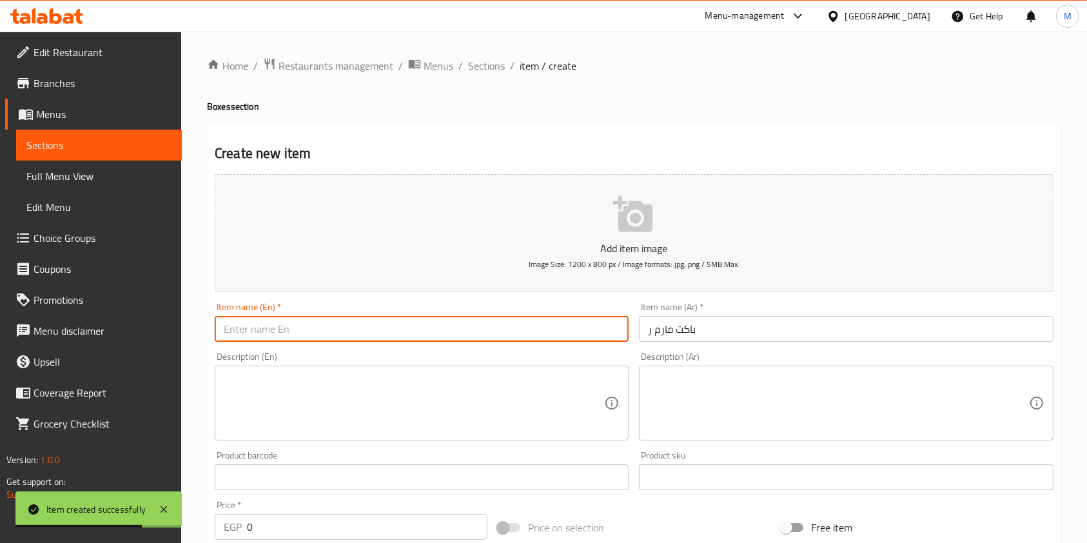
click at [260, 328] on input "text" at bounding box center [422, 329] width 414 height 26
paste input "Pack Farm"
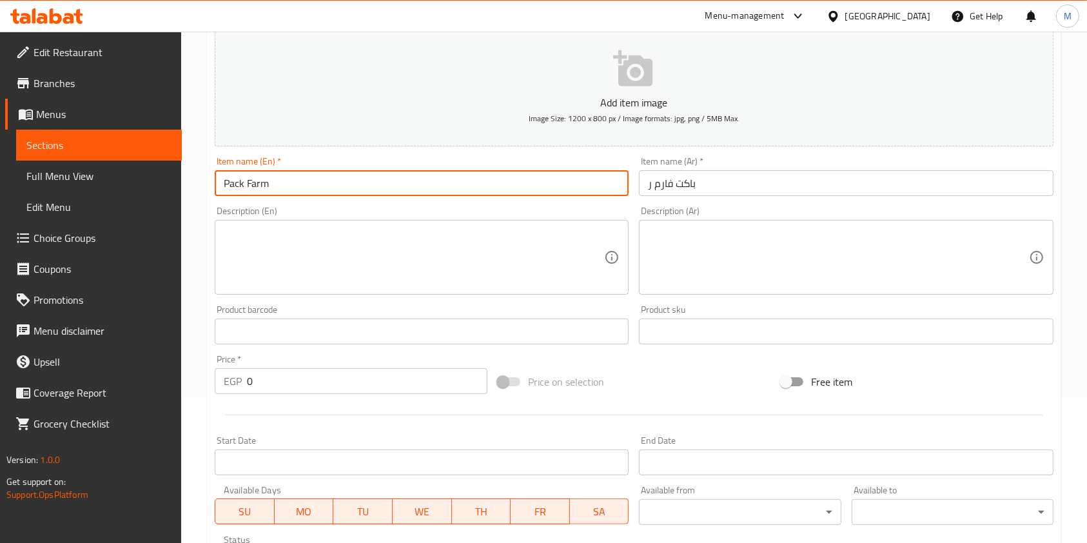
type input "Pack Farm"
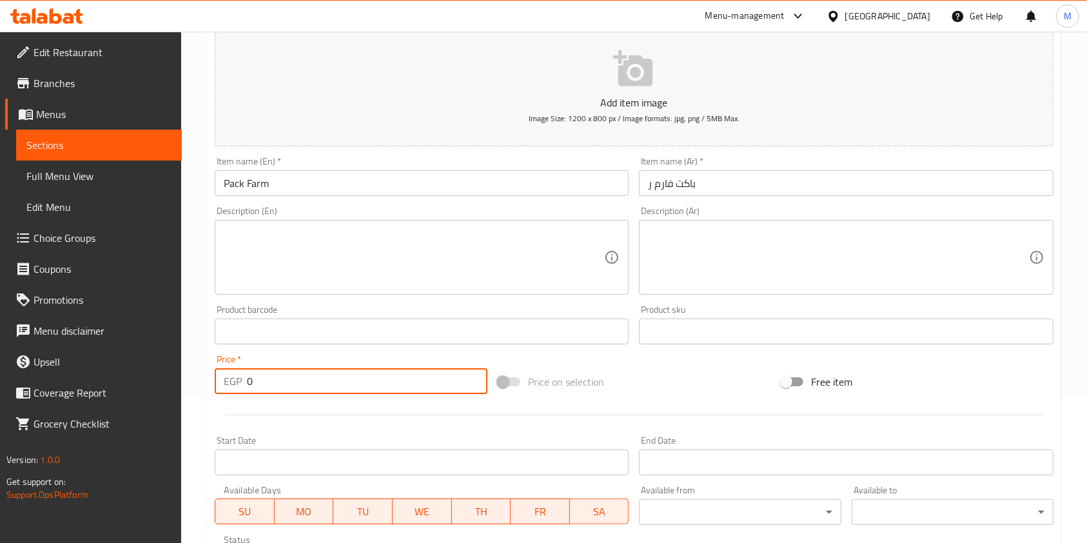
drag, startPoint x: 284, startPoint y: 376, endPoint x: 241, endPoint y: 384, distance: 44.0
click at [241, 384] on div "EGP 0 Price *" at bounding box center [351, 381] width 273 height 26
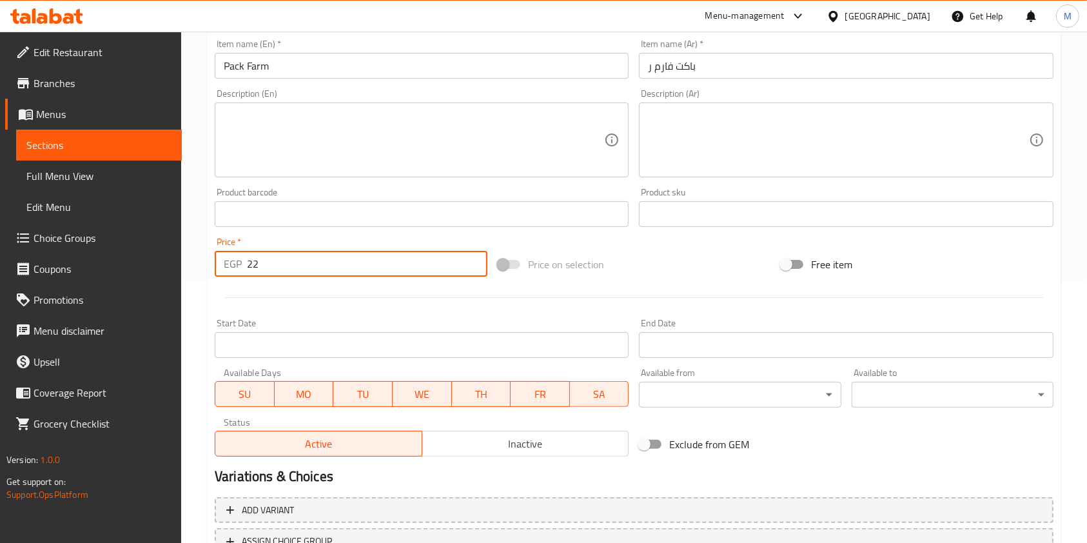
scroll to position [368, 0]
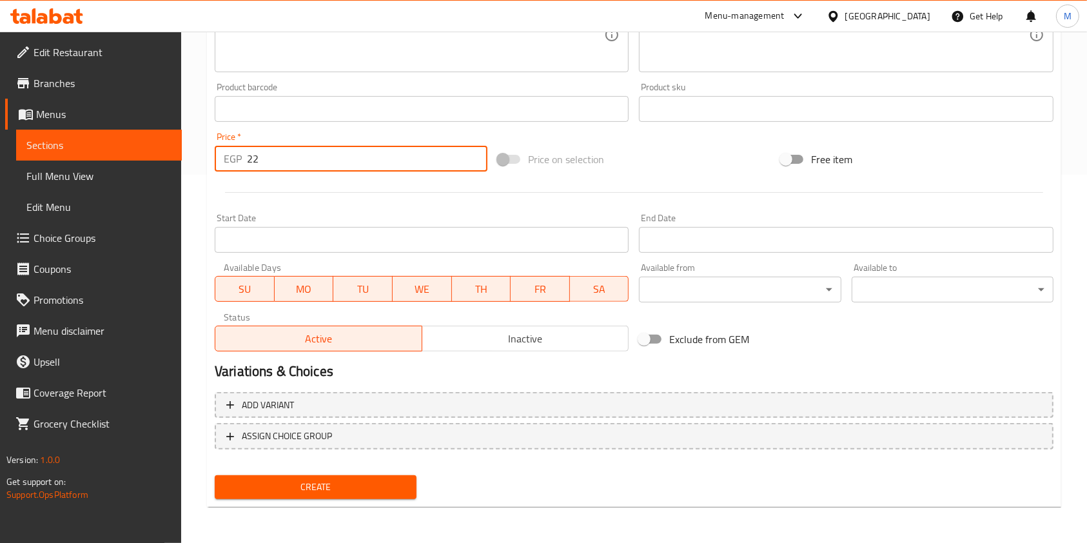
type input "22"
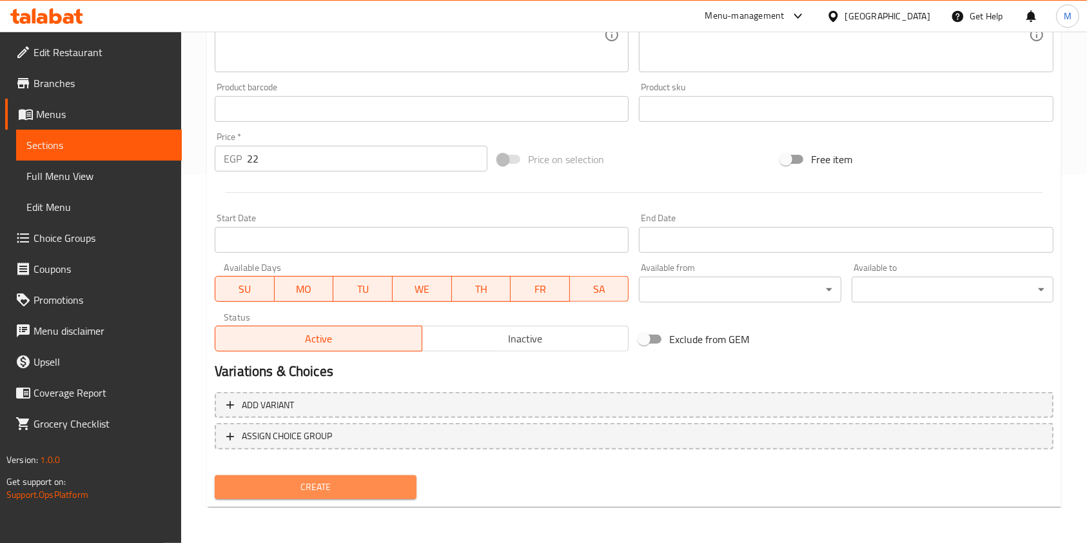
click at [413, 491] on button "Create" at bounding box center [316, 487] width 202 height 24
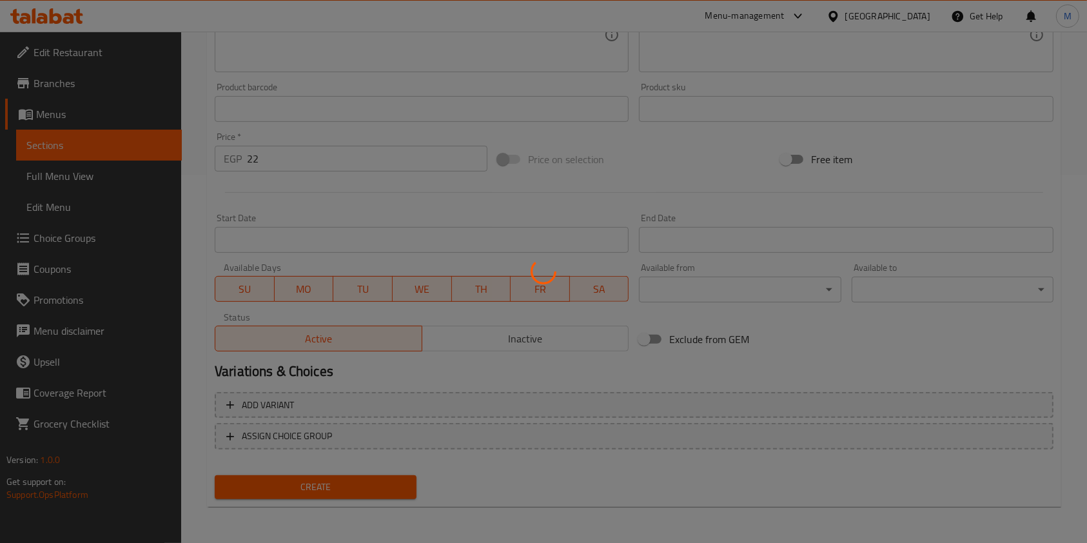
type input "0"
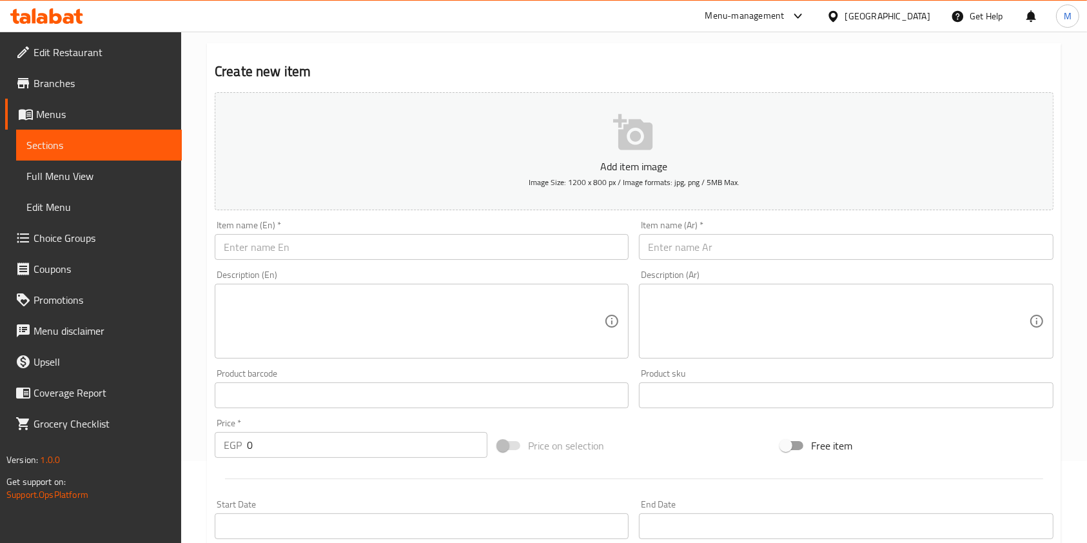
scroll to position [0, 0]
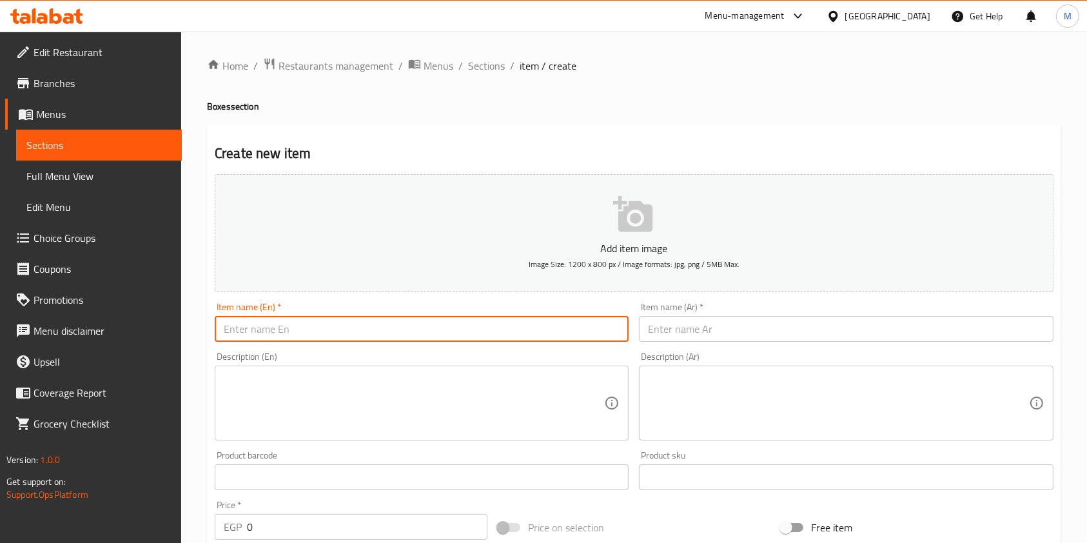
click at [454, 330] on input "text" at bounding box center [422, 329] width 414 height 26
paste input "Chips"
type input "Chips"
drag, startPoint x: 665, startPoint y: 327, endPoint x: 654, endPoint y: 328, distance: 11.0
click at [665, 327] on input "text" at bounding box center [846, 329] width 414 height 26
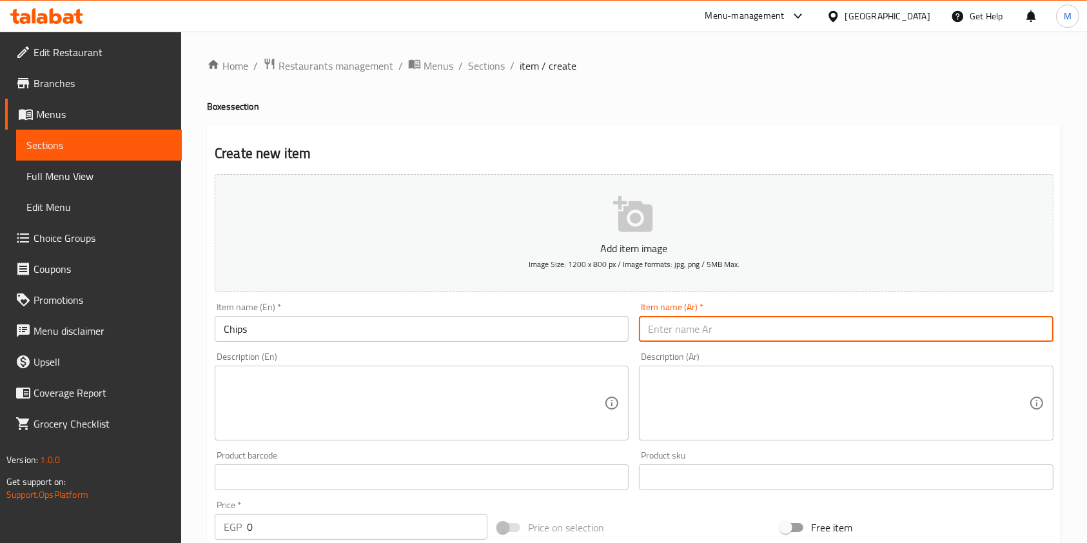
paste input "شيبسي"
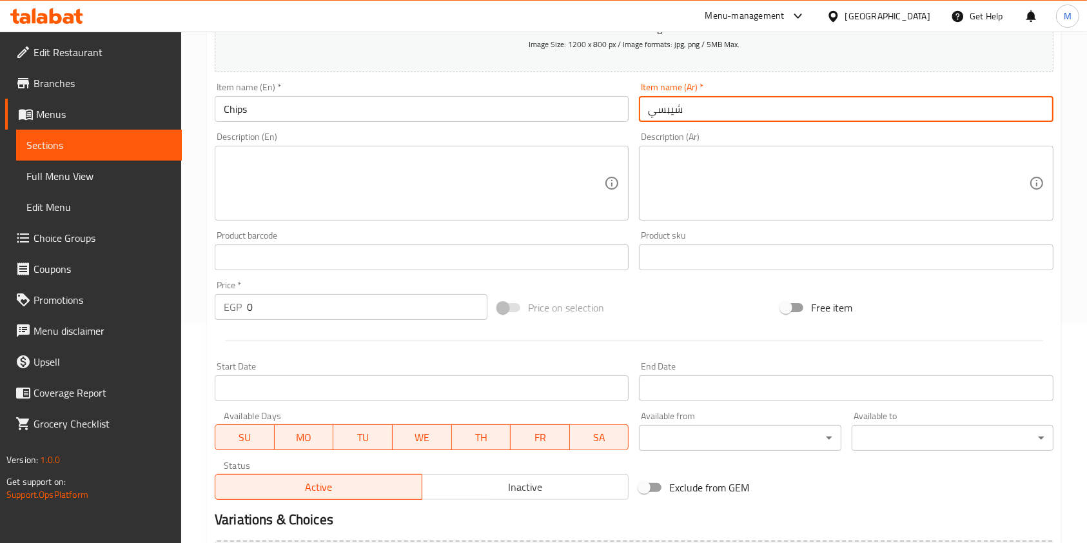
scroll to position [239, 0]
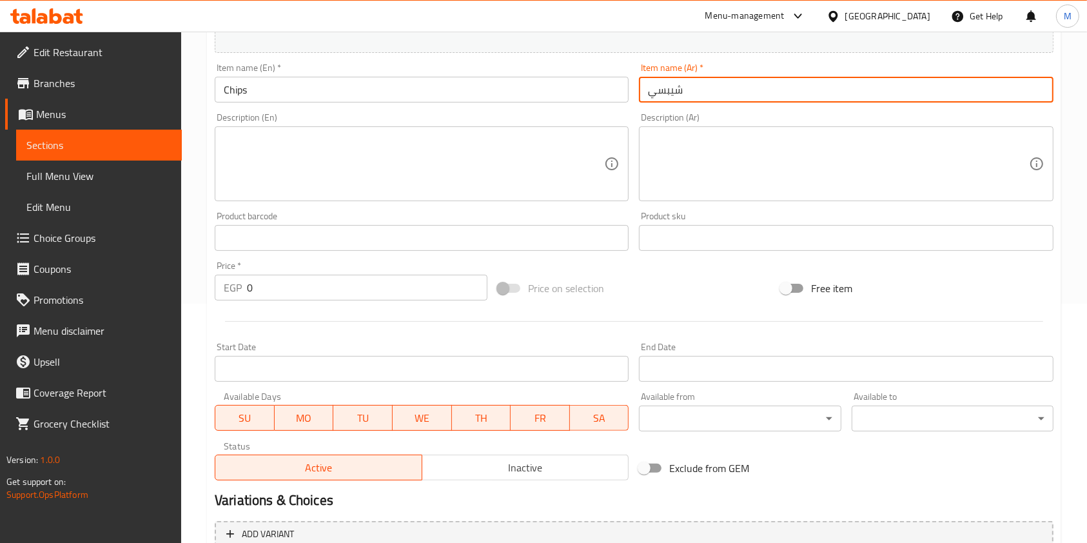
type input "شيبسي"
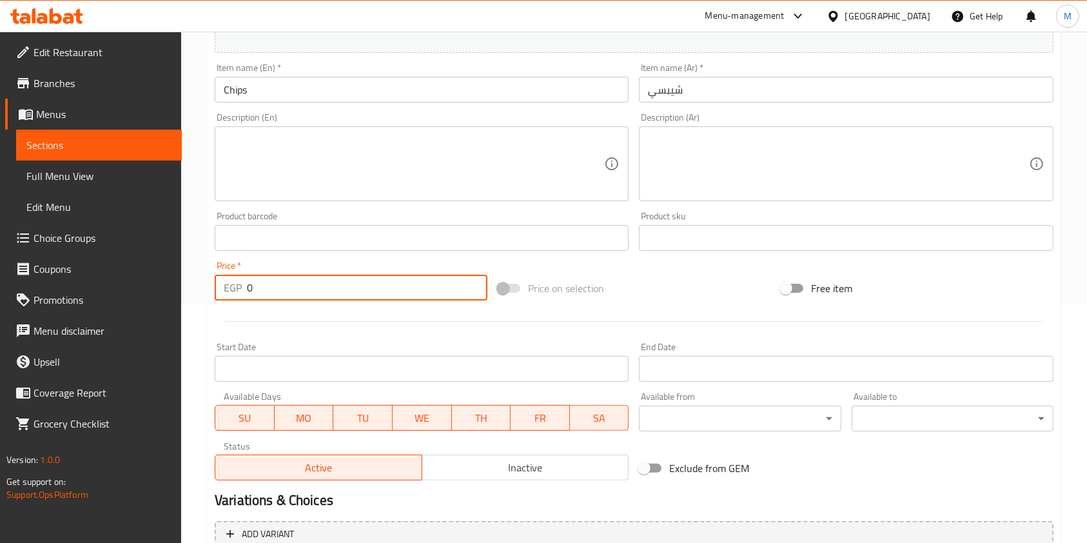
drag, startPoint x: 269, startPoint y: 292, endPoint x: 231, endPoint y: 289, distance: 37.5
click at [231, 289] on div "EGP 0 Price *" at bounding box center [351, 288] width 273 height 26
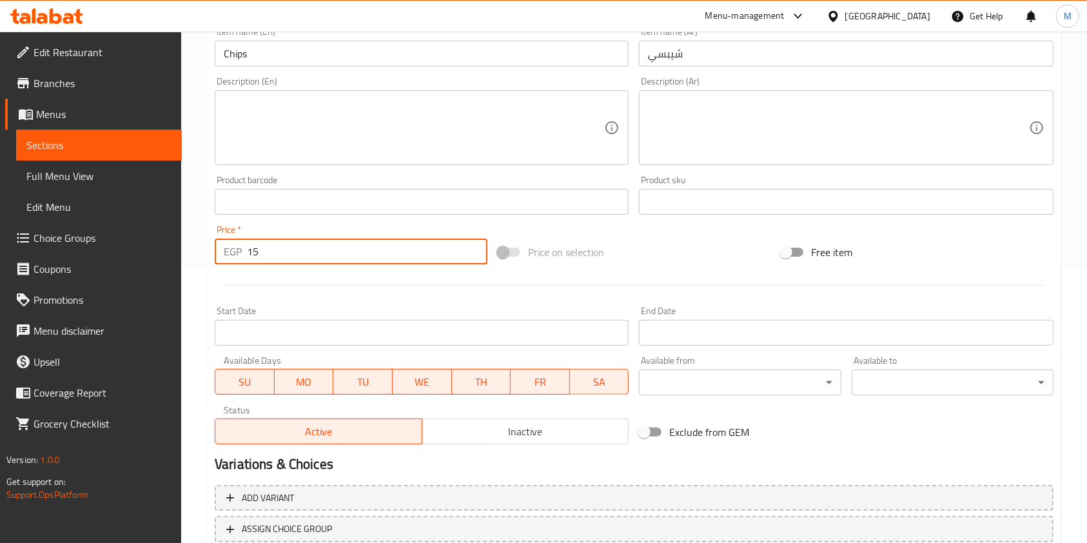
scroll to position [368, 0]
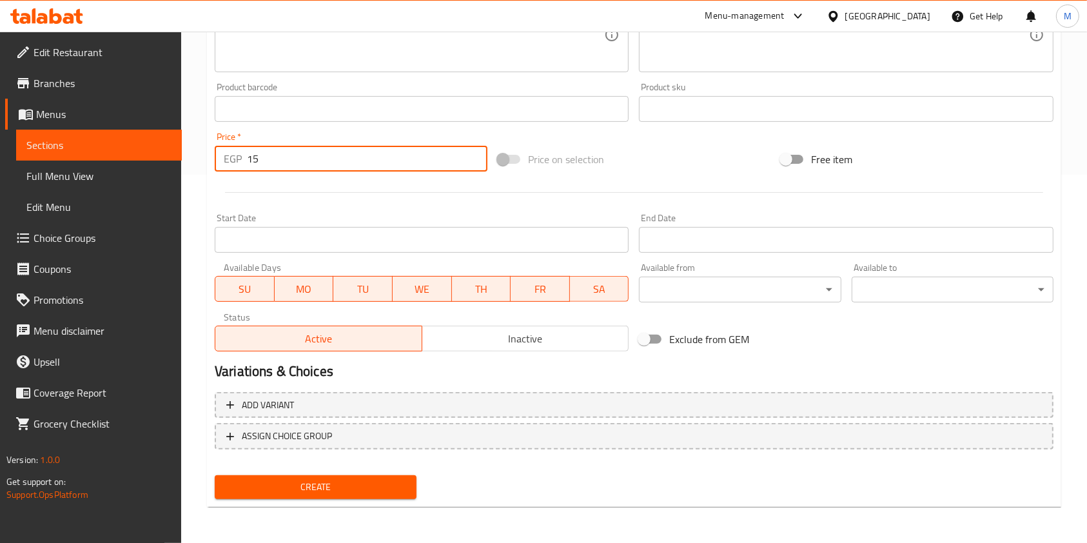
type input "15"
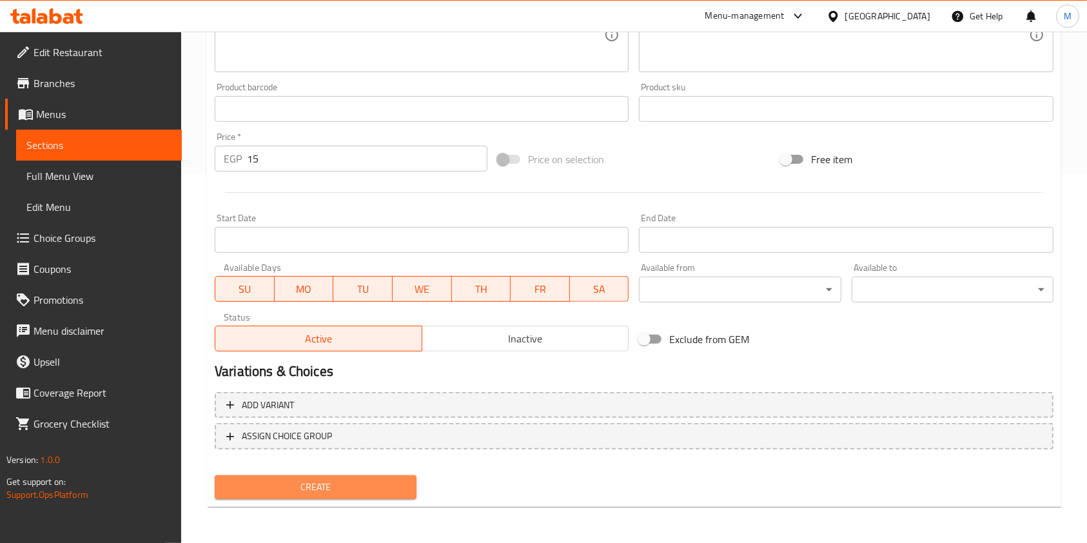
click at [335, 479] on span "Create" at bounding box center [315, 487] width 181 height 16
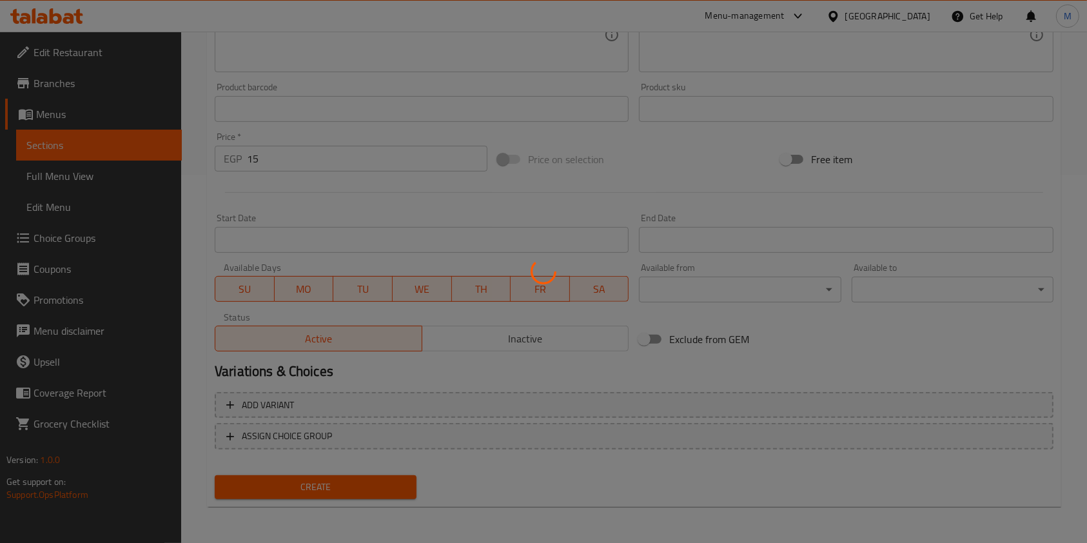
type input "0"
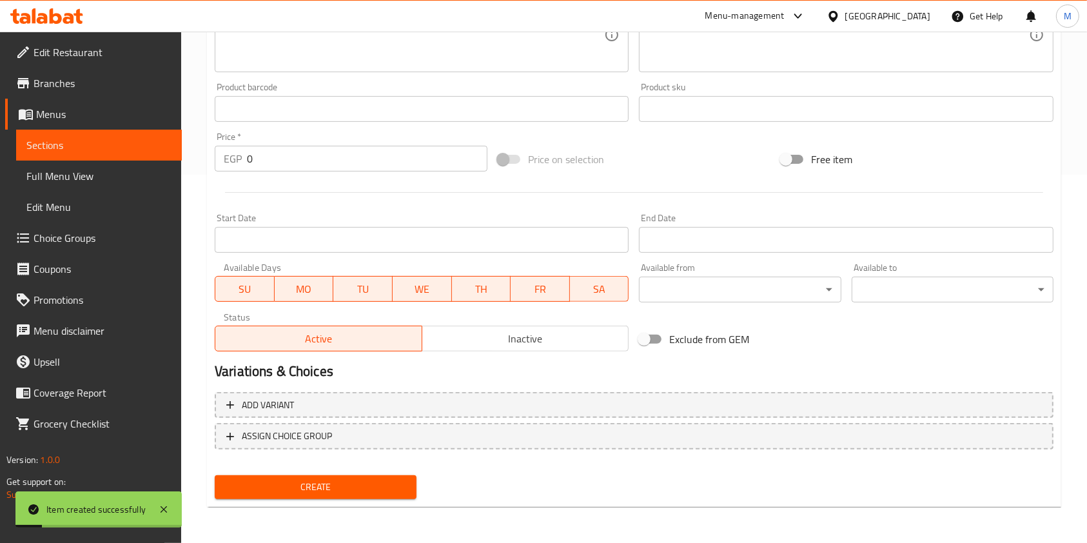
scroll to position [171, 0]
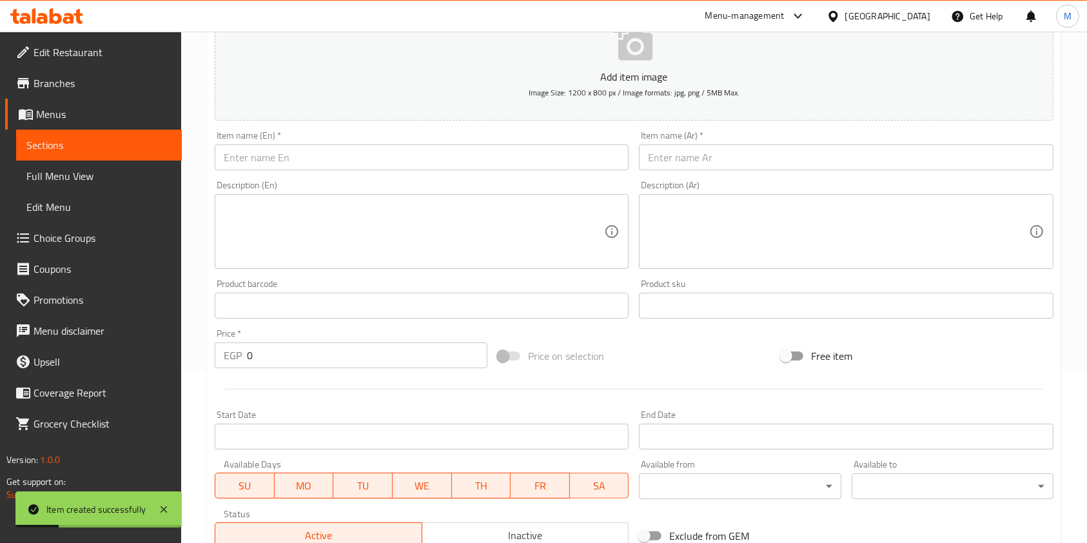
click at [725, 155] on input "text" at bounding box center [846, 157] width 414 height 26
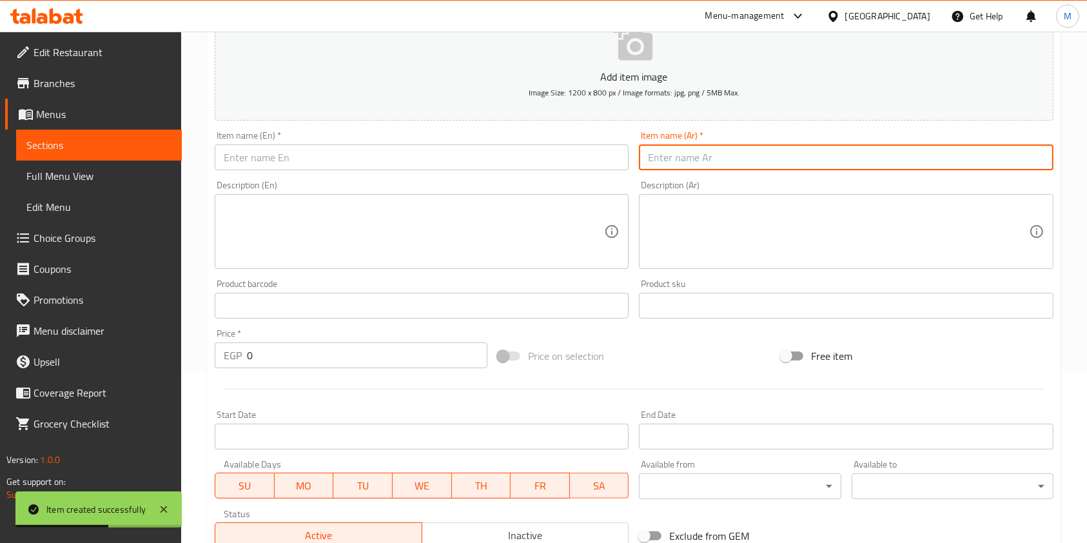
paste input "عيش فينو"
type input "عيش فينو"
click at [443, 170] on input "text" at bounding box center [422, 157] width 414 height 26
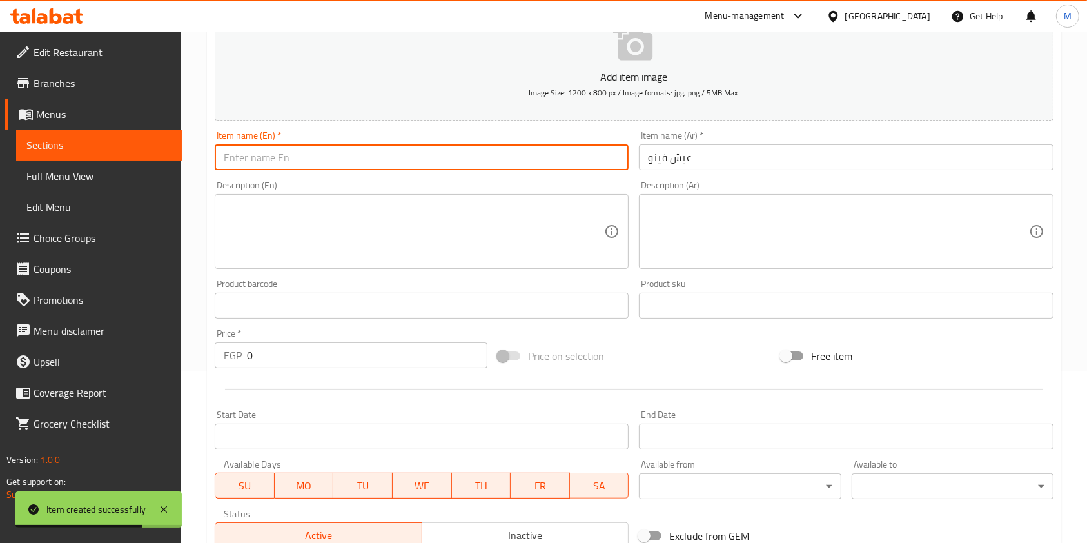
paste input "Fino Bread"
type input "Fino Bread"
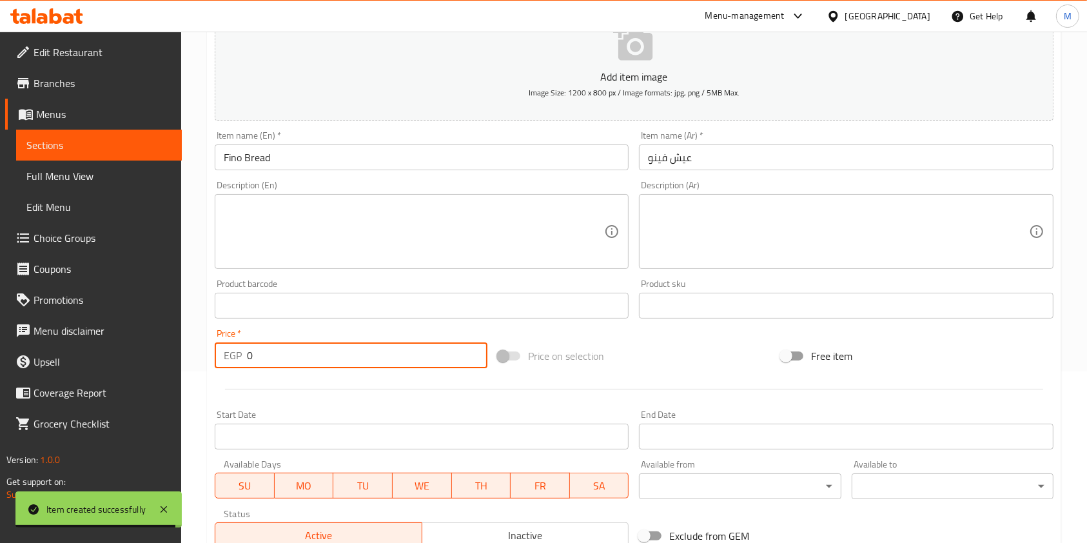
drag, startPoint x: 273, startPoint y: 347, endPoint x: 241, endPoint y: 353, distance: 32.7
click at [241, 353] on div "EGP 0 Price *" at bounding box center [351, 355] width 273 height 26
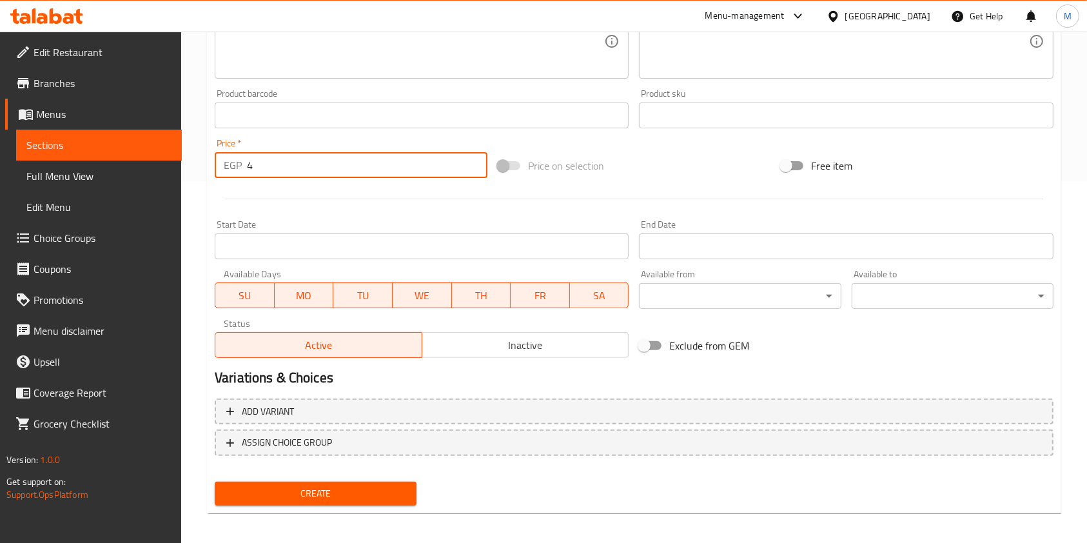
scroll to position [368, 0]
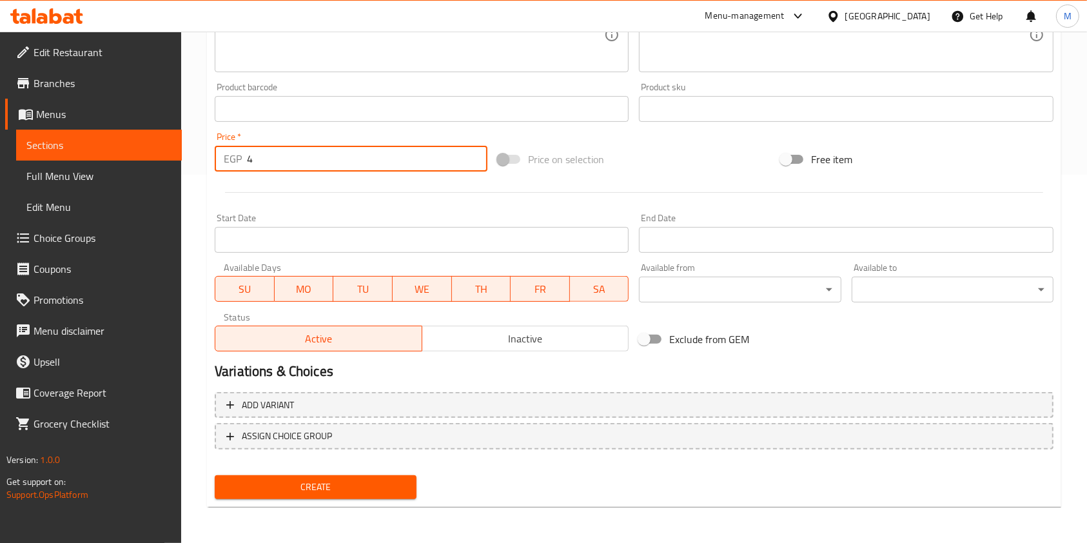
type input "4"
click at [347, 461] on nav at bounding box center [634, 459] width 839 height 10
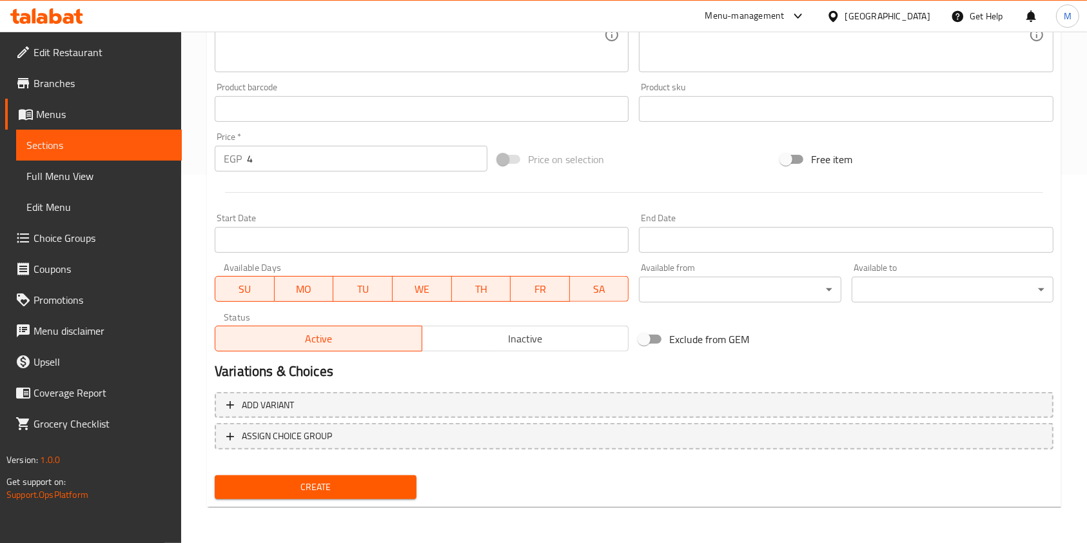
click at [346, 482] on span "Create" at bounding box center [315, 487] width 181 height 16
click at [346, 482] on div at bounding box center [543, 271] width 1087 height 543
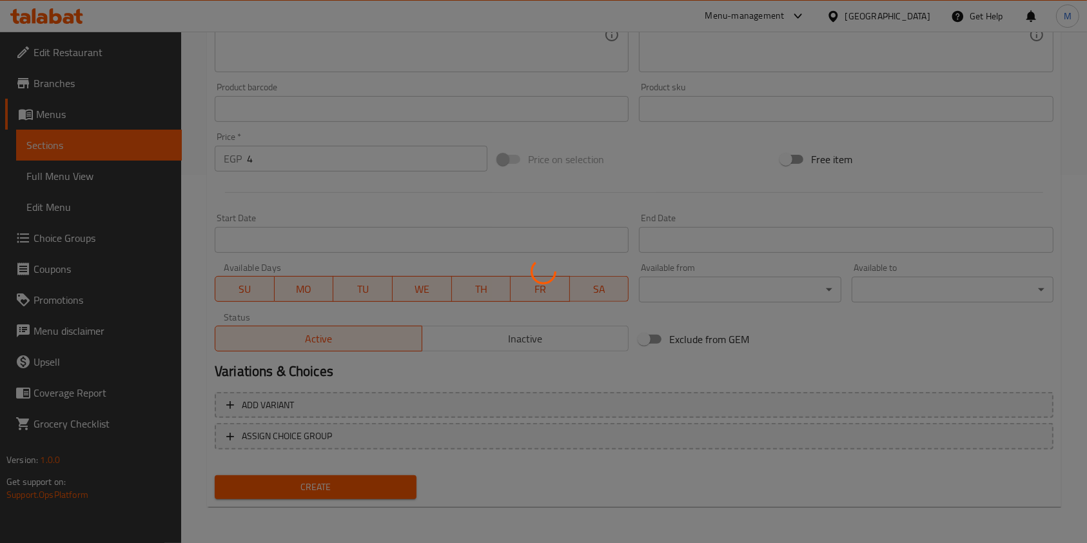
type input "0"
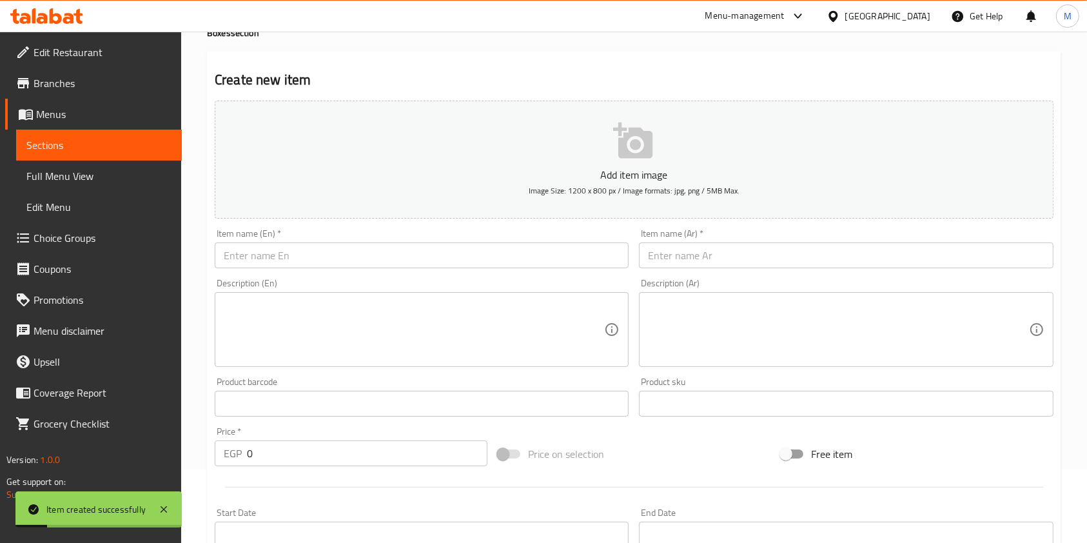
scroll to position [70, 0]
click at [710, 268] on input "text" at bounding box center [846, 259] width 414 height 26
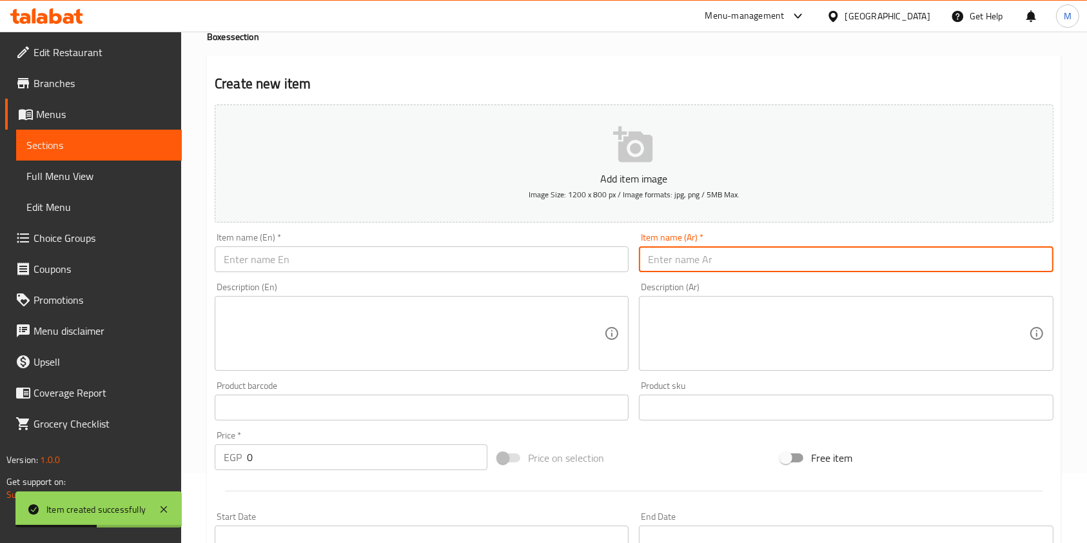
paste input "طبق سلطة"
click at [545, 261] on input "text" at bounding box center [422, 259] width 414 height 26
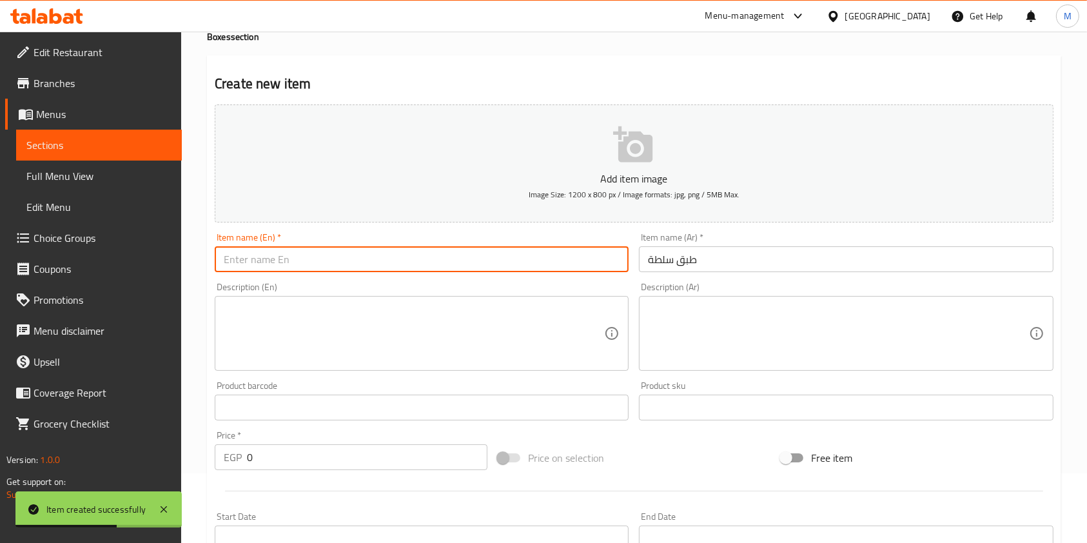
paste input "Salad Plate"
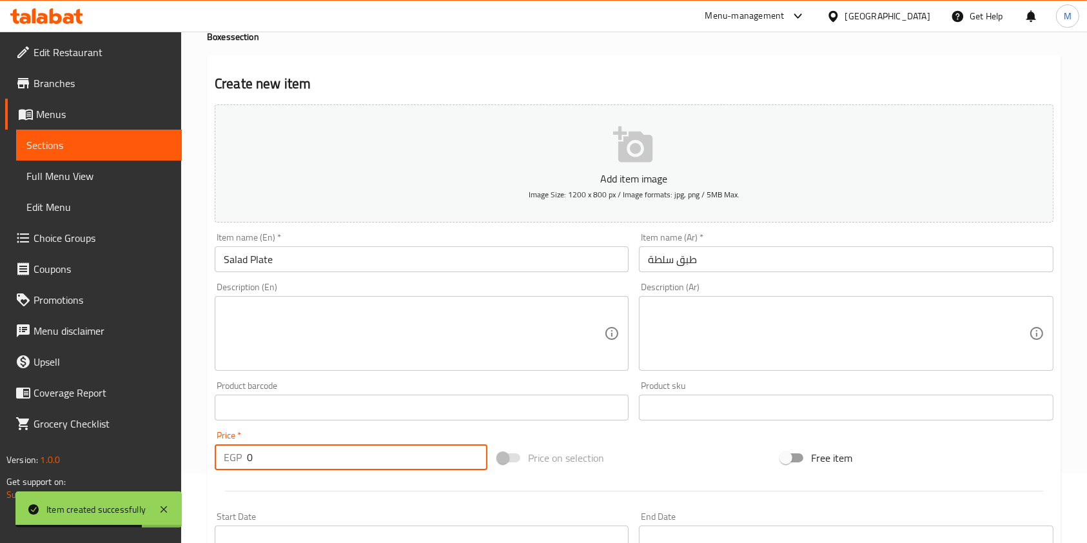
drag, startPoint x: 262, startPoint y: 469, endPoint x: 242, endPoint y: 468, distance: 20.7
click at [244, 469] on div "EGP 0 Price *" at bounding box center [351, 457] width 273 height 26
click at [242, 468] on div "EGP 0 Price *" at bounding box center [351, 457] width 273 height 26
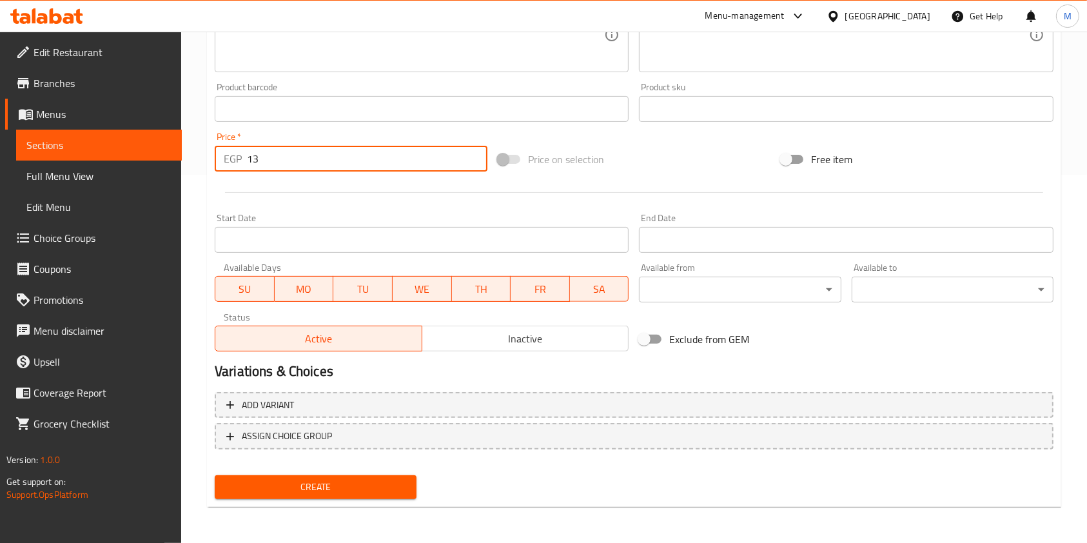
click at [409, 483] on button "Create" at bounding box center [316, 487] width 202 height 24
click at [409, 483] on div at bounding box center [543, 271] width 1087 height 543
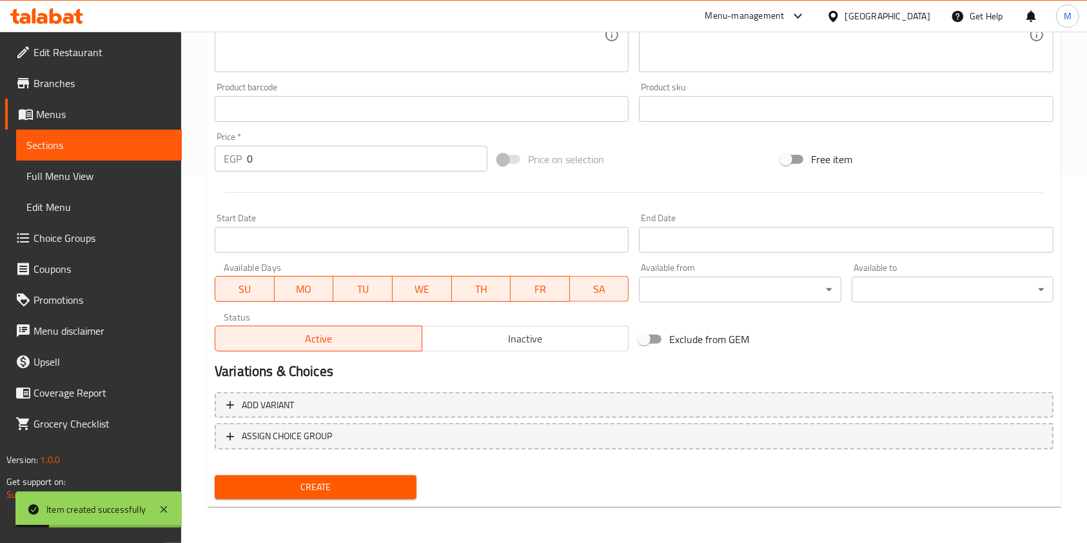
scroll to position [0, 0]
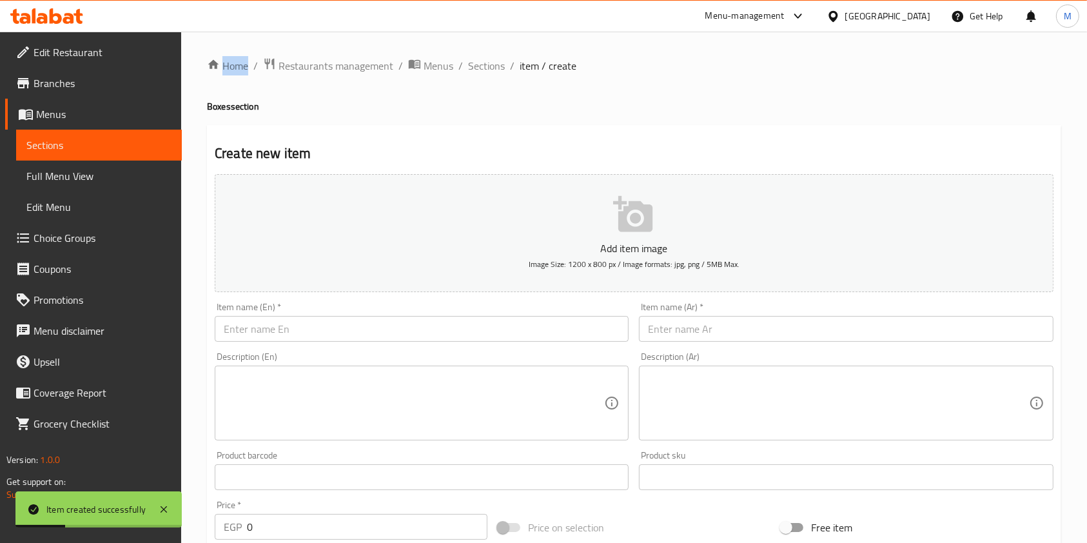
click at [715, 333] on input "text" at bounding box center [846, 329] width 414 height 26
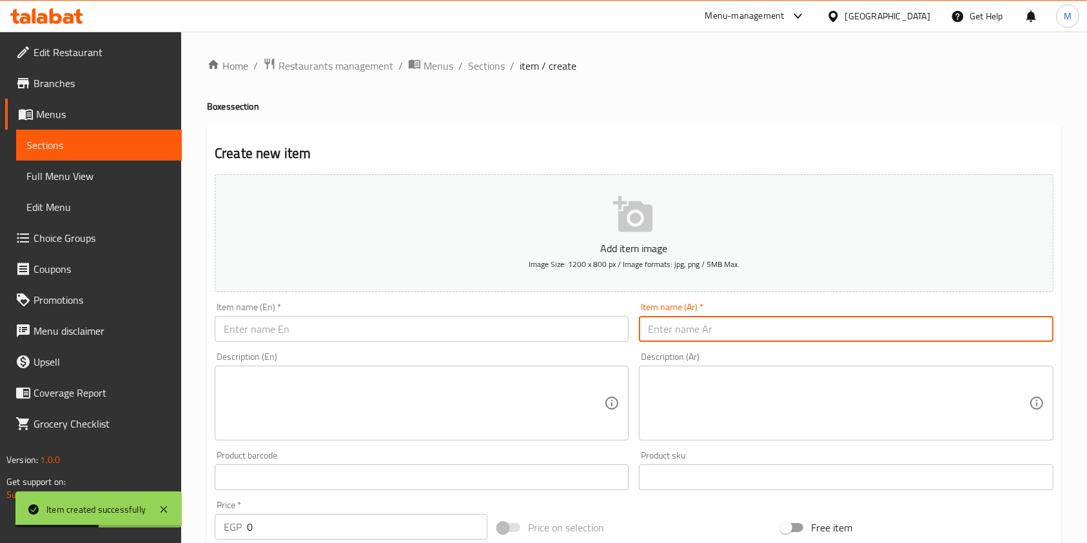
paste input "مخلل"
click at [534, 320] on input "text" at bounding box center [422, 329] width 414 height 26
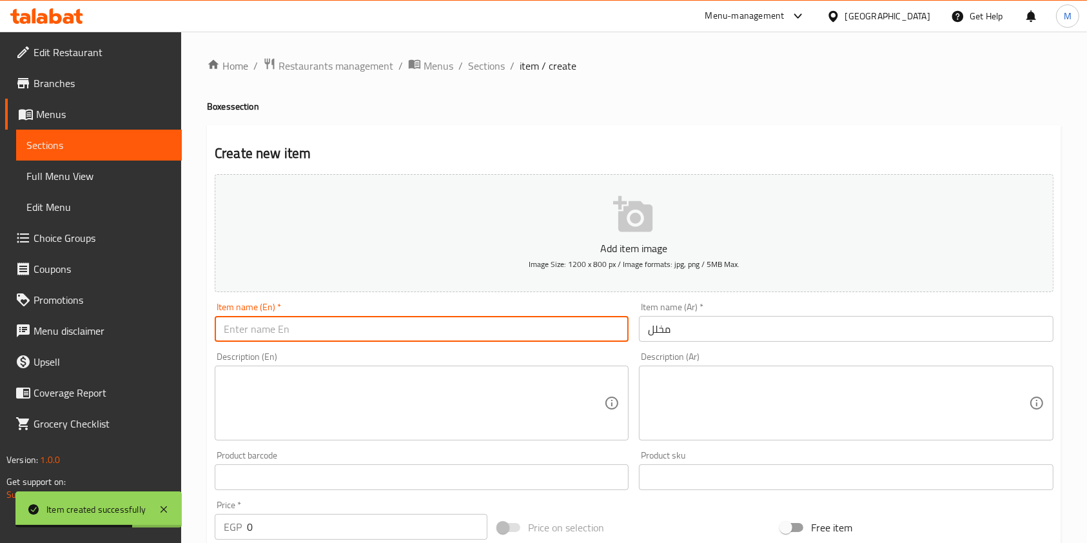
paste input "Pickles"
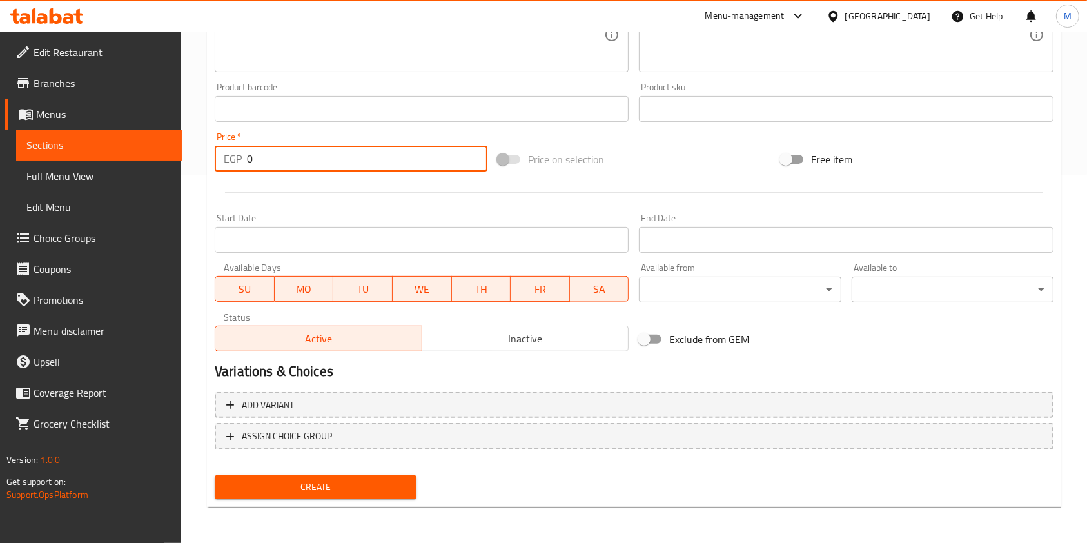
drag, startPoint x: 257, startPoint y: 168, endPoint x: 244, endPoint y: 171, distance: 12.5
click at [244, 171] on div "EGP 0 Price *" at bounding box center [351, 159] width 273 height 26
click at [380, 489] on span "Create" at bounding box center [315, 487] width 181 height 16
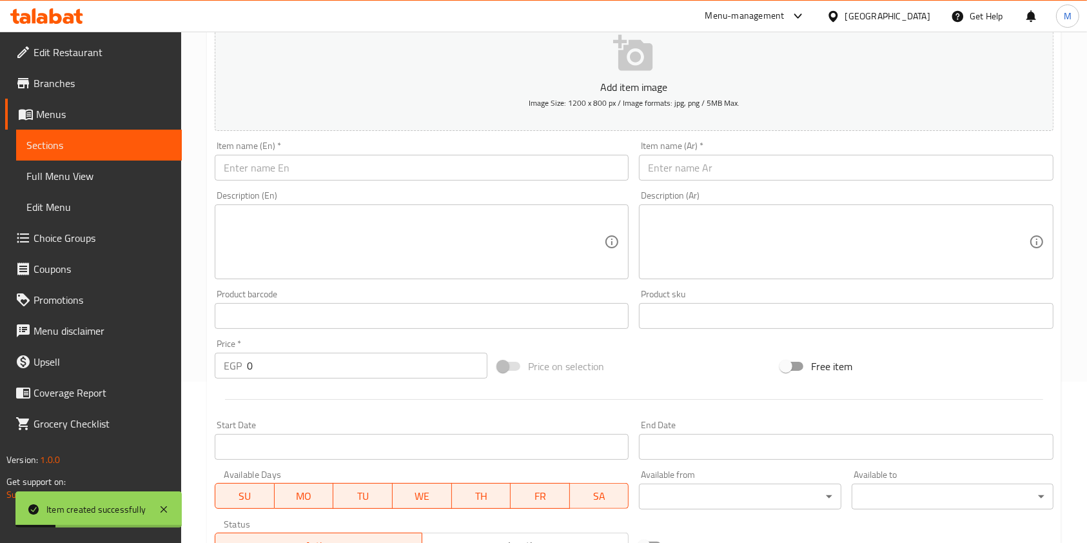
scroll to position [151, 0]
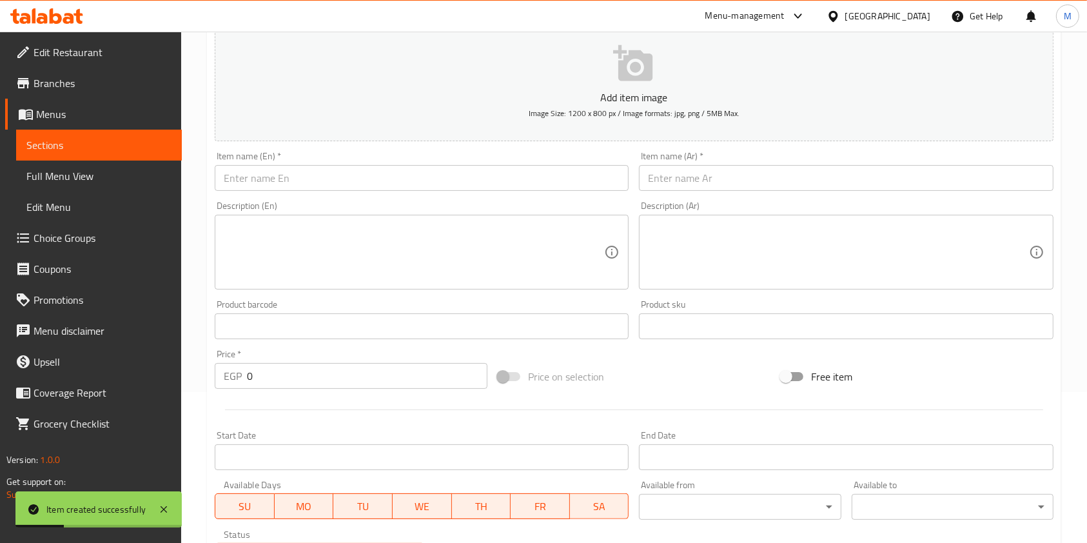
click at [729, 184] on input "text" at bounding box center [846, 178] width 414 height 26
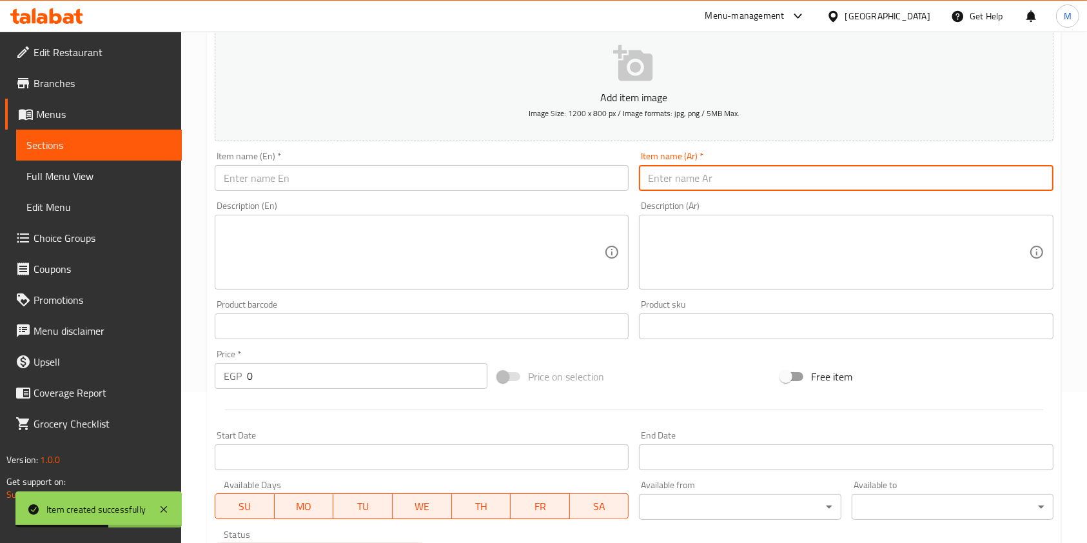
paste input "طعمية اماطي"
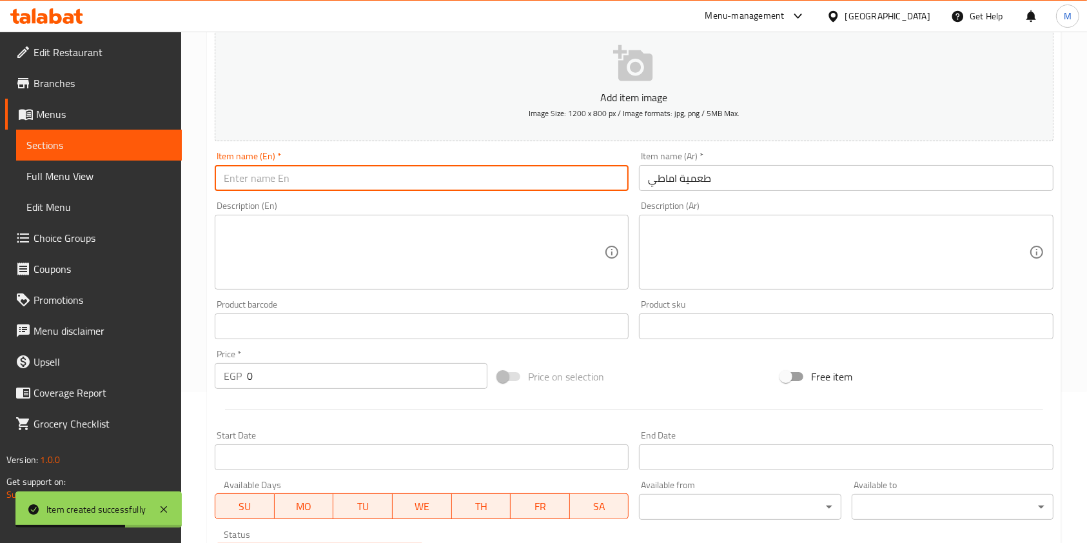
click at [418, 180] on input "text" at bounding box center [422, 178] width 414 height 26
paste input "طعمية اماطي"
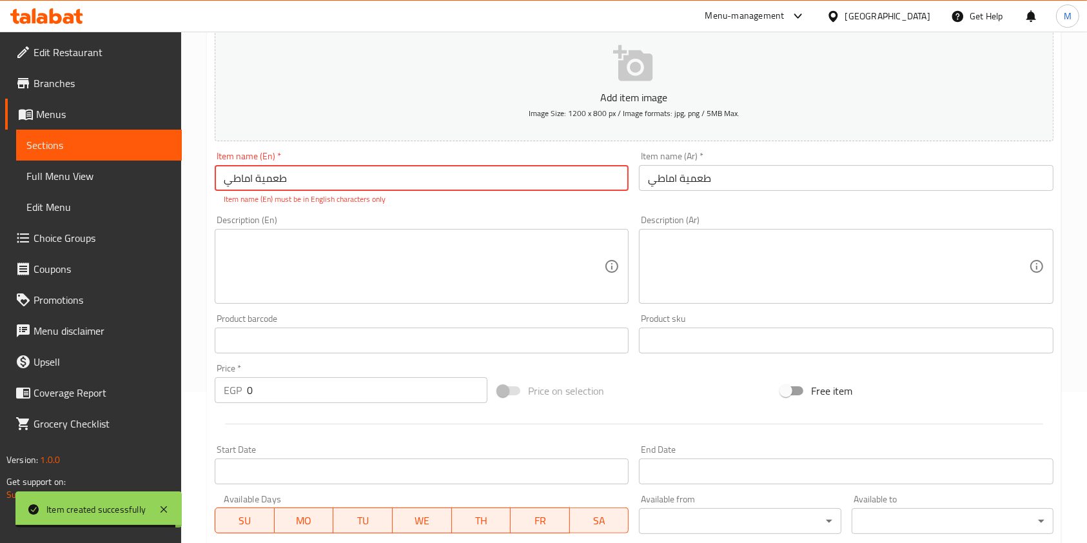
drag, startPoint x: 267, startPoint y: 393, endPoint x: 237, endPoint y: 393, distance: 29.7
click at [242, 393] on div "EGP 0 Price *" at bounding box center [351, 390] width 273 height 26
click at [237, 393] on p "EGP" at bounding box center [233, 389] width 18 height 15
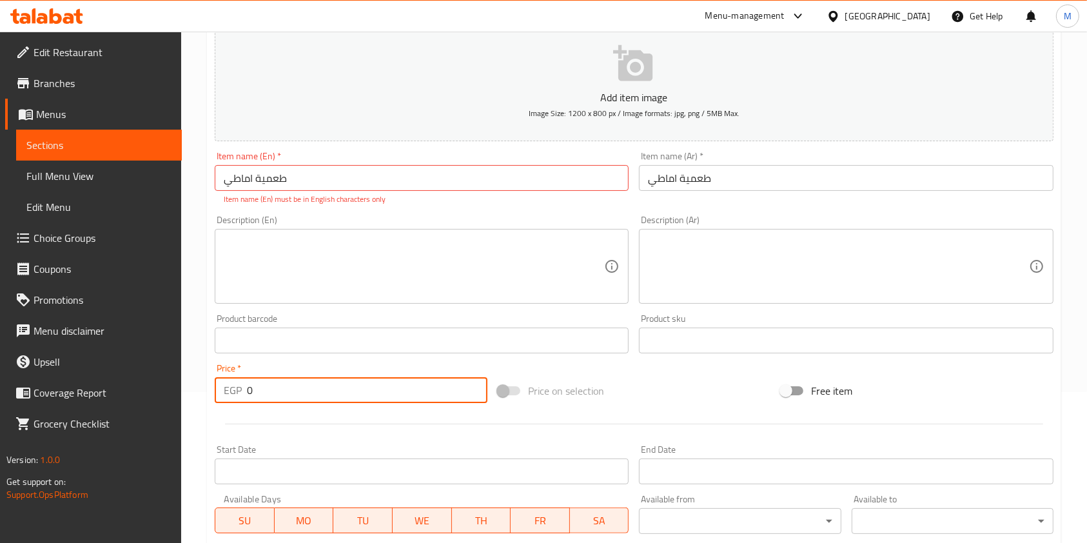
drag, startPoint x: 258, startPoint y: 394, endPoint x: 241, endPoint y: 396, distance: 16.9
click at [249, 396] on input "0" at bounding box center [367, 390] width 240 height 26
click at [241, 396] on div "EGP 0 Price *" at bounding box center [351, 390] width 273 height 26
click at [275, 387] on input "0" at bounding box center [367, 390] width 240 height 26
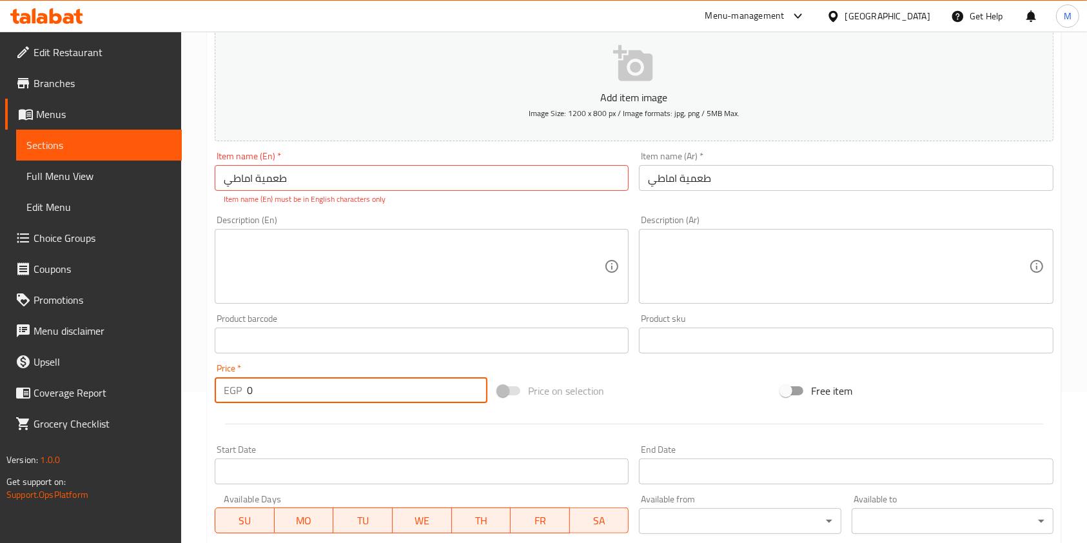
click at [275, 387] on input "0" at bounding box center [367, 390] width 240 height 26
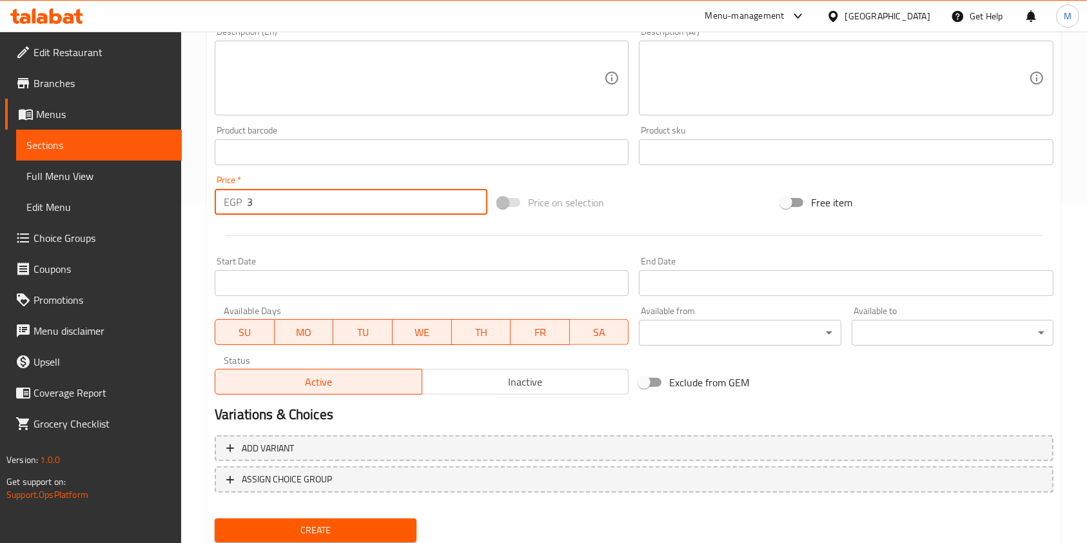
click at [396, 523] on span "Create" at bounding box center [315, 530] width 181 height 16
click at [396, 508] on nav at bounding box center [634, 503] width 839 height 10
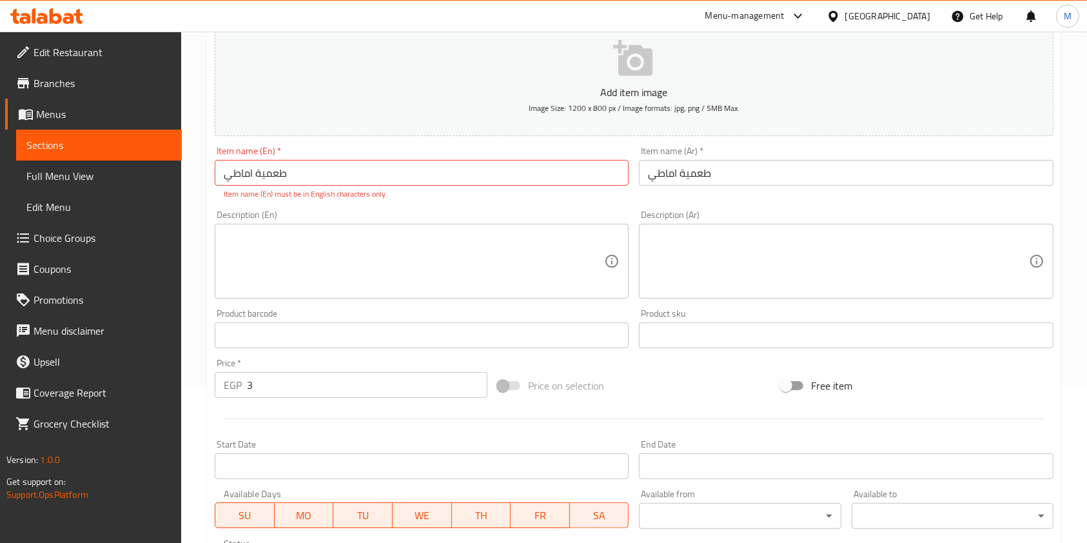
scroll to position [134, 0]
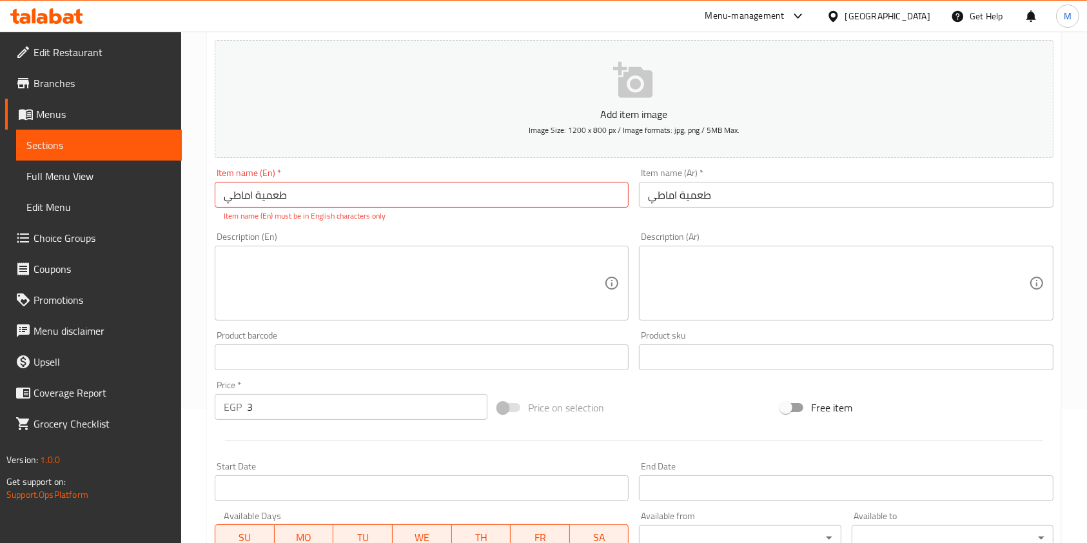
click at [309, 206] on input "طعمية اماطي" at bounding box center [422, 195] width 414 height 26
paste input "Amaty Falafel"
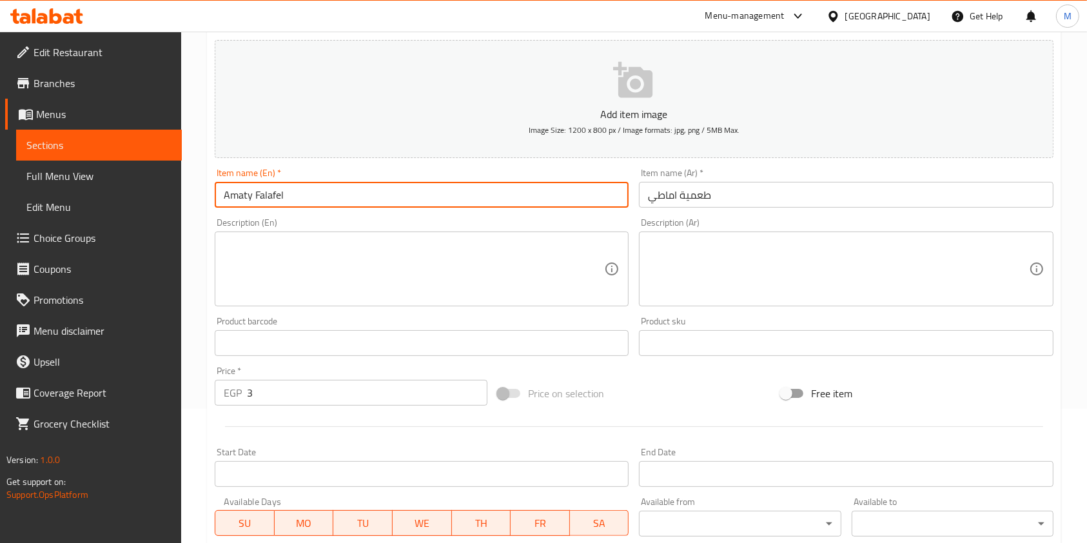
paste input "Amaty Falafel"
click at [427, 186] on input "Amaty FalafelAmaty Falafel" at bounding box center [422, 195] width 414 height 26
click at [418, 194] on input "Amaty FalafelAmaty Falafel" at bounding box center [422, 195] width 414 height 26
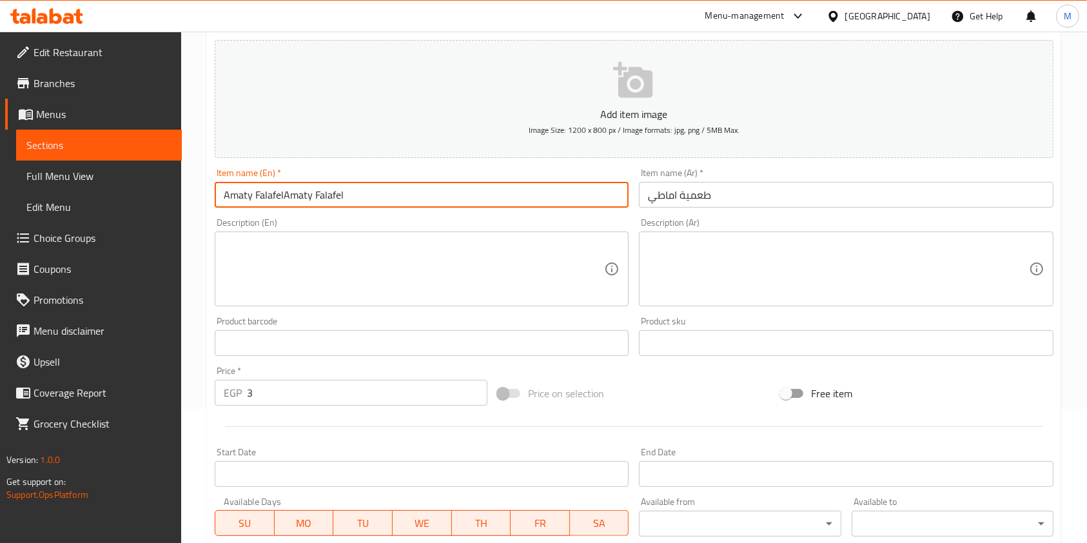
click at [418, 194] on input "Amaty FalafelAmaty Falafel" at bounding box center [422, 195] width 414 height 26
paste input "text"
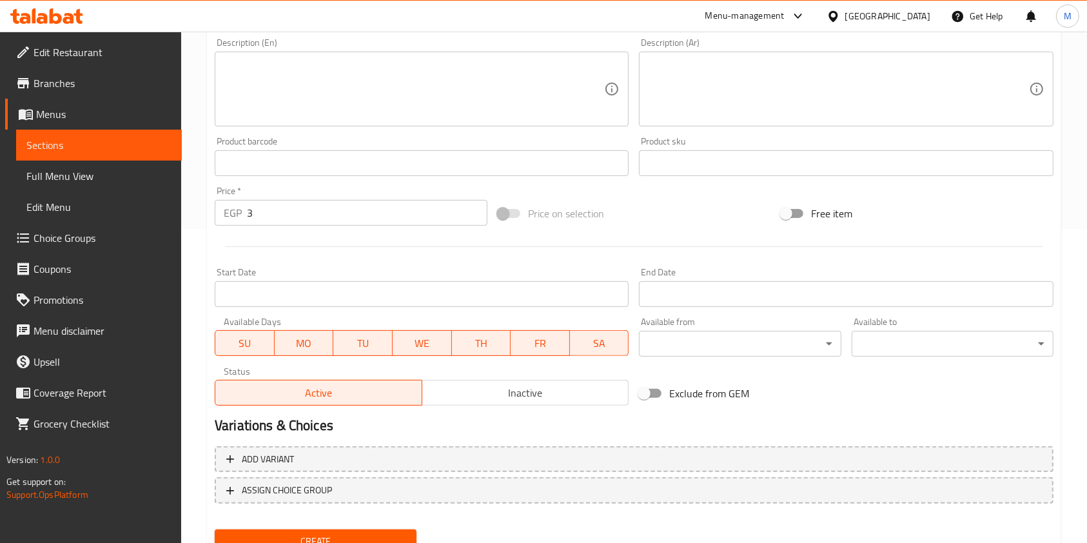
scroll to position [326, 0]
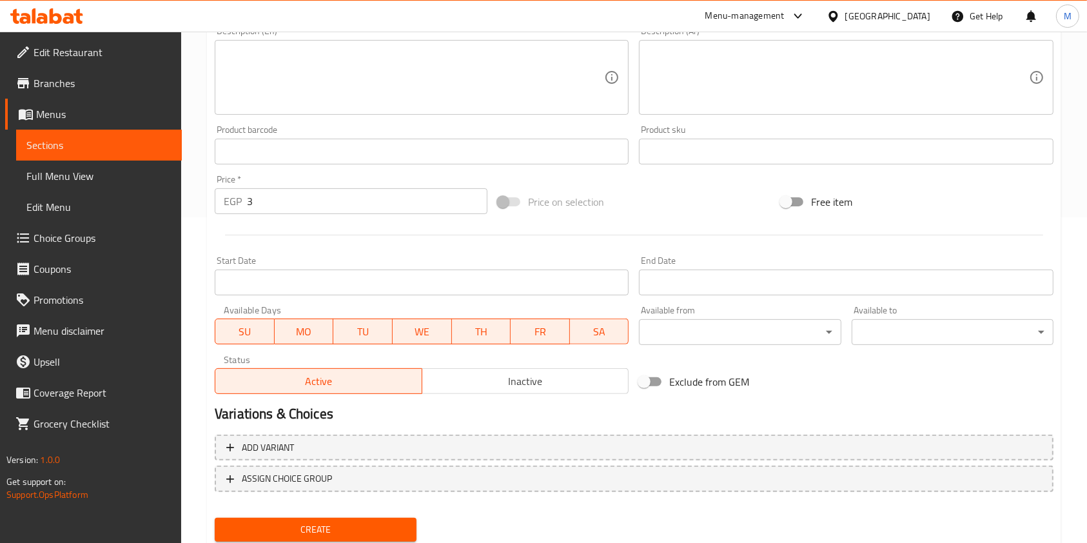
click at [373, 534] on span "Create" at bounding box center [315, 529] width 181 height 16
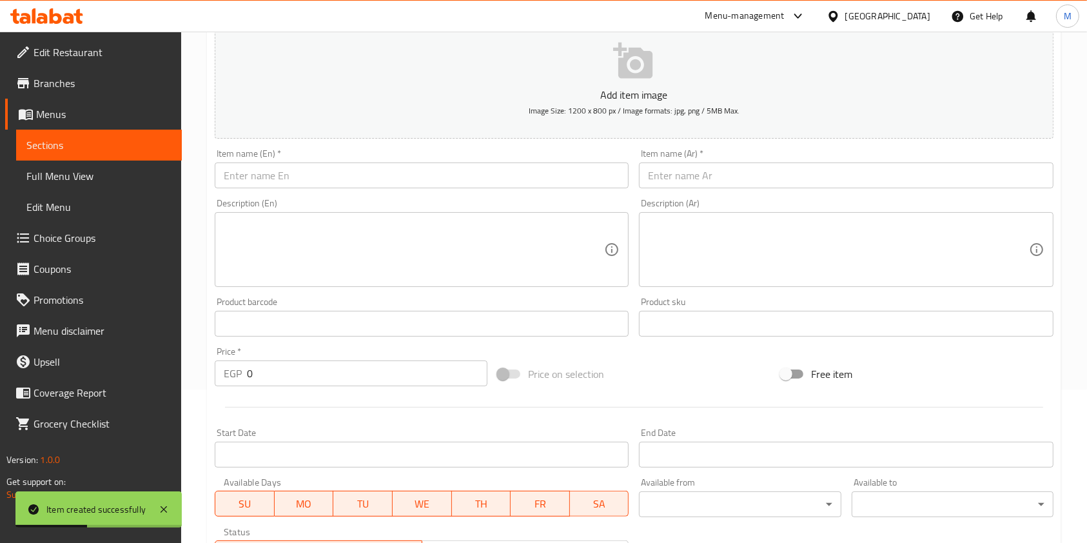
scroll to position [50, 0]
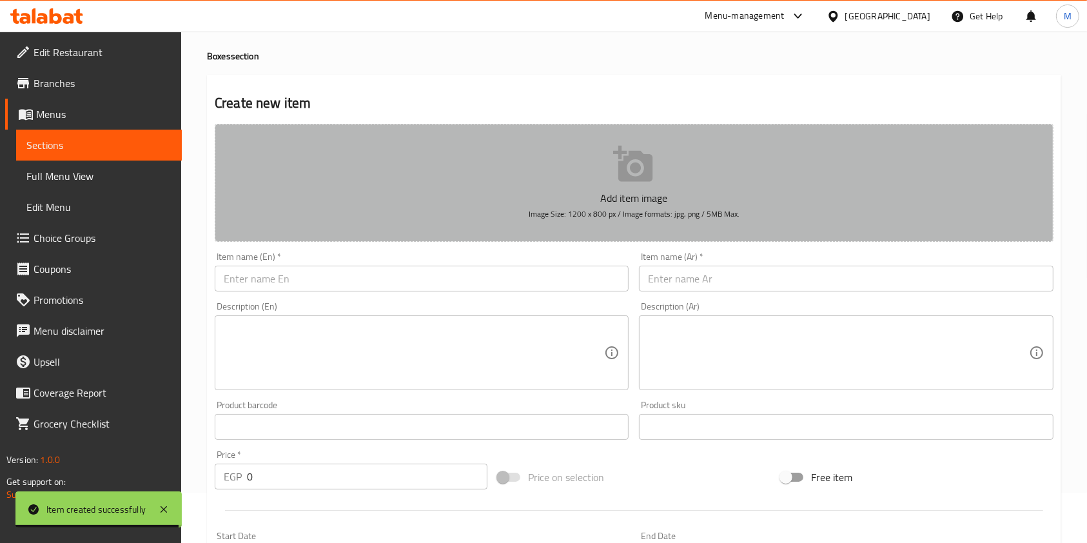
click at [404, 174] on button "Add item image Image Size: 1200 x 800 px / Image formats: jpg, png / 5MB Max." at bounding box center [634, 183] width 839 height 118
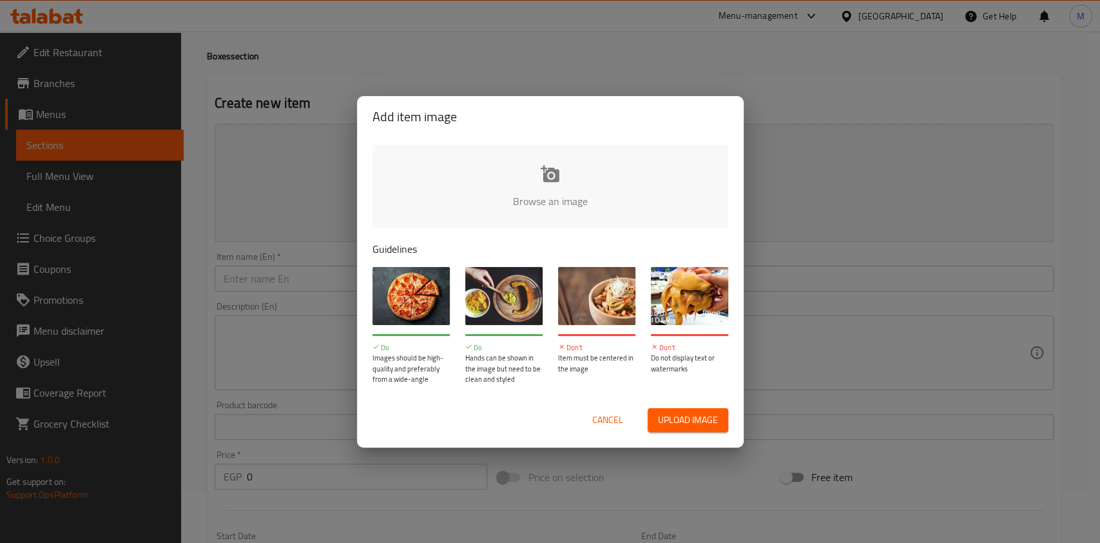
click at [340, 271] on div "Add item image Browse an image Guidelines Do Images should be high-quality and …" at bounding box center [550, 271] width 1100 height 543
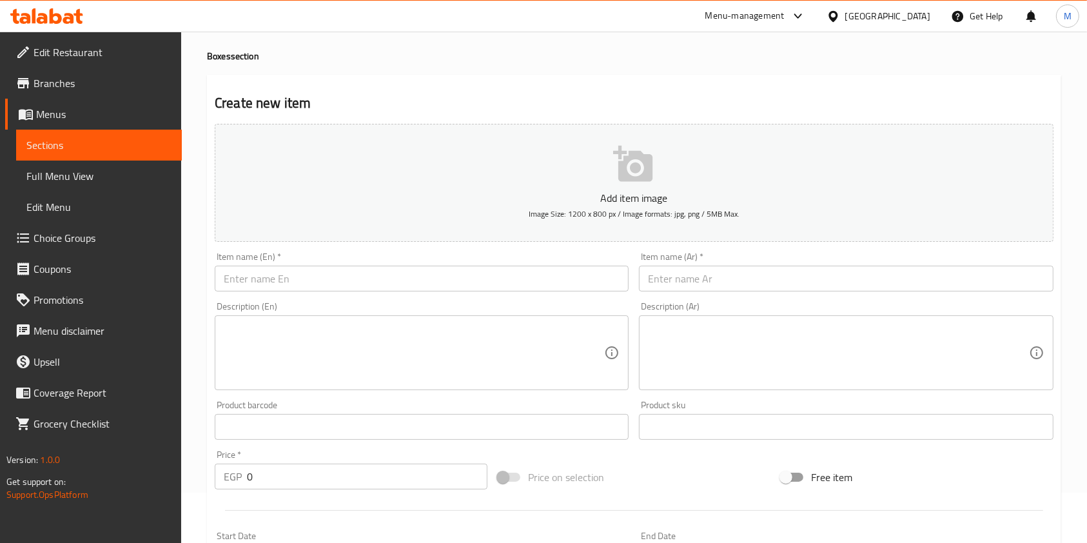
click at [374, 191] on p "Add item image" at bounding box center [634, 197] width 799 height 15
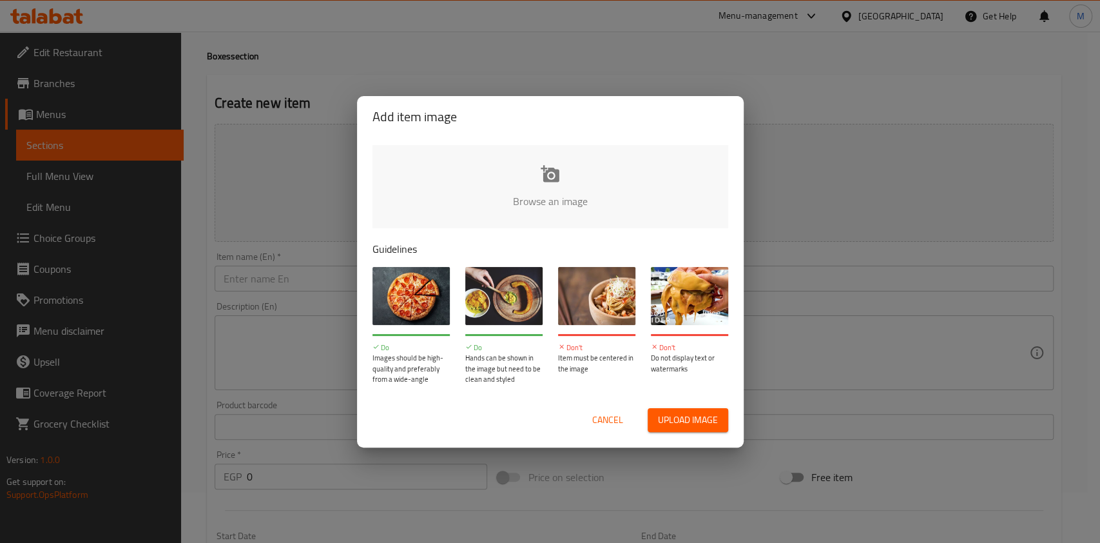
click at [287, 277] on div "Add item image Browse an image Guidelines Do Images should be high-quality and …" at bounding box center [550, 271] width 1100 height 543
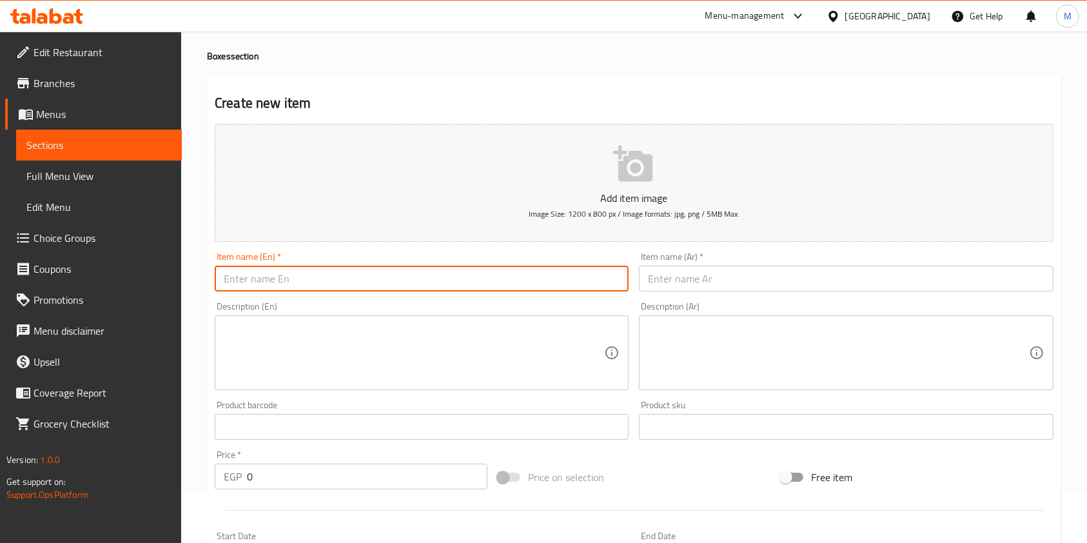
click at [287, 277] on input "text" at bounding box center [422, 279] width 414 height 26
paste input "Large Plain Falafel"
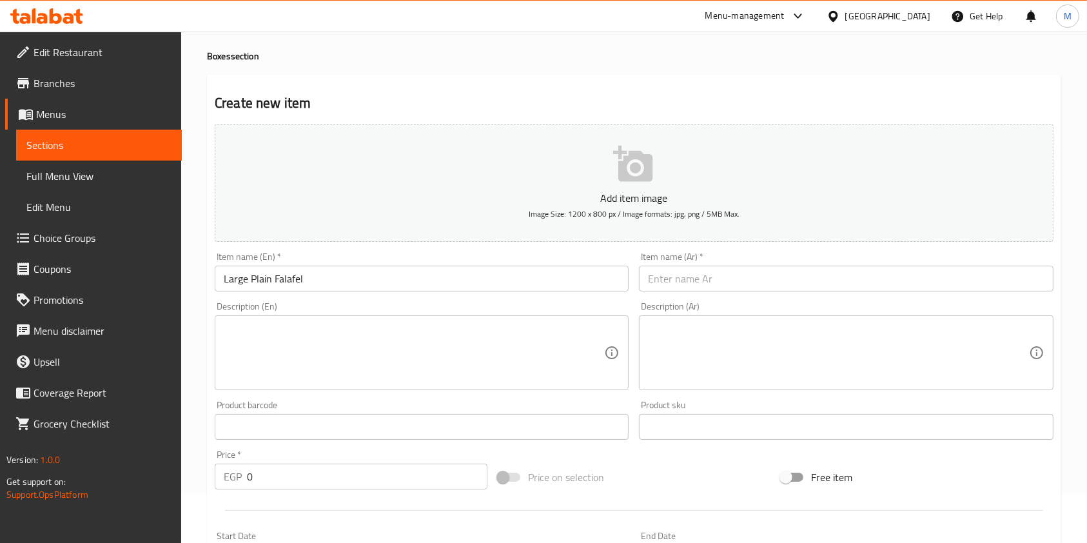
click at [315, 72] on div "Home / Restaurants management / Menus / Sections / item / create Boxes section …" at bounding box center [634, 421] width 854 height 828
click at [684, 278] on input "text" at bounding box center [846, 279] width 414 height 26
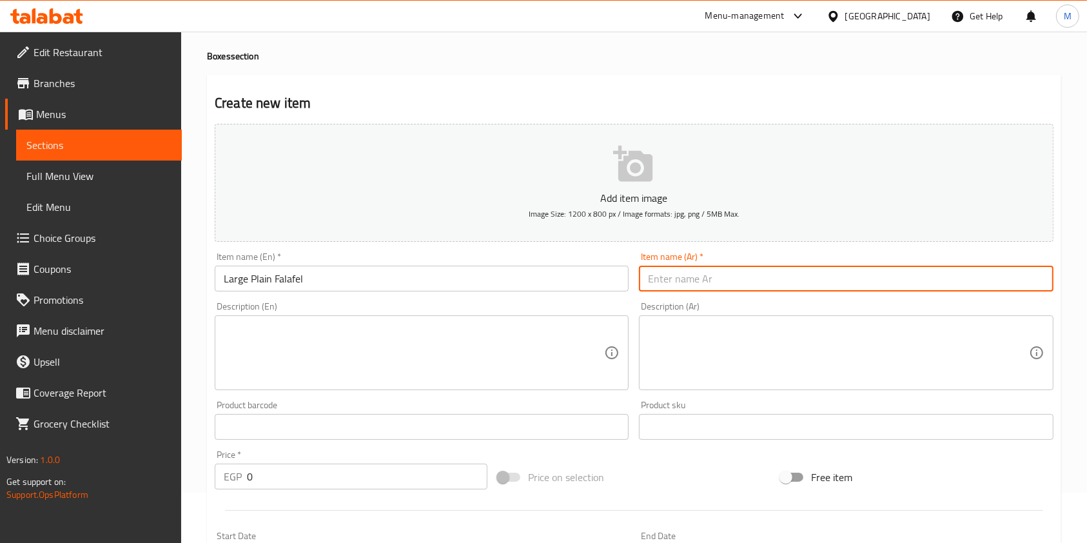
paste input "طعمية كبيرة سادة"
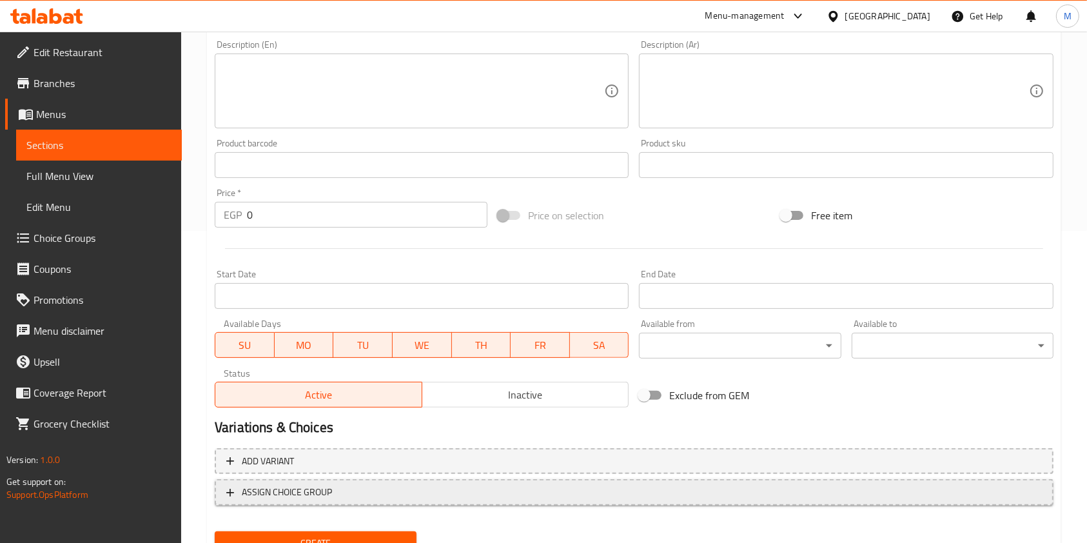
scroll to position [330, 0]
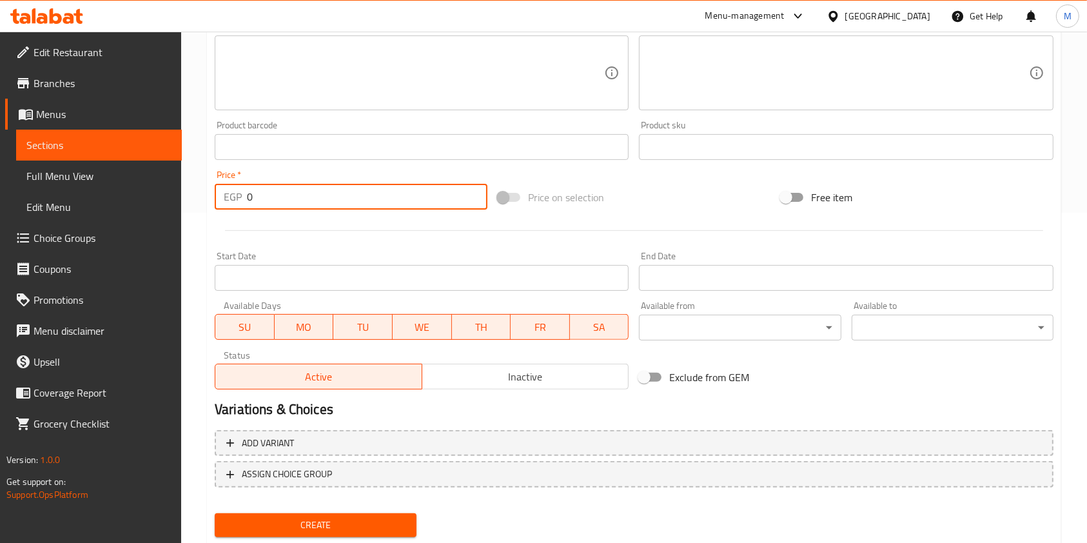
drag, startPoint x: 265, startPoint y: 207, endPoint x: 243, endPoint y: 204, distance: 22.2
click at [243, 204] on div "EGP 0 Price *" at bounding box center [351, 197] width 273 height 26
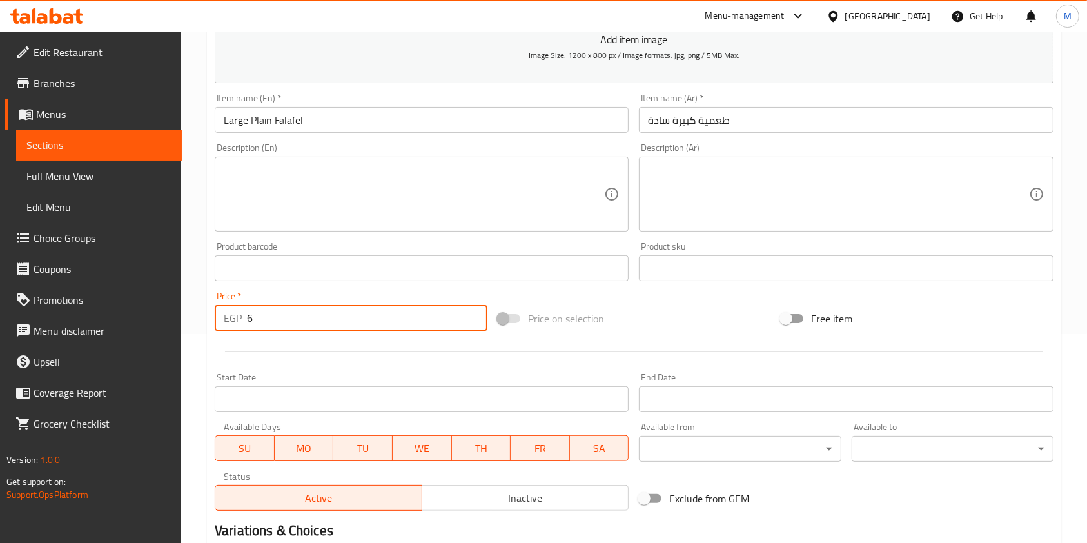
scroll to position [357, 0]
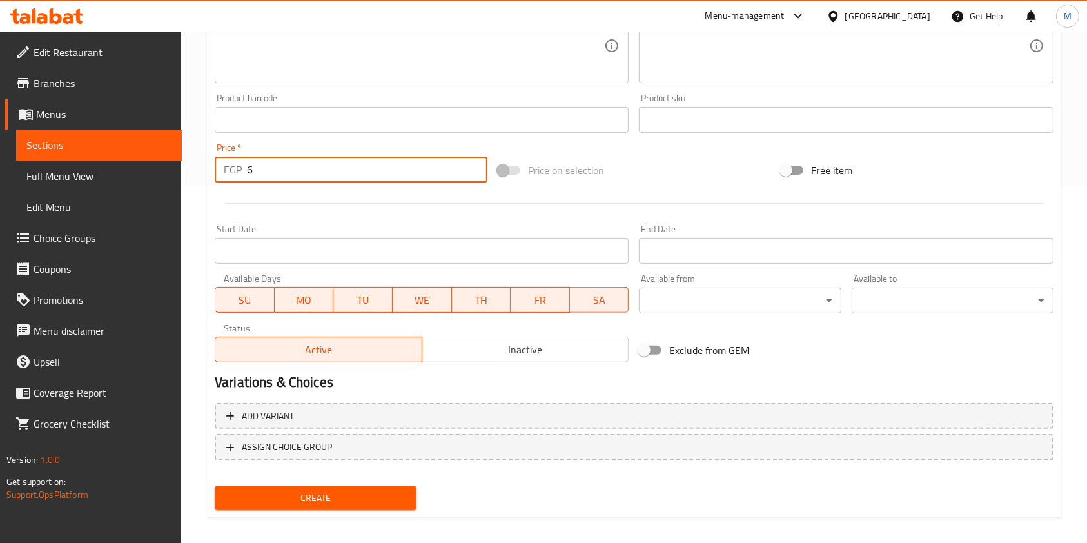
click at [375, 499] on span "Create" at bounding box center [315, 498] width 181 height 16
click at [248, 175] on input "0" at bounding box center [367, 170] width 240 height 26
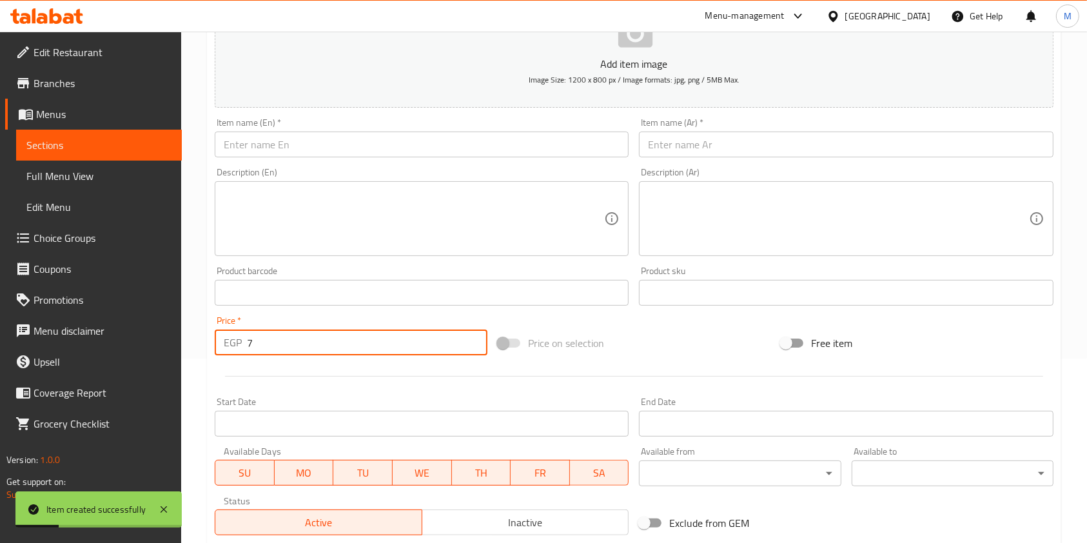
scroll to position [164, 0]
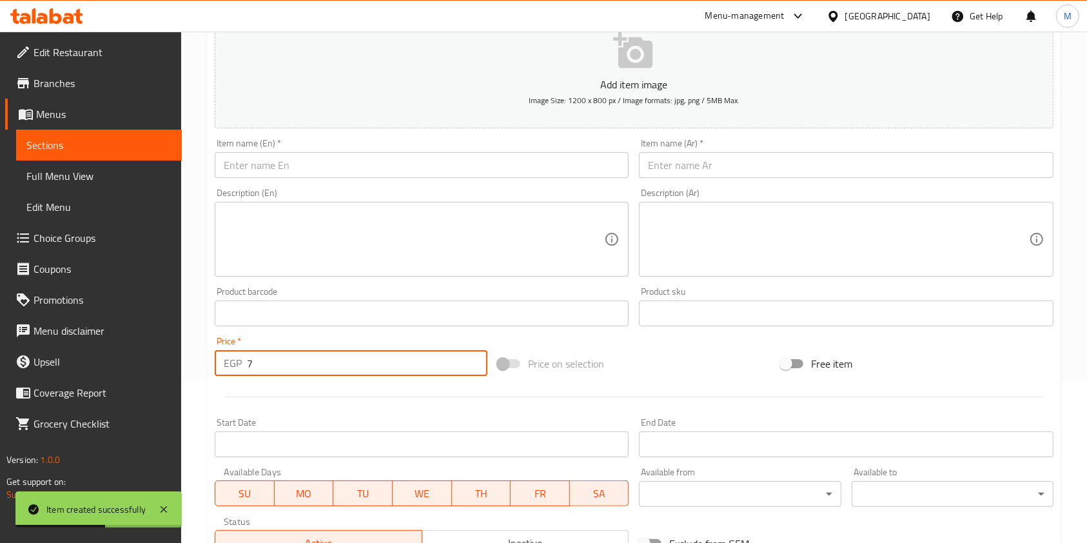
click at [748, 166] on input "text" at bounding box center [846, 165] width 414 height 26
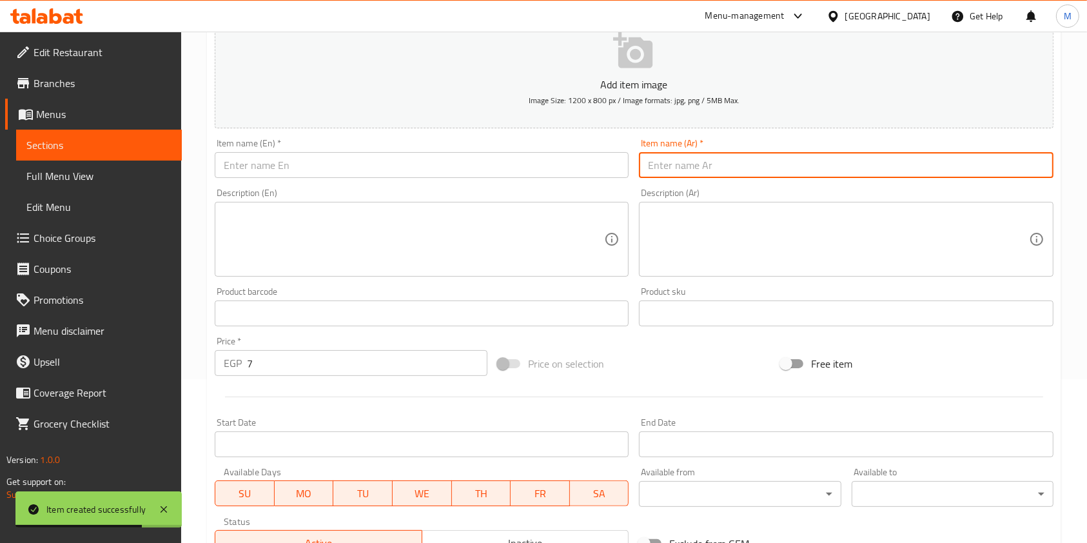
paste input "طعمية كبيرة محشية"
click at [505, 181] on div "Item name (En)   * Item name (En) *" at bounding box center [421, 158] width 424 height 50
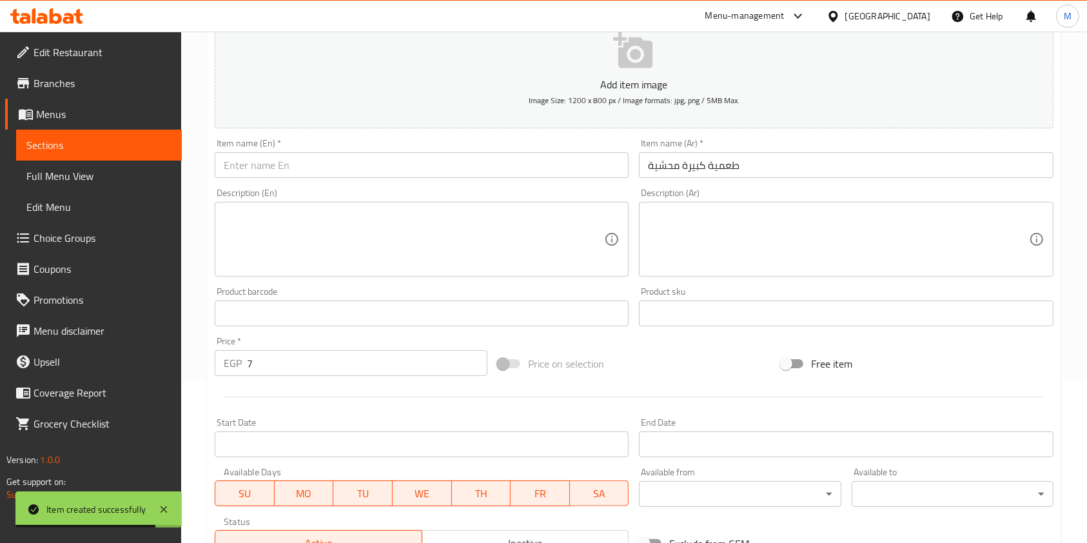
click at [505, 174] on input "text" at bounding box center [422, 165] width 414 height 26
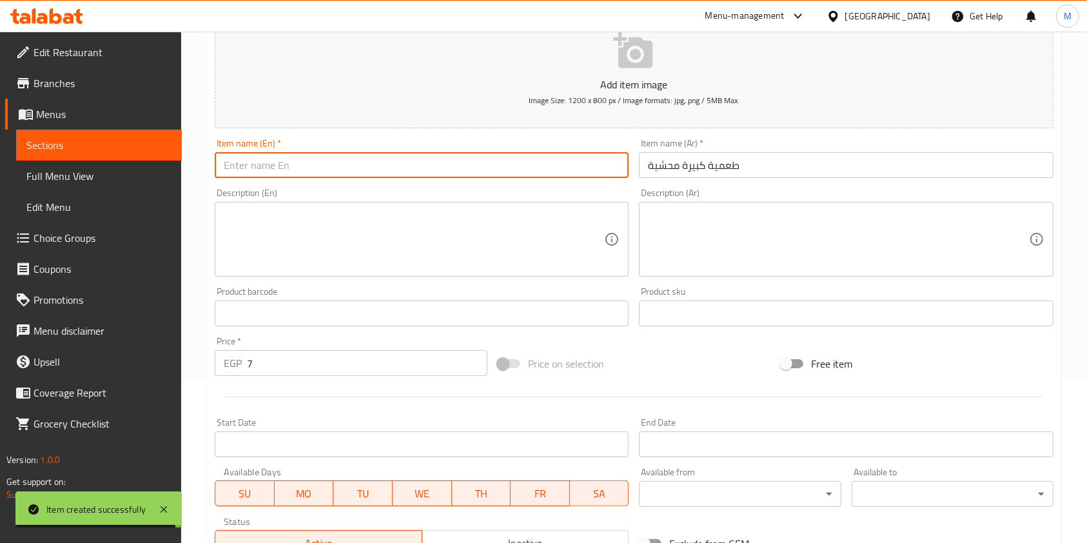
paste input "Large Stuffed Falafel"
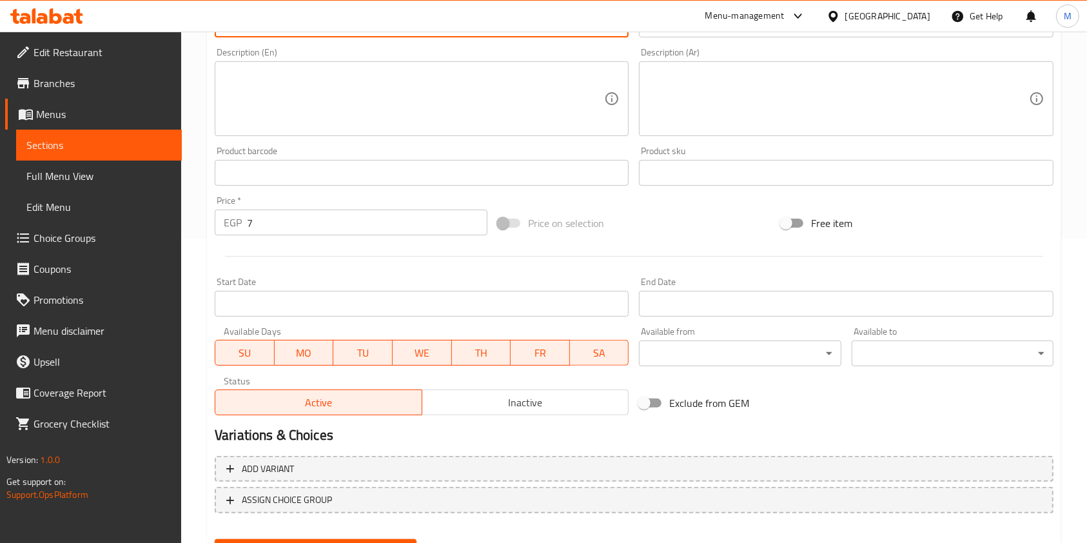
scroll to position [368, 0]
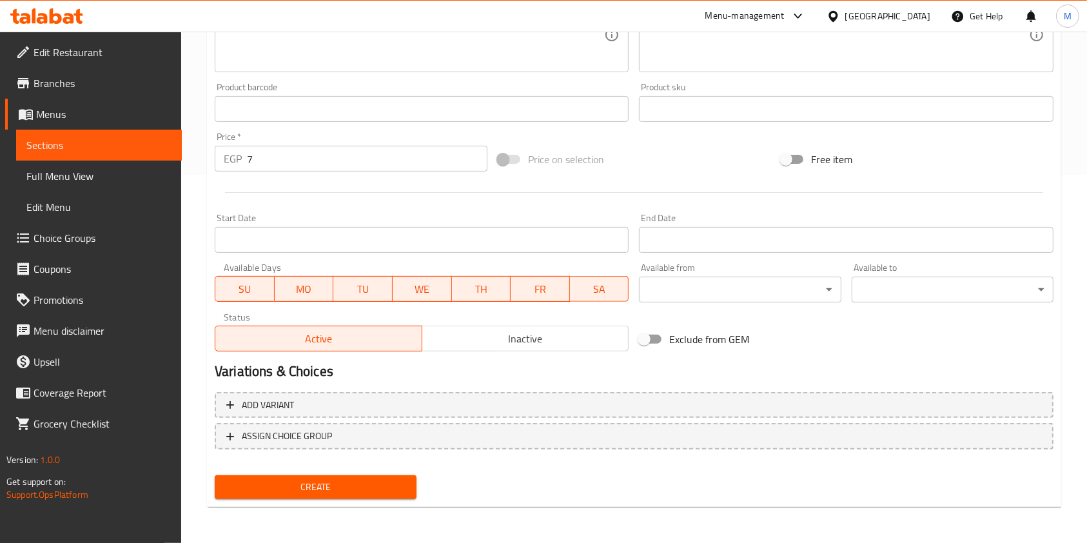
click at [393, 482] on span "Create" at bounding box center [315, 487] width 181 height 16
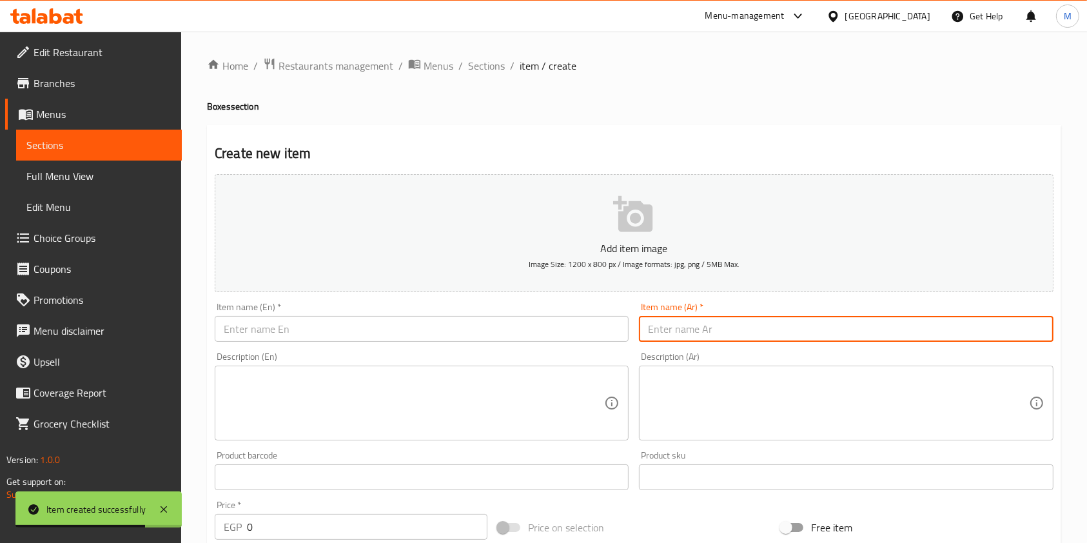
click at [767, 320] on input "text" at bounding box center [846, 329] width 414 height 26
paste input "حلاوة قشطة"
click at [469, 328] on input "text" at bounding box center [422, 329] width 414 height 26
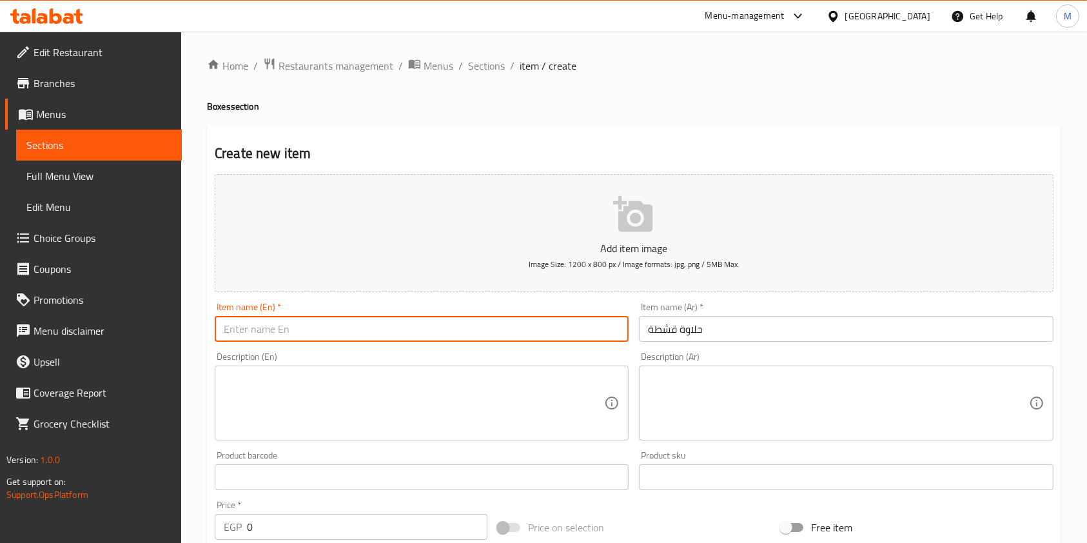
paste input "Halawa Qishta"
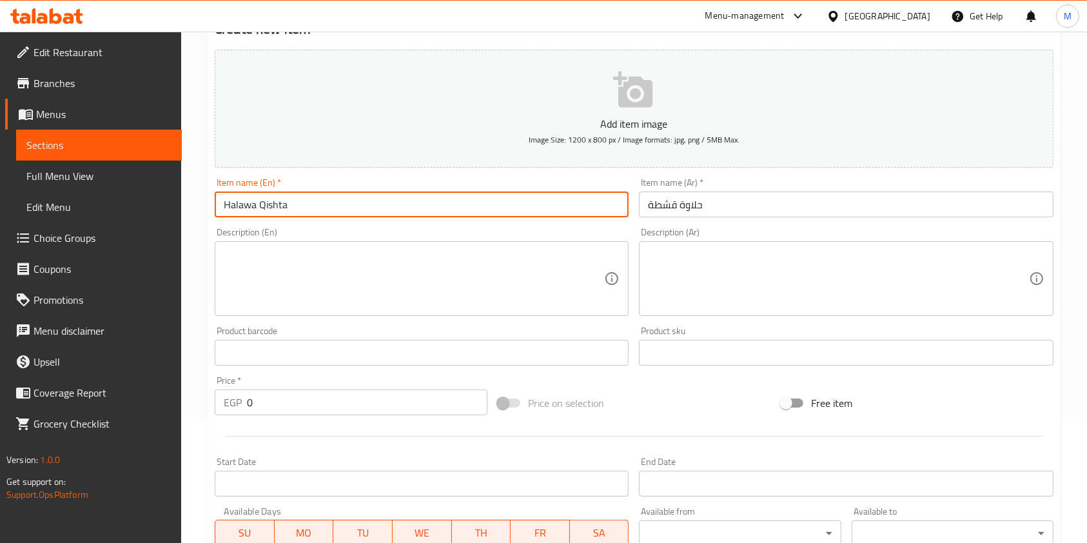
scroll to position [135, 0]
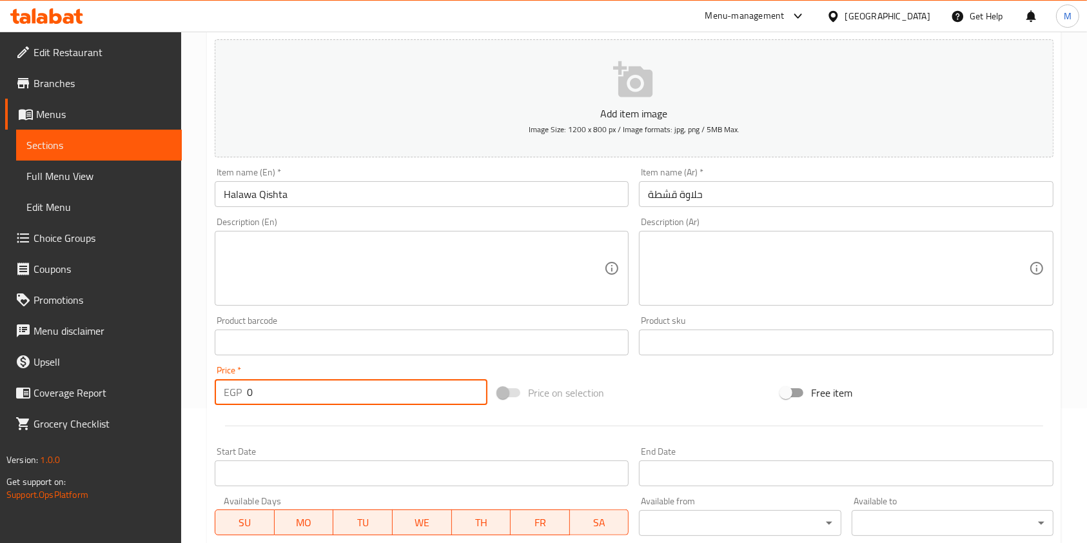
drag, startPoint x: 264, startPoint y: 389, endPoint x: 238, endPoint y: 394, distance: 27.1
click at [238, 394] on div "EGP 0 Price *" at bounding box center [351, 392] width 273 height 26
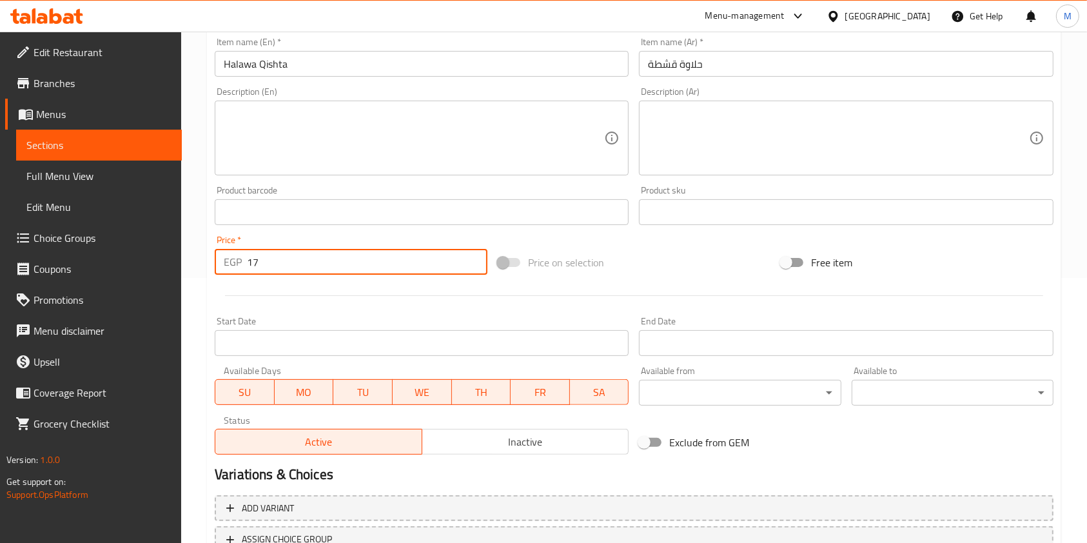
scroll to position [368, 0]
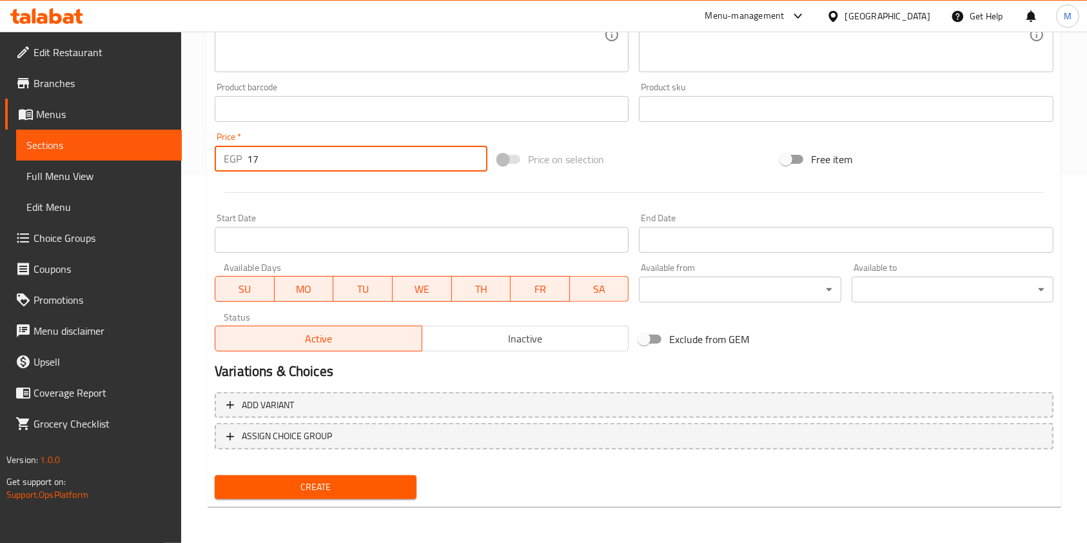
click at [402, 492] on span "Create" at bounding box center [315, 487] width 181 height 16
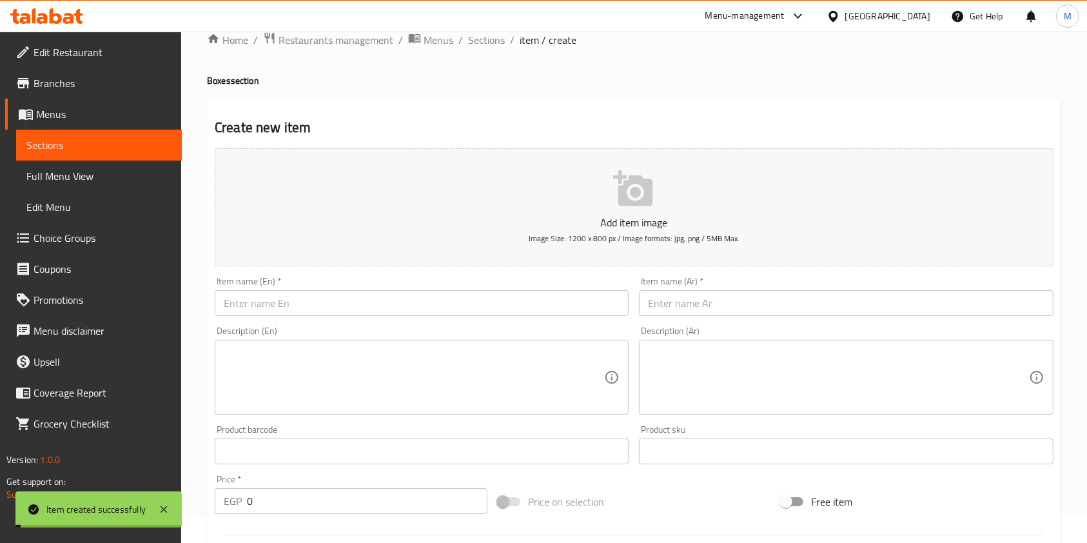
scroll to position [23, 0]
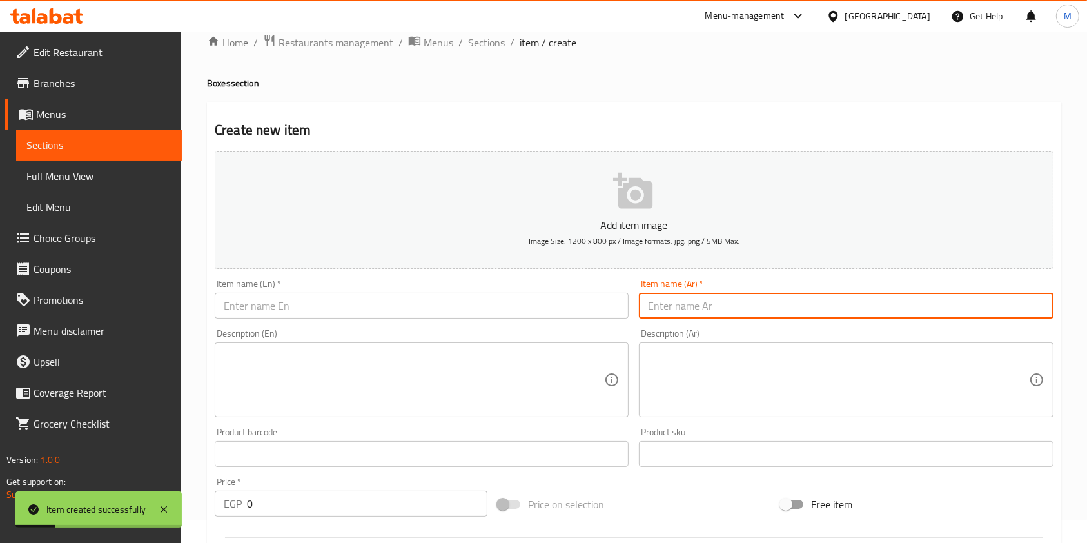
click at [714, 307] on input "text" at bounding box center [846, 306] width 414 height 26
paste input "قشطة سادة"
click at [450, 291] on div "Item name (En)   * Item name (En) *" at bounding box center [422, 298] width 414 height 39
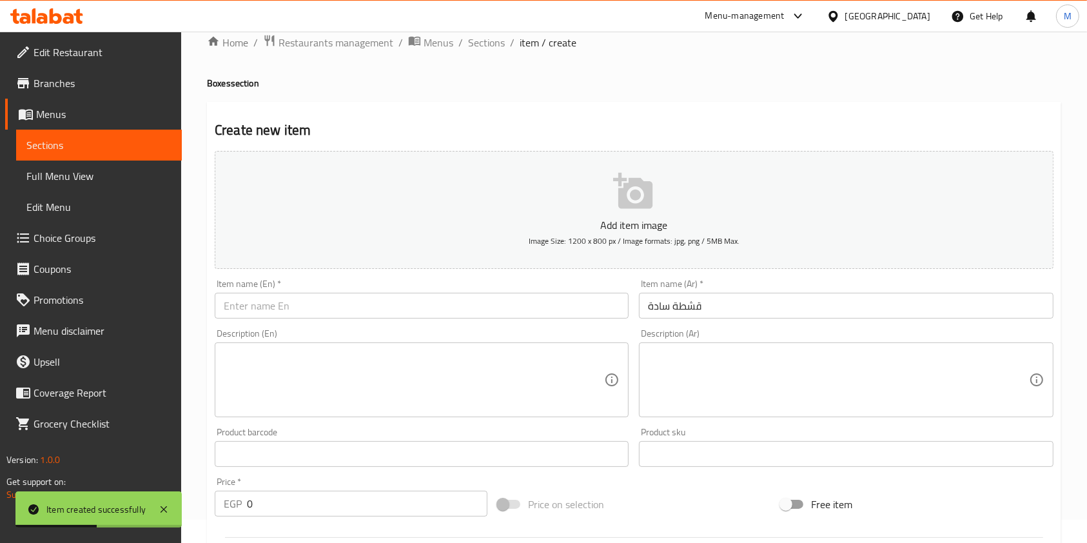
click at [447, 315] on input "text" at bounding box center [422, 306] width 414 height 26
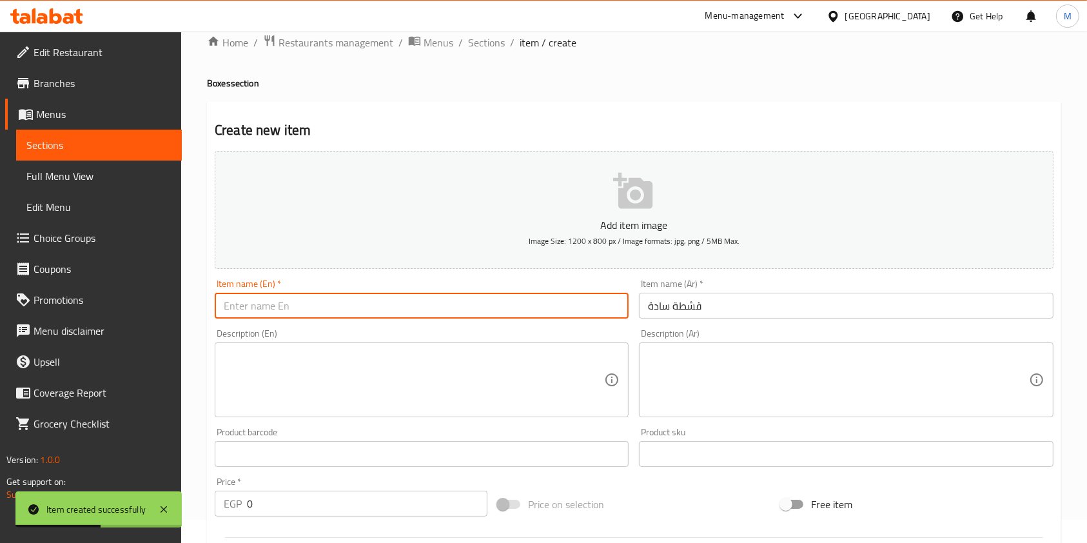
click at [447, 315] on input "text" at bounding box center [422, 306] width 414 height 26
paste input "Plain Cream"
drag, startPoint x: 247, startPoint y: 307, endPoint x: 279, endPoint y: 307, distance: 32.2
click at [279, 307] on input "Plain Cream" at bounding box center [422, 306] width 414 height 26
paste input "Qishta"
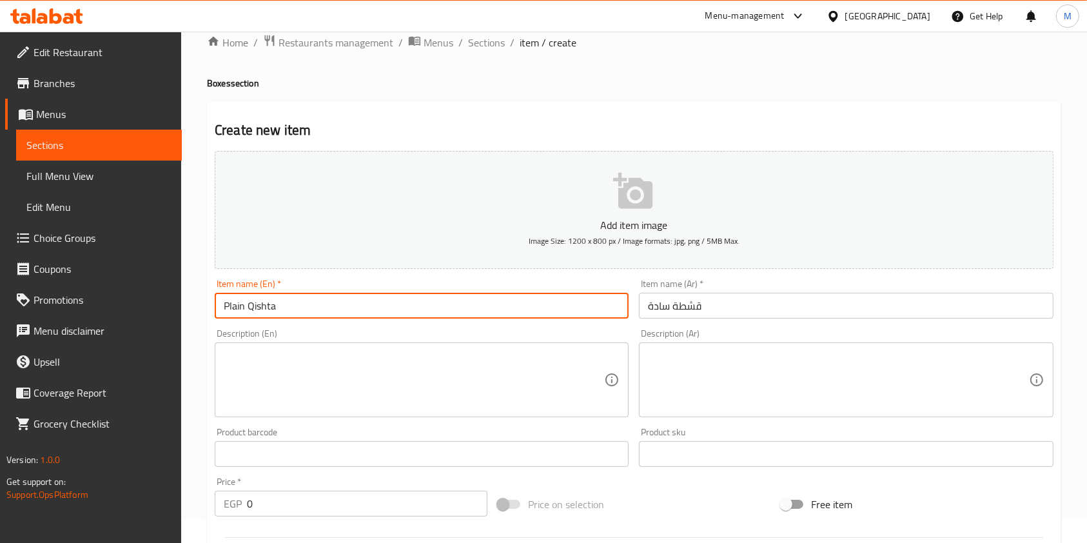
scroll to position [368, 0]
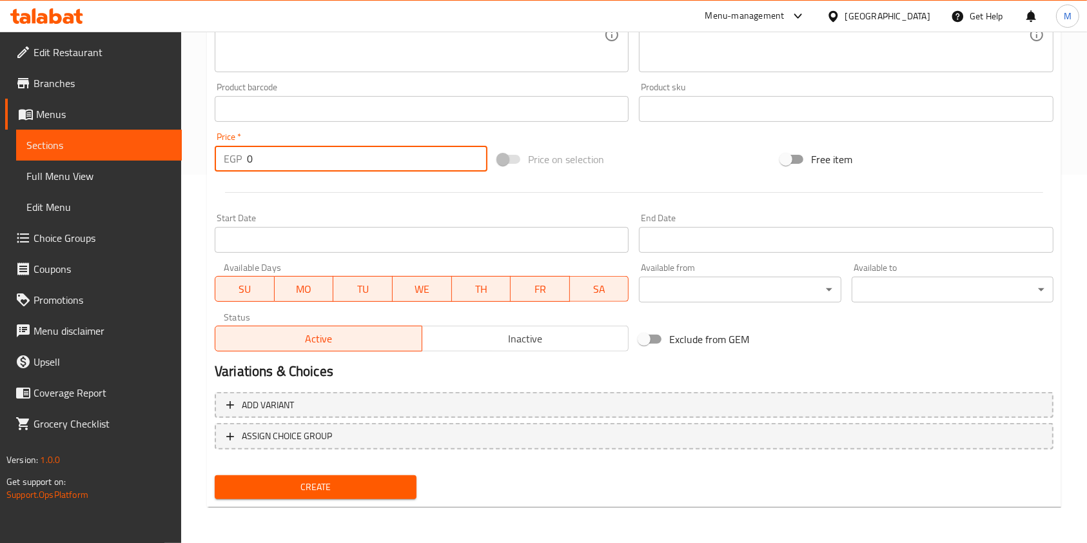
drag, startPoint x: 254, startPoint y: 164, endPoint x: 247, endPoint y: 166, distance: 7.2
click at [247, 166] on input "0" at bounding box center [367, 159] width 240 height 26
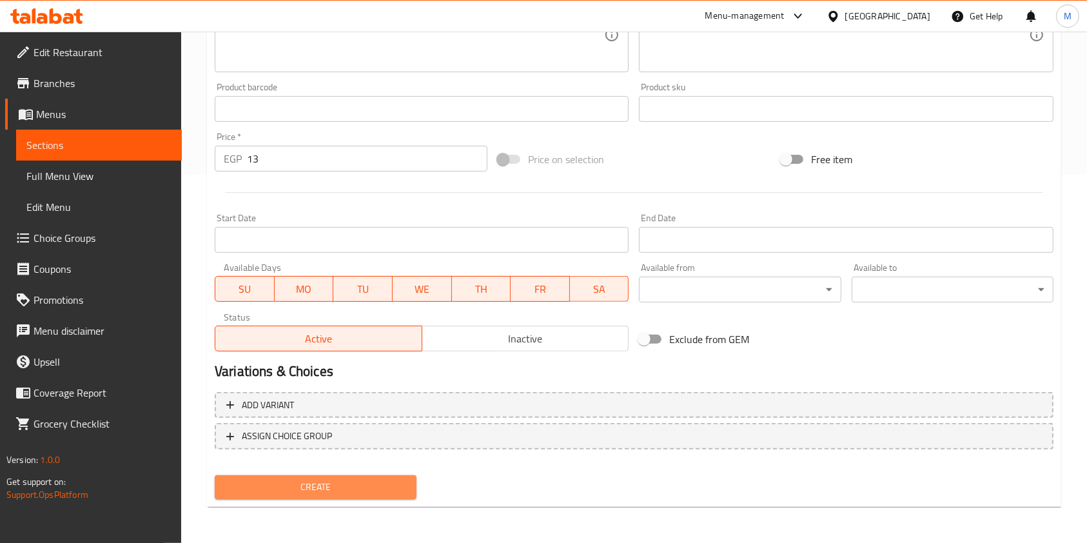
click at [360, 482] on span "Create" at bounding box center [315, 487] width 181 height 16
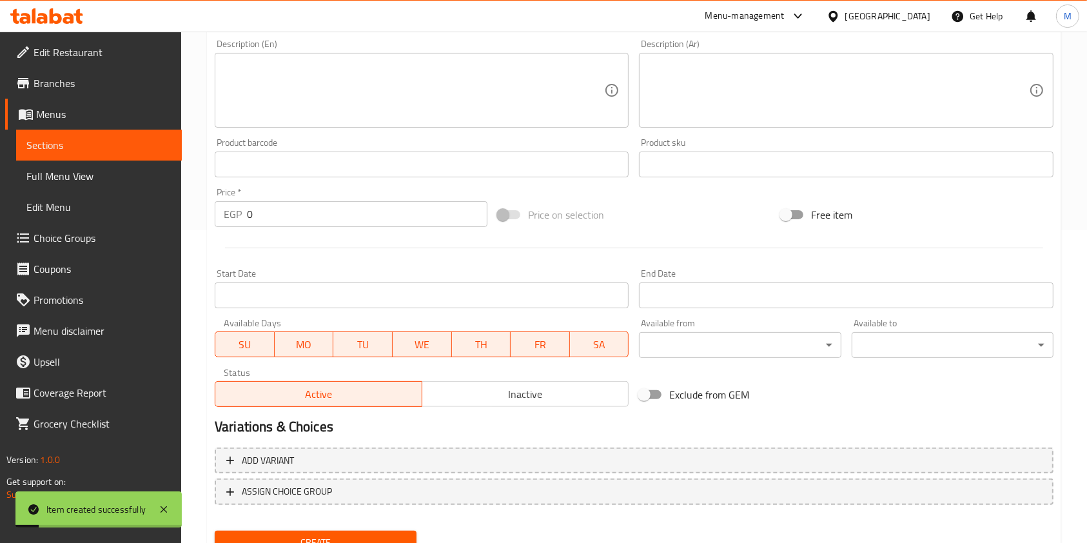
scroll to position [0, 0]
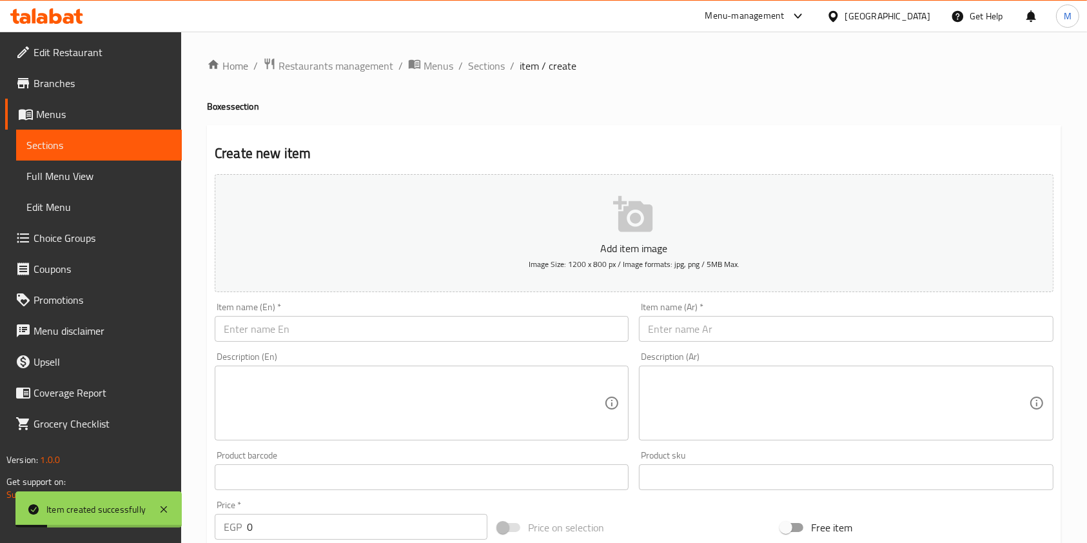
click at [725, 313] on div "Item name (Ar)   * Item name (Ar) *" at bounding box center [846, 321] width 414 height 39
click at [725, 324] on input "text" at bounding box center [846, 329] width 414 height 26
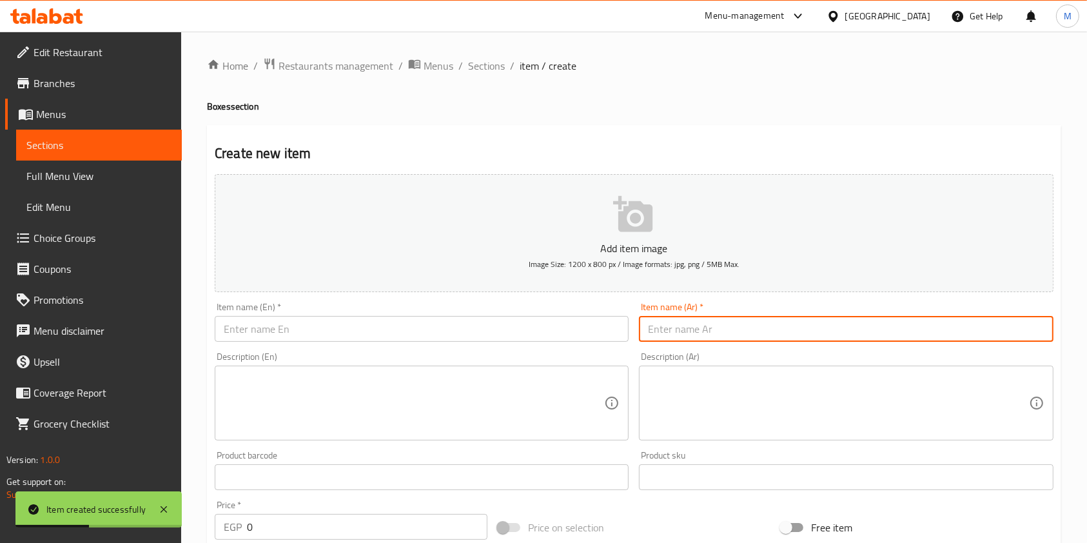
paste input "مربي سادة"
click at [538, 324] on input "text" at bounding box center [422, 329] width 414 height 26
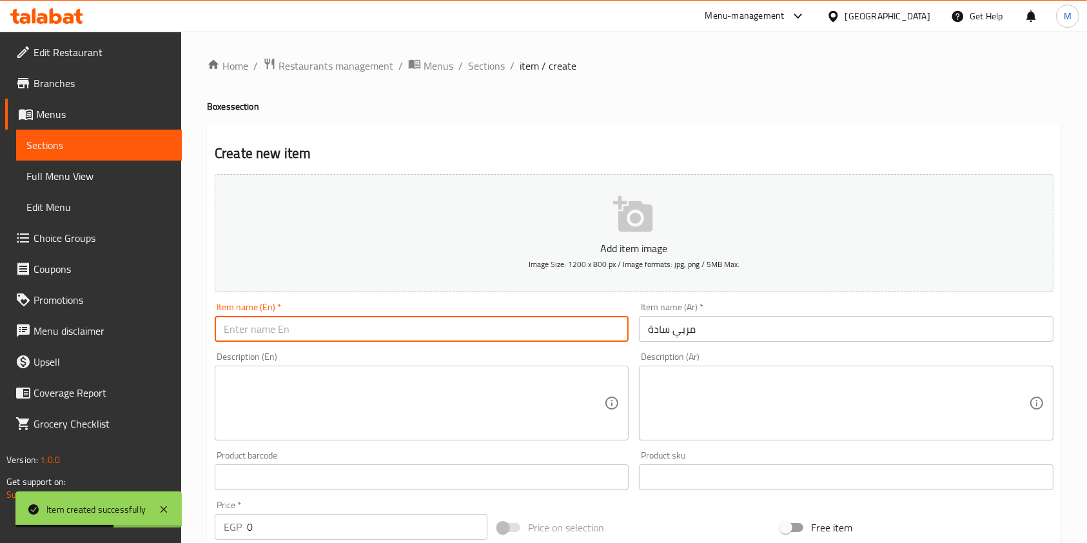
paste input "Plain Jam"
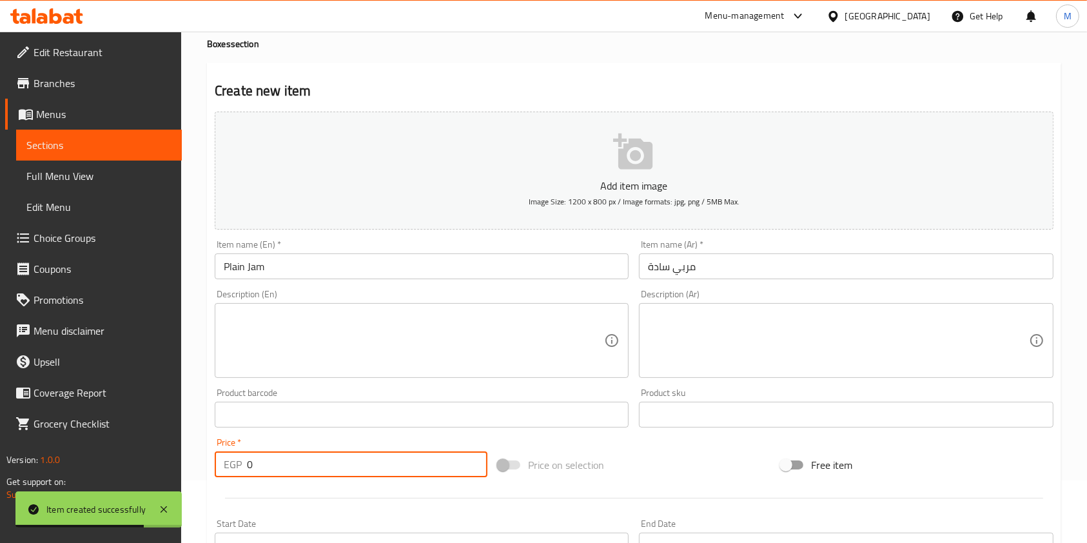
drag, startPoint x: 300, startPoint y: 465, endPoint x: 217, endPoint y: 469, distance: 83.3
click at [217, 469] on div "EGP 0 Price *" at bounding box center [351, 464] width 273 height 26
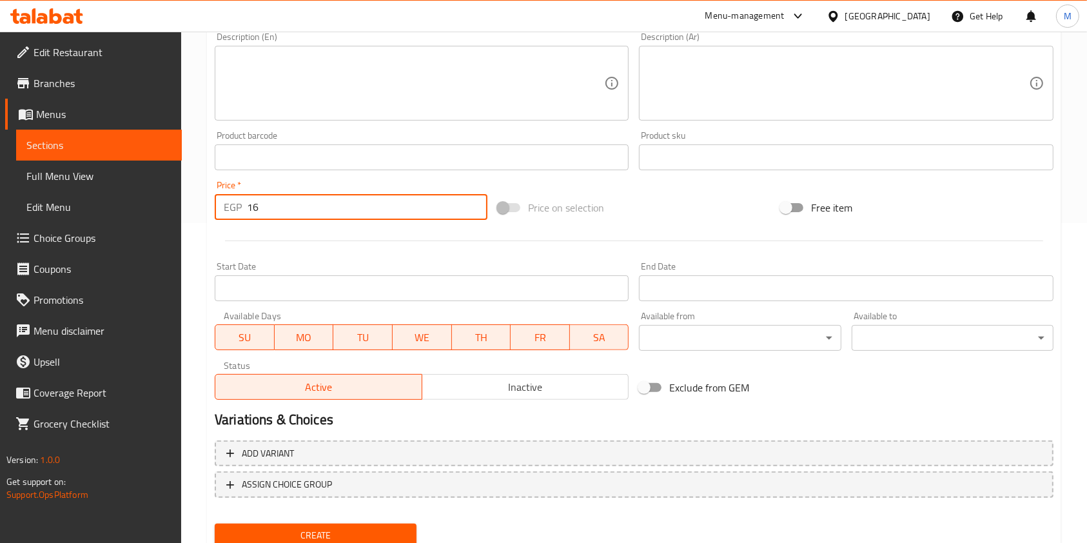
scroll to position [368, 0]
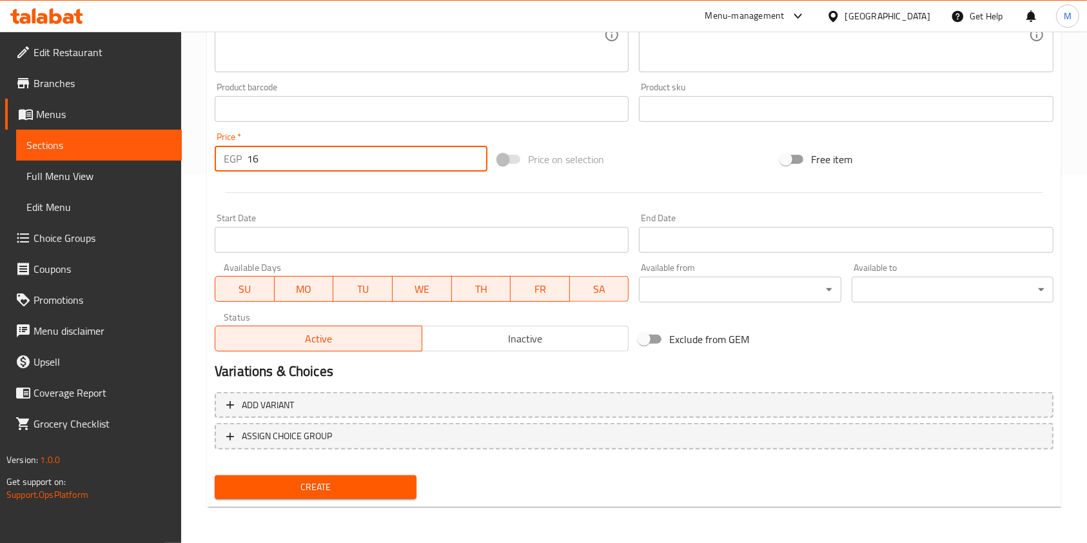
click at [378, 485] on span "Create" at bounding box center [315, 487] width 181 height 16
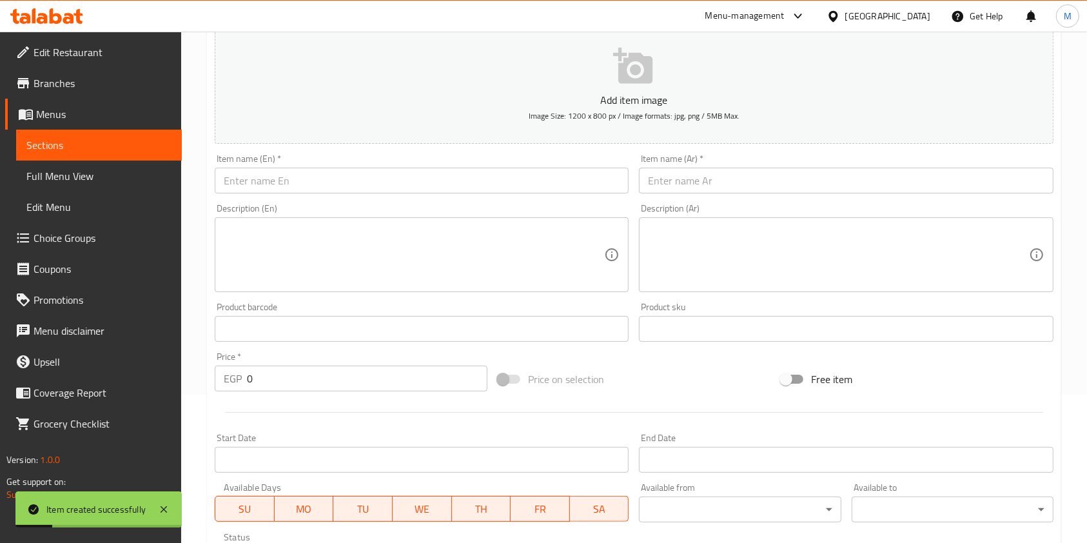
scroll to position [142, 0]
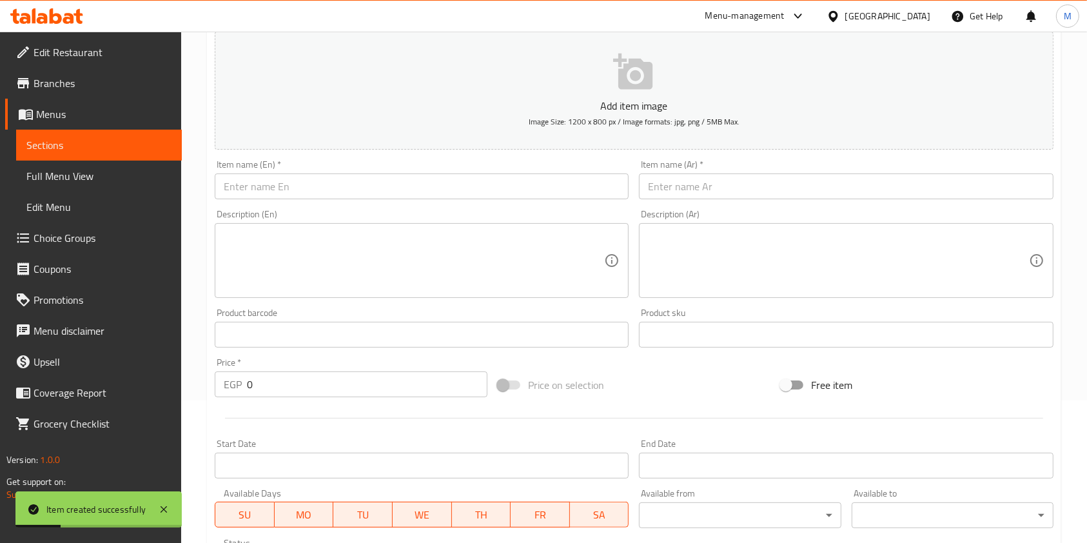
click at [736, 183] on input "text" at bounding box center [846, 186] width 414 height 26
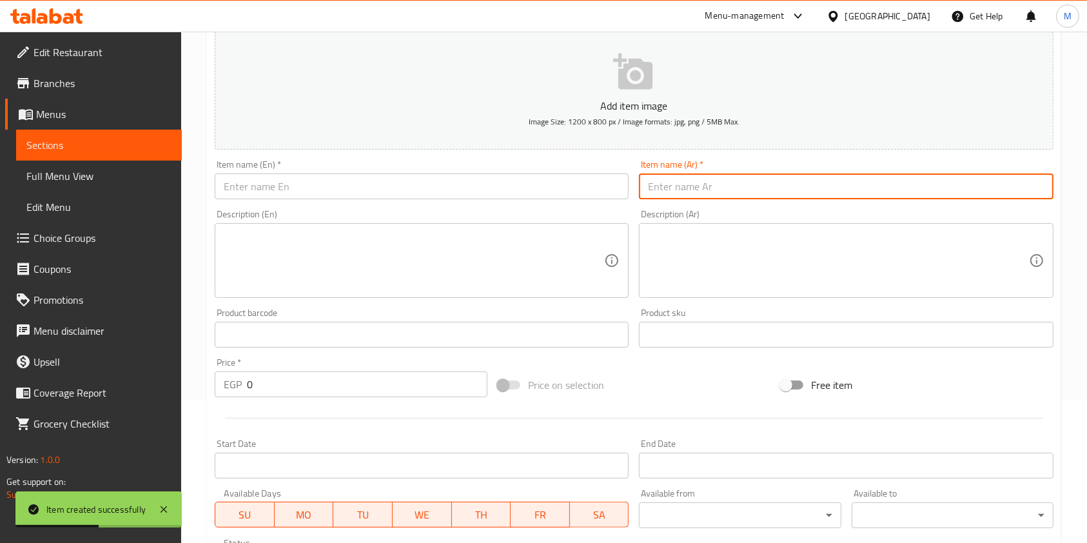
paste input "حلاوة و مربي وقشطة"
click at [393, 193] on input "text" at bounding box center [422, 186] width 414 height 26
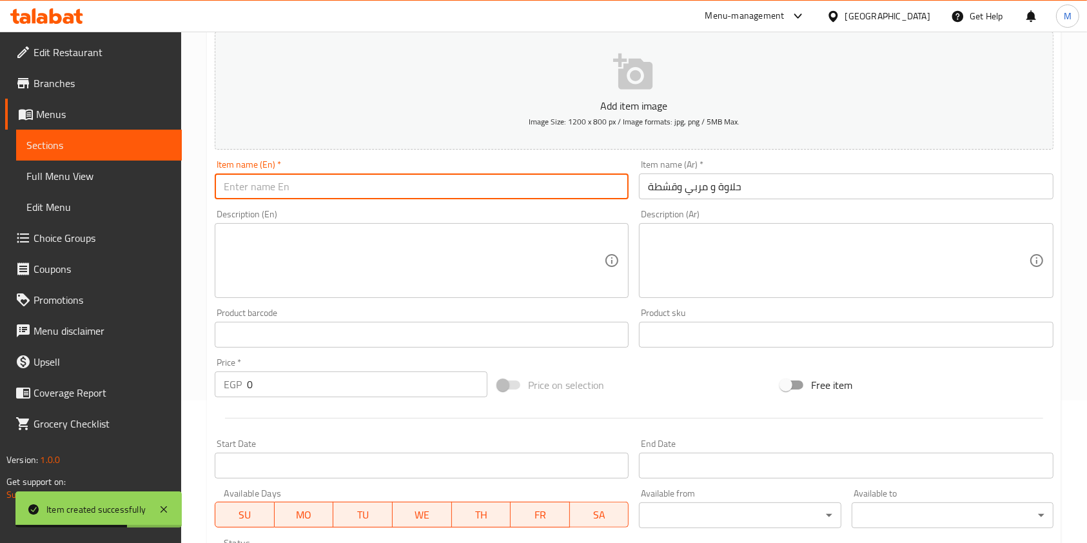
paste input "Halawa, Jam, and Cream"
click at [325, 188] on input "Halawa, Jam, and Cream" at bounding box center [422, 186] width 414 height 26
click at [330, 188] on input "Halawa, Jam, and Cream" at bounding box center [422, 186] width 414 height 26
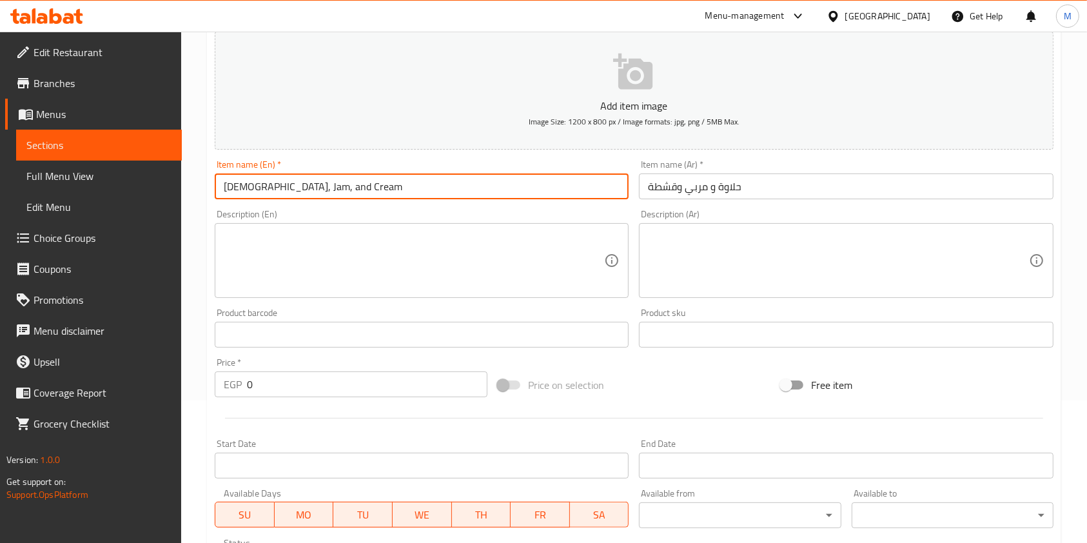
paste input "Qishta"
drag, startPoint x: 338, startPoint y: 190, endPoint x: 378, endPoint y: 190, distance: 40.0
click at [378, 190] on input "Halawa, Jam, and CreamQishta" at bounding box center [422, 186] width 414 height 26
click at [304, 185] on input "Halawa, Jam, and CreamQishta" at bounding box center [422, 186] width 414 height 26
drag, startPoint x: 301, startPoint y: 187, endPoint x: 364, endPoint y: 193, distance: 63.5
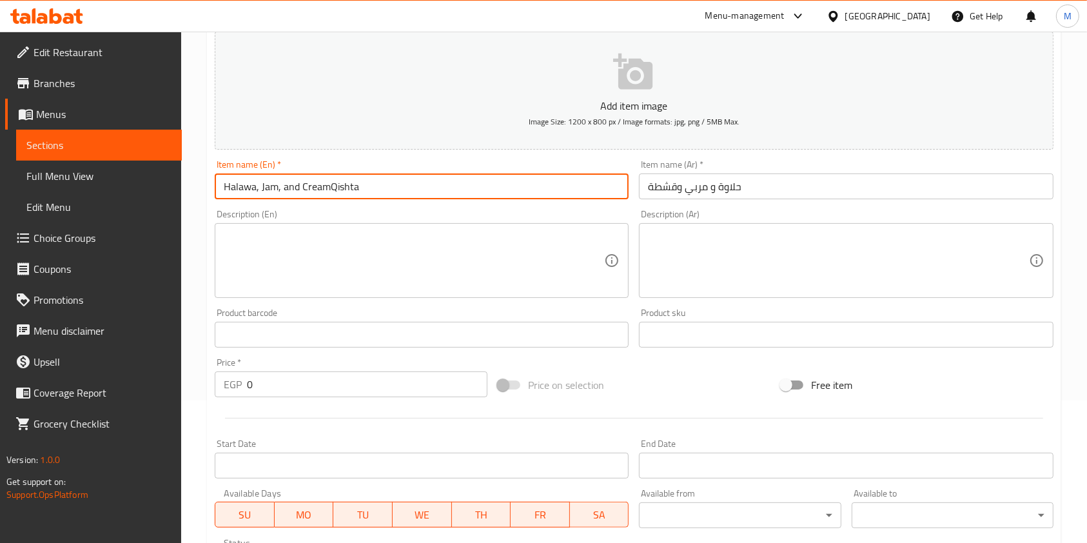
click at [364, 193] on input "Halawa, Jam, and CreamQishta" at bounding box center [422, 186] width 414 height 26
paste input "text"
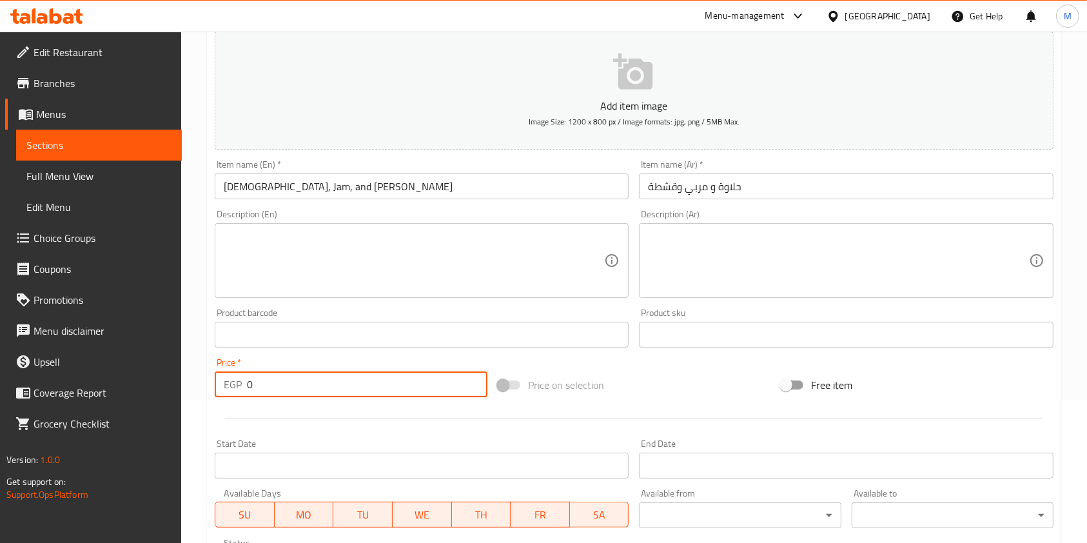
drag, startPoint x: 269, startPoint y: 391, endPoint x: 248, endPoint y: 390, distance: 20.6
click at [248, 390] on input "0" at bounding box center [367, 384] width 240 height 26
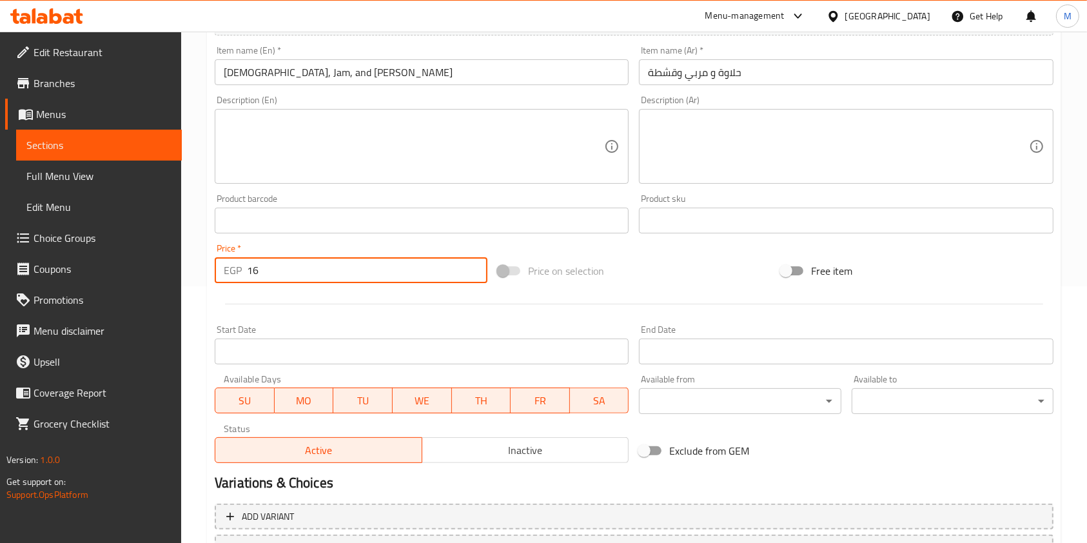
scroll to position [368, 0]
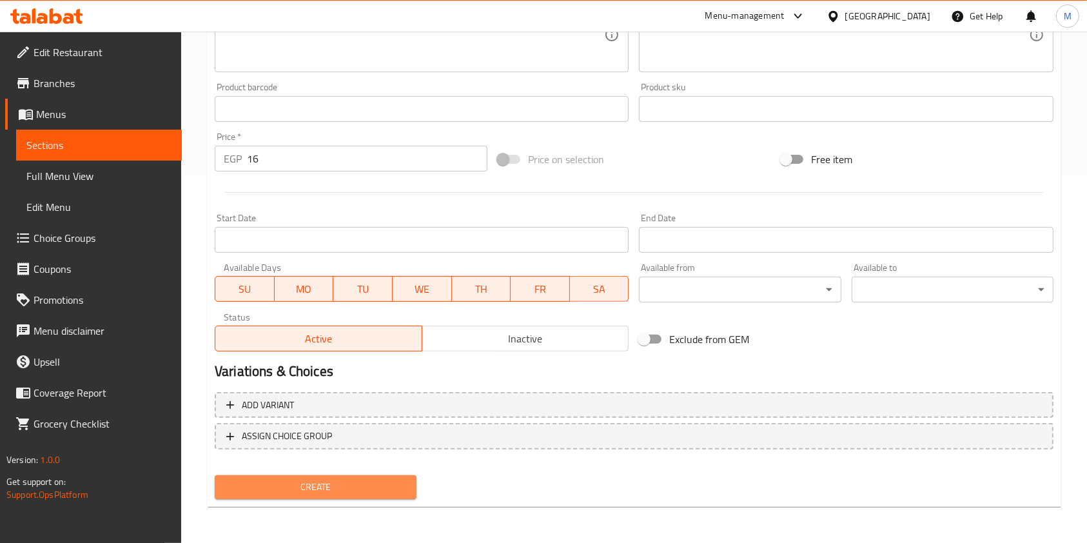
click at [375, 477] on button "Create" at bounding box center [316, 487] width 202 height 24
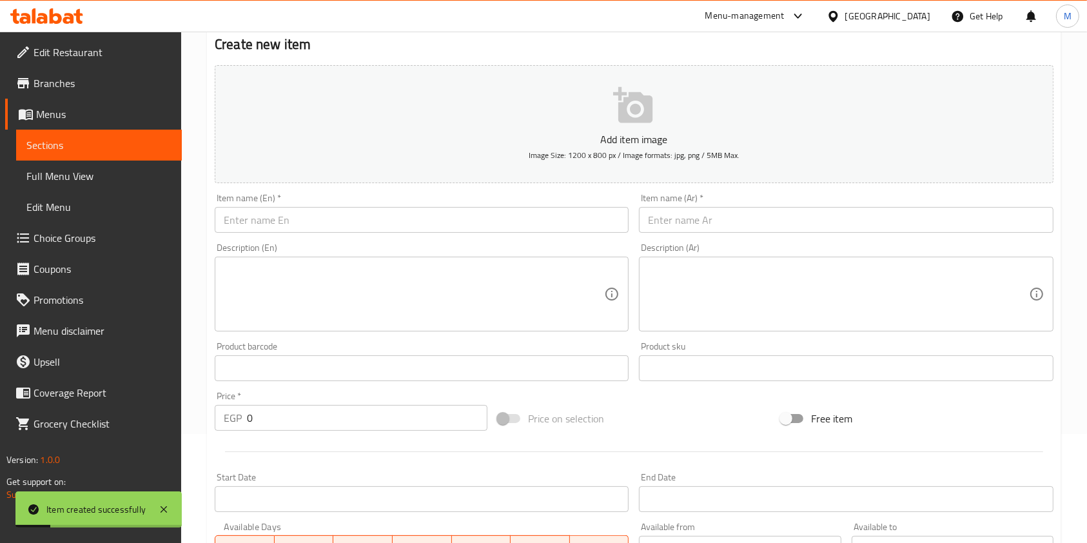
scroll to position [0, 0]
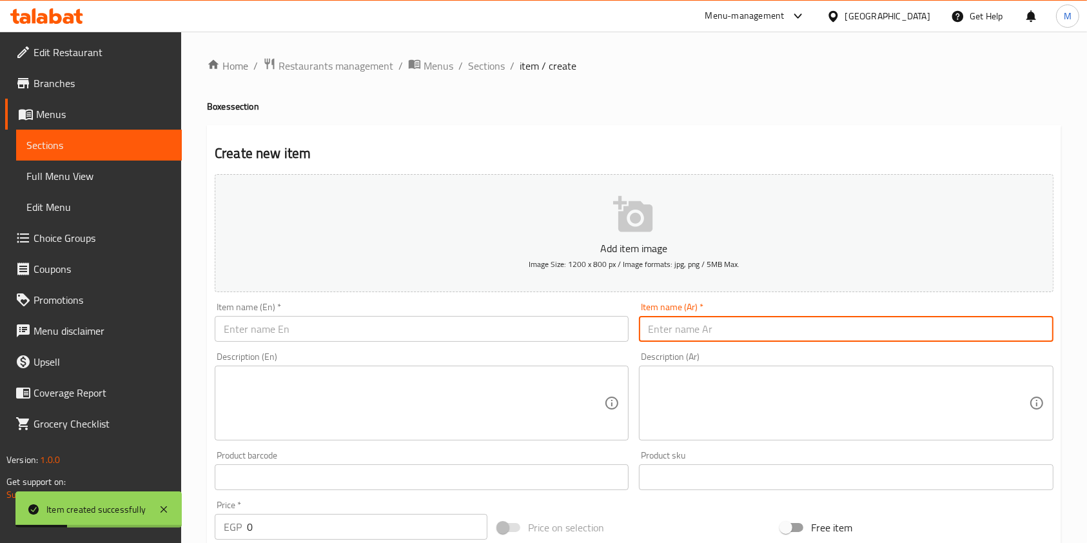
click at [689, 336] on input "text" at bounding box center [846, 329] width 414 height 26
paste input "حلاوة ومربي"
paste input "[DEMOGRAPHIC_DATA] and Jam"
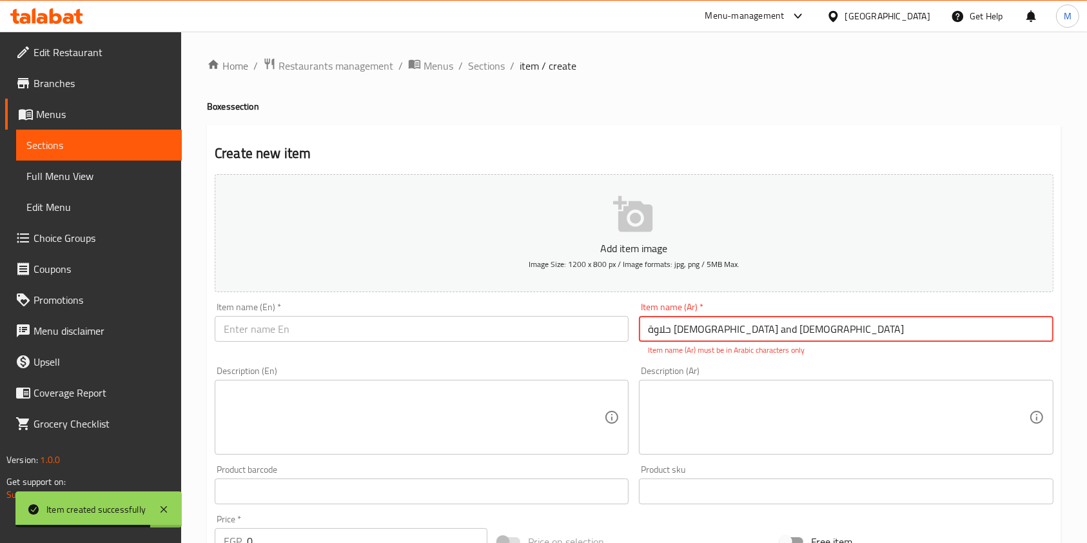
drag, startPoint x: 703, startPoint y: 330, endPoint x: 810, endPoint y: 330, distance: 106.4
click at [734, 330] on input "حلاوة ومربي Halawa and Jam" at bounding box center [846, 329] width 414 height 26
click at [810, 330] on input "حلاوة ومربي Halawa and Jam" at bounding box center [846, 329] width 414 height 26
click at [706, 325] on input "حلاوة ومربي Halawa and Jam" at bounding box center [846, 329] width 414 height 26
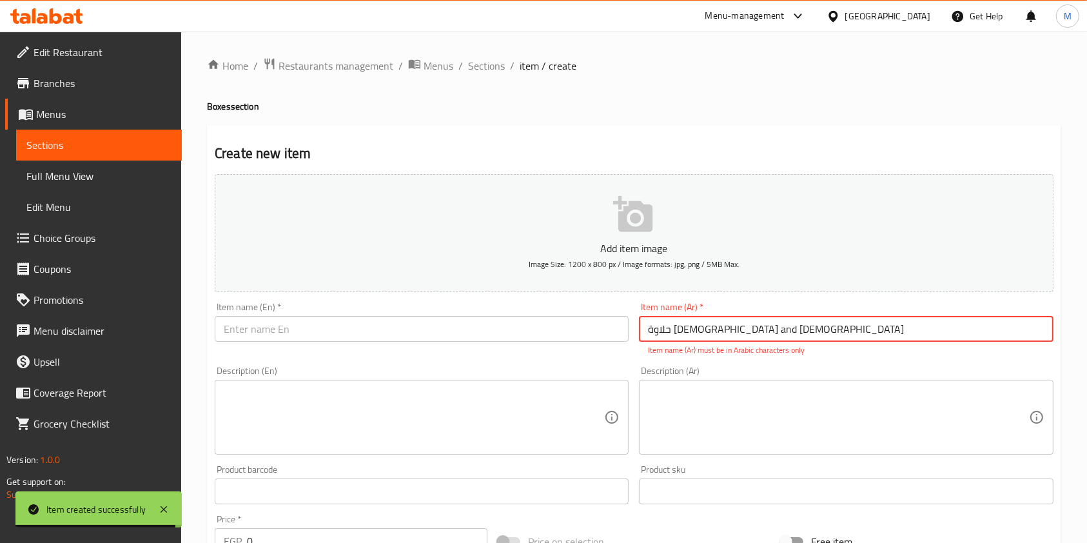
click at [706, 325] on input "حلاوة ومربي Halawa and Jam" at bounding box center [846, 329] width 414 height 26
paste input "text"
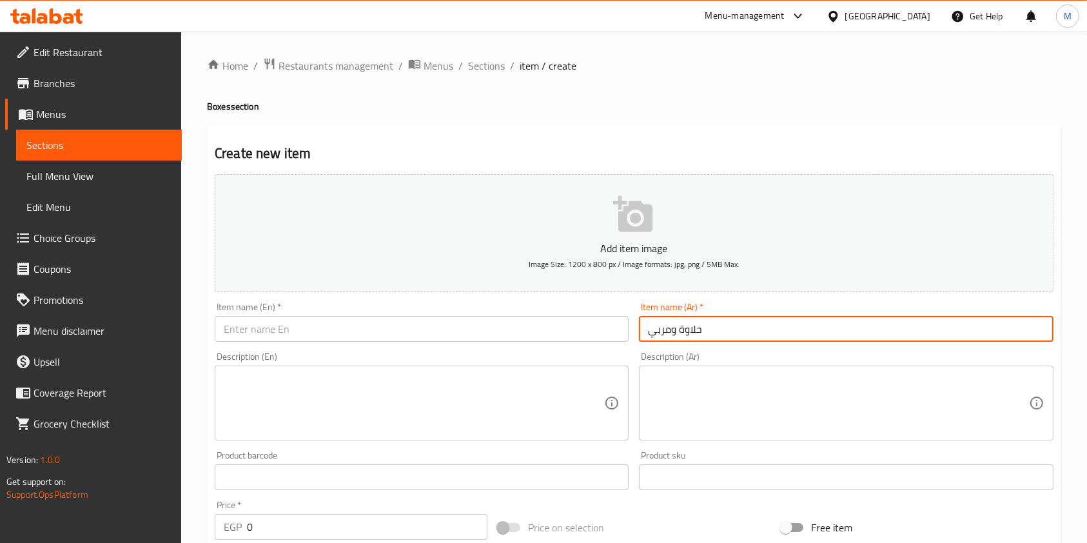
click at [516, 321] on input "text" at bounding box center [422, 329] width 414 height 26
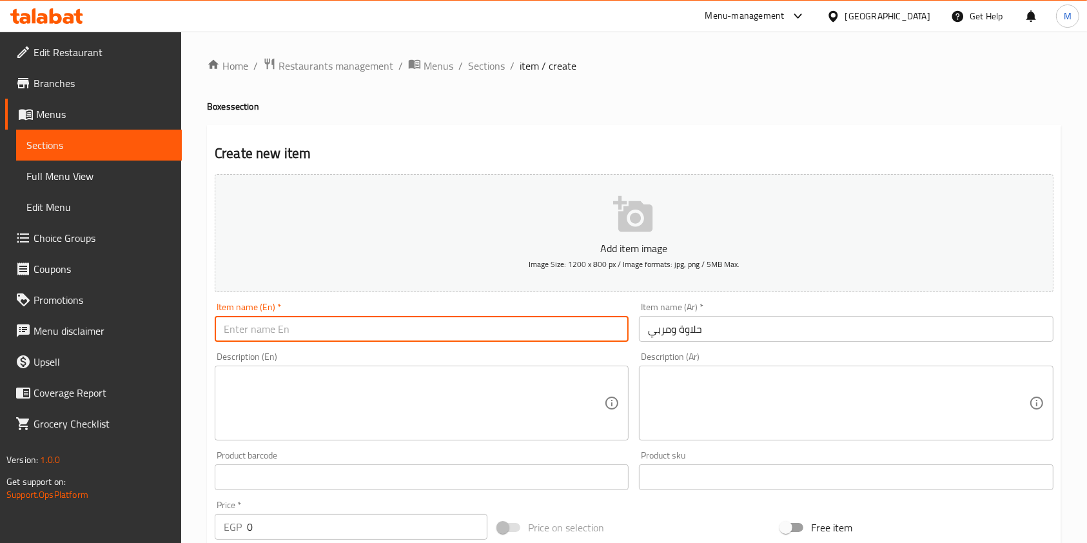
paste
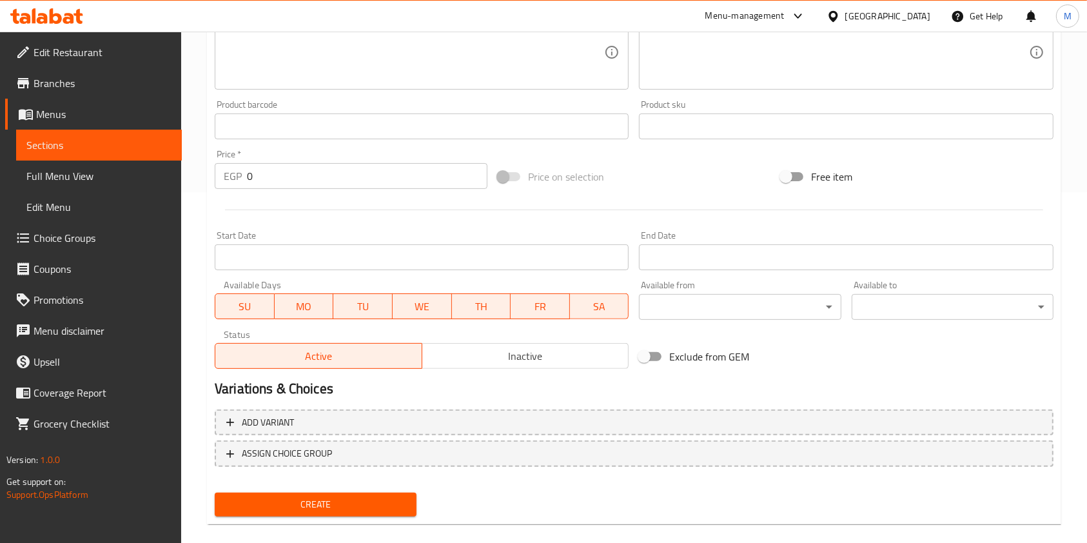
scroll to position [351, 0]
drag, startPoint x: 306, startPoint y: 184, endPoint x: 254, endPoint y: 183, distance: 52.2
click at [295, 184] on input "0" at bounding box center [367, 175] width 240 height 26
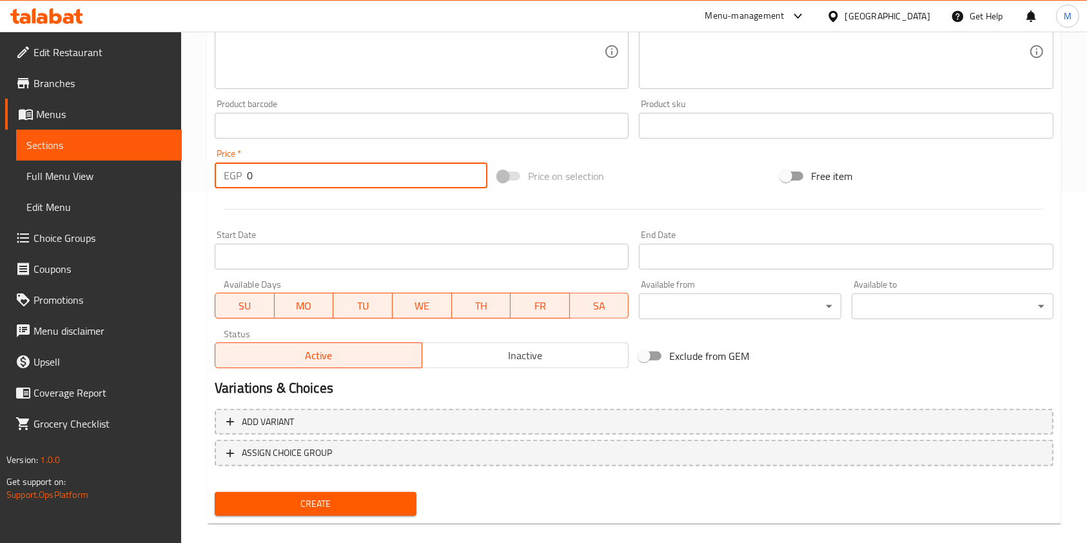
drag, startPoint x: 254, startPoint y: 183, endPoint x: 244, endPoint y: 186, distance: 10.8
click at [244, 186] on div "EGP 0 Price *" at bounding box center [351, 175] width 273 height 26
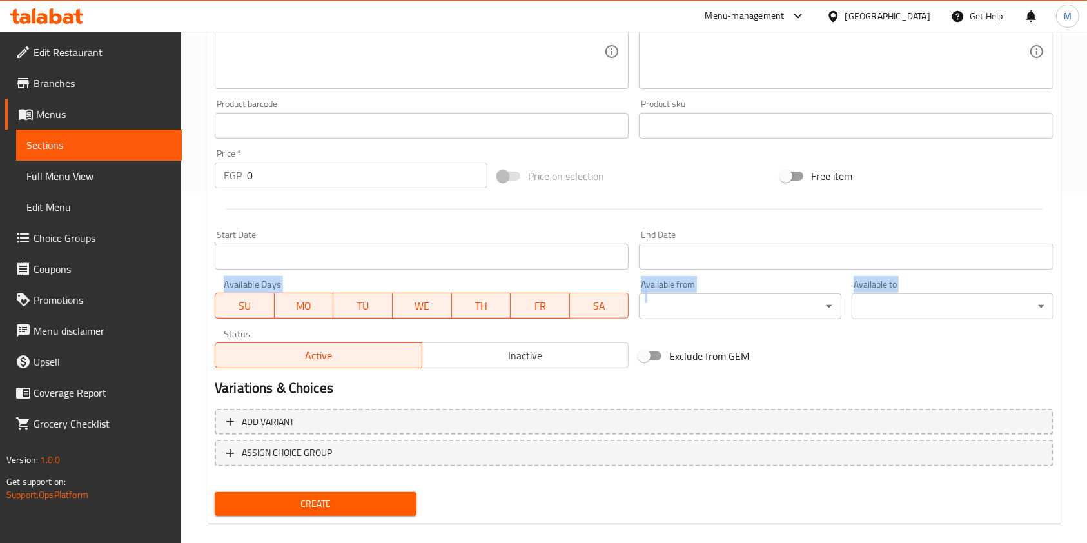
drag, startPoint x: 1082, startPoint y: 298, endPoint x: 1099, endPoint y: 295, distance: 17.6
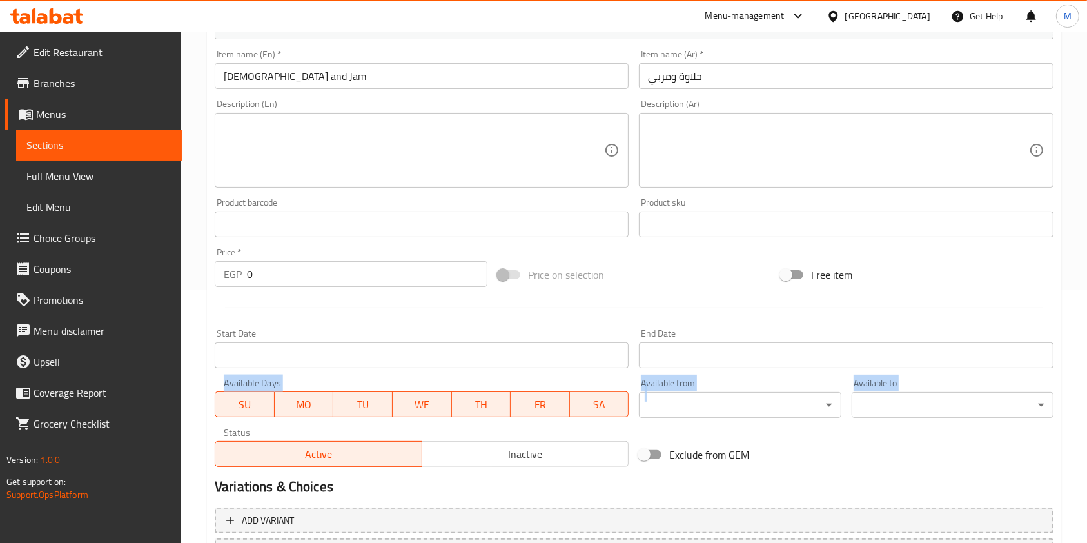
scroll to position [243, 0]
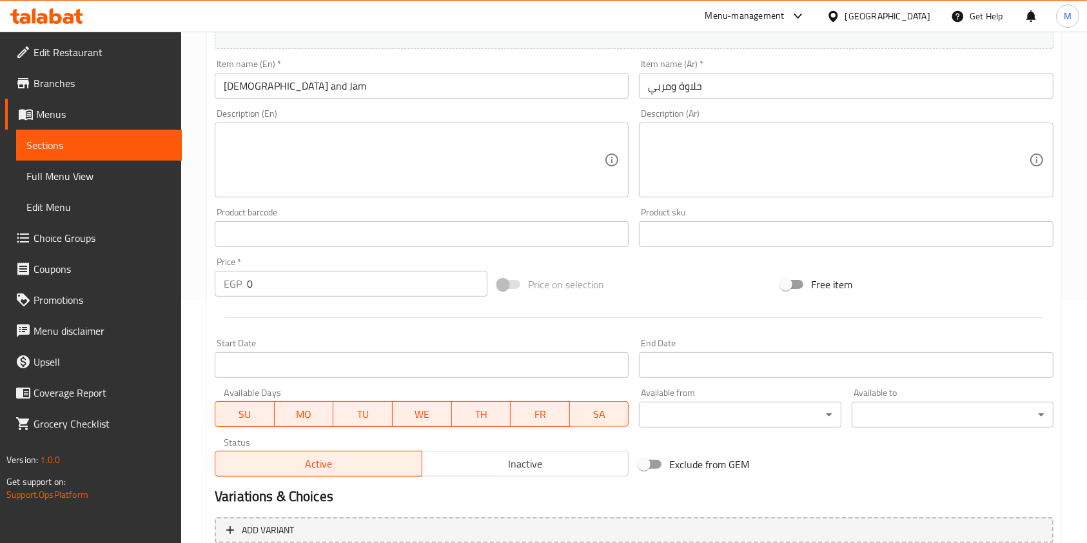
click at [304, 282] on input "0" at bounding box center [367, 284] width 240 height 26
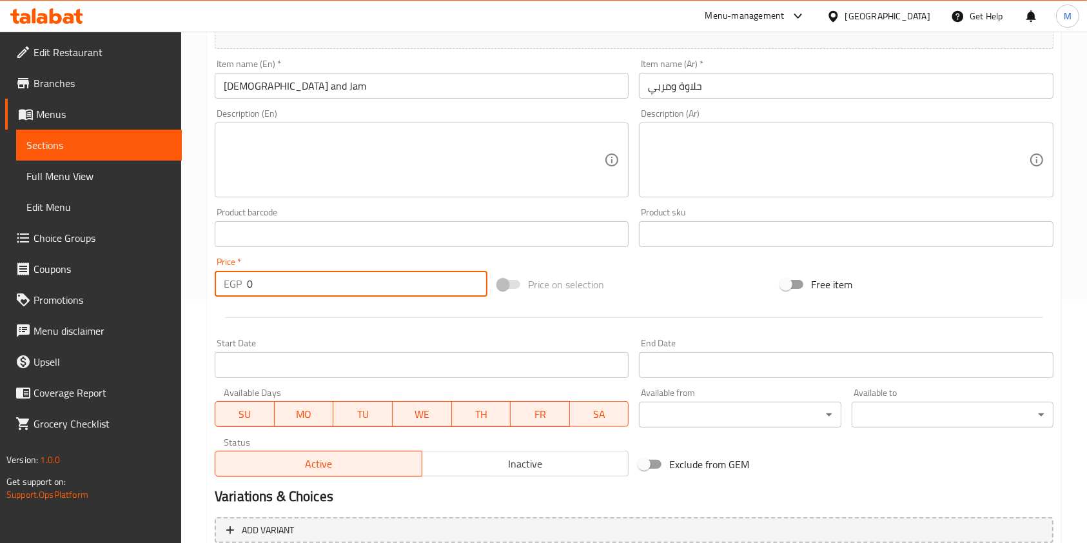
click at [304, 282] on input "0" at bounding box center [367, 284] width 240 height 26
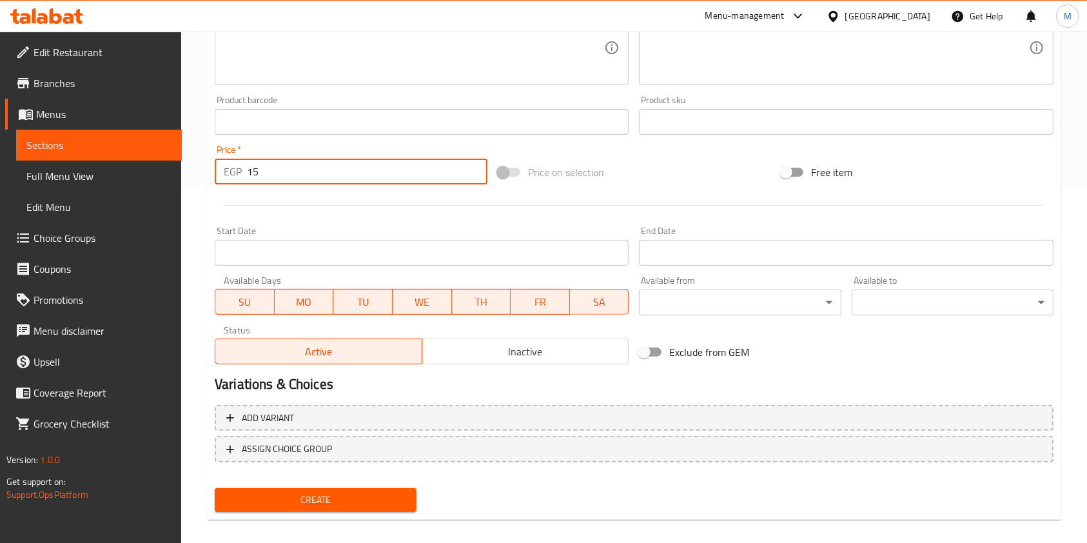
scroll to position [368, 0]
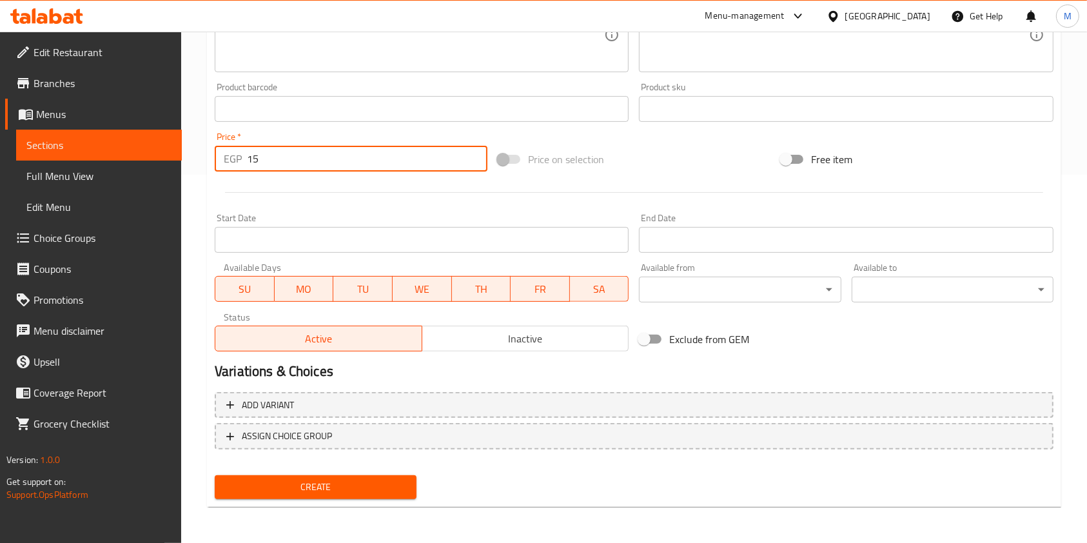
click at [405, 486] on span "Create" at bounding box center [315, 487] width 181 height 16
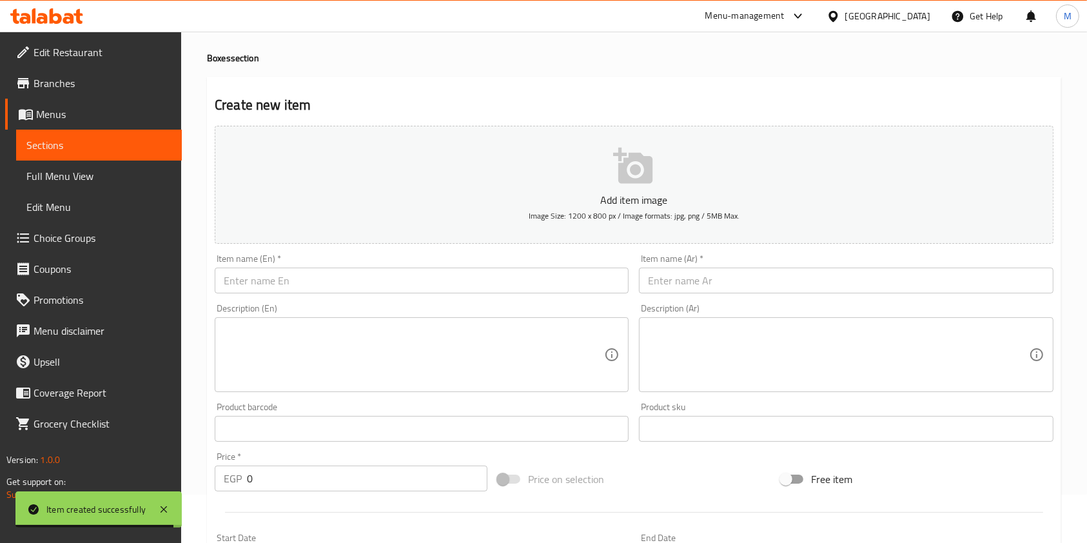
scroll to position [0, 0]
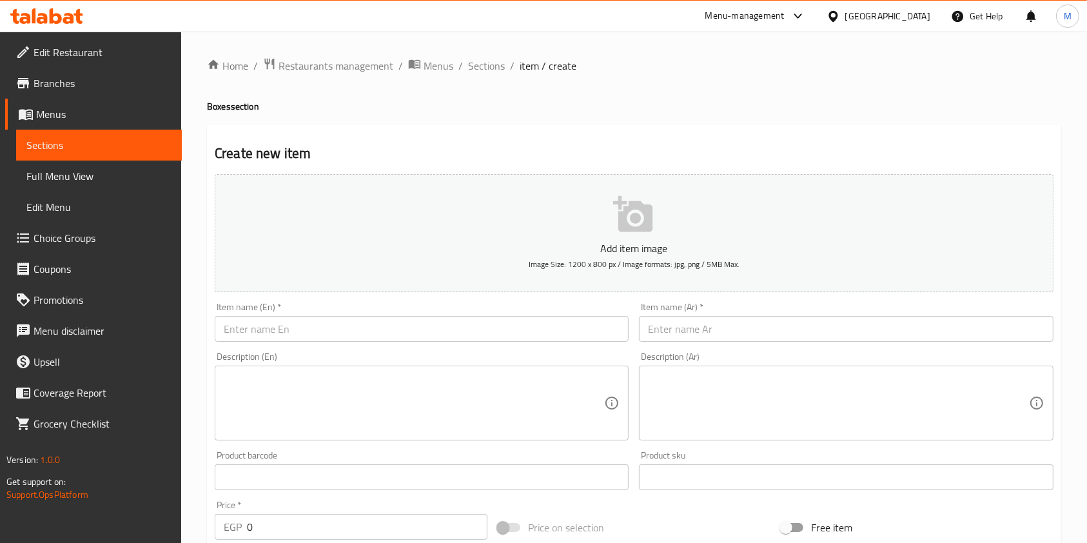
click at [757, 324] on input "text" at bounding box center [846, 329] width 414 height 26
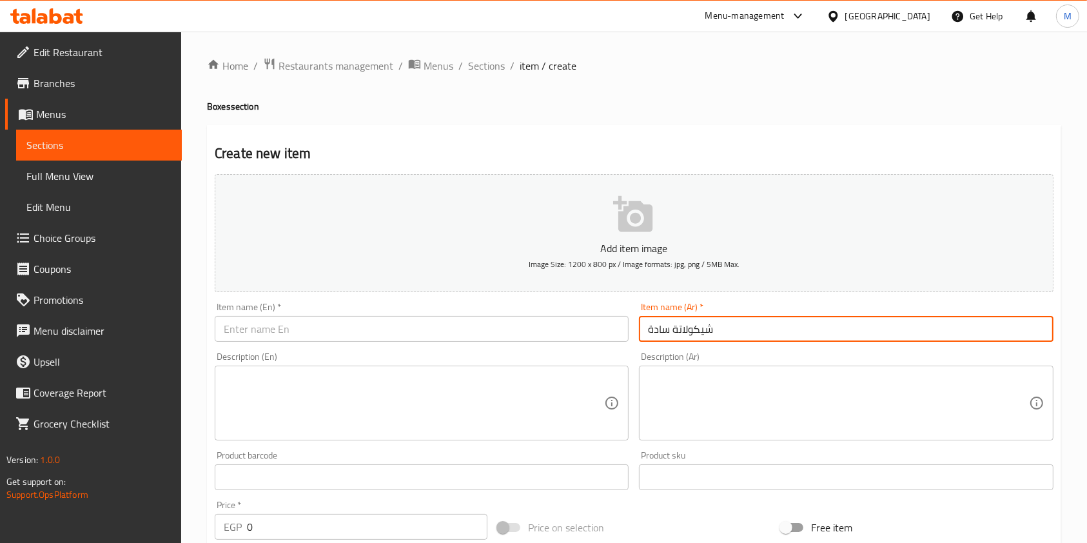
click at [525, 331] on input "text" at bounding box center [422, 329] width 414 height 26
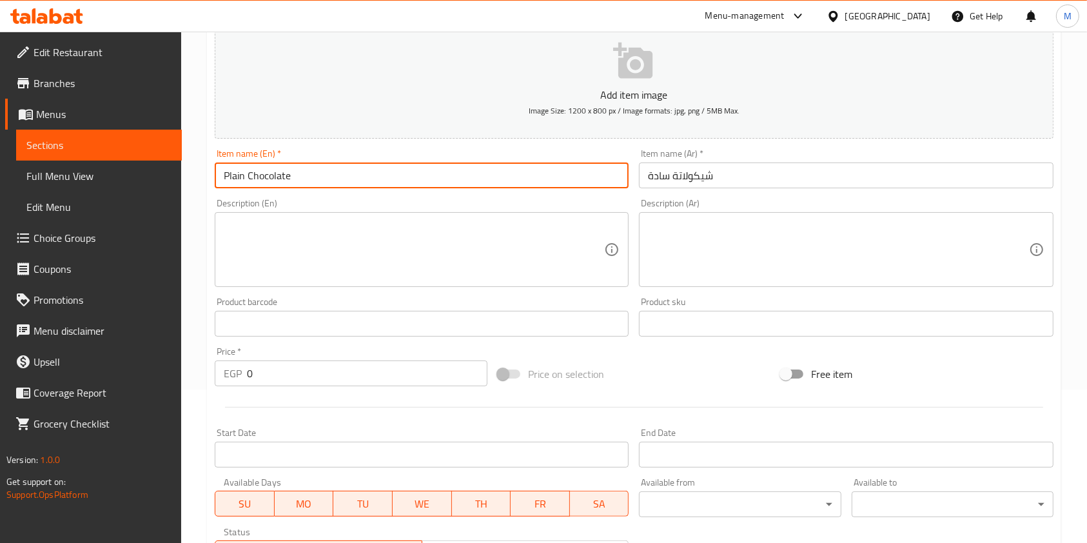
scroll to position [229, 0]
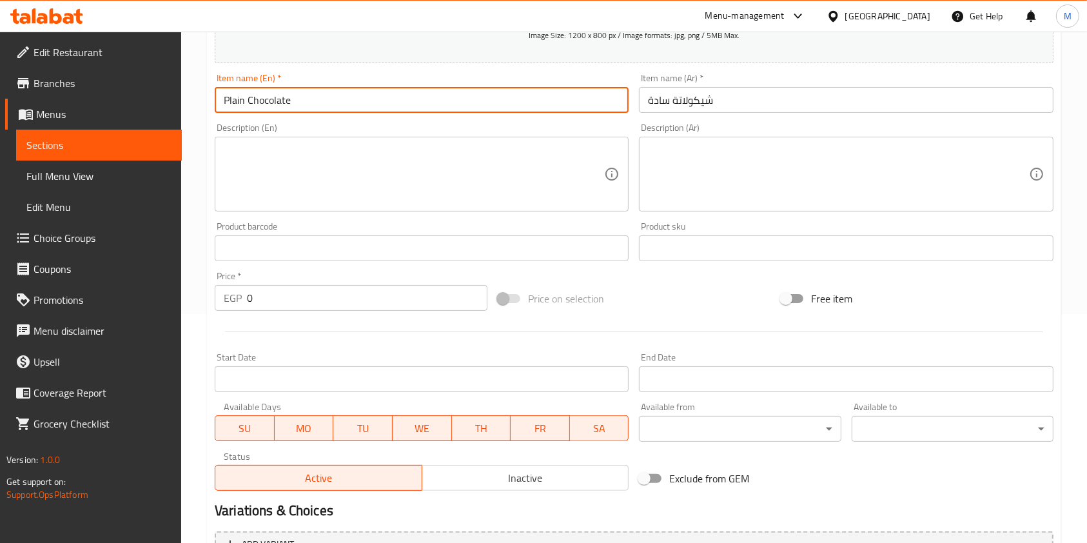
drag, startPoint x: 255, startPoint y: 306, endPoint x: 232, endPoint y: 306, distance: 23.2
click at [245, 306] on div "EGP 0 Price *" at bounding box center [351, 298] width 273 height 26
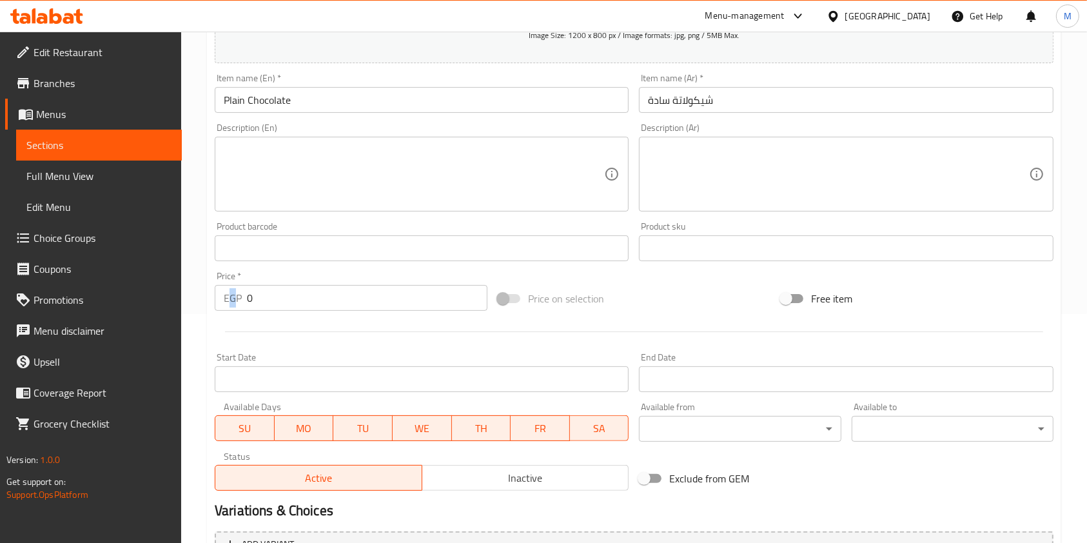
click at [231, 306] on p "EGP" at bounding box center [233, 297] width 18 height 15
click at [275, 297] on input "0" at bounding box center [367, 298] width 240 height 26
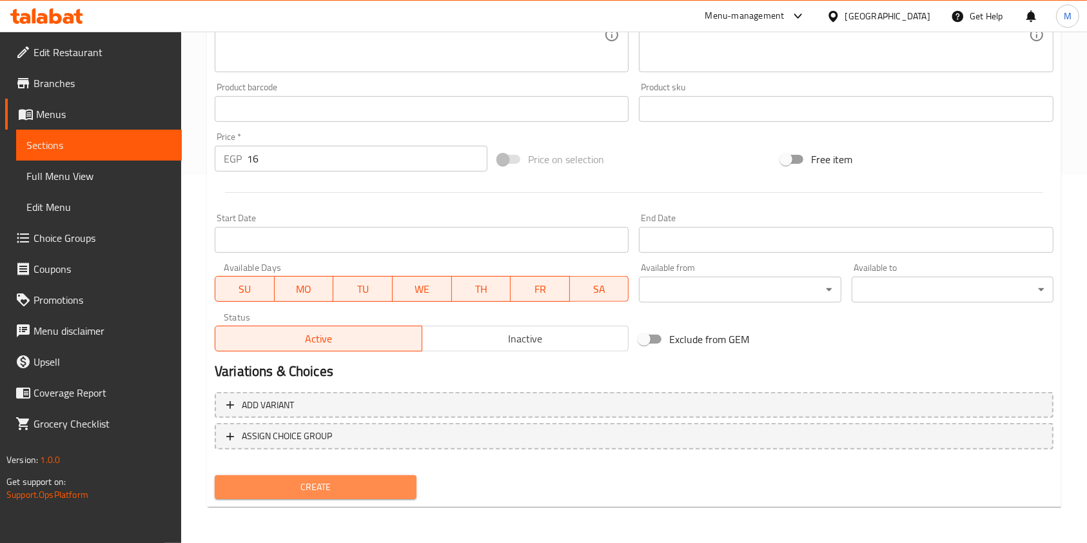
click at [394, 485] on span "Create" at bounding box center [315, 487] width 181 height 16
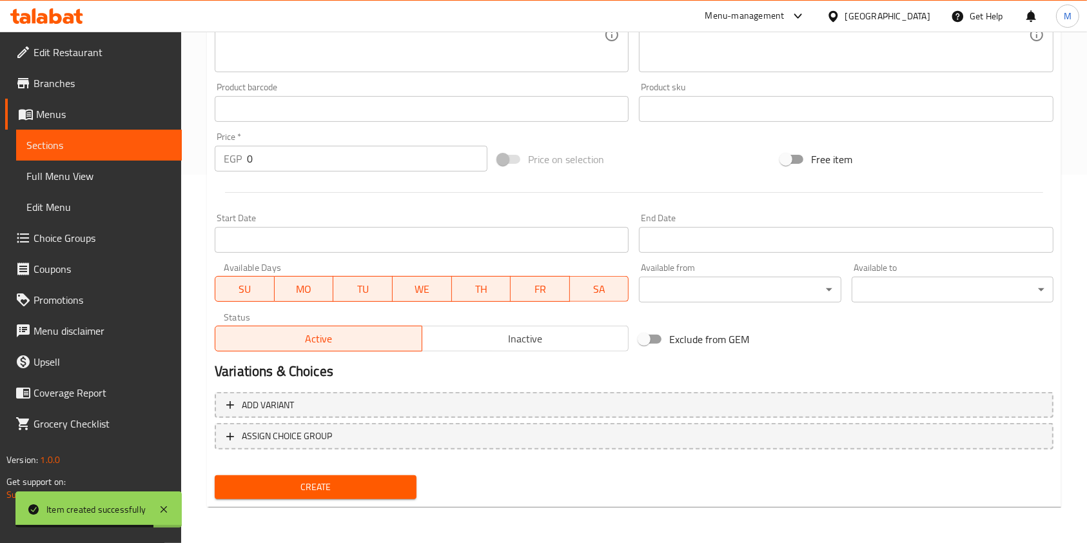
scroll to position [0, 0]
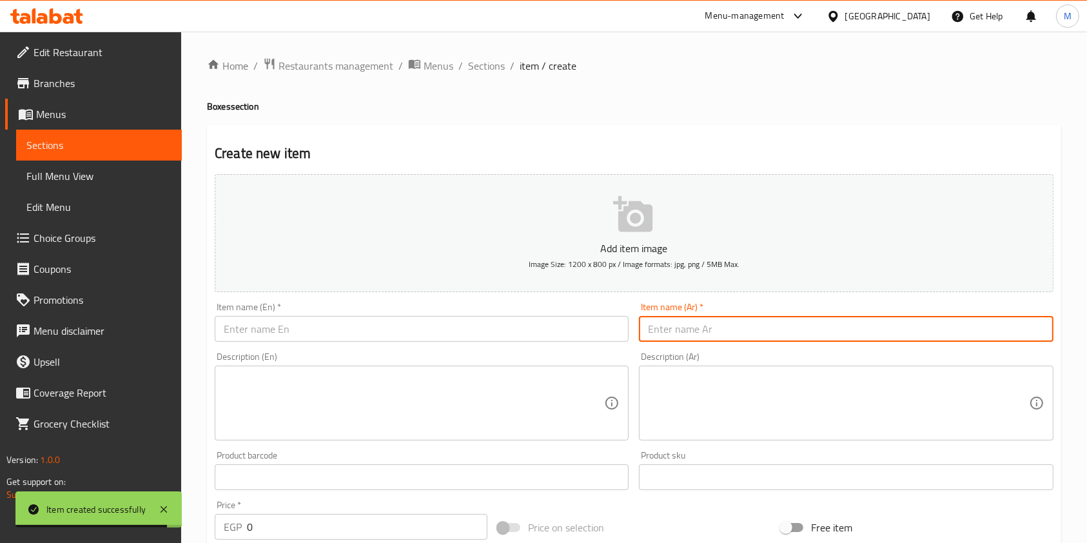
click at [676, 336] on input "text" at bounding box center [846, 329] width 414 height 26
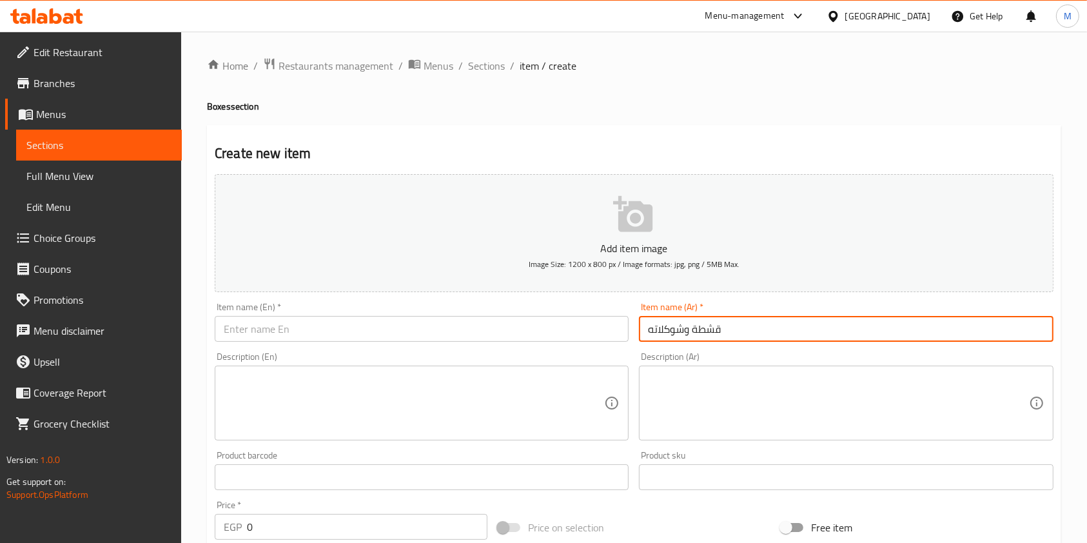
click at [570, 333] on input "text" at bounding box center [422, 329] width 414 height 26
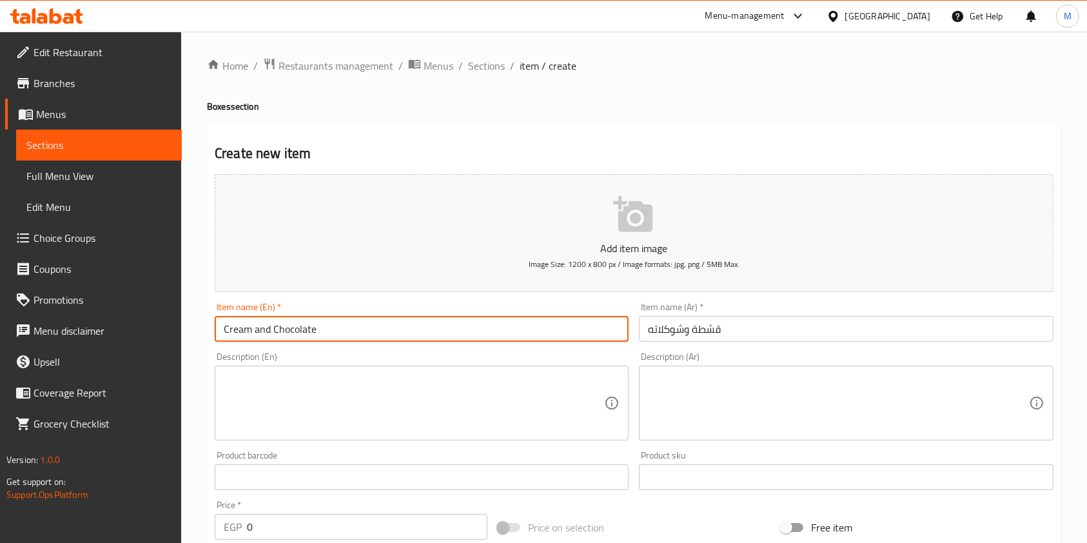
drag, startPoint x: 253, startPoint y: 328, endPoint x: 221, endPoint y: 329, distance: 31.6
click at [222, 329] on input "Cream and Chocolate" at bounding box center [422, 329] width 414 height 26
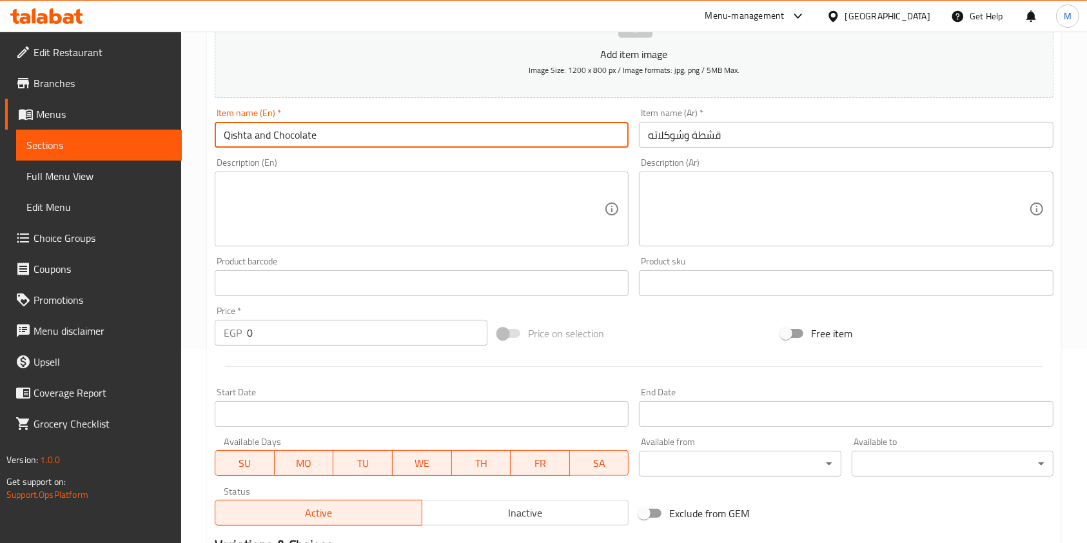
scroll to position [197, 0]
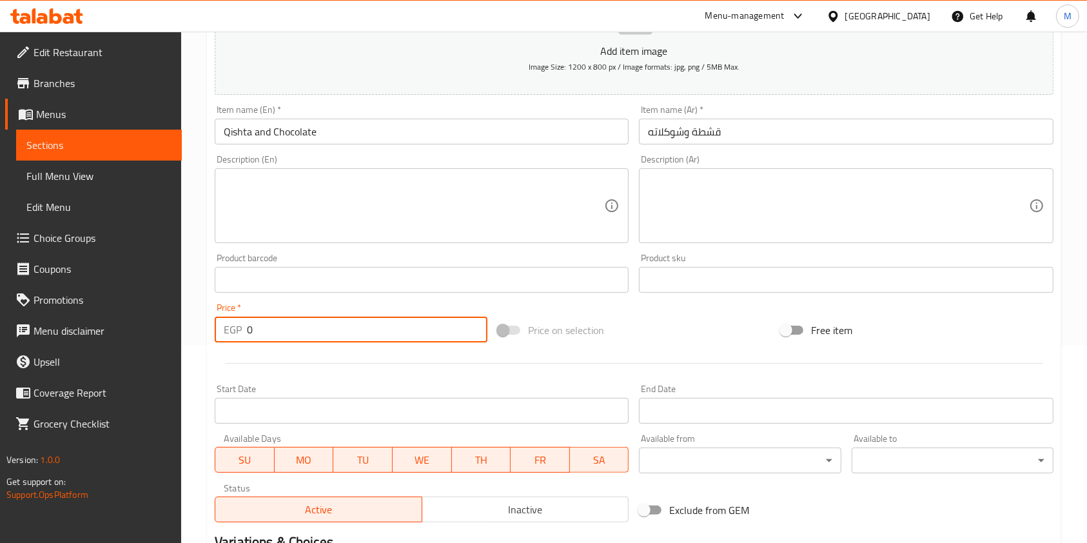
drag, startPoint x: 268, startPoint y: 340, endPoint x: 245, endPoint y: 342, distance: 22.7
click at [245, 342] on div "EGP 0 Price *" at bounding box center [351, 329] width 273 height 26
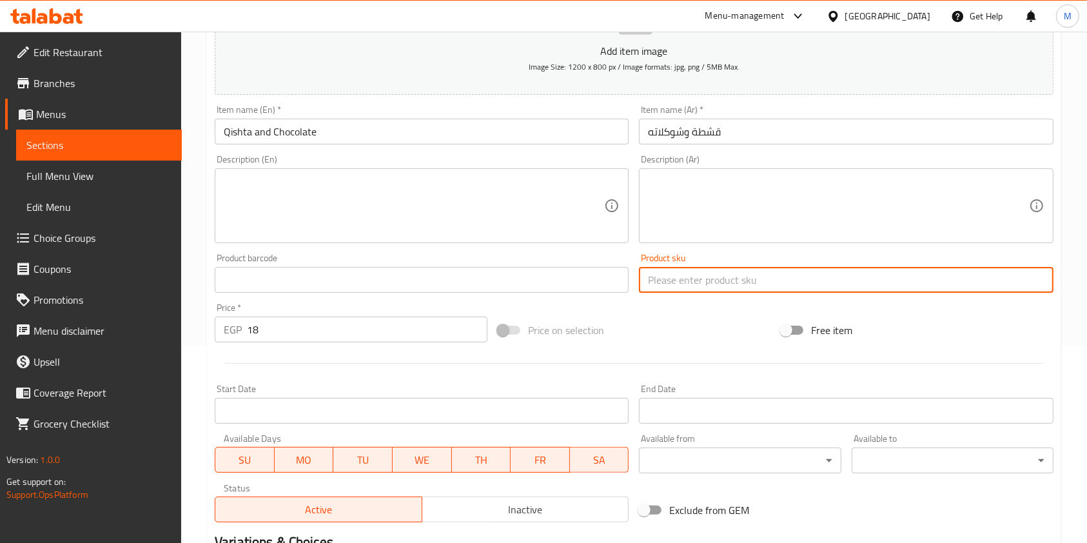
drag, startPoint x: 946, startPoint y: 289, endPoint x: 1002, endPoint y: 325, distance: 66.3
click at [989, 344] on div "Add item image Image Size: 1200 x 800 px / Image formats: jpg, png / 5MB Max. I…" at bounding box center [633, 250] width 849 height 556
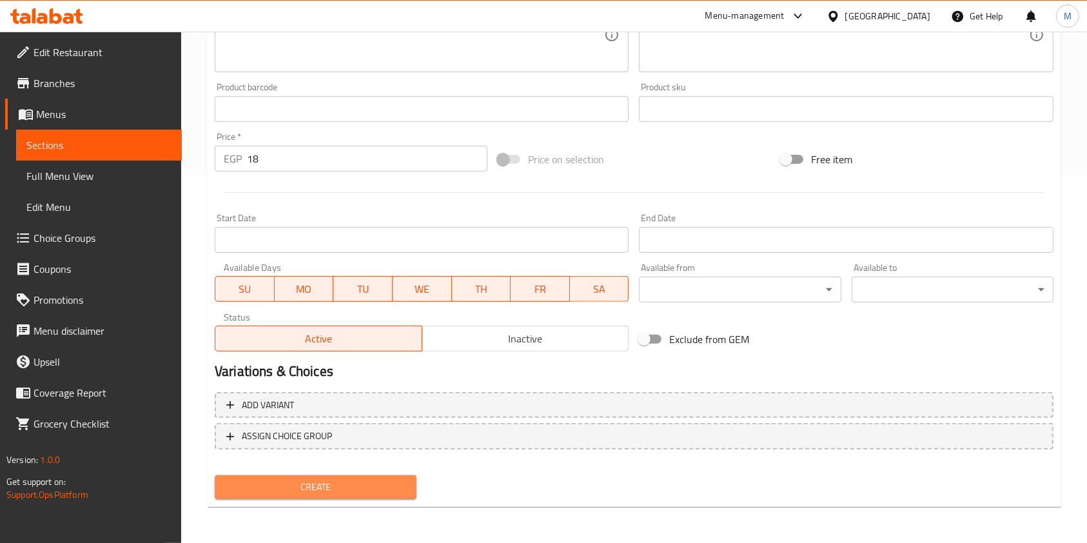
click at [369, 488] on span "Create" at bounding box center [315, 487] width 181 height 16
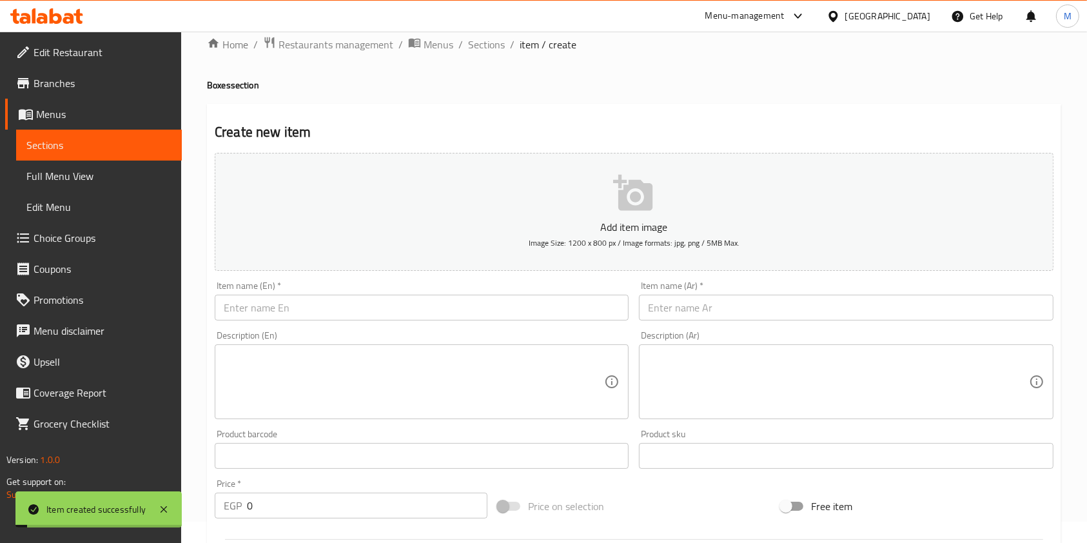
scroll to position [0, 0]
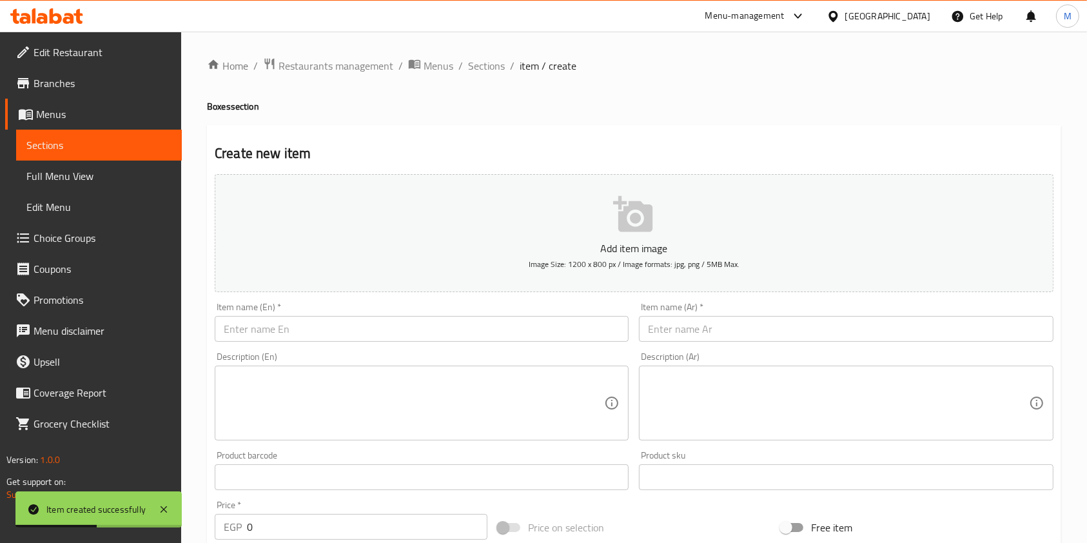
click at [699, 332] on input "text" at bounding box center [846, 329] width 414 height 26
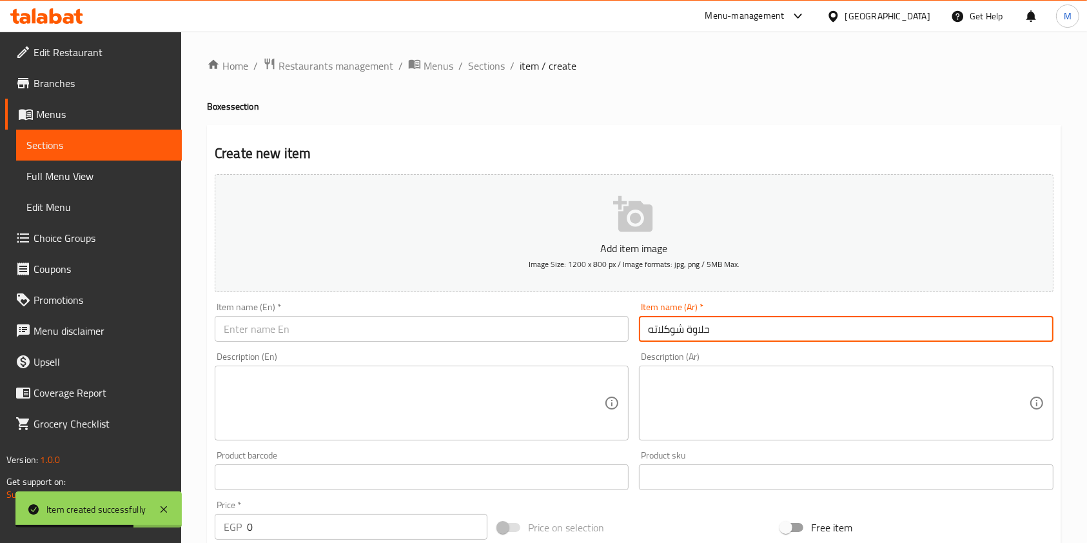
click at [537, 335] on input "text" at bounding box center [422, 329] width 414 height 26
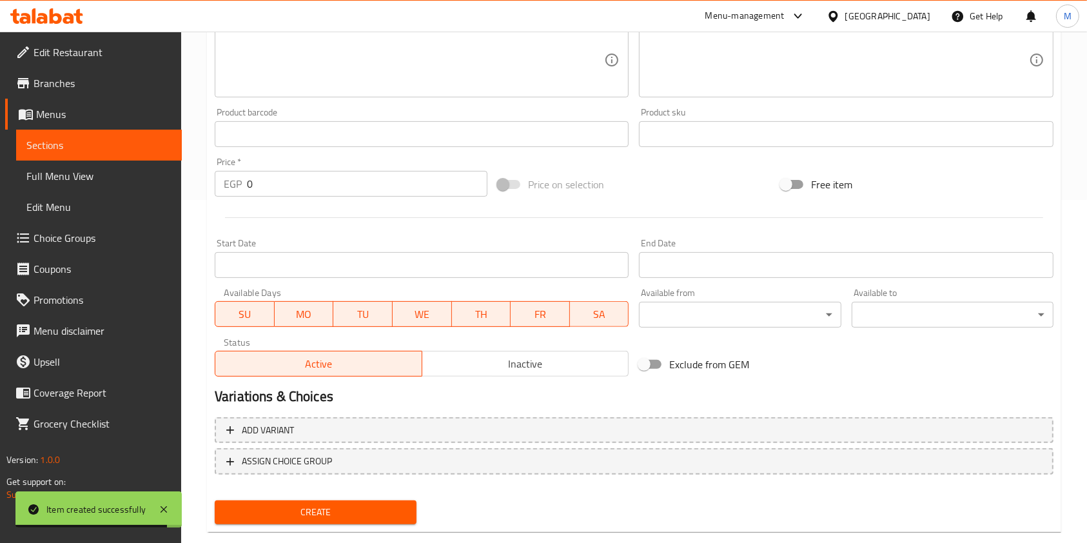
scroll to position [346, 0]
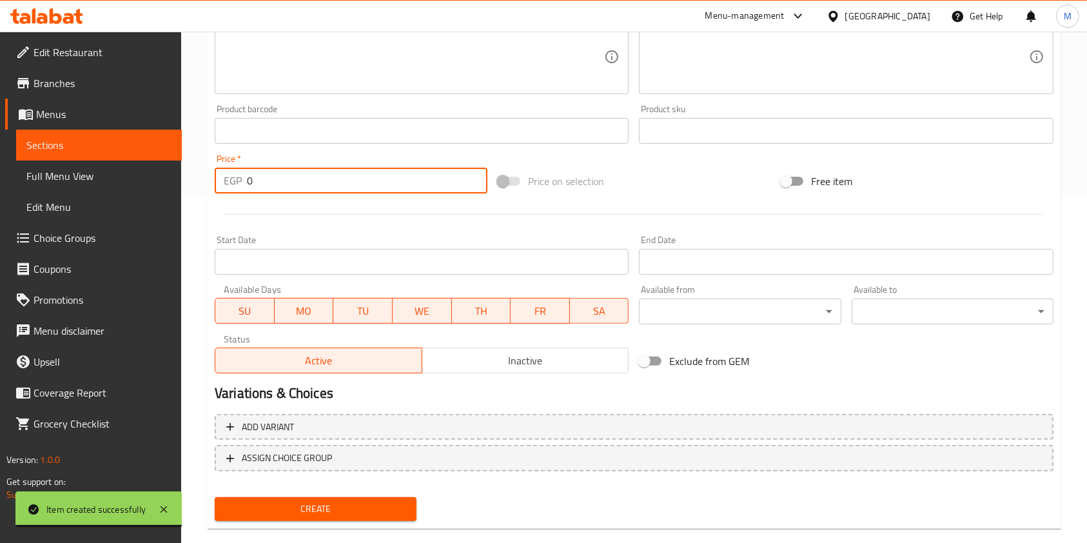
drag, startPoint x: 281, startPoint y: 182, endPoint x: 238, endPoint y: 184, distance: 42.6
click at [238, 184] on div "EGP 0 Price *" at bounding box center [351, 181] width 273 height 26
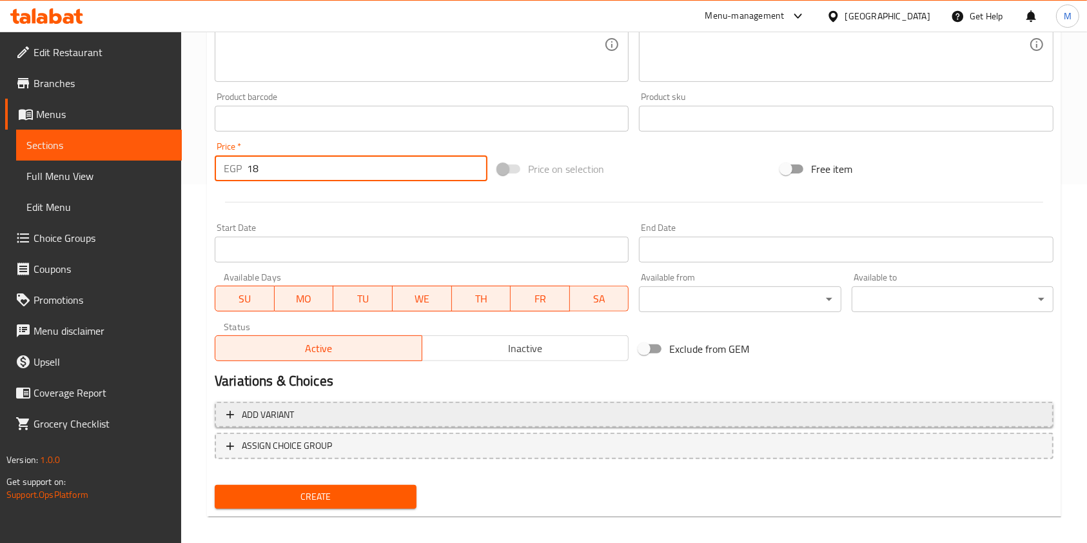
scroll to position [368, 0]
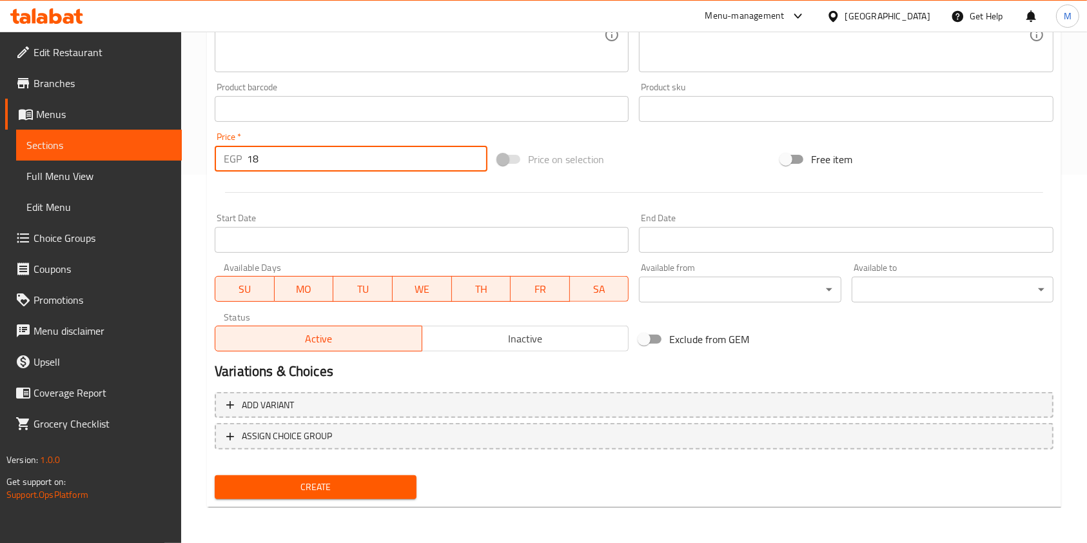
click at [362, 497] on button "Create" at bounding box center [316, 487] width 202 height 24
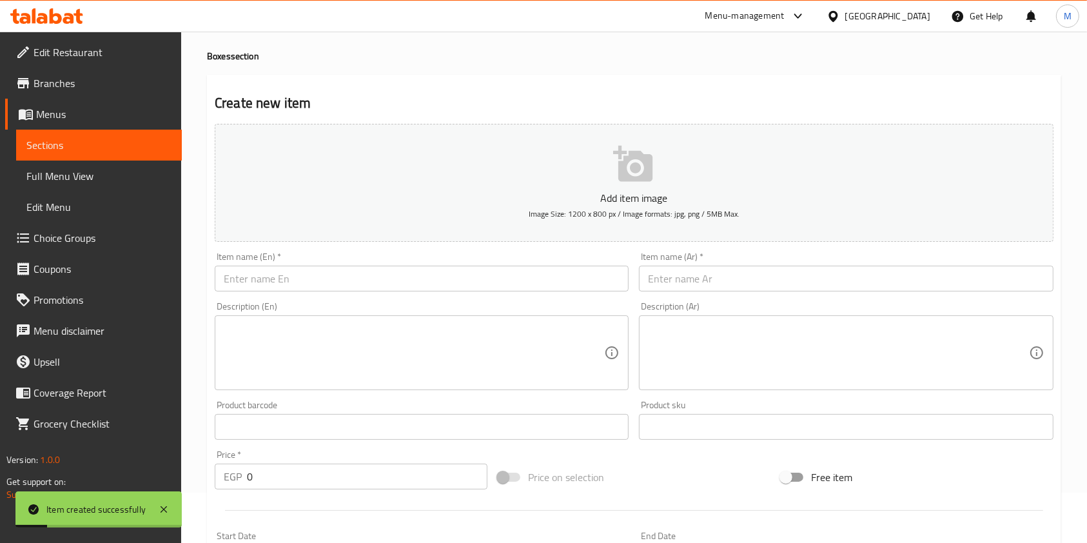
scroll to position [35, 0]
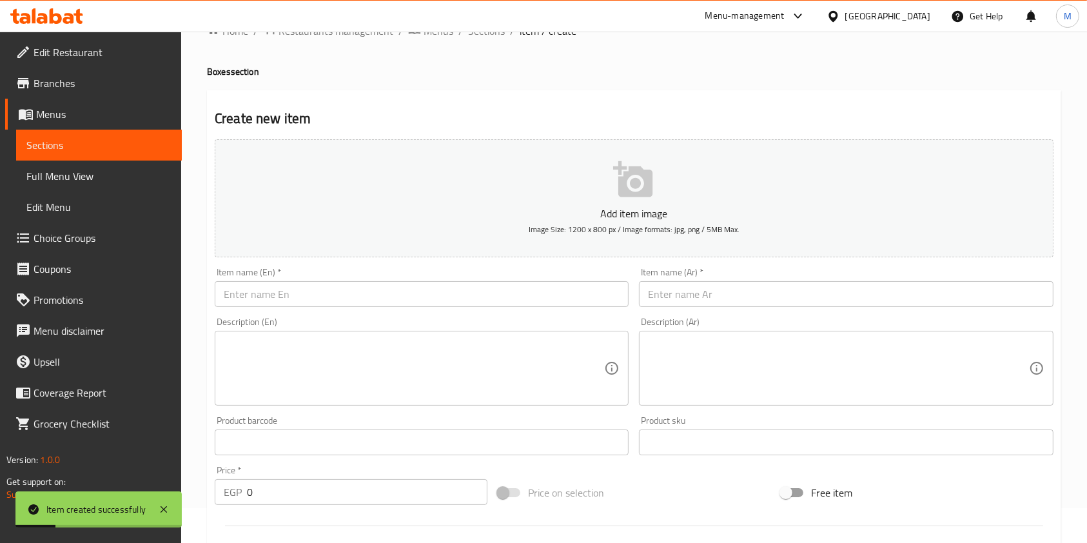
click at [743, 279] on div "Item name (Ar)   * Item name (Ar) *" at bounding box center [846, 287] width 414 height 39
click at [742, 291] on input "text" at bounding box center [846, 294] width 414 height 26
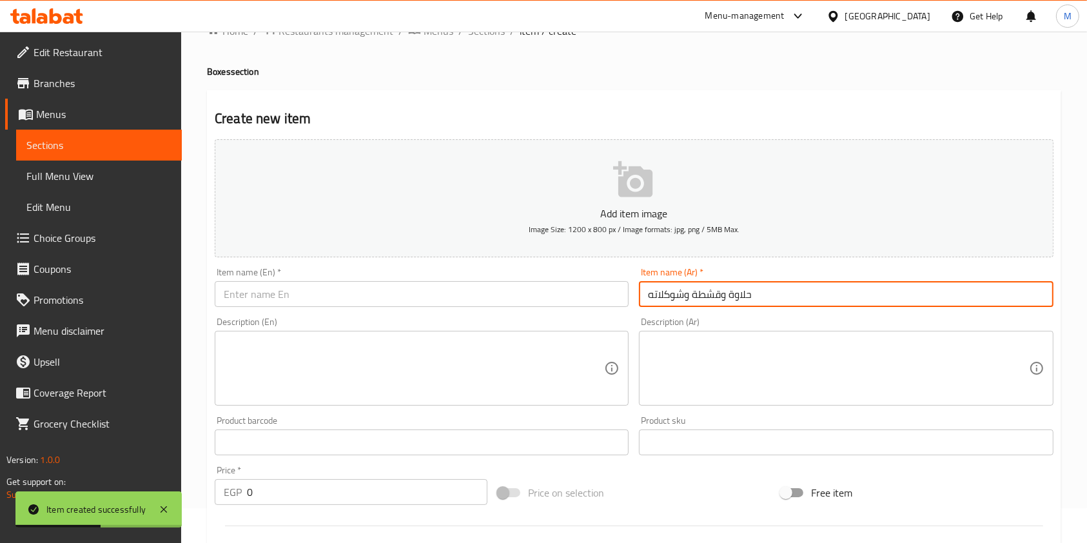
click at [487, 300] on input "text" at bounding box center [422, 294] width 414 height 26
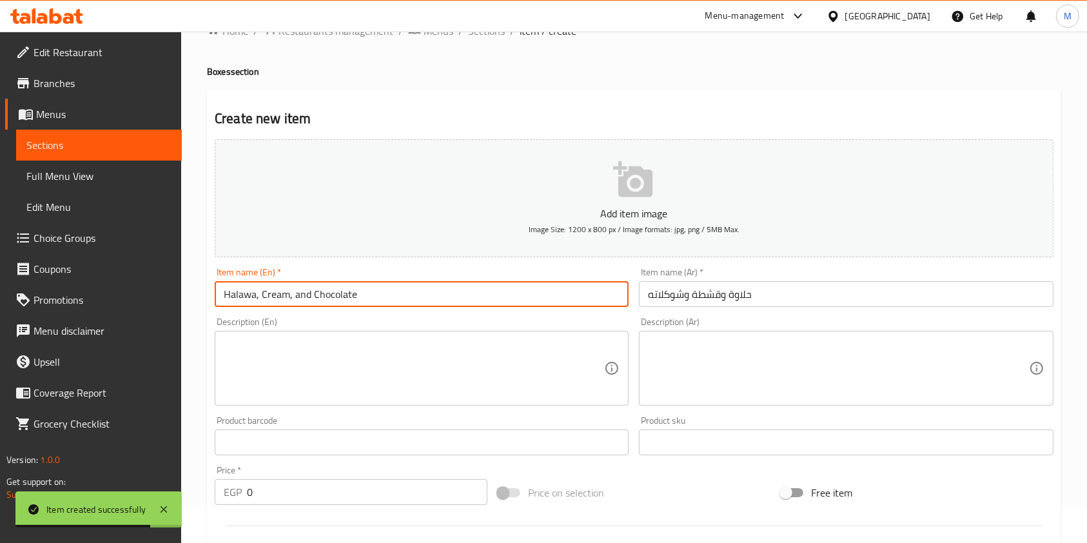
drag, startPoint x: 289, startPoint y: 297, endPoint x: 259, endPoint y: 294, distance: 29.8
click at [259, 295] on input "Halawa, Cream, and Chocolate" at bounding box center [422, 294] width 414 height 26
click at [258, 293] on input "Halawa,Qishta, and Chocolate" at bounding box center [422, 294] width 414 height 26
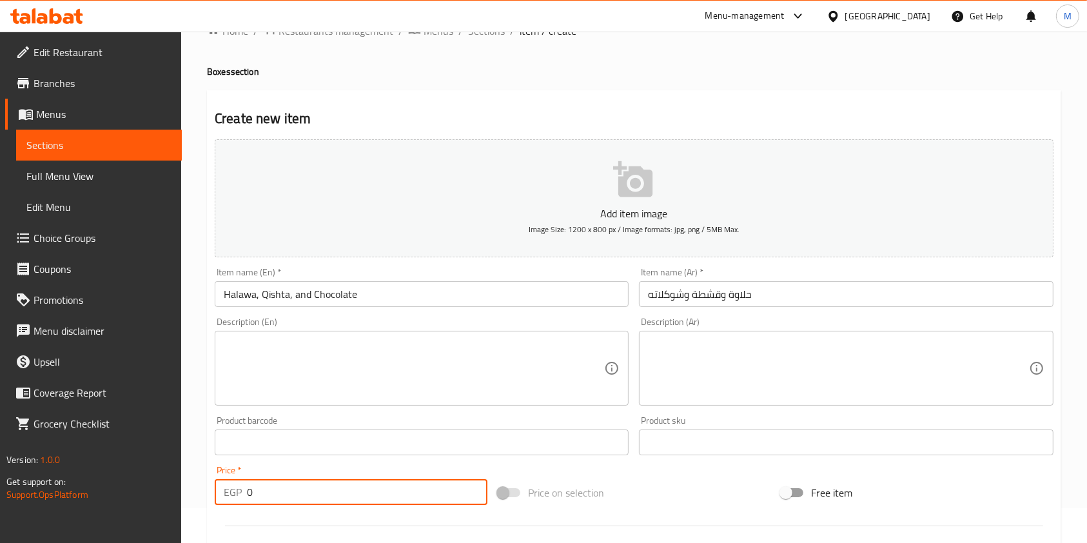
drag, startPoint x: 269, startPoint y: 492, endPoint x: 240, endPoint y: 495, distance: 29.1
click at [242, 496] on div "EGP 0 Price *" at bounding box center [351, 492] width 273 height 26
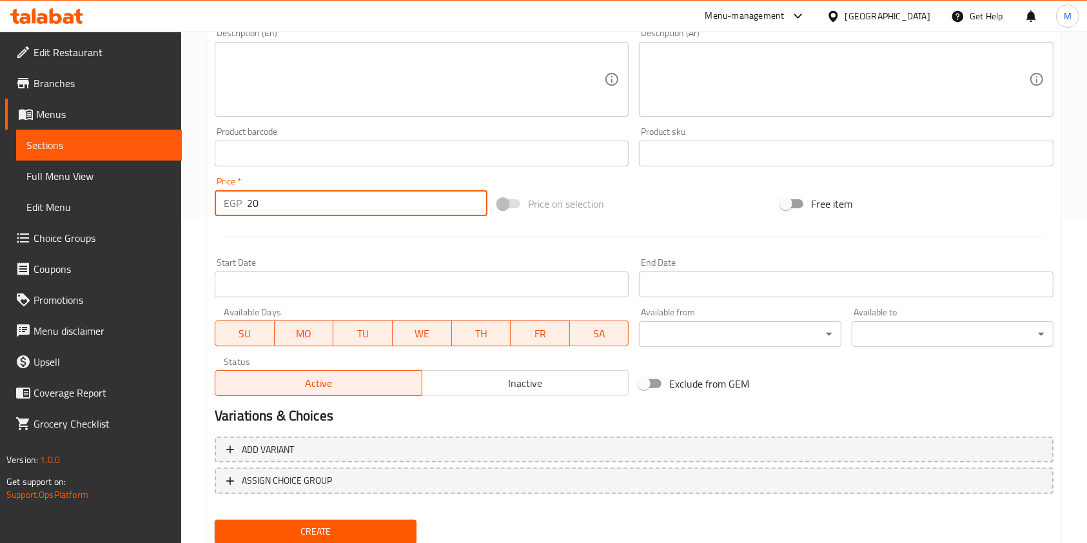
scroll to position [368, 0]
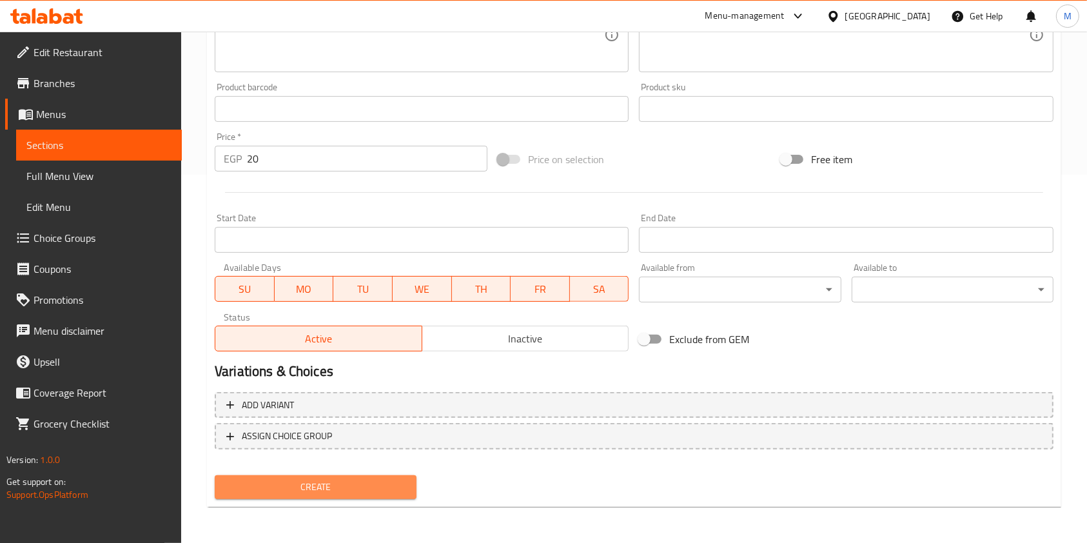
click at [354, 492] on span "Create" at bounding box center [315, 487] width 181 height 16
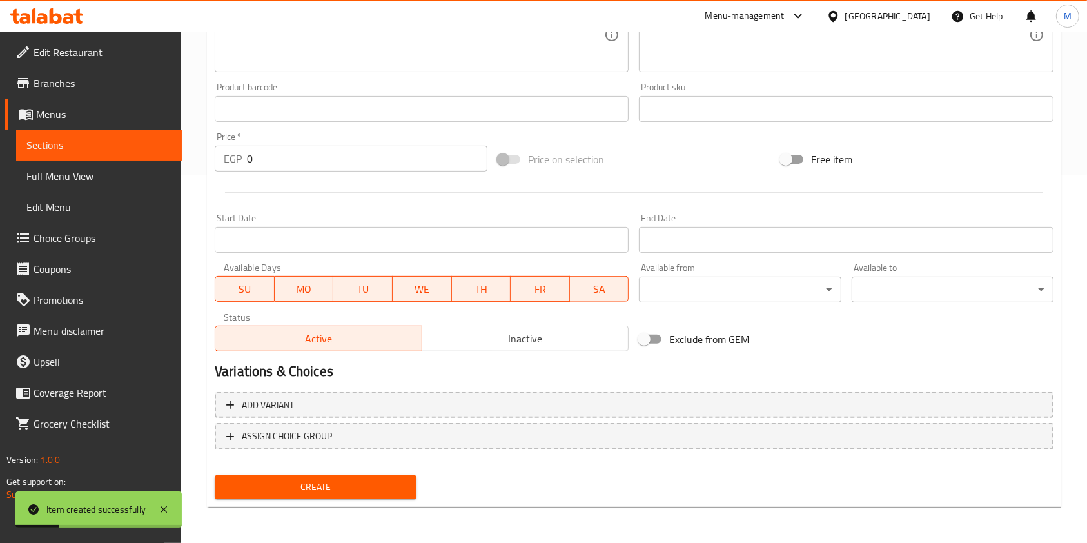
scroll to position [0, 0]
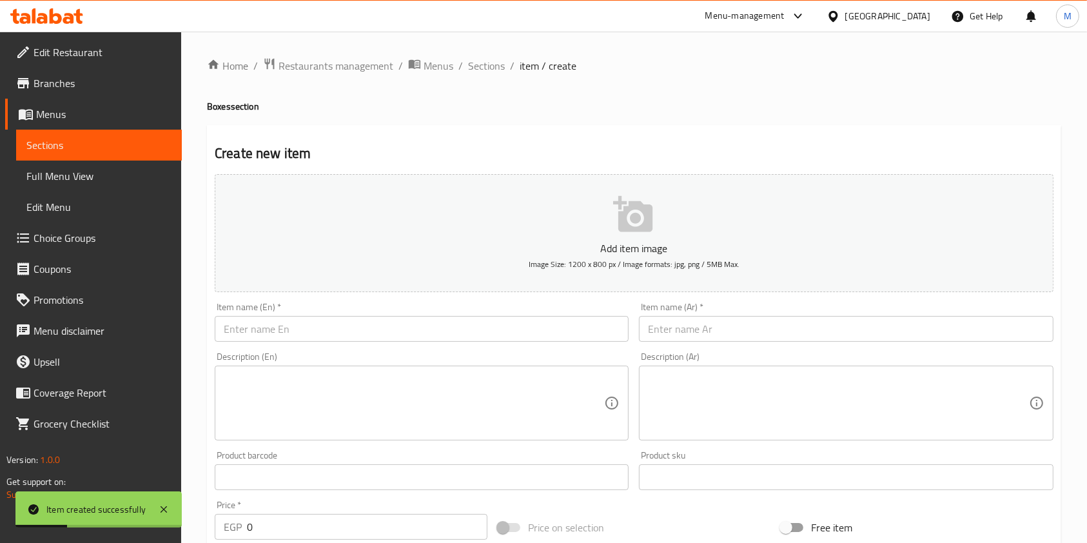
click at [723, 324] on input "text" at bounding box center [846, 329] width 414 height 26
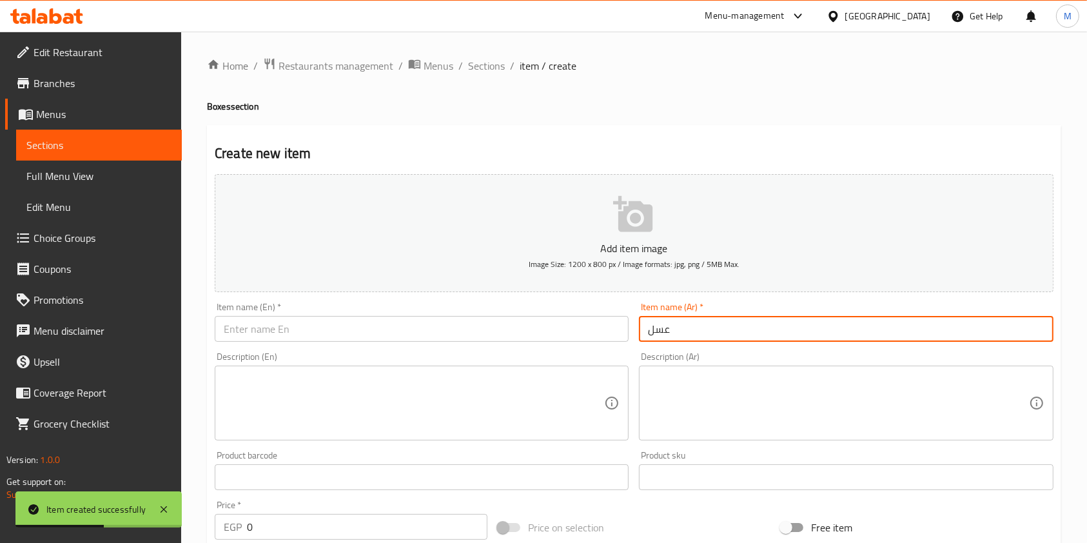
click at [550, 331] on input "text" at bounding box center [422, 329] width 414 height 26
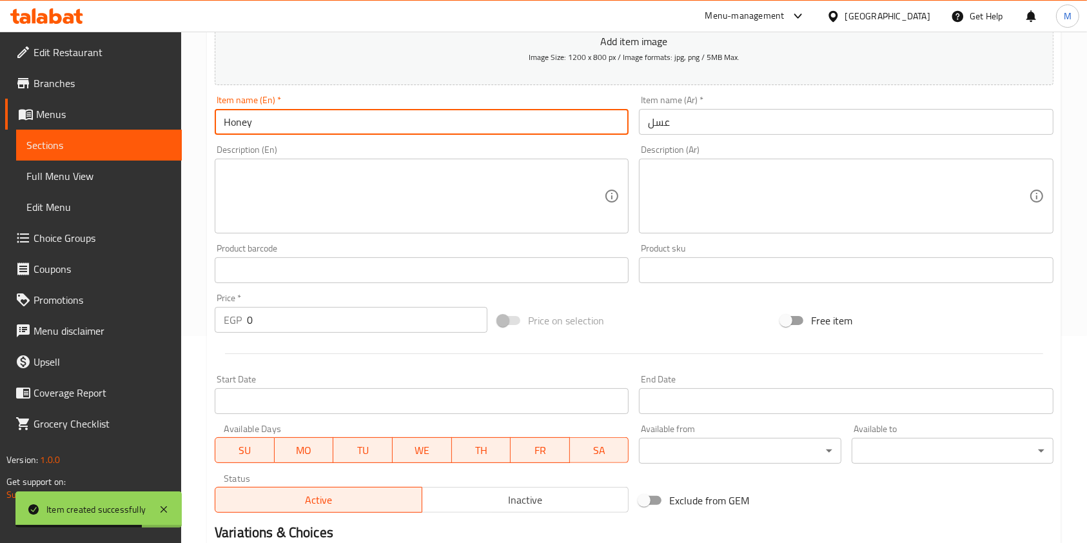
scroll to position [231, 0]
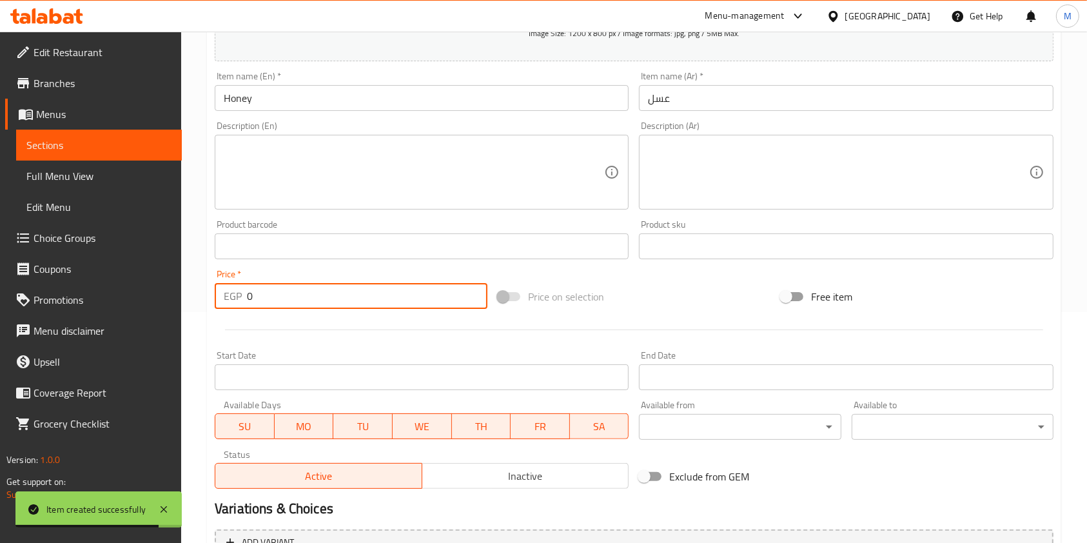
drag, startPoint x: 285, startPoint y: 297, endPoint x: 241, endPoint y: 300, distance: 44.0
click at [241, 300] on div "EGP 0 Price *" at bounding box center [351, 296] width 273 height 26
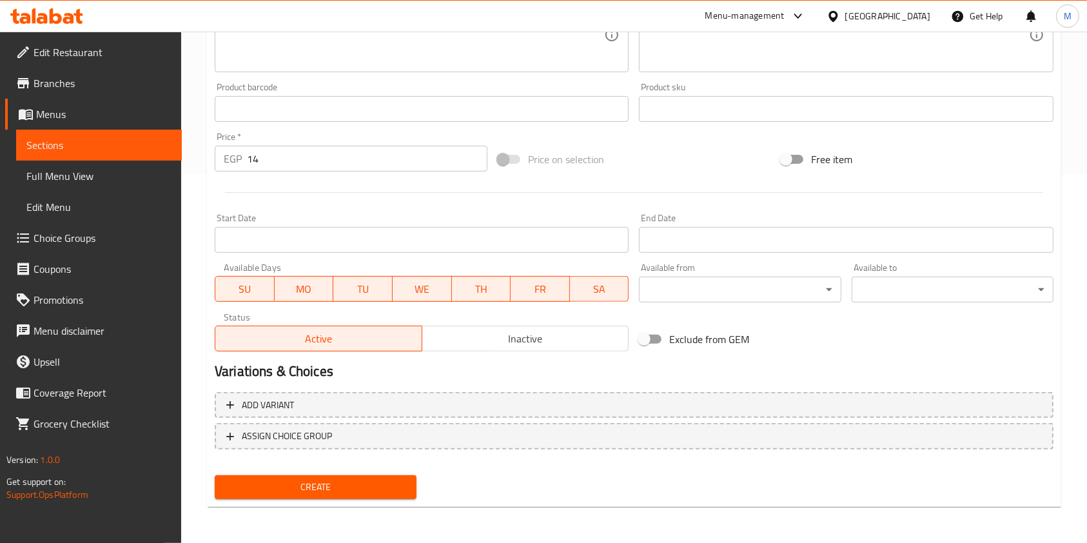
click at [392, 474] on div "Create" at bounding box center [315, 487] width 212 height 34
click at [392, 475] on button "Create" at bounding box center [316, 487] width 202 height 24
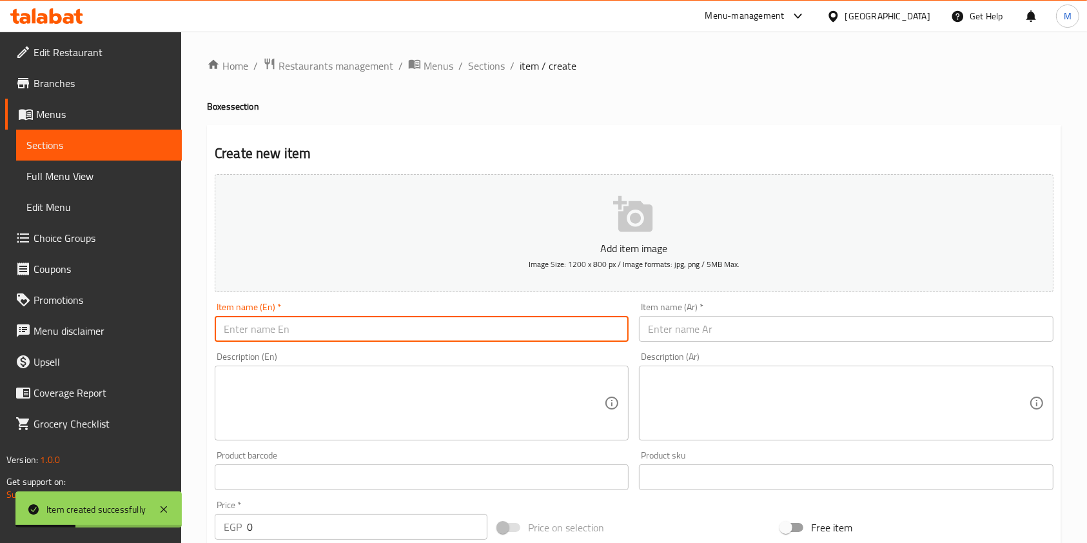
click at [400, 342] on input "text" at bounding box center [422, 329] width 414 height 26
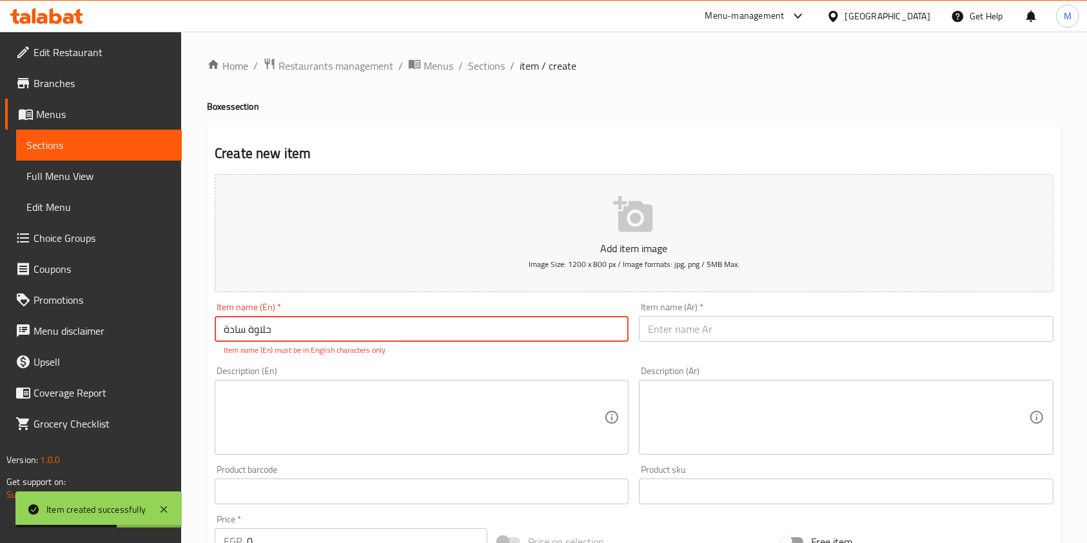
click at [286, 323] on input "حلاوة سادة" at bounding box center [422, 329] width 414 height 26
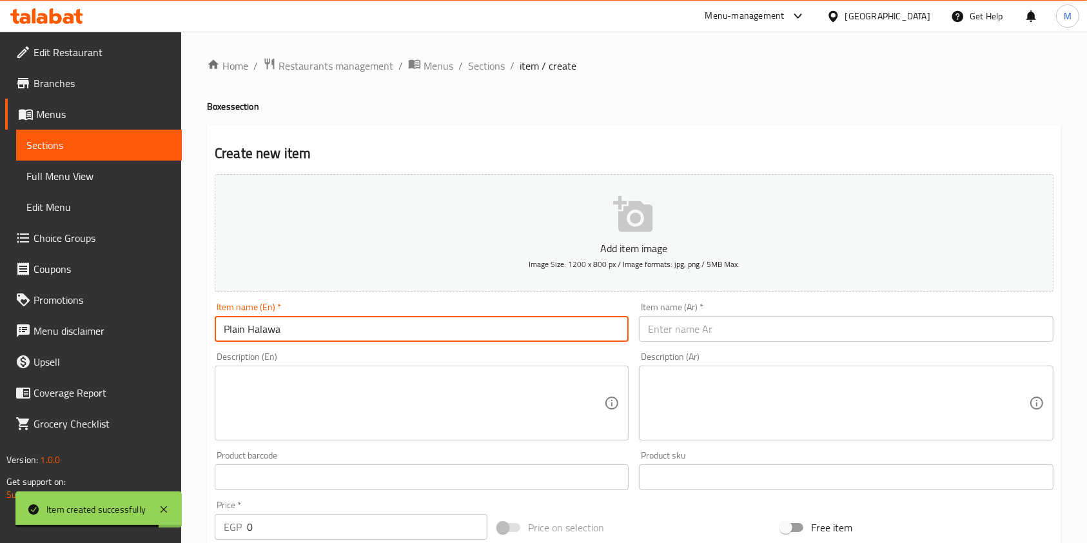
click at [691, 329] on input "text" at bounding box center [846, 329] width 414 height 26
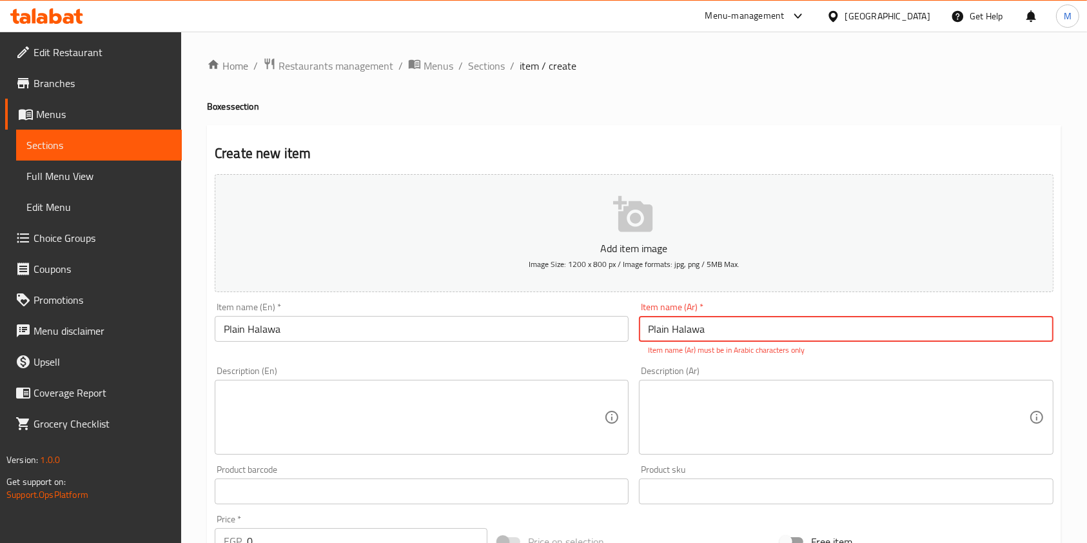
click at [690, 318] on input "Plain Halawa" at bounding box center [846, 329] width 414 height 26
click at [674, 327] on input "Plain Halawa" at bounding box center [846, 329] width 414 height 26
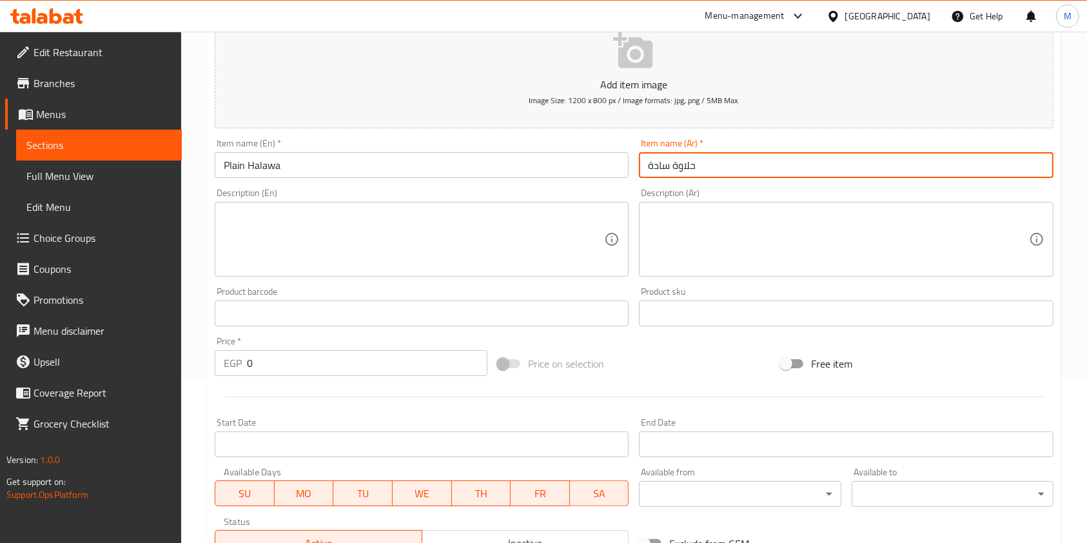
scroll to position [258, 0]
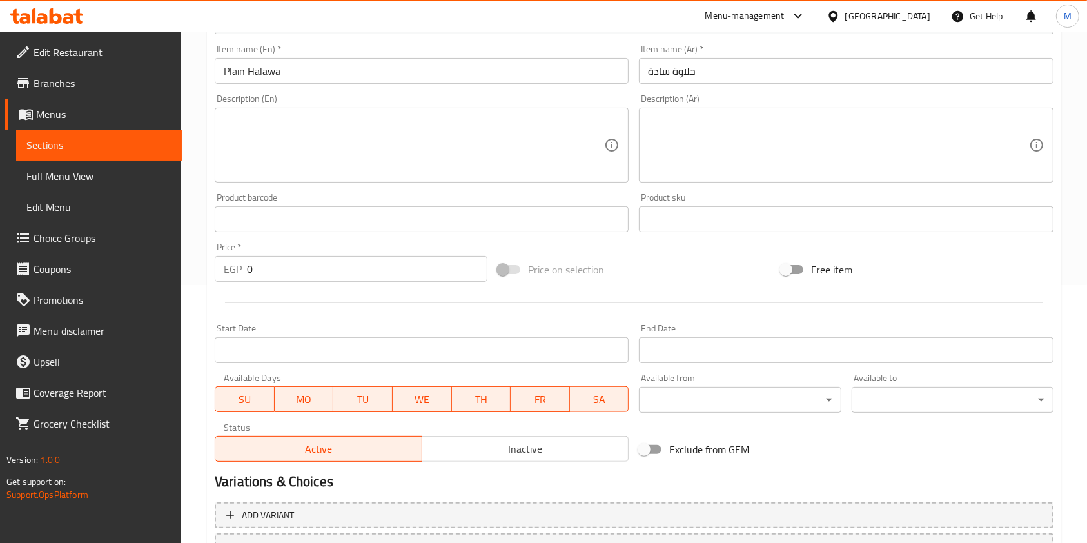
drag, startPoint x: 235, startPoint y: 252, endPoint x: 248, endPoint y: 265, distance: 18.2
click at [237, 256] on div "Price   * EGP 0 Price *" at bounding box center [351, 261] width 273 height 39
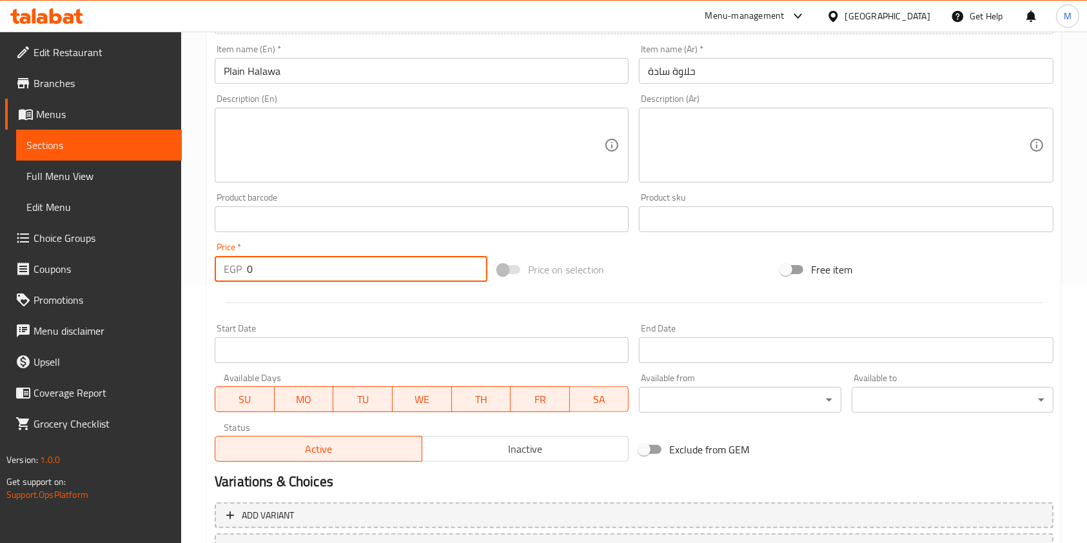
drag, startPoint x: 250, startPoint y: 265, endPoint x: 248, endPoint y: 275, distance: 10.0
click at [248, 275] on input "0" at bounding box center [367, 269] width 240 height 26
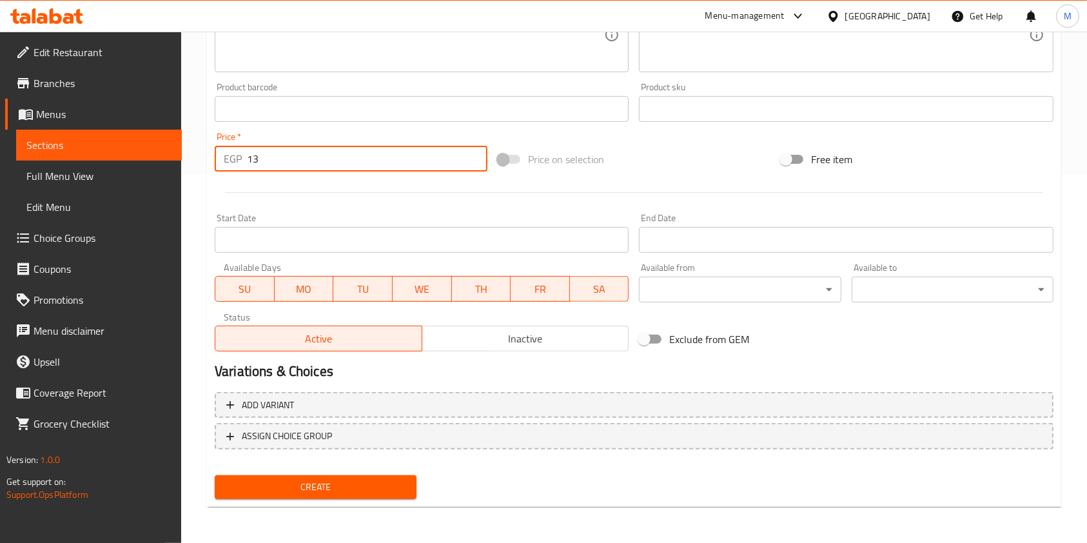
click at [391, 485] on span "Create" at bounding box center [315, 487] width 181 height 16
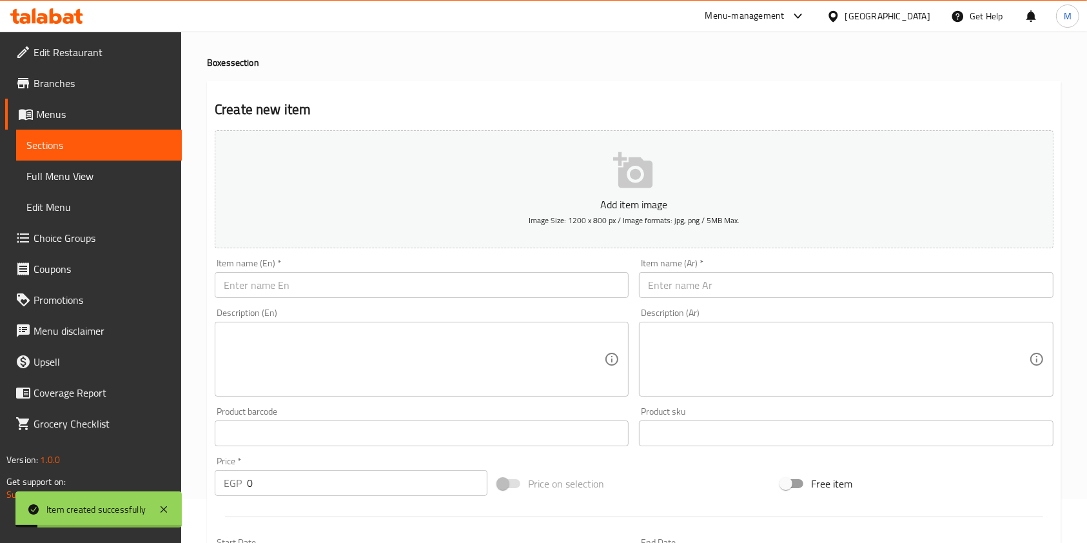
scroll to position [0, 0]
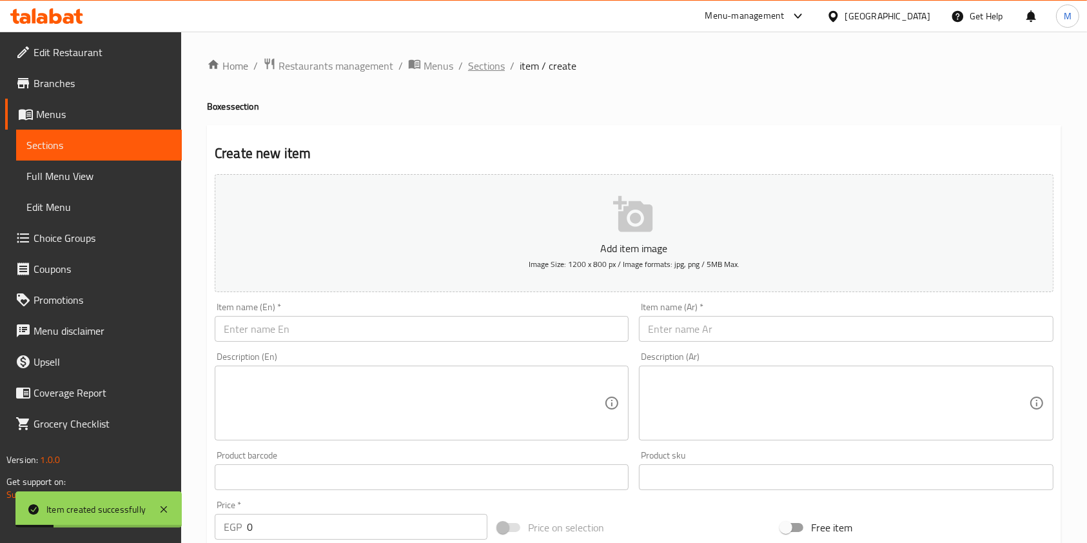
click at [488, 69] on span "Sections" at bounding box center [486, 65] width 37 height 15
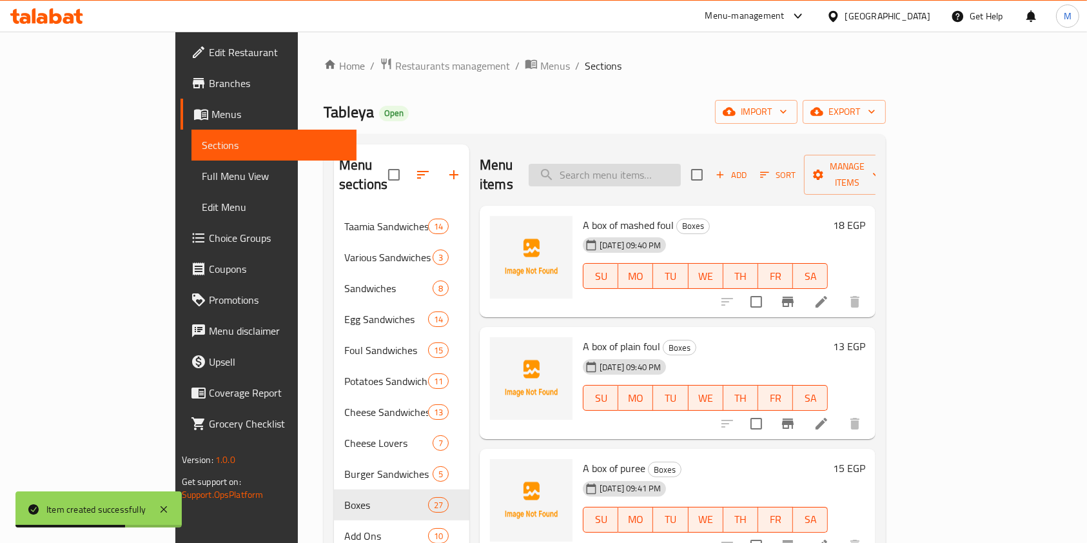
click at [614, 164] on input "search" at bounding box center [605, 175] width 152 height 23
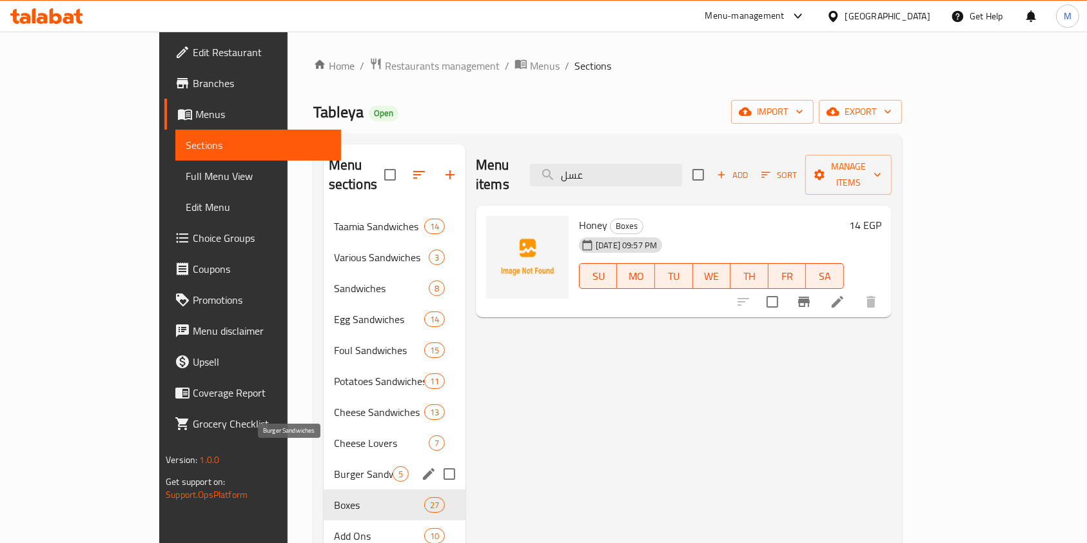
click at [334, 466] on span "Burger Sandwiches" at bounding box center [363, 473] width 59 height 15
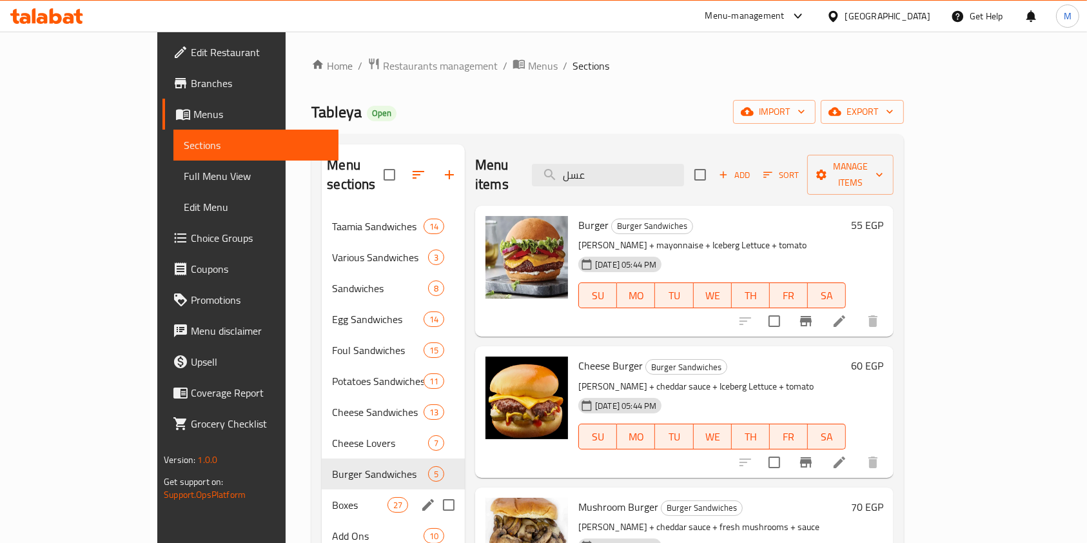
click at [332, 497] on span "Boxes" at bounding box center [359, 504] width 55 height 15
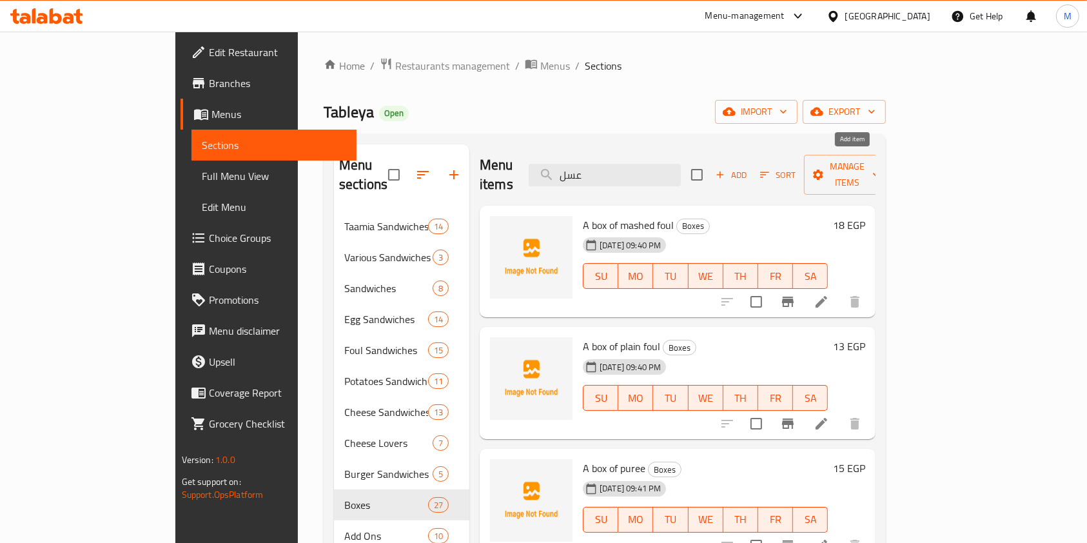
click at [748, 168] on span "Add" at bounding box center [731, 175] width 35 height 15
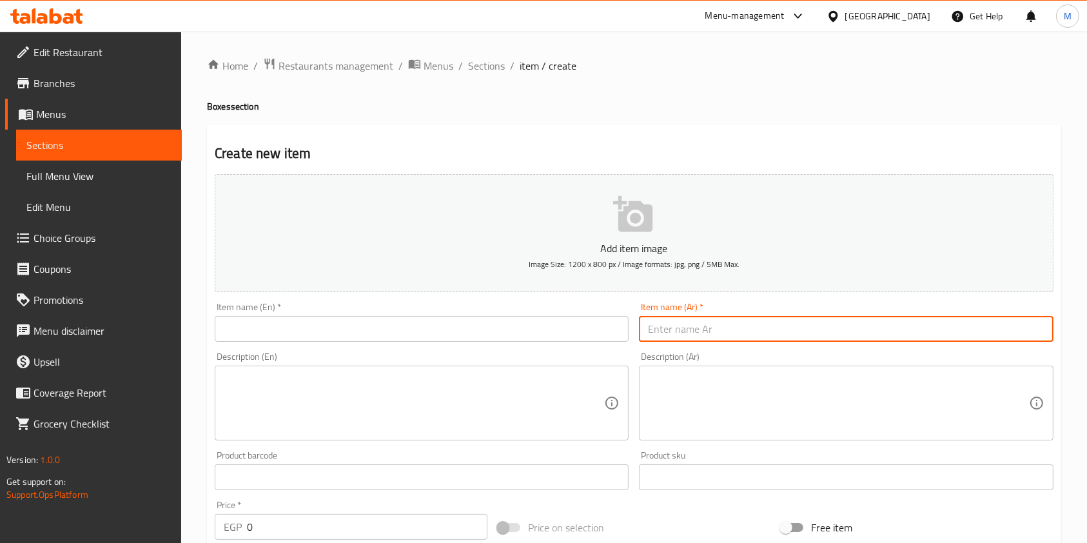
click at [753, 320] on input "text" at bounding box center [846, 329] width 414 height 26
click at [518, 316] on input "text" at bounding box center [422, 329] width 414 height 26
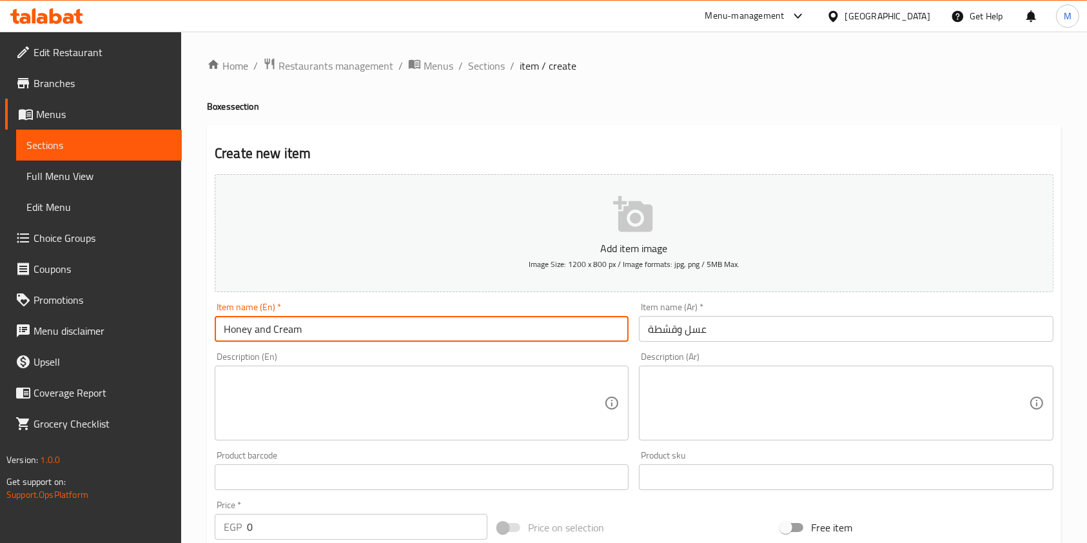
drag, startPoint x: 273, startPoint y: 329, endPoint x: 331, endPoint y: 331, distance: 58.7
click at [331, 331] on input "Honey and Cream" at bounding box center [422, 329] width 414 height 26
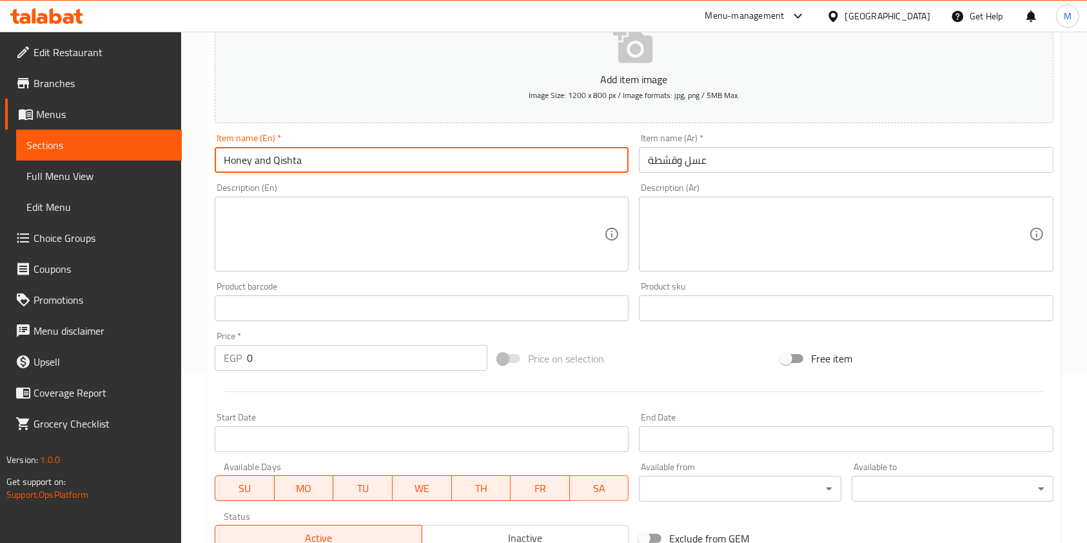
scroll to position [174, 0]
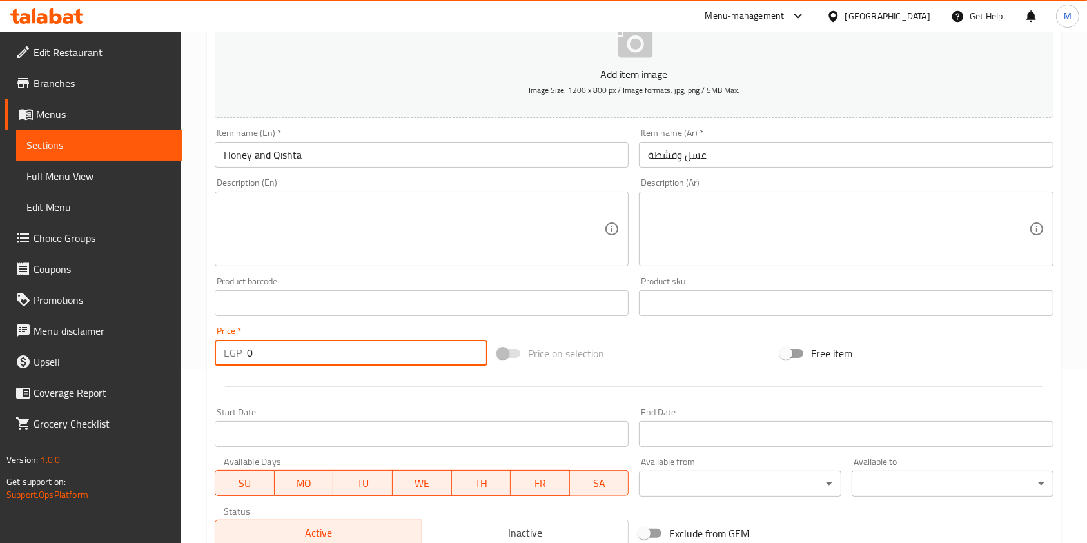
drag, startPoint x: 270, startPoint y: 356, endPoint x: 244, endPoint y: 358, distance: 26.5
click at [244, 358] on div "EGP 0 Price *" at bounding box center [351, 353] width 273 height 26
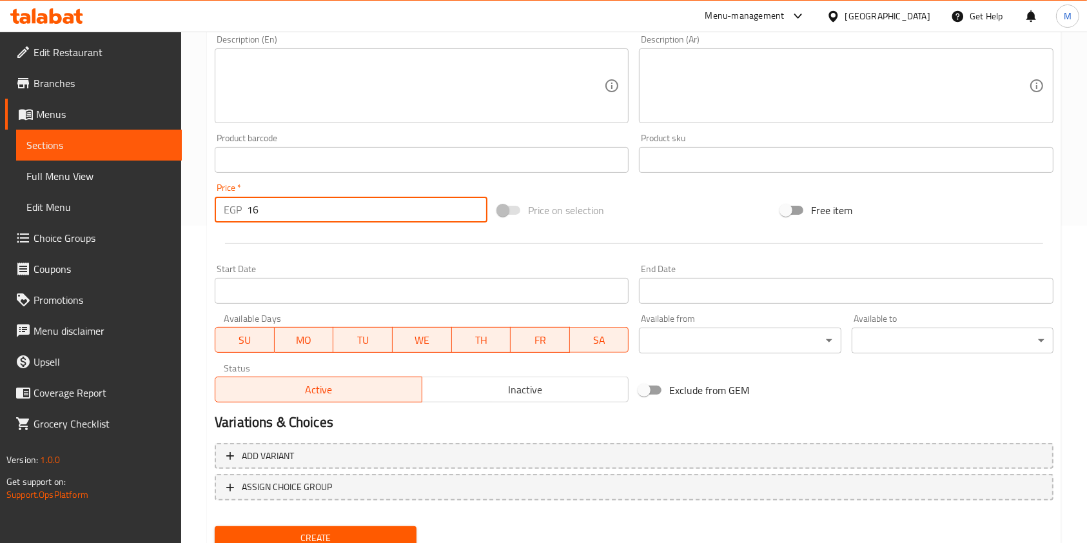
scroll to position [368, 0]
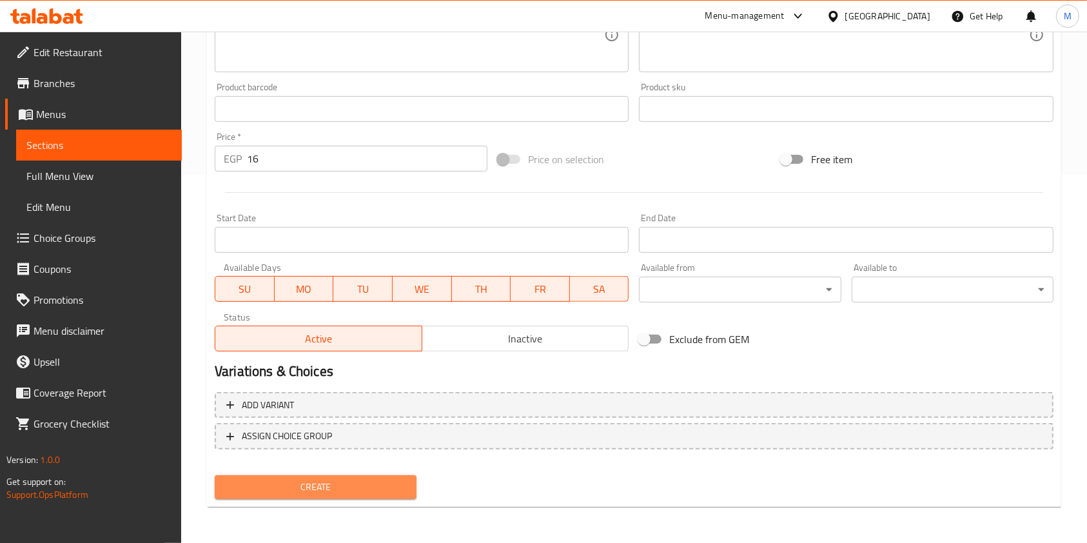
click at [385, 484] on span "Create" at bounding box center [315, 487] width 181 height 16
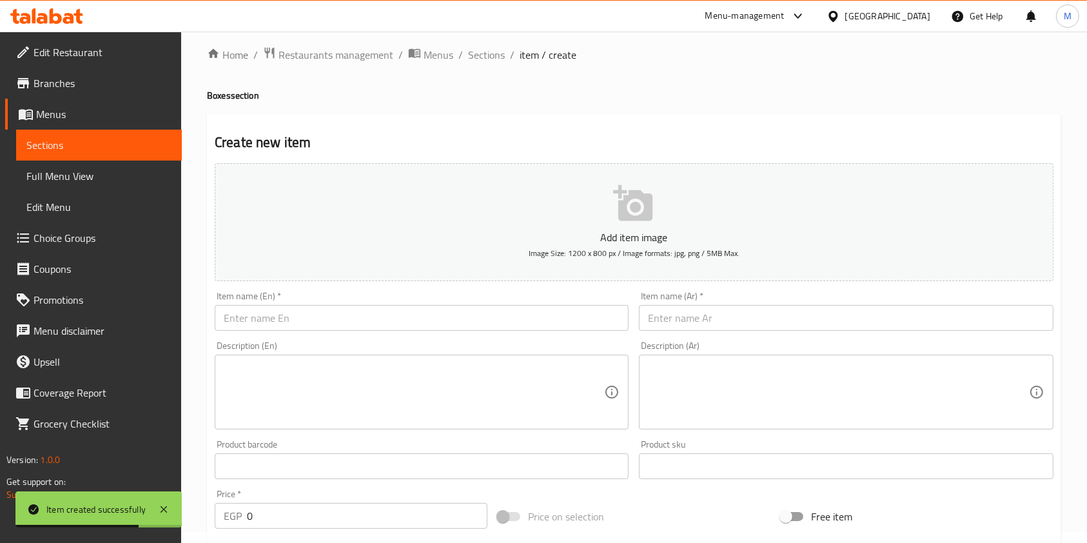
scroll to position [6, 0]
click at [723, 313] on input "text" at bounding box center [846, 322] width 414 height 26
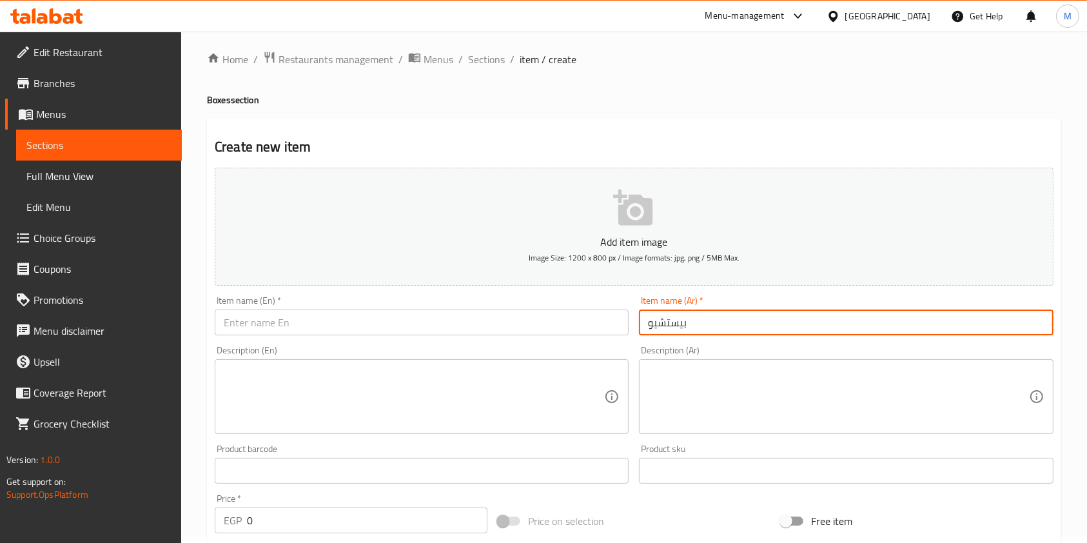
click at [528, 315] on input "text" at bounding box center [422, 322] width 414 height 26
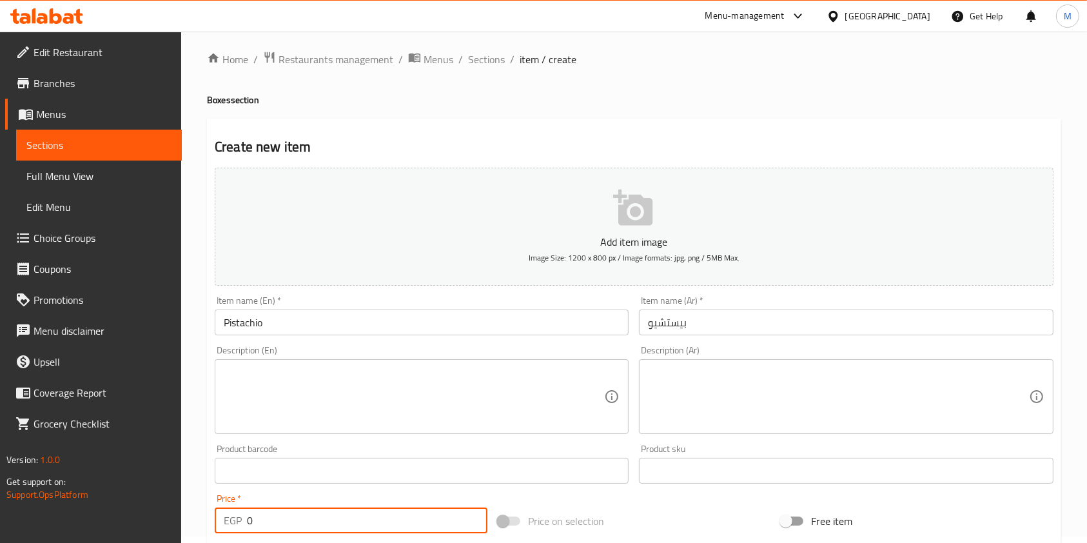
drag, startPoint x: 260, startPoint y: 522, endPoint x: 246, endPoint y: 525, distance: 14.5
click at [246, 525] on div "EGP 0 Price *" at bounding box center [351, 520] width 273 height 26
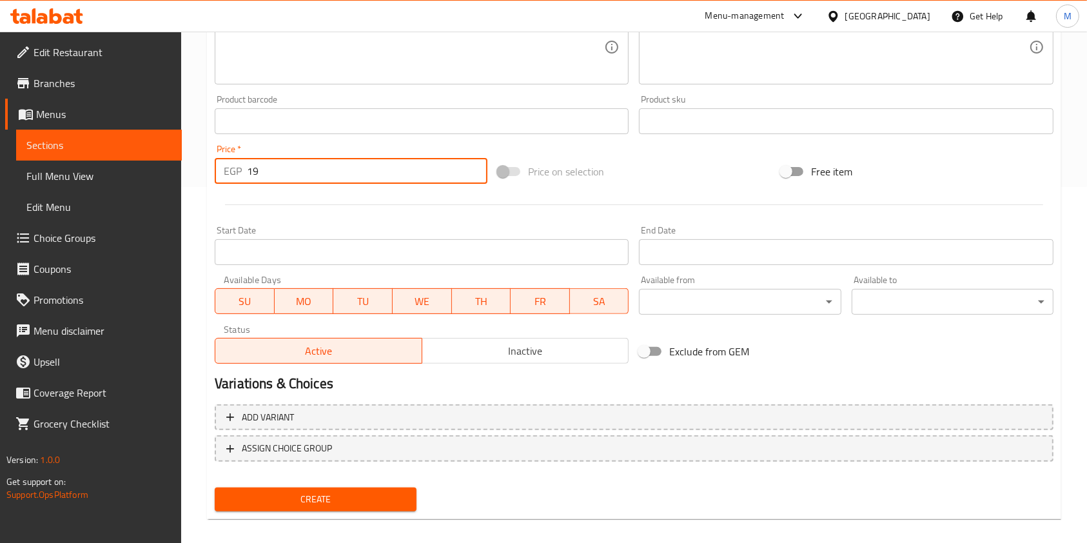
scroll to position [362, 0]
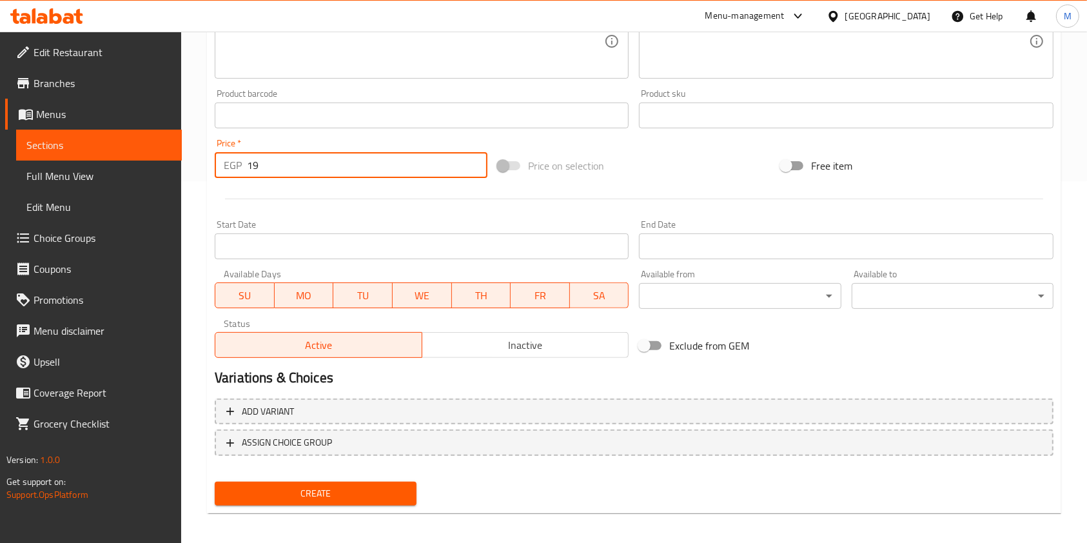
click at [397, 506] on div "Create" at bounding box center [315, 493] width 212 height 34
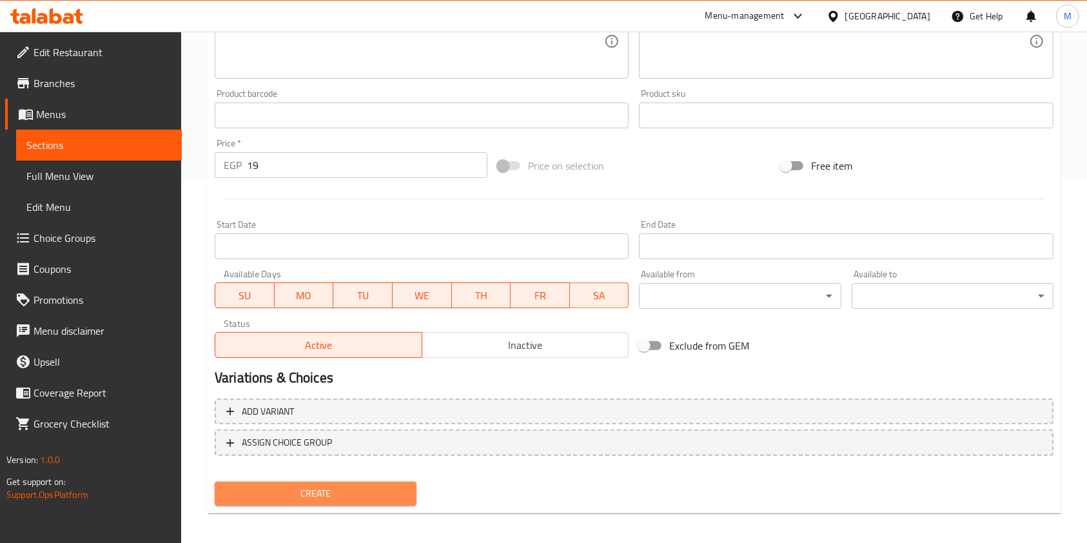
click at [393, 496] on span "Create" at bounding box center [315, 493] width 181 height 16
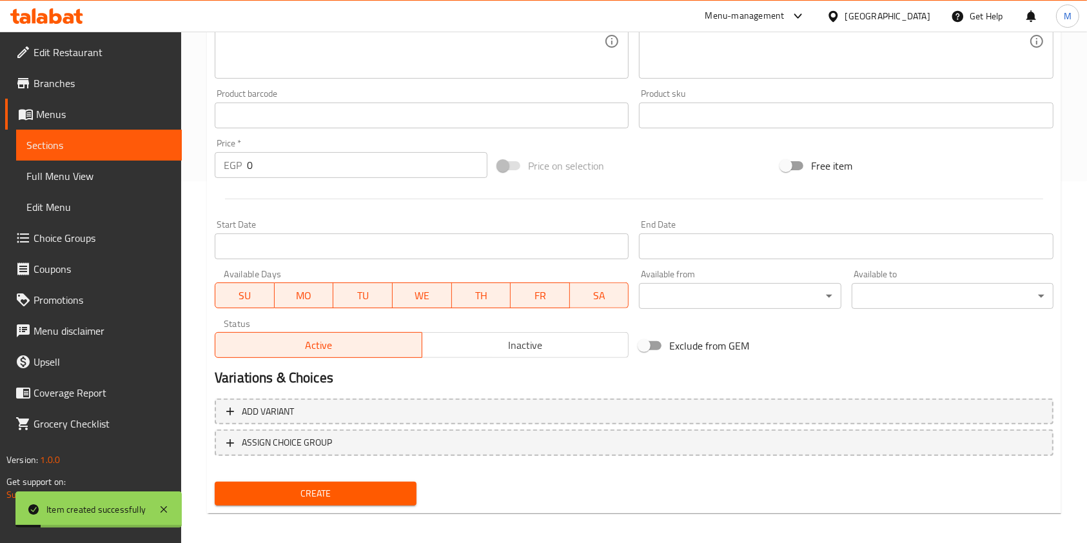
scroll to position [146, 0]
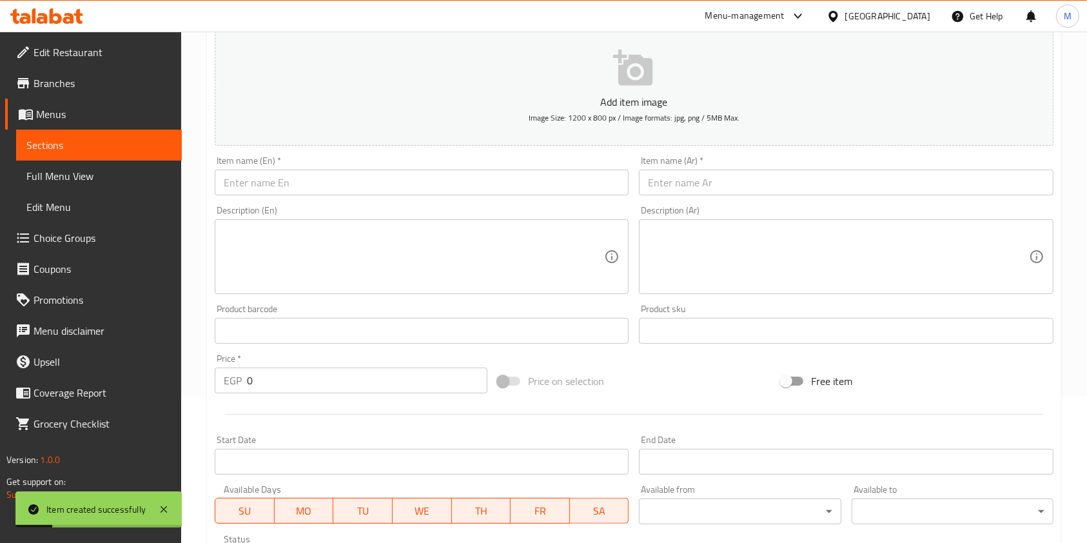
click at [366, 191] on input "text" at bounding box center [422, 183] width 414 height 26
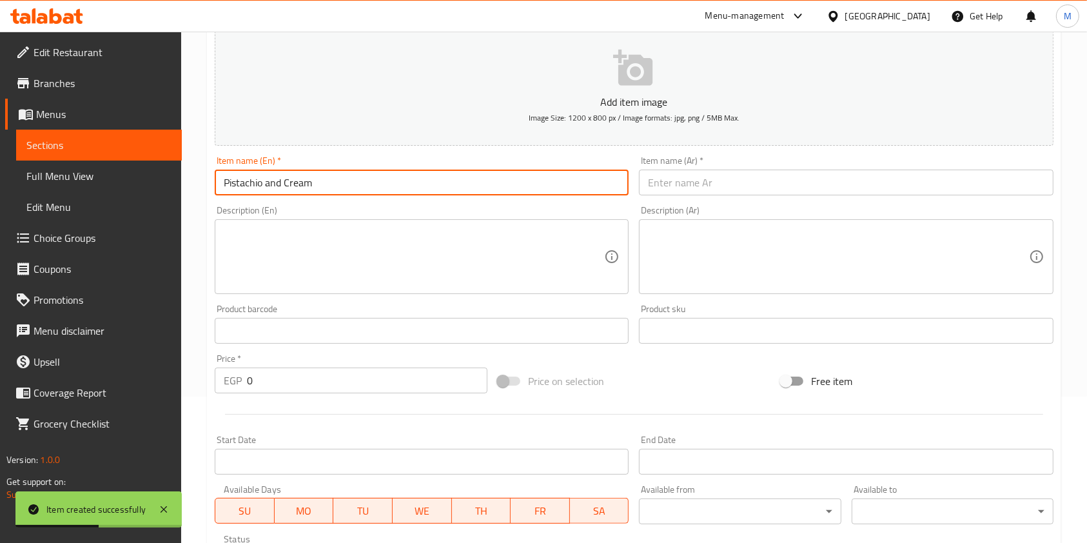
click at [705, 188] on input "text" at bounding box center [846, 183] width 414 height 26
drag, startPoint x: 293, startPoint y: 184, endPoint x: 318, endPoint y: 186, distance: 24.6
click at [318, 186] on input "Pistachio and Cream" at bounding box center [422, 183] width 414 height 26
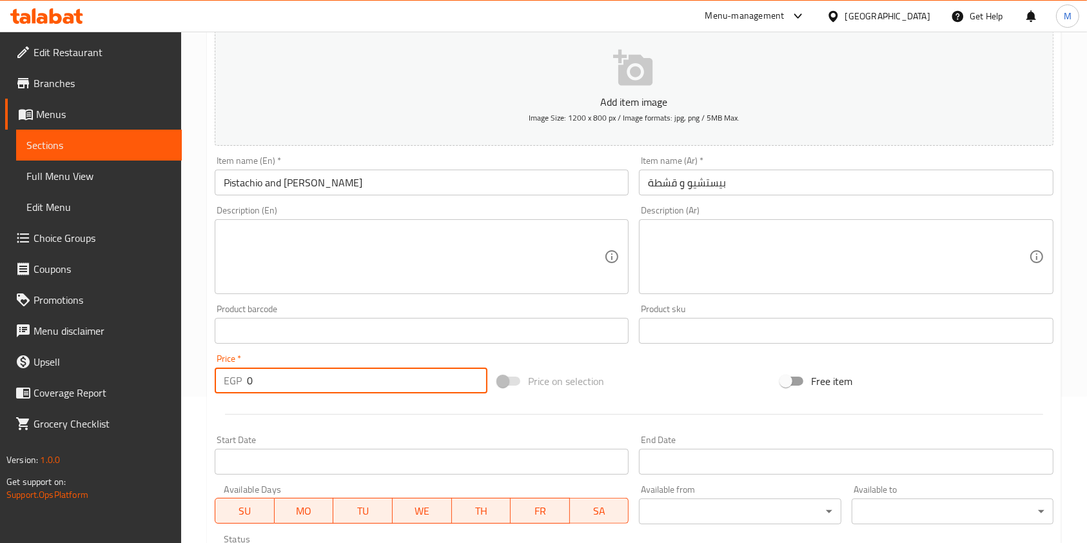
drag, startPoint x: 253, startPoint y: 379, endPoint x: 246, endPoint y: 384, distance: 9.3
click at [246, 384] on div "EGP 0 Price *" at bounding box center [351, 380] width 273 height 26
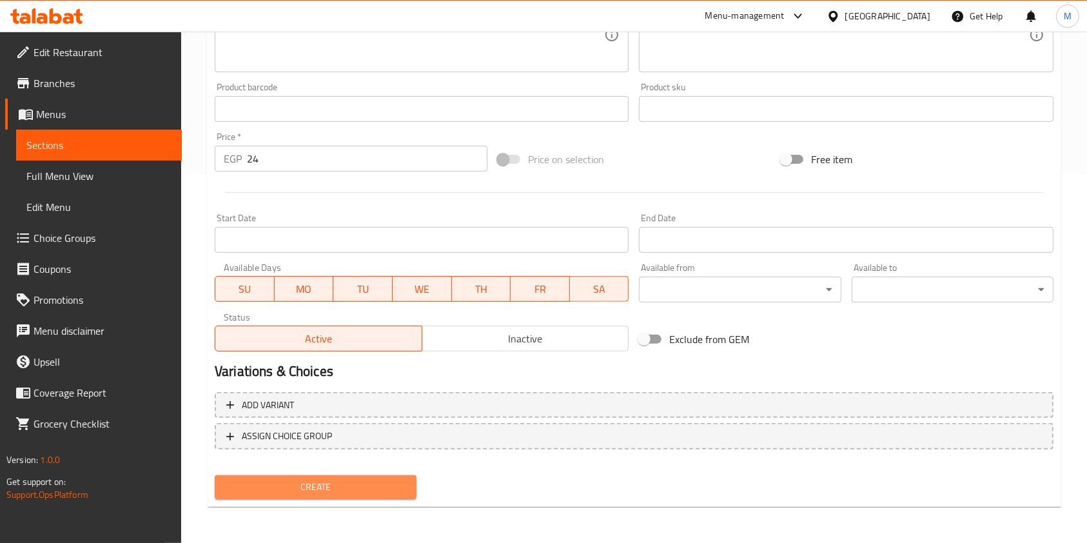
click at [402, 487] on span "Create" at bounding box center [315, 487] width 181 height 16
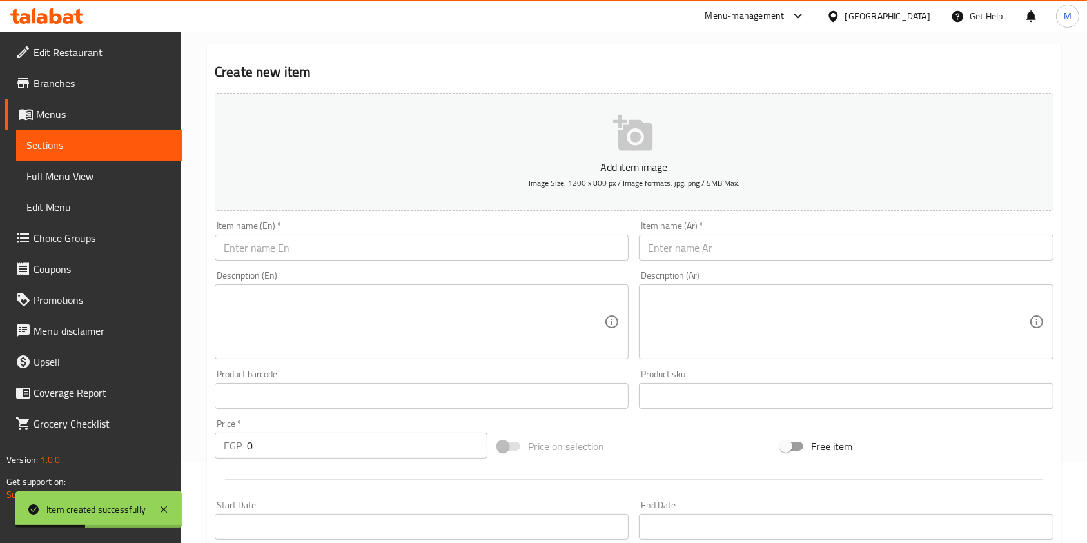
scroll to position [0, 0]
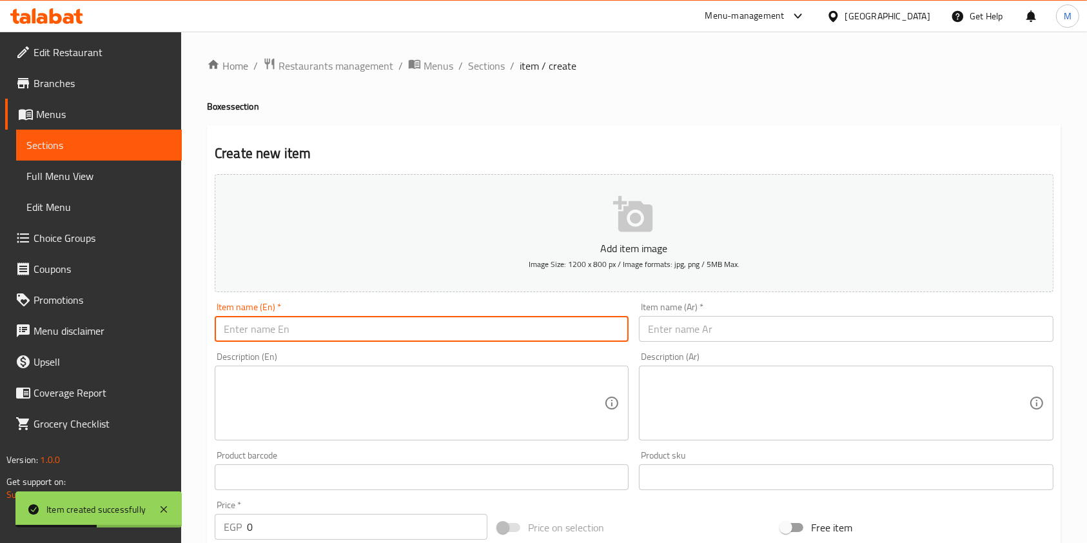
click at [376, 326] on input "text" at bounding box center [422, 329] width 414 height 26
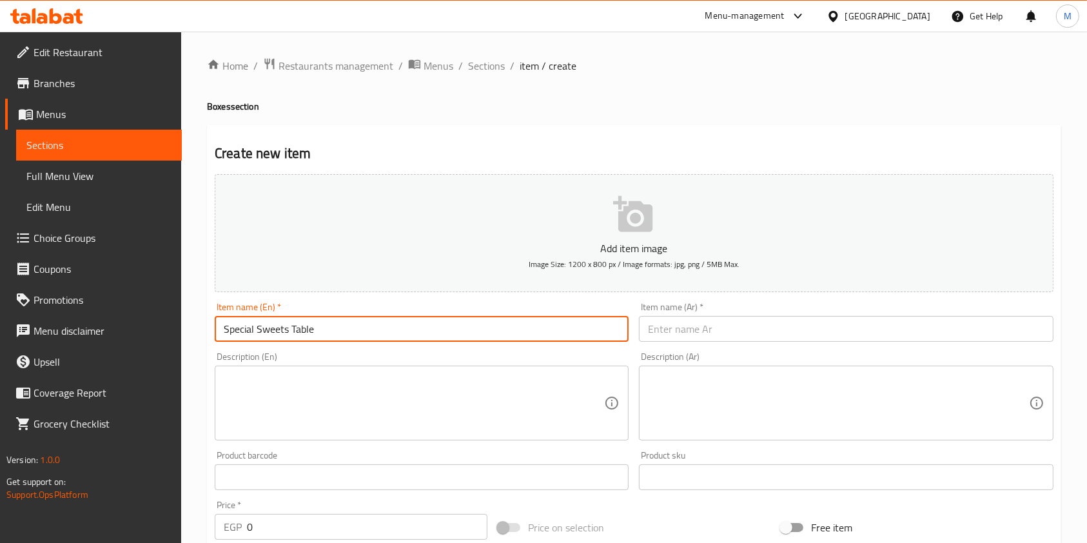
click at [707, 332] on input "text" at bounding box center [846, 329] width 414 height 26
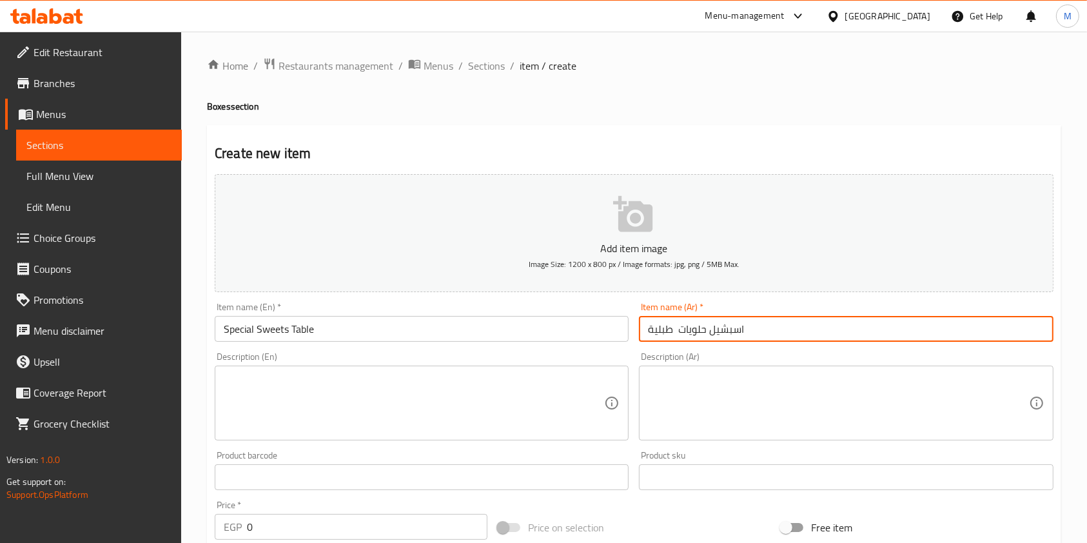
click at [687, 403] on textarea at bounding box center [838, 403] width 380 height 61
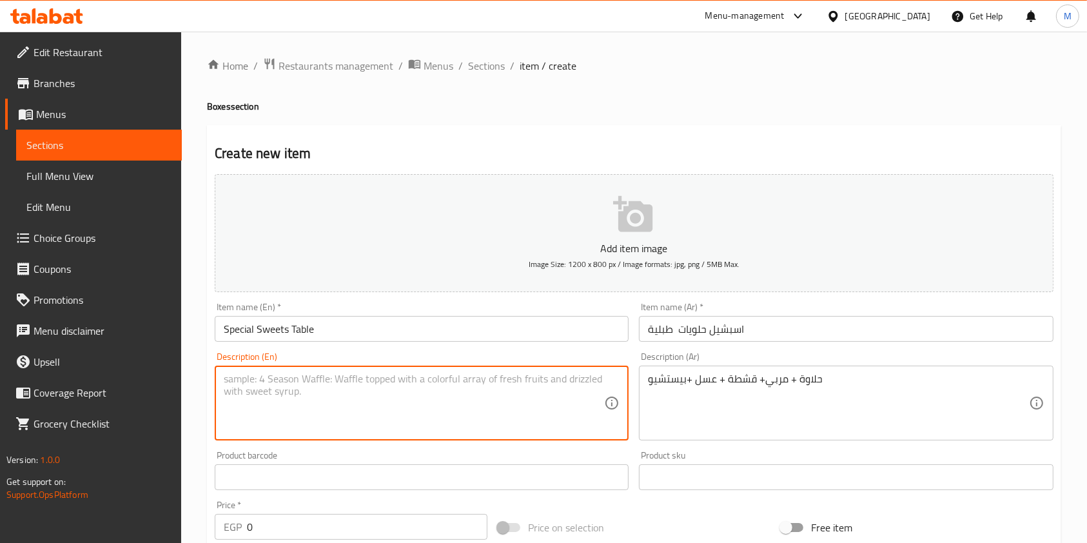
click at [500, 414] on textarea at bounding box center [414, 403] width 380 height 61
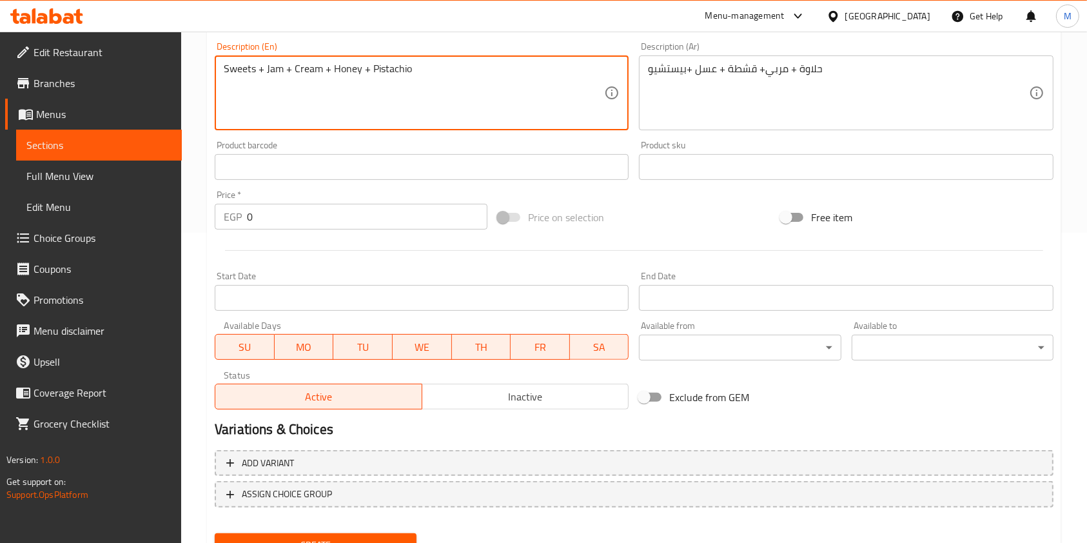
scroll to position [313, 0]
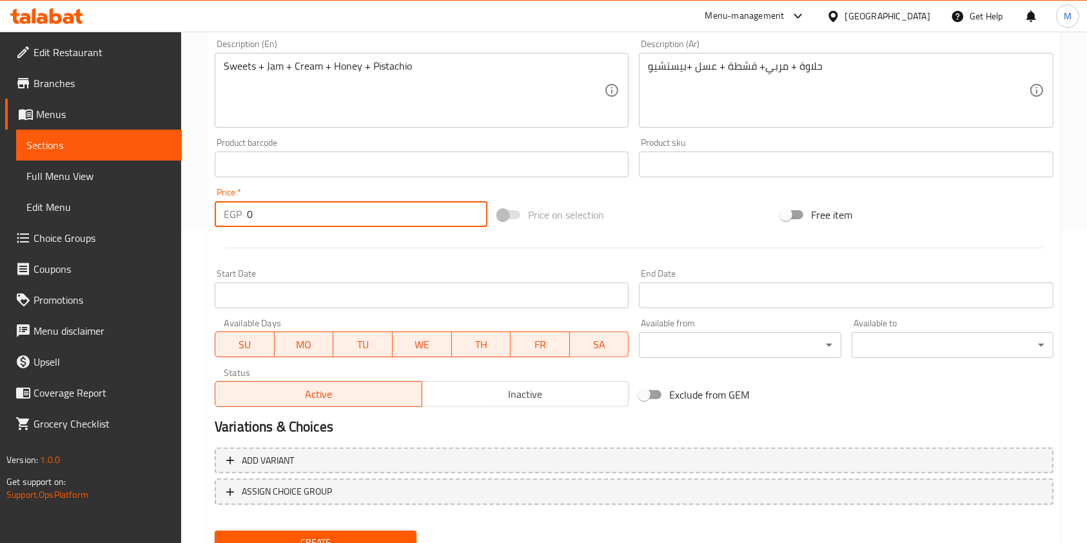
drag, startPoint x: 259, startPoint y: 215, endPoint x: 241, endPoint y: 219, distance: 18.6
click at [242, 219] on div "EGP 0 Price *" at bounding box center [351, 214] width 273 height 26
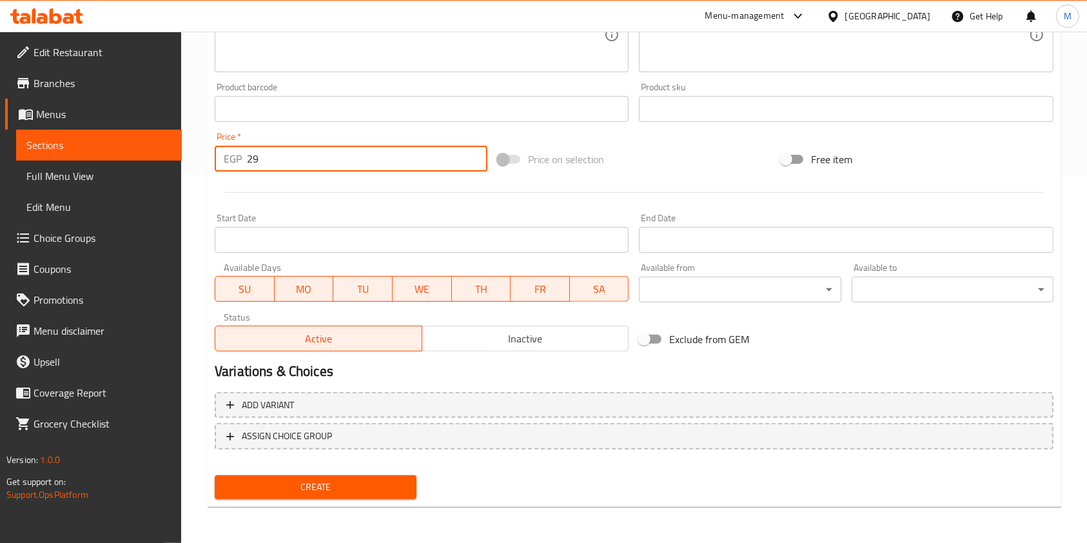
click at [356, 485] on span "Create" at bounding box center [315, 487] width 181 height 16
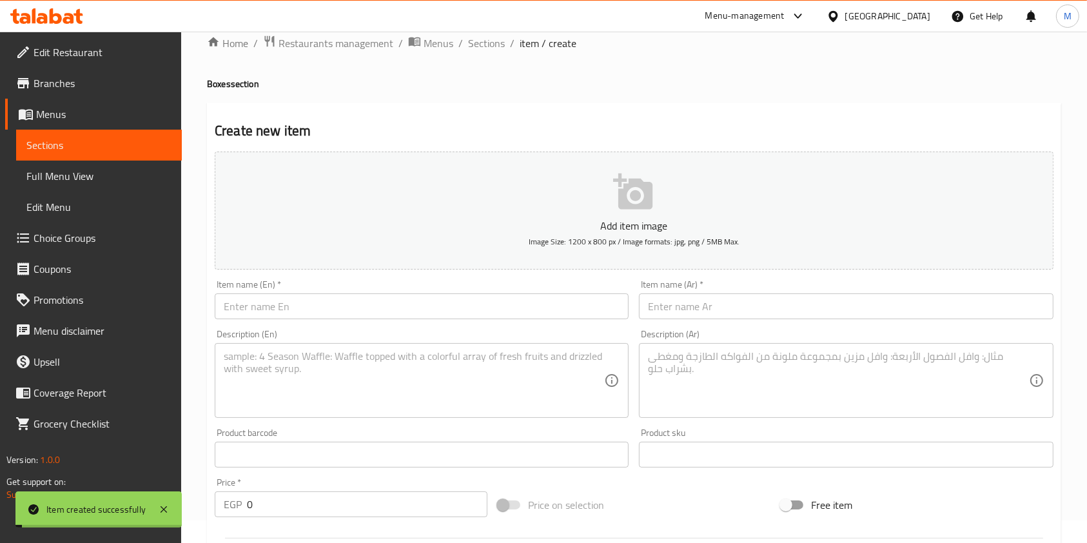
scroll to position [0, 0]
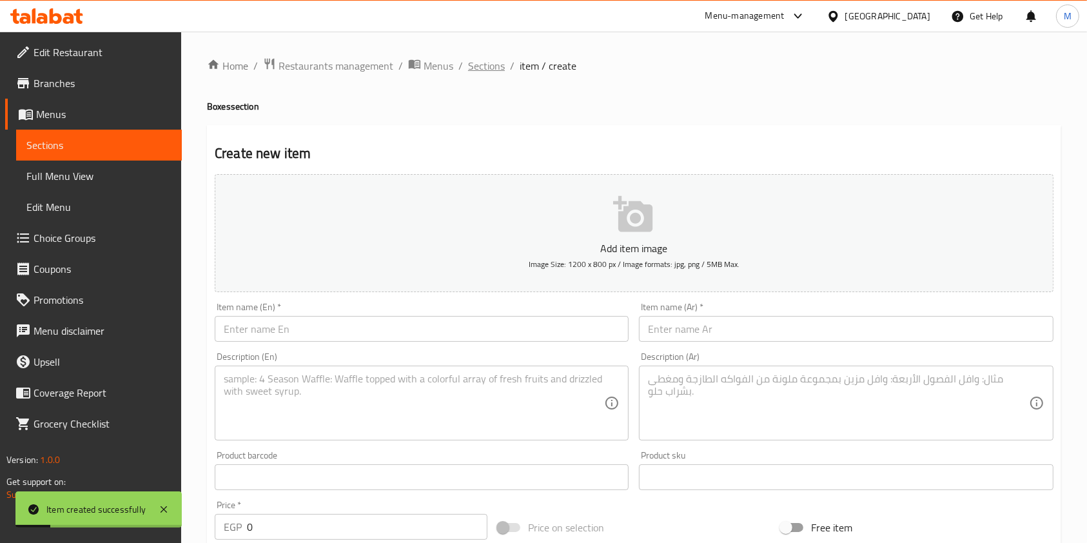
click at [495, 68] on span "Sections" at bounding box center [486, 65] width 37 height 15
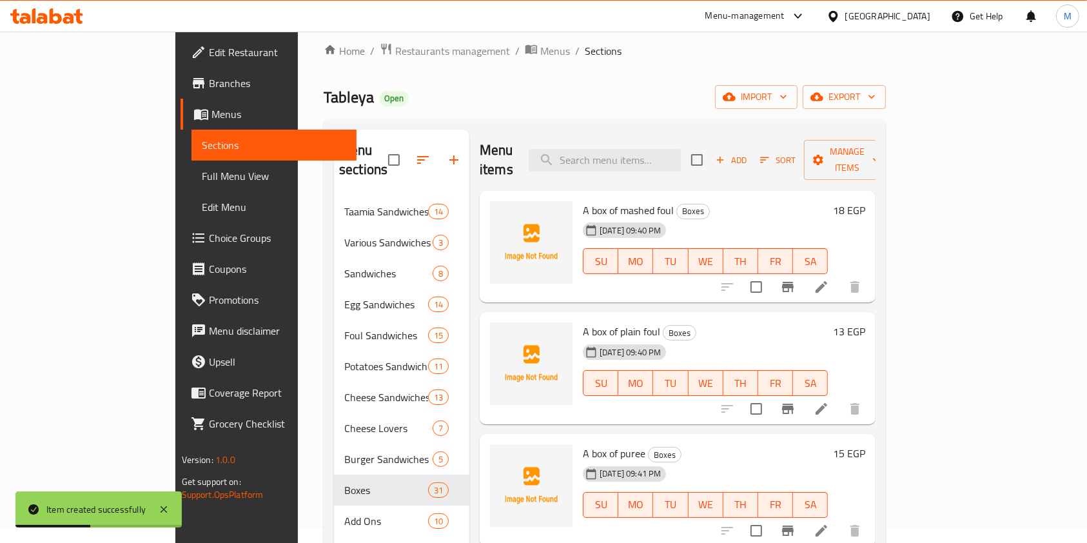
scroll to position [19, 0]
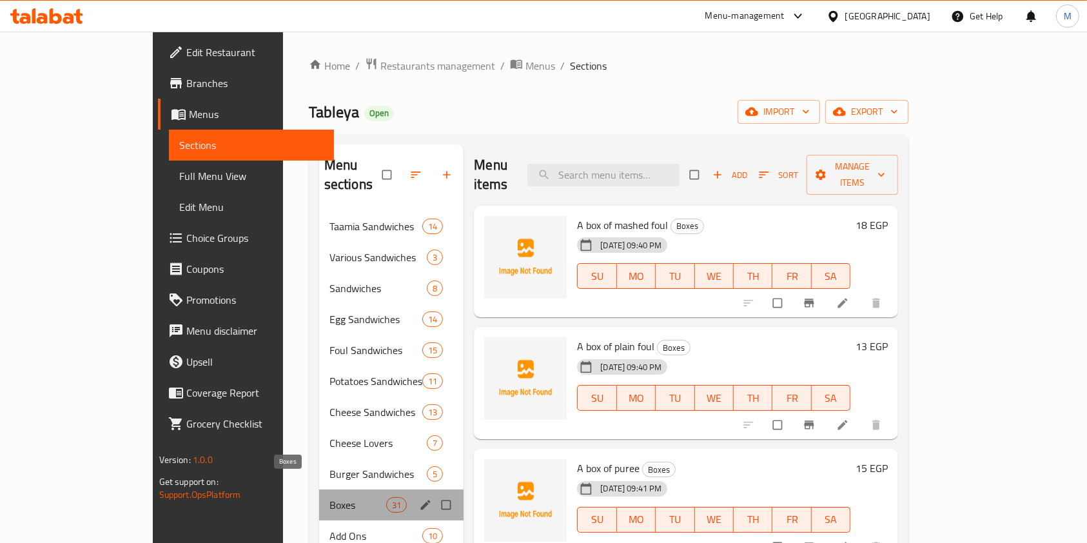
click at [329, 497] on span "Boxes" at bounding box center [357, 504] width 57 height 15
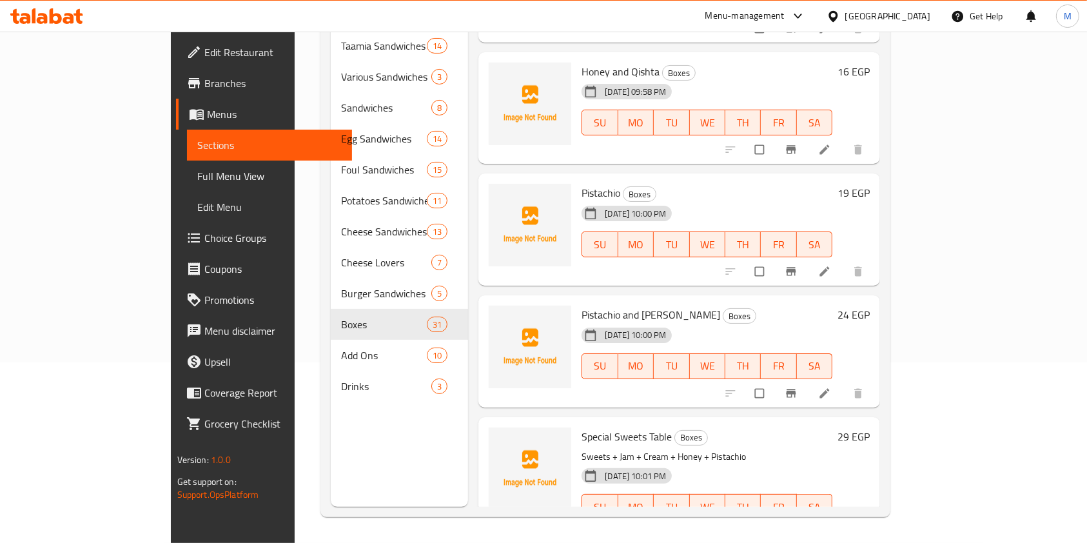
scroll to position [3277, 0]
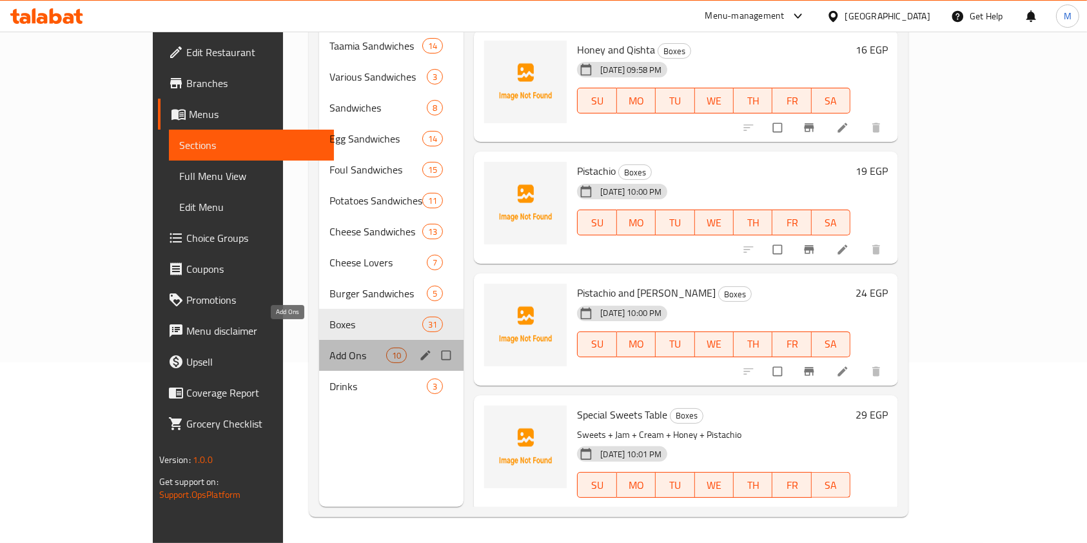
click at [329, 347] on span "Add Ons" at bounding box center [357, 354] width 57 height 15
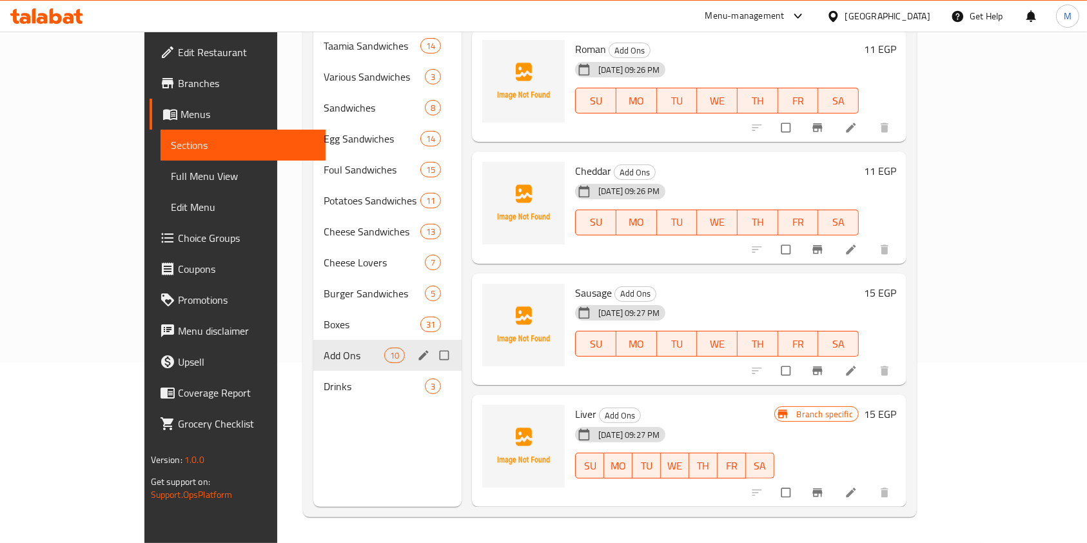
scroll to position [705, 0]
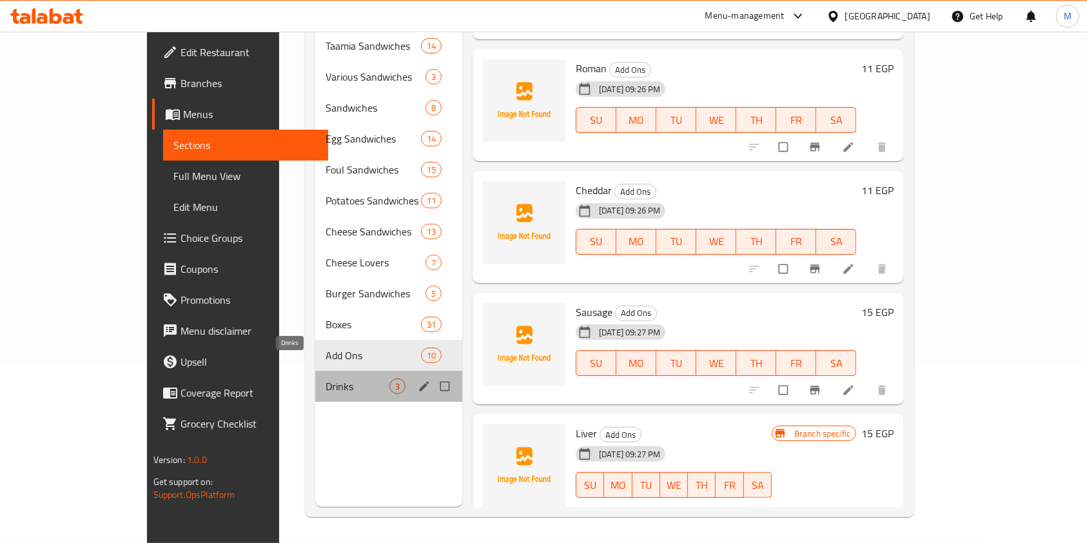
click at [326, 378] on span "Drinks" at bounding box center [358, 385] width 64 height 15
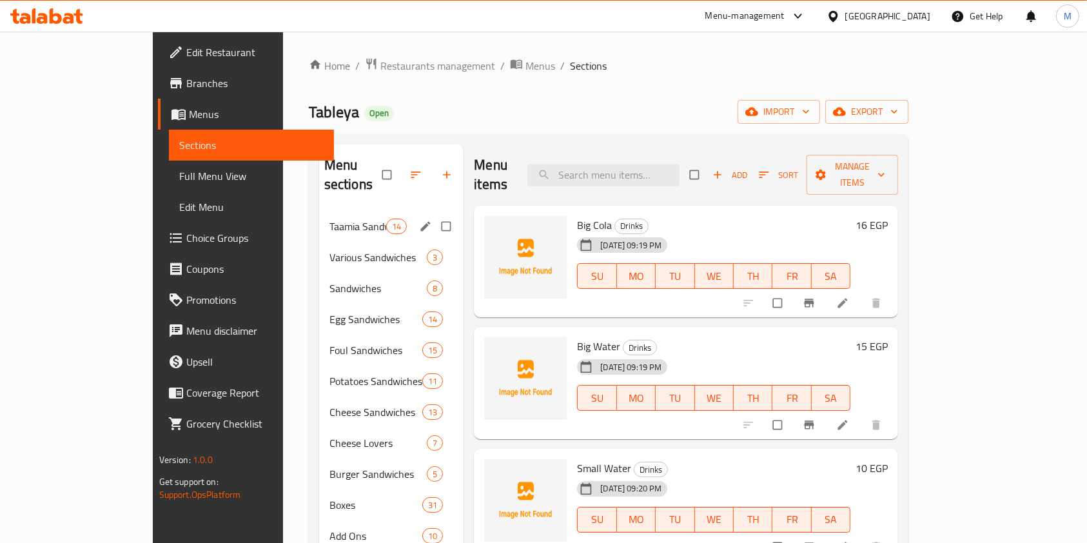
click at [329, 219] on span "Taamia Sandwiches" at bounding box center [357, 226] width 57 height 15
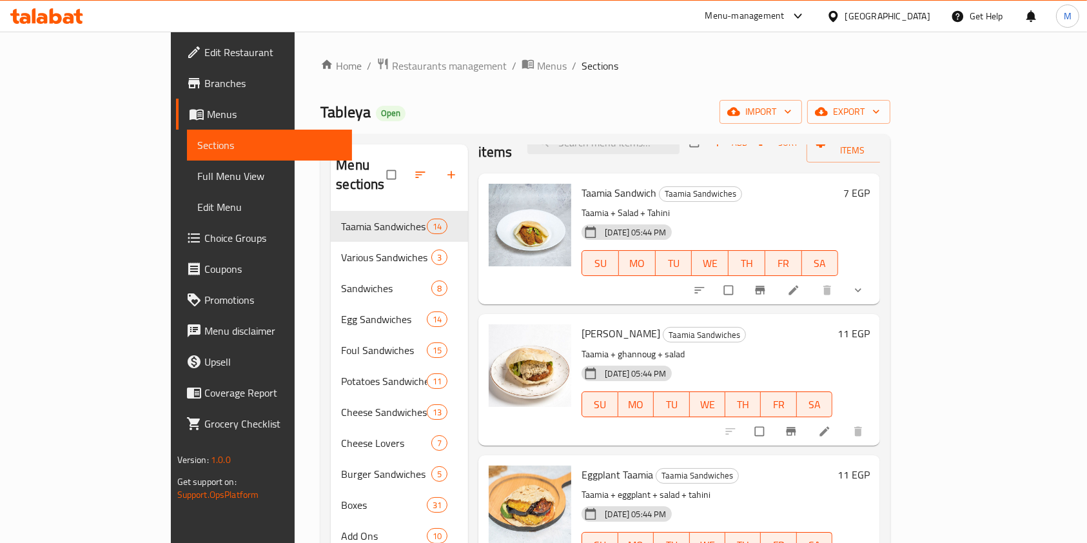
scroll to position [28, 0]
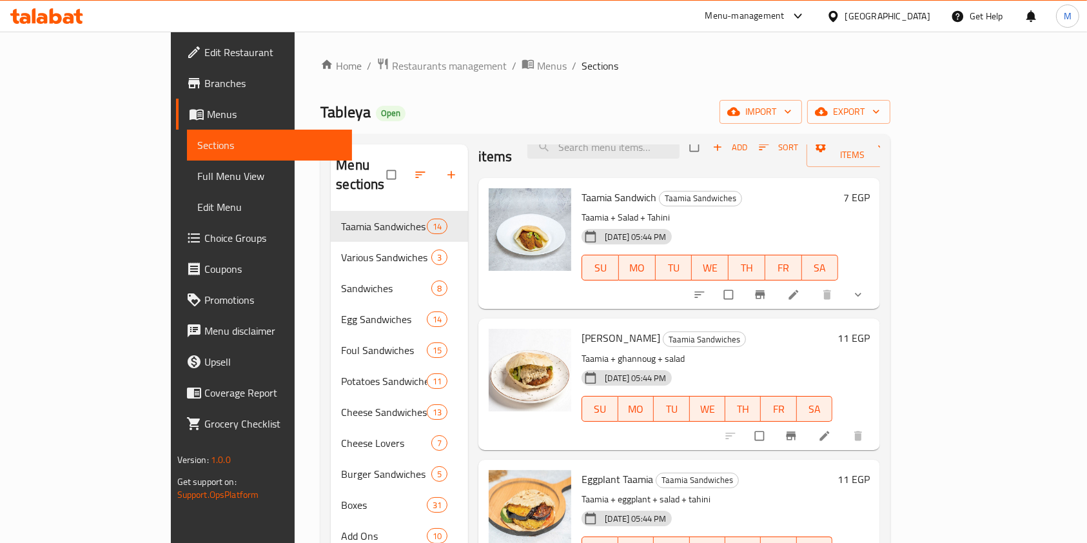
click at [870, 260] on div "7 EGP" at bounding box center [854, 243] width 32 height 110
click at [875, 280] on button "show more" at bounding box center [859, 294] width 31 height 28
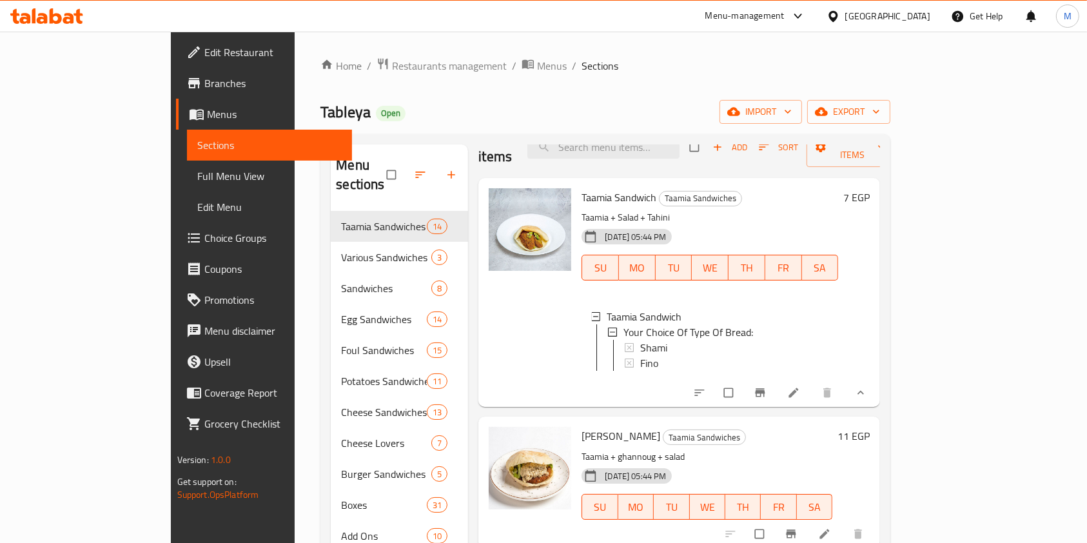
click at [870, 268] on div "7 EGP" at bounding box center [854, 292] width 32 height 208
click at [204, 243] on span "Choice Groups" at bounding box center [273, 237] width 138 height 15
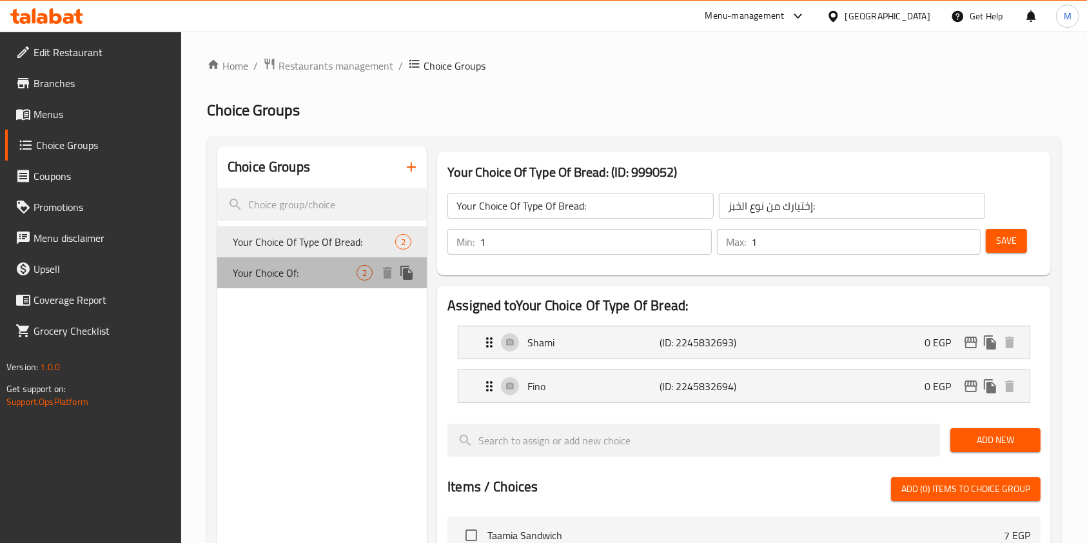
click at [316, 286] on div "Your Choice Of: 2" at bounding box center [321, 272] width 209 height 31
type input "Your Choice Of:"
type input "إختيارك من:"
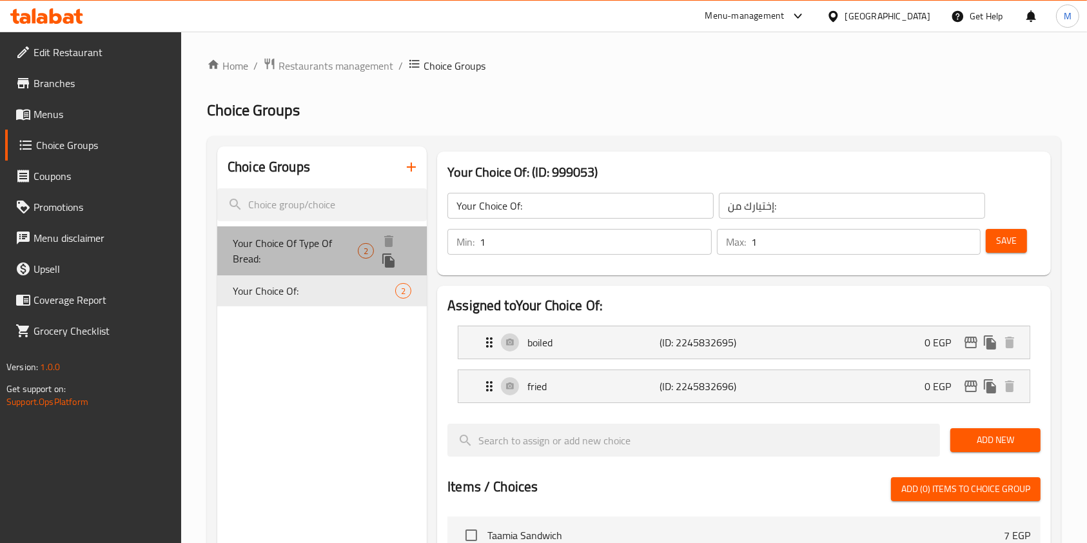
click at [260, 235] on span "Your Choice Of Type Of Bread:" at bounding box center [295, 250] width 125 height 31
type input "Your Choice Of Type Of Bread:"
type input "إختيارك من نوع الخبز:"
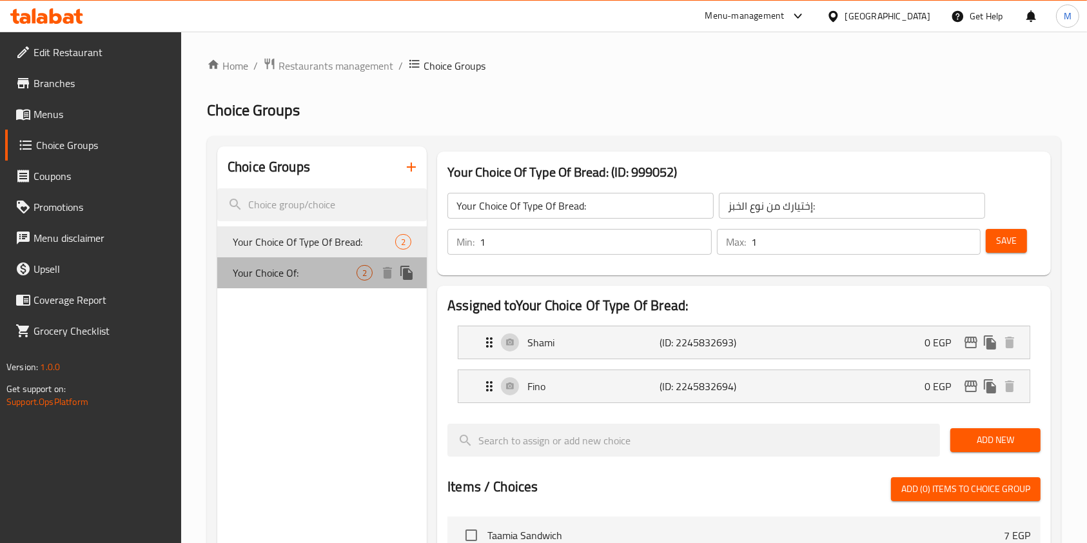
click at [315, 286] on div "Your Choice Of: 2" at bounding box center [321, 272] width 209 height 31
type input "Your Choice Of:"
type input "إختيارك من:"
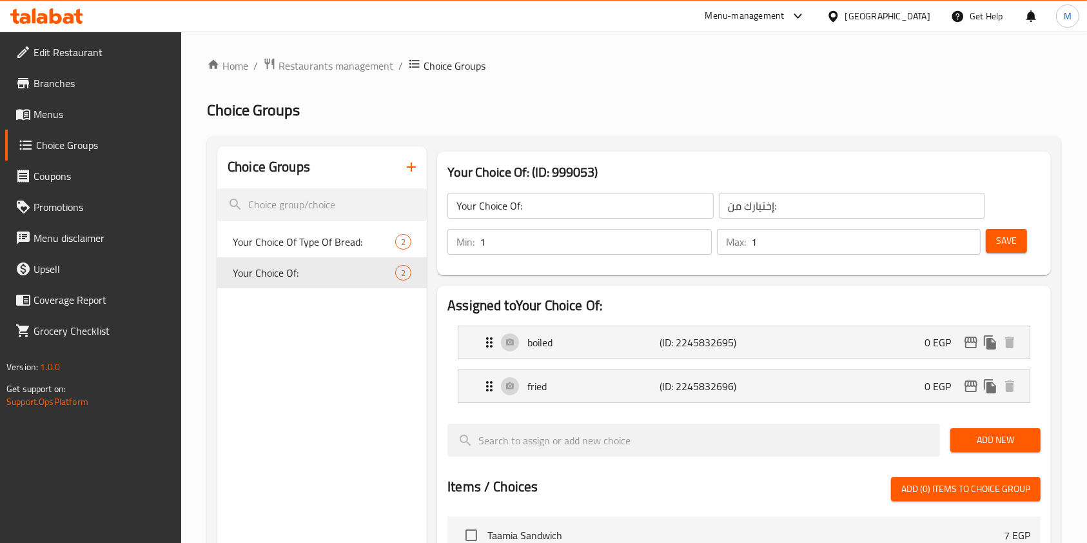
click at [69, 23] on div at bounding box center [46, 15] width 73 height 15
